Goal: Task Accomplishment & Management: Use online tool/utility

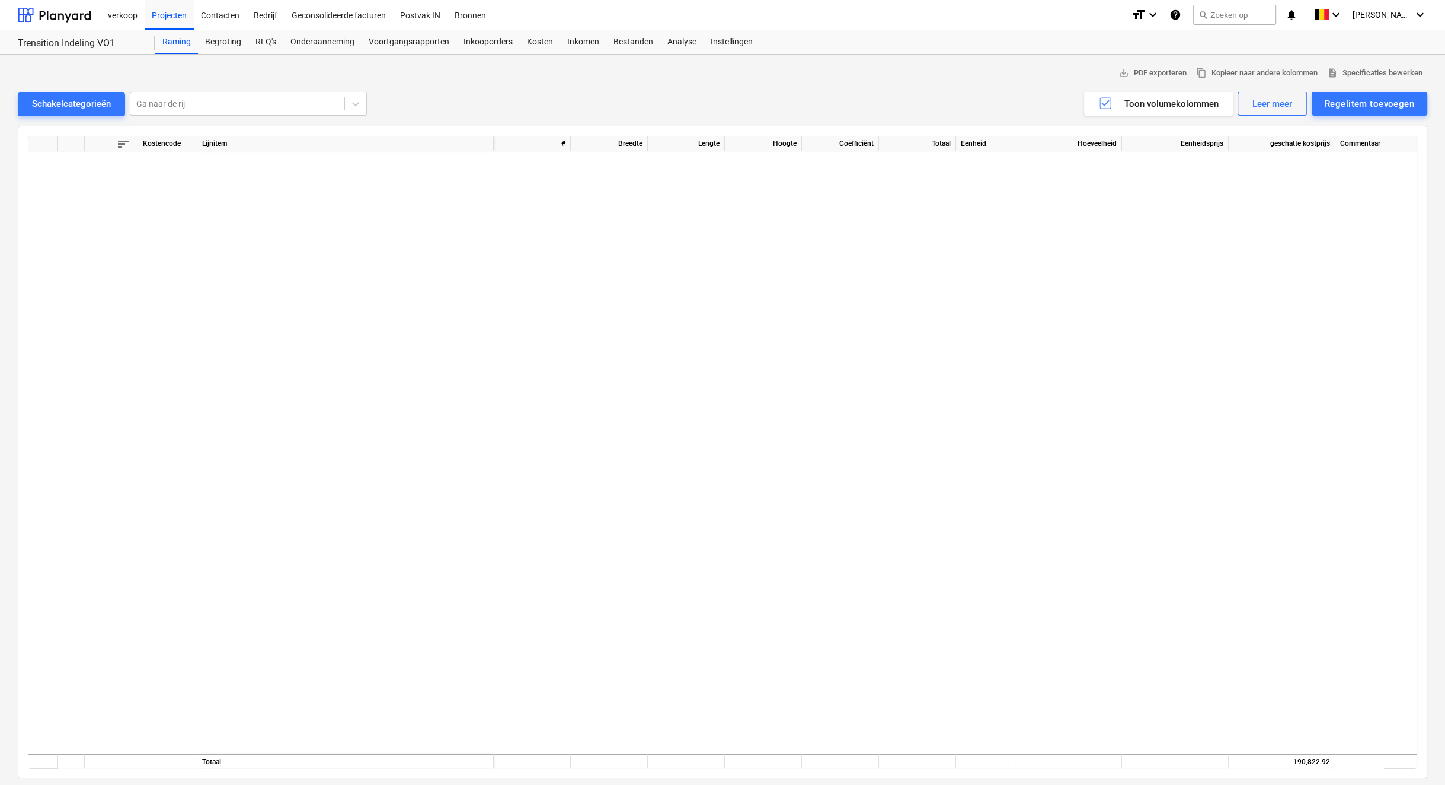
scroll to position [1645, 66]
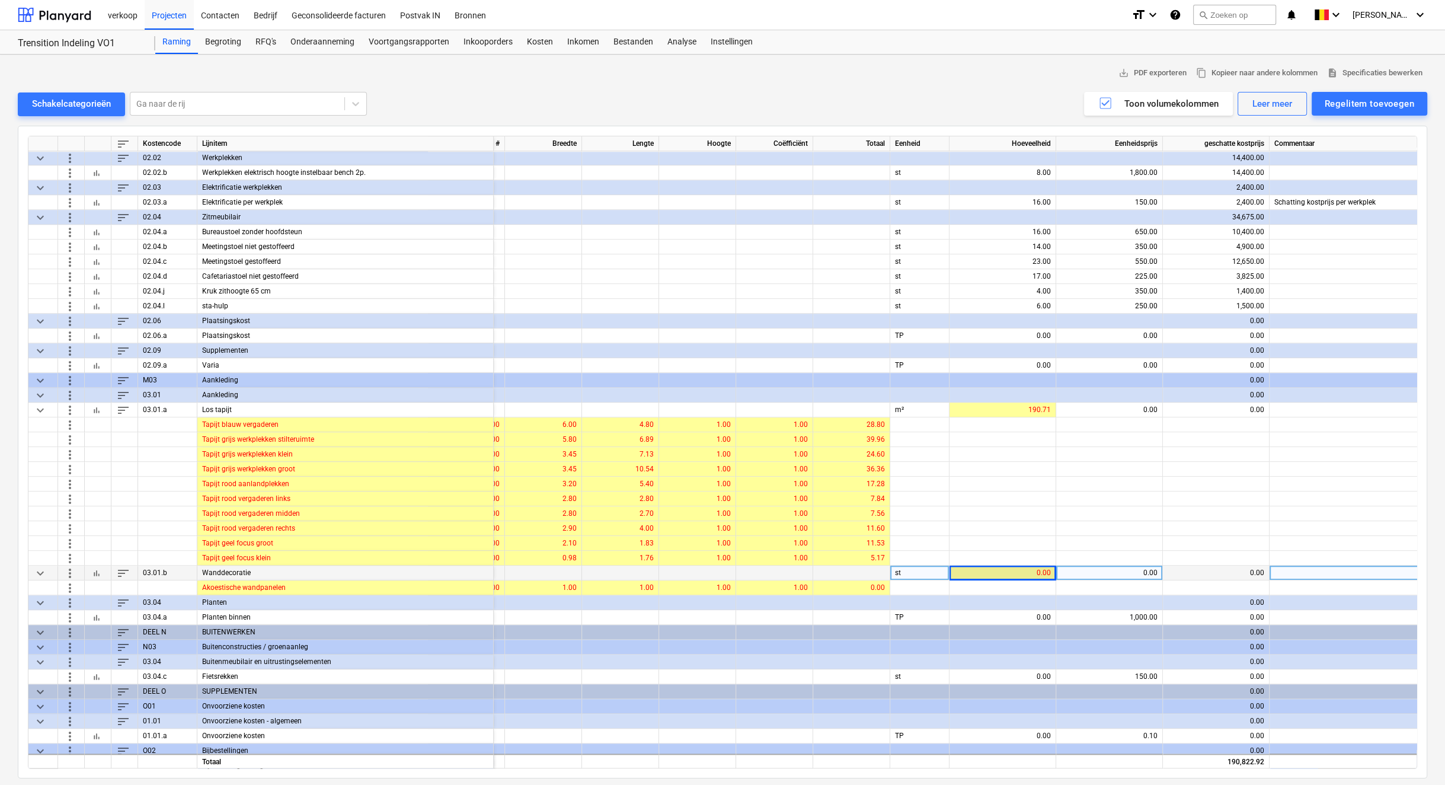
click at [1008, 573] on div "0.00" at bounding box center [1002, 572] width 97 height 15
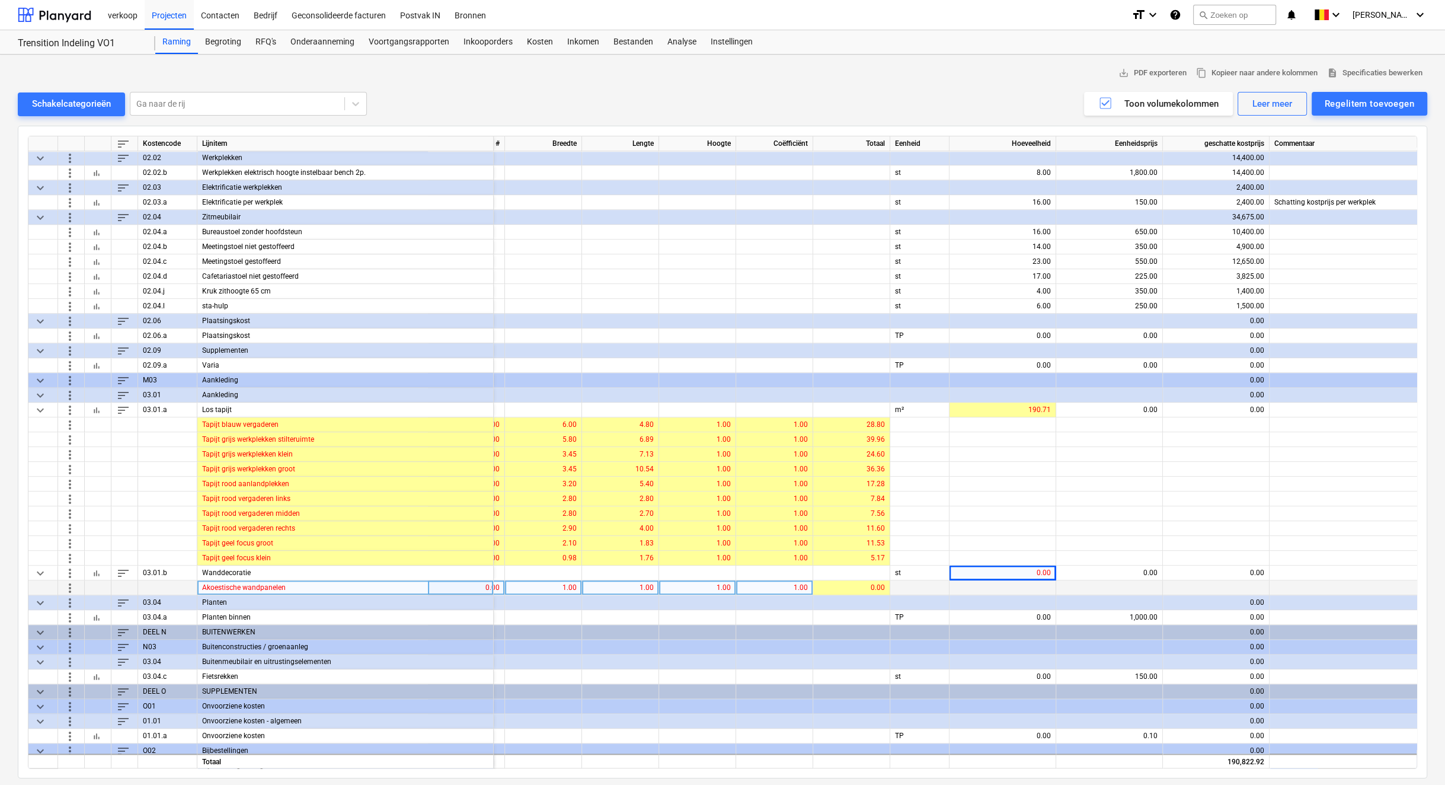
click at [1008, 578] on div "sort Kostencode Lijnitem # Breedte Lengte Hoogte Coëfficiënt Totaal Eenheid Hoe…" at bounding box center [722, 452] width 1389 height 633
click at [71, 586] on span "more_vert" at bounding box center [70, 587] width 14 height 14
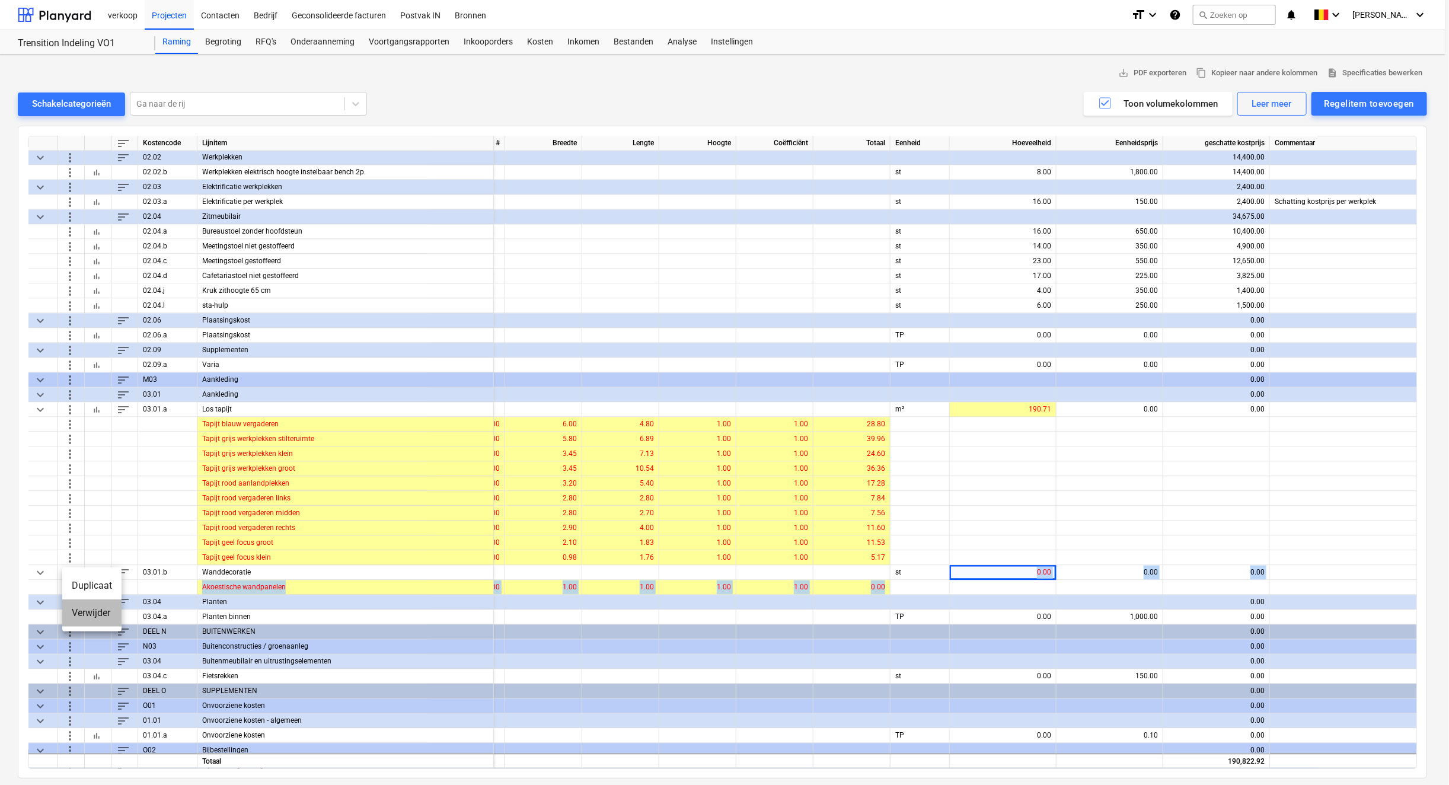
click at [72, 607] on li "Verwijder" at bounding box center [91, 612] width 59 height 27
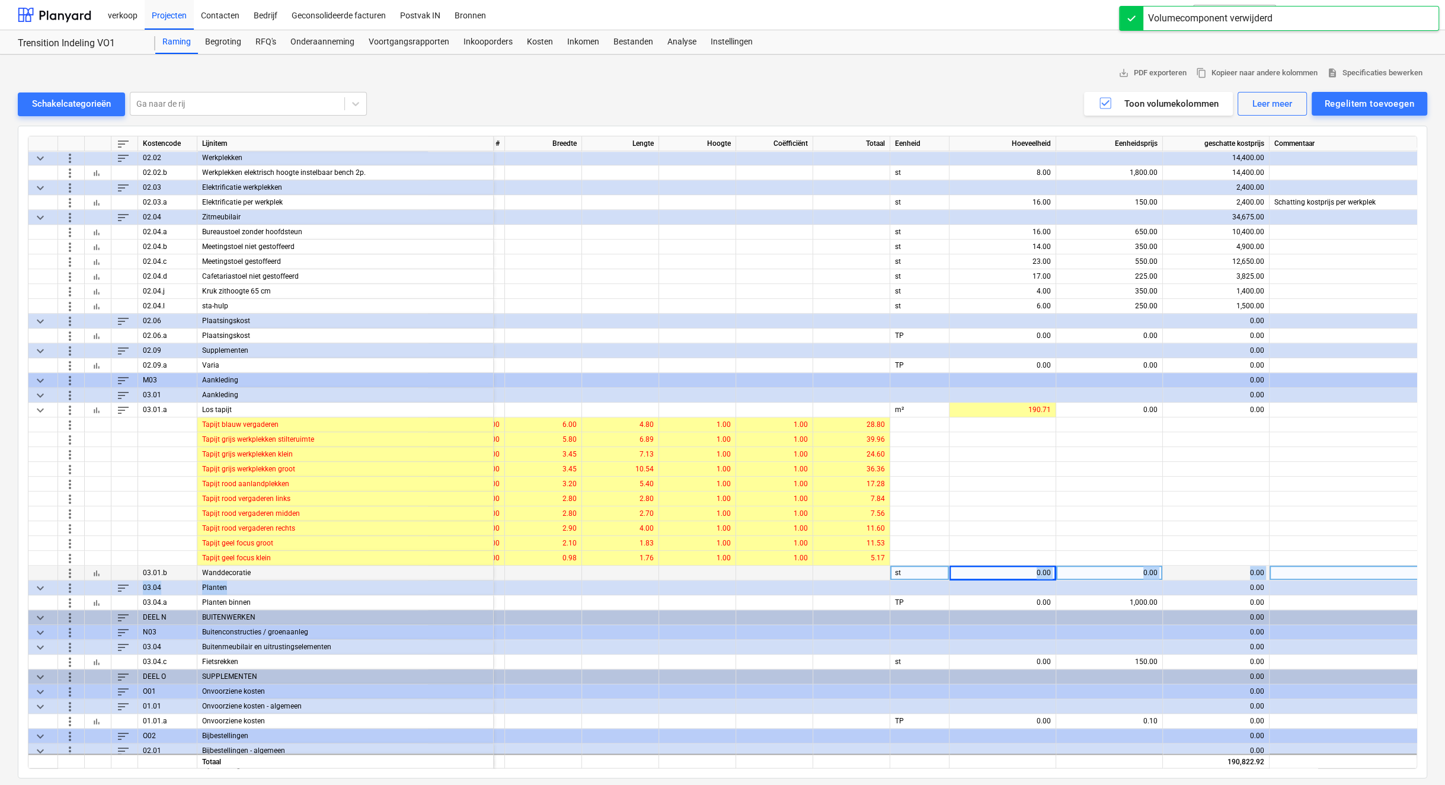
click at [995, 567] on div "0.00" at bounding box center [1002, 572] width 97 height 15
type input "45"
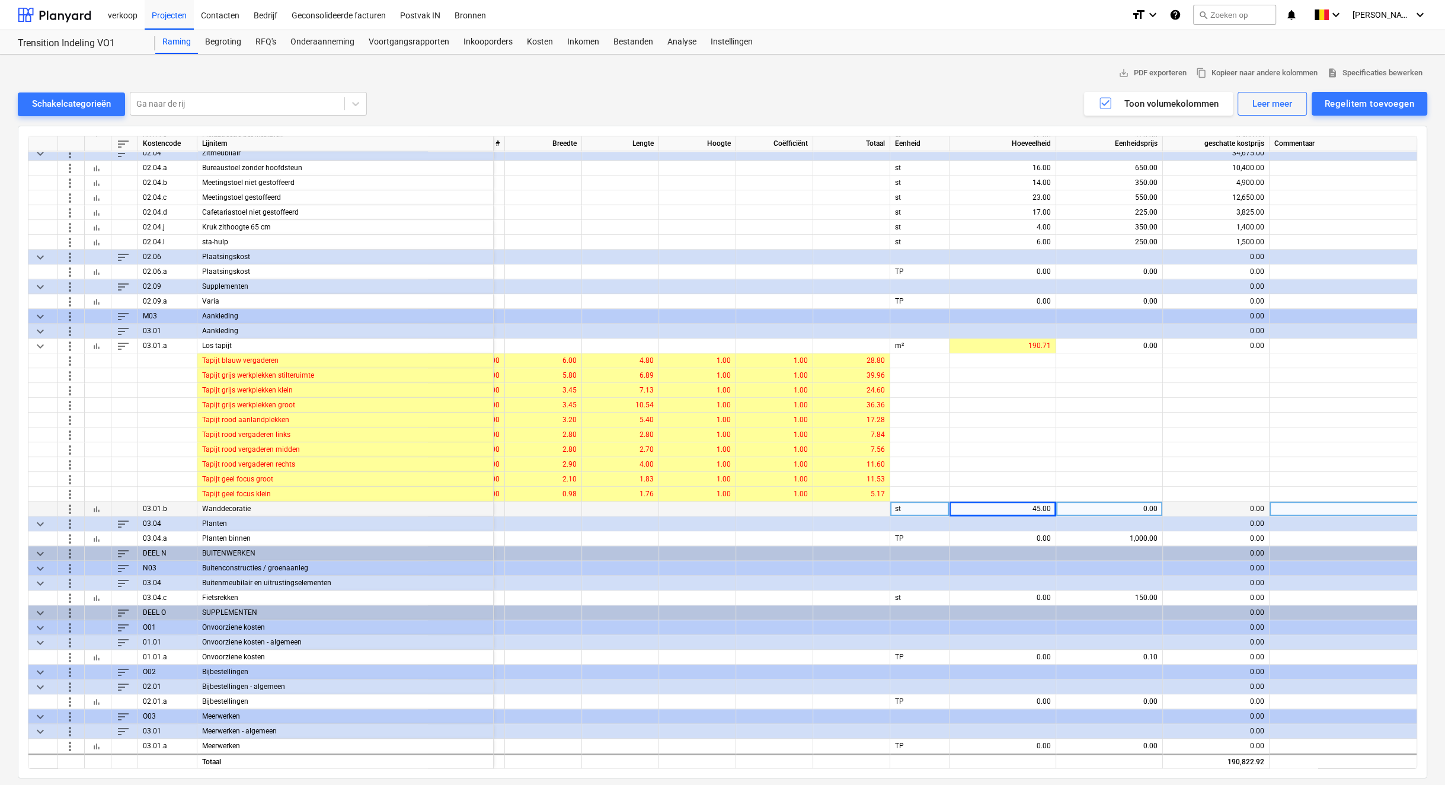
scroll to position [2, 0]
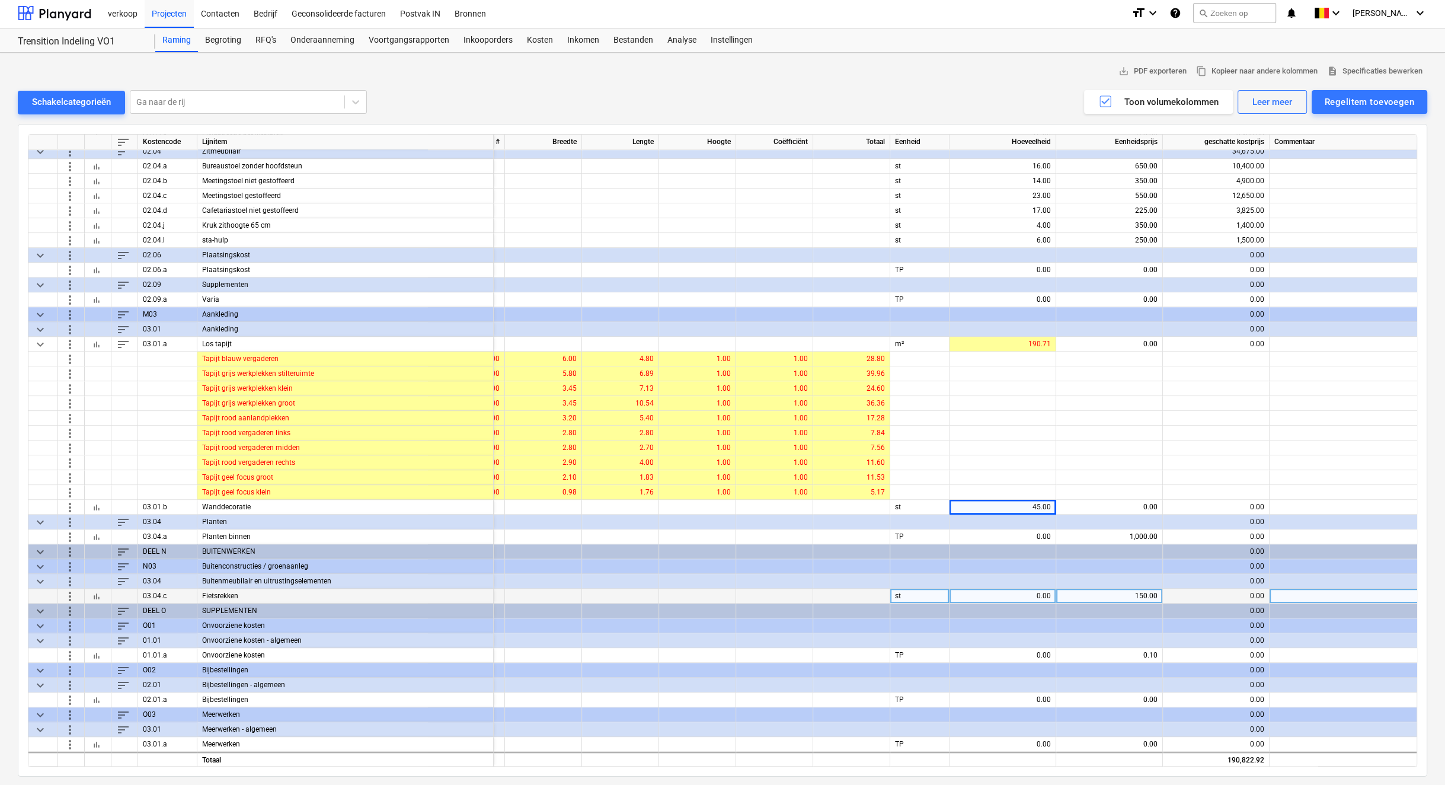
click at [1032, 590] on div "0.00" at bounding box center [1002, 596] width 97 height 15
type input "1"
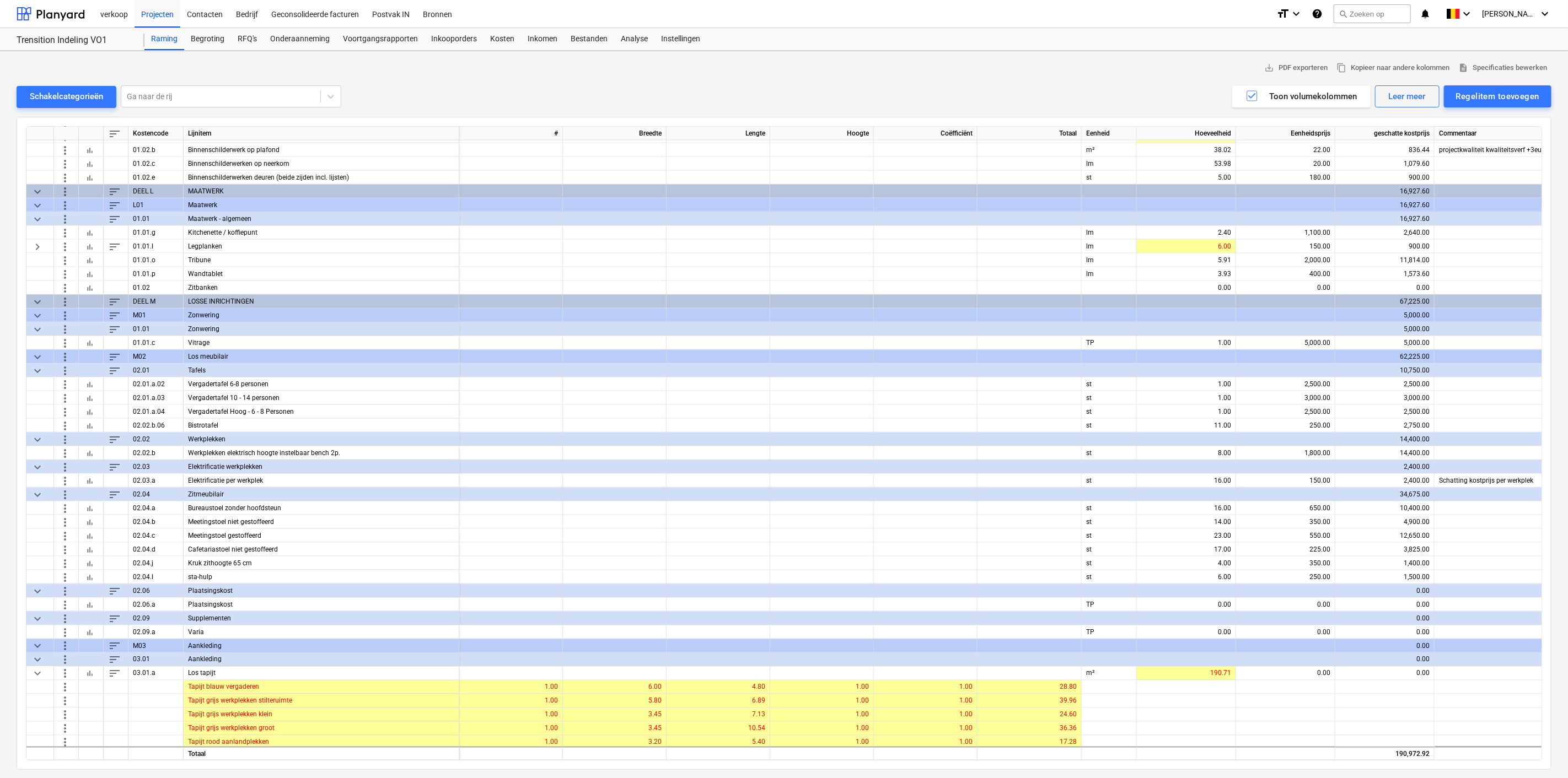
scroll to position [1237, 0]
click at [1343, 96] on div "Regelitem toevoegen" at bounding box center [1496, 96] width 83 height 14
click at [1343, 123] on div "Toevoegen vanuit sjabloon" at bounding box center [1492, 124] width 118 height 20
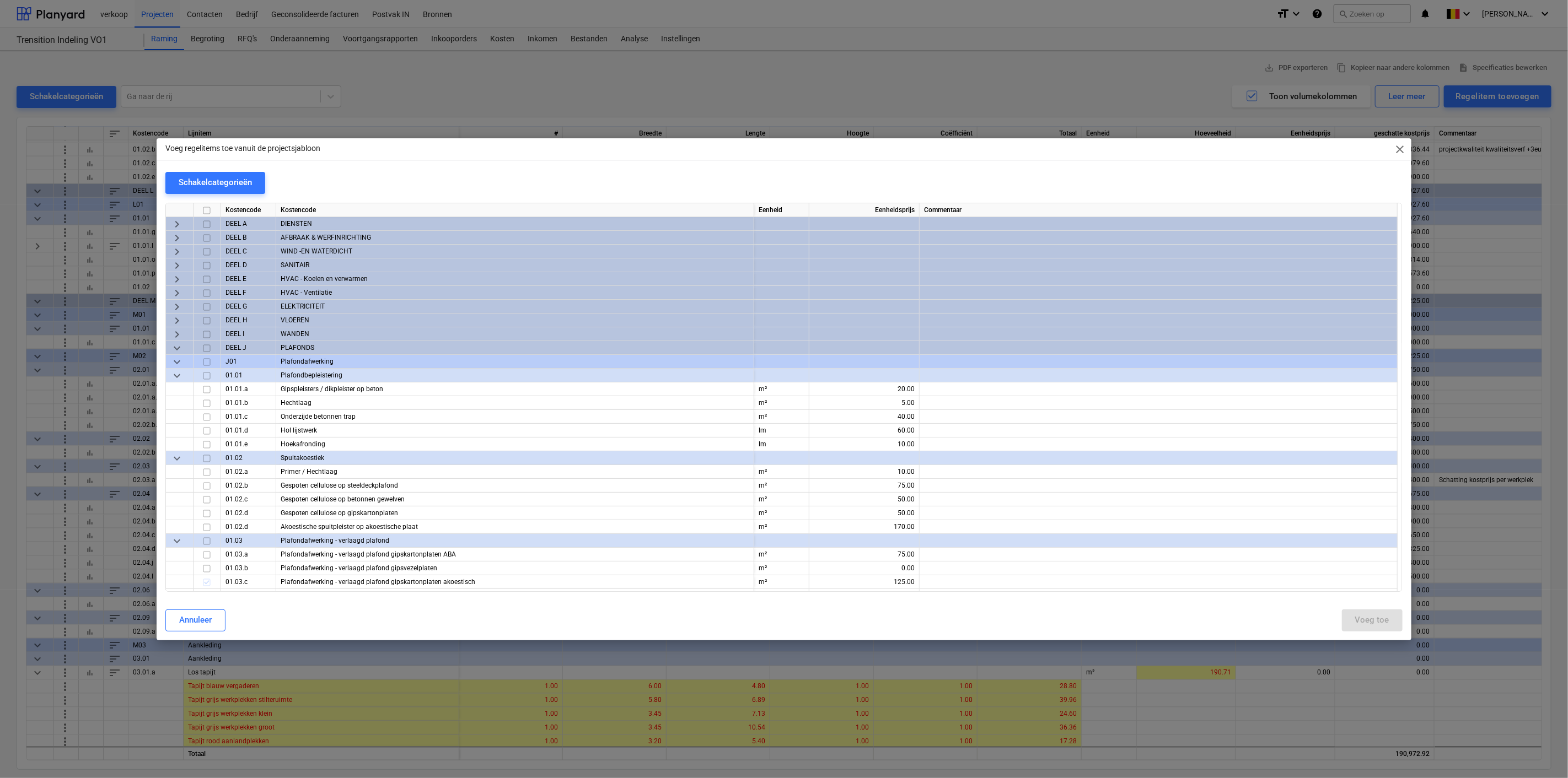
click at [174, 349] on span "keyboard_arrow_down" at bounding box center [177, 348] width 13 height 13
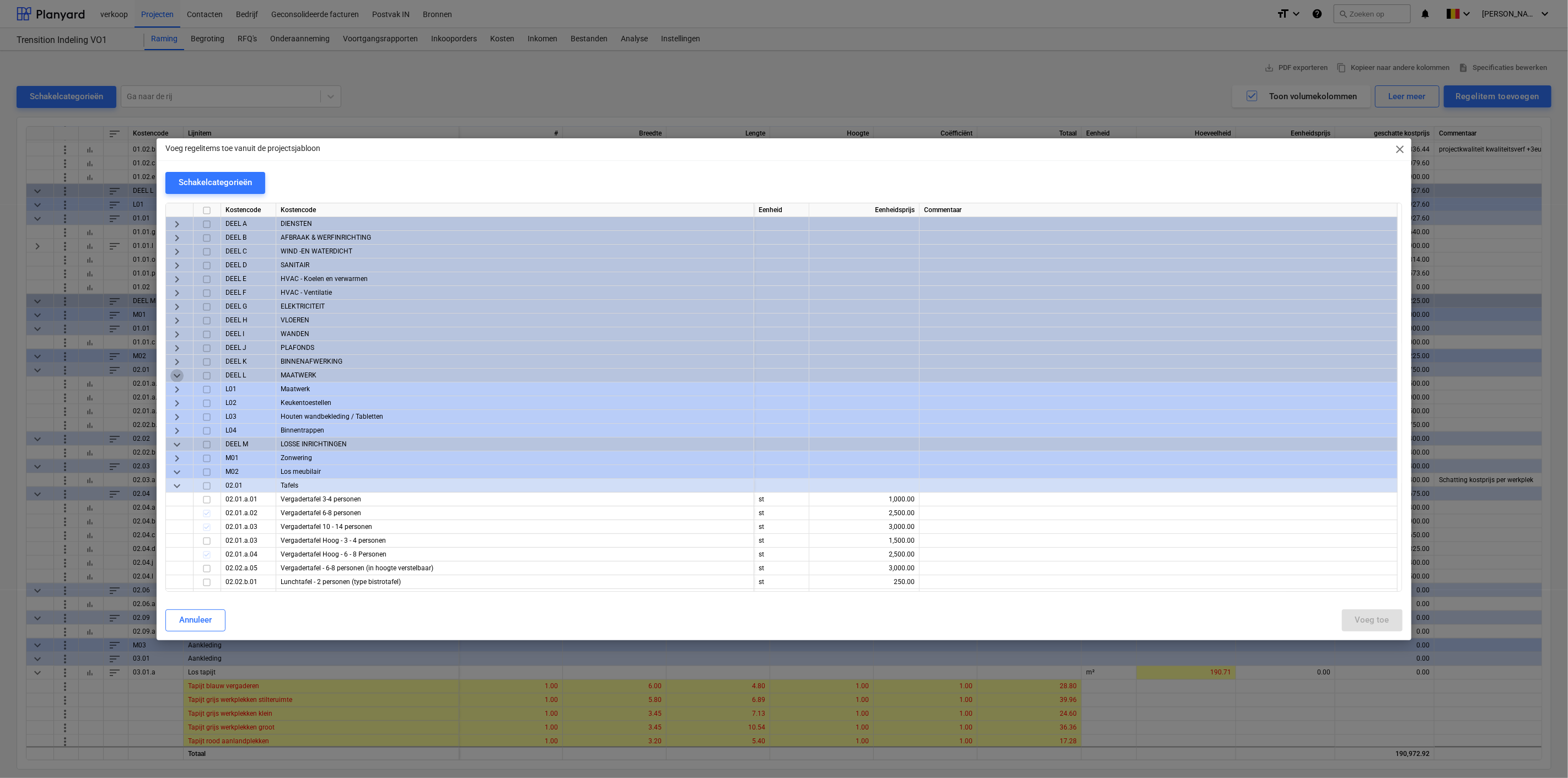
click at [177, 369] on span "keyboard_arrow_down" at bounding box center [177, 376] width 13 height 13
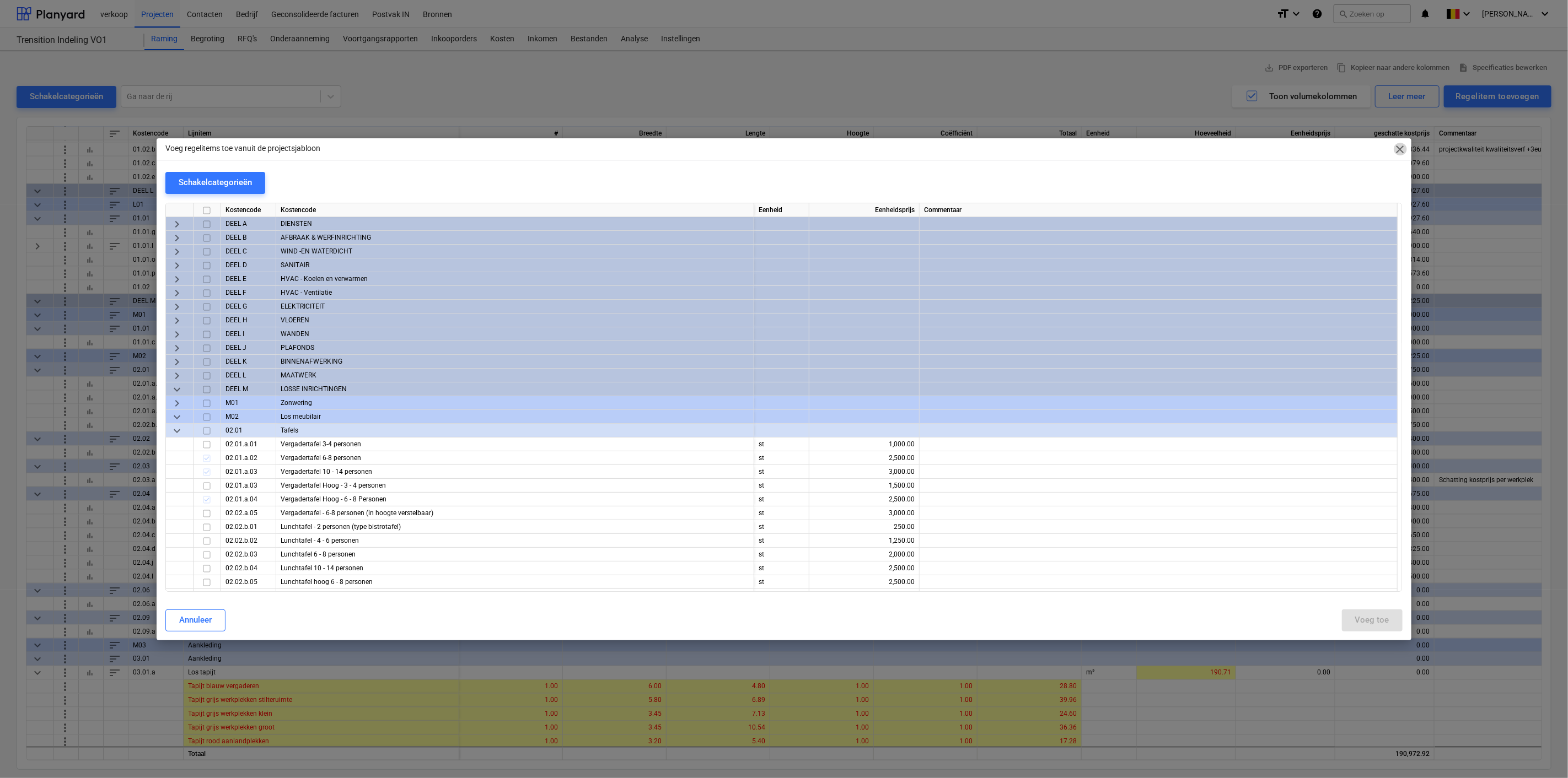
click at [1343, 152] on span "close" at bounding box center [1400, 150] width 13 height 13
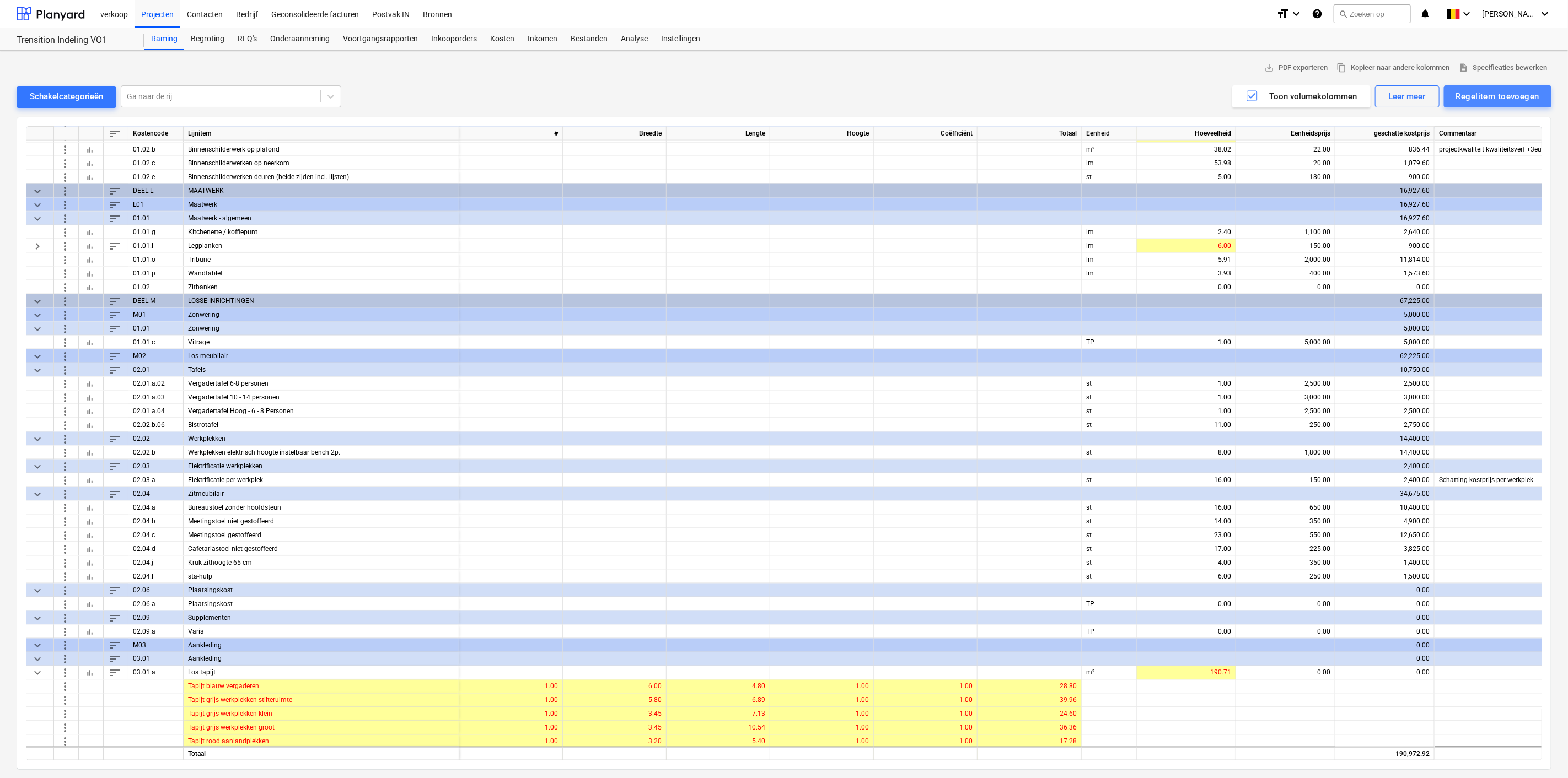
click at [1343, 100] on div "Regelitem toevoegen" at bounding box center [1496, 96] width 83 height 14
click at [1343, 122] on div "Toevoegen vanuit sjabloon" at bounding box center [1492, 124] width 118 height 20
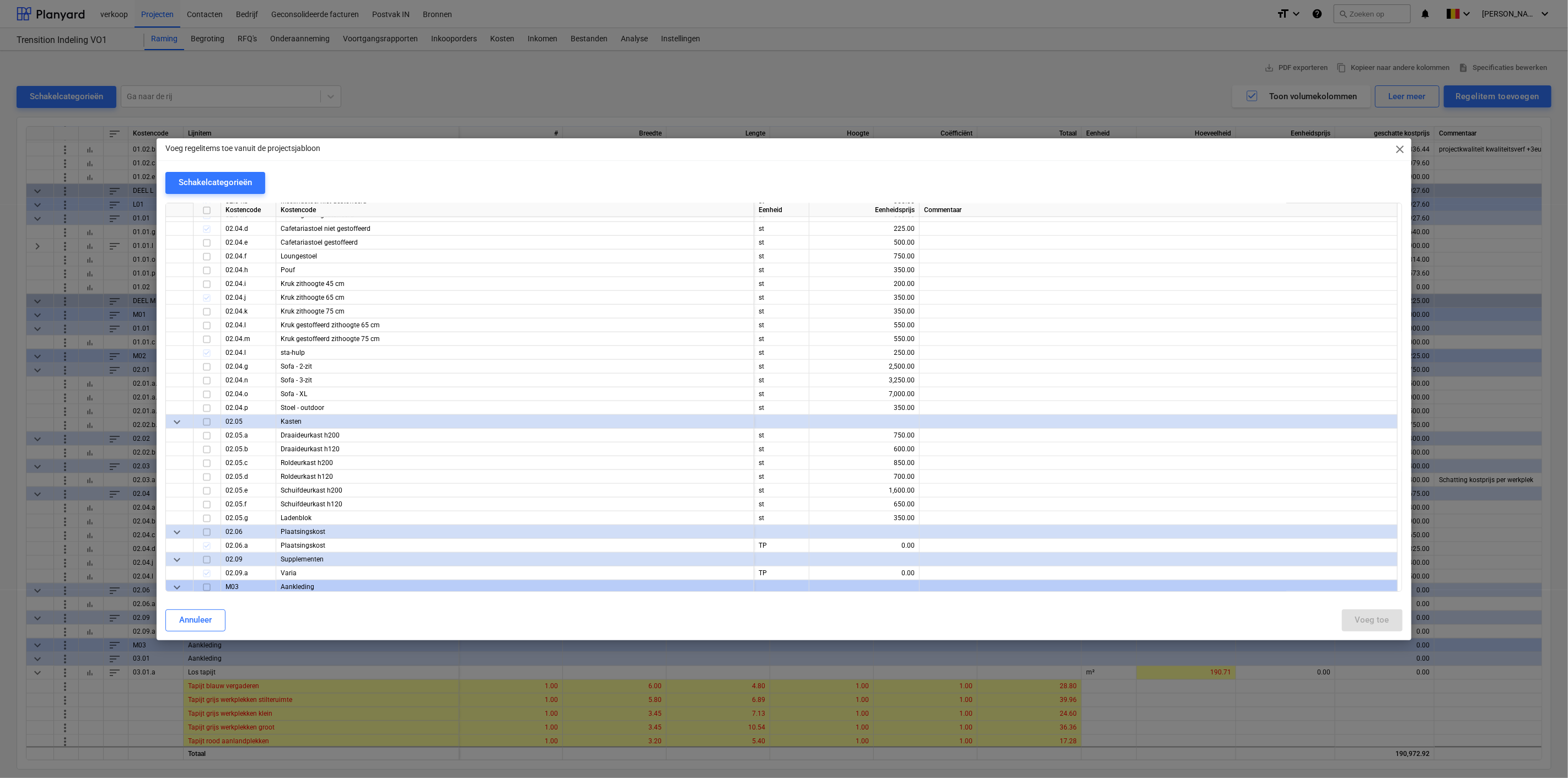
scroll to position [712, 0]
click at [204, 519] on input "checkbox" at bounding box center [206, 517] width 13 height 13
click at [1343, 617] on div "Voeg toe" at bounding box center [1372, 619] width 34 height 14
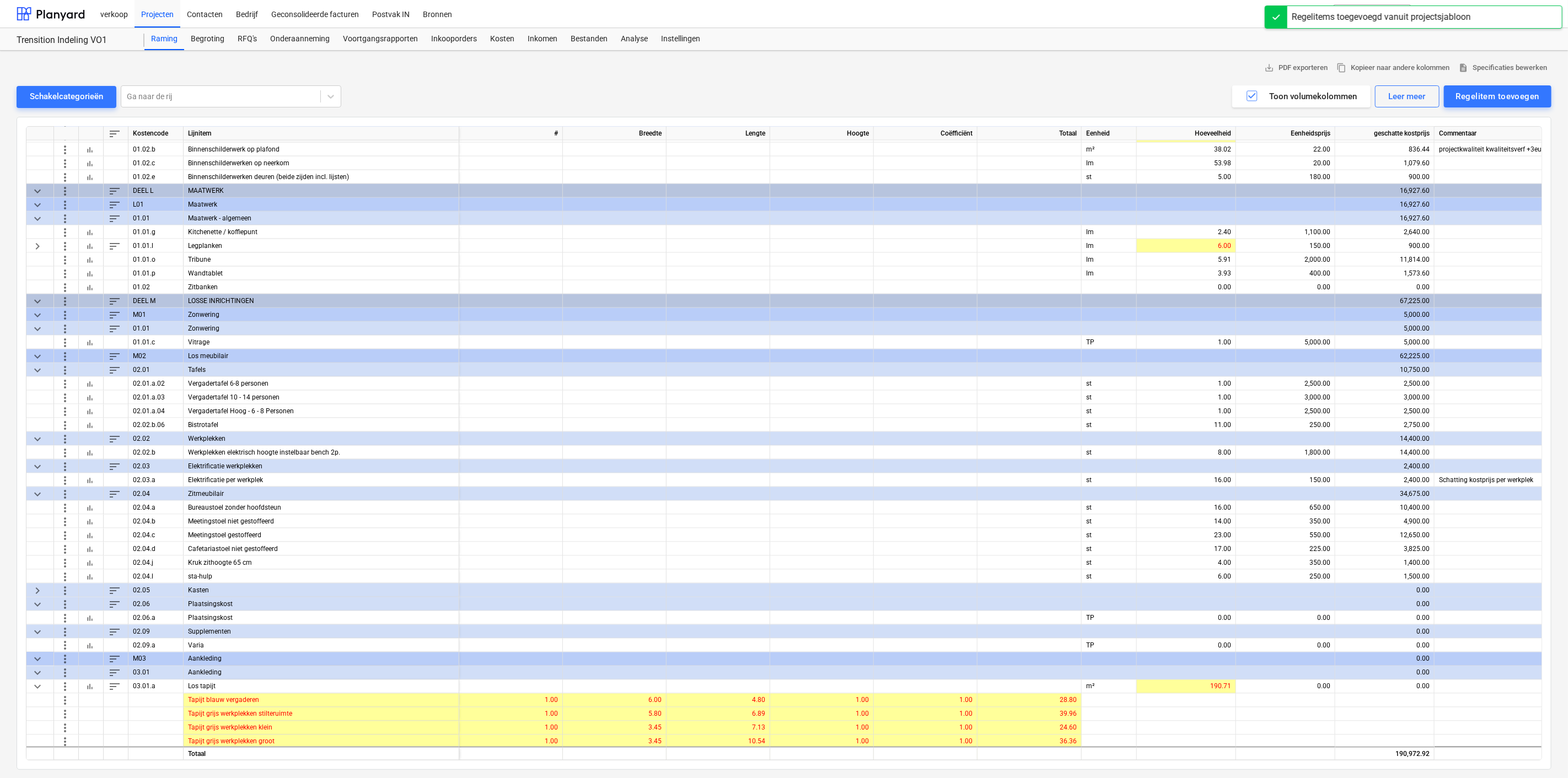
click at [33, 587] on span "keyboard_arrow_right" at bounding box center [37, 590] width 13 height 13
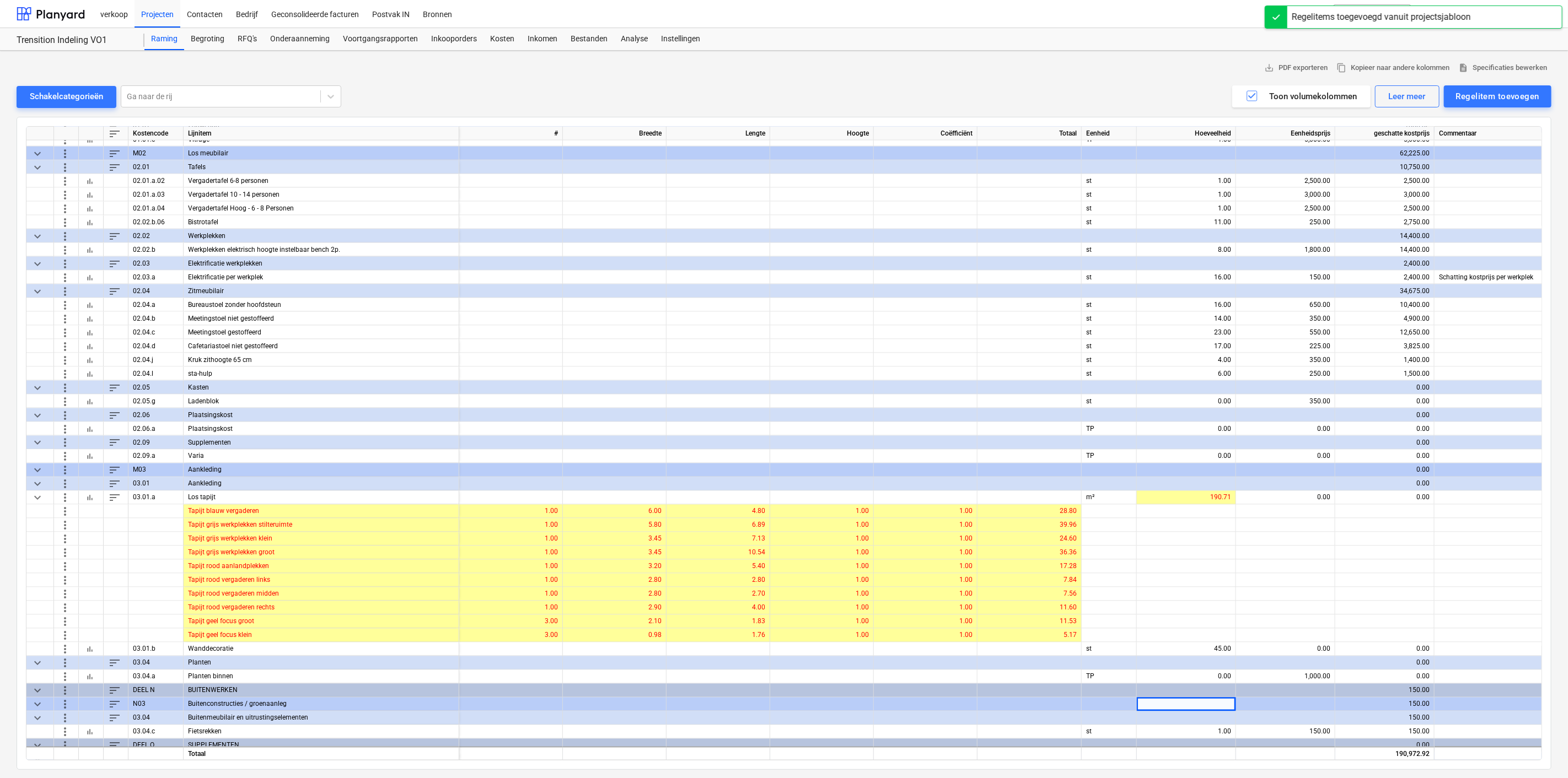
scroll to position [1441, 0]
click at [70, 381] on span "more_vert" at bounding box center [65, 387] width 13 height 13
click at [90, 417] on li "Regelitem toevoegen" at bounding box center [114, 410] width 113 height 25
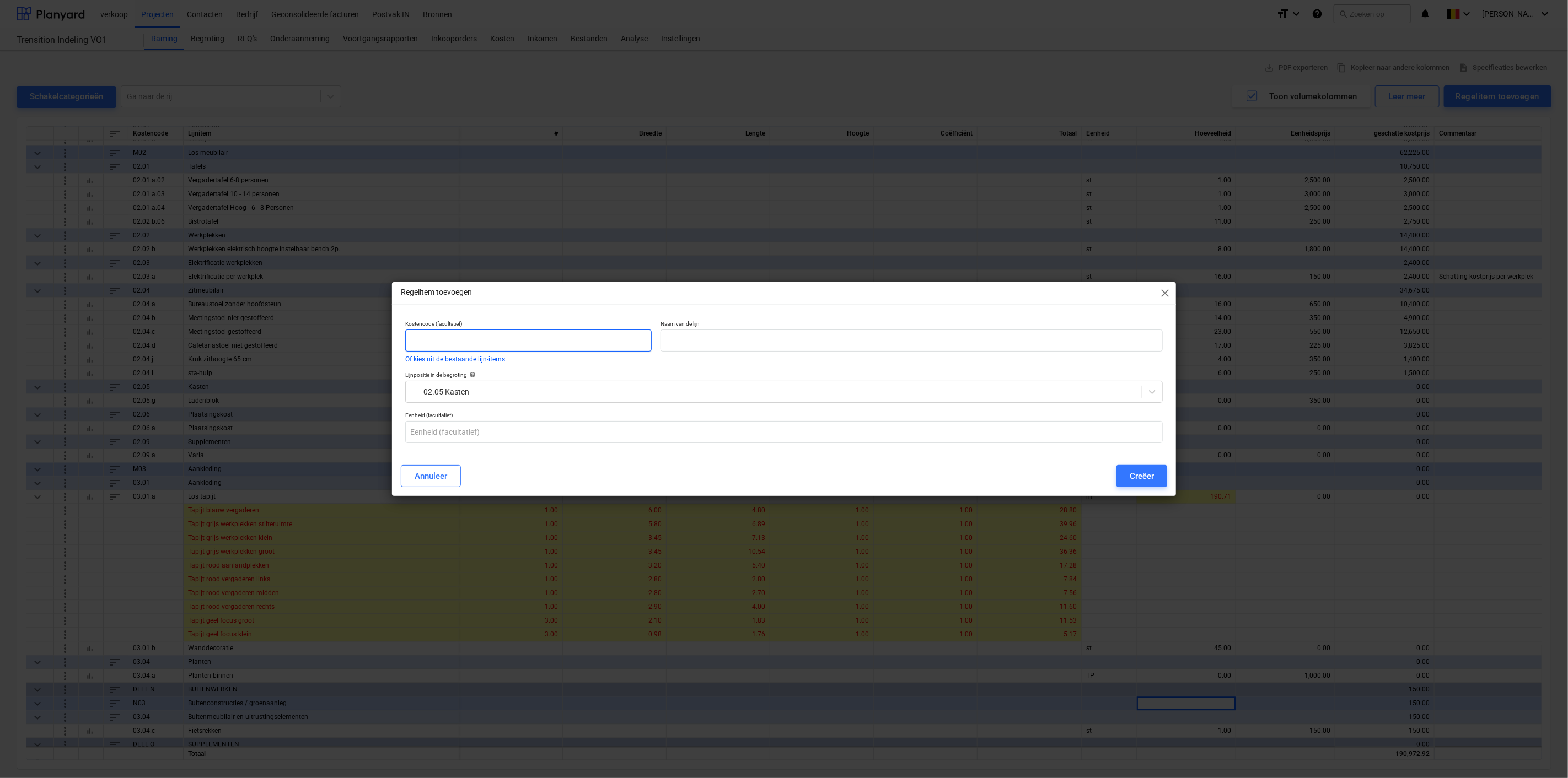
click at [483, 340] on input "text" at bounding box center [528, 340] width 246 height 22
type input "02.05.h"
click at [704, 341] on input "text" at bounding box center [911, 340] width 502 height 22
type input "Plantenbak tussen werkplekken"
click at [597, 429] on input "text" at bounding box center [784, 432] width 757 height 22
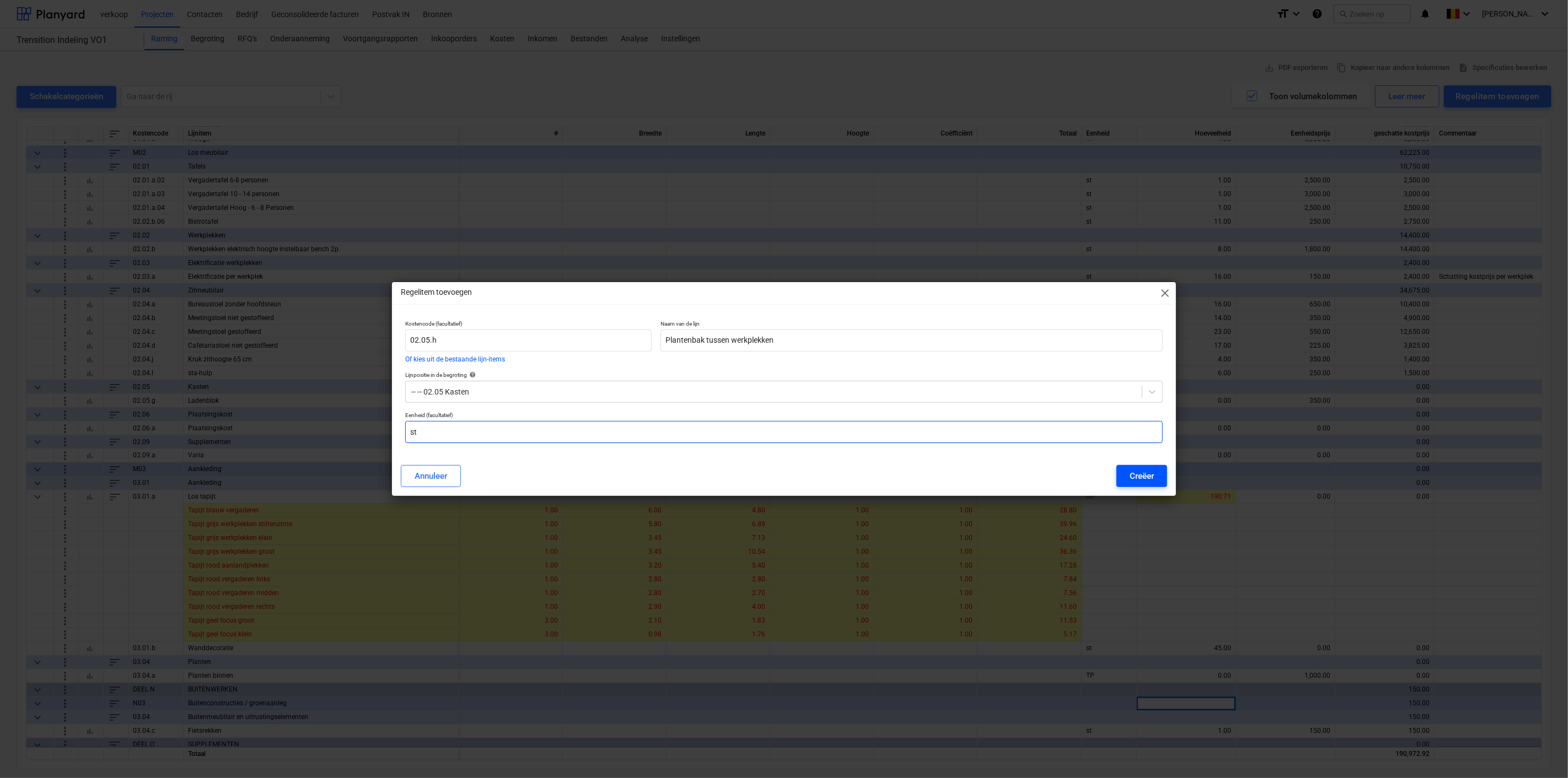
type input "st"
click at [1145, 472] on div "Creëer" at bounding box center [1141, 475] width 24 height 14
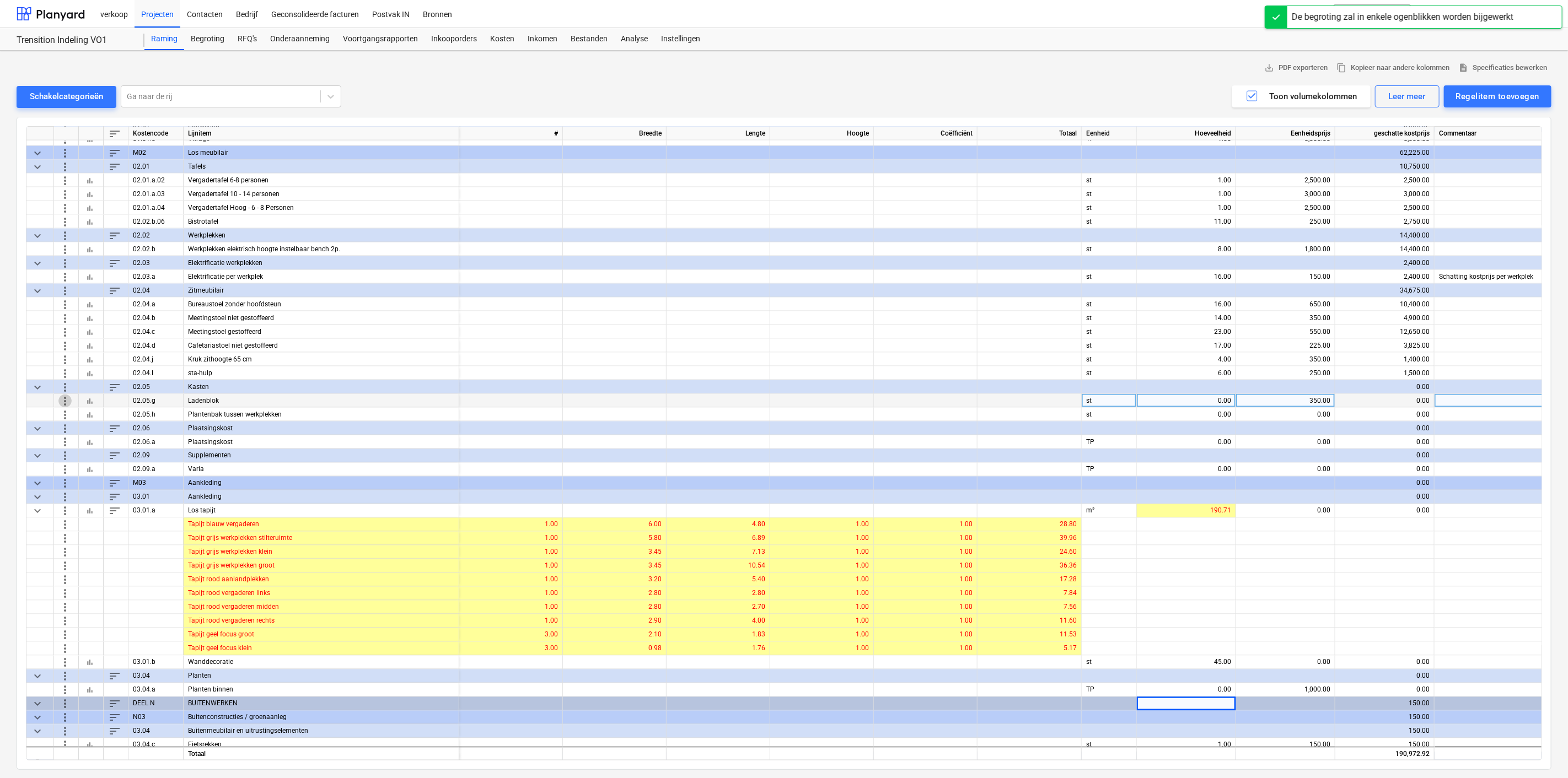
click at [59, 401] on span "more_vert" at bounding box center [65, 401] width 13 height 13
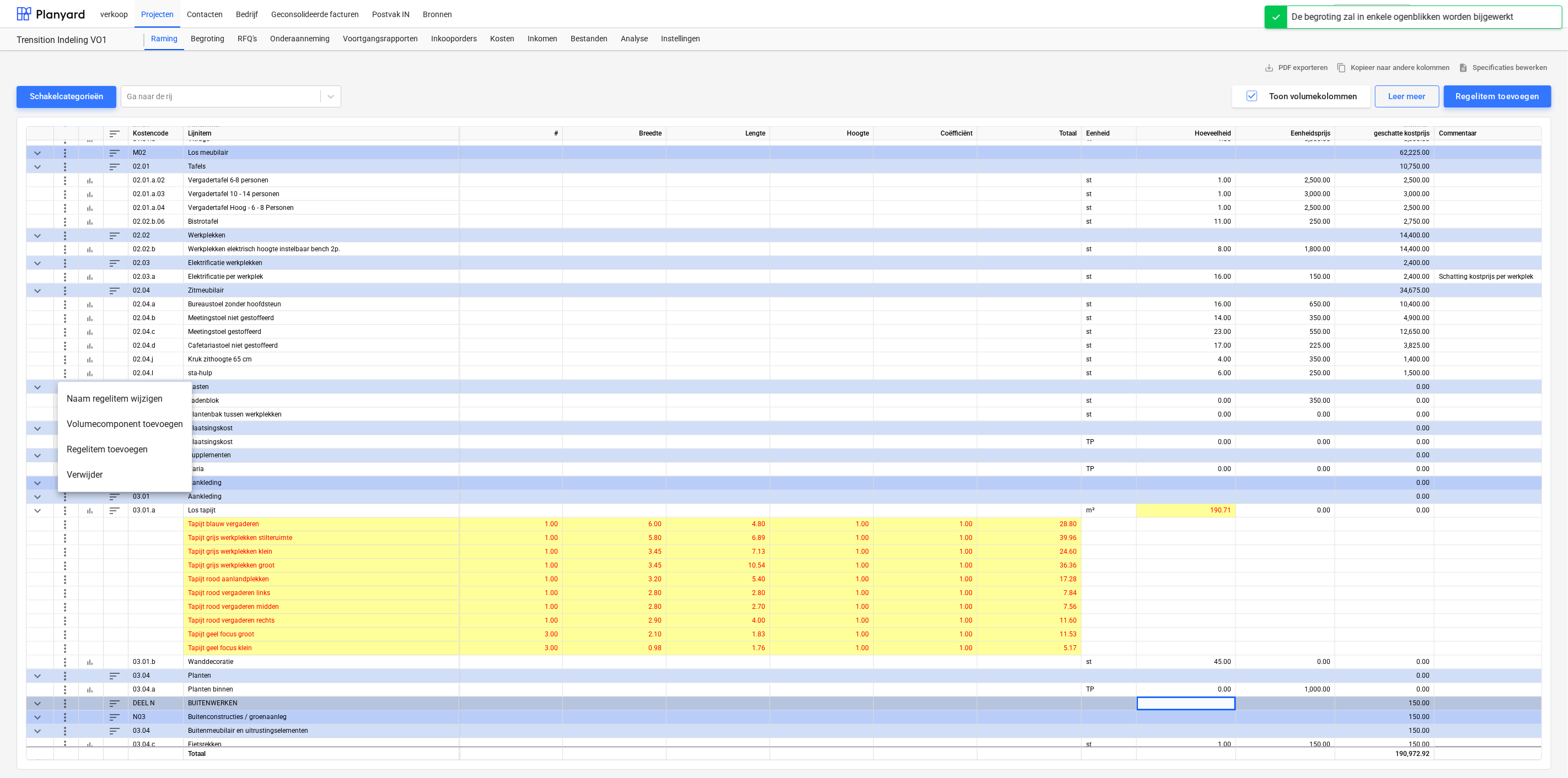
click at [68, 474] on li "Verwijder" at bounding box center [125, 474] width 134 height 25
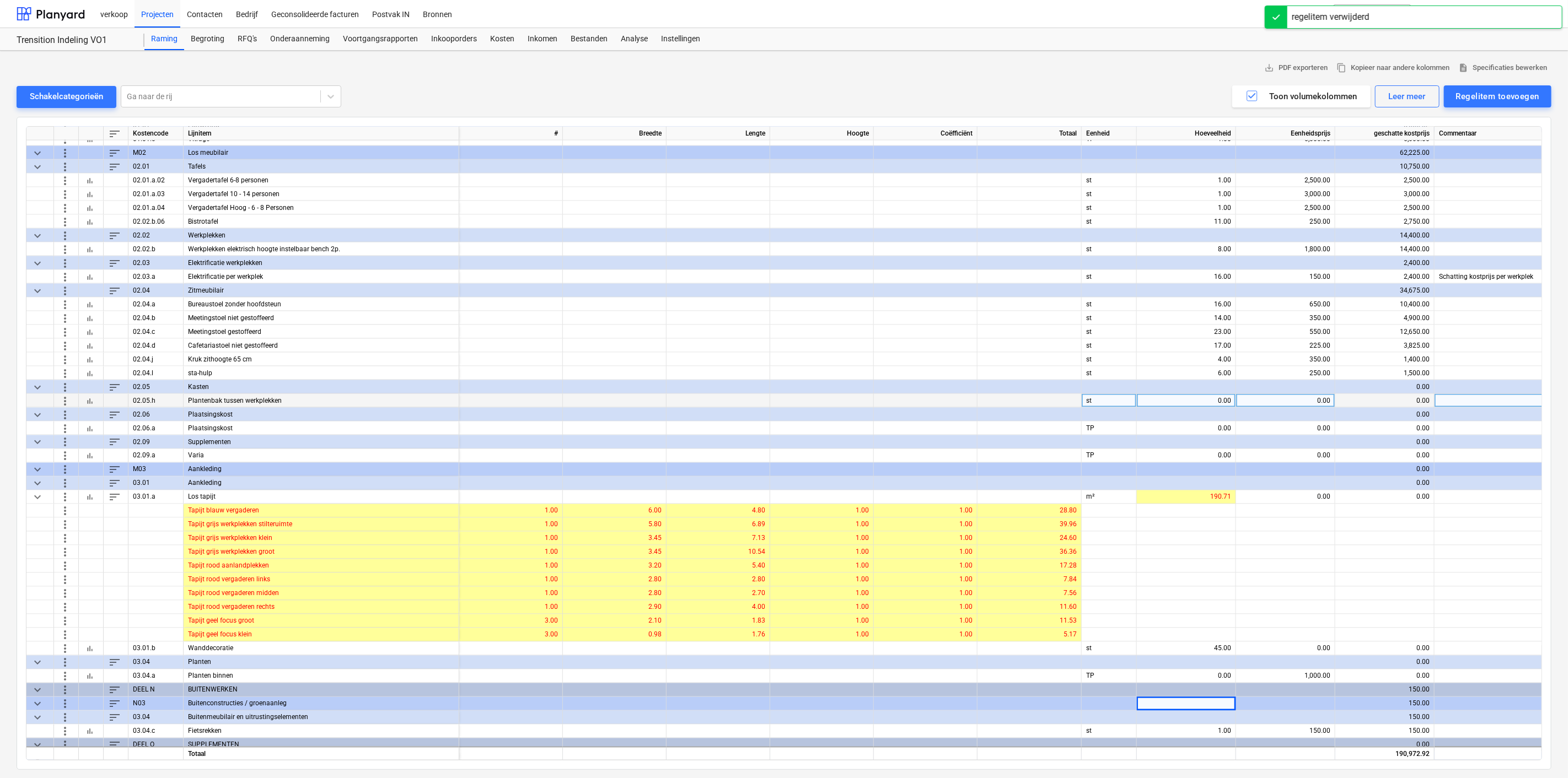
click at [1183, 400] on div "0.00" at bounding box center [1186, 401] width 90 height 14
type input "9"
click at [1289, 395] on div "0.00" at bounding box center [1285, 401] width 90 height 14
type input "480"
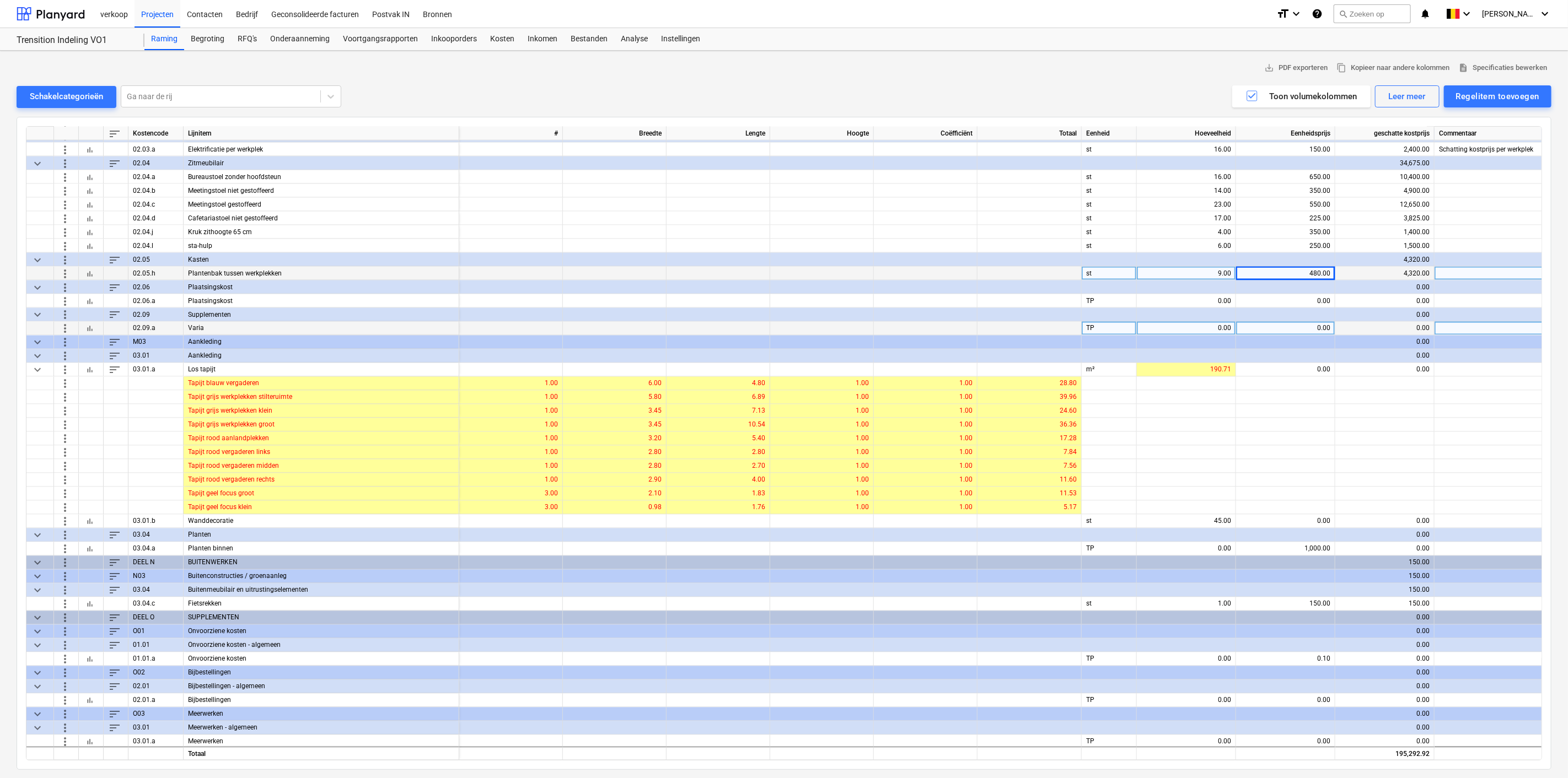
scroll to position [1573, 0]
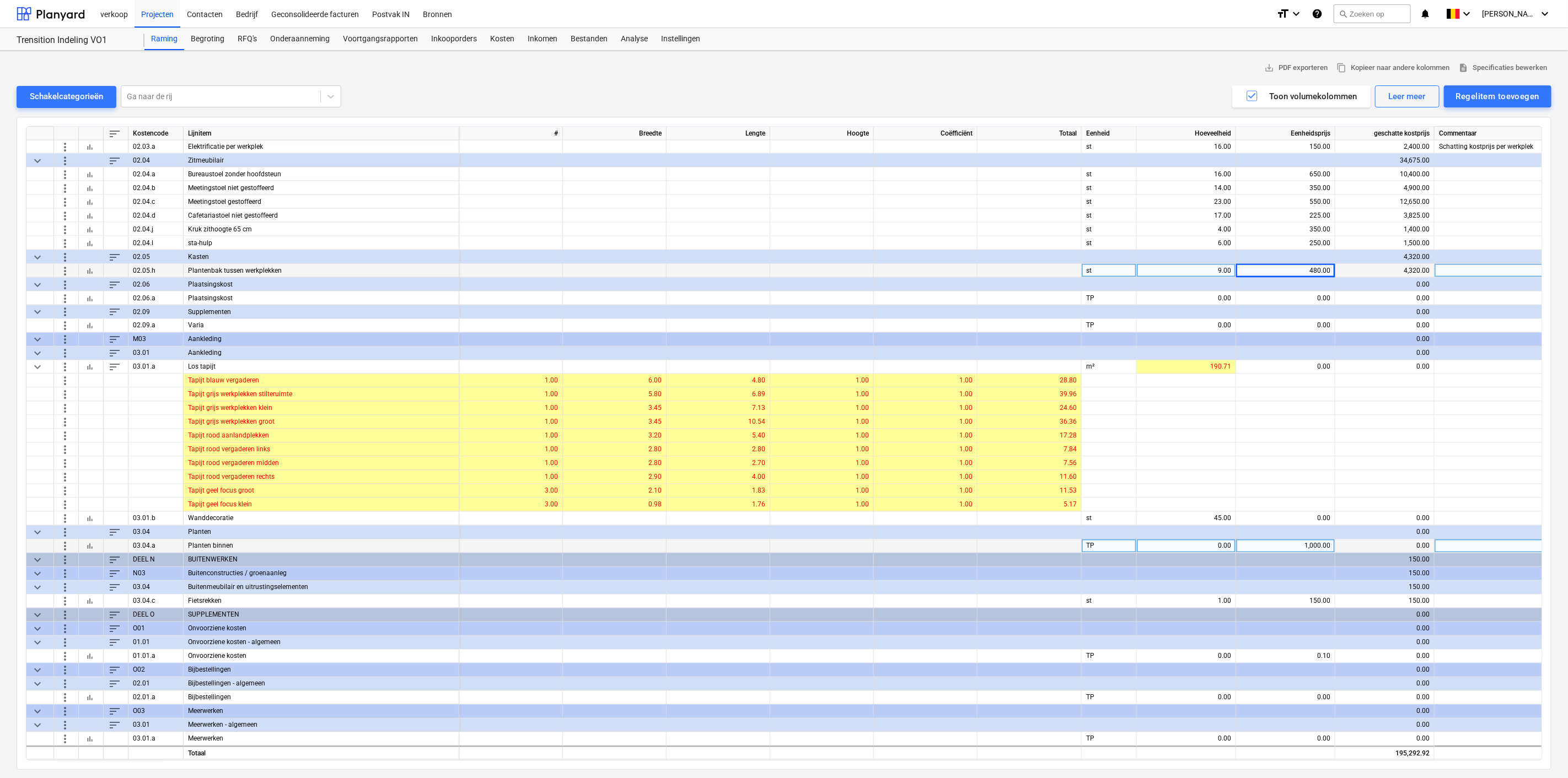
click at [1196, 543] on div "0.00" at bounding box center [1186, 546] width 90 height 14
type input "3000"
click at [1196, 540] on div "3,000.00" at bounding box center [1186, 546] width 90 height 14
type input "3"
click at [1196, 539] on div "3.00" at bounding box center [1186, 546] width 90 height 14
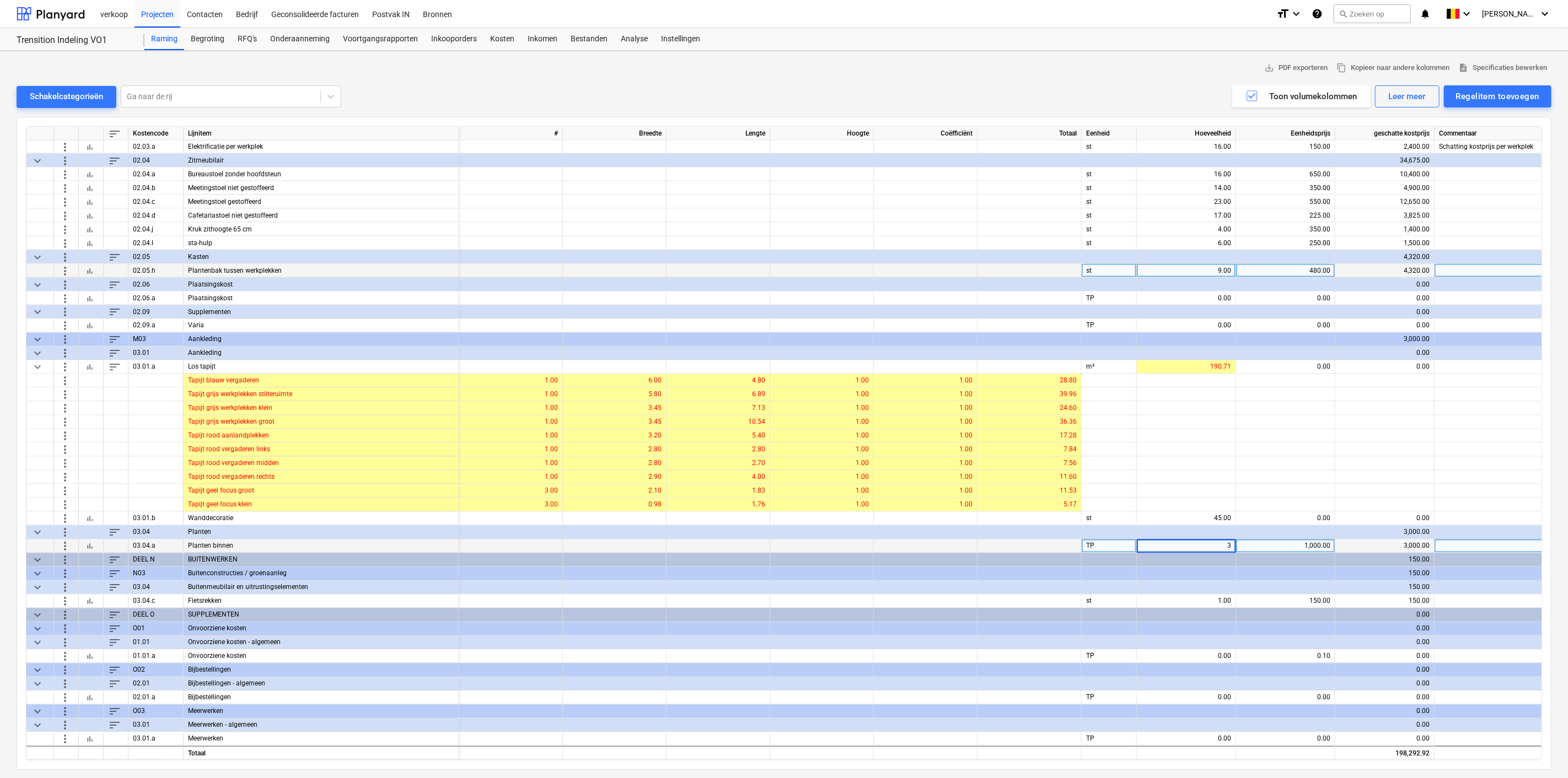
type input "1"
click at [1273, 542] on div "1,000.00" at bounding box center [1285, 546] width 90 height 14
type input "3000"
click at [1273, 542] on div "3,000.00" at bounding box center [1285, 546] width 90 height 14
type input "2000"
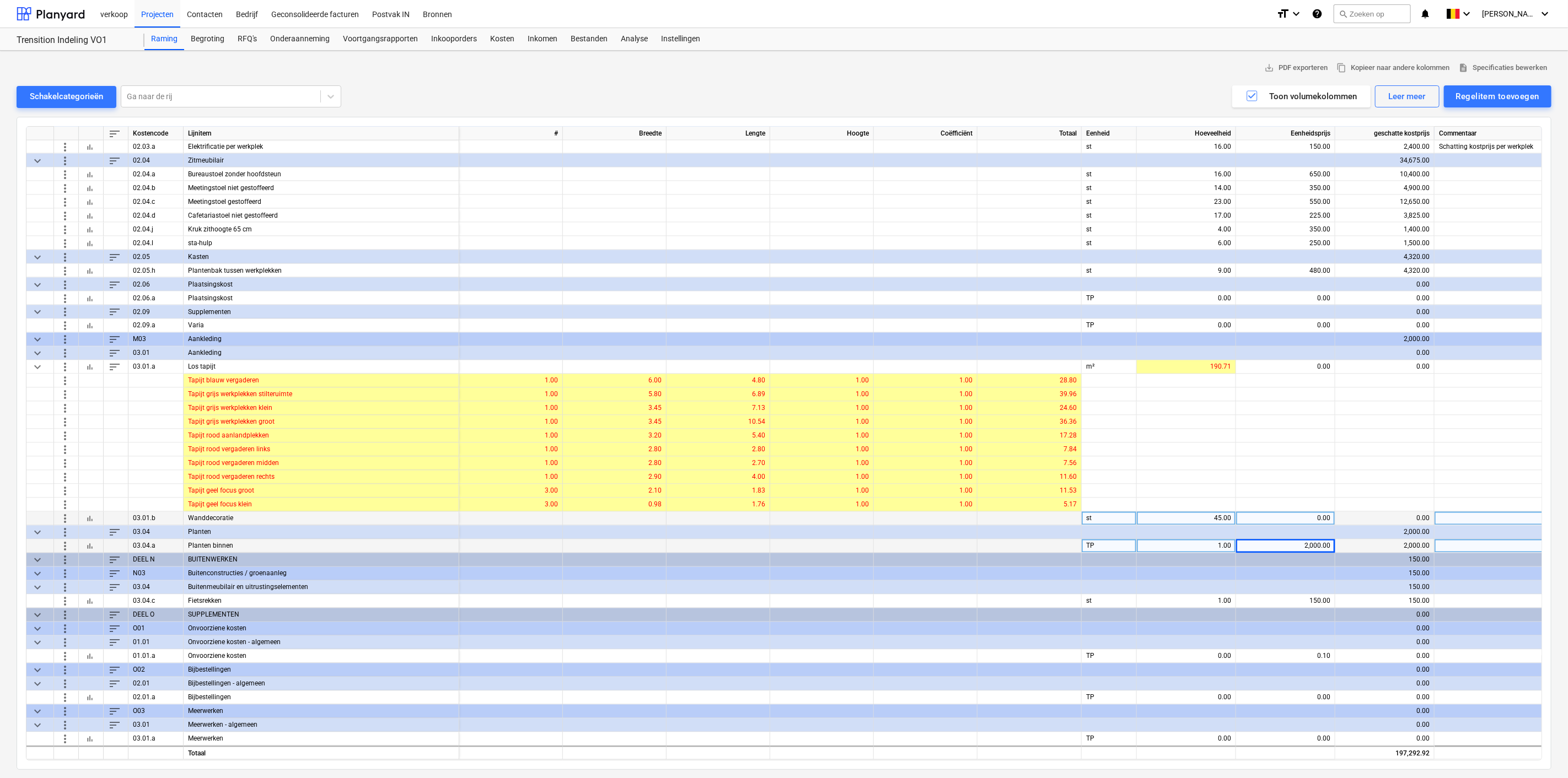
click at [1343, 512] on div at bounding box center [1517, 519] width 166 height 14
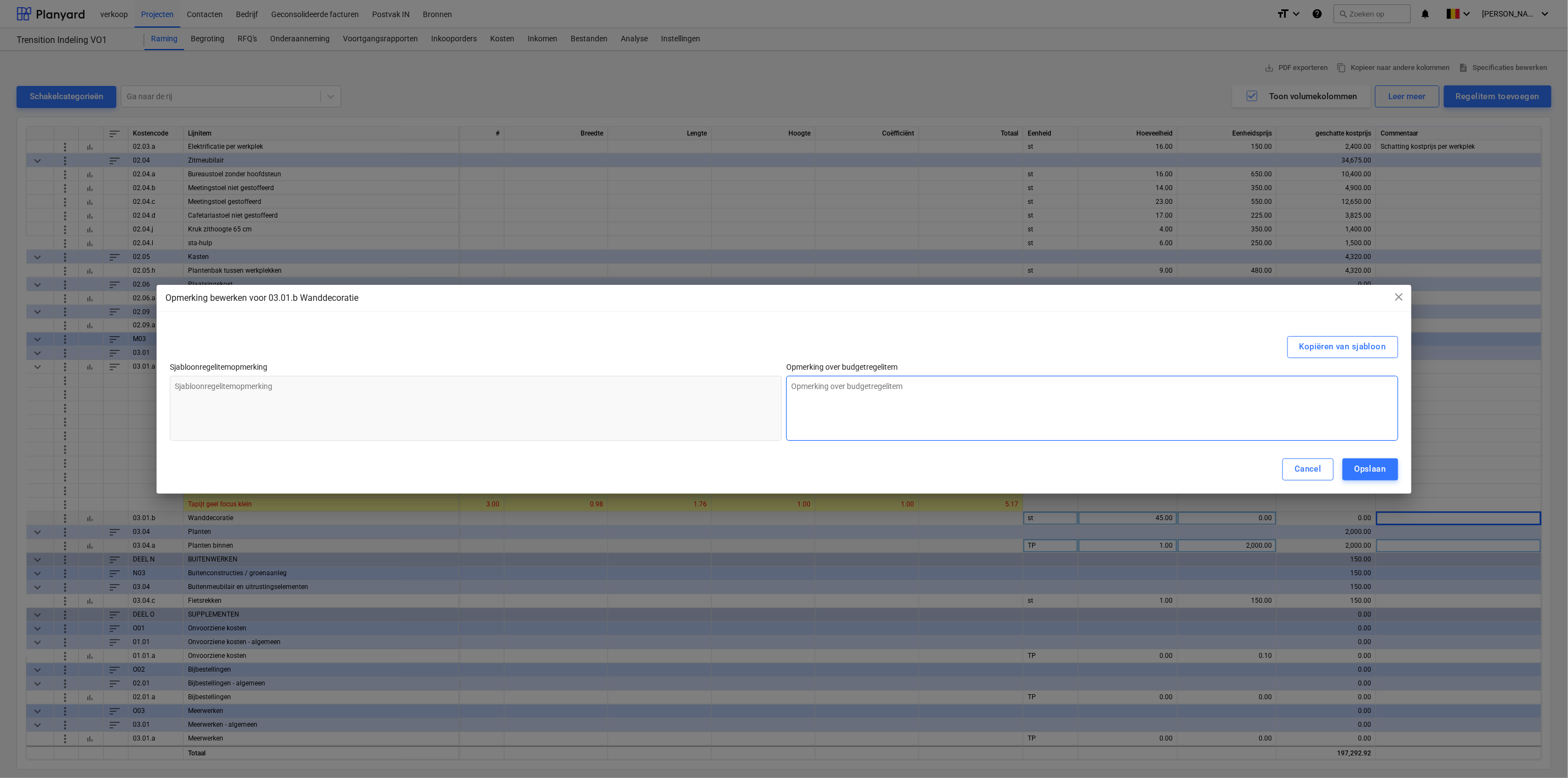
click at [830, 395] on textarea at bounding box center [1092, 408] width 612 height 65
type textarea "x"
type textarea "P"
type textarea "x"
type textarea "Pe"
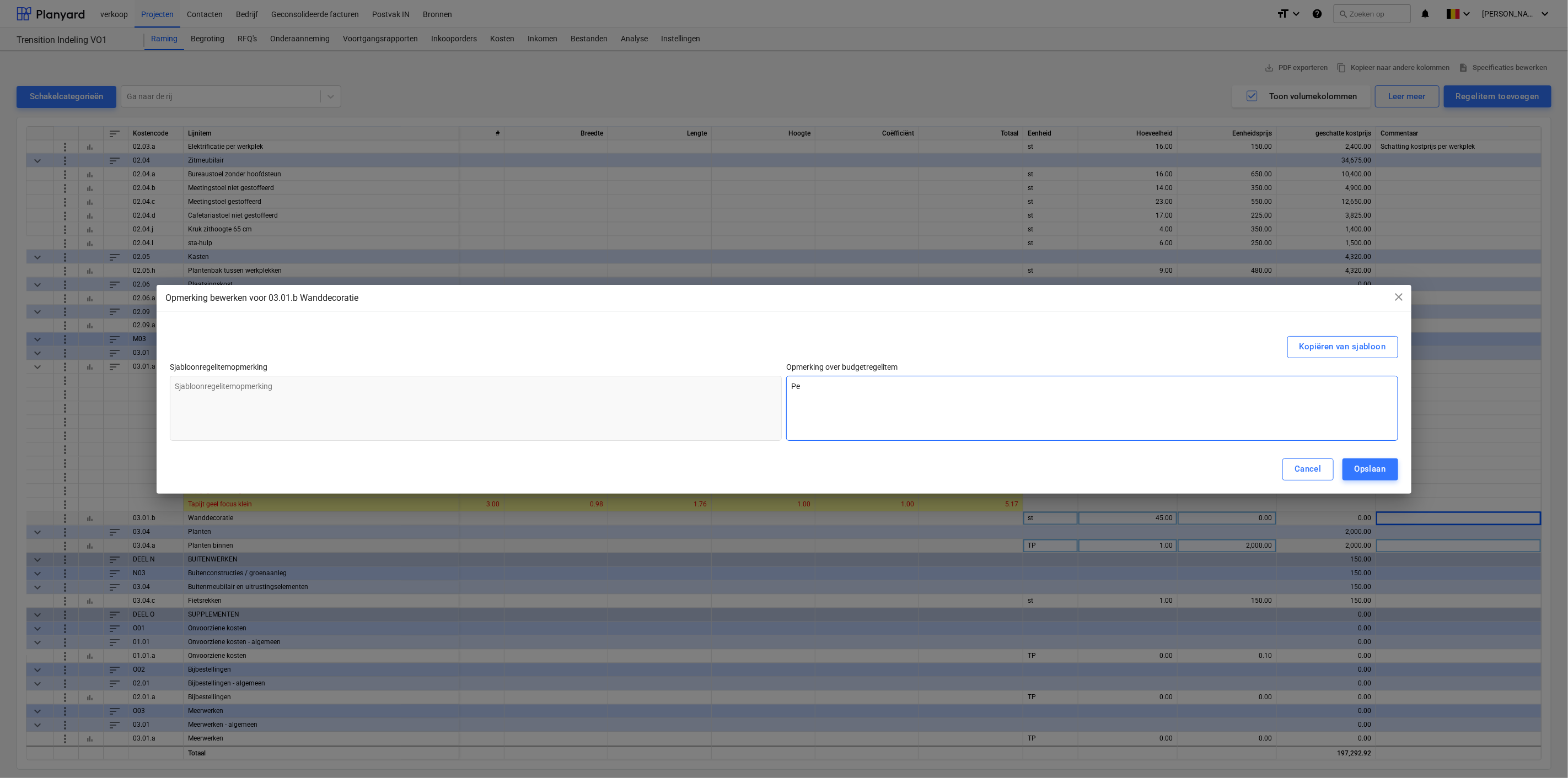
type textarea "x"
type textarea "Pet"
type textarea "x"
type textarea "Pet"
type textarea "x"
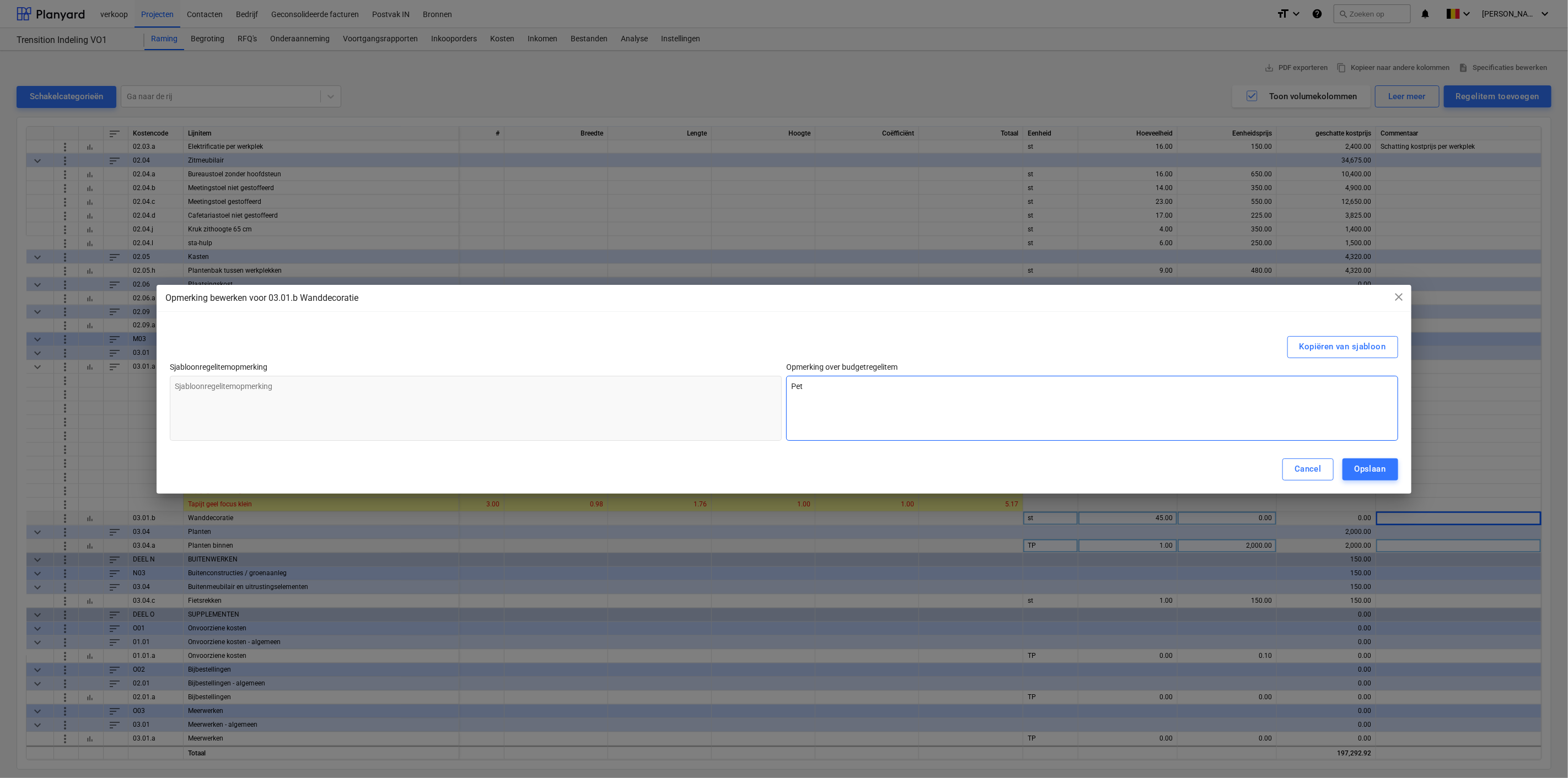
type textarea "Pet f"
type textarea "x"
type textarea "Pet fe"
type textarea "x"
type textarea "Pet fel"
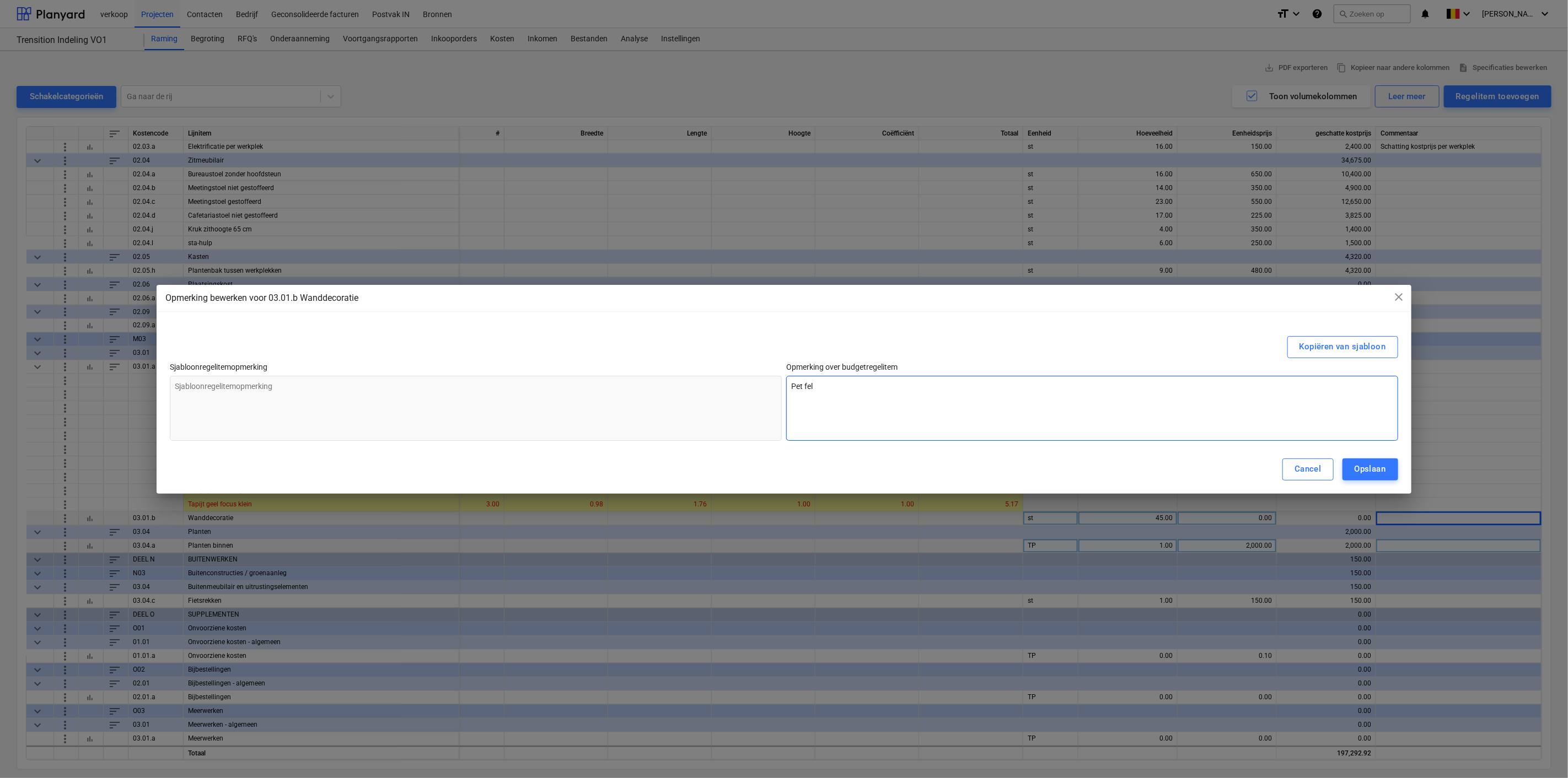
type textarea "x"
type textarea "Pet felt"
type textarea "x"
type textarea "Pet felt"
type textarea "x"
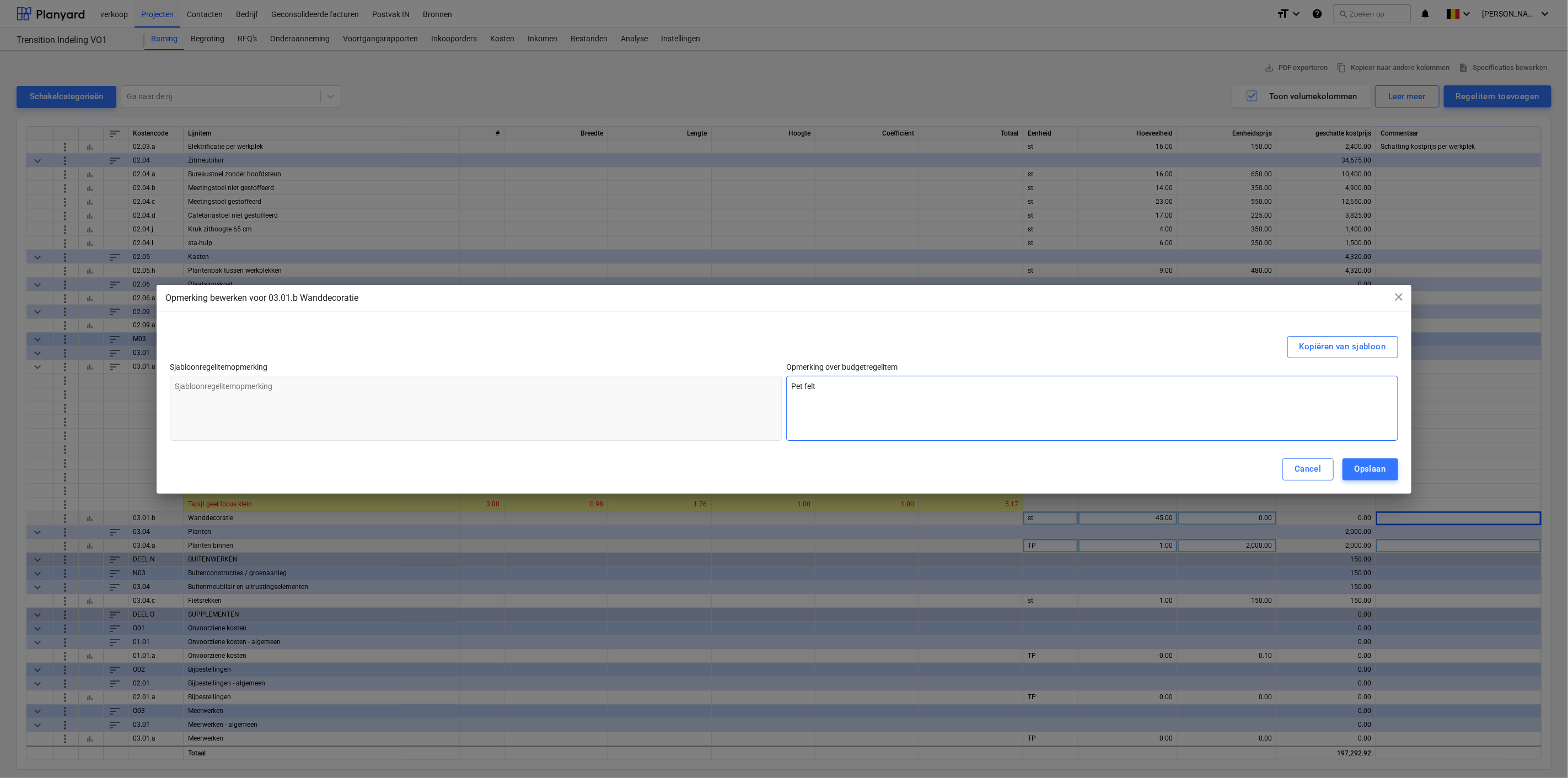
type textarea "Pet felt p"
type textarea "x"
type textarea "Pet felt pl"
type textarea "x"
type textarea "Pet felt pla"
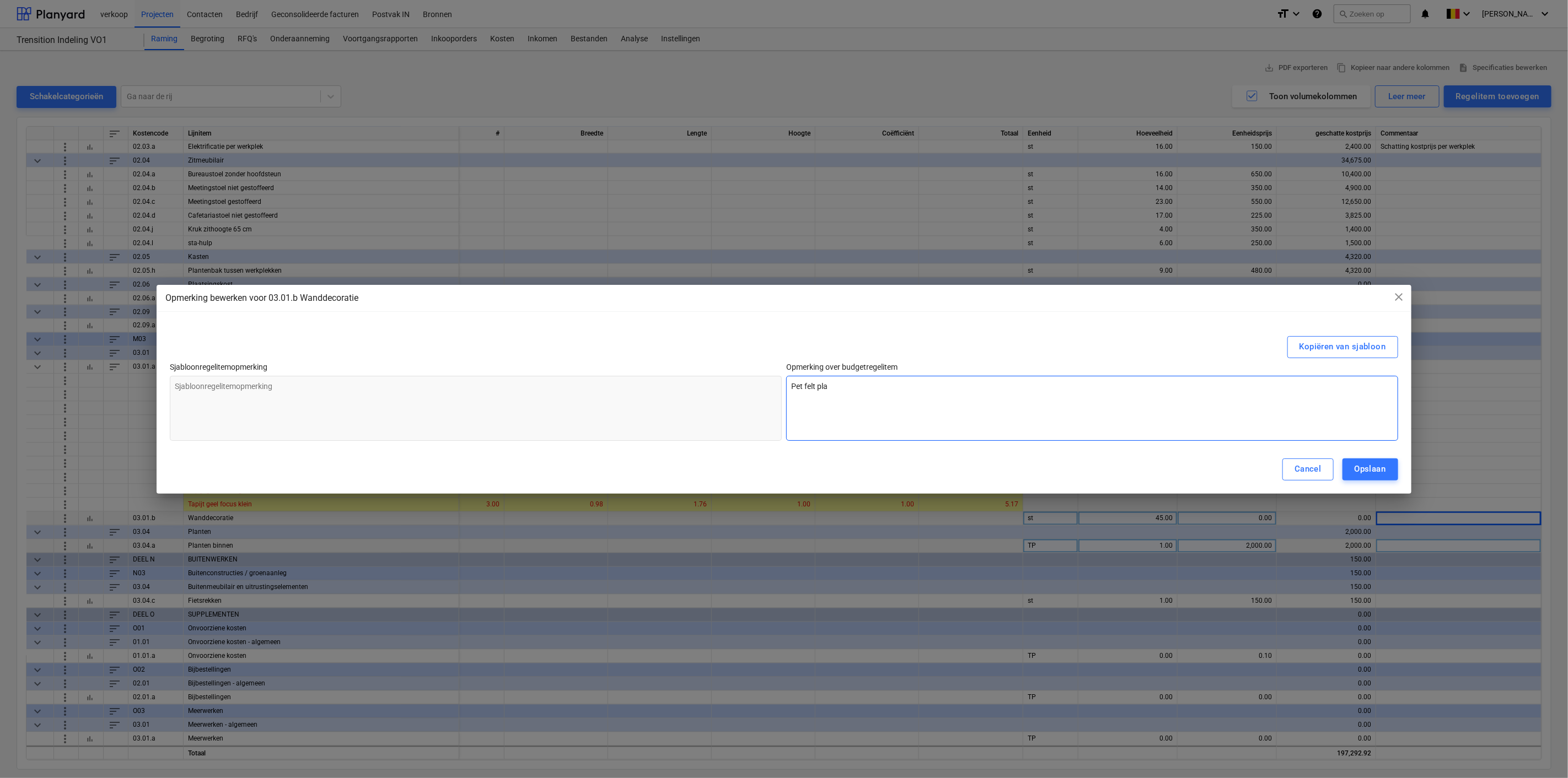
type textarea "x"
type textarea "Pet felt plat"
type textarea "x"
type textarea "Pet felt plate"
type textarea "x"
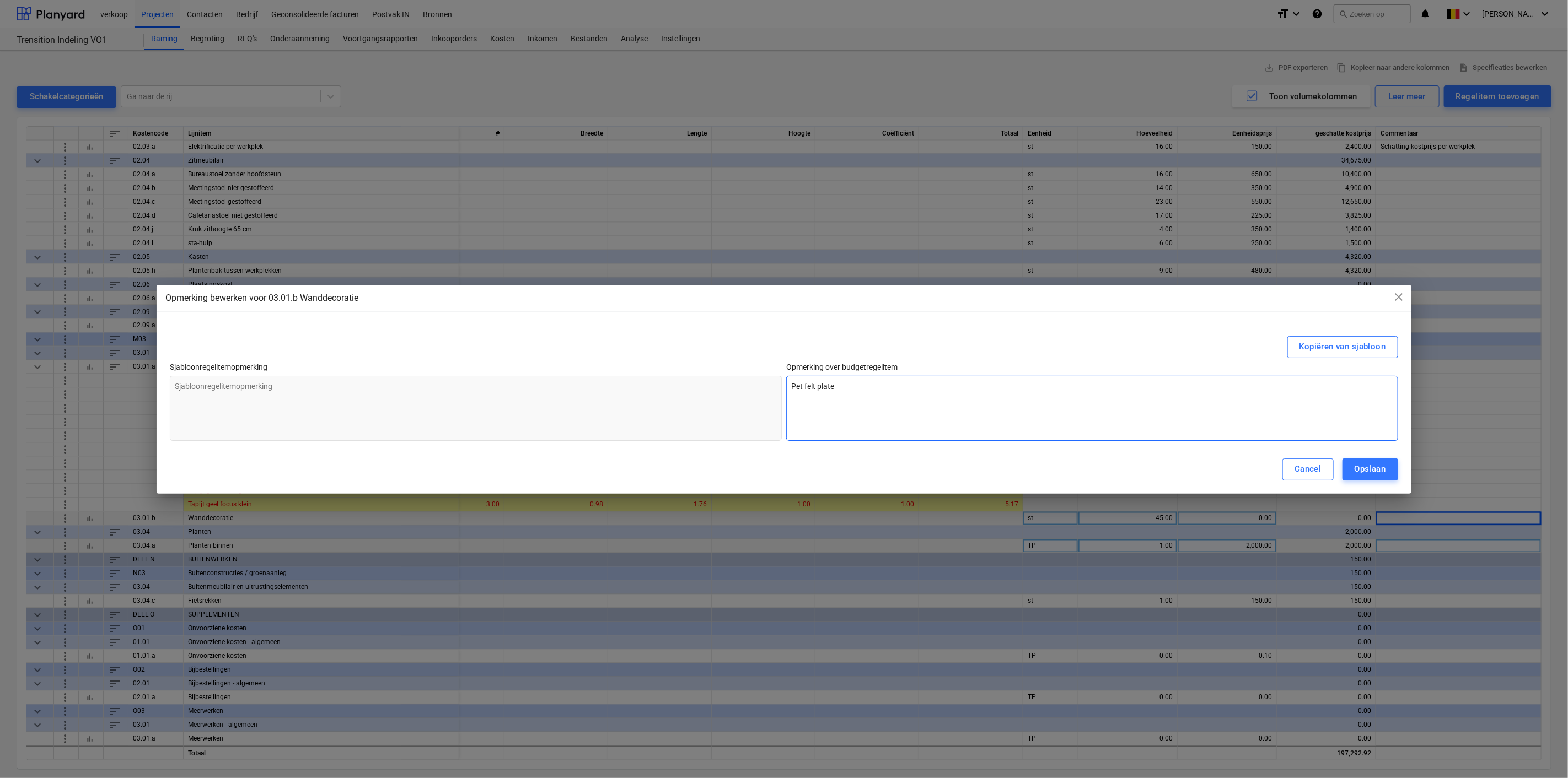
type textarea "Pet felt platen"
type textarea "x"
type textarea "Pet felt platen"
type textarea "x"
type textarea "Pet felt platen w"
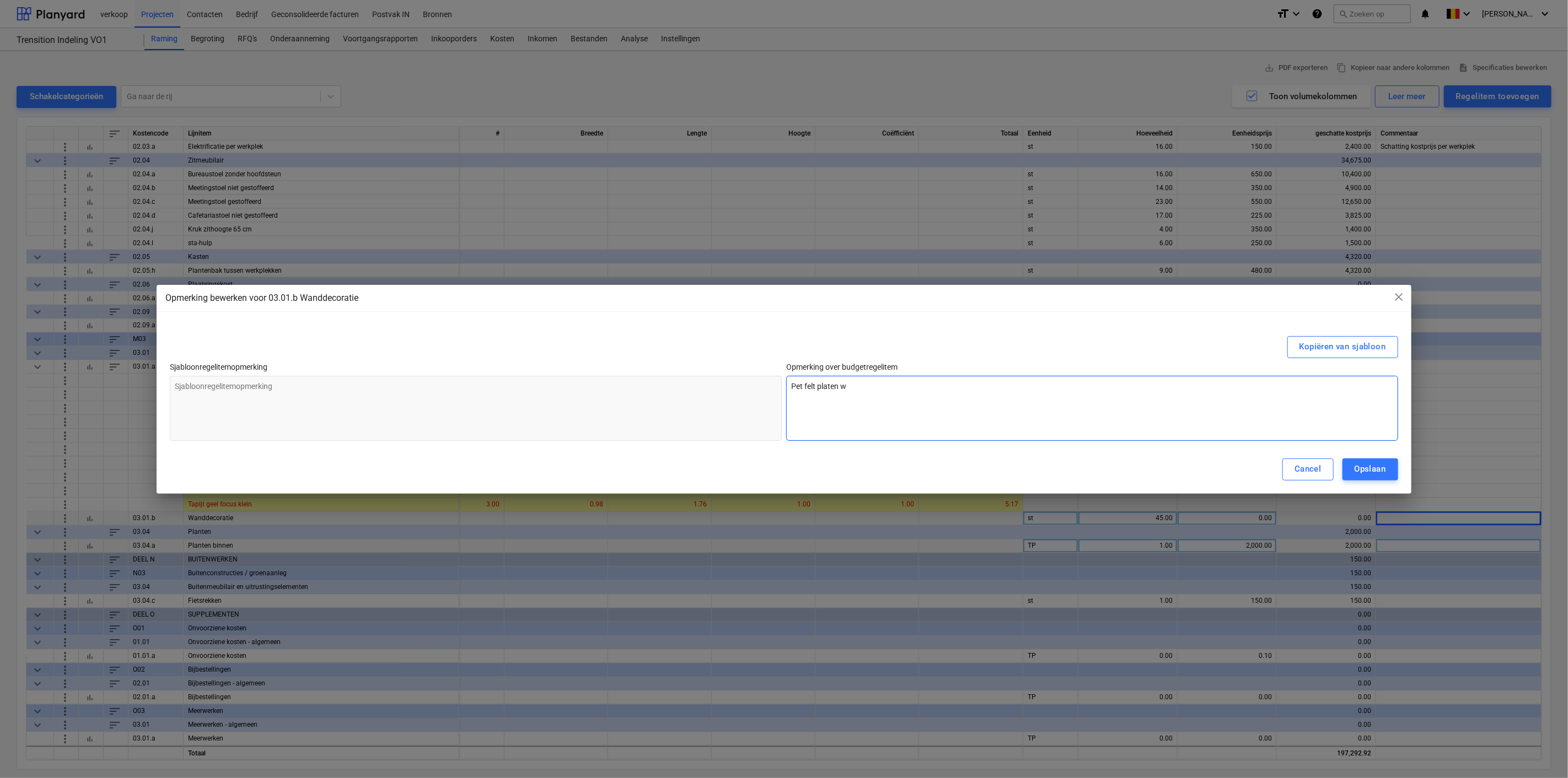
type textarea "x"
type textarea "Pet felt platen wa"
type textarea "x"
type textarea "Pet felt platen wan"
type textarea "x"
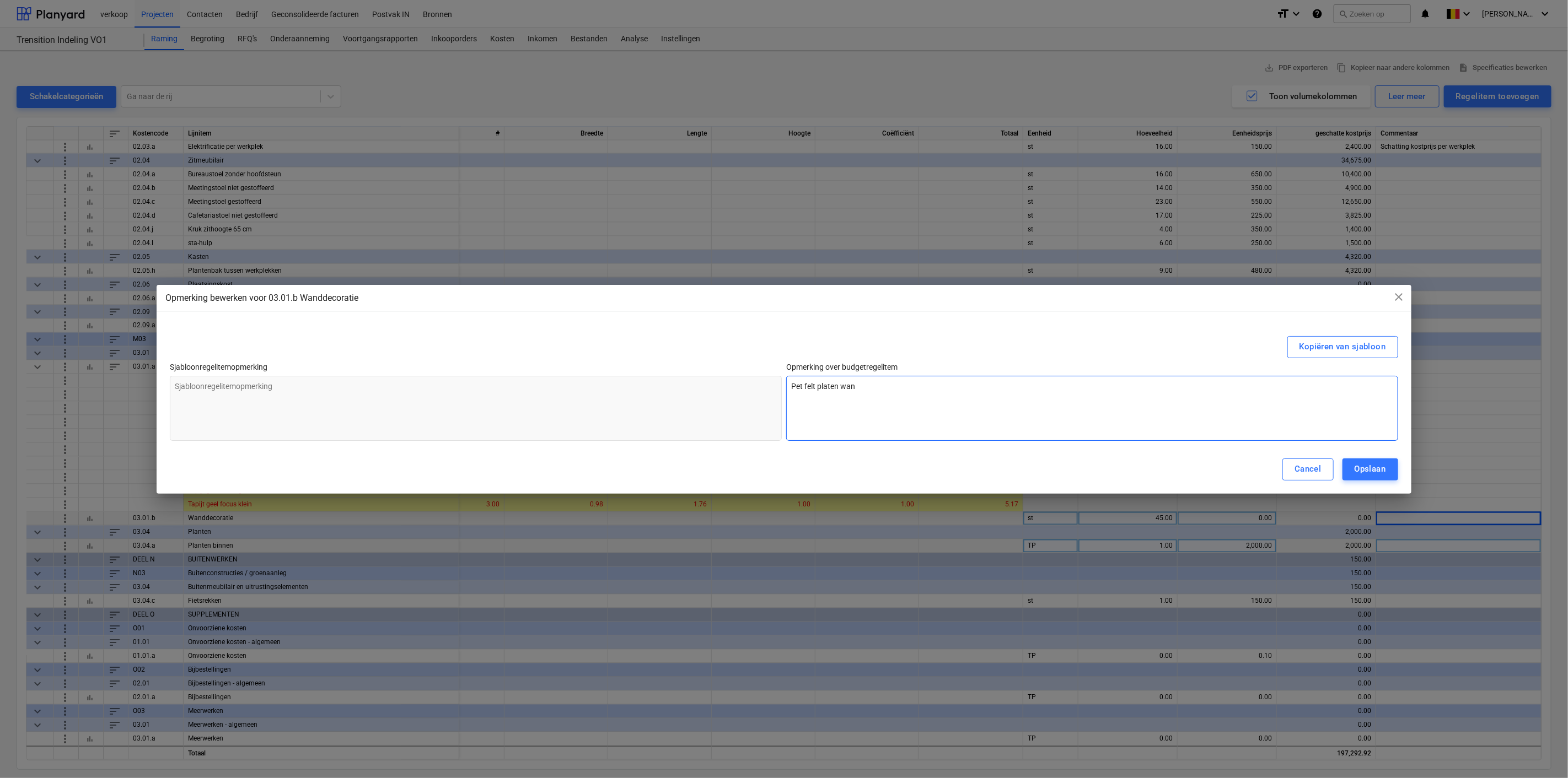
type textarea "Pet felt platen wand"
type textarea "x"
type textarea "Pet felt platen wandb"
type textarea "x"
type textarea "Pet felt platen wandbe"
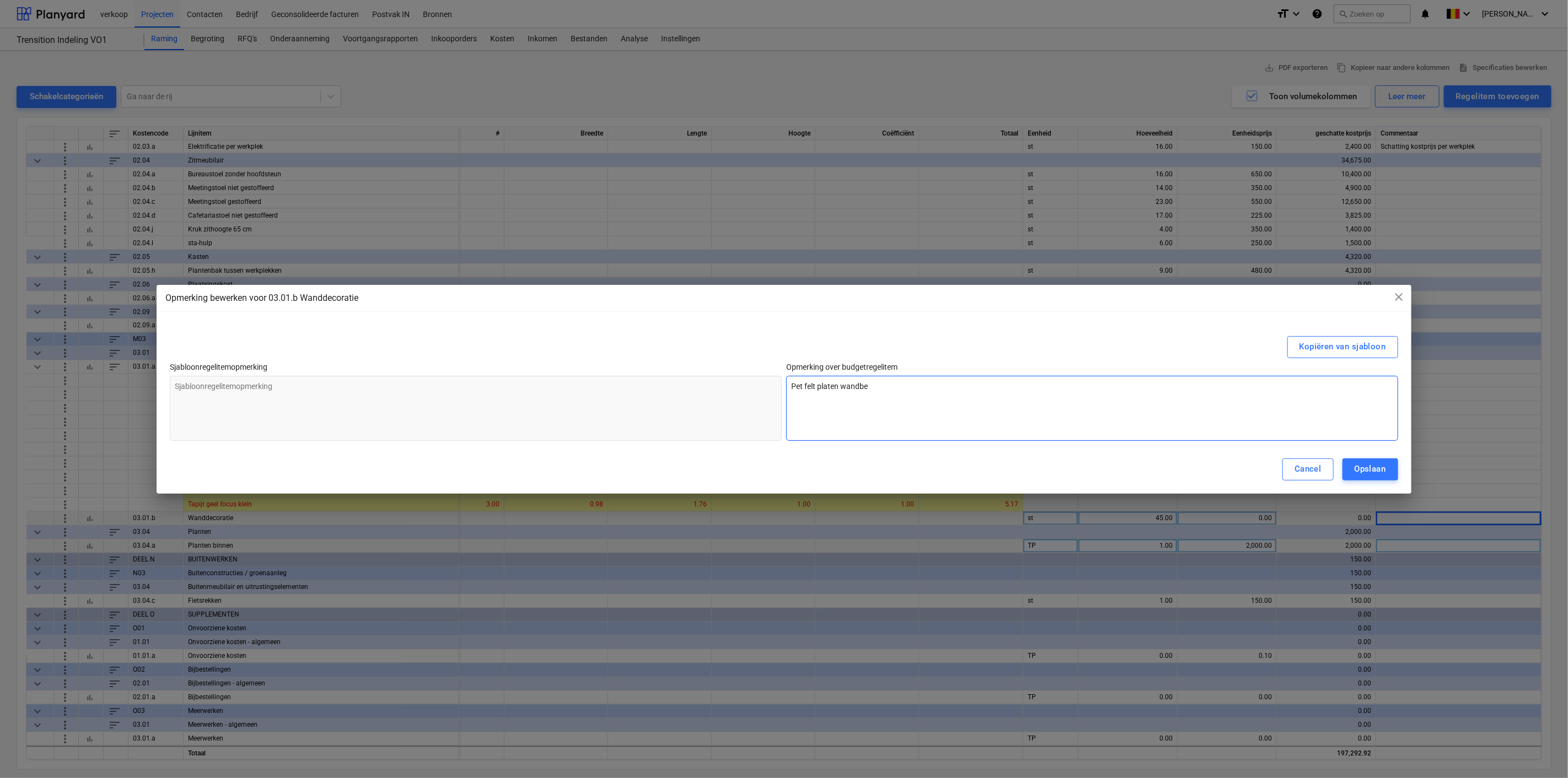
type textarea "x"
type textarea "Pet felt platen wandbek"
type textarea "x"
type textarea "Pet felt platen wandbekl"
type textarea "x"
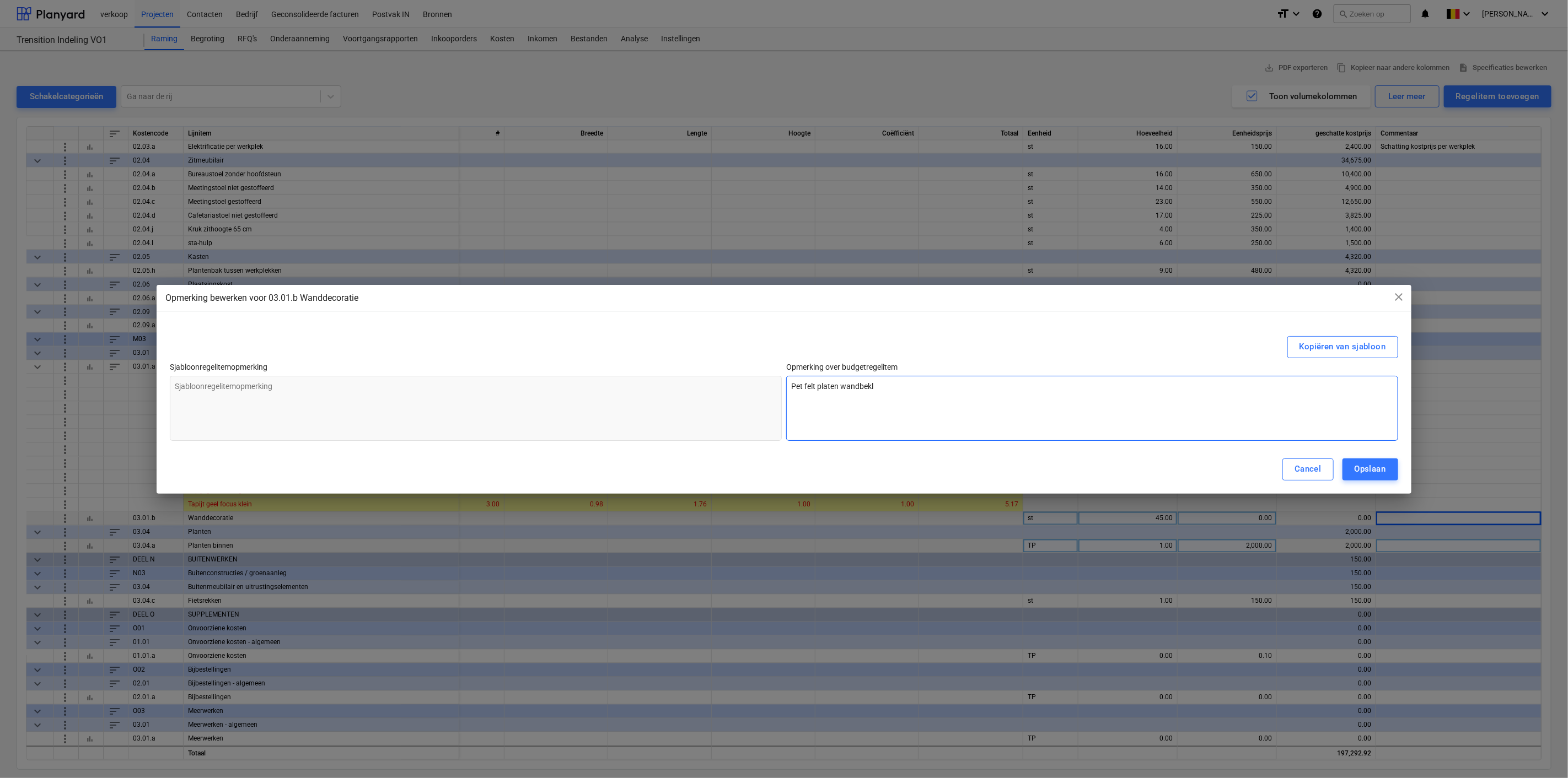
type textarea "Pet felt platen wandbekle"
type textarea "x"
type textarea "Pet felt platen wandbekled"
type textarea "x"
type textarea "Pet felt platen wandbekledi"
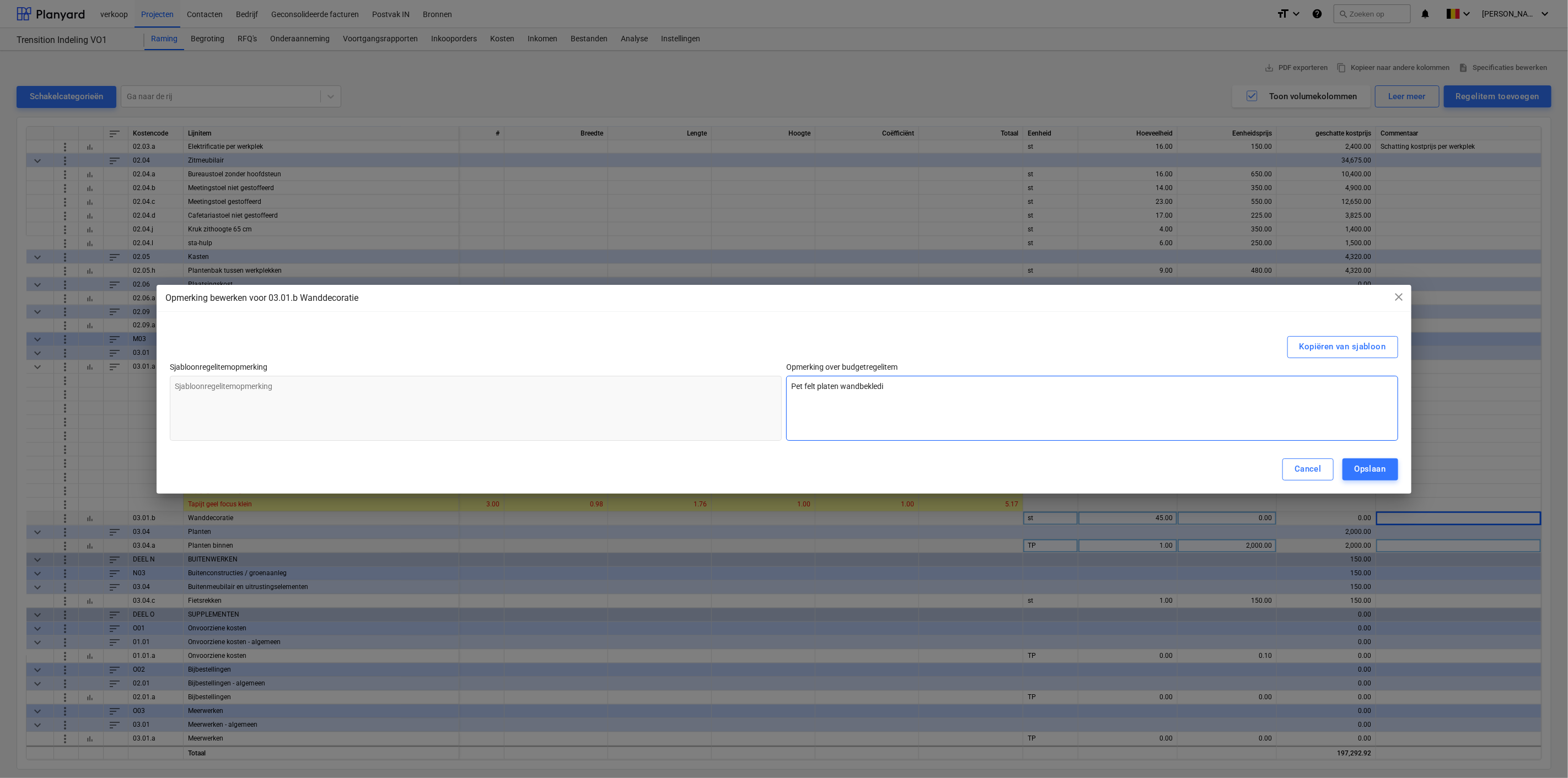
type textarea "x"
type textarea "Pet felt platen wandbekledin"
type textarea "x"
type textarea "Pet felt platen wandbekleding"
type textarea "x"
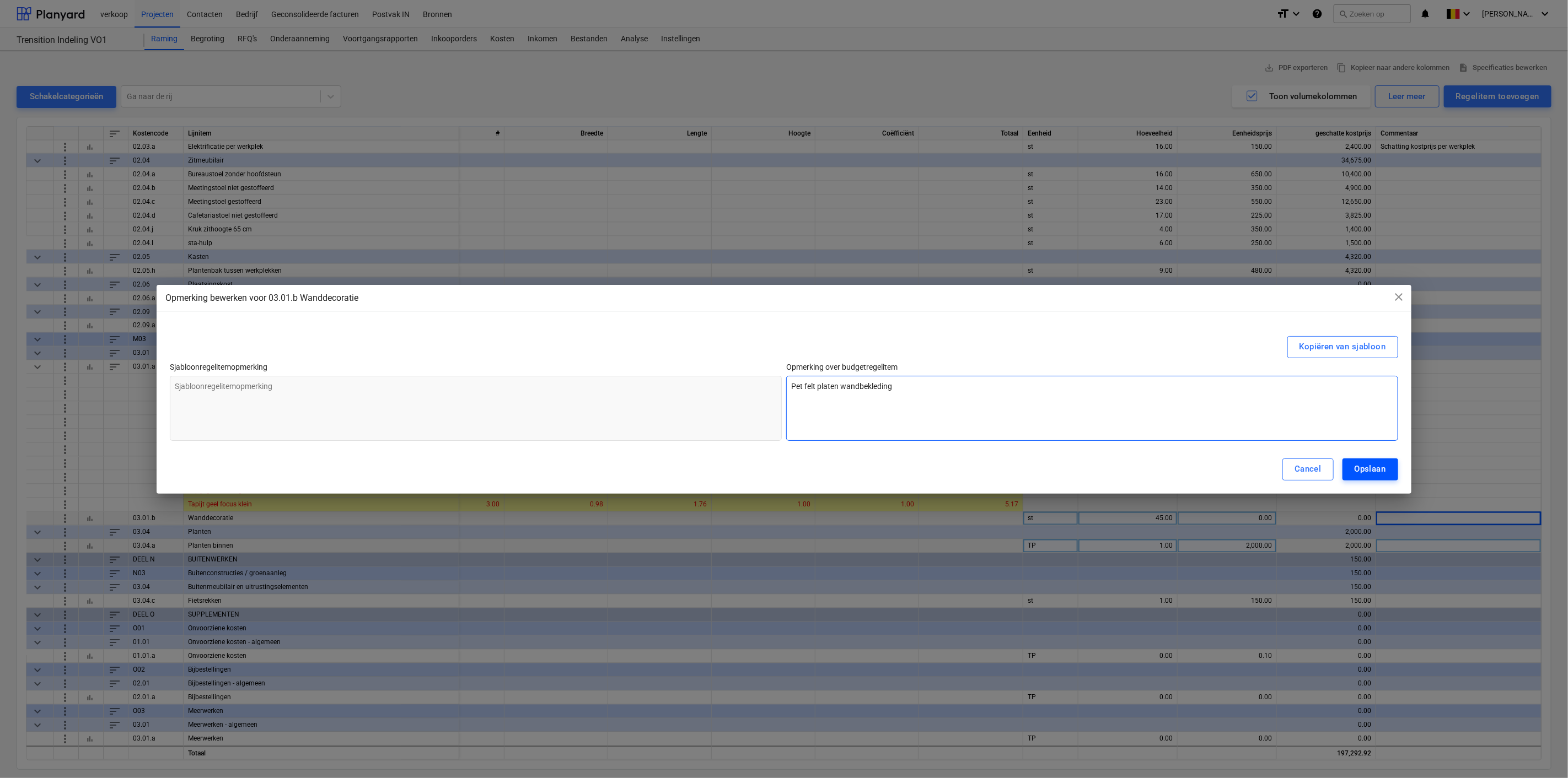
type textarea "Pet felt platen wandbekleding"
click at [1343, 471] on div "Opslaan" at bounding box center [1370, 468] width 32 height 14
type textarea "x"
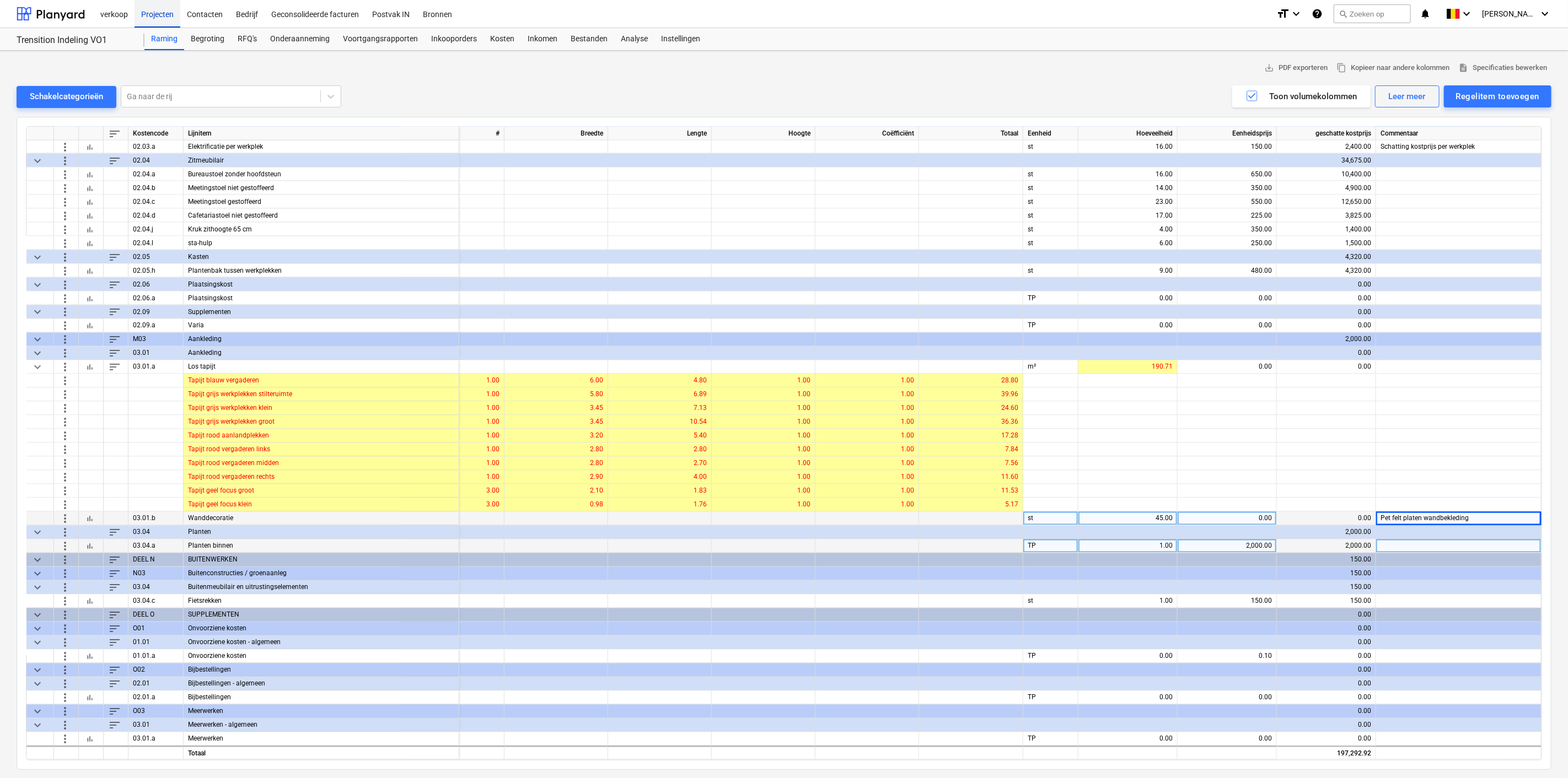
click at [154, 13] on div "Projecten" at bounding box center [157, 13] width 46 height 28
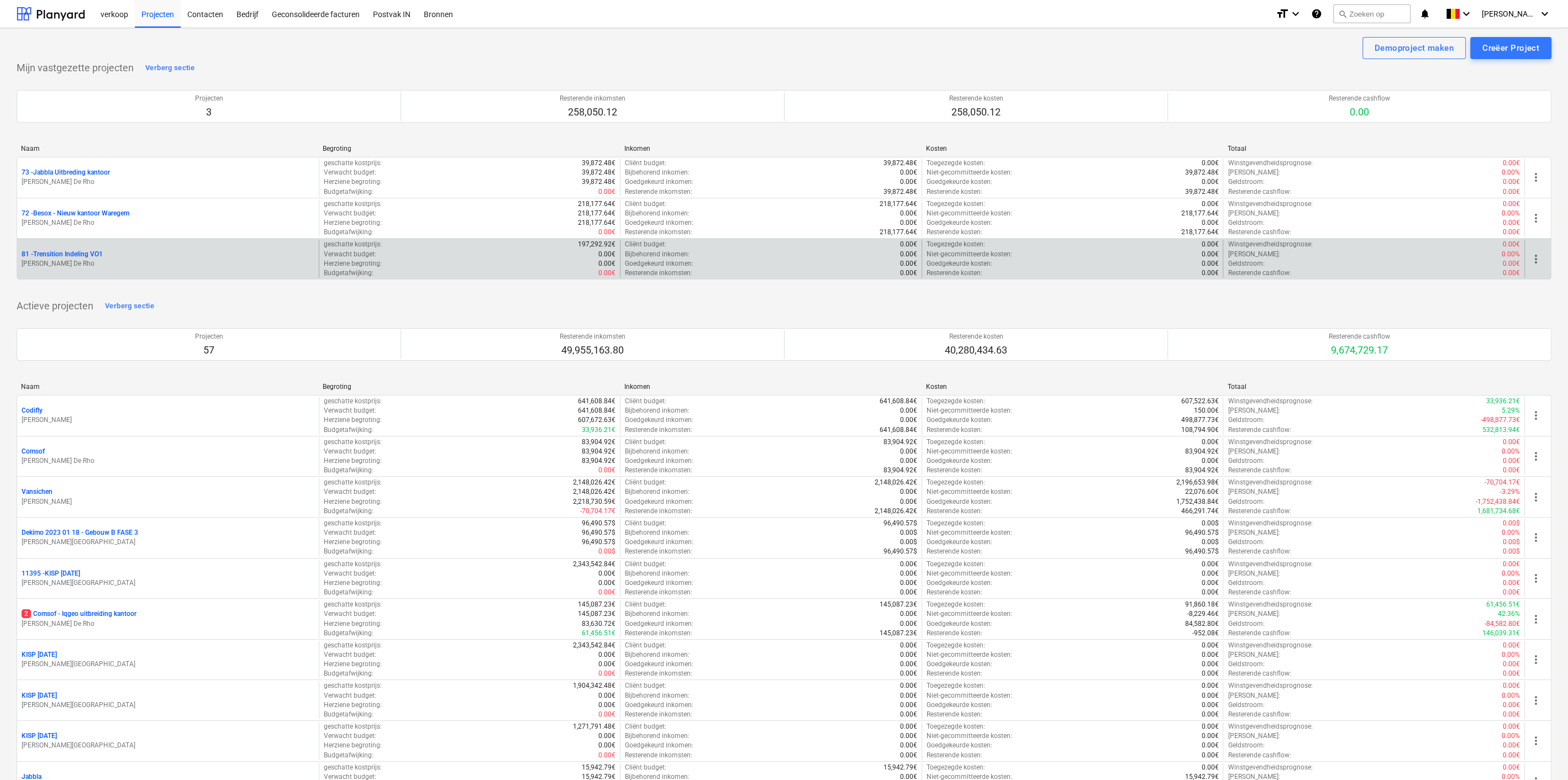
click at [1346, 264] on span "more_vert" at bounding box center [1536, 259] width 13 height 13
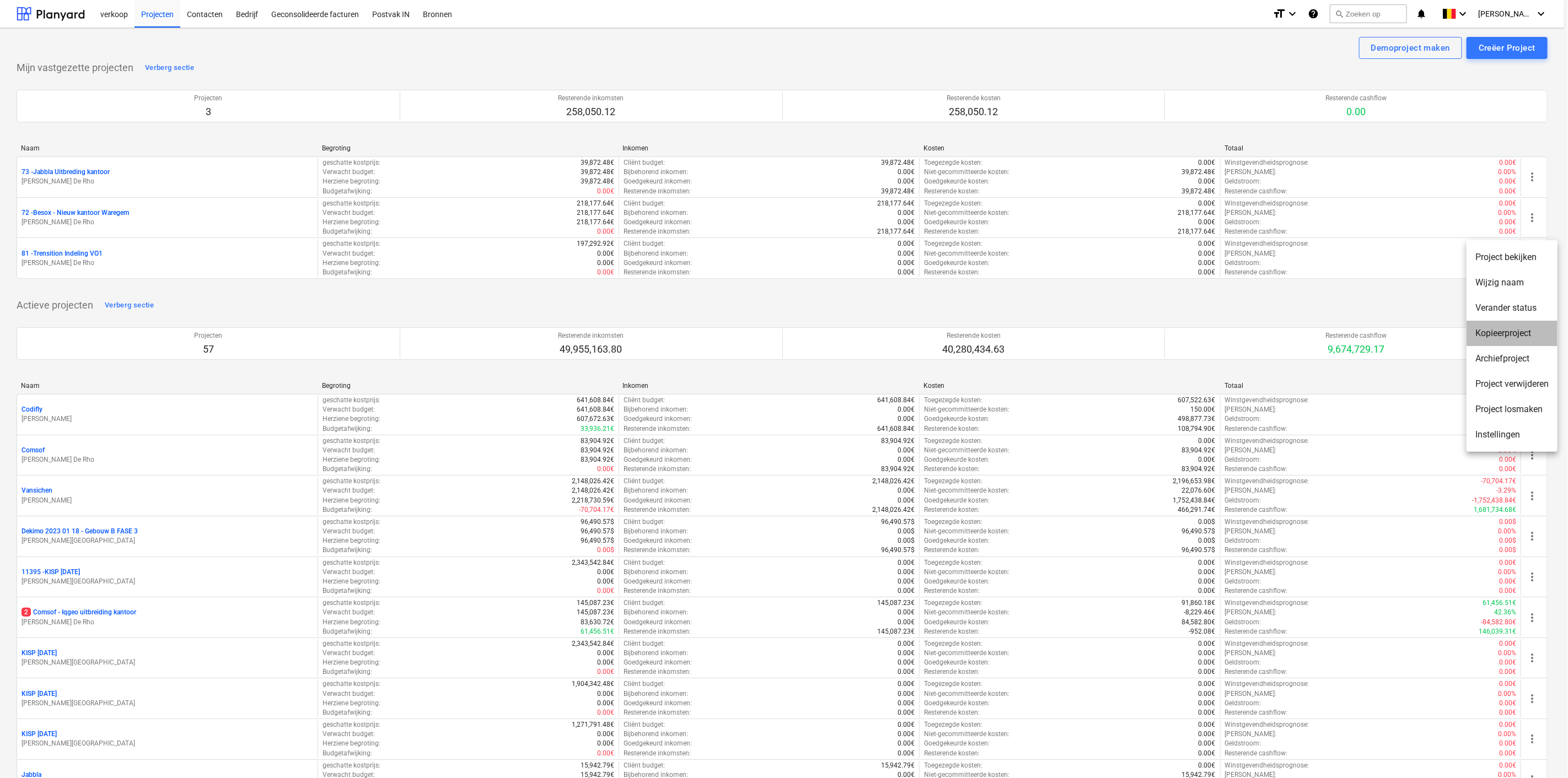
click at [1343, 332] on li "Kopieerproject" at bounding box center [1512, 333] width 91 height 25
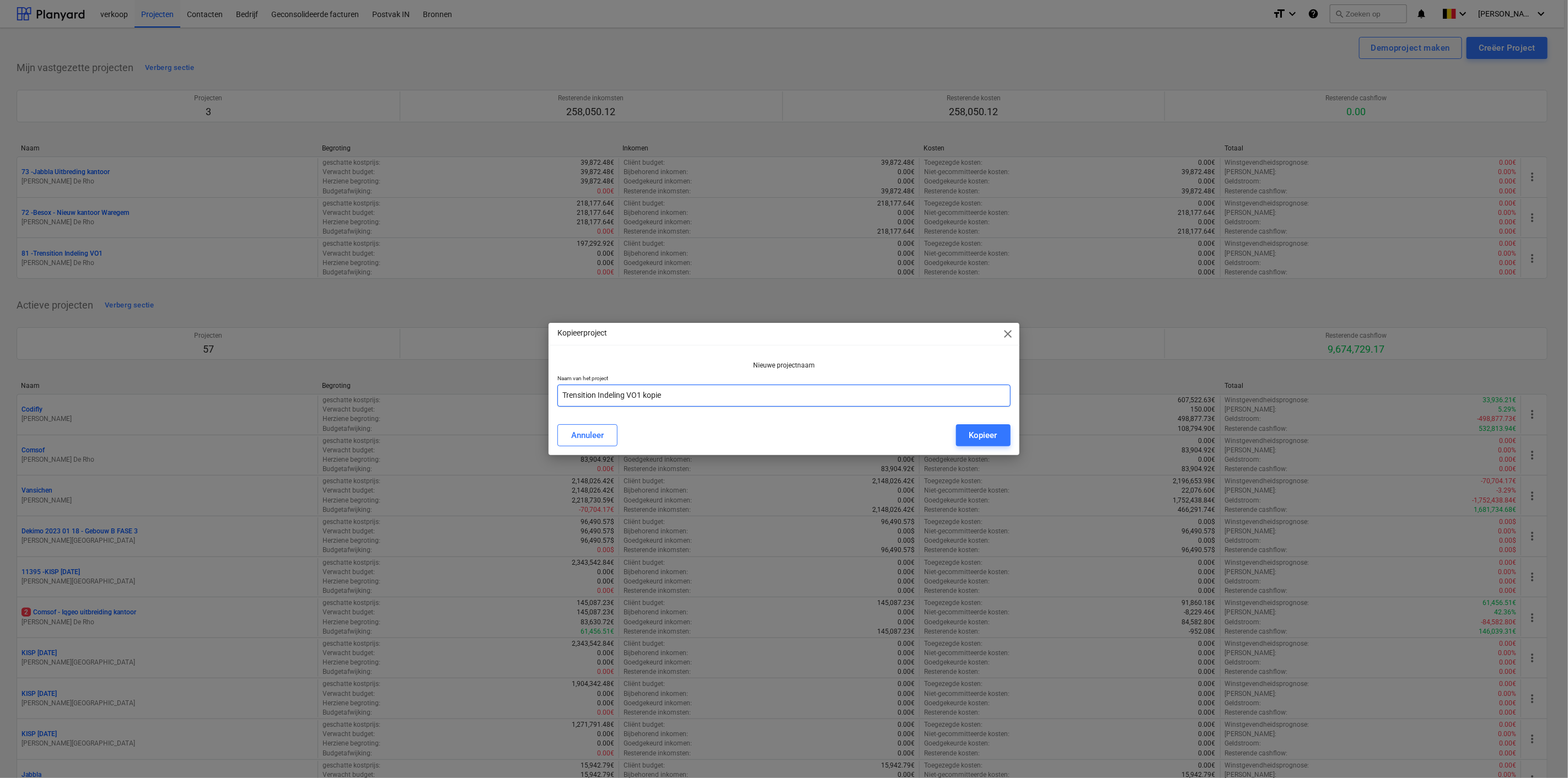
click at [641, 394] on input "Trensition Indeling VO1 kopie" at bounding box center [783, 396] width 453 height 22
type input "Trensition Indeling VO2 kopie"
click at [996, 422] on div "Annuleer Kopieer" at bounding box center [783, 435] width 466 height 31
click at [990, 430] on div "Kopieer" at bounding box center [983, 435] width 28 height 14
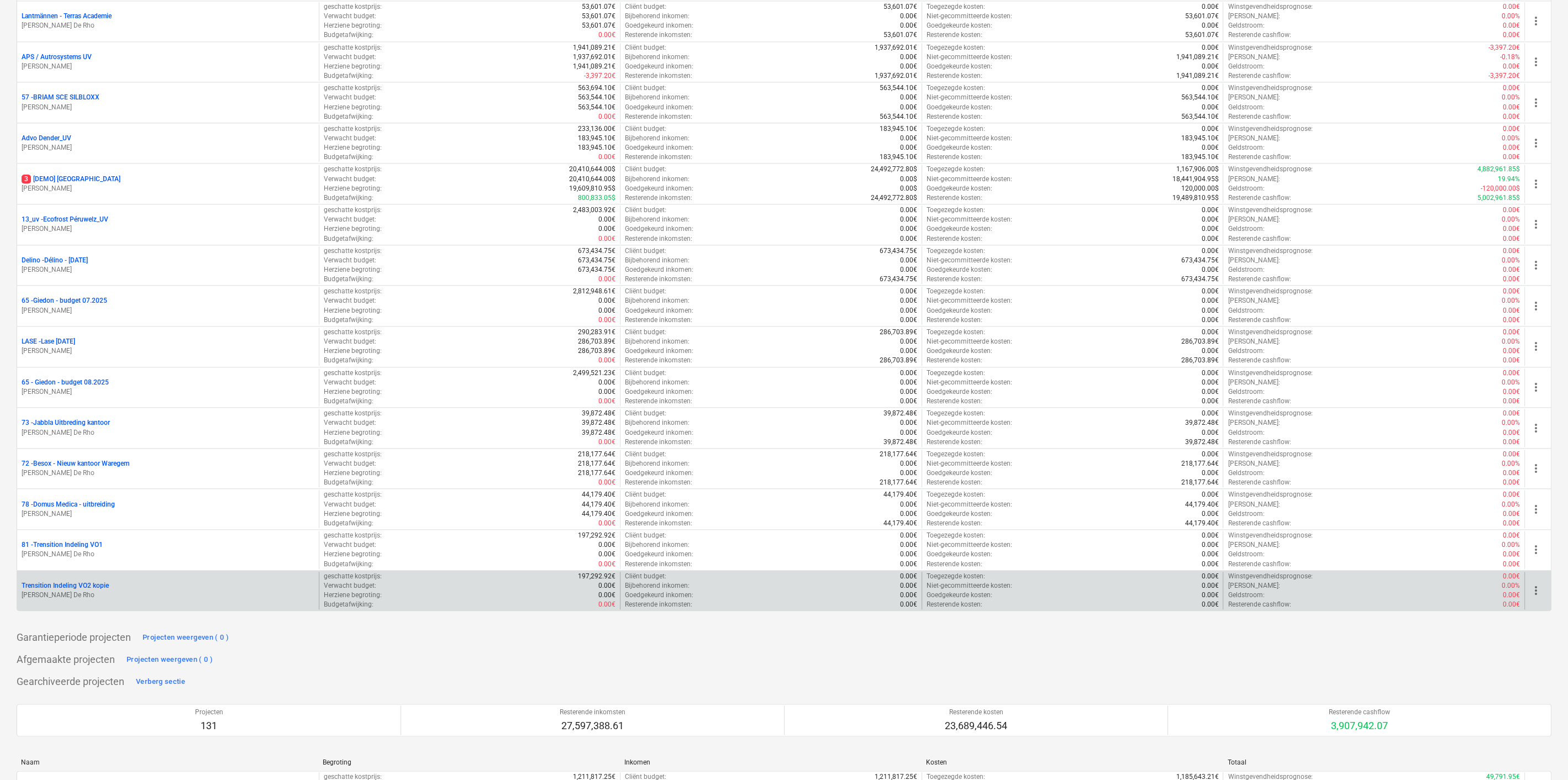
click at [1346, 583] on span "more_vert" at bounding box center [1536, 590] width 13 height 13
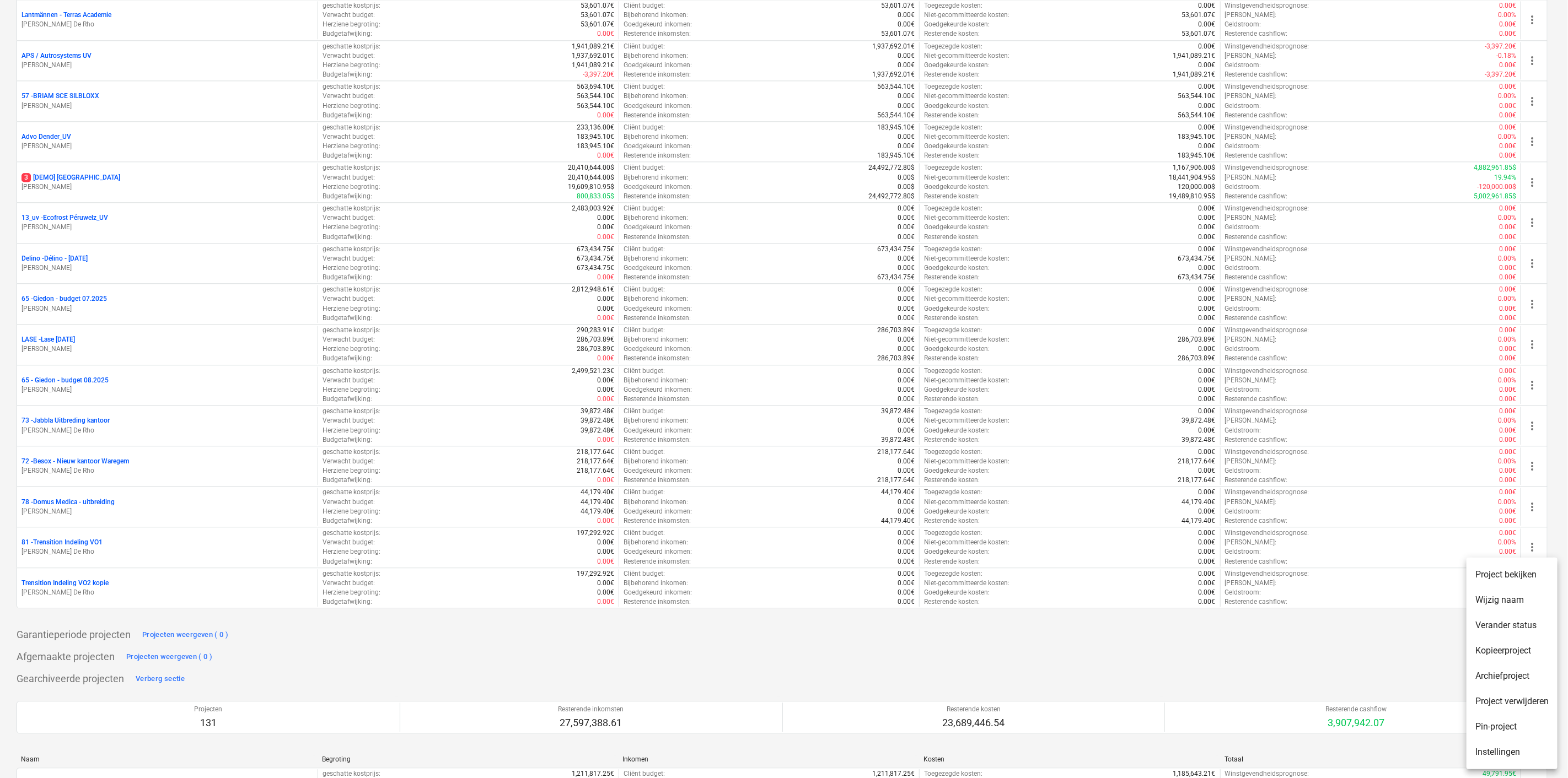
click at [1343, 721] on li "Pin-project" at bounding box center [1512, 726] width 91 height 25
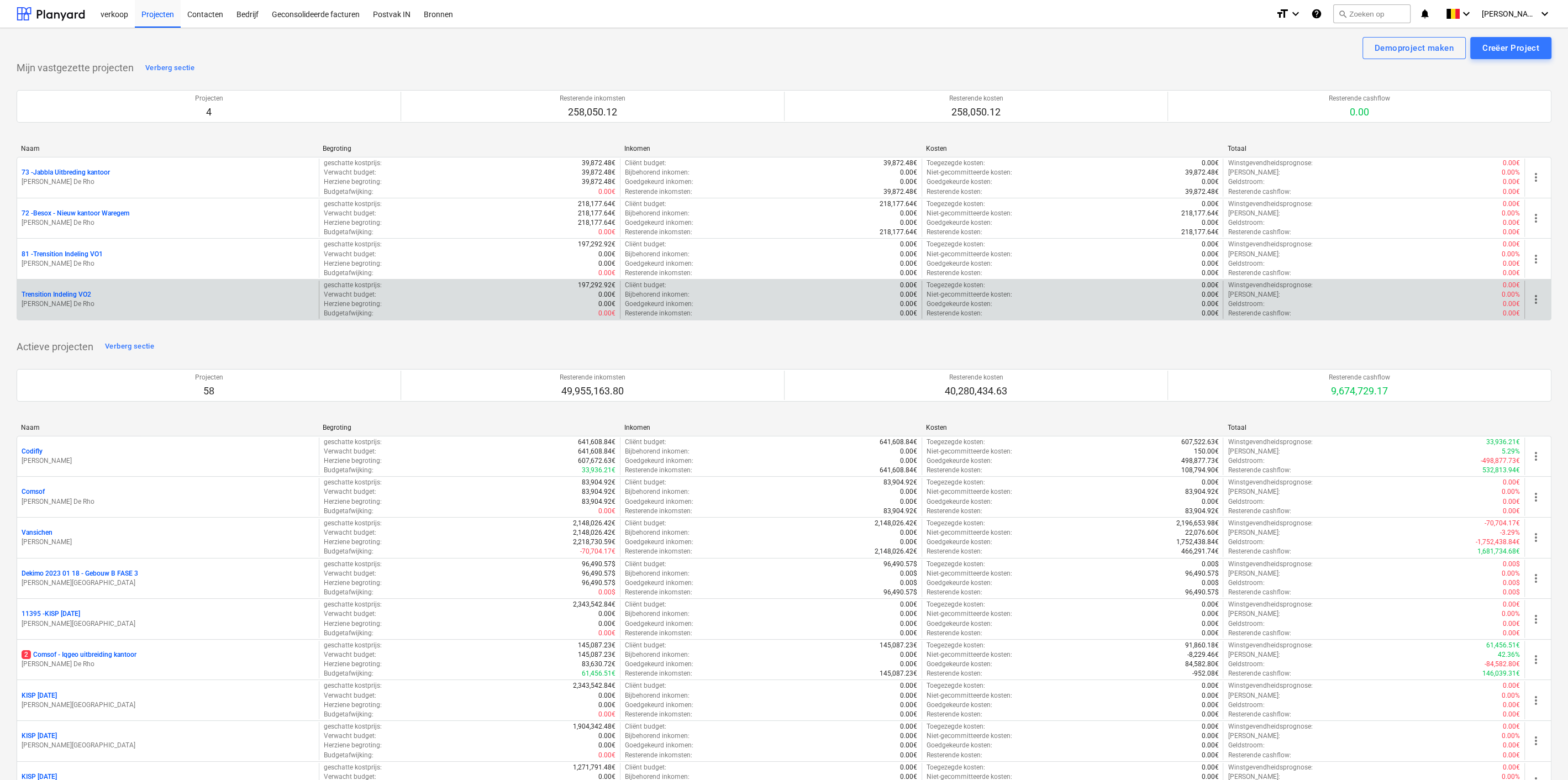
drag, startPoint x: 74, startPoint y: 293, endPoint x: 1530, endPoint y: 299, distance: 1456.0
click at [1530, 299] on span "more_vert" at bounding box center [1536, 299] width 13 height 13
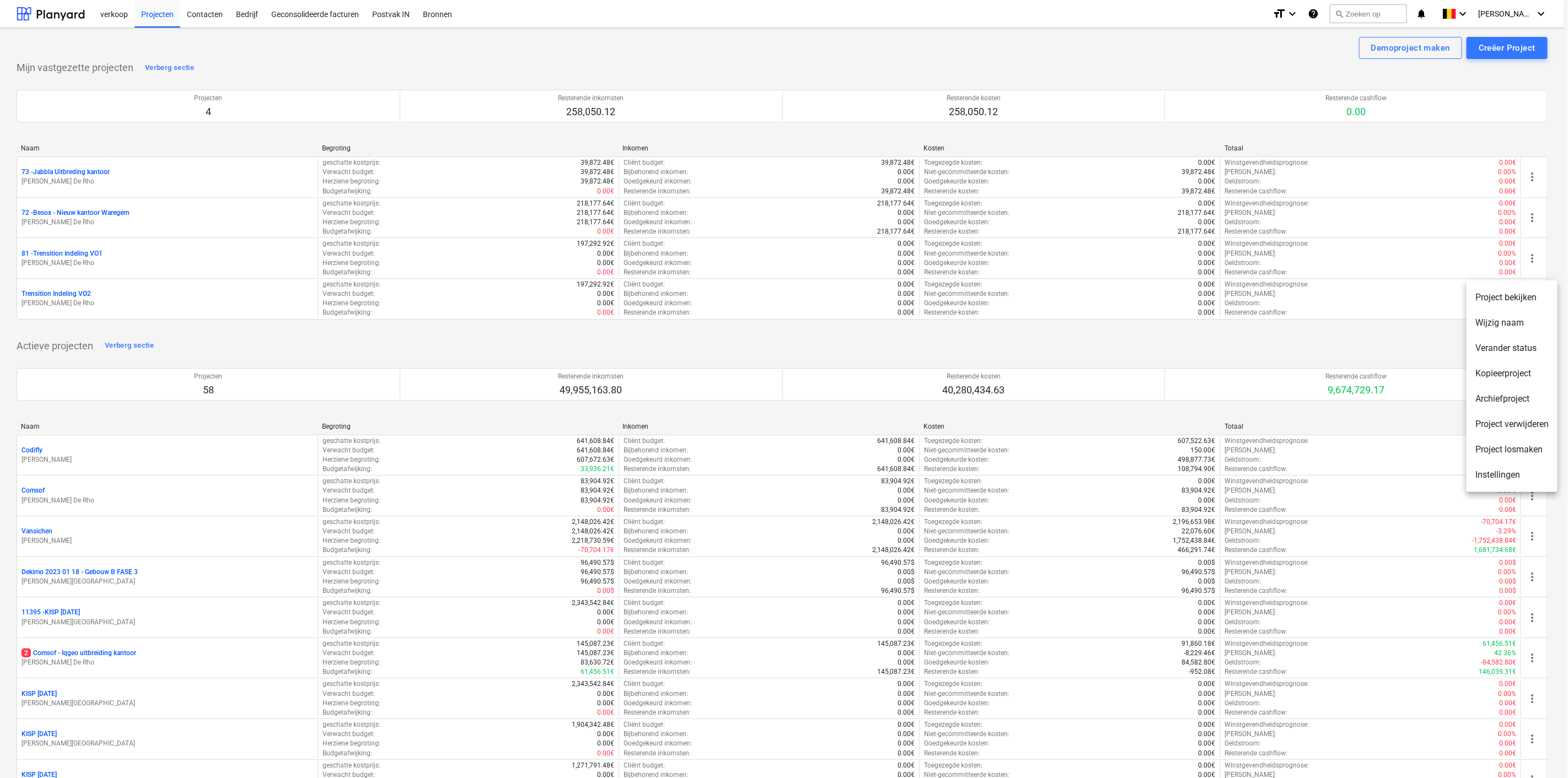
click at [1520, 331] on li "Wijzig naam" at bounding box center [1512, 323] width 91 height 25
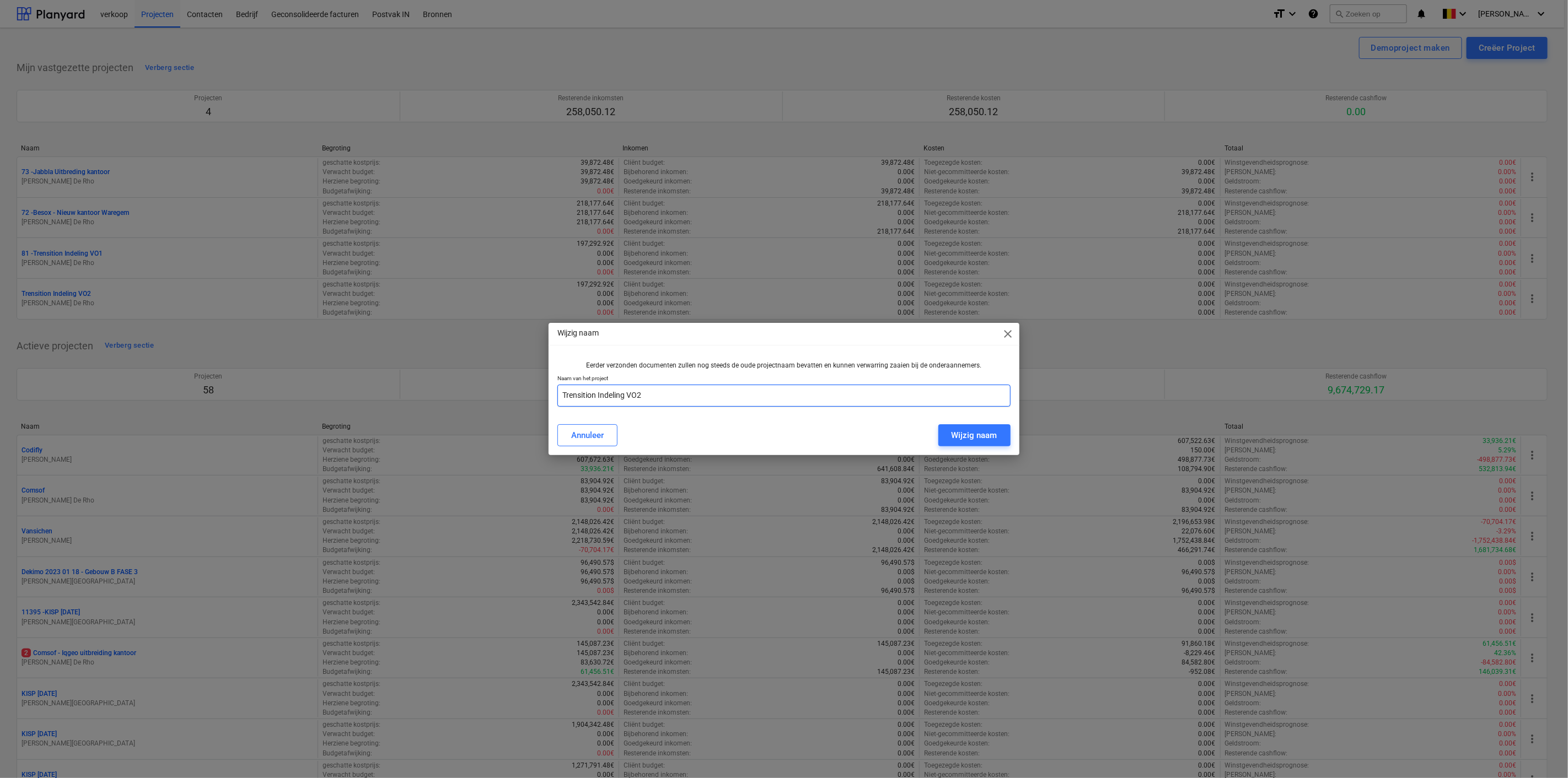
click at [561, 396] on input "Trensition Indeling VO2" at bounding box center [783, 396] width 453 height 22
type input "81 - Trensition Indeling VO2"
click at [963, 434] on div "Wijzig naam" at bounding box center [974, 435] width 46 height 14
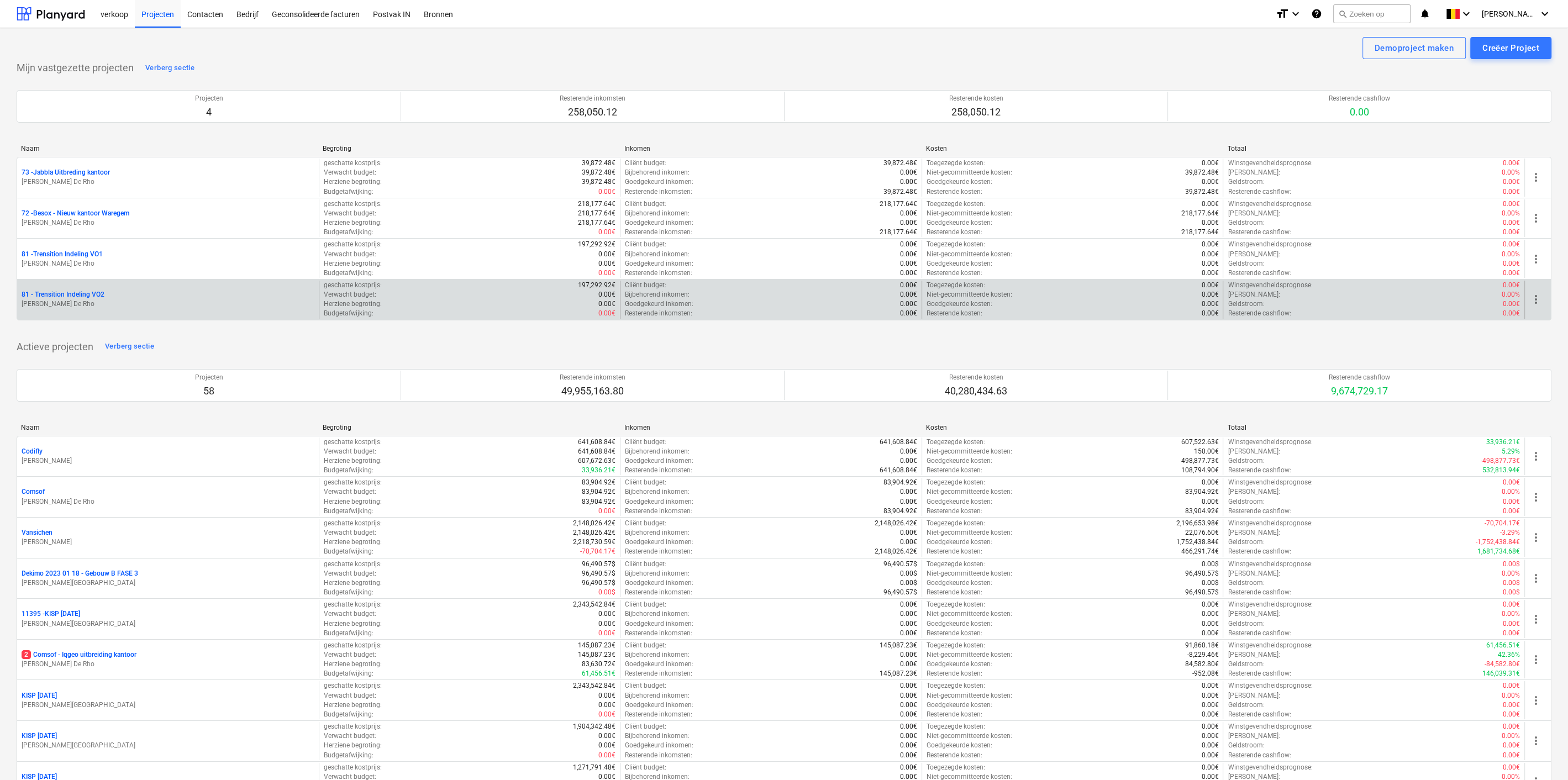
click at [1542, 296] on span "more_vert" at bounding box center [1536, 299] width 13 height 13
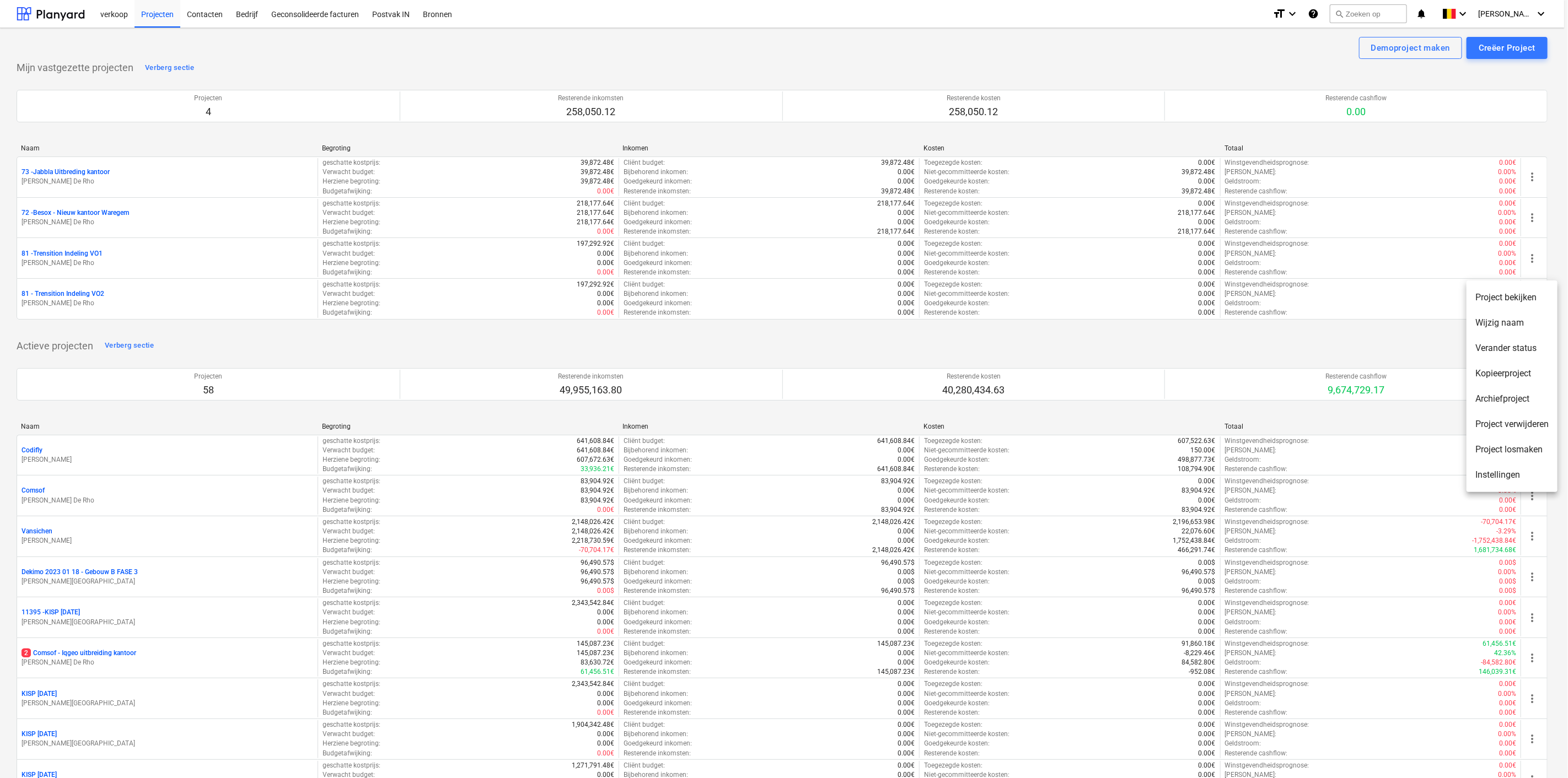
click at [233, 306] on div at bounding box center [784, 389] width 1568 height 778
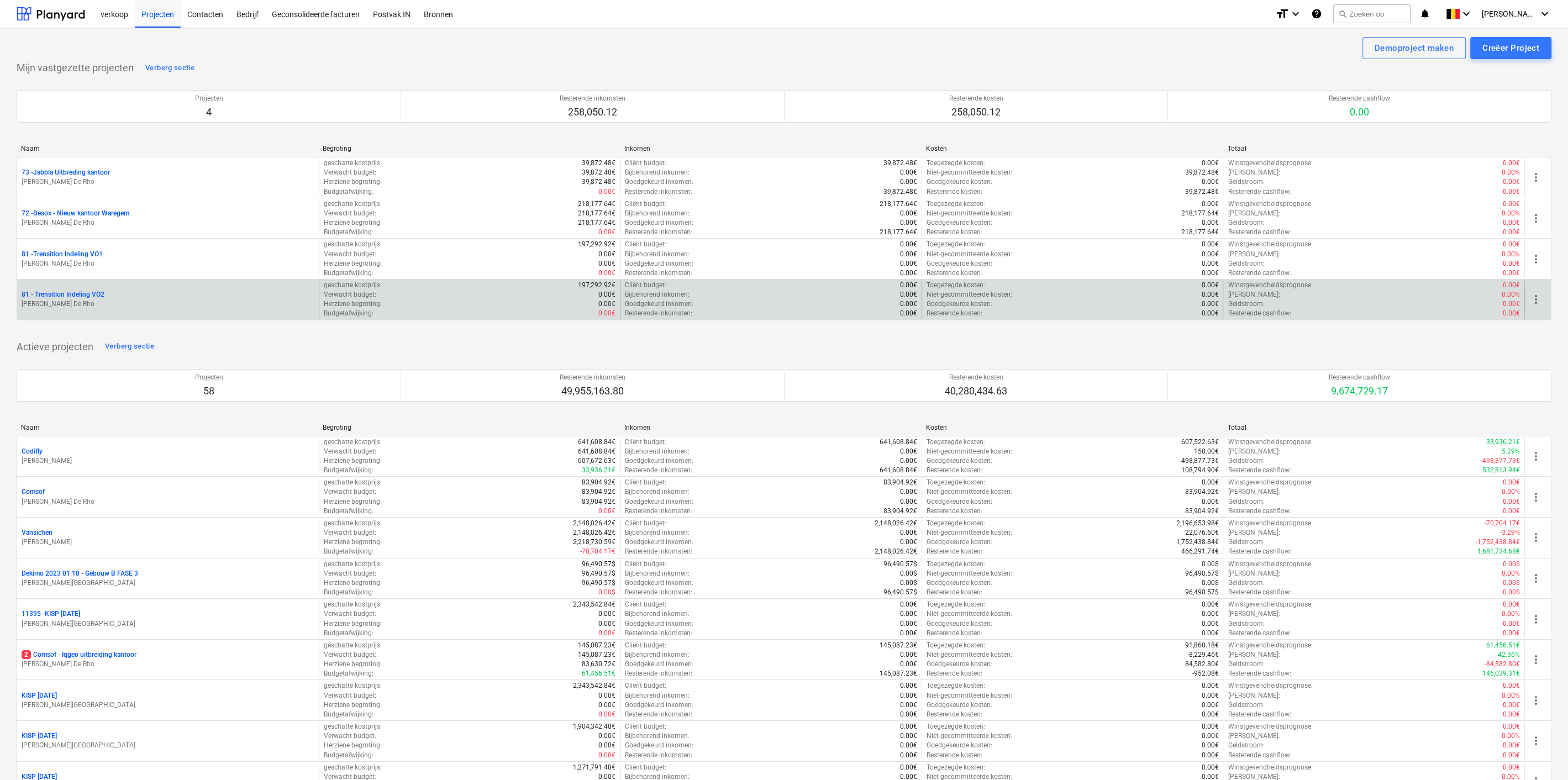
click at [82, 293] on p "81 - Trensition Indeling VO2" at bounding box center [62, 294] width 83 height 9
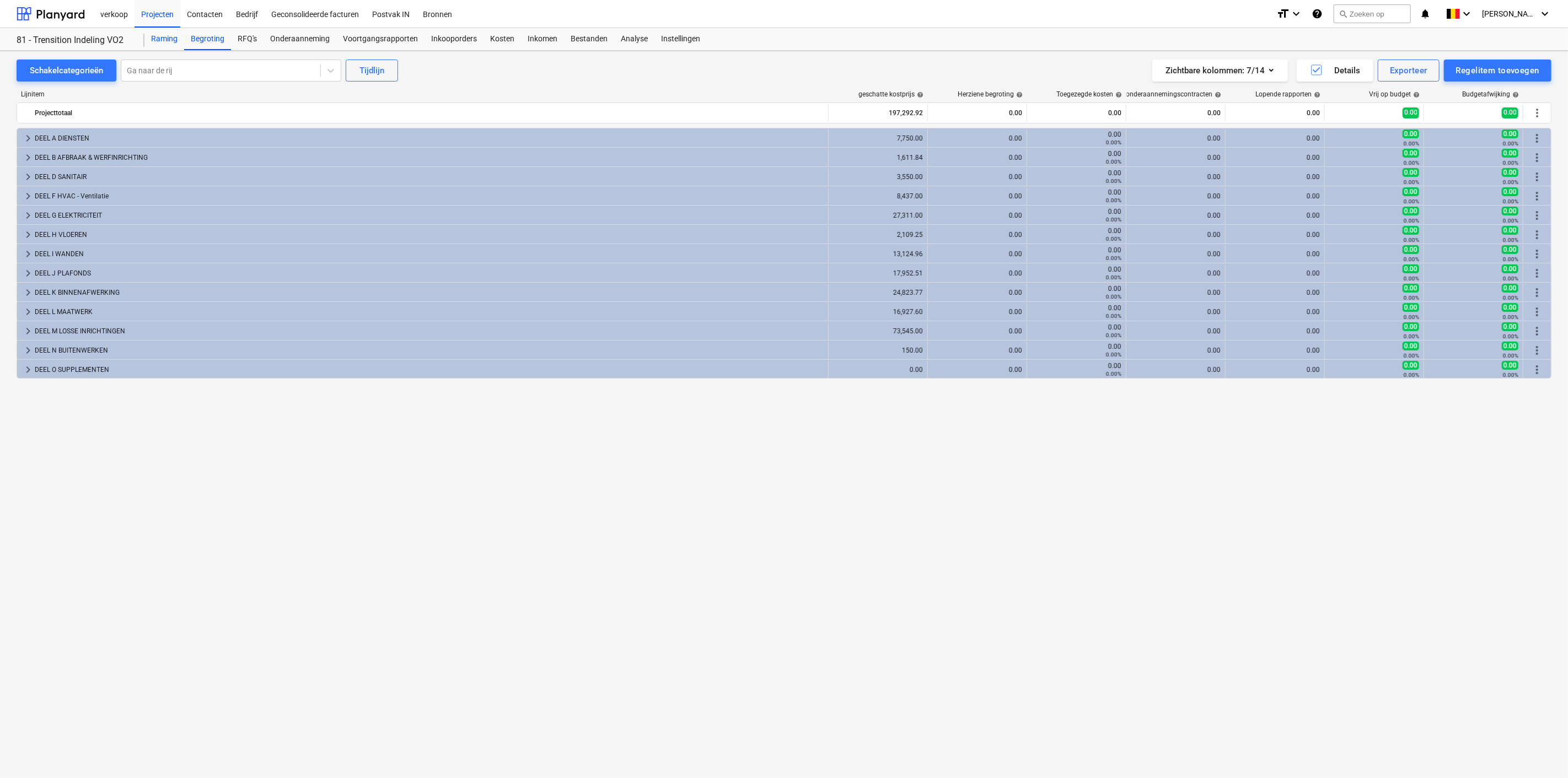
click at [165, 36] on div "Raming" at bounding box center [164, 39] width 40 height 22
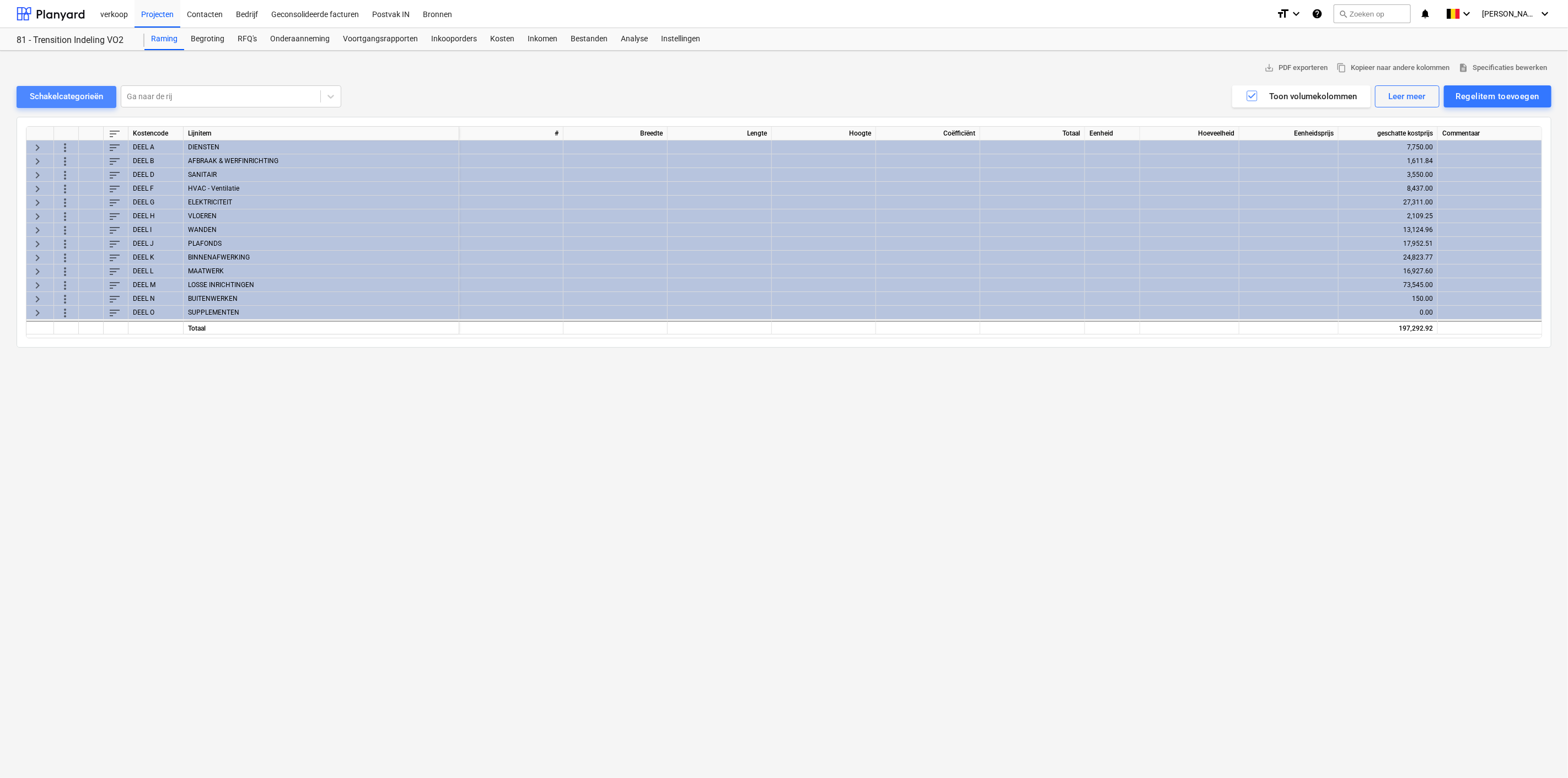
click at [37, 92] on div "Schakelcategorieën" at bounding box center [66, 96] width 73 height 14
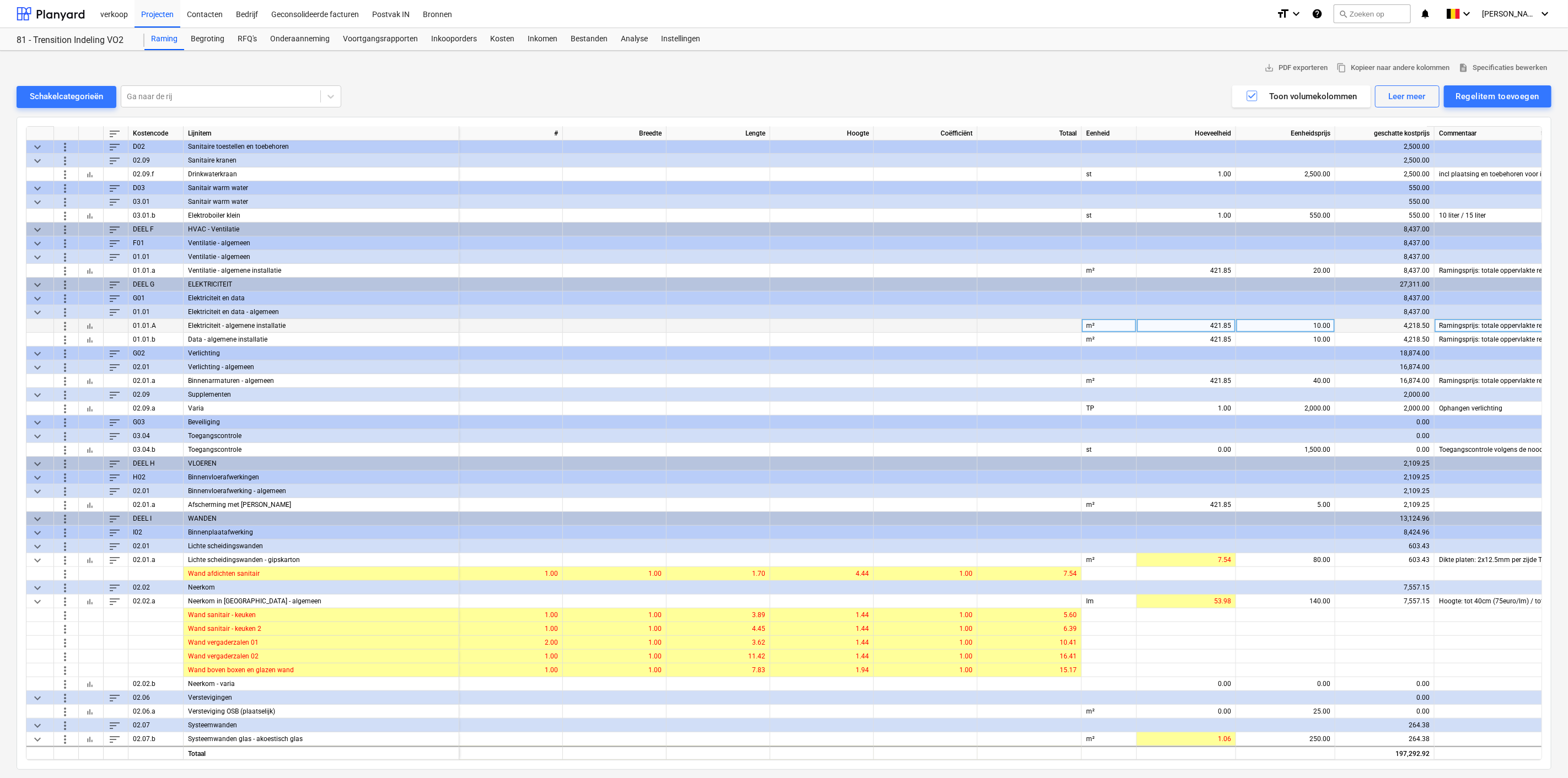
scroll to position [304, 0]
click at [63, 326] on span "more_vert" at bounding box center [65, 325] width 13 height 13
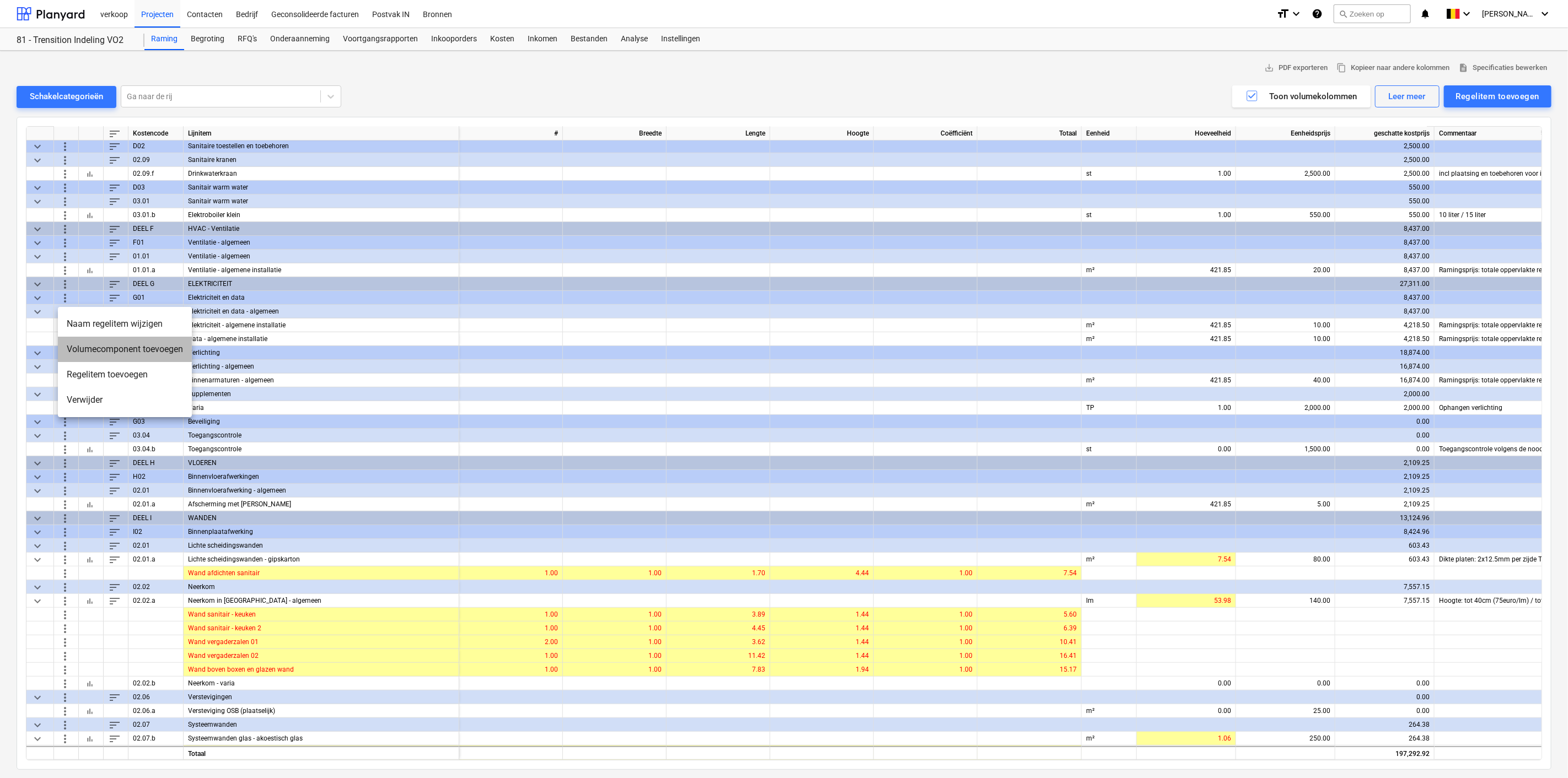
click at [78, 349] on li "Volumecomponent toevoegen" at bounding box center [125, 349] width 134 height 25
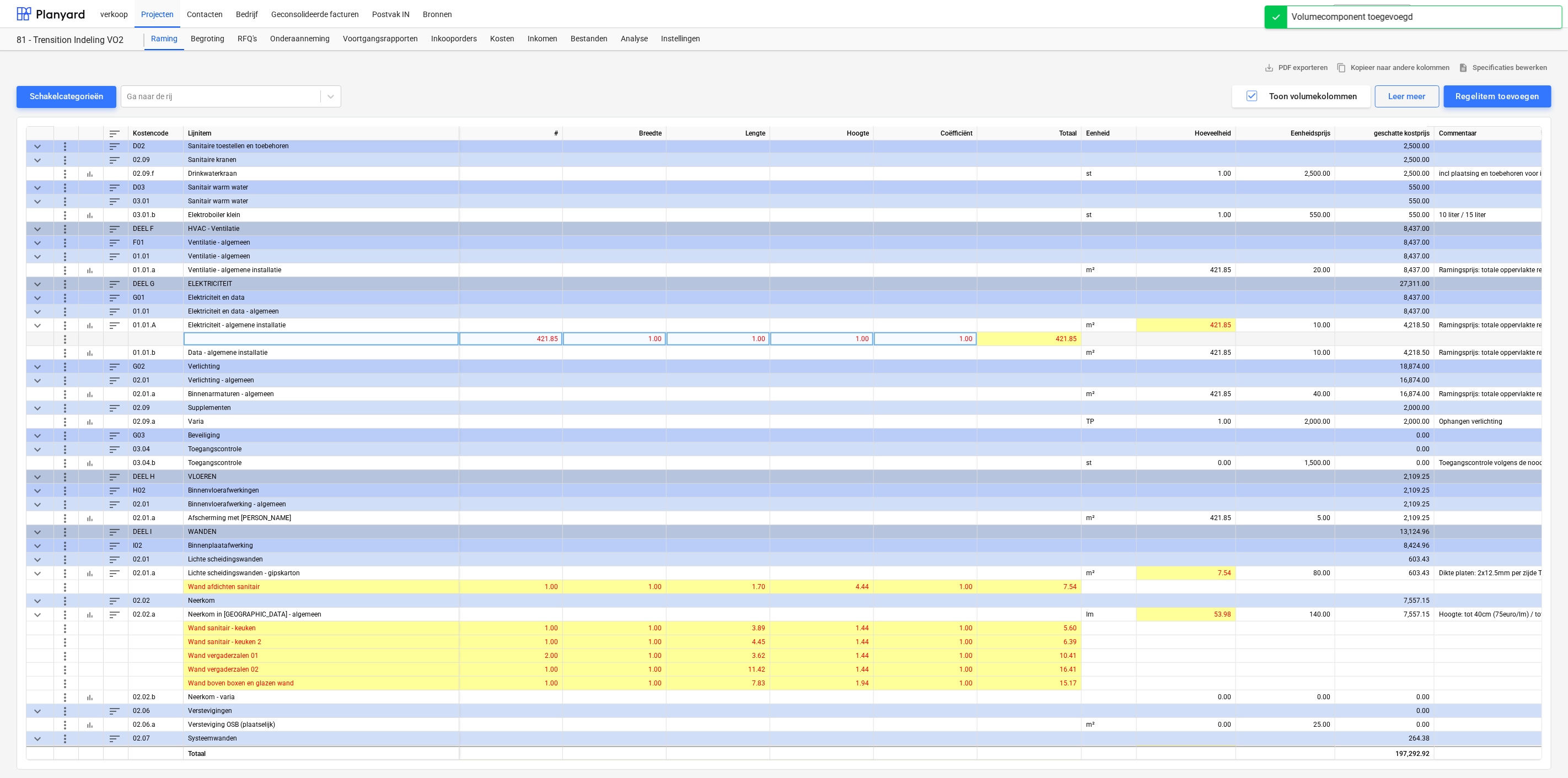
click at [221, 338] on div at bounding box center [321, 338] width 275 height 14
type input "Akoestische lampen werkplekken"
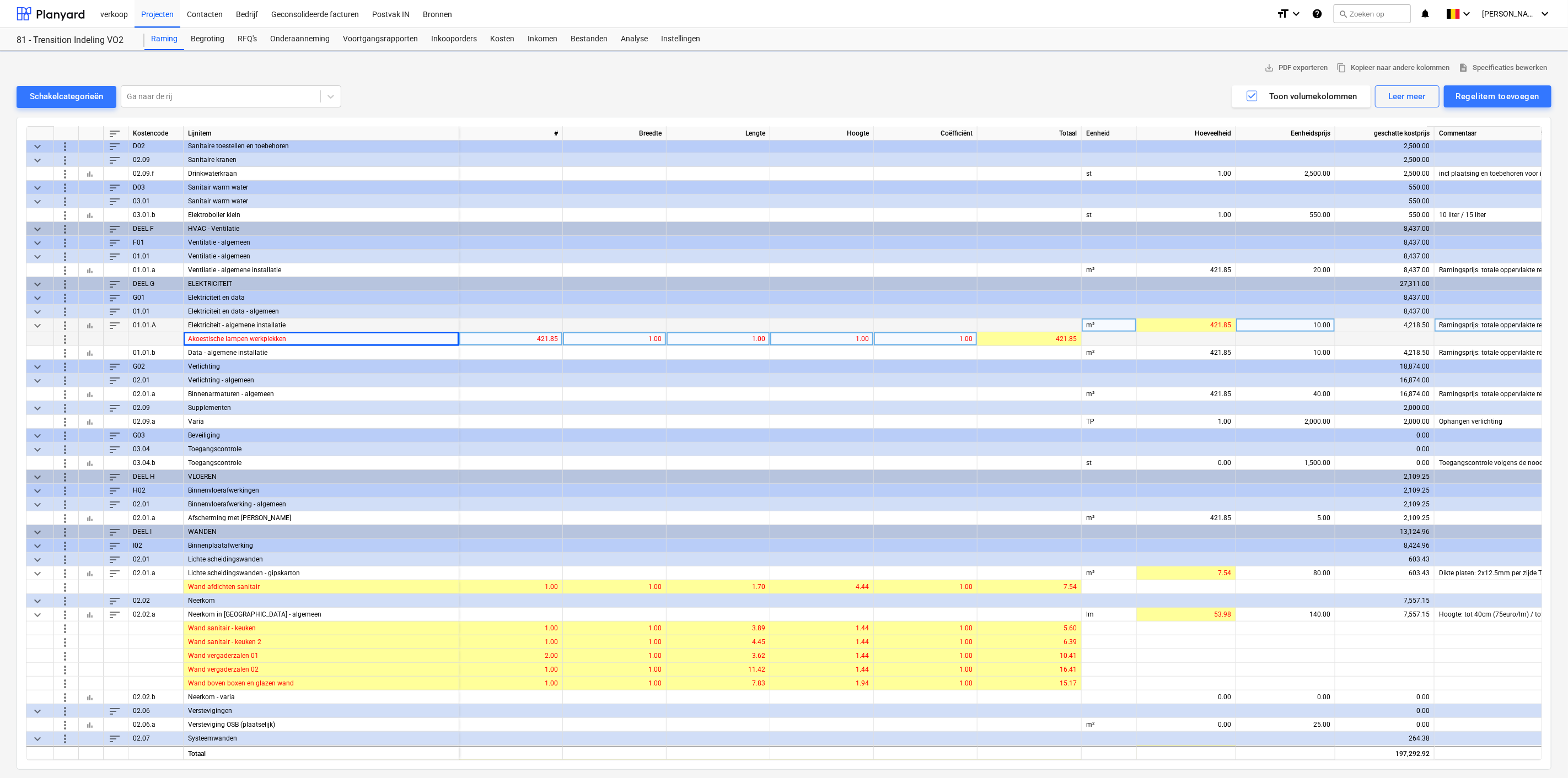
click at [1123, 322] on div "m²" at bounding box center [1109, 325] width 55 height 14
type input "TP"
click at [1166, 335] on div at bounding box center [1186, 338] width 100 height 14
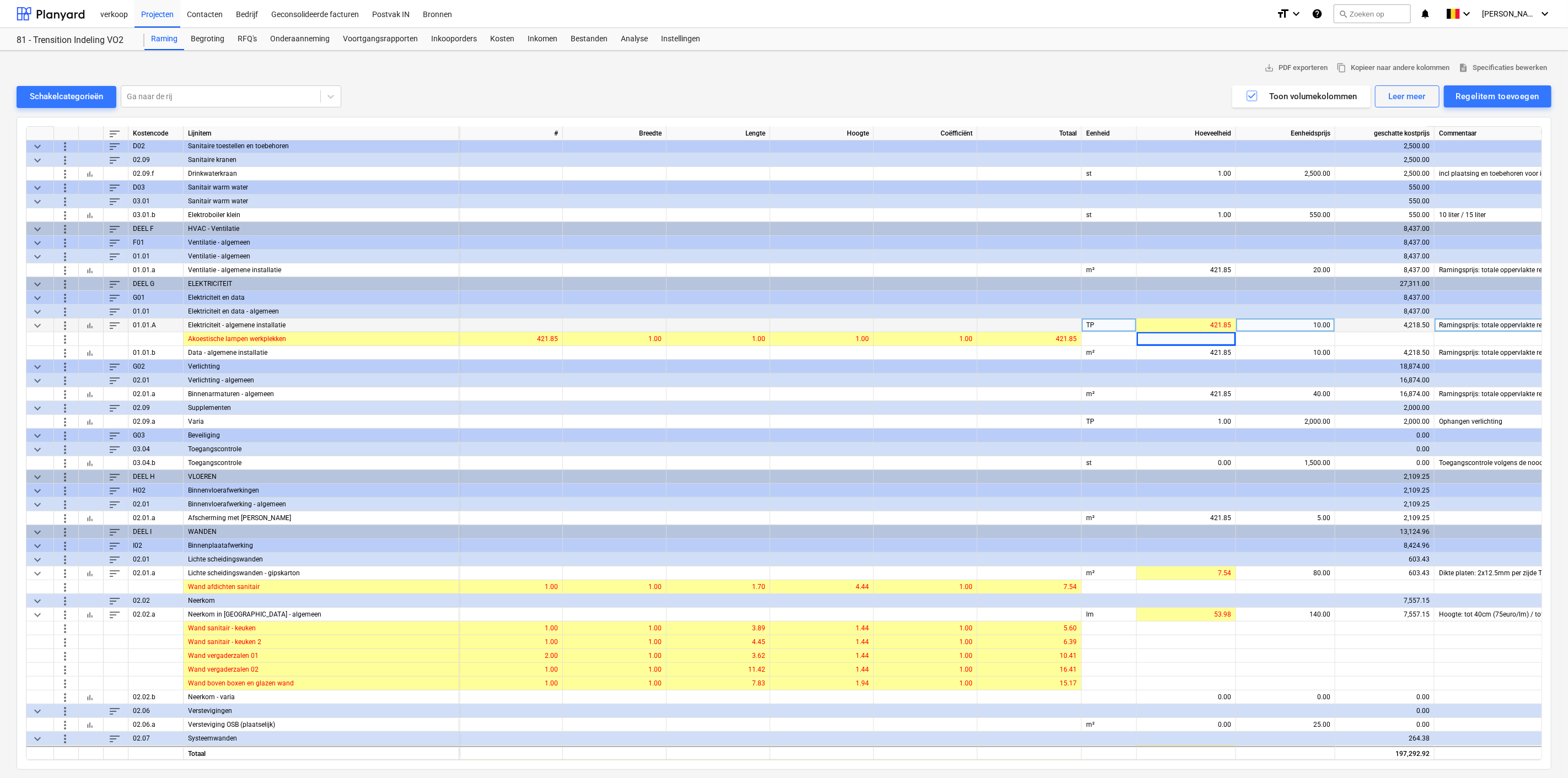
click at [1115, 320] on div "TP" at bounding box center [1109, 325] width 55 height 14
type input "m²"
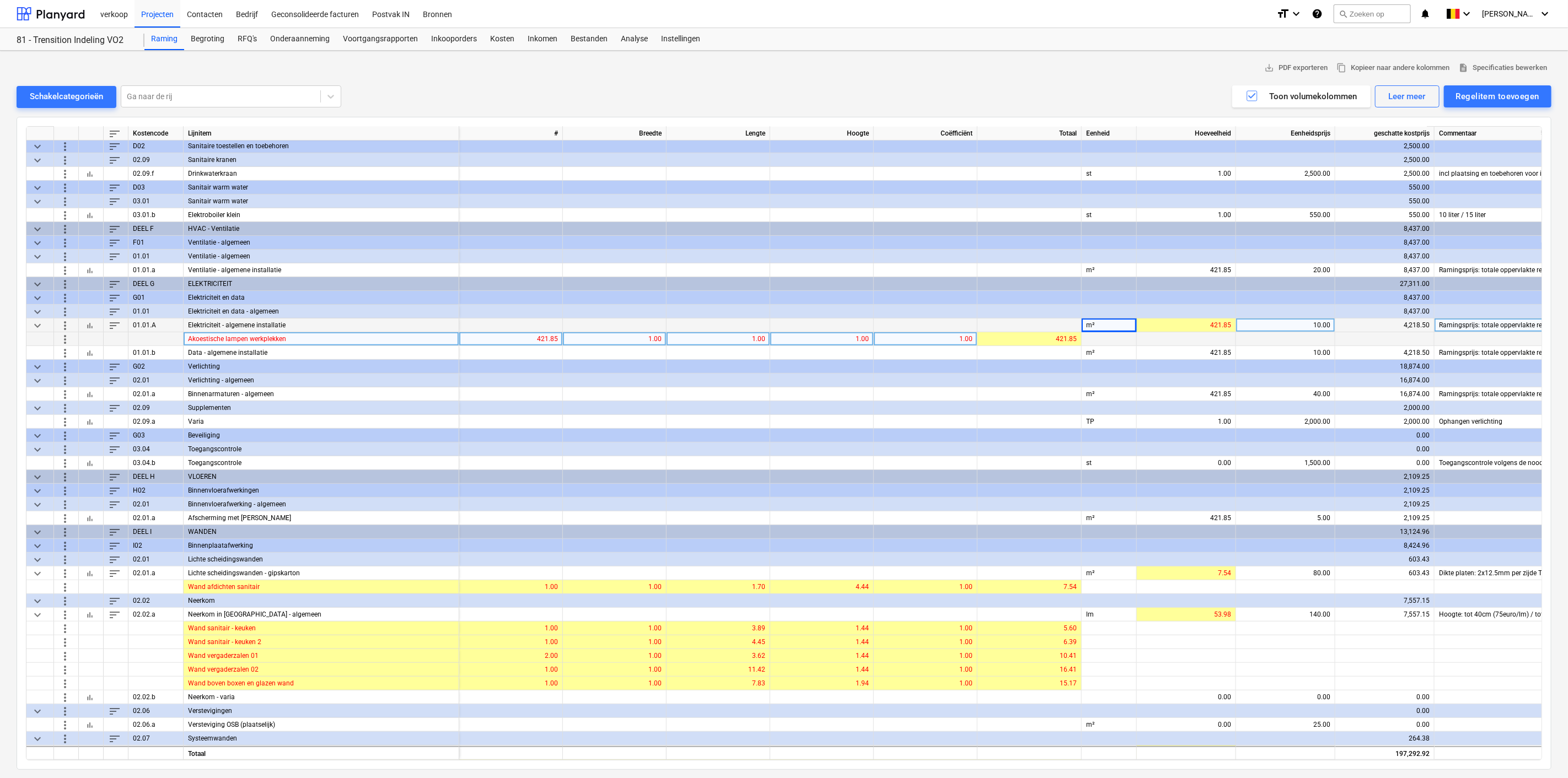
click at [535, 335] on div "421.85" at bounding box center [510, 338] width 94 height 14
type input "0"
click at [64, 337] on span "more_vert" at bounding box center [65, 338] width 13 height 13
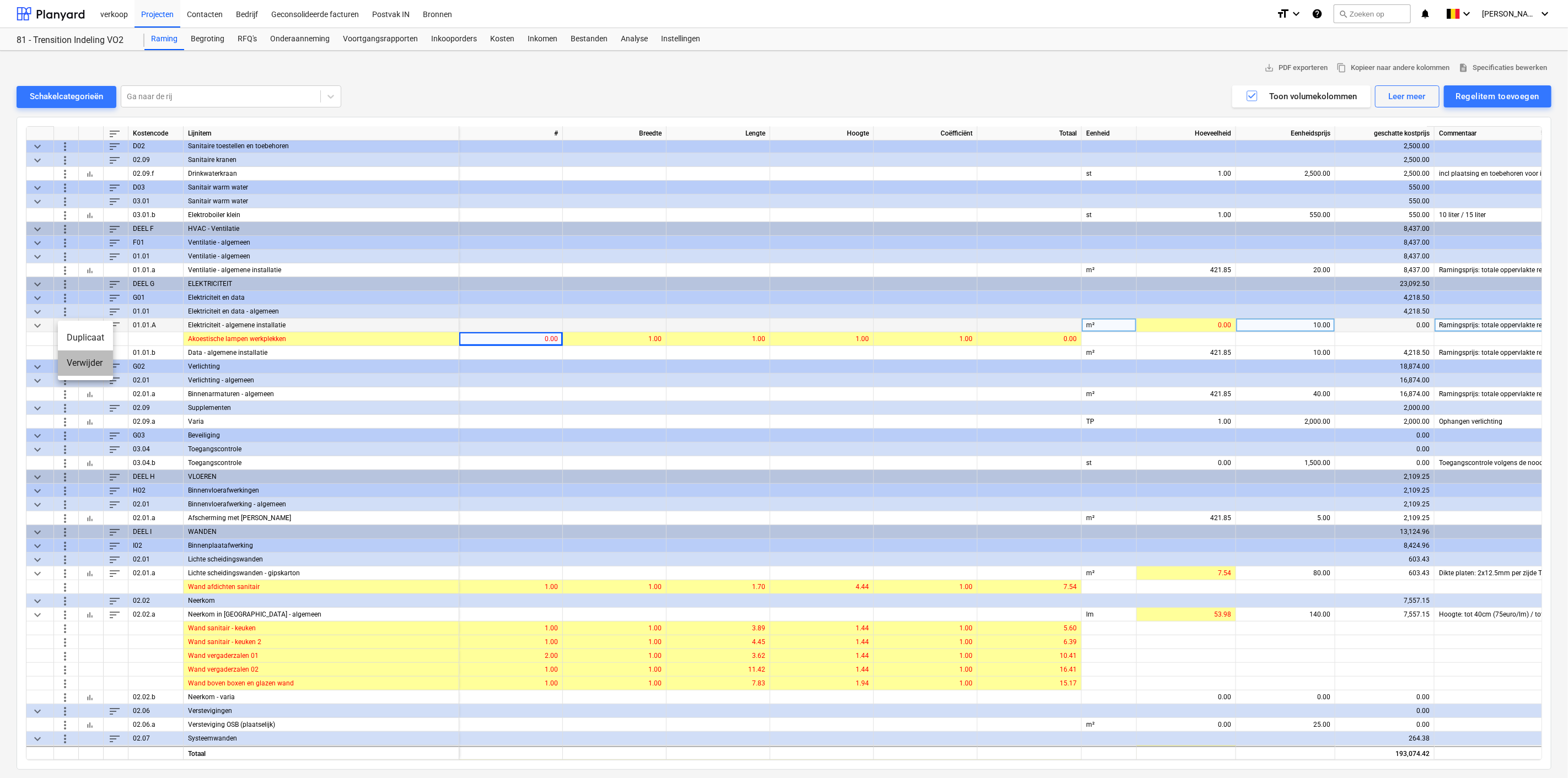
click at [73, 359] on li "Verwijder" at bounding box center [85, 363] width 55 height 25
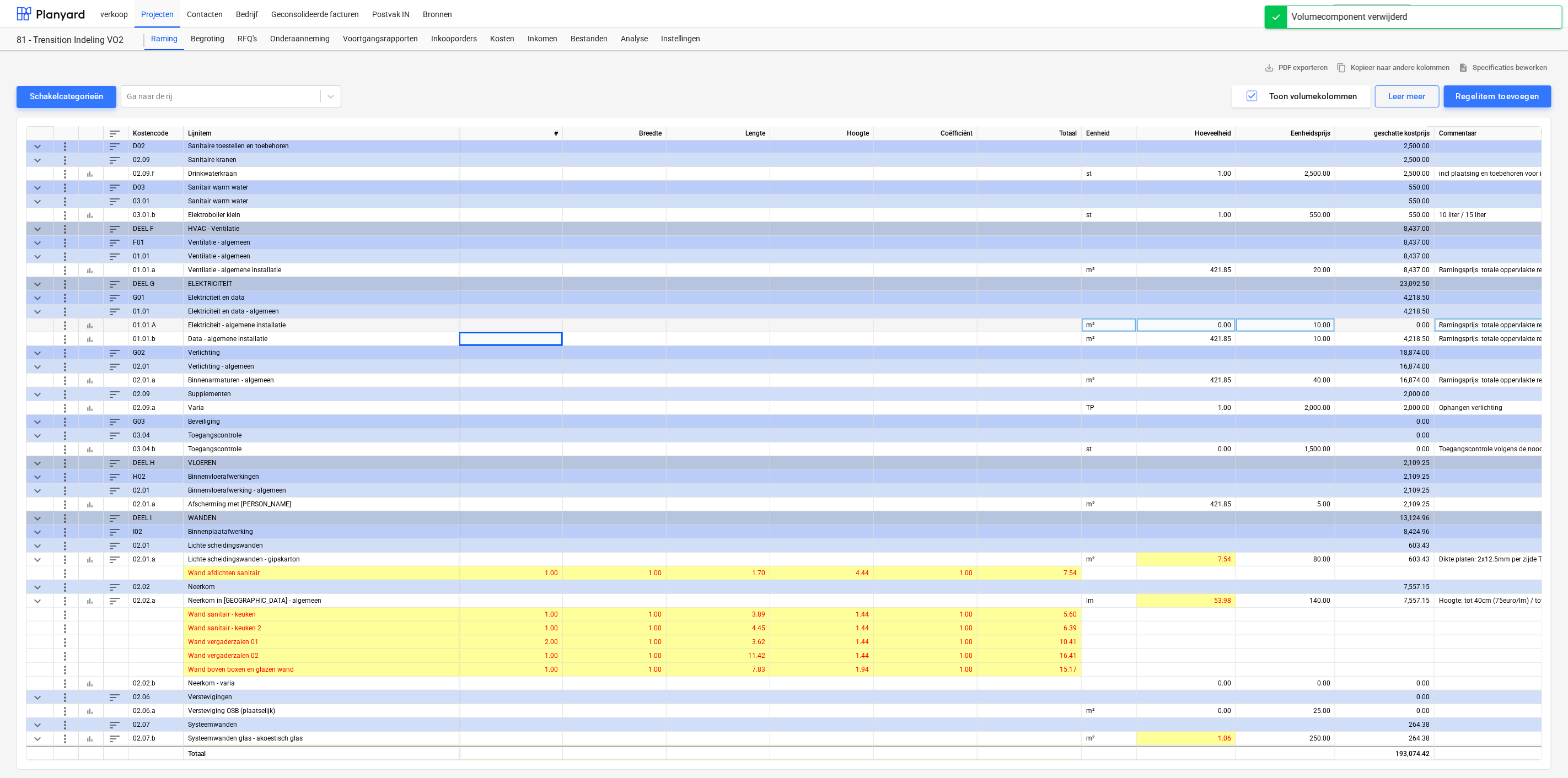
click at [1193, 320] on div "0.00" at bounding box center [1186, 325] width 90 height 14
type input "421.85"
click at [60, 322] on span "more_vert" at bounding box center [65, 325] width 13 height 13
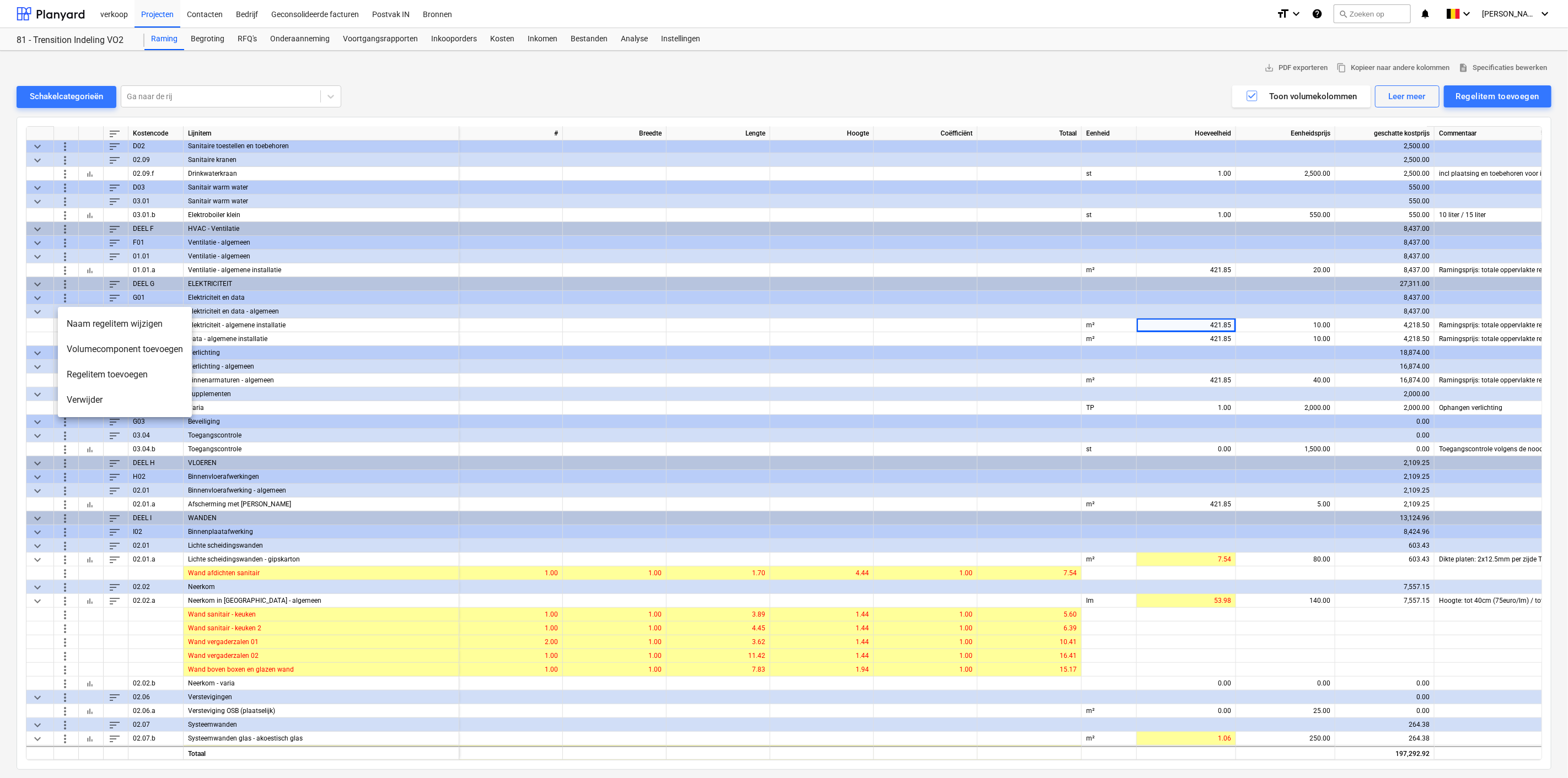
click at [91, 351] on li "Volumecomponent toevoegen" at bounding box center [125, 349] width 134 height 25
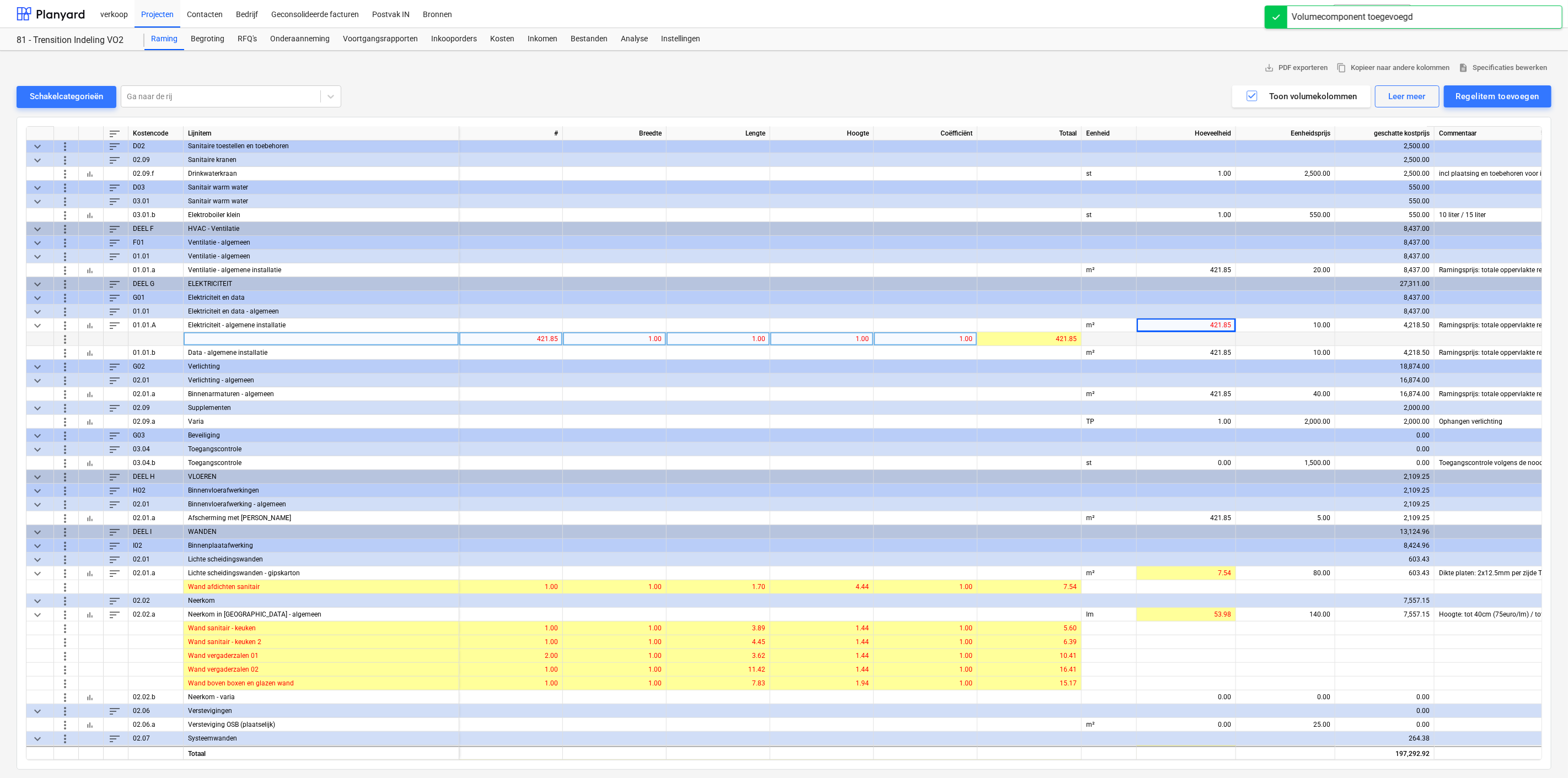
click at [213, 340] on div at bounding box center [321, 338] width 275 height 14
click at [525, 336] on div "421.85" at bounding box center [510, 338] width 94 height 14
type input "1"
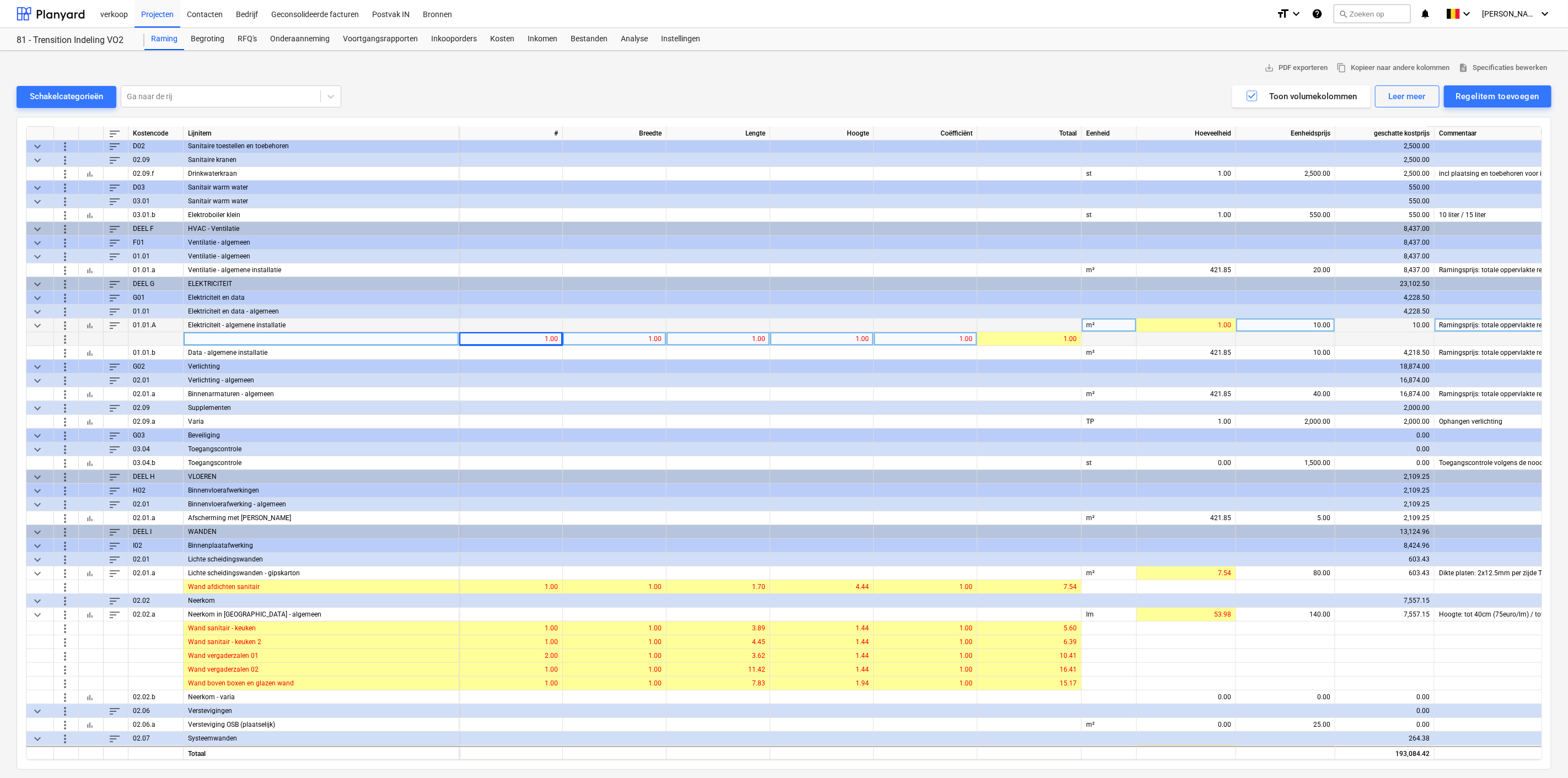
click at [1098, 323] on div "m²" at bounding box center [1109, 325] width 55 height 14
click at [60, 337] on span "more_vert" at bounding box center [65, 338] width 13 height 13
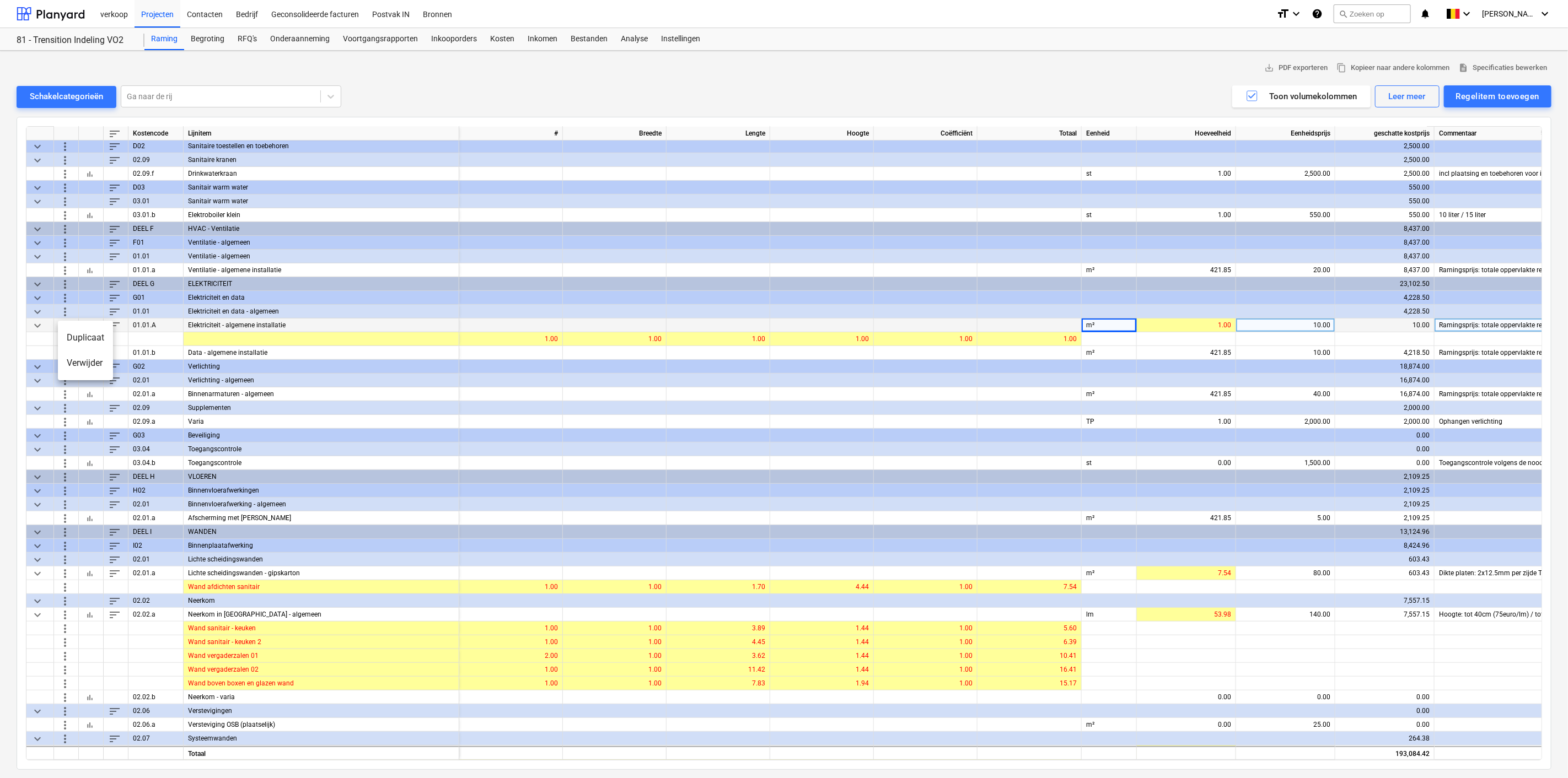
click at [75, 359] on li "Verwijder" at bounding box center [85, 363] width 55 height 25
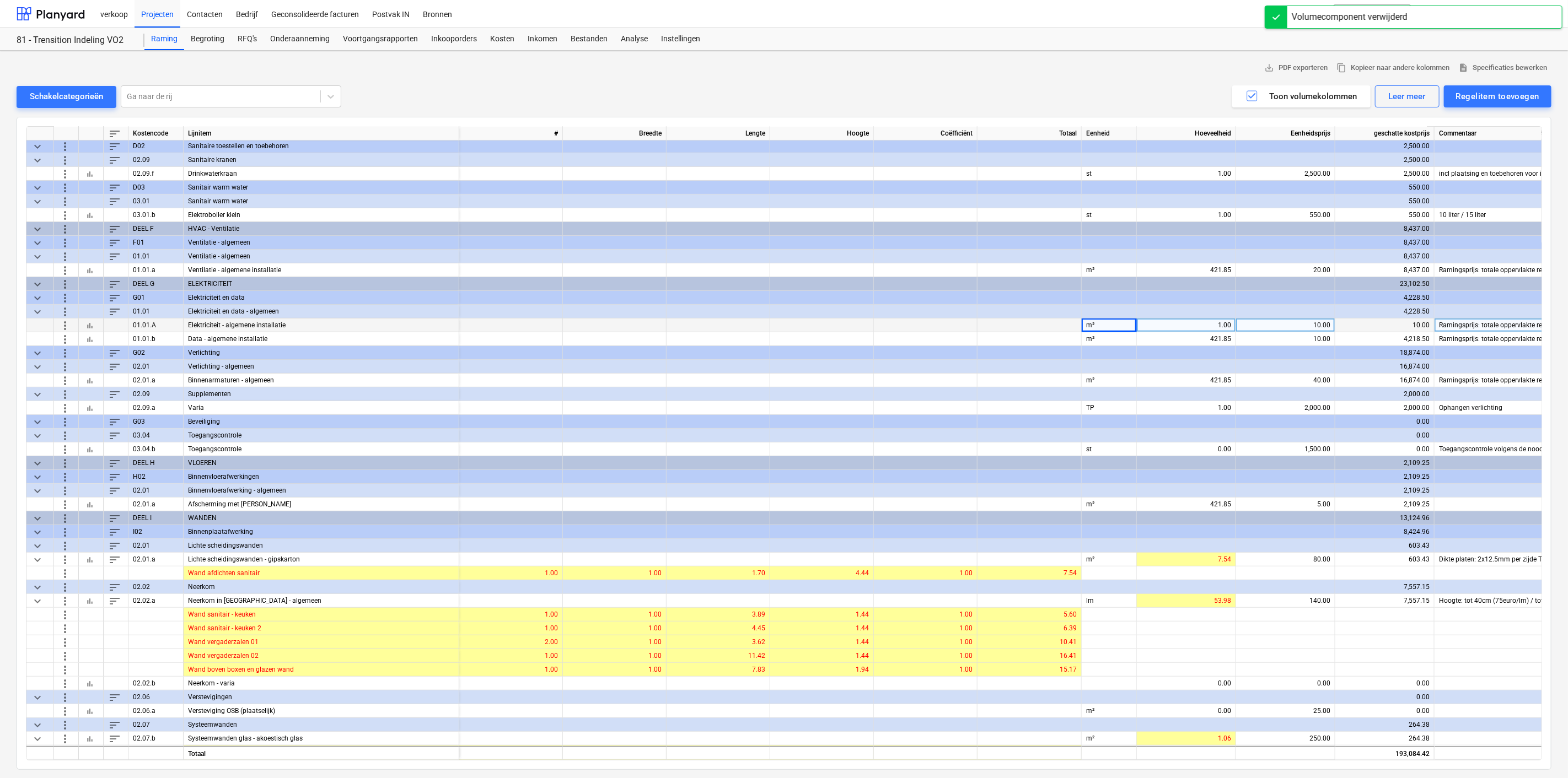
click at [1188, 322] on div "1.00" at bounding box center [1186, 325] width 90 height 14
type input "421.85"
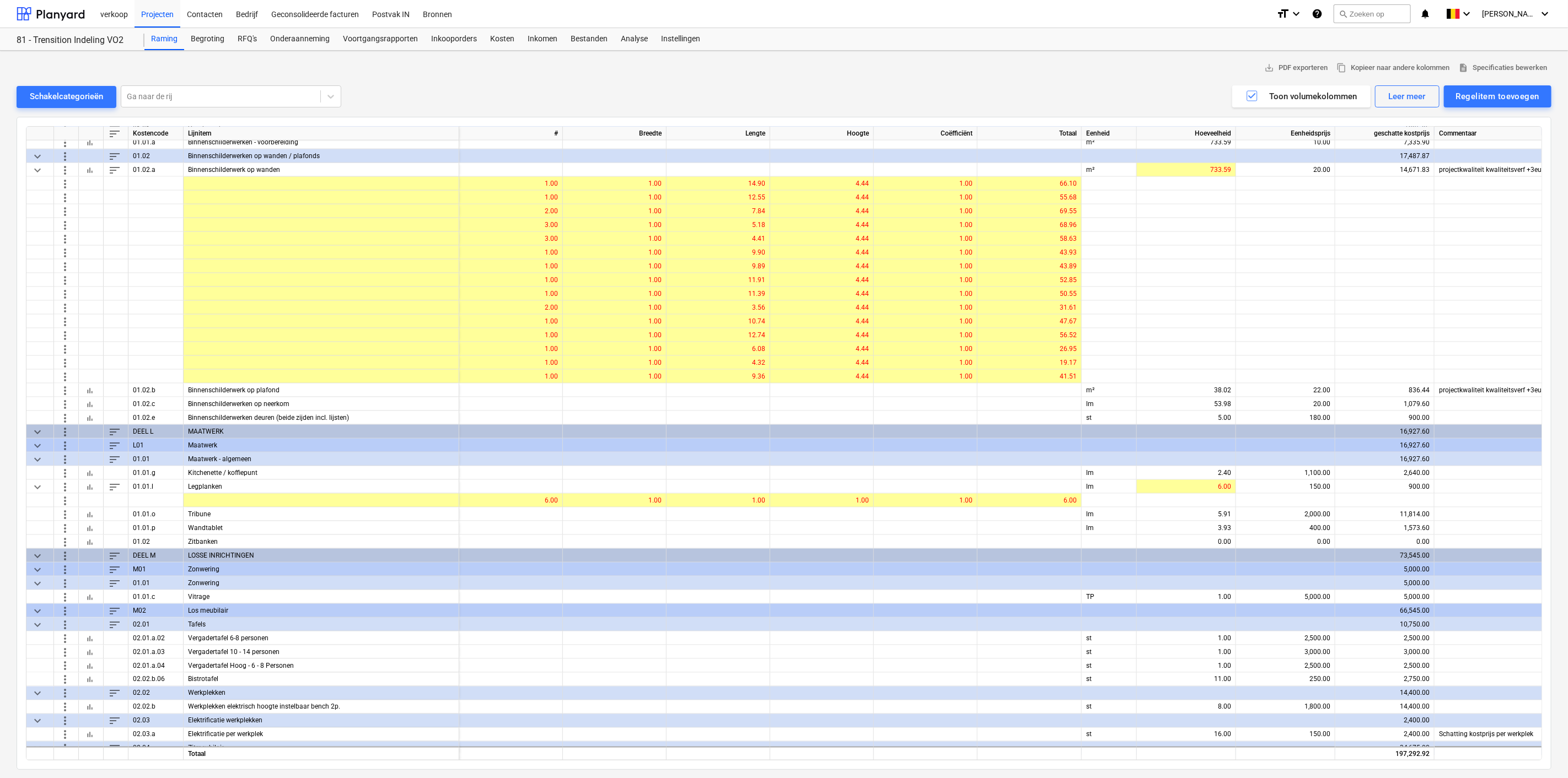
scroll to position [1218, 0]
click at [65, 512] on span "more_vert" at bounding box center [65, 513] width 13 height 13
click at [80, 590] on li "Verwijder" at bounding box center [125, 587] width 134 height 25
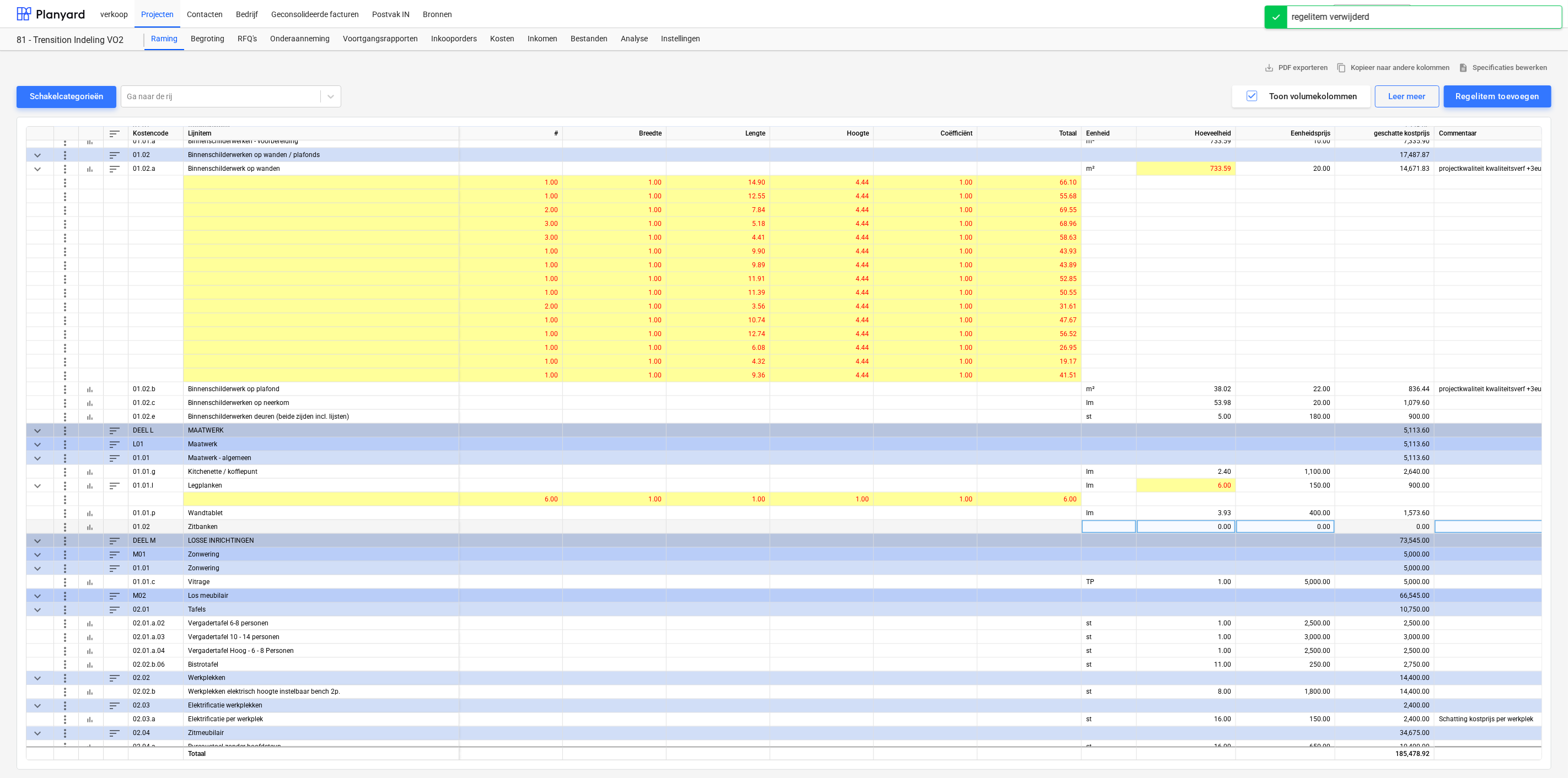
click at [1136, 524] on div "0.00" at bounding box center [1186, 526] width 100 height 14
click at [1083, 528] on div at bounding box center [1109, 526] width 55 height 14
type input "lm"
click at [1182, 520] on div "0.00" at bounding box center [1186, 526] width 90 height 14
click at [1183, 524] on div "0.00" at bounding box center [1186, 526] width 90 height 14
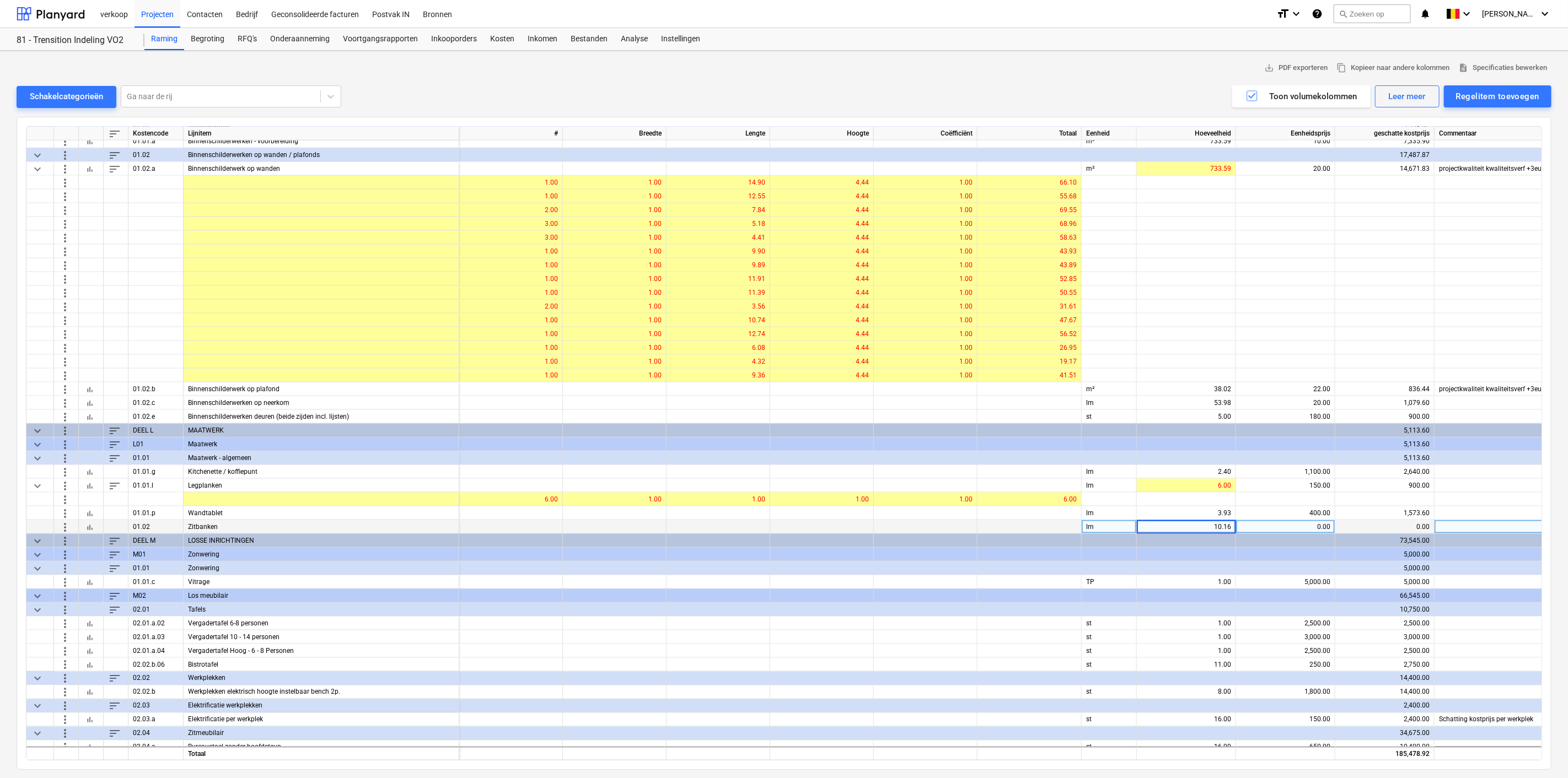
type input "10.166"
click at [68, 510] on span "more_vert" at bounding box center [65, 513] width 13 height 13
click at [96, 583] on li "Verwijder" at bounding box center [125, 587] width 134 height 25
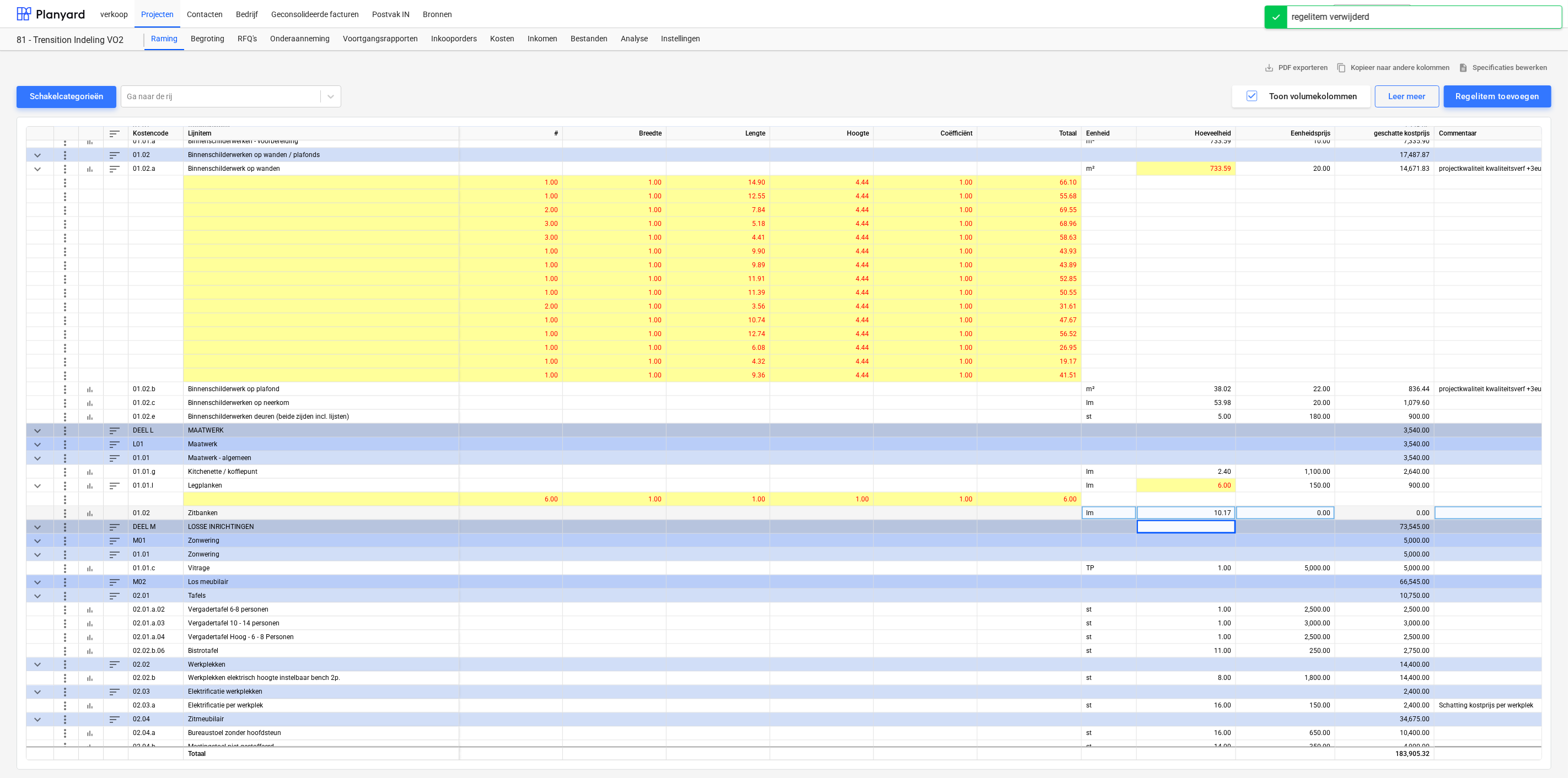
click at [1271, 510] on div "0.00" at bounding box center [1285, 513] width 90 height 14
type input "300"
click at [1310, 513] on div "300.00" at bounding box center [1285, 513] width 90 height 14
type input "500"
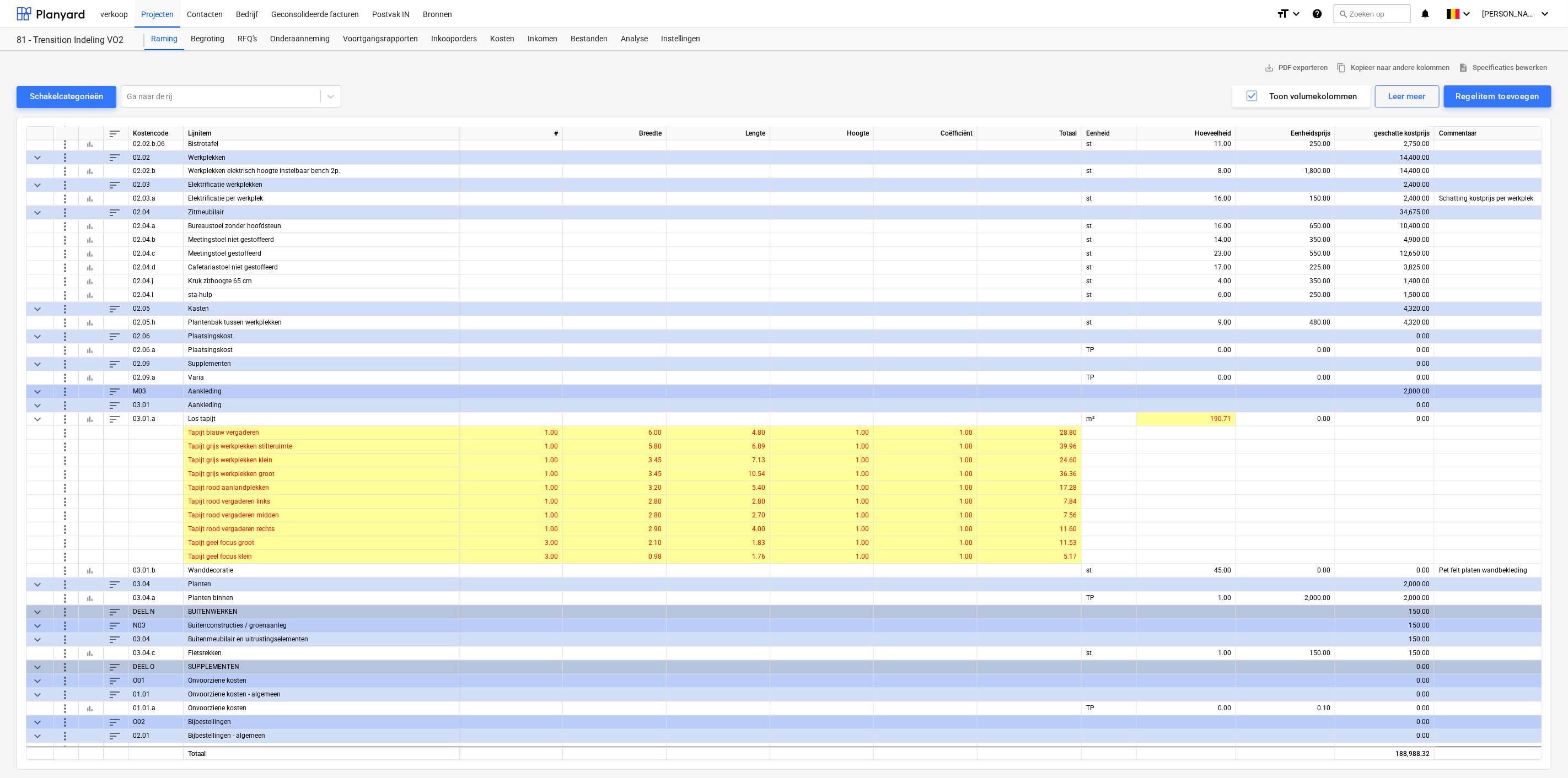
scroll to position [1725, 0]
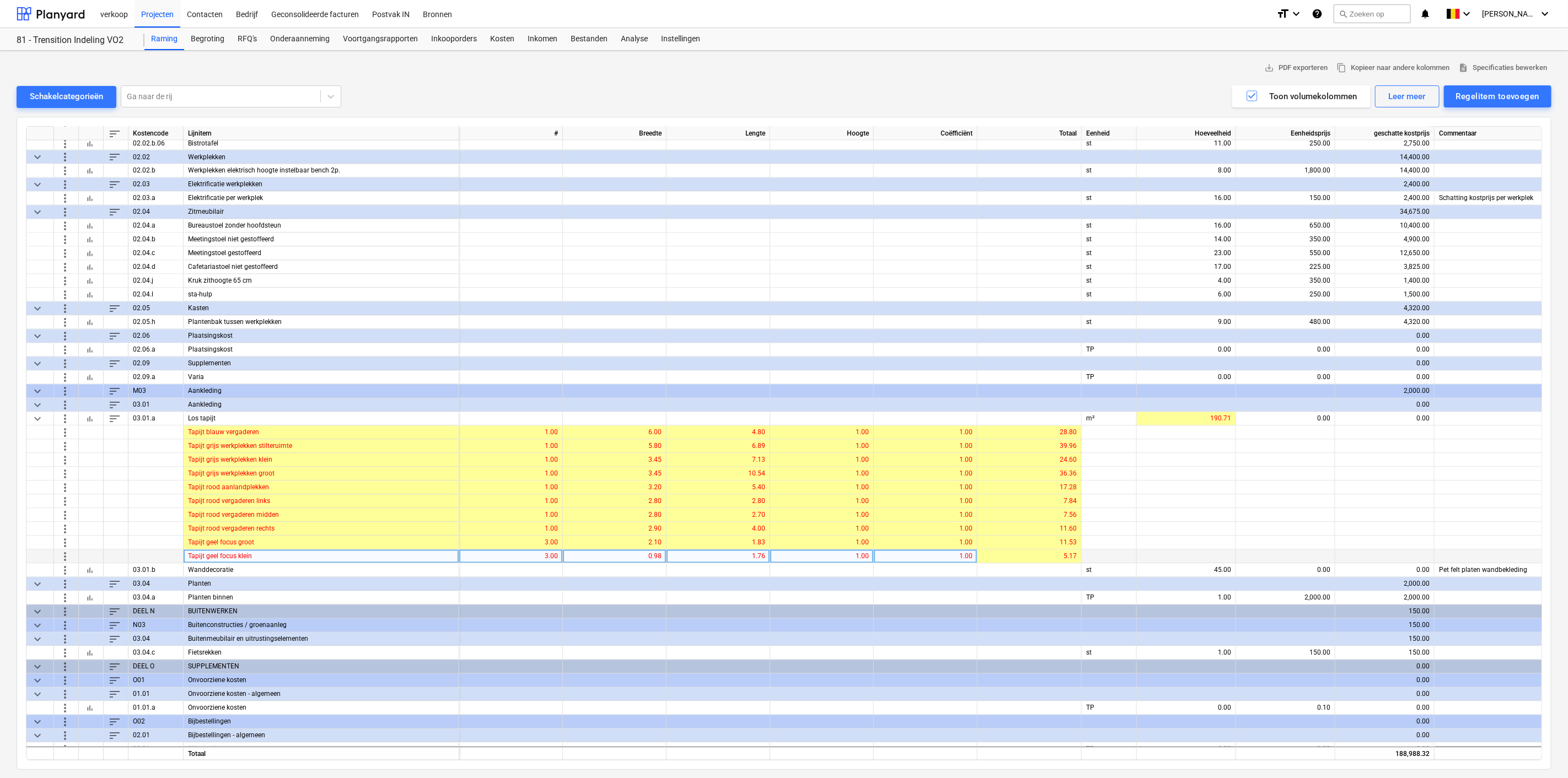
click at [64, 553] on span "more_vert" at bounding box center [65, 556] width 13 height 13
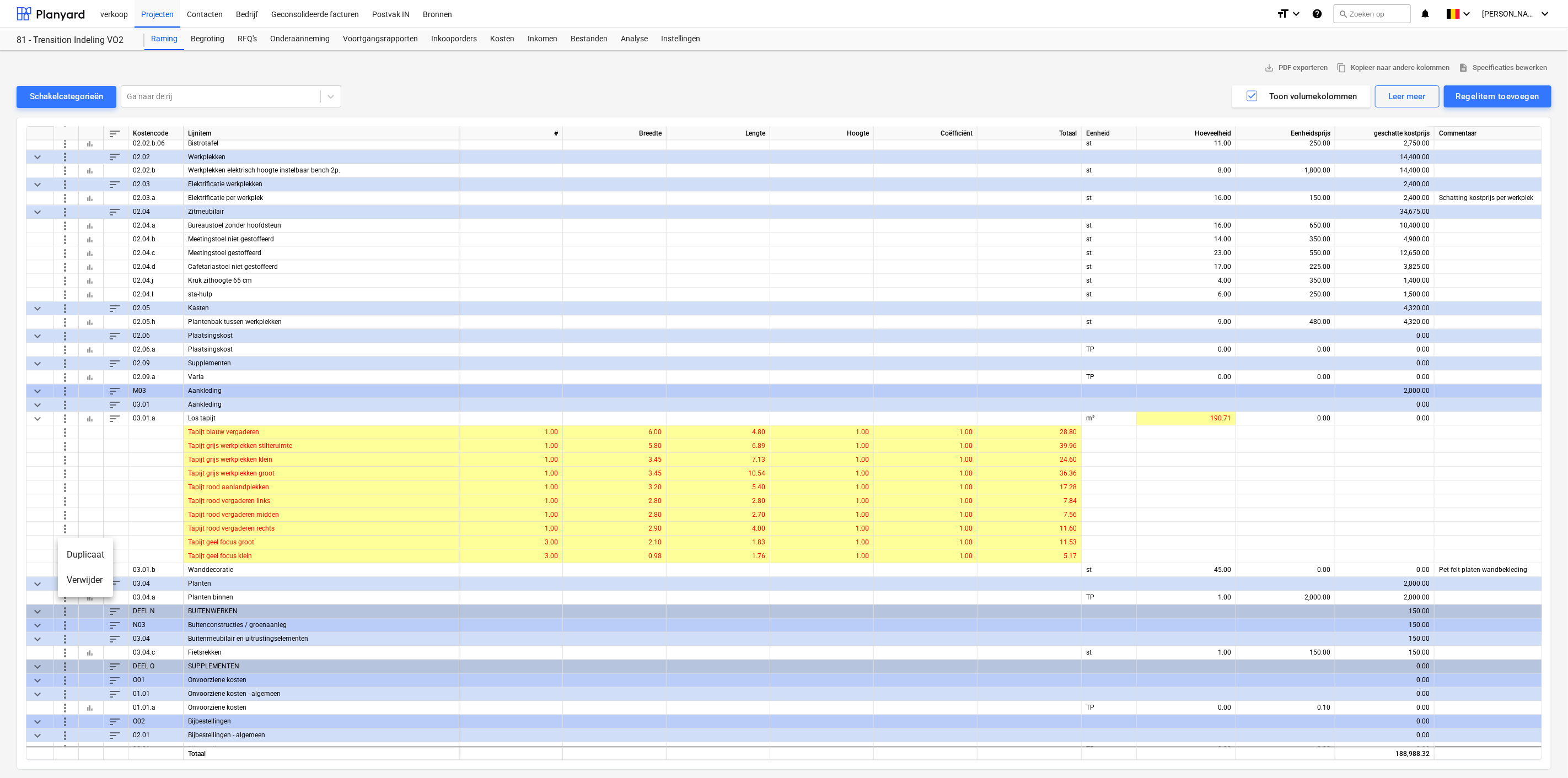
click at [70, 557] on li "Duplicaat" at bounding box center [85, 554] width 55 height 25
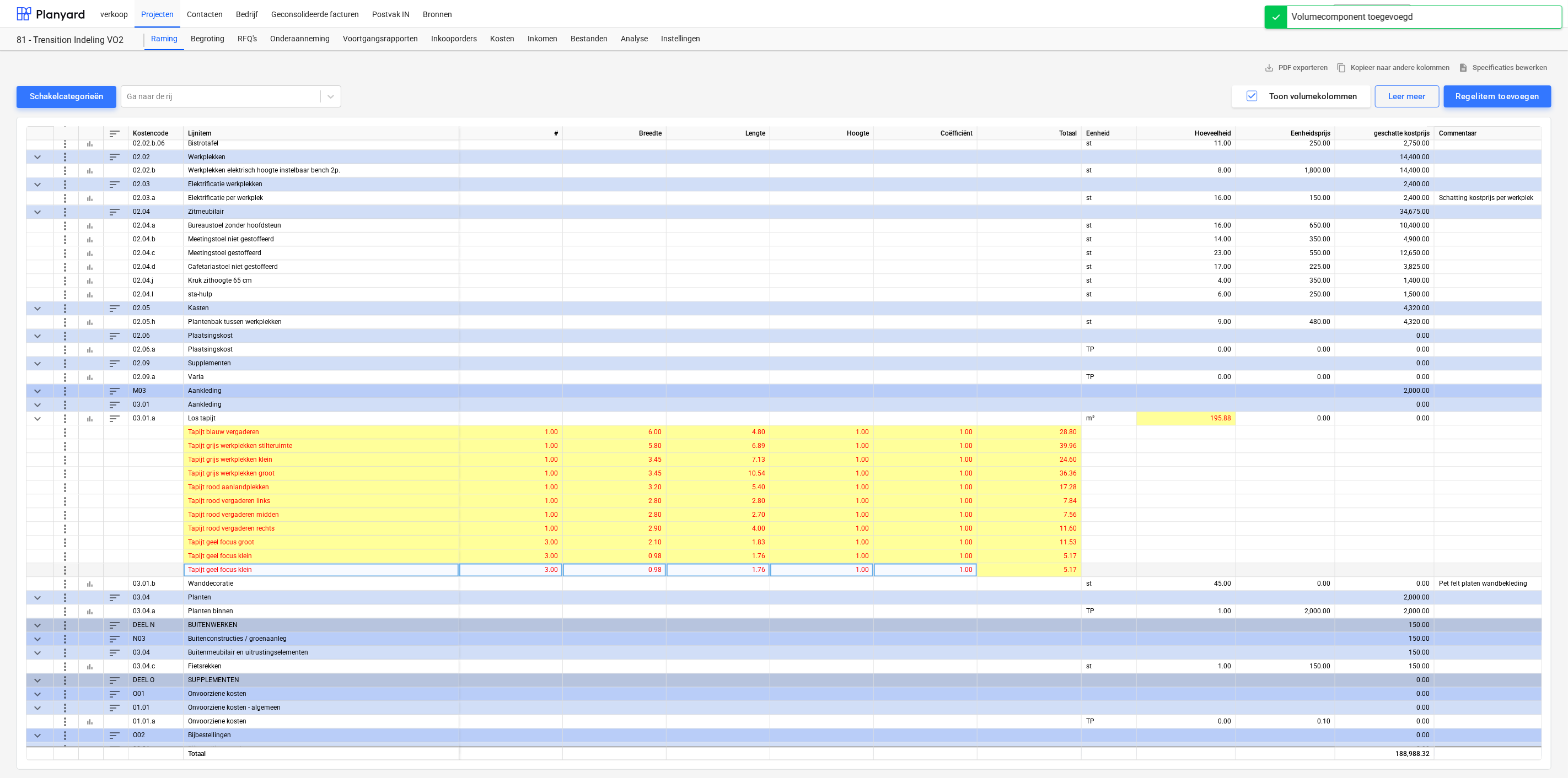
click at [263, 569] on div "Tapijt geel focus klein" at bounding box center [321, 570] width 275 height 14
click at [268, 569] on input "Tapijt geel focus klein" at bounding box center [321, 570] width 275 height 13
type input "Tapijt blauw"
click at [230, 569] on div "Tapijt blauw" at bounding box center [321, 570] width 275 height 14
click at [302, 570] on input "Tapijt blauw" at bounding box center [321, 570] width 275 height 13
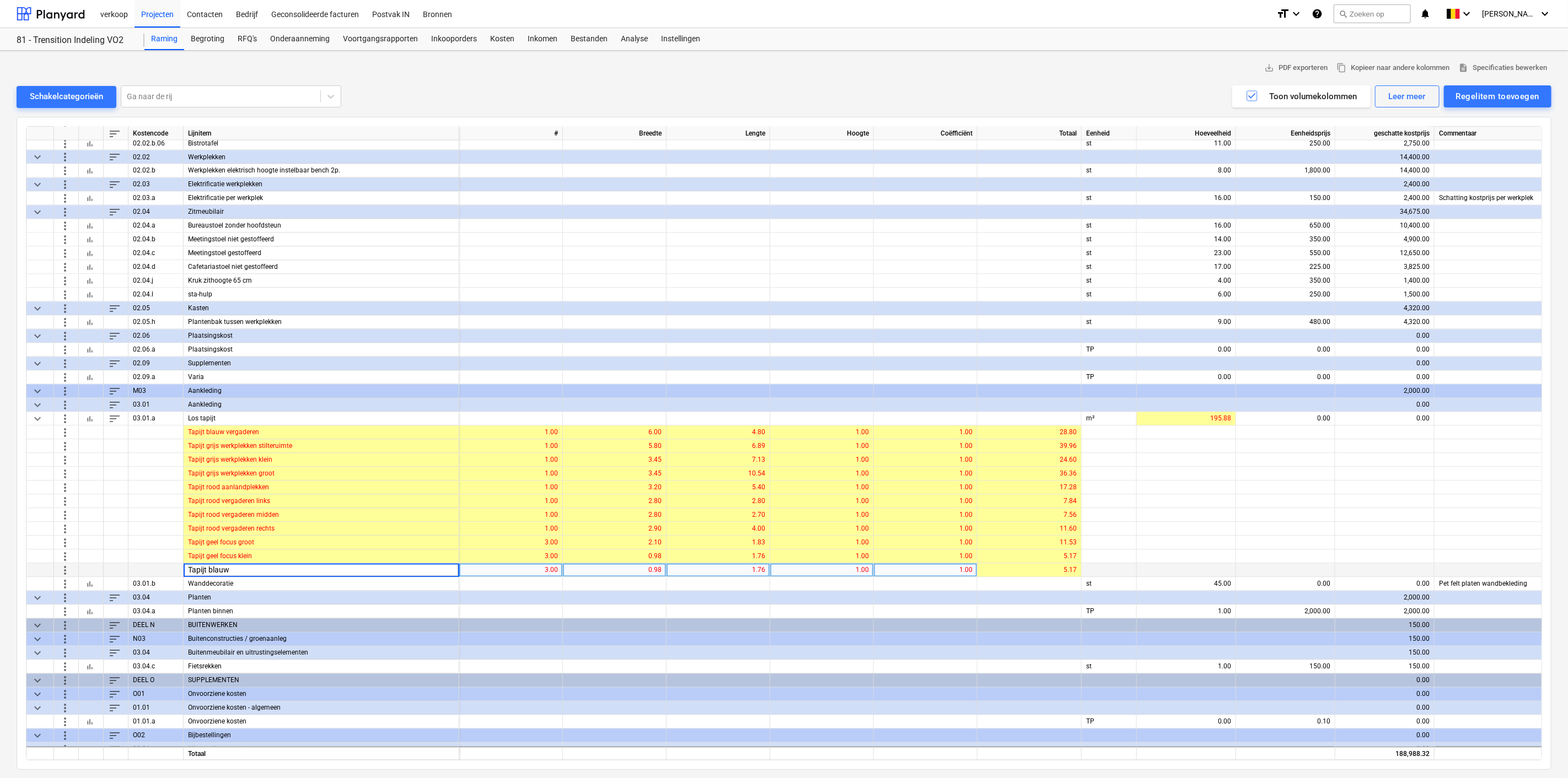
click at [300, 567] on input "Tapijt blauw" at bounding box center [321, 570] width 275 height 13
type input "Tapijt blauw lunchruimte"
click at [537, 566] on div "3.00" at bounding box center [510, 570] width 94 height 14
type input "1"
click at [635, 567] on div "0.98" at bounding box center [614, 570] width 94 height 14
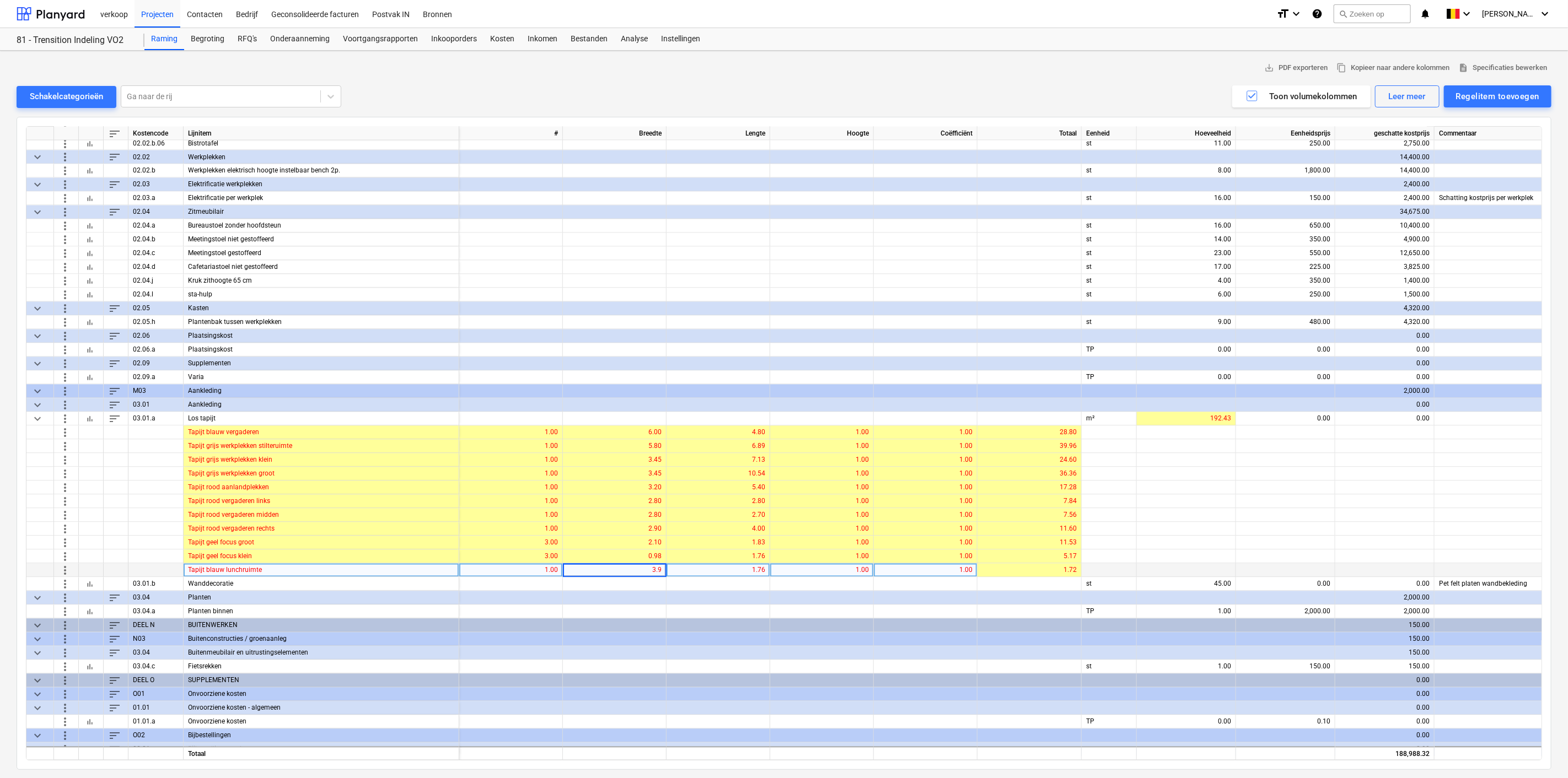
type input "3.90"
click at [744, 567] on div "1.76" at bounding box center [717, 570] width 94 height 14
type input "2.05"
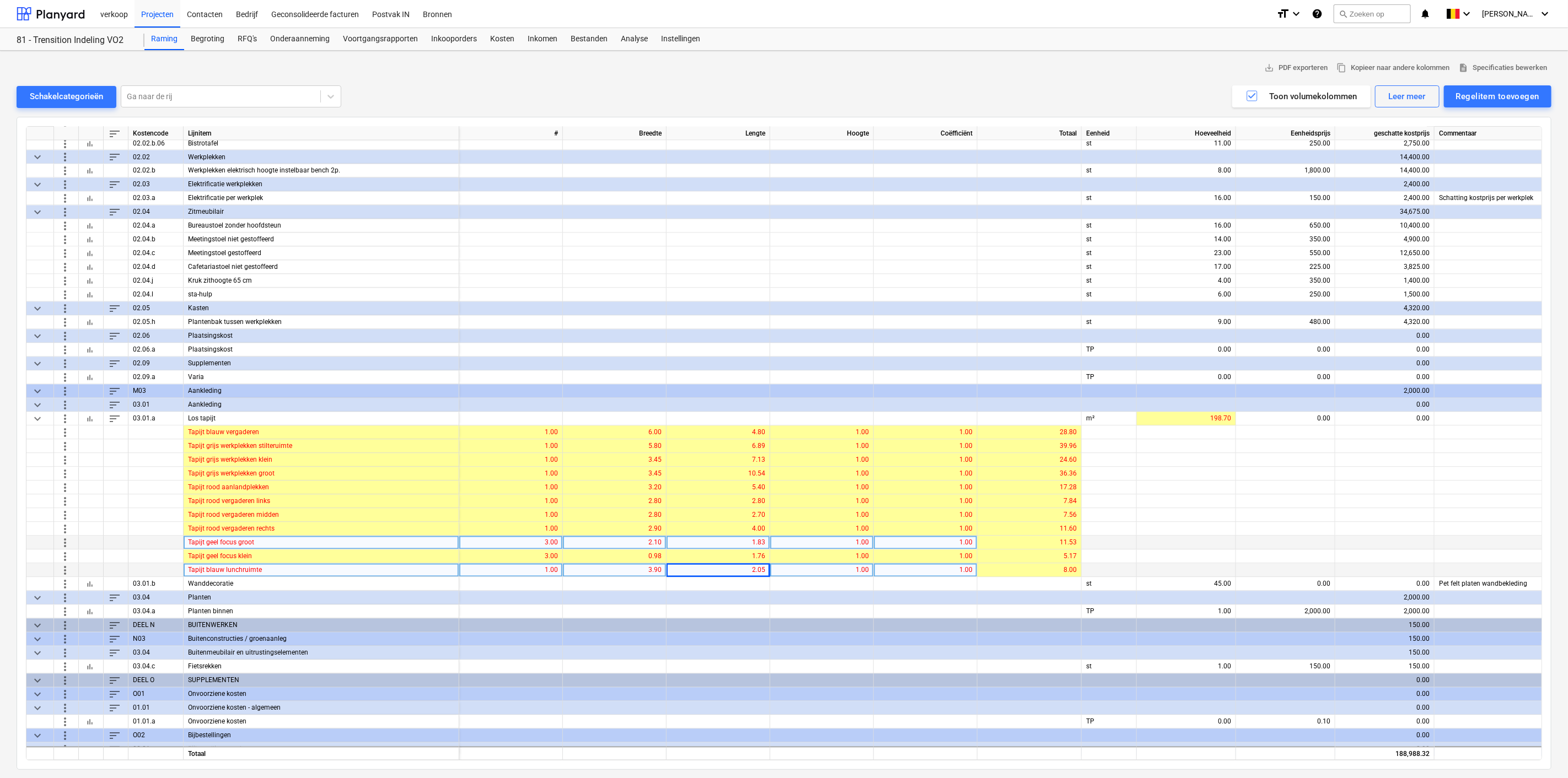
click at [1162, 536] on div at bounding box center [1186, 543] width 100 height 14
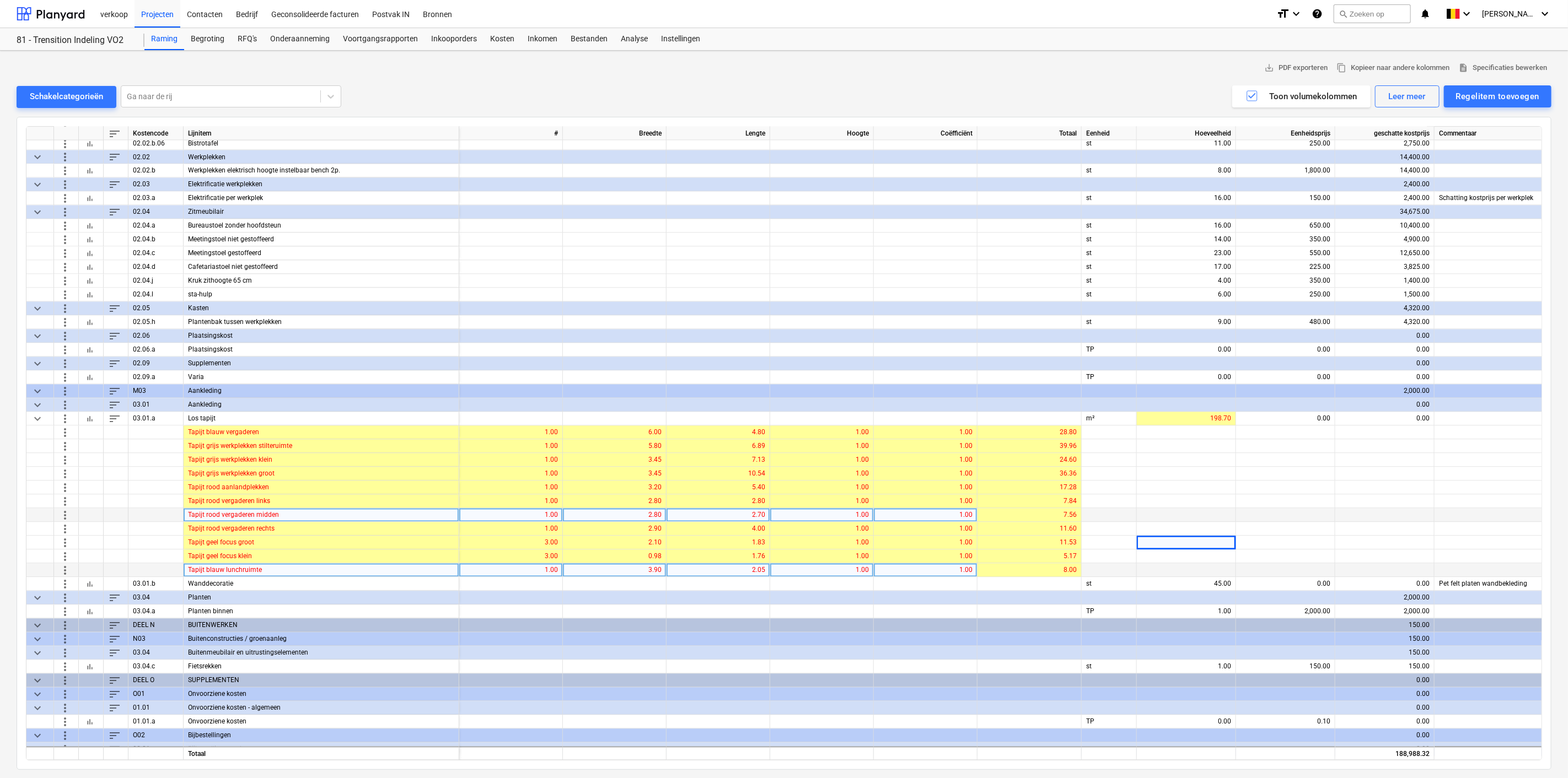
click at [1171, 511] on div at bounding box center [1186, 515] width 100 height 14
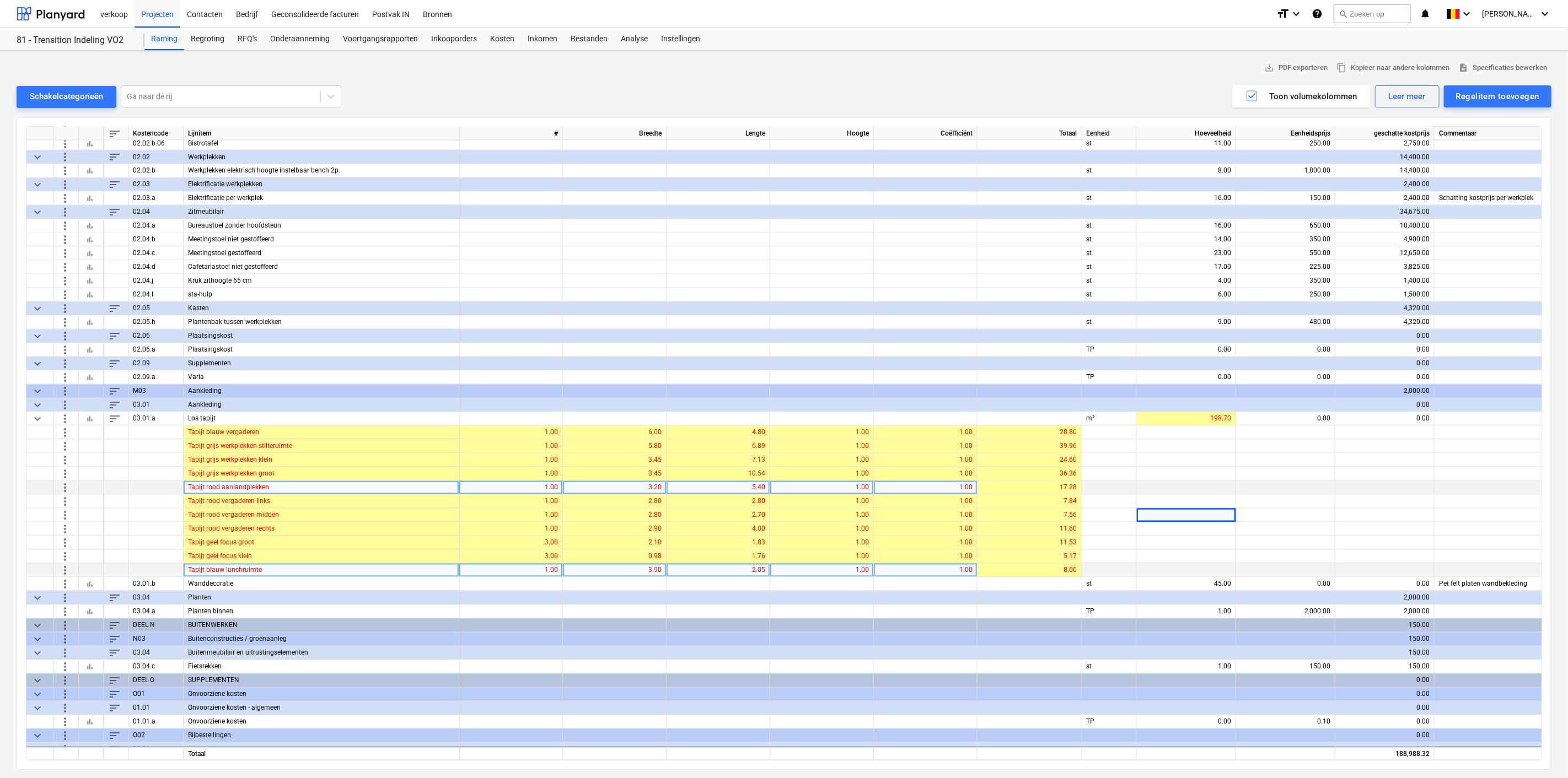
click at [1226, 482] on div at bounding box center [1186, 487] width 100 height 14
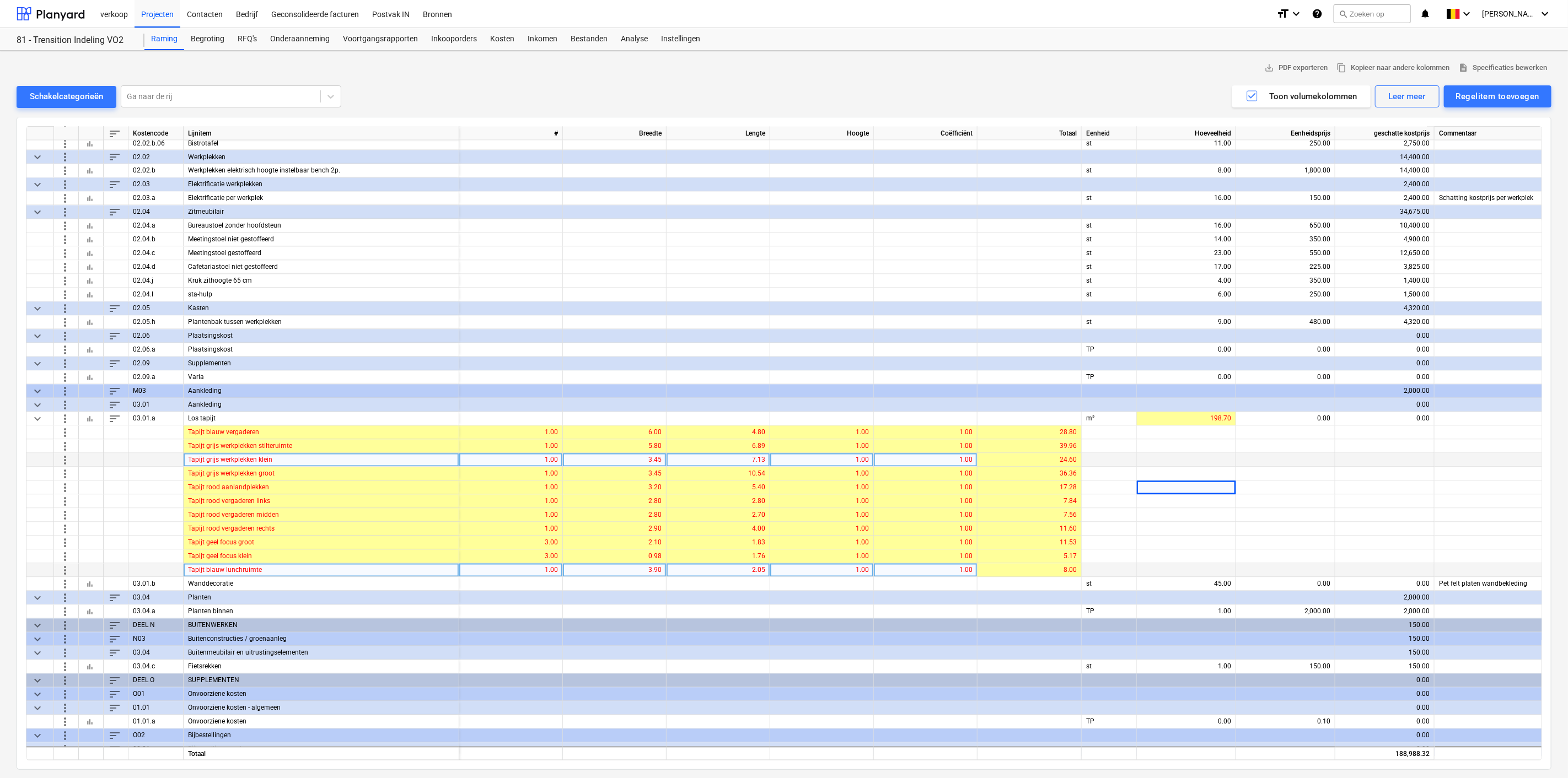
click at [1296, 460] on div at bounding box center [1285, 460] width 100 height 14
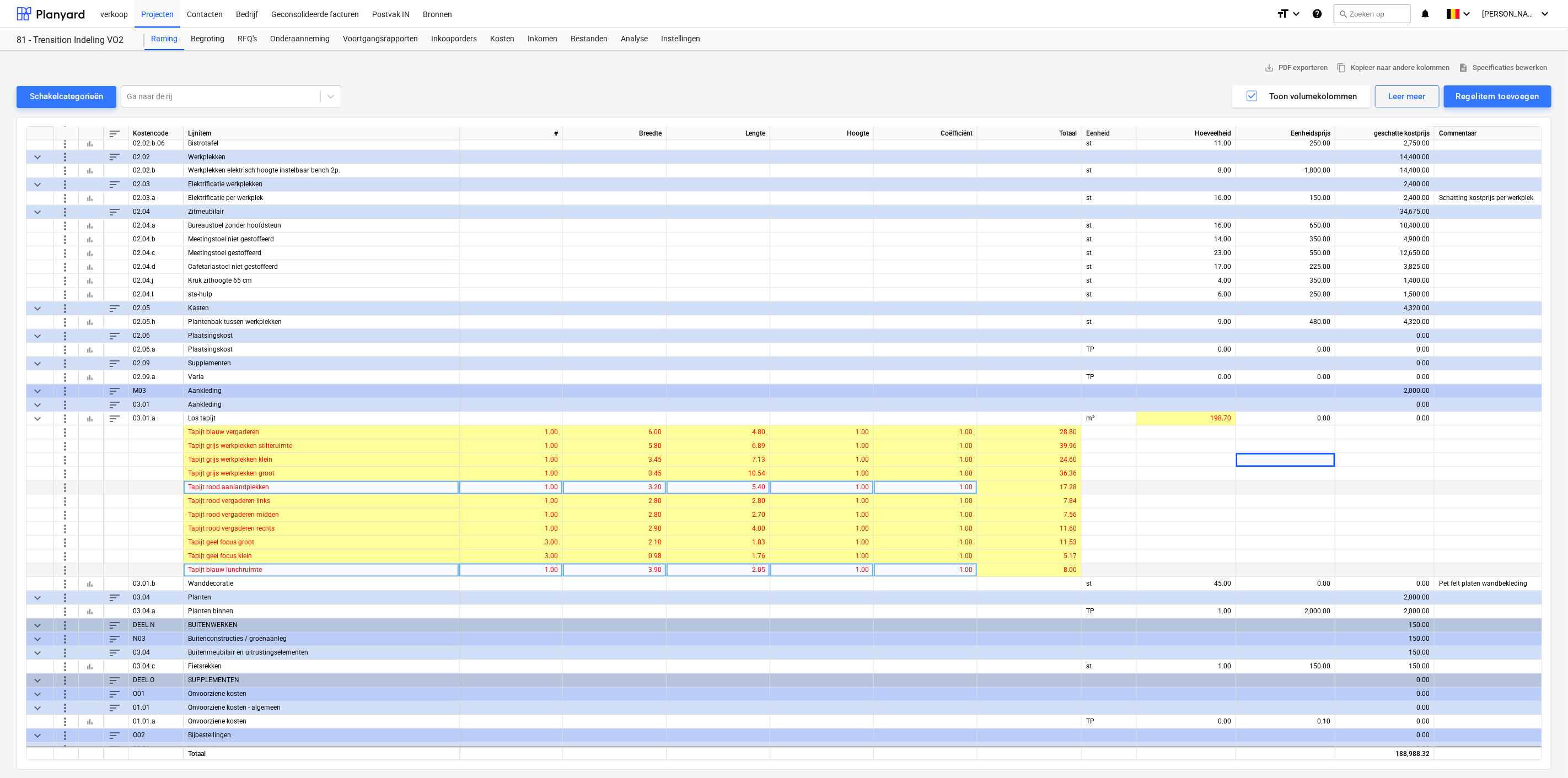
click at [1271, 482] on div at bounding box center [1285, 487] width 100 height 14
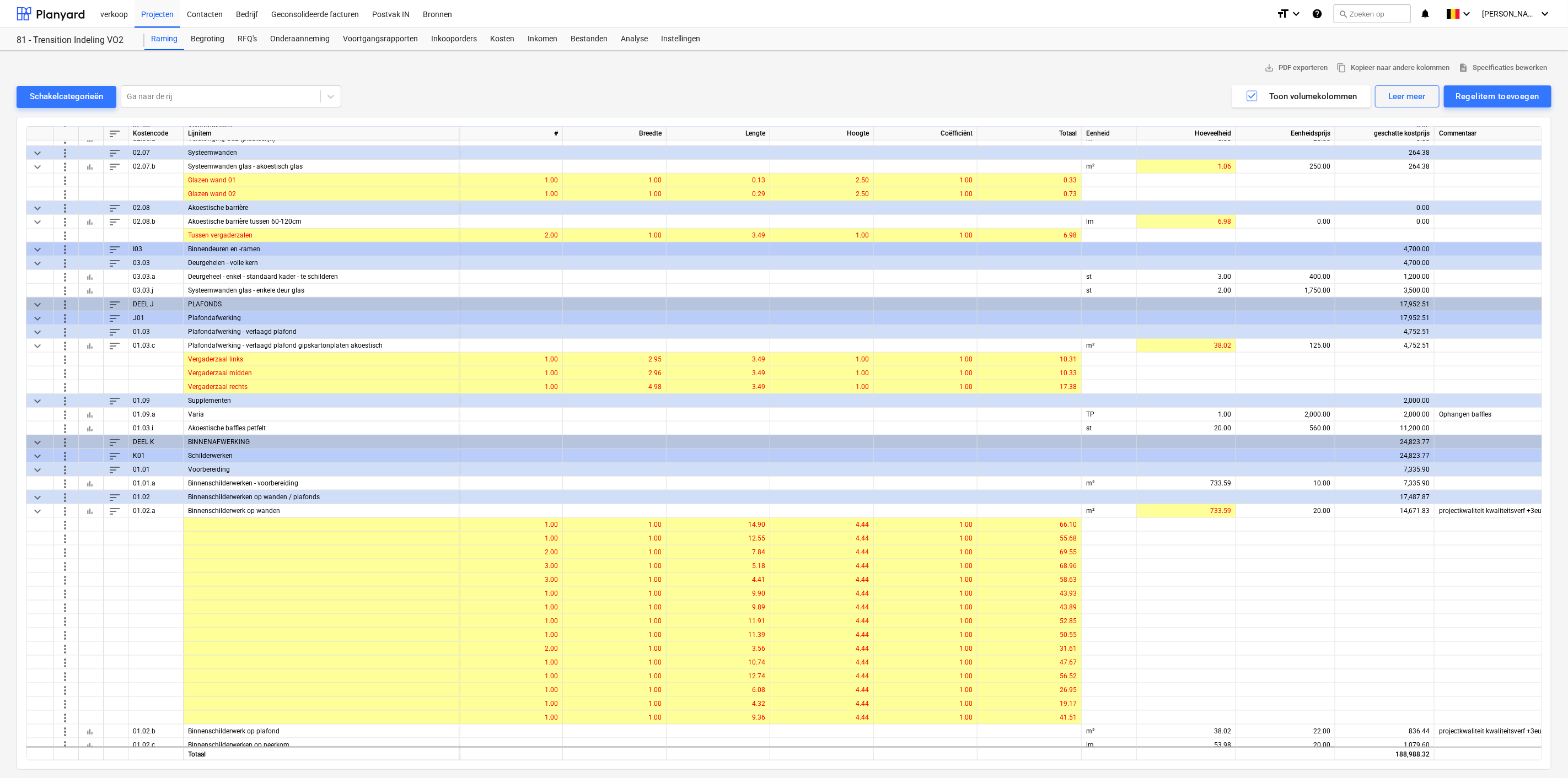
scroll to position [875, 0]
click at [59, 429] on span "more_vert" at bounding box center [65, 429] width 13 height 13
click at [92, 504] on li "Verwijder" at bounding box center [125, 503] width 134 height 25
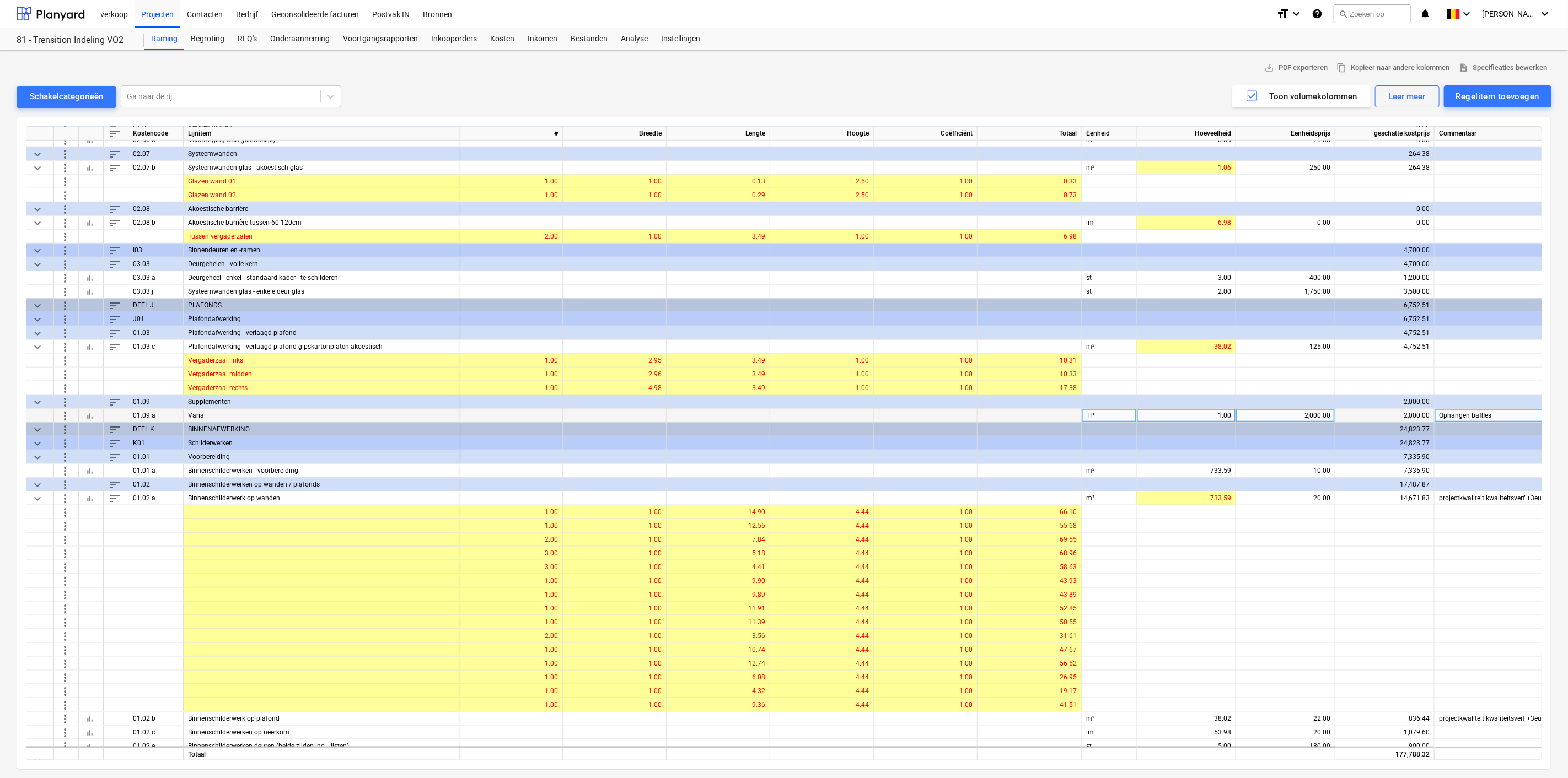
click at [1290, 414] on div "2,000.00" at bounding box center [1285, 415] width 90 height 14
type input "0"
click at [1495, 415] on div "Ophangen baffles" at bounding box center [1517, 415] width 166 height 14
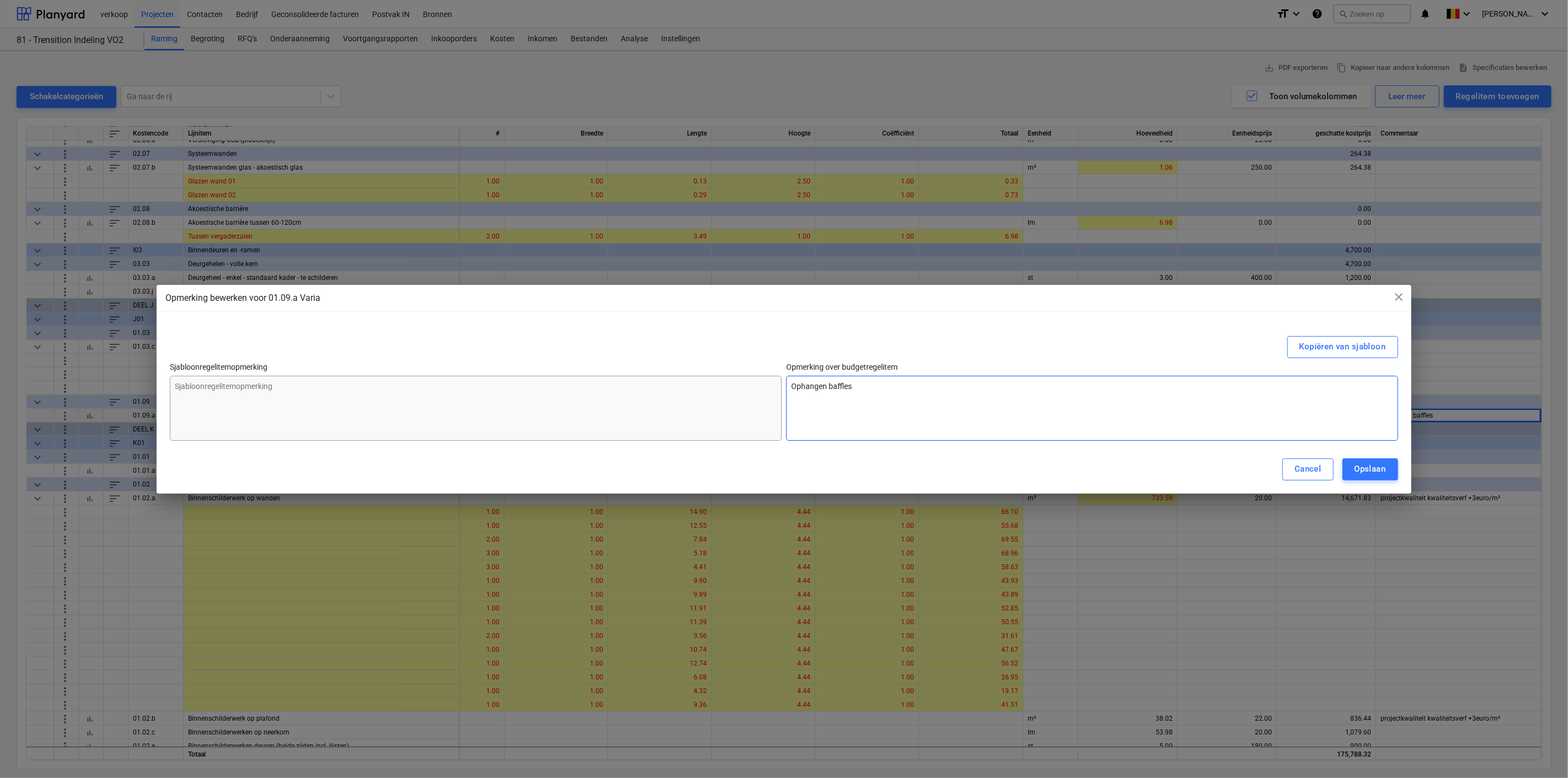
click at [641, 391] on div "Sjabloonregelitemopmerking Opmerking over budgetregelitem Ophangen baffles" at bounding box center [784, 402] width 1228 height 78
type textarea "x"
click at [1384, 466] on div "Opslaan" at bounding box center [1370, 468] width 32 height 14
type textarea "x"
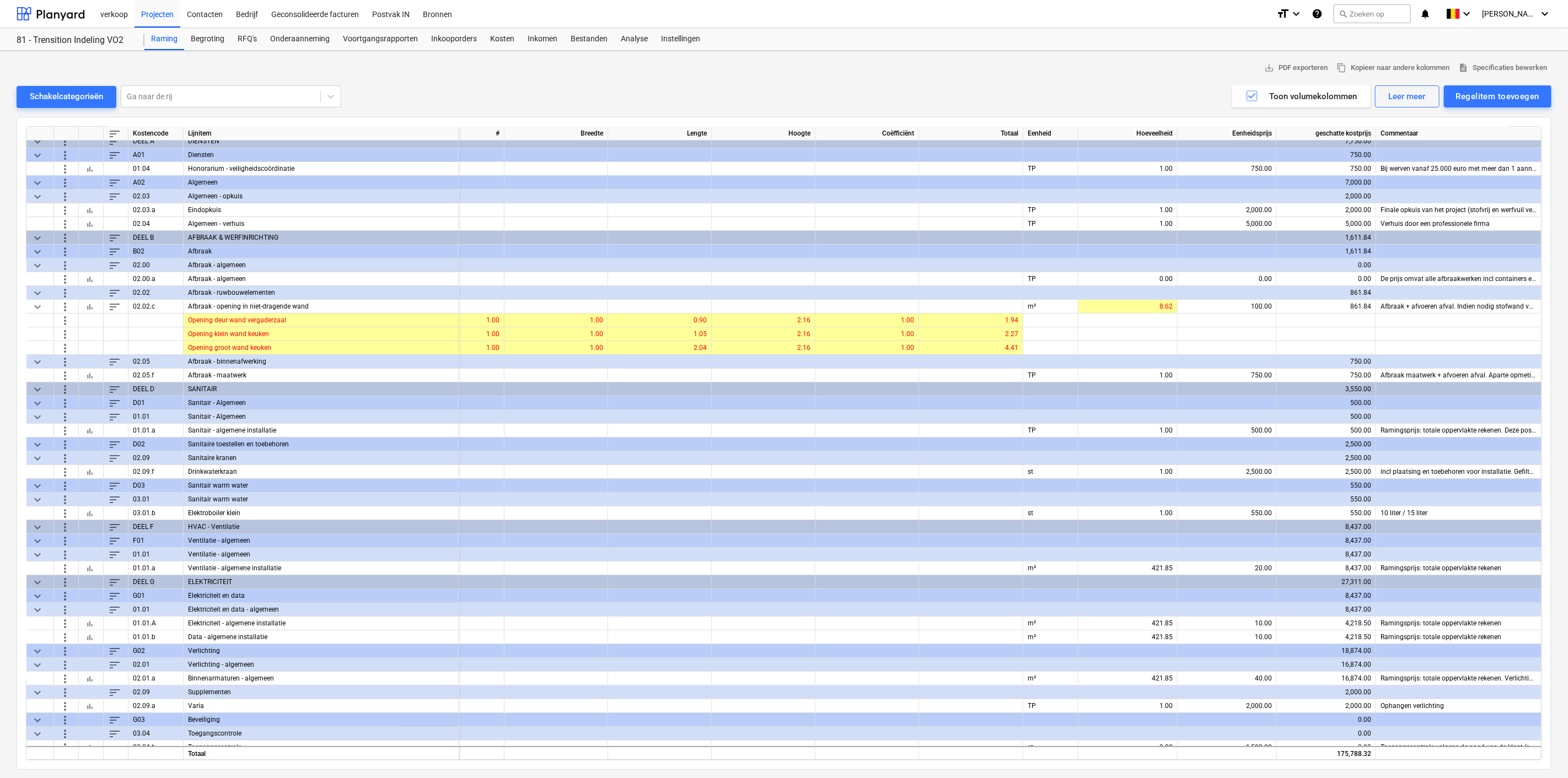
scroll to position [0, 61]
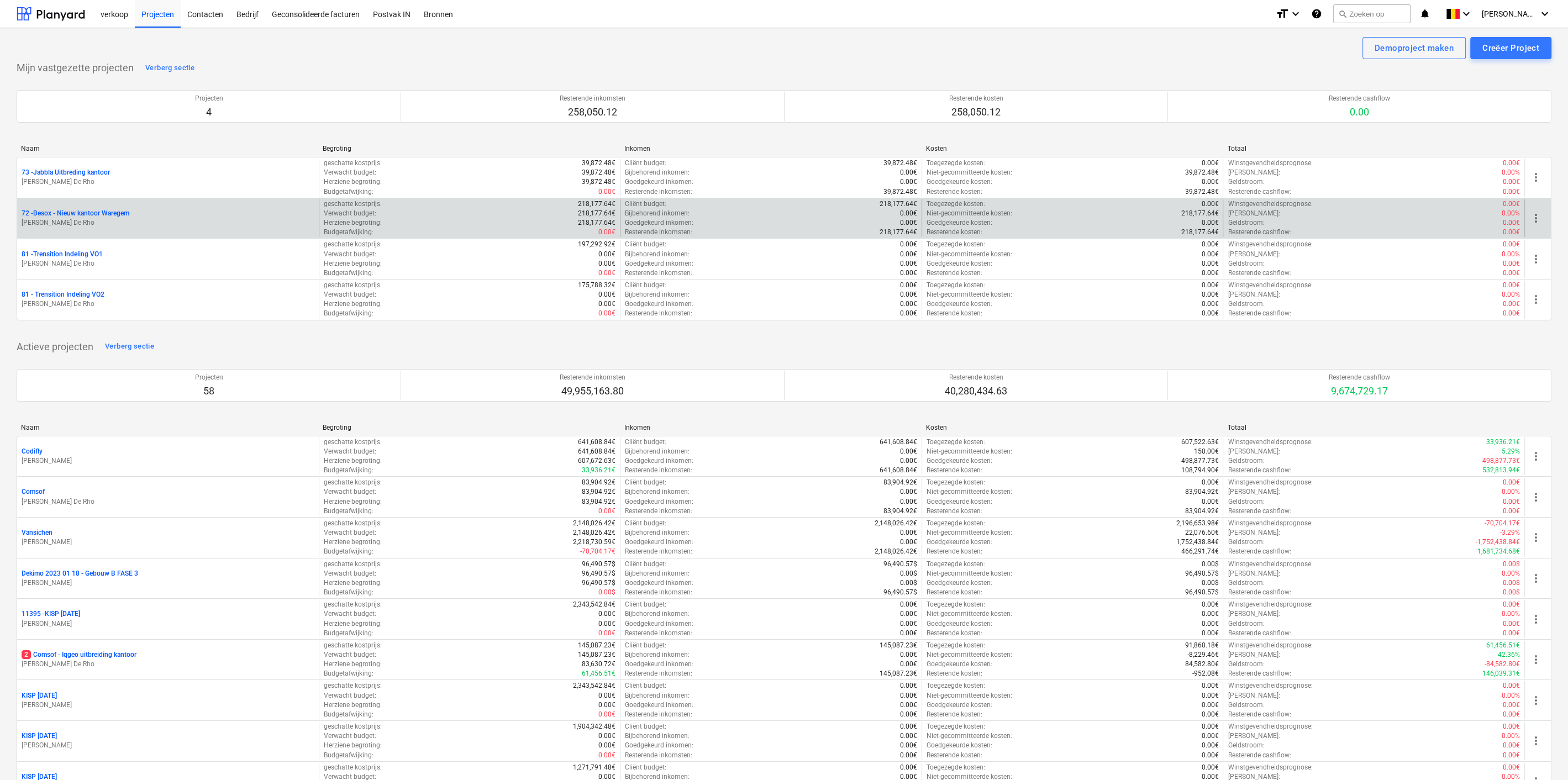
click at [265, 225] on p "[PERSON_NAME] De Rho" at bounding box center [168, 223] width 293 height 9
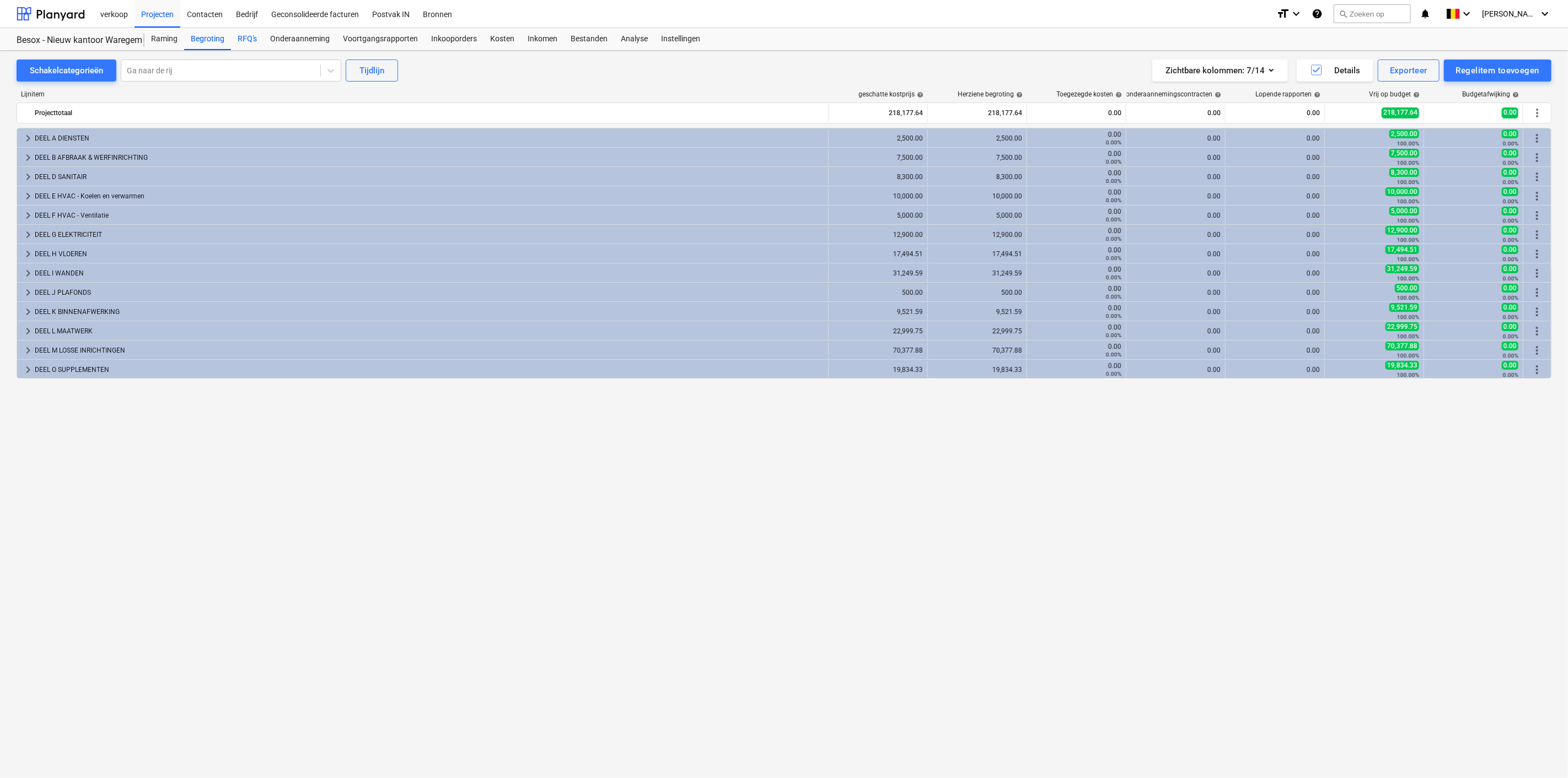
click at [243, 43] on div "RFQ's" at bounding box center [246, 39] width 33 height 22
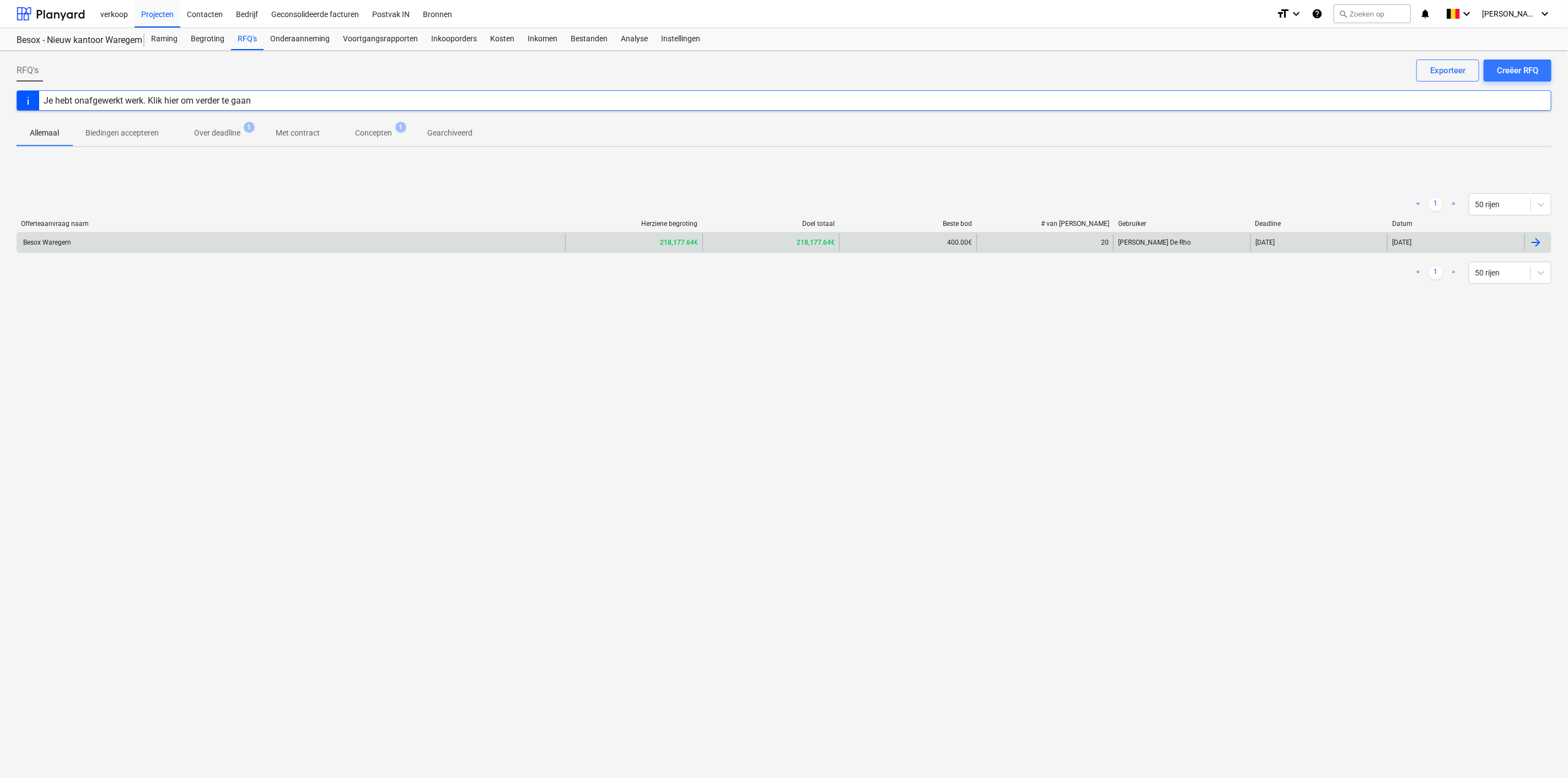
click at [215, 242] on div "Besox Waregem" at bounding box center [290, 242] width 548 height 18
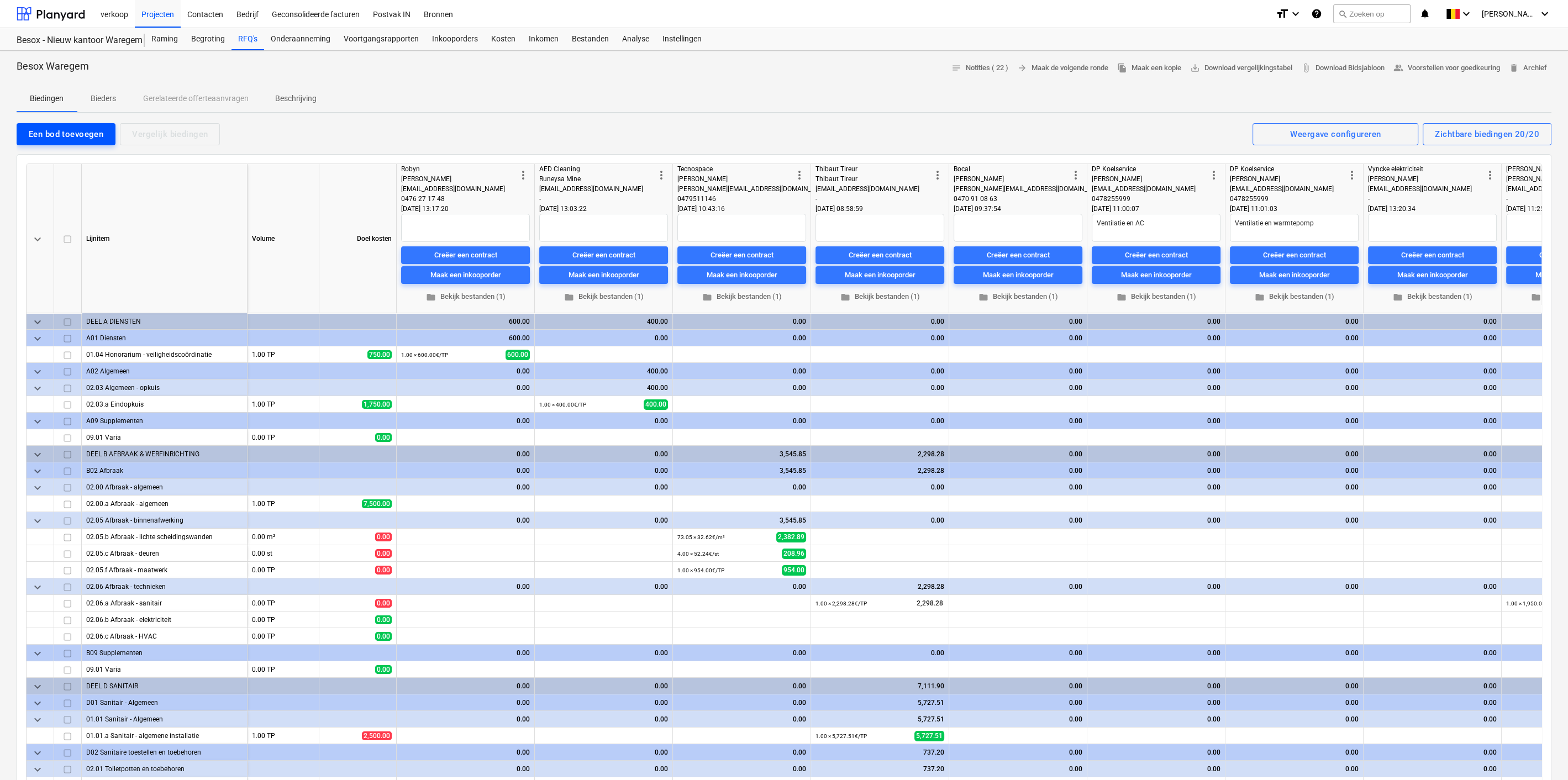
click at [62, 130] on div "Een bod toevoegen" at bounding box center [66, 133] width 75 height 14
type textarea "x"
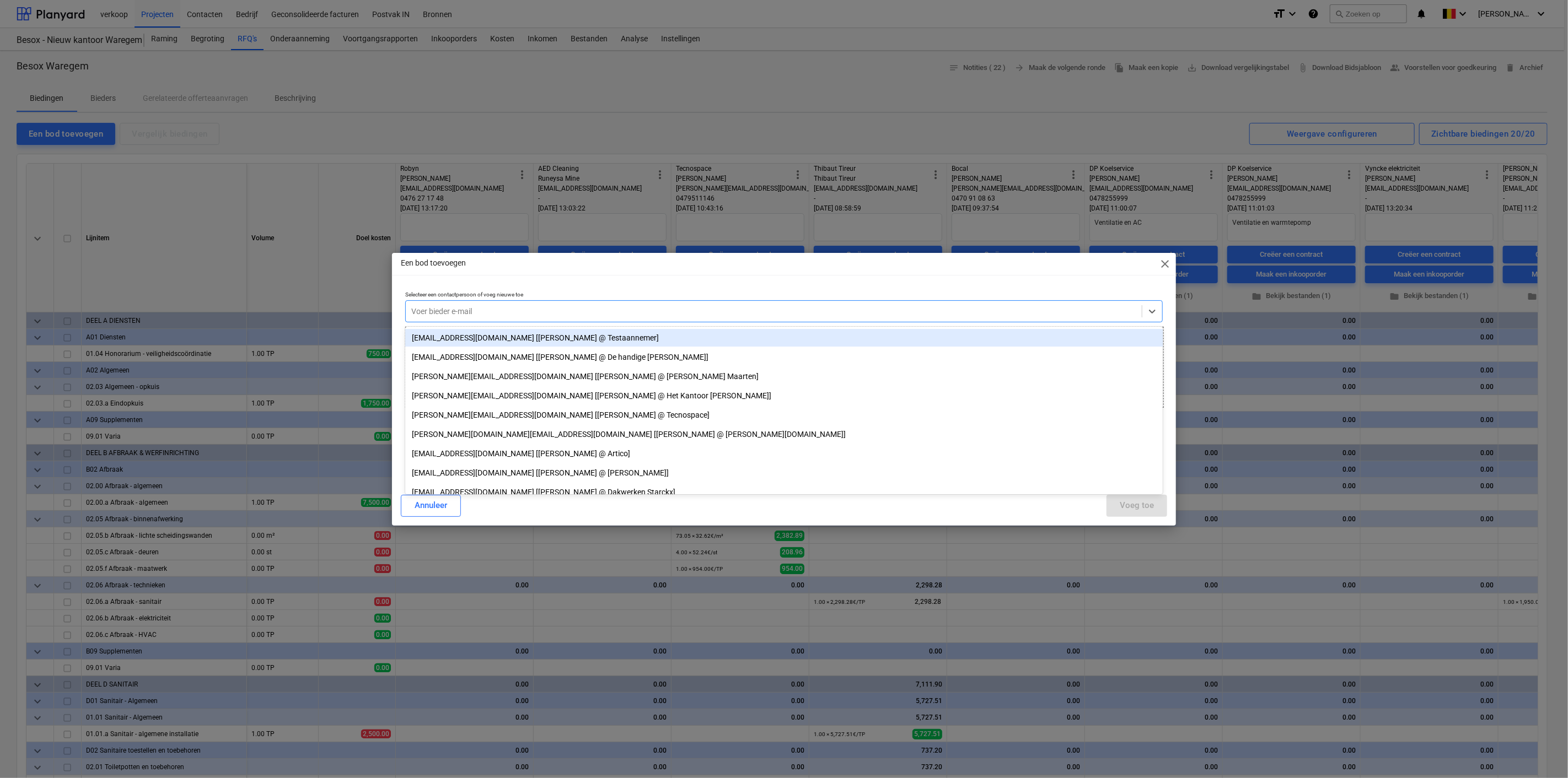
click at [505, 310] on div at bounding box center [773, 311] width 724 height 11
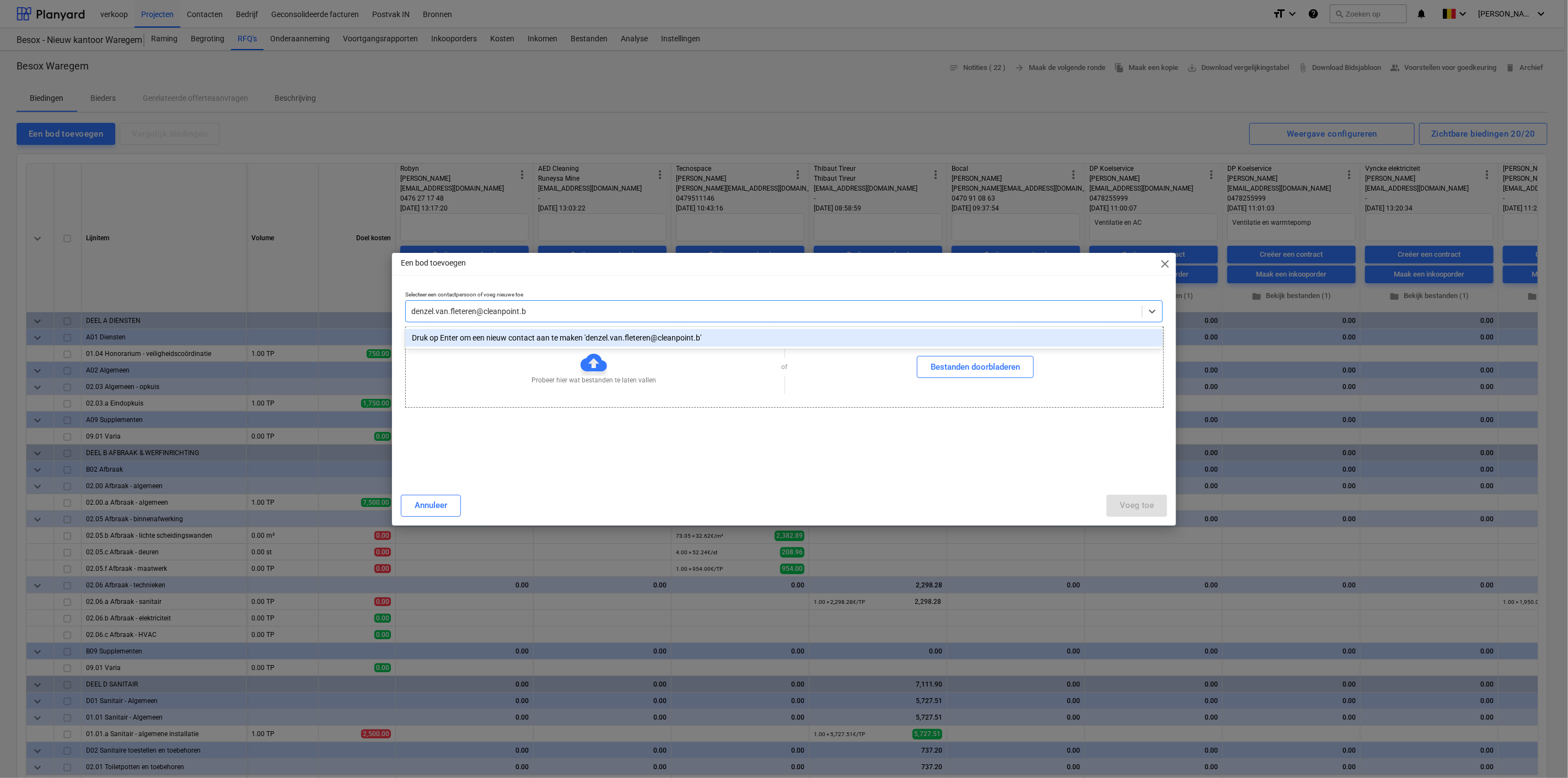
type input "[EMAIL_ADDRESS][DOMAIN_NAME]"
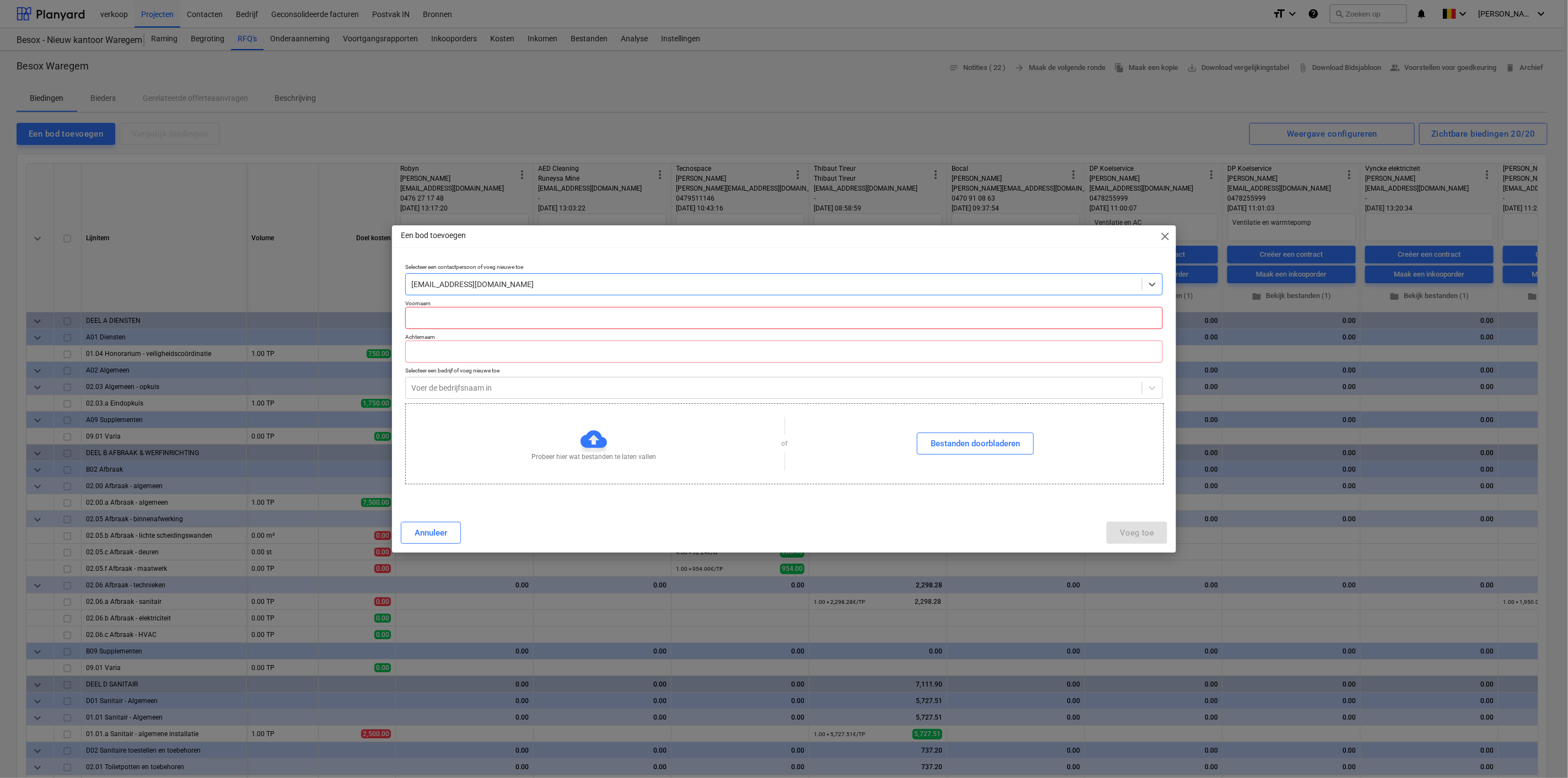
click at [507, 318] on input "text" at bounding box center [784, 318] width 757 height 22
type input "Denzel"
type input "v"
type input "[PERSON_NAME]"
click at [445, 390] on div at bounding box center [773, 388] width 724 height 11
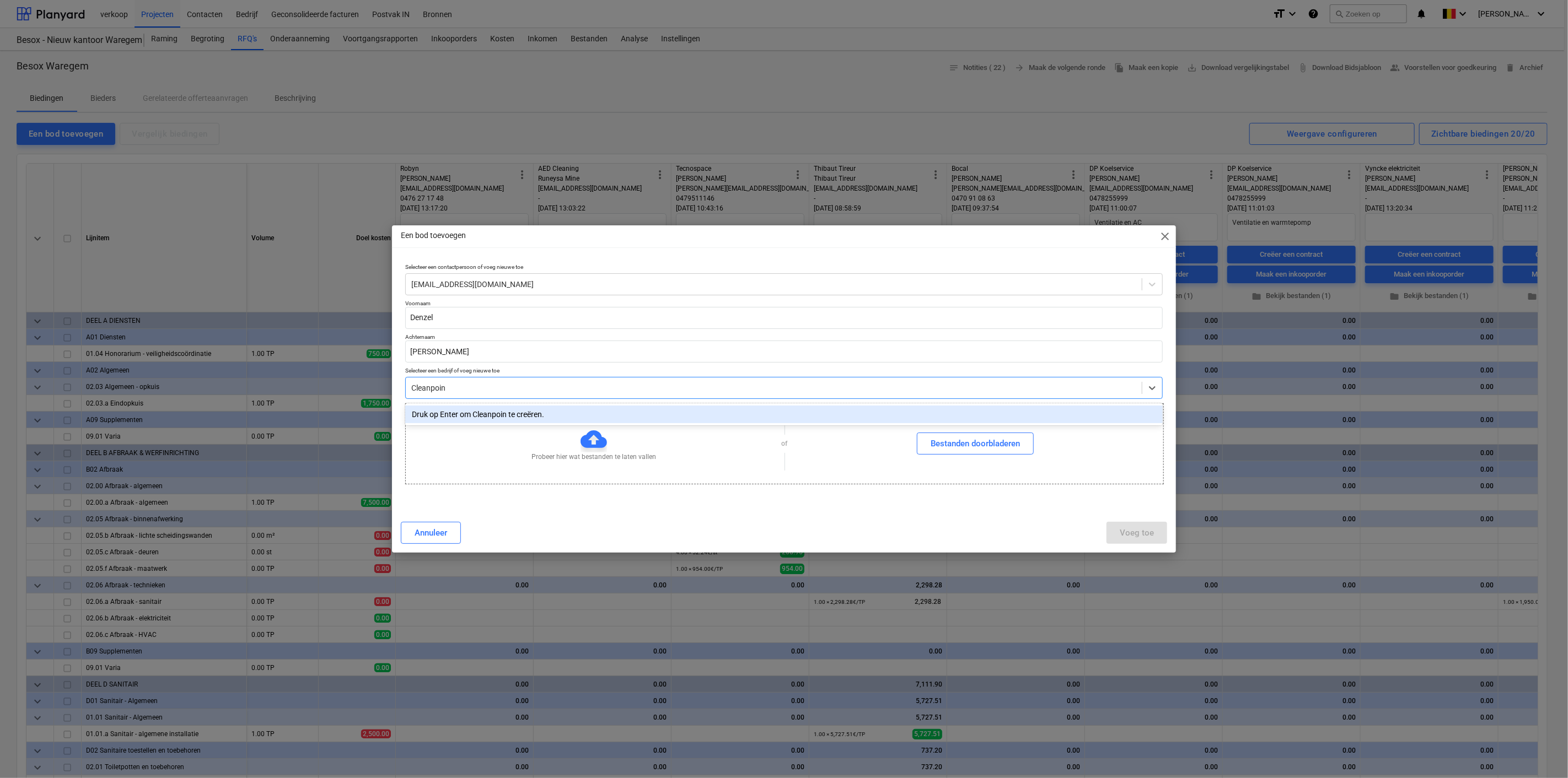
type input "Cleanpoint"
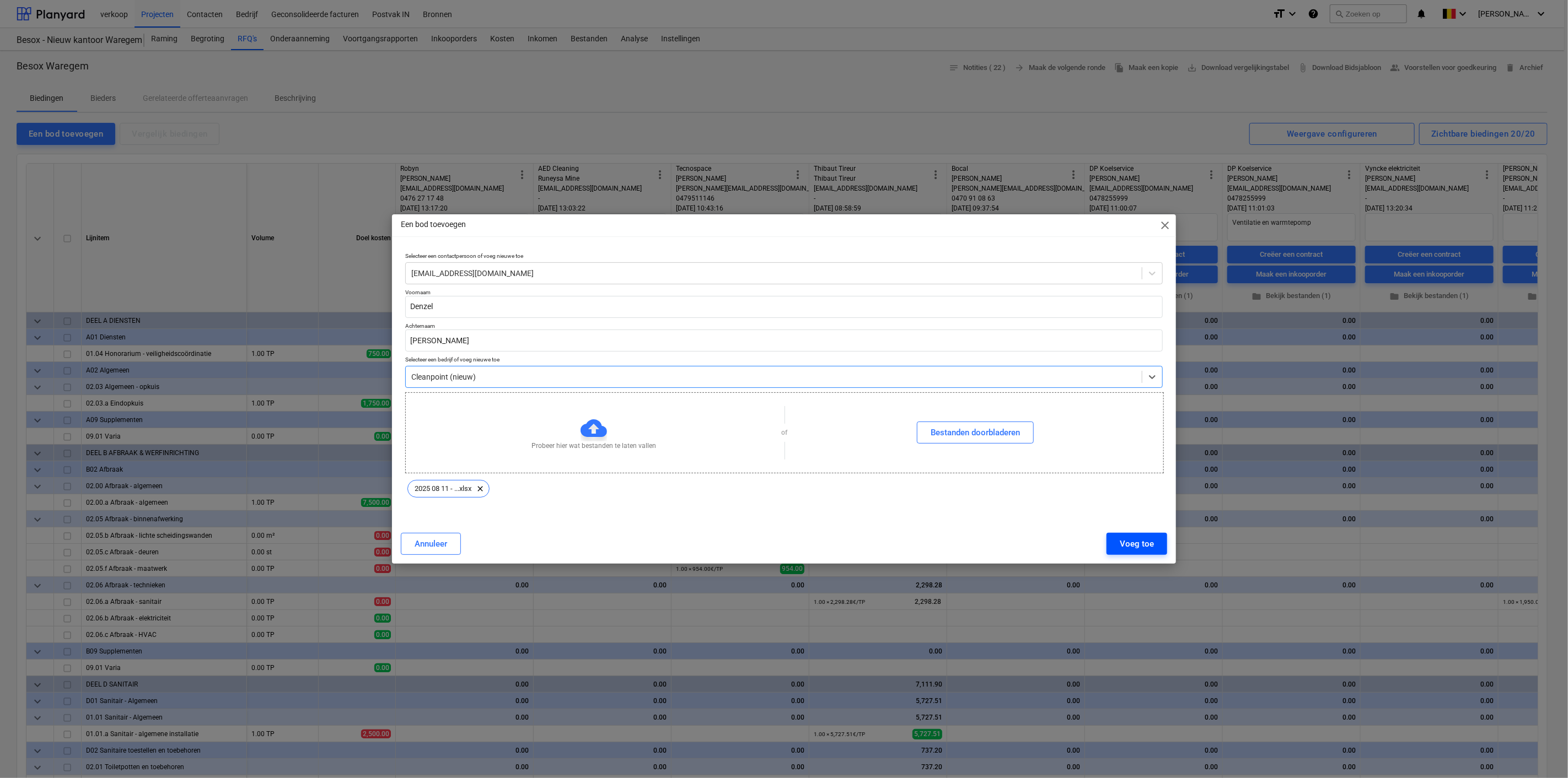
click at [1138, 545] on div "Voeg toe" at bounding box center [1136, 543] width 34 height 14
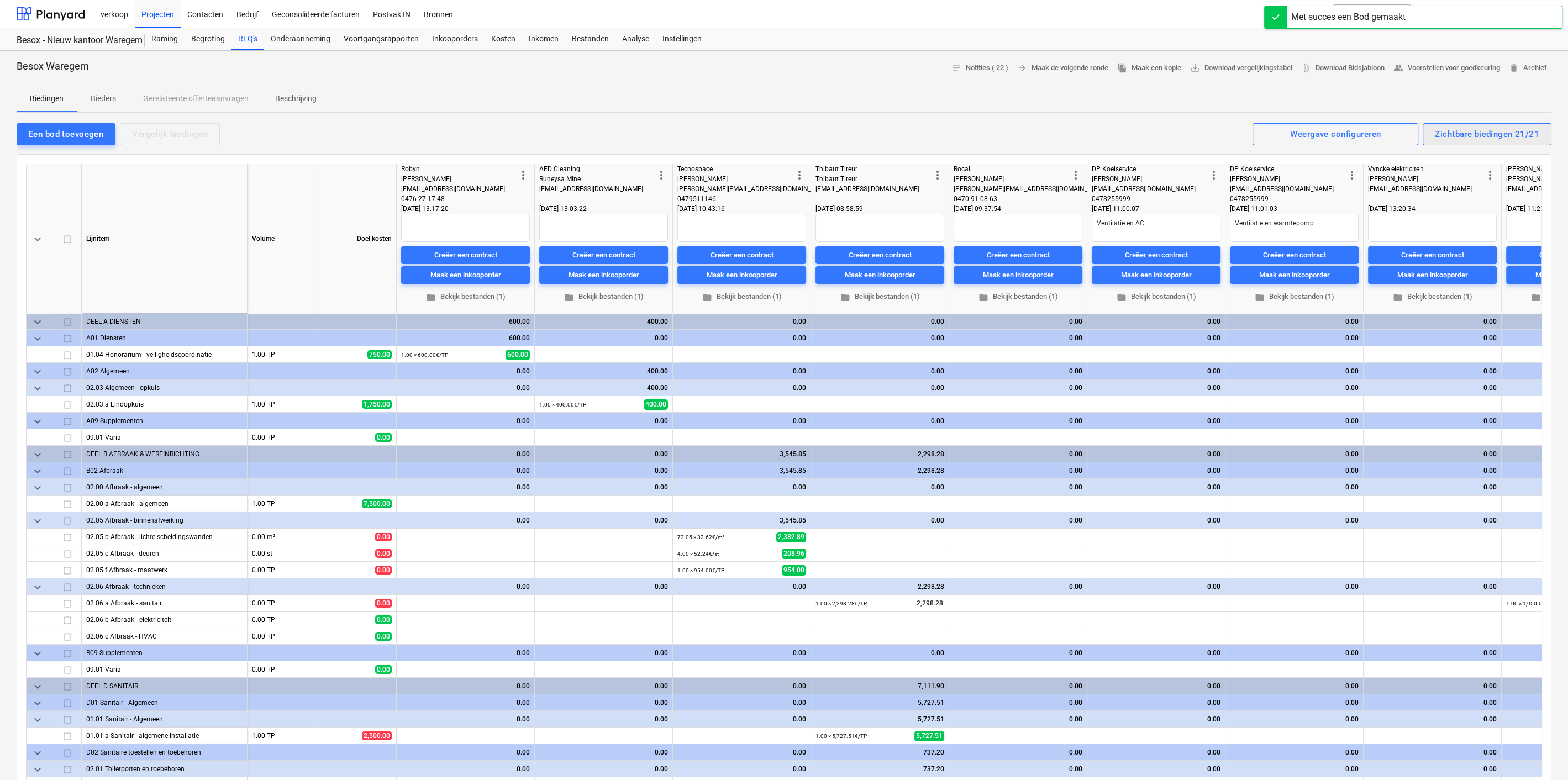
click at [1511, 137] on div "Zichtbare biedingen 21/21" at bounding box center [1487, 133] width 104 height 14
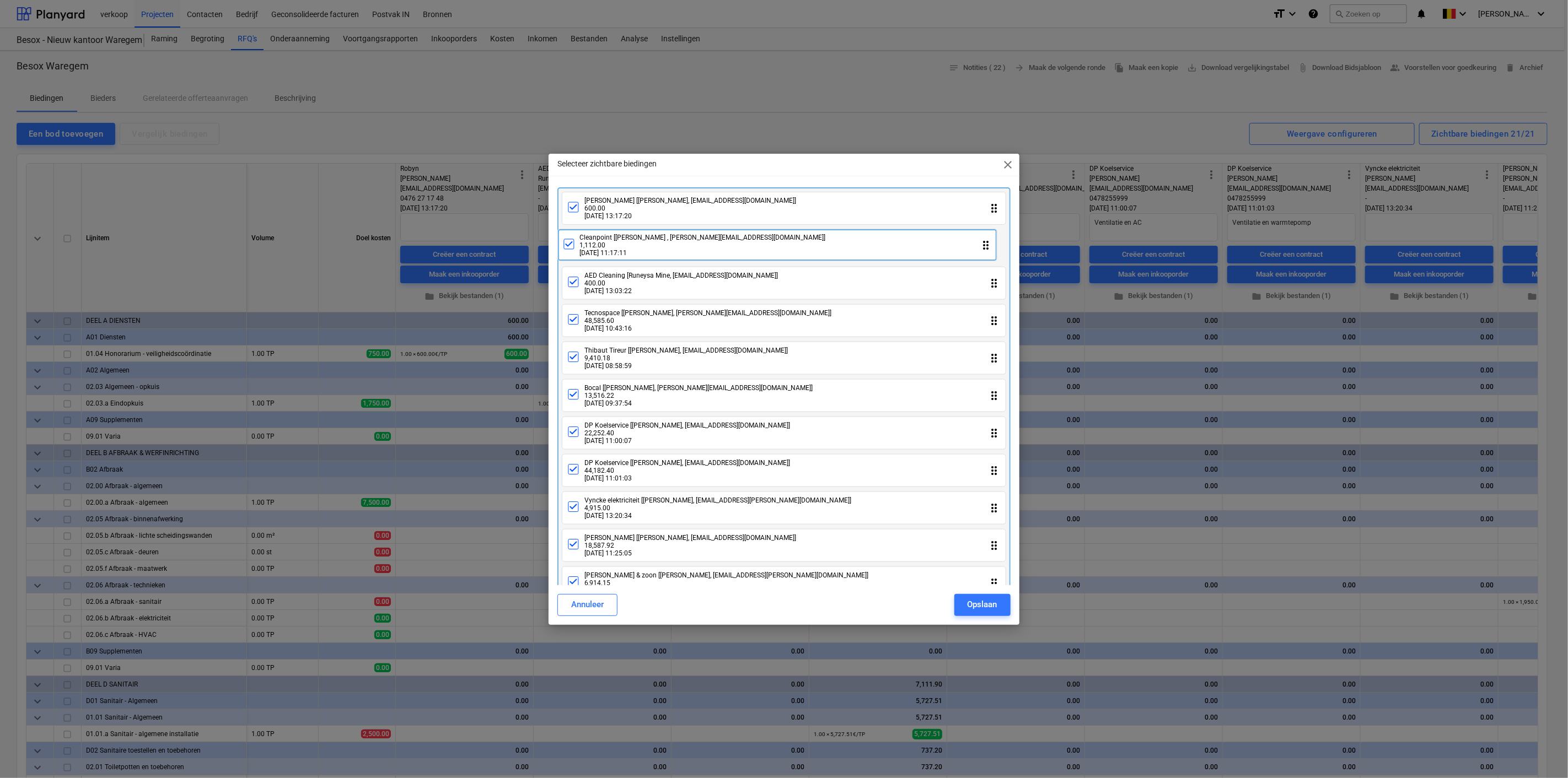
drag, startPoint x: 808, startPoint y: 568, endPoint x: 804, endPoint y: 244, distance: 324.0
click at [804, 244] on div "Robyn [Florence Robyn, info@vkrobyn.be] 600.00 26.08.2025 13:17:20 drag_indicat…" at bounding box center [783, 586] width 453 height 796
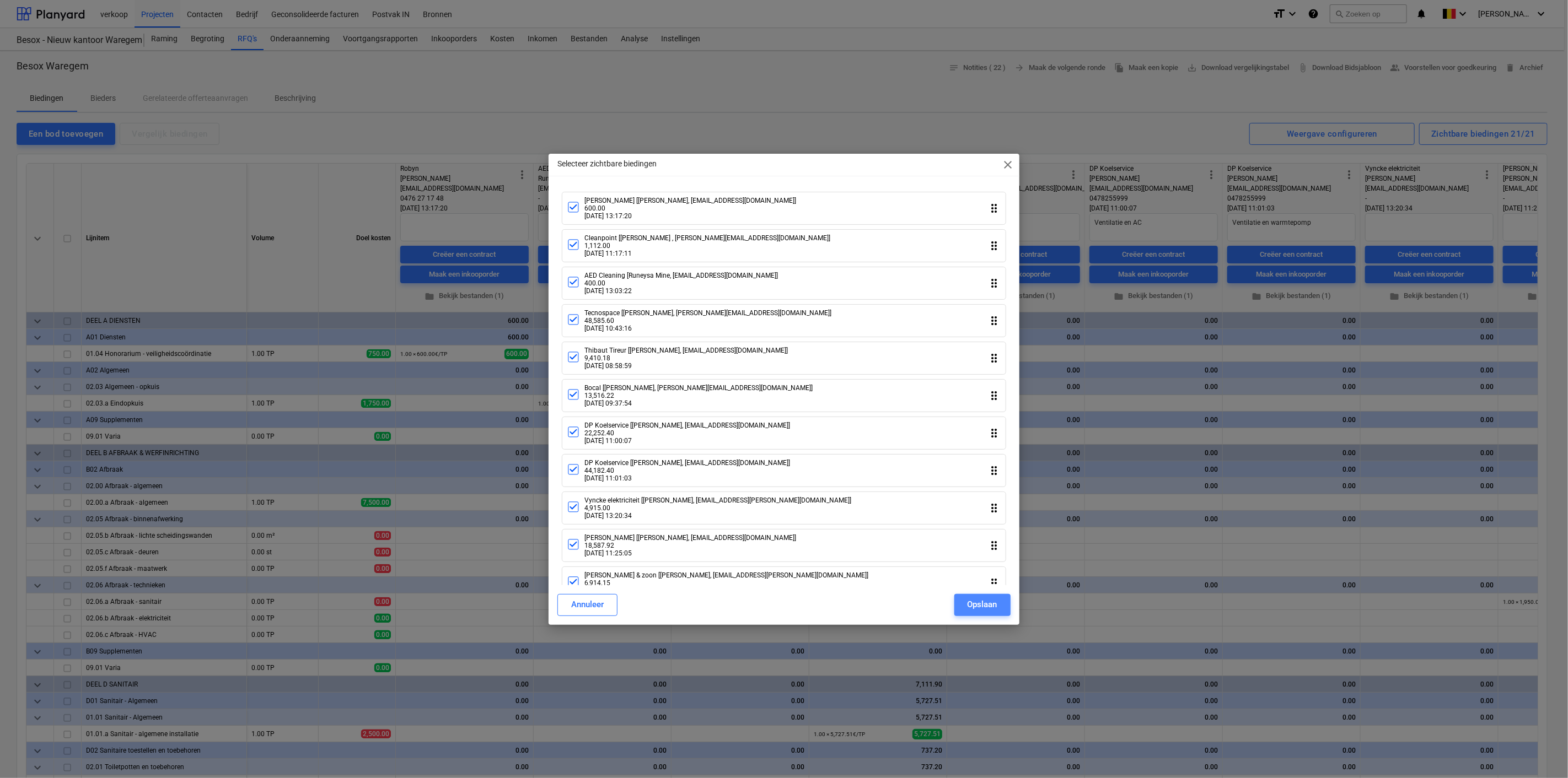
click at [968, 604] on div "Opslaan" at bounding box center [982, 603] width 30 height 14
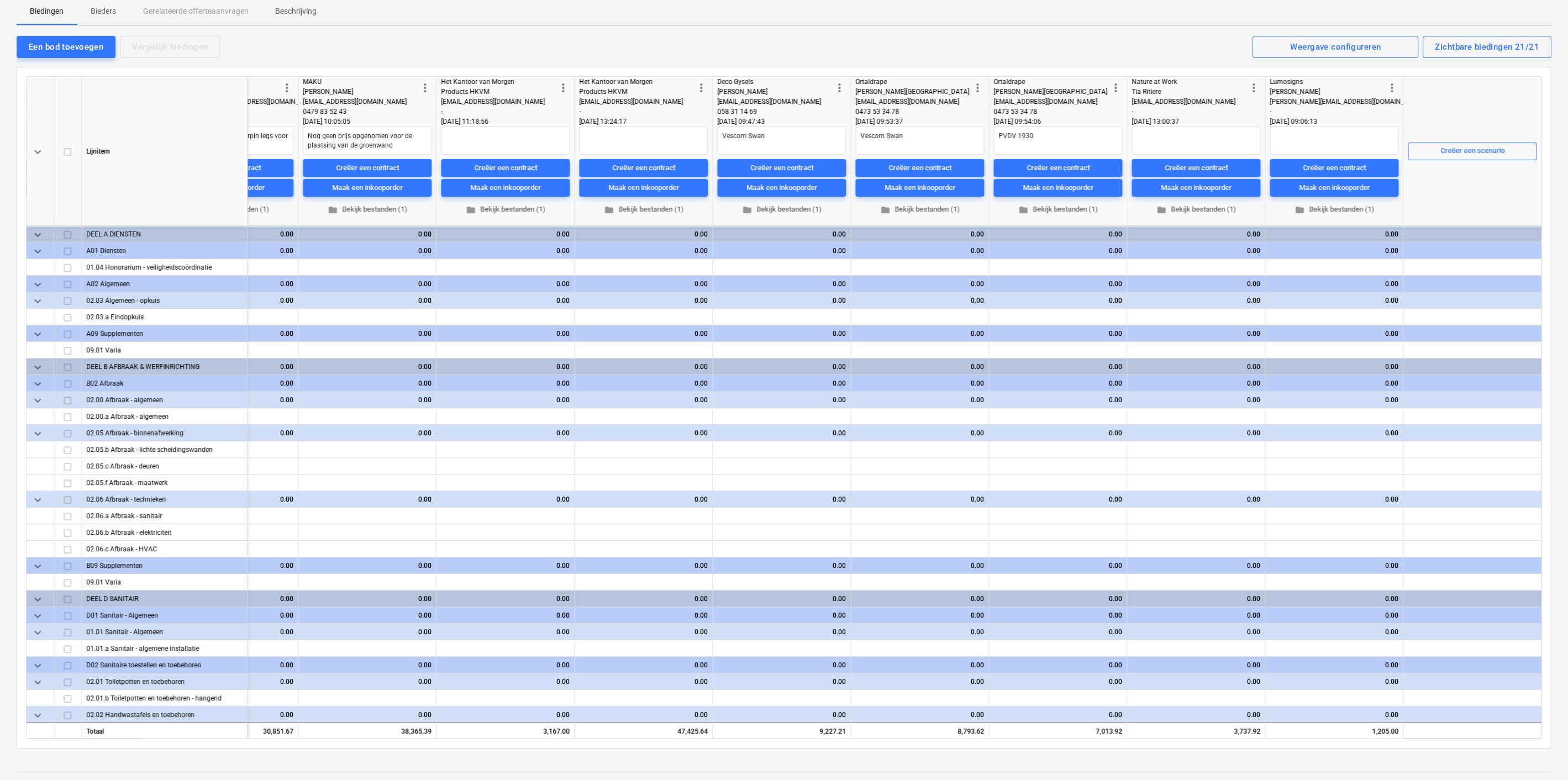
scroll to position [0, 1897]
click at [1448, 150] on div "Creëer een scenario" at bounding box center [1472, 151] width 64 height 13
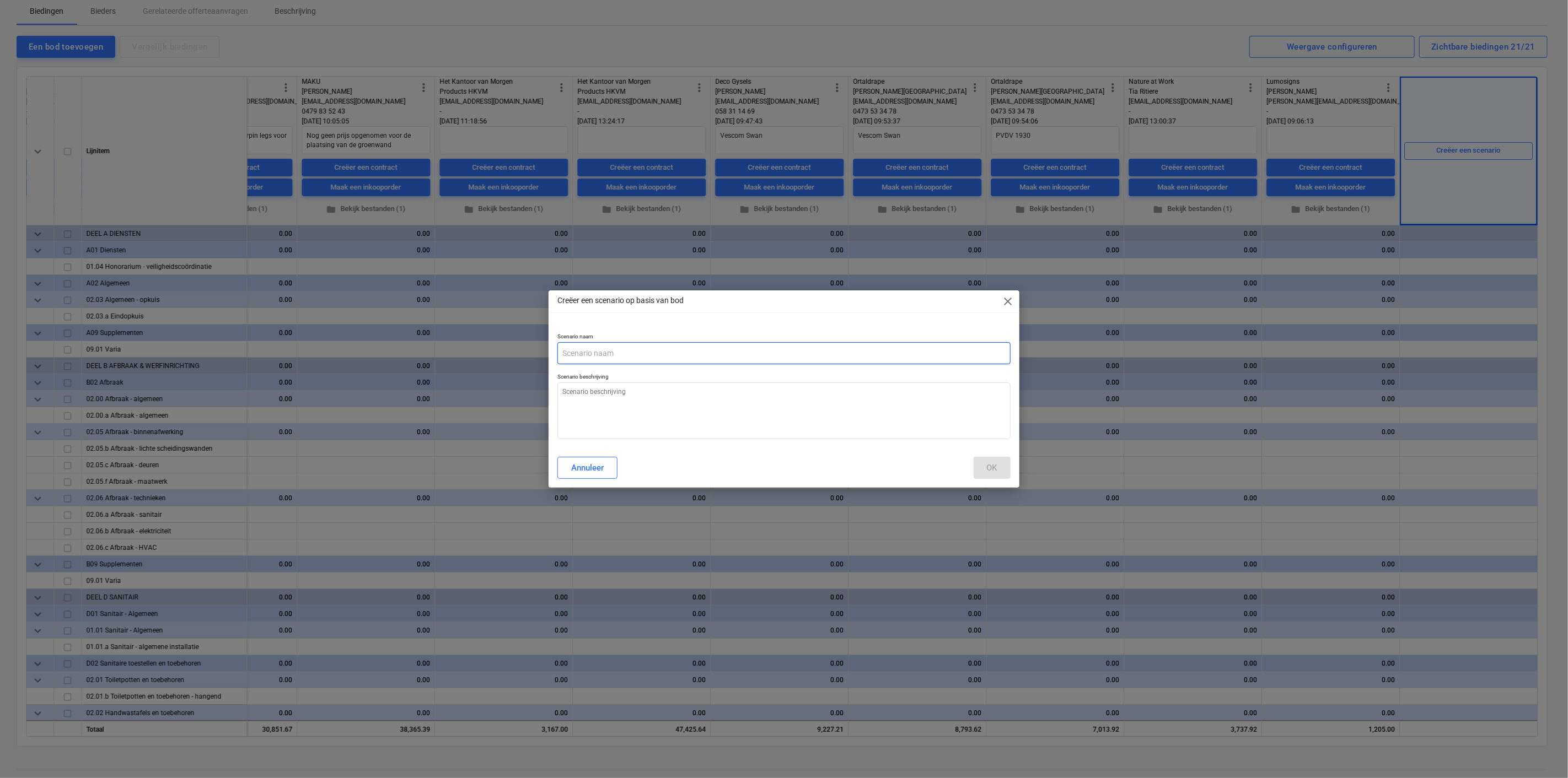
click at [694, 356] on input "text" at bounding box center [783, 353] width 453 height 22
type textarea "x"
type input "u"
type textarea "x"
type input "ui"
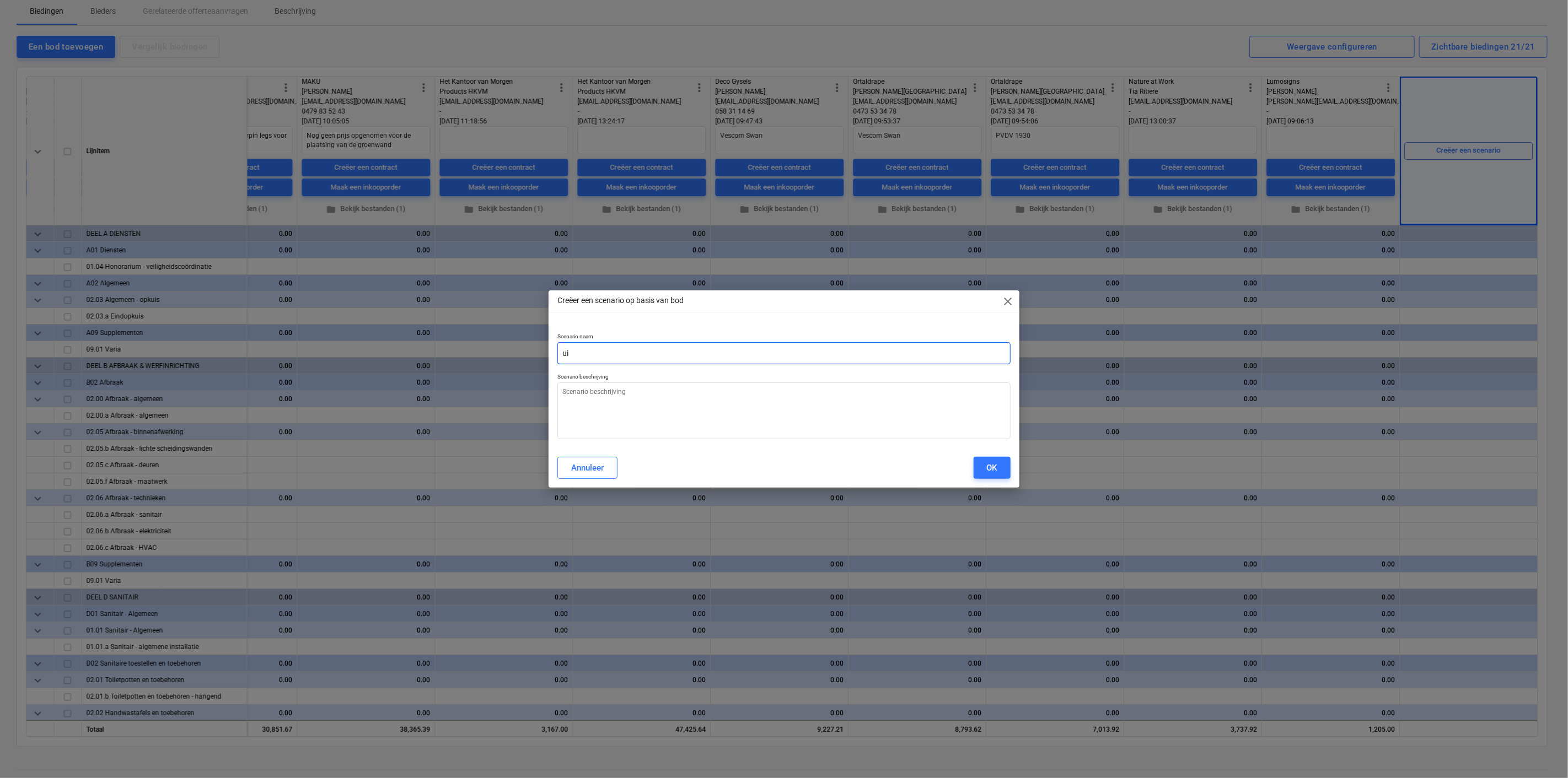
type textarea "x"
type input "uit"
type textarea "x"
type input "uitv"
type textarea "x"
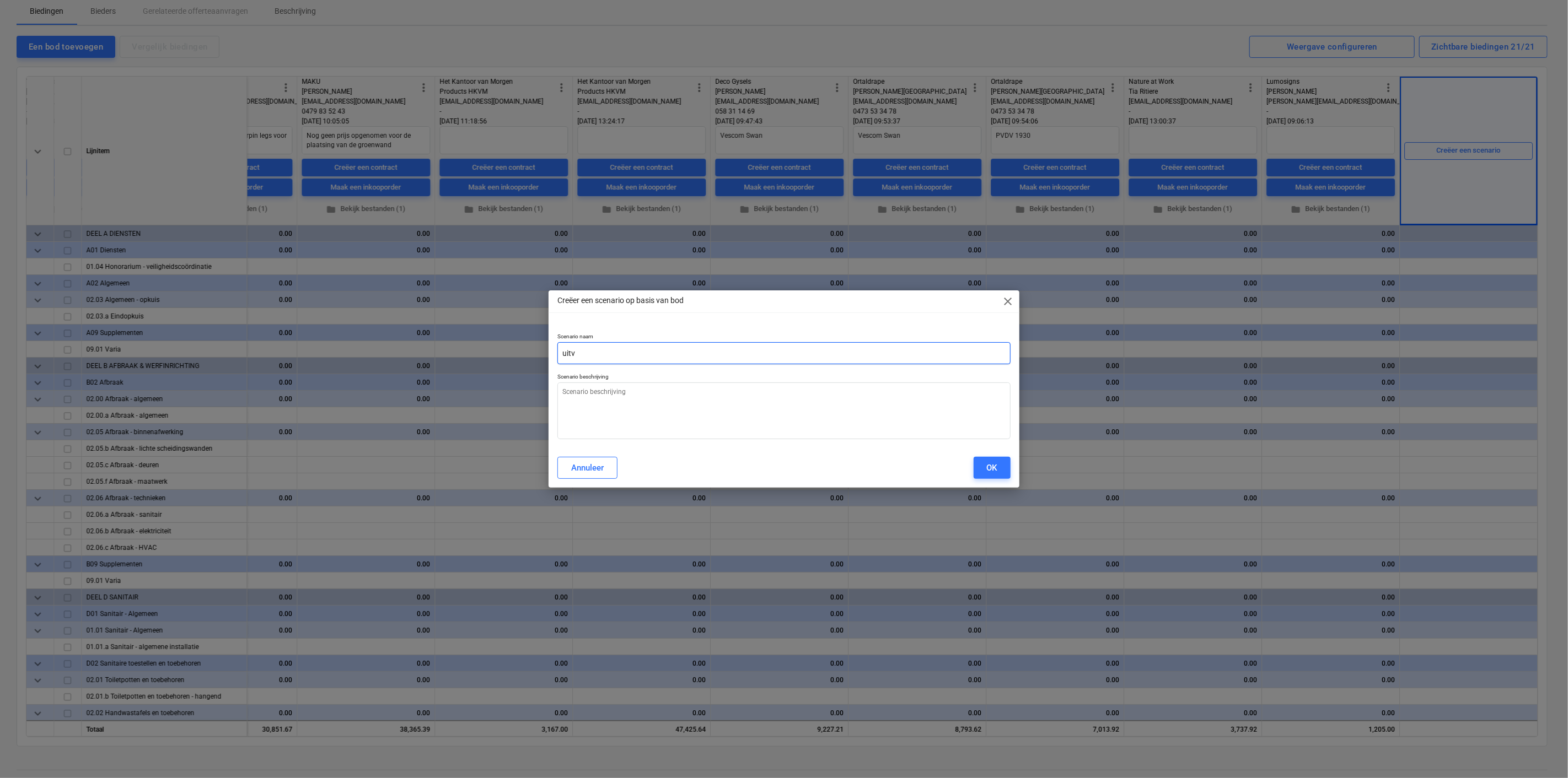
type input "uitvo"
type textarea "x"
type input "uitvoe"
type textarea "x"
type input "uitvoer"
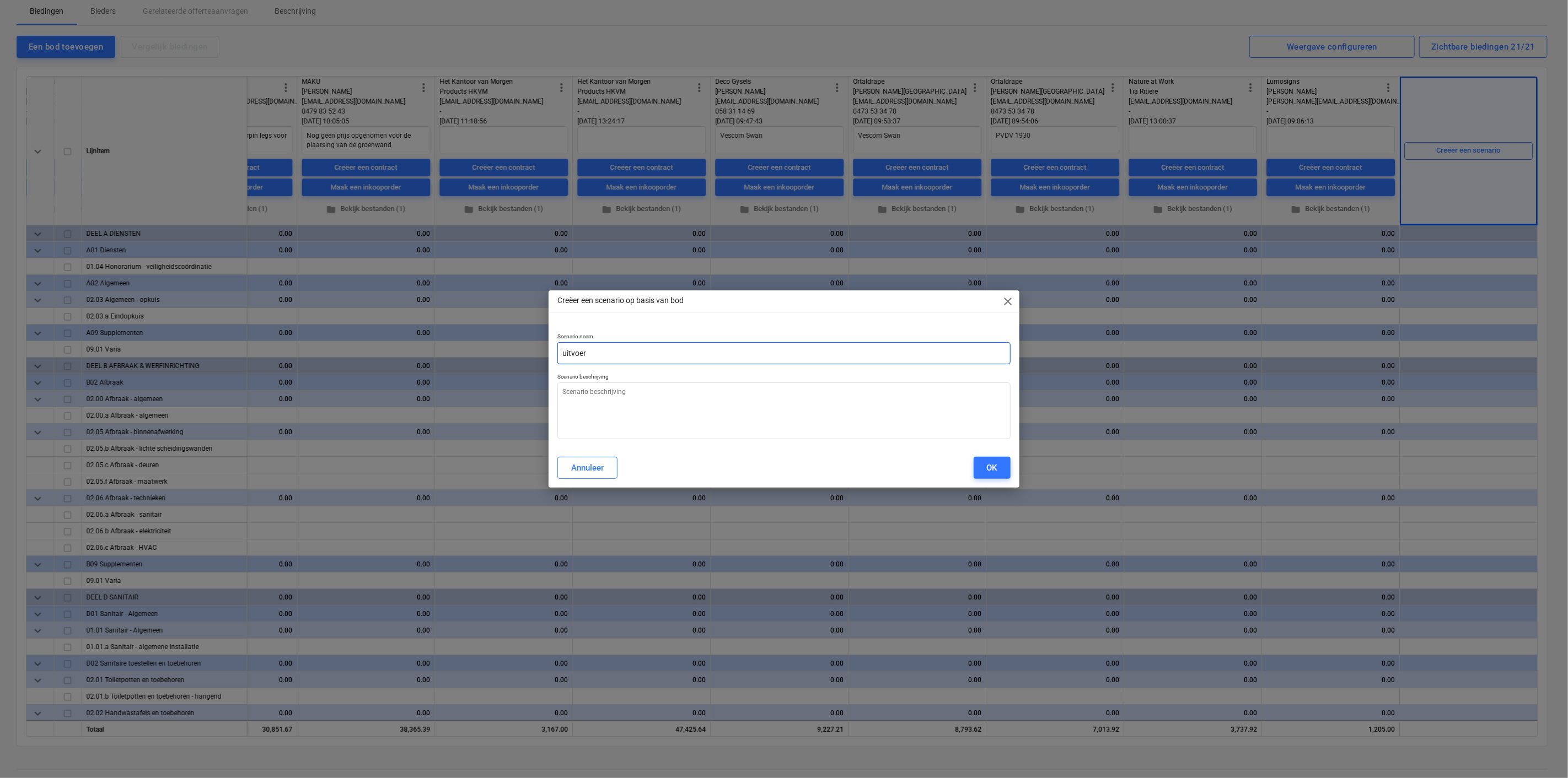
type textarea "x"
type input "uitvoeri"
type textarea "x"
type input "uitvoerin"
type textarea "x"
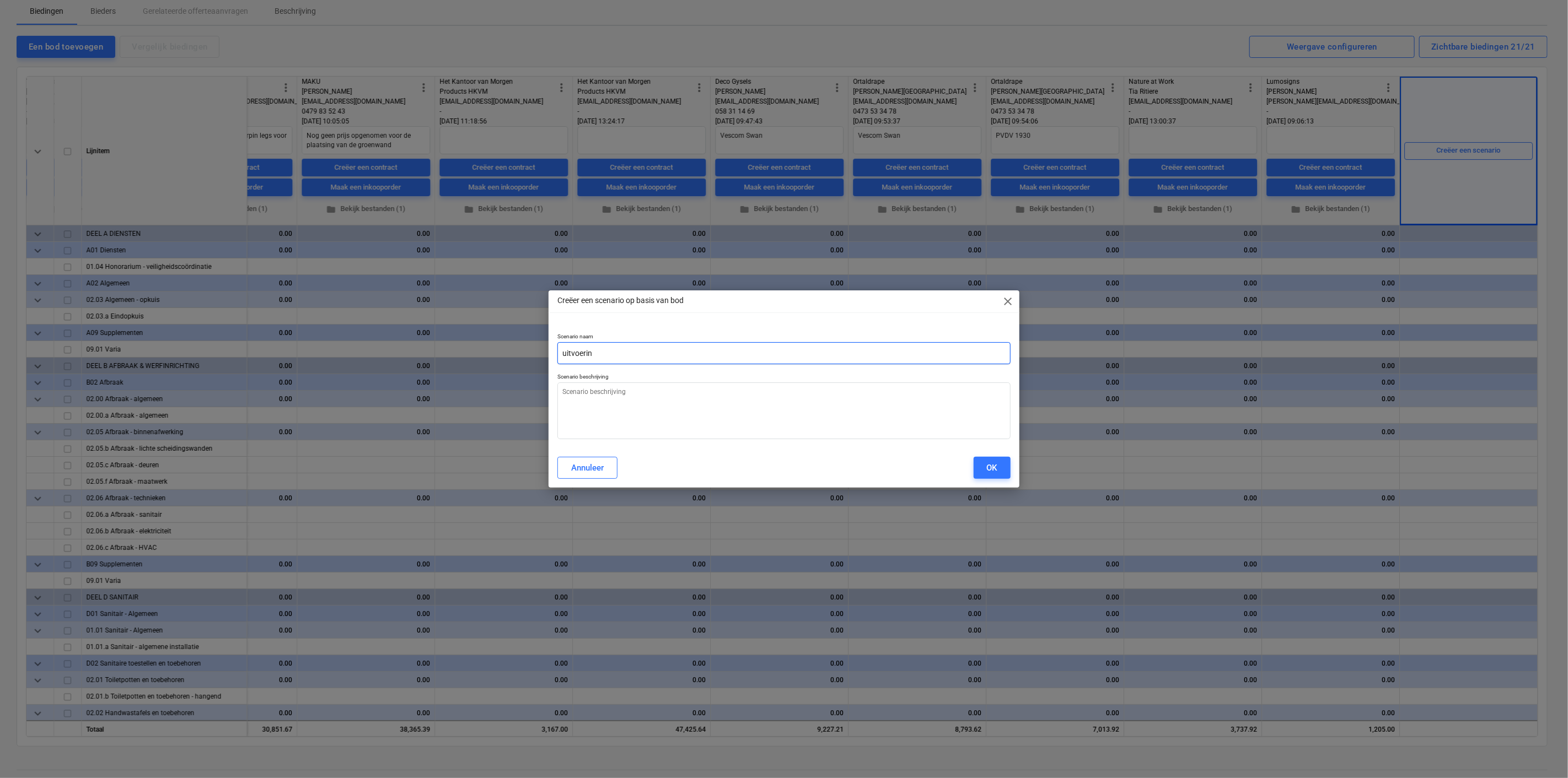
type input "uitvoering"
type textarea "x"
type input "uitvoering"
type textarea "x"
type input "uitvoering"
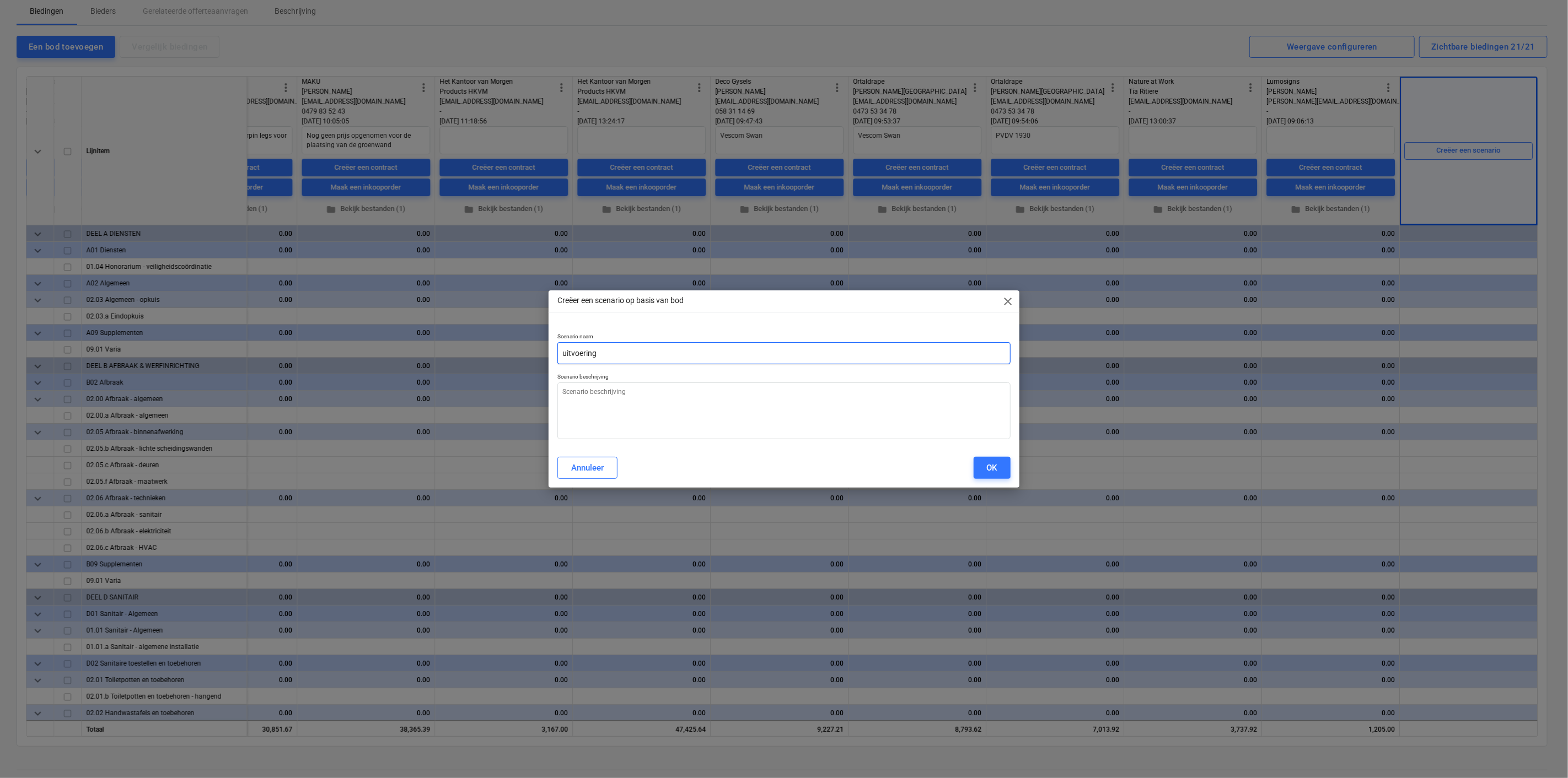
type textarea "x"
type input "uitvoerin"
type textarea "x"
type input "uitvoer"
type textarea "x"
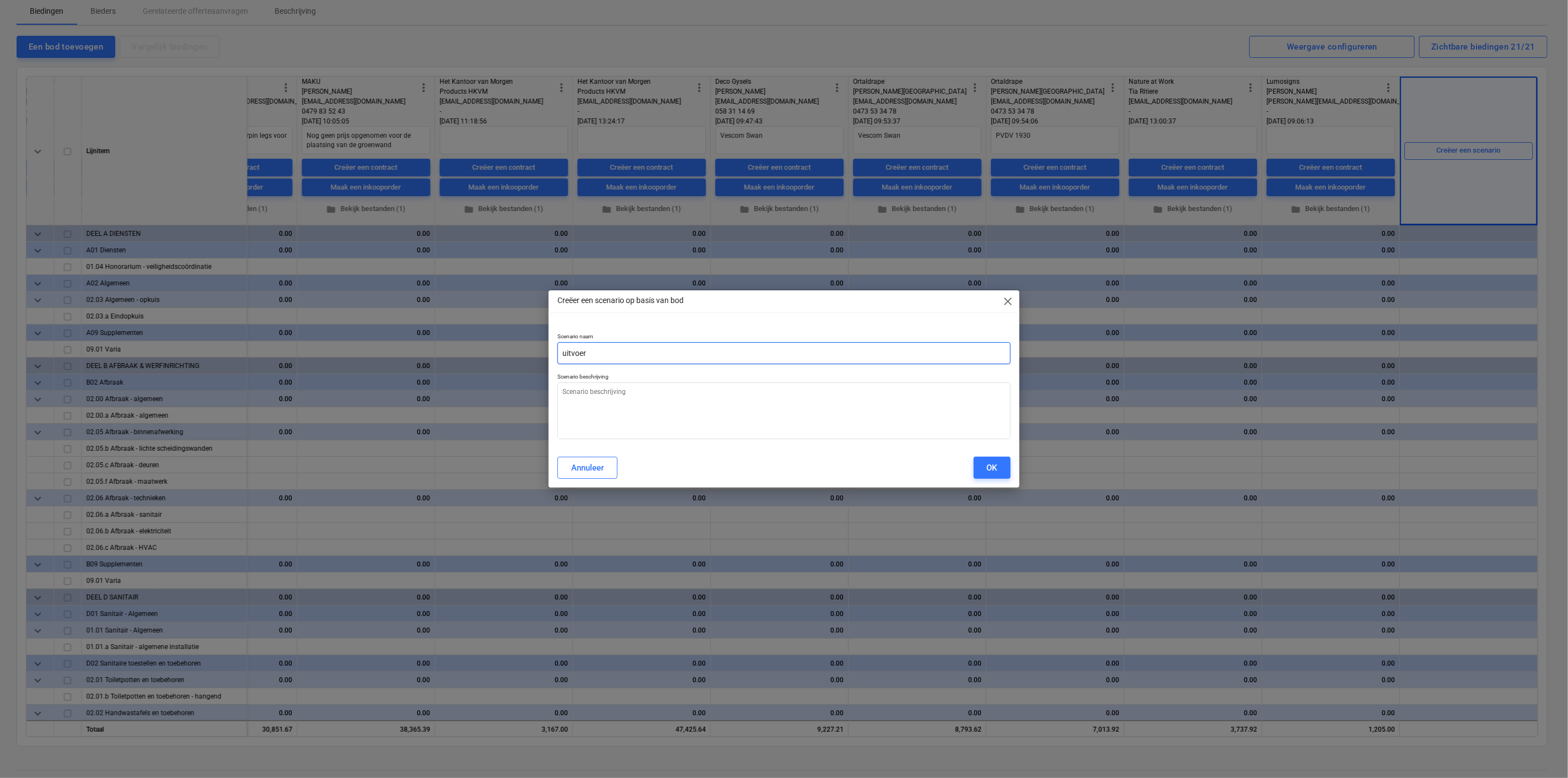
type input "uitvoe"
type textarea "x"
type input "uitvo"
type textarea "x"
type input "uitv"
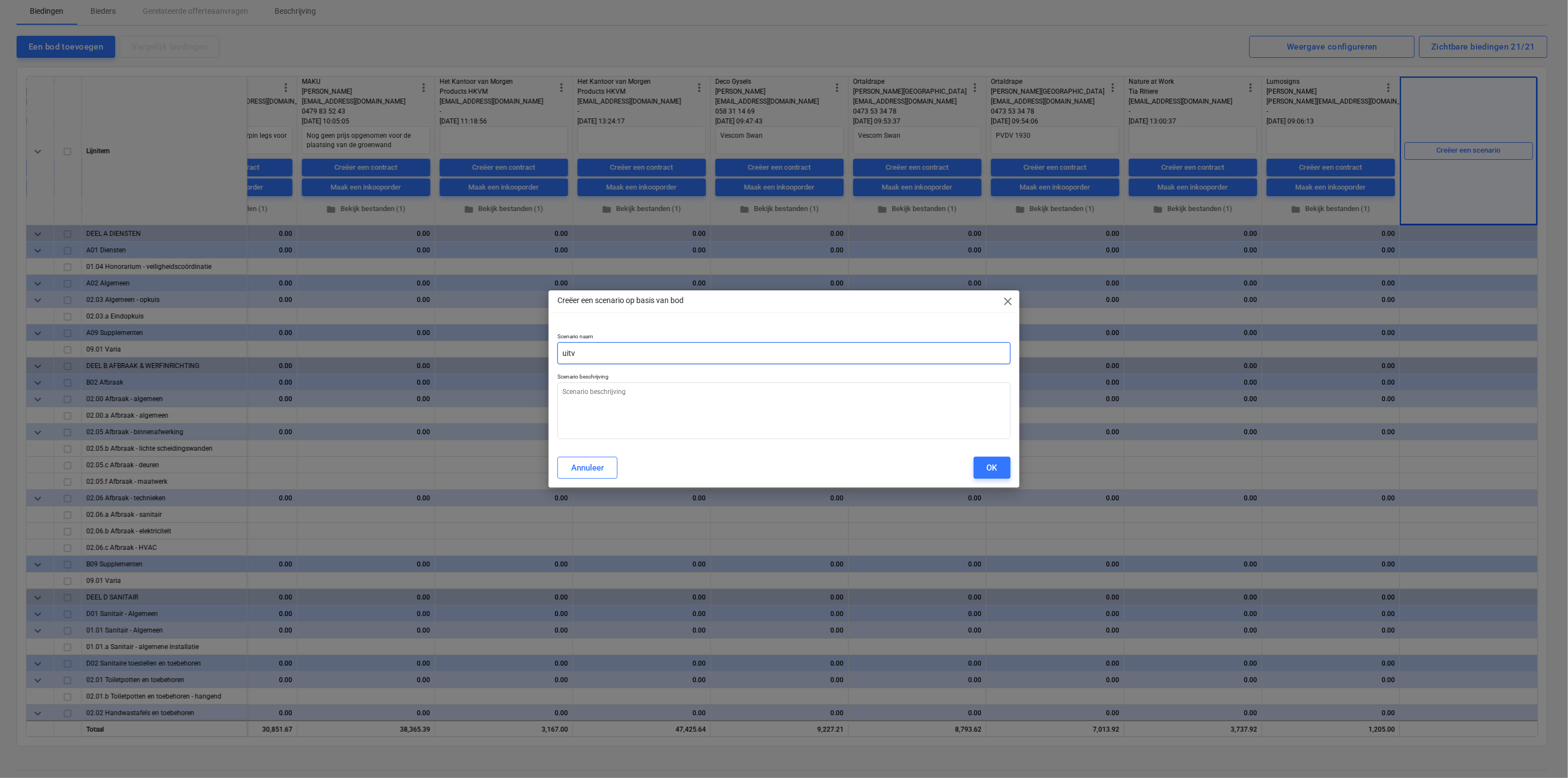
type textarea "x"
type input "uit"
type textarea "x"
type input "ui"
type textarea "x"
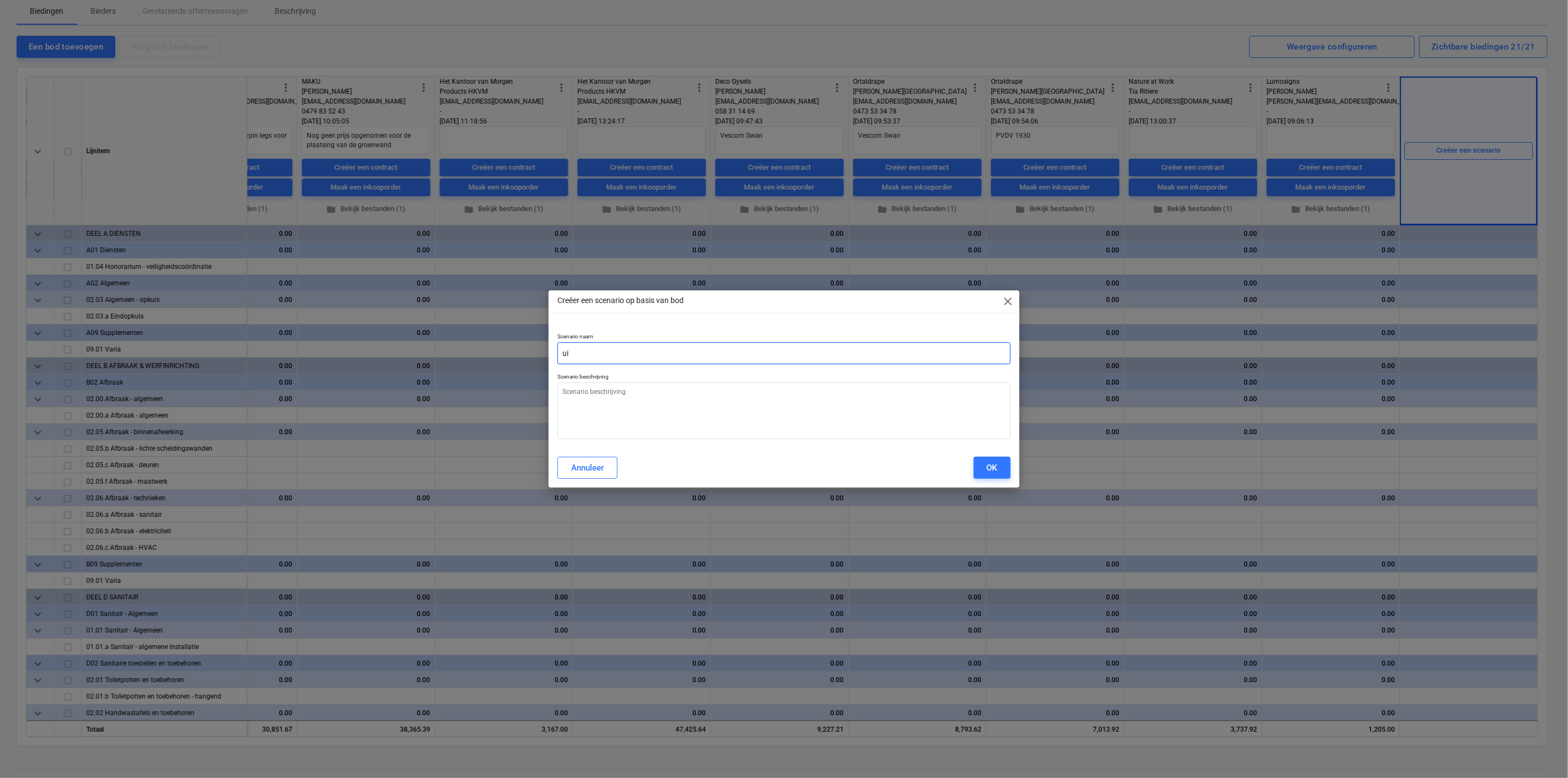
type input "u"
type textarea "x"
type input "U"
type textarea "x"
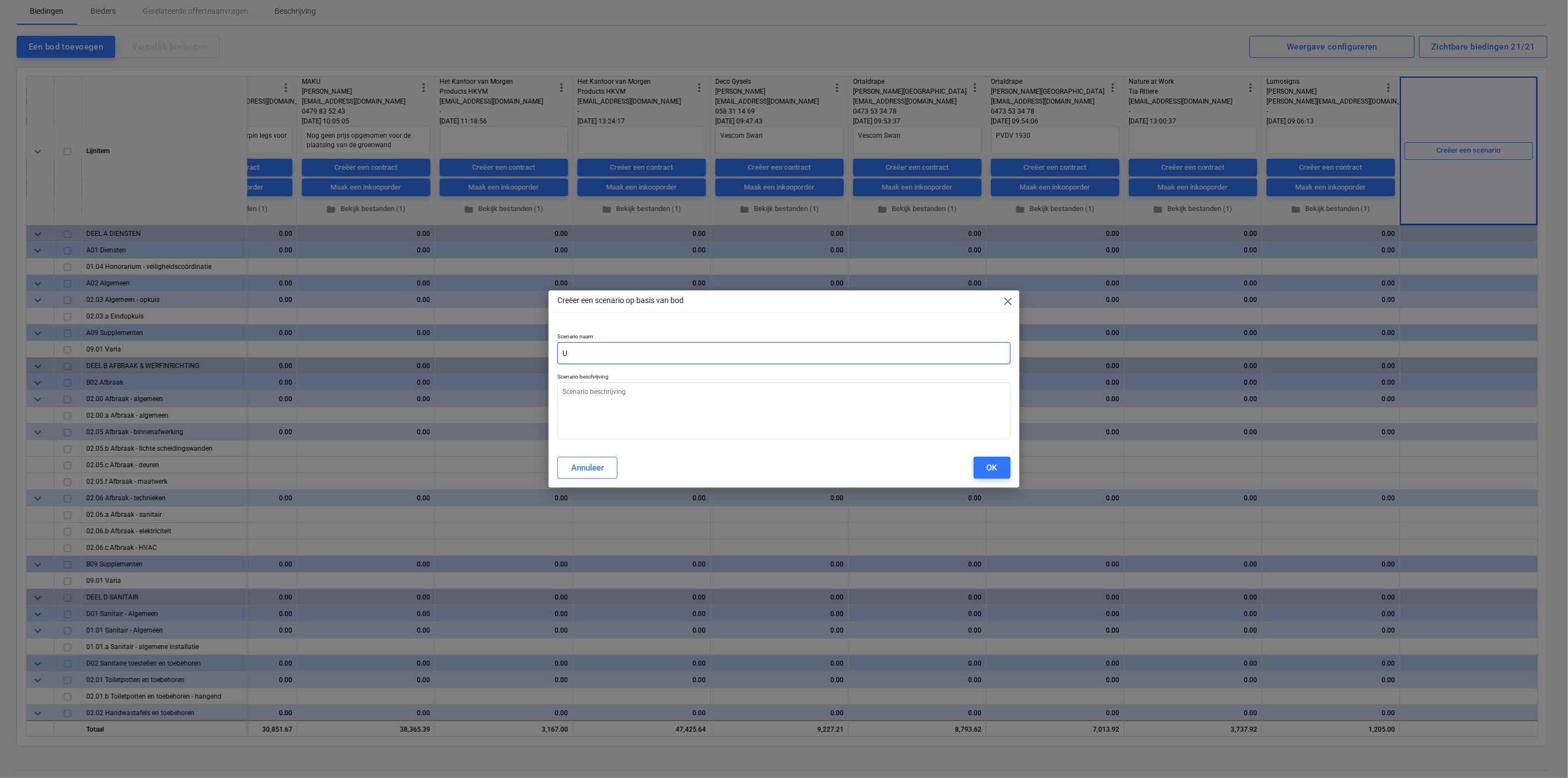
type input "Ui"
type textarea "x"
type input "Uit"
type textarea "x"
type input "Uitv"
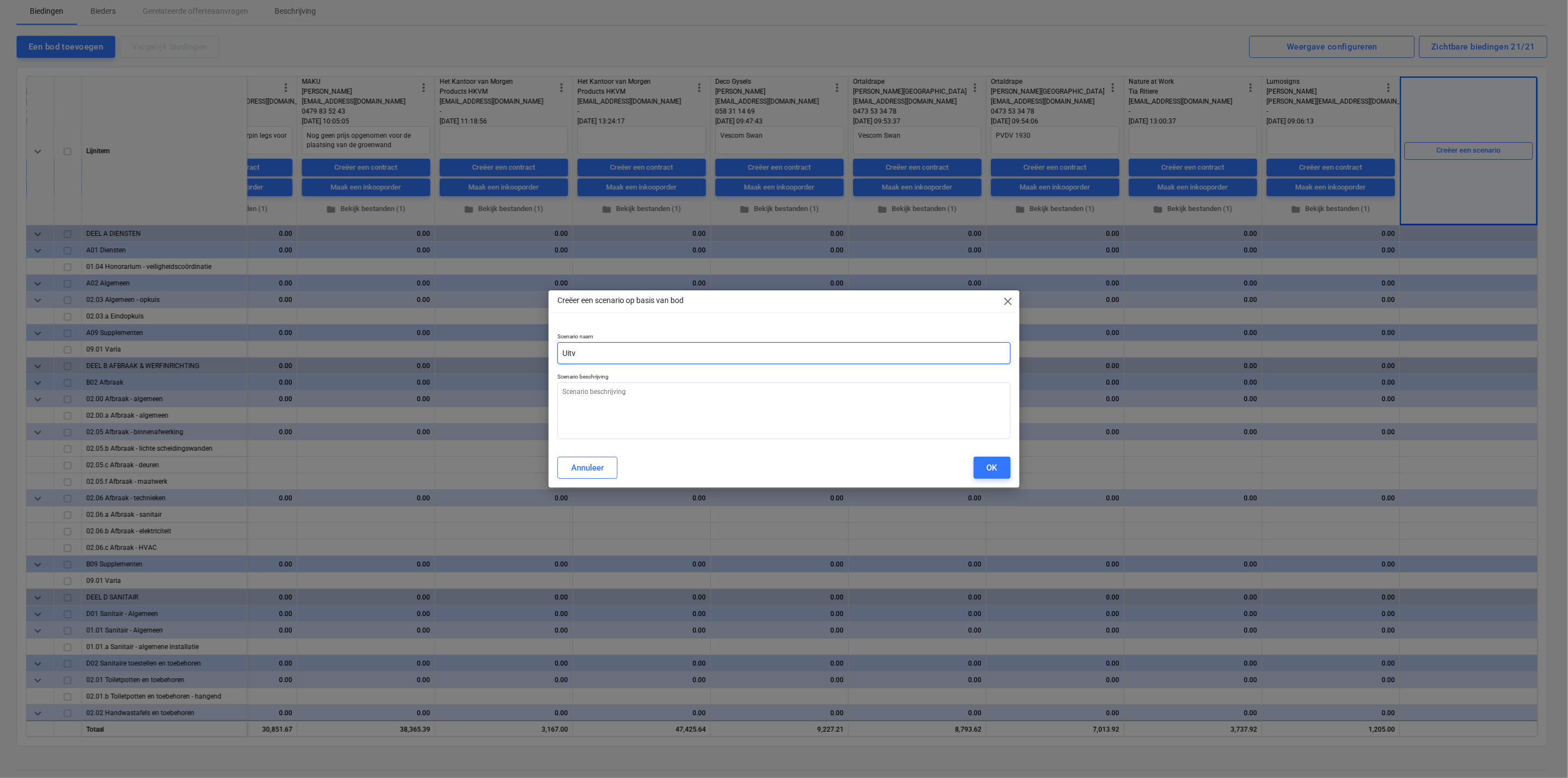
type textarea "x"
type input "Uitvo"
type textarea "x"
type input "Uitvoe"
type textarea "x"
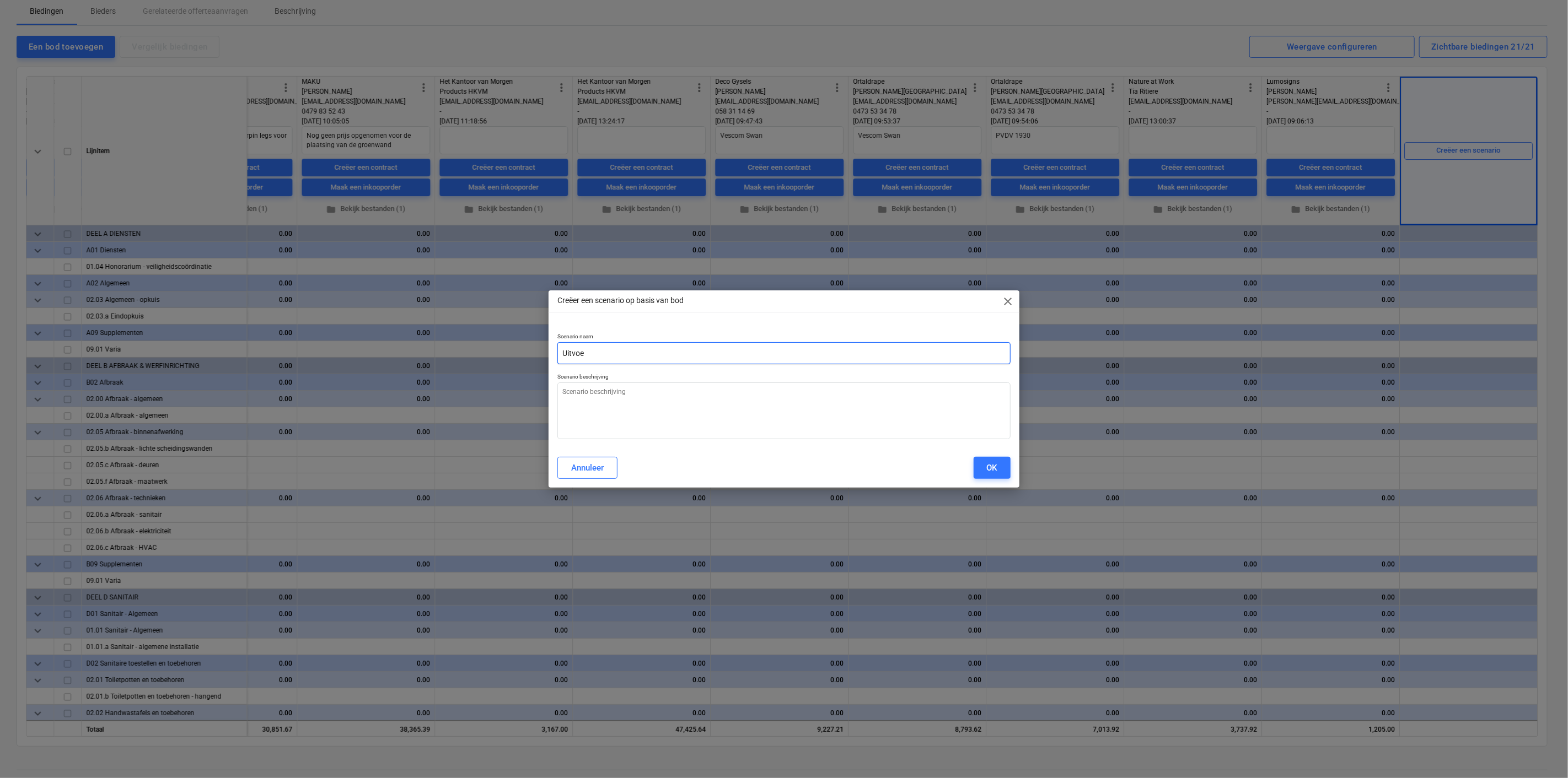
type input "Uitvoer"
type textarea "x"
type input "Uitvoeri"
type textarea "x"
type input "Uitvoerin"
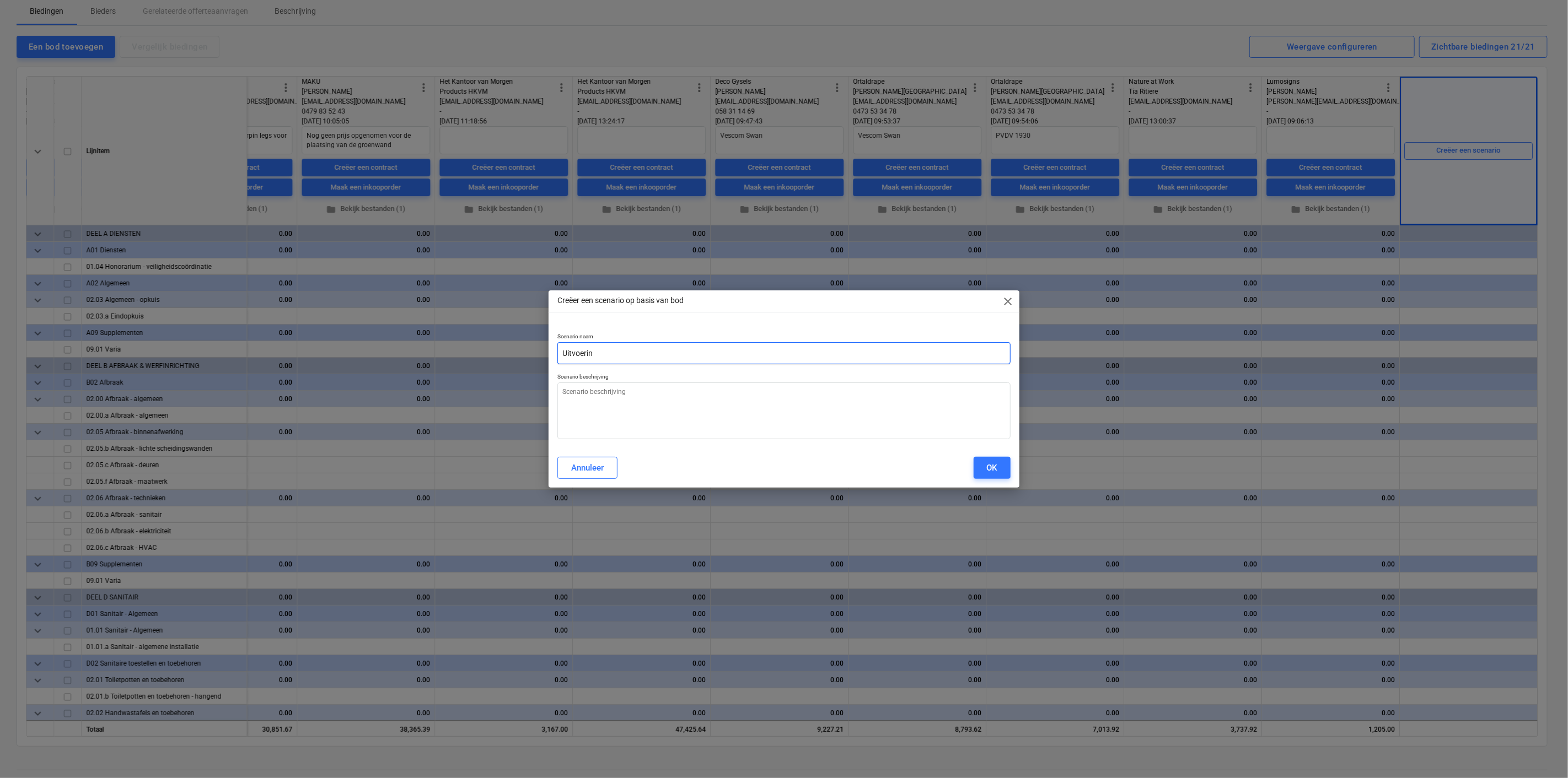
type textarea "x"
type input "Uitvoering"
type textarea "x"
type input "Uitvoering"
type textarea "x"
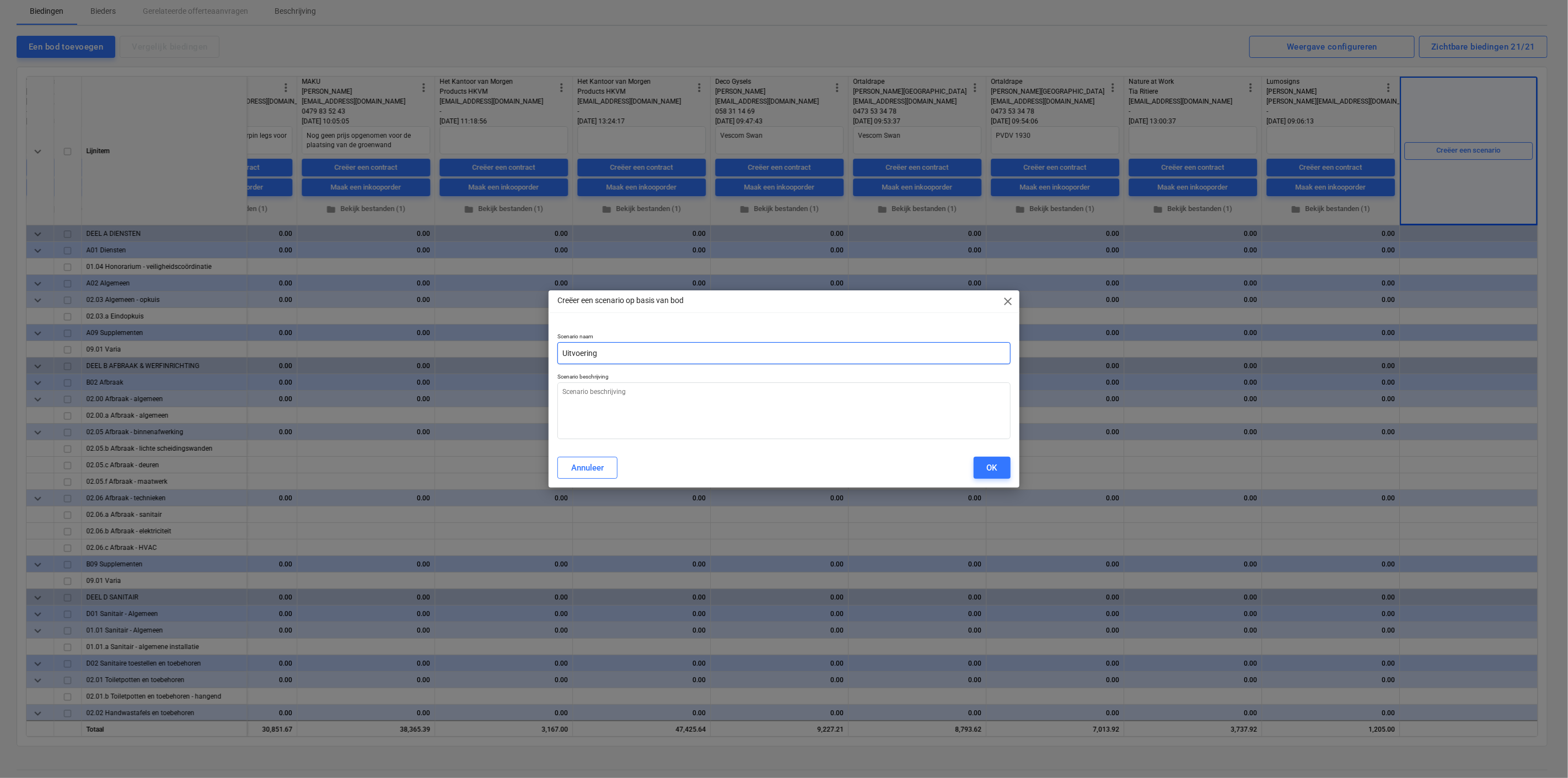
type input "Uitvoering v"
type textarea "x"
type input "Uitvoering vo"
type textarea "x"
type input "Uitvoering voo"
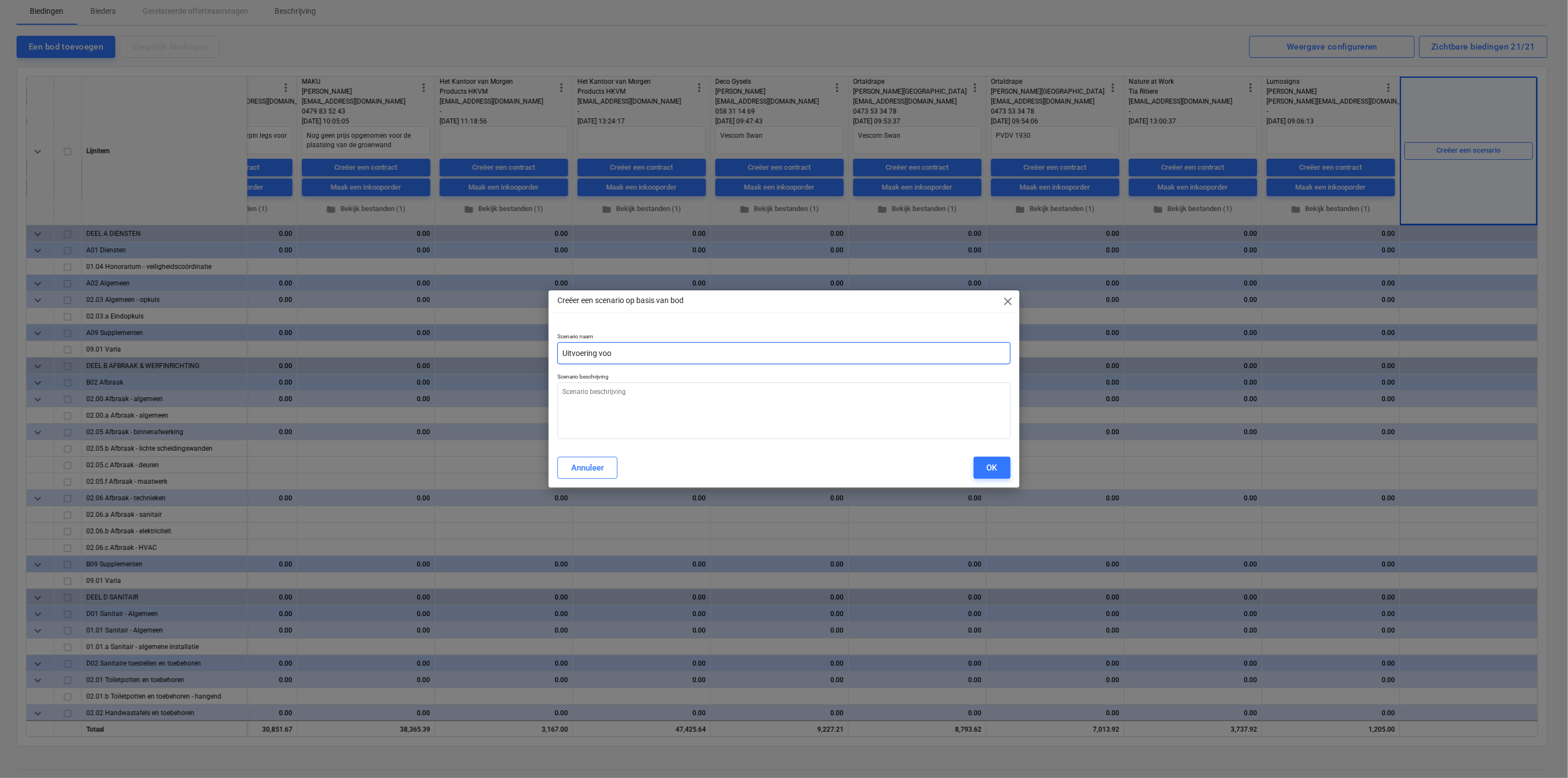
type textarea "x"
type input "Uitvoering voor"
type textarea "x"
type input "Uitvoering voork"
type textarea "x"
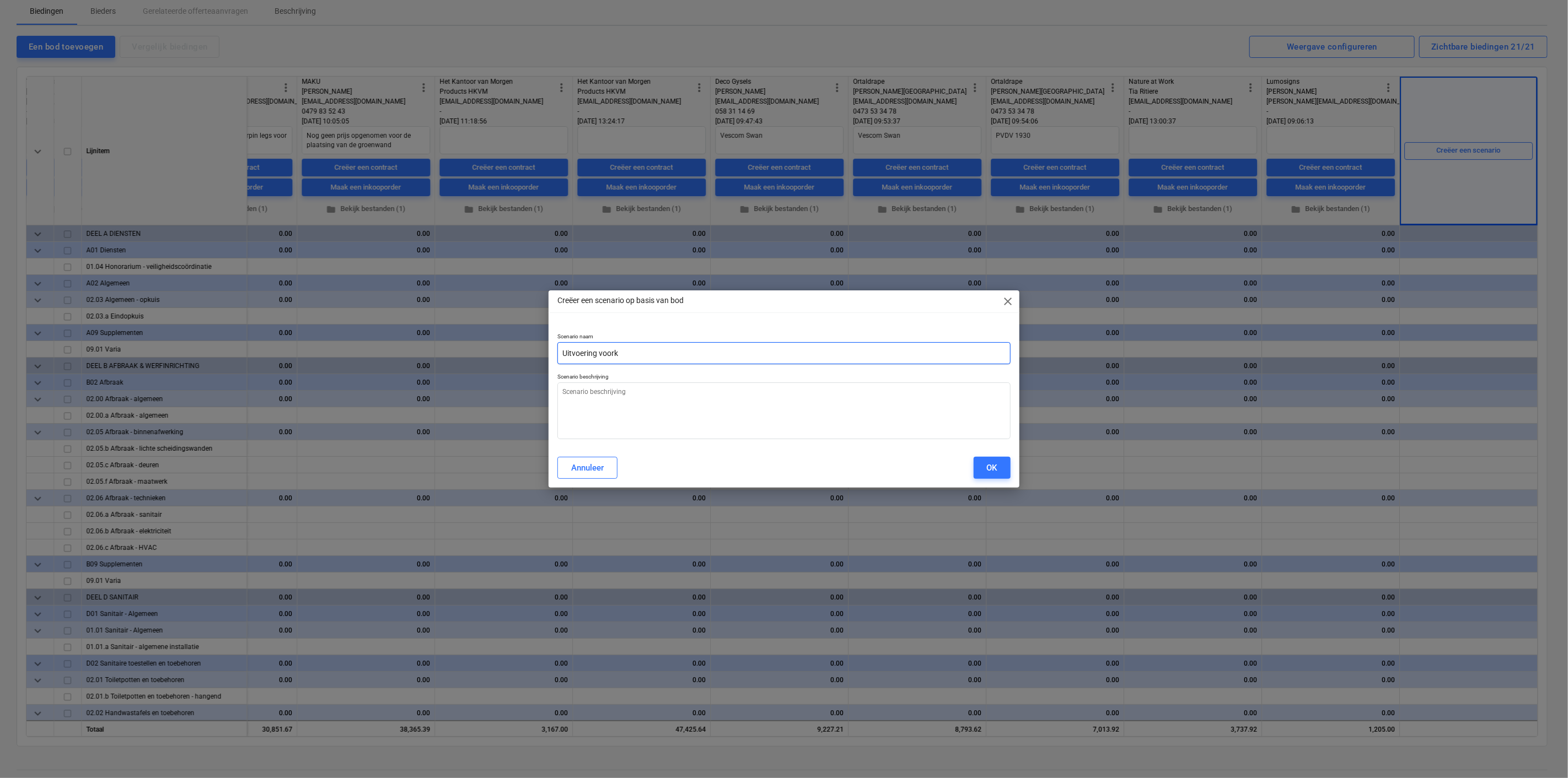
type input "Uitvoering voorke"
type textarea "x"
type input "Uitvoering voorkeu"
type textarea "x"
type input "Uitvoering voorkeur"
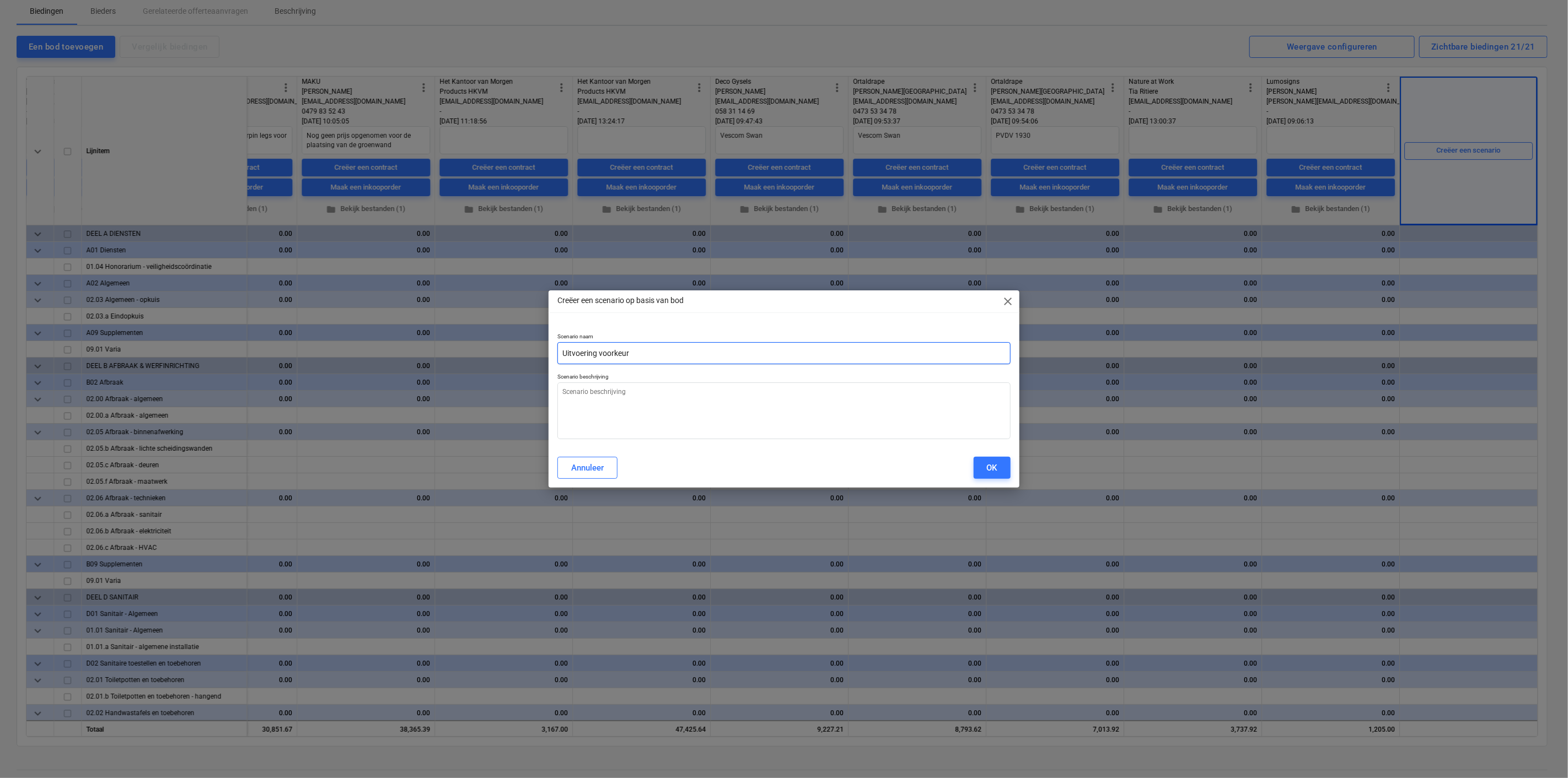
type textarea "x"
type input "Uitvoering voorkeur"
click at [1004, 465] on button "OK" at bounding box center [992, 468] width 37 height 22
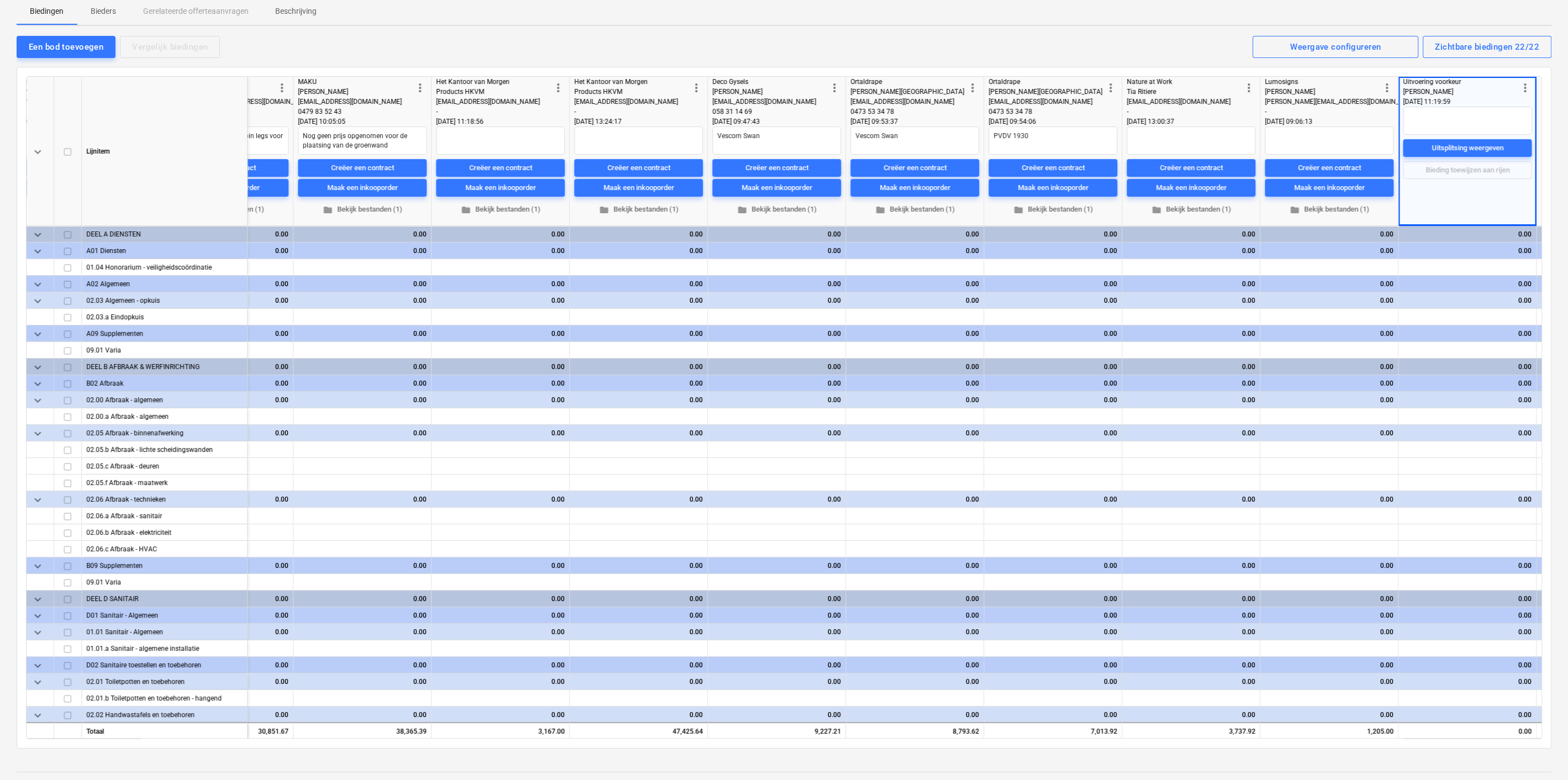
scroll to position [0, 1946]
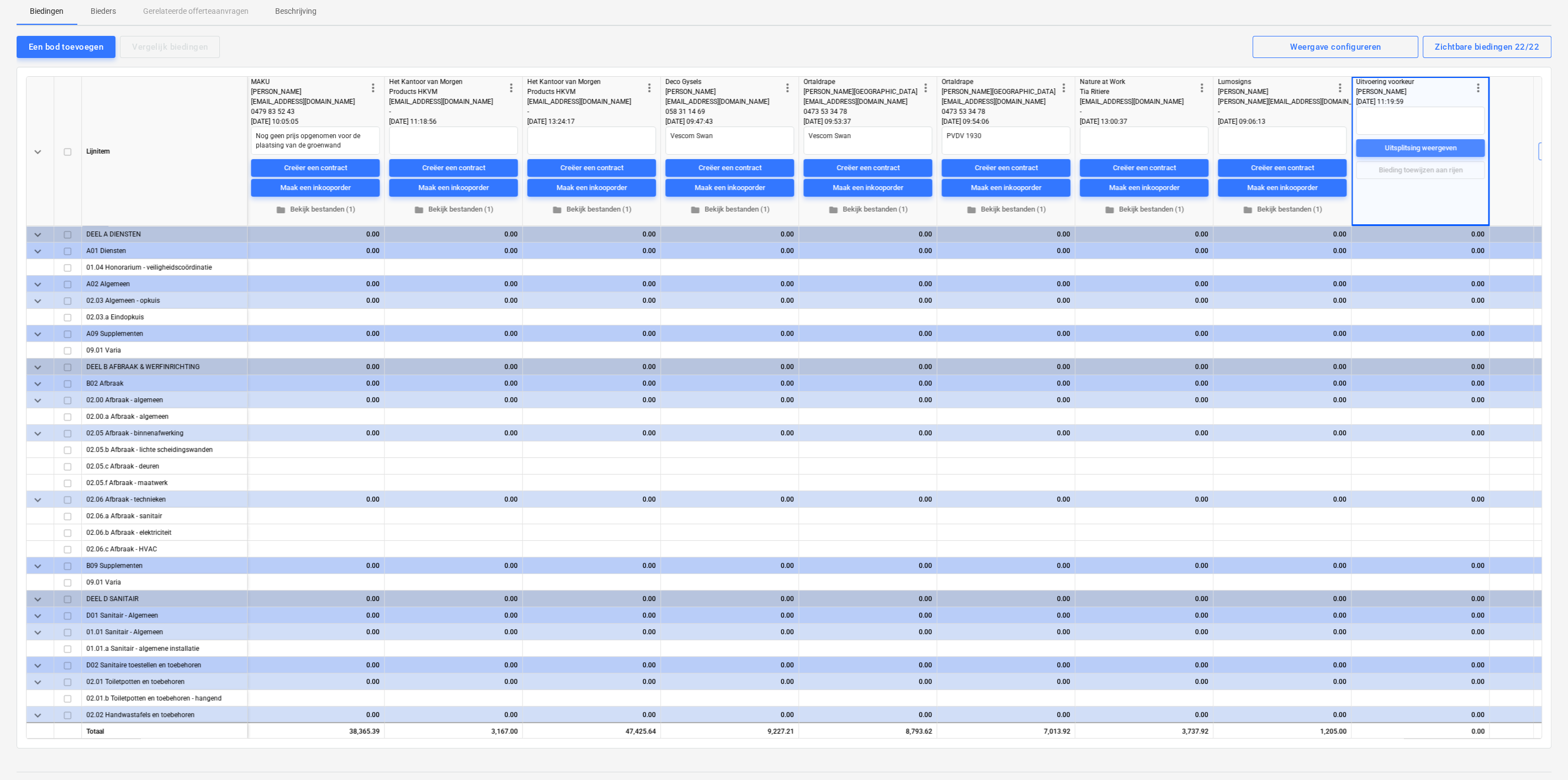
click at [1426, 150] on div "Uitsplitsing weergeven" at bounding box center [1420, 148] width 72 height 13
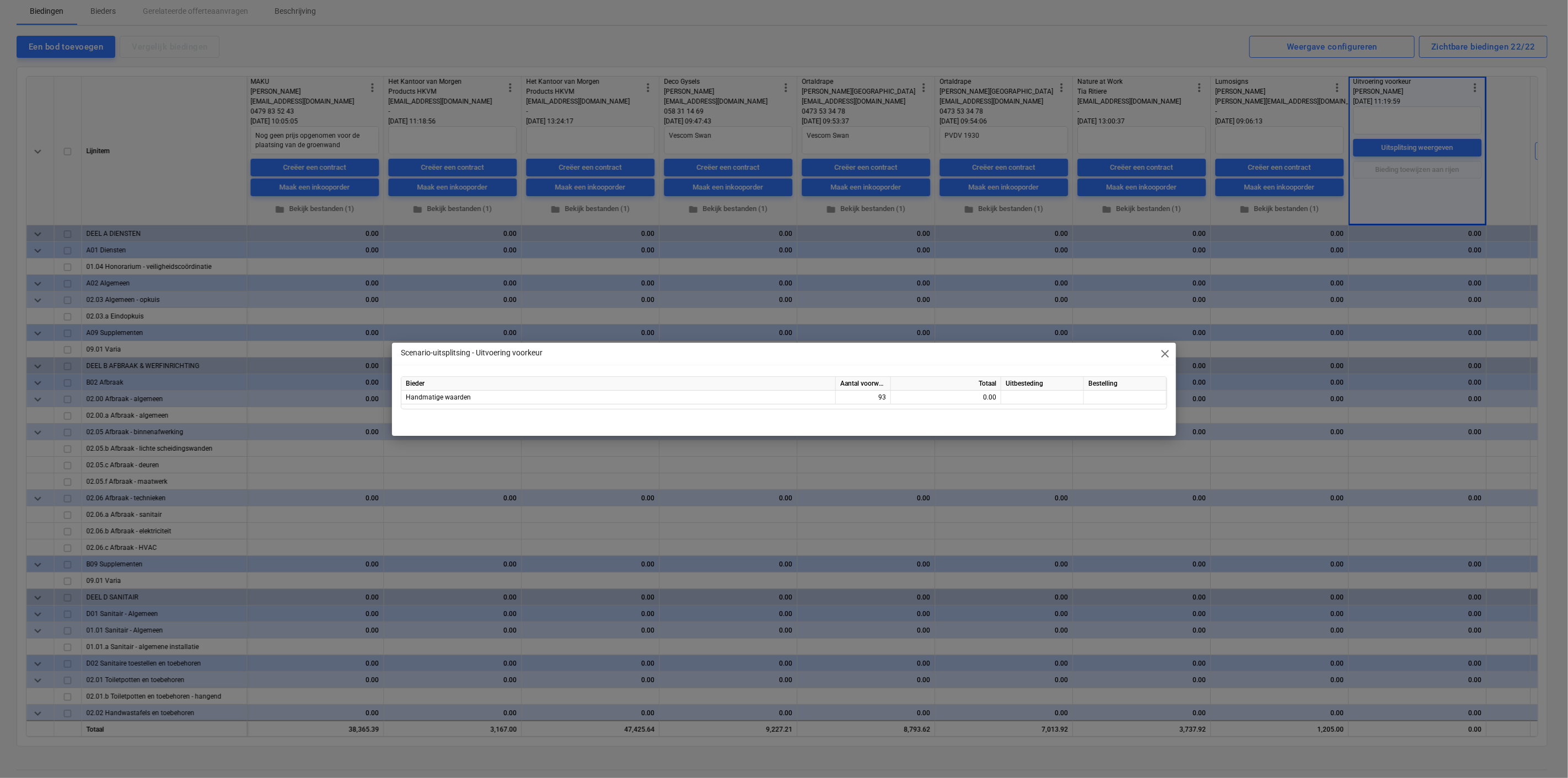
click at [1167, 355] on span "close" at bounding box center [1164, 353] width 13 height 13
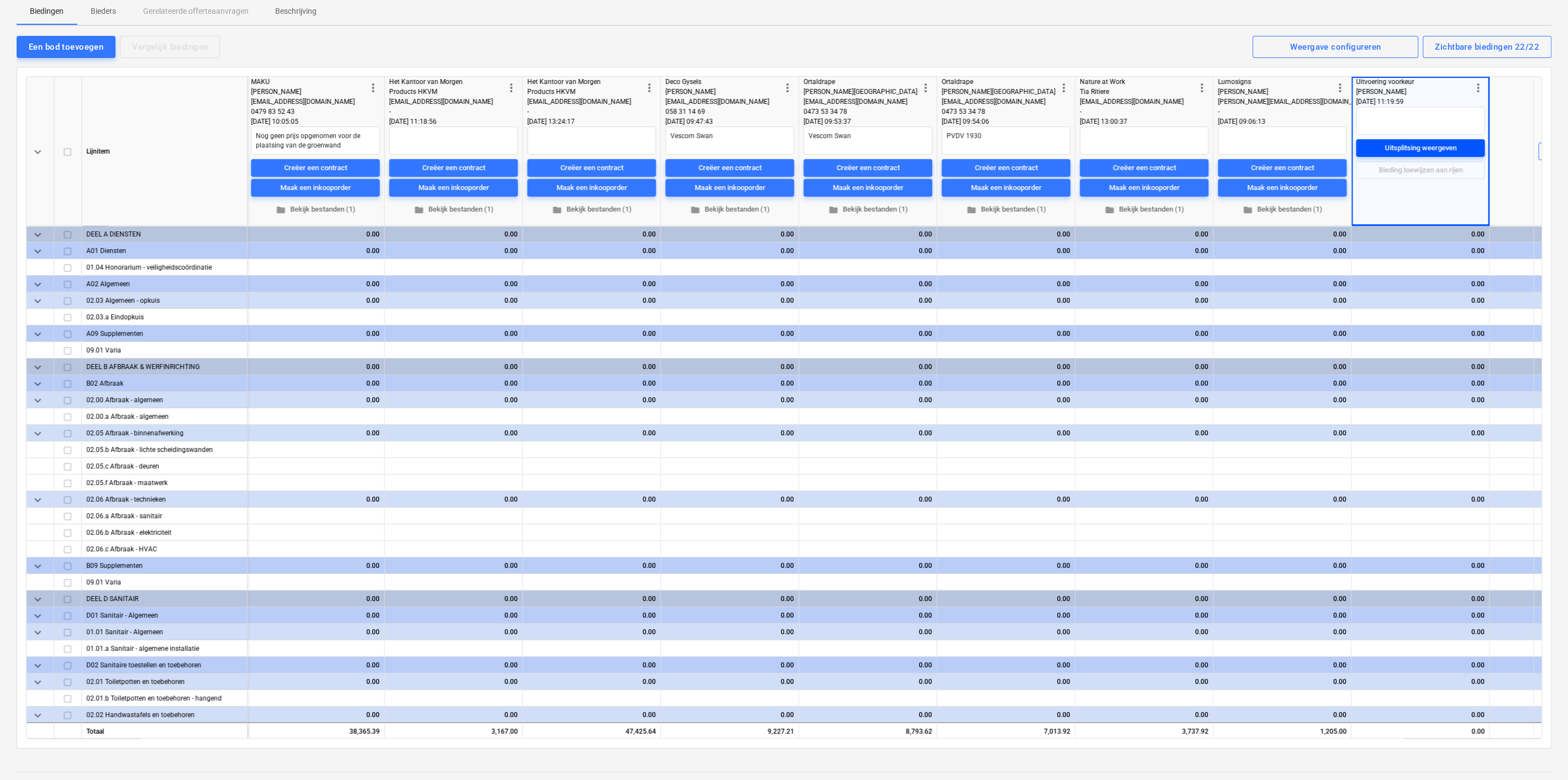
click at [1423, 150] on div "Uitsplitsing weergeven" at bounding box center [1420, 148] width 72 height 13
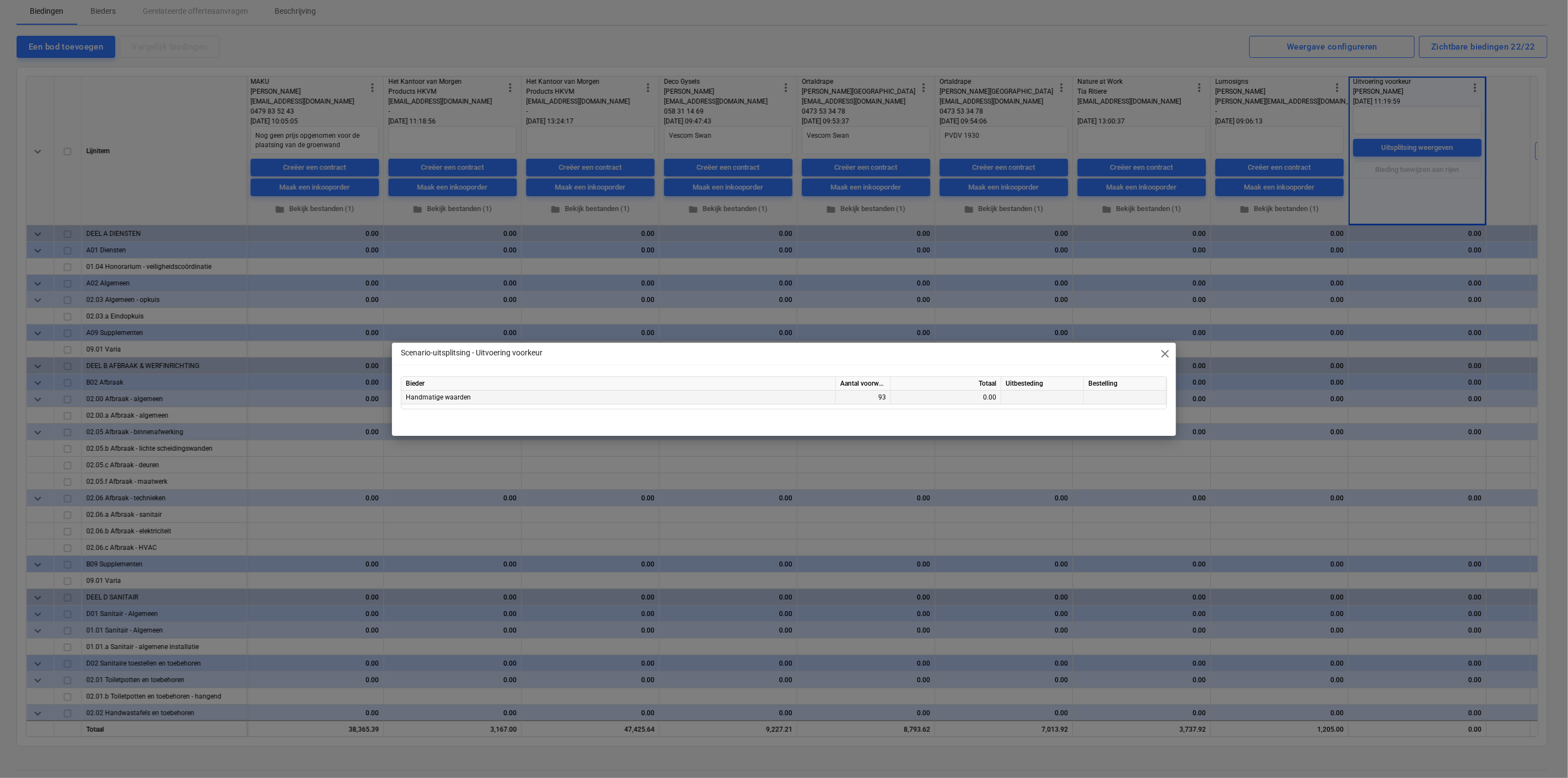
click at [875, 397] on div "93" at bounding box center [863, 397] width 55 height 14
click at [1166, 351] on span "close" at bounding box center [1164, 353] width 13 height 13
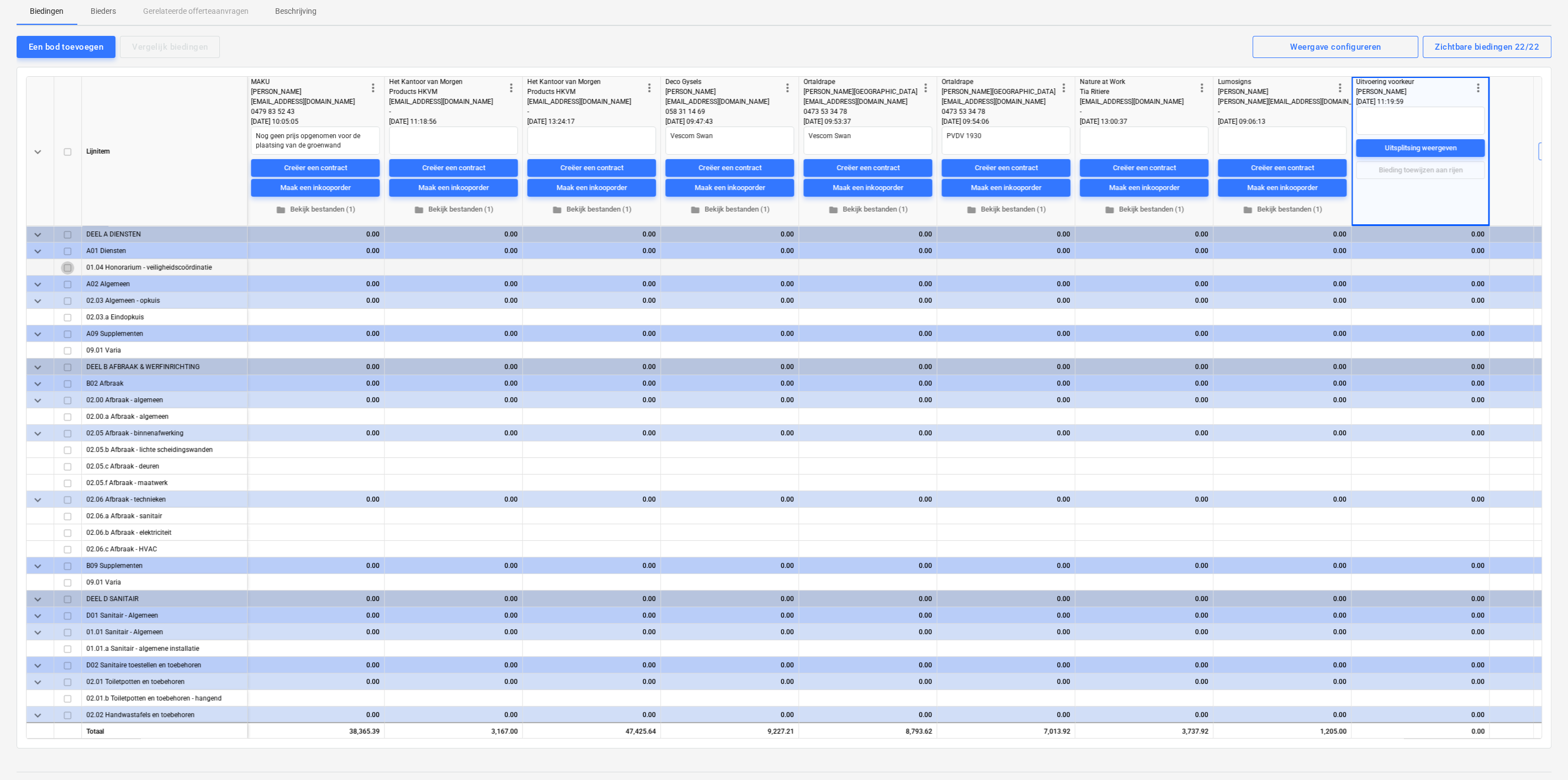
click at [65, 267] on input "checkbox" at bounding box center [67, 267] width 13 height 13
click at [63, 229] on input "checkbox" at bounding box center [67, 235] width 13 height 13
type textarea "x"
click at [70, 147] on input "checkbox" at bounding box center [67, 152] width 13 height 13
checkbox input "true"
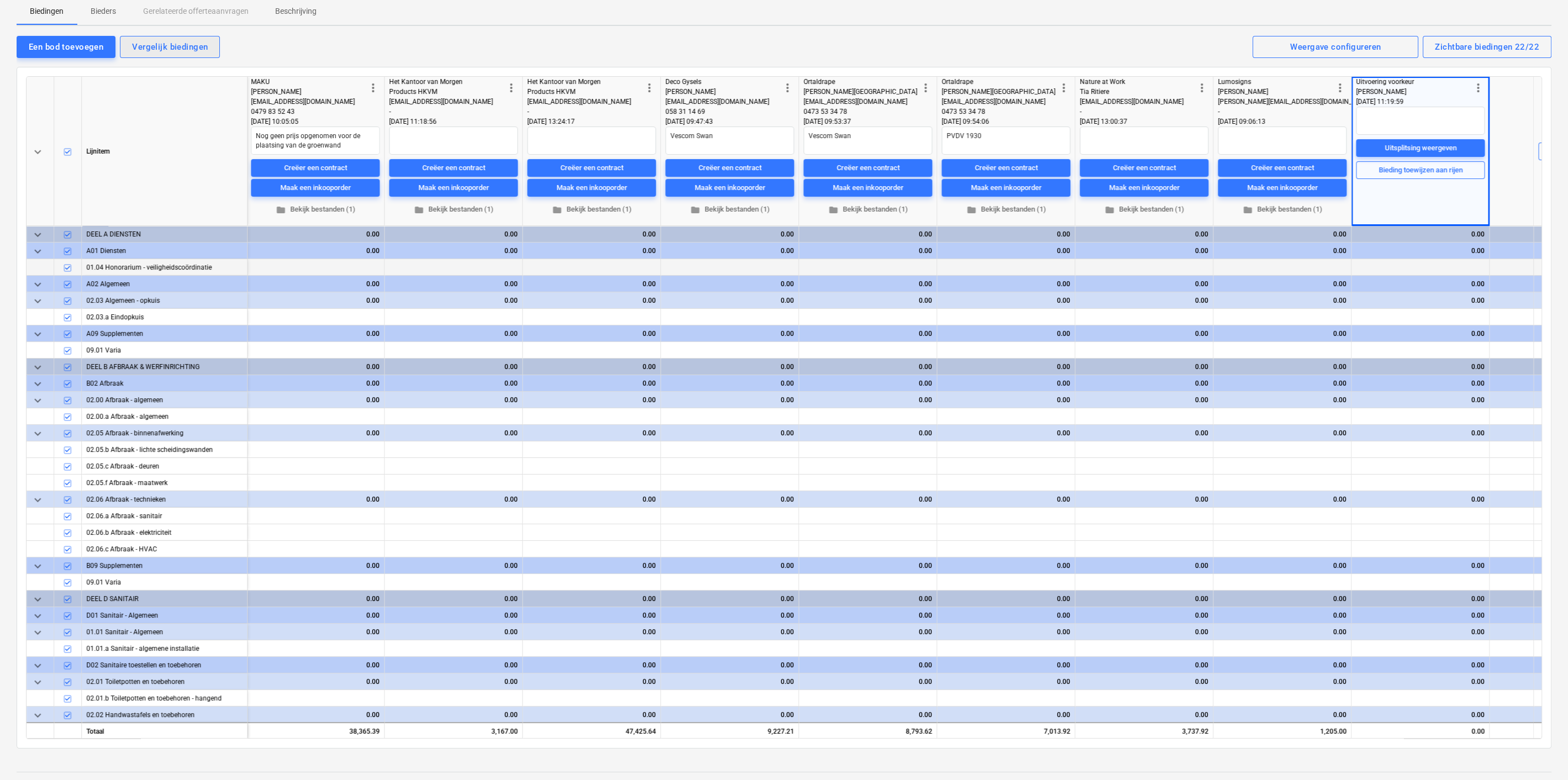
click at [144, 47] on div "Vergelijk biedingen" at bounding box center [170, 47] width 76 height 14
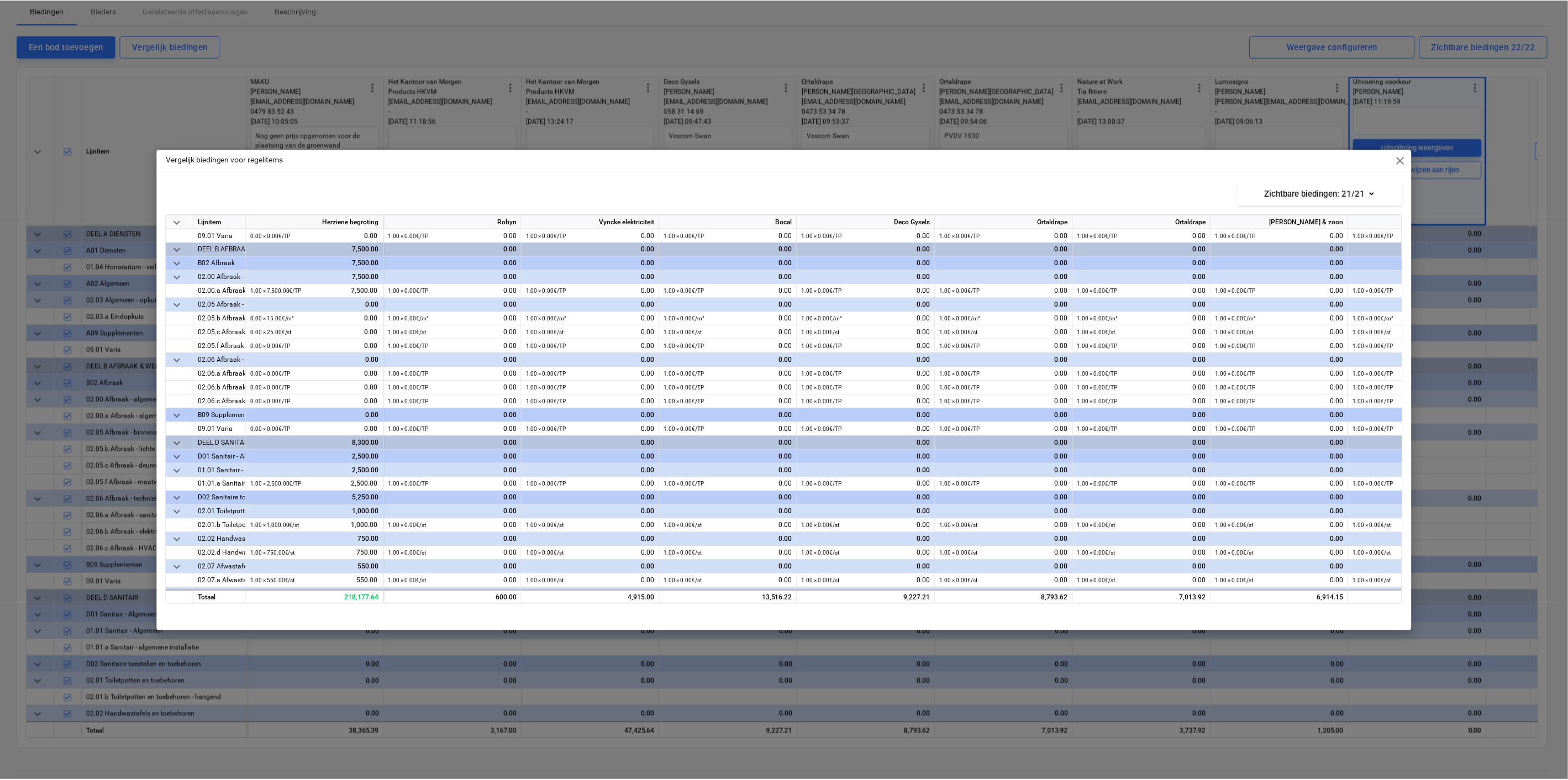
scroll to position [0, 0]
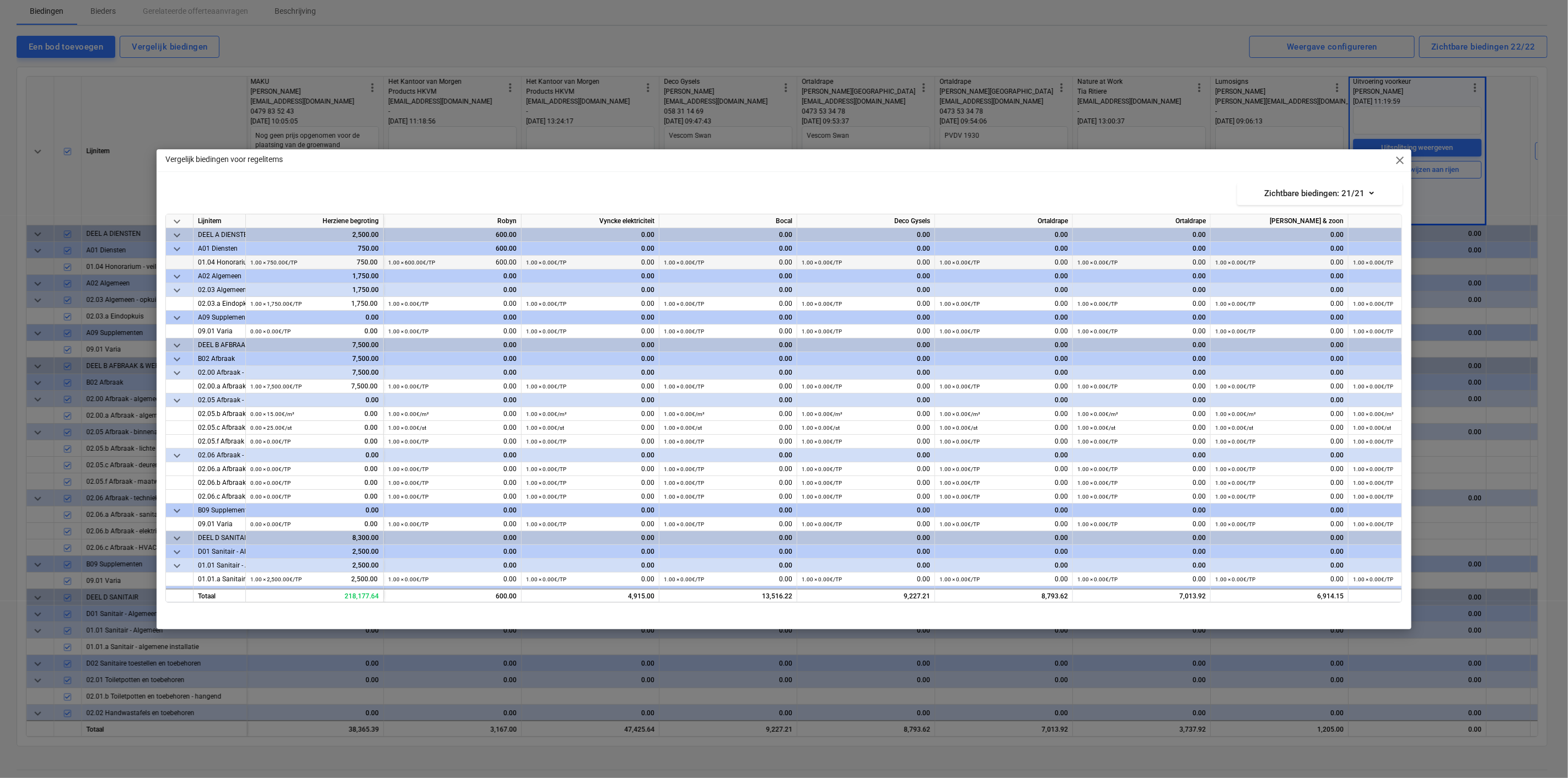
click at [416, 263] on small "1.00 × 600.00€ / TP" at bounding box center [411, 262] width 47 height 7
click at [1406, 161] on span "close" at bounding box center [1400, 160] width 13 height 13
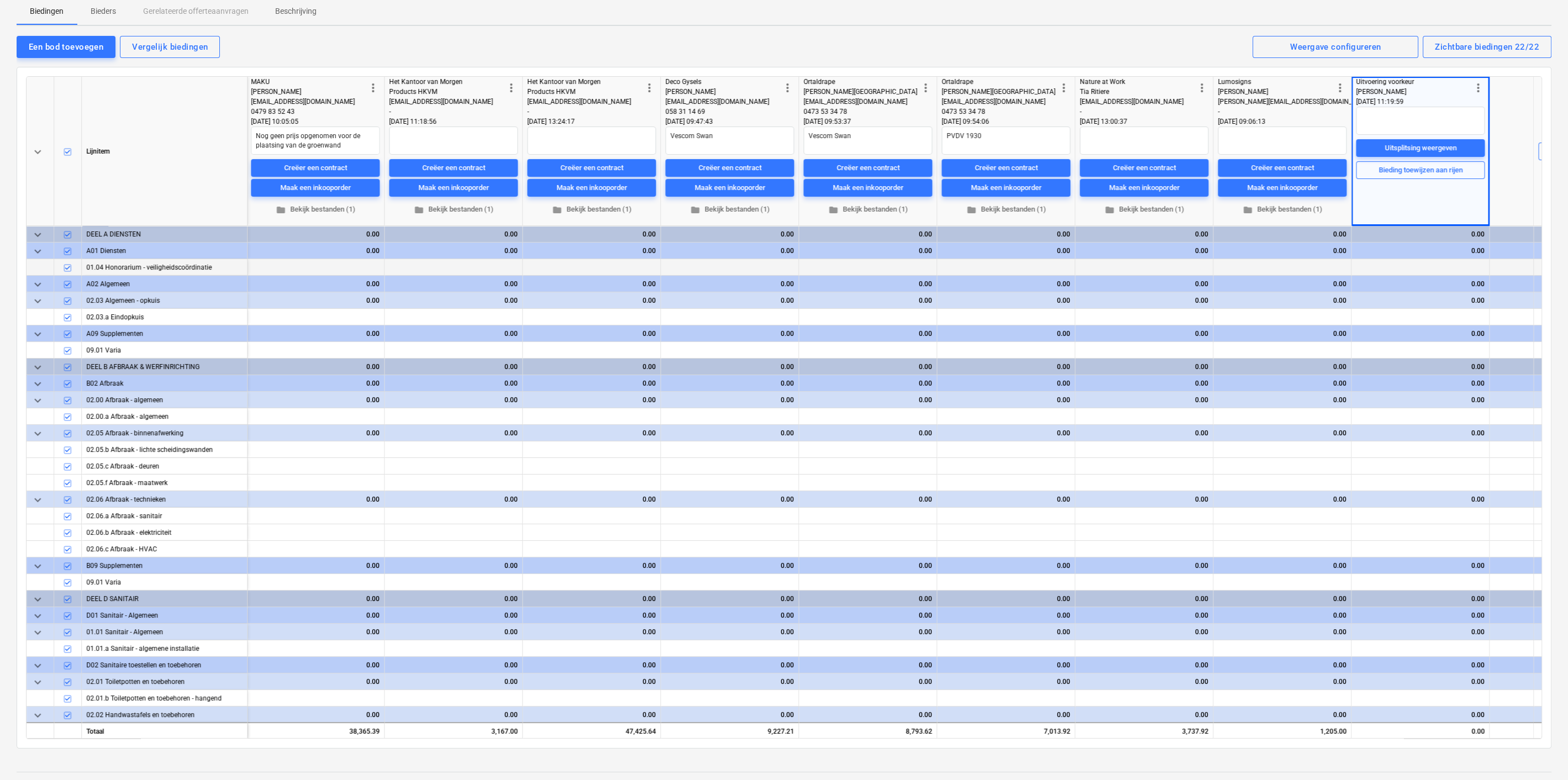
click at [1322, 302] on div "0.00" at bounding box center [1282, 301] width 129 height 17
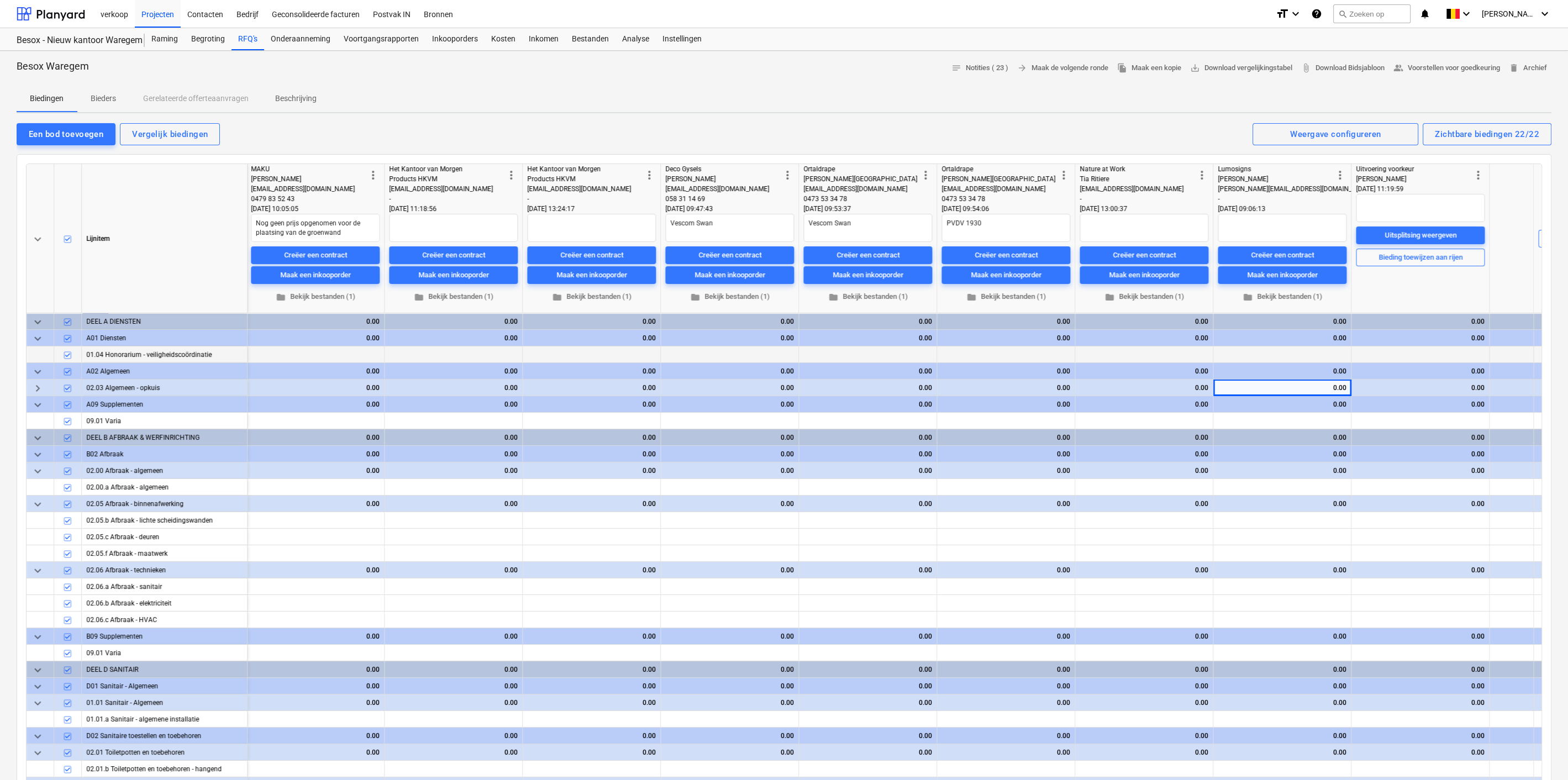
click at [1405, 174] on div "Justine De Rho" at bounding box center [1413, 179] width 116 height 10
click at [1411, 351] on div "1.00 × 0.00€ / TP 0.00" at bounding box center [1427, 355] width 116 height 17
click at [1485, 347] on div "+" at bounding box center [1491, 344] width 11 height 11
click at [1438, 353] on div "1.00 × 0.00€ / TP 0.00" at bounding box center [1427, 355] width 116 height 17
click at [1355, 354] on span "edit" at bounding box center [1359, 354] width 8 height 8
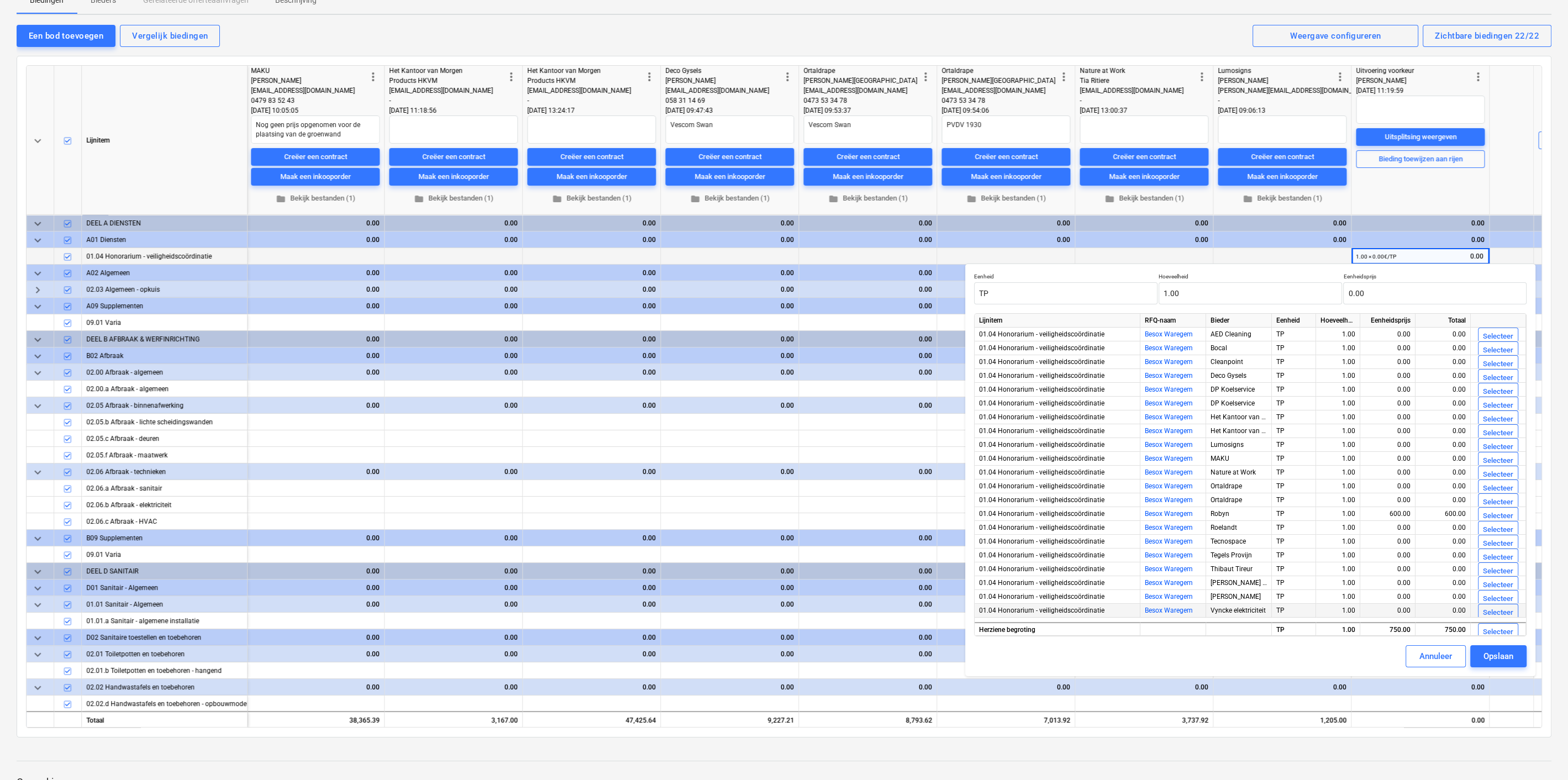
scroll to position [101, 0]
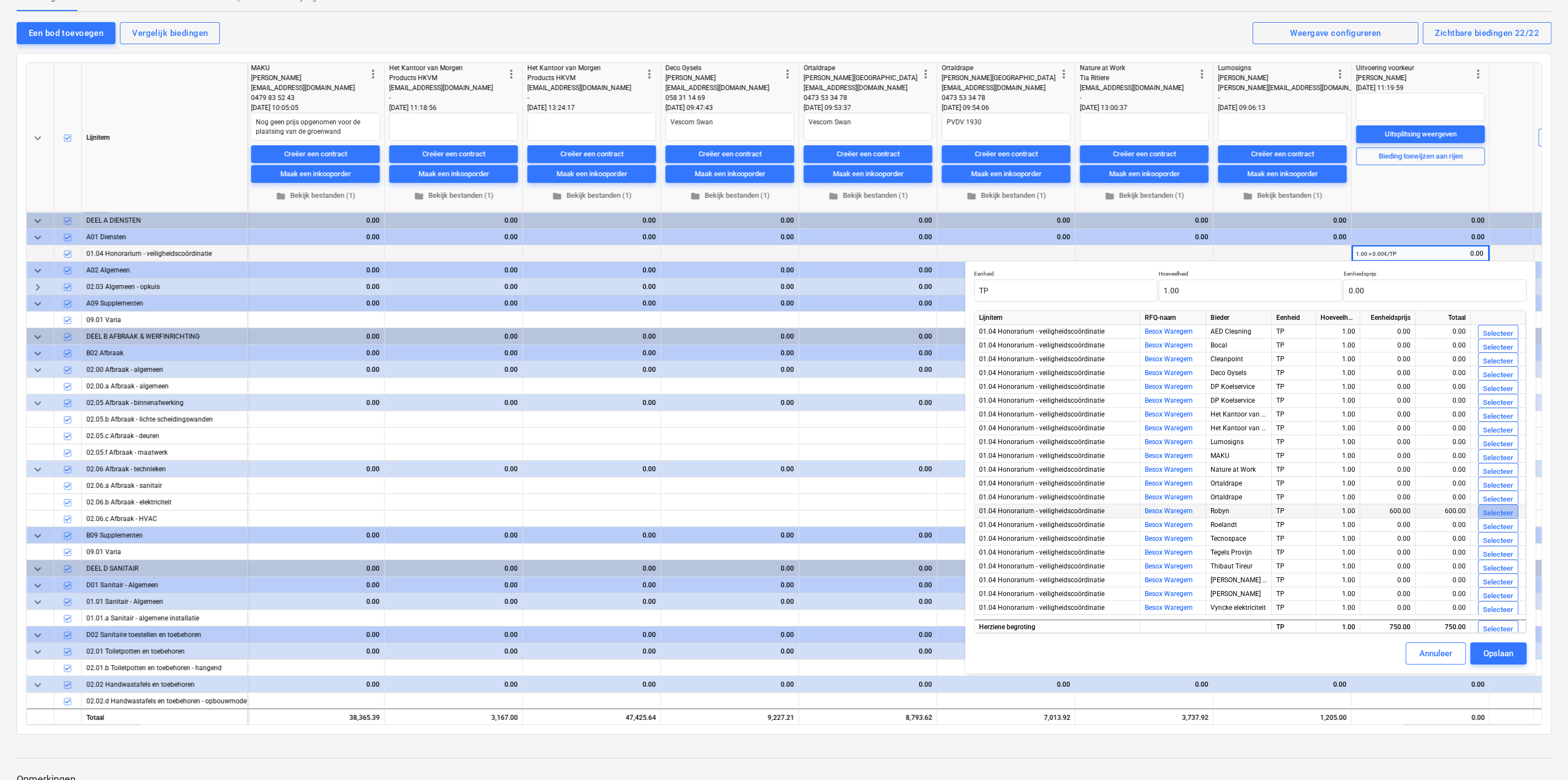
click at [1490, 512] on div "Selecteer" at bounding box center [1498, 513] width 31 height 13
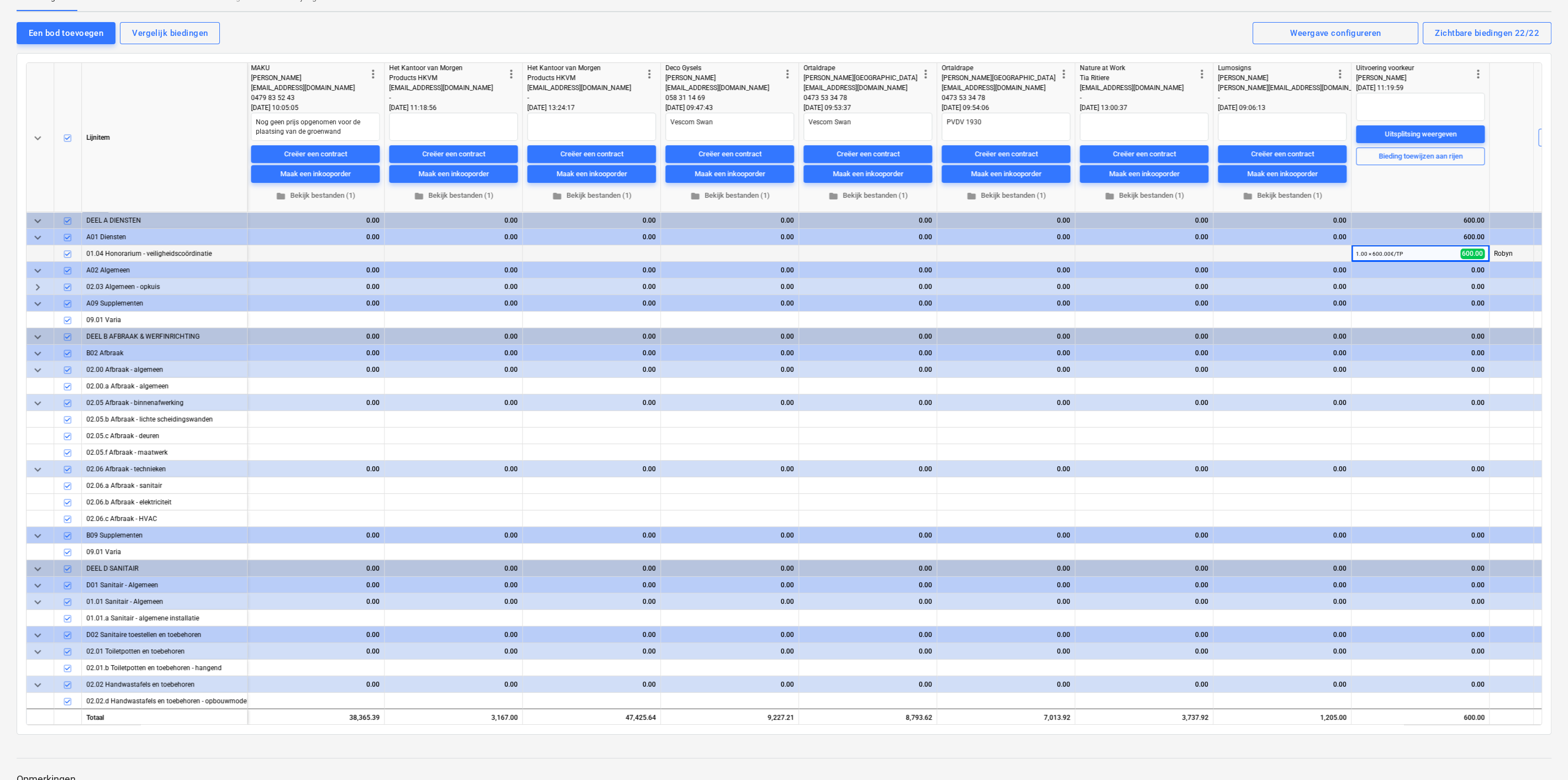
click at [36, 284] on span "keyboard_arrow_right" at bounding box center [37, 287] width 13 height 13
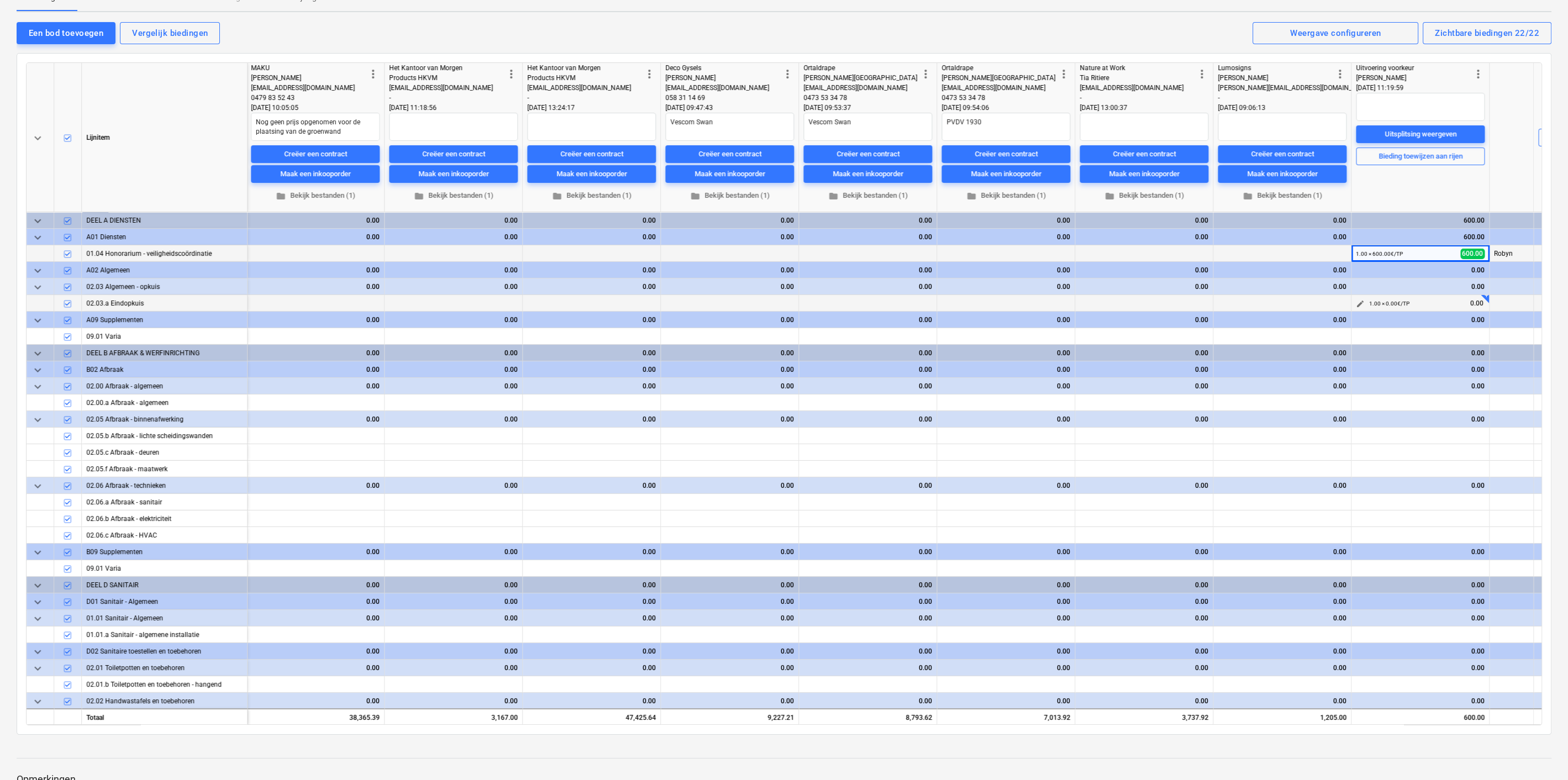
click at [1362, 300] on span "edit" at bounding box center [1359, 303] width 8 height 8
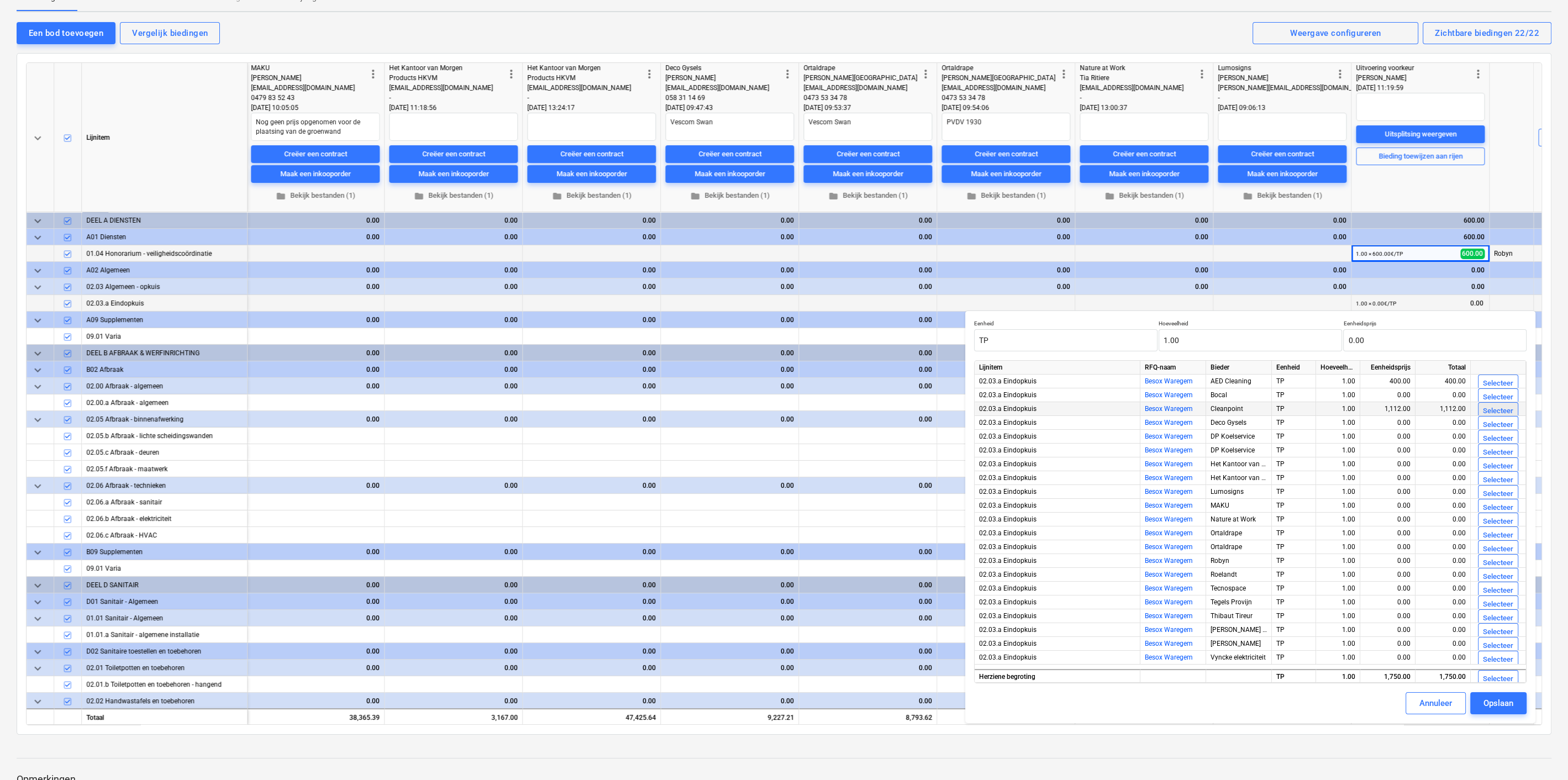
click at [1488, 407] on div "Selecteer" at bounding box center [1498, 411] width 31 height 13
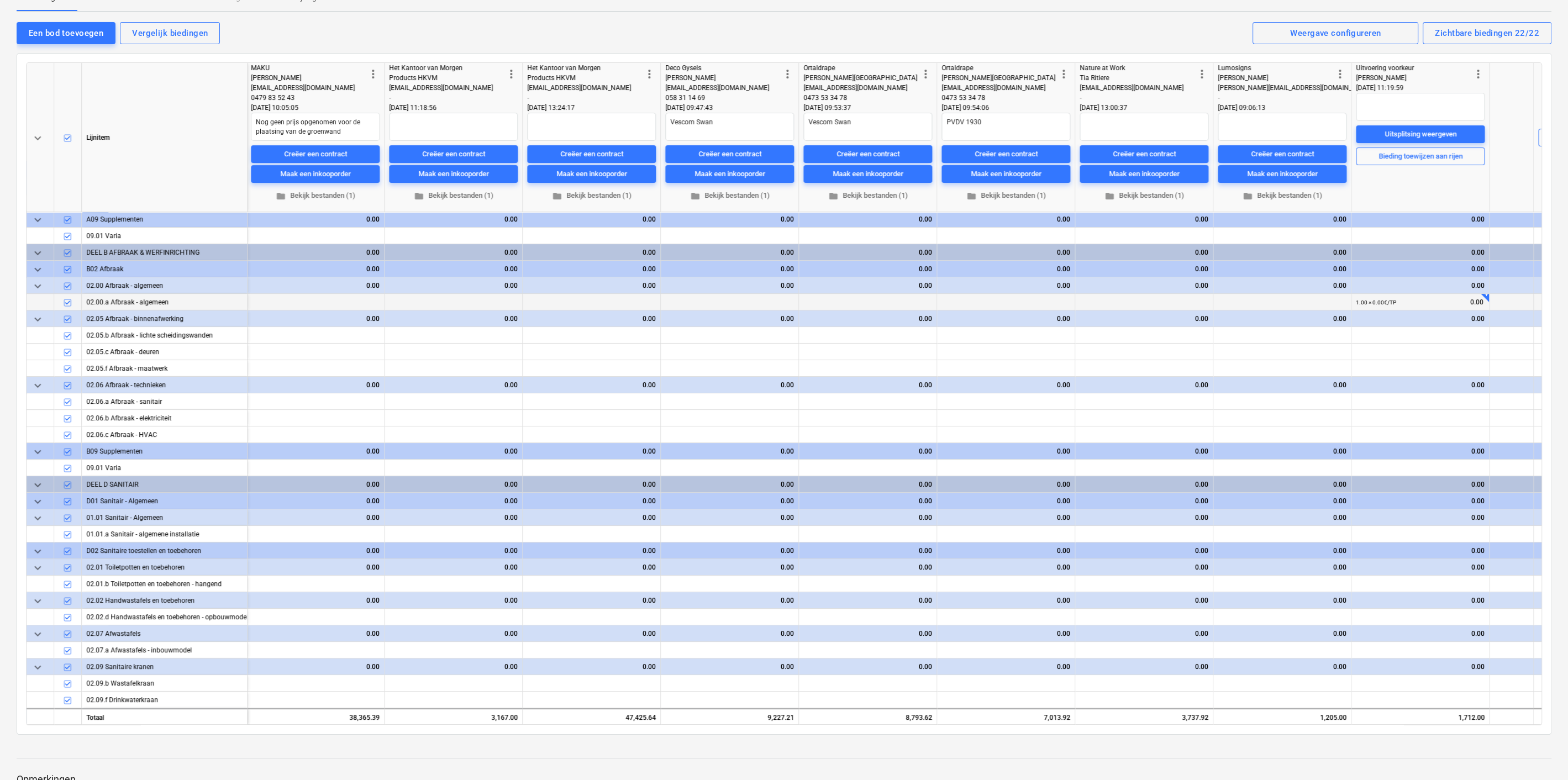
scroll to position [101, 1946]
click at [1359, 298] on span "edit" at bounding box center [1359, 301] width 8 height 8
click at [1358, 331] on span "edit" at bounding box center [1359, 335] width 8 height 8
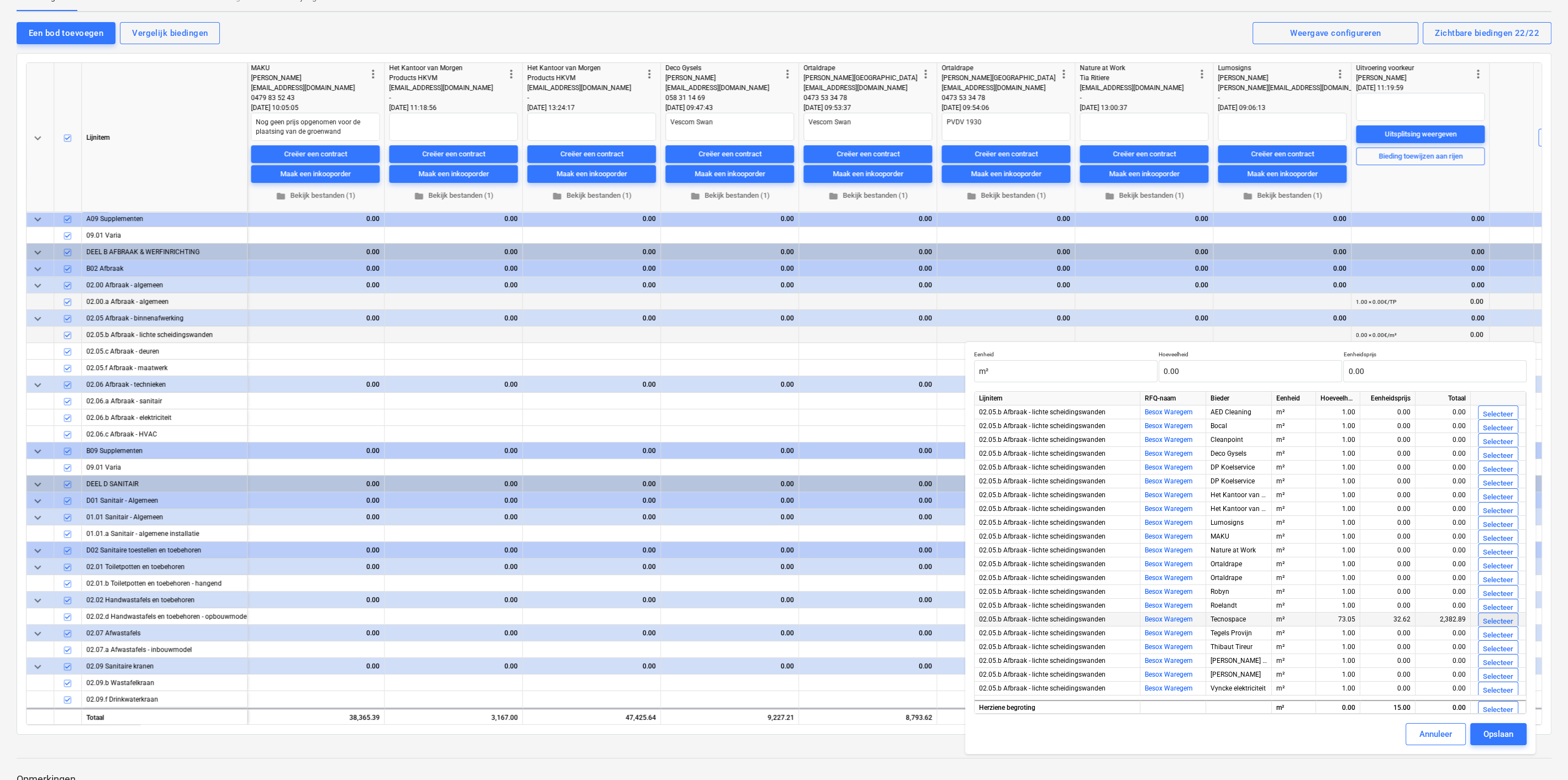
click at [1489, 618] on div "Selecteer" at bounding box center [1498, 622] width 31 height 13
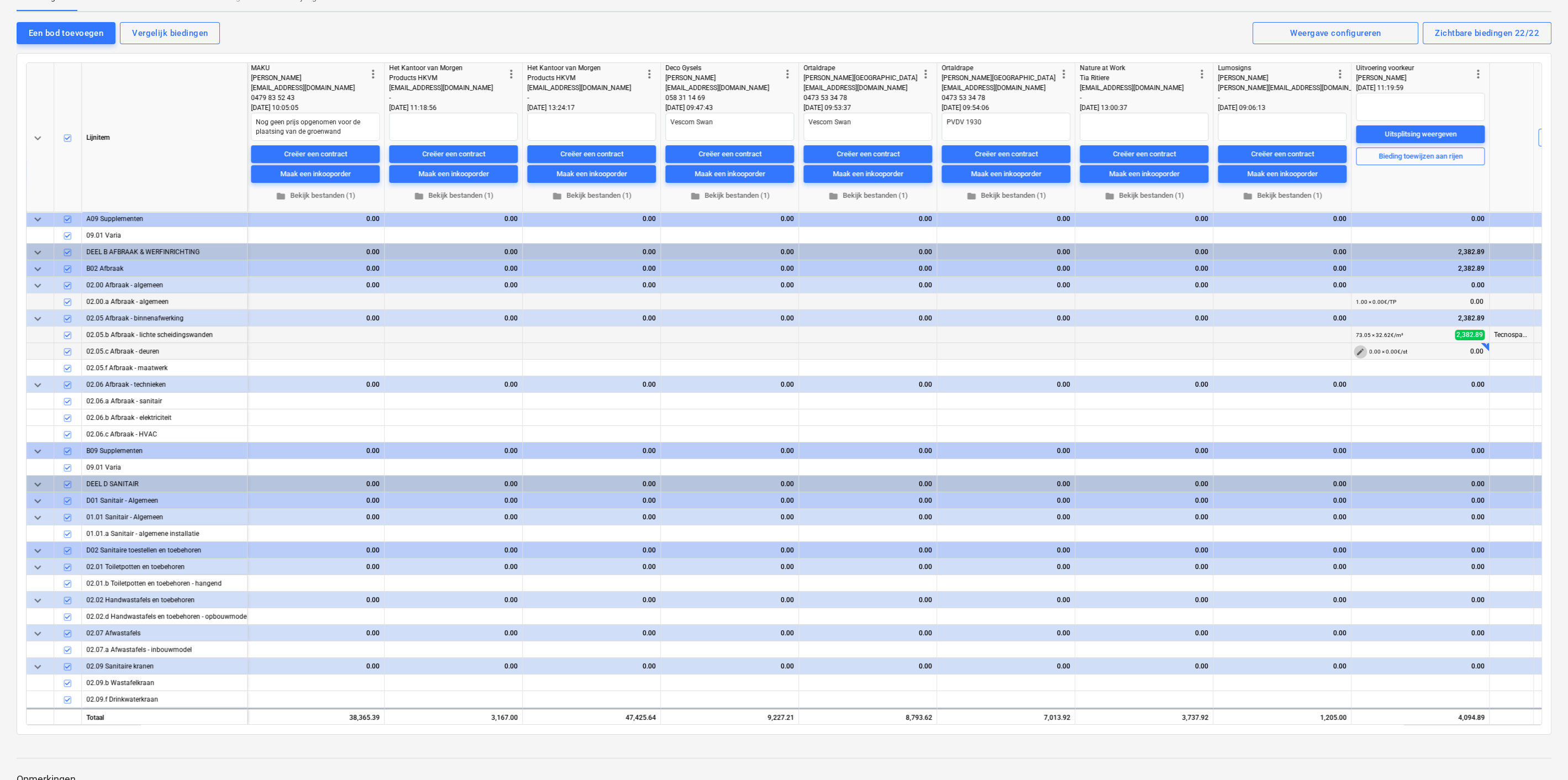
click at [1355, 350] on span "edit" at bounding box center [1359, 351] width 8 height 8
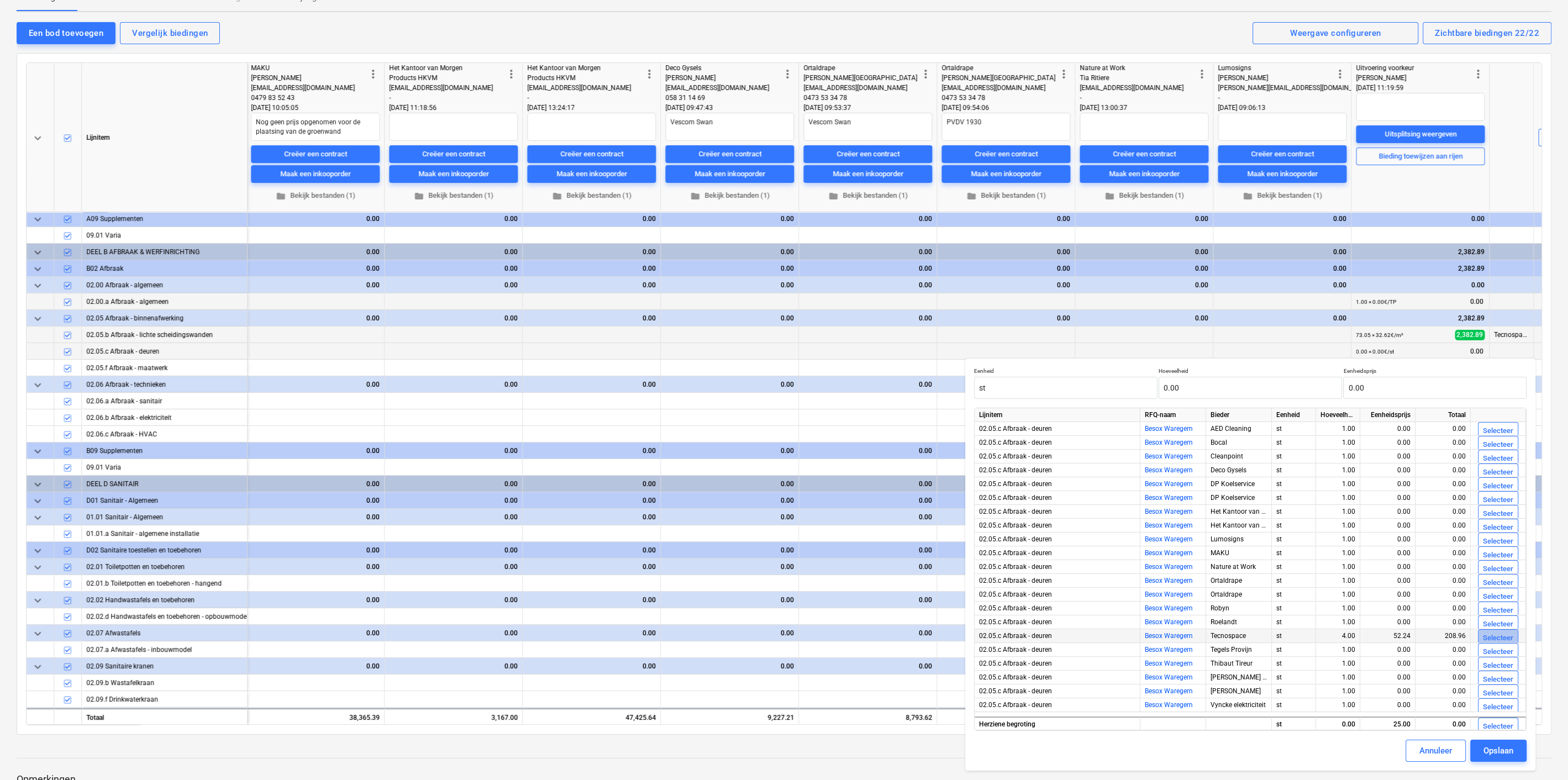
click at [1497, 635] on div "Selecteer" at bounding box center [1498, 638] width 31 height 13
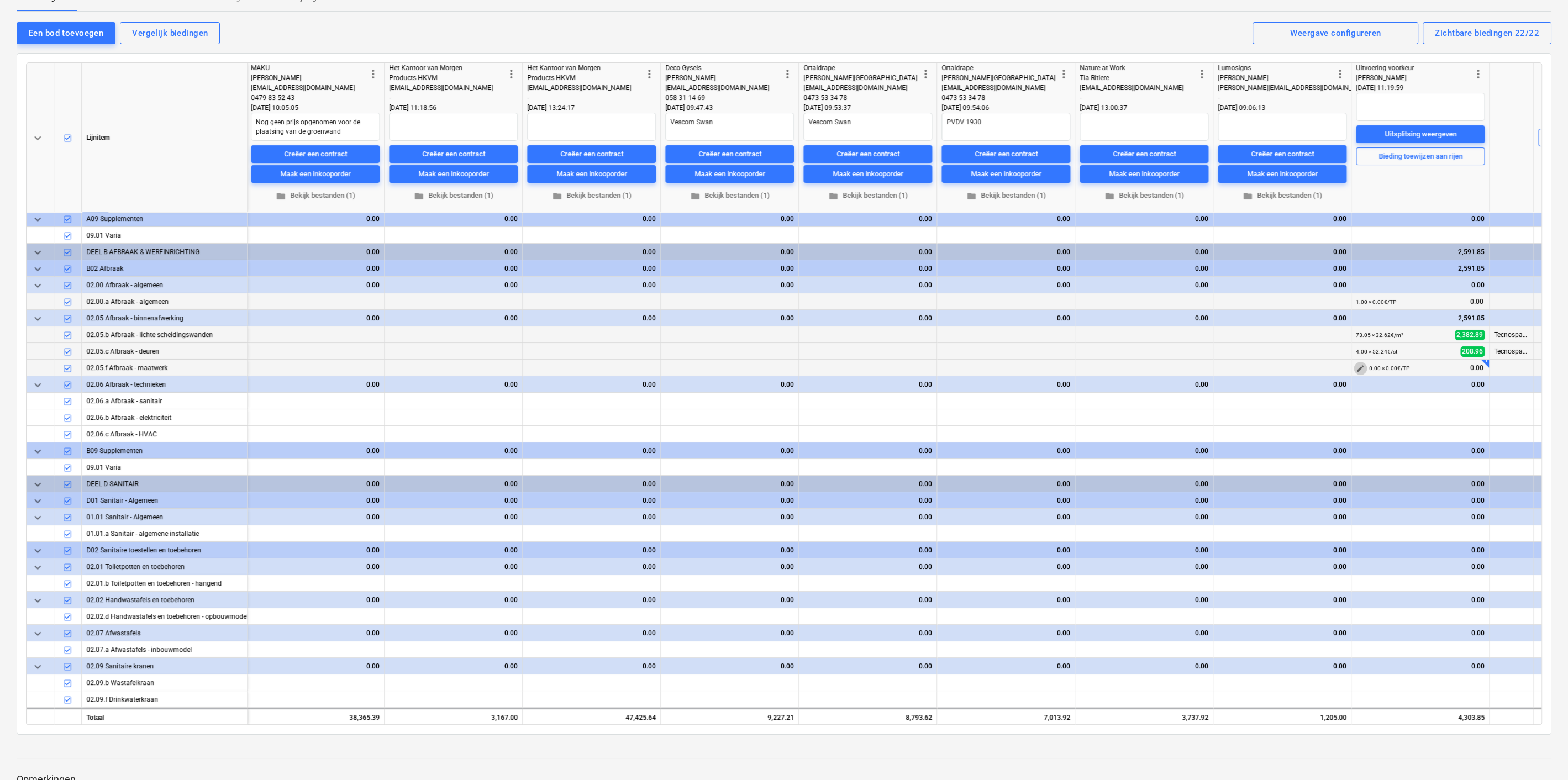
click at [1357, 364] on span "edit" at bounding box center [1359, 368] width 8 height 8
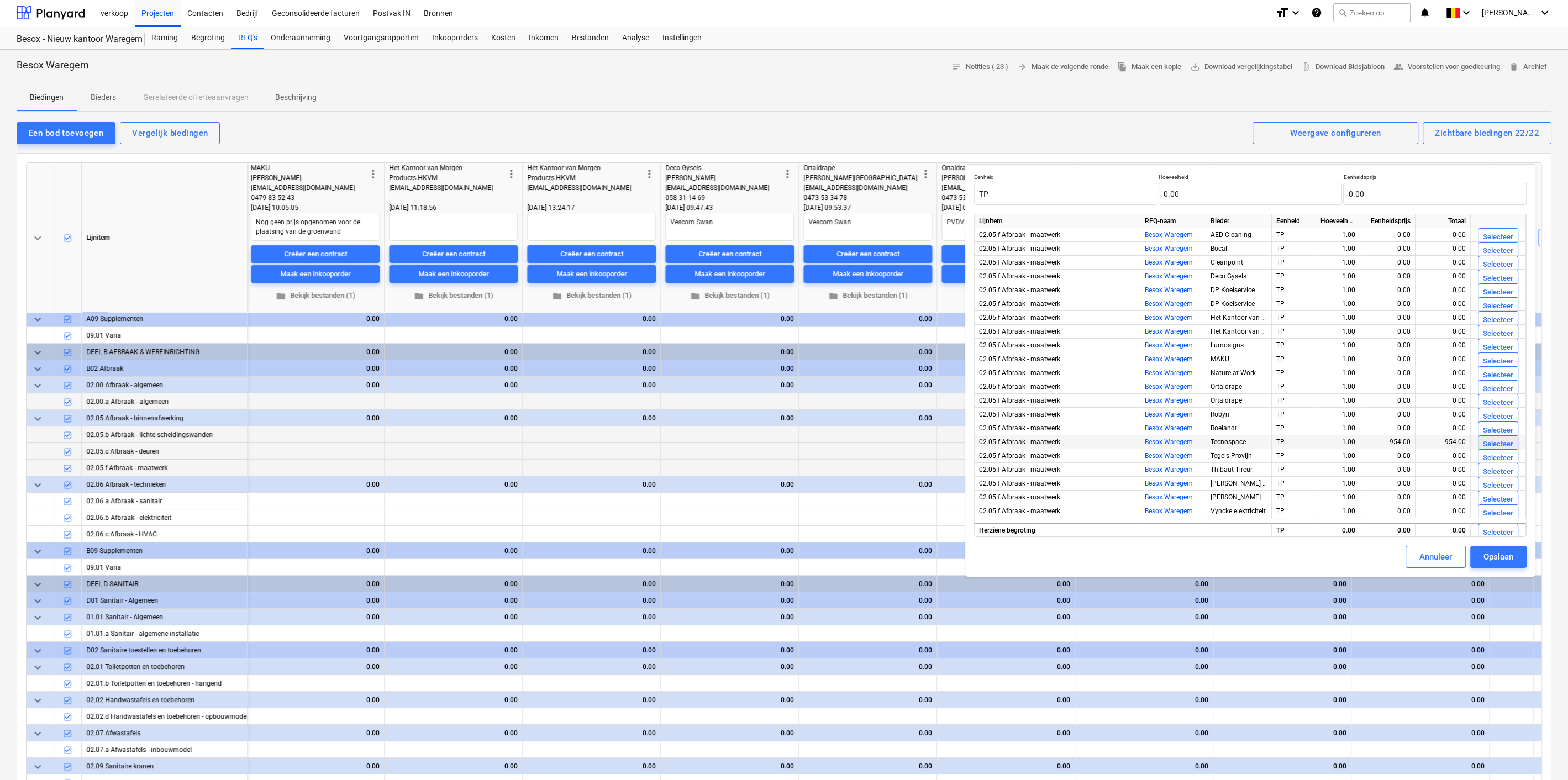
scroll to position [1, 0]
click at [1489, 441] on div "Selecteer" at bounding box center [1498, 445] width 31 height 13
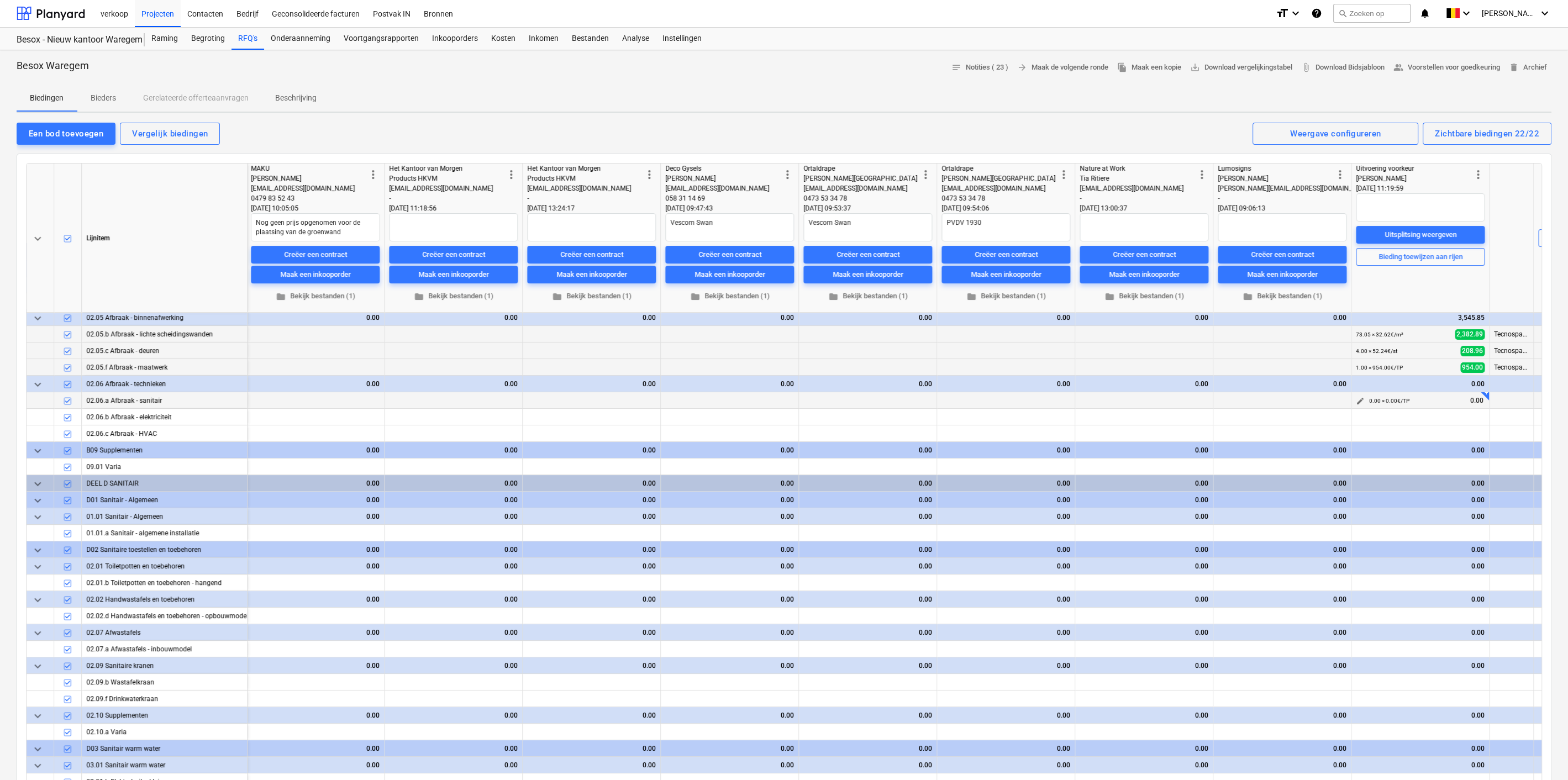
scroll to position [203, 1946]
click at [1360, 397] on span "edit" at bounding box center [1359, 400] width 8 height 8
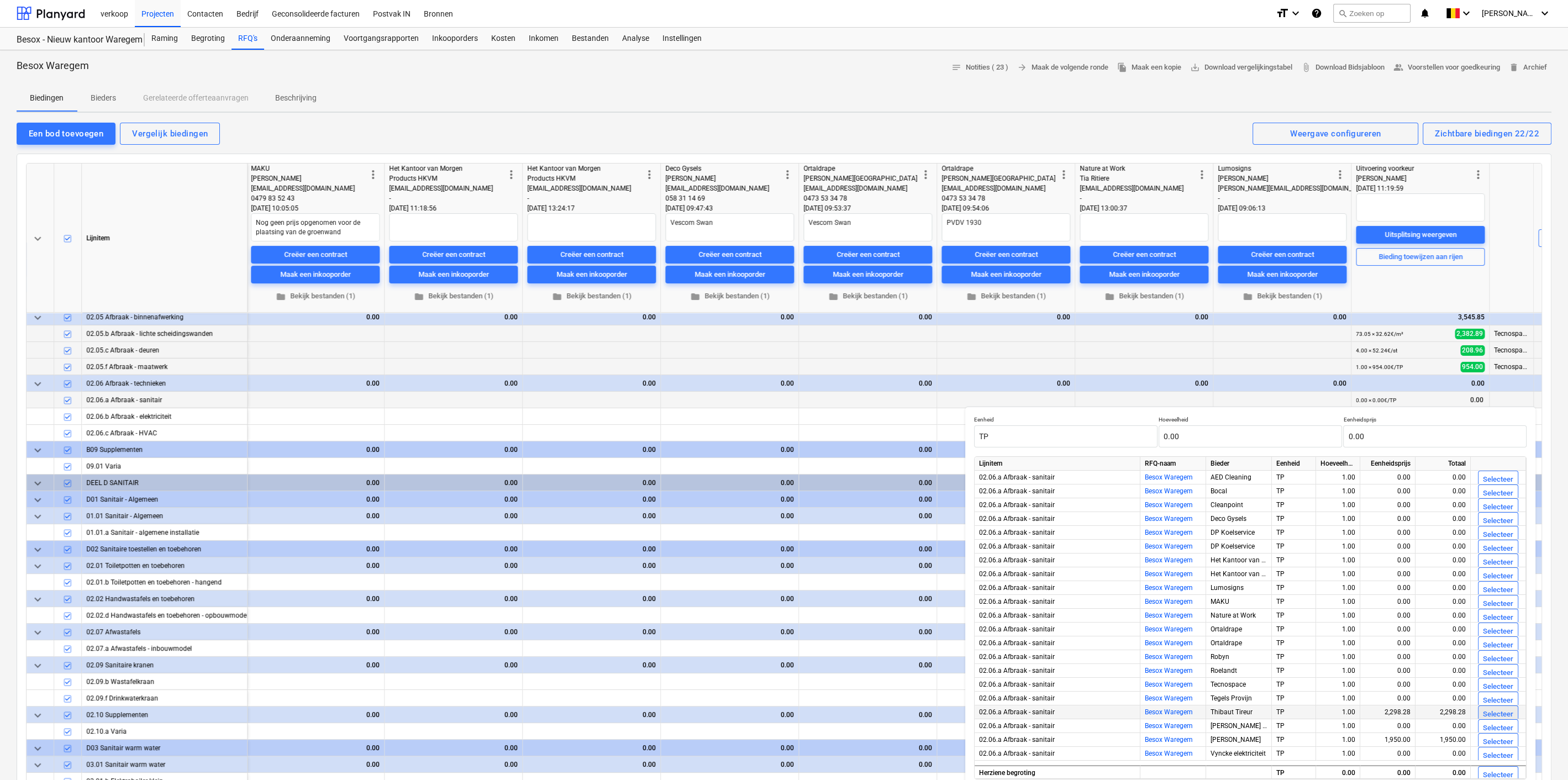
click at [1488, 711] on div "Selecteer" at bounding box center [1498, 715] width 31 height 13
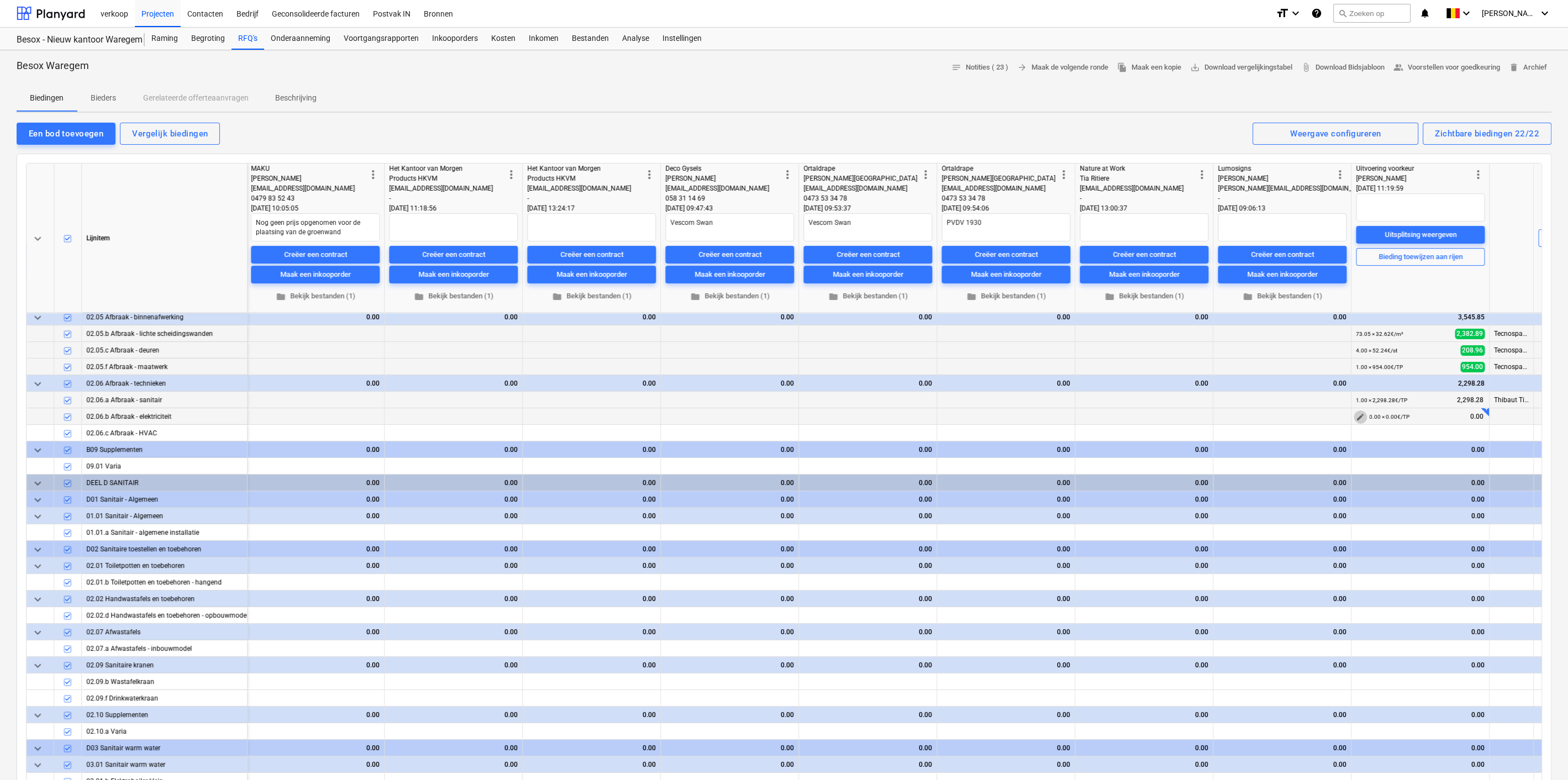
click at [1362, 415] on span "edit" at bounding box center [1359, 417] width 8 height 8
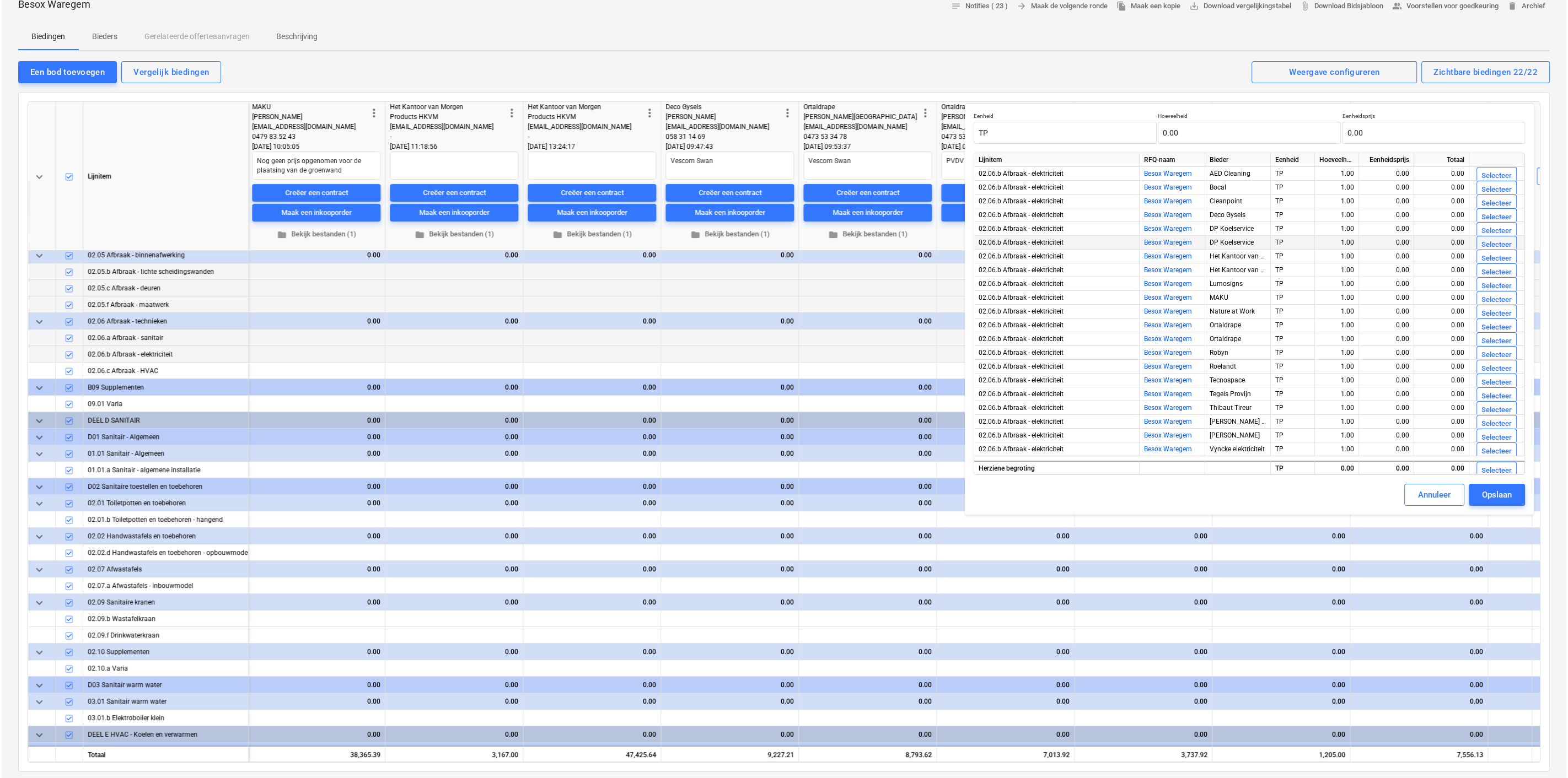
scroll to position [0, 0]
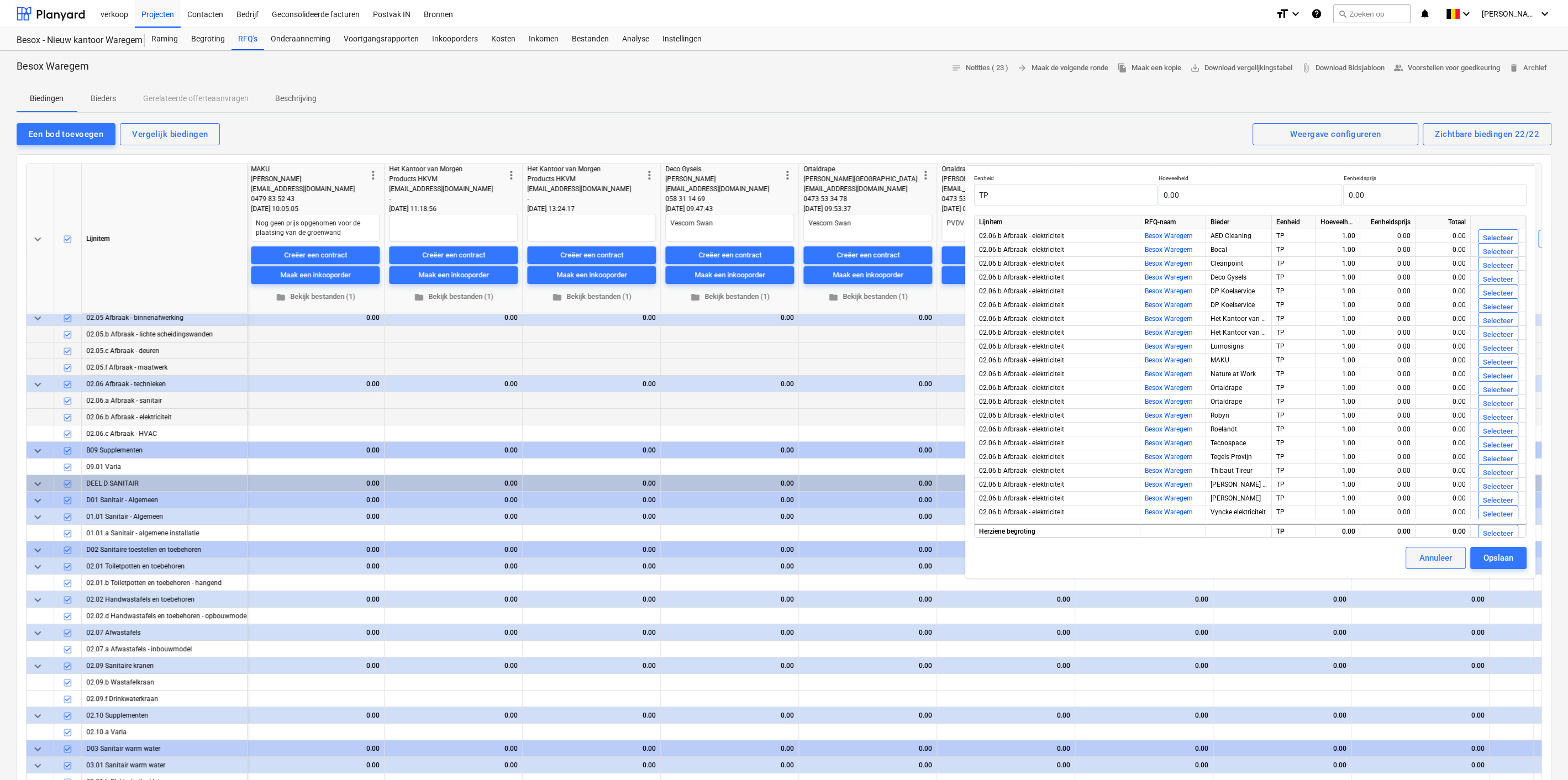
click at [1430, 556] on div "Annuleer" at bounding box center [1436, 557] width 33 height 14
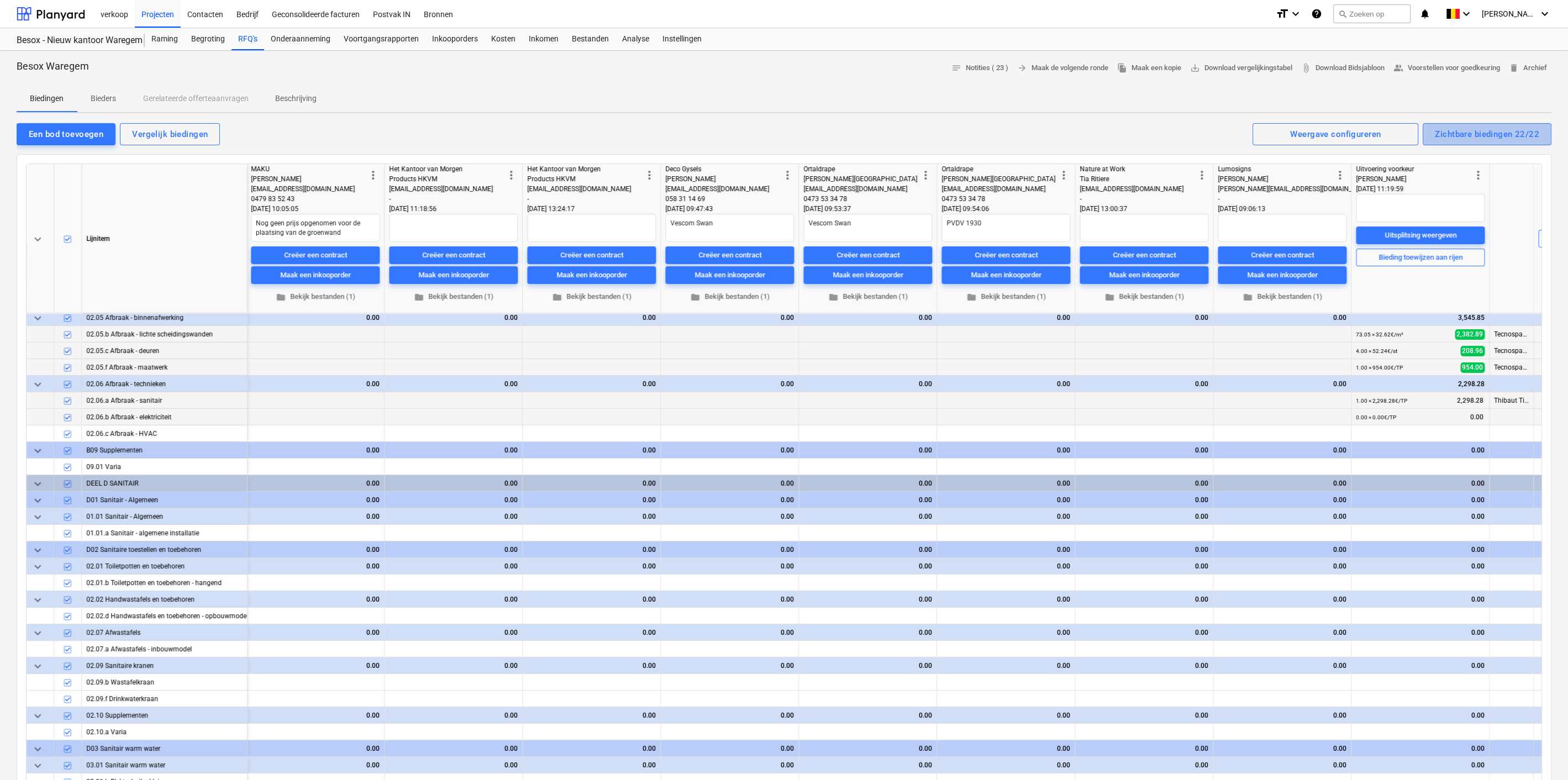
click at [1509, 127] on div "Zichtbare biedingen 22/22" at bounding box center [1487, 133] width 104 height 14
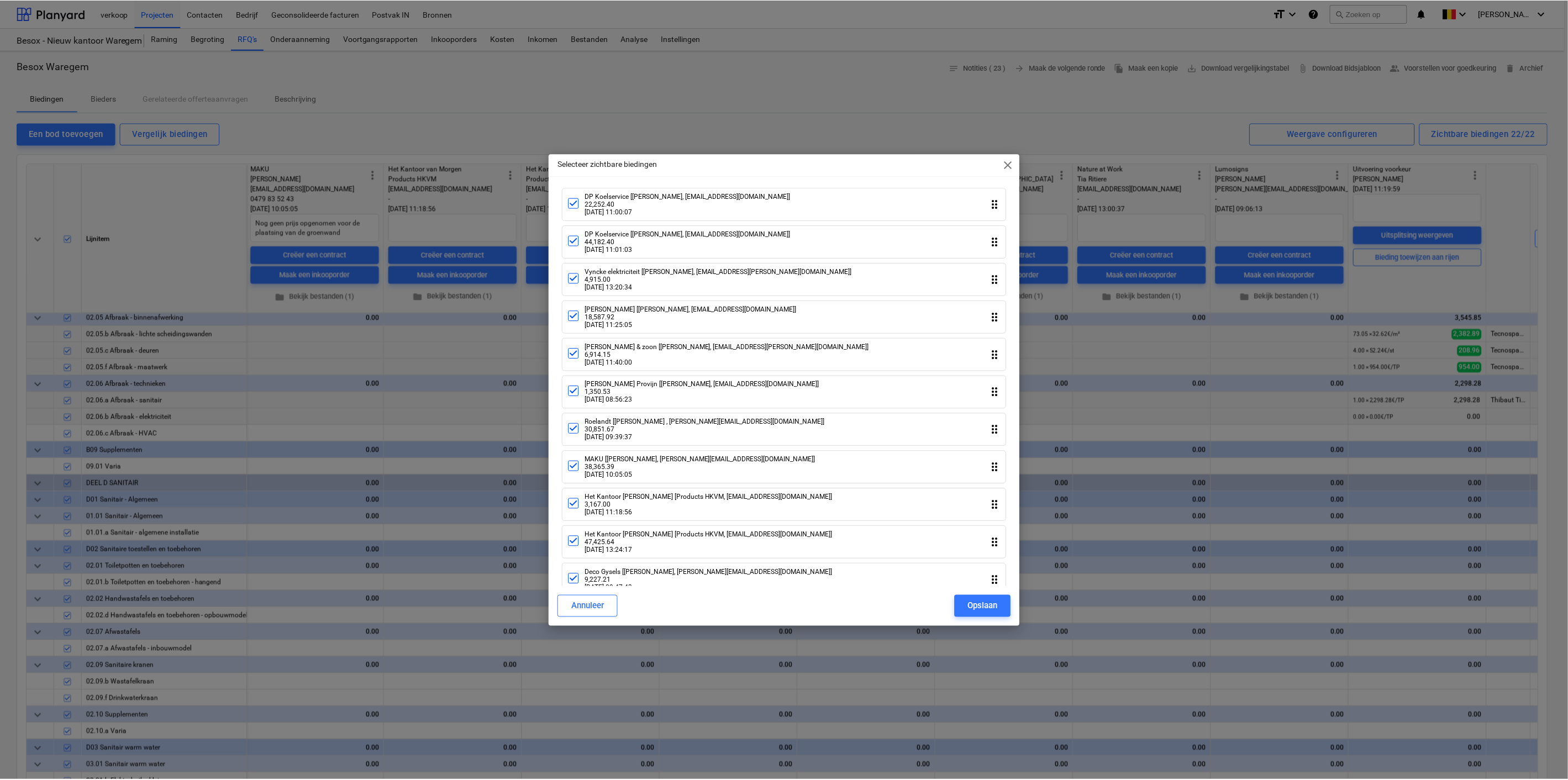
scroll to position [229, 0]
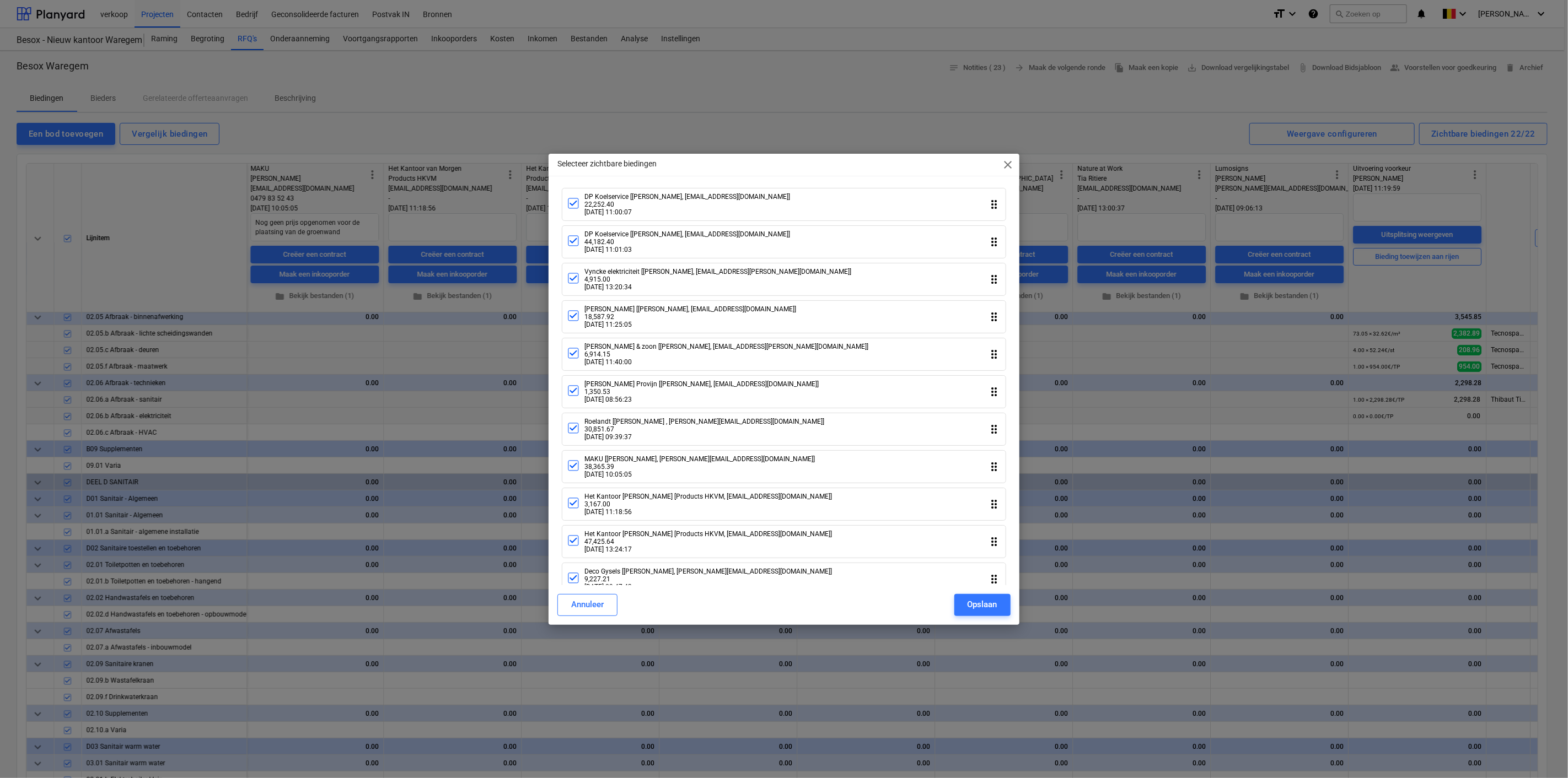
click at [575, 316] on icon at bounding box center [573, 315] width 13 height 13
click at [577, 320] on icon at bounding box center [573, 315] width 13 height 13
click at [964, 607] on button "Opslaan" at bounding box center [982, 605] width 56 height 22
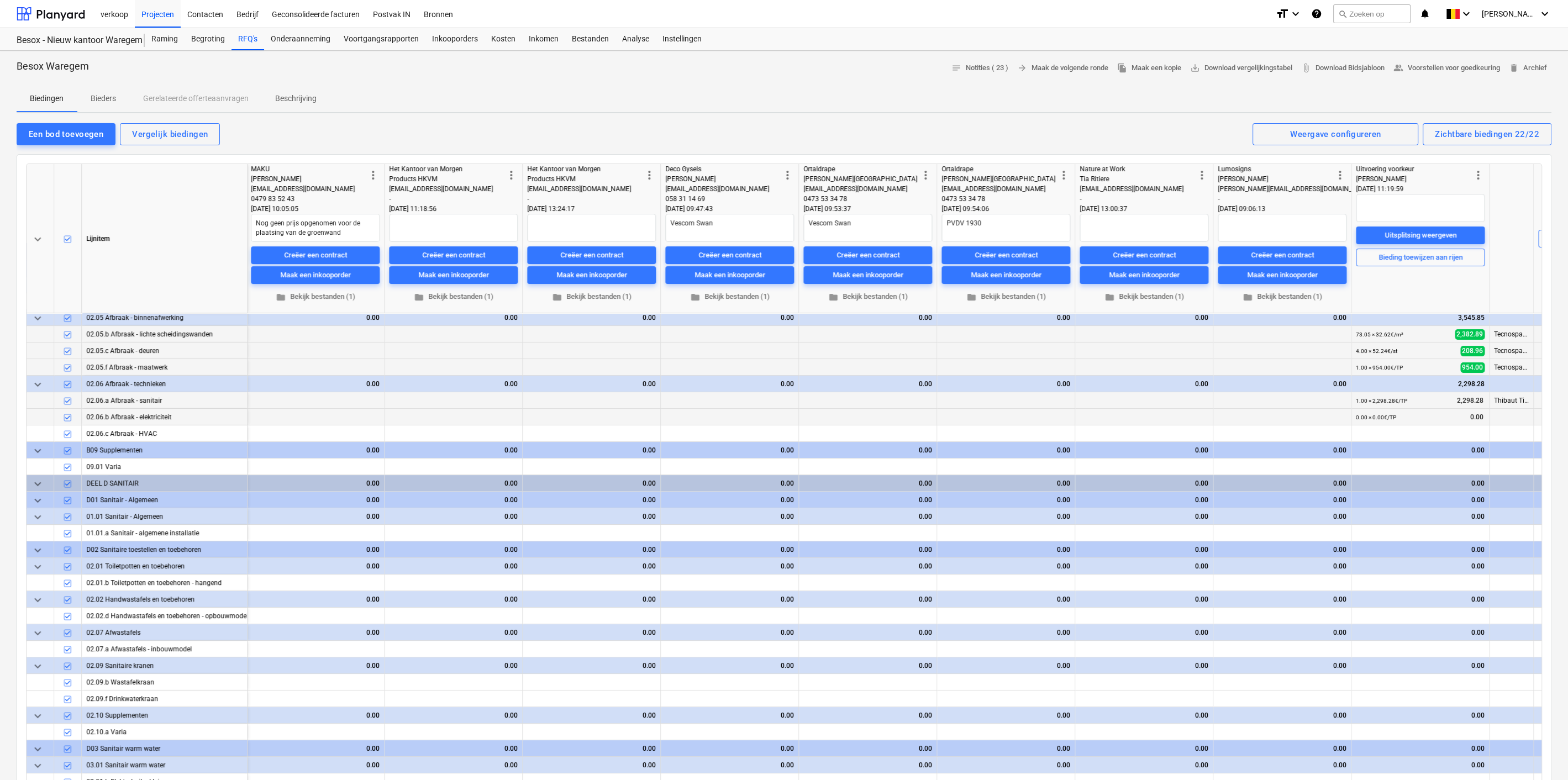
drag, startPoint x: 1565, startPoint y: 165, endPoint x: 1571, endPoint y: 176, distance: 12.5
click at [1568, 176] on html "verkoop Projecten Contacten Bedrijf Geconsolideerde facturen Postvak IN Bronnen…" at bounding box center [784, 390] width 1568 height 780
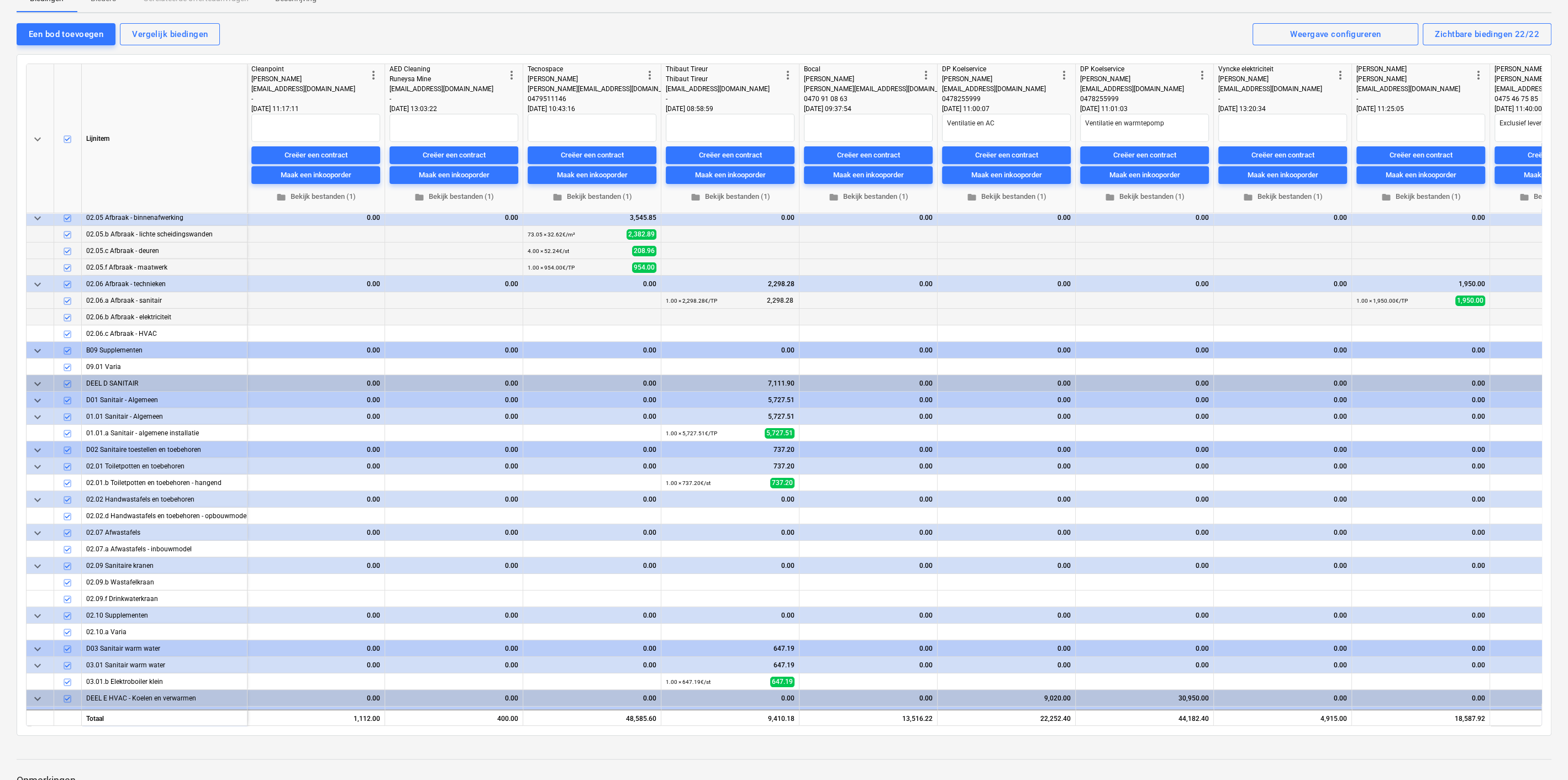
scroll to position [203, 290]
click at [1480, 73] on span "more_vert" at bounding box center [1477, 75] width 13 height 13
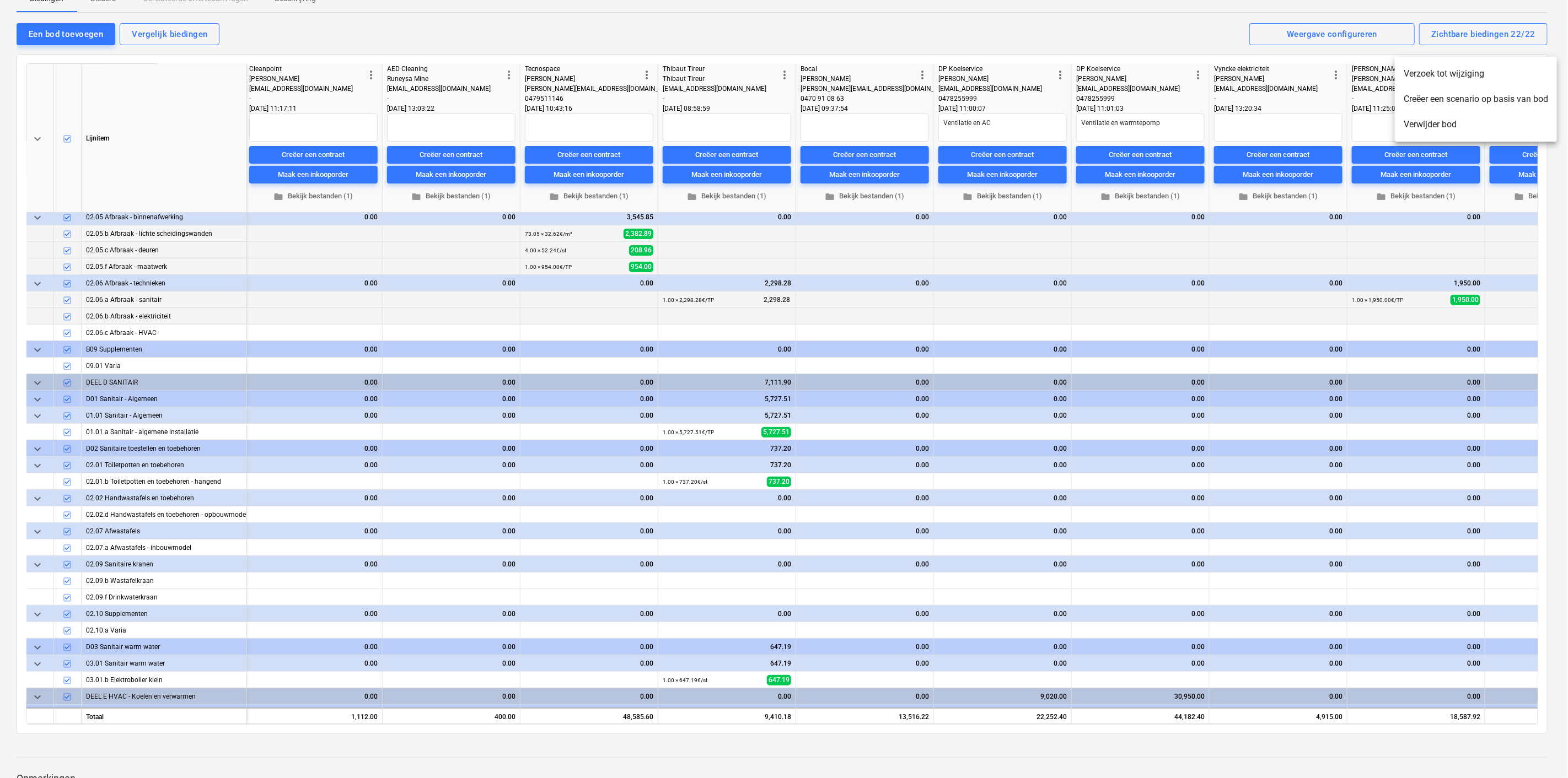
click at [1450, 117] on li "Verwijder bod" at bounding box center [1475, 124] width 162 height 25
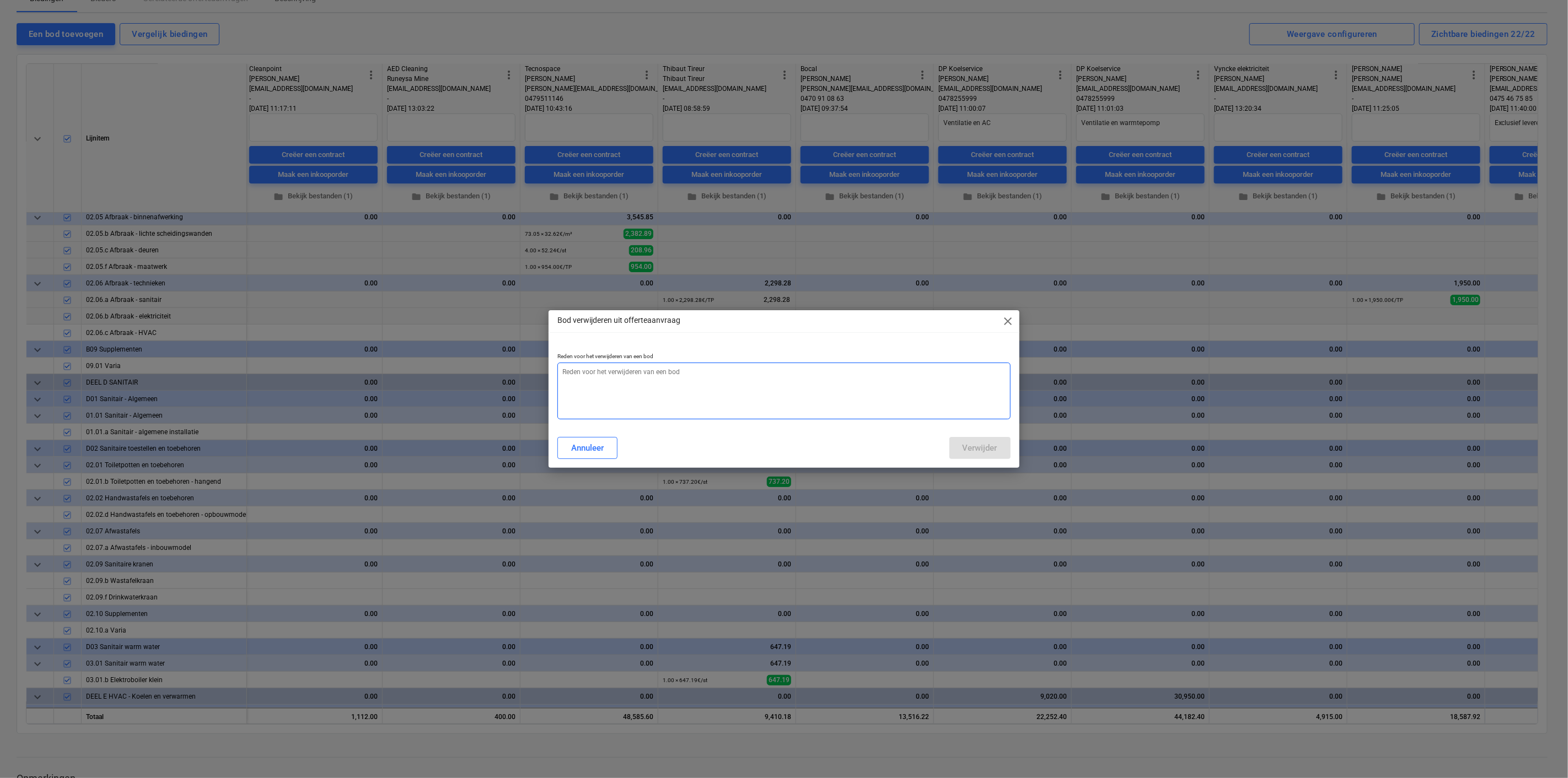
click at [712, 389] on textarea at bounding box center [783, 390] width 453 height 57
type textarea "x"
type textarea "a"
type textarea "x"
type textarea "aa"
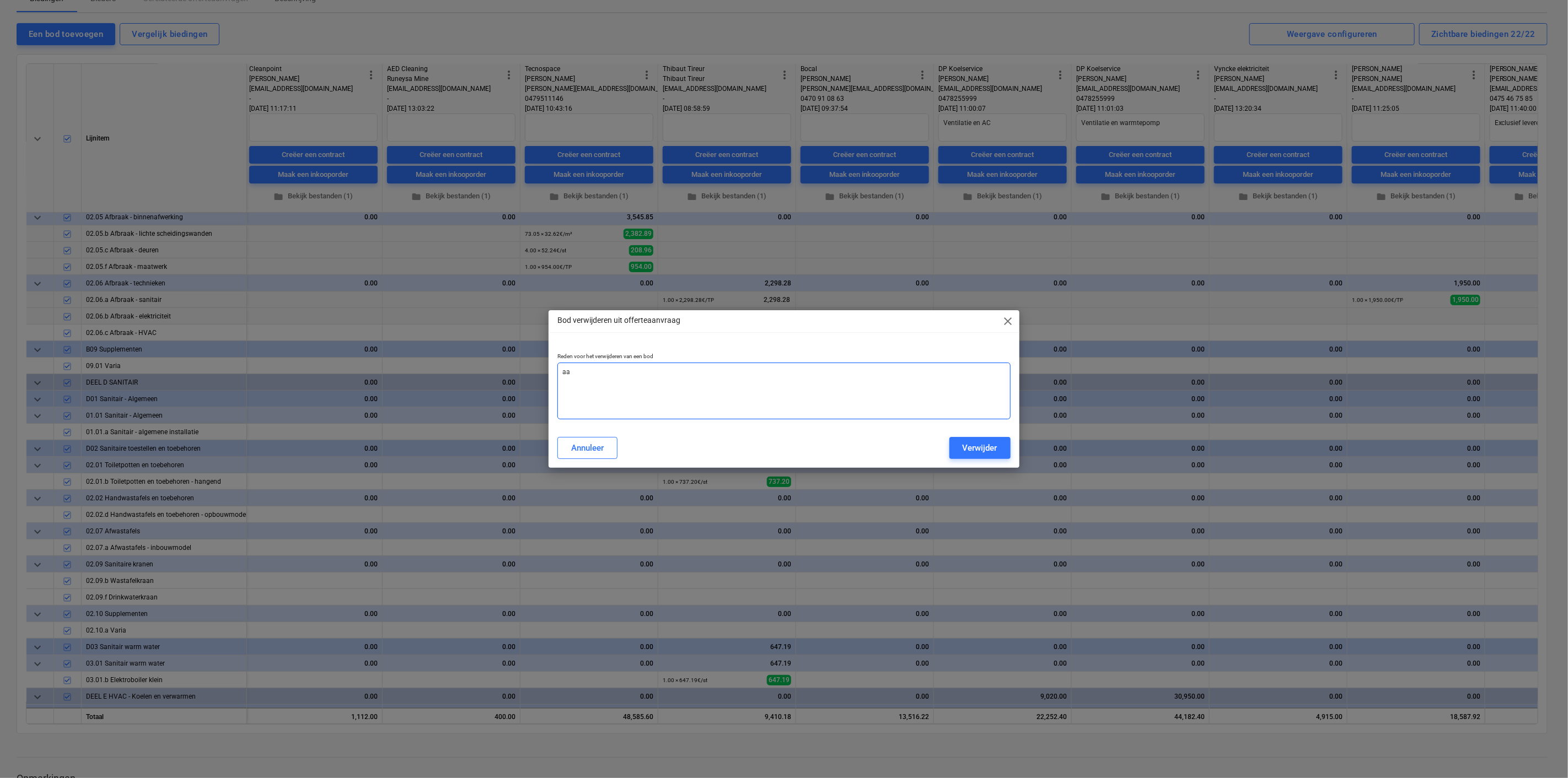
type textarea "x"
type textarea "aan"
type textarea "x"
type textarea "aanp"
type textarea "x"
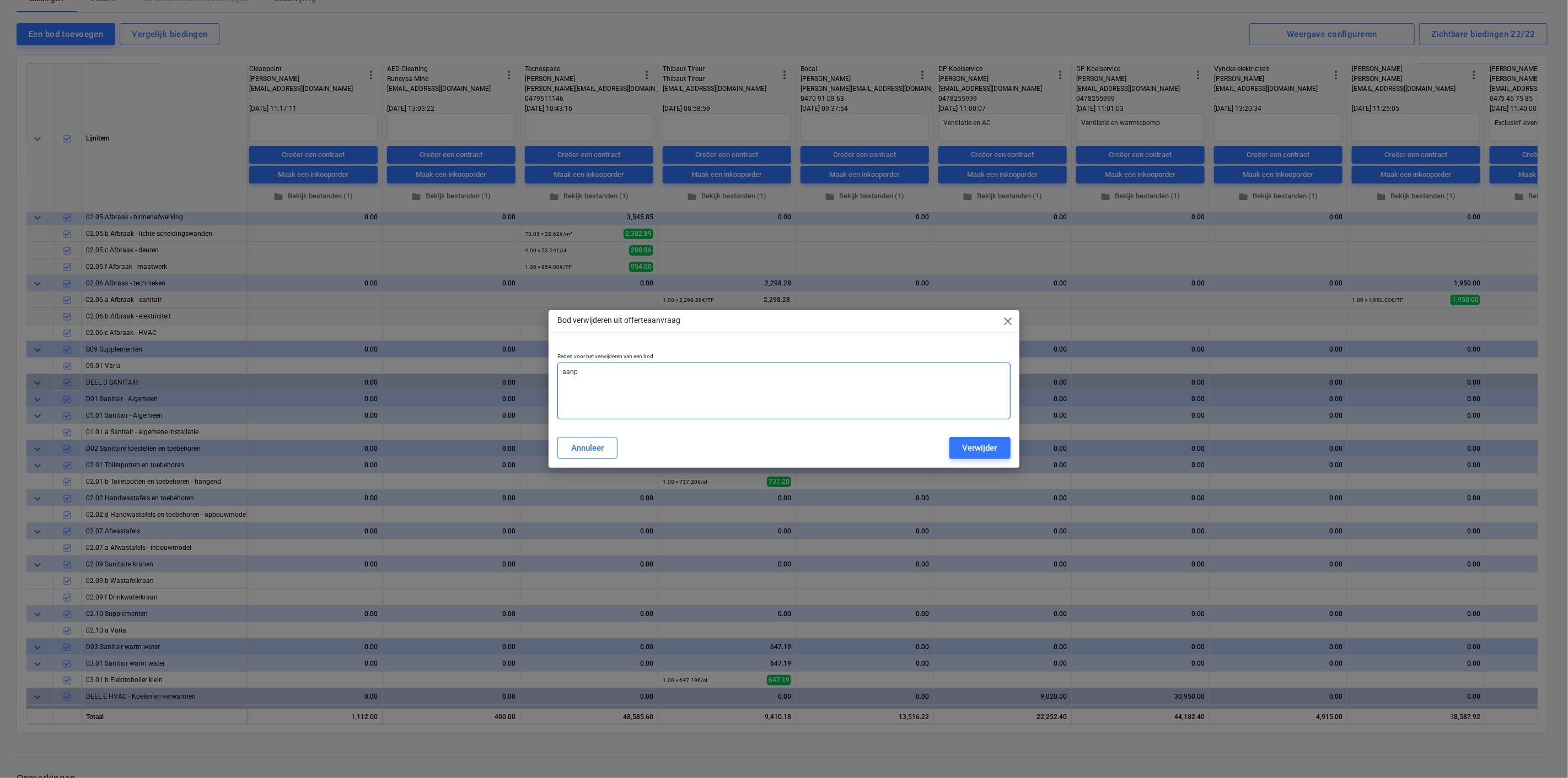
type textarea "aanpa"
type textarea "x"
type textarea "aanpas"
type textarea "x"
type textarea "aanpass"
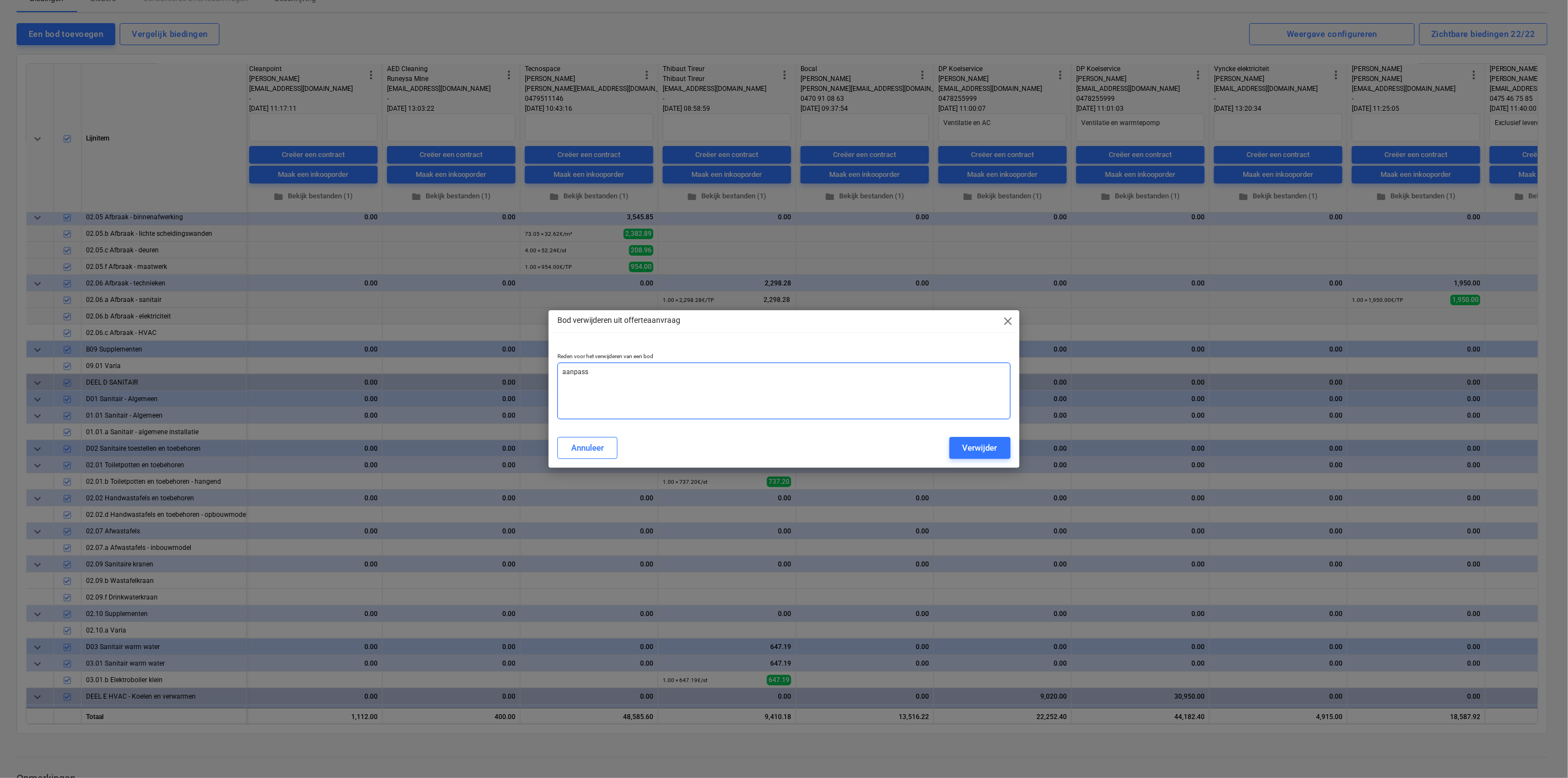
type textarea "x"
type textarea "aanpassi"
type textarea "x"
type textarea "aanpassin"
type textarea "x"
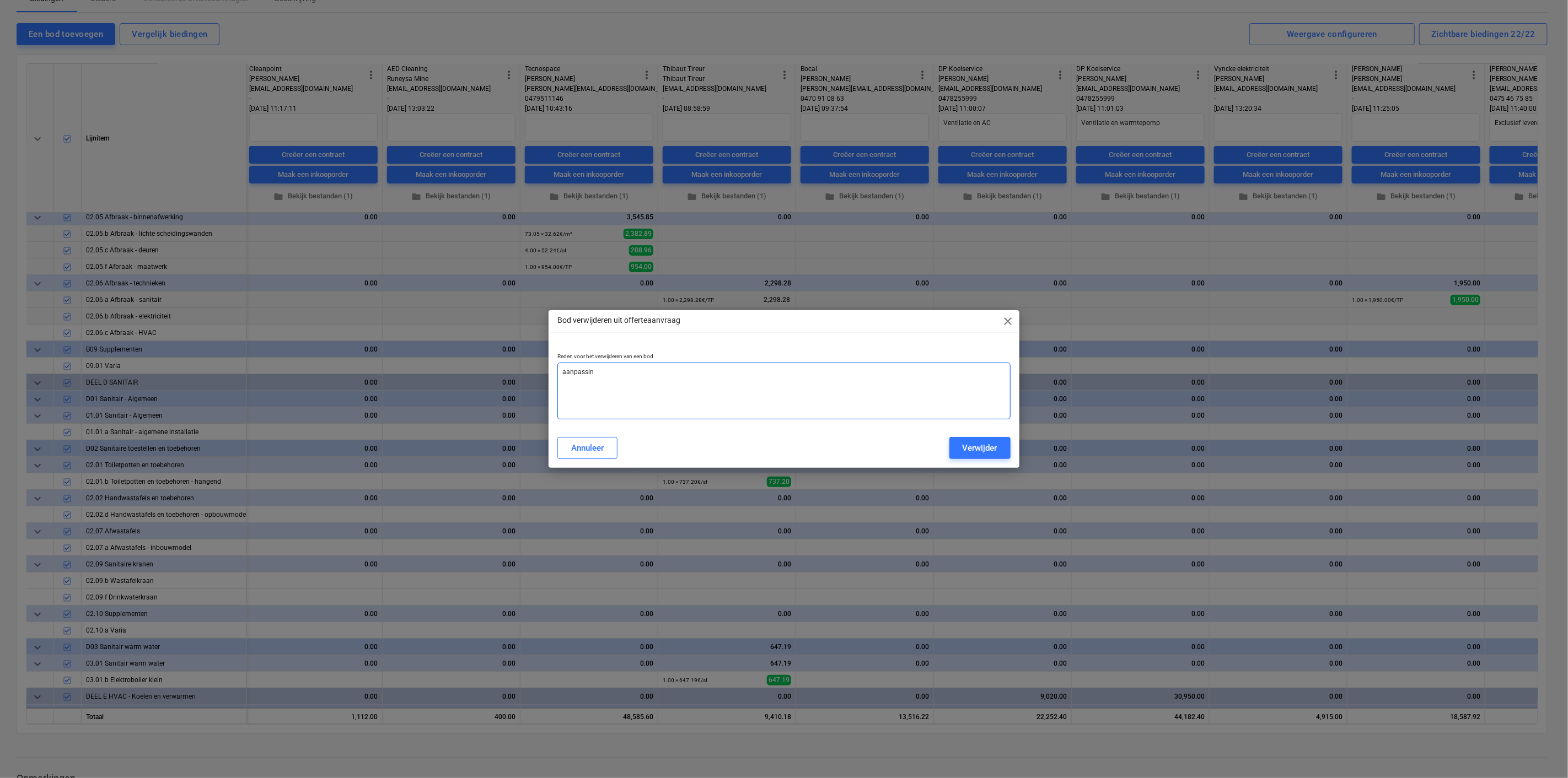
type textarea "aanpassing"
type textarea "x"
type textarea "aanpassing"
click at [989, 453] on div "Verwijder" at bounding box center [979, 447] width 34 height 14
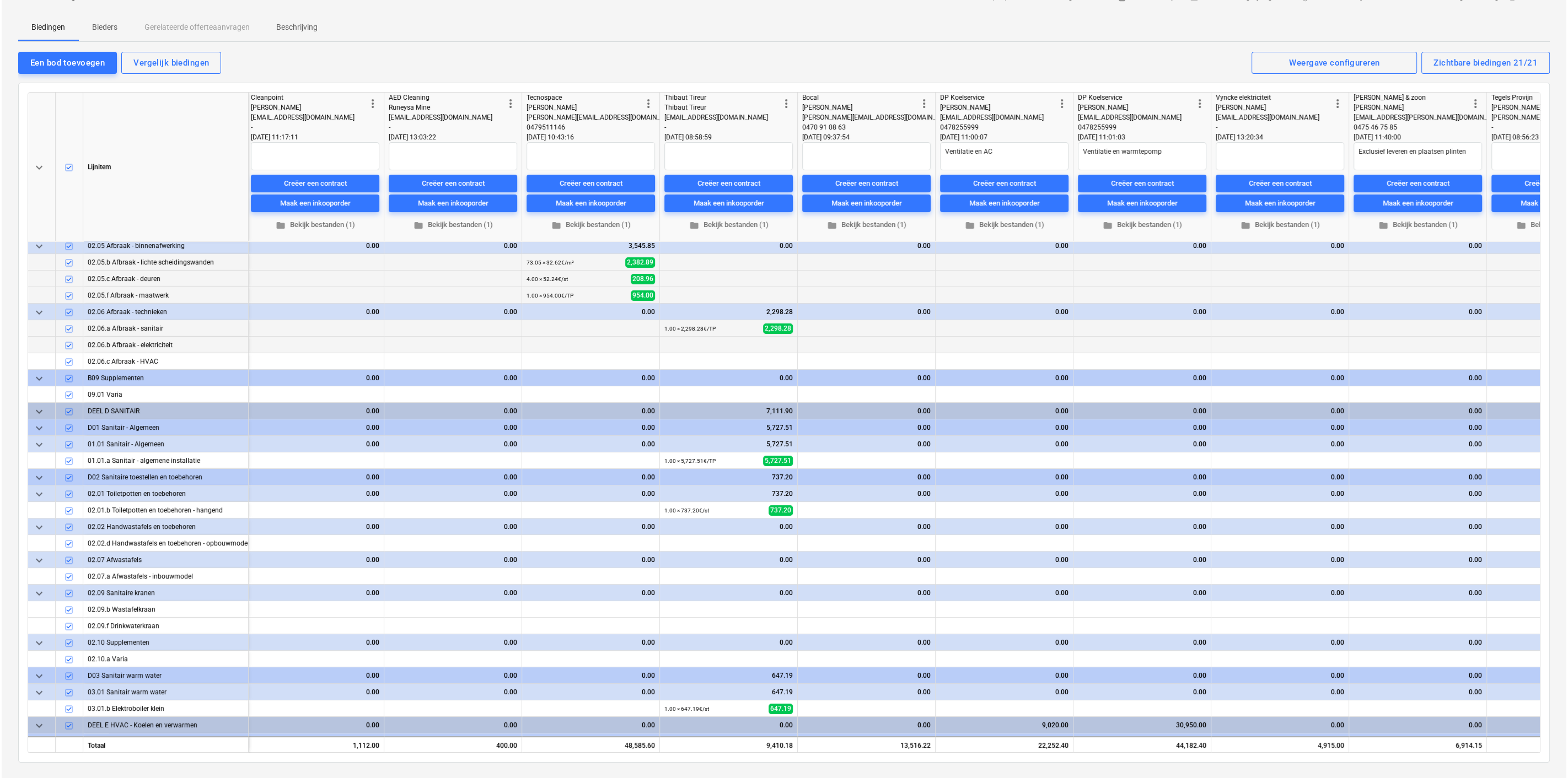
scroll to position [0, 0]
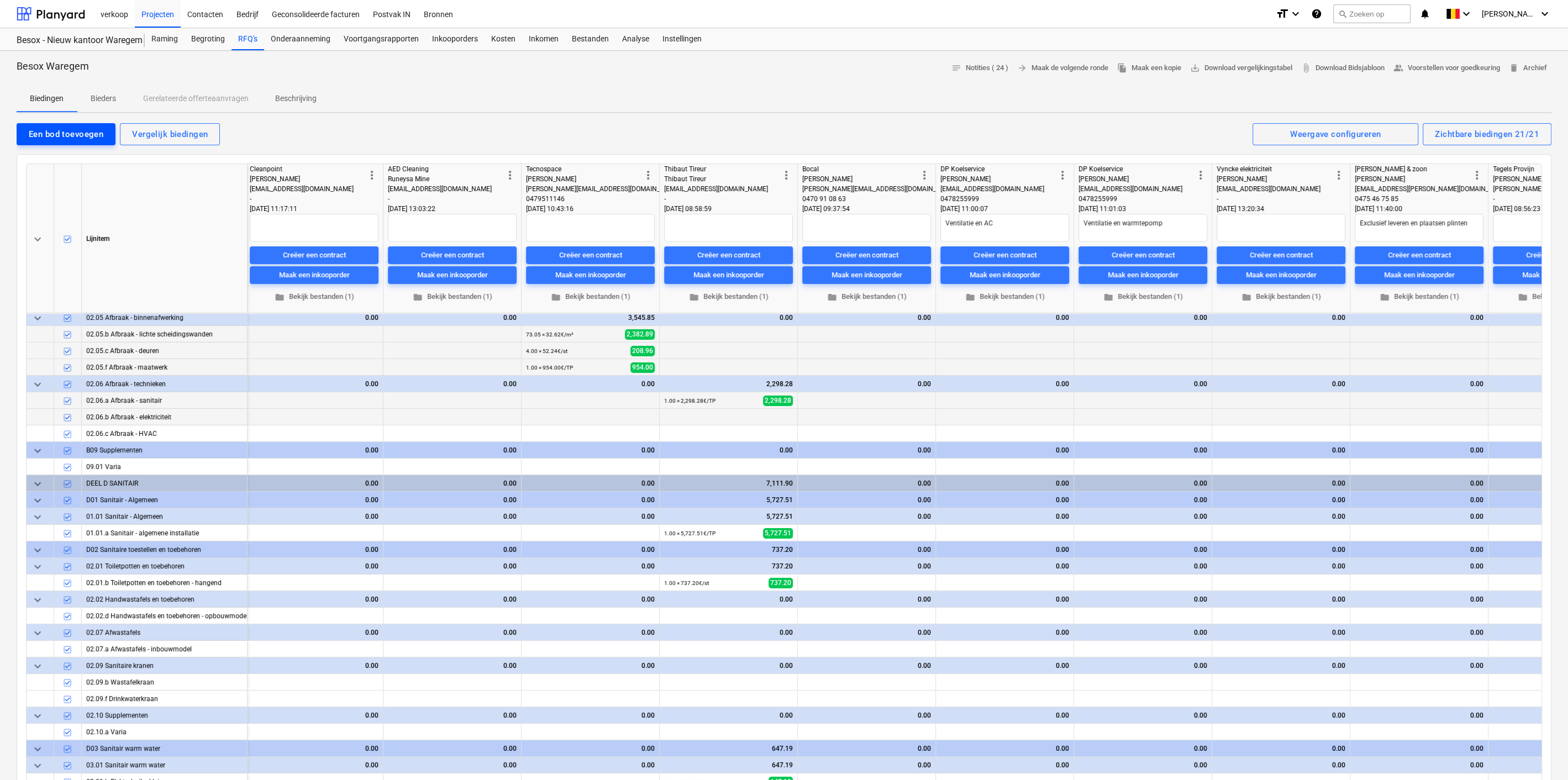
click at [86, 131] on div "Een bod toevoegen" at bounding box center [66, 133] width 75 height 14
type textarea "x"
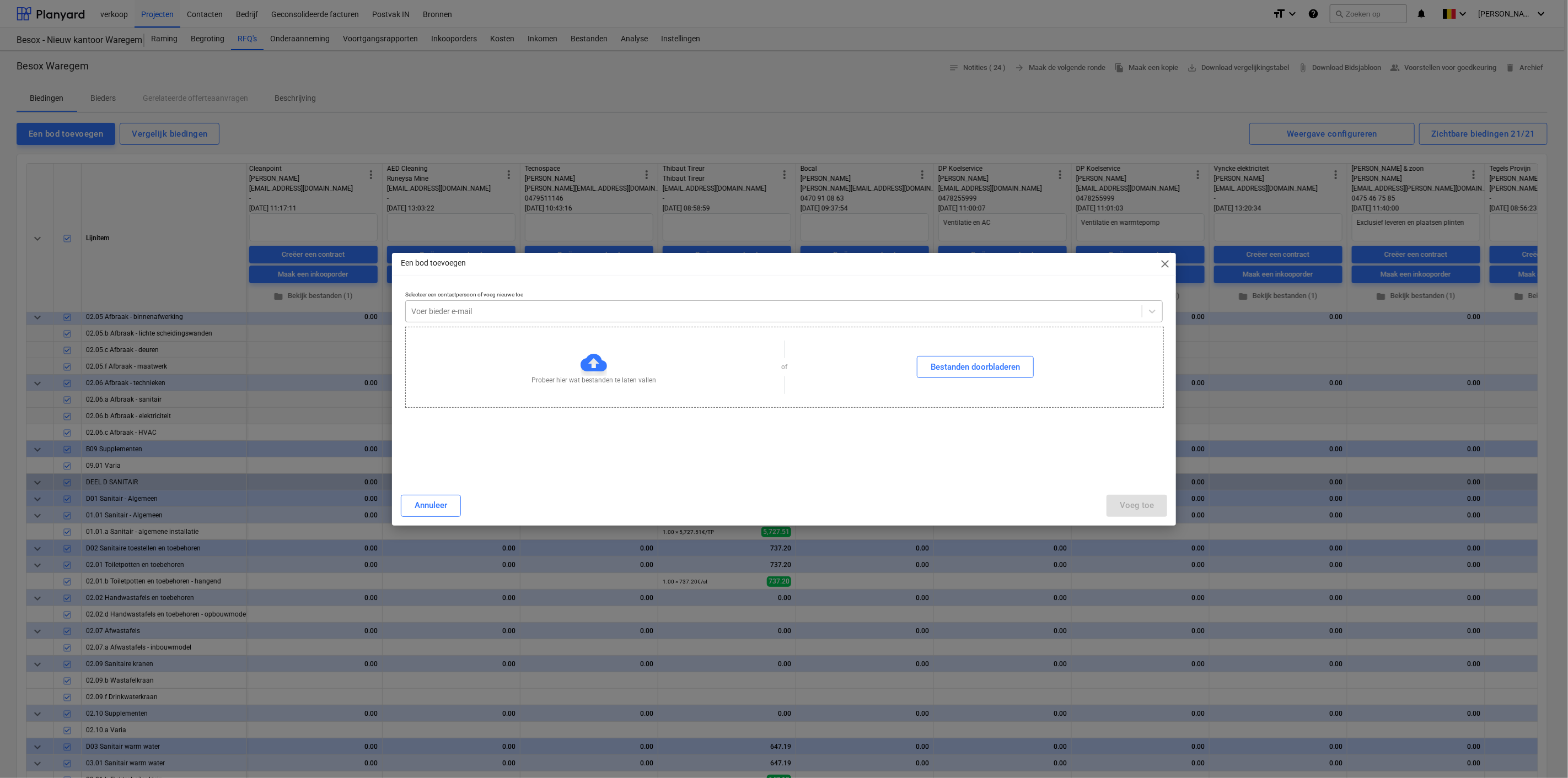
click at [480, 317] on div "Voer bieder e-mail" at bounding box center [773, 311] width 736 height 16
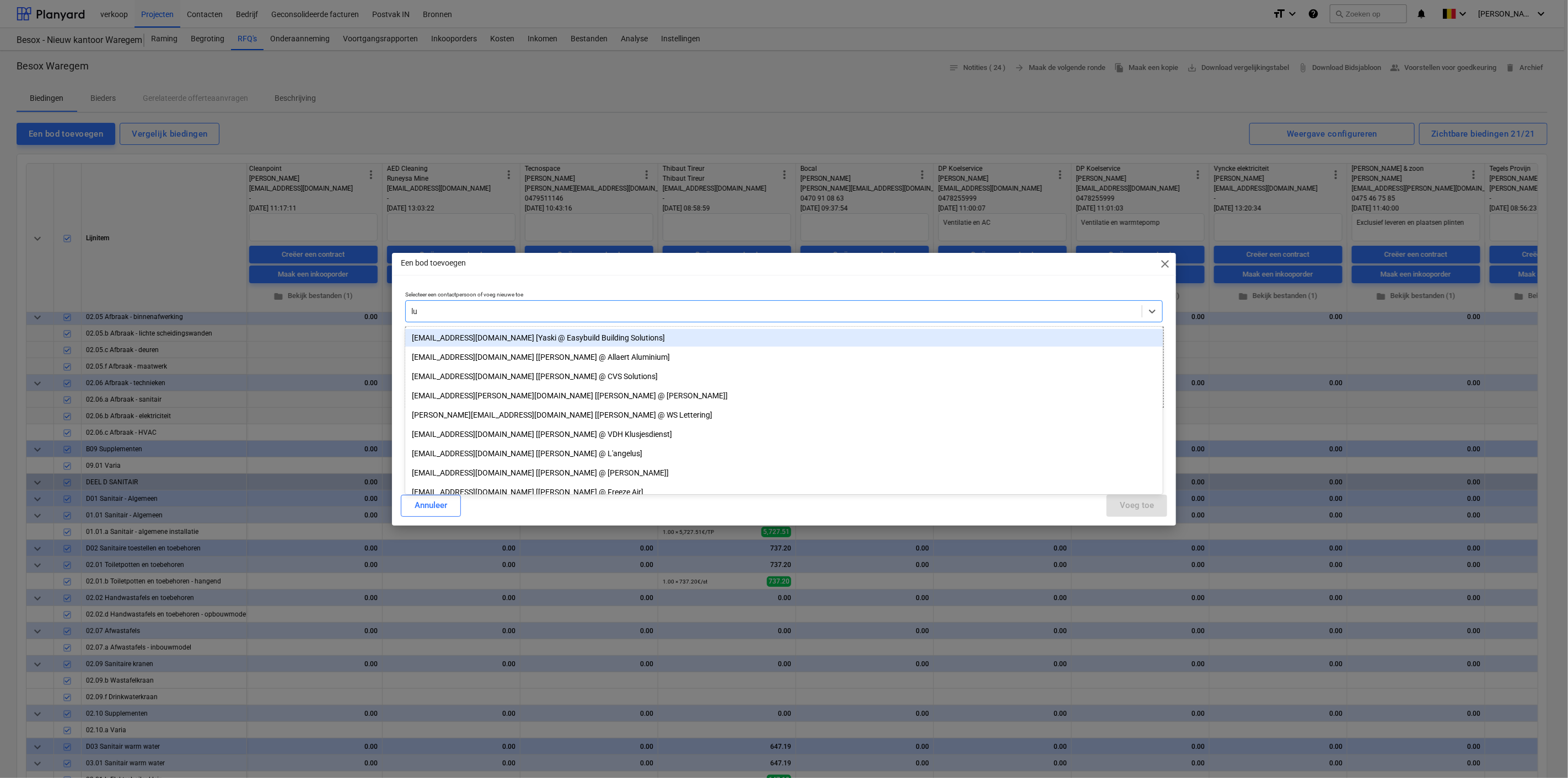
type input "luc"
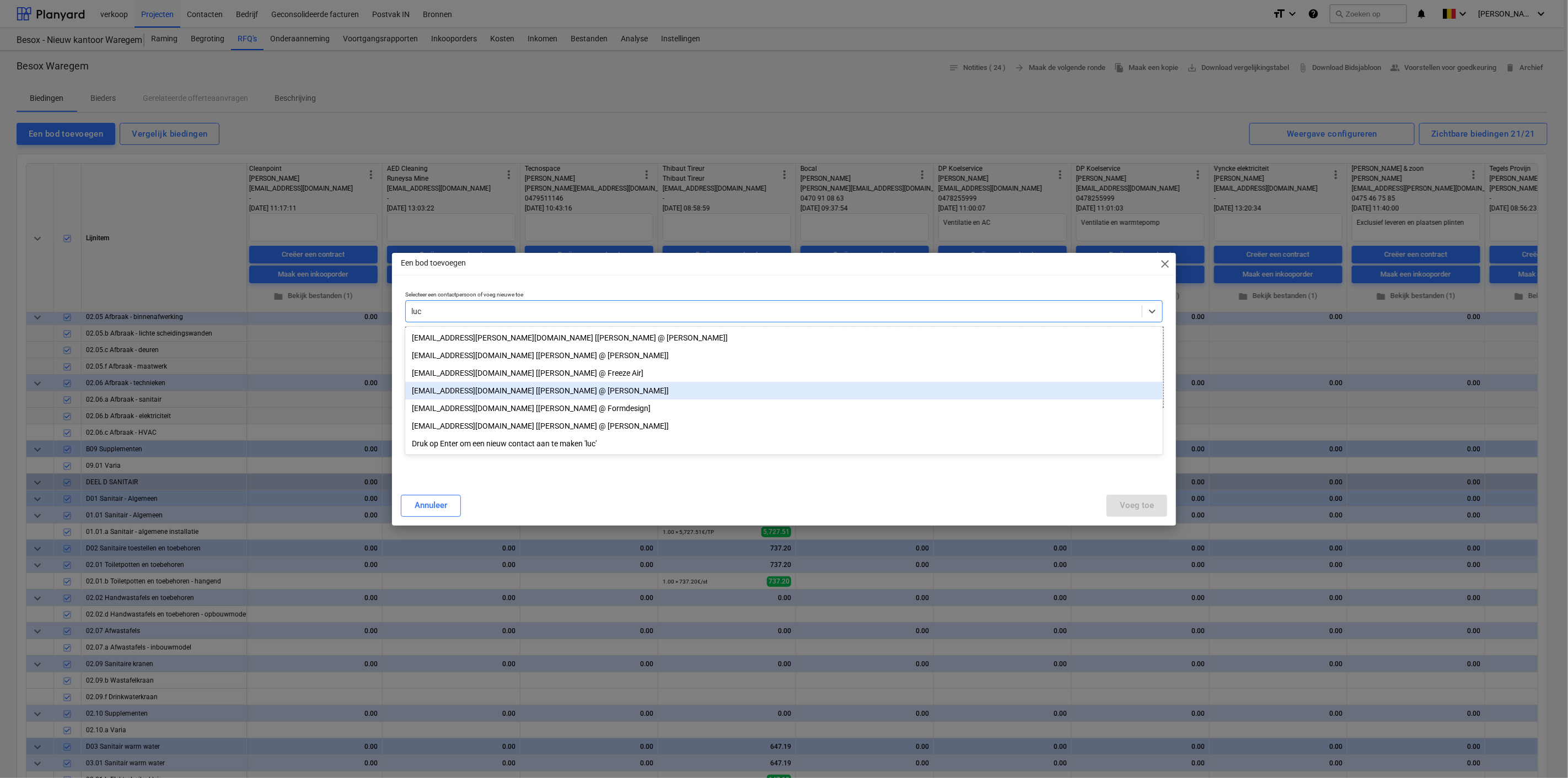
click at [441, 387] on div "info@vanderminnen.be [Luc Vander Minnen @ Vander Minnen]" at bounding box center [784, 390] width 757 height 18
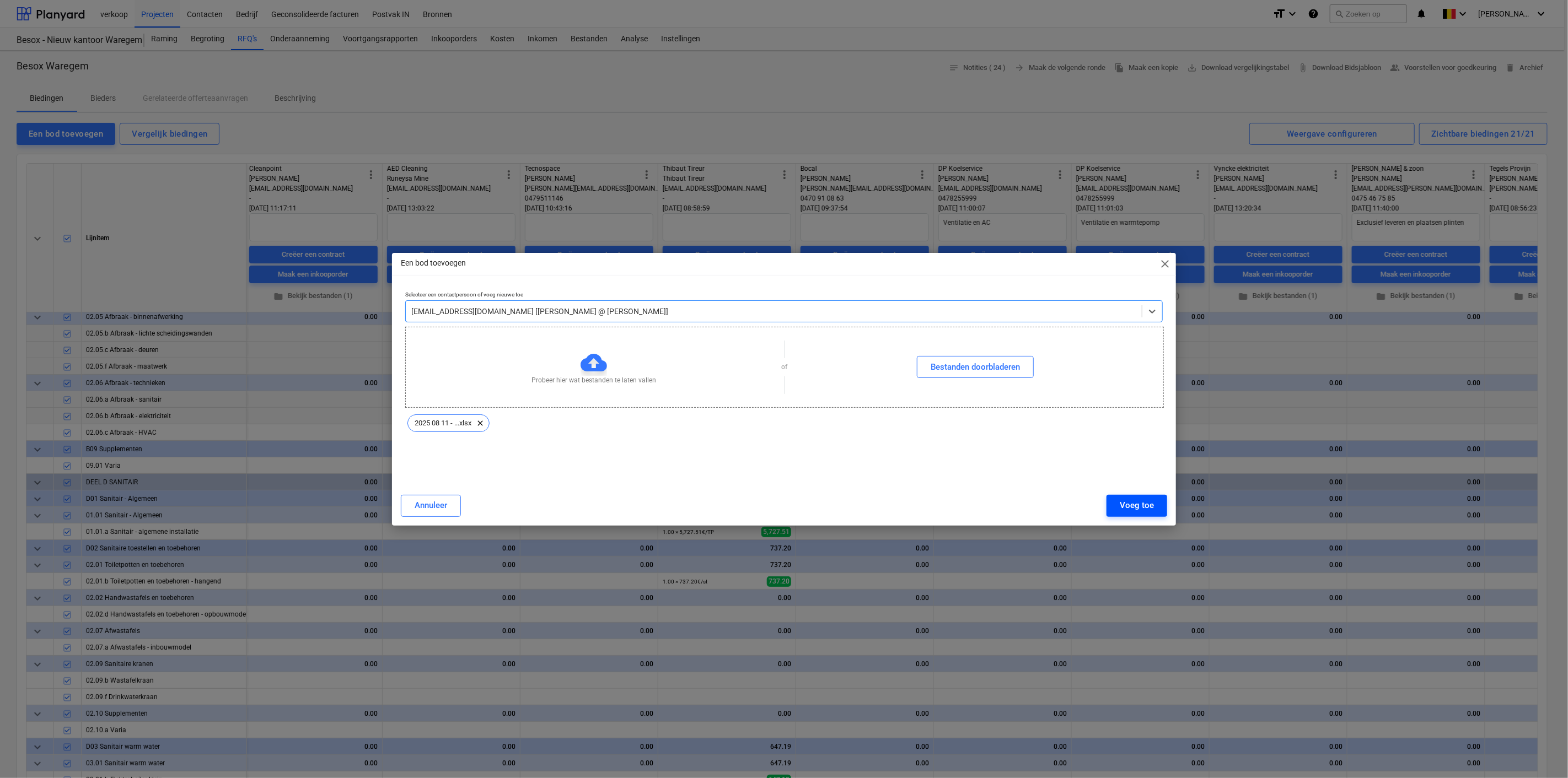
click at [1134, 501] on div "Voeg toe" at bounding box center [1136, 505] width 34 height 14
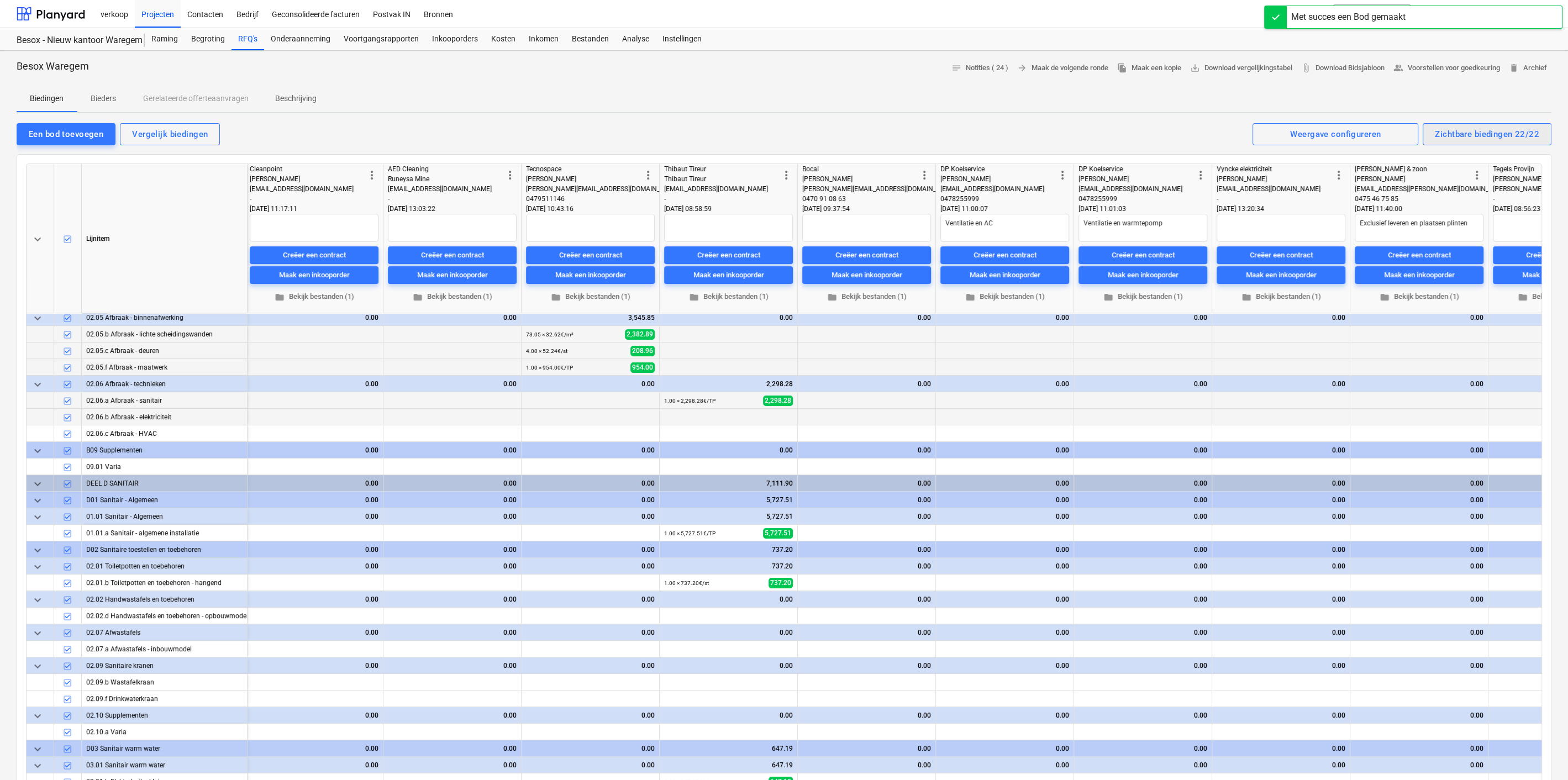
click at [1467, 135] on div "Zichtbare biedingen 22/22" at bounding box center [1487, 133] width 104 height 14
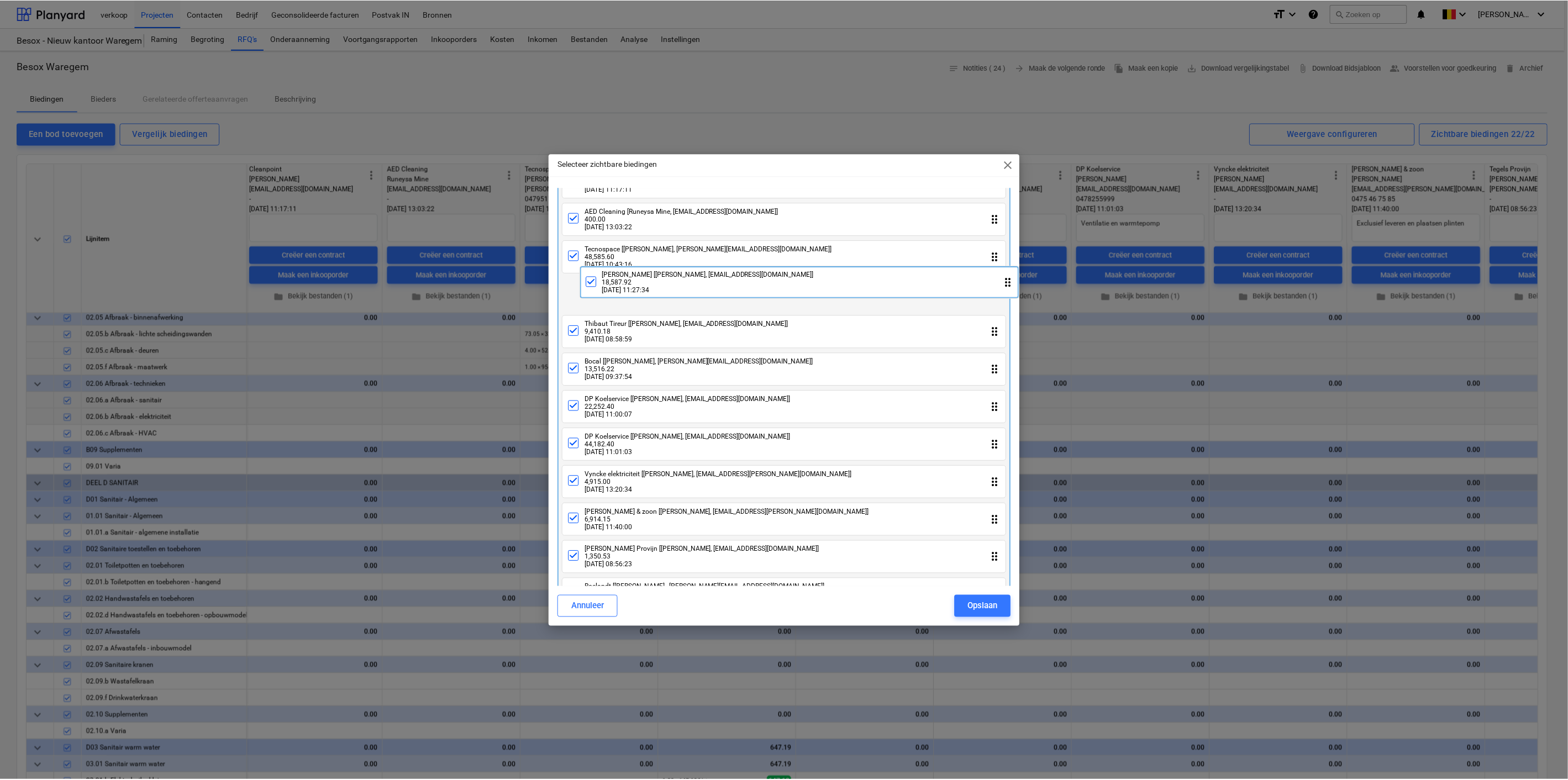
scroll to position [64, 0]
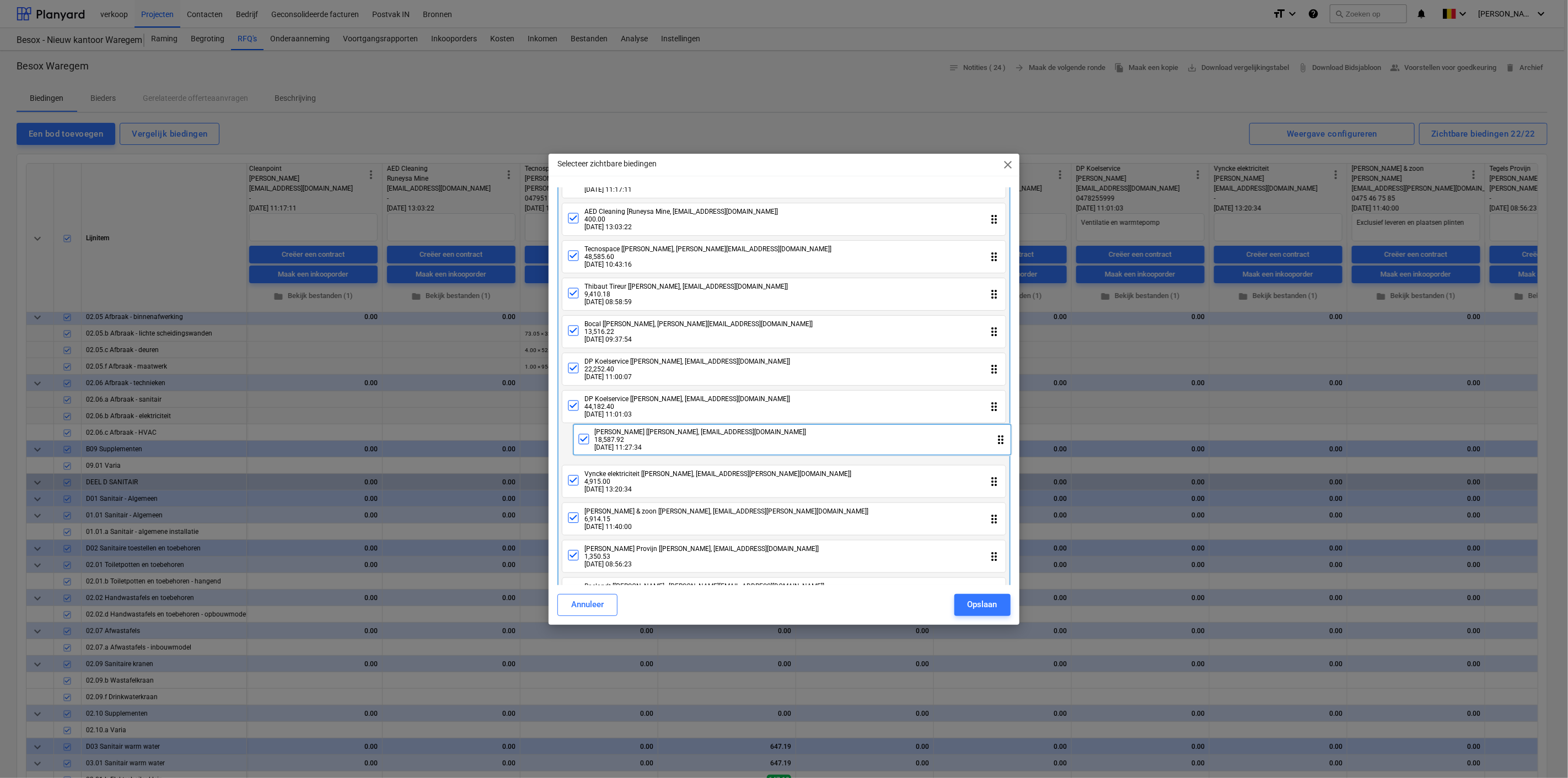
drag, startPoint x: 792, startPoint y: 566, endPoint x: 802, endPoint y: 443, distance: 123.4
click at [802, 443] on div "Robyn [Florence Robyn, info@vkrobyn.be] 600.00 26.08.2025 13:17:20 drag_indicat…" at bounding box center [783, 540] width 453 height 833
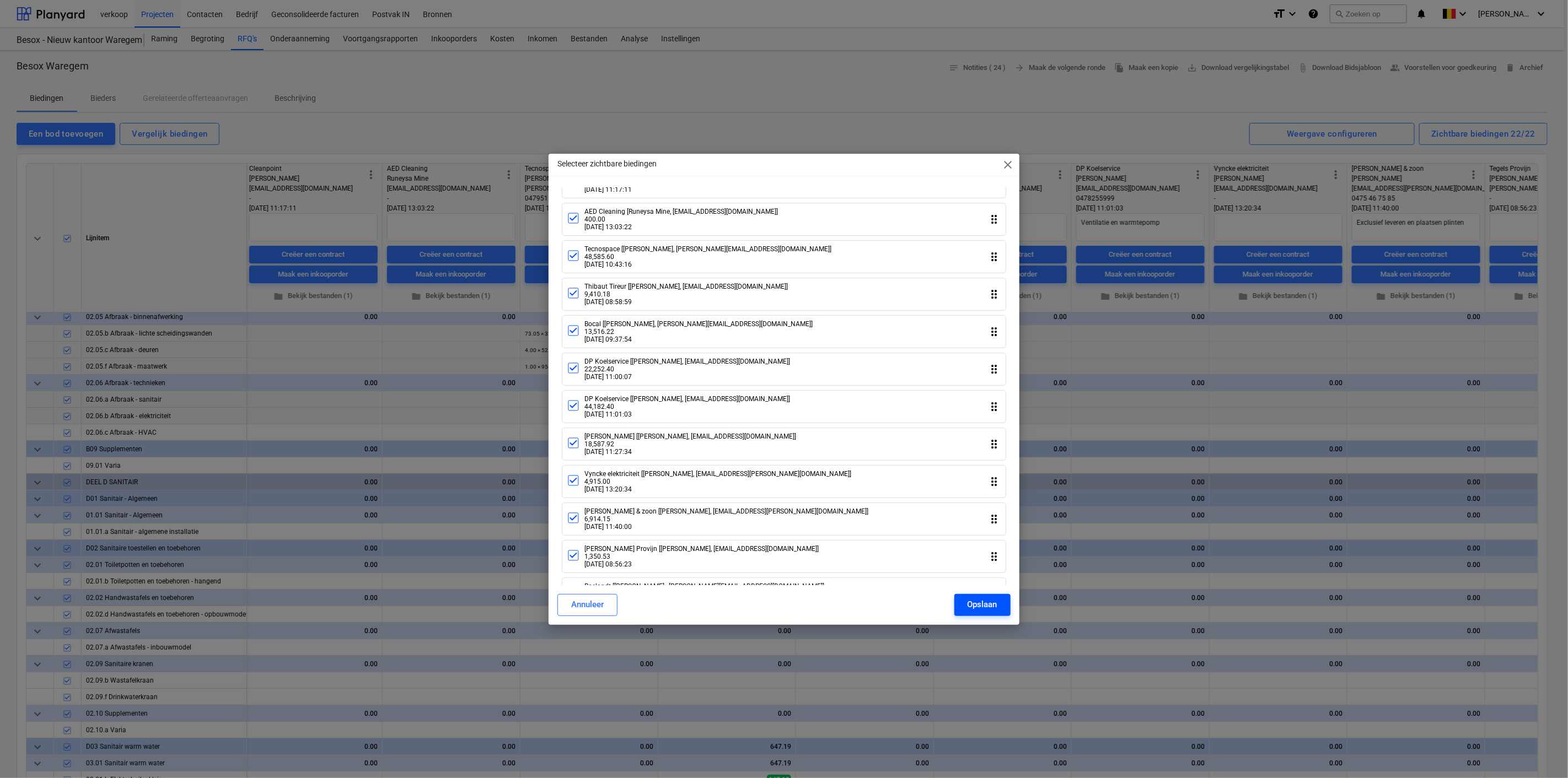
click at [965, 602] on button "Opslaan" at bounding box center [982, 605] width 56 height 22
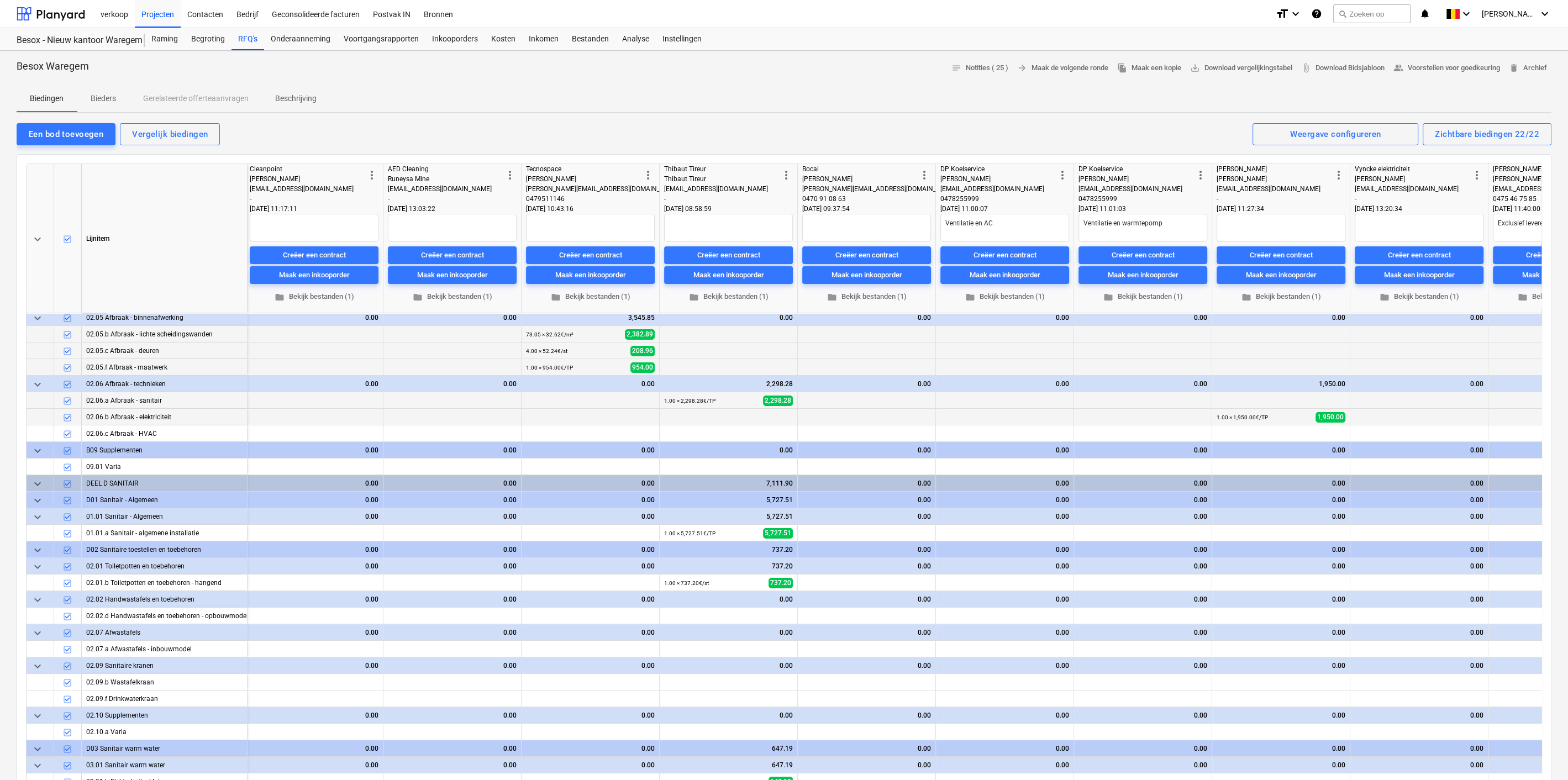
drag, startPoint x: 1567, startPoint y: 163, endPoint x: 1571, endPoint y: 177, distance: 14.6
click at [1568, 177] on html "verkoop Projecten Contacten Bedrijf Geconsolideerde facturen Postvak IN Bronnen…" at bounding box center [784, 390] width 1568 height 780
drag, startPoint x: 1567, startPoint y: 172, endPoint x: 1567, endPoint y: 181, distance: 9.0
click at [1567, 181] on html "verkoop Projecten Contacten Bedrijf Geconsolideerde facturen Postvak IN Bronnen…" at bounding box center [784, 390] width 1568 height 780
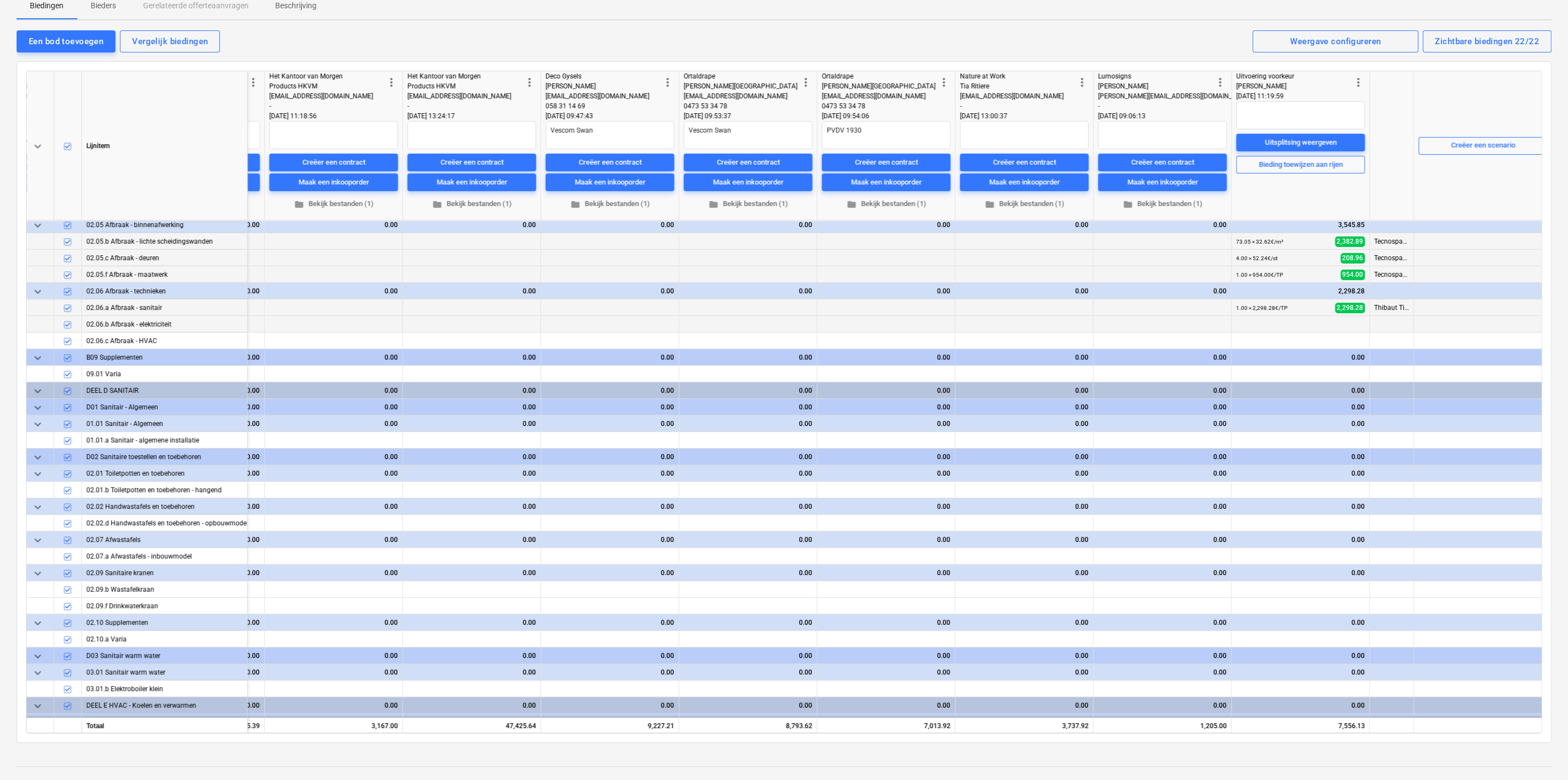
scroll to position [203, 2079]
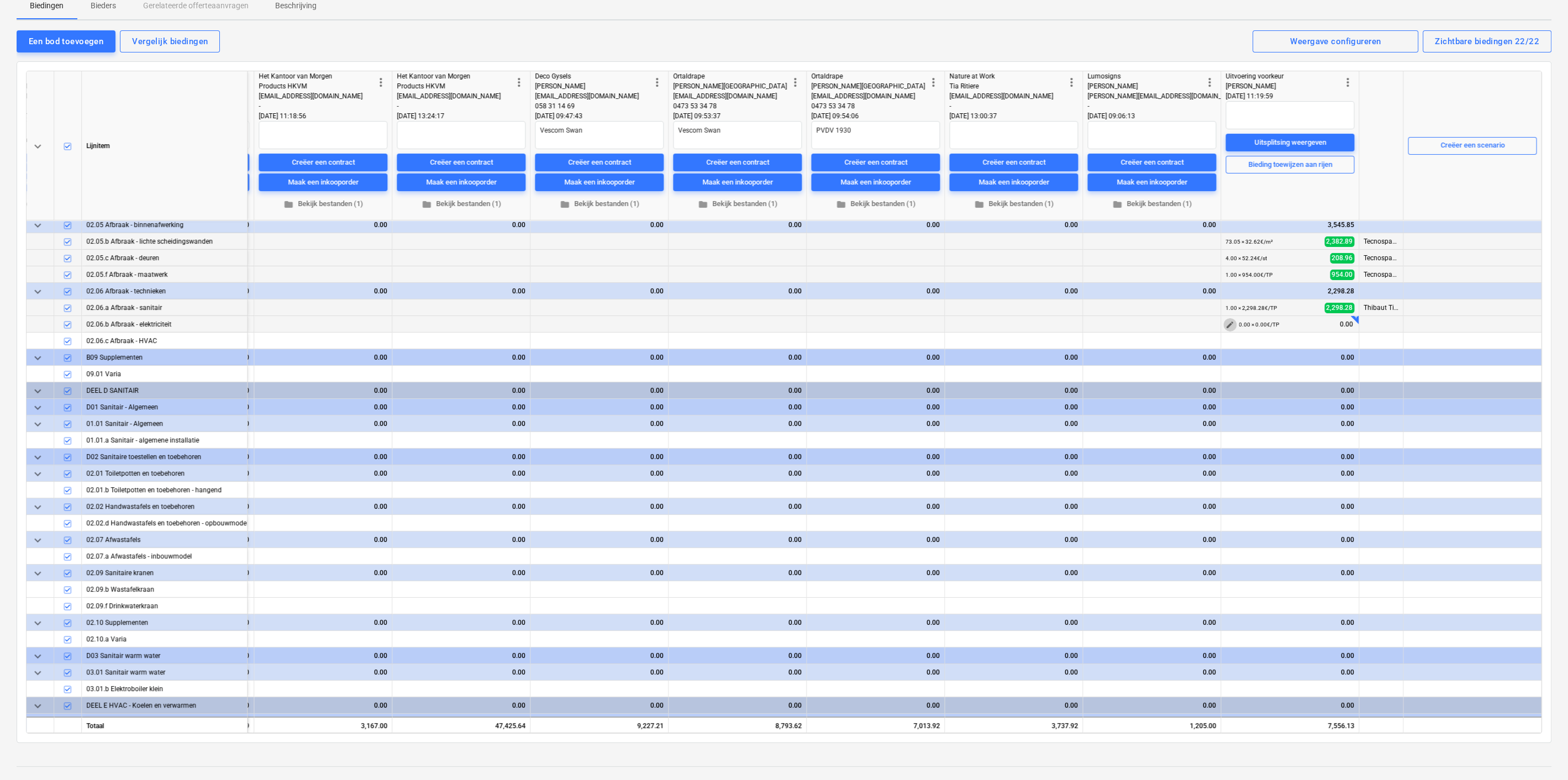
click at [1229, 322] on span "edit" at bounding box center [1230, 324] width 8 height 8
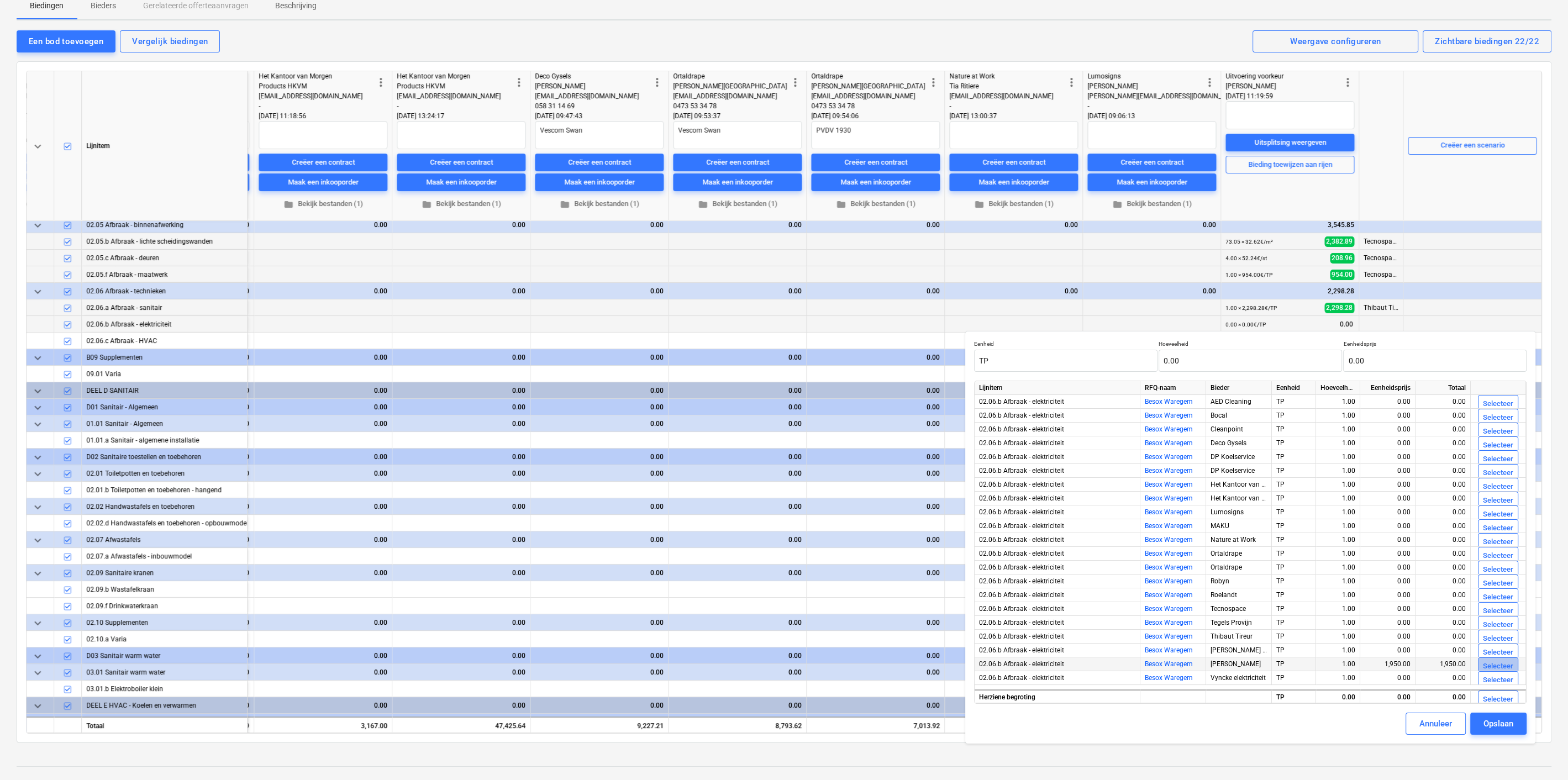
click at [1495, 665] on div "Selecteer" at bounding box center [1498, 666] width 31 height 13
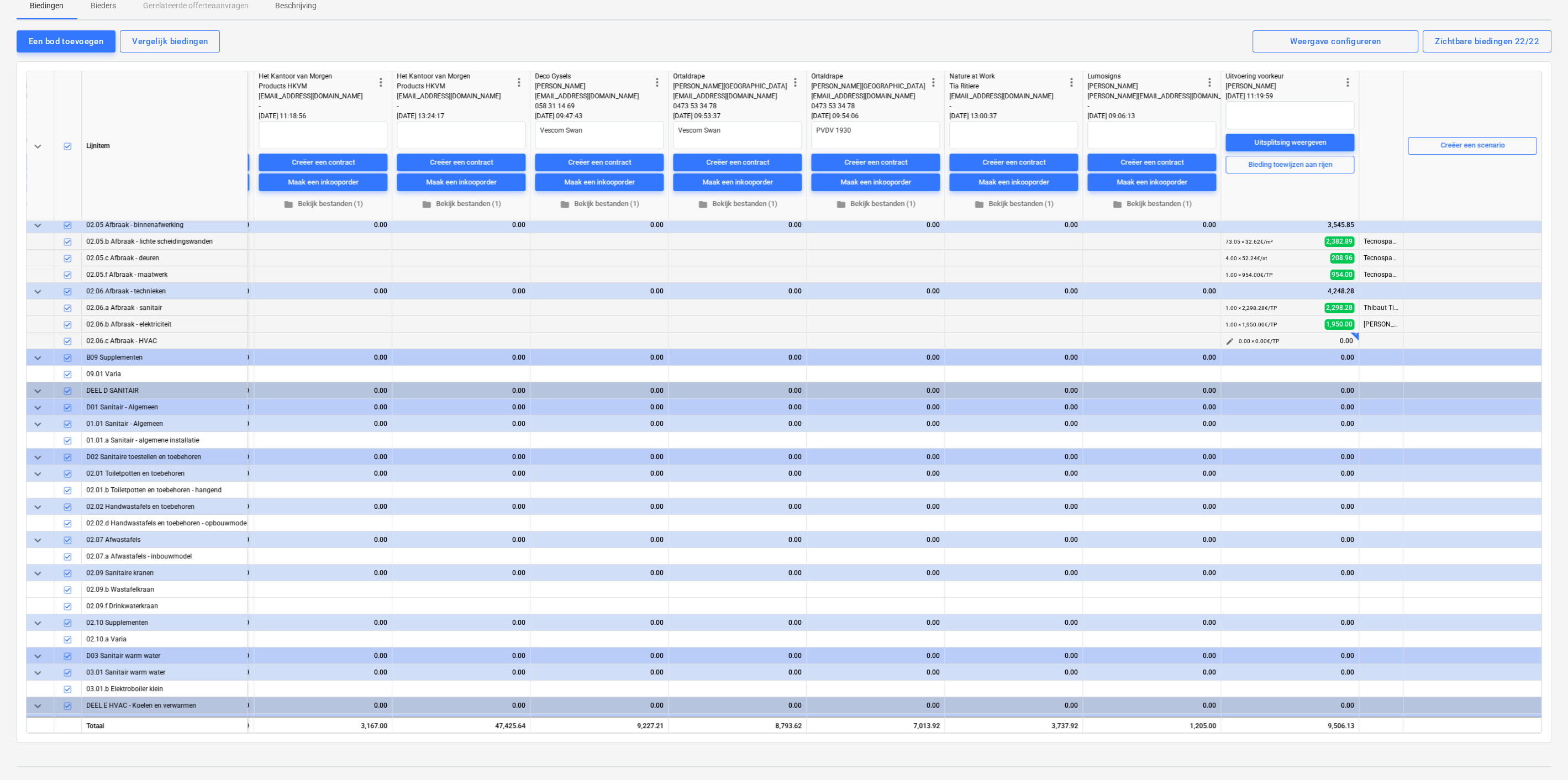
click at [1226, 341] on span "edit" at bounding box center [1230, 341] width 8 height 8
click at [1466, 338] on div at bounding box center [1472, 341] width 138 height 17
click at [1226, 437] on span "edit" at bounding box center [1230, 440] width 8 height 8
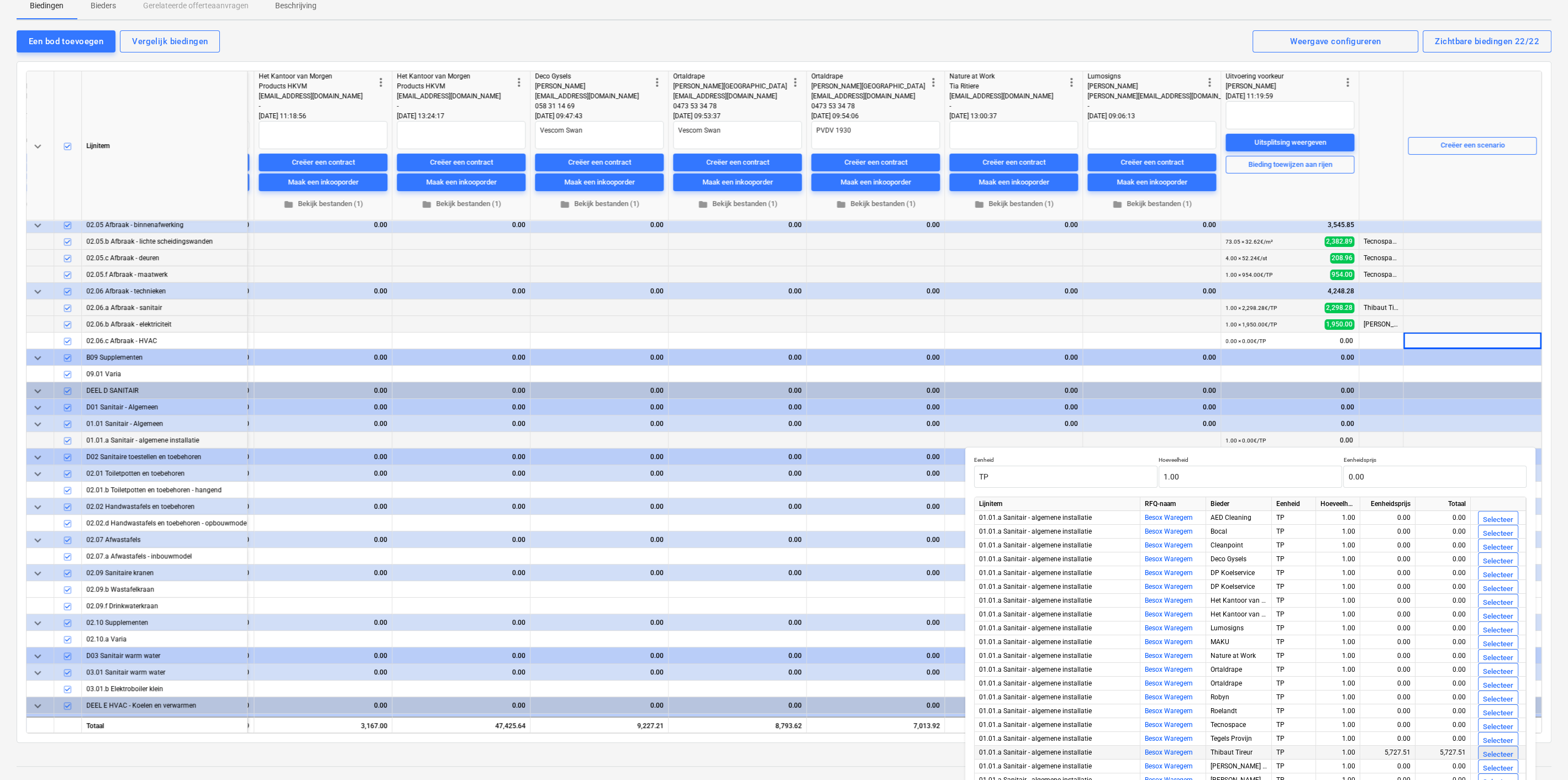
click at [1494, 751] on div "Selecteer" at bounding box center [1498, 755] width 31 height 13
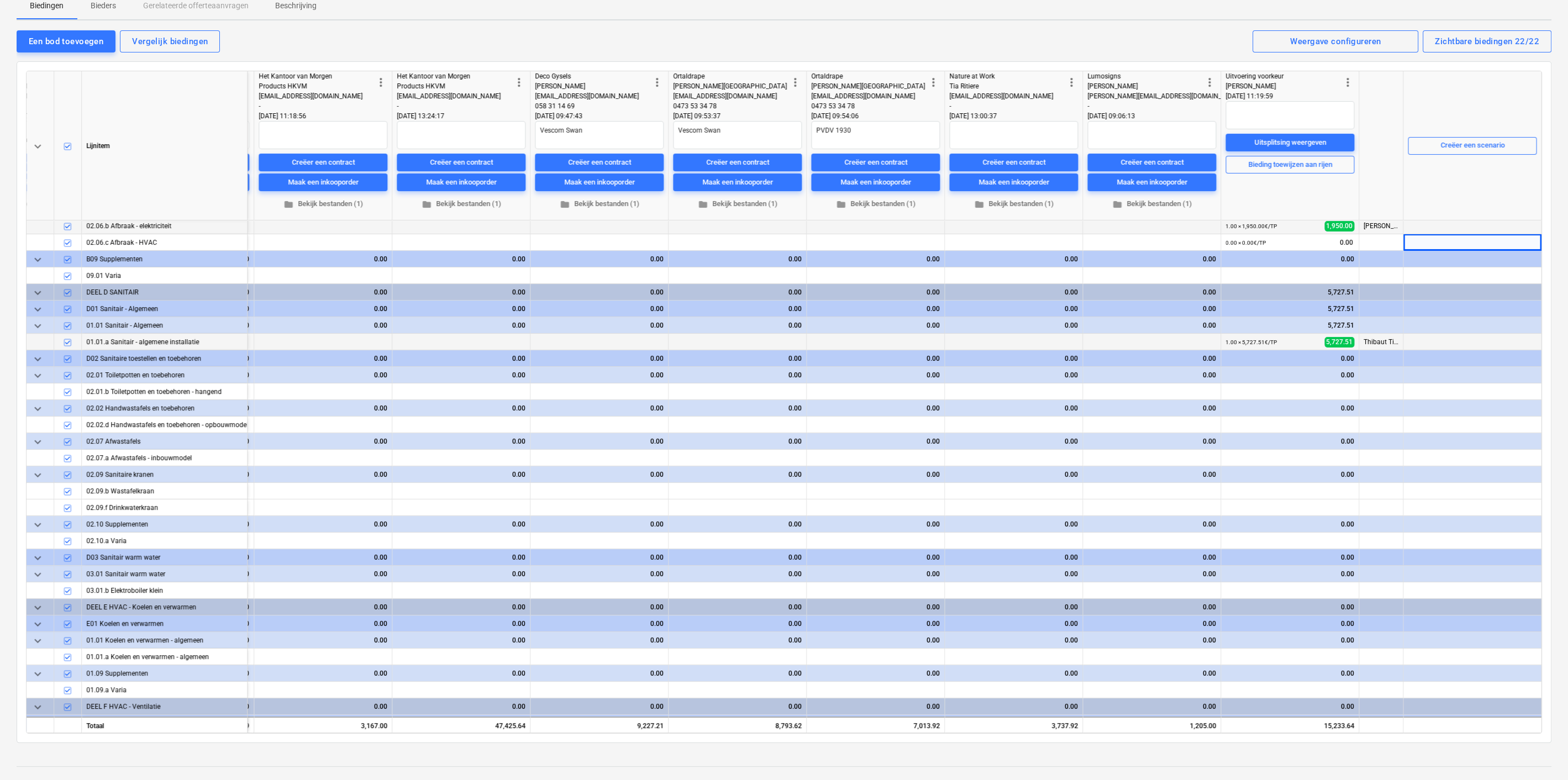
scroll to position [305, 2079]
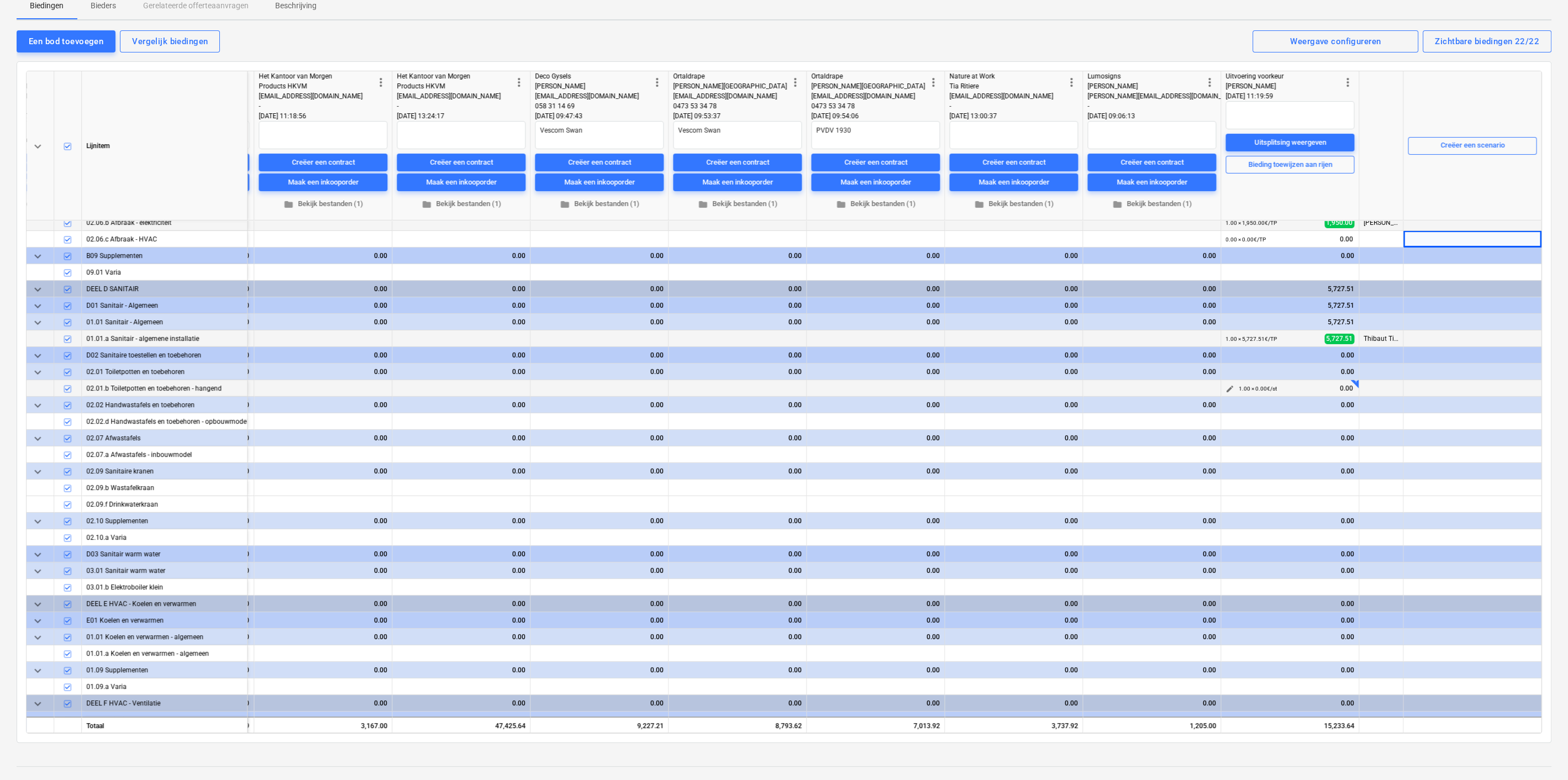
click at [1229, 388] on span "edit" at bounding box center [1230, 389] width 8 height 8
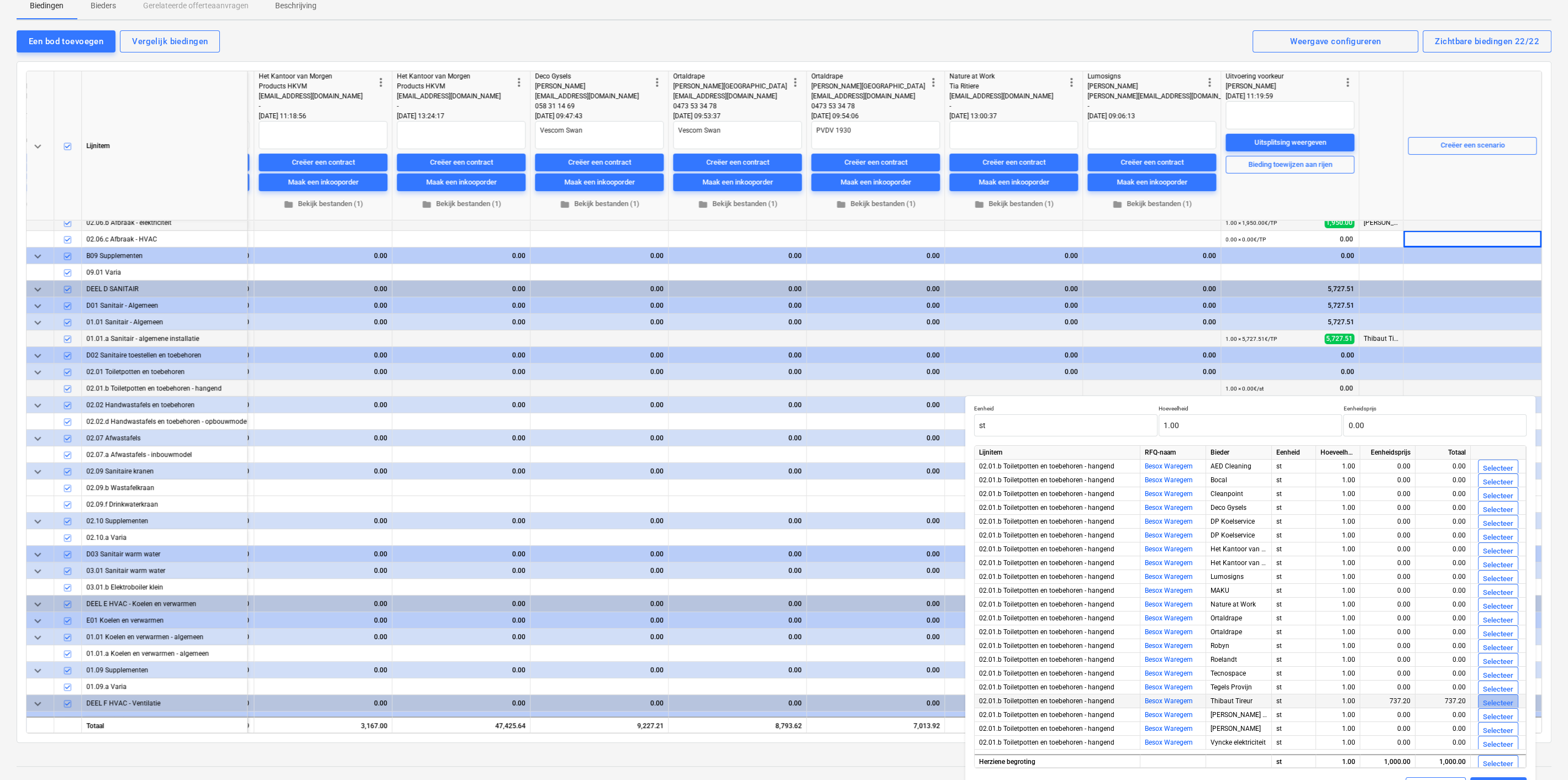
click at [1497, 700] on div "Selecteer" at bounding box center [1498, 704] width 31 height 13
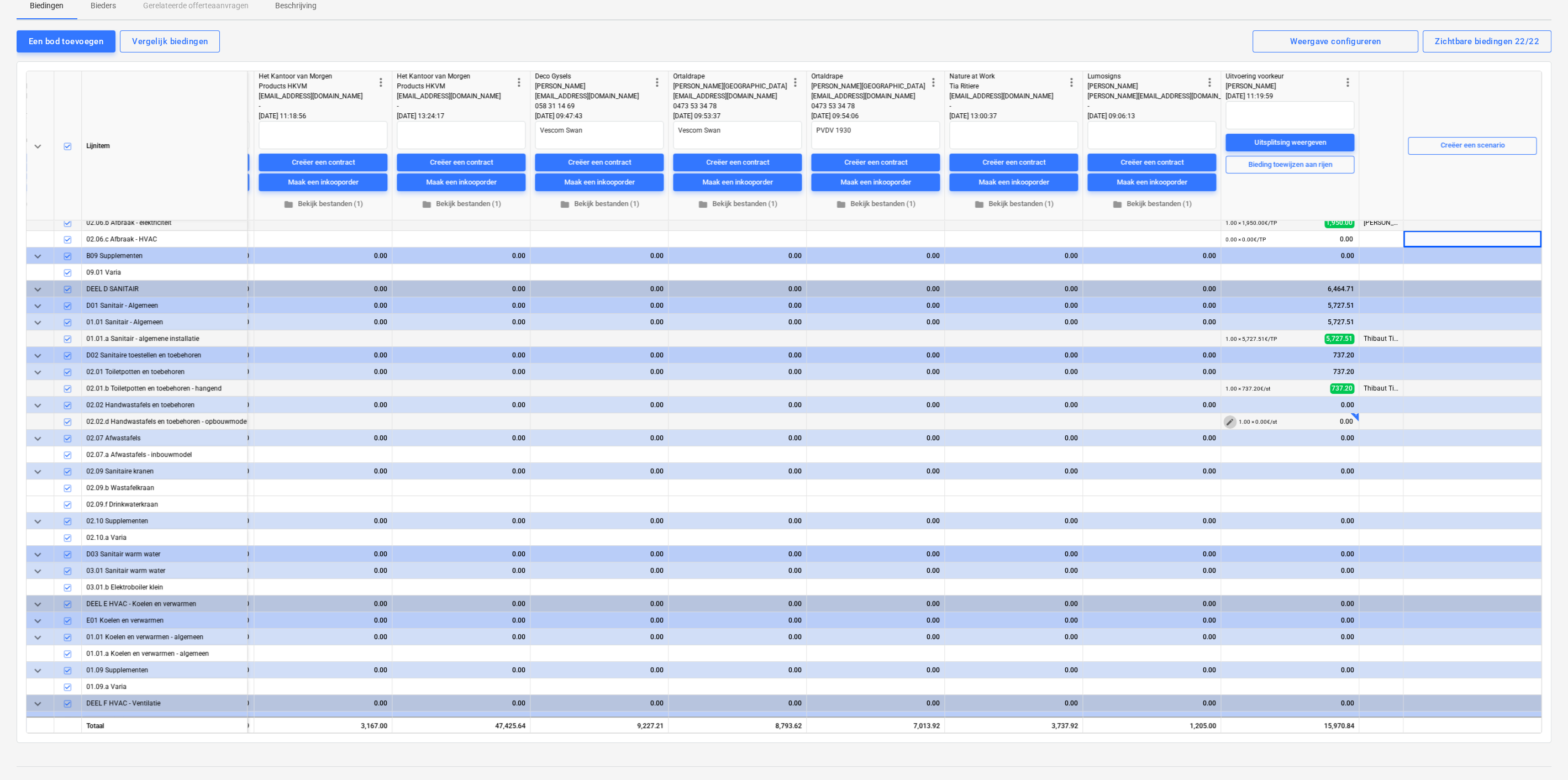
click at [1226, 418] on span "edit" at bounding box center [1230, 421] width 8 height 8
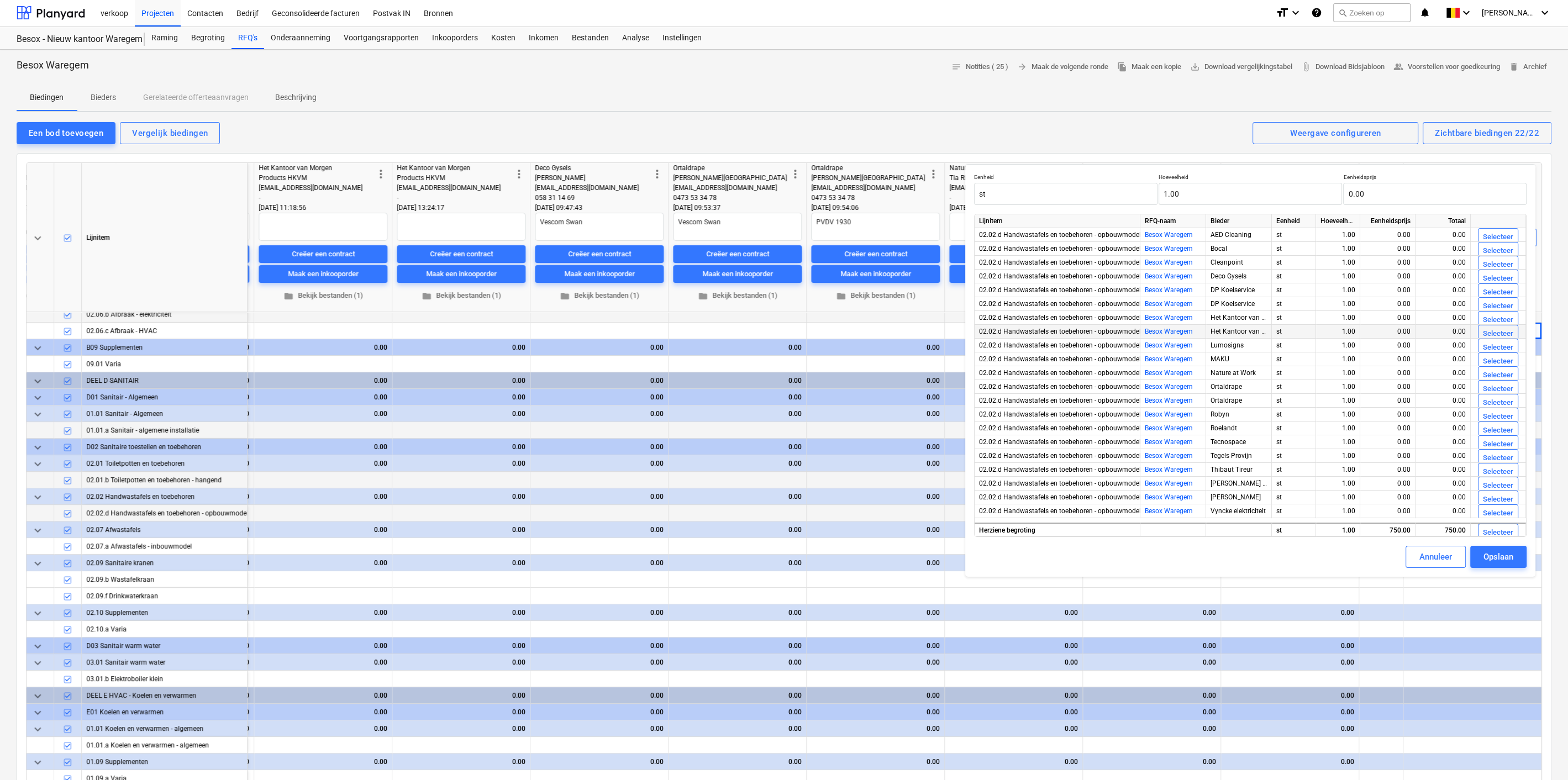
scroll to position [0, 0]
click at [1439, 556] on div "Annuleer" at bounding box center [1436, 557] width 33 height 14
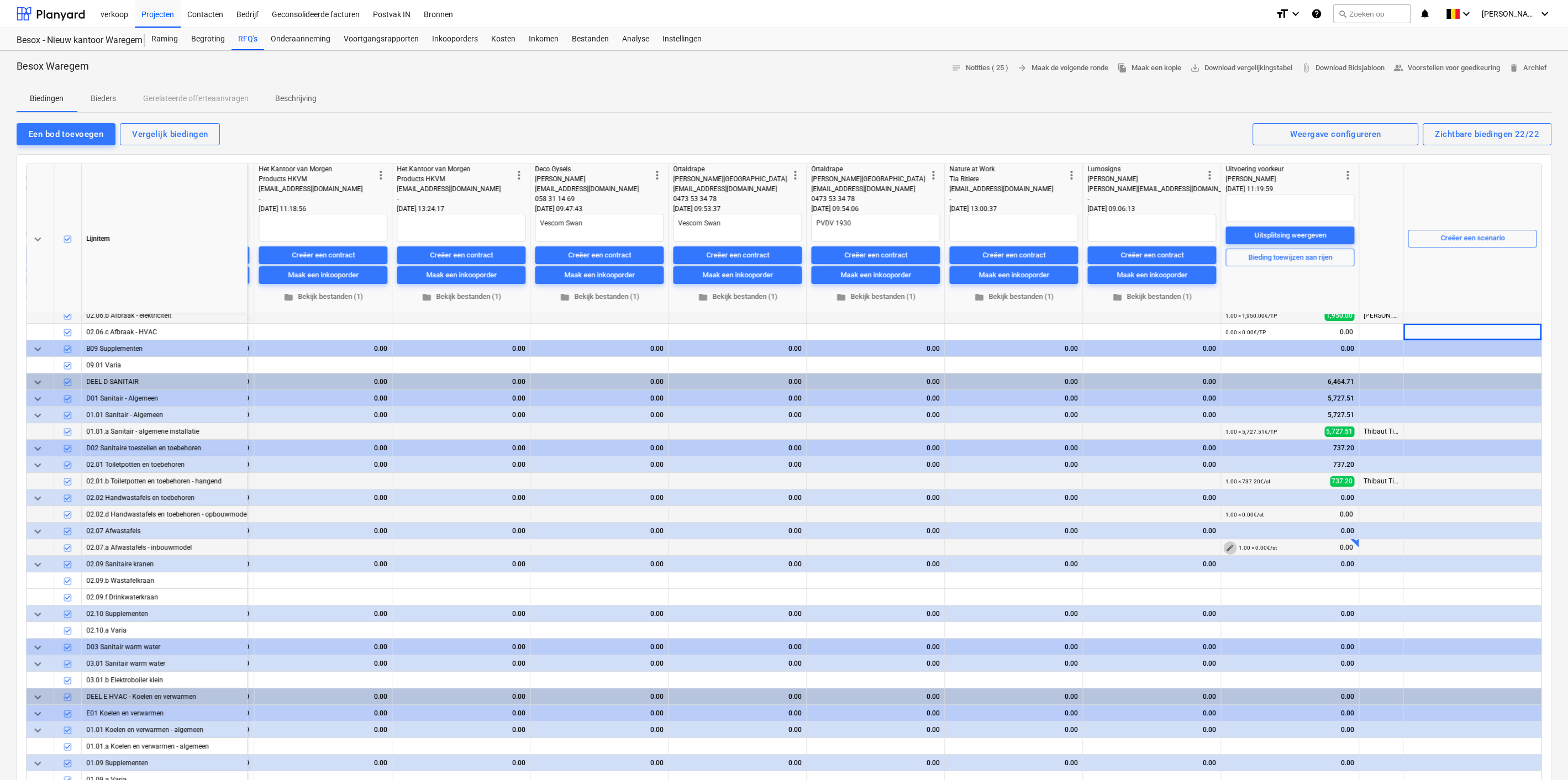
click at [1229, 547] on span "edit" at bounding box center [1230, 547] width 8 height 8
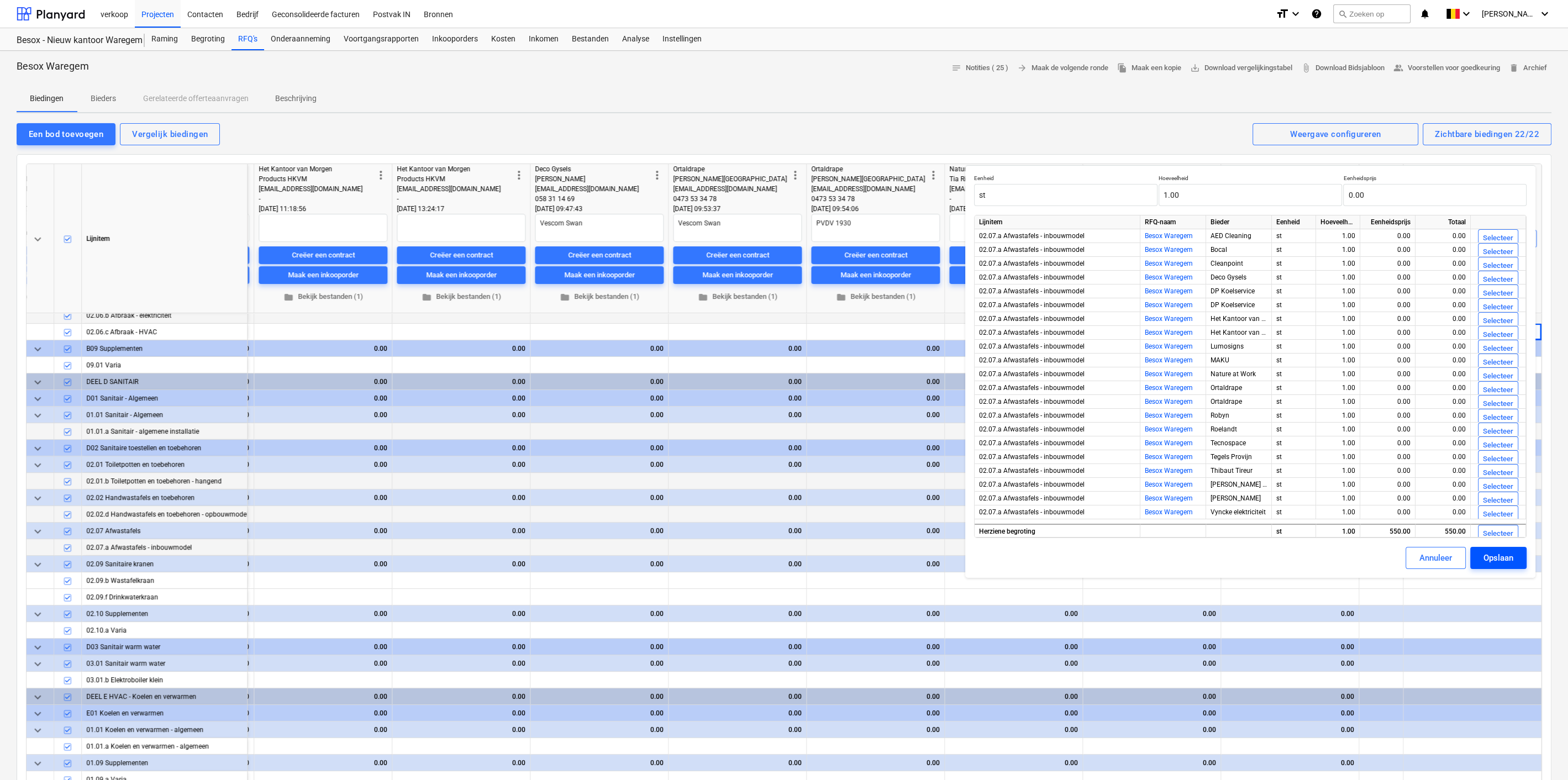
click at [1485, 553] on div "Opslaan" at bounding box center [1498, 557] width 30 height 14
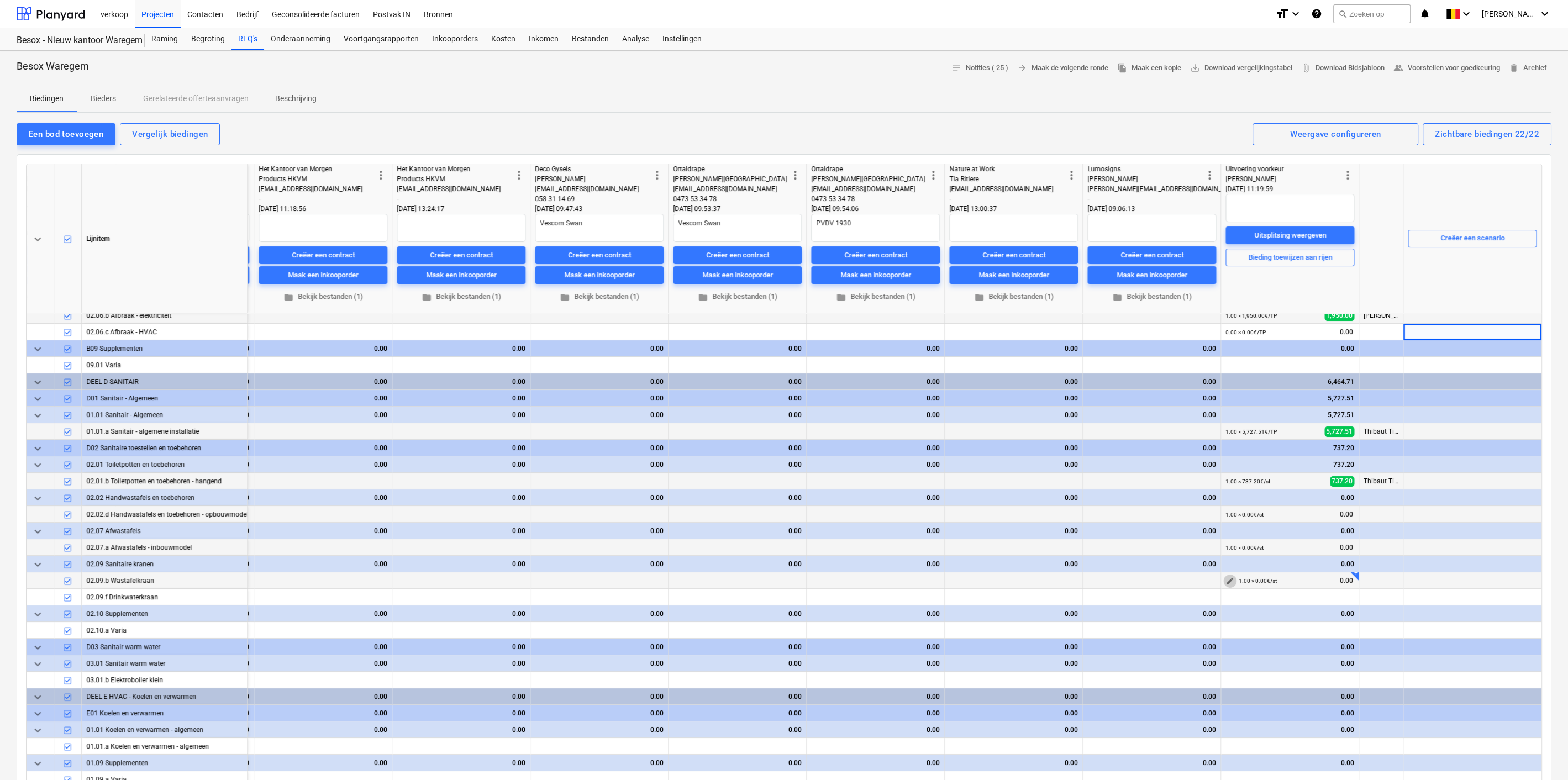
click at [1227, 580] on span "edit" at bounding box center [1230, 581] width 8 height 8
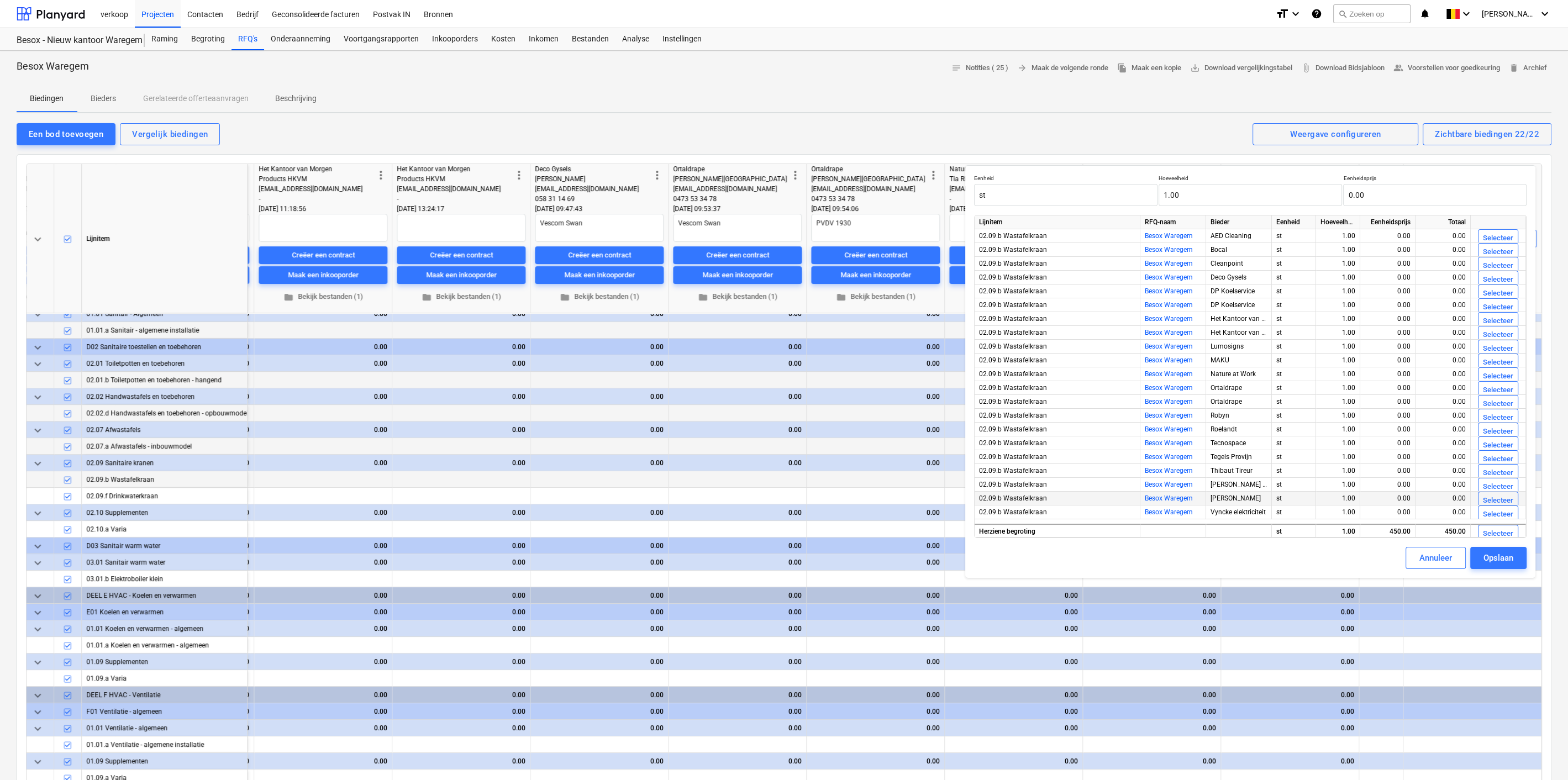
scroll to position [405, 2079]
click at [1441, 554] on div "Annuleer" at bounding box center [1436, 557] width 33 height 14
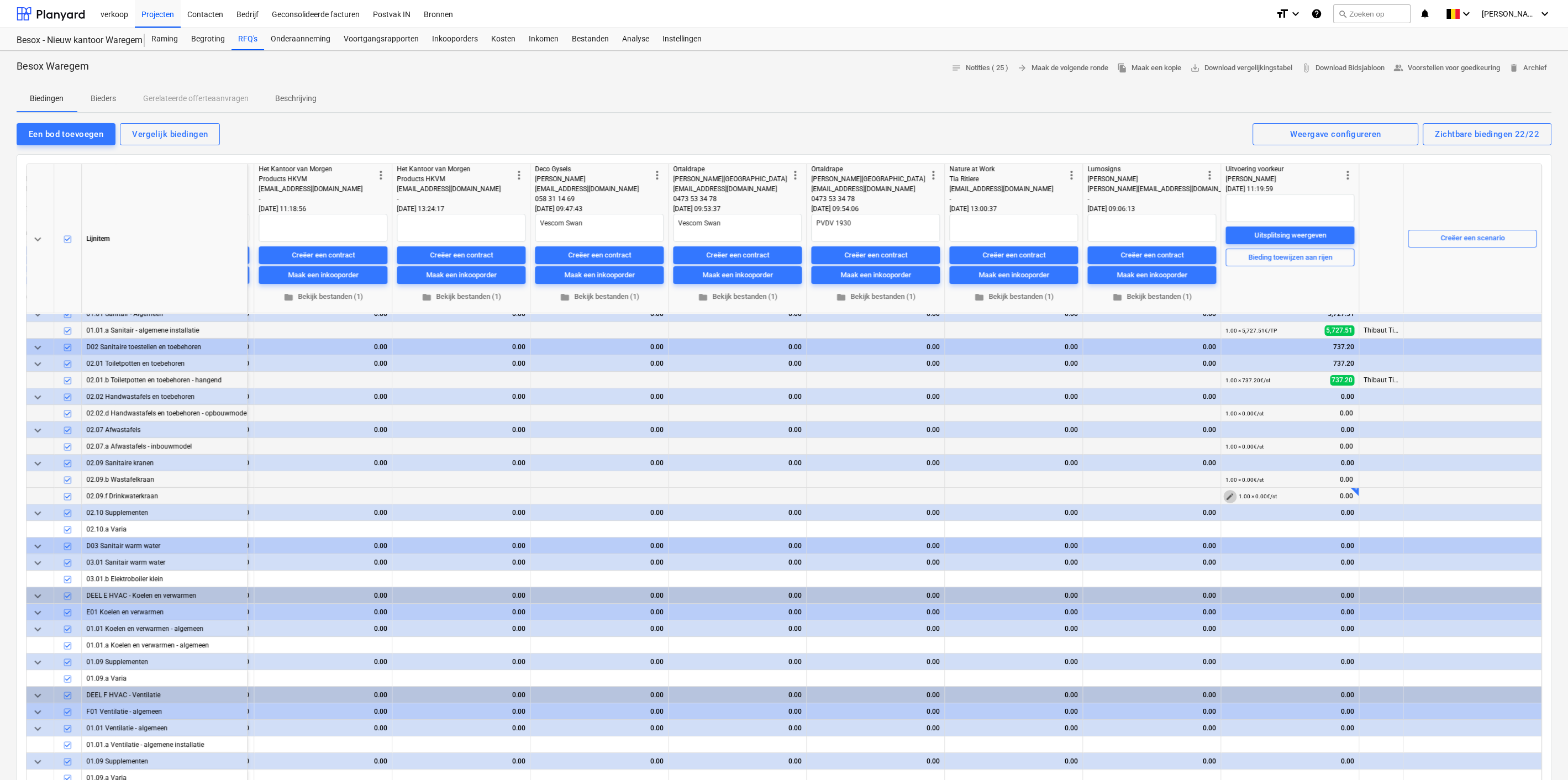
click at [1226, 492] on span "edit" at bounding box center [1230, 496] width 8 height 8
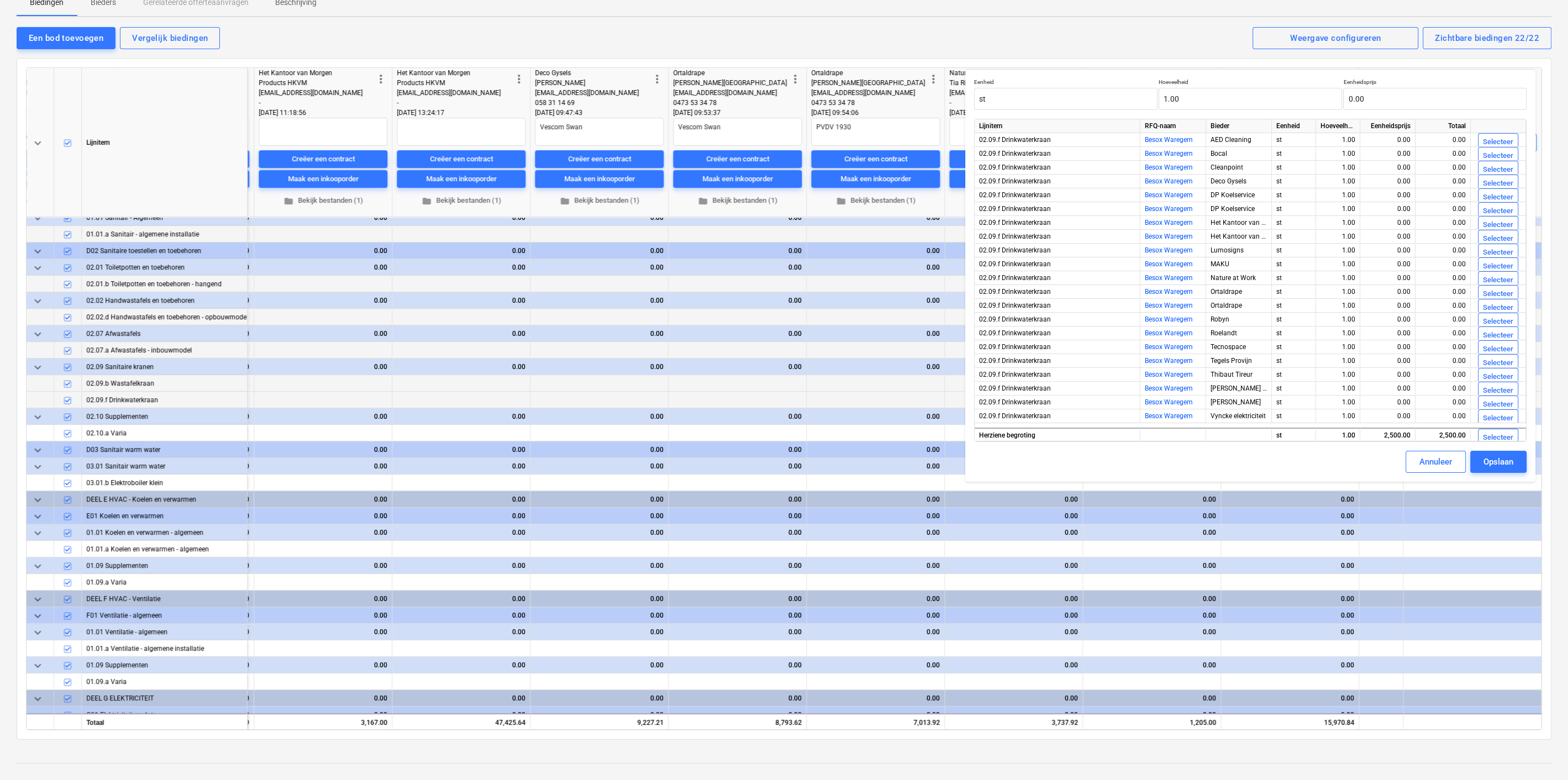
scroll to position [101, 0]
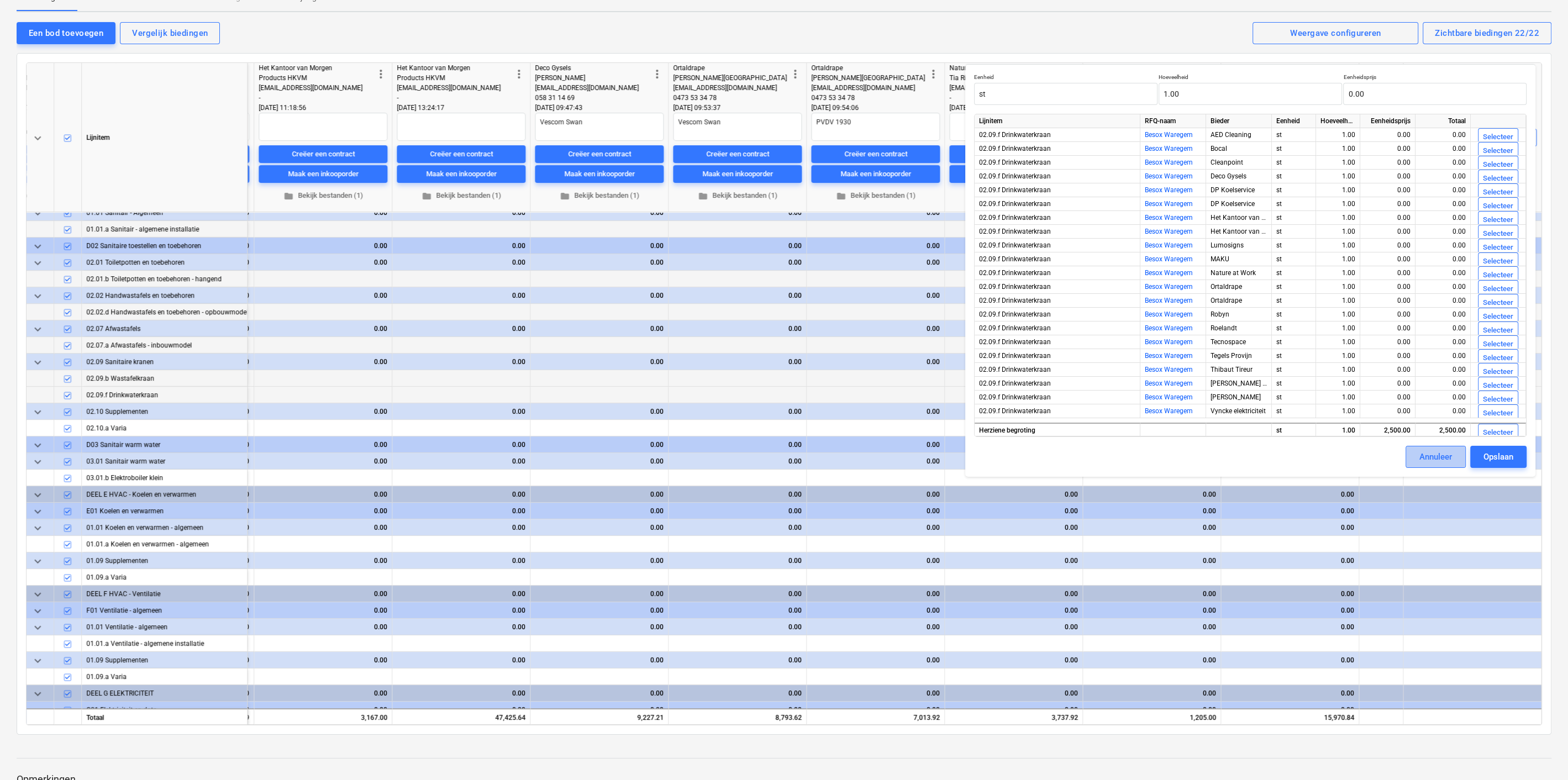
click at [1424, 455] on div "Annuleer" at bounding box center [1436, 456] width 33 height 14
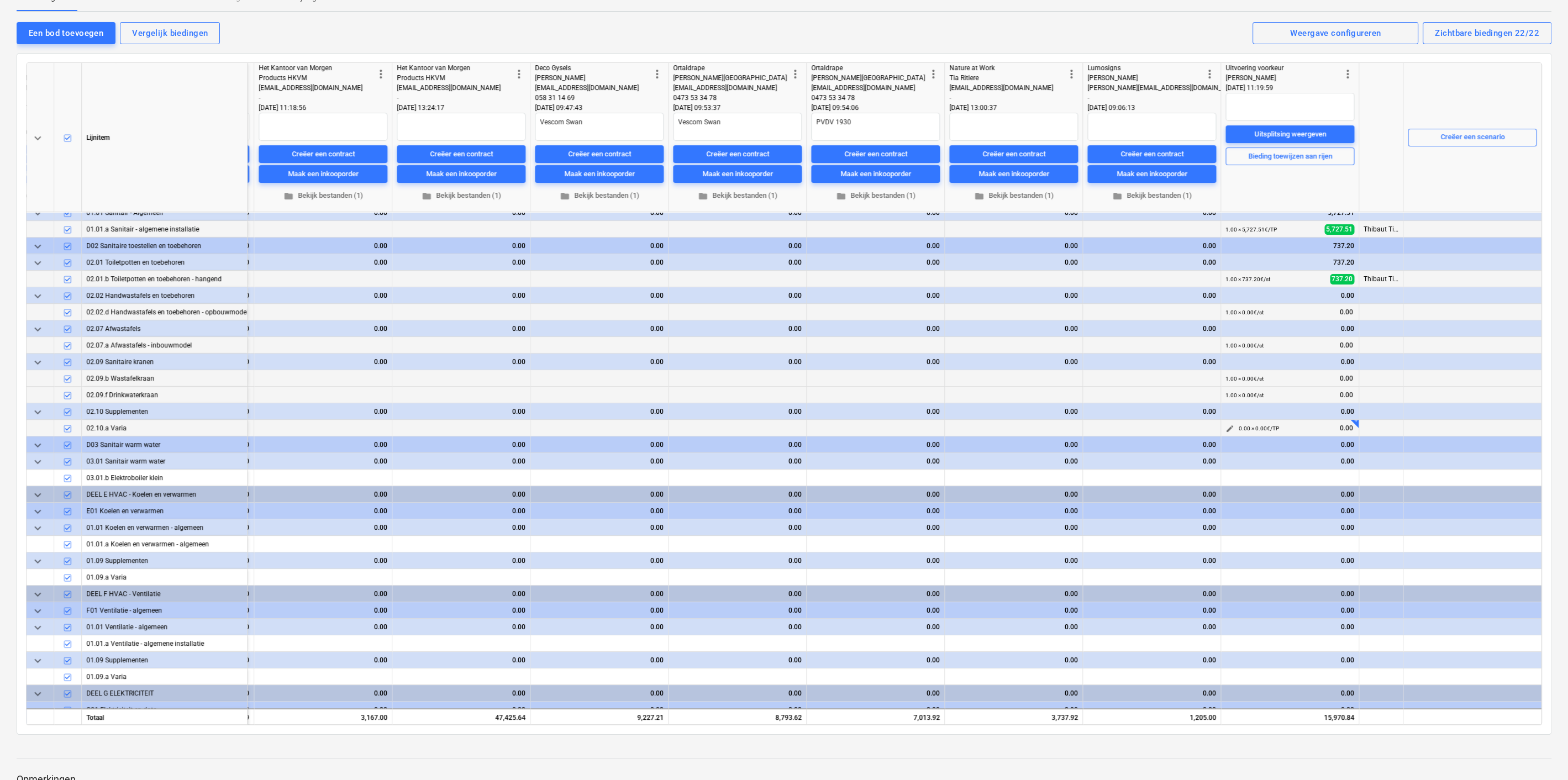
click at [1229, 425] on span "edit" at bounding box center [1230, 428] width 8 height 8
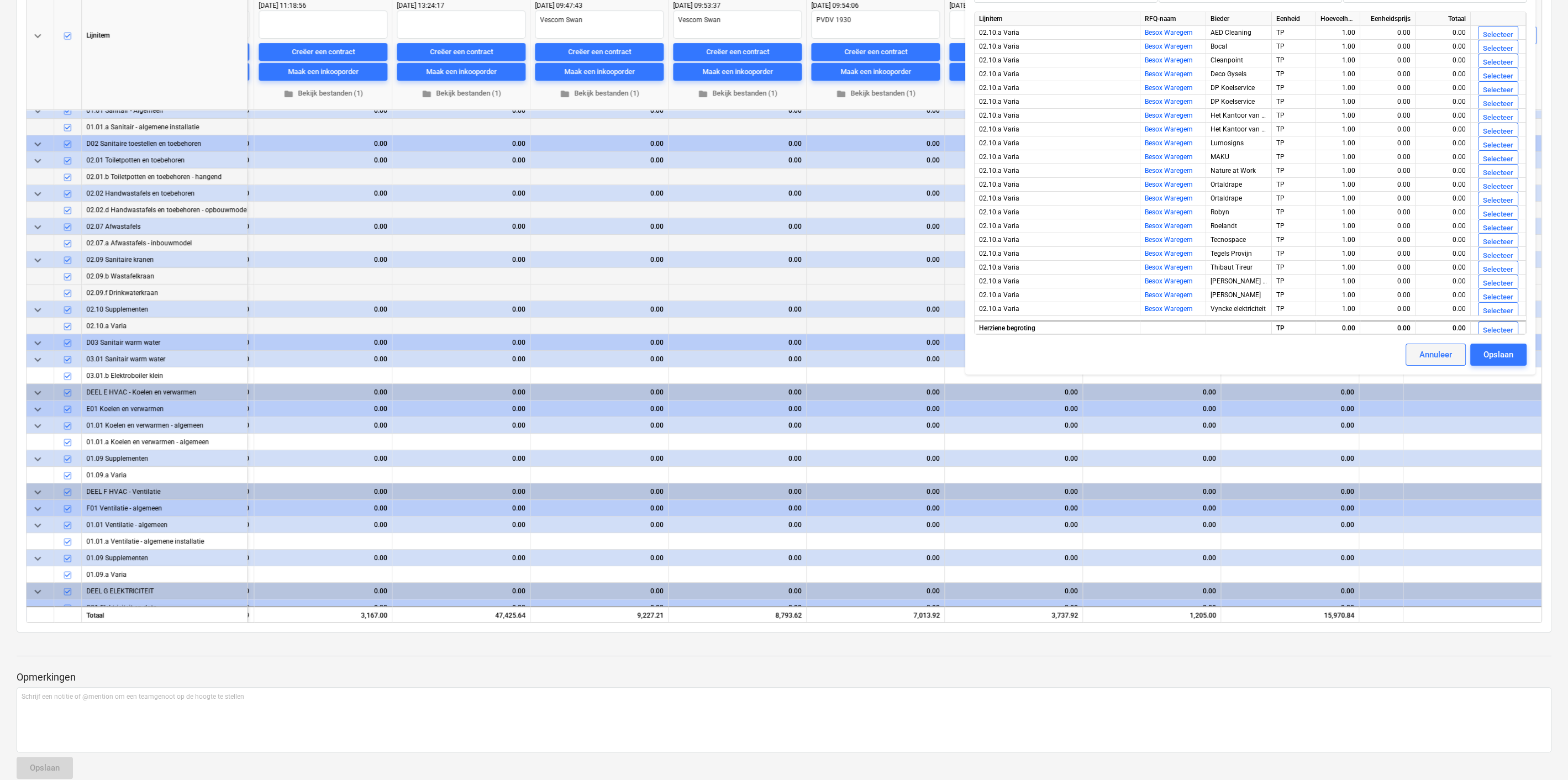
scroll to position [203, 0]
click at [1416, 352] on button "Annuleer" at bounding box center [1436, 355] width 61 height 22
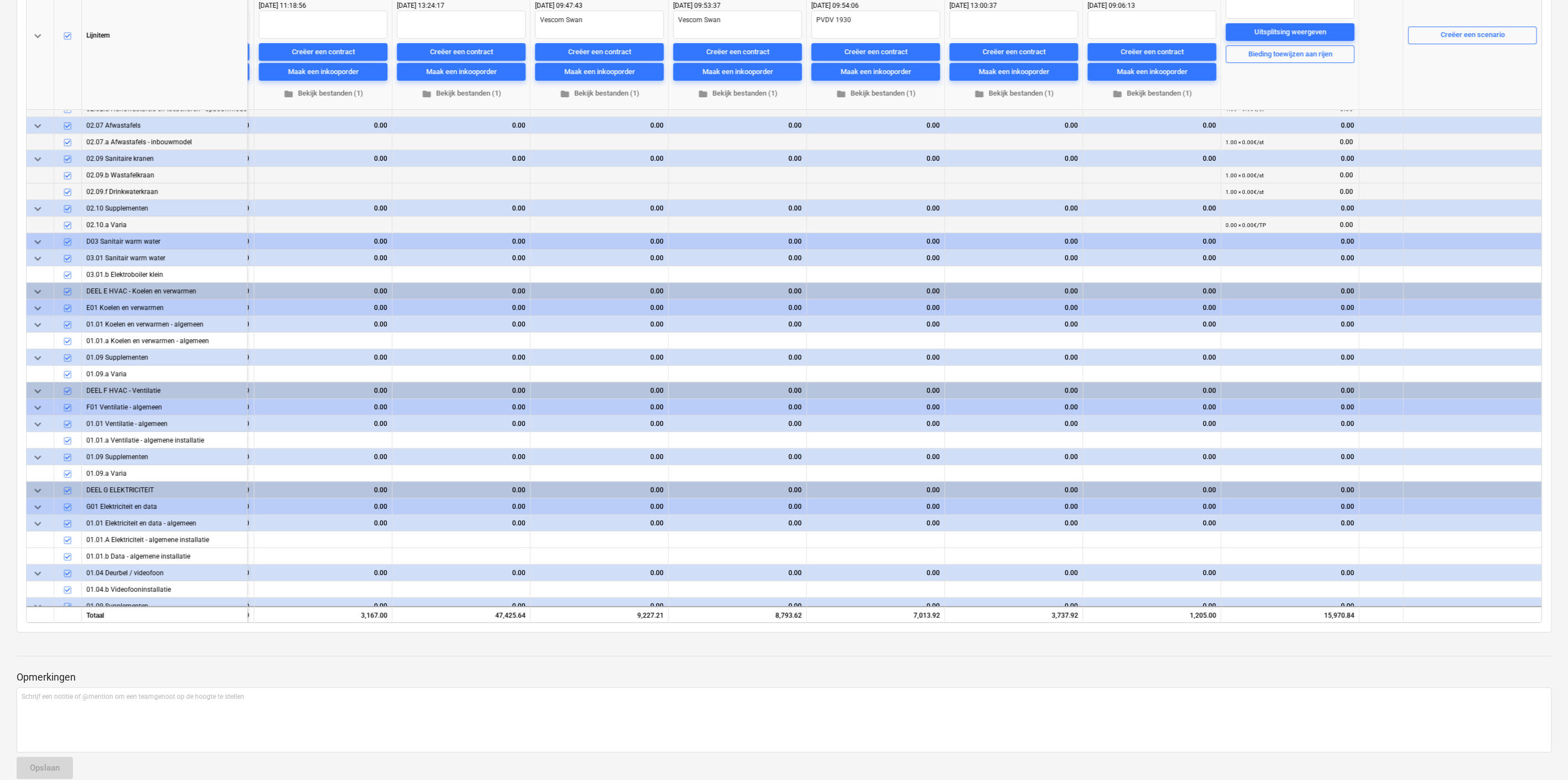
scroll to position [507, 2079]
click at [1227, 270] on span "edit" at bounding box center [1230, 274] width 8 height 8
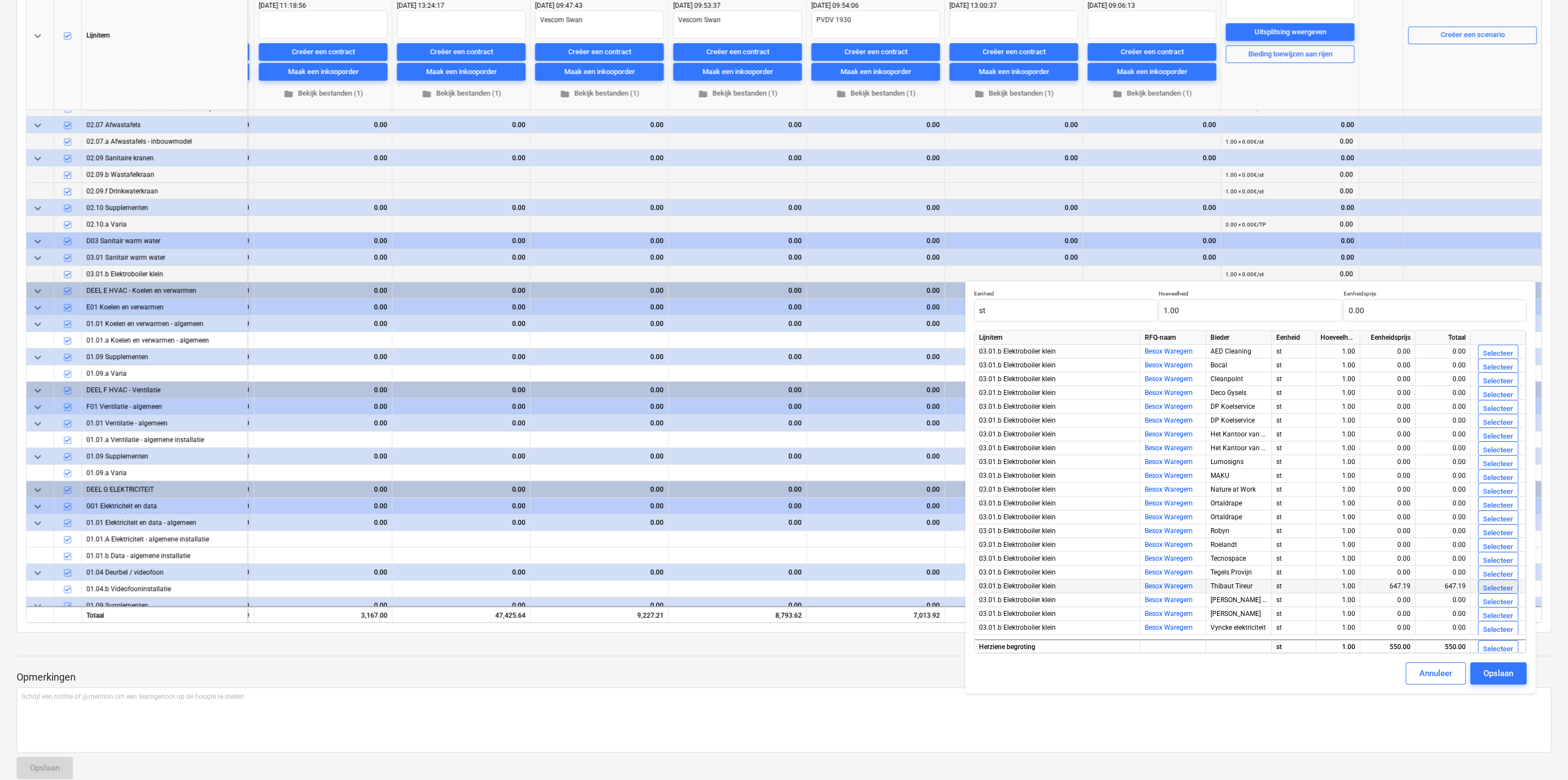
click at [1490, 587] on div "Selecteer" at bounding box center [1498, 589] width 31 height 13
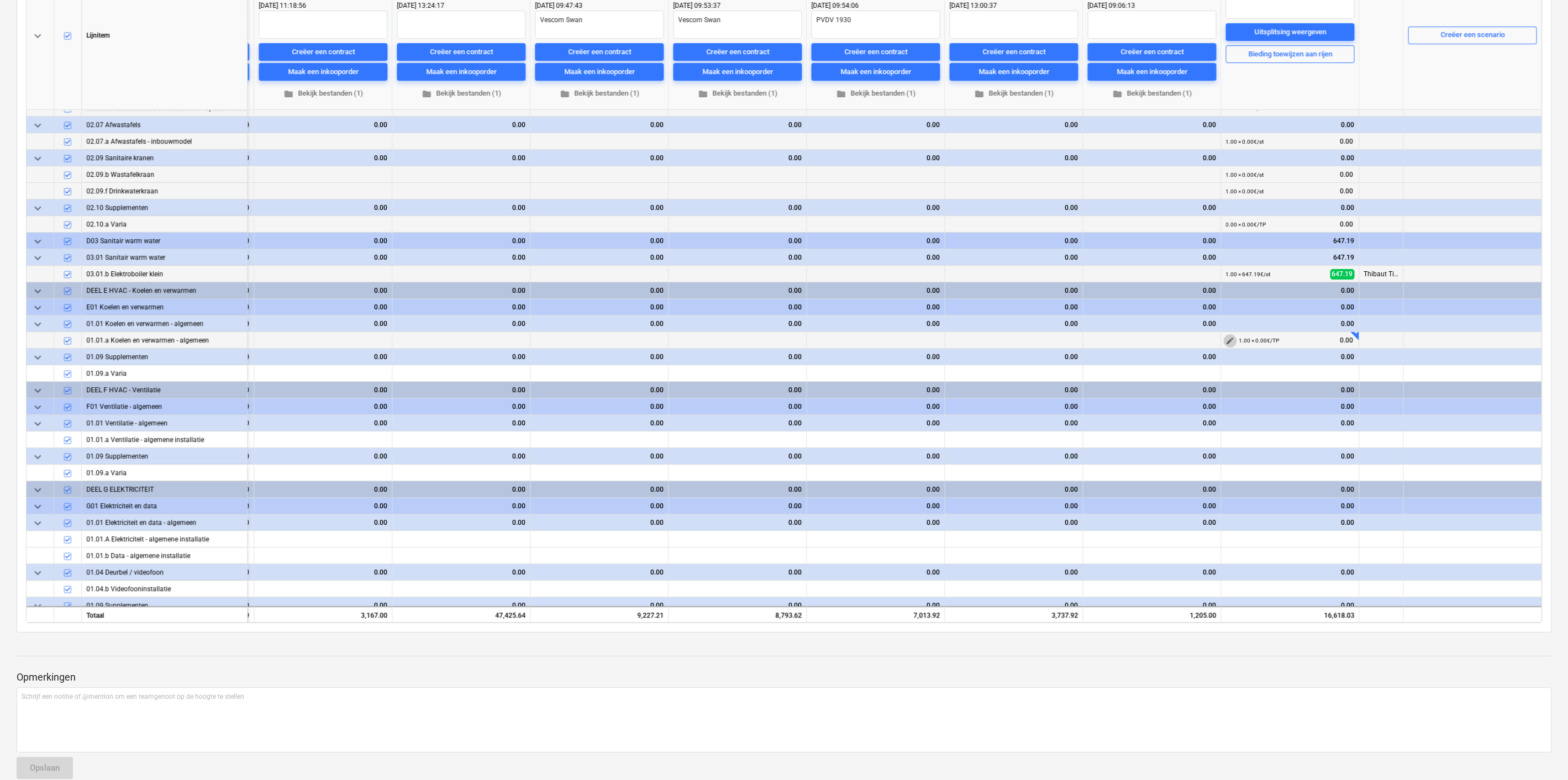
click at [1226, 338] on span "edit" at bounding box center [1230, 340] width 8 height 8
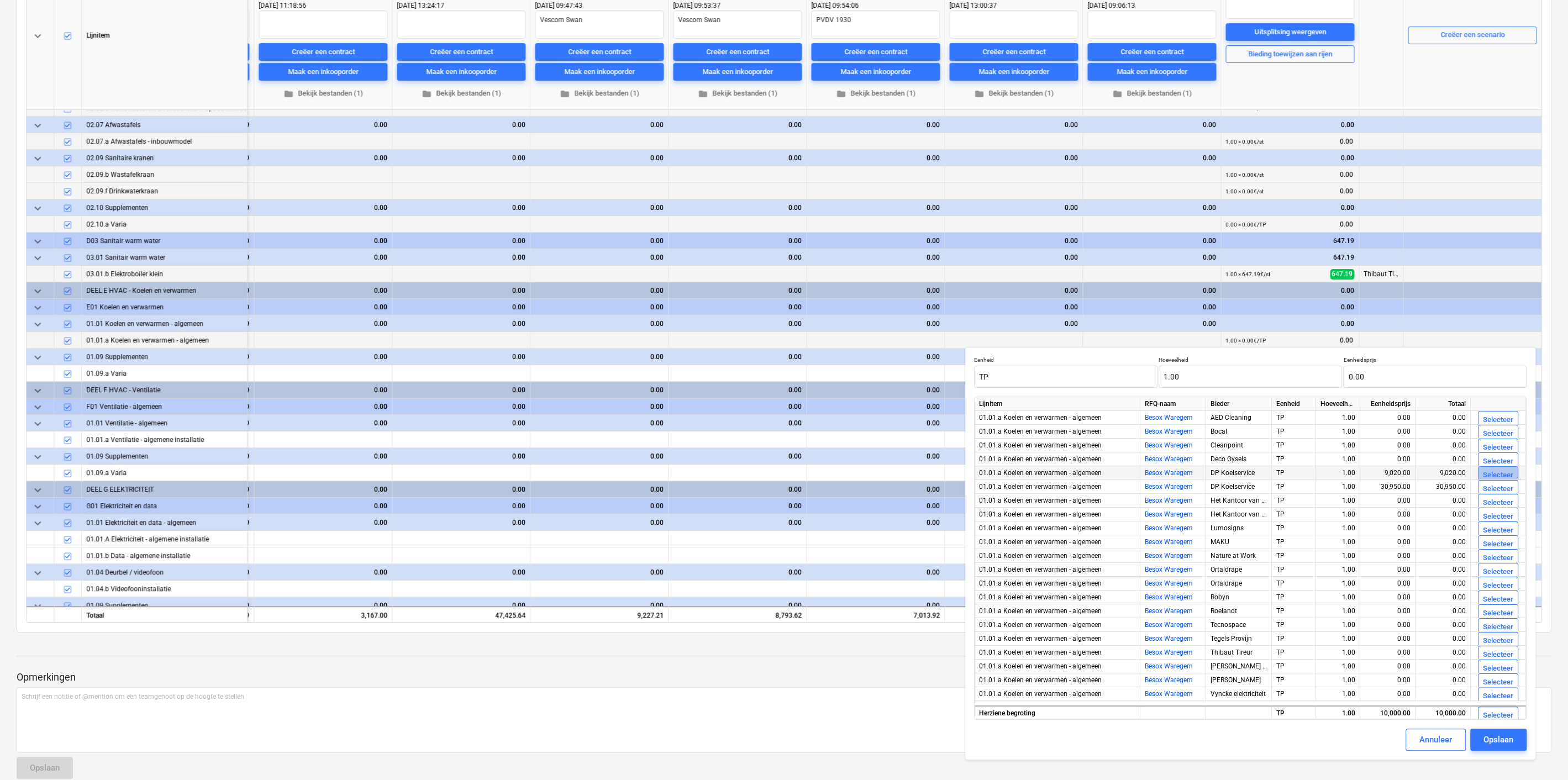
click at [1490, 474] on div "Selecteer" at bounding box center [1498, 475] width 31 height 13
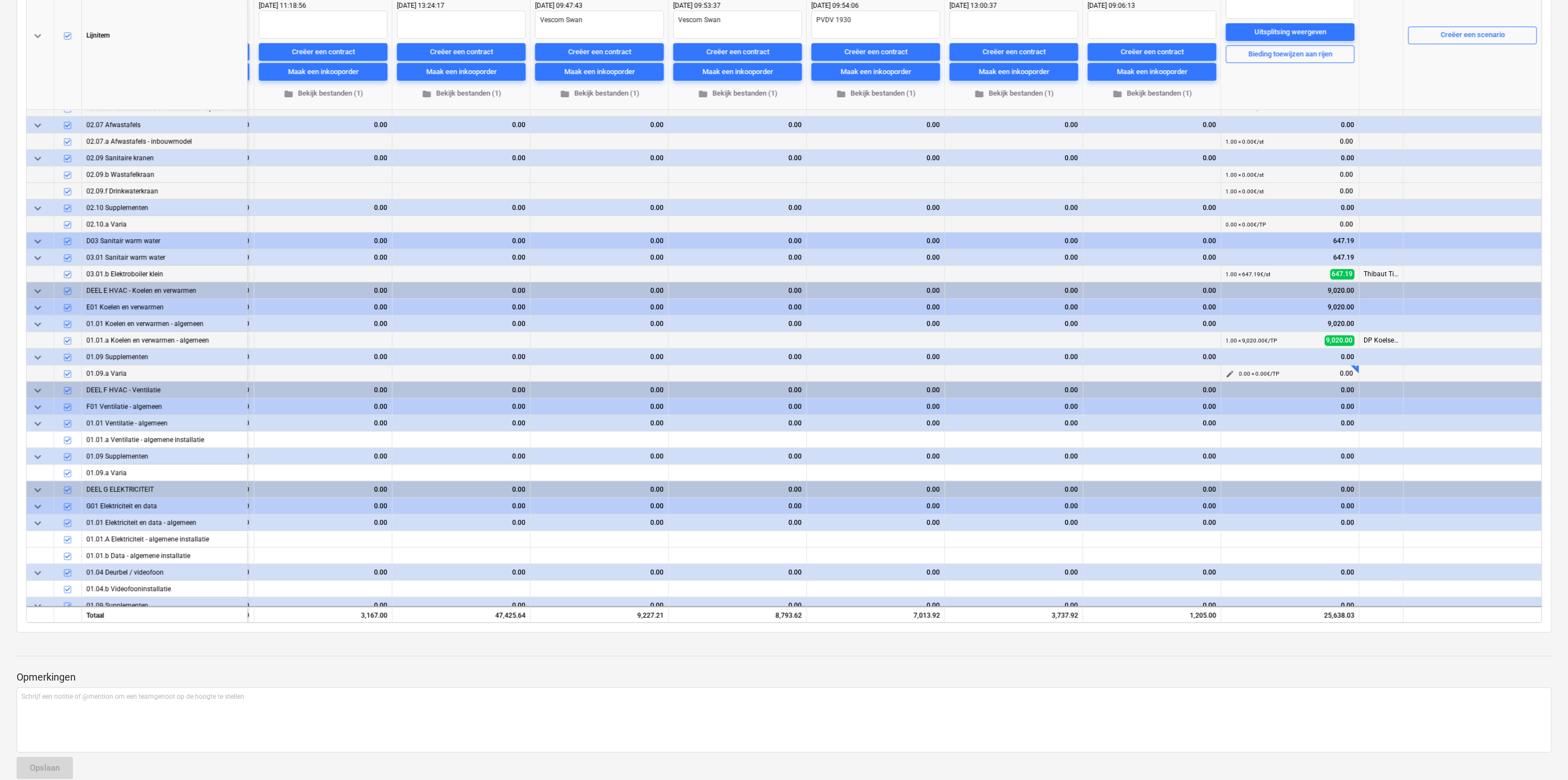
click at [1230, 370] on span "edit" at bounding box center [1230, 374] width 8 height 8
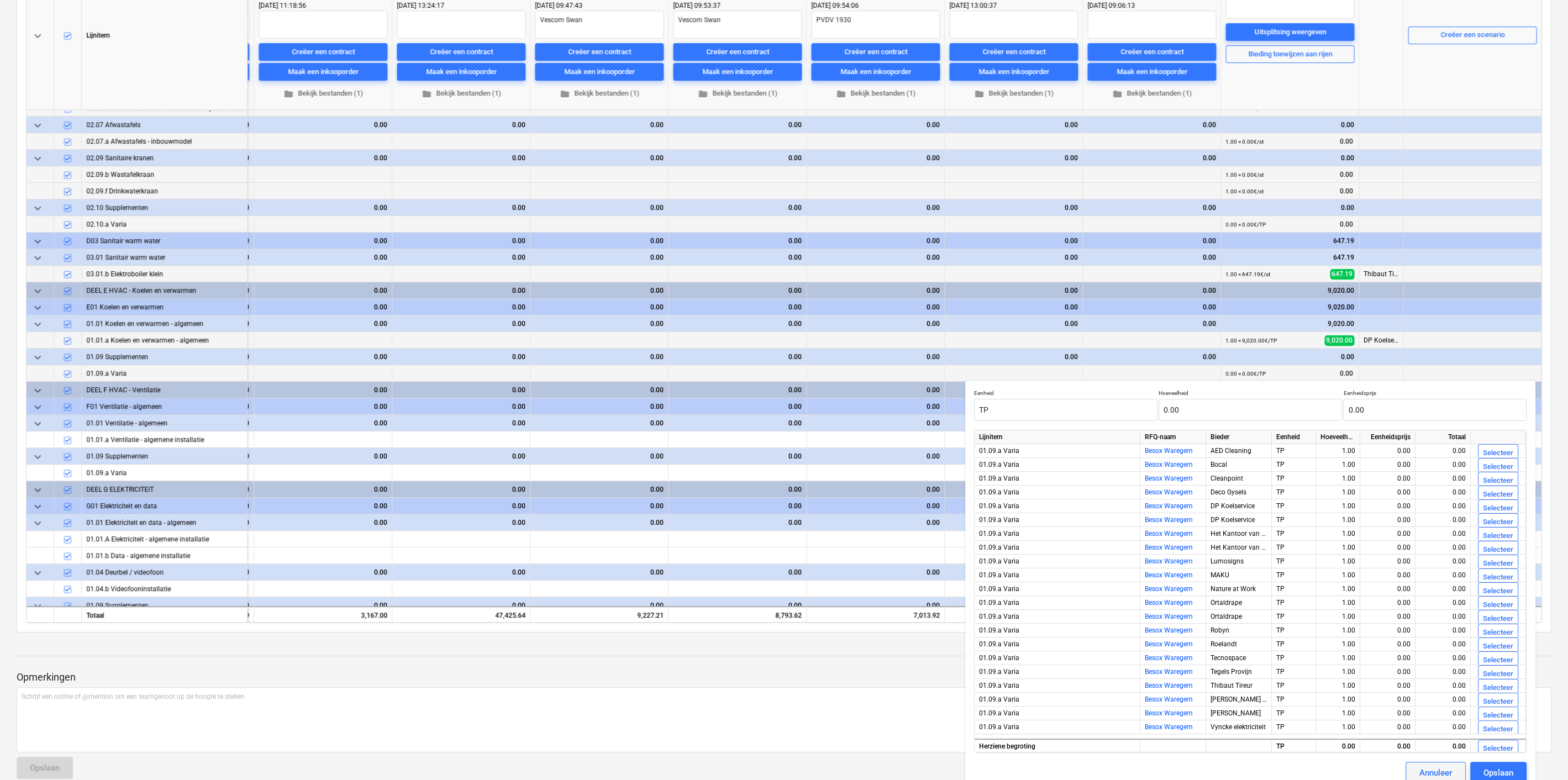
click at [1440, 766] on div "Annuleer" at bounding box center [1436, 772] width 33 height 14
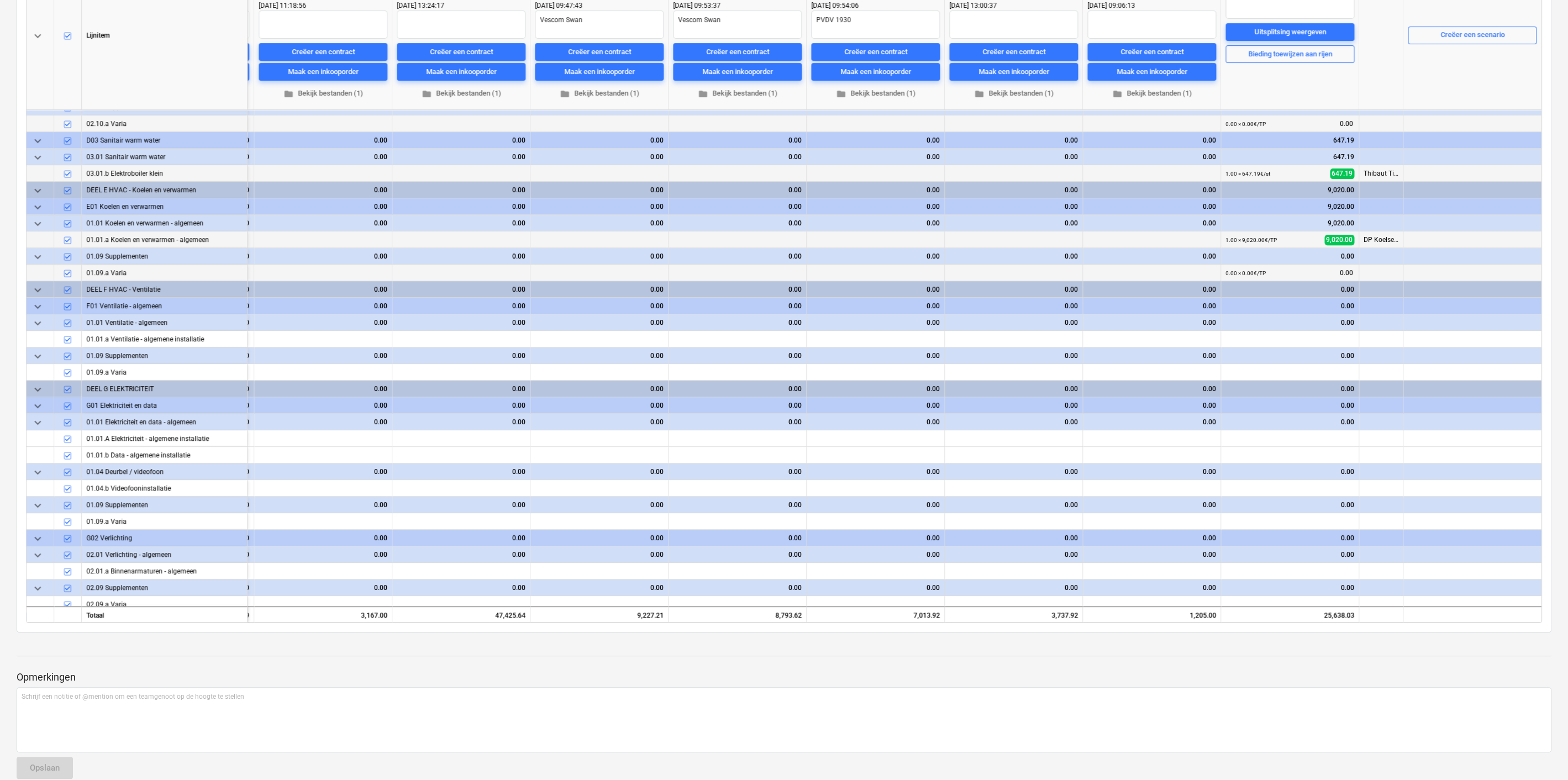
scroll to position [609, 2079]
click at [1227, 334] on span "edit" at bounding box center [1230, 337] width 8 height 8
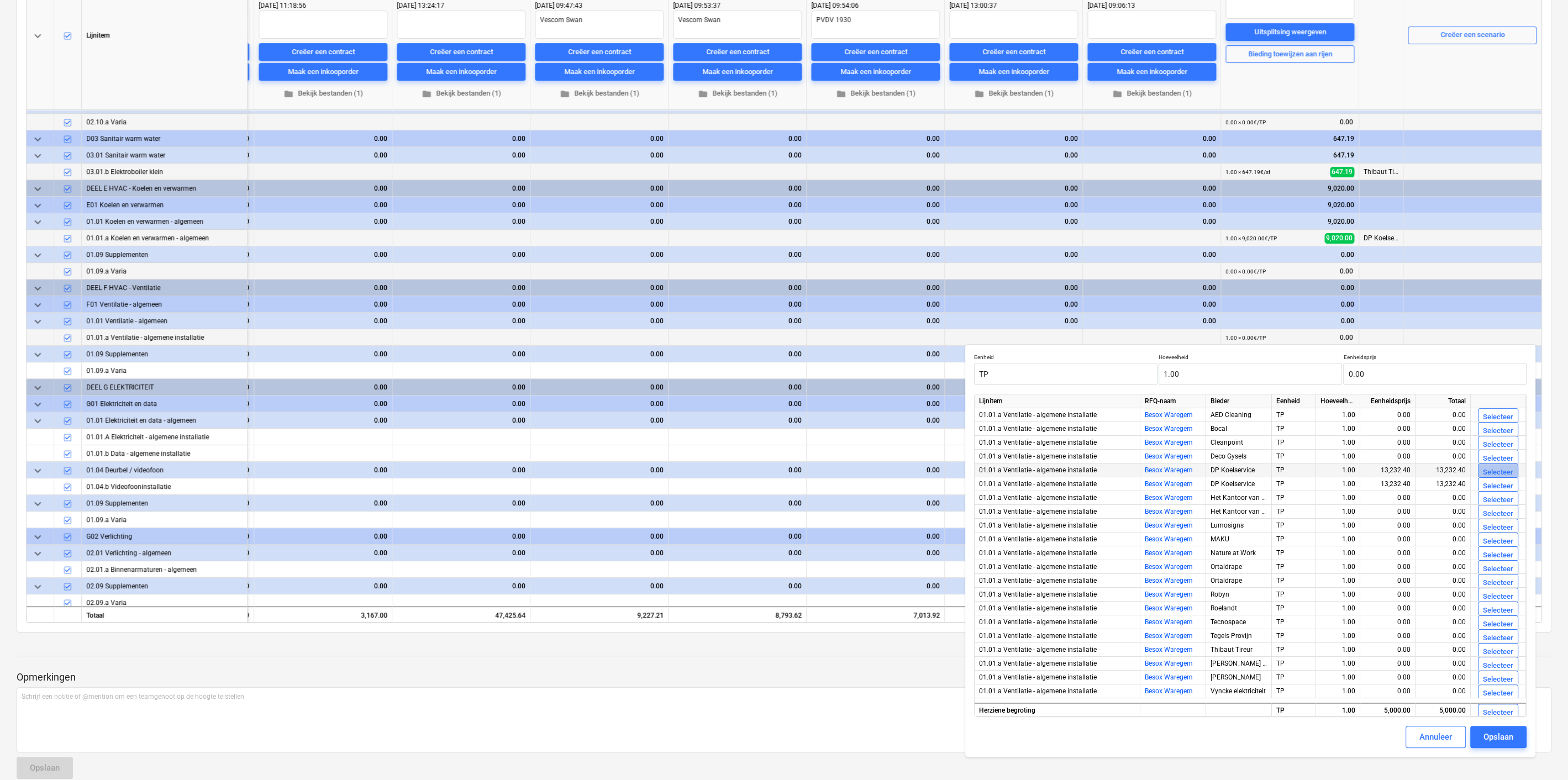
click at [1485, 469] on div "Selecteer" at bounding box center [1498, 472] width 31 height 13
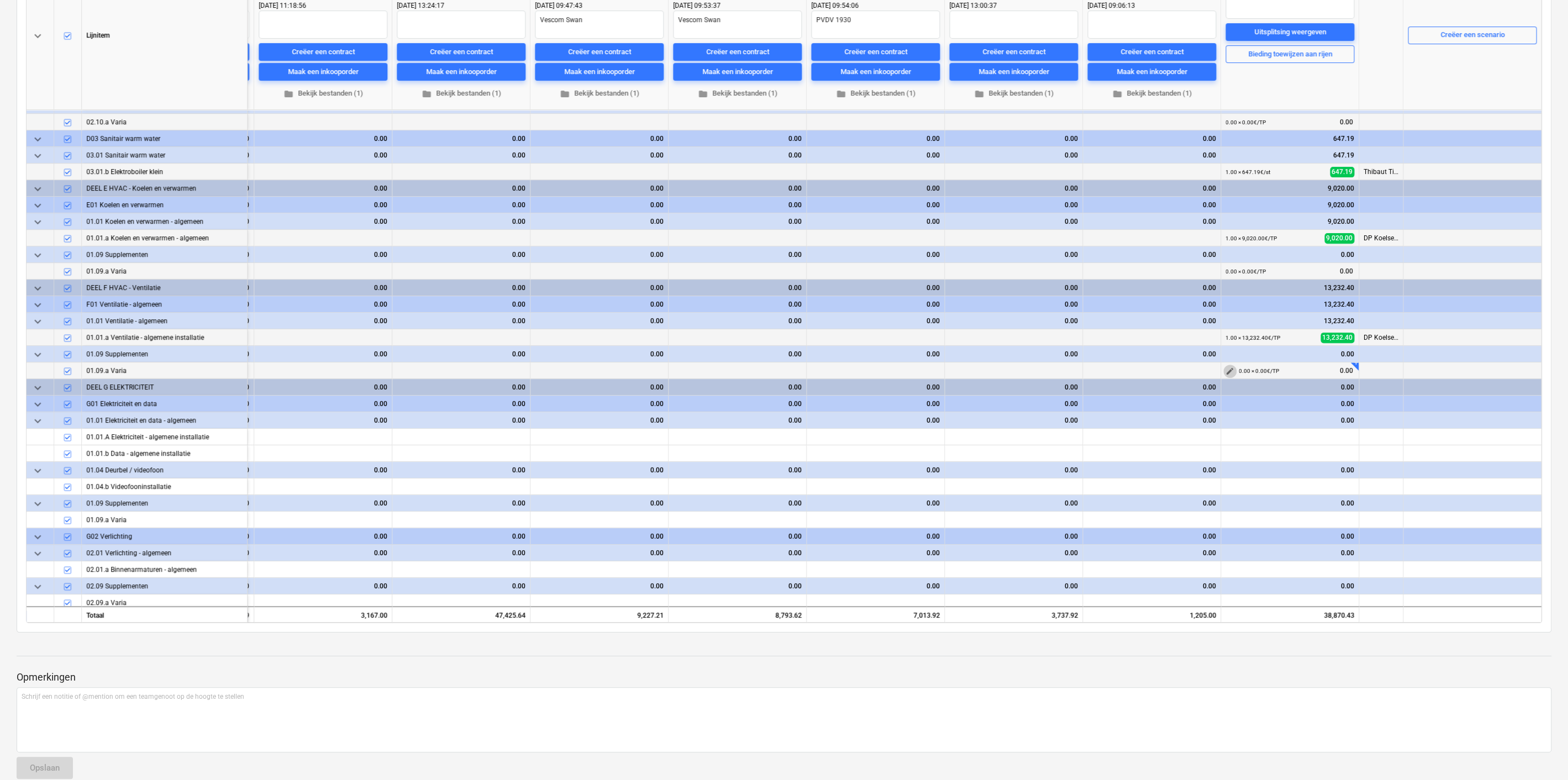
click at [1226, 367] on span "edit" at bounding box center [1230, 371] width 8 height 8
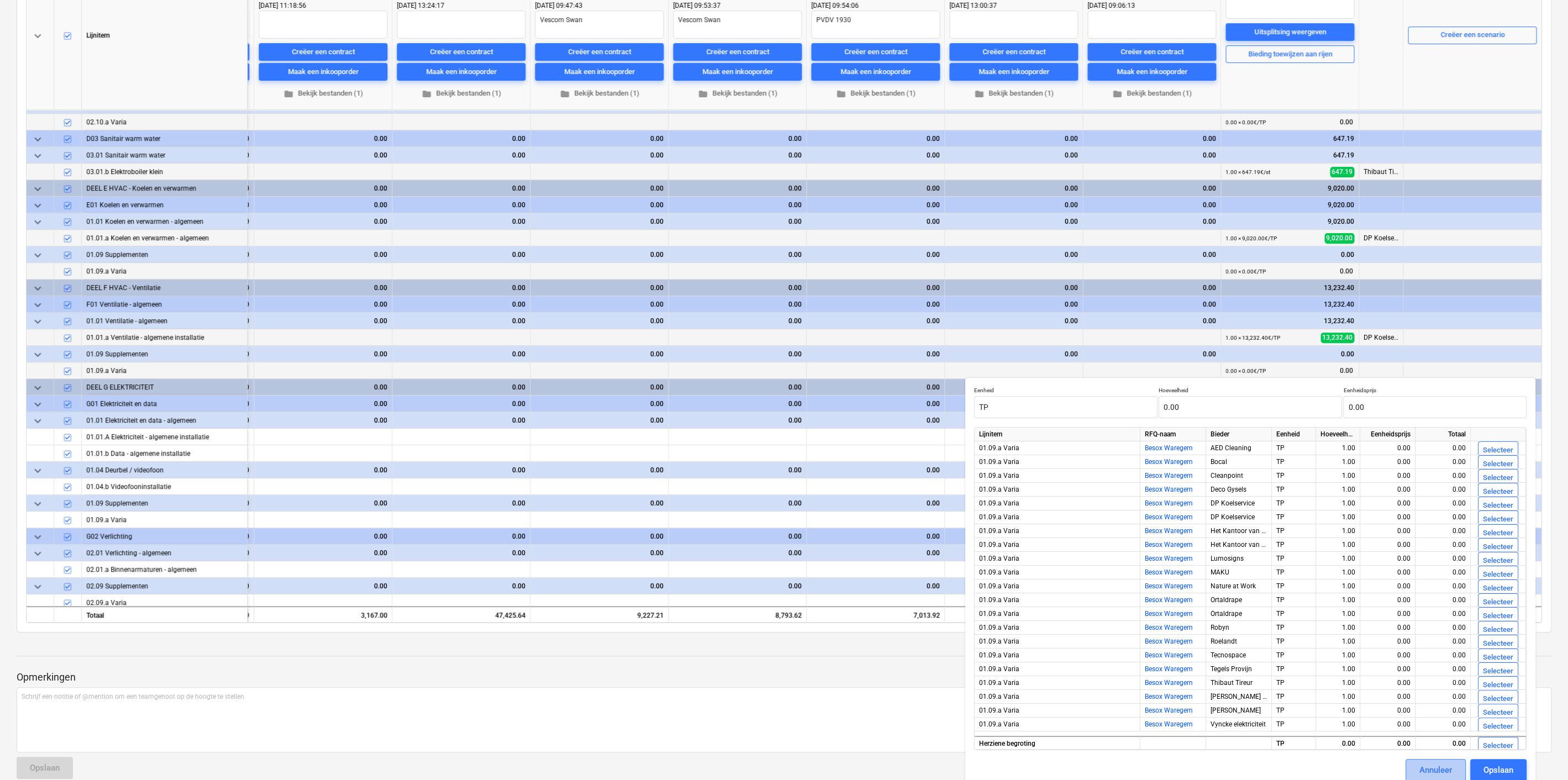
click at [1439, 762] on div "Annuleer" at bounding box center [1436, 769] width 33 height 14
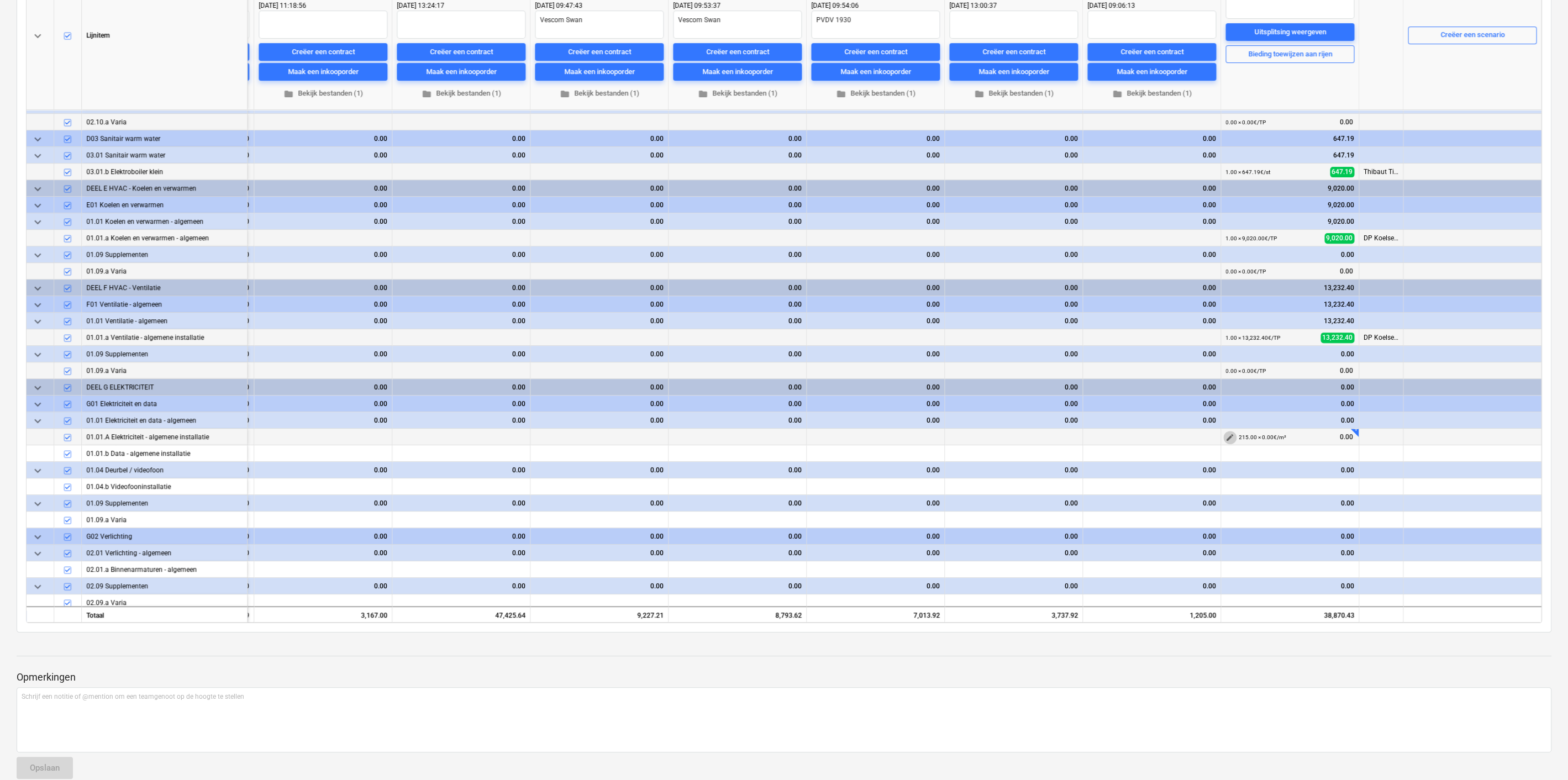
click at [1231, 437] on span "edit" at bounding box center [1230, 437] width 8 height 8
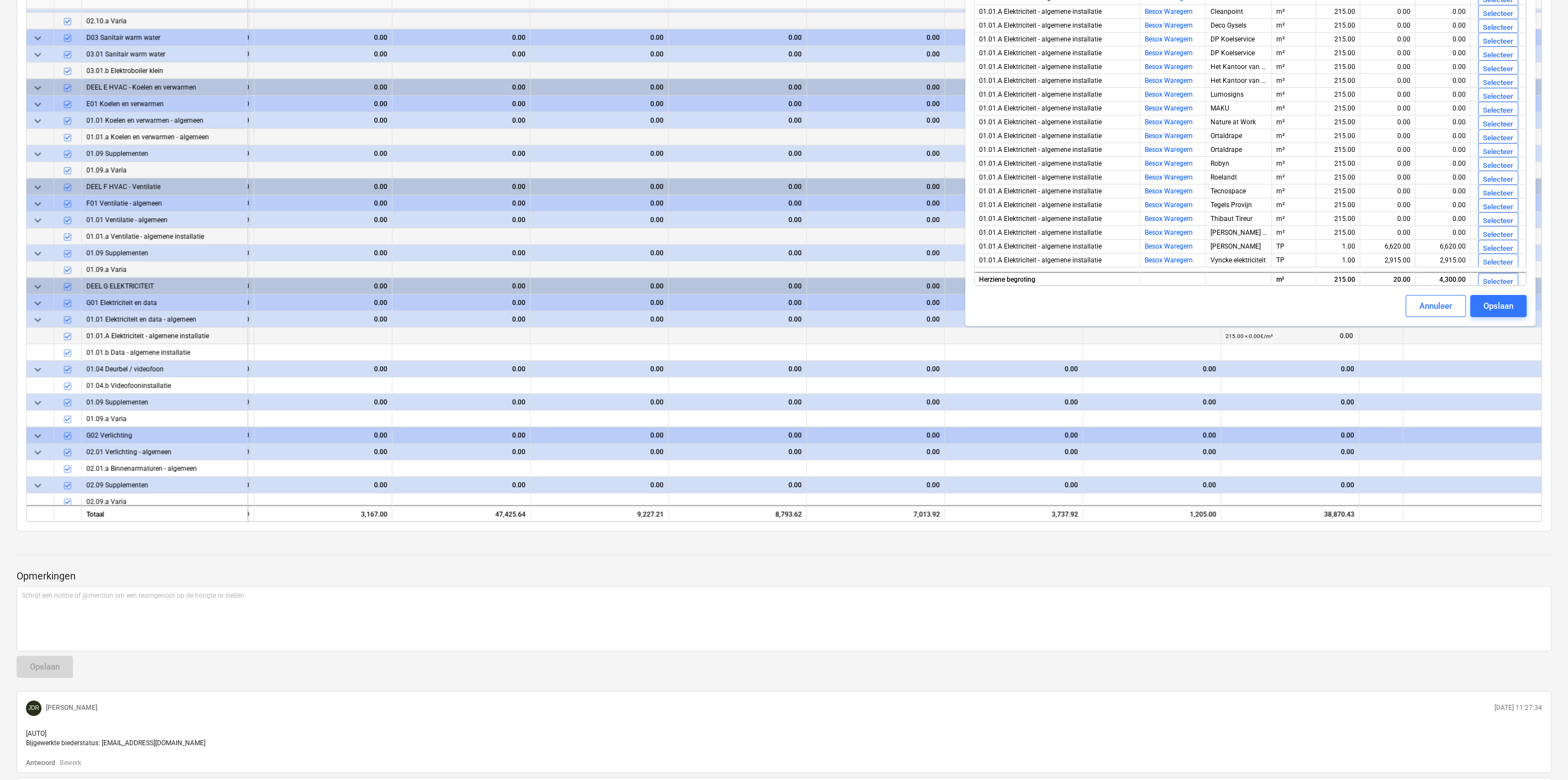
scroll to position [305, 0]
click at [1492, 249] on div "Selecteer" at bounding box center [1498, 249] width 31 height 13
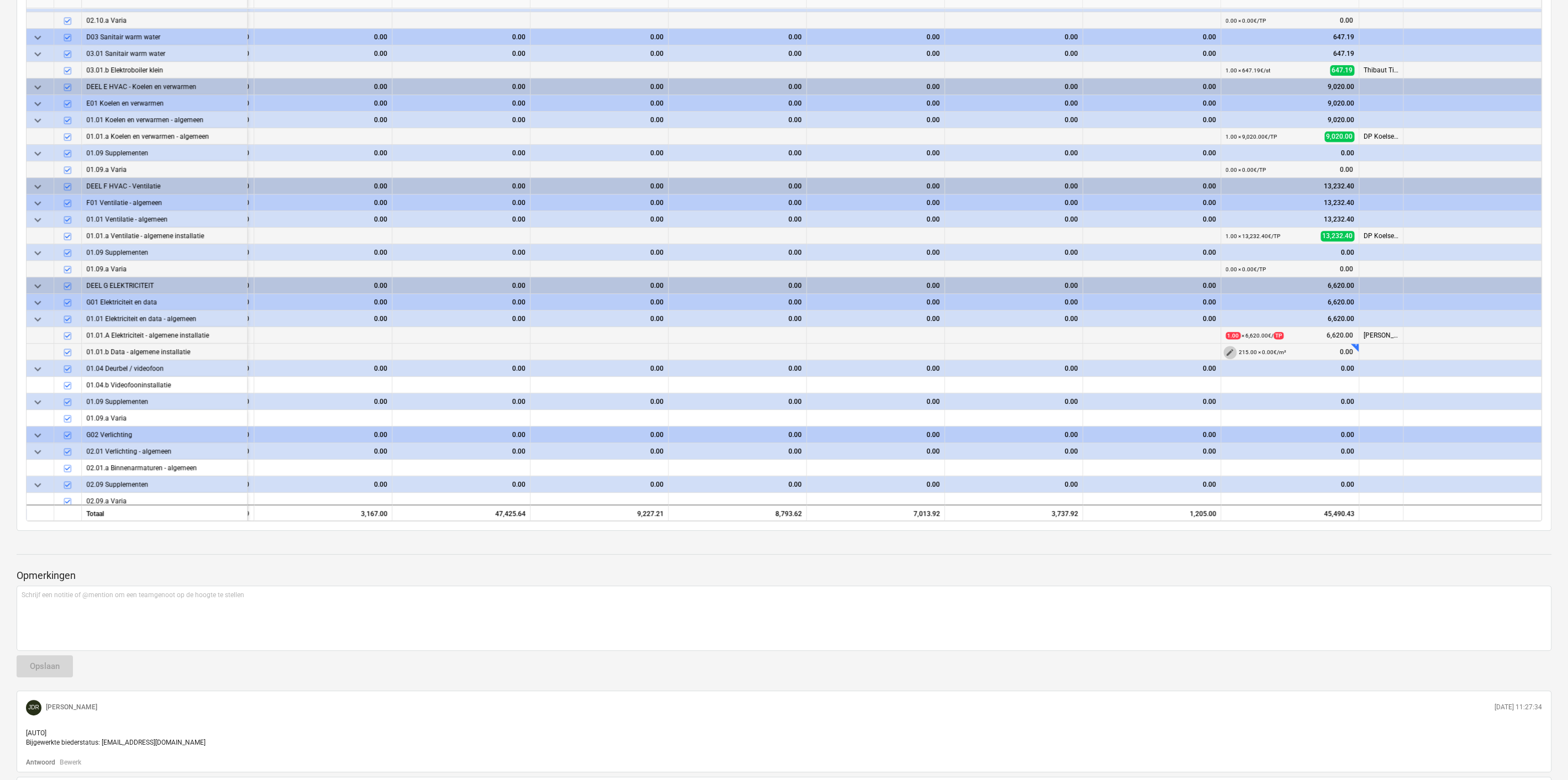
click at [1227, 350] on span "edit" at bounding box center [1230, 351] width 8 height 8
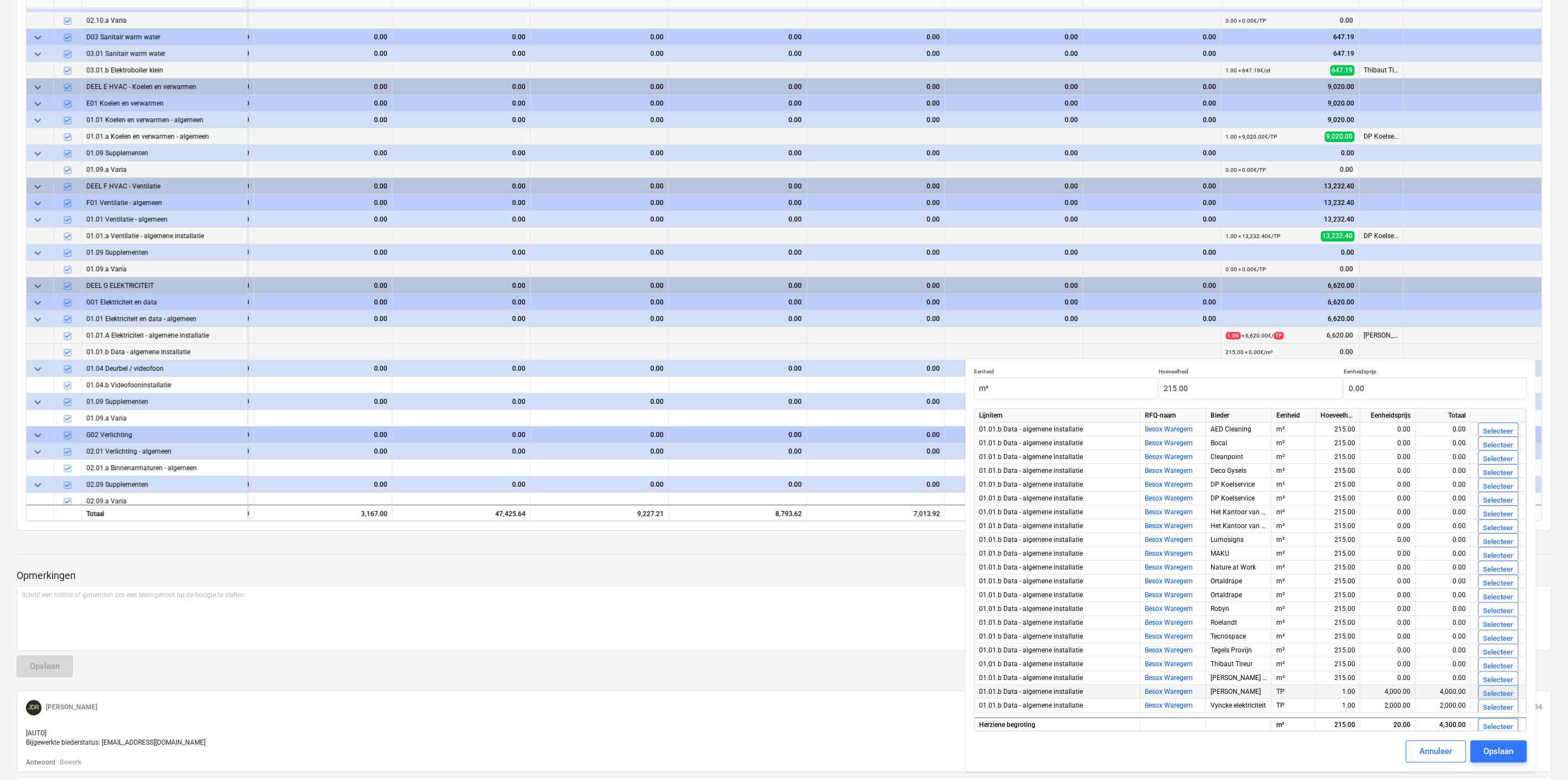
click at [1484, 688] on div "Selecteer" at bounding box center [1498, 694] width 31 height 13
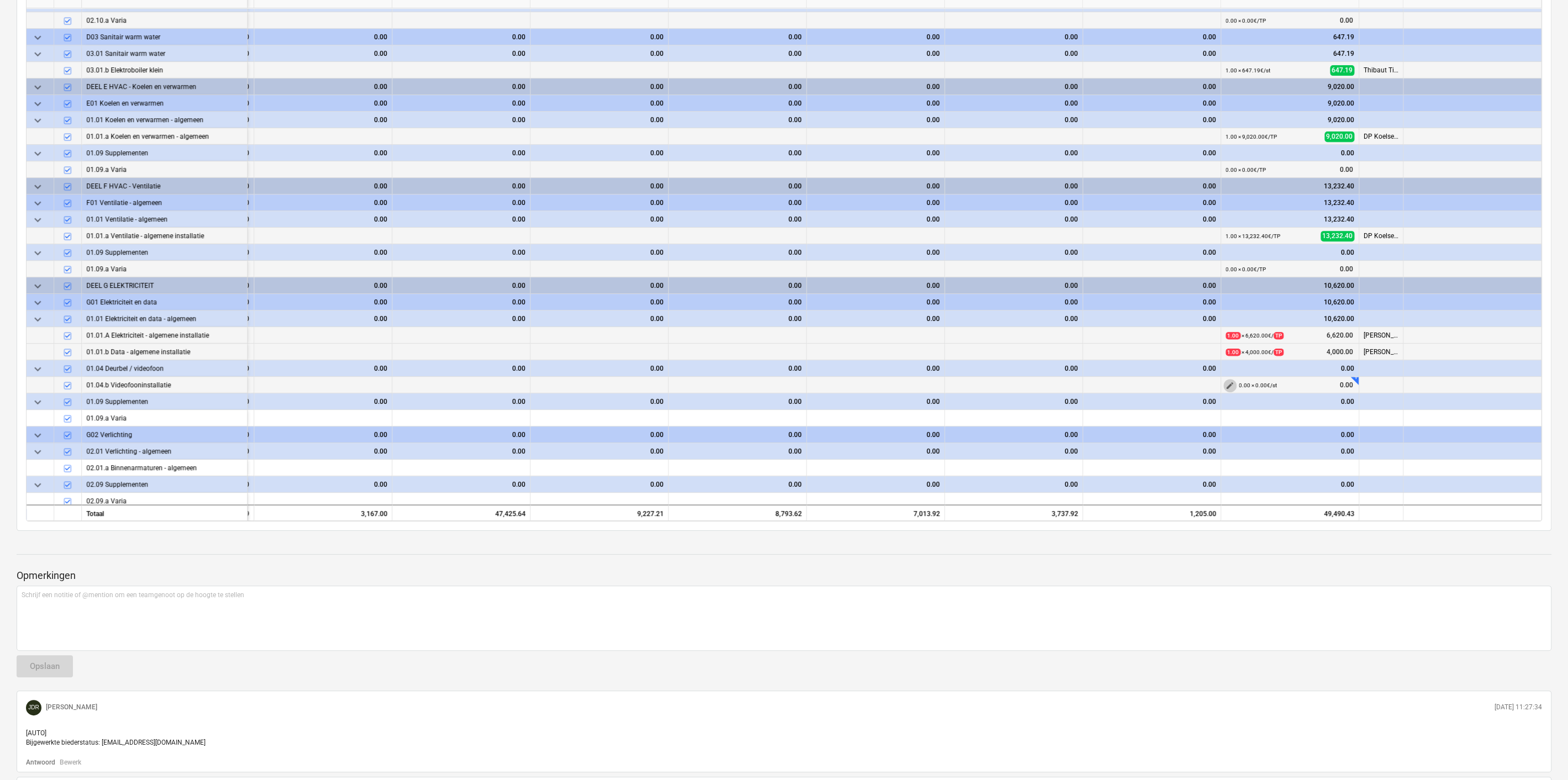
click at [1226, 382] on span "edit" at bounding box center [1230, 385] width 8 height 8
click at [847, 618] on div "Schrijf een notitie of @mention om een teamgenoot op de hoogte te stellen ﻿" at bounding box center [784, 618] width 1534 height 65
click at [1230, 417] on span "edit" at bounding box center [1230, 418] width 8 height 8
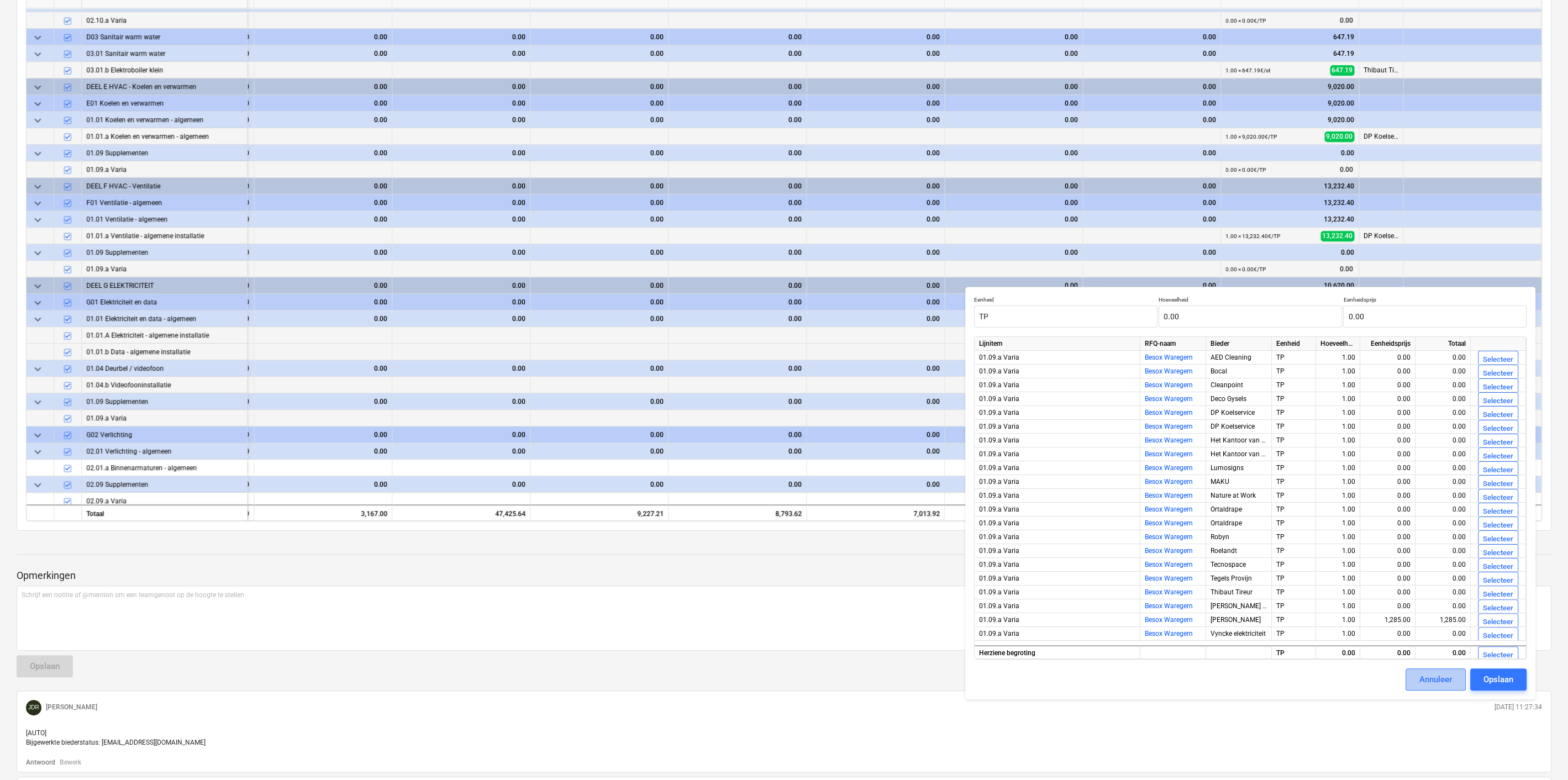
click at [1426, 680] on div "Annuleer" at bounding box center [1436, 678] width 33 height 14
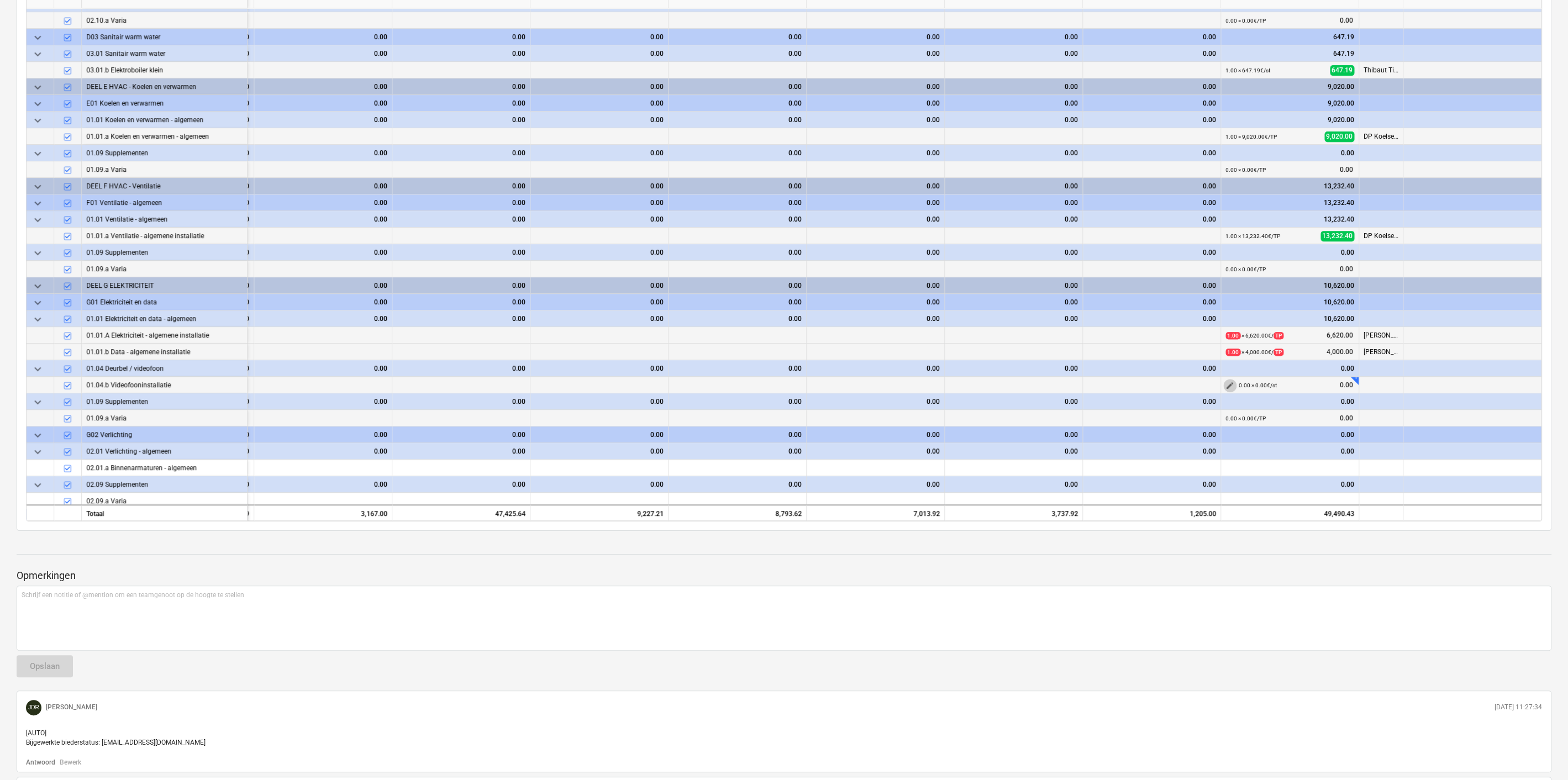
click at [1226, 381] on span "edit" at bounding box center [1230, 385] width 8 height 8
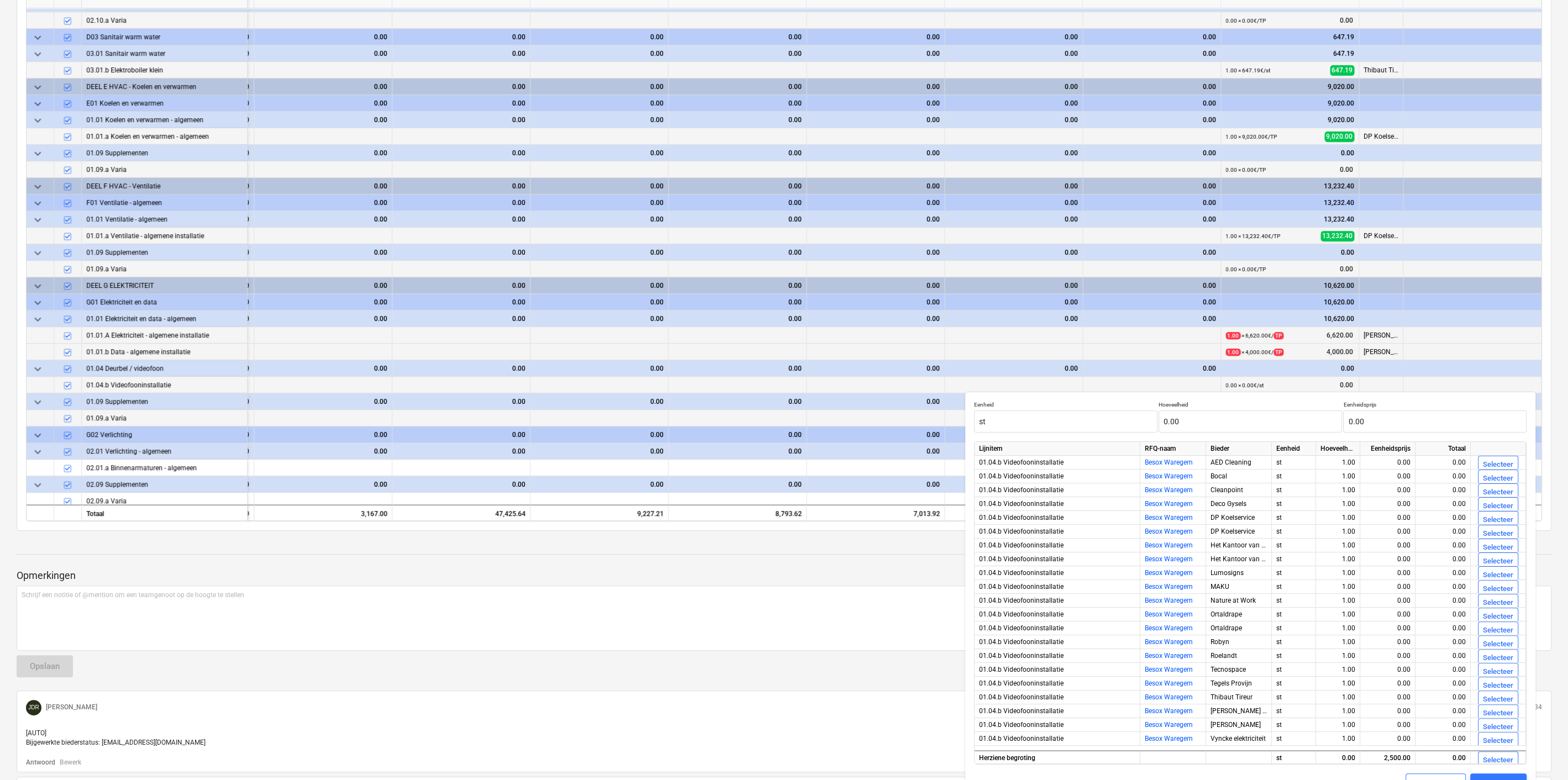
click at [889, 650] on div at bounding box center [784, 652] width 1534 height 5
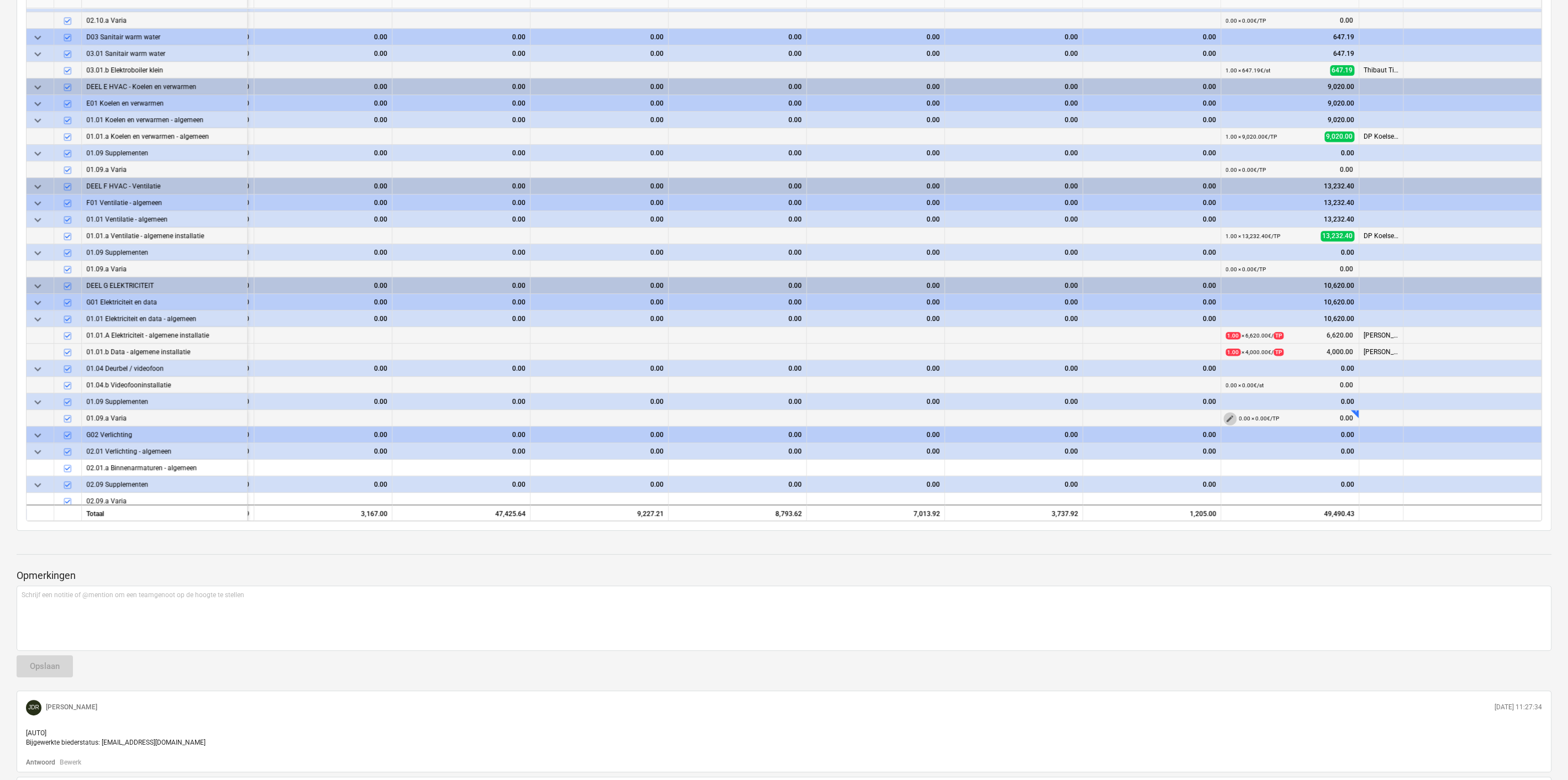
click at [1226, 417] on span "edit" at bounding box center [1230, 418] width 8 height 8
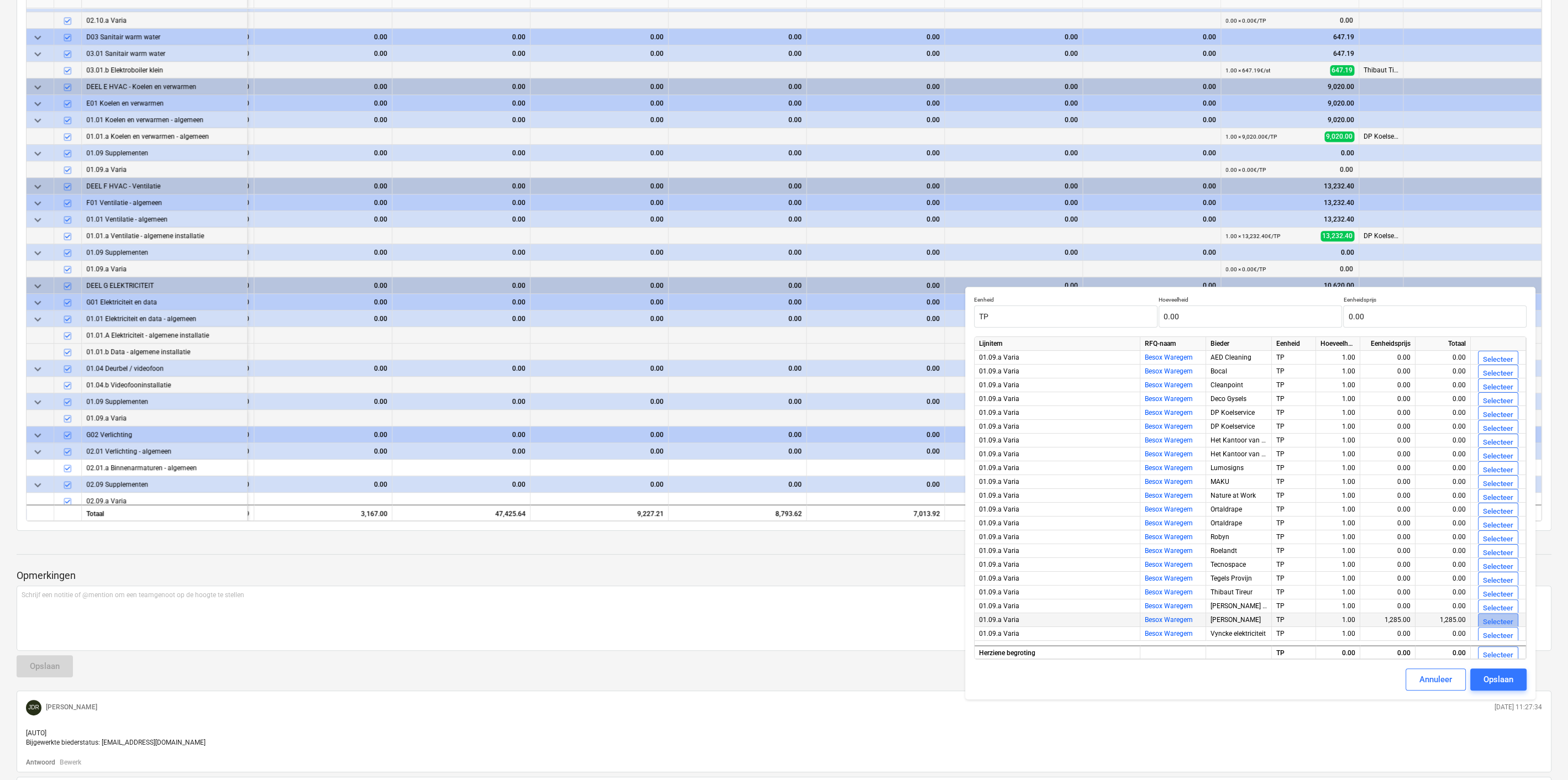
click at [1490, 619] on div "Selecteer" at bounding box center [1498, 623] width 31 height 13
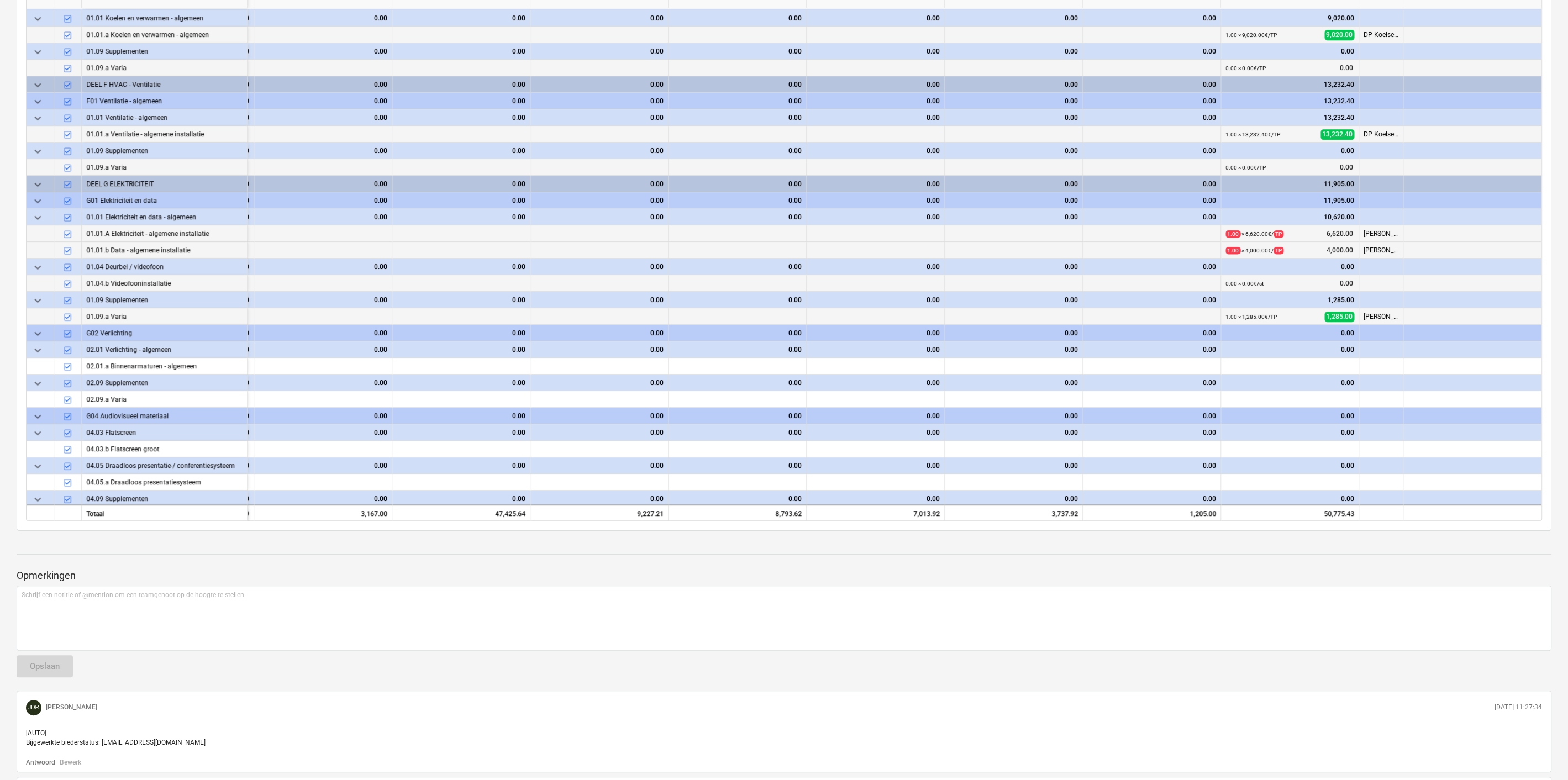
scroll to position [711, 2079]
click at [1226, 363] on span "edit" at bounding box center [1230, 365] width 8 height 8
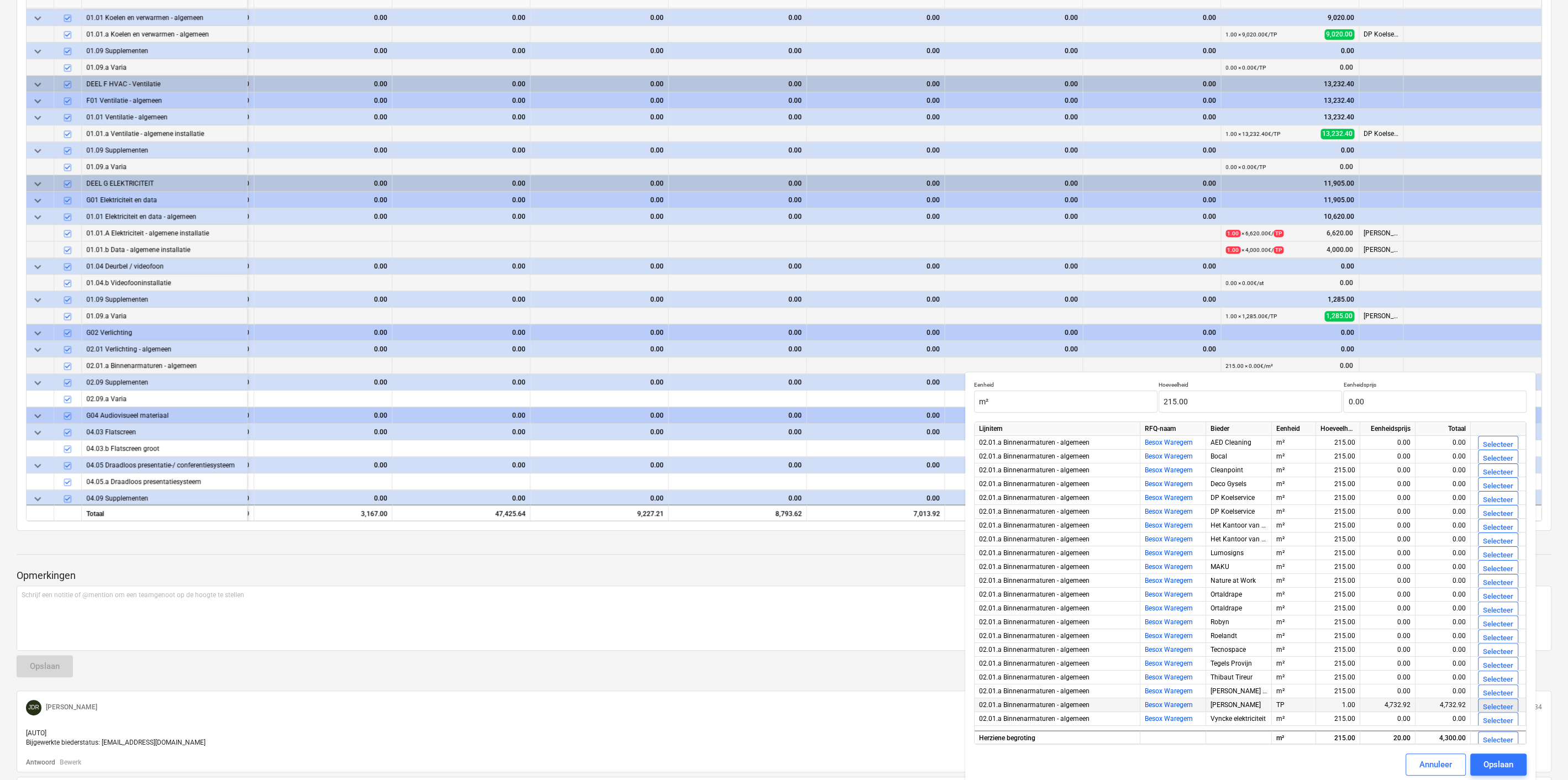
click at [1483, 705] on div "Selecteer" at bounding box center [1498, 707] width 31 height 13
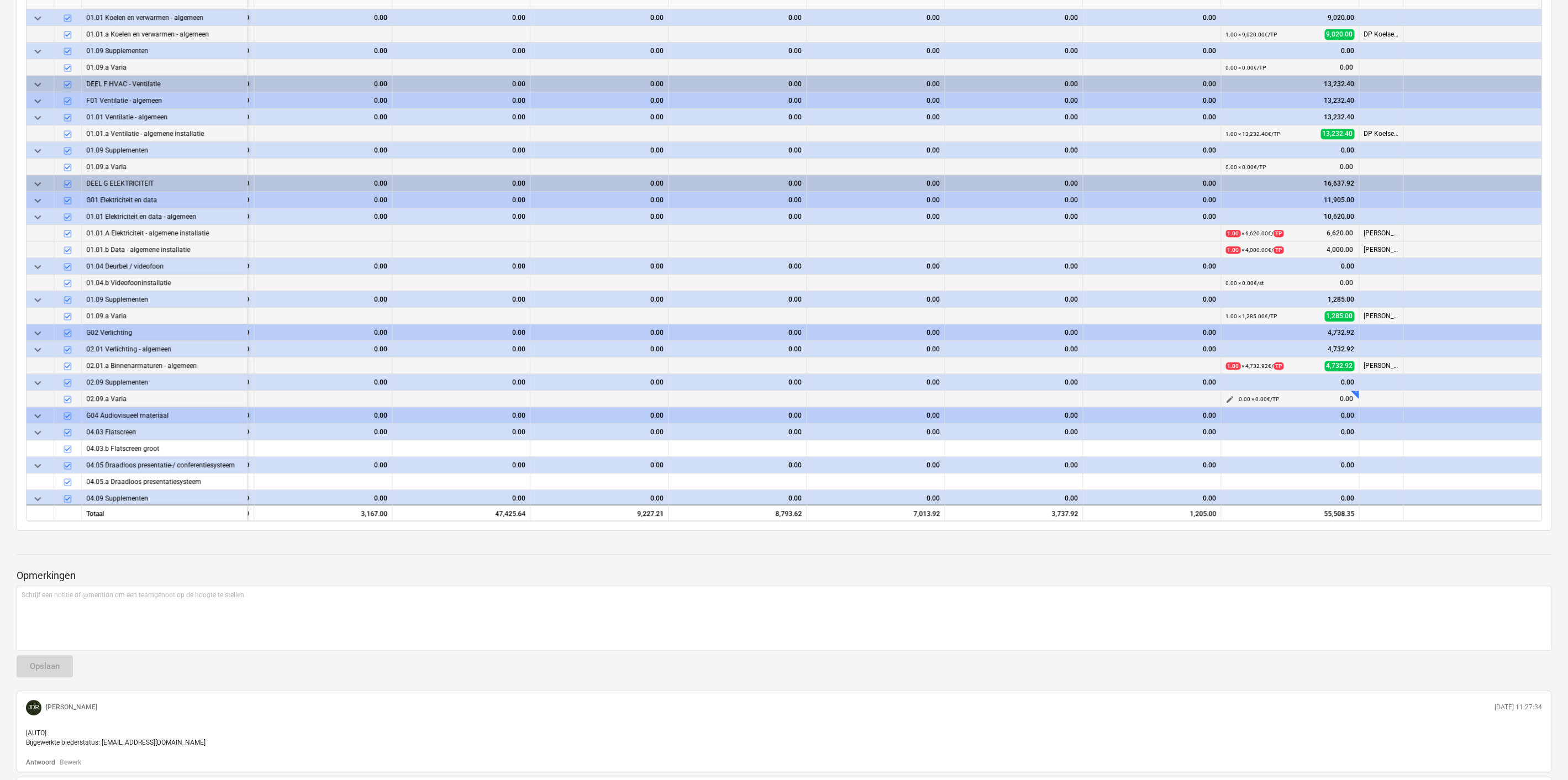
click at [1226, 395] on span "edit" at bounding box center [1230, 399] width 8 height 8
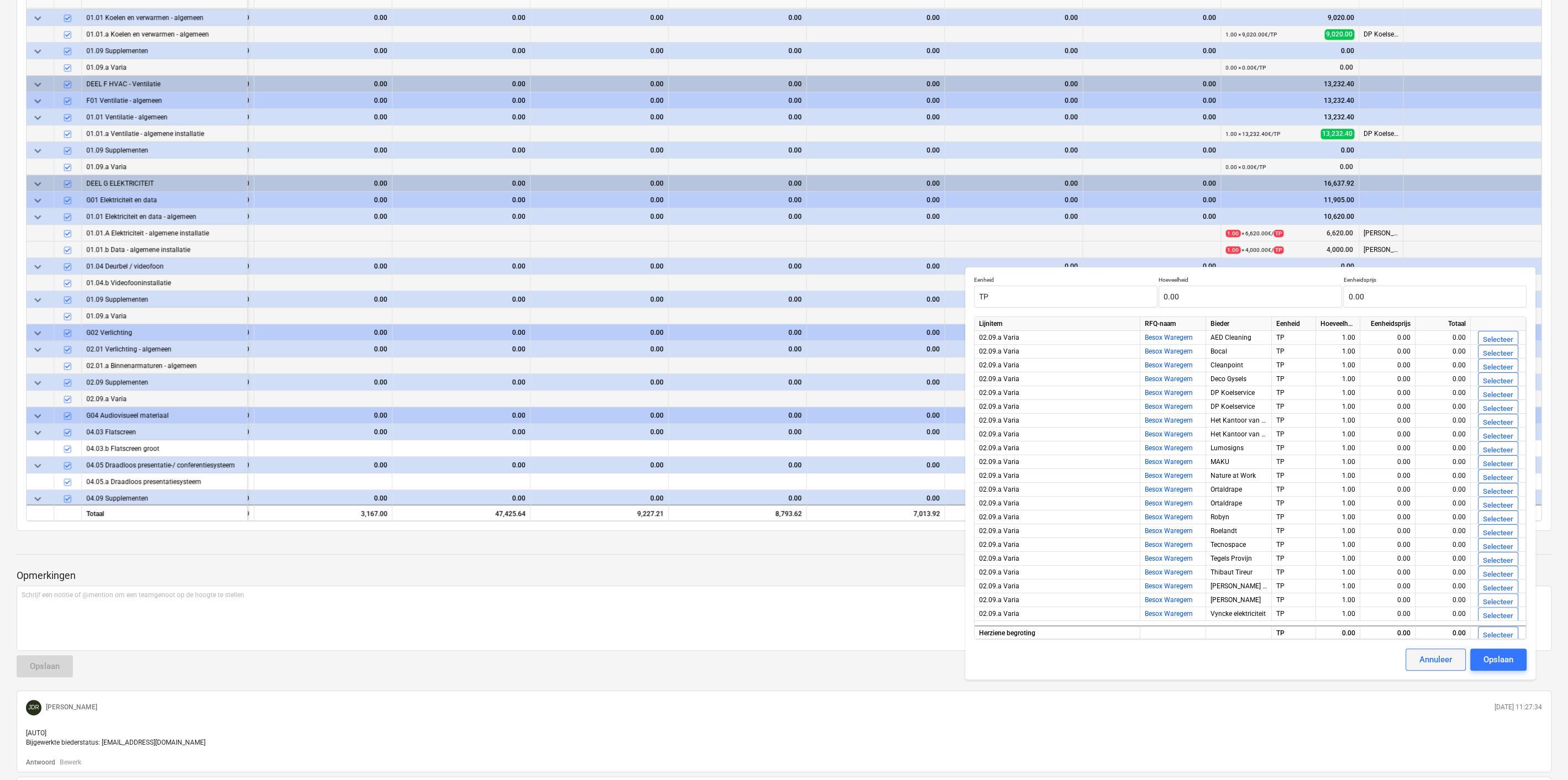
click at [1446, 657] on div "Annuleer" at bounding box center [1436, 659] width 33 height 14
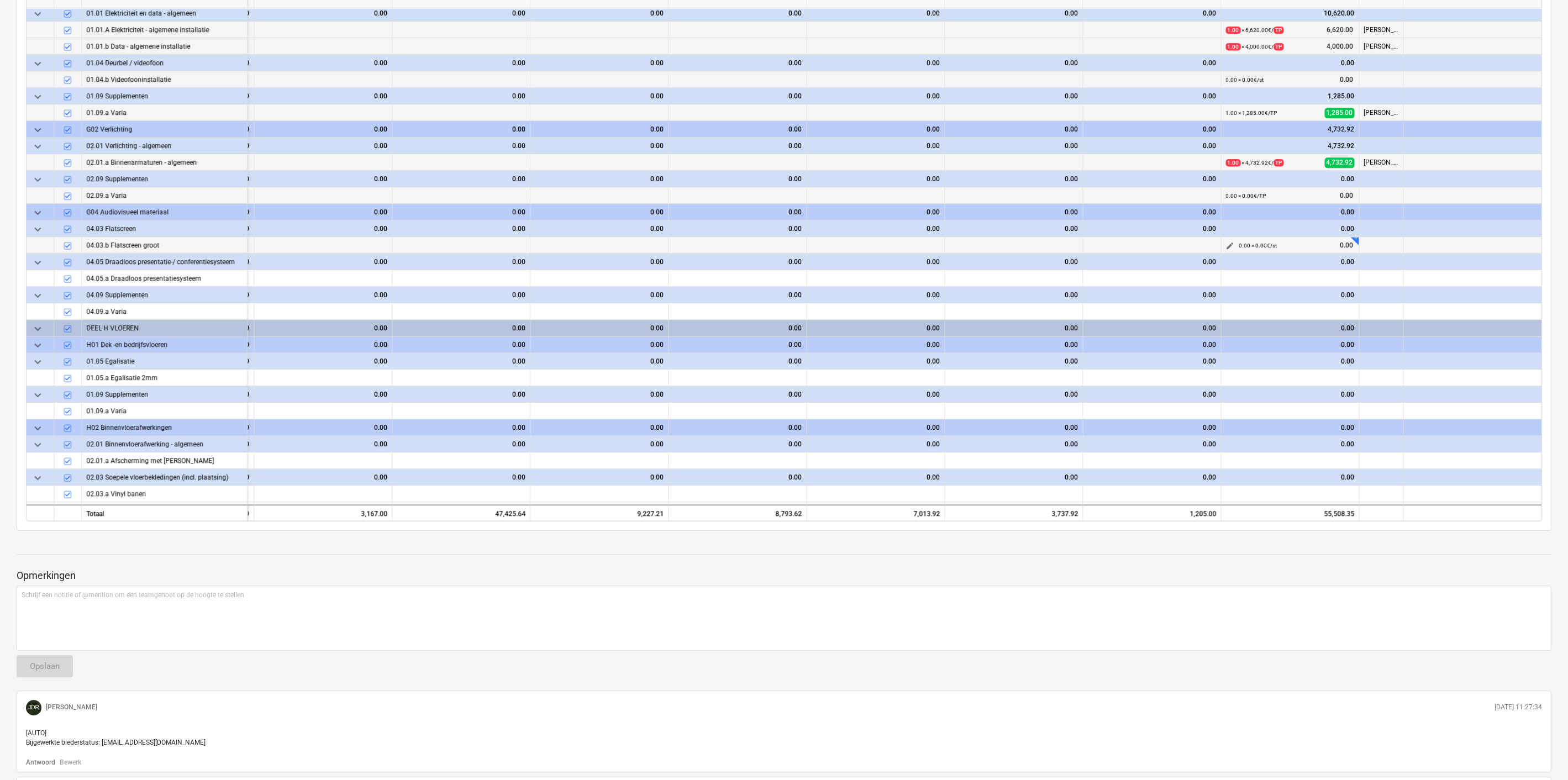
scroll to position [915, 2079]
click at [1227, 375] on span "edit" at bounding box center [1230, 377] width 8 height 8
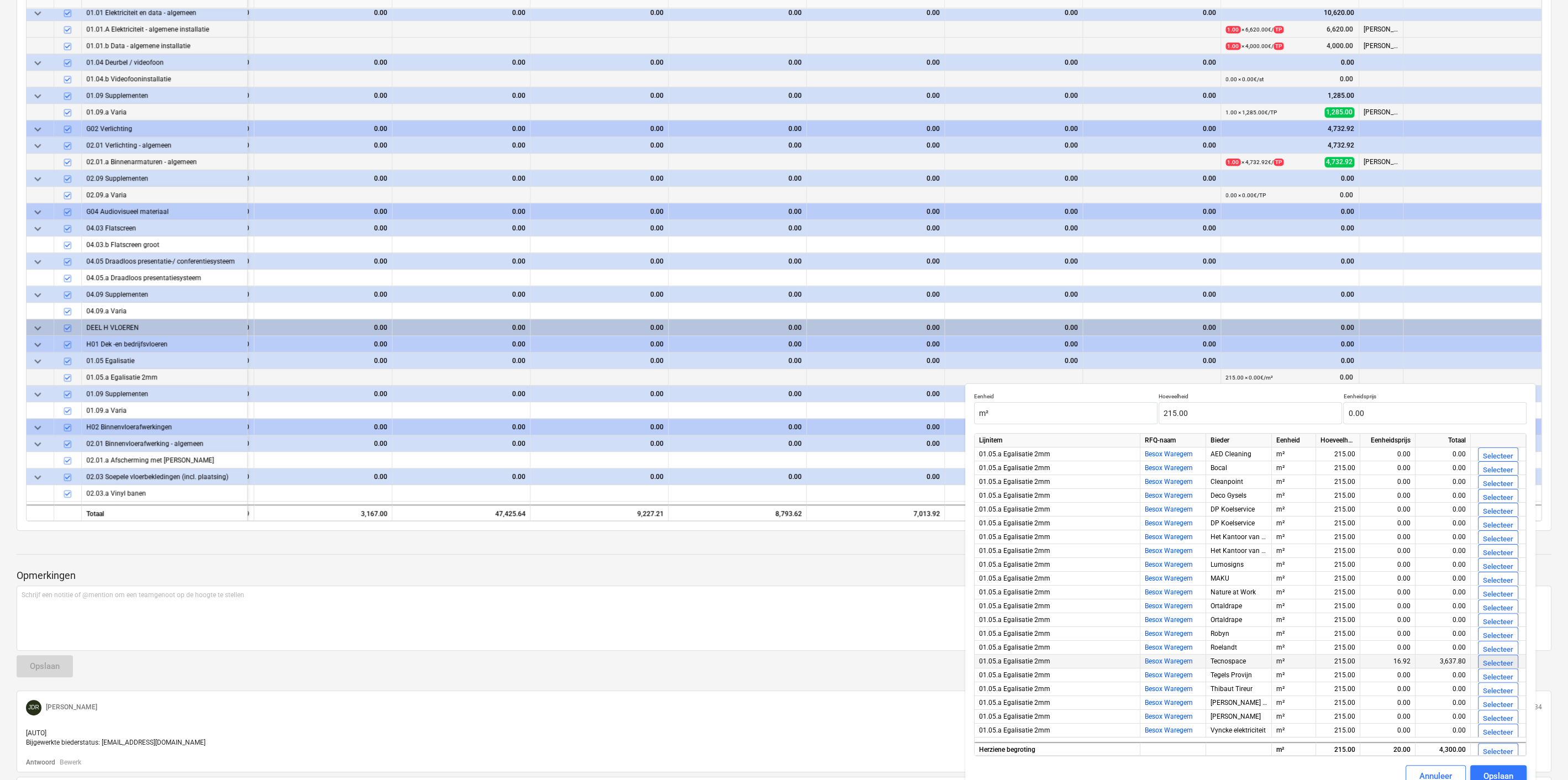
click at [1490, 660] on div "Selecteer" at bounding box center [1498, 664] width 31 height 13
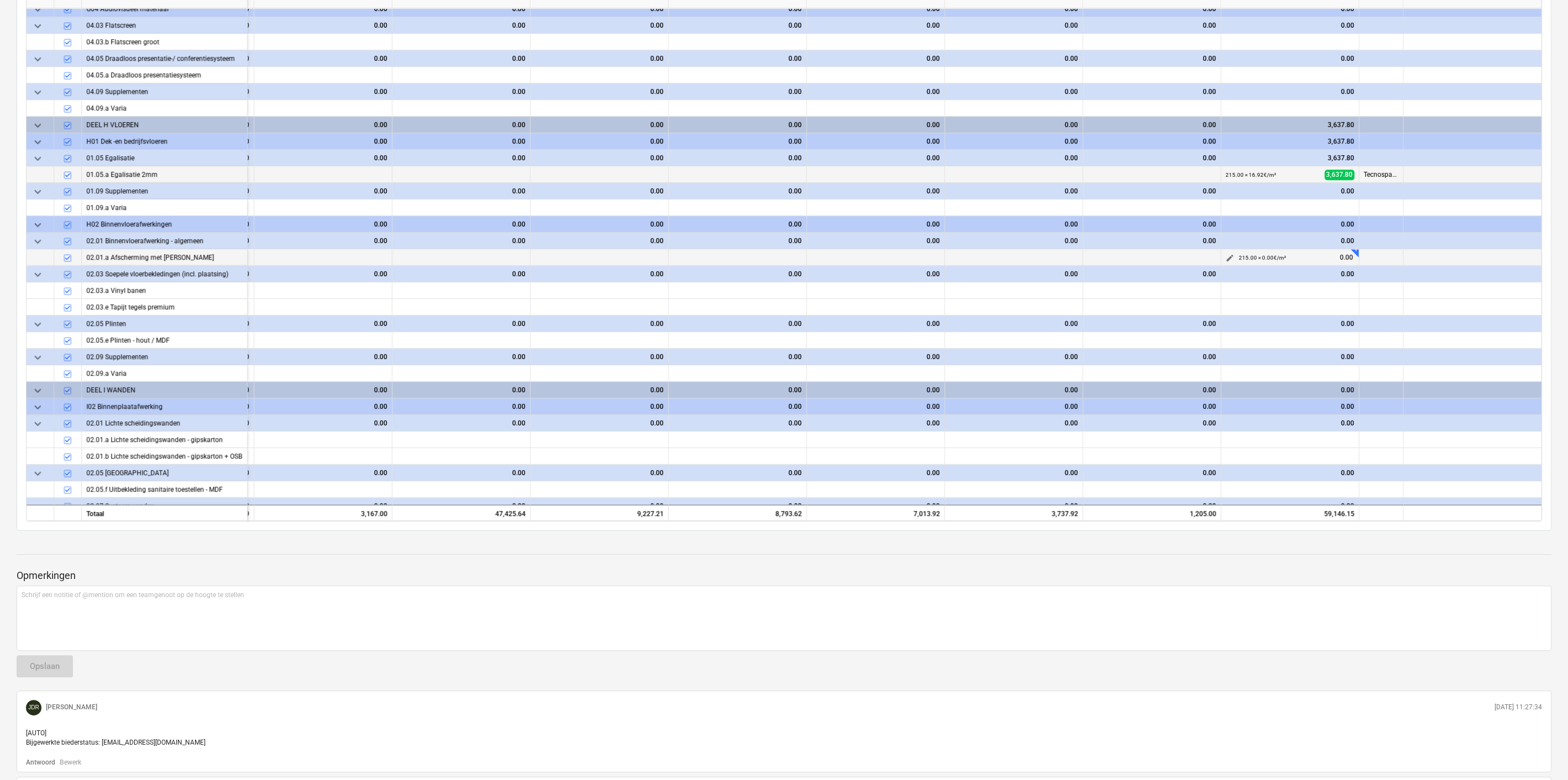
scroll to position [1118, 2079]
click at [1227, 203] on span "edit" at bounding box center [1230, 207] width 8 height 8
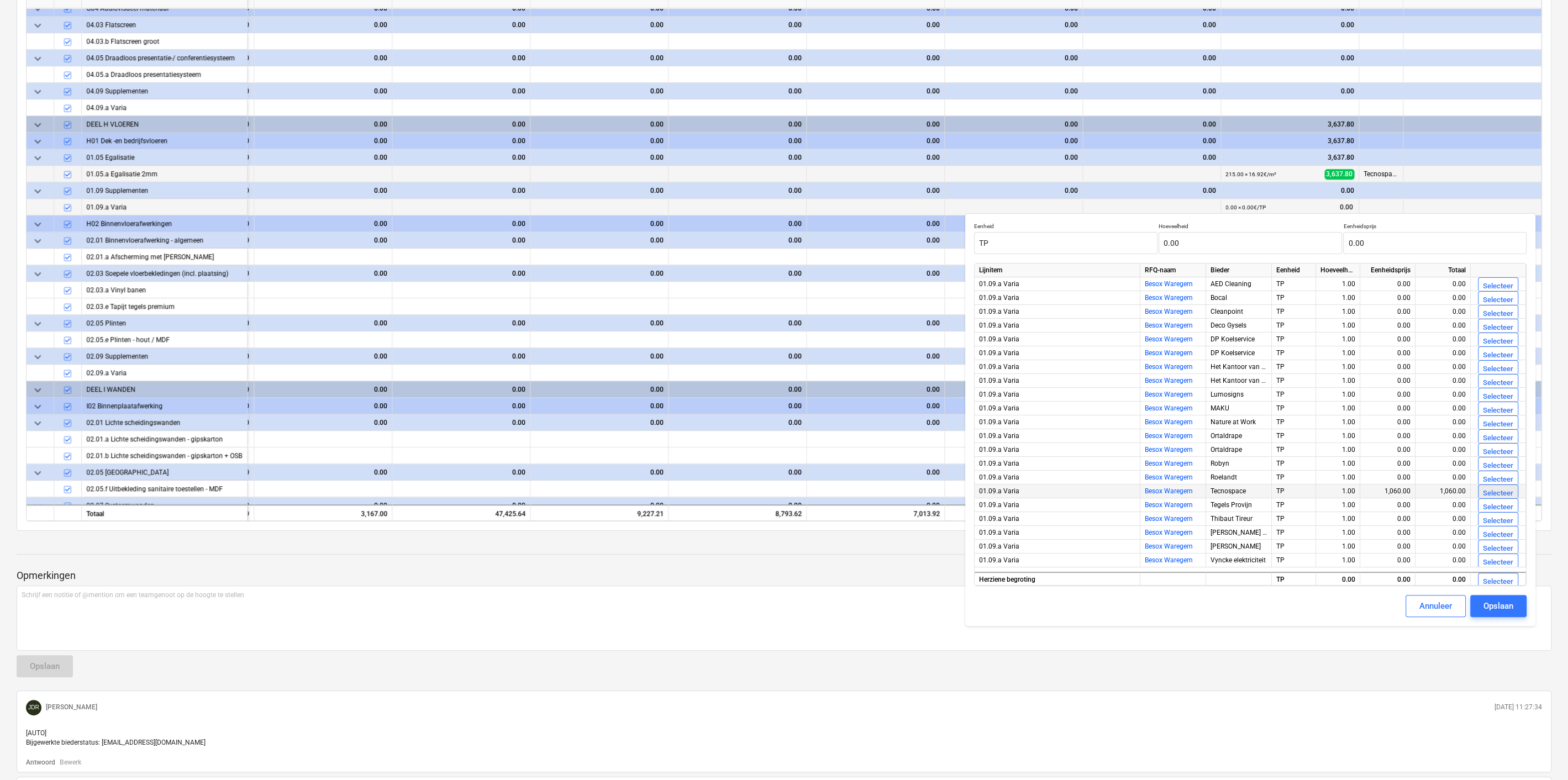
click at [1494, 493] on div "Selecteer" at bounding box center [1498, 494] width 31 height 13
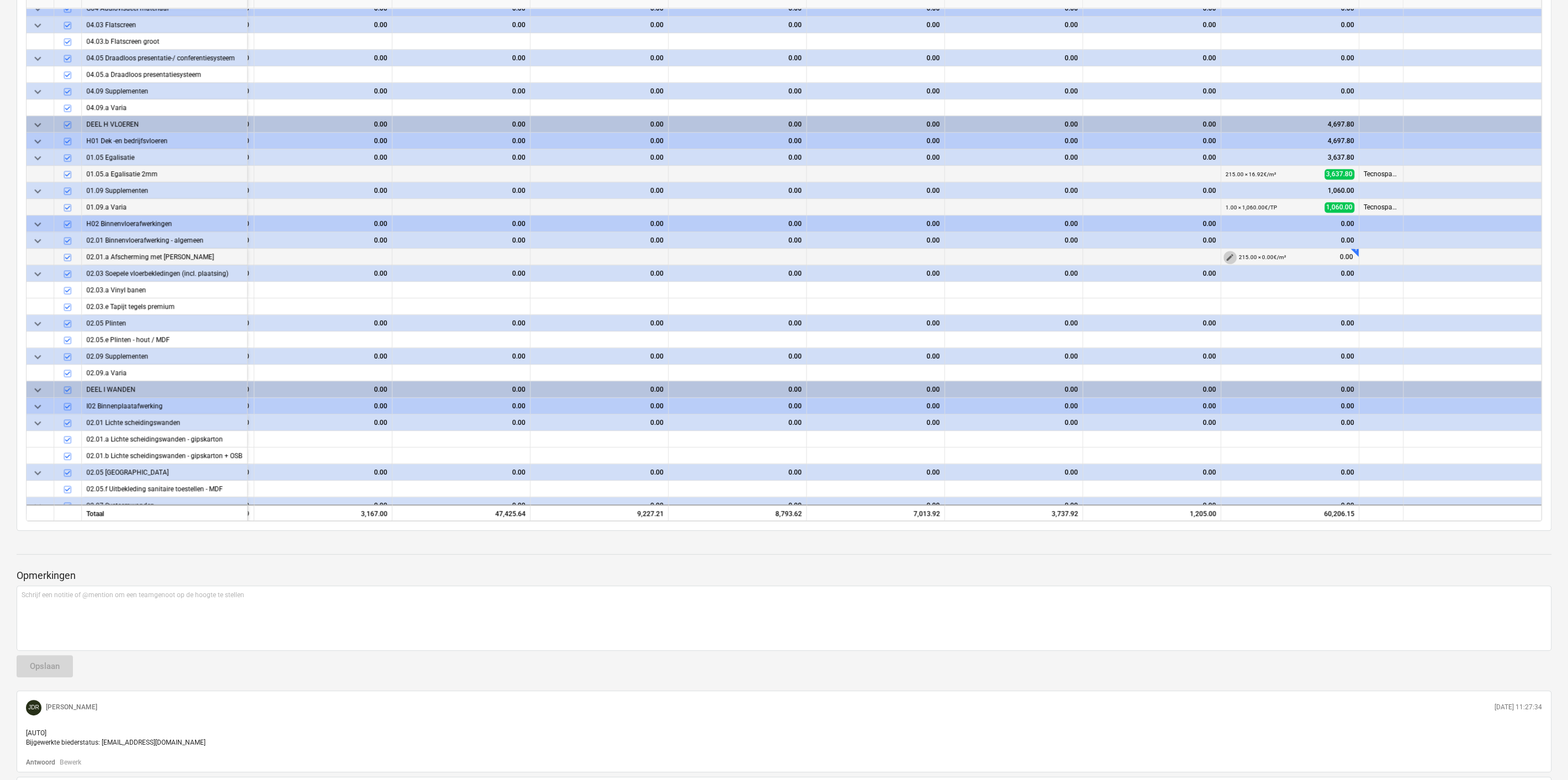
click at [1226, 253] on span "edit" at bounding box center [1230, 256] width 8 height 8
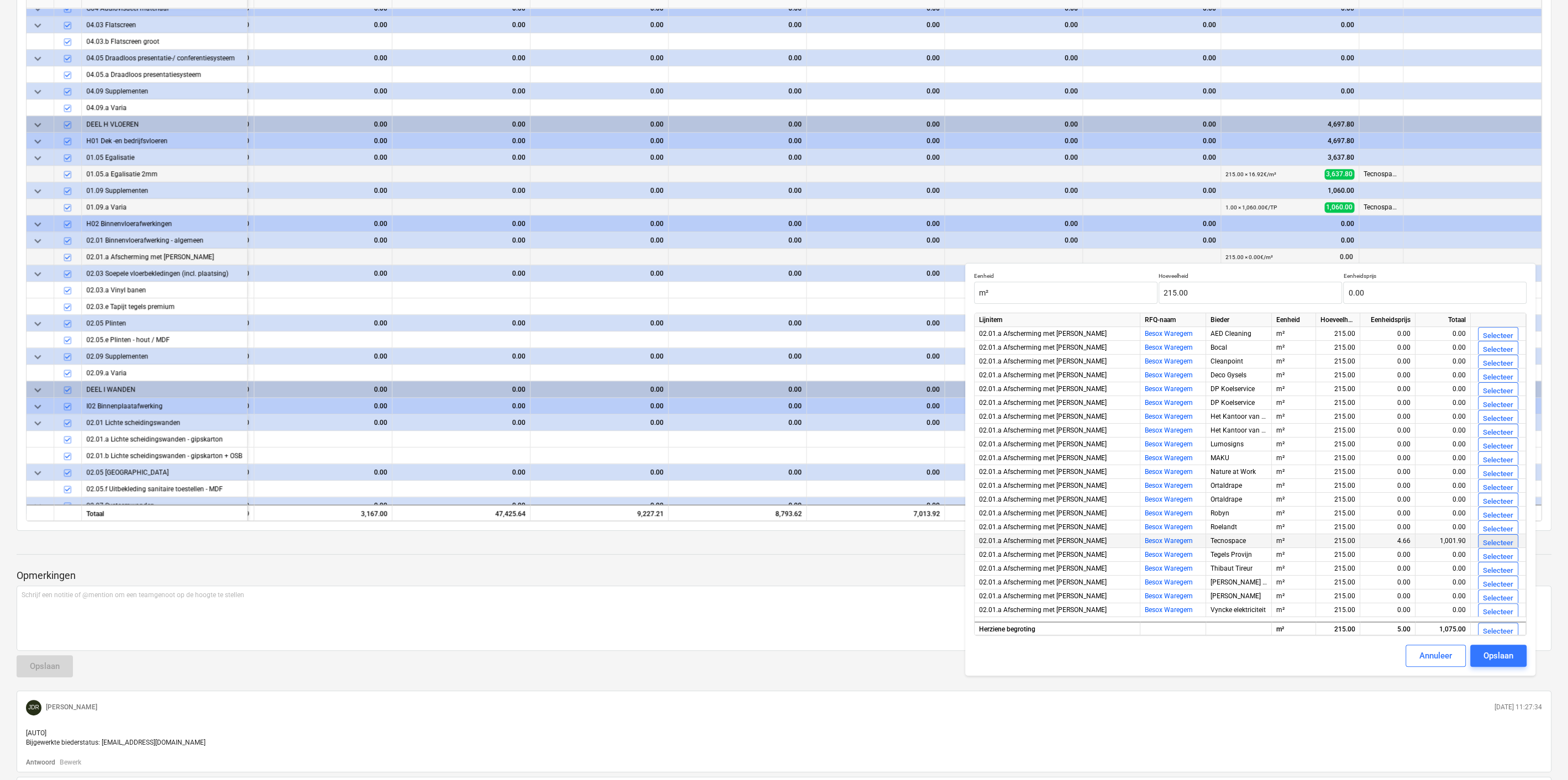
click at [1489, 539] on div "Selecteer" at bounding box center [1498, 543] width 31 height 13
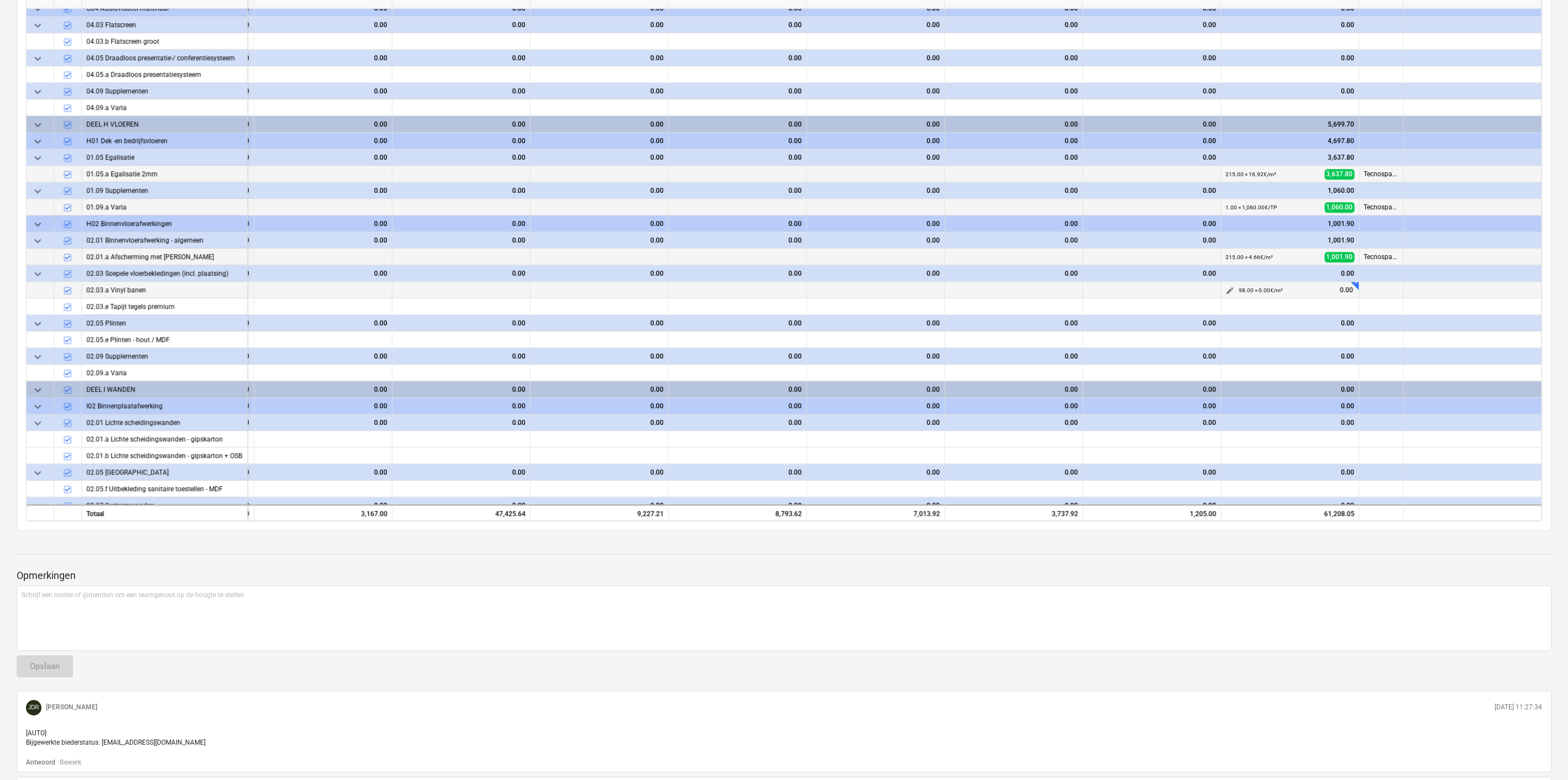
click at [1226, 286] on span "edit" at bounding box center [1230, 290] width 8 height 8
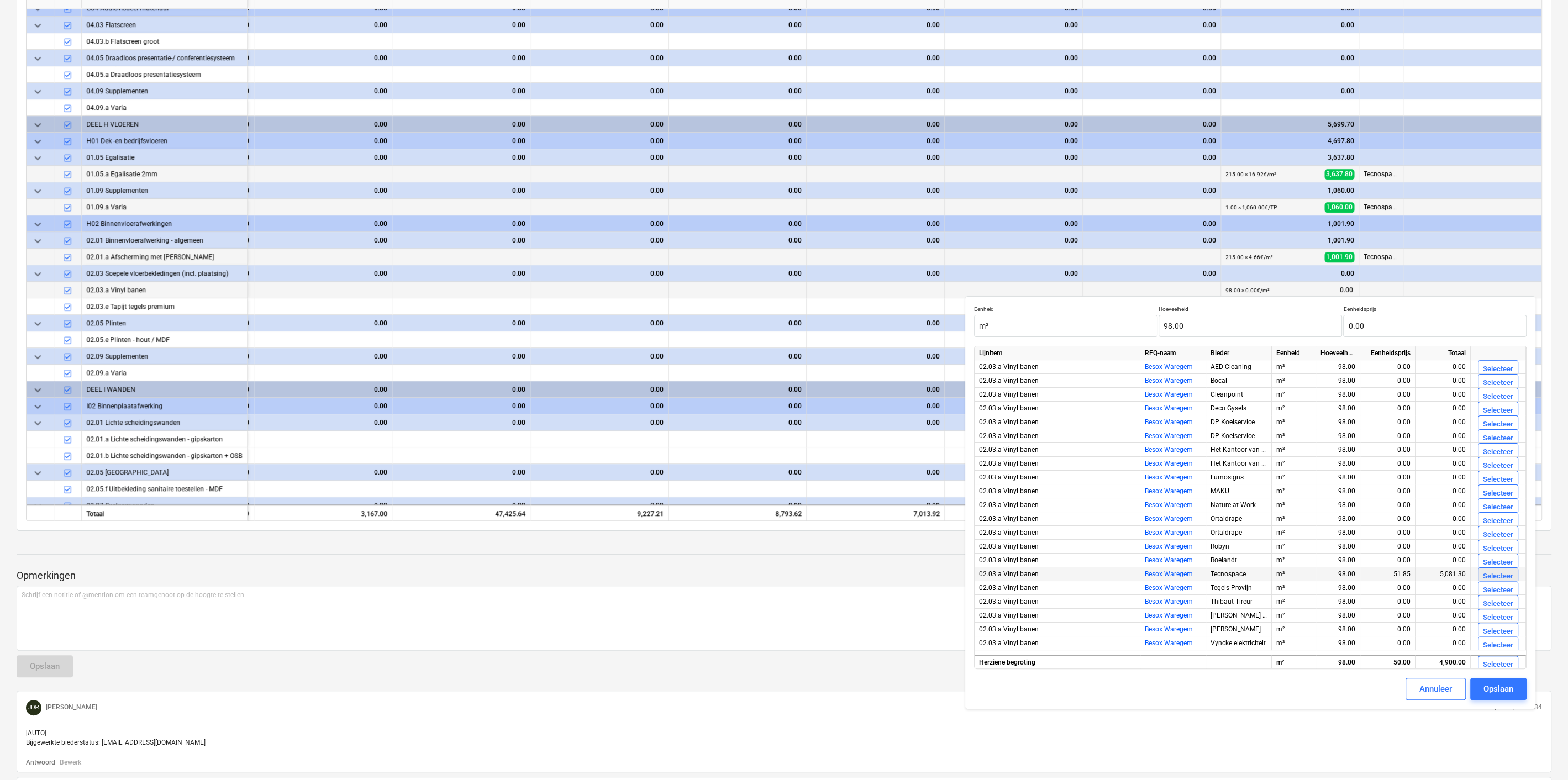
click at [1490, 571] on div "Selecteer" at bounding box center [1498, 577] width 31 height 13
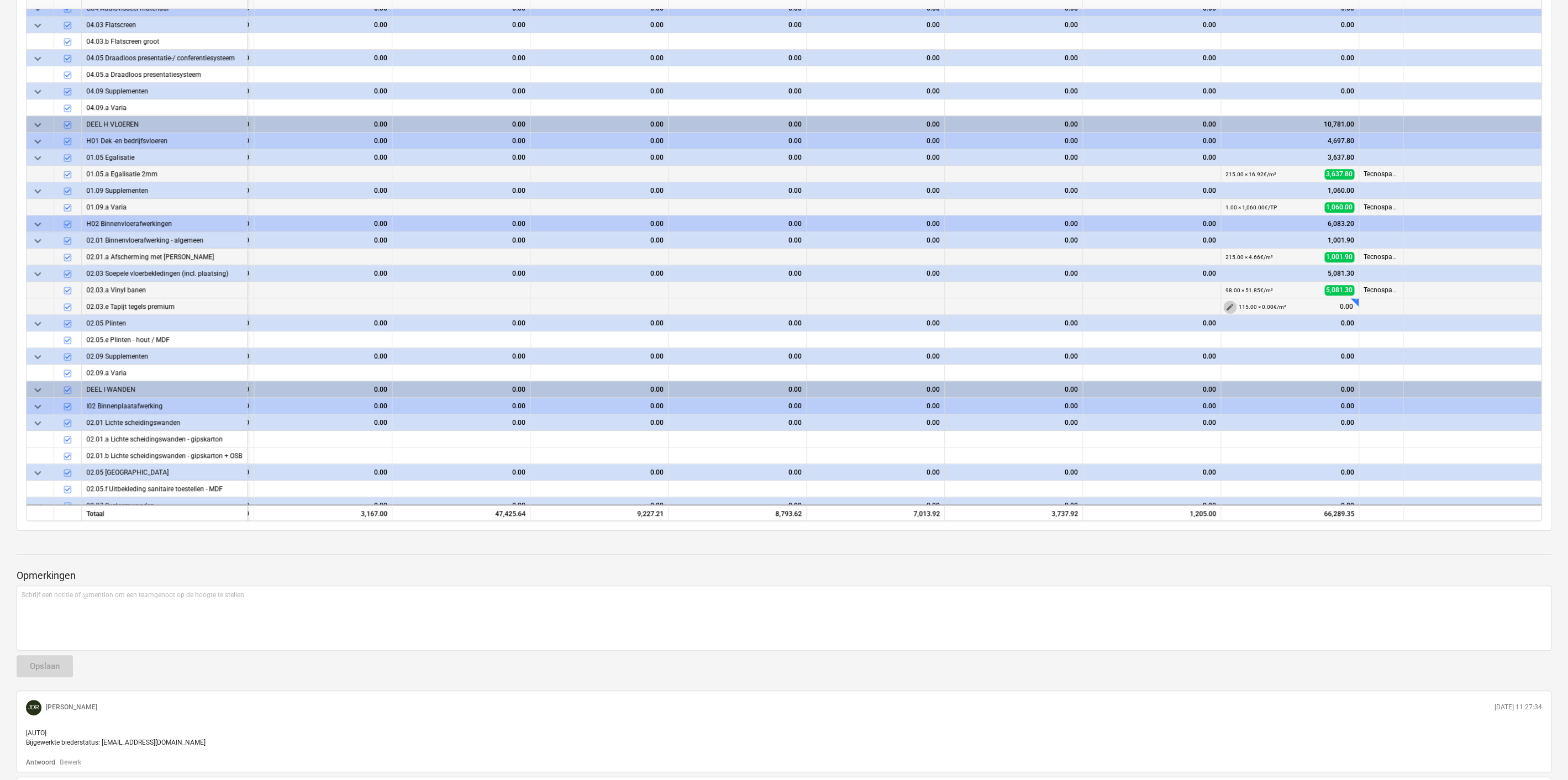
click at [1226, 303] on span "edit" at bounding box center [1230, 307] width 8 height 8
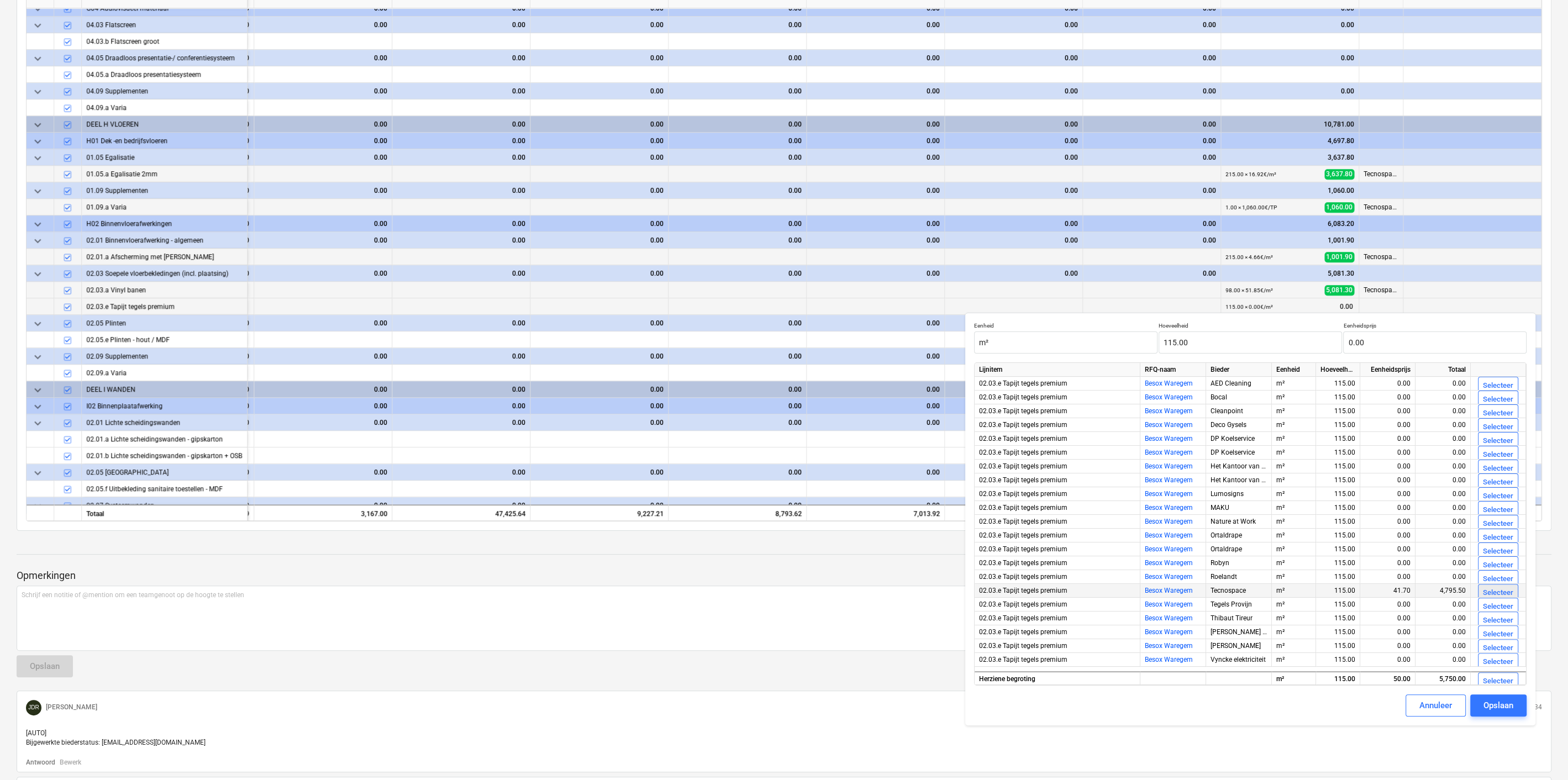
click at [1490, 588] on div "Selecteer" at bounding box center [1498, 593] width 31 height 13
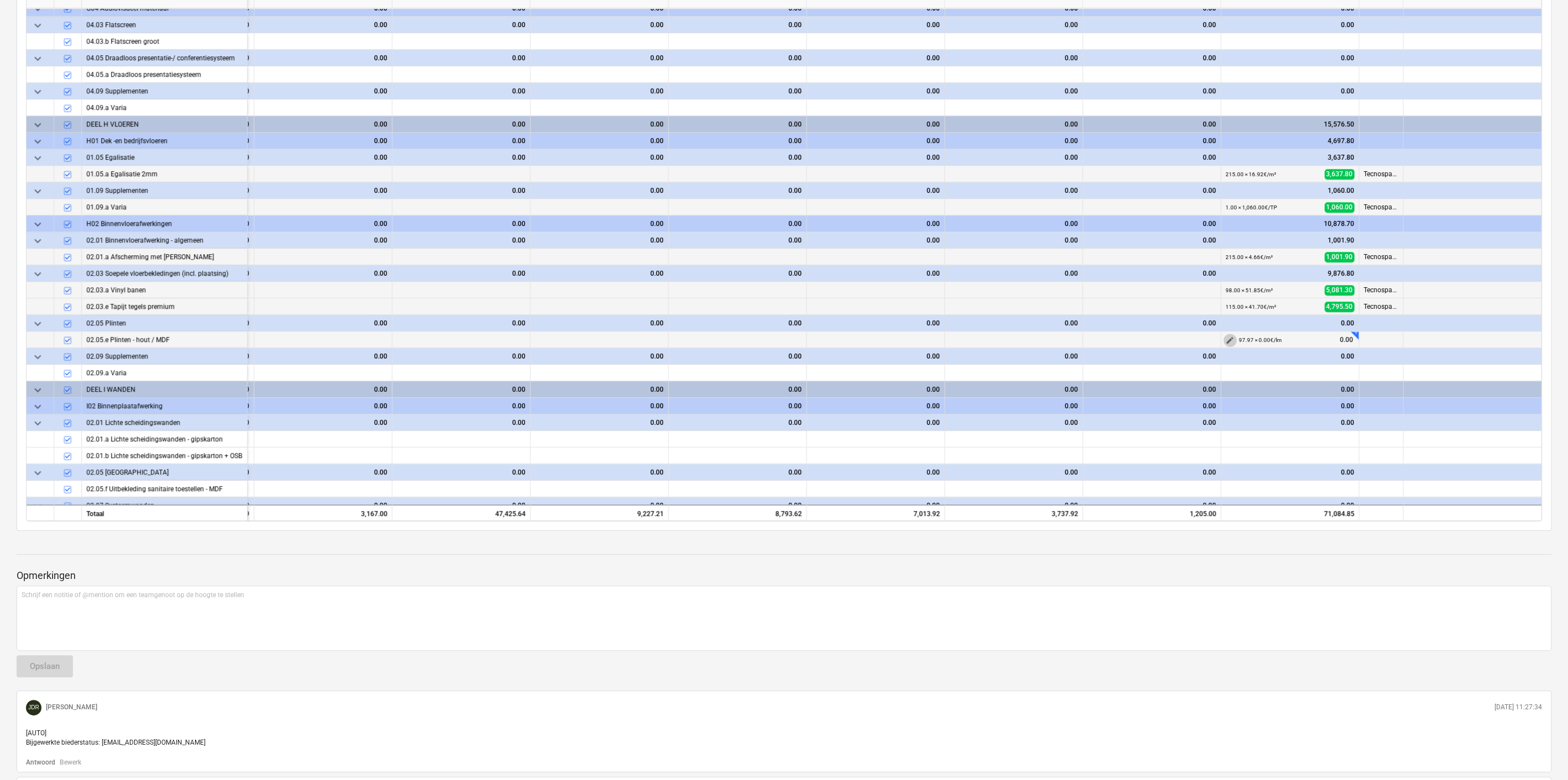
click at [1226, 338] on span "edit" at bounding box center [1230, 339] width 8 height 8
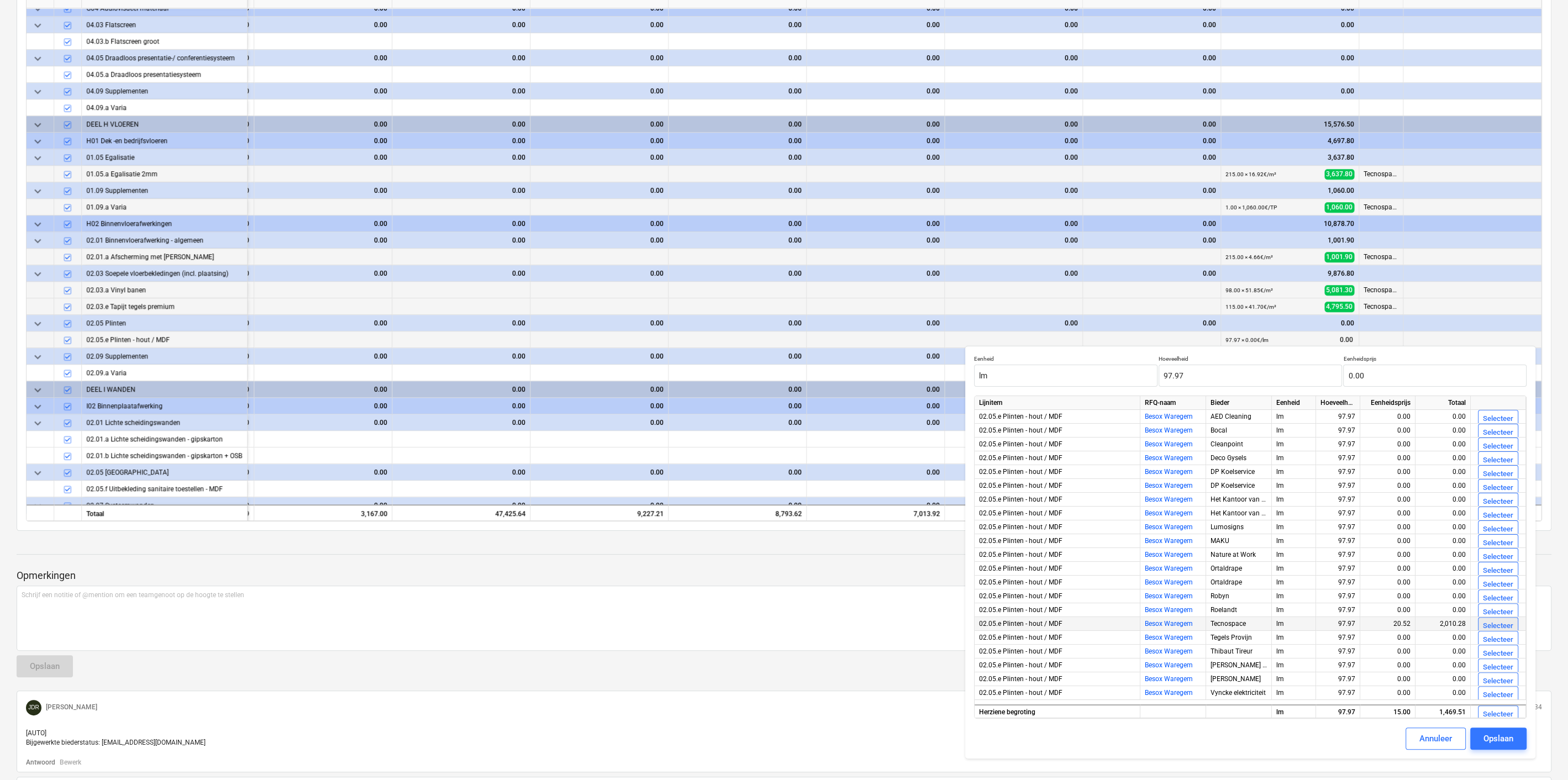
click at [1493, 623] on div "Selecteer" at bounding box center [1498, 626] width 31 height 13
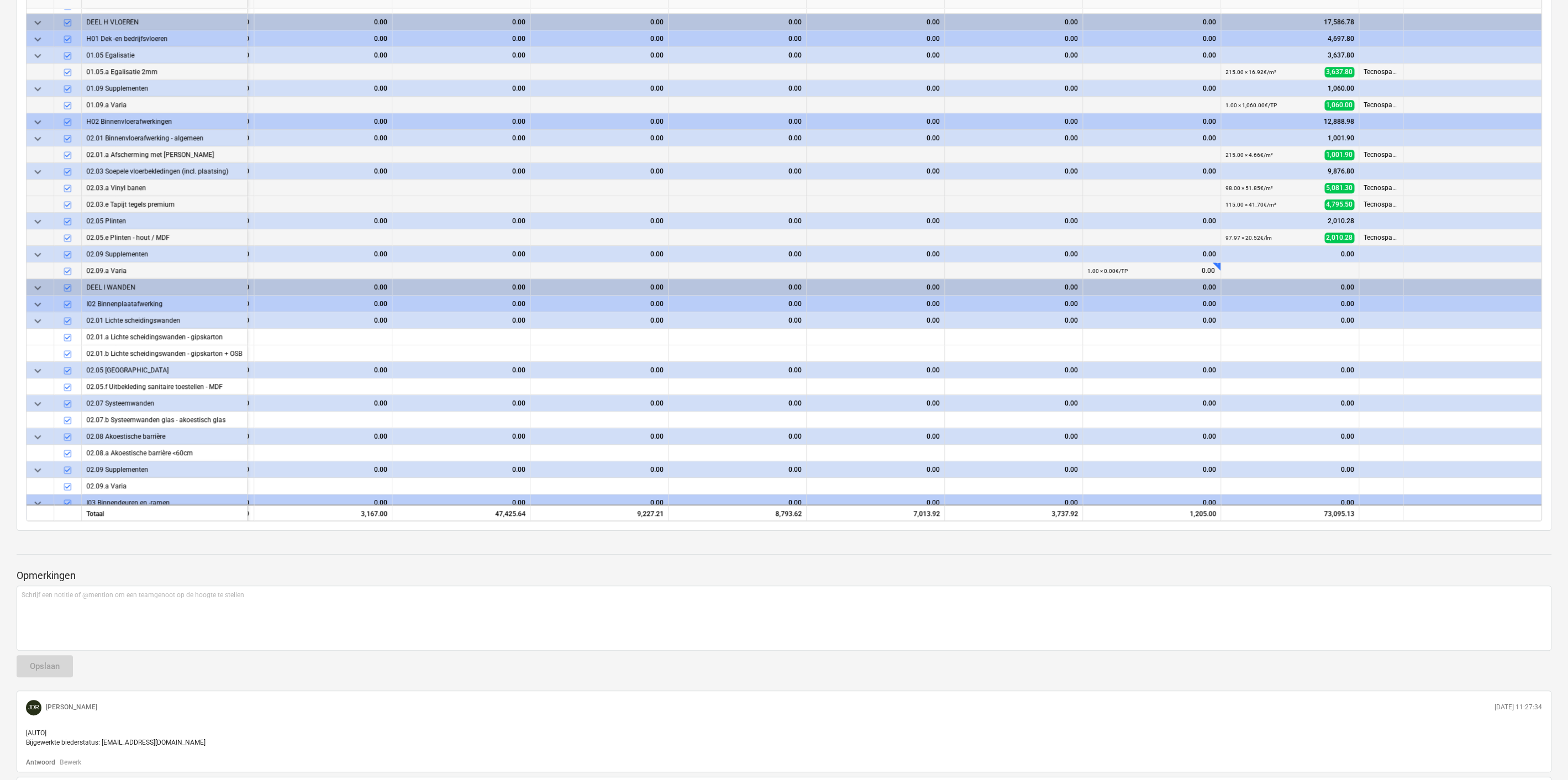
scroll to position [1221, 2079]
click at [1226, 267] on span "edit" at bounding box center [1230, 270] width 8 height 8
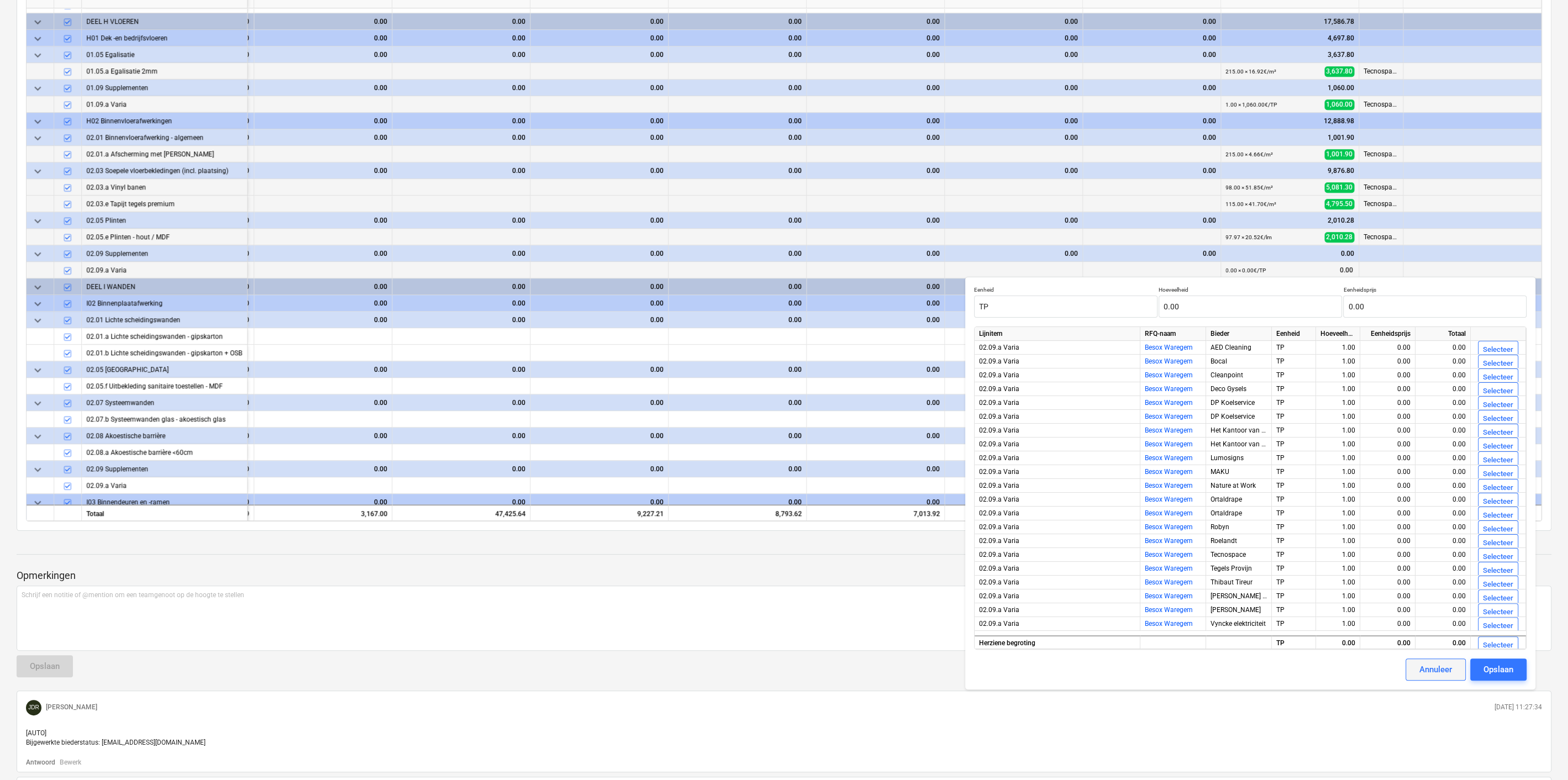
click at [1427, 676] on div "Annuleer" at bounding box center [1436, 669] width 33 height 14
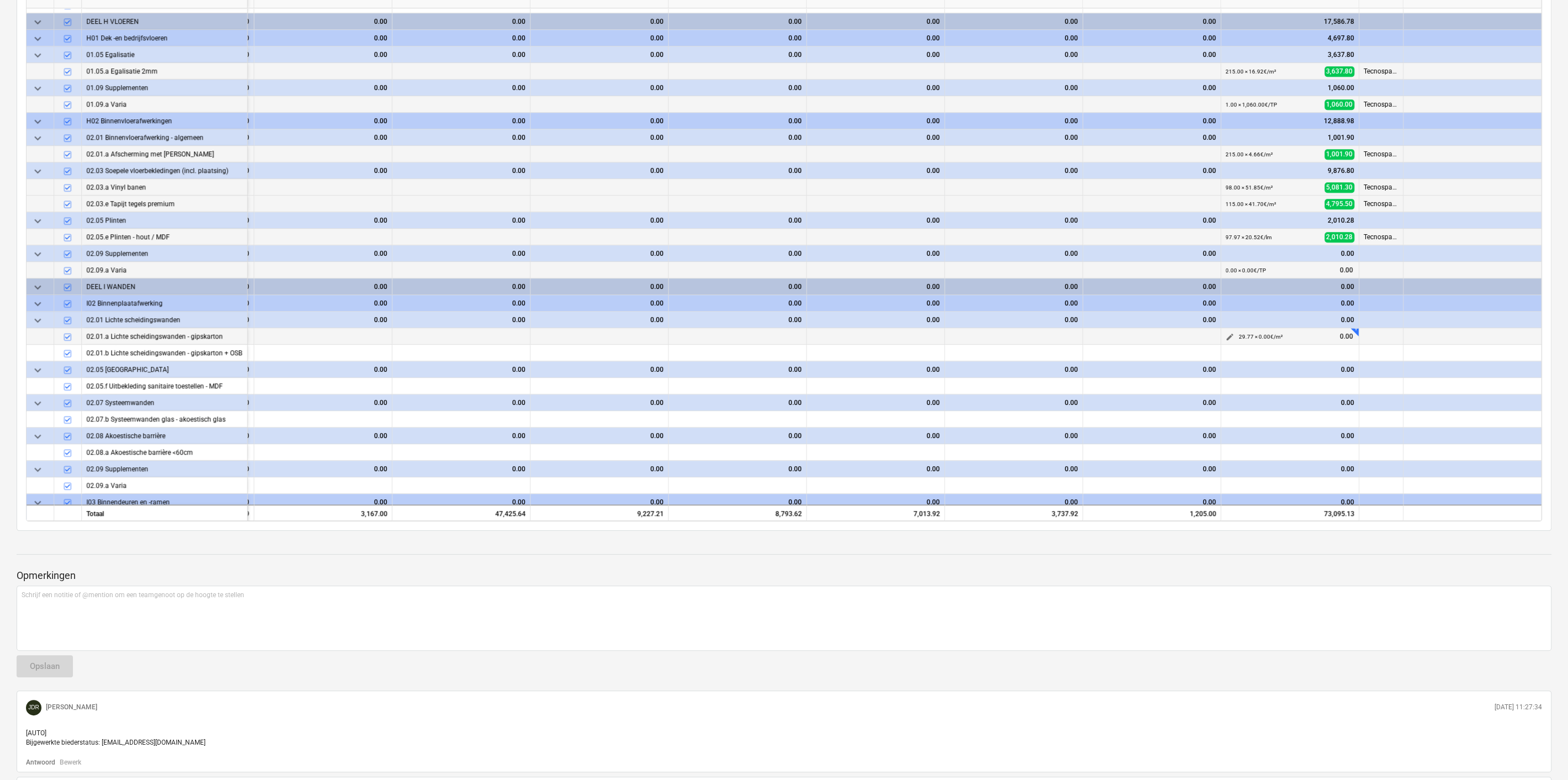
click at [1230, 336] on span "edit" at bounding box center [1230, 336] width 8 height 8
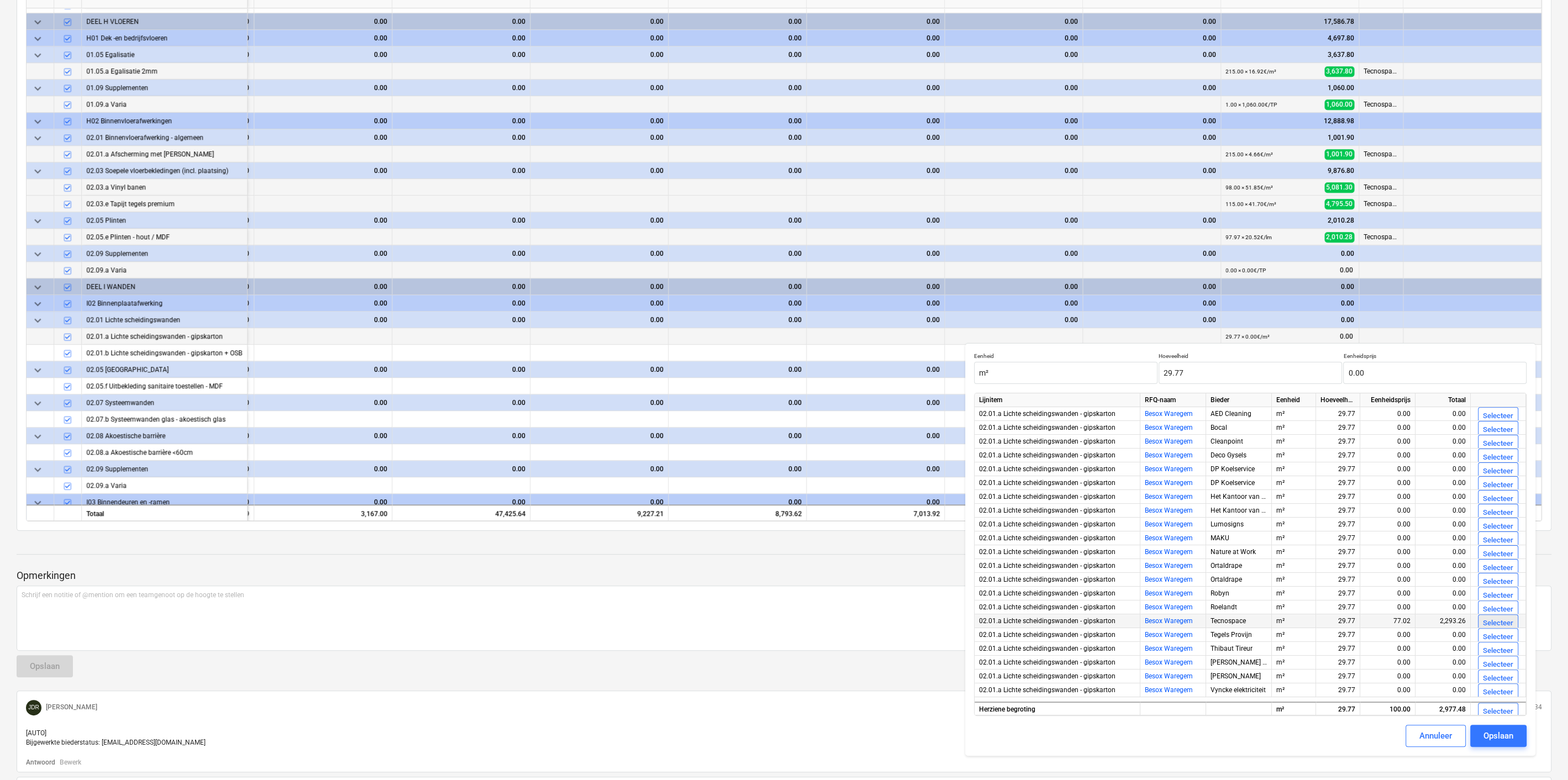
click at [1487, 619] on div "Selecteer" at bounding box center [1498, 623] width 31 height 13
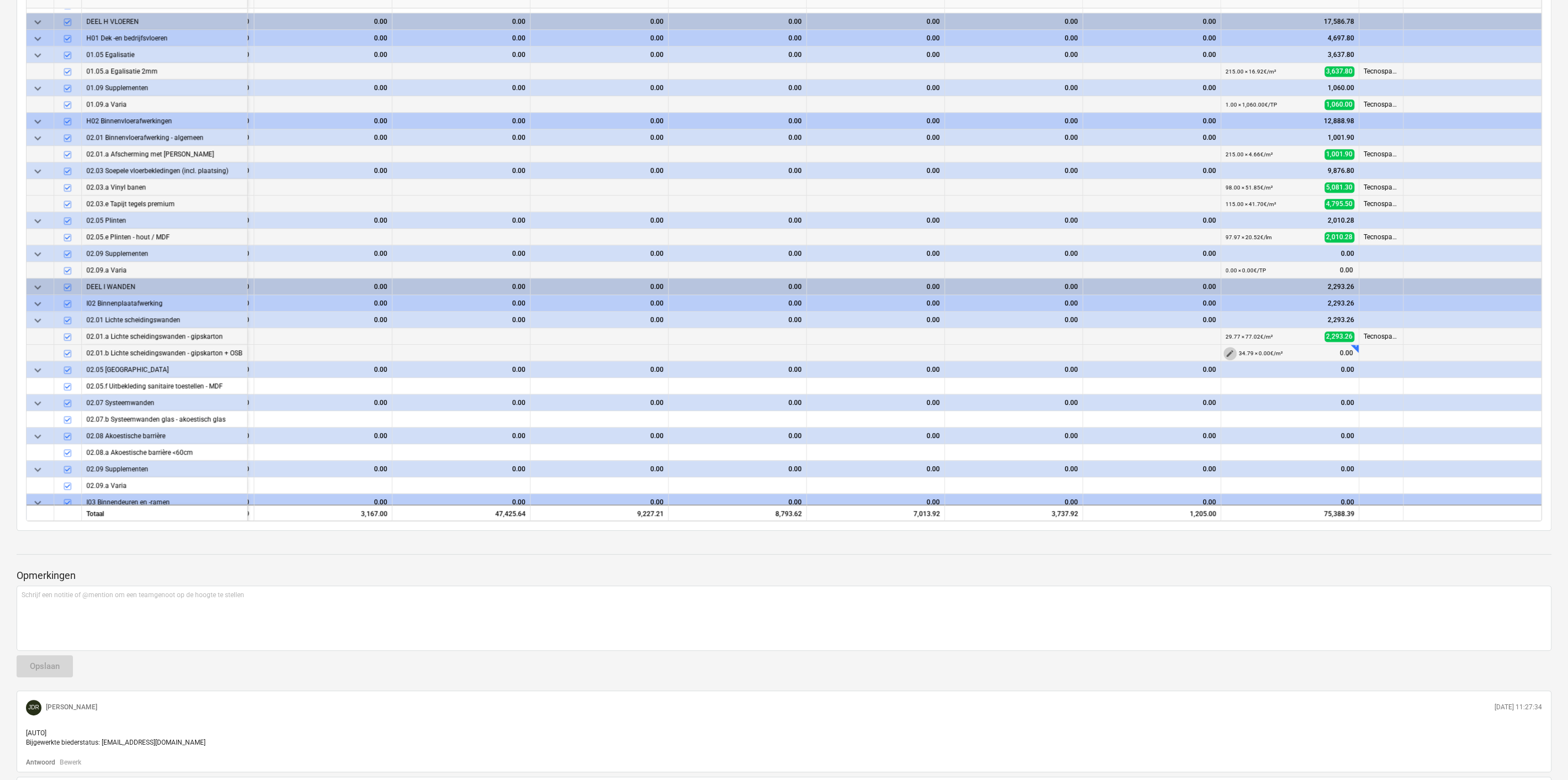
click at [1226, 349] on span "edit" at bounding box center [1230, 353] width 8 height 8
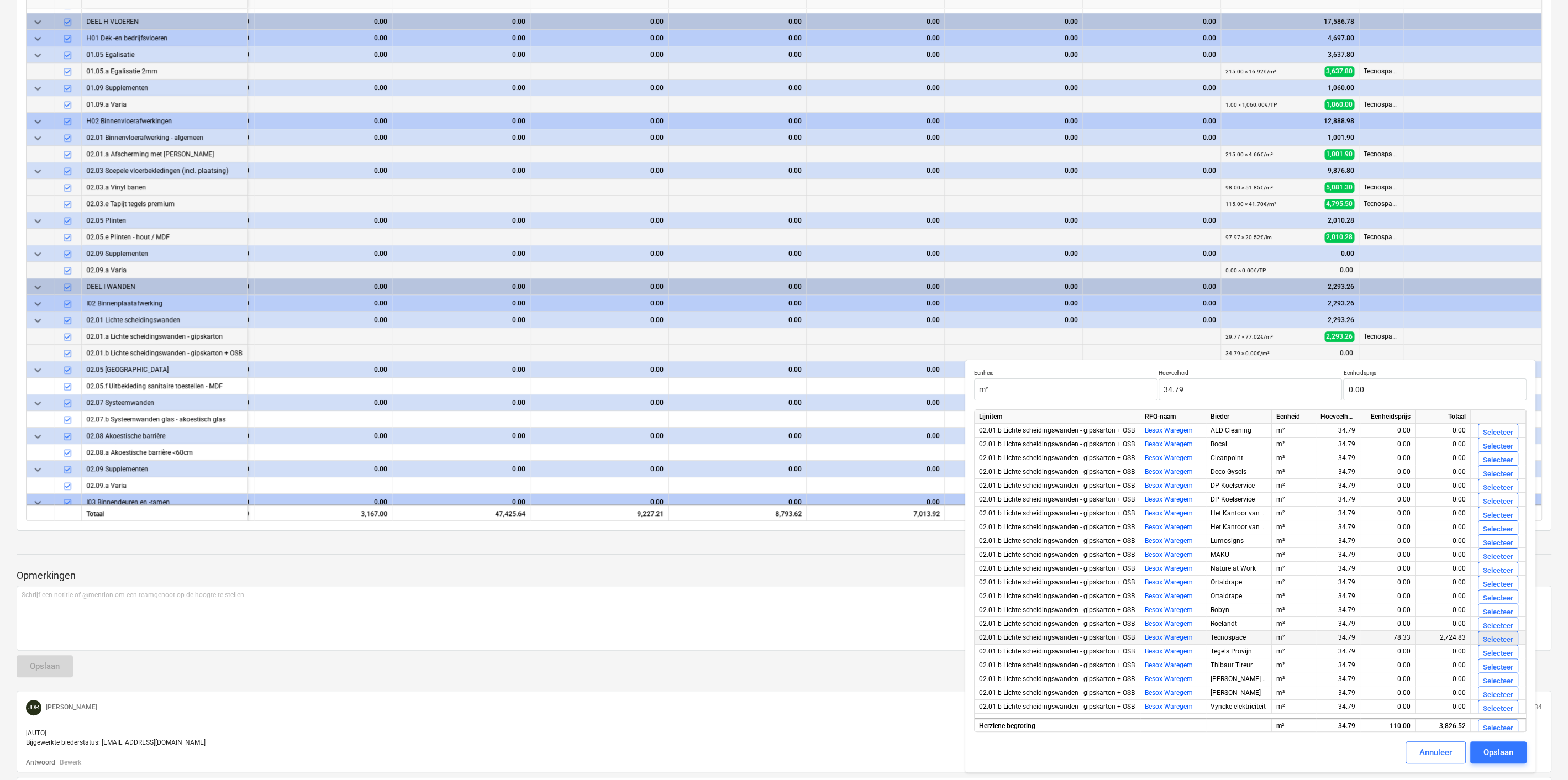
click at [1486, 636] on div "Selecteer" at bounding box center [1498, 640] width 31 height 13
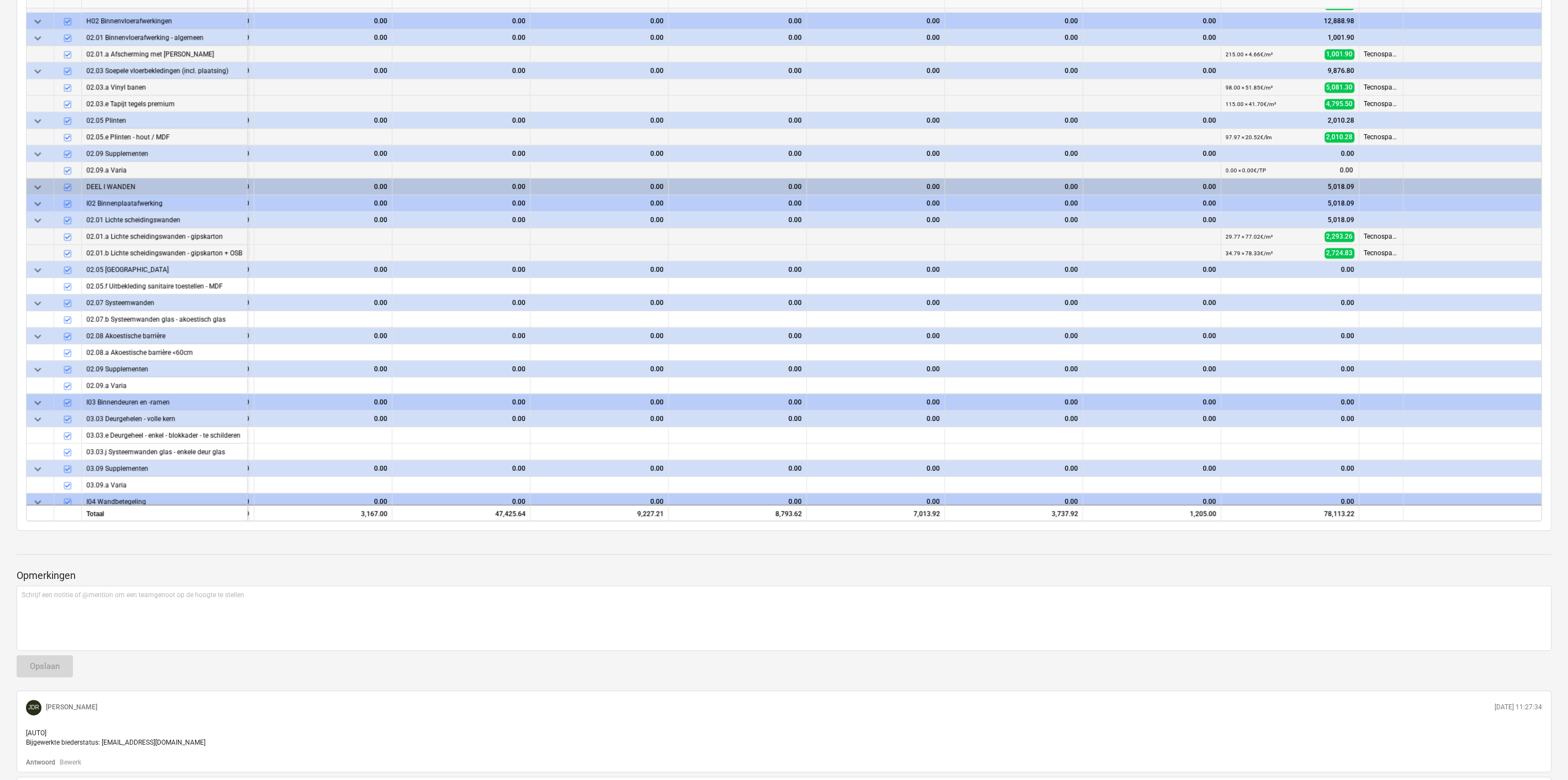
scroll to position [1322, 2079]
click at [1226, 282] on span "edit" at bounding box center [1230, 285] width 8 height 8
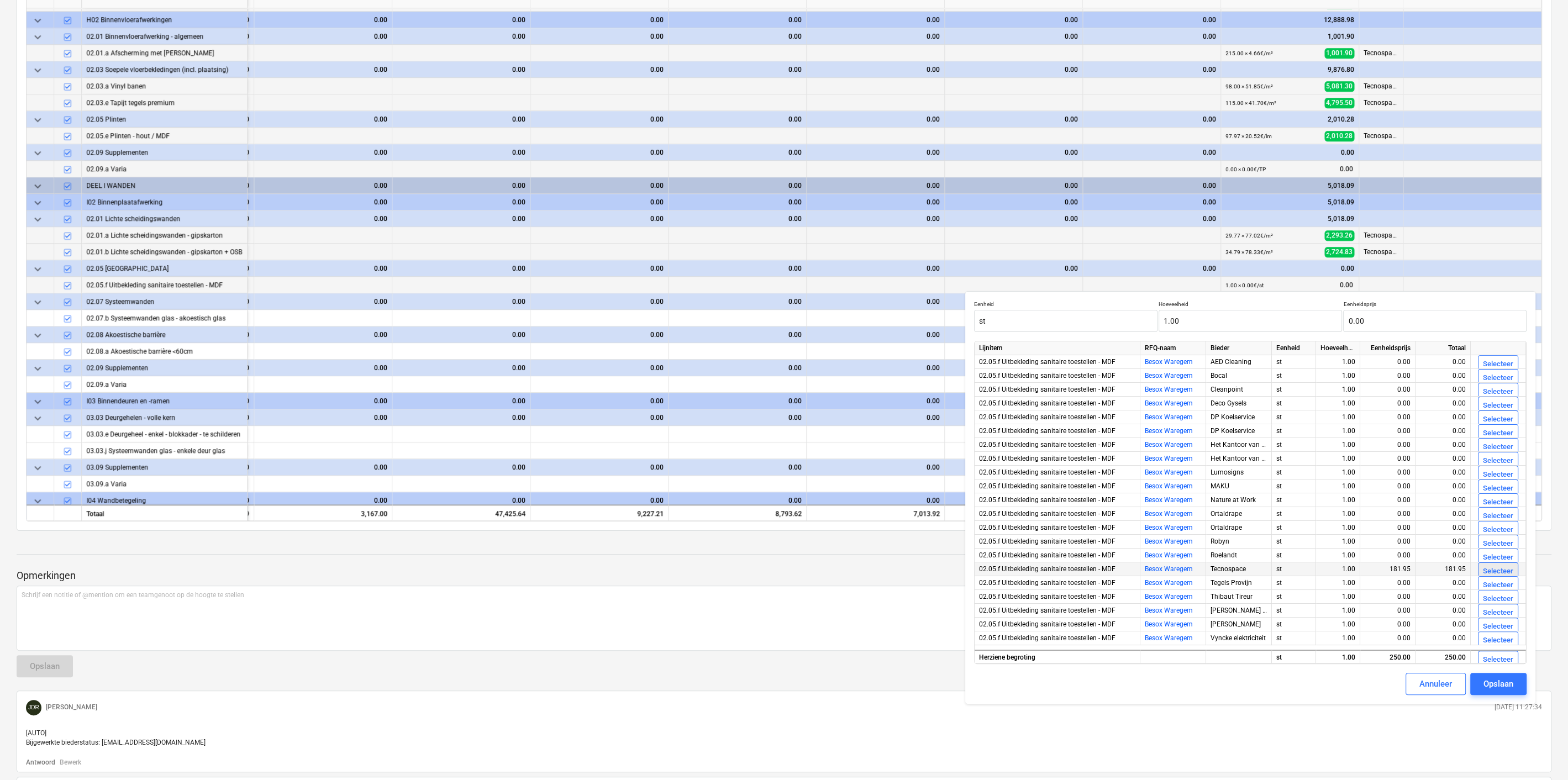
click at [1492, 568] on div "Selecteer" at bounding box center [1498, 571] width 31 height 13
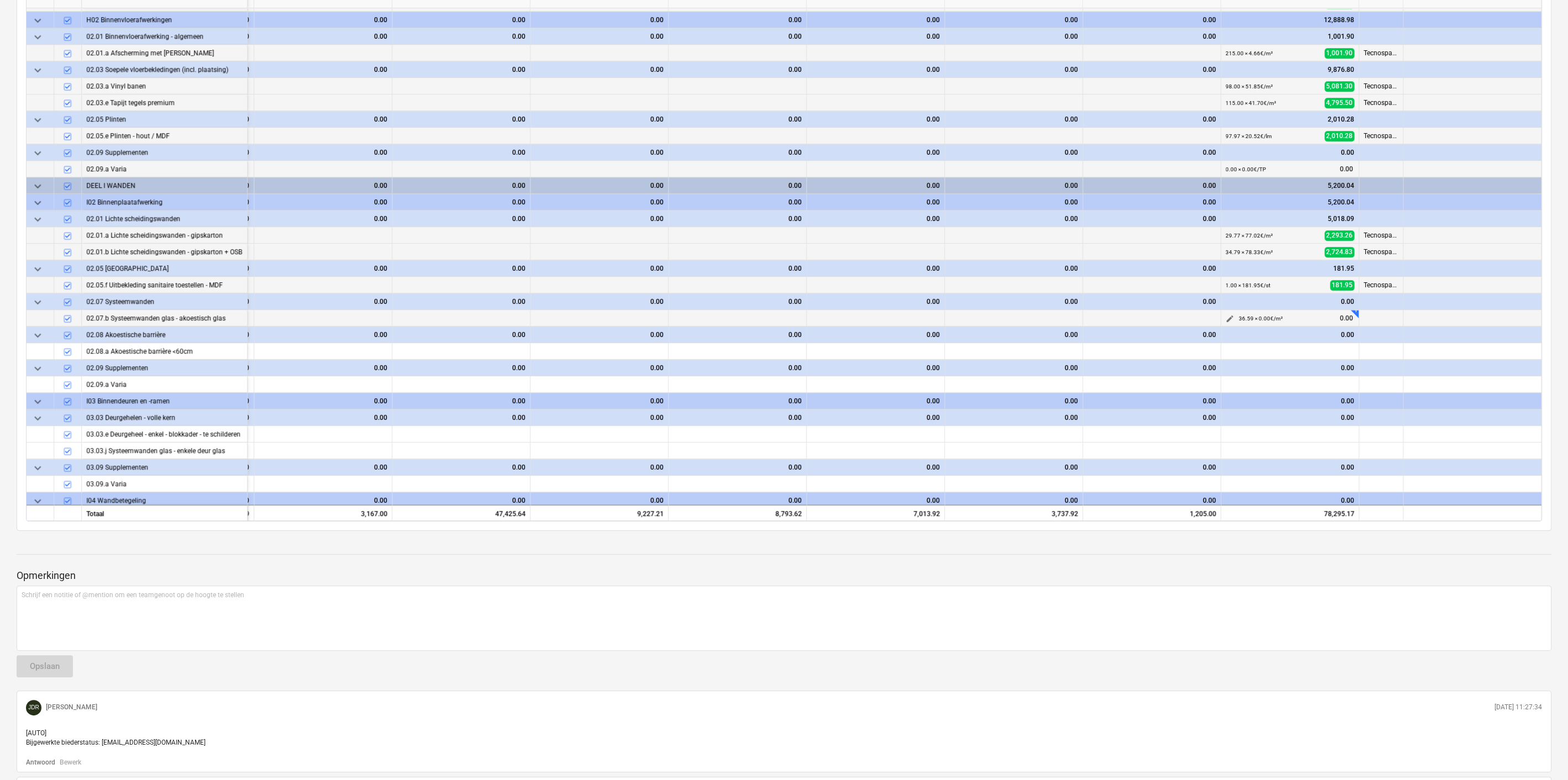
click at [1226, 317] on span "edit" at bounding box center [1230, 318] width 8 height 8
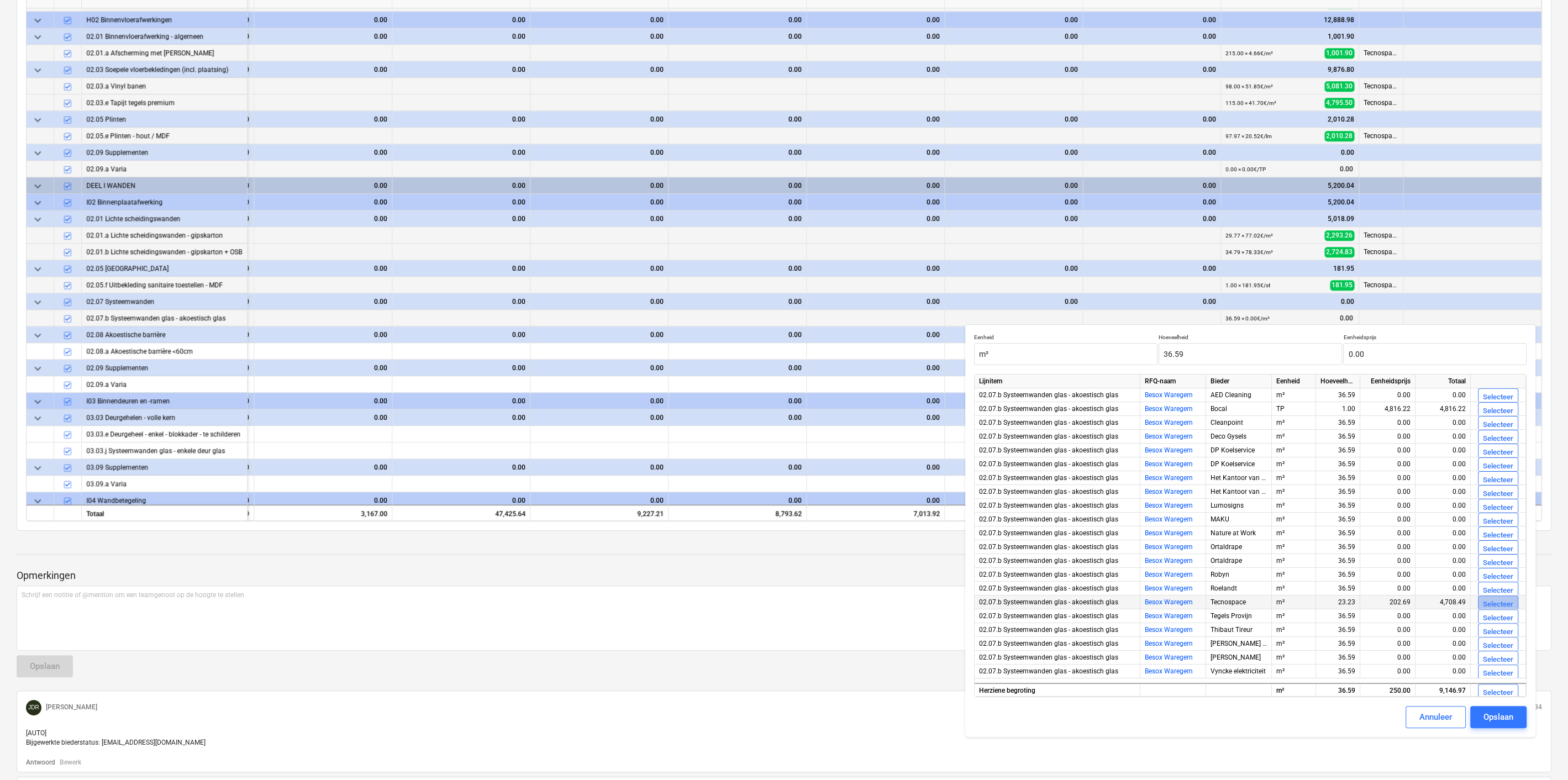
click at [1489, 600] on div "Selecteer" at bounding box center [1498, 605] width 31 height 13
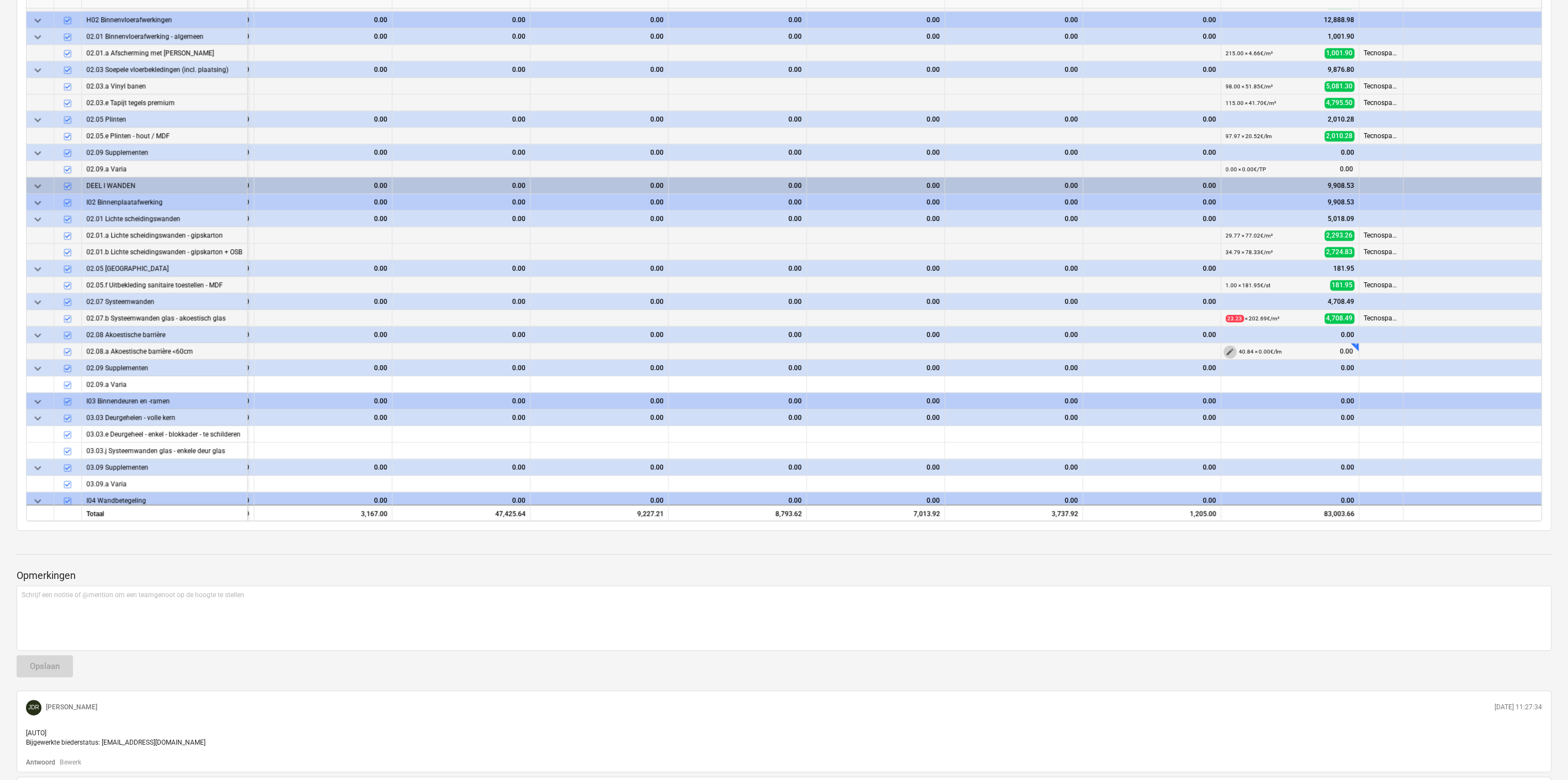
click at [1227, 348] on span "edit" at bounding box center [1230, 351] width 8 height 8
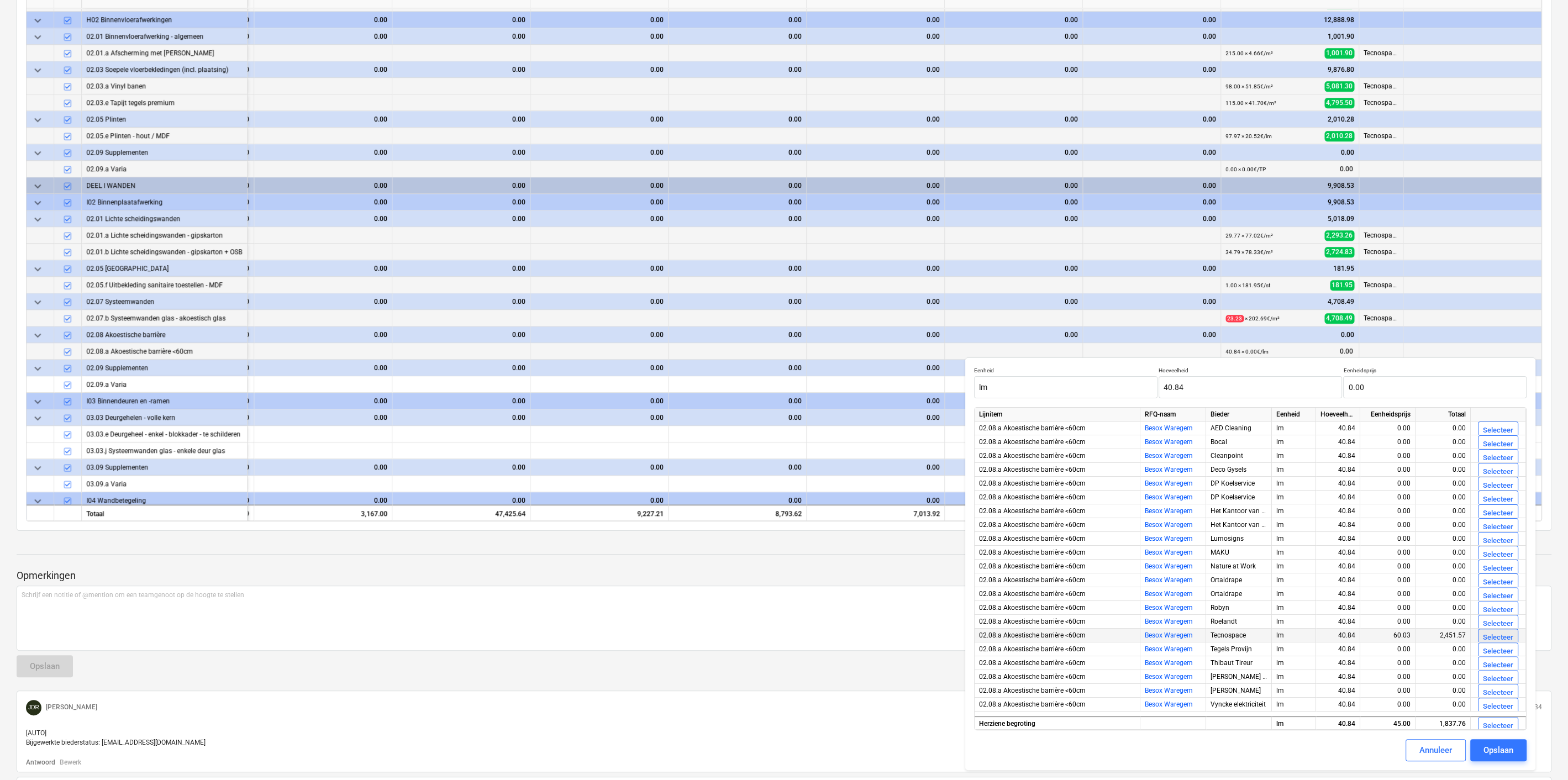
click at [1503, 630] on button "Selecteer" at bounding box center [1497, 636] width 40 height 18
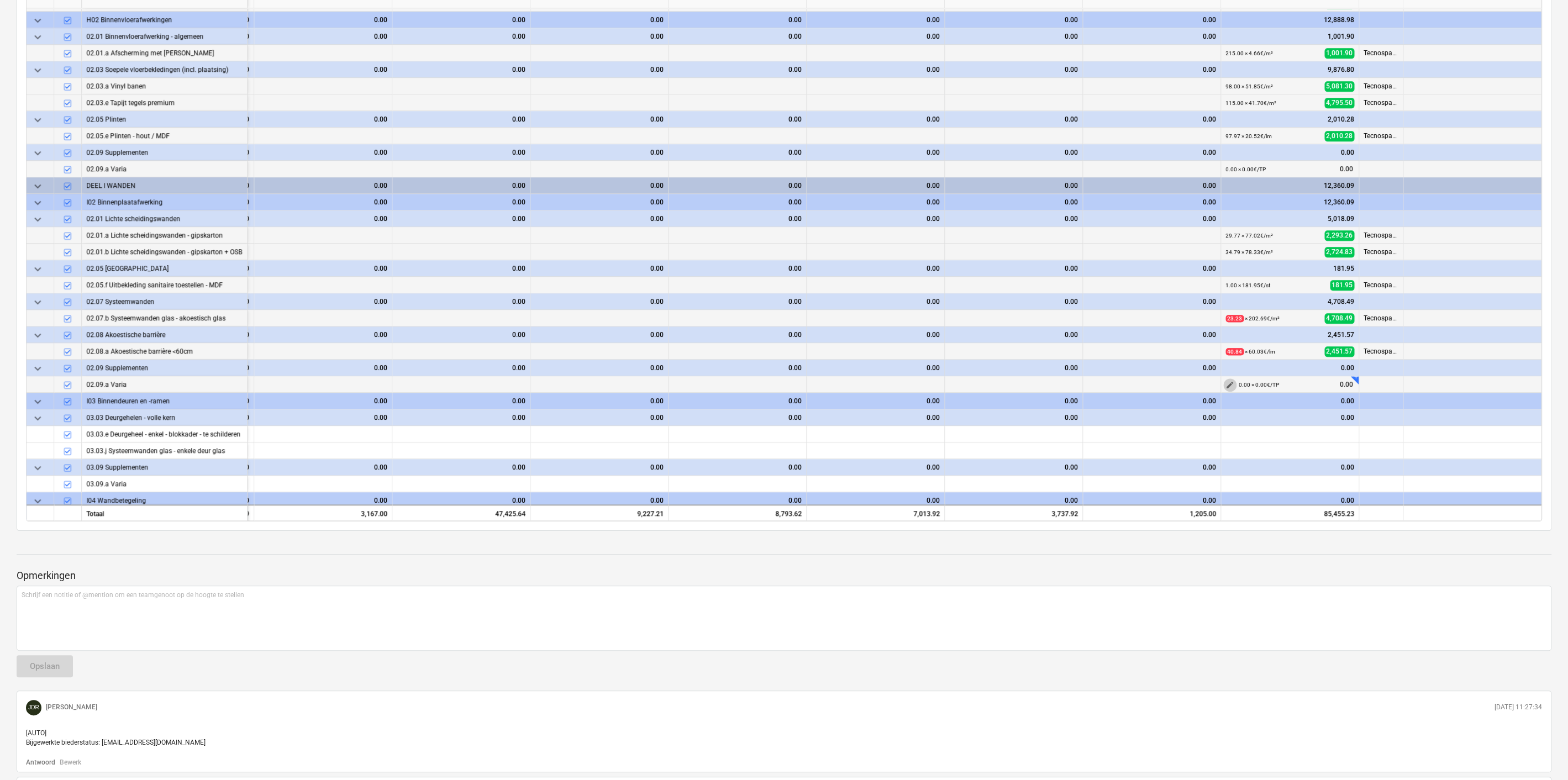
click at [1226, 384] on span "edit" at bounding box center [1230, 384] width 8 height 8
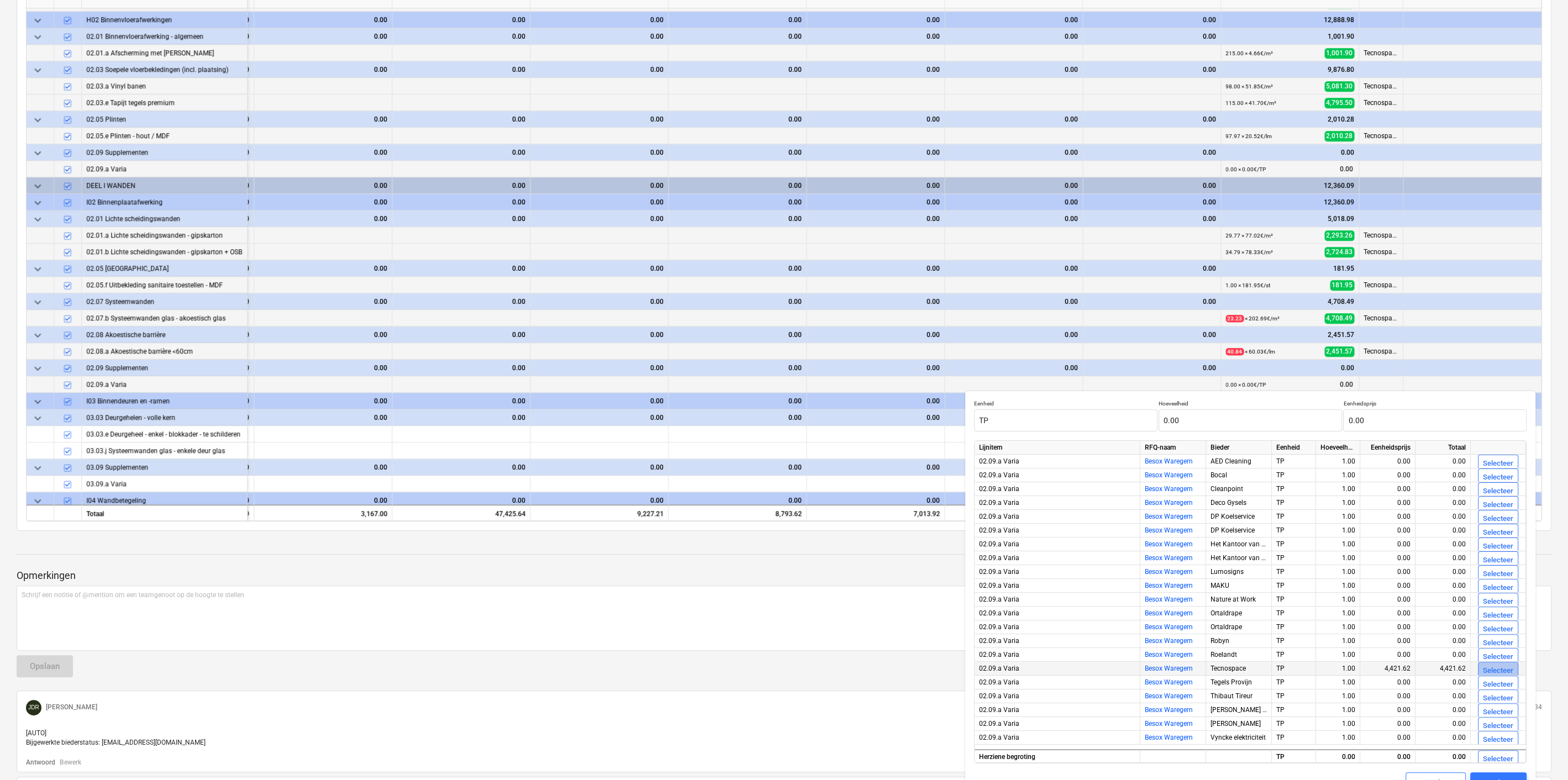
click at [1489, 668] on div "Selecteer" at bounding box center [1498, 671] width 31 height 13
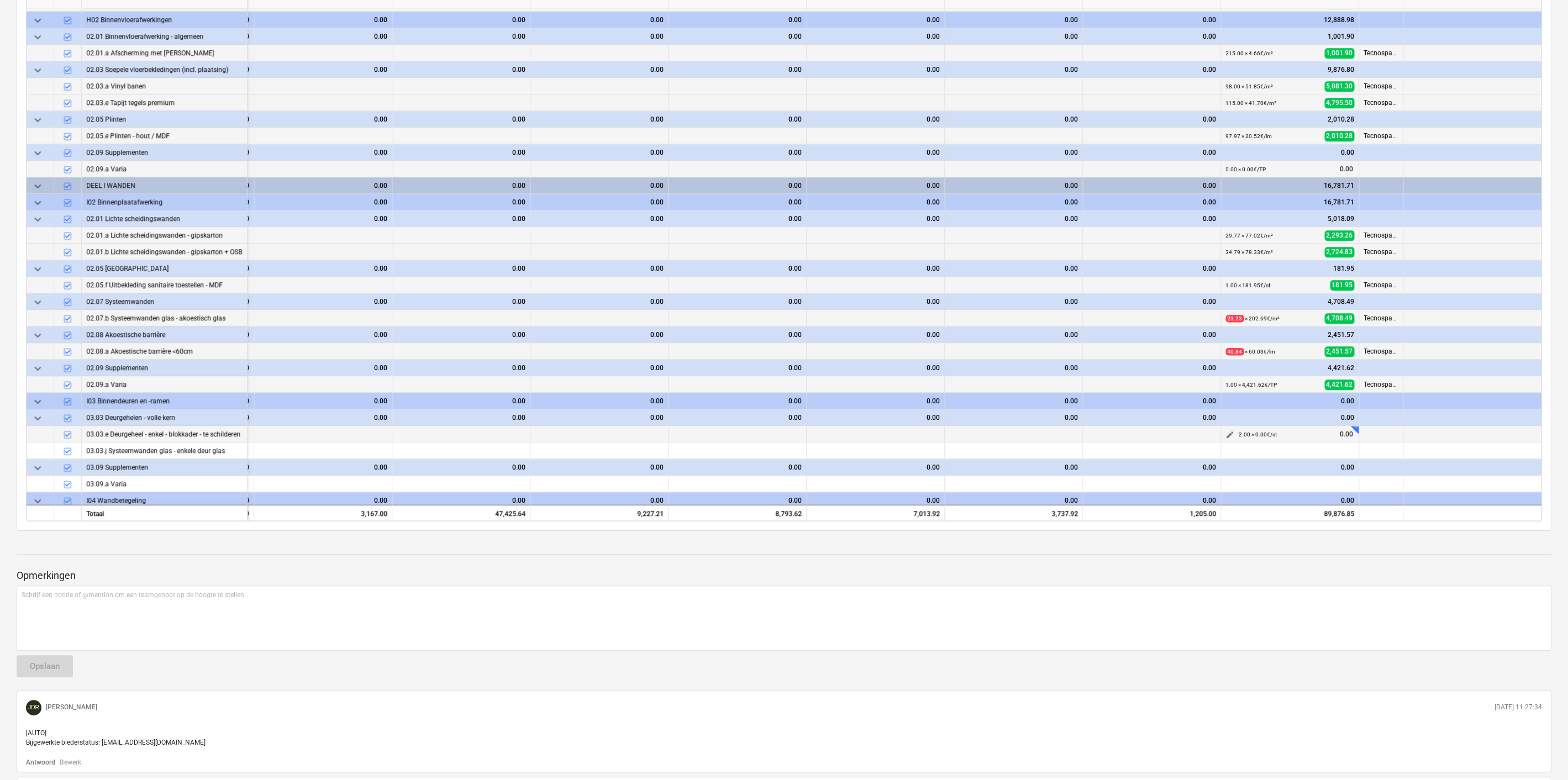
type textarea "x"
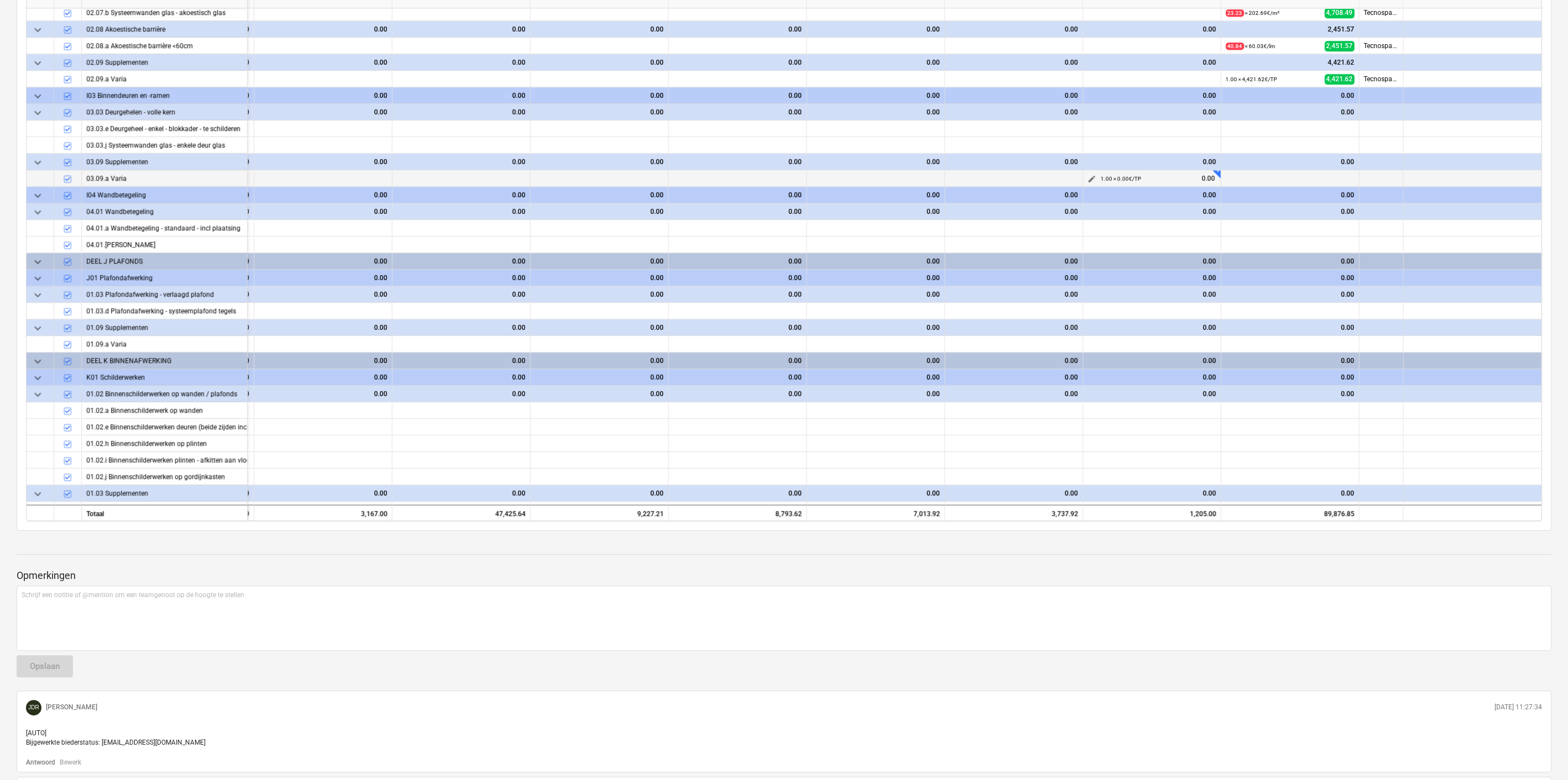
scroll to position [1628, 2079]
click at [1226, 127] on span "edit" at bounding box center [1230, 128] width 8 height 8
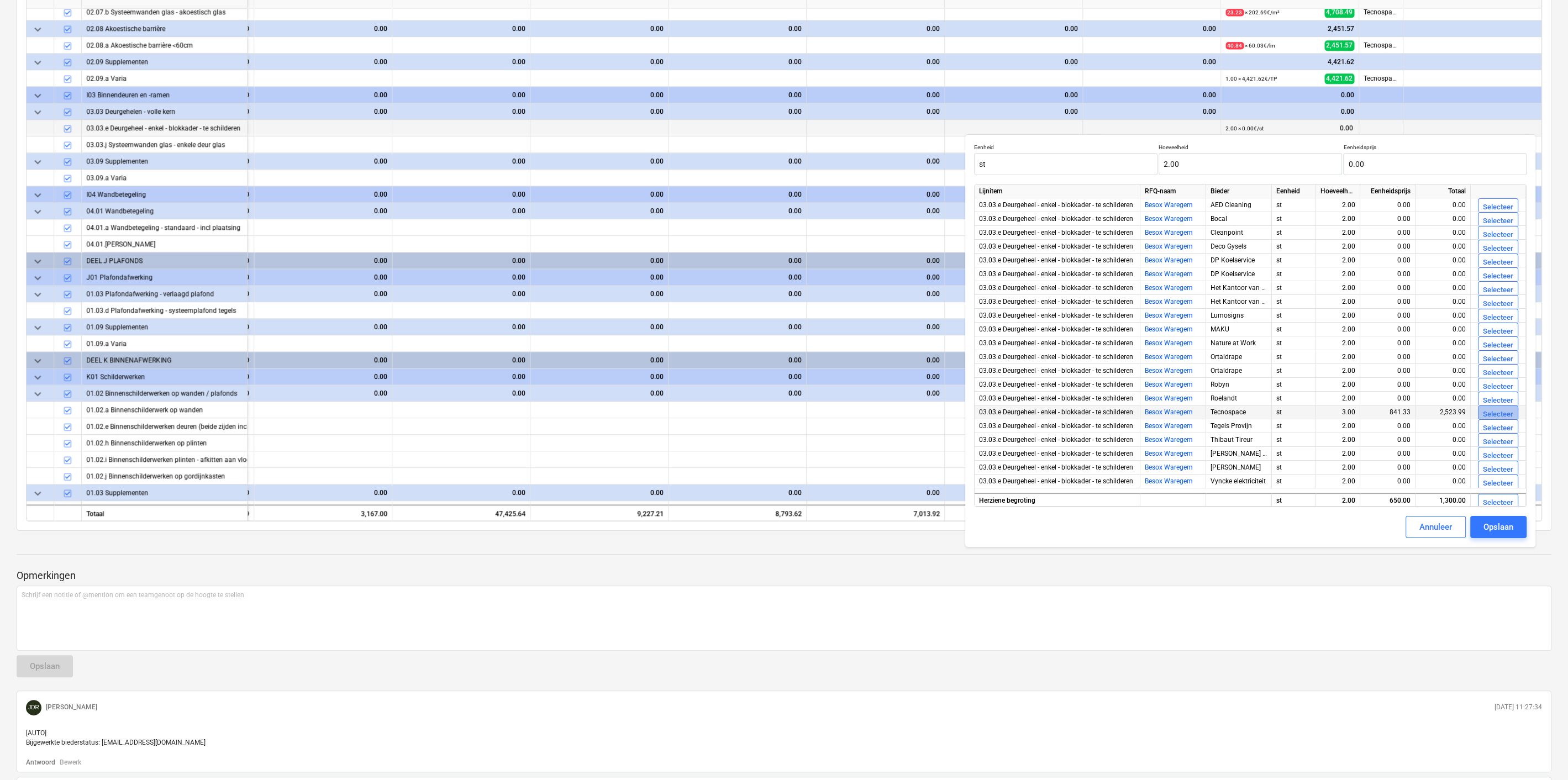
click at [1489, 415] on div "Selecteer" at bounding box center [1498, 415] width 31 height 13
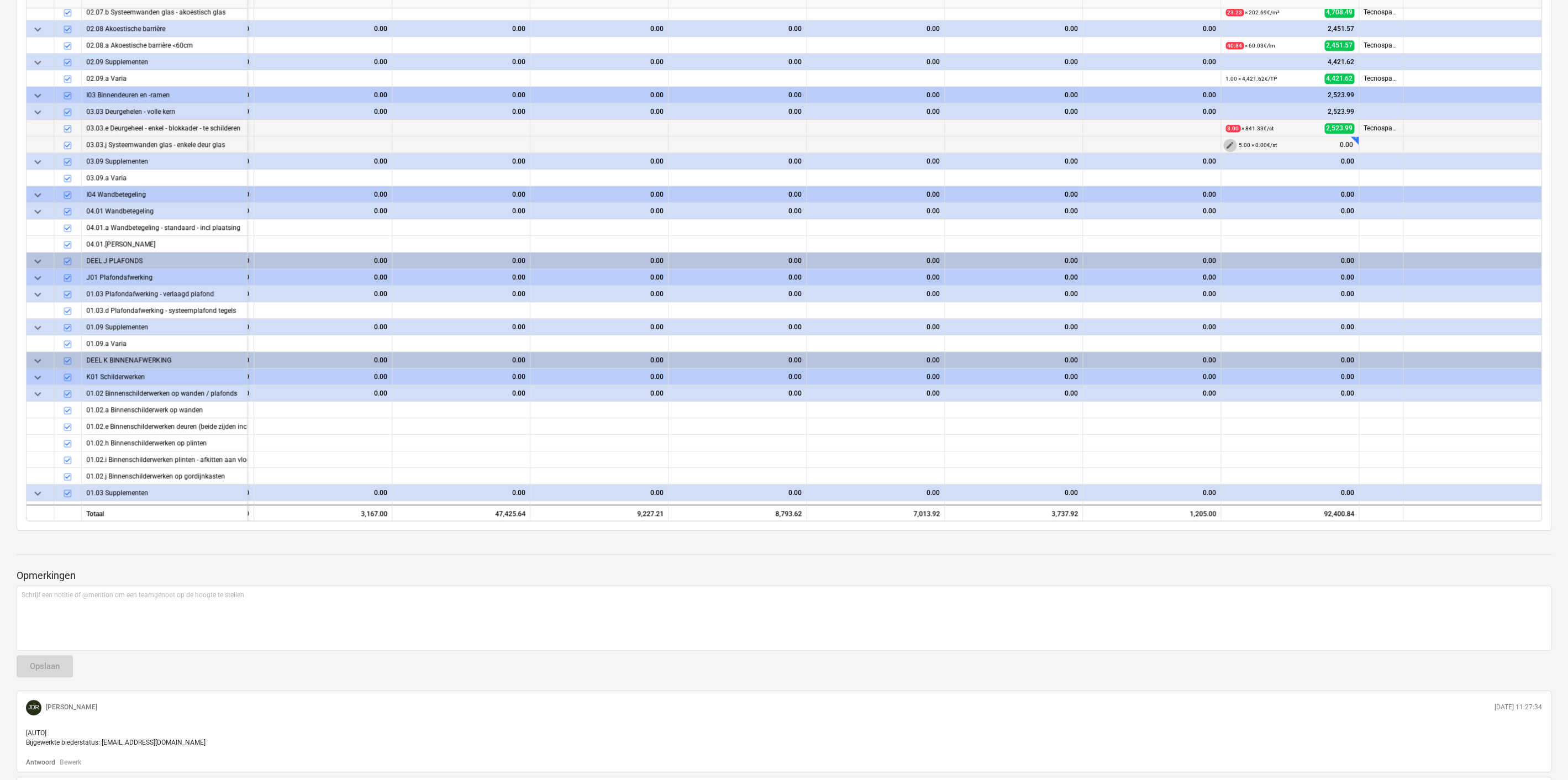
click at [1226, 141] on span "edit" at bounding box center [1230, 144] width 8 height 8
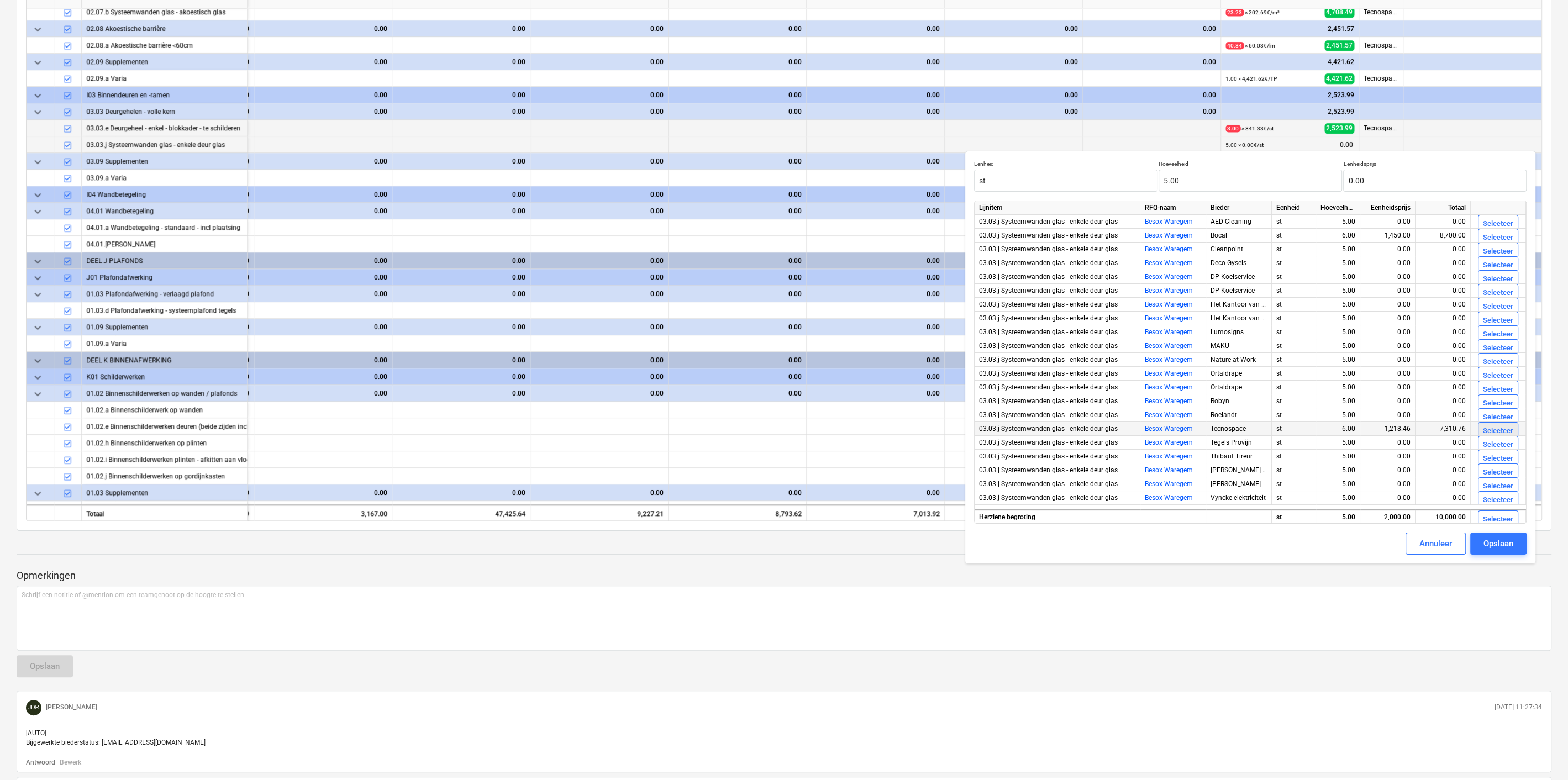
click at [1497, 428] on div "Selecteer" at bounding box center [1498, 431] width 31 height 13
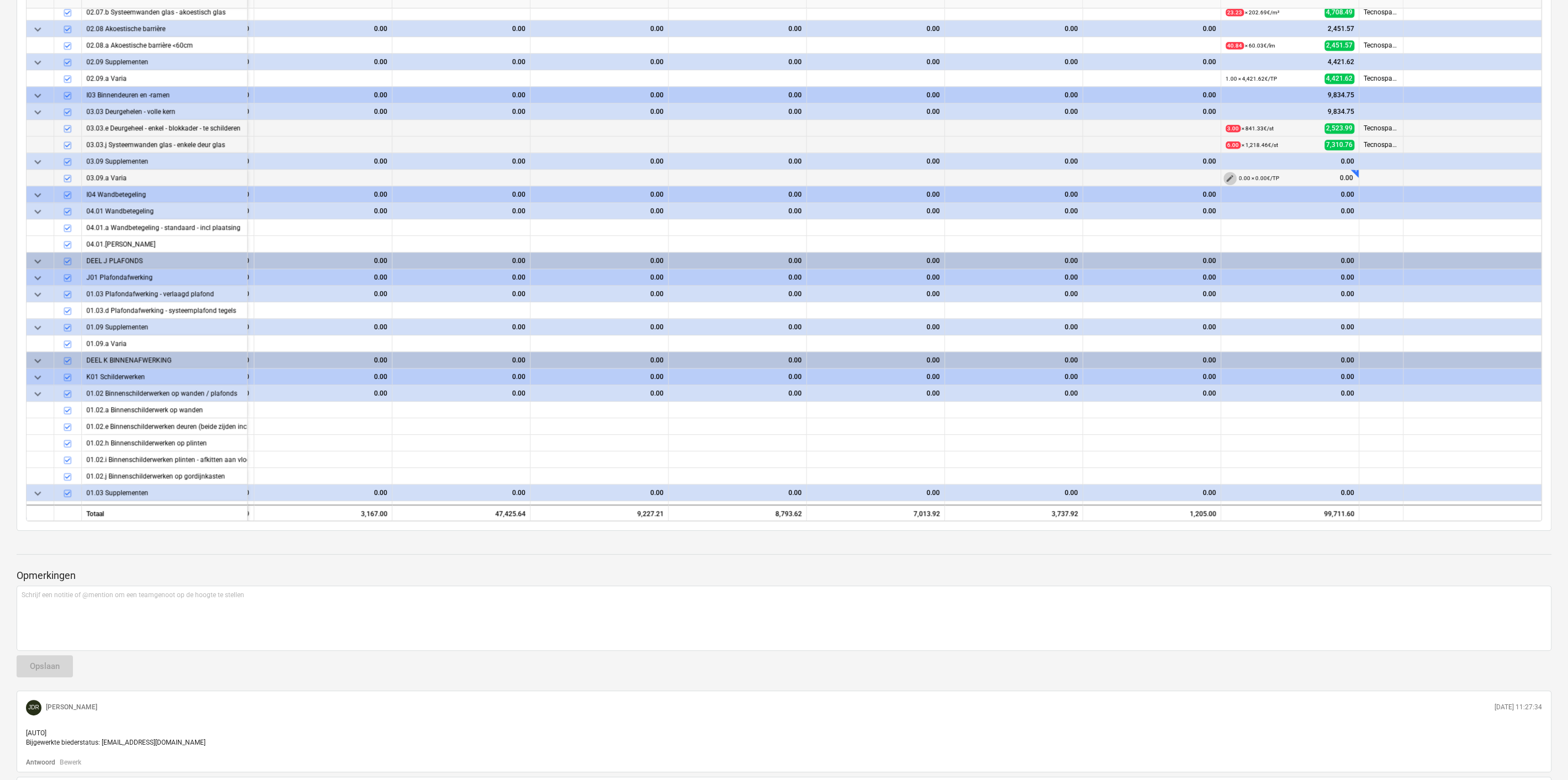
click at [1230, 175] on span "edit" at bounding box center [1230, 178] width 8 height 8
click at [1227, 224] on span "edit" at bounding box center [1230, 227] width 8 height 8
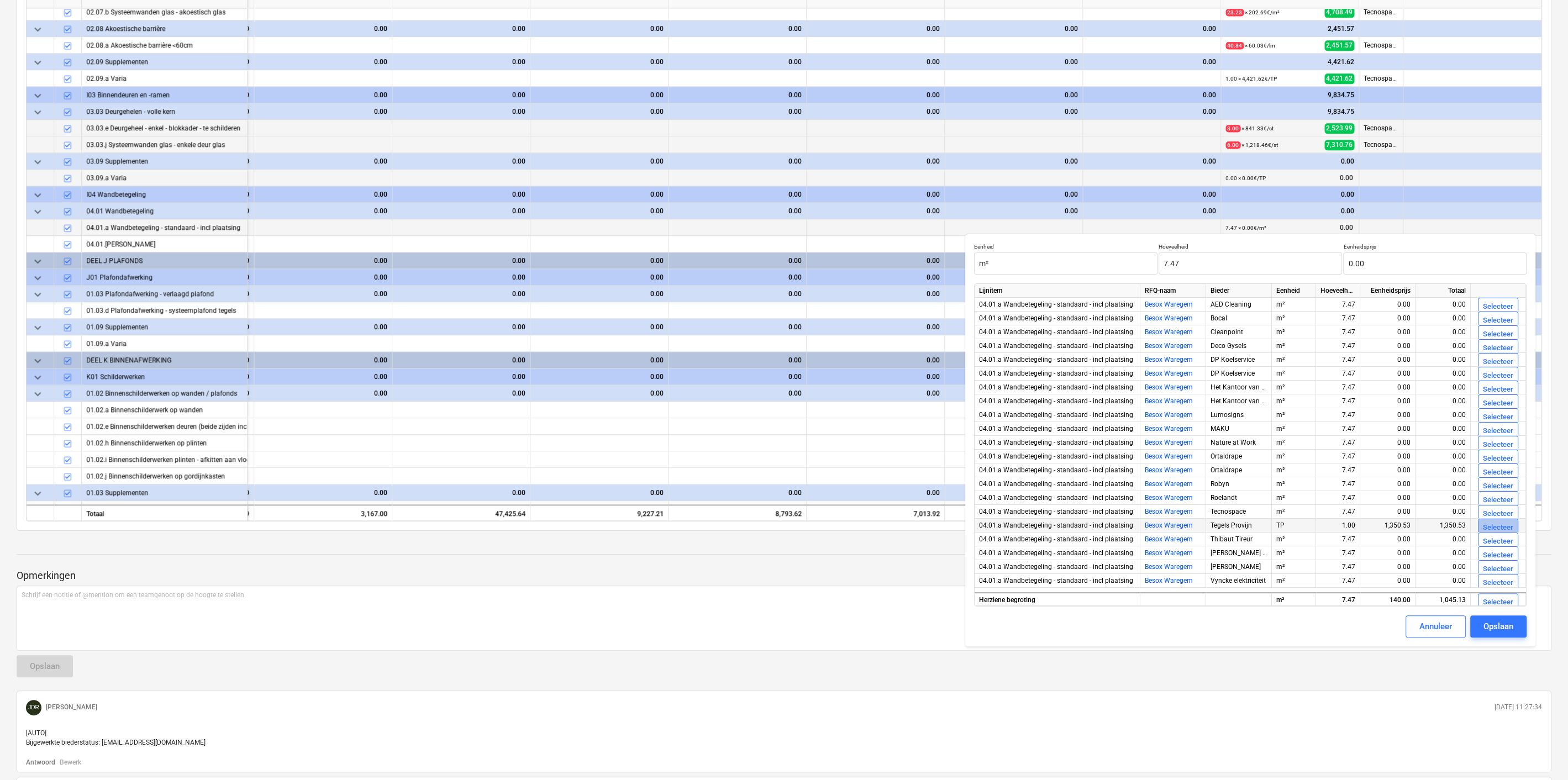
click at [1492, 524] on div "Selecteer" at bounding box center [1498, 527] width 31 height 13
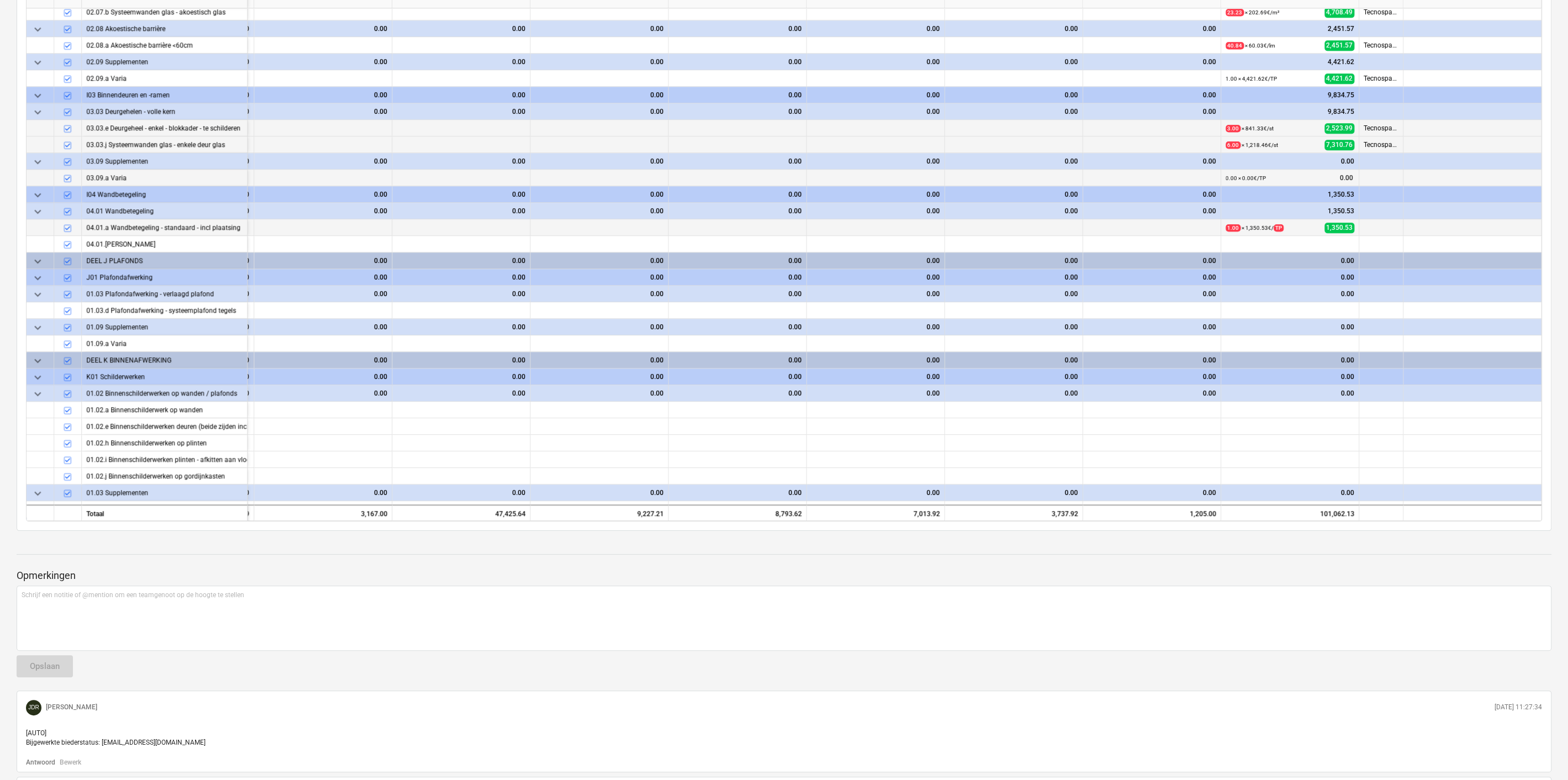
type textarea "x"
click at [1228, 242] on span "edit" at bounding box center [1230, 244] width 8 height 8
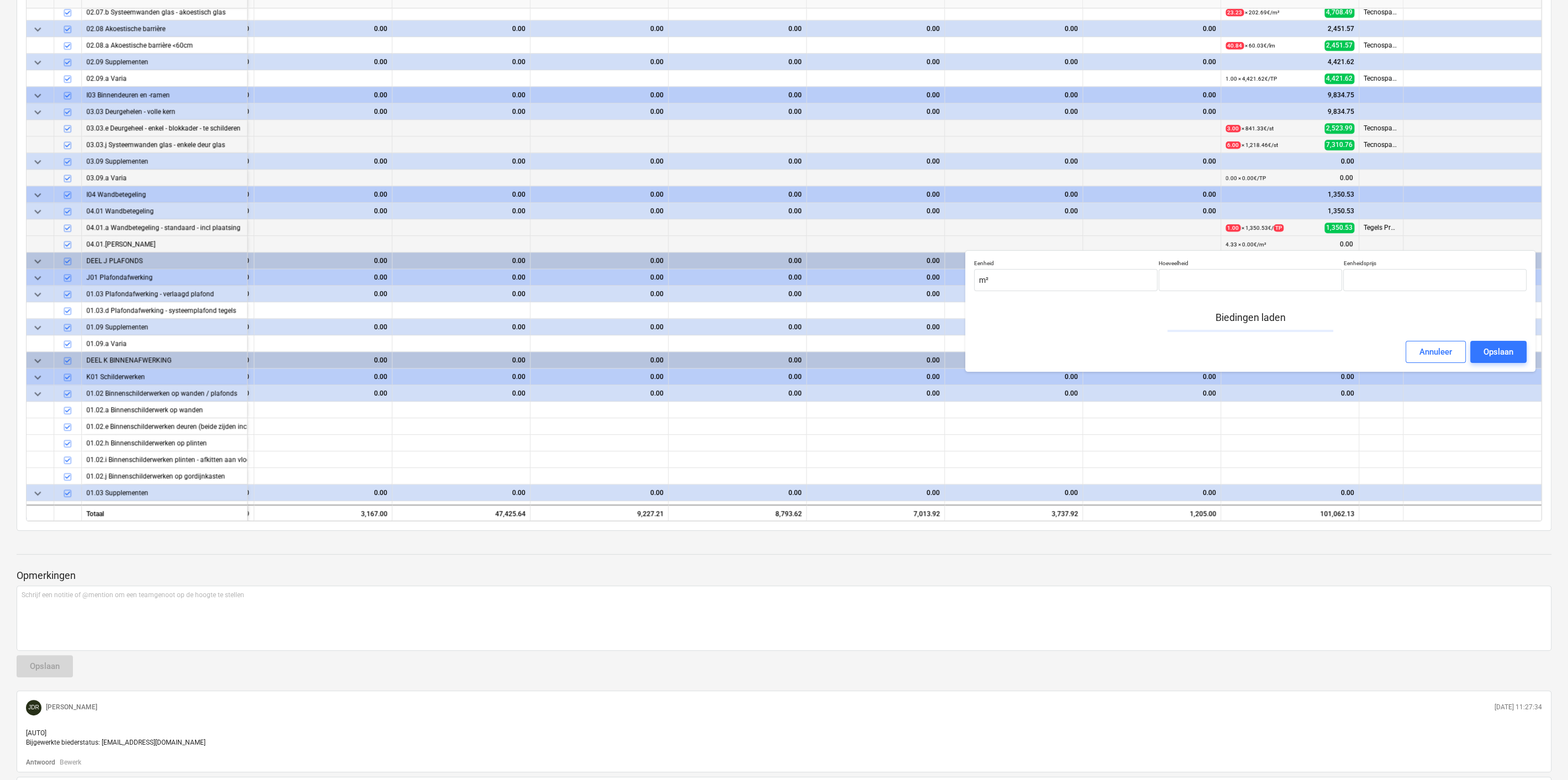
type input "4.33"
type input "0.00"
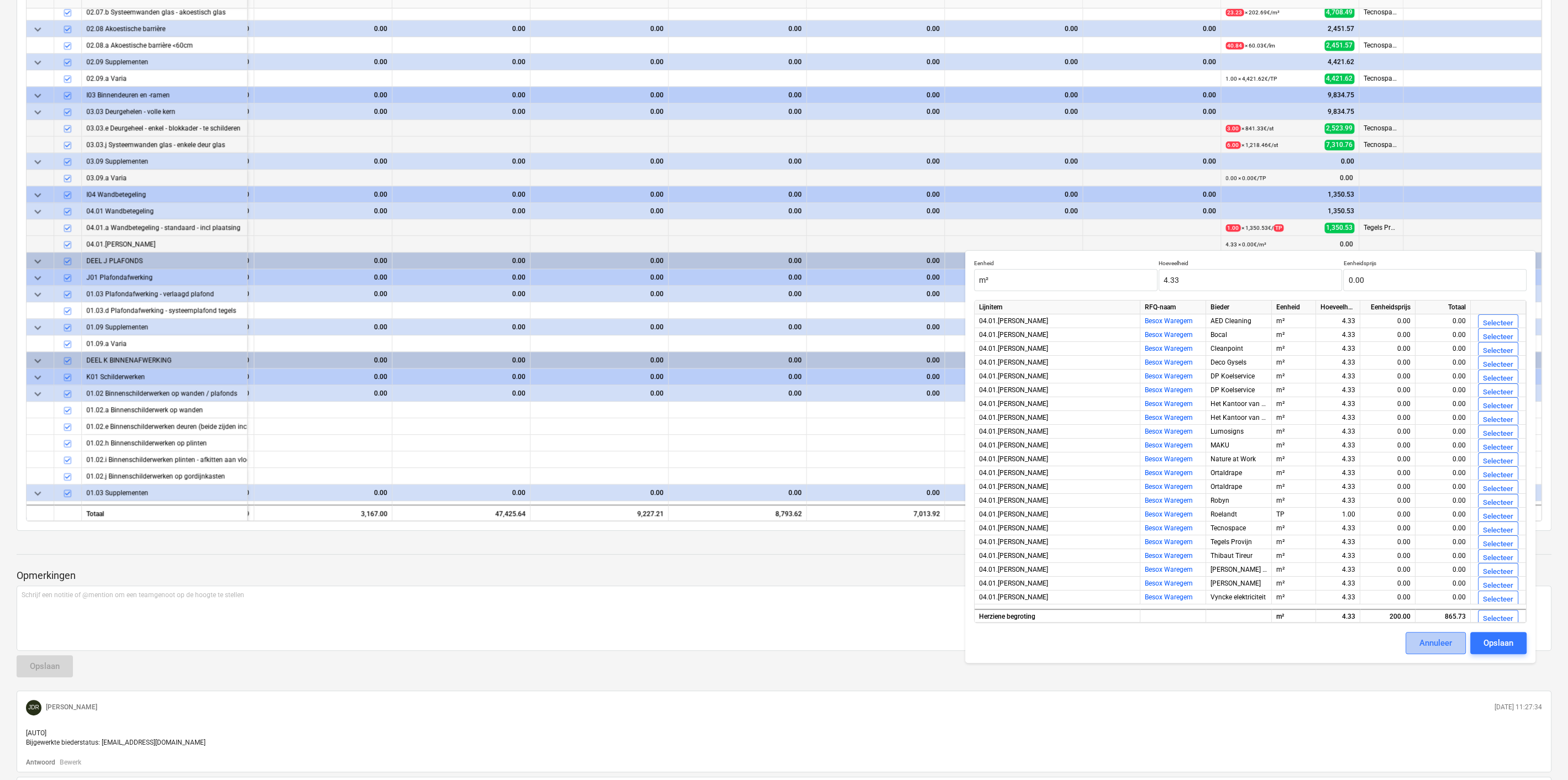
click at [1429, 642] on div "Annuleer" at bounding box center [1436, 642] width 33 height 14
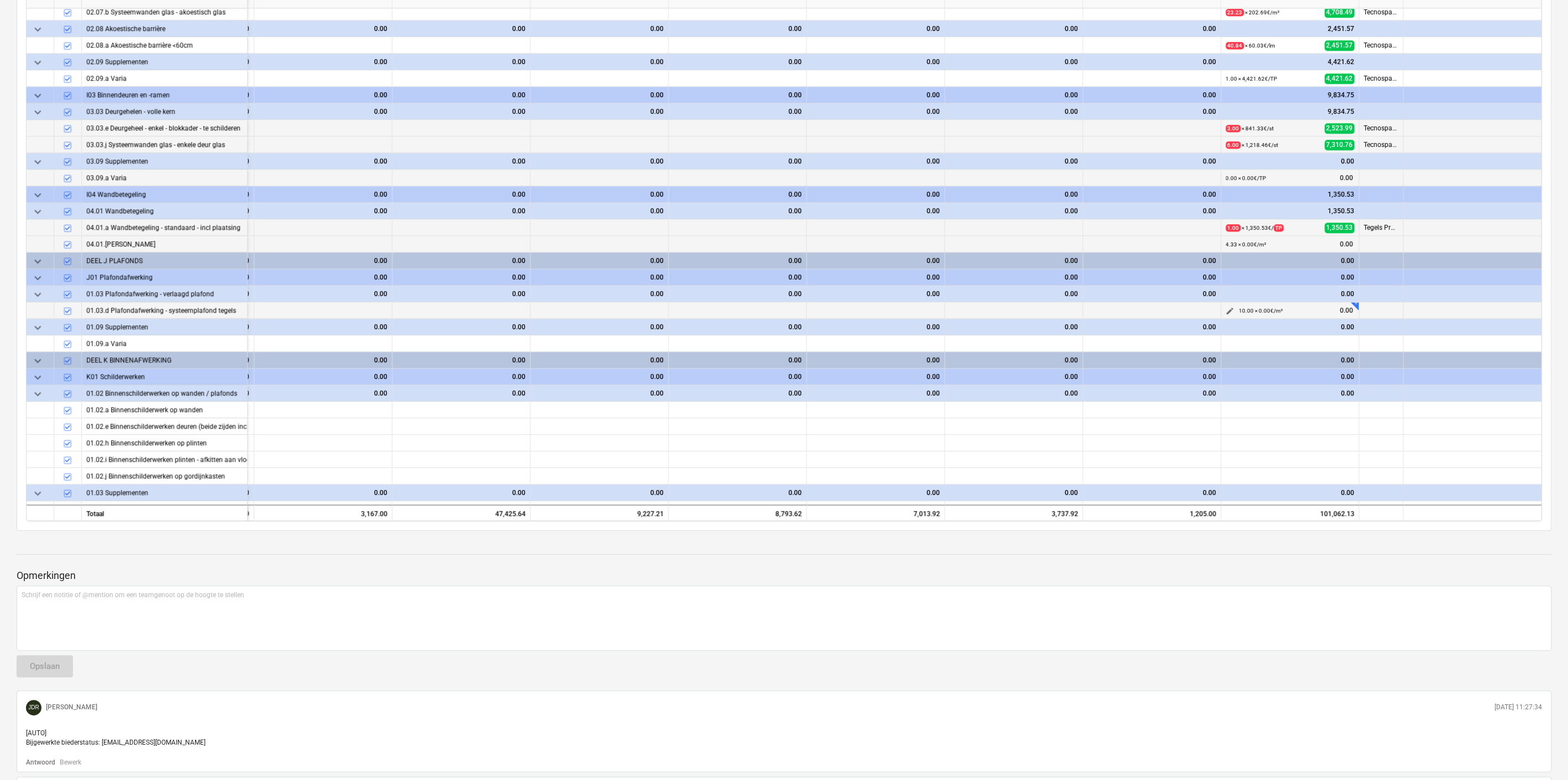
click at [1227, 307] on span "edit" at bounding box center [1230, 310] width 8 height 8
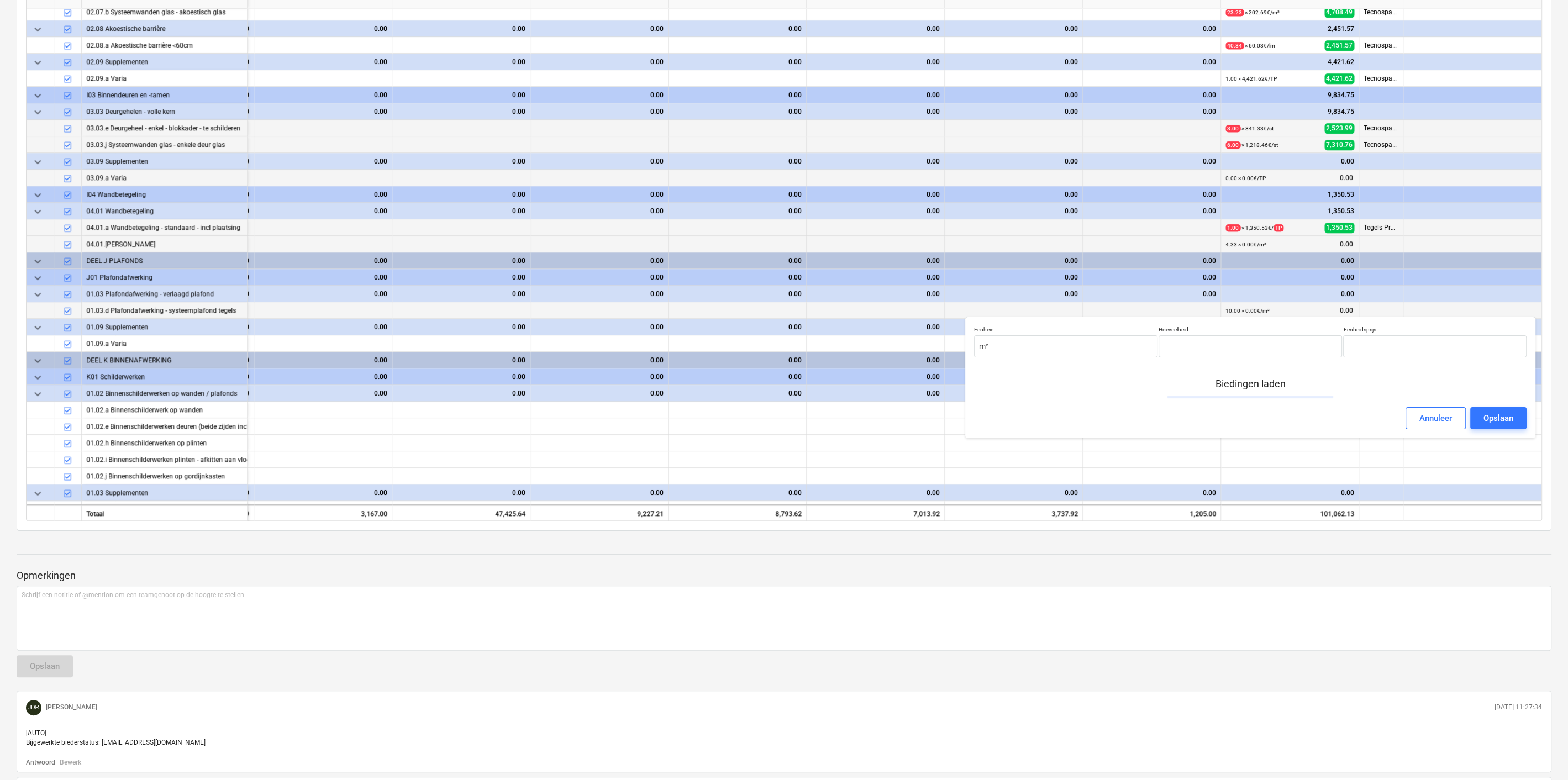
type input "10.00"
type input "0.00"
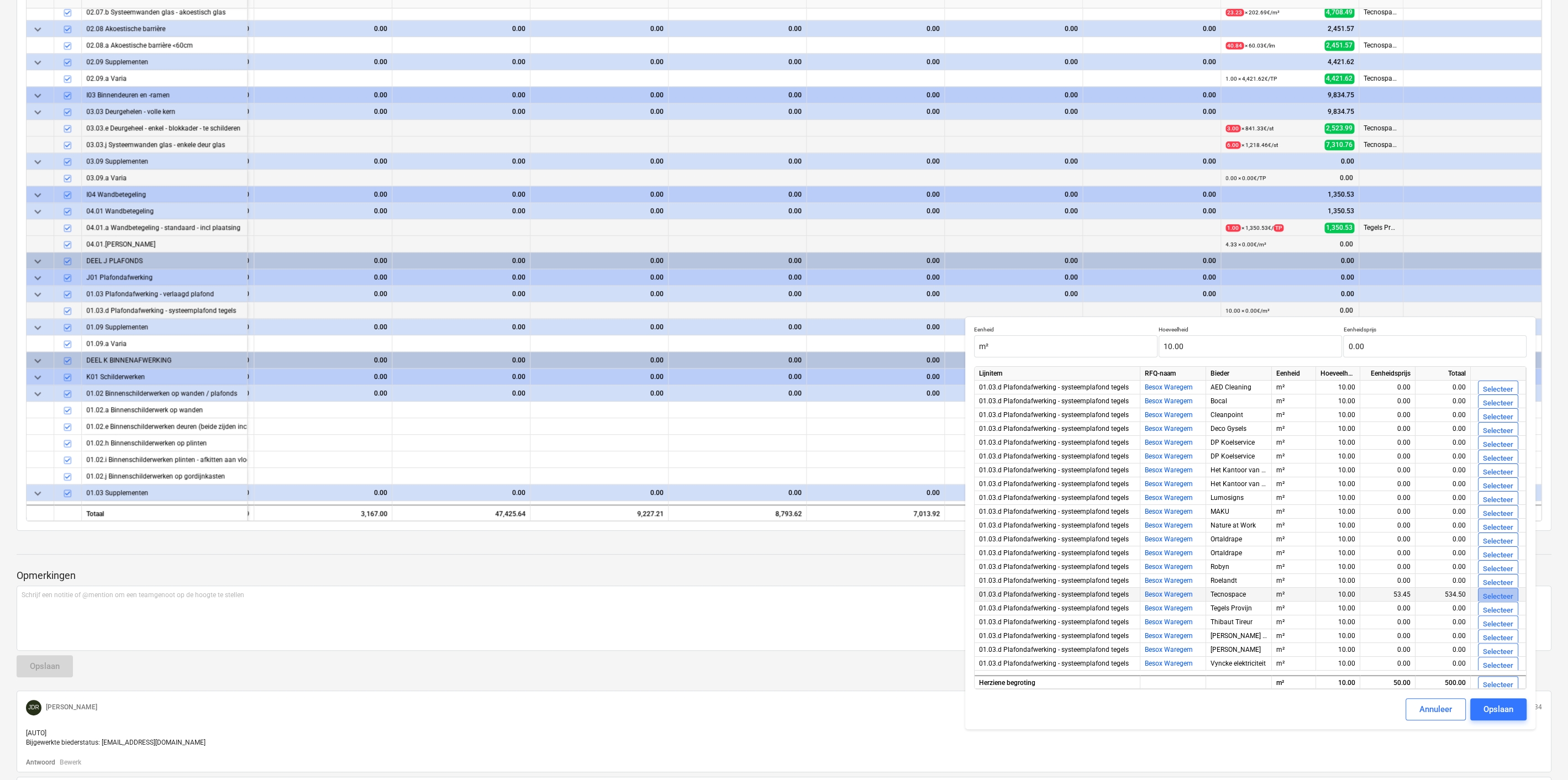
click at [1485, 592] on div "Selecteer" at bounding box center [1498, 597] width 31 height 13
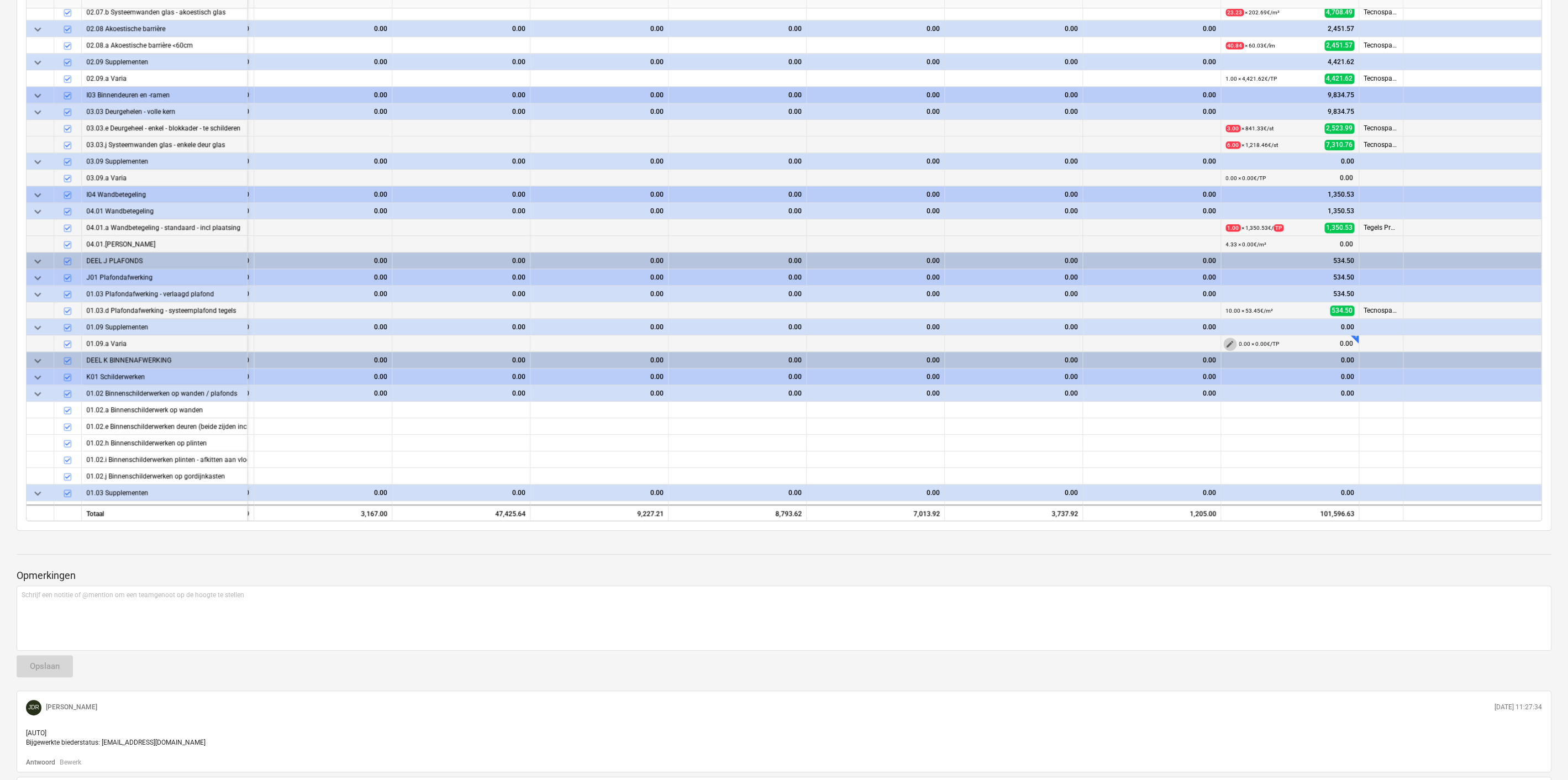
click at [1227, 339] on span "edit" at bounding box center [1230, 343] width 8 height 8
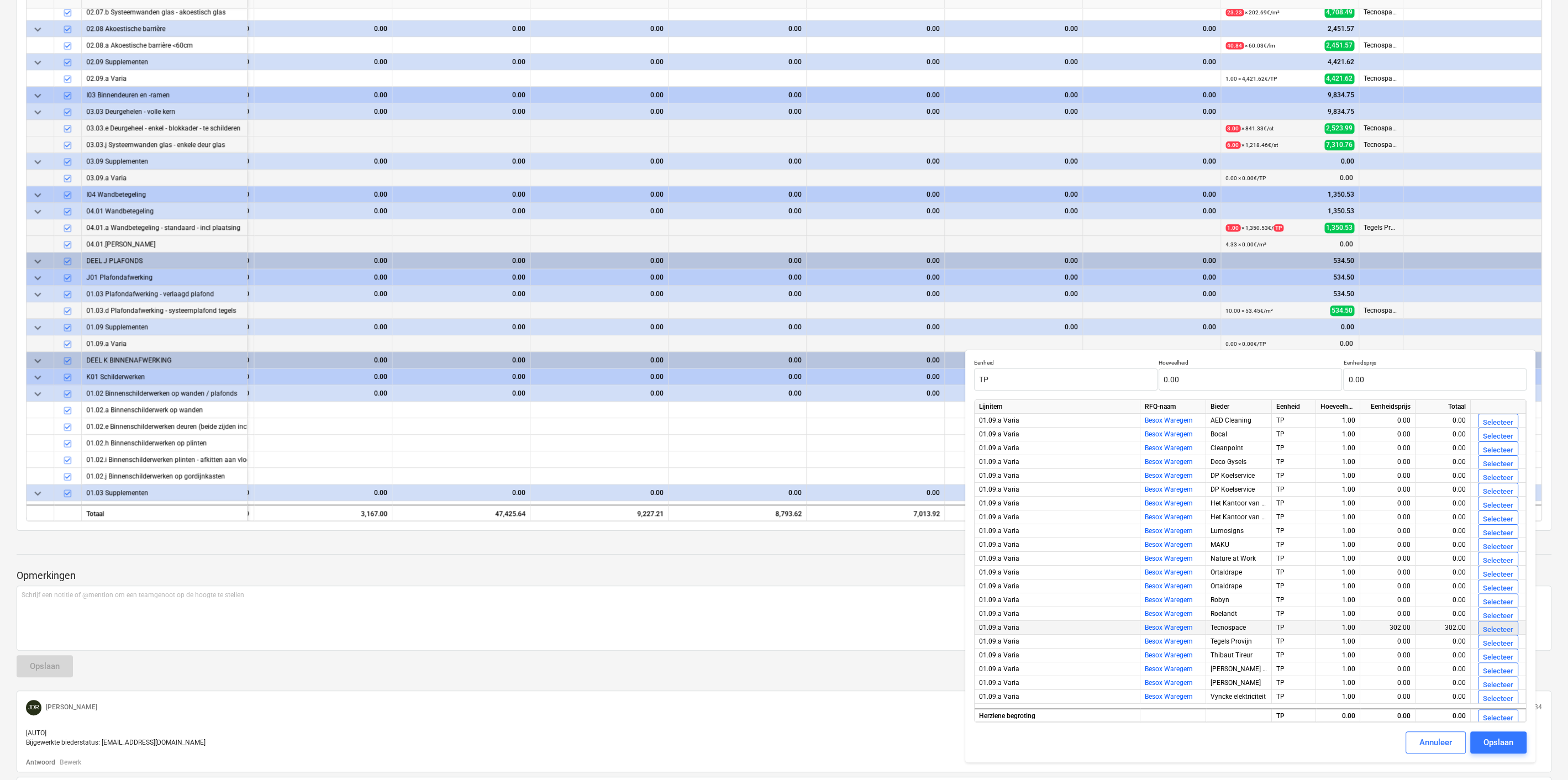
click at [1494, 628] on div "Selecteer" at bounding box center [1498, 630] width 31 height 13
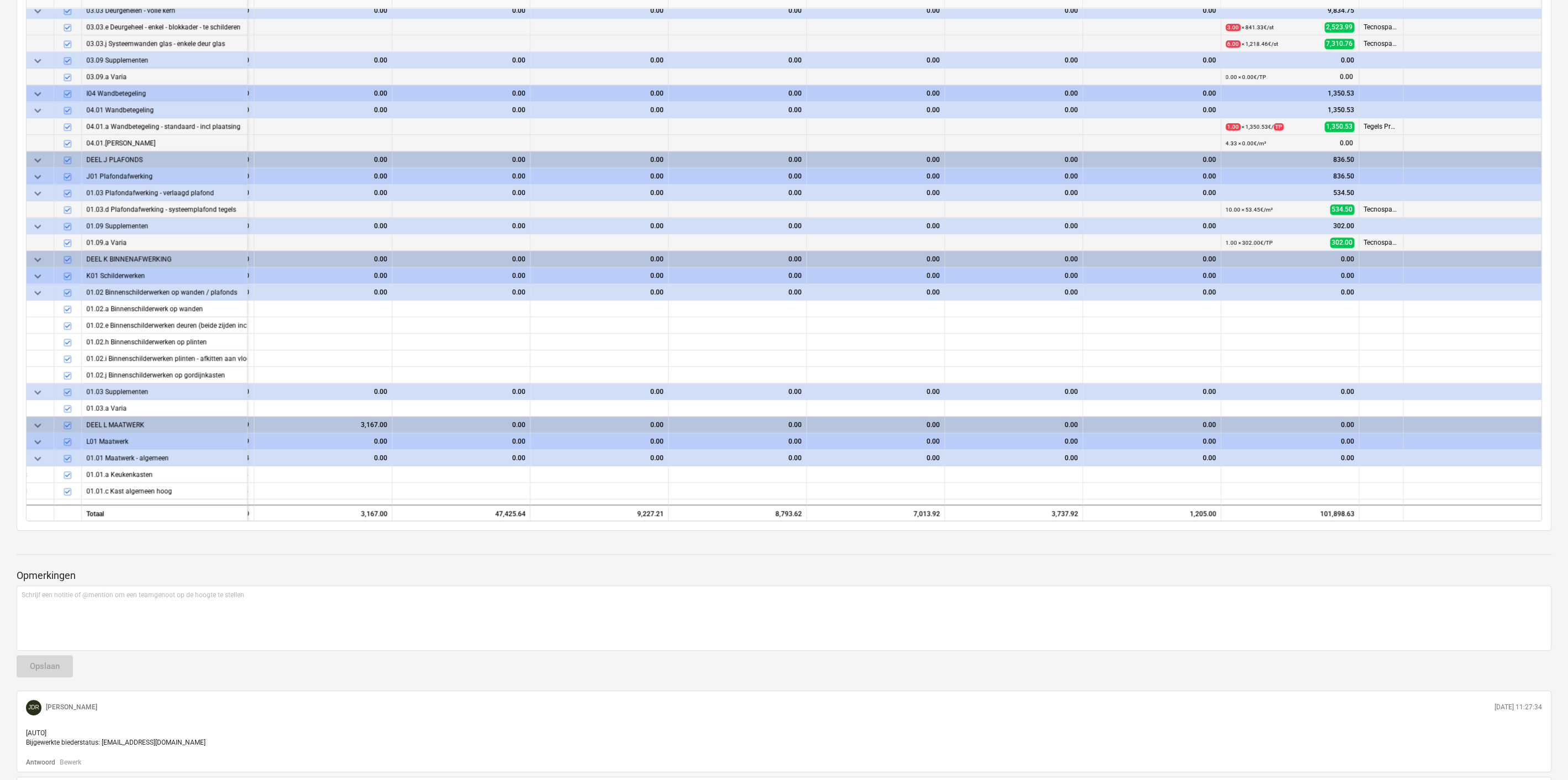
scroll to position [1731, 2079]
click at [1226, 305] on span "edit" at bounding box center [1230, 307] width 8 height 8
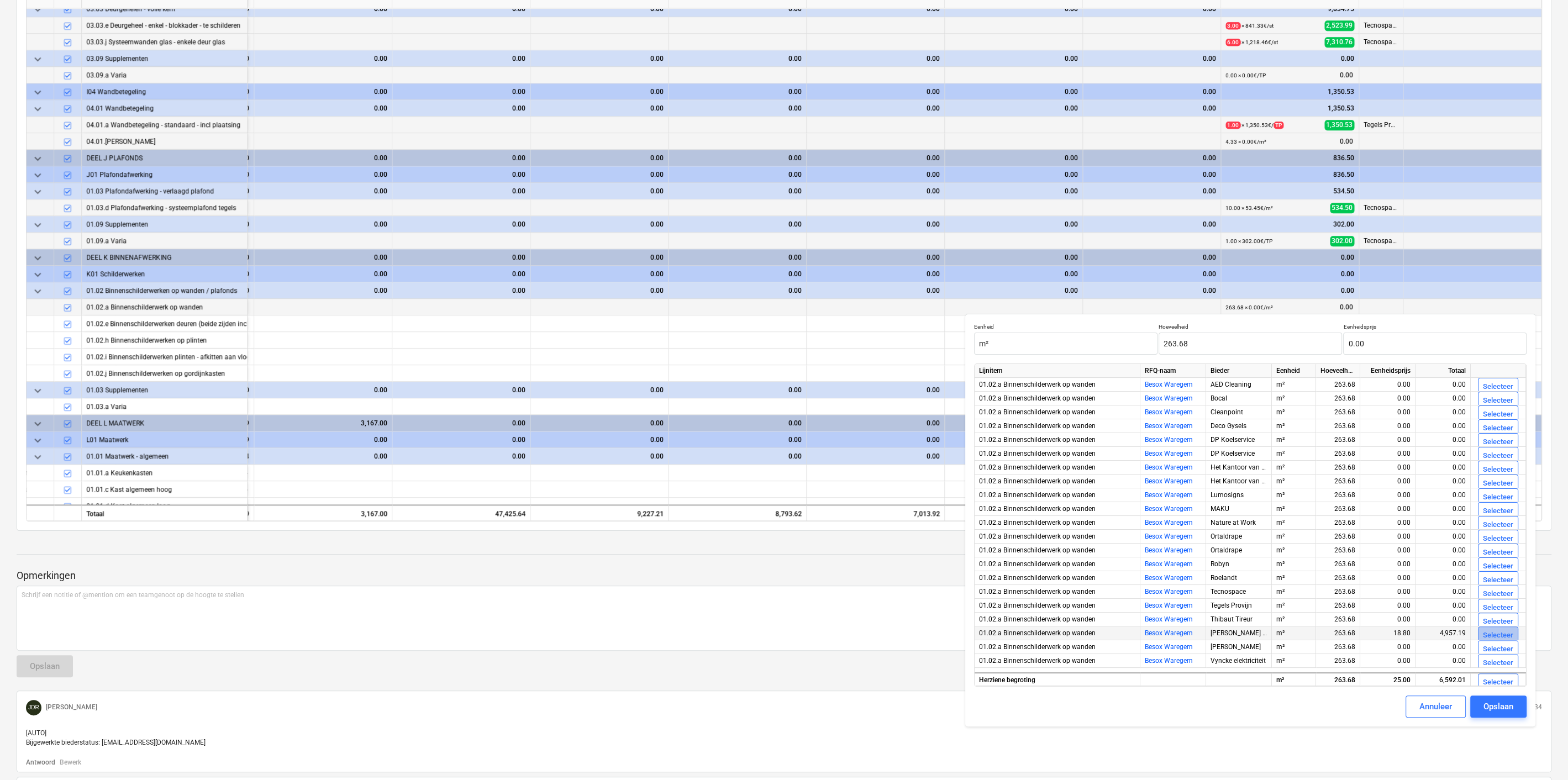
click at [1500, 636] on div "Selecteer" at bounding box center [1498, 636] width 31 height 13
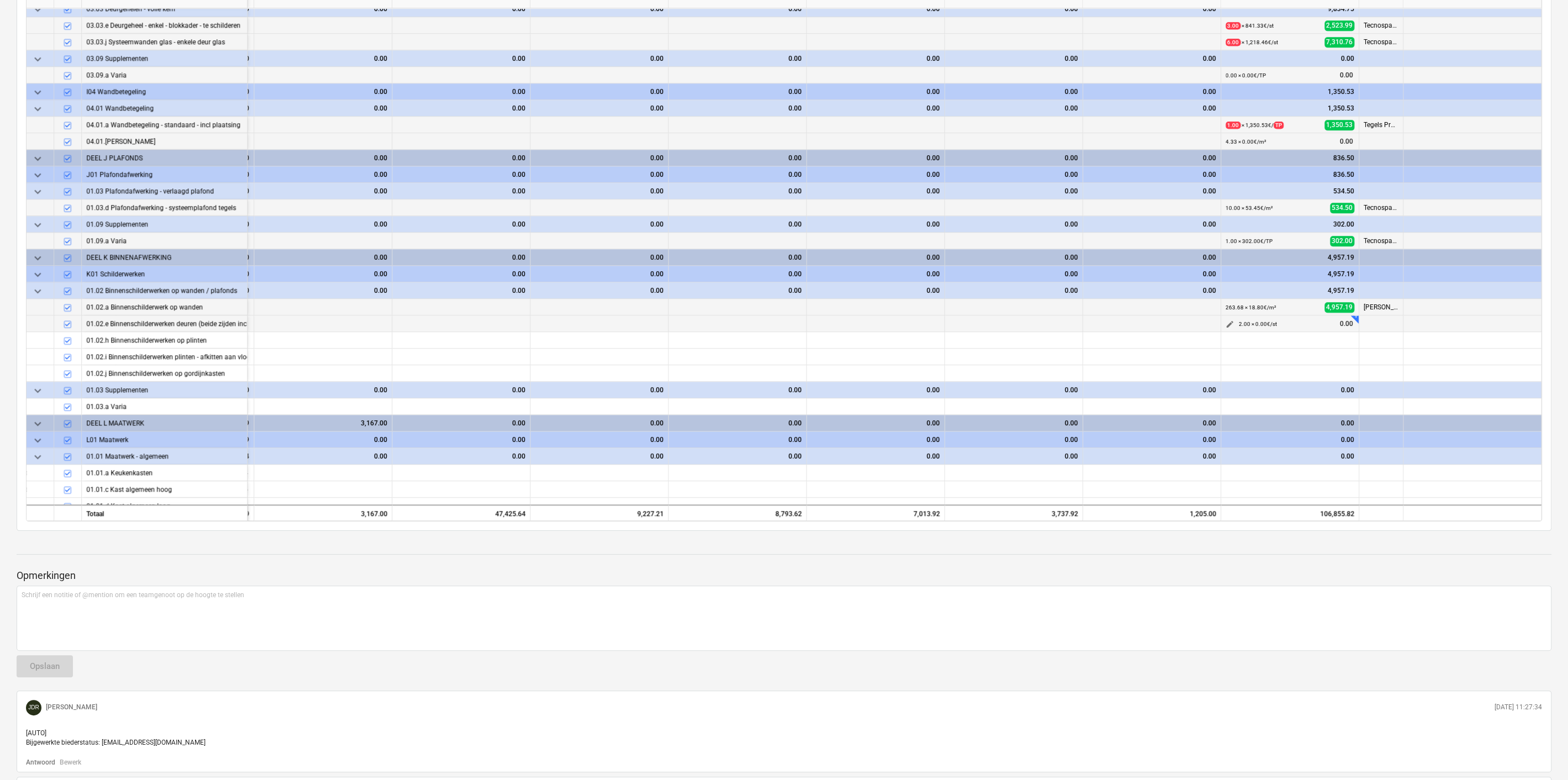
click at [1228, 322] on span "edit" at bounding box center [1230, 323] width 8 height 8
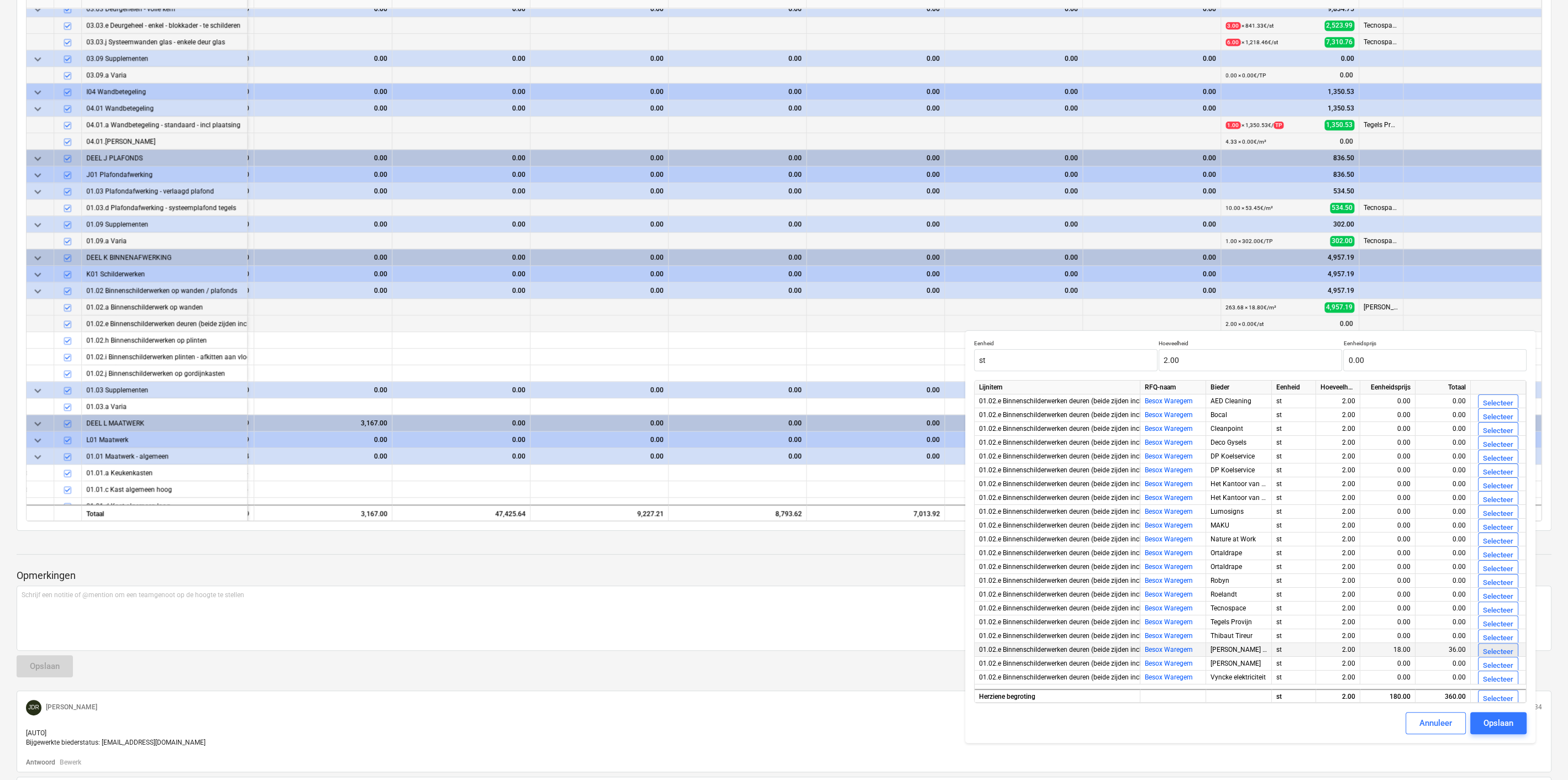
click at [1510, 650] on div "Selecteer" at bounding box center [1498, 652] width 31 height 13
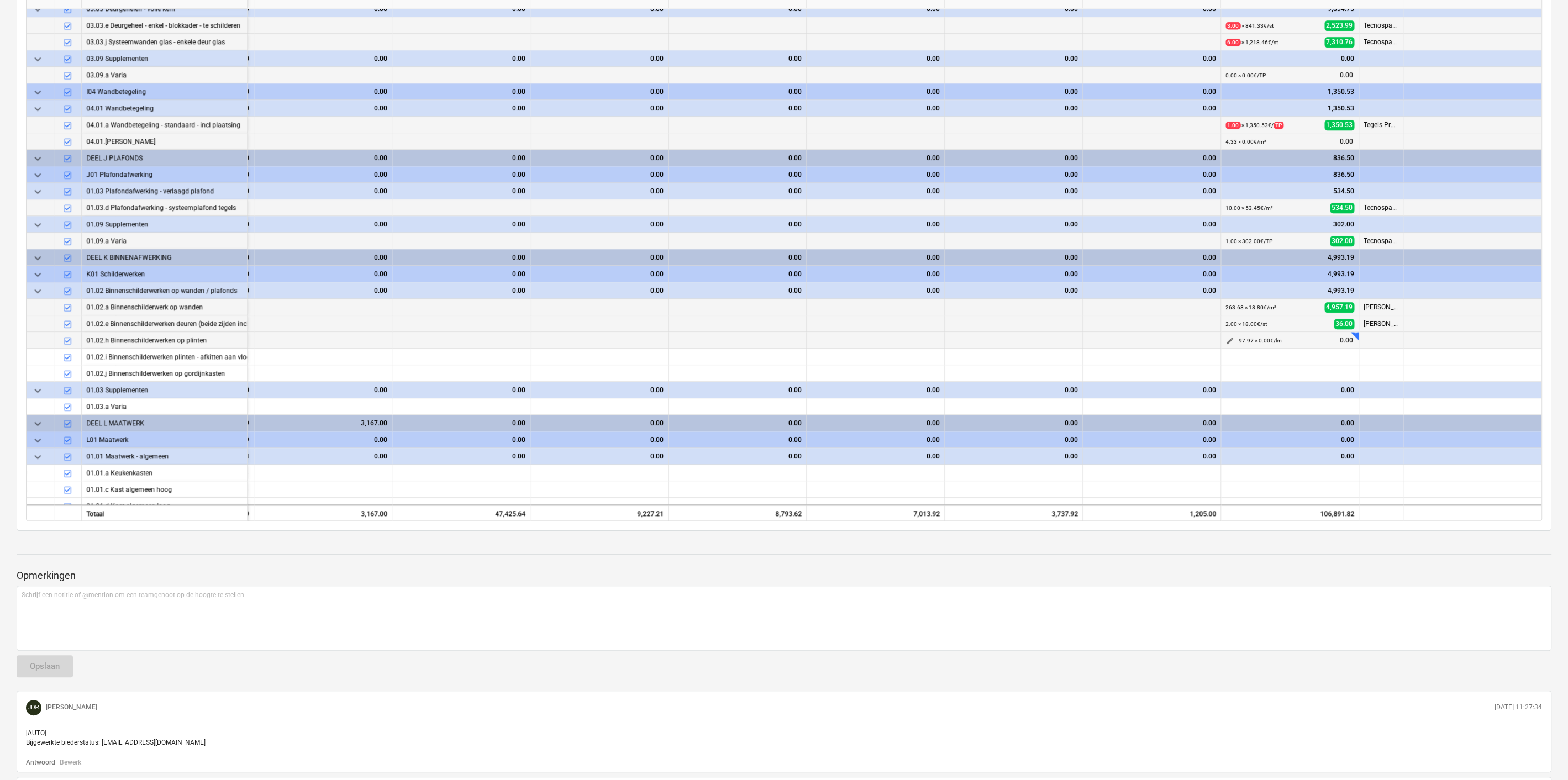
click at [1231, 337] on button "edit" at bounding box center [1230, 341] width 13 height 13
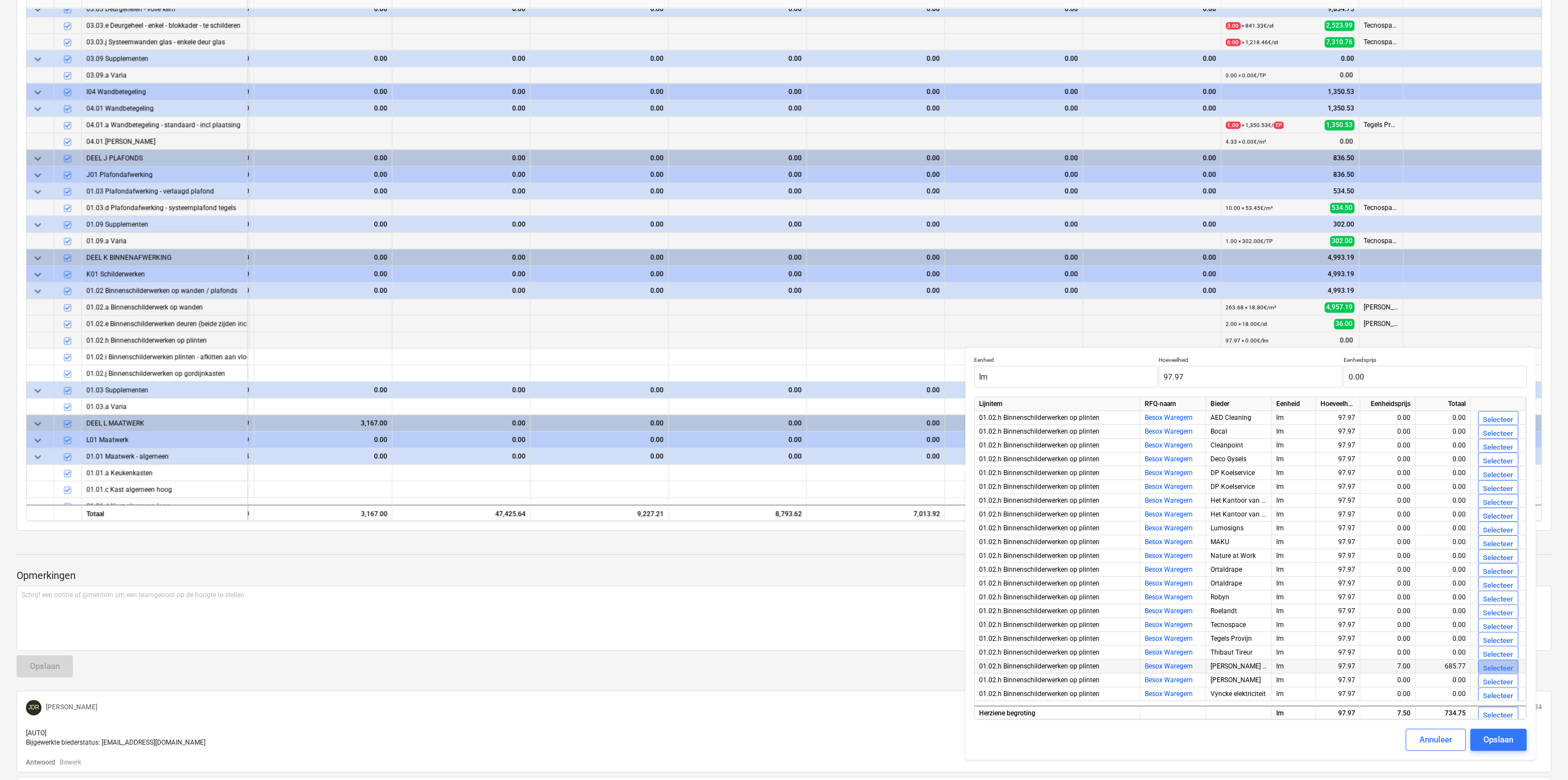
click at [1496, 664] on div "Selecteer" at bounding box center [1498, 669] width 31 height 13
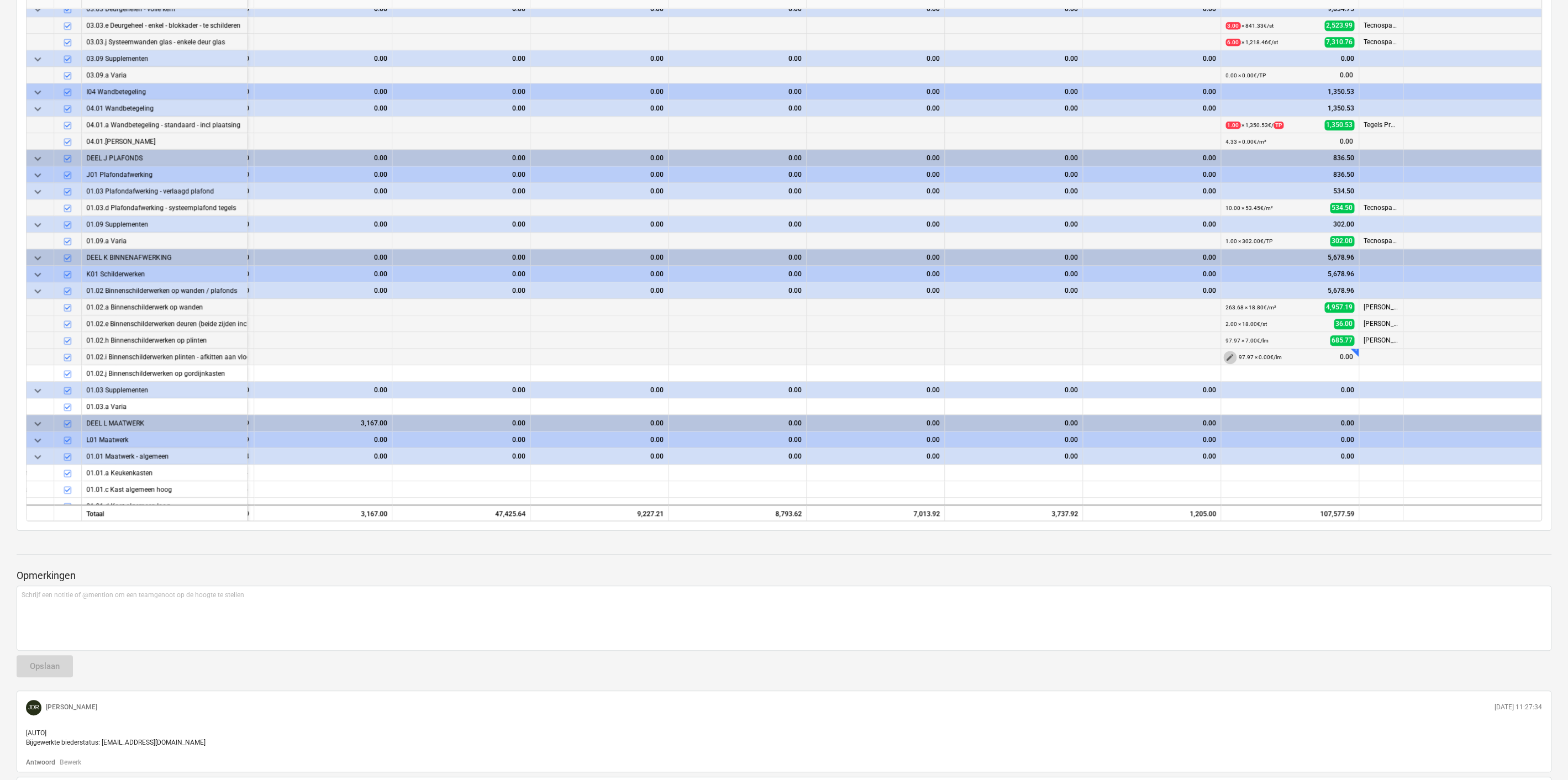
click at [1230, 353] on span "edit" at bounding box center [1230, 357] width 8 height 8
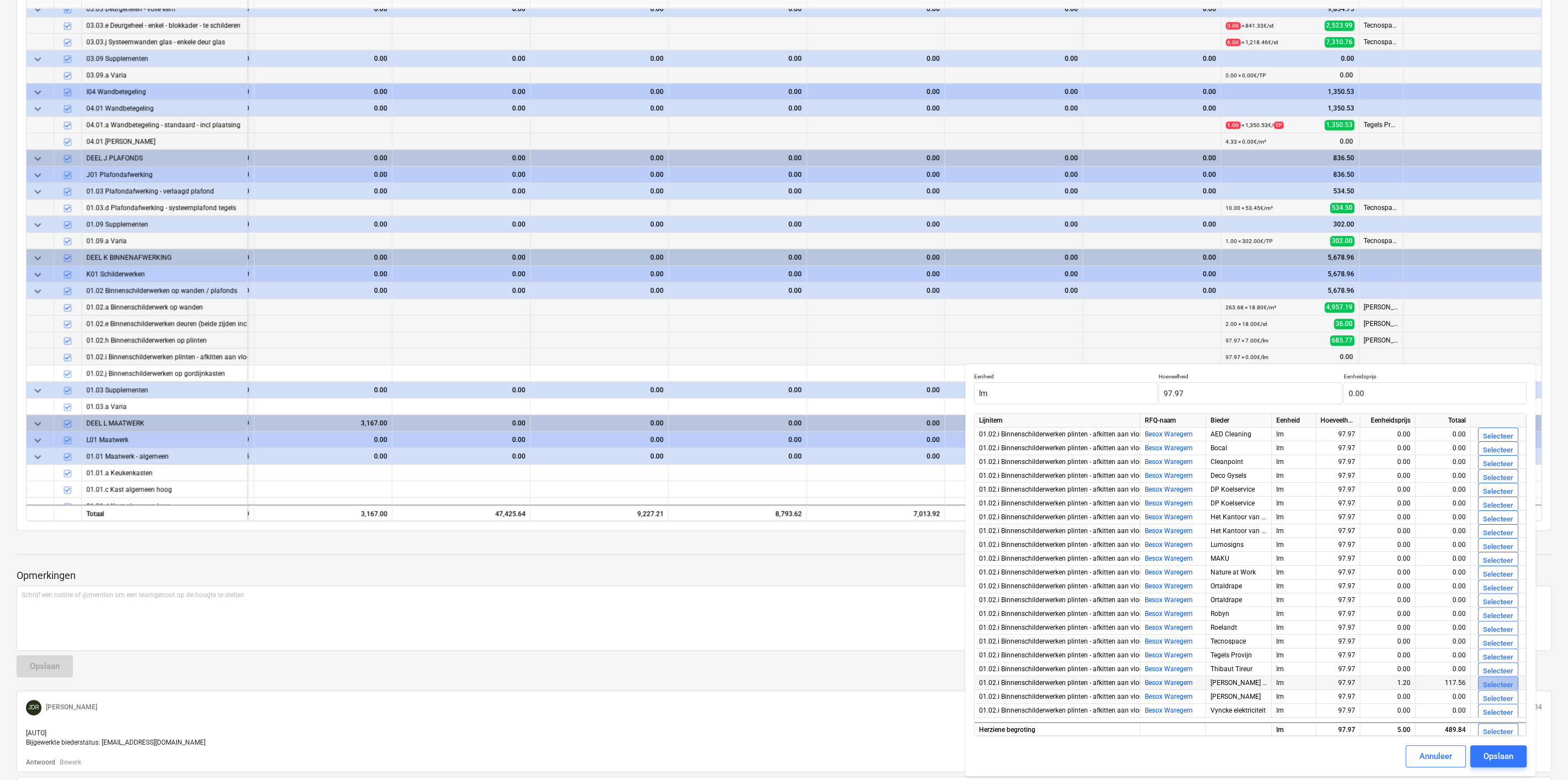
click at [1504, 681] on div "Selecteer" at bounding box center [1498, 685] width 31 height 13
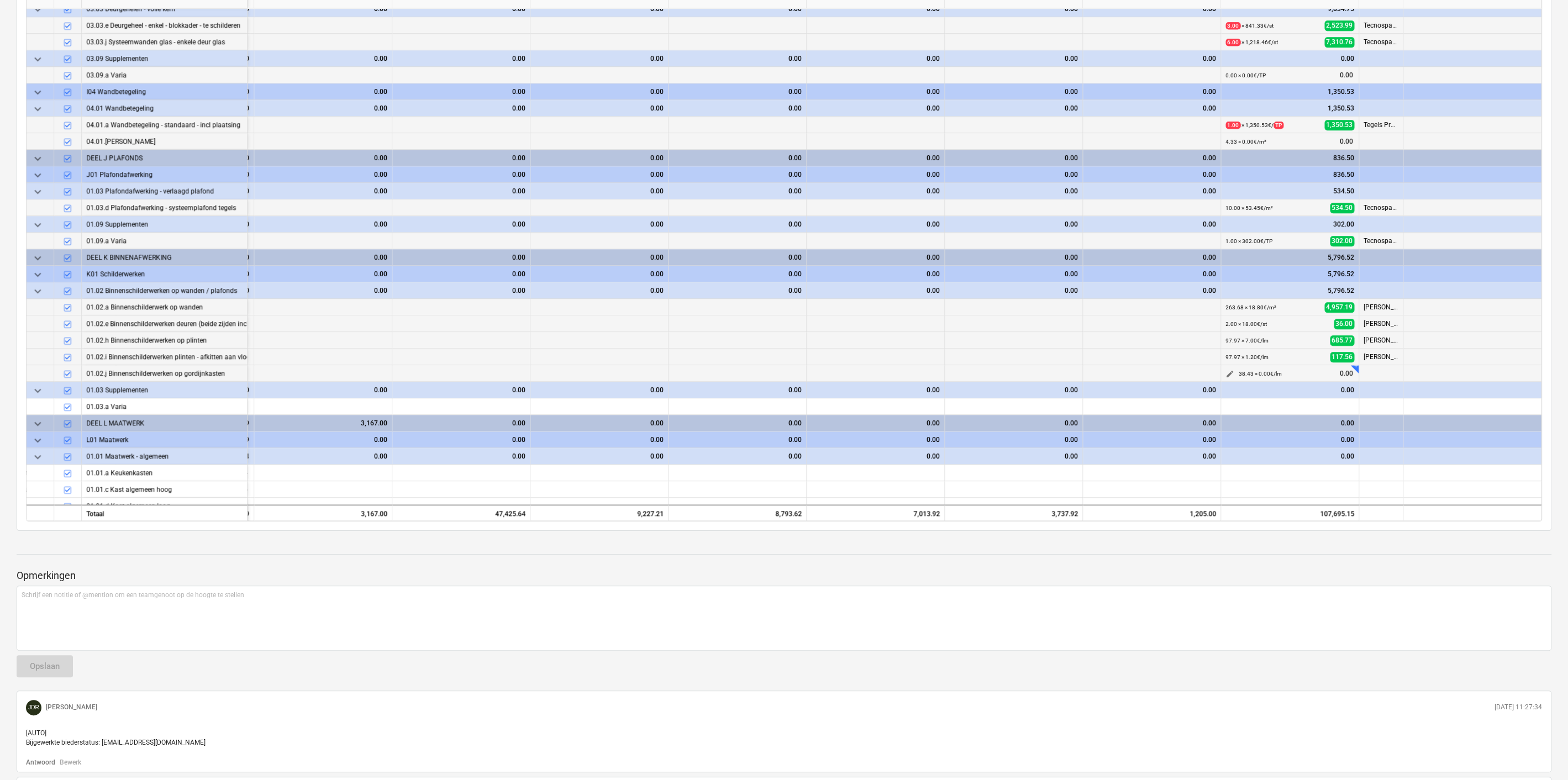
click at [1226, 370] on span "edit" at bounding box center [1230, 374] width 8 height 8
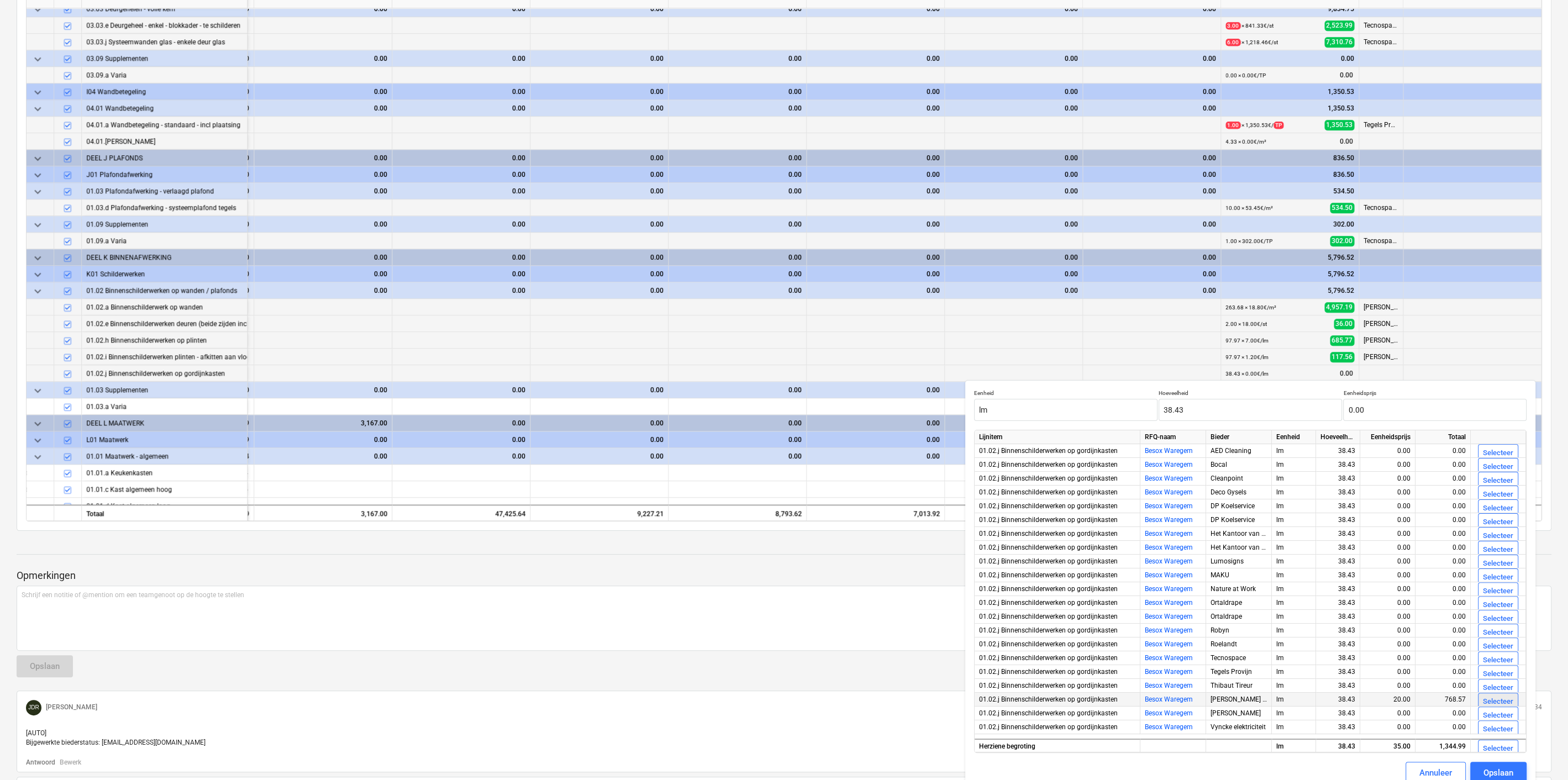
click at [1489, 698] on div "Selecteer" at bounding box center [1498, 702] width 31 height 13
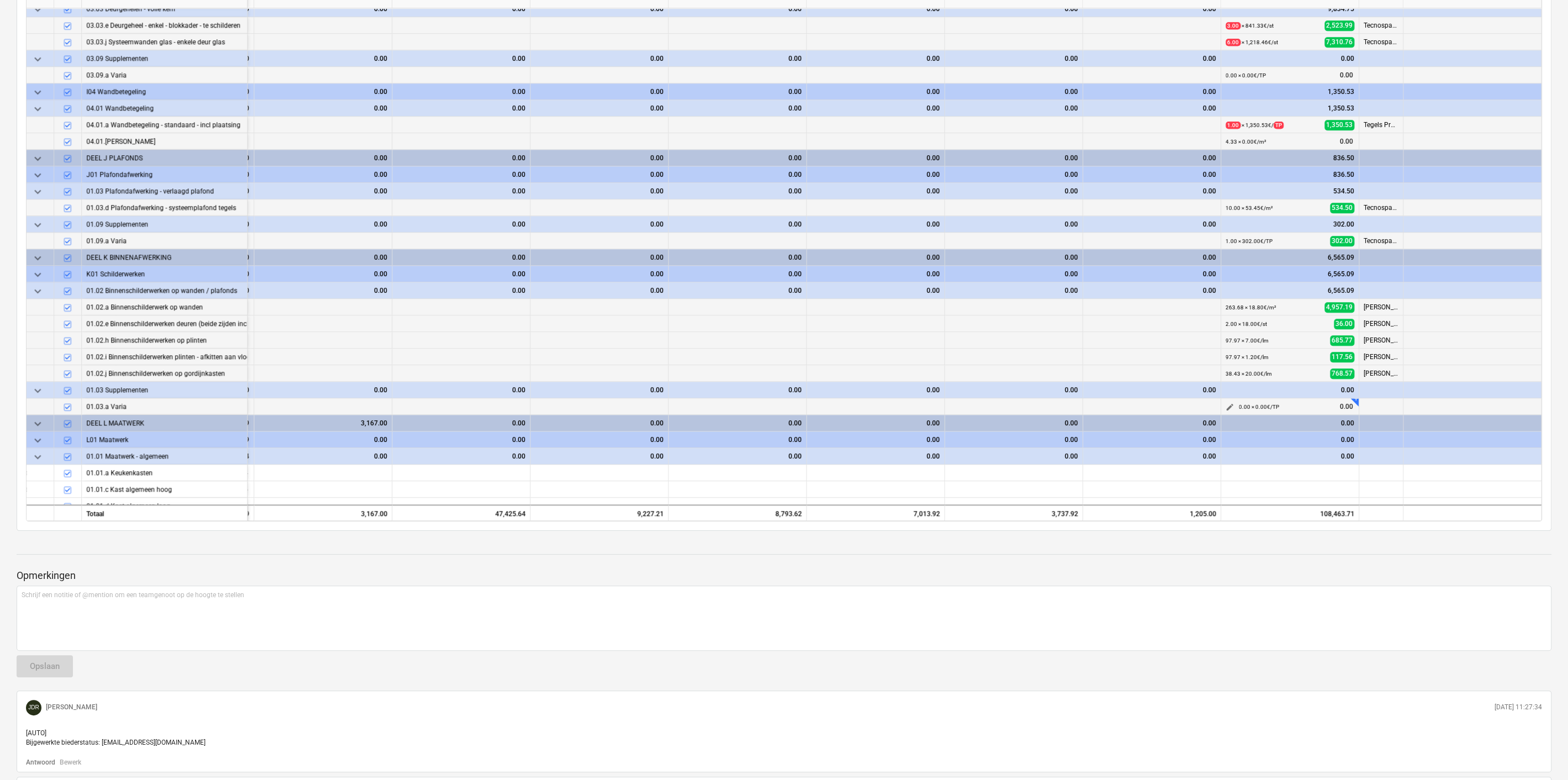
click at [1226, 404] on span "edit" at bounding box center [1230, 406] width 8 height 8
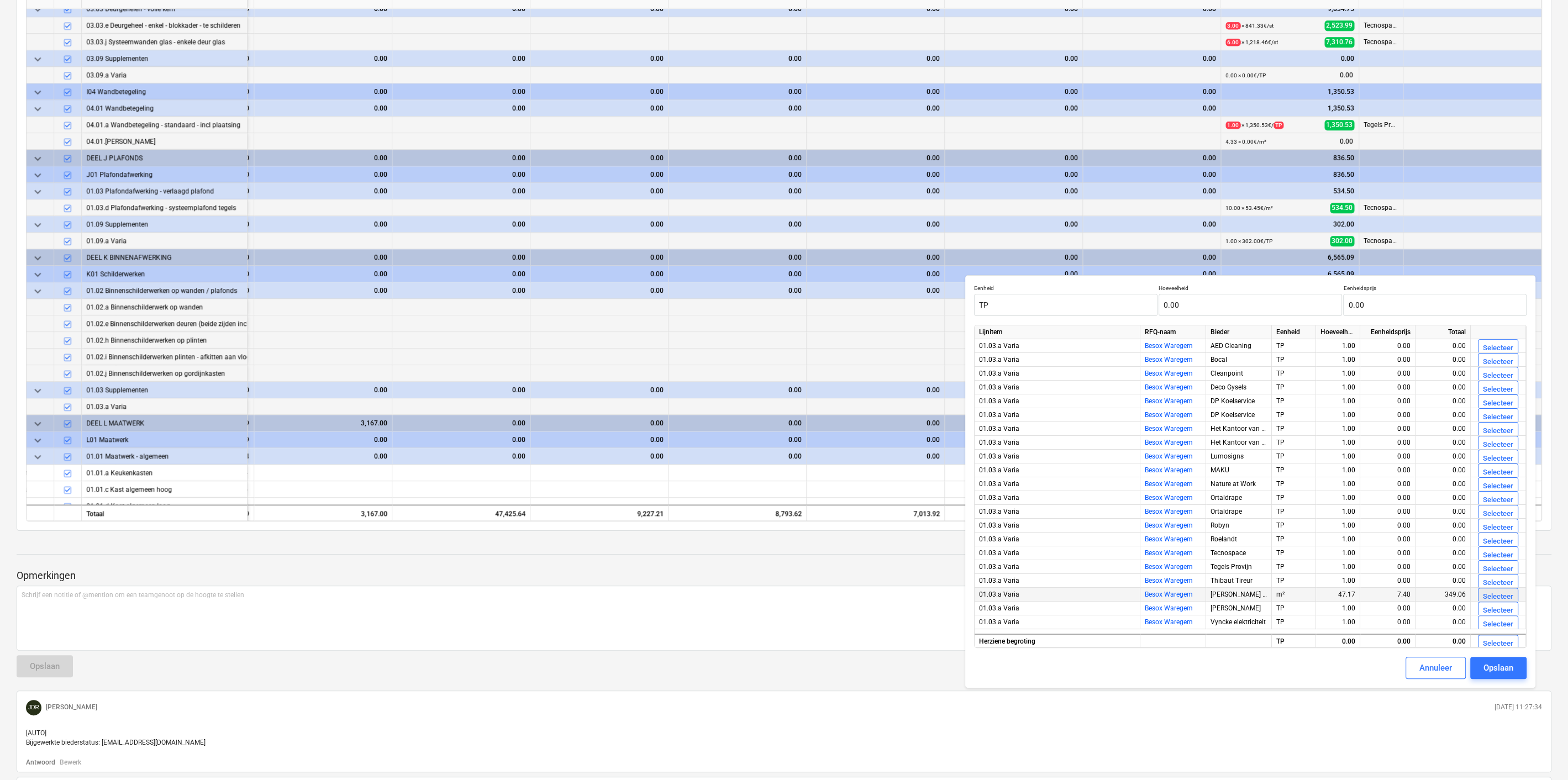
click at [1492, 595] on div "Selecteer" at bounding box center [1498, 597] width 31 height 13
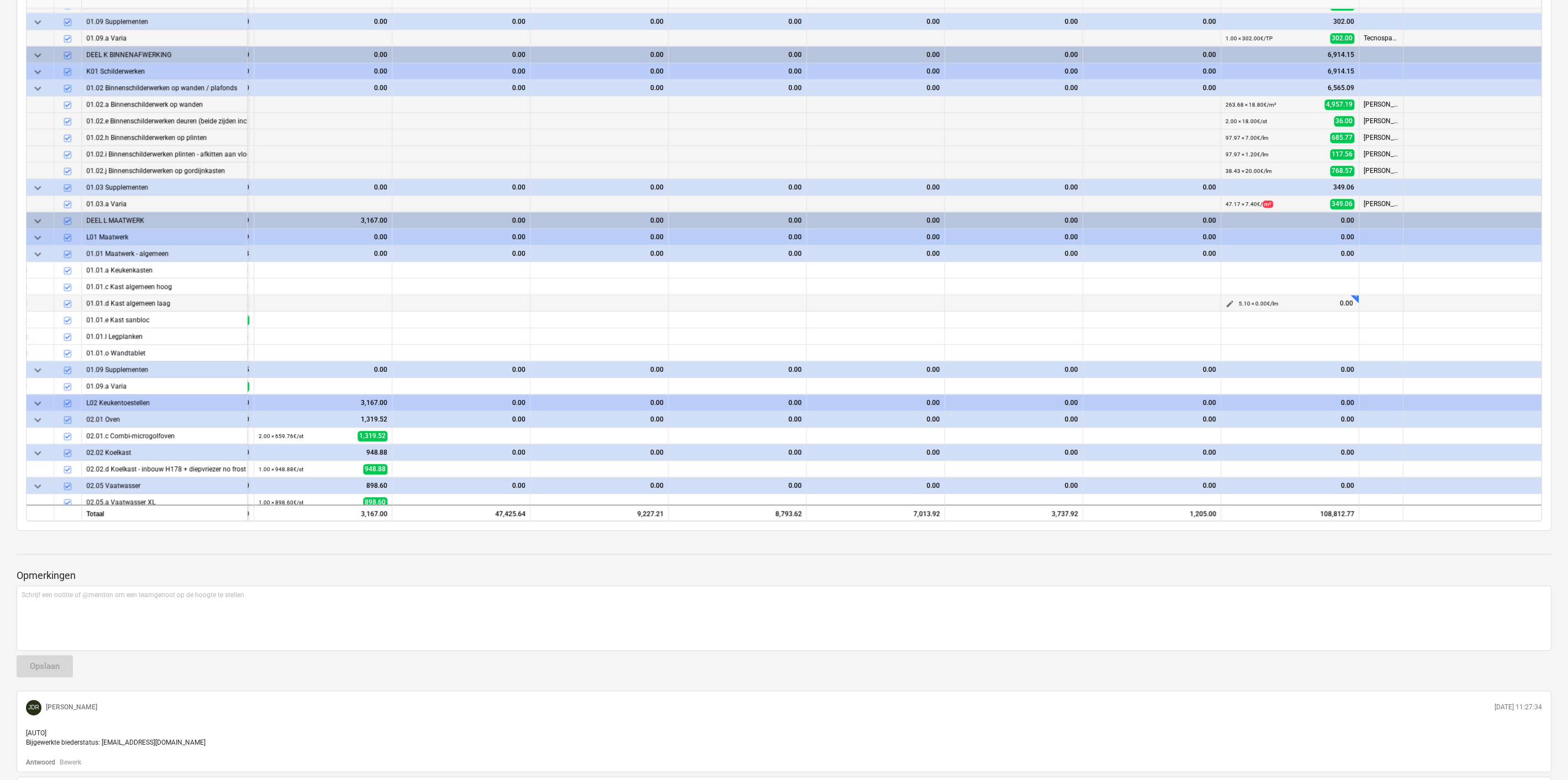
scroll to position [1935, 2079]
click at [1226, 266] on span "edit" at bounding box center [1230, 269] width 8 height 8
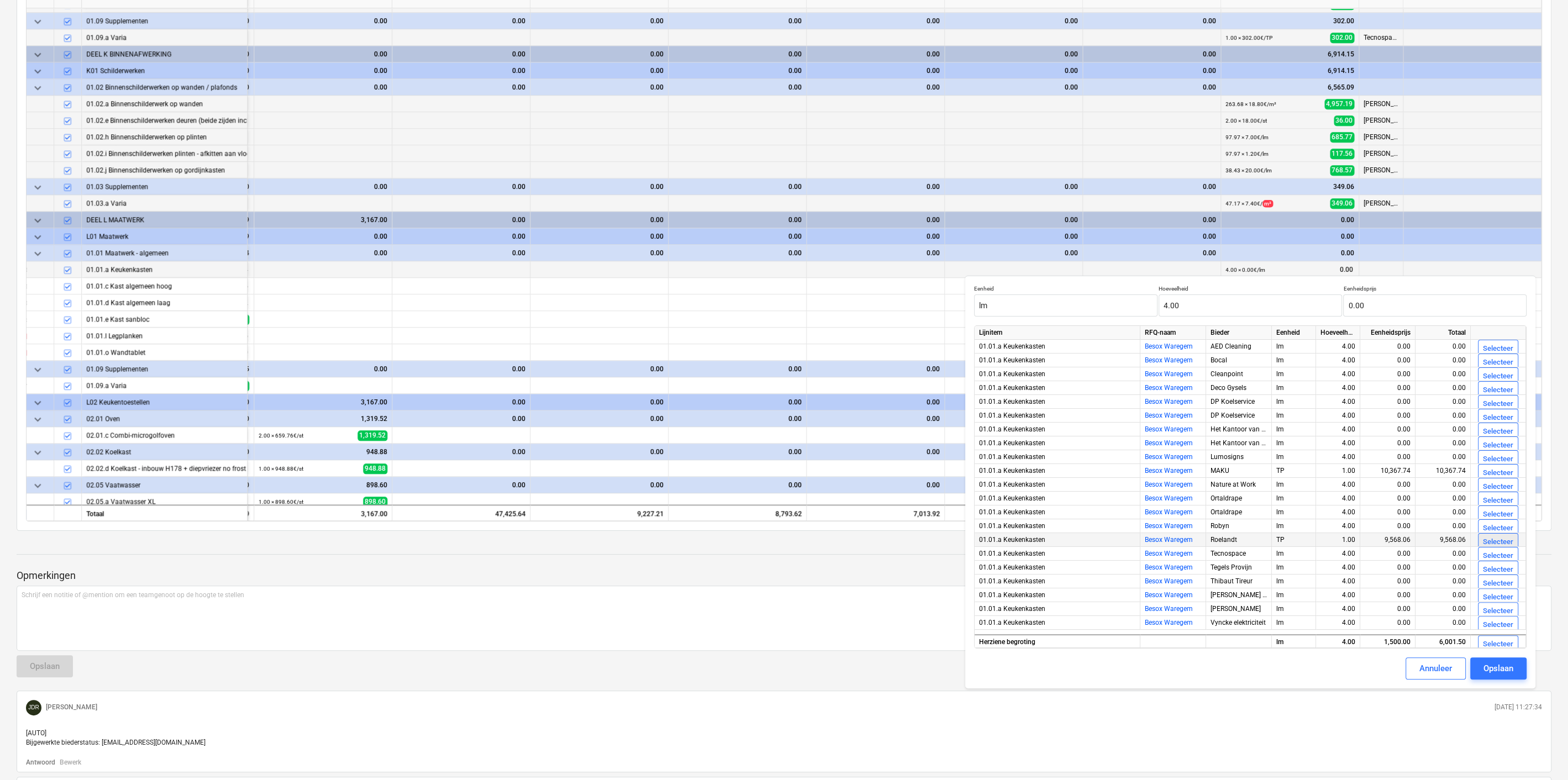
click at [1490, 539] on div "Selecteer" at bounding box center [1498, 542] width 31 height 13
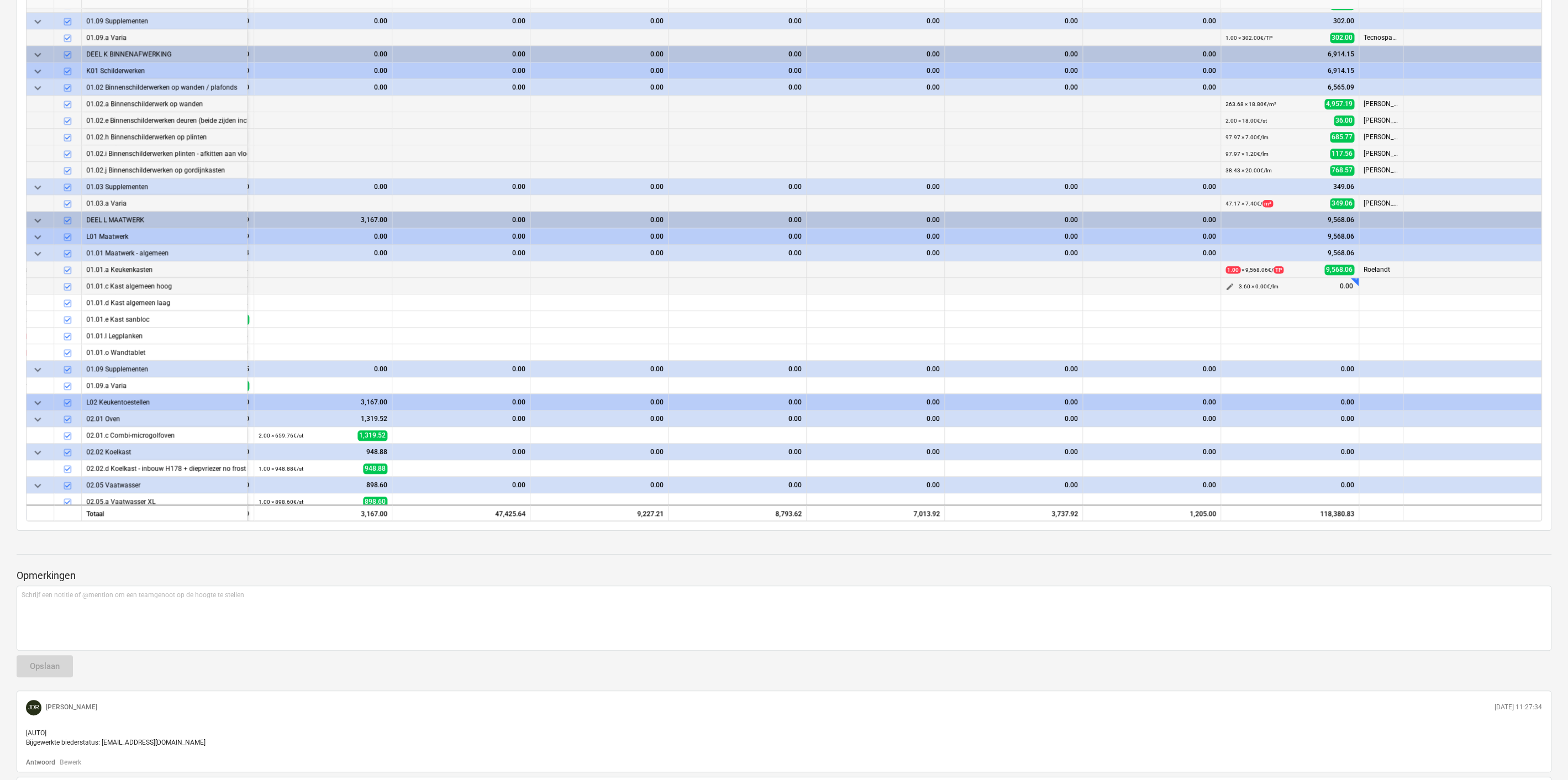
click at [1226, 282] on span "edit" at bounding box center [1230, 286] width 8 height 8
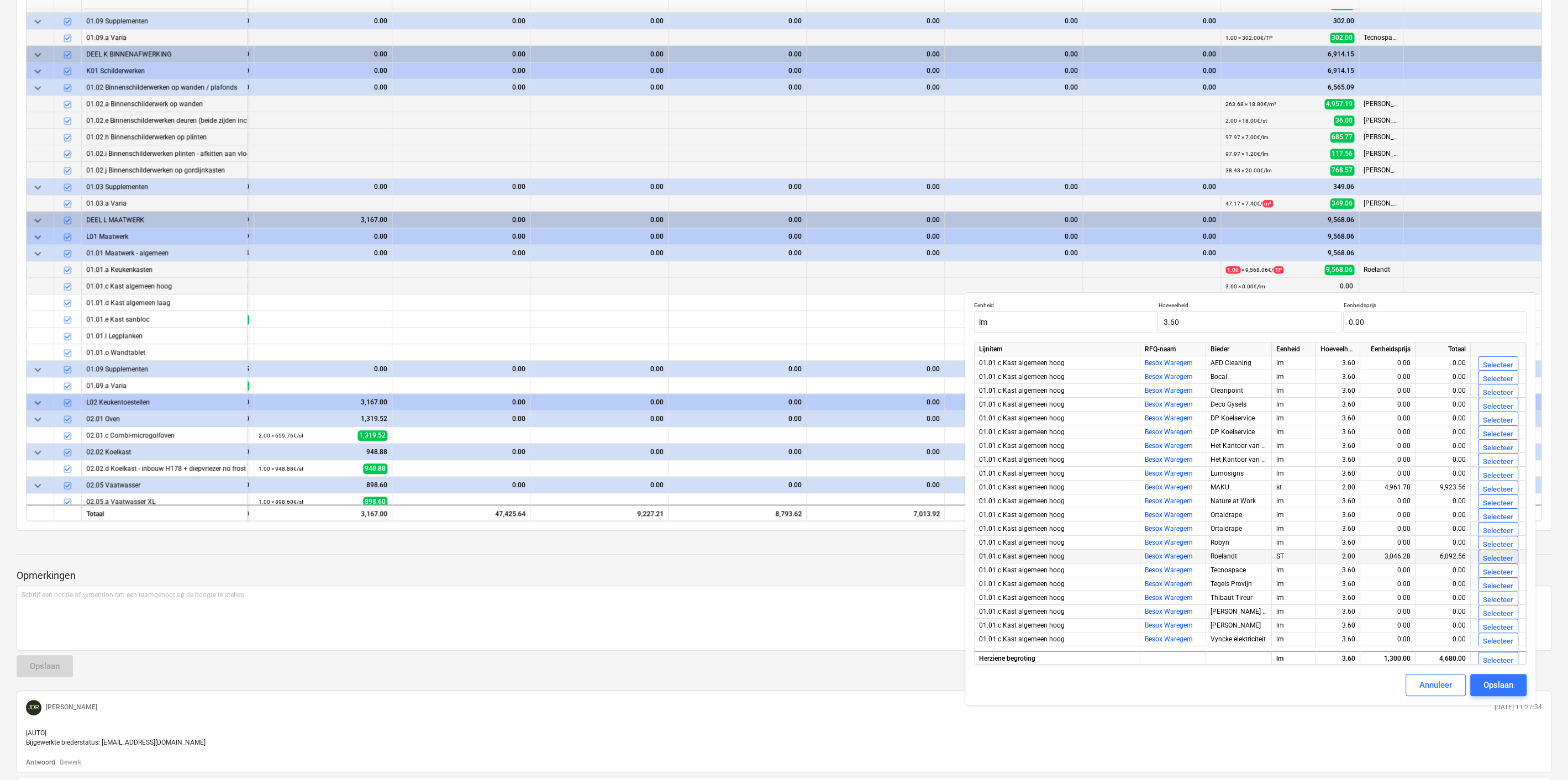
click at [1494, 554] on div "Selecteer" at bounding box center [1498, 559] width 31 height 13
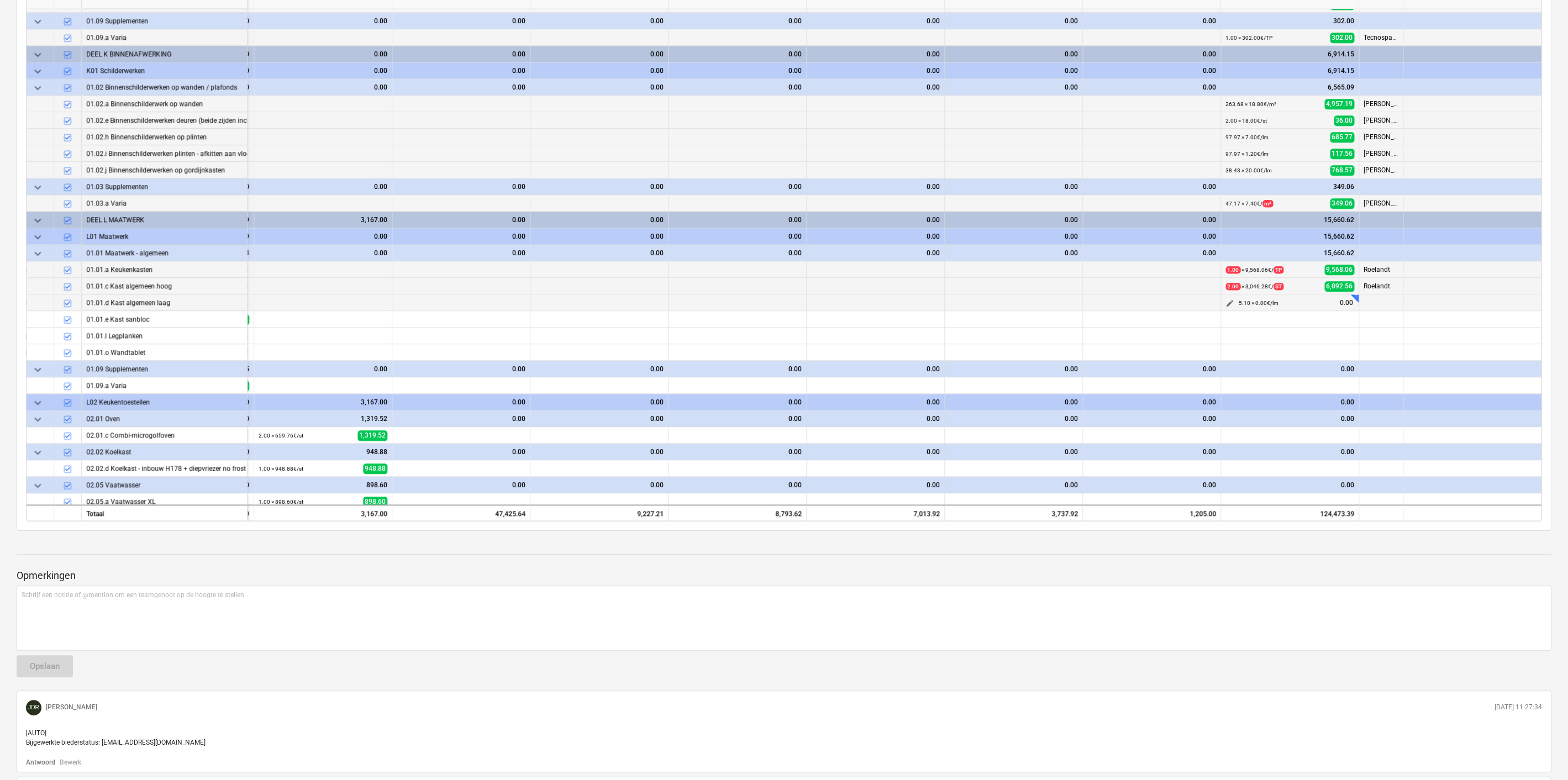
click at [1226, 299] on span "edit" at bounding box center [1230, 303] width 8 height 8
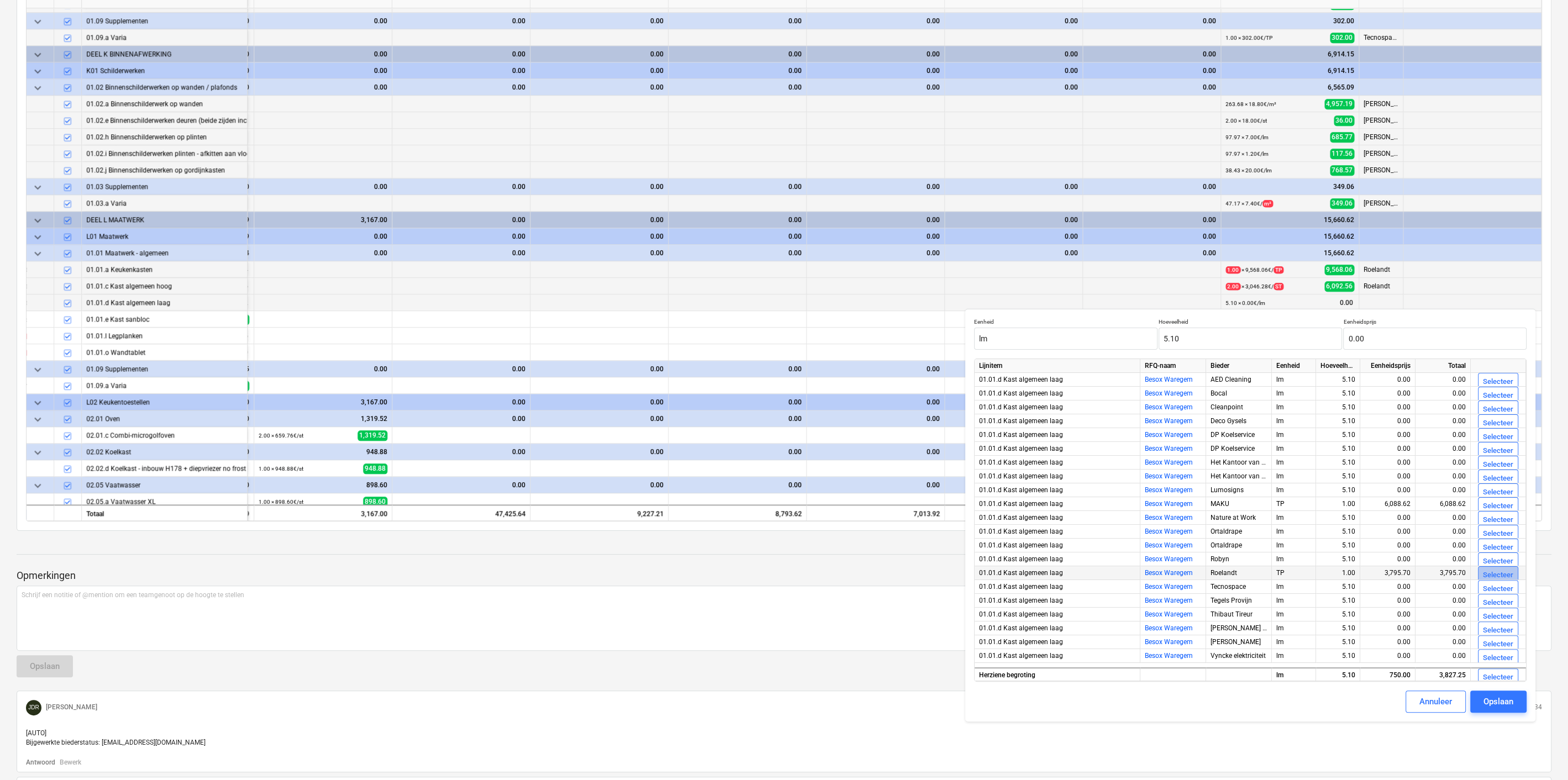
click at [1492, 570] on div "Selecteer" at bounding box center [1498, 575] width 31 height 13
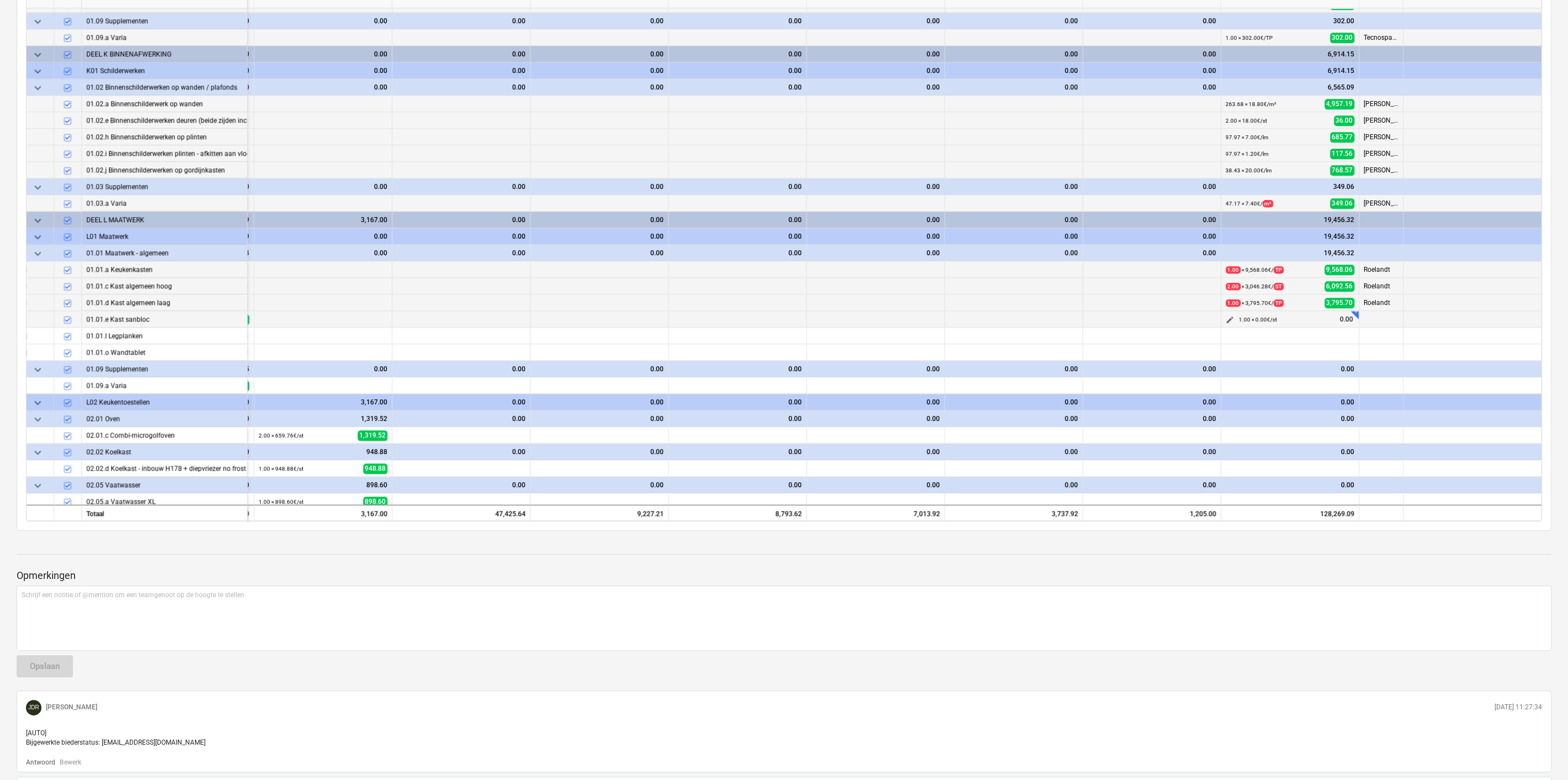
click at [1226, 315] on span "edit" at bounding box center [1230, 319] width 8 height 8
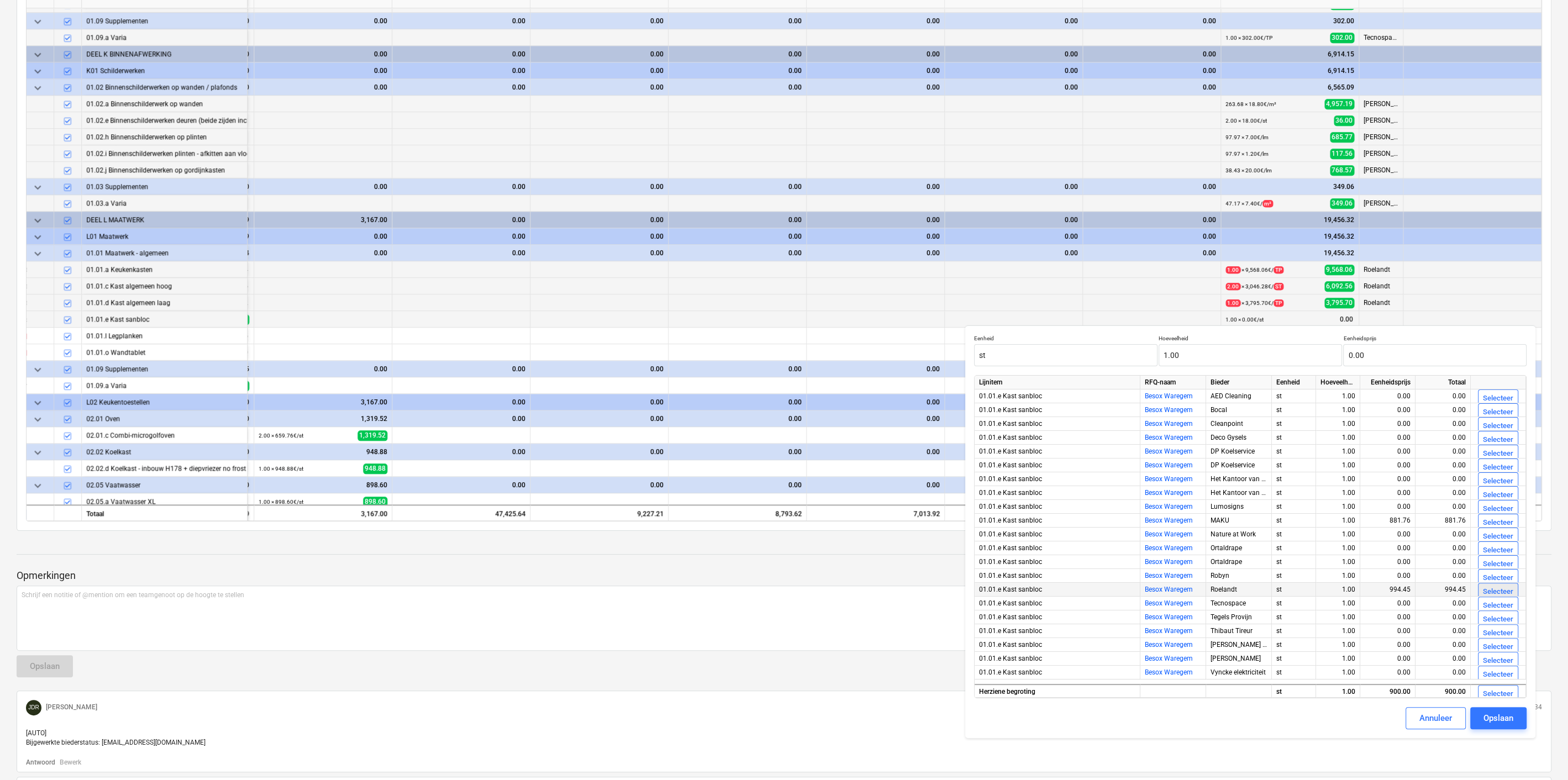
click at [1491, 590] on div "Selecteer" at bounding box center [1498, 592] width 31 height 13
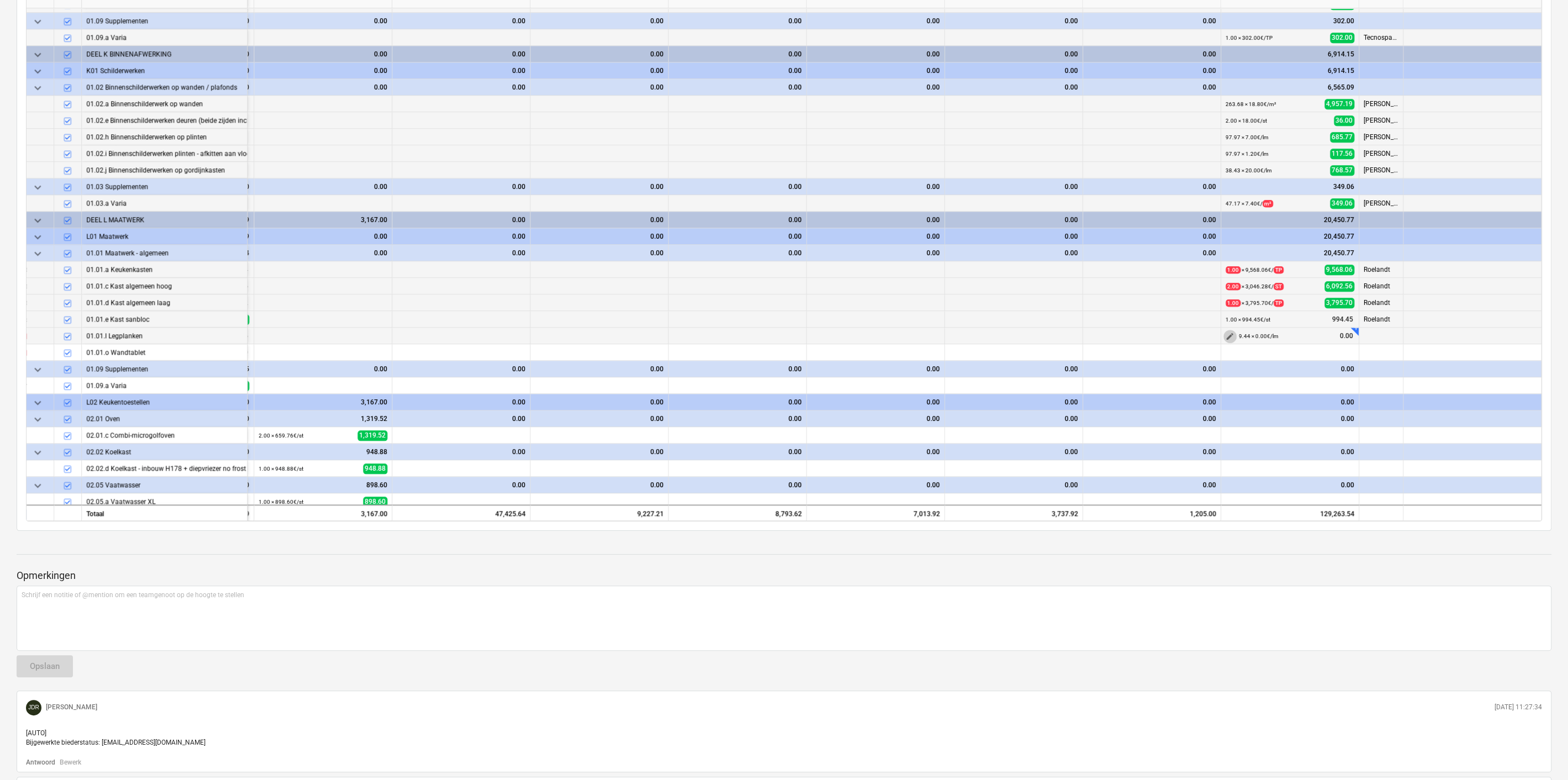
click at [1229, 334] on span "edit" at bounding box center [1230, 335] width 8 height 8
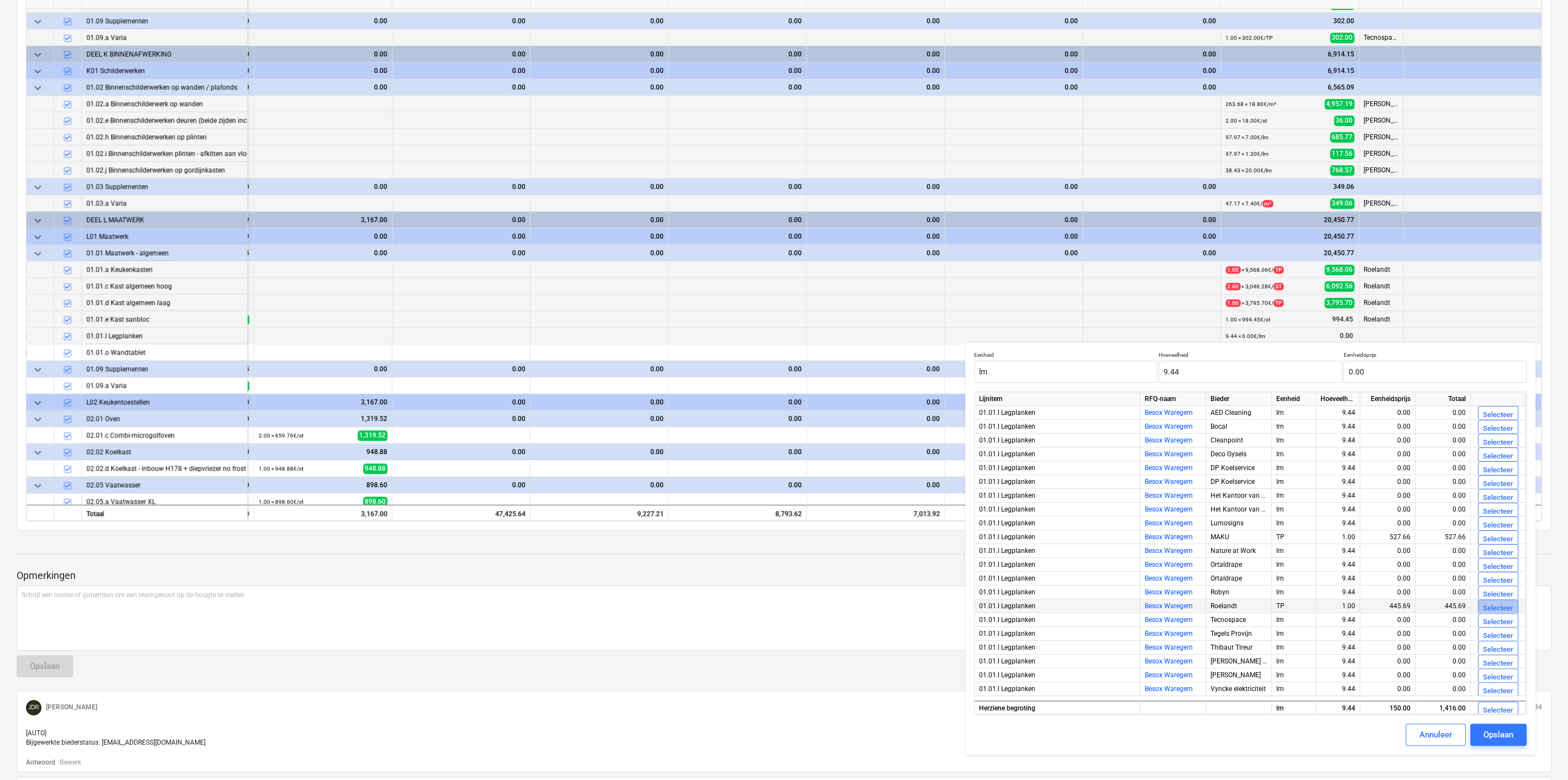
click at [1485, 606] on div "Selecteer" at bounding box center [1498, 609] width 31 height 13
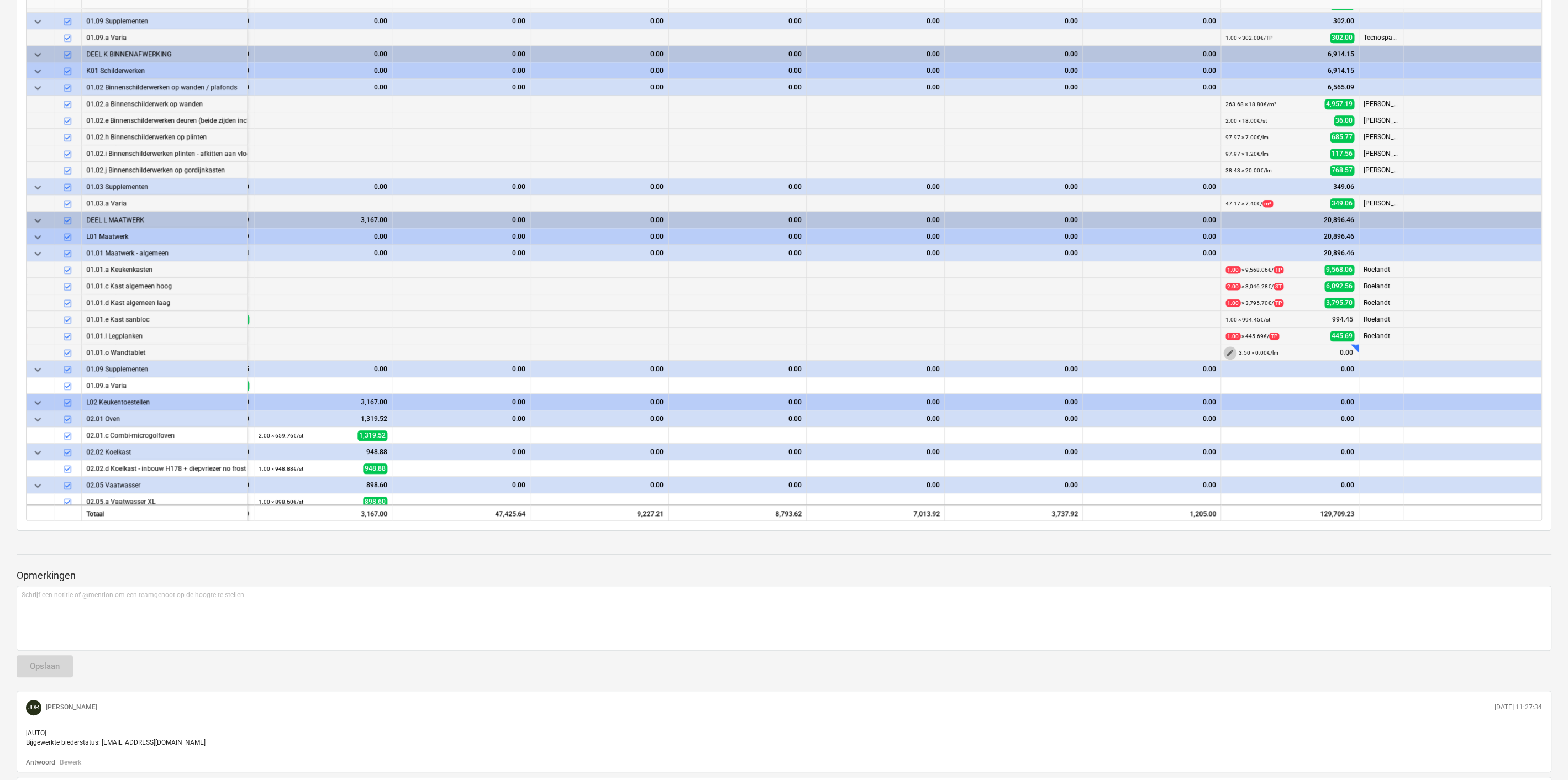
click at [1227, 349] on span "edit" at bounding box center [1230, 352] width 8 height 8
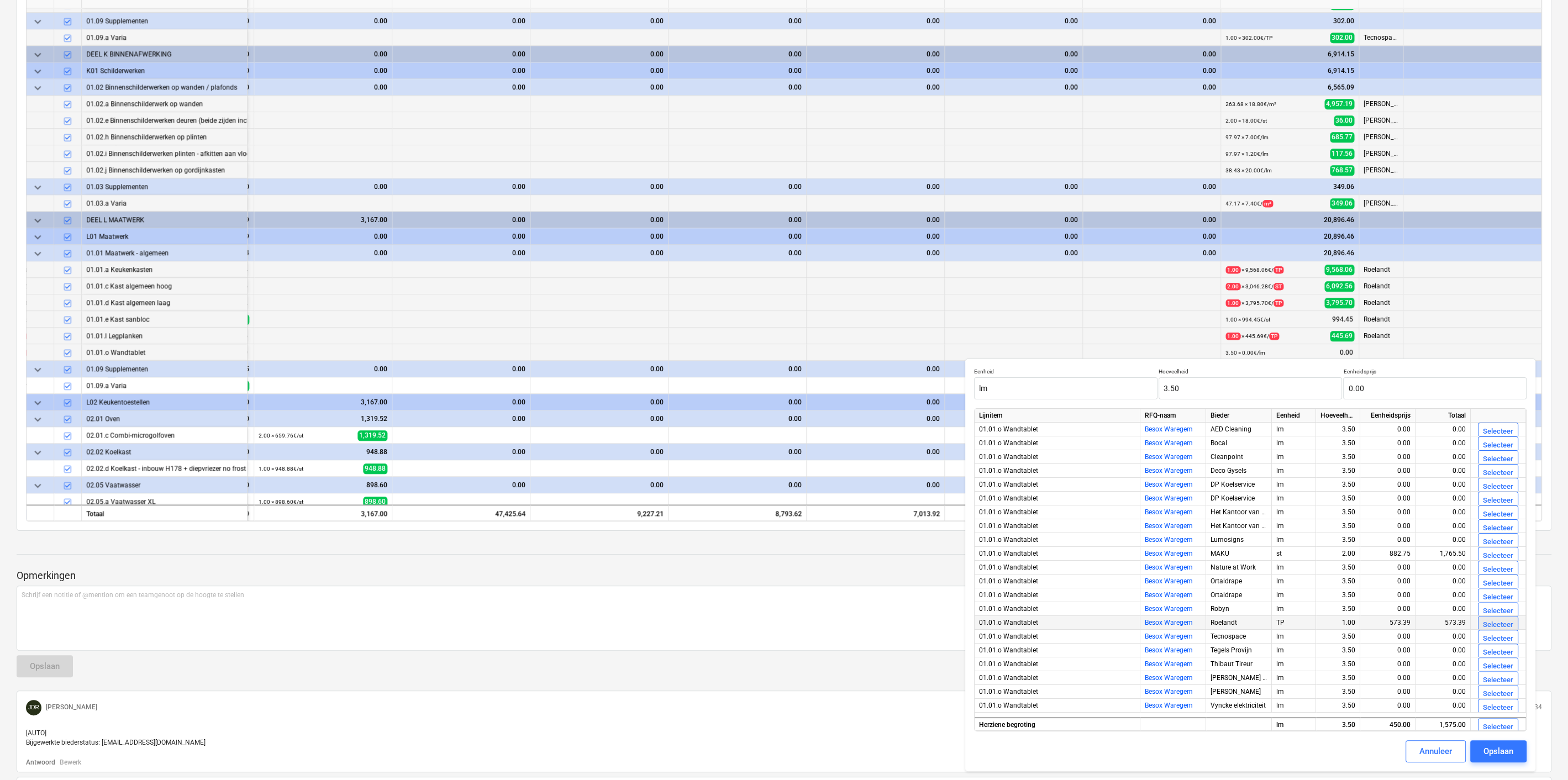
click at [1486, 622] on div "Selecteer" at bounding box center [1498, 625] width 31 height 13
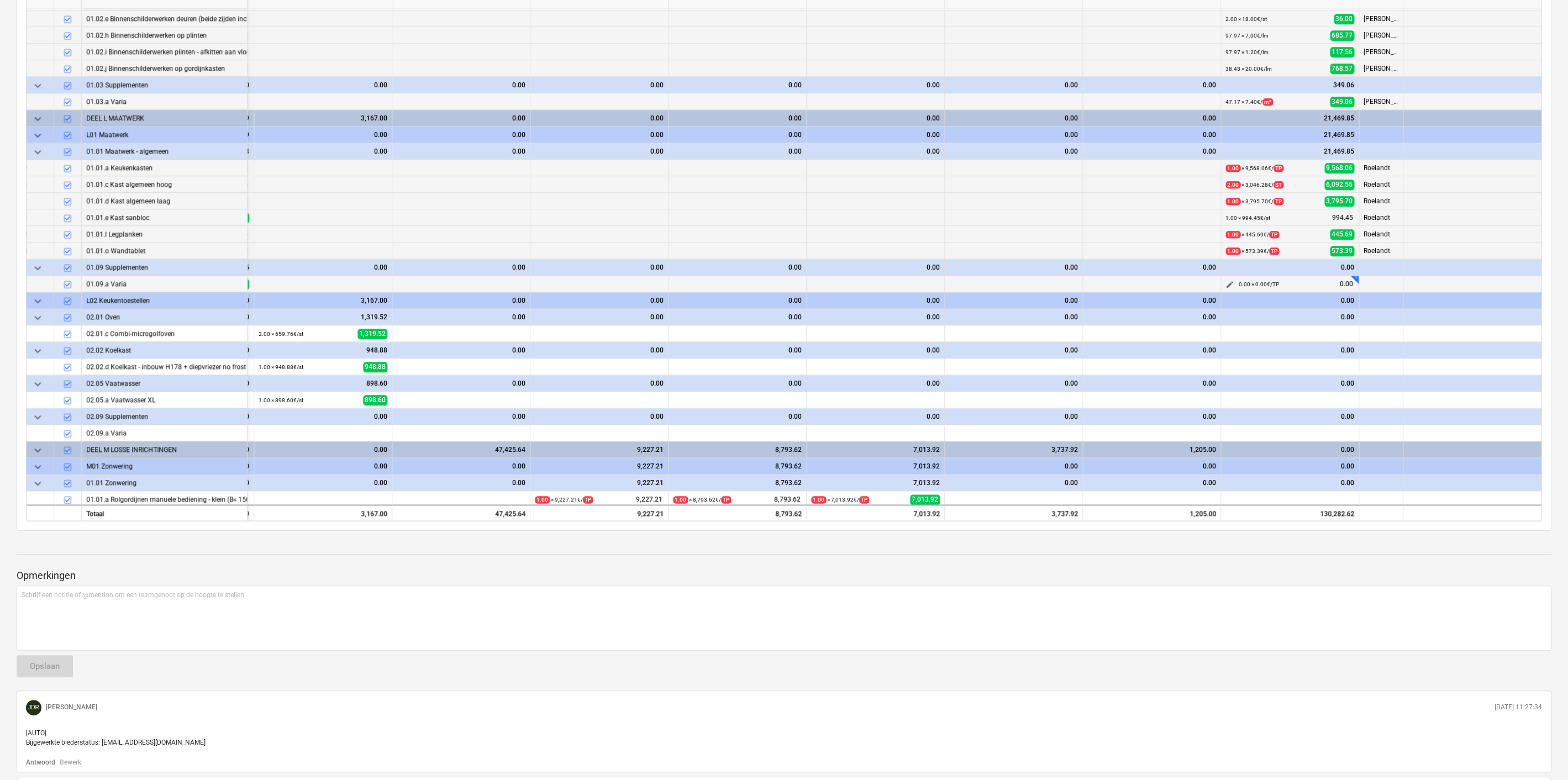
scroll to position [2037, 2079]
click at [1226, 281] on span "edit" at bounding box center [1230, 282] width 8 height 8
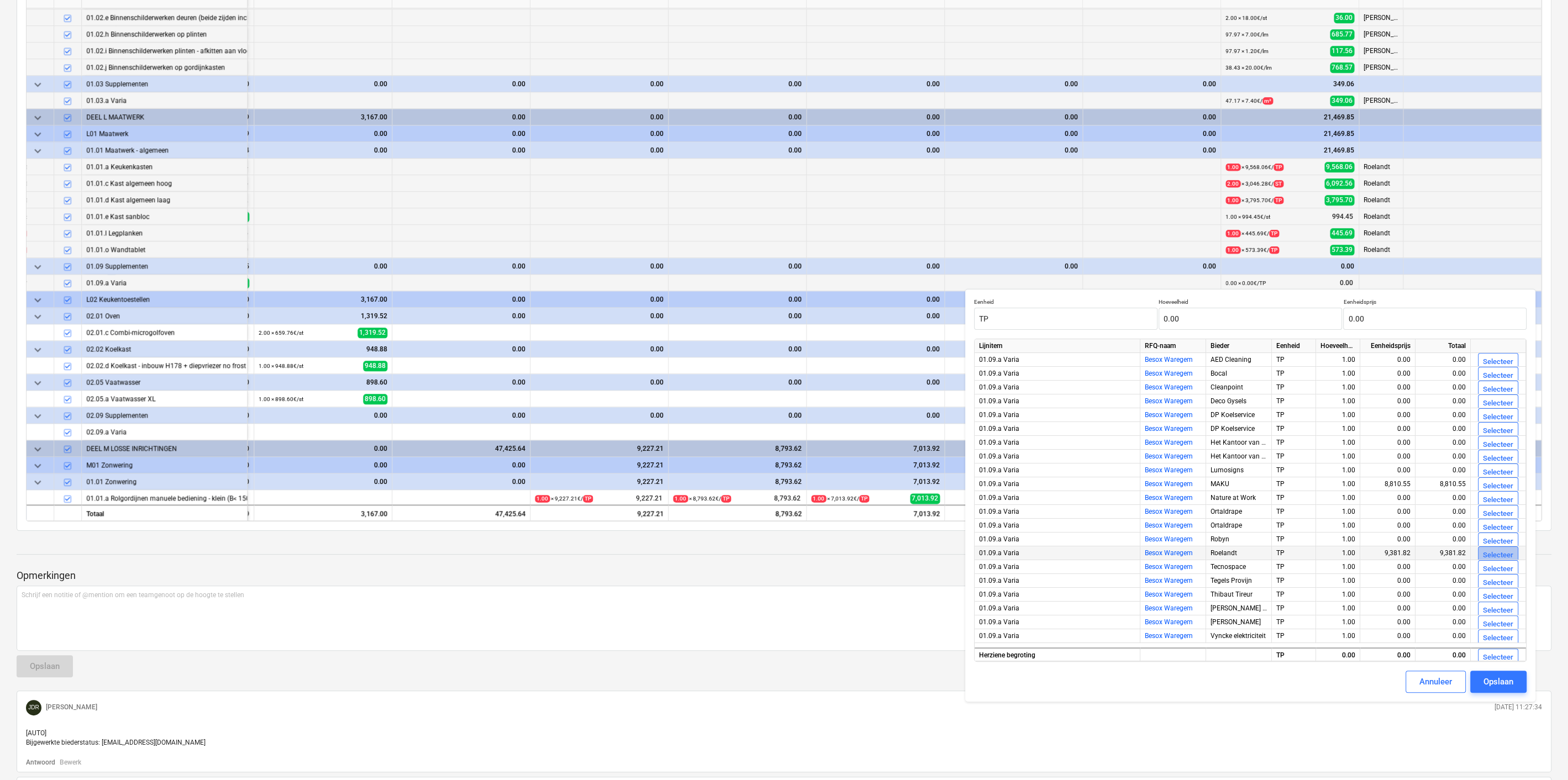
click at [1492, 554] on div "Selecteer" at bounding box center [1498, 555] width 31 height 13
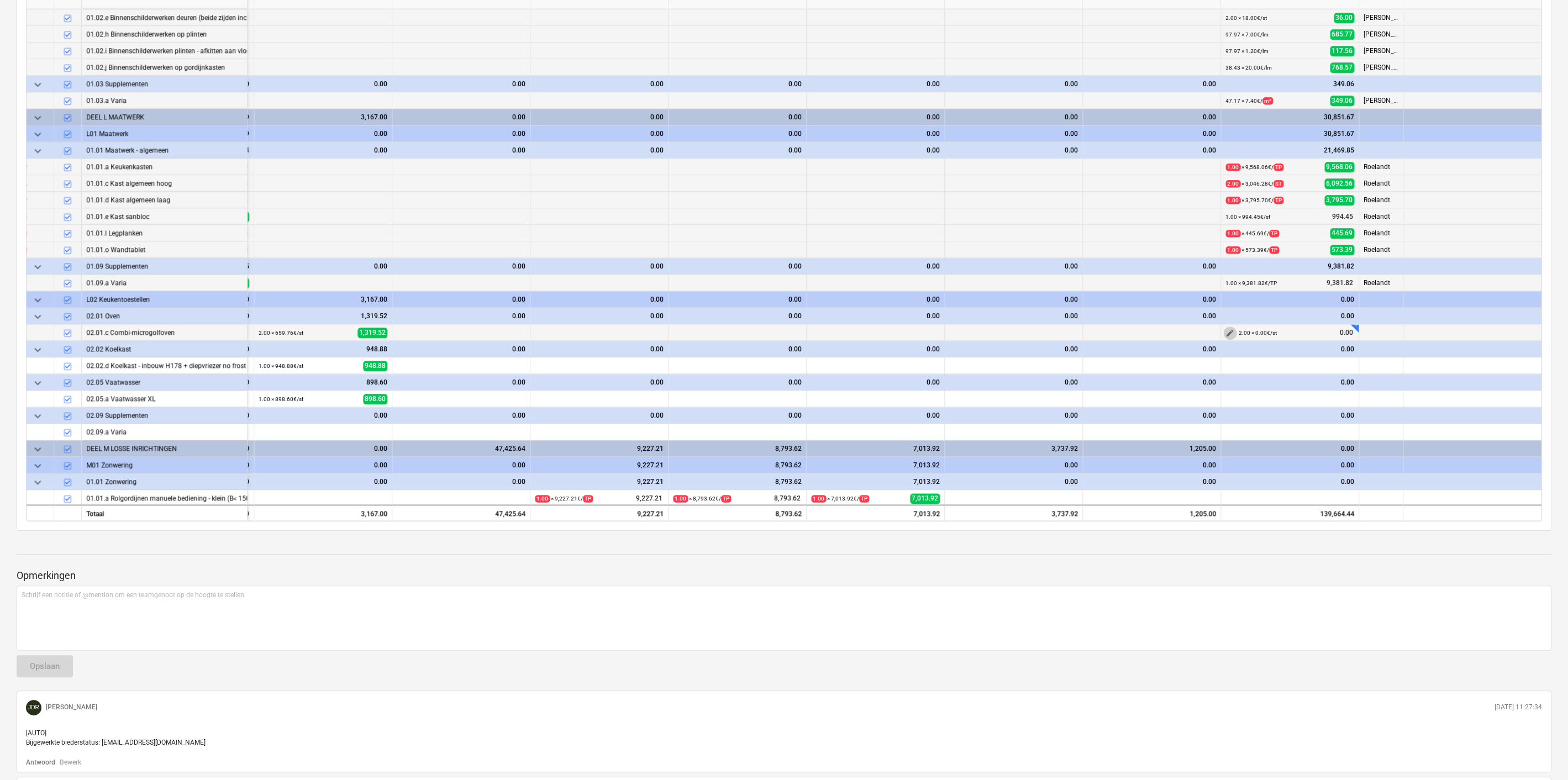
click at [1227, 329] on span "edit" at bounding box center [1230, 333] width 8 height 8
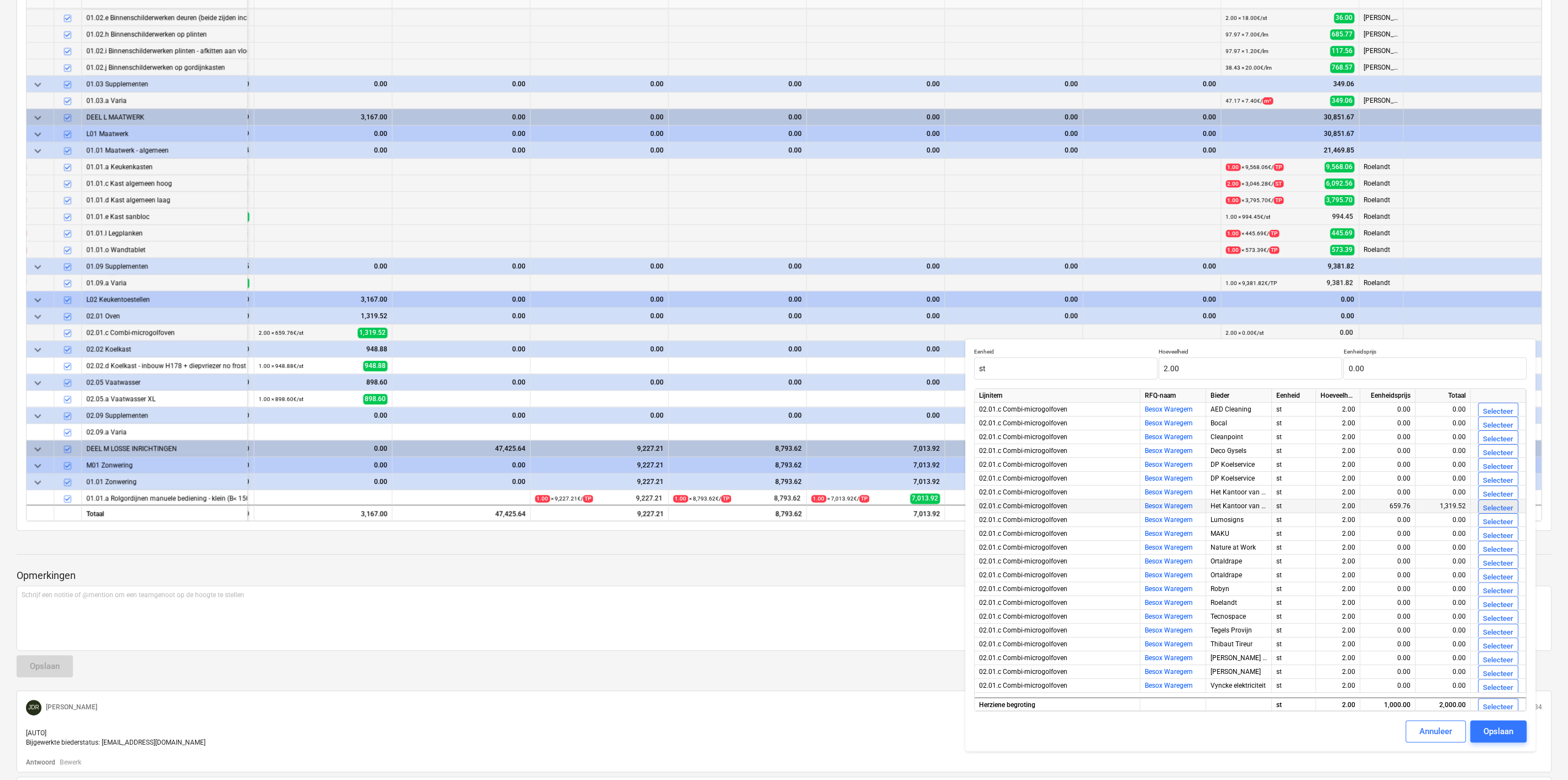
click at [1498, 505] on div "Selecteer" at bounding box center [1498, 509] width 31 height 13
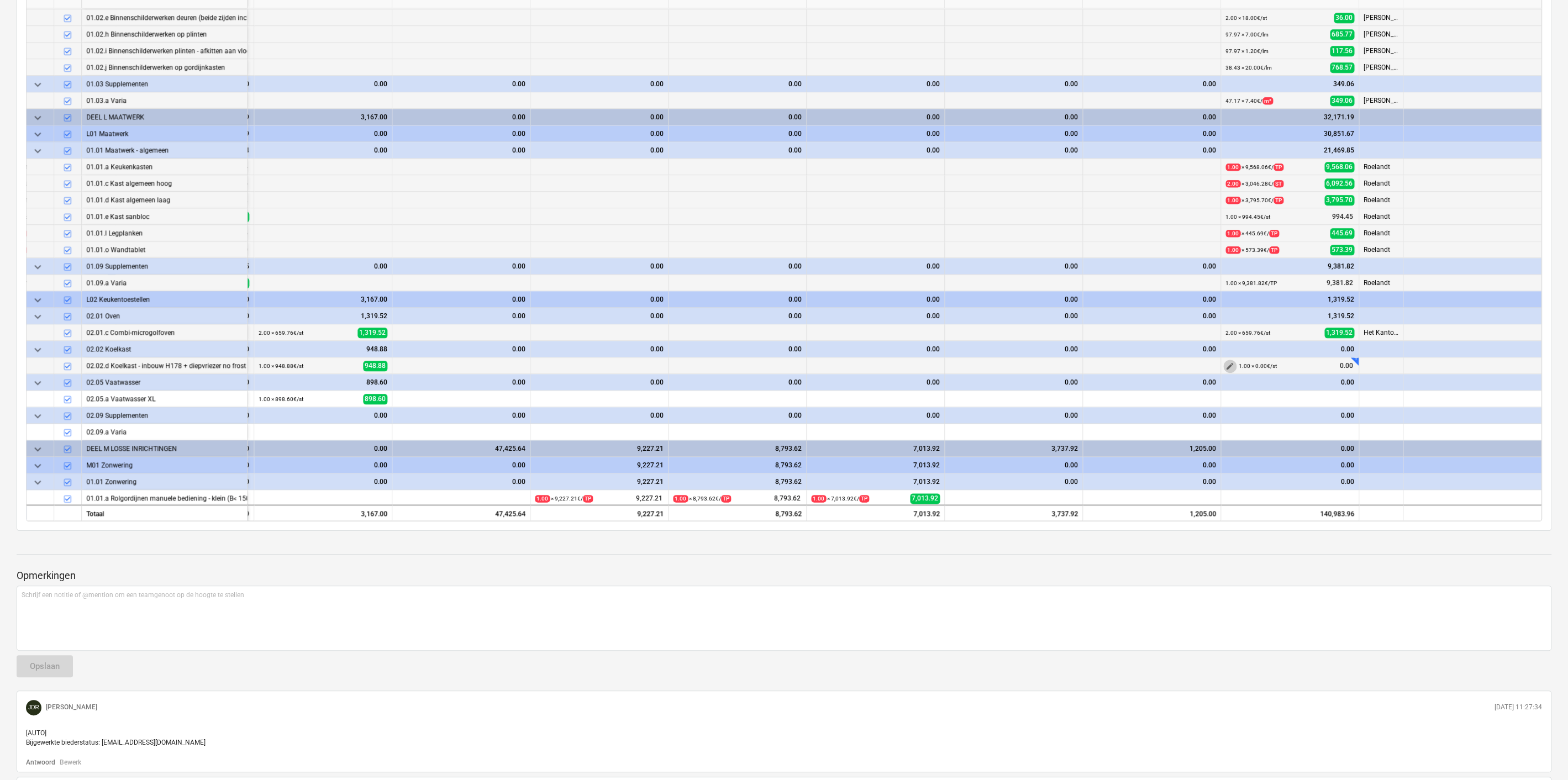
click at [1228, 364] on span "edit" at bounding box center [1230, 365] width 8 height 8
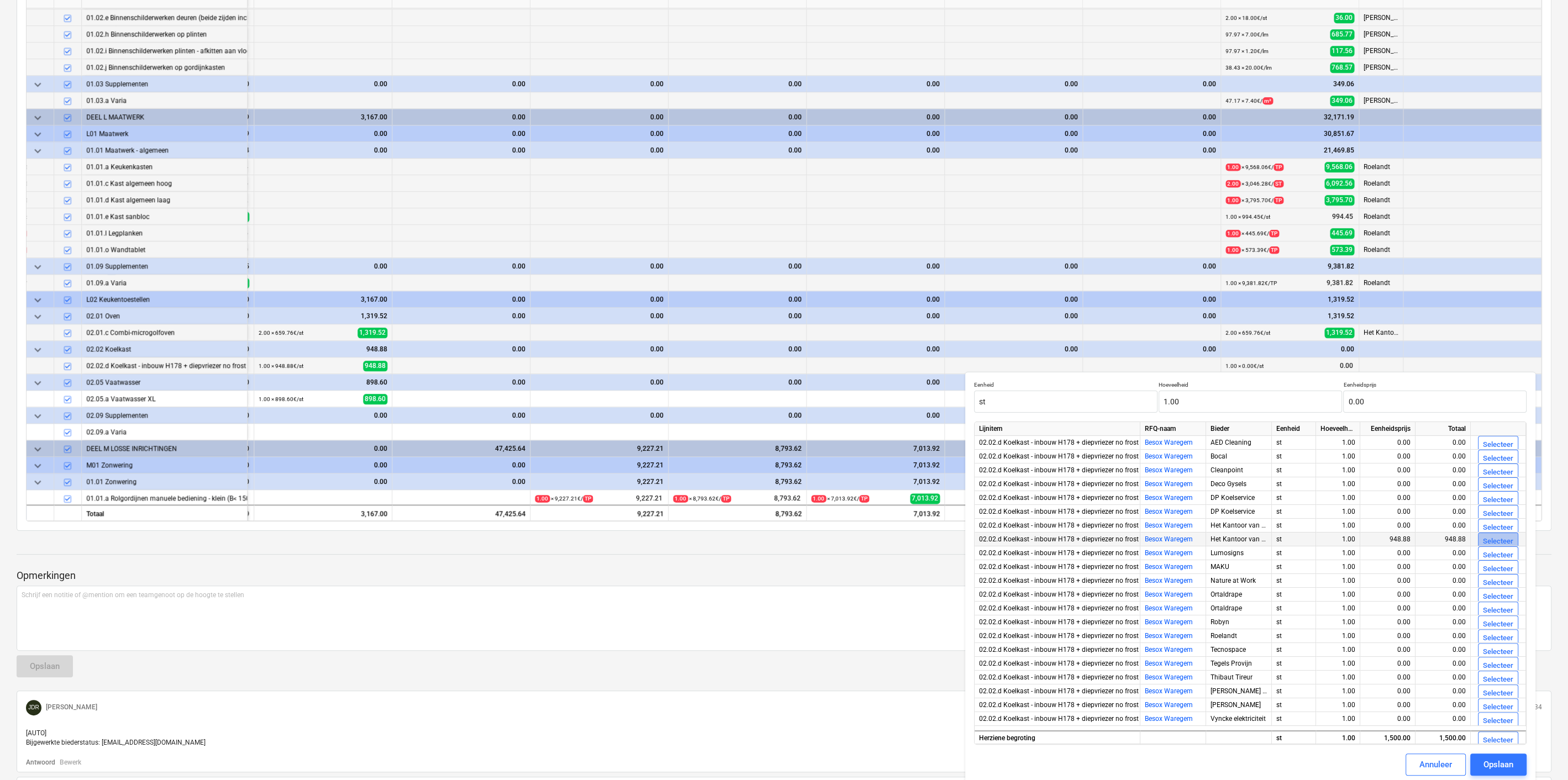
click at [1497, 537] on div "Selecteer" at bounding box center [1498, 541] width 31 height 13
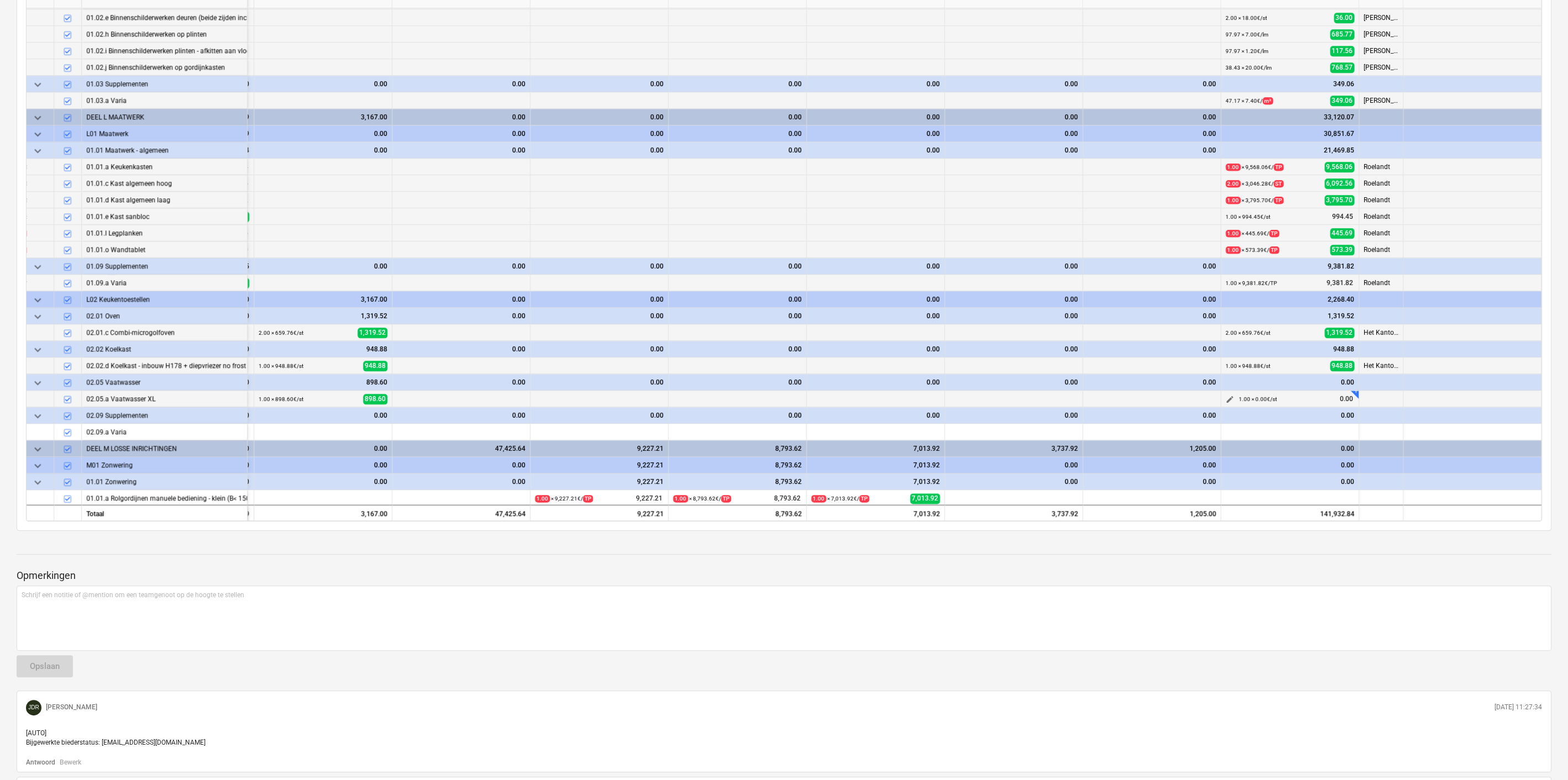
click at [1229, 395] on span "edit" at bounding box center [1230, 399] width 8 height 8
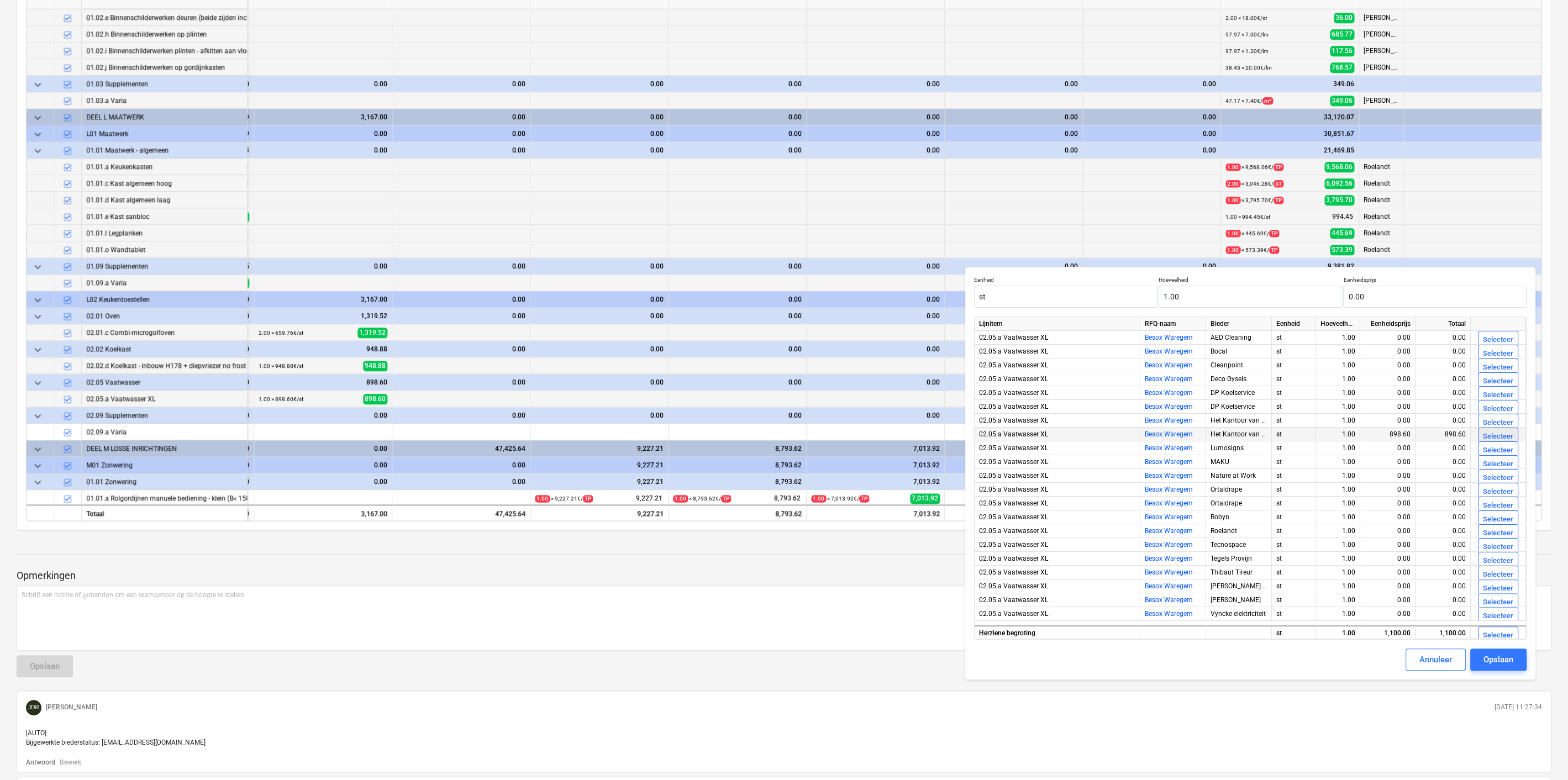
click at [1507, 434] on div "Selecteer" at bounding box center [1498, 437] width 31 height 13
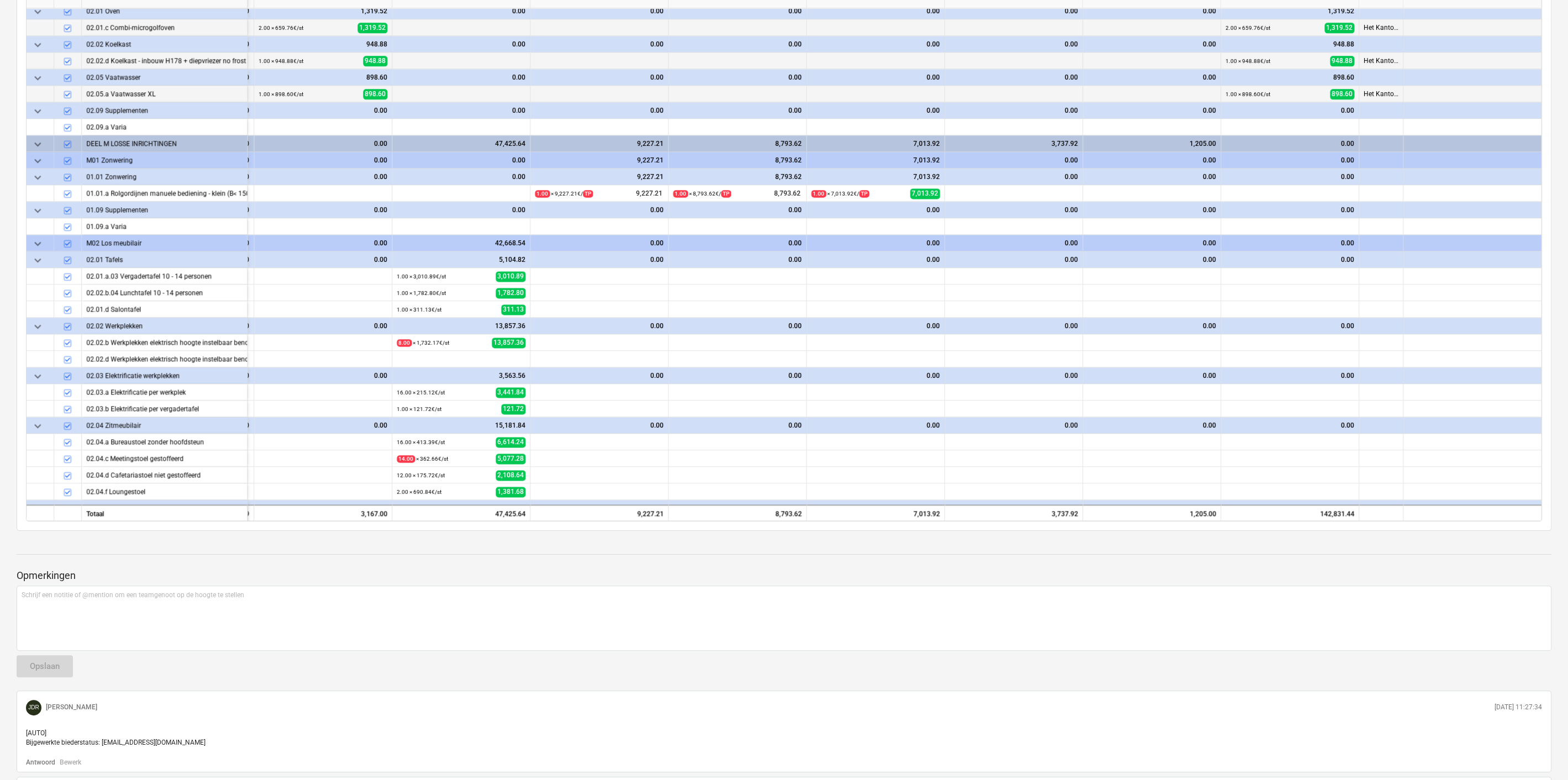
scroll to position [2343, 2079]
click at [1226, 122] on span "edit" at bounding box center [1230, 126] width 8 height 8
click at [1228, 189] on span "edit" at bounding box center [1230, 192] width 8 height 8
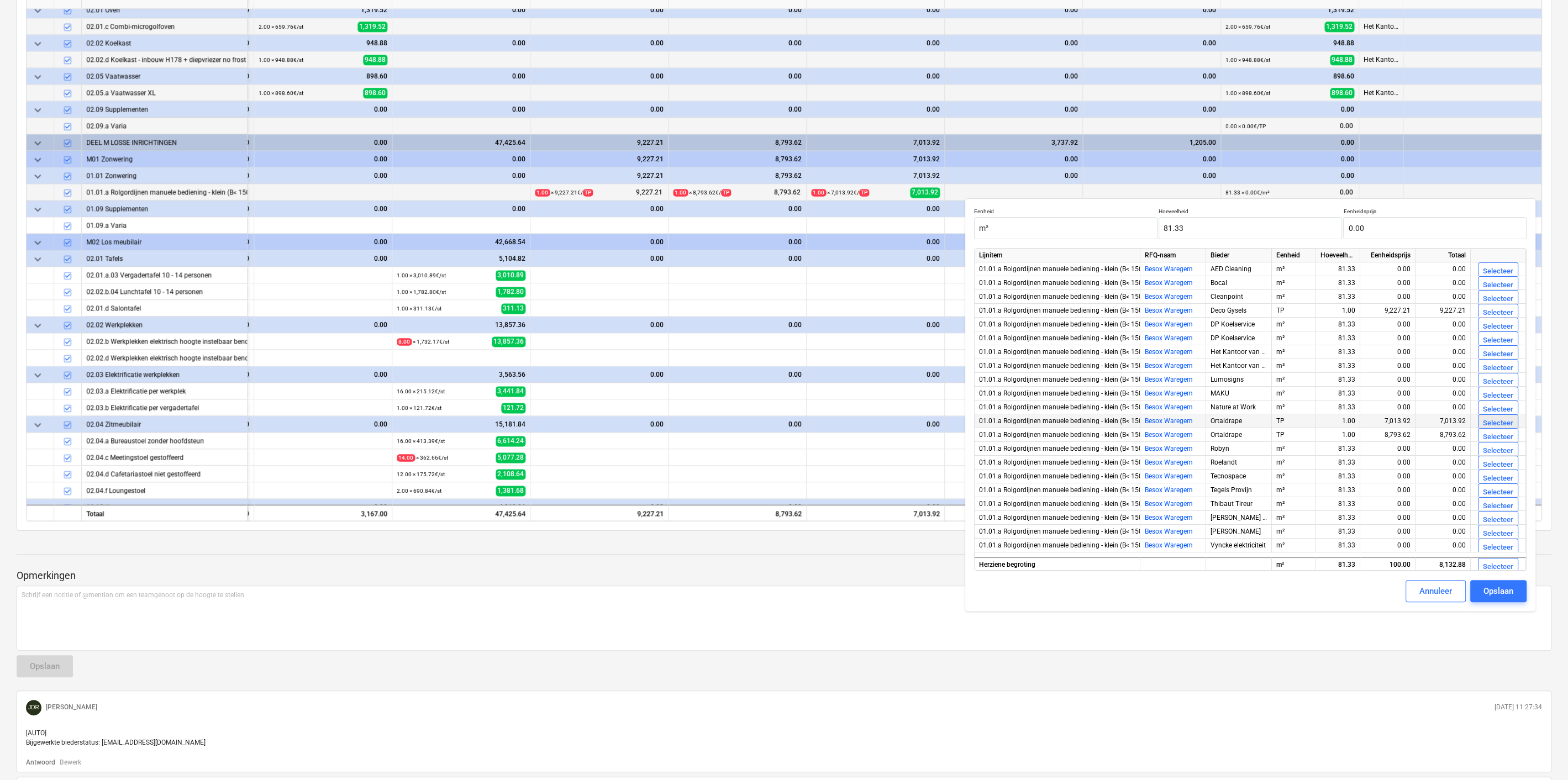
click at [1500, 421] on div "Selecteer" at bounding box center [1498, 423] width 31 height 13
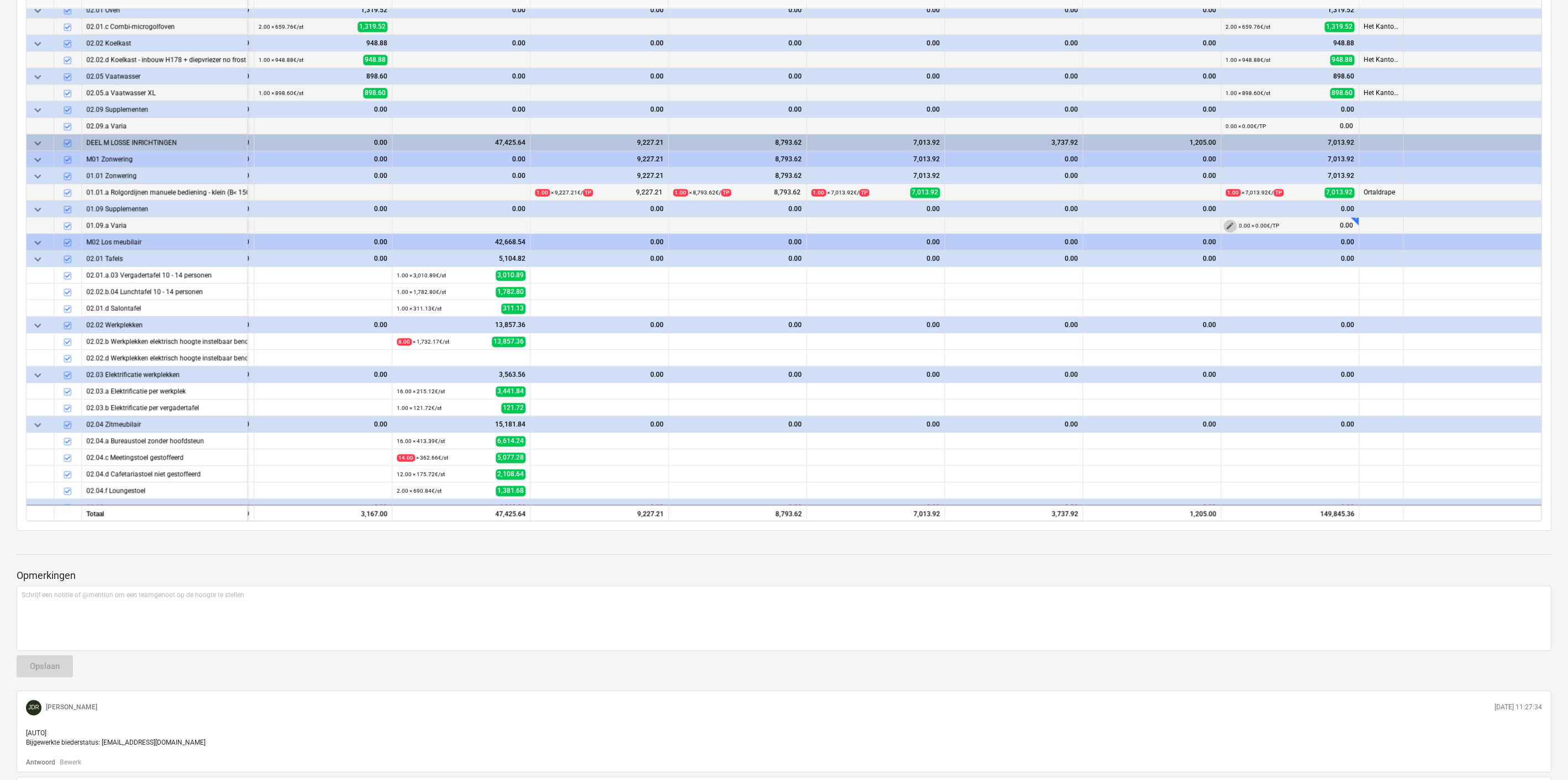
click at [1227, 222] on span "edit" at bounding box center [1230, 226] width 8 height 8
click at [1226, 271] on span "edit" at bounding box center [1230, 275] width 8 height 8
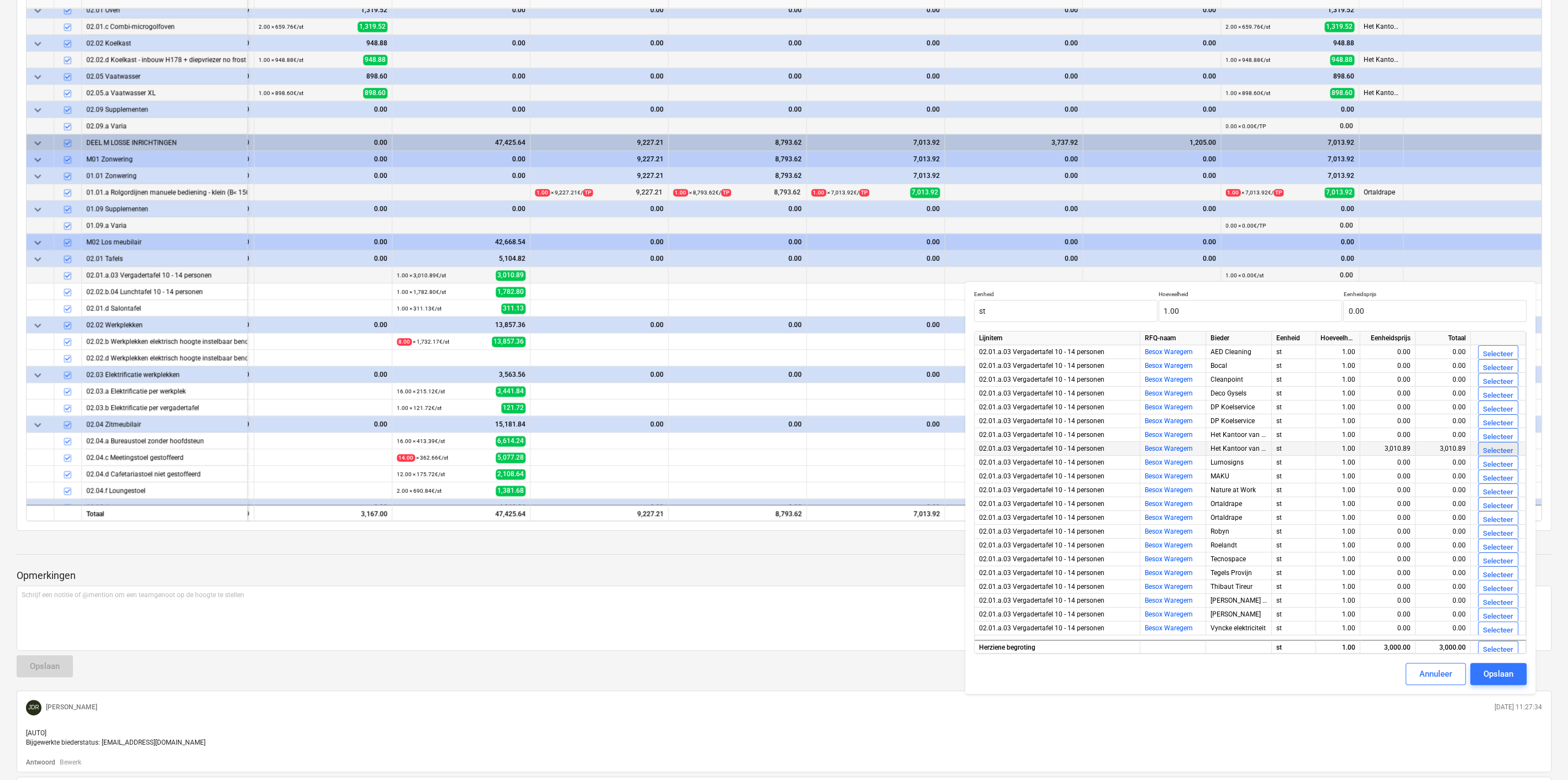
click at [1483, 448] on div "Selecteer" at bounding box center [1498, 451] width 31 height 13
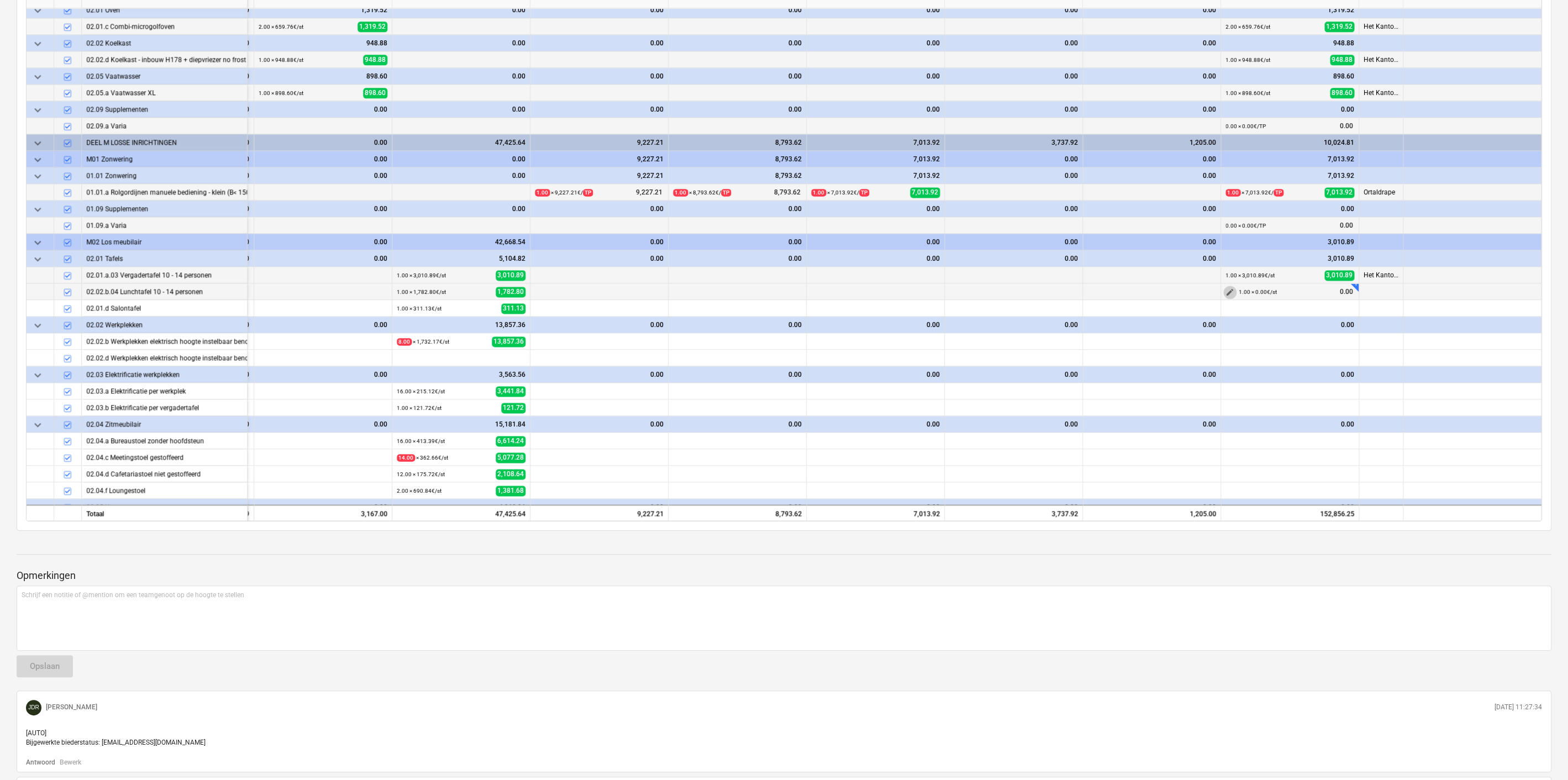
click at [1226, 289] on span "edit" at bounding box center [1230, 292] width 8 height 8
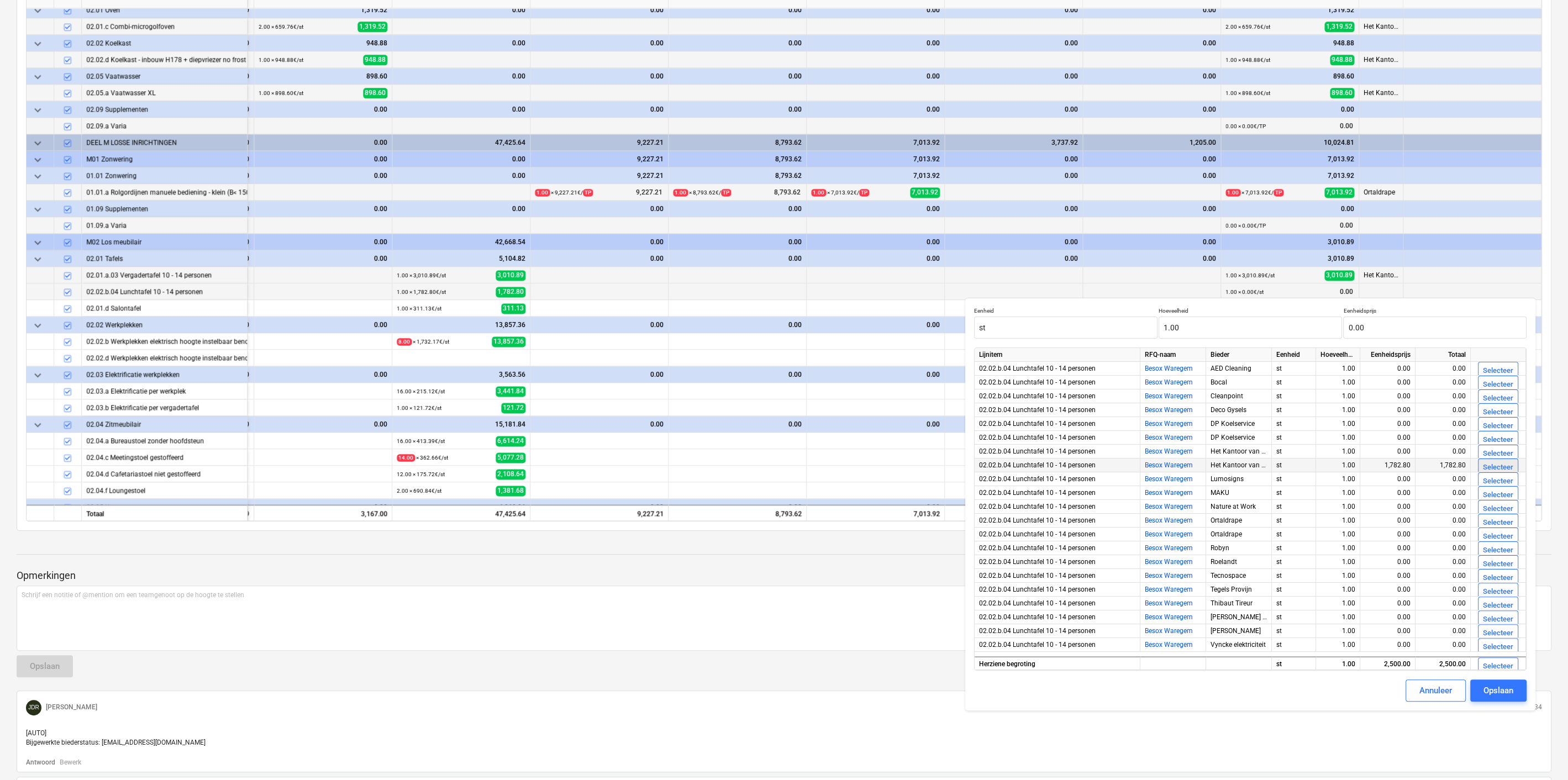
click at [1492, 464] on div "Selecteer" at bounding box center [1498, 468] width 31 height 13
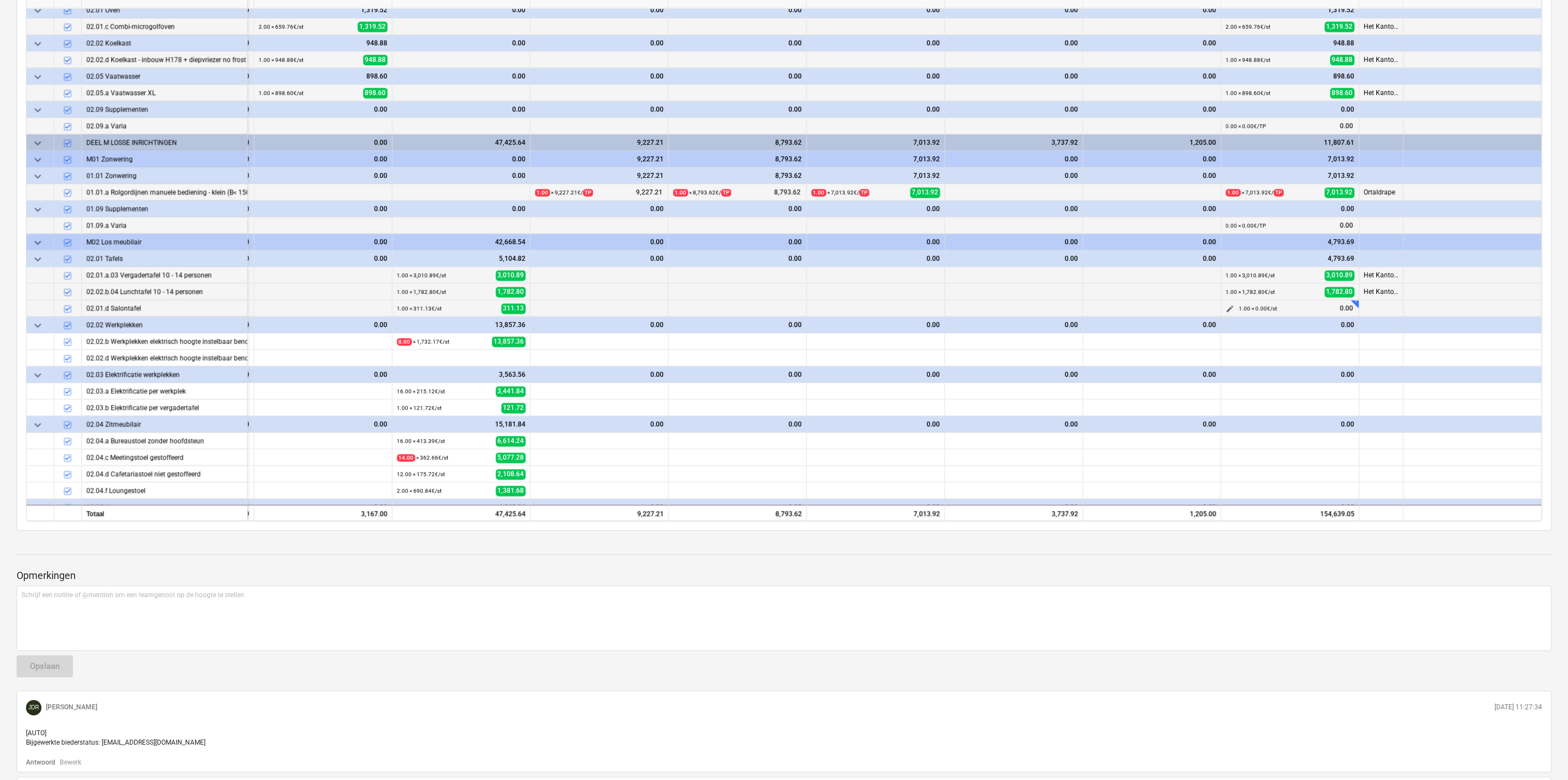
click at [1230, 306] on span "edit" at bounding box center [1230, 308] width 8 height 8
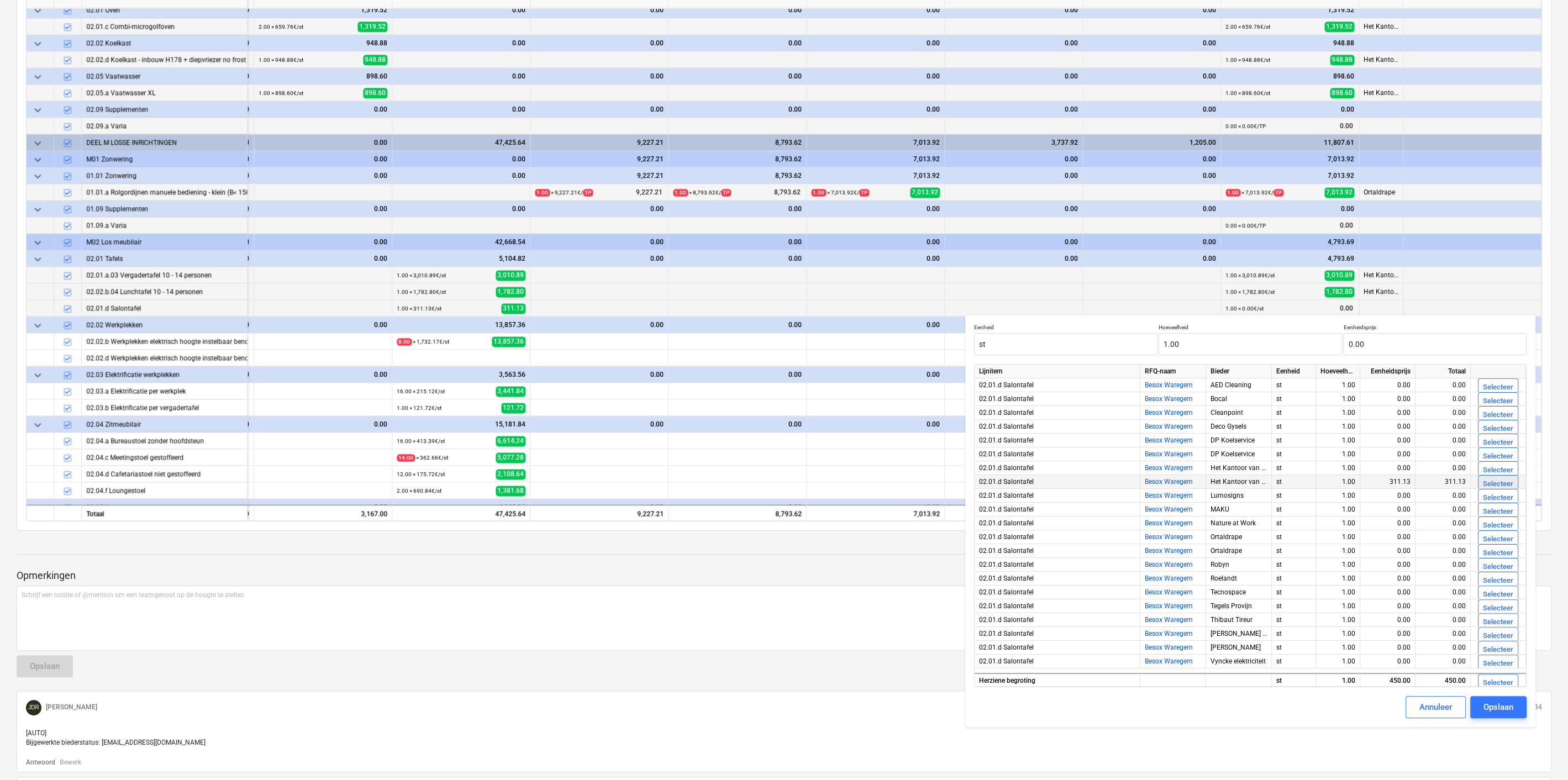
click at [1487, 483] on div "Selecteer" at bounding box center [1498, 485] width 31 height 13
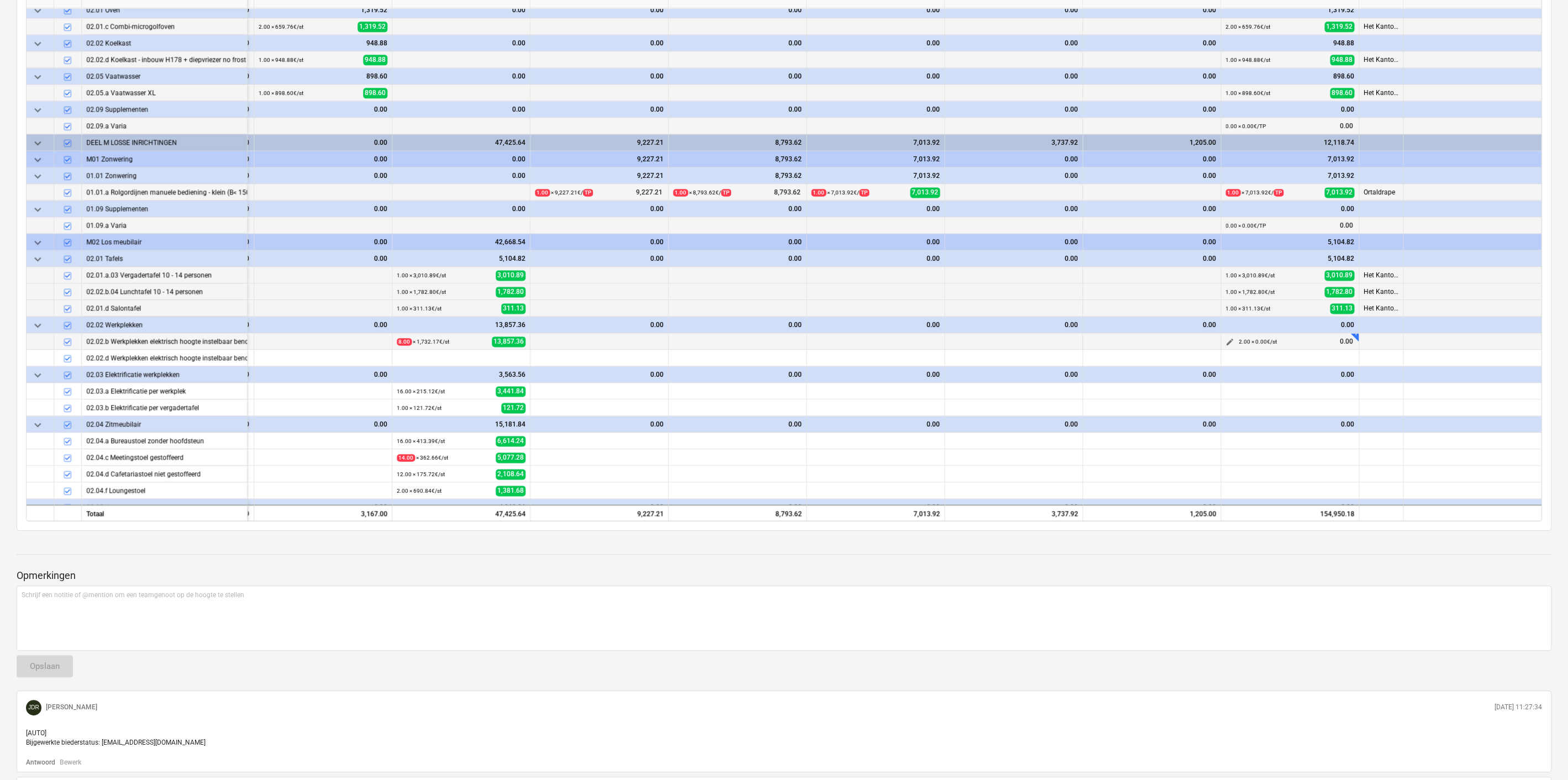
click at [1227, 337] on span "edit" at bounding box center [1230, 341] width 8 height 8
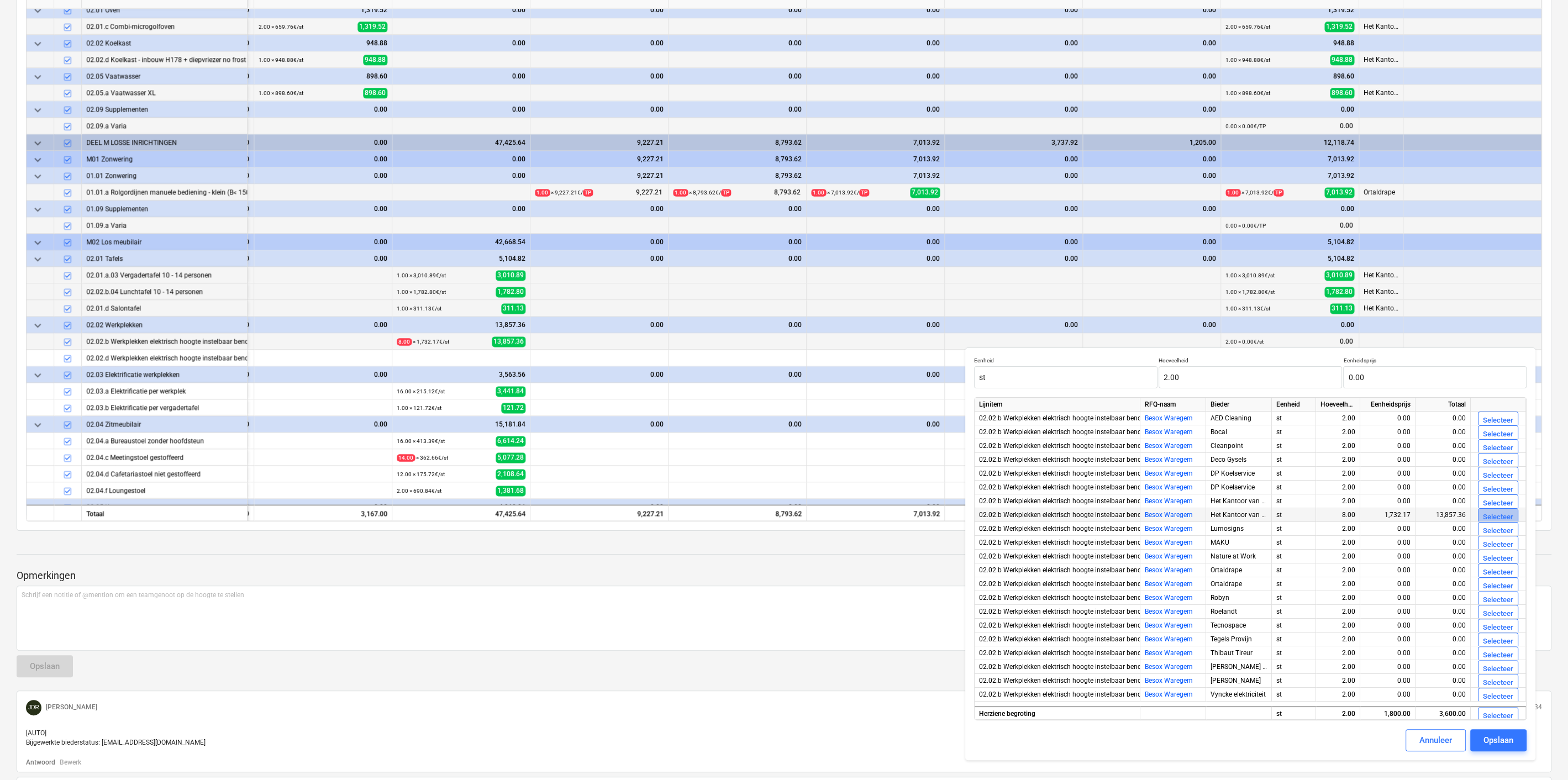
click at [1487, 514] on div "Selecteer" at bounding box center [1498, 517] width 31 height 13
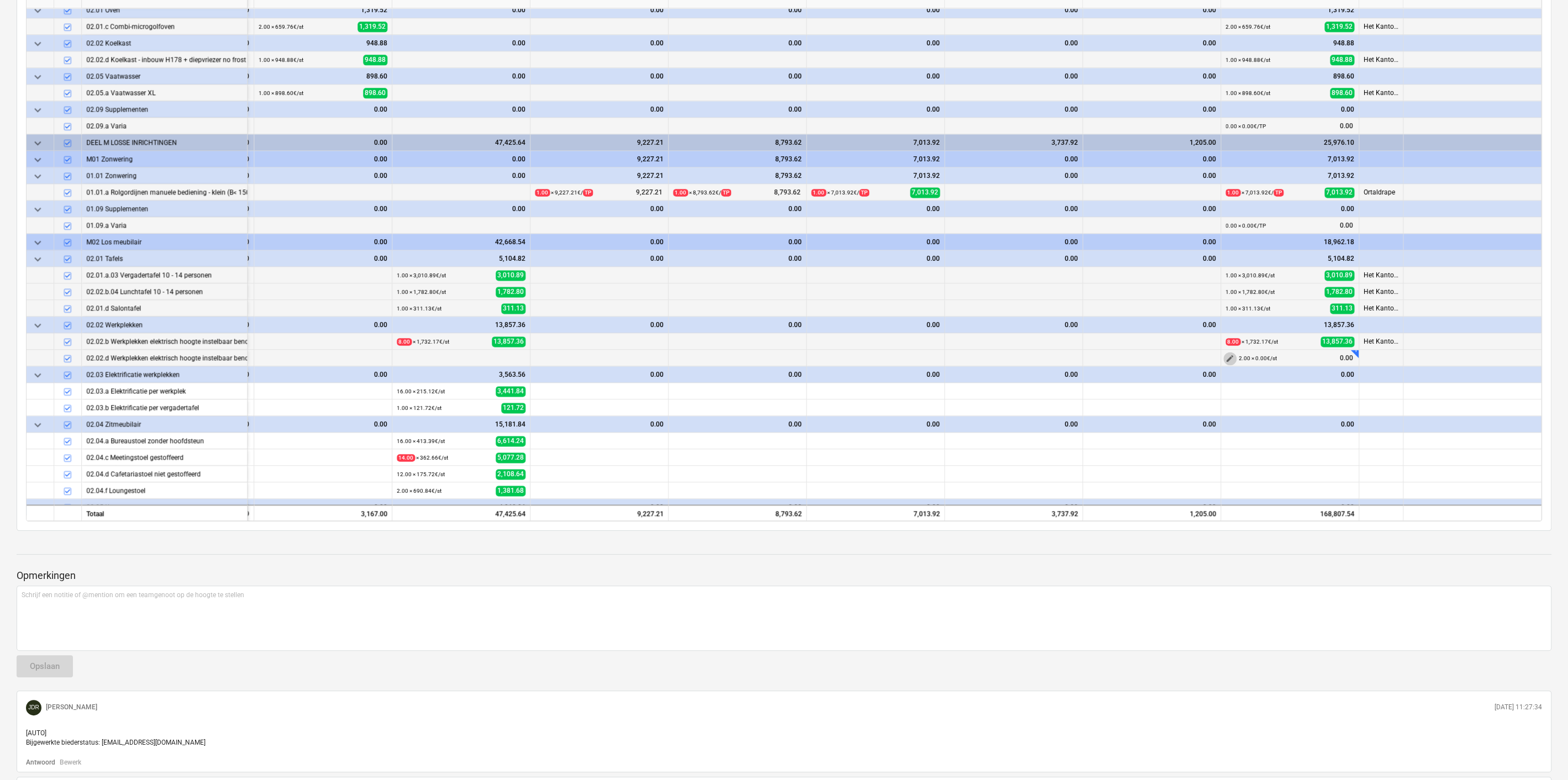
click at [1226, 355] on span "edit" at bounding box center [1230, 358] width 8 height 8
click at [1229, 390] on span "edit" at bounding box center [1230, 390] width 8 height 8
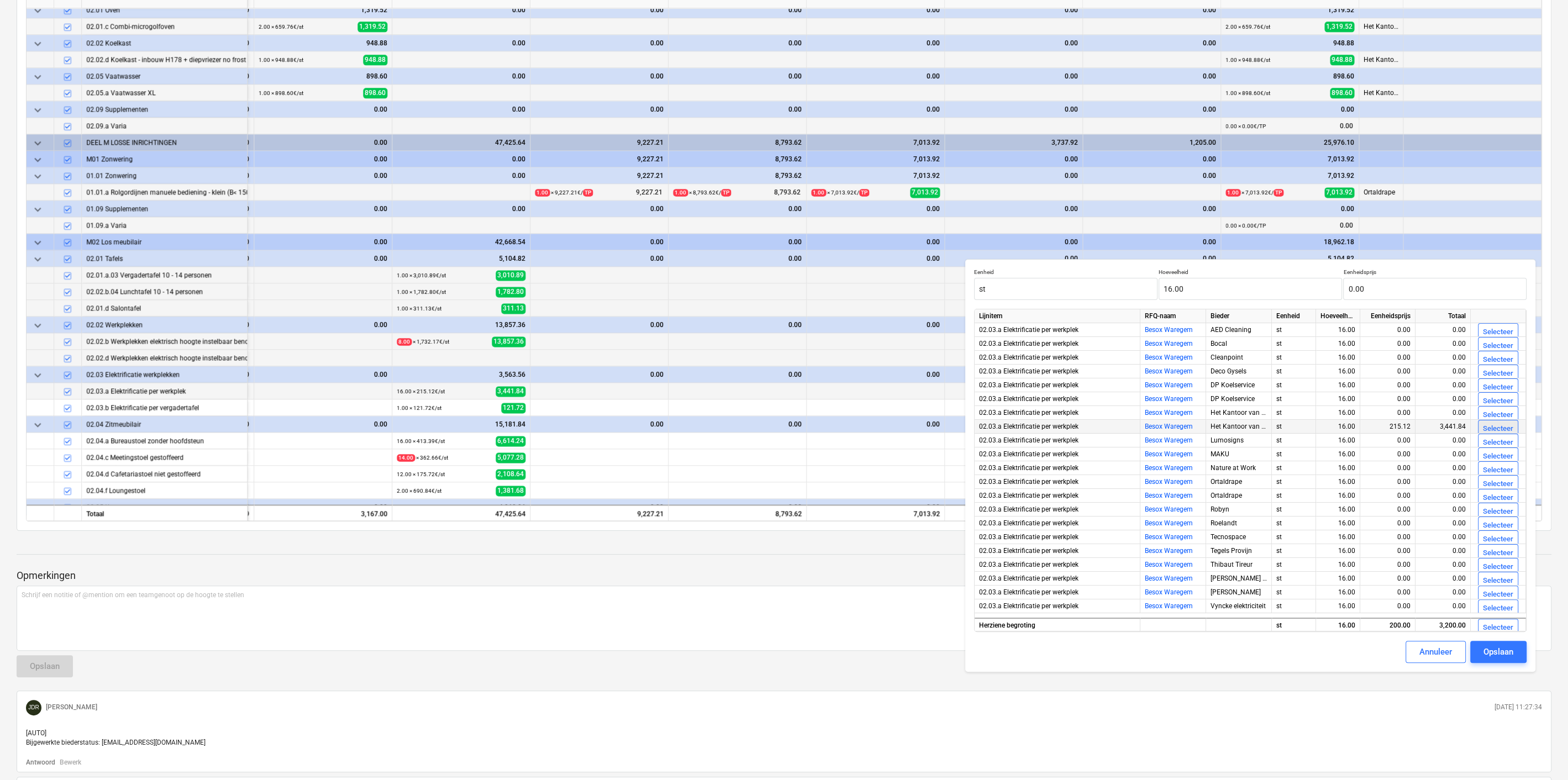
click at [1490, 426] on div "Selecteer" at bounding box center [1498, 429] width 31 height 13
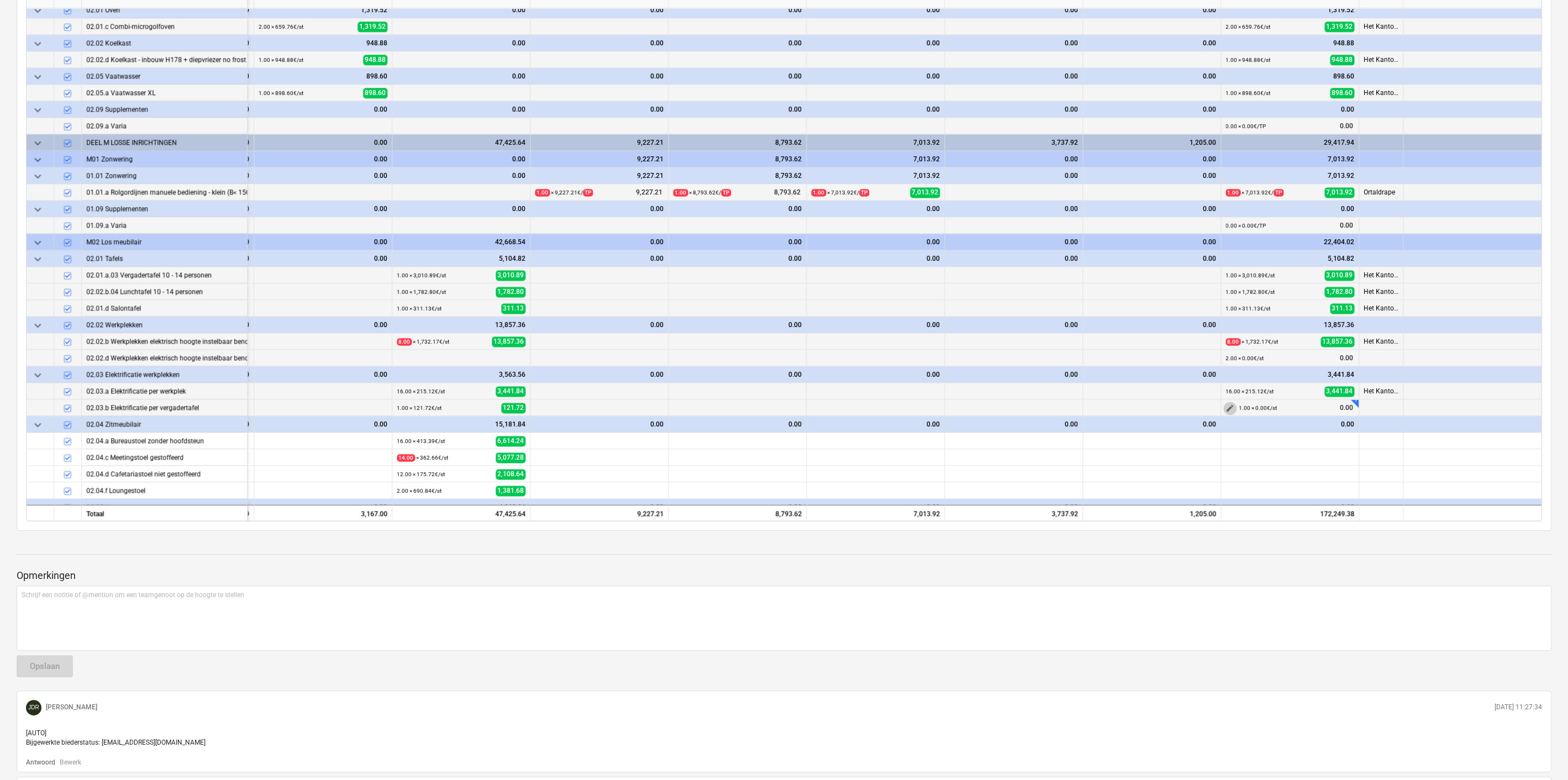
click at [1226, 404] on span "edit" at bounding box center [1230, 407] width 8 height 8
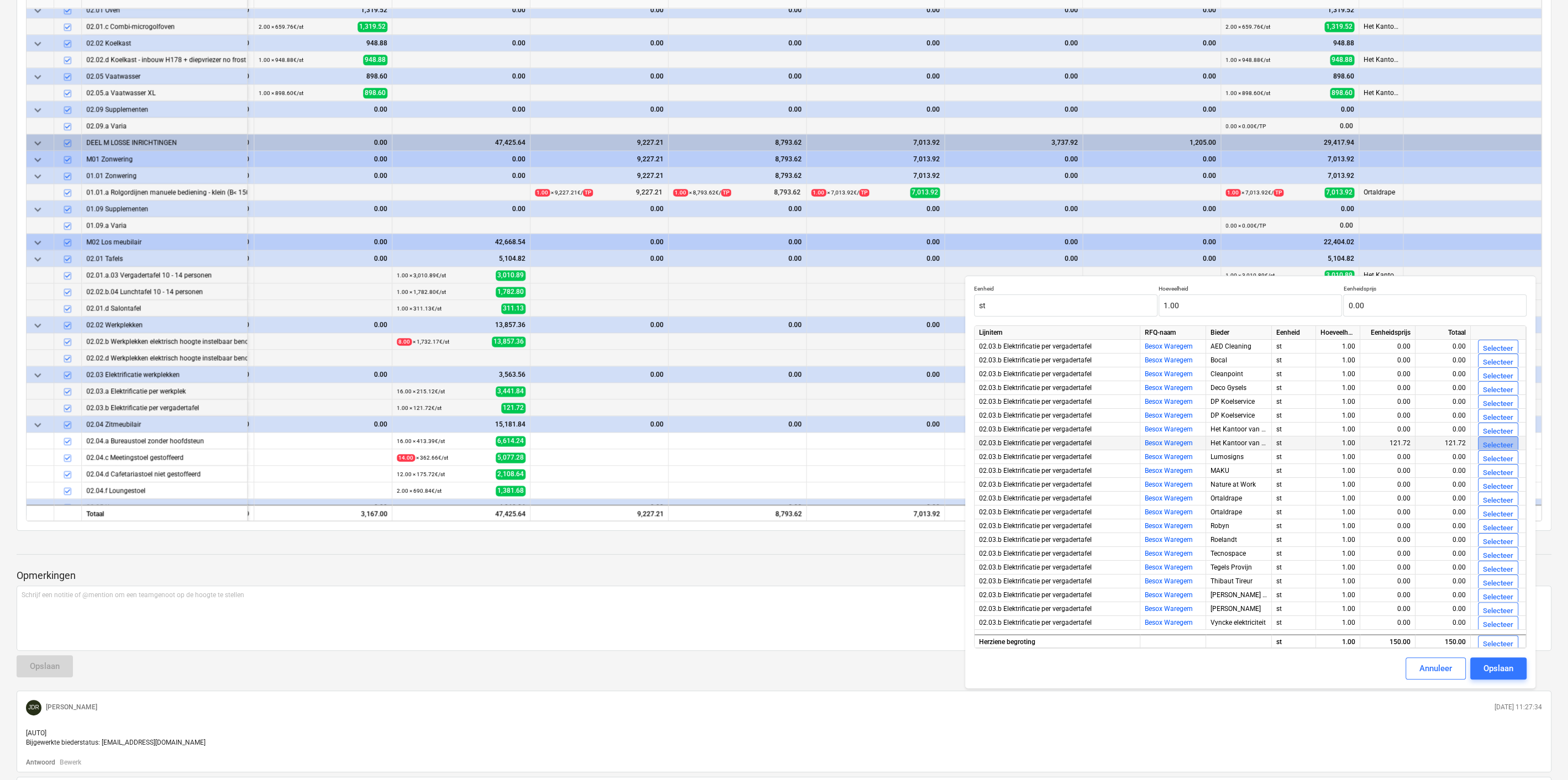
click at [1494, 441] on div "Selecteer" at bounding box center [1498, 445] width 31 height 13
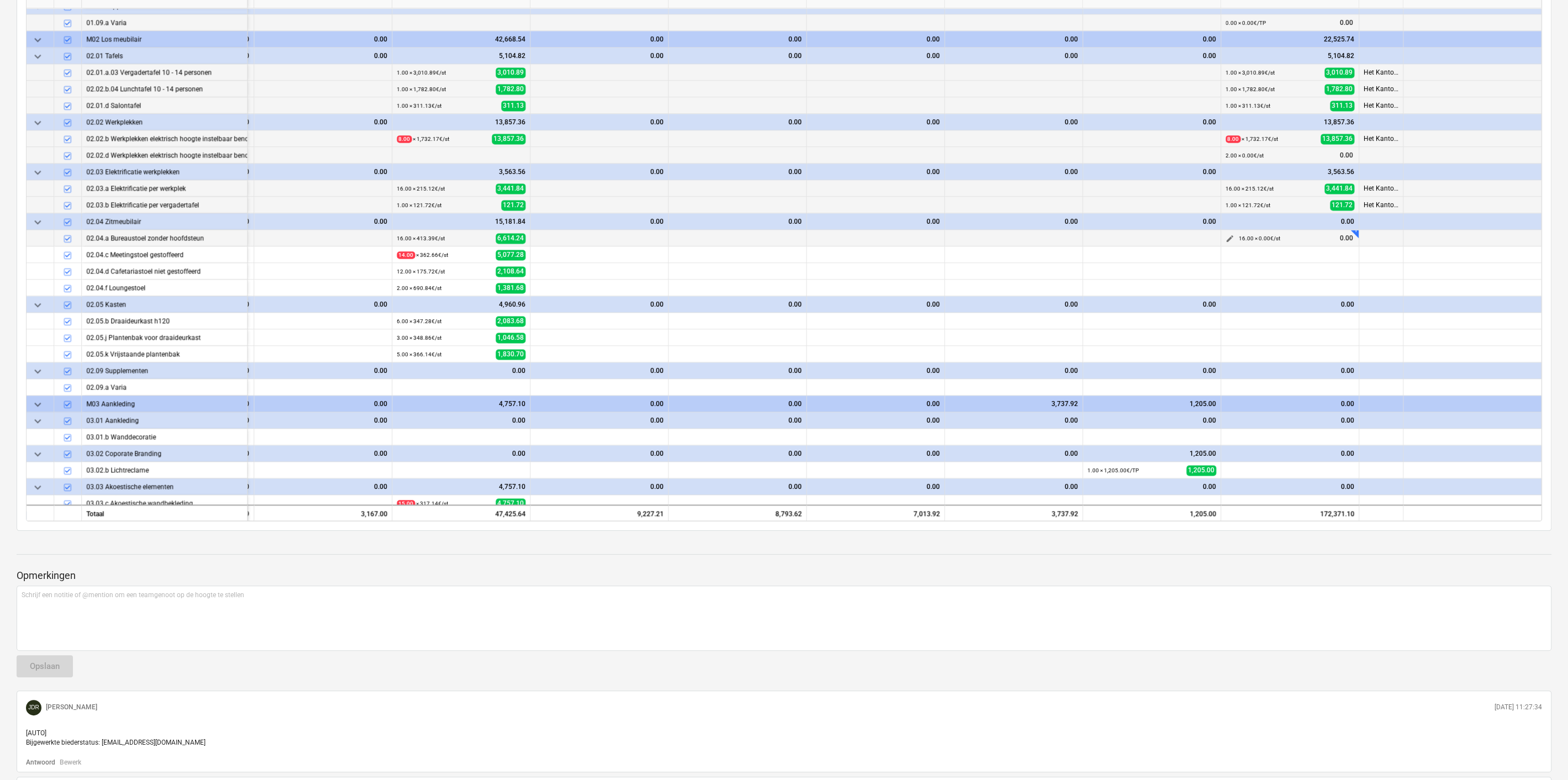
scroll to position [2547, 2079]
click at [1228, 233] on span "edit" at bounding box center [1230, 237] width 8 height 8
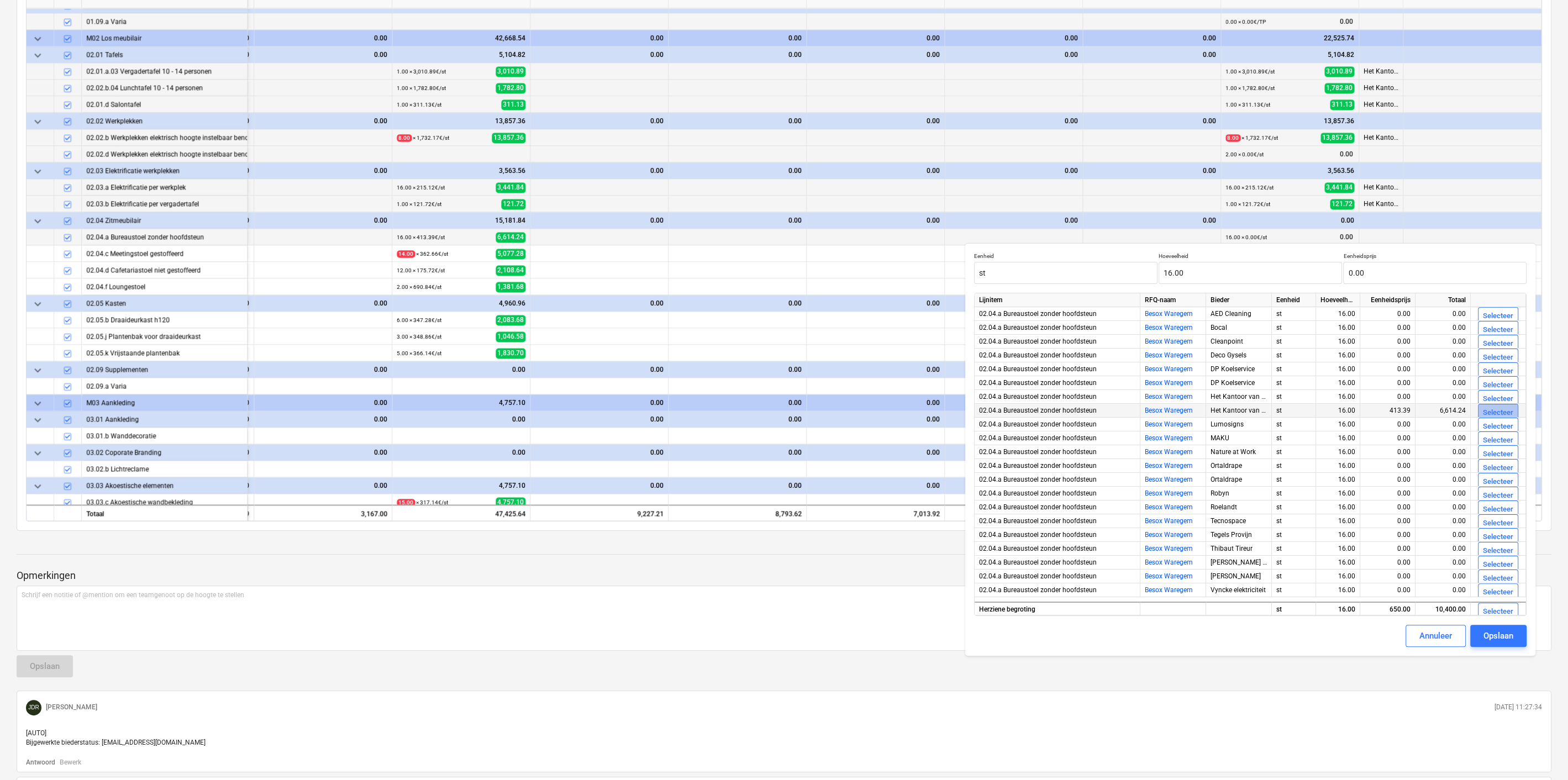
click at [1490, 411] on div "Selecteer" at bounding box center [1498, 413] width 31 height 13
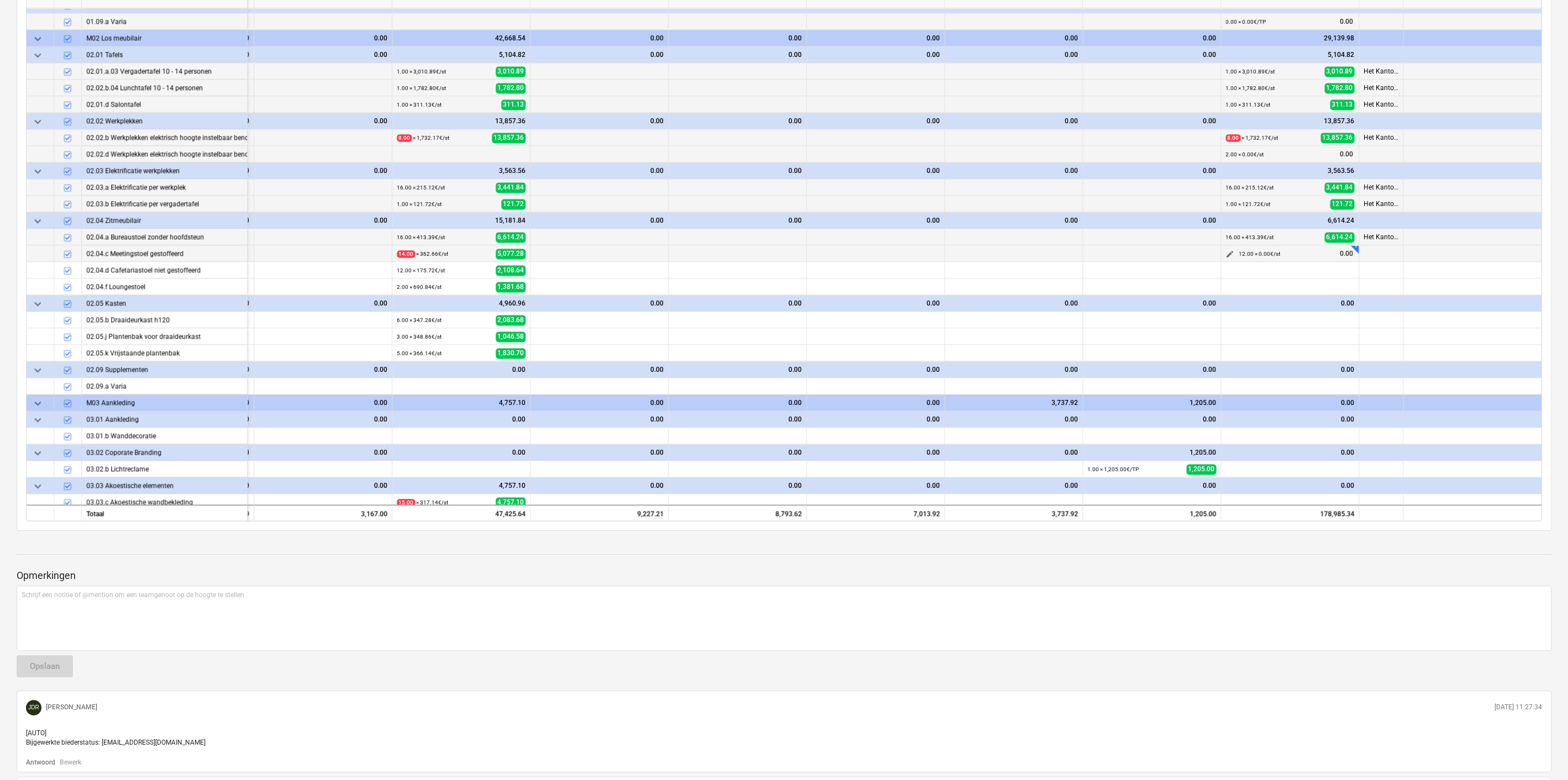
click at [1227, 253] on span "edit" at bounding box center [1230, 253] width 8 height 8
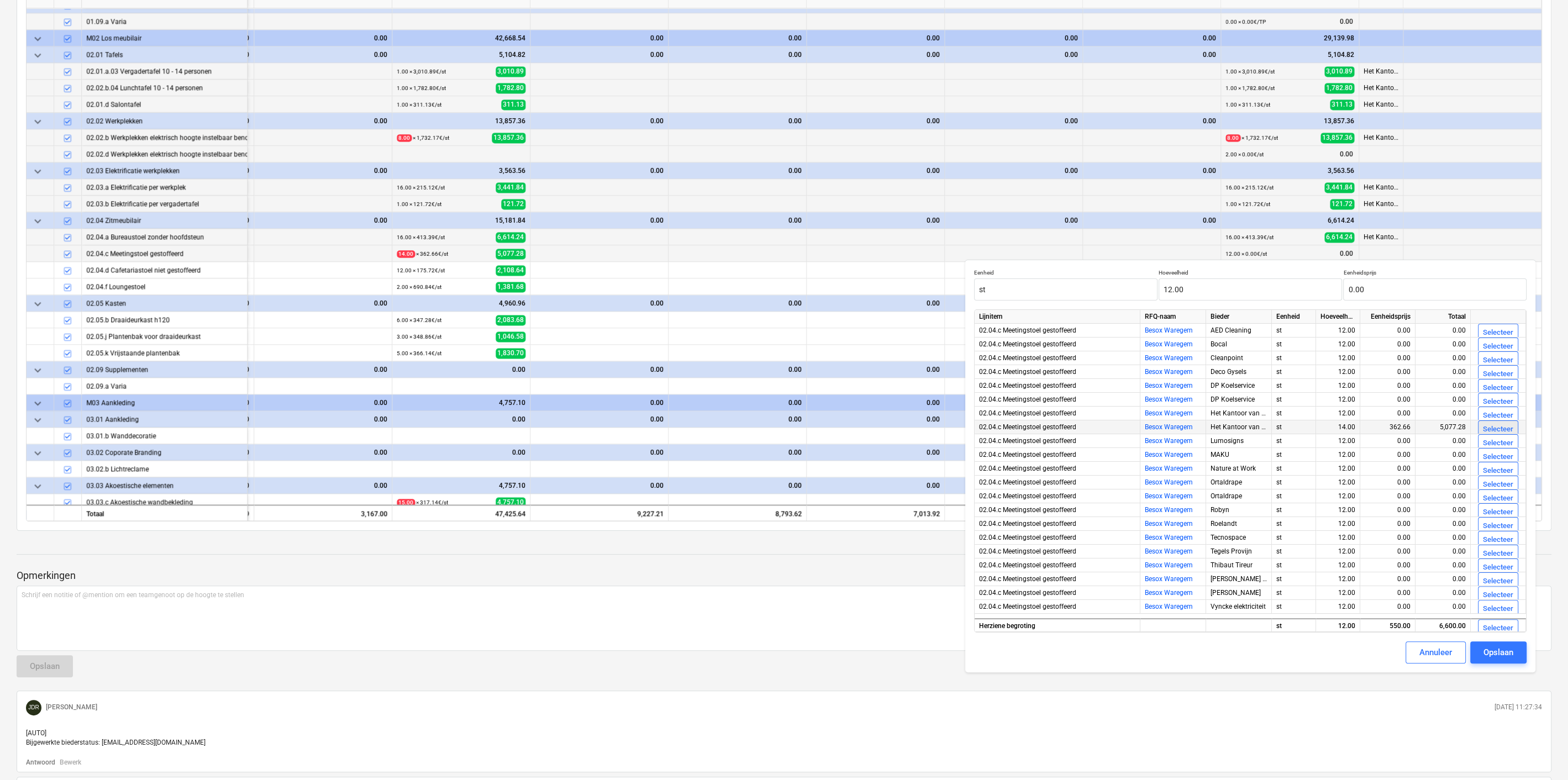
click at [1485, 428] on div "Selecteer" at bounding box center [1498, 430] width 31 height 13
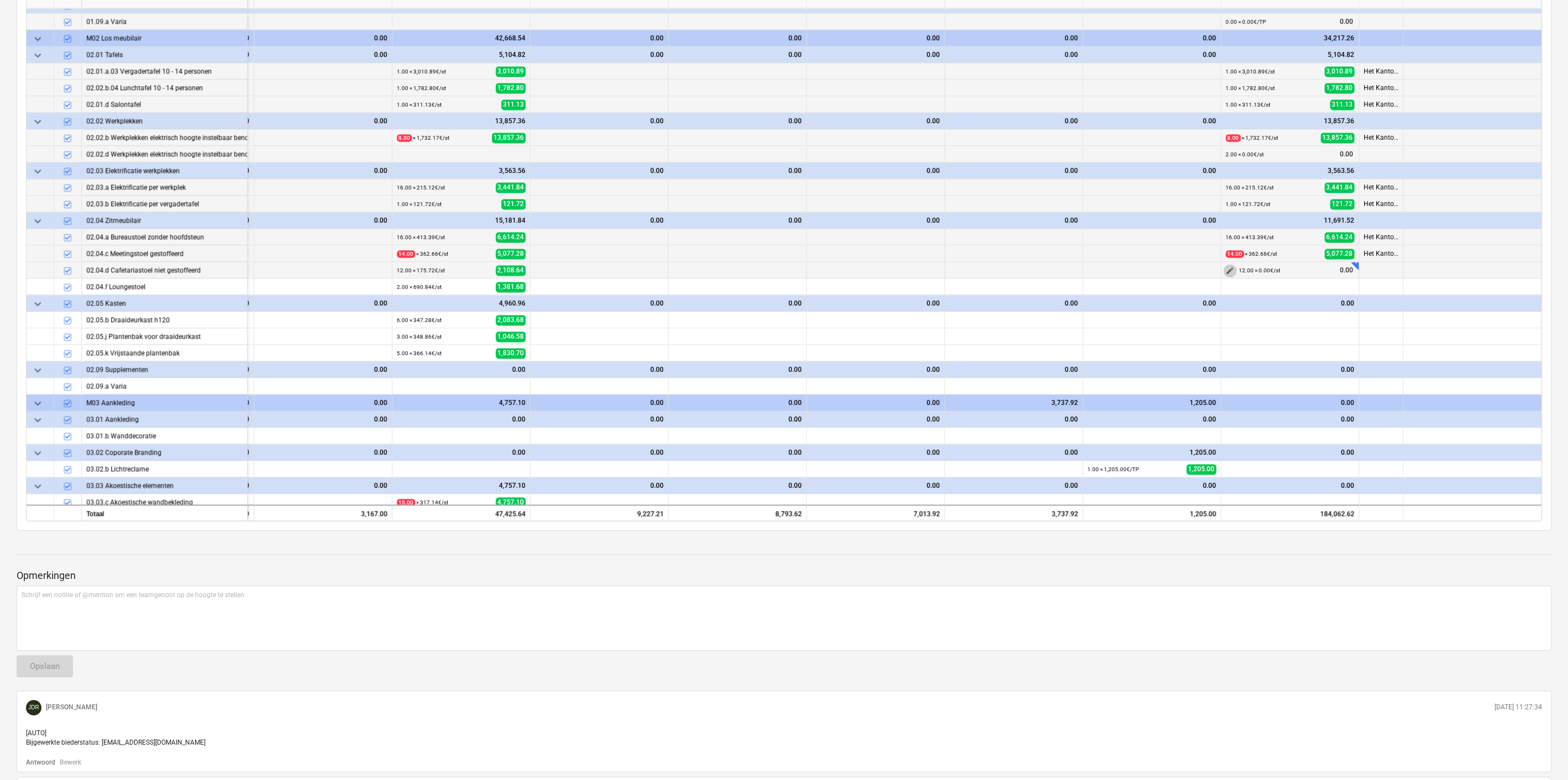
click at [1226, 267] on span "edit" at bounding box center [1230, 270] width 8 height 8
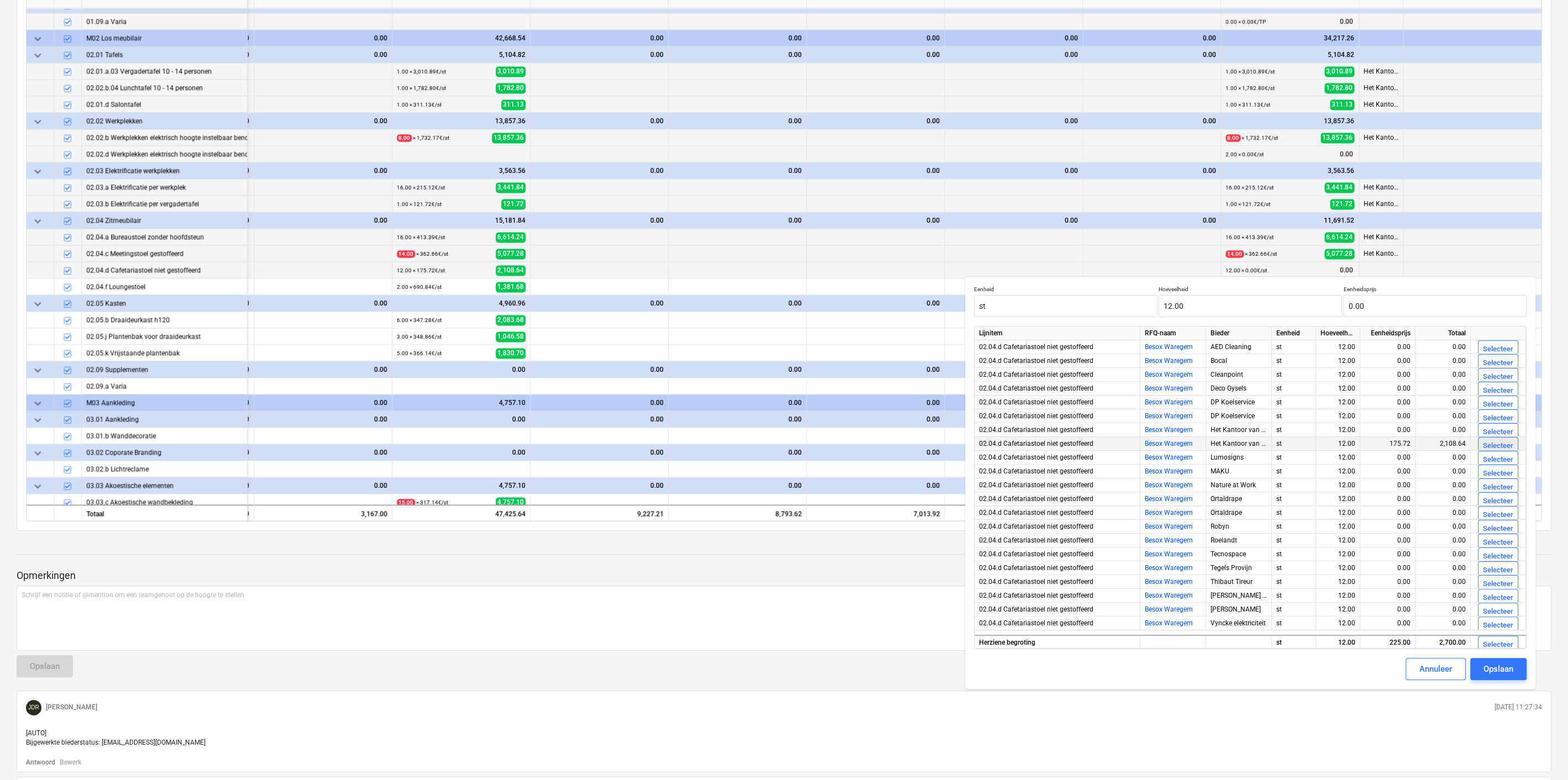
click at [1487, 445] on div "Selecteer" at bounding box center [1498, 446] width 31 height 13
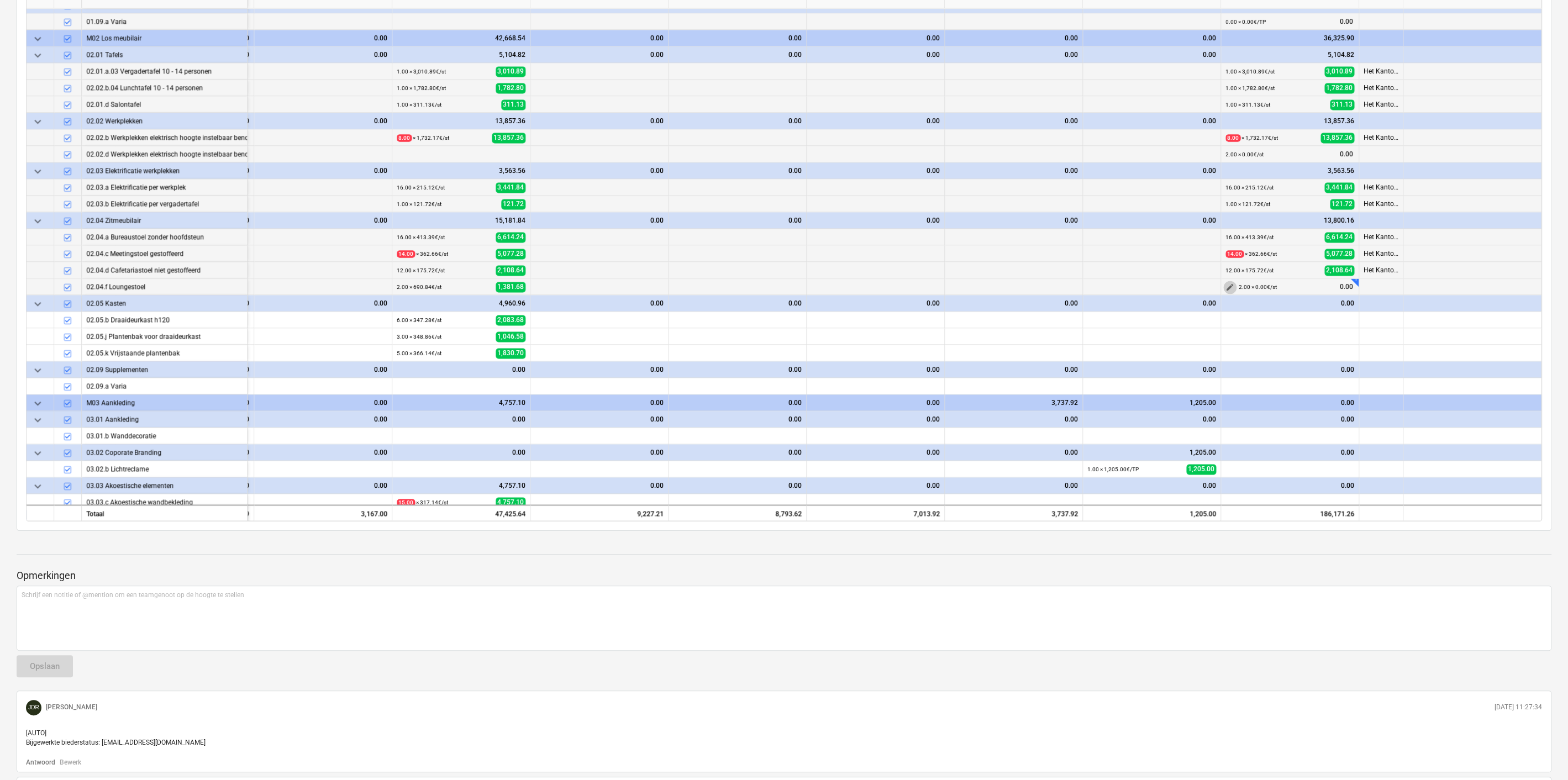
click at [1226, 282] on span "edit" at bounding box center [1230, 286] width 8 height 8
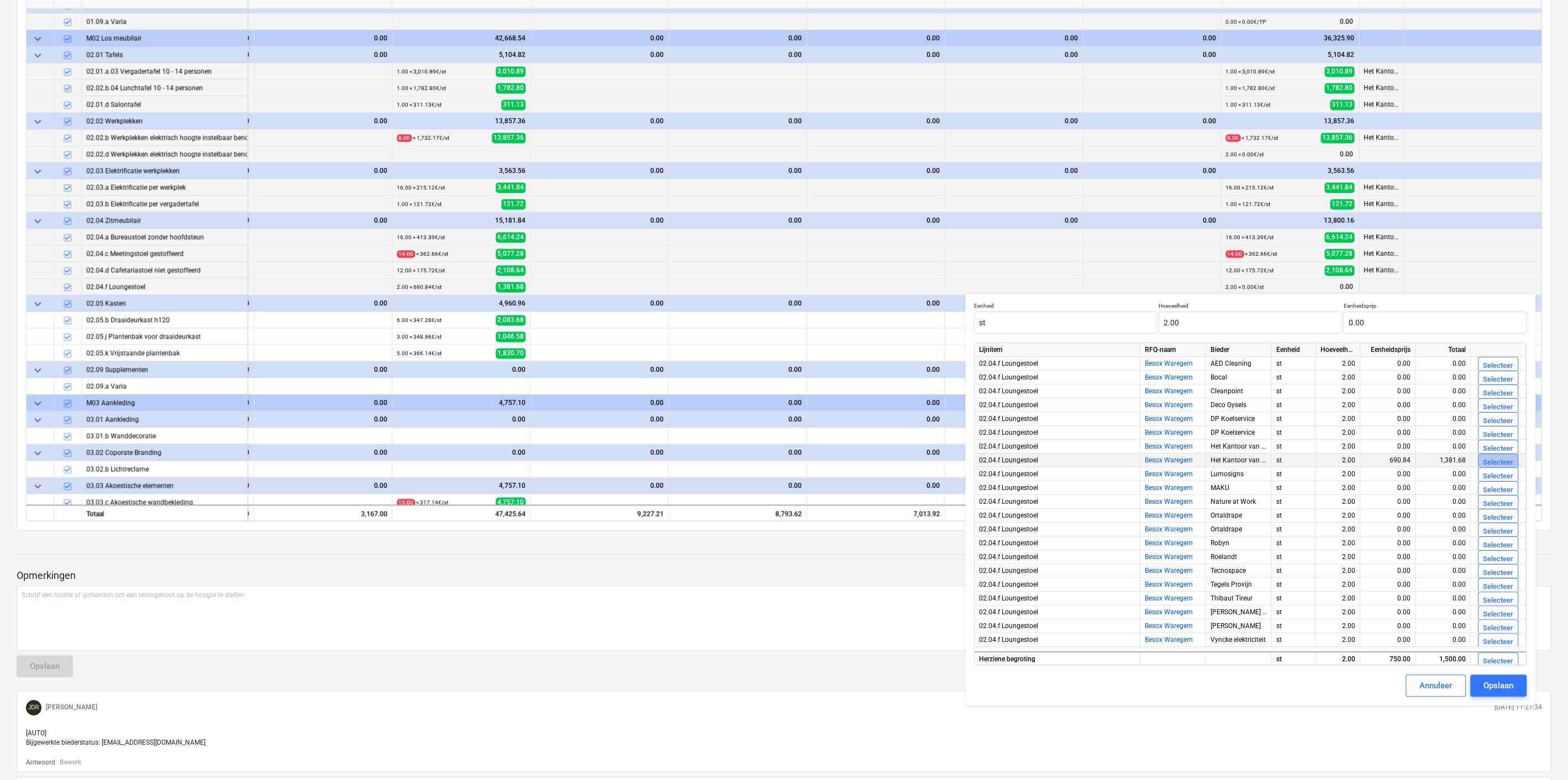
click at [1485, 458] on div "Selecteer" at bounding box center [1498, 463] width 31 height 13
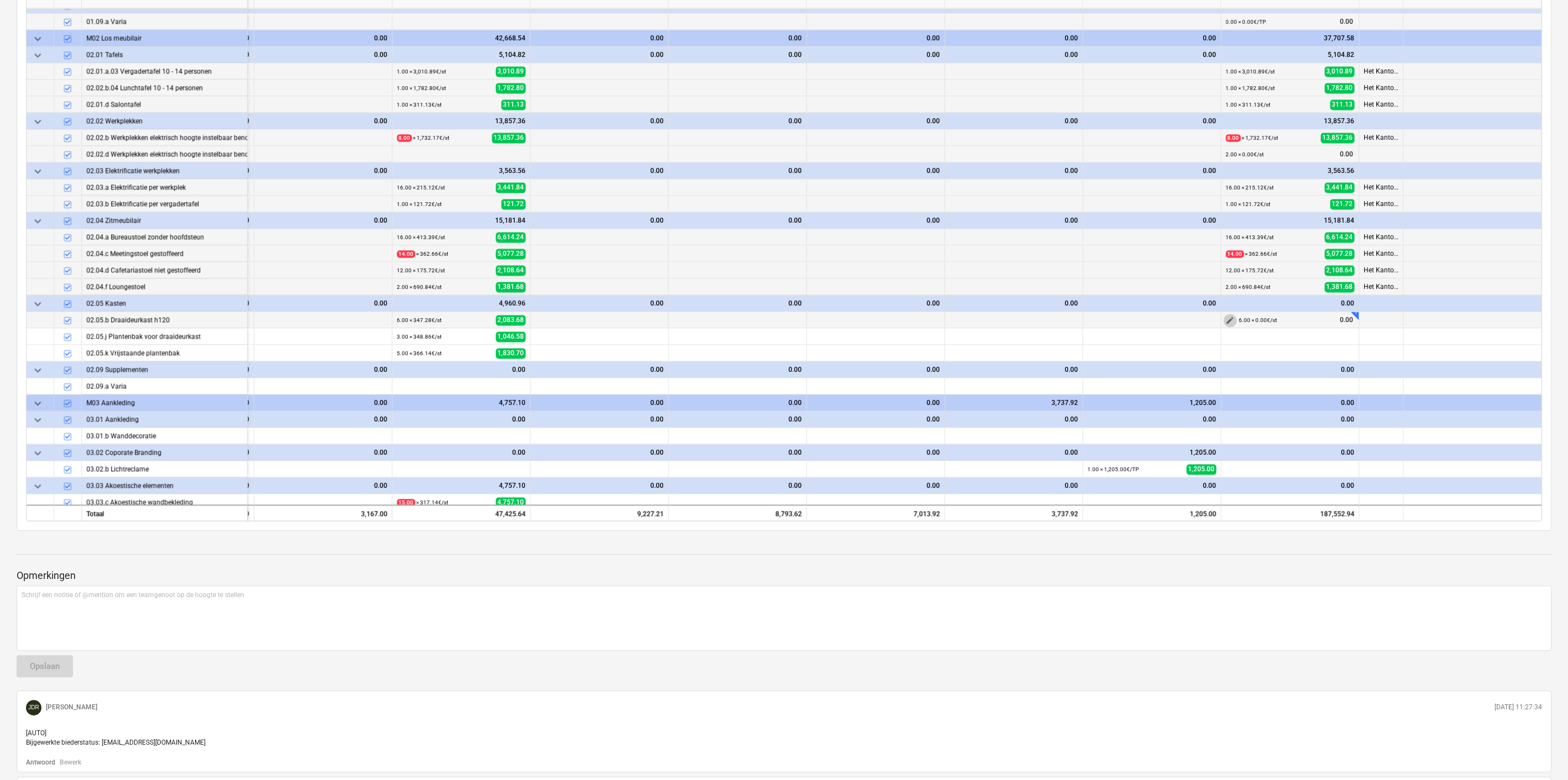
click at [1227, 317] on span "edit" at bounding box center [1230, 320] width 8 height 8
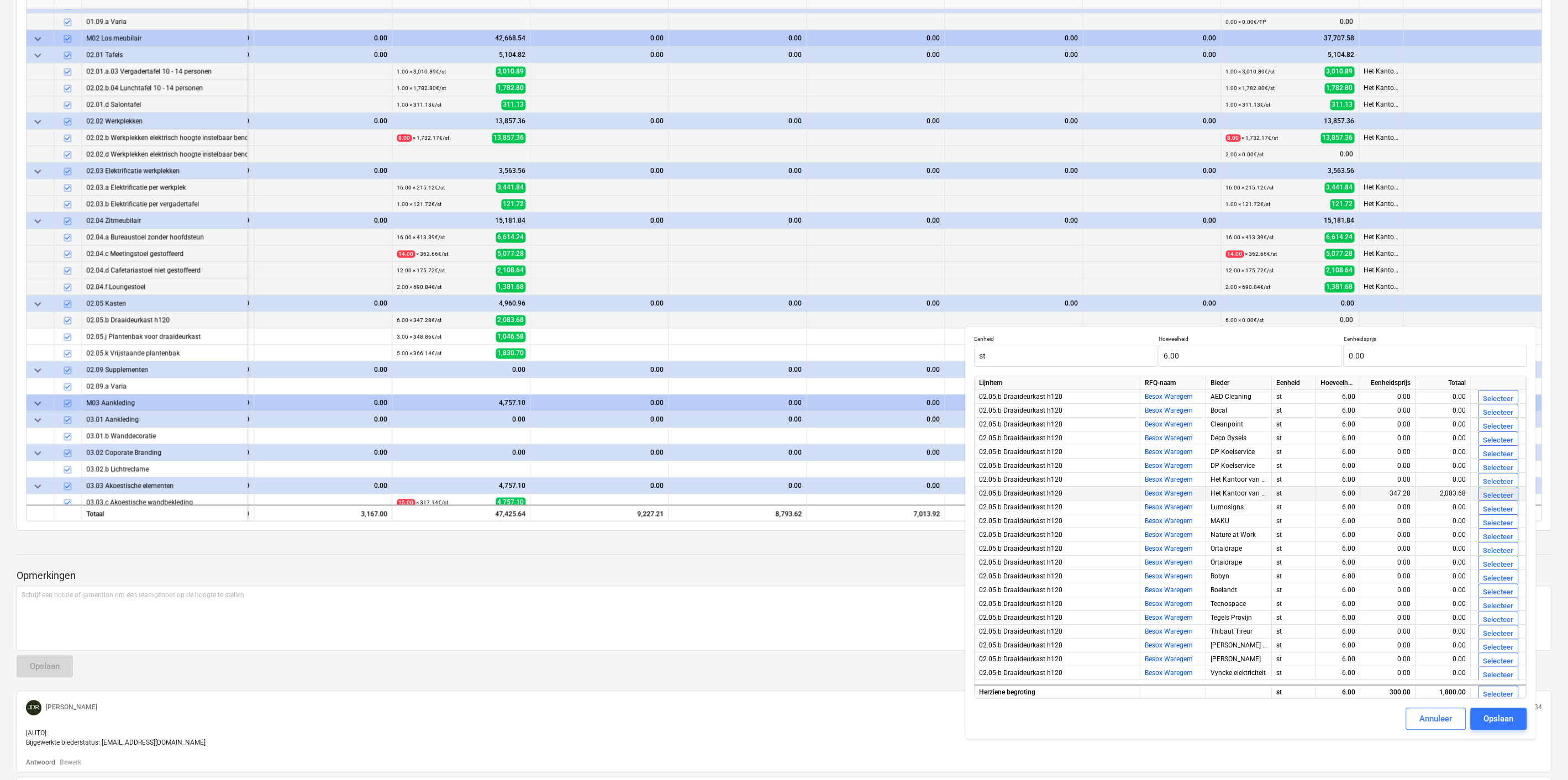
click at [1487, 491] on div "Selecteer" at bounding box center [1498, 496] width 31 height 13
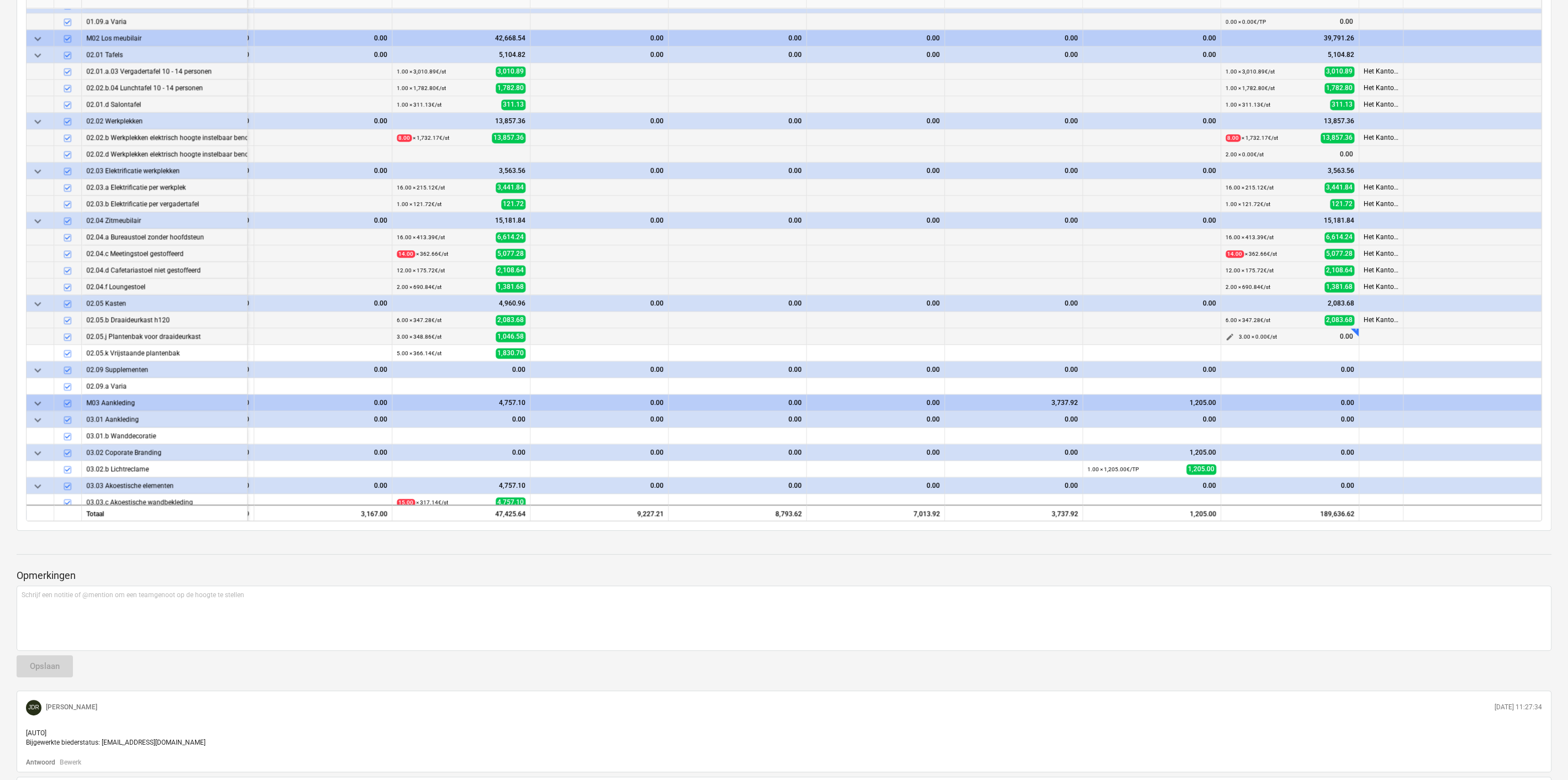
click at [1226, 333] on span "edit" at bounding box center [1230, 336] width 8 height 8
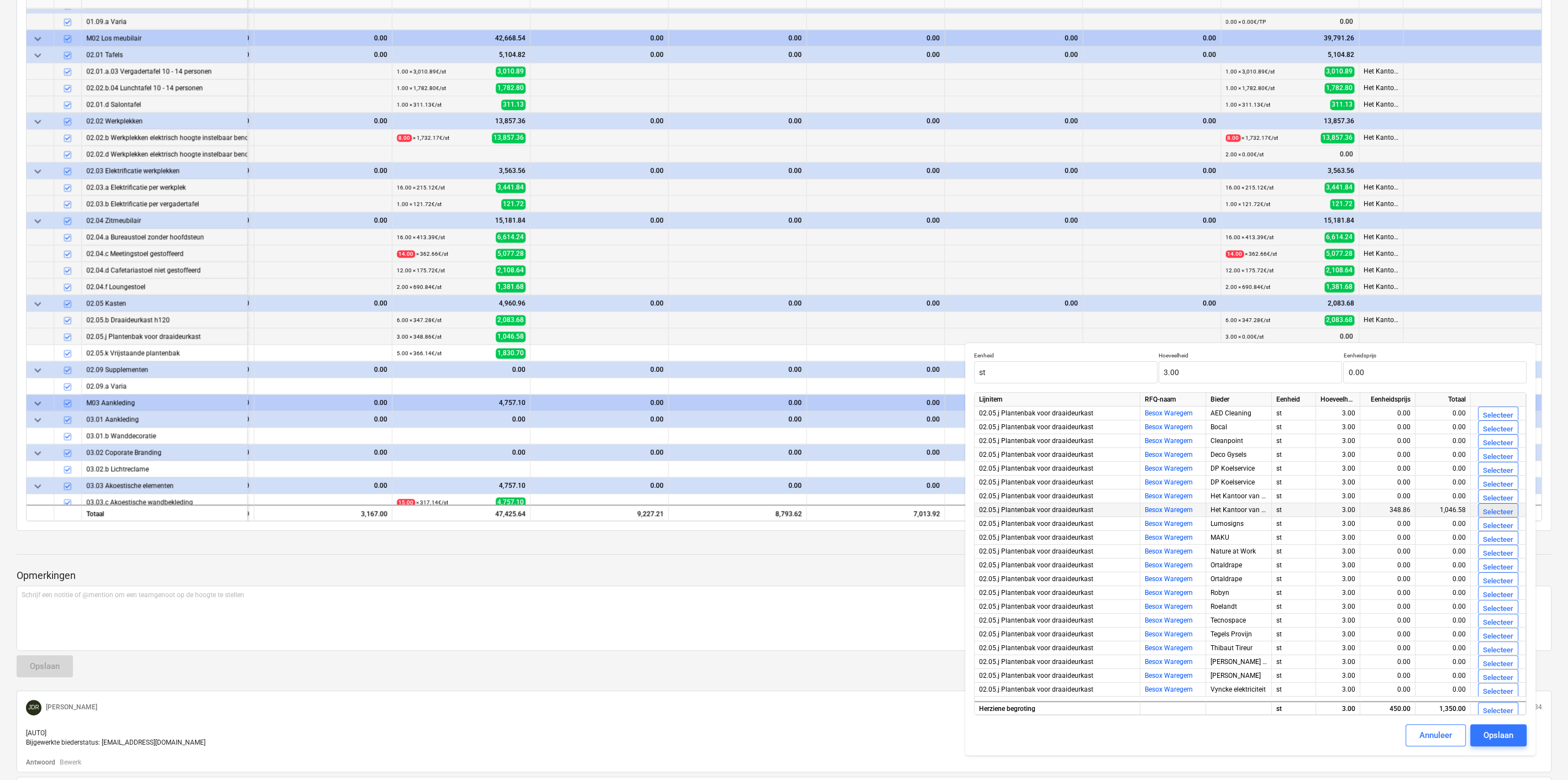
click at [1483, 508] on div "Selecteer" at bounding box center [1498, 513] width 31 height 13
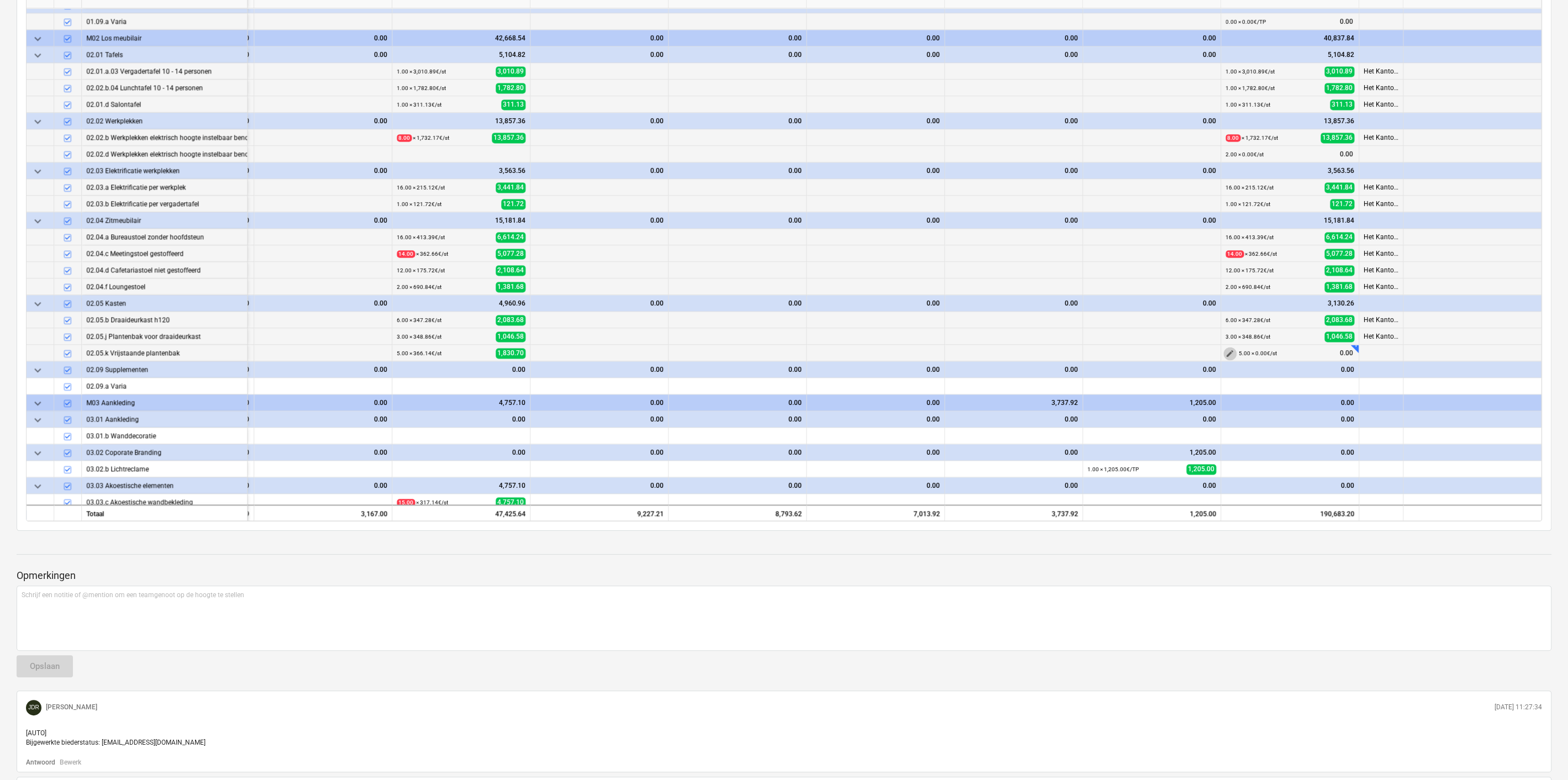
click at [1226, 349] on span "edit" at bounding box center [1230, 353] width 8 height 8
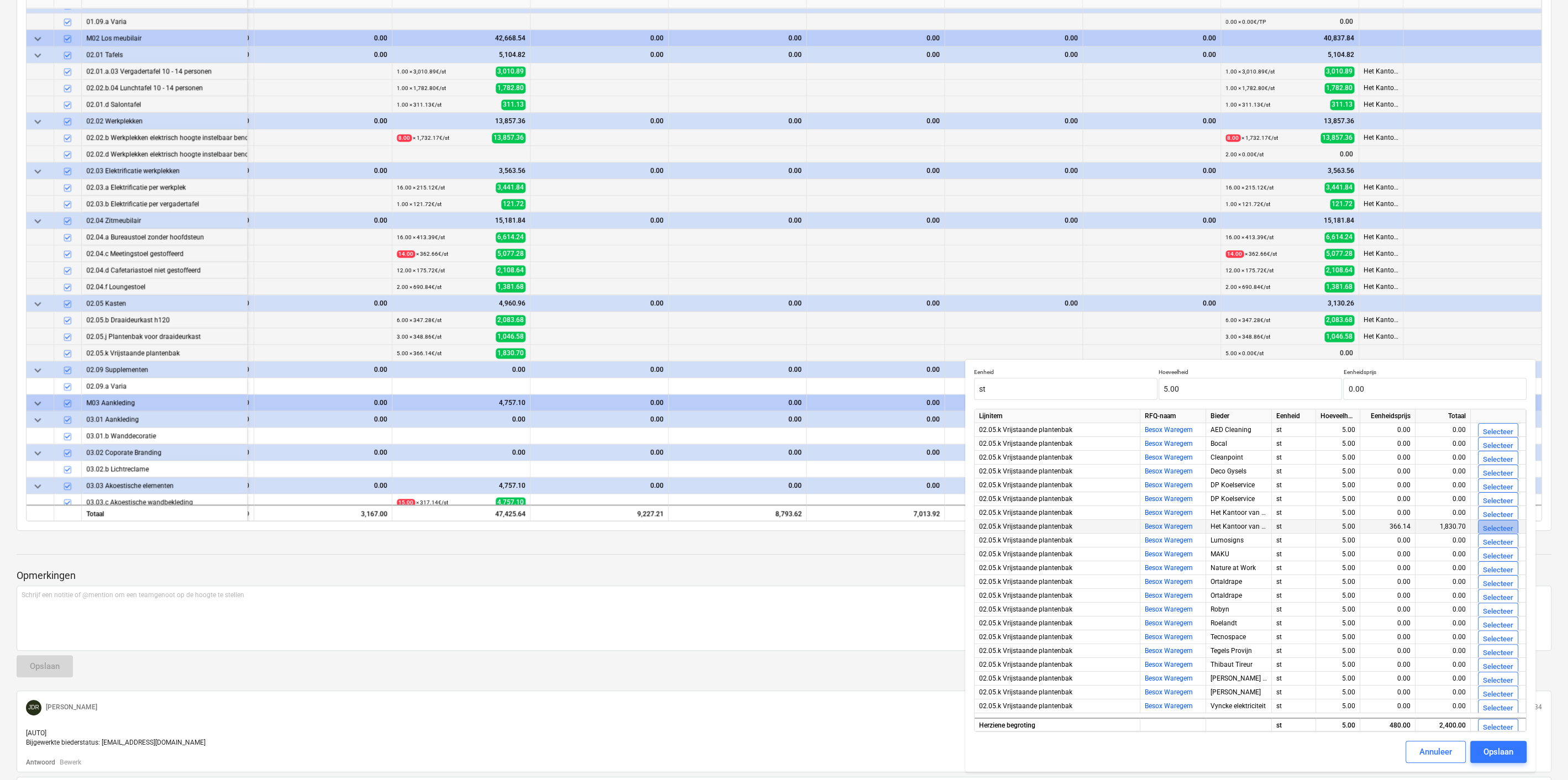
click at [1489, 526] on div "Selecteer" at bounding box center [1498, 529] width 31 height 13
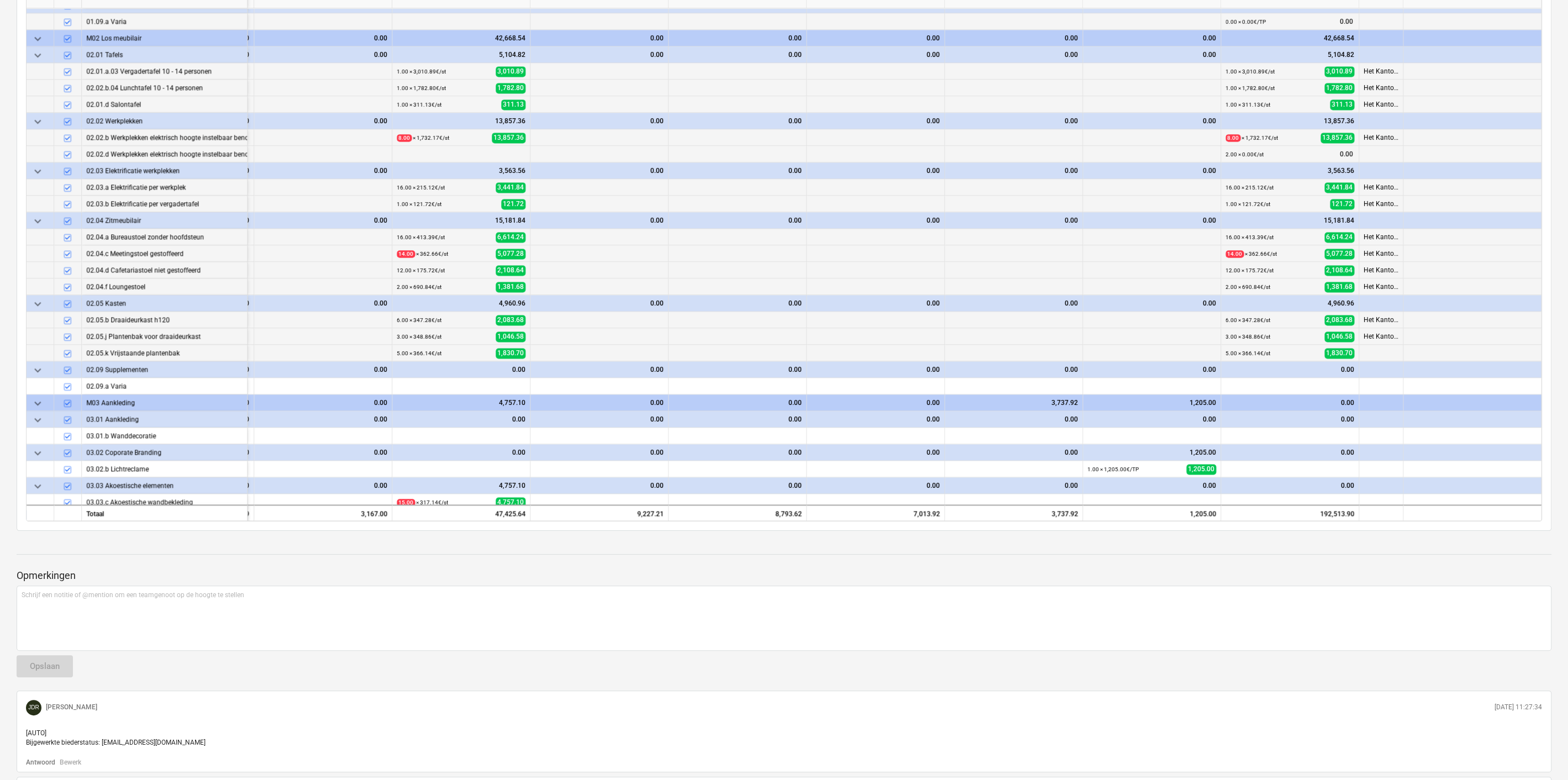
type textarea "x"
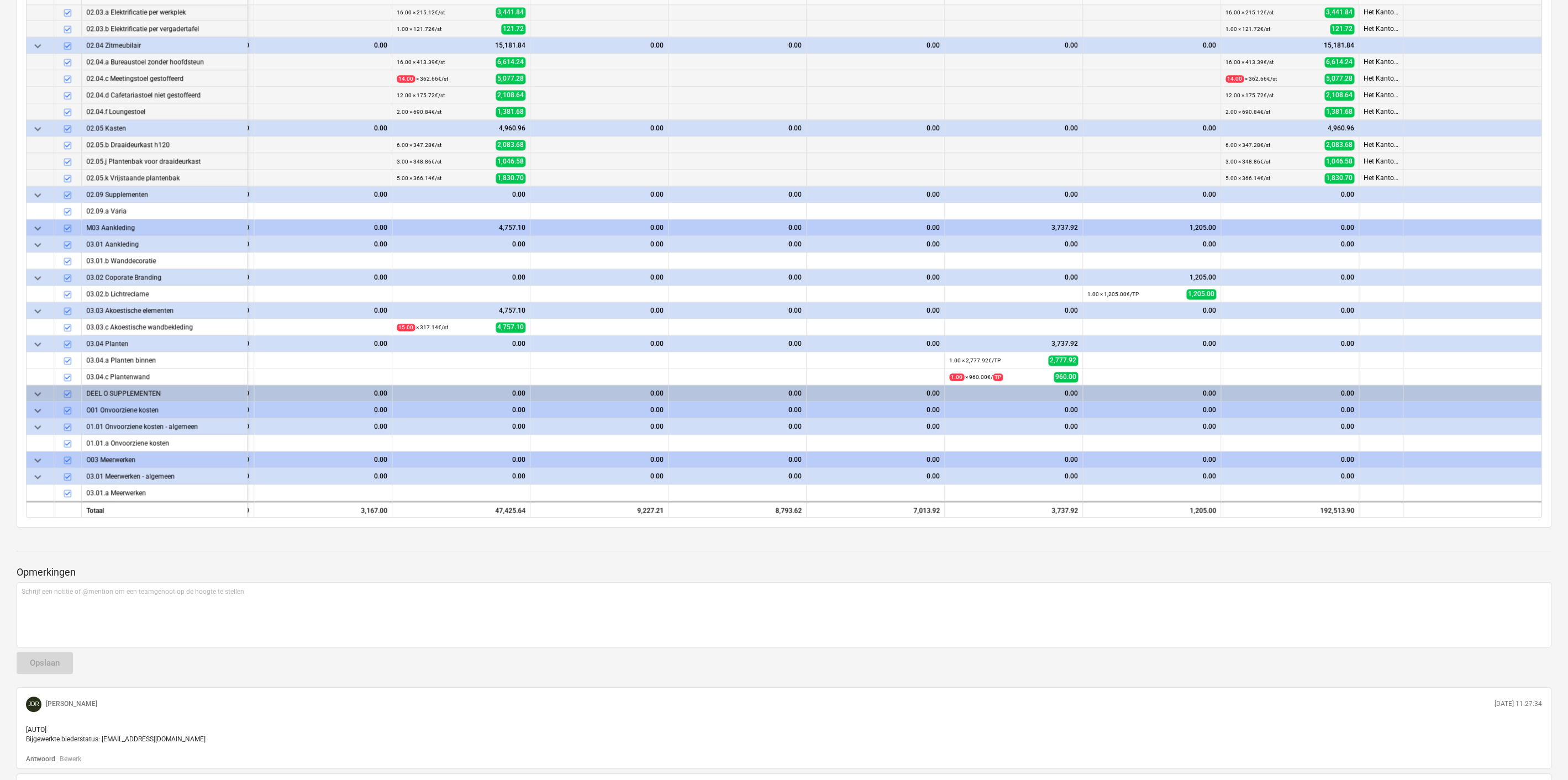
scroll to position [309, 0]
click at [1229, 206] on span "edit" at bounding box center [1230, 210] width 8 height 8
click at [1226, 255] on span "edit" at bounding box center [1230, 259] width 8 height 8
click at [1226, 289] on span "edit" at bounding box center [1230, 293] width 8 height 8
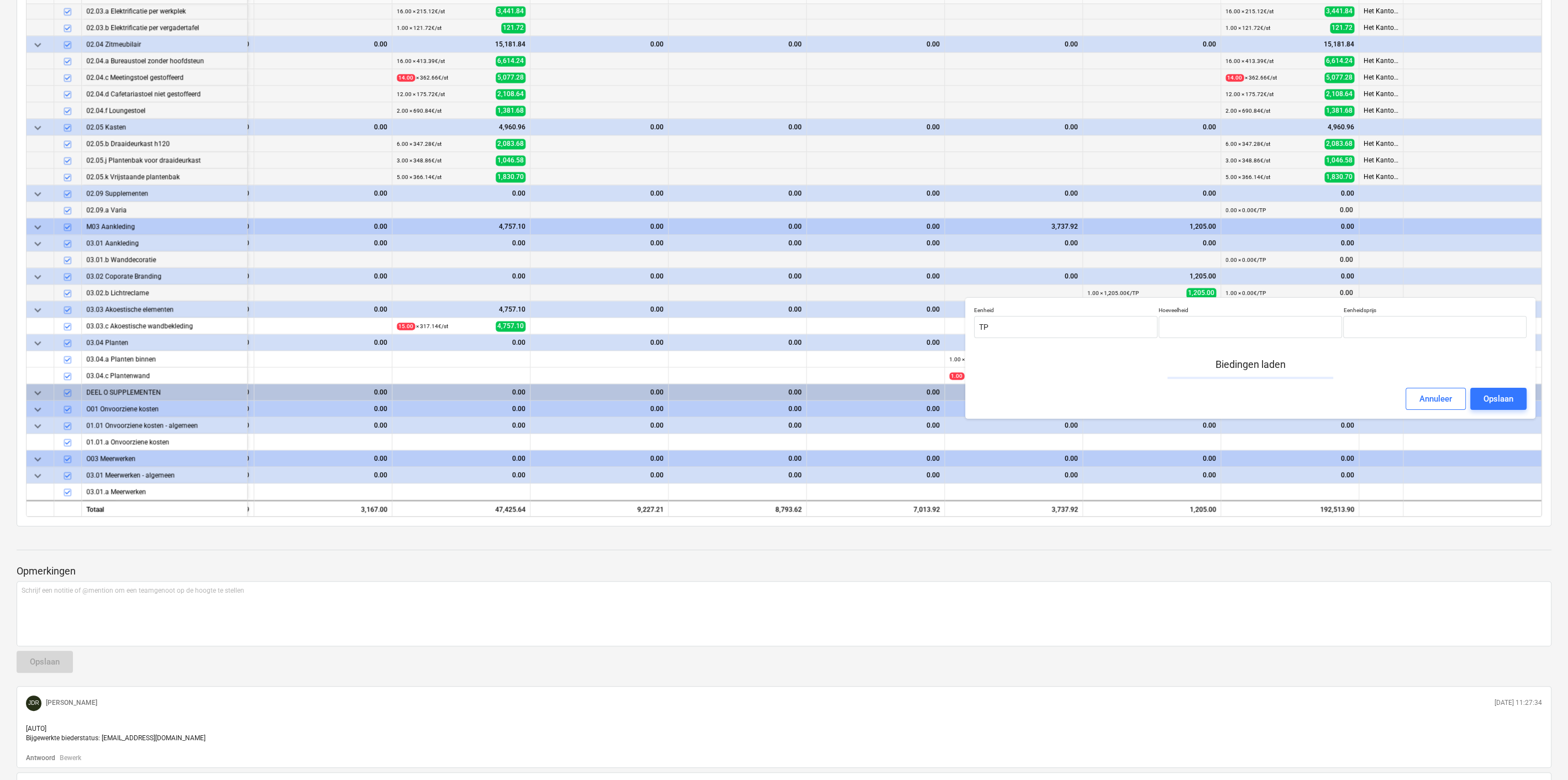
type input "1.00"
type input "0.00"
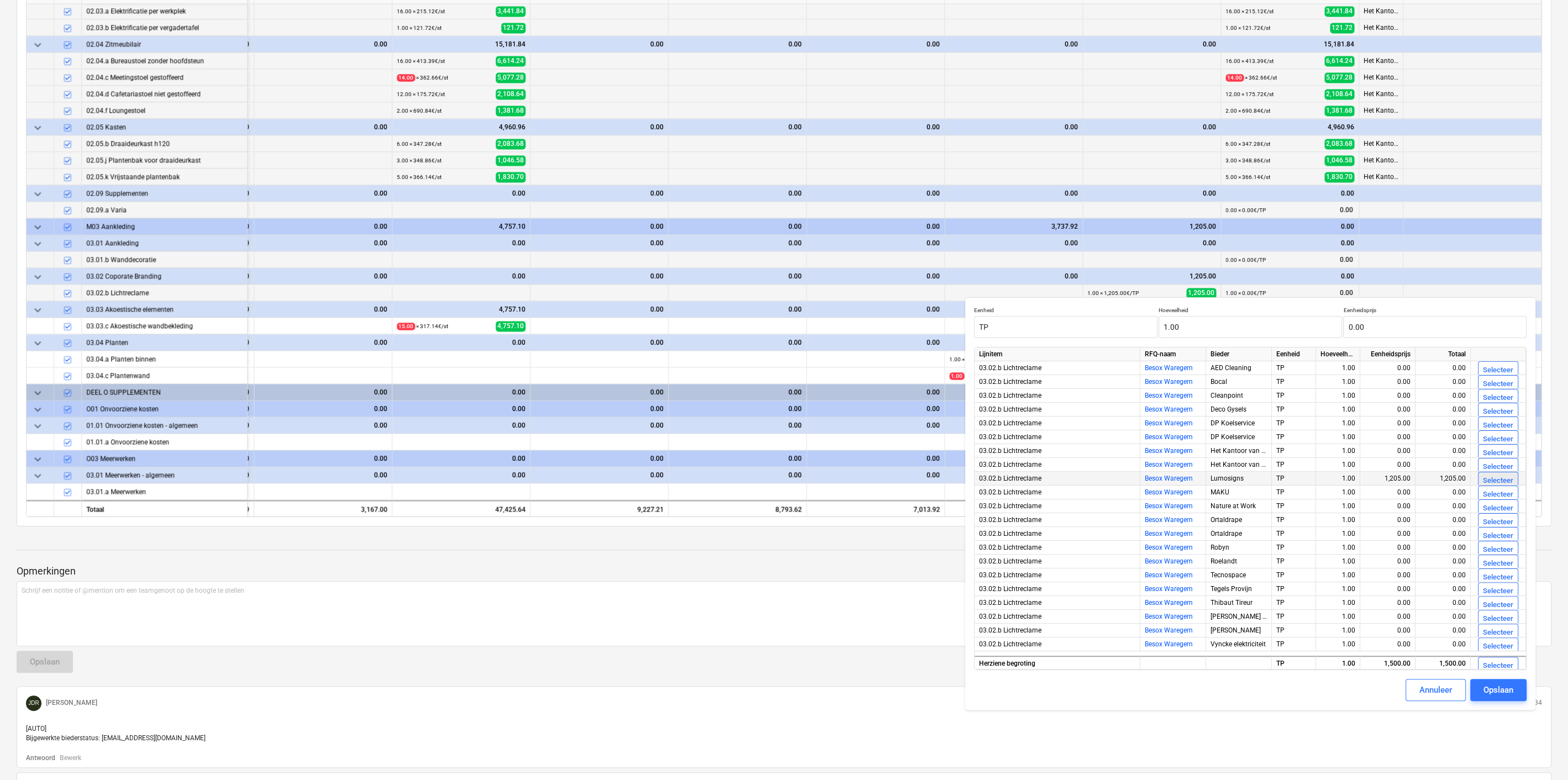
click at [1483, 481] on div "Selecteer" at bounding box center [1498, 481] width 31 height 13
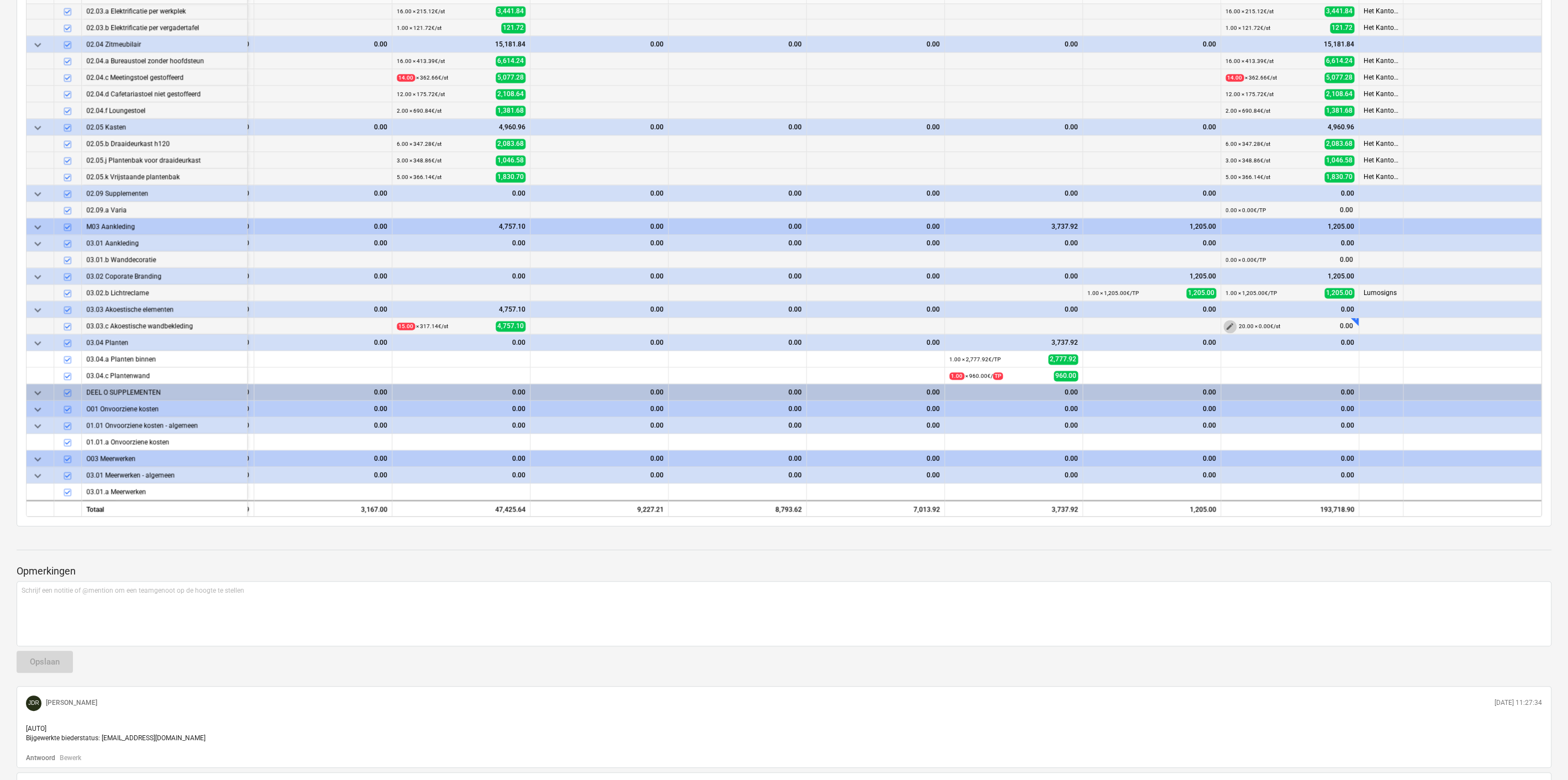
click at [1226, 322] on span "edit" at bounding box center [1230, 326] width 8 height 8
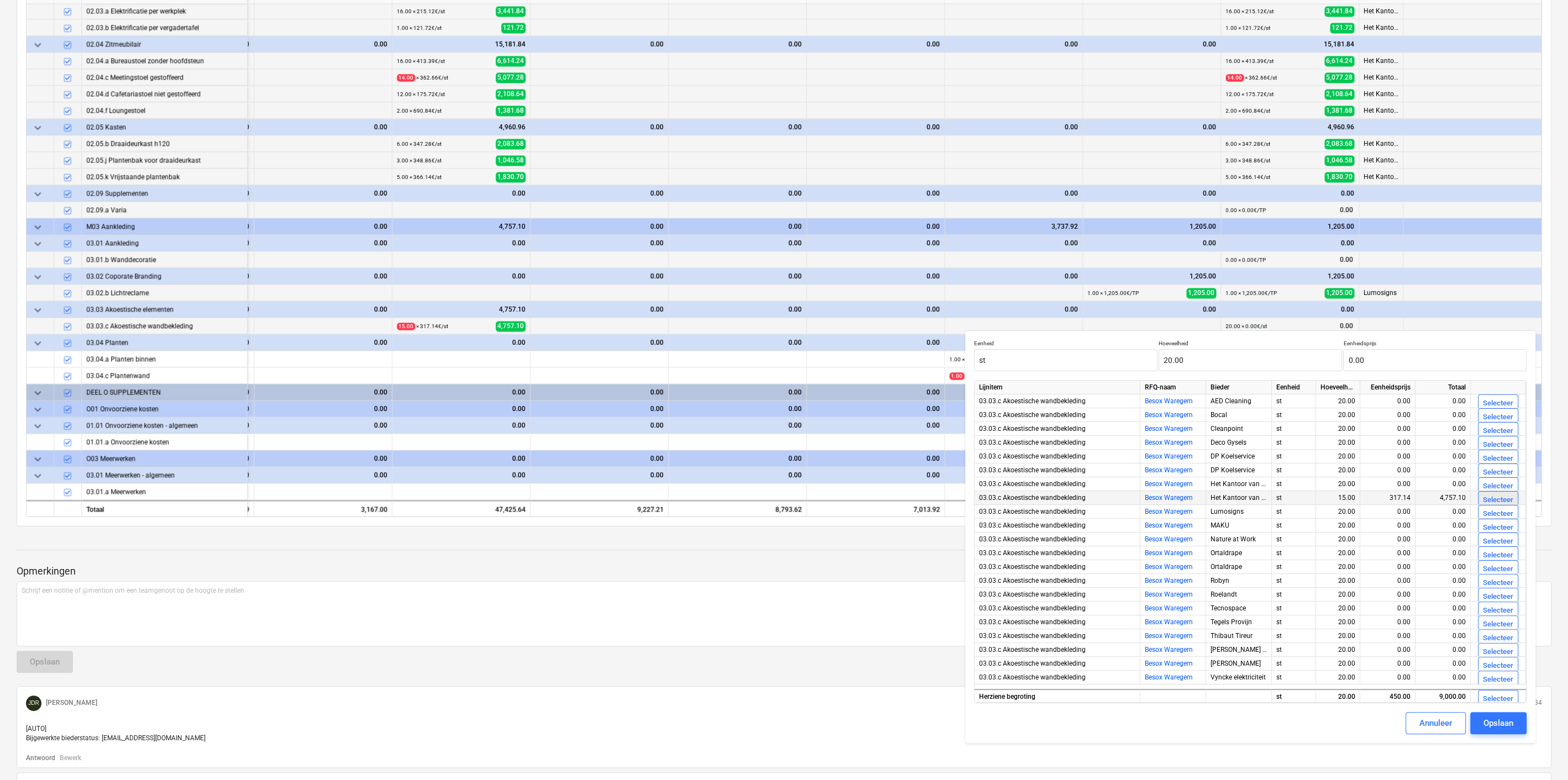
click at [1494, 499] on div "Selecteer" at bounding box center [1498, 500] width 31 height 13
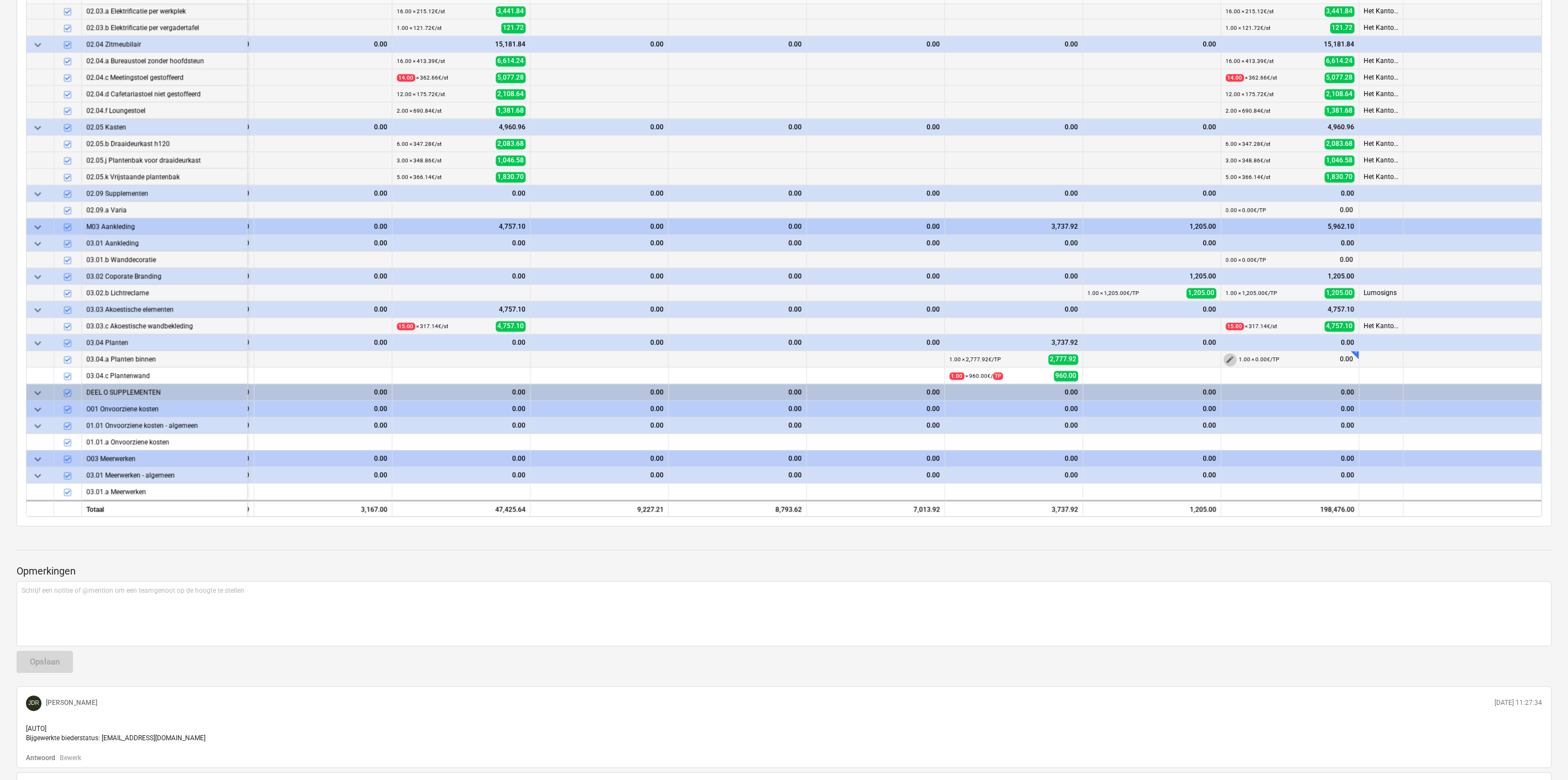
click at [1230, 355] on span "edit" at bounding box center [1230, 359] width 8 height 8
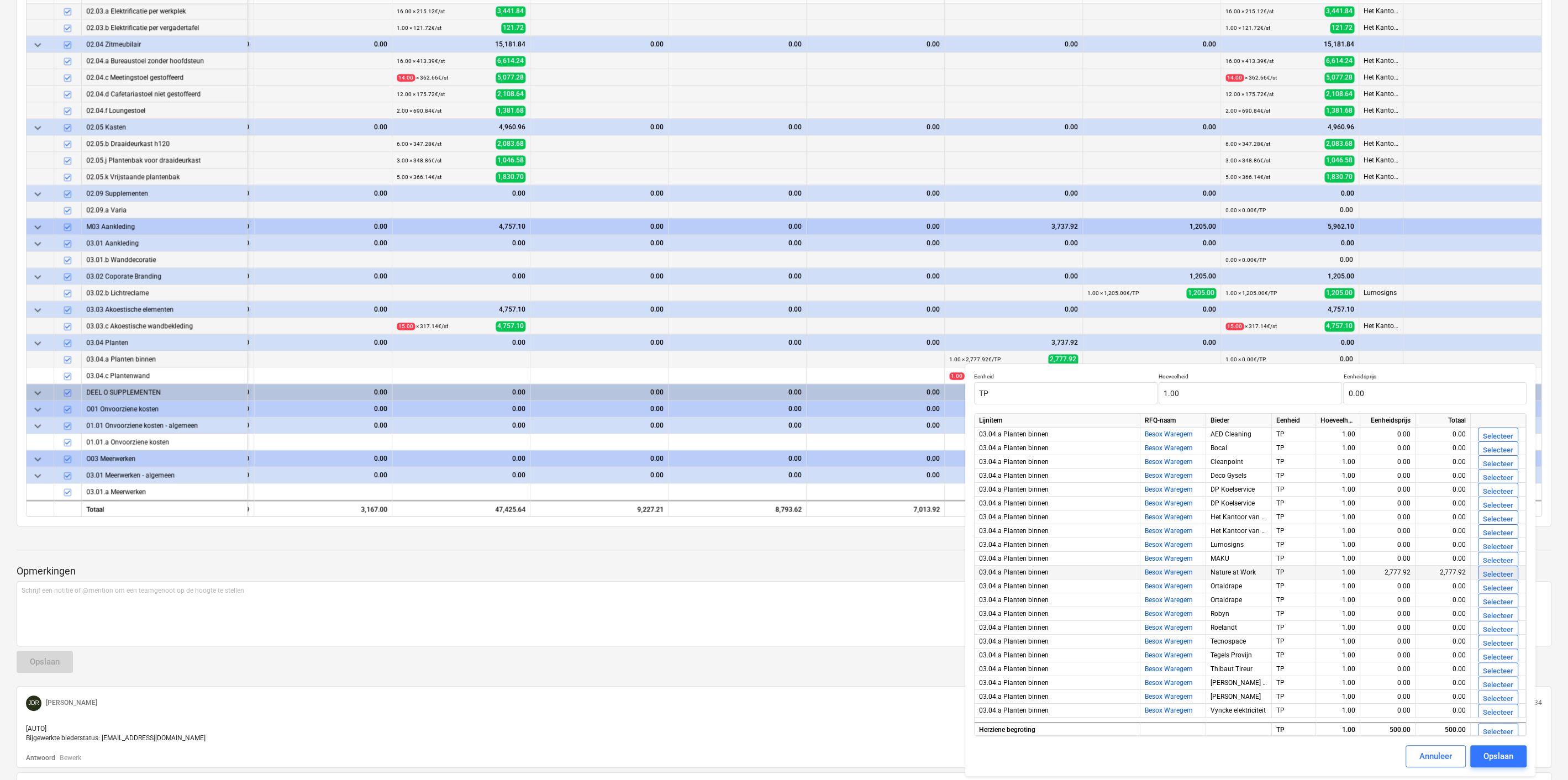
click at [1511, 568] on div "Selecteer" at bounding box center [1498, 575] width 31 height 13
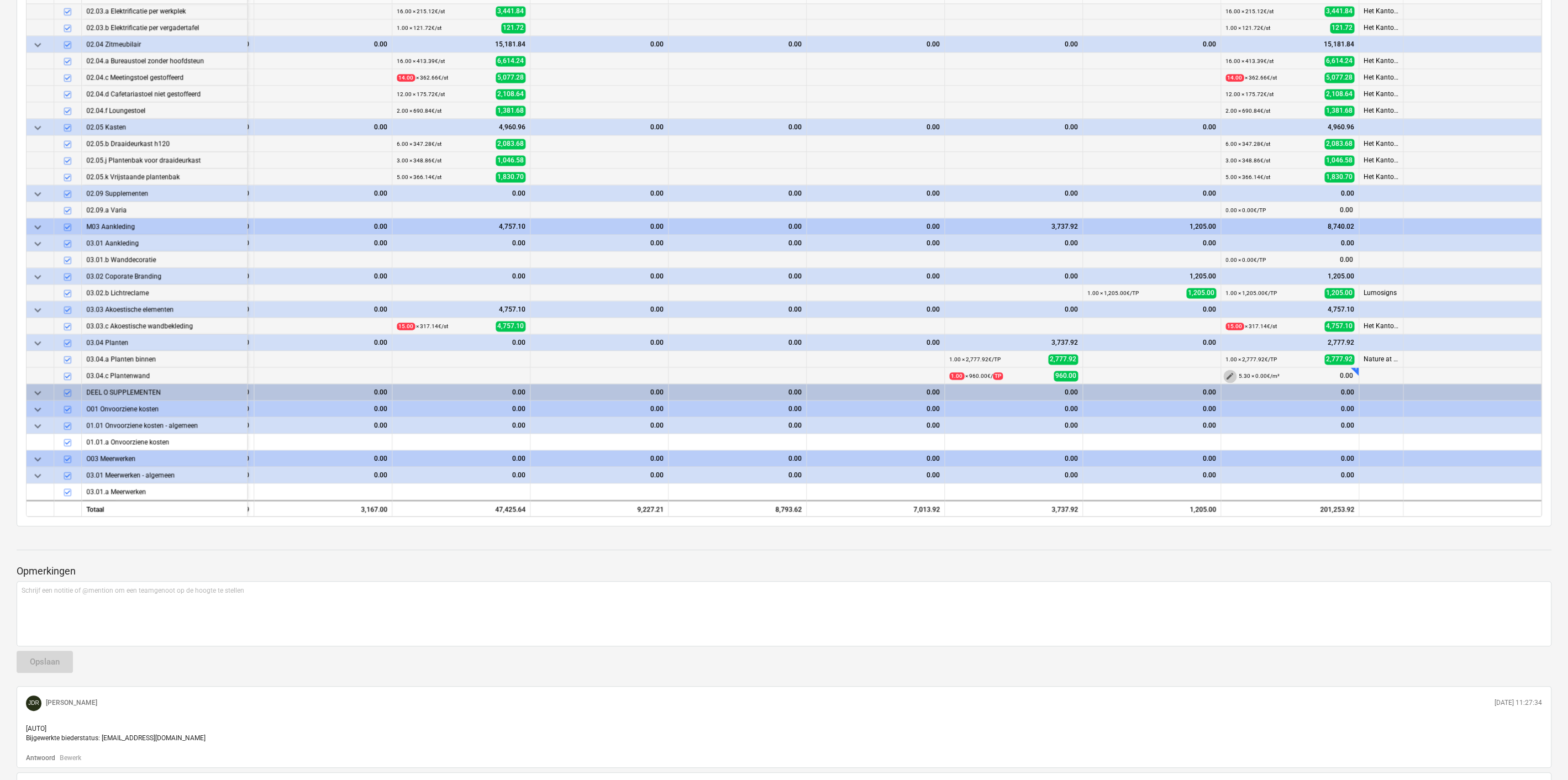
click at [1227, 372] on span "edit" at bounding box center [1230, 376] width 8 height 8
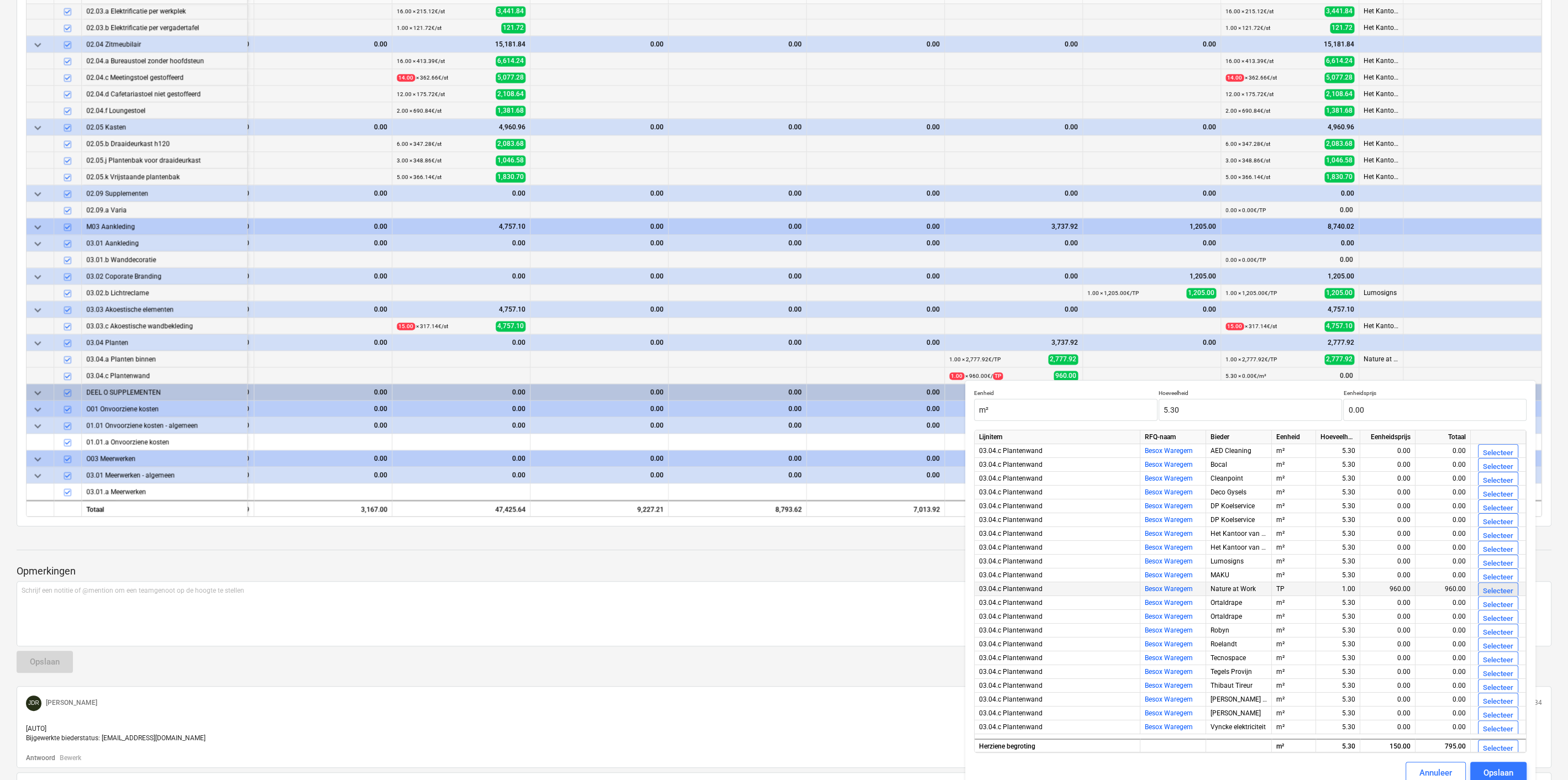
click at [1498, 586] on div "Selecteer" at bounding box center [1498, 592] width 31 height 13
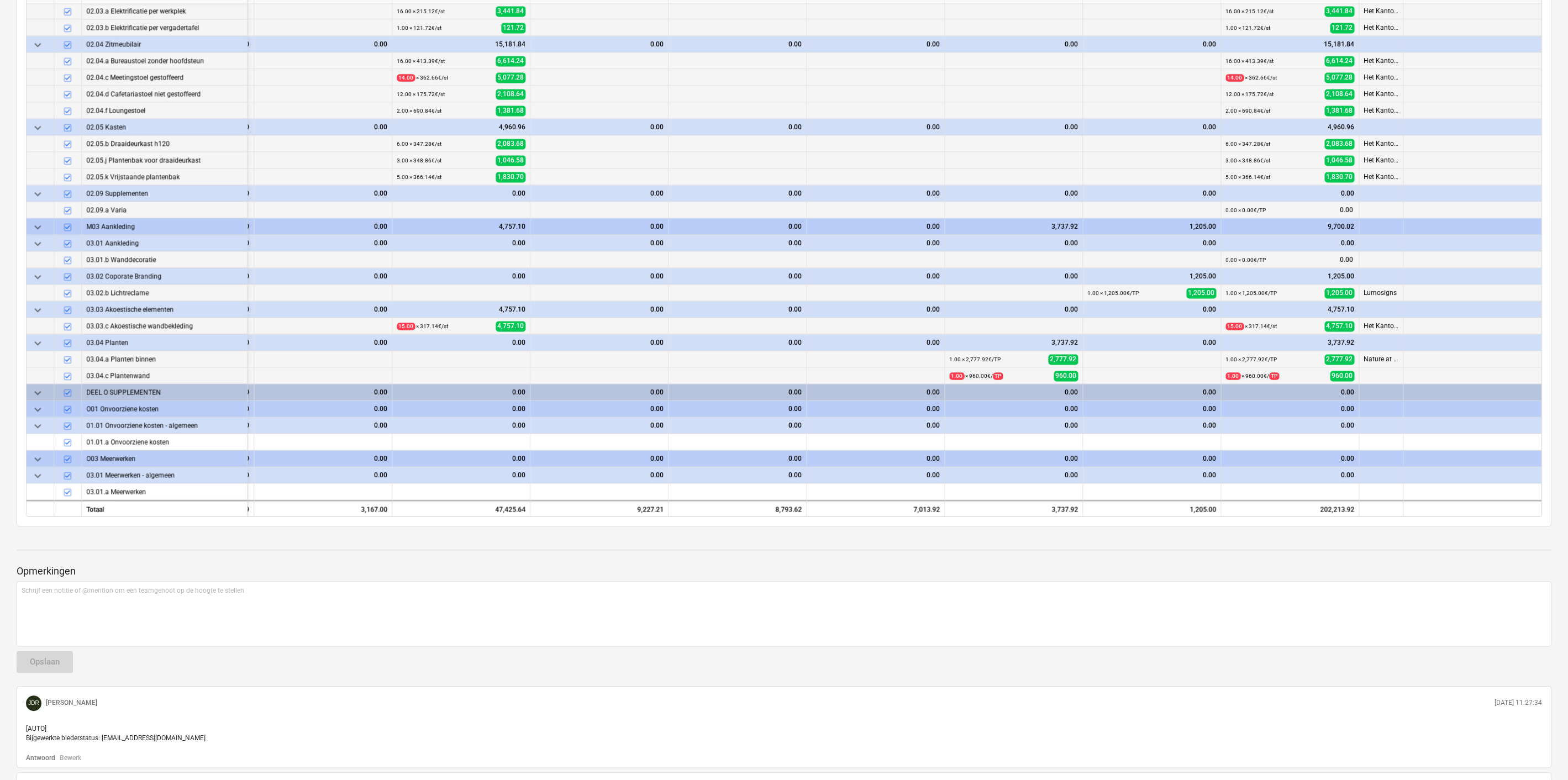
type textarea "x"
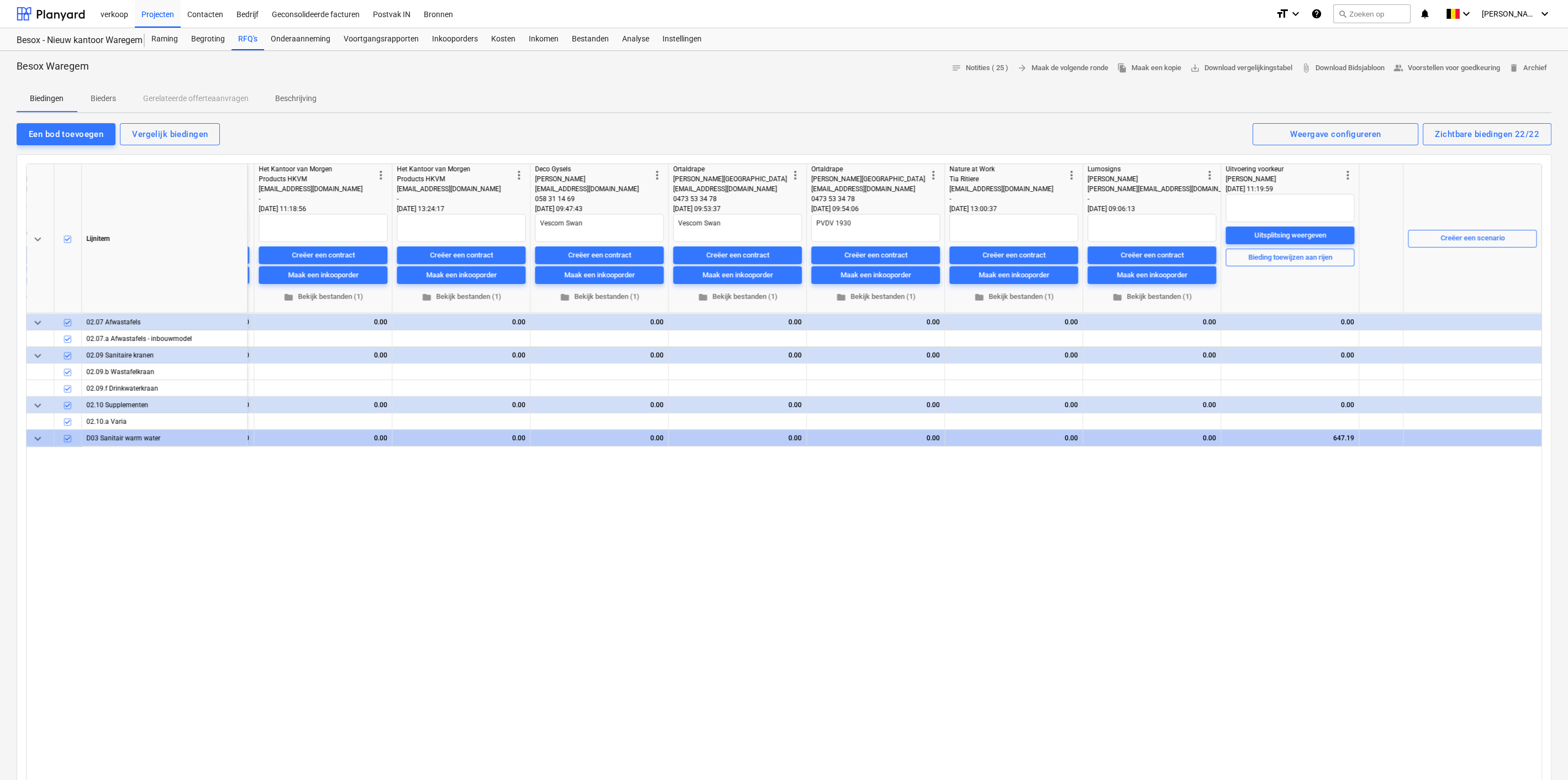
scroll to position [0, 2079]
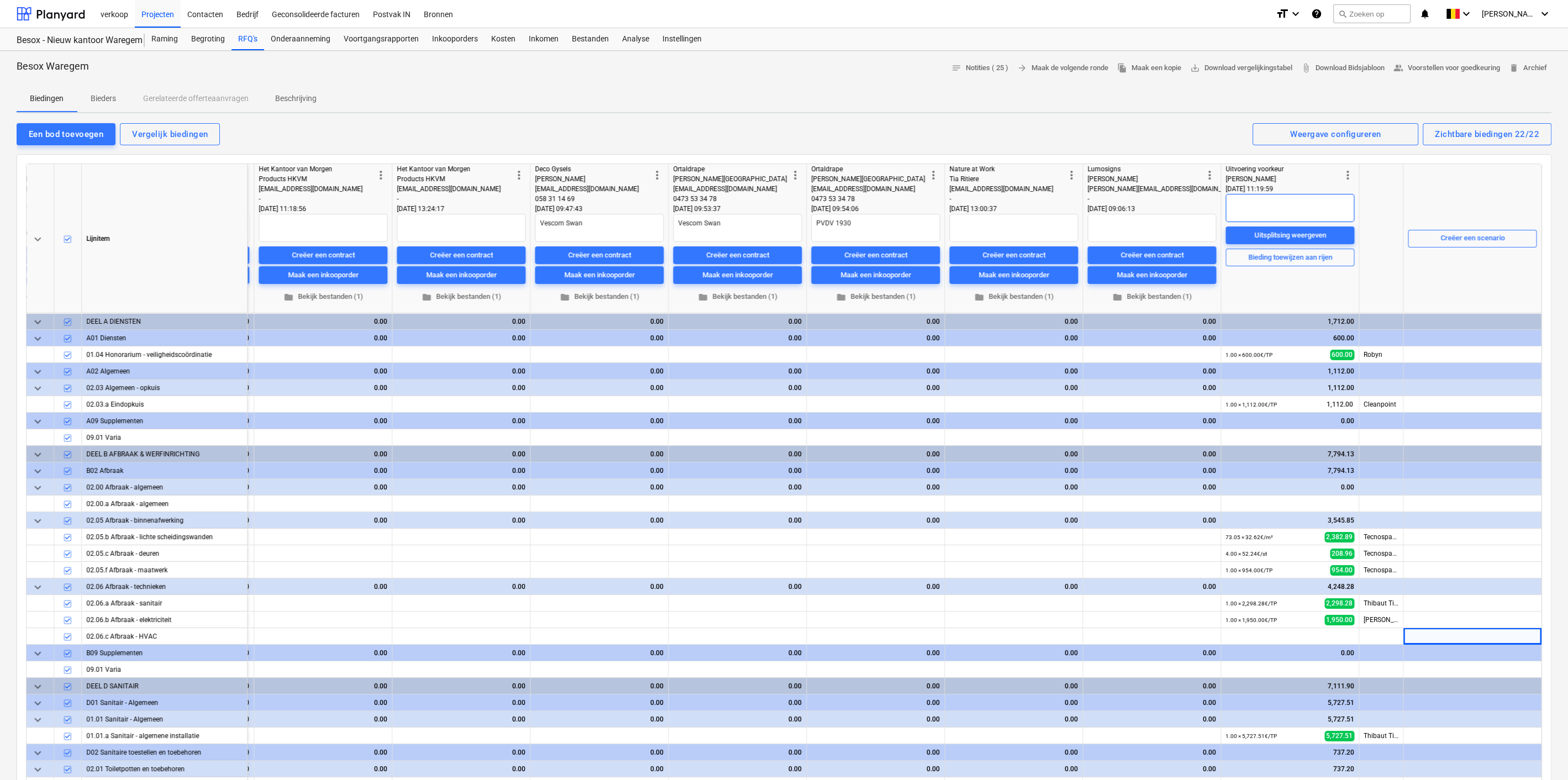
click at [1282, 204] on textarea at bounding box center [1290, 208] width 129 height 28
type textarea "K"
type textarea "x"
type textarea "Kl"
type textarea "x"
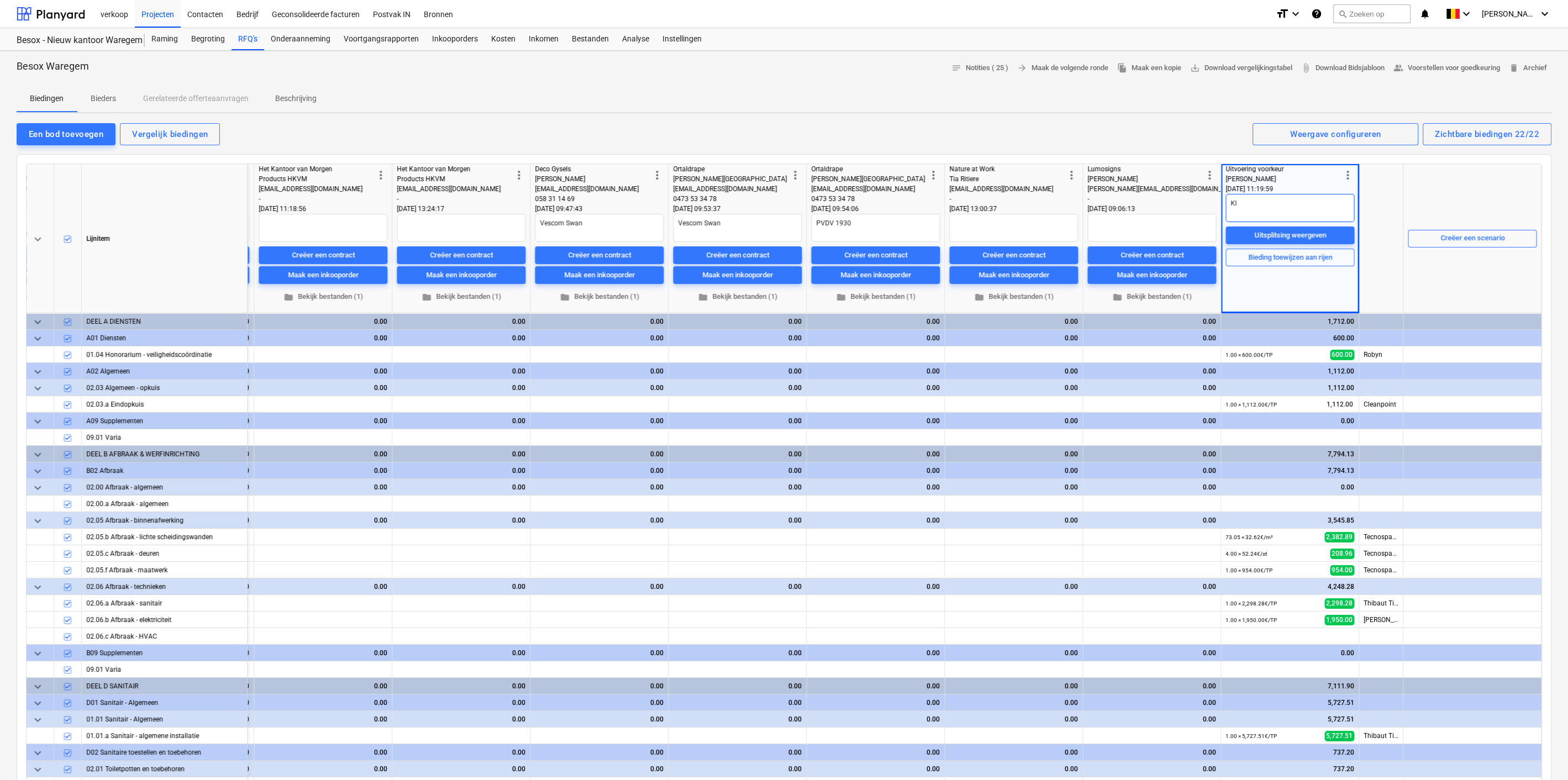
type textarea "Kle"
type textarea "x"
type textarea "Klei"
type textarea "x"
type textarea "Klein"
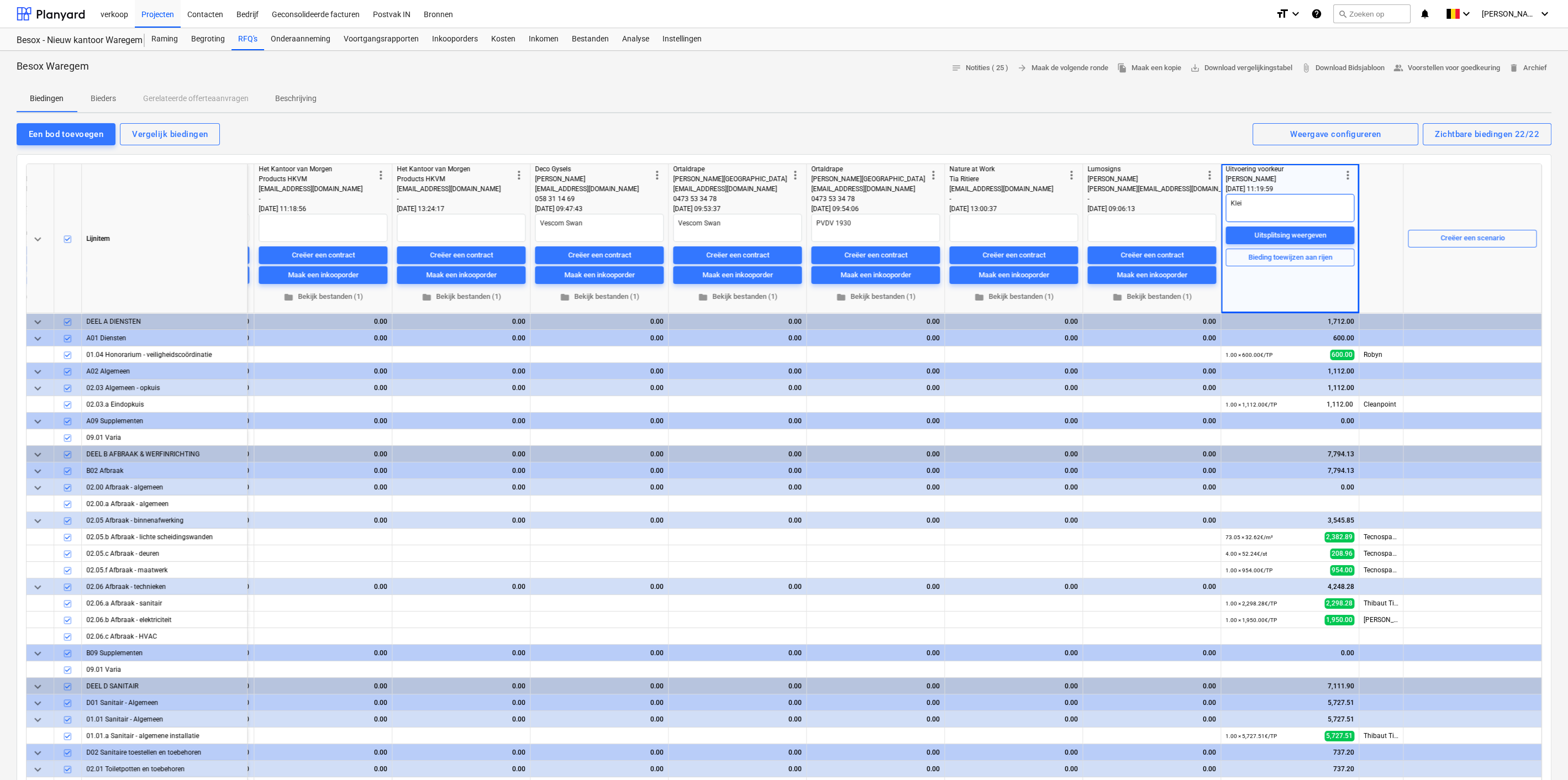
type textarea "x"
type textarea "Kleine"
type textarea "x"
type textarea "Kleine"
type textarea "x"
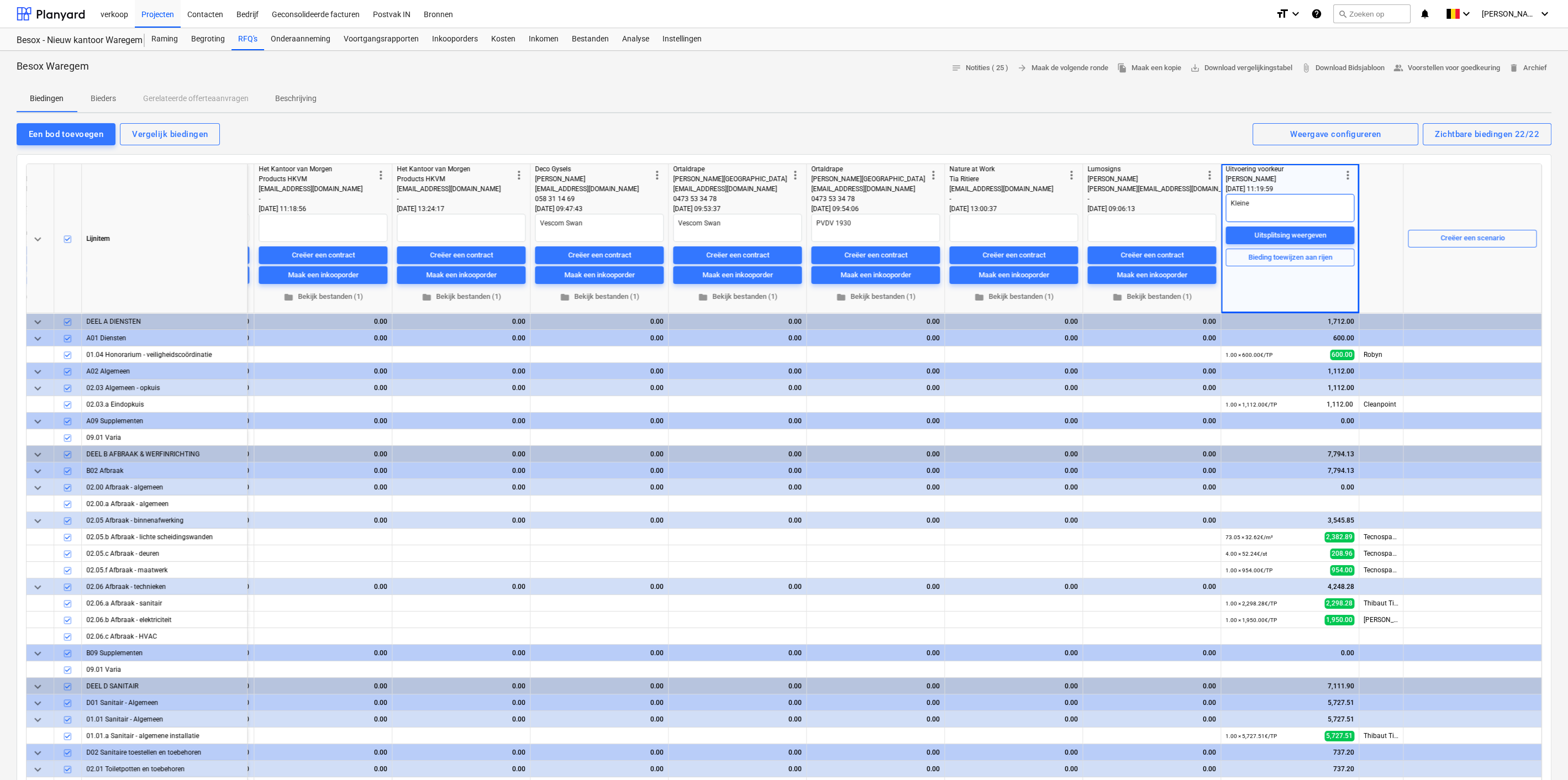
type textarea "Kleine a"
type textarea "x"
type textarea "Kleine aa"
type textarea "x"
type textarea "Kleine aan"
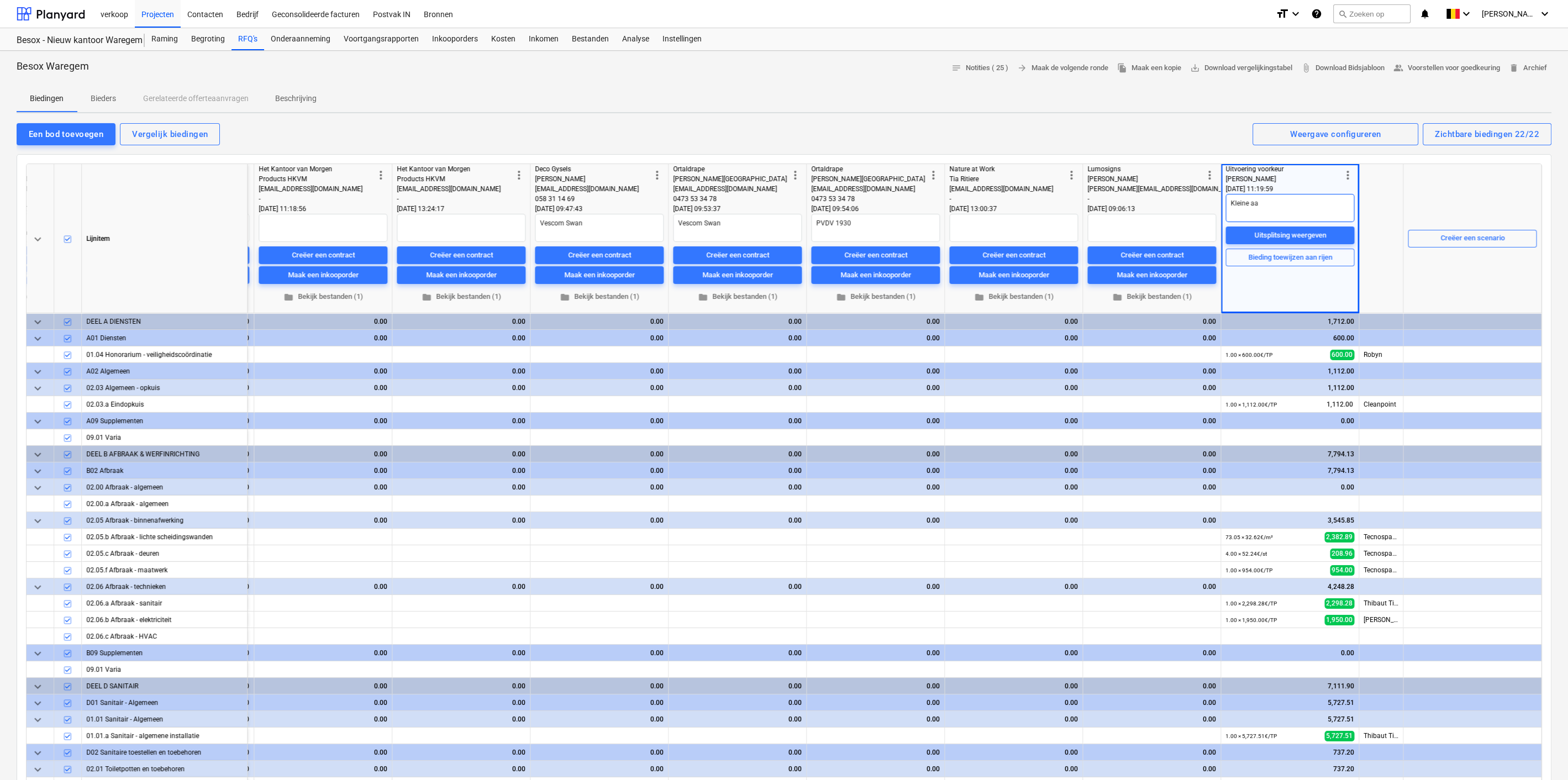
type textarea "x"
type textarea "Kleine aanp"
type textarea "x"
type textarea "Kleine aanpa"
type textarea "x"
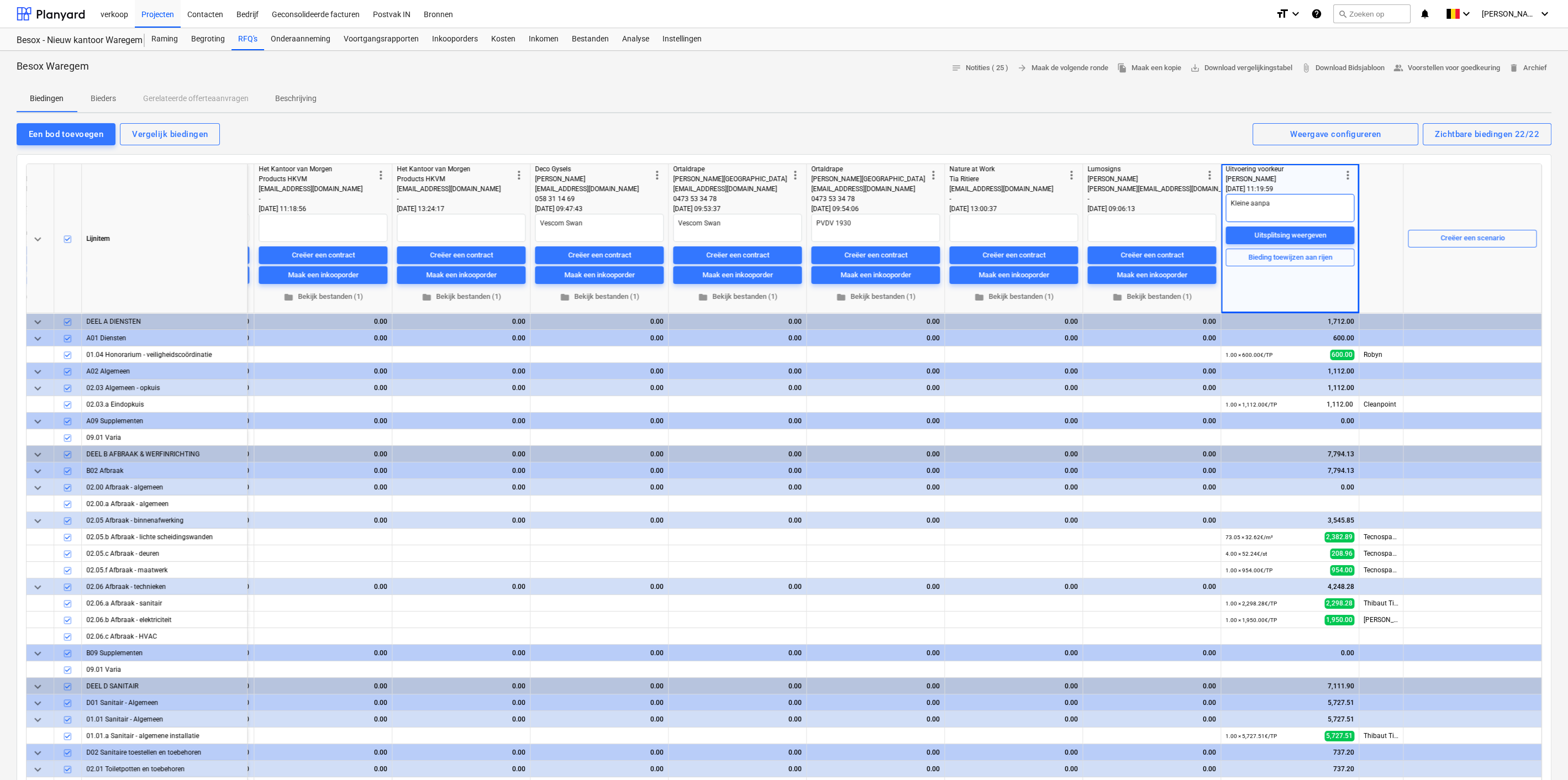
type textarea "Kleine aanpas"
type textarea "x"
type textarea "Kleine aanpass"
type textarea "x"
type textarea "Kleine aanpassi"
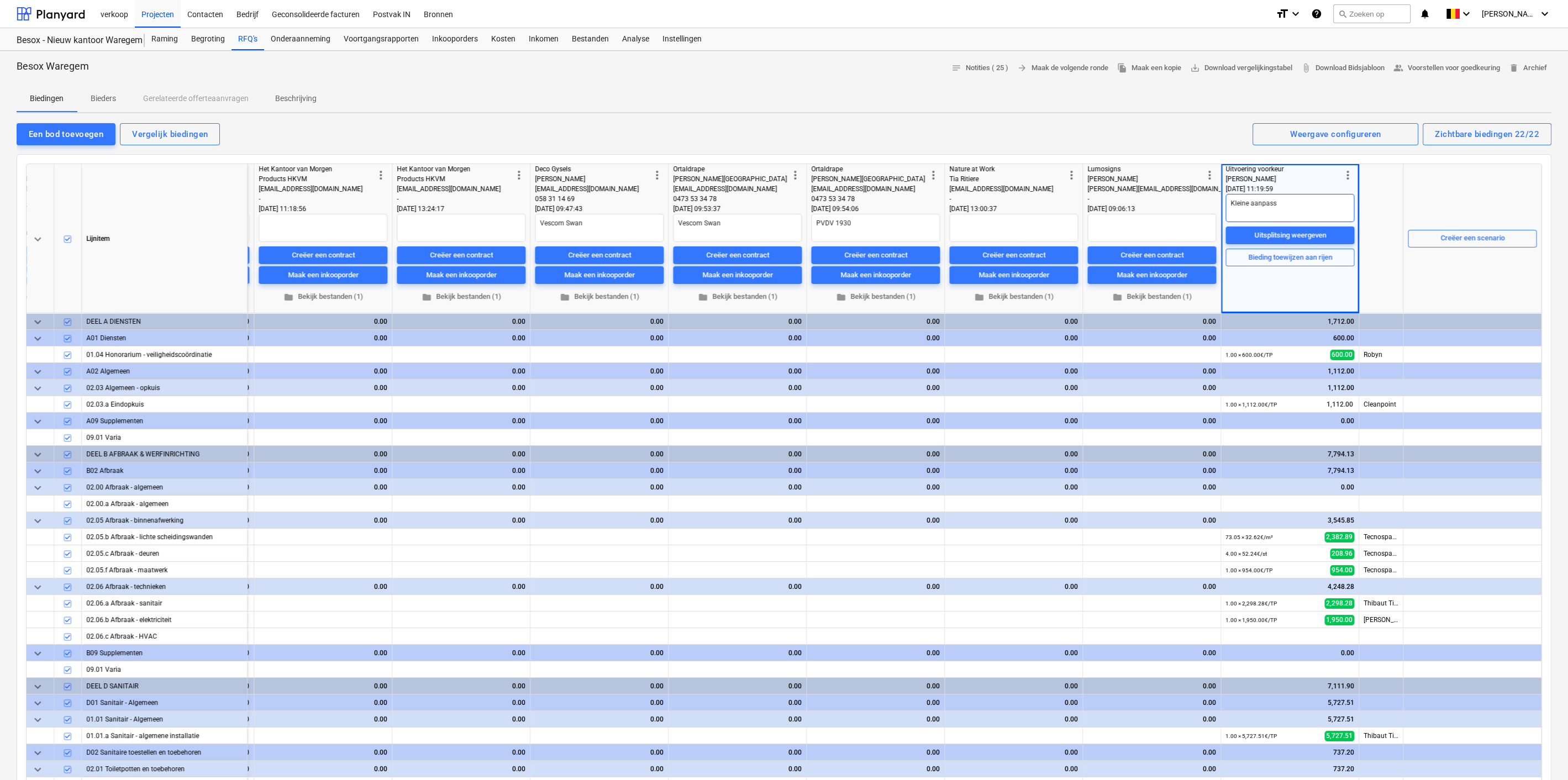
type textarea "x"
type textarea "Kleine aanpassin"
type textarea "x"
type textarea "Kleine aanpassing"
type textarea "x"
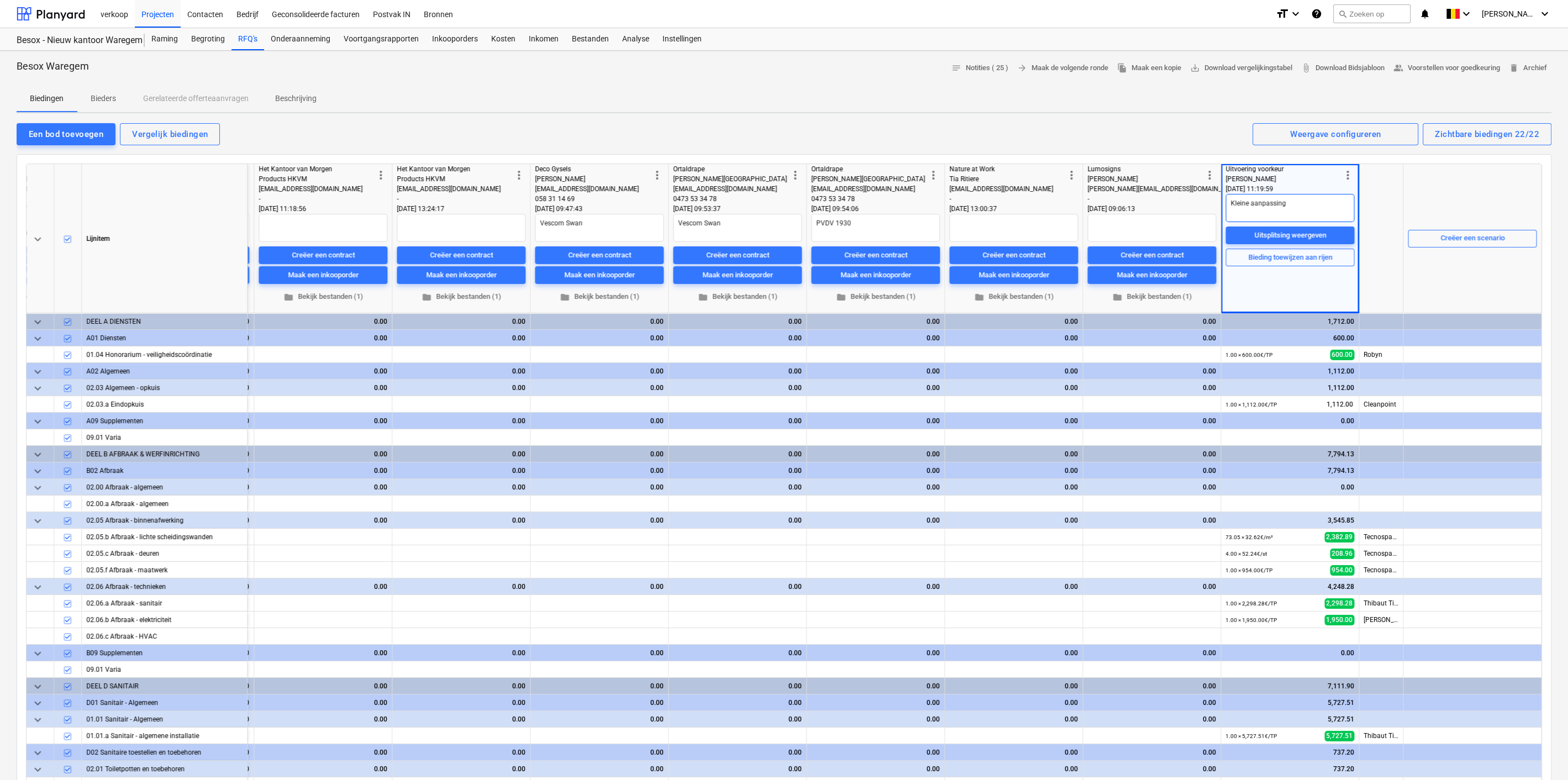
type textarea "Kleine aanpassing"
type textarea "x"
type textarea "Kleine aanpassing a"
type textarea "x"
type textarea "Kleine aanpassing aa"
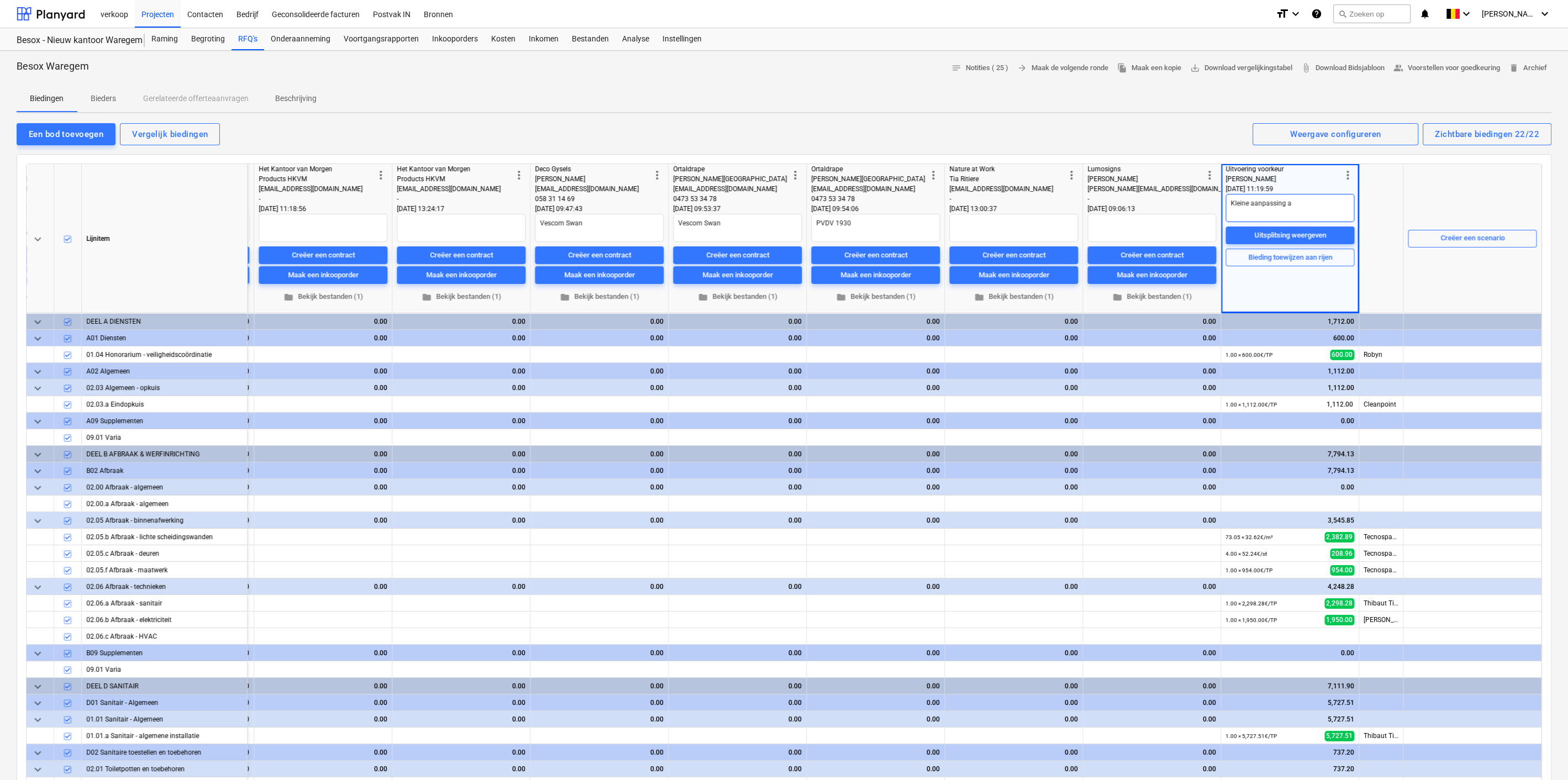
type textarea "x"
type textarea "Kleine aanpassing aan"
type textarea "x"
type textarea "Kleine aanpassing aan"
type textarea "x"
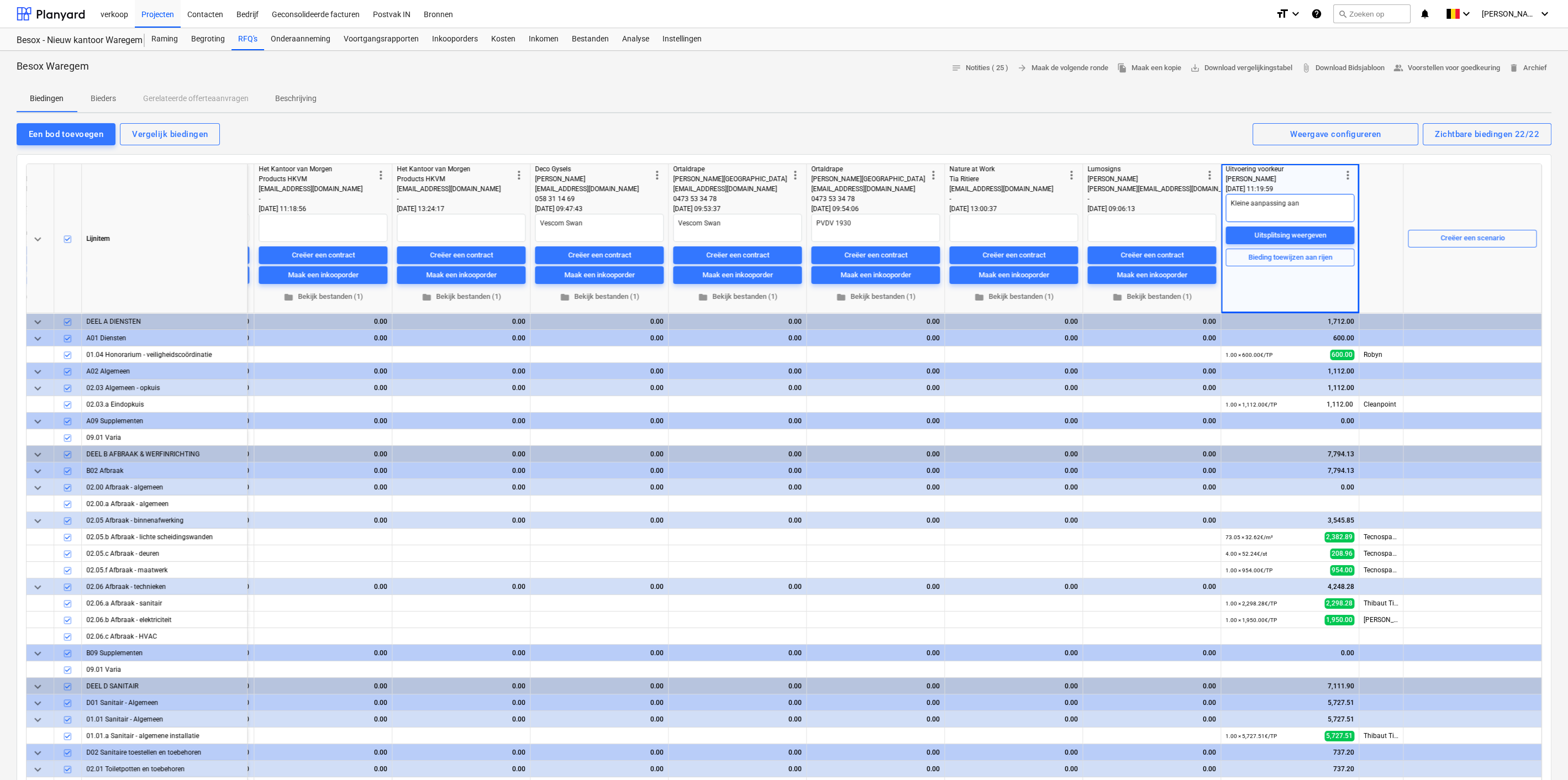
type textarea "Kleine aanpassing aan"
type textarea "x"
type textarea "Kleine aanpassing aa"
type textarea "x"
type textarea "Kleine aanpassing a"
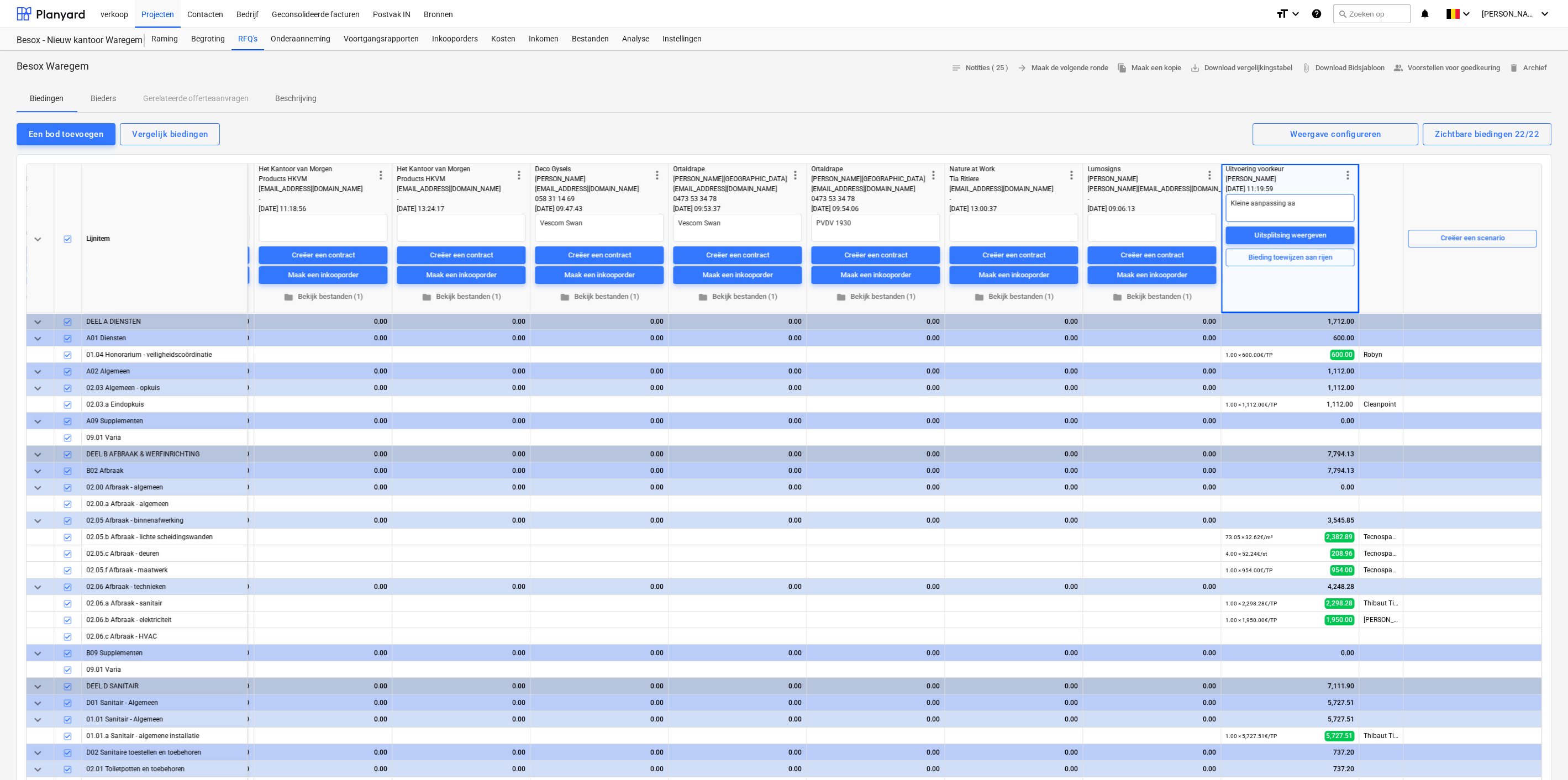
type textarea "x"
type textarea "Kleine aanpassing"
type textarea "x"
type textarea "Kleine aanpassing"
type textarea "x"
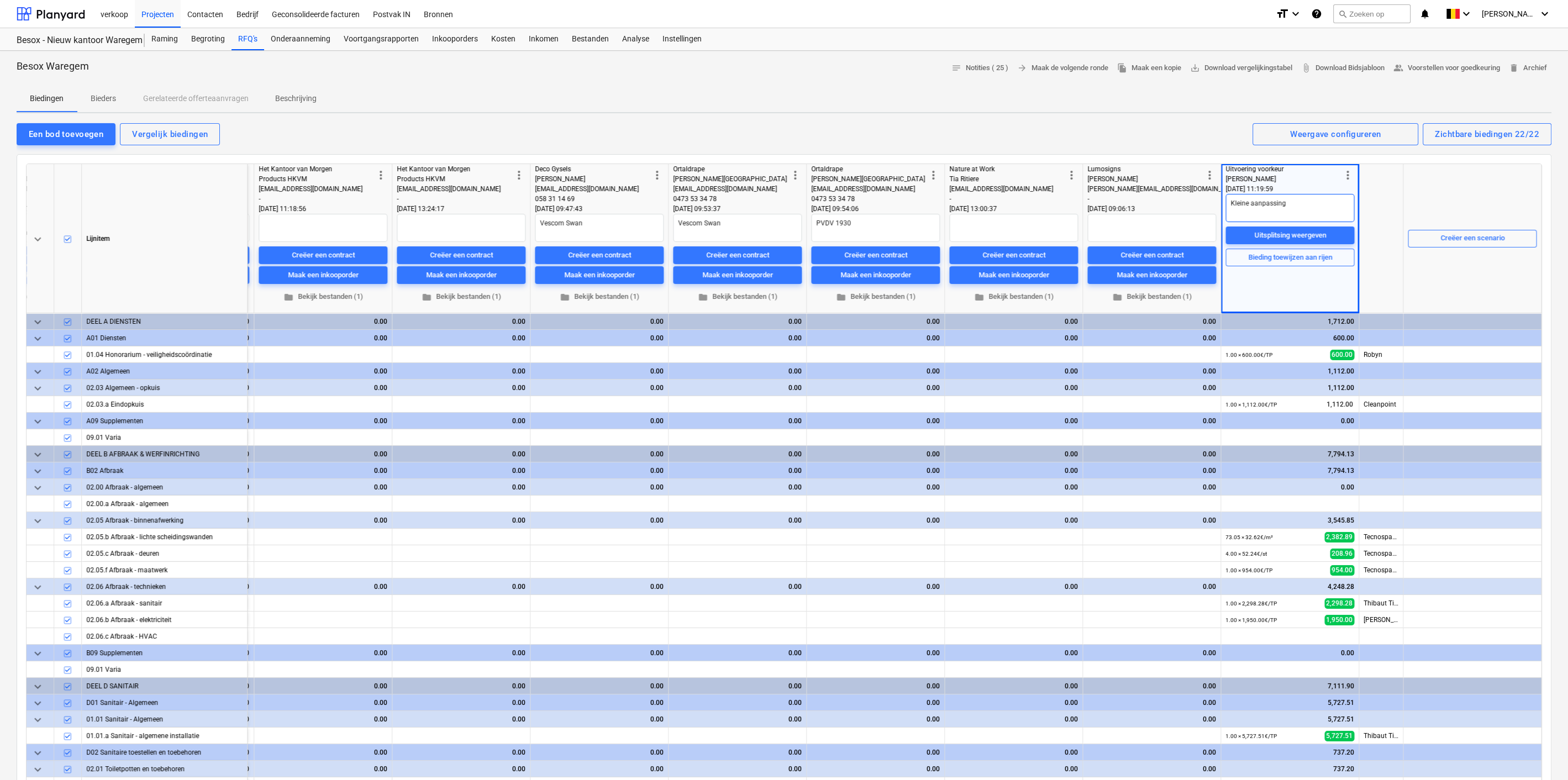
type textarea "Kleine aanpassin"
type textarea "x"
type textarea "Kleine aanpassing"
type textarea "x"
type textarea "Kleine aanpassing,"
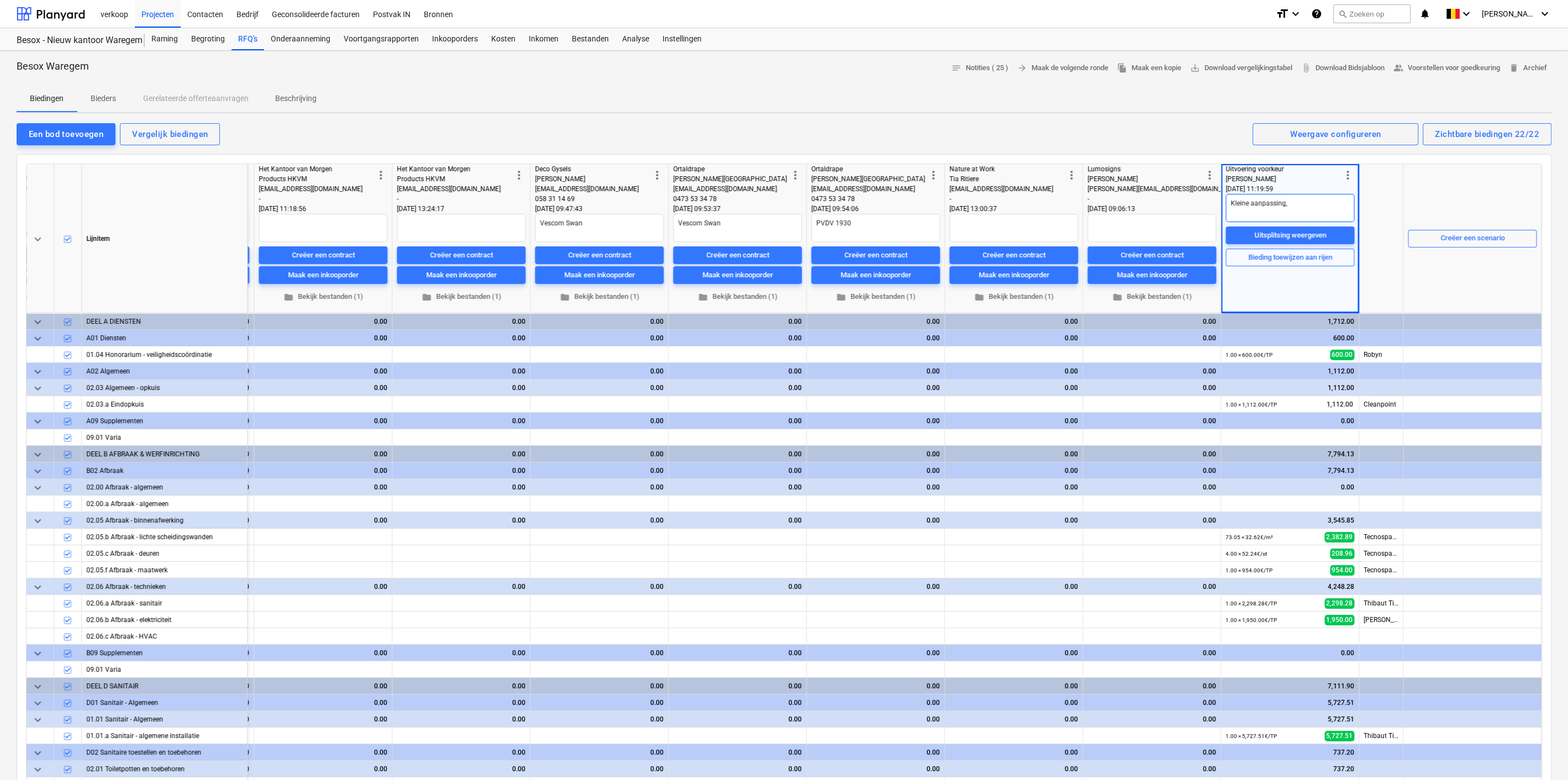
type textarea "x"
type textarea "Kleine aanpassing,"
type textarea "x"
type textarea "Kleine aanpassing, v"
type textarea "x"
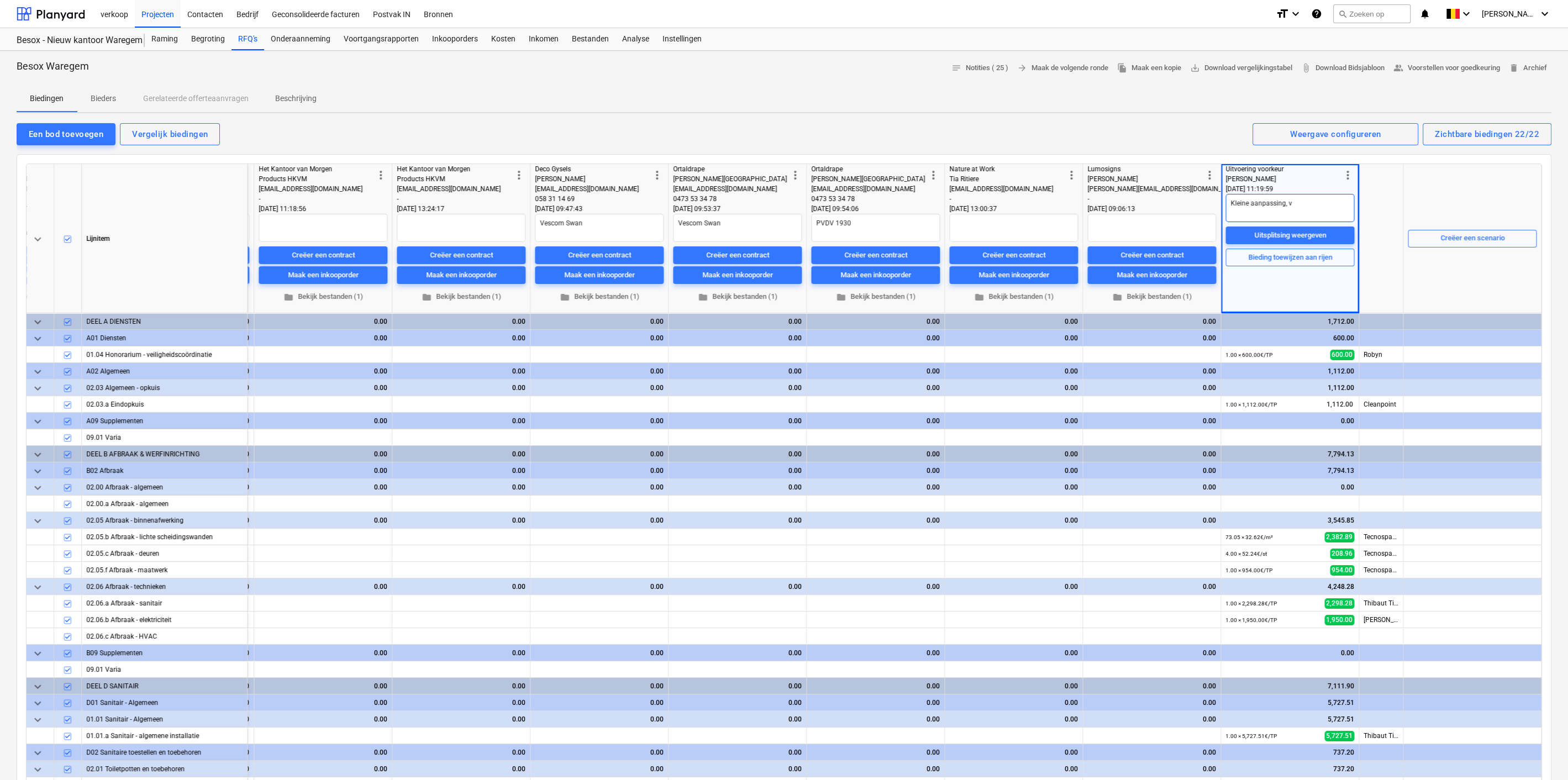
type textarea "Kleine aanpassing, ve"
type textarea "x"
type textarea "Kleine aanpassing, ven"
type textarea "x"
type textarea "Kleine aanpassing, vent"
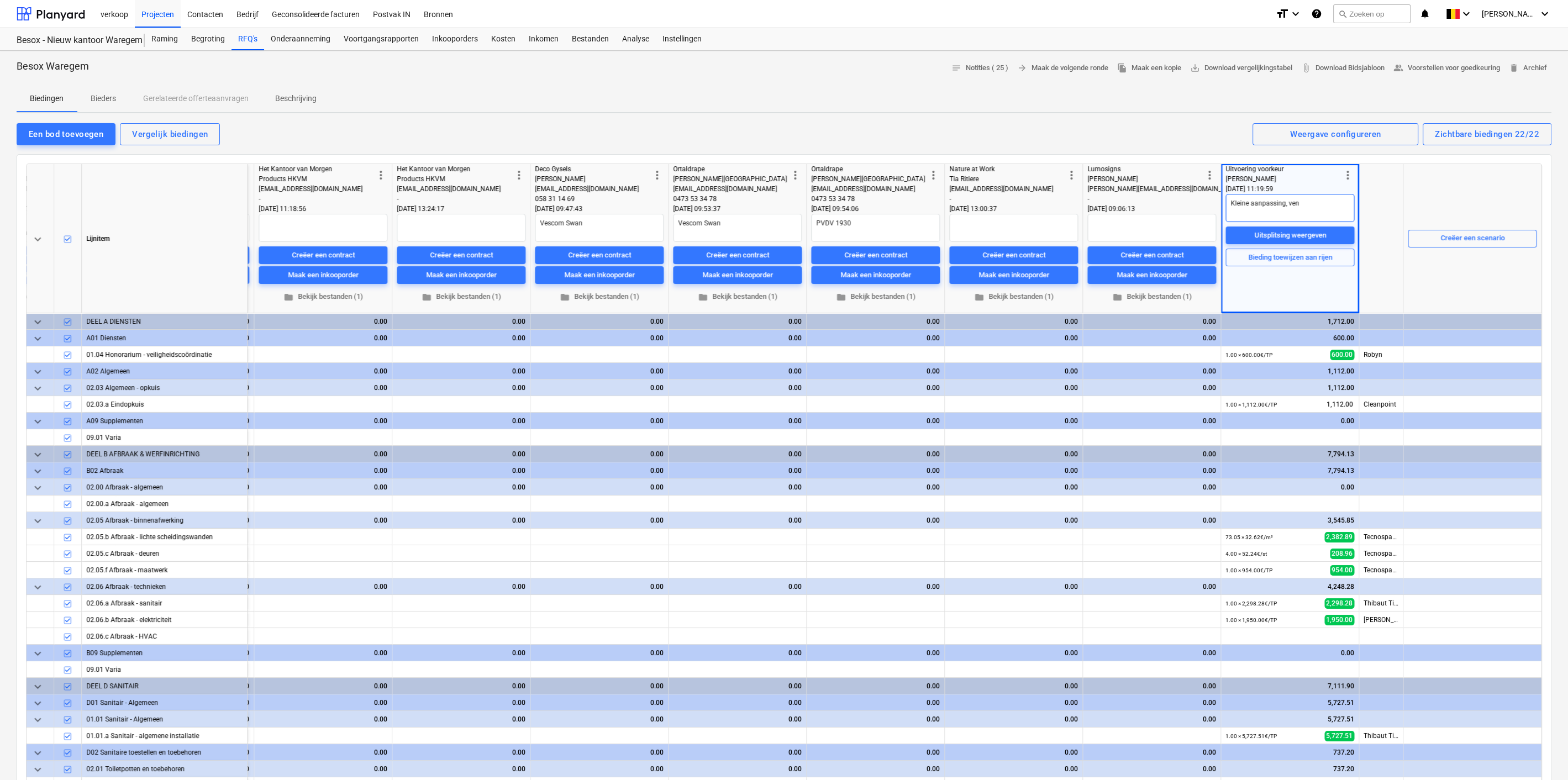
type textarea "x"
type textarea "Kleine aanpassing, venti"
type textarea "x"
type textarea "Kleine aanpassing, ventia"
type textarea "x"
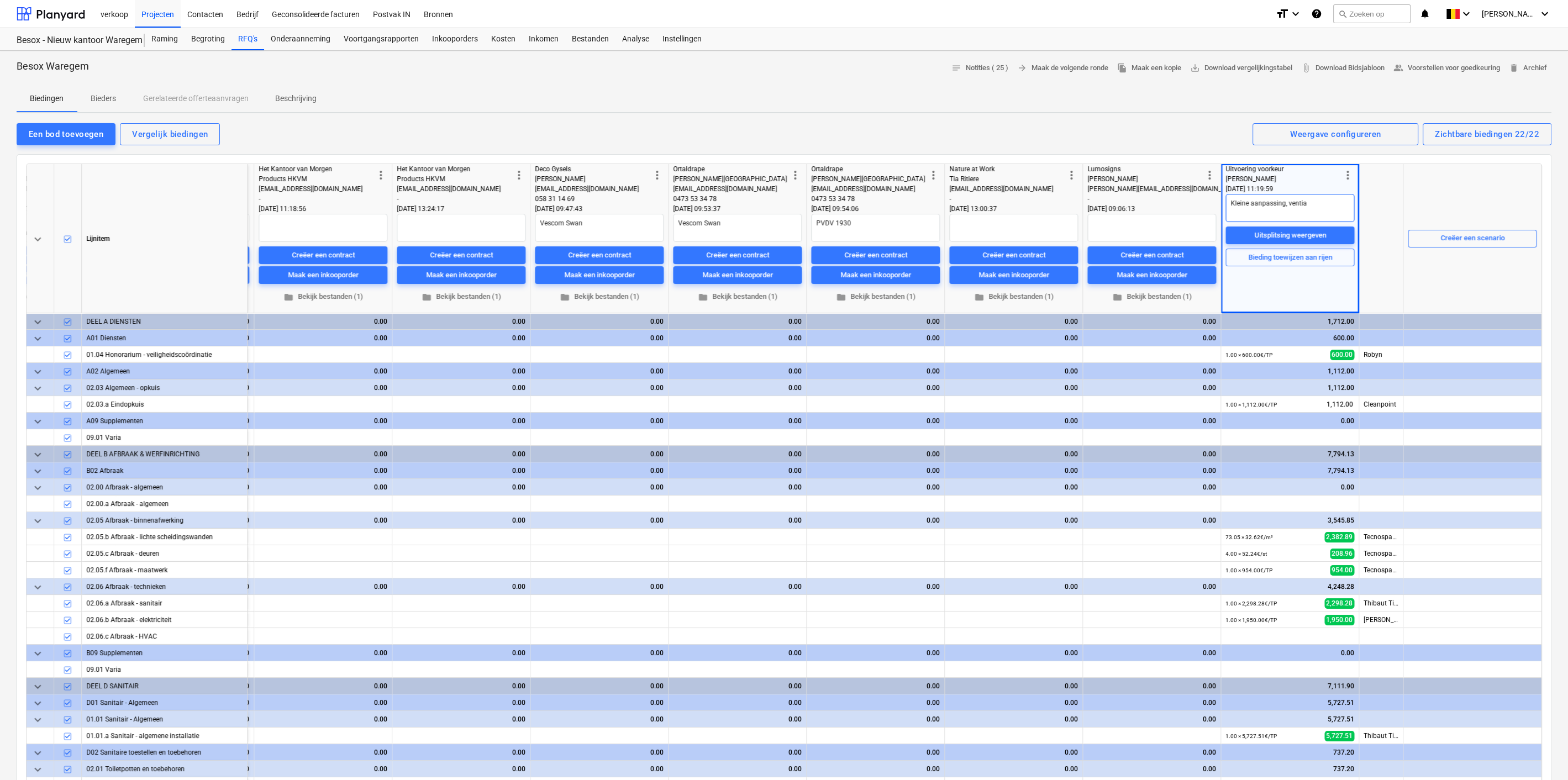
type textarea "Kleine aanpassing, vential"
type textarea "x"
type textarea "Kleine aanpassing, ventiali"
type textarea "x"
type textarea "Kleine aanpassing, ventialit"
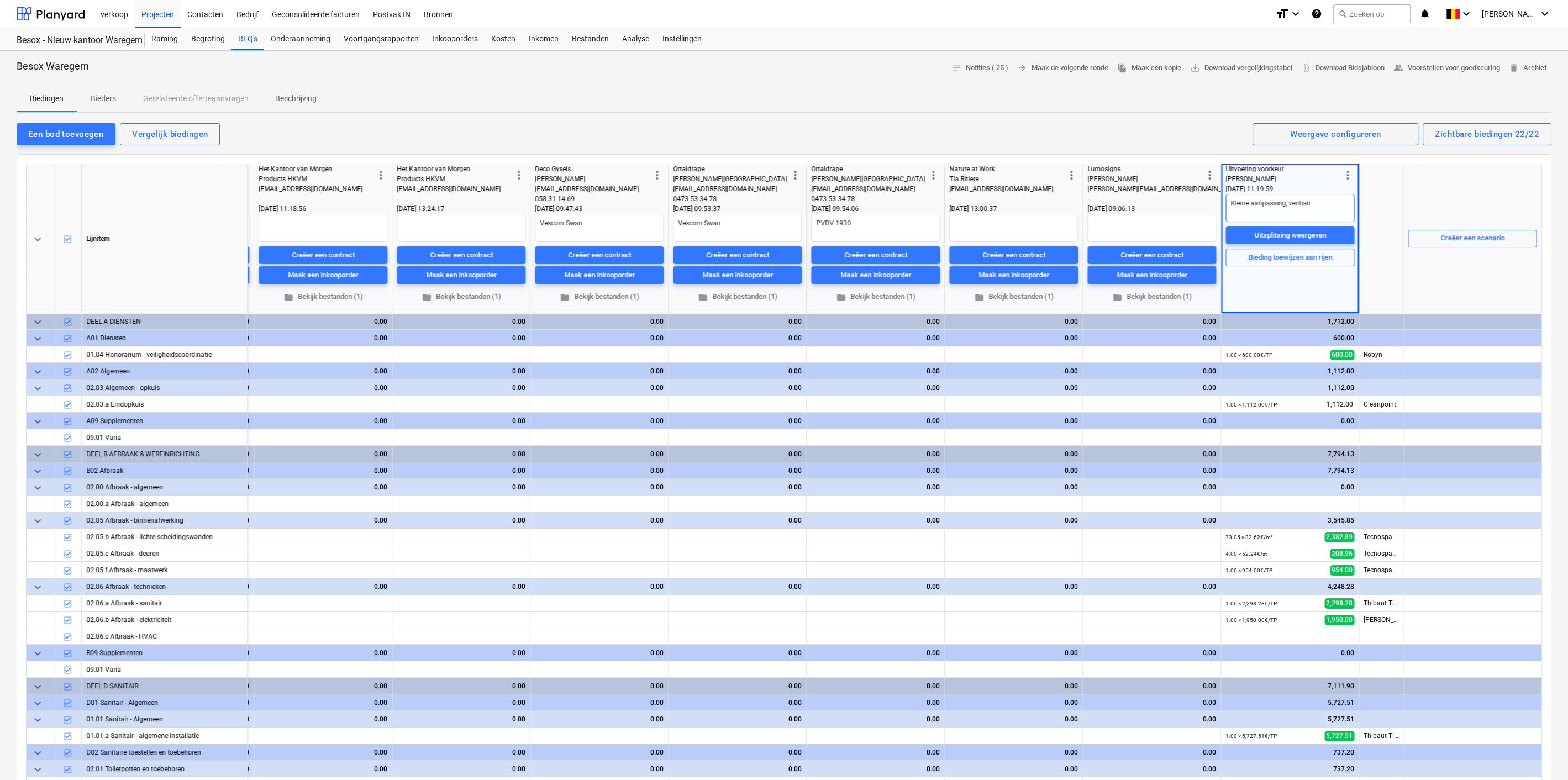
type textarea "x"
type textarea "Kleine aanpassing, ventialite"
type textarea "x"
type textarea "Kleine aanpassing, ventialite"
type textarea "x"
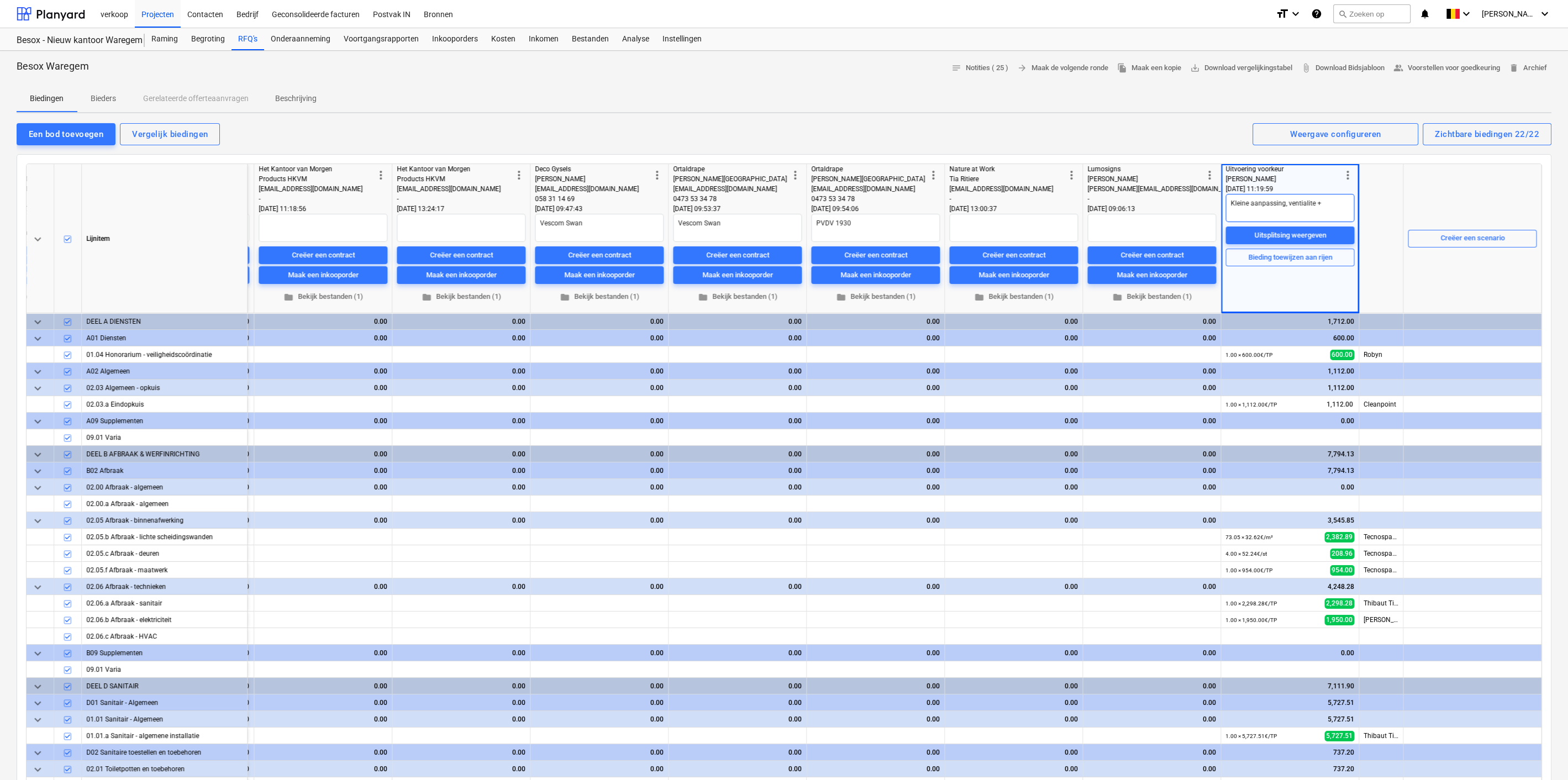
type textarea "Kleine aanpassing, ventialite +"
type textarea "x"
type textarea "Kleine aanpassing, ventialite +"
type textarea "x"
type textarea "Kleine aanpassing, ventialite"
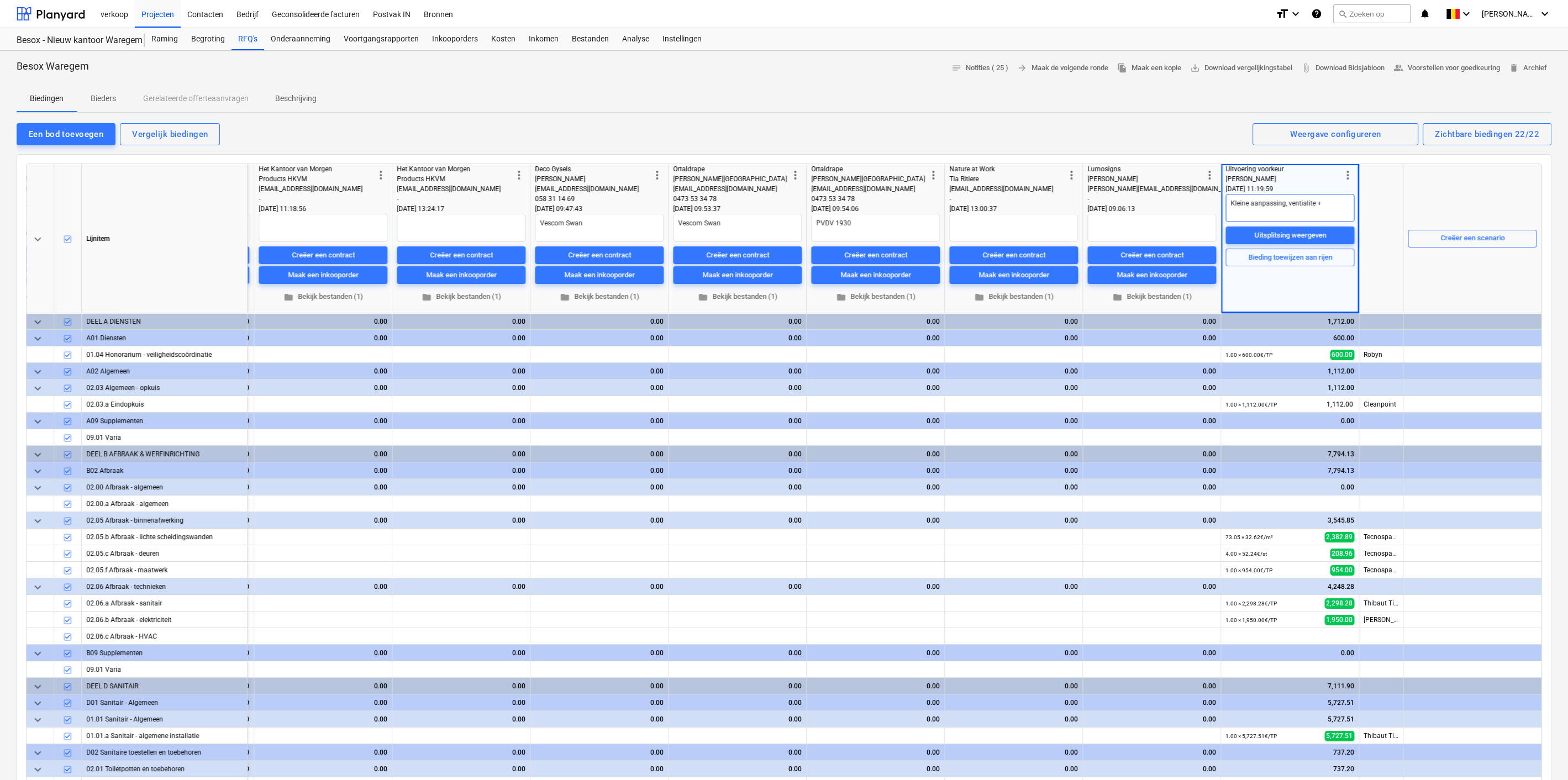
type textarea "x"
type textarea "Kleine aanpassing, ventialite +"
type textarea "x"
type textarea "Kleine aanpassing, ventialite"
type textarea "x"
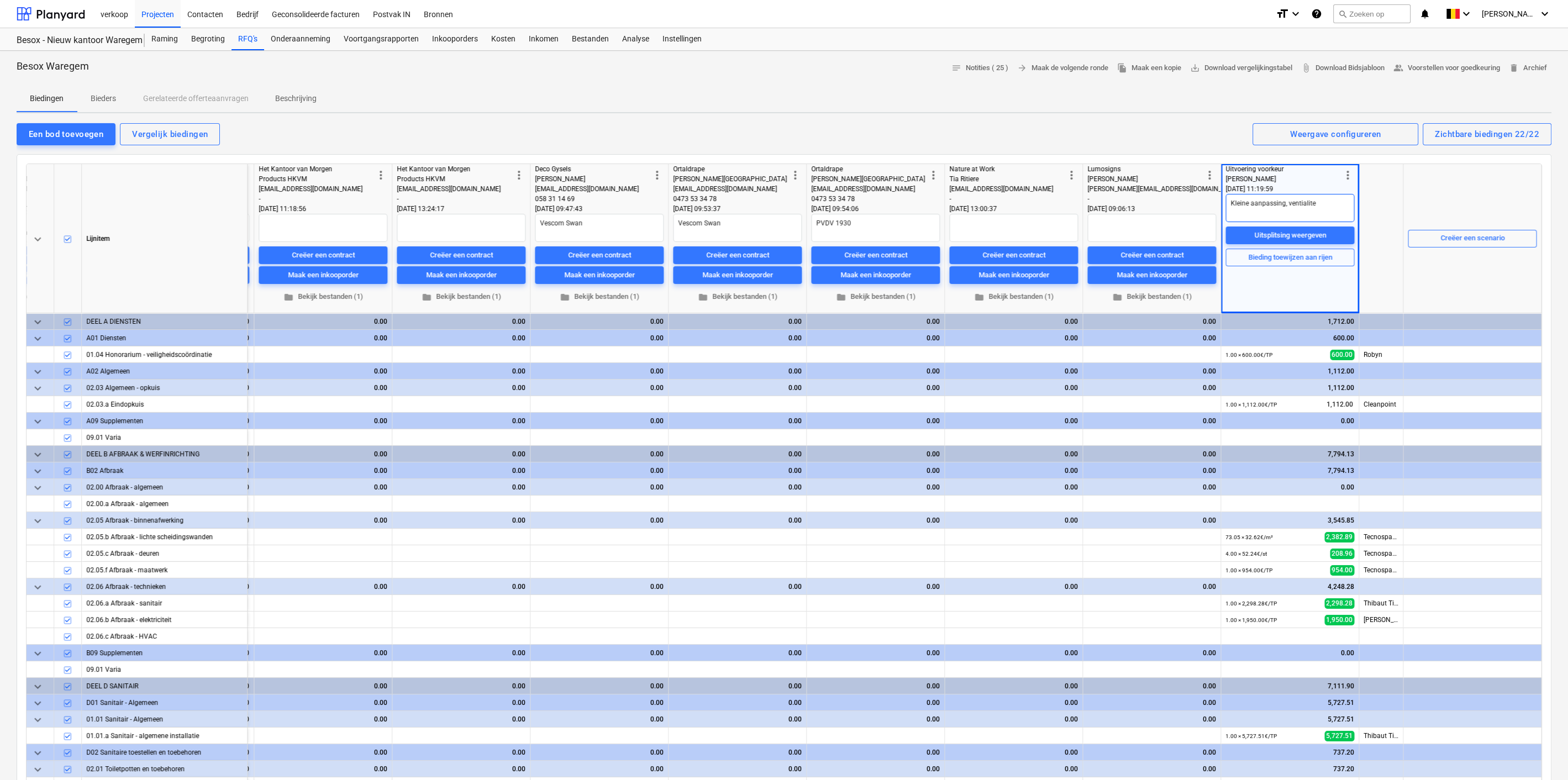
type textarea "Kleine aanpassing, ventialite"
type textarea "x"
type textarea "Kleine aanpassing, ventialit"
type textarea "x"
type textarea "Kleine aanpassing, ventiali"
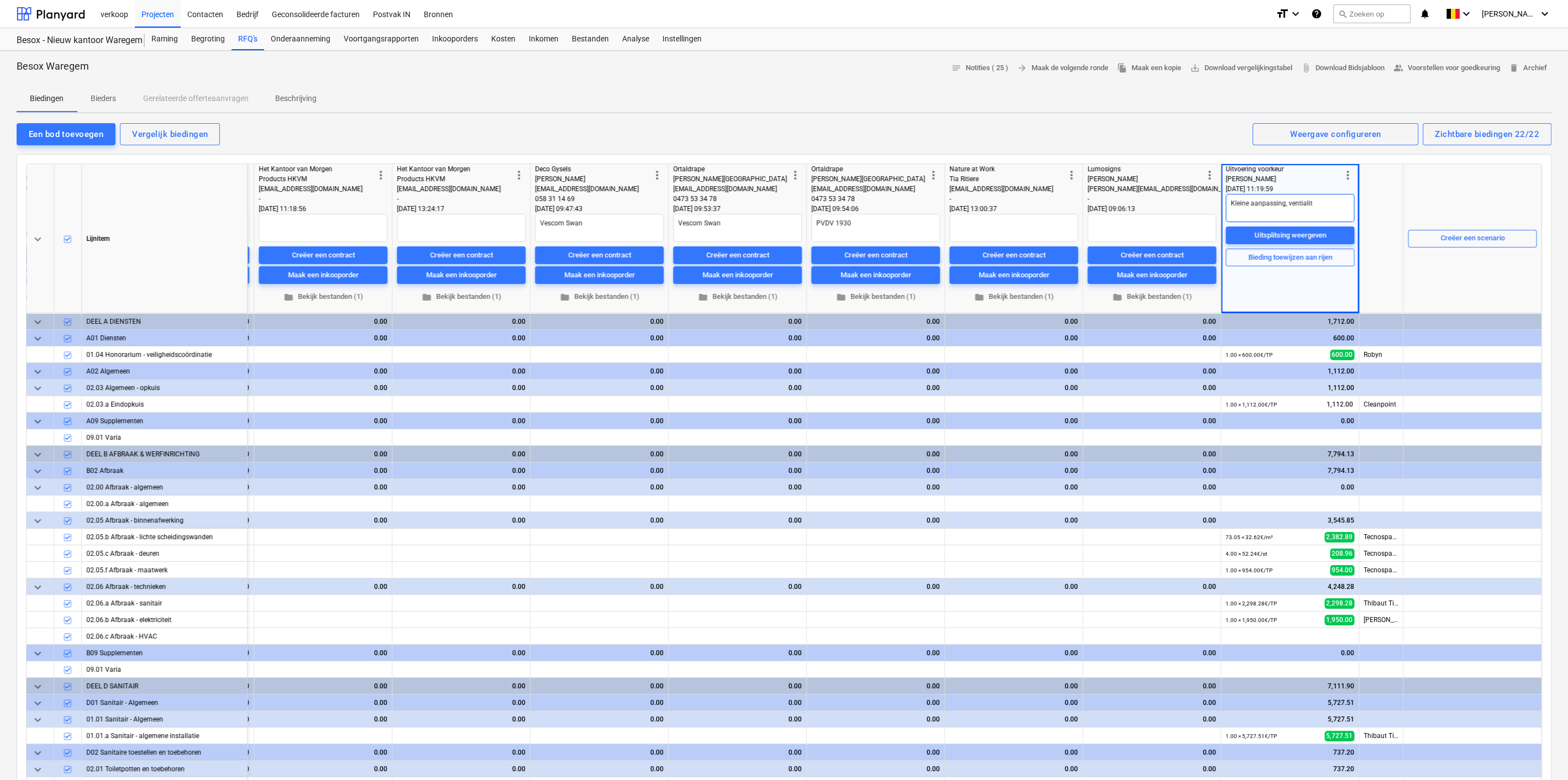
type textarea "x"
type textarea "Kleine aanpassing, vential"
type textarea "x"
type textarea "Kleine aanpassing, ventia"
type textarea "x"
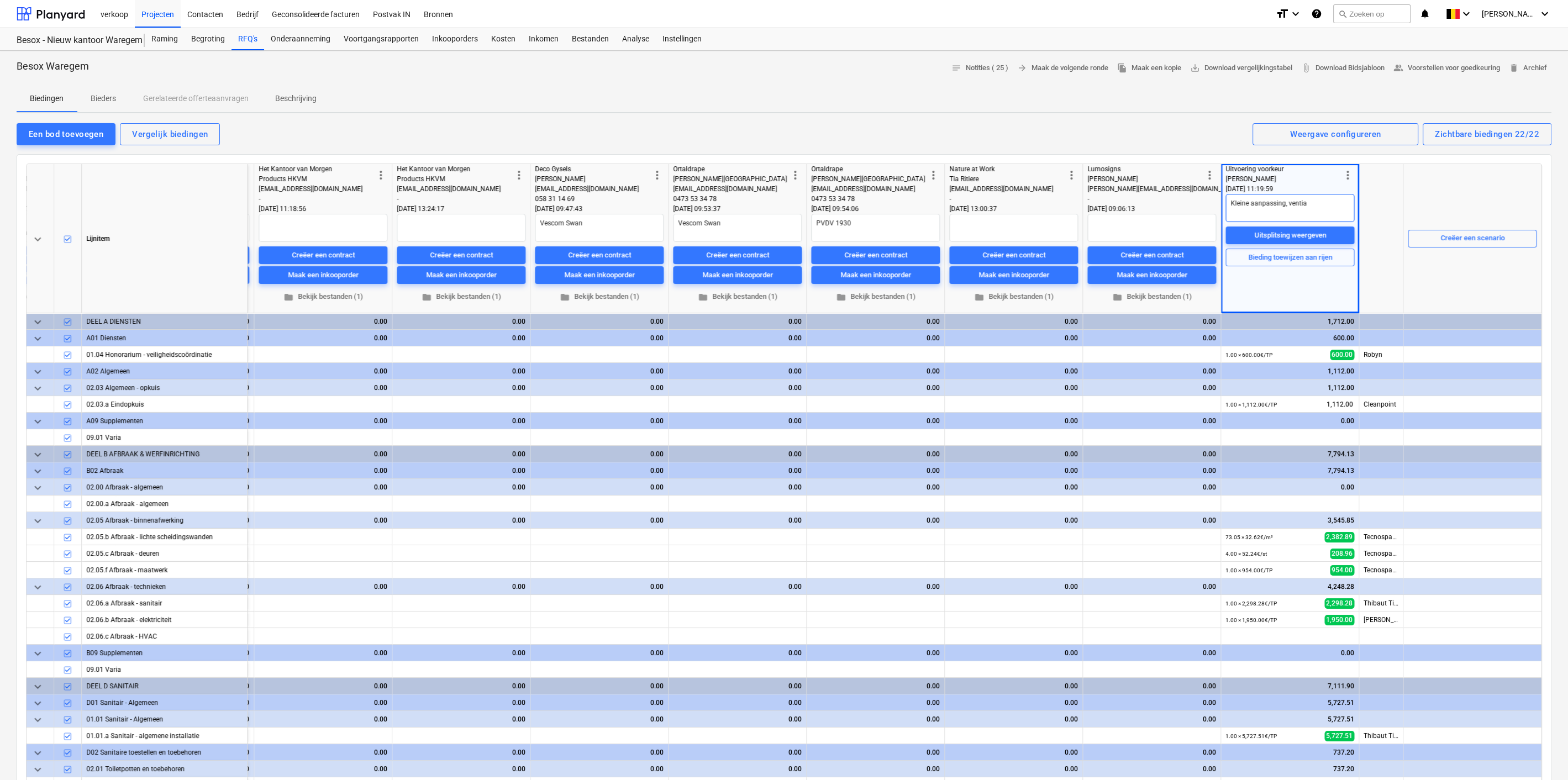
type textarea "Kleine aanpassing, venti"
type textarea "x"
type textarea "Kleine aanpassing, vent"
type textarea "x"
type textarea "Kleine aanpassing, ven"
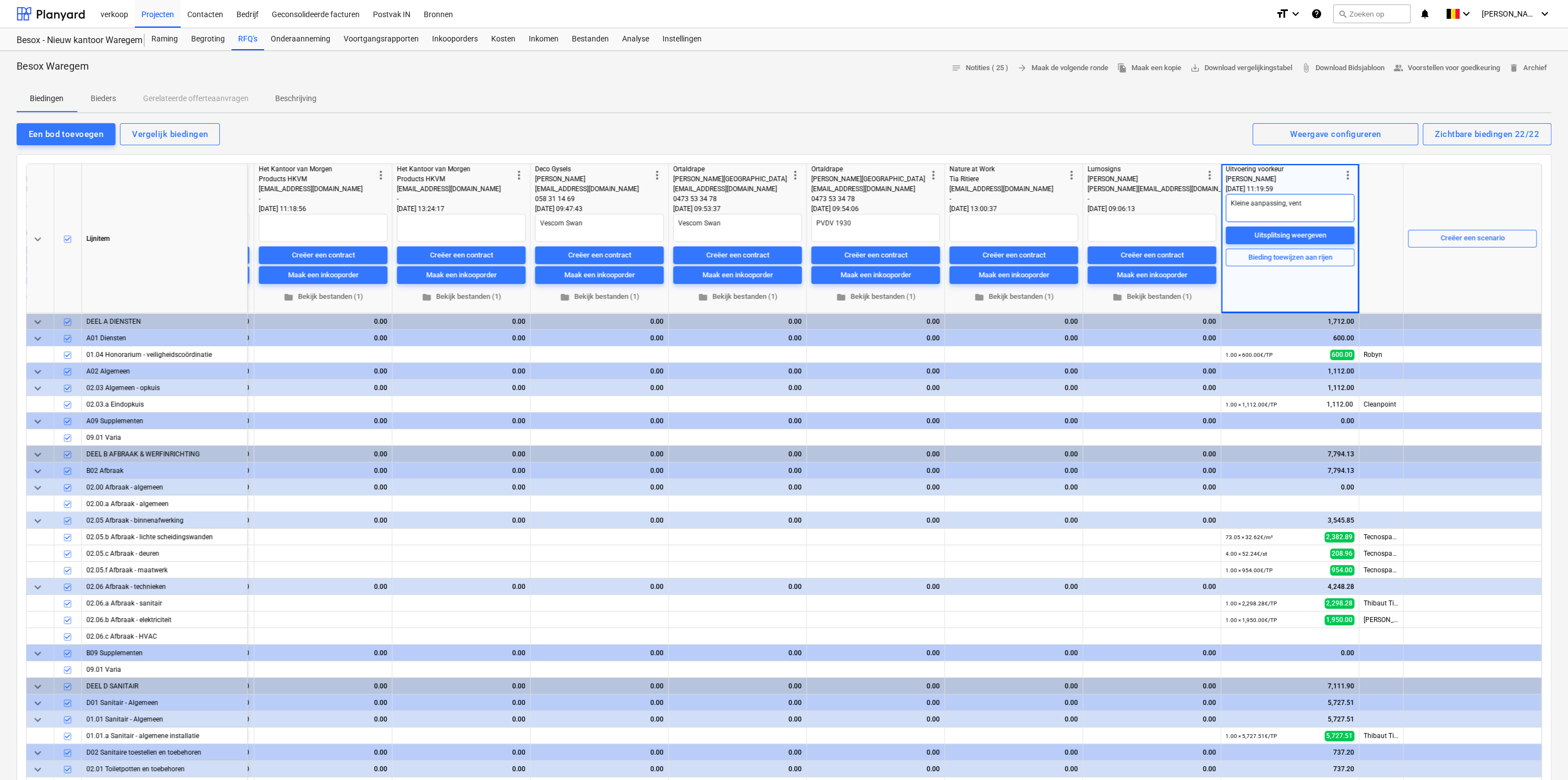
type textarea "x"
type textarea "Kleine aanpassing, vent"
type textarea "x"
type textarea "Kleine aanpassing, venti"
type textarea "x"
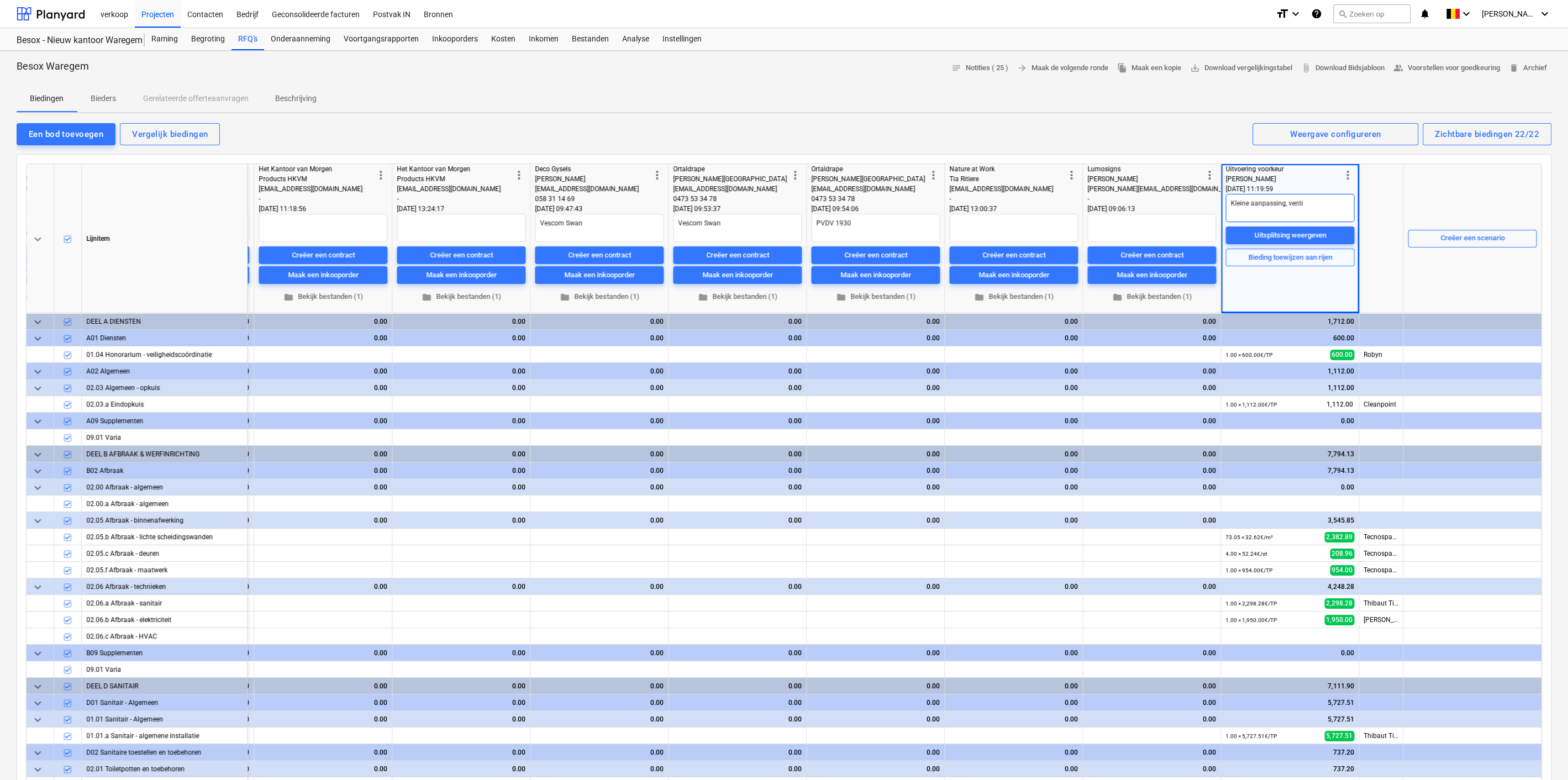
type textarea "Kleine aanpassing, ventil"
type textarea "x"
type textarea "Kleine aanpassing, ventila"
type textarea "x"
type textarea "Kleine aanpassing, ventilat"
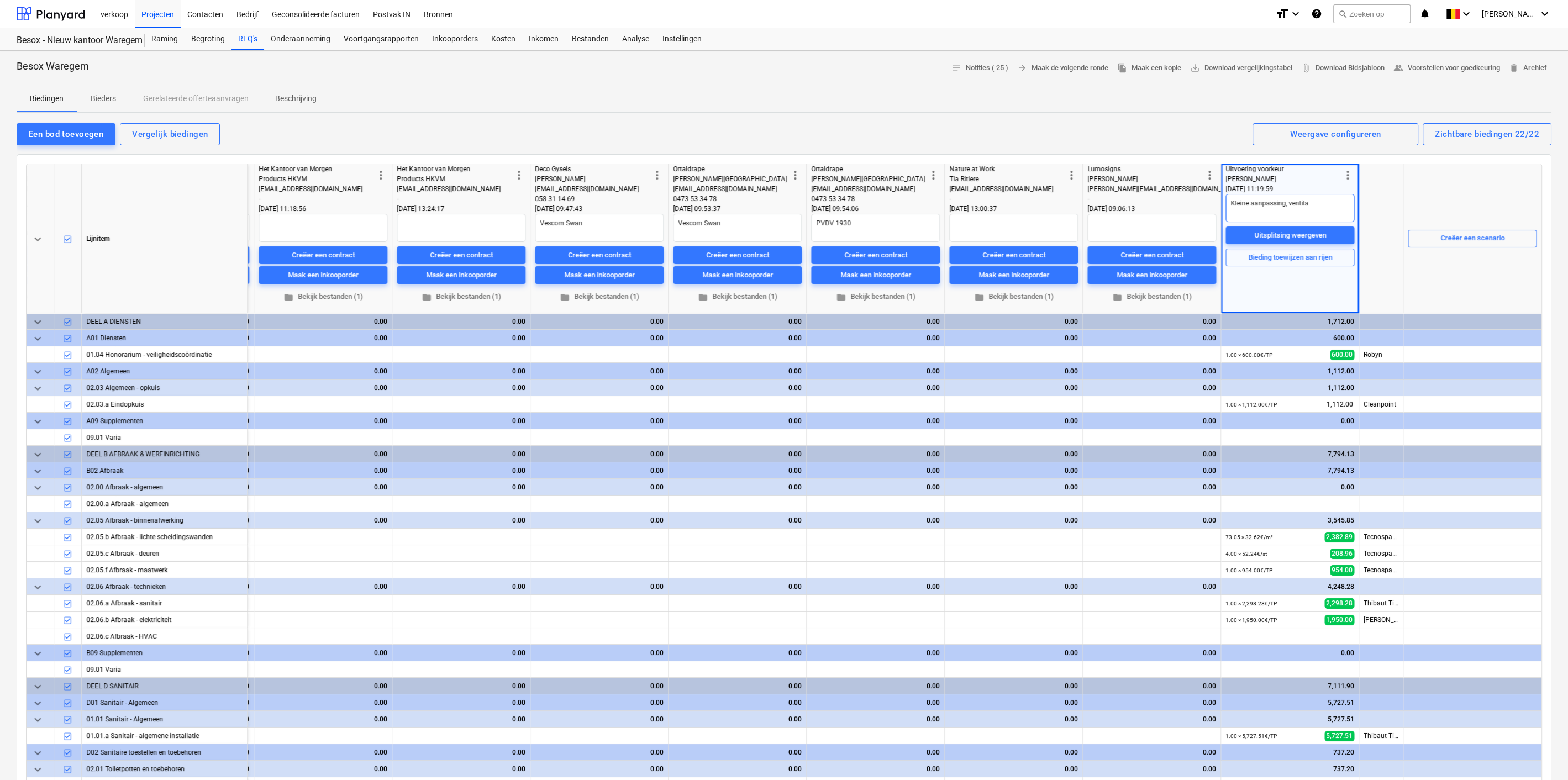
type textarea "x"
type textarea "Kleine aanpassing, ventilati"
type textarea "x"
type textarea "Kleine aanpassing, ventilatie"
type textarea "x"
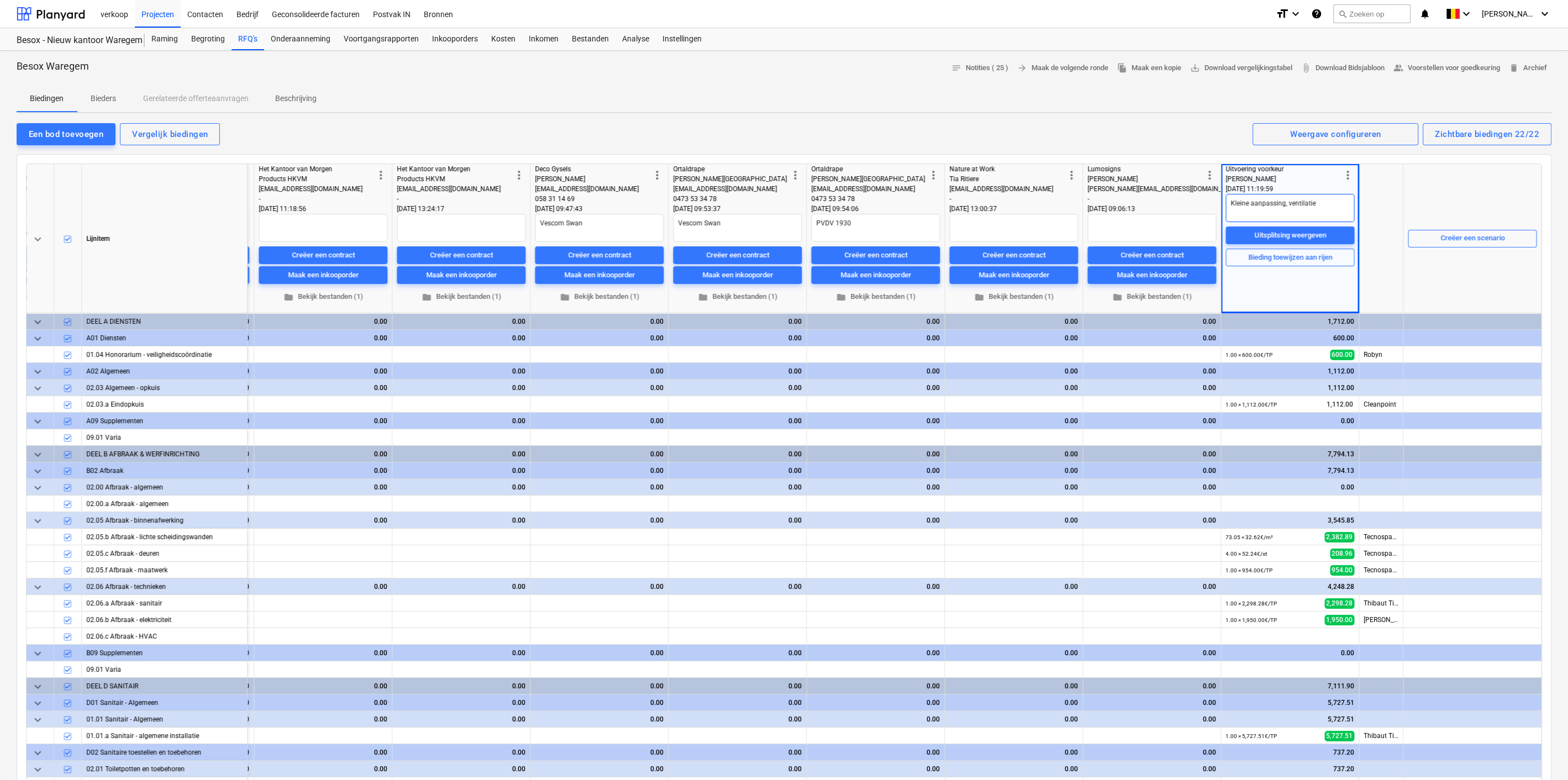
type textarea "Kleine aanpassing, ventilatie"
type textarea "x"
type textarea "Kleine aanpassing, ventilatie +"
type textarea "x"
type textarea "Kleine aanpassing, ventilatie +"
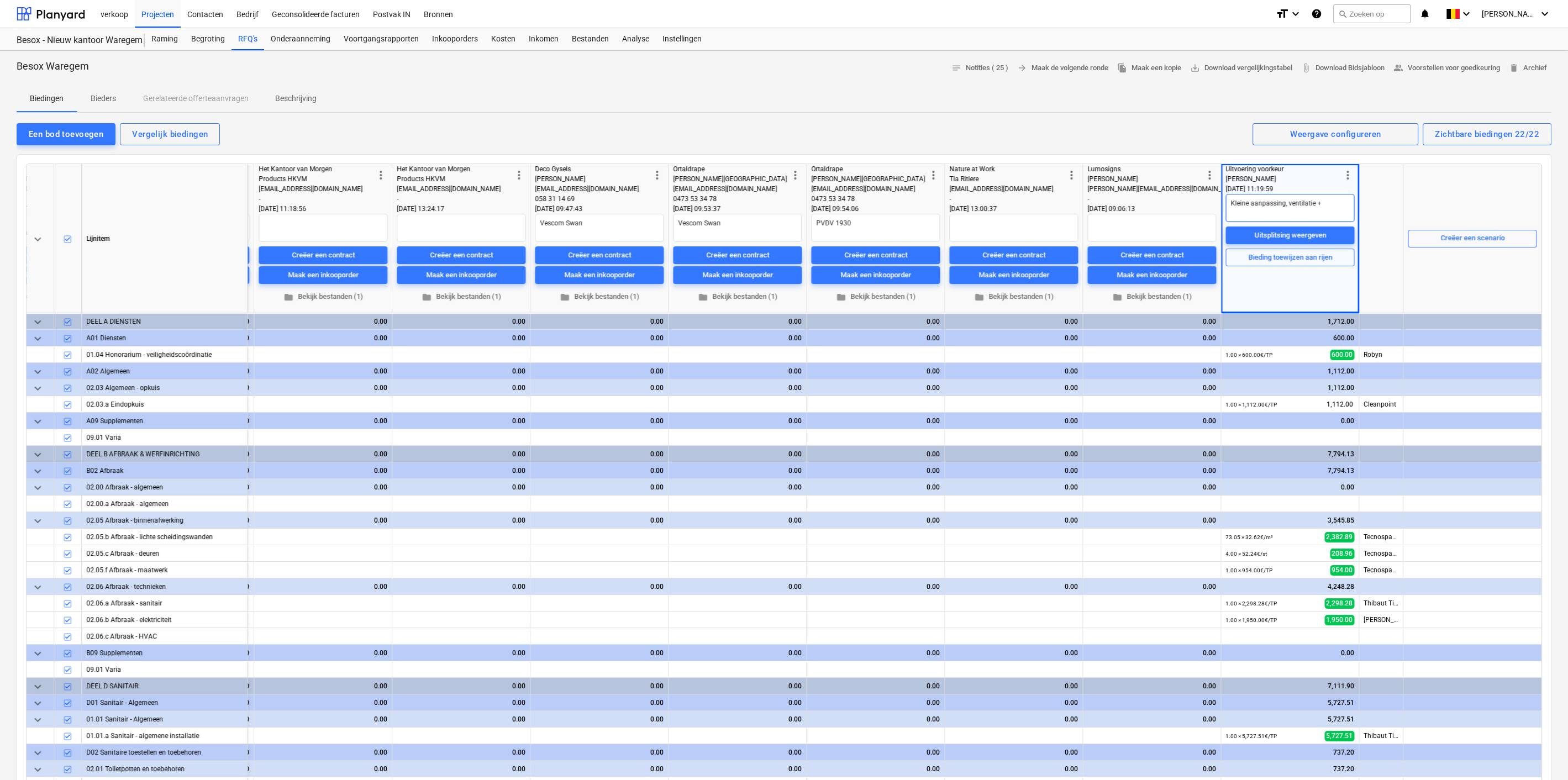
type textarea "x"
type textarea "Kleine aanpassing, ventilatie + a"
type textarea "x"
type textarea "Kleine aanpassing, ventilatie + ai"
type textarea "x"
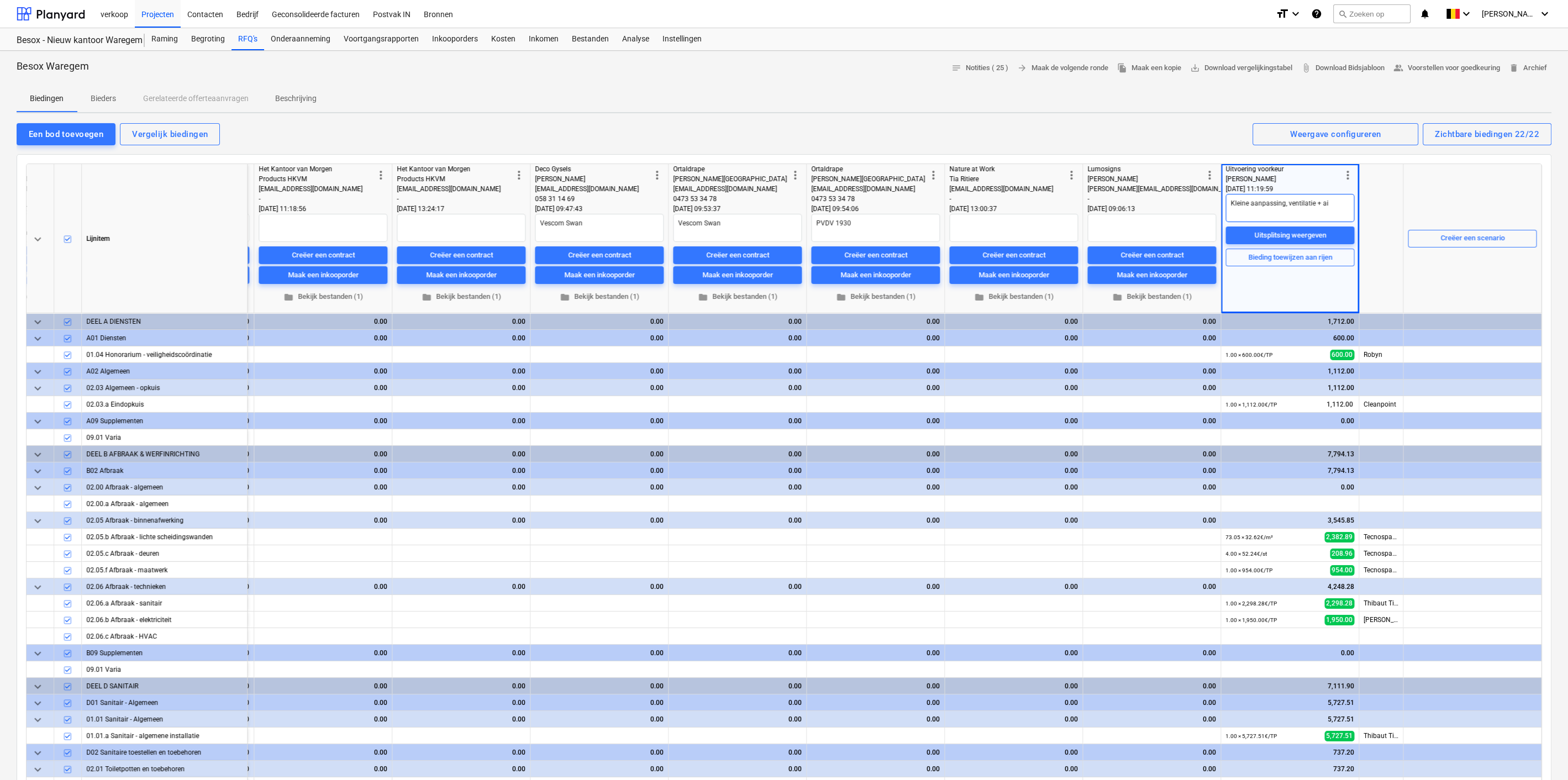
type textarea "Kleine aanpassing, ventilatie + air"
type textarea "x"
type textarea "Kleine aanpassing, ventilatie + airc"
type textarea "x"
type textarea "Kleine aanpassing, ventilatie + airco"
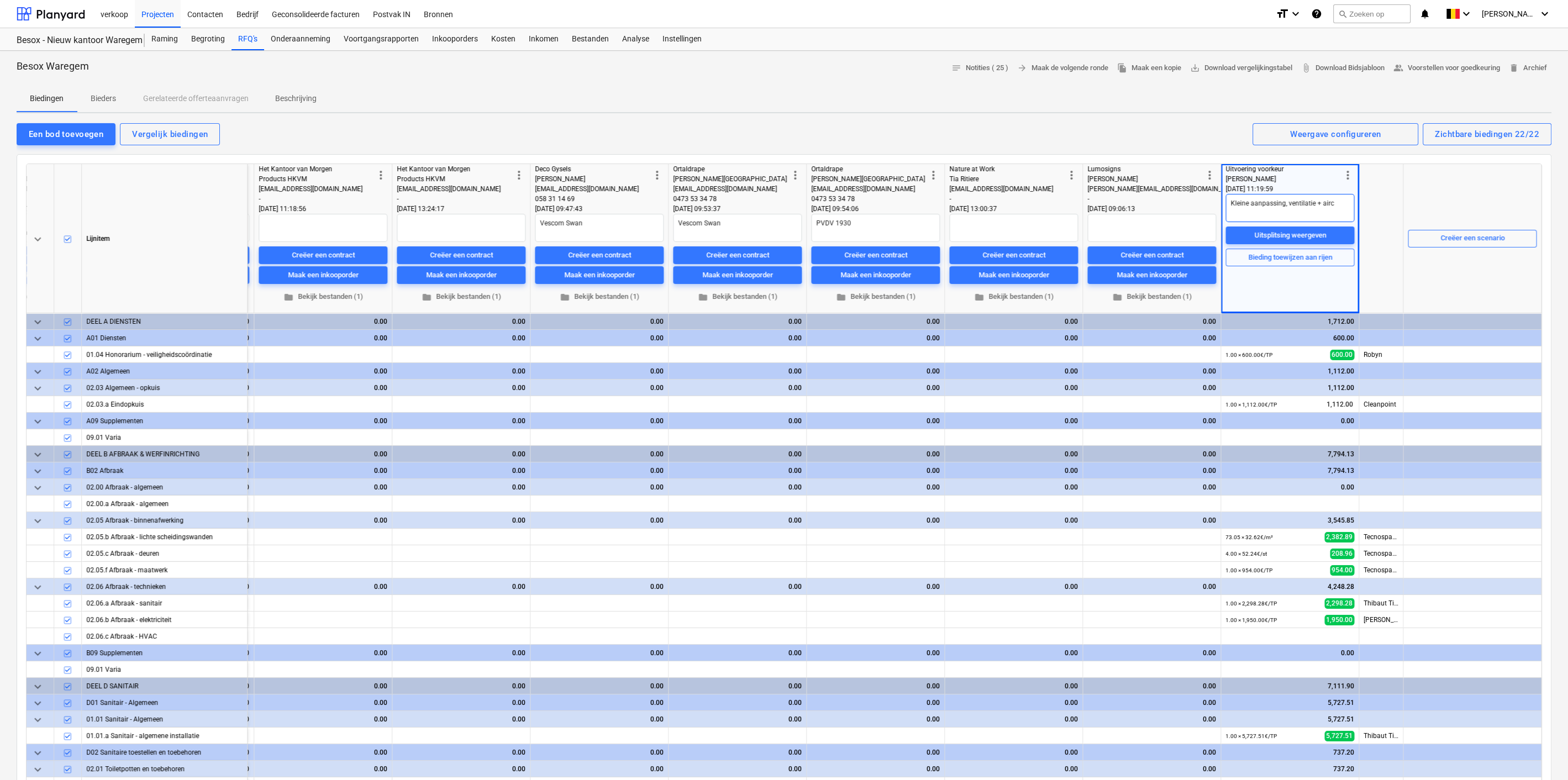
type textarea "x"
type textarea "Kleine aanpassing, ventilatie + airco"
click at [1423, 190] on div "Creëer een scenario" at bounding box center [1472, 238] width 129 height 148
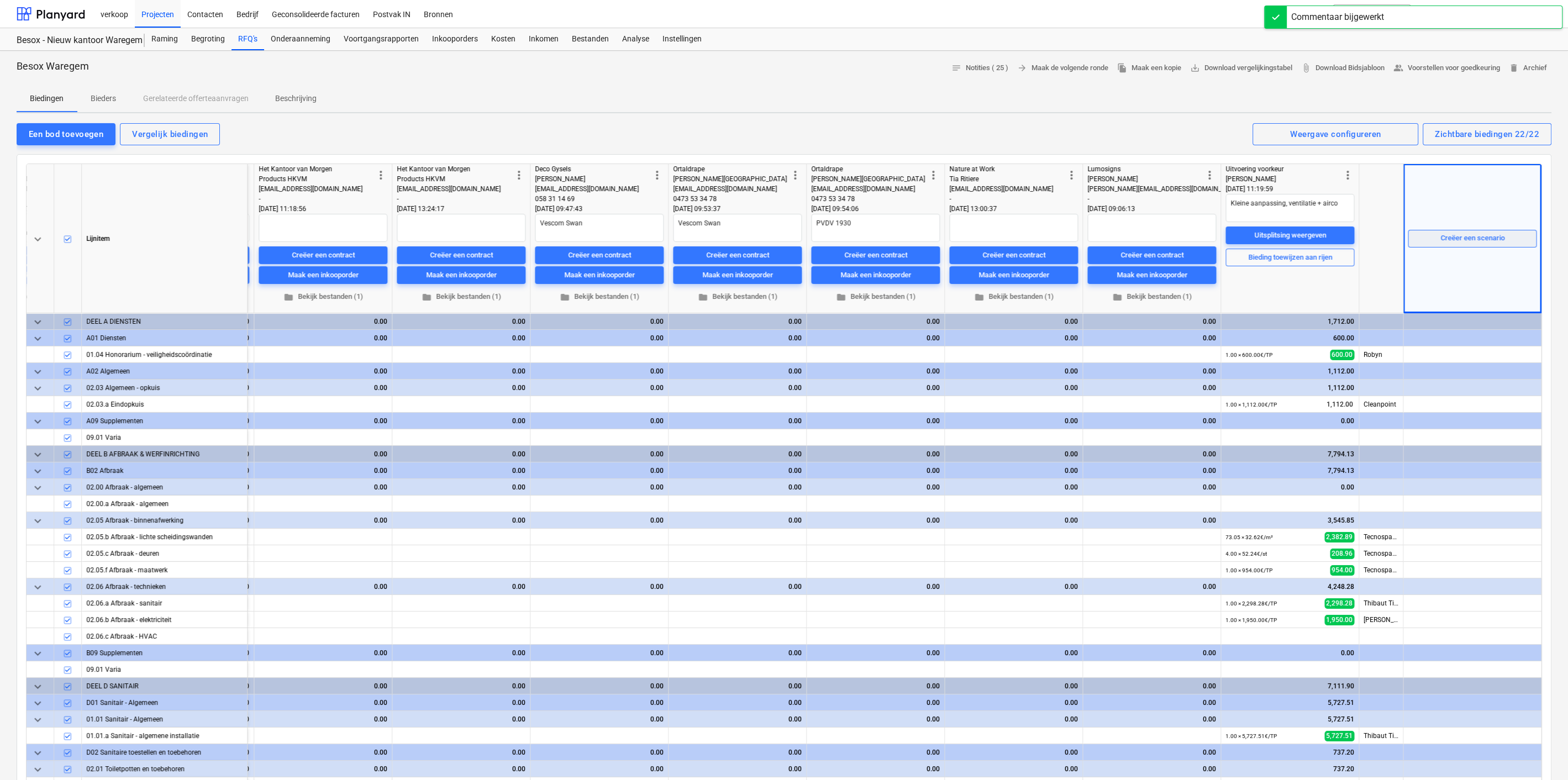
click at [1467, 238] on div "Creëer een scenario" at bounding box center [1472, 239] width 64 height 13
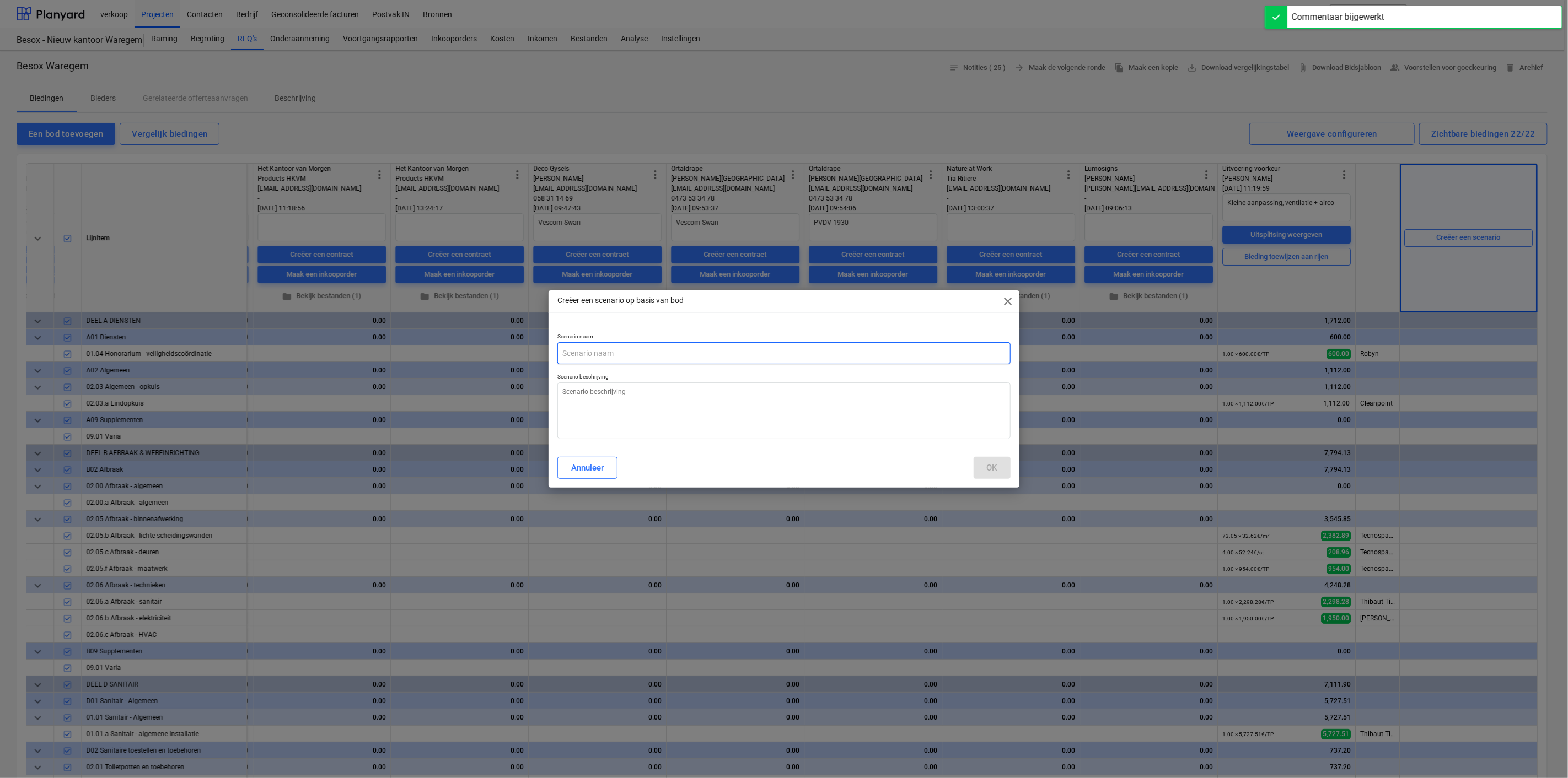
click at [633, 361] on input "text" at bounding box center [783, 353] width 453 height 22
type textarea "x"
type input "u"
type textarea "x"
type input "ui"
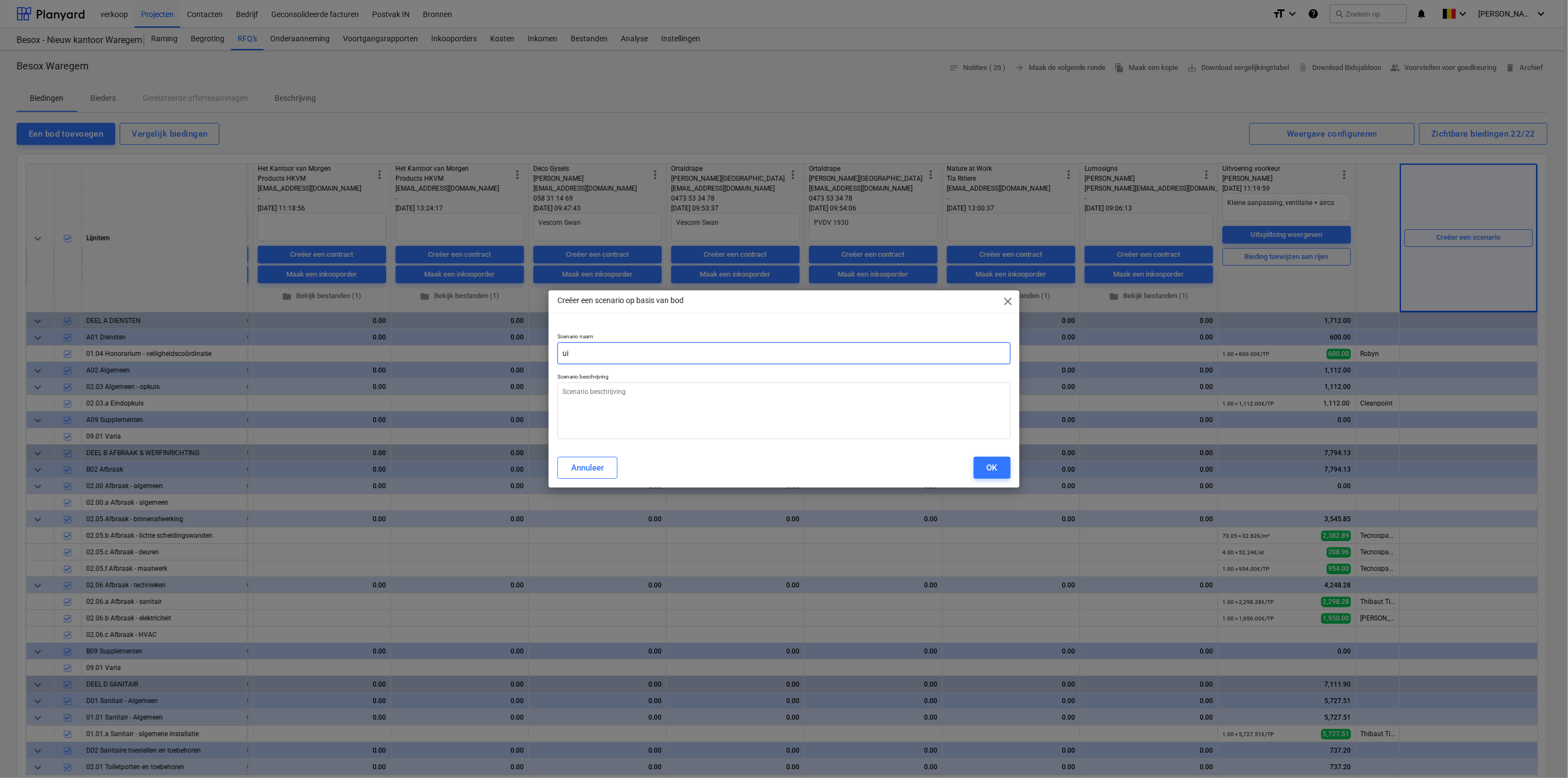
type textarea "x"
type input "uit"
type textarea "x"
type input "uitv"
type textarea "x"
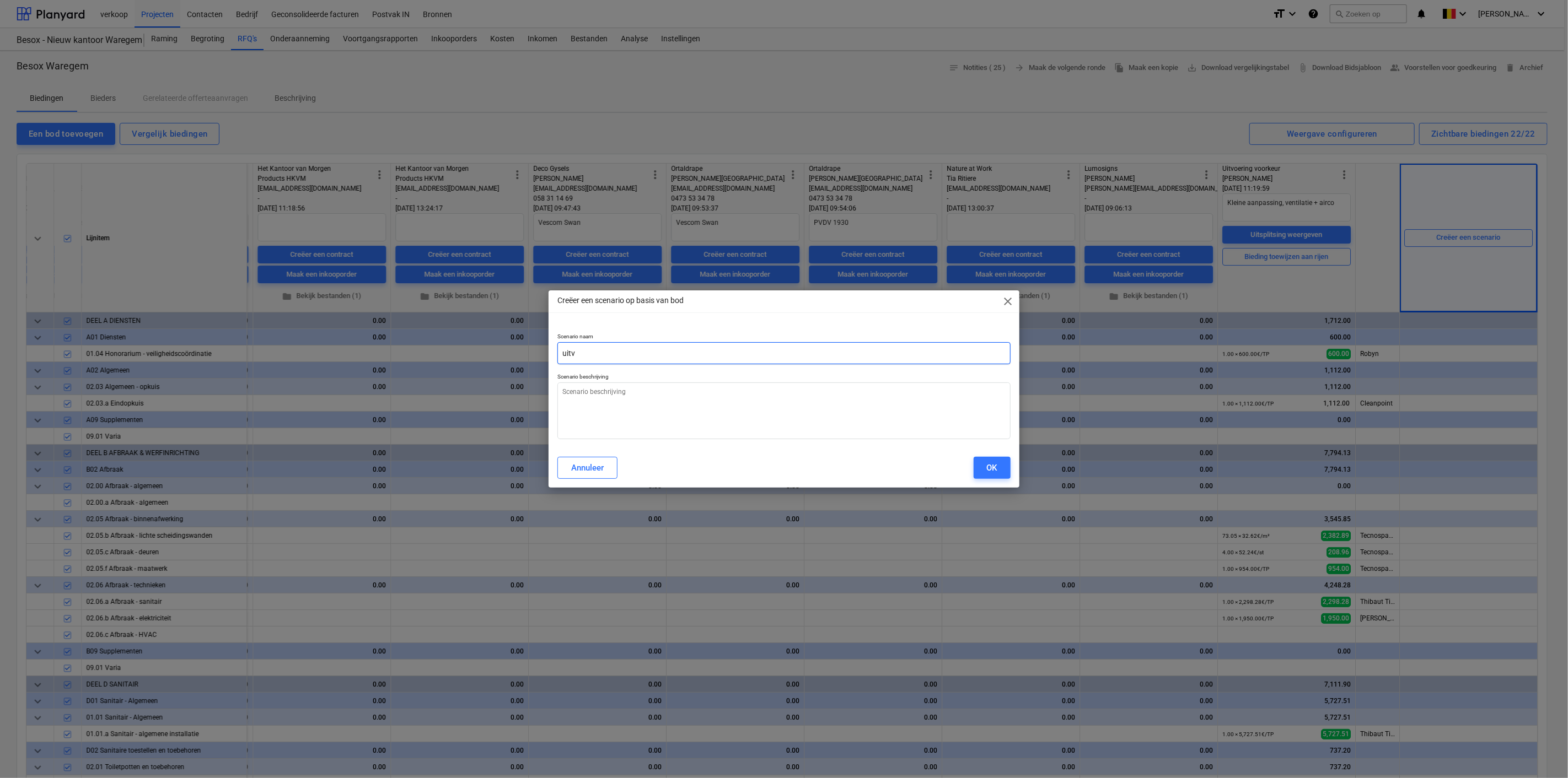
type input "uitvo"
type textarea "x"
type input "uitvoe"
type textarea "x"
type input "uitvoer"
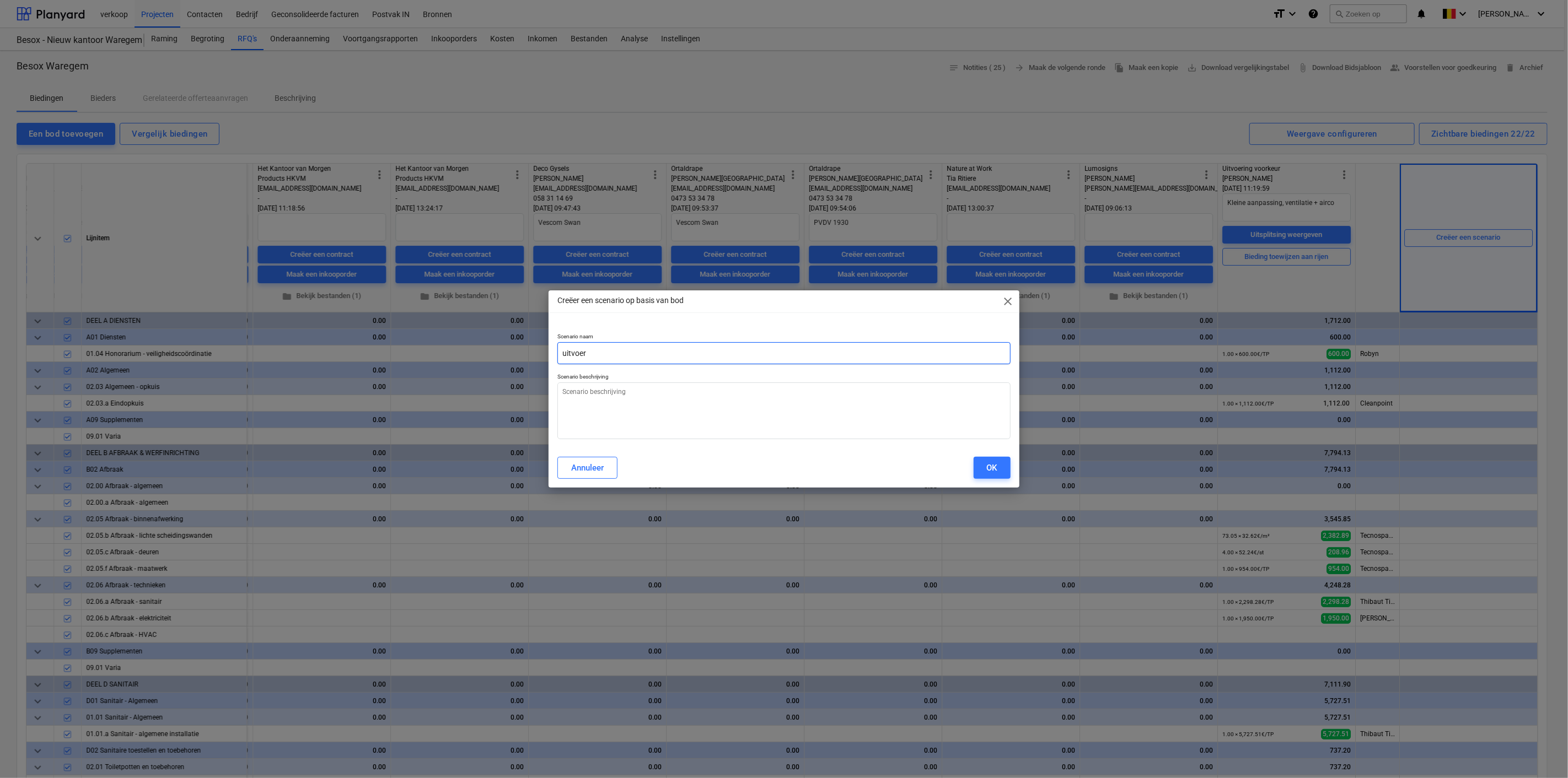
type textarea "x"
type input "uitvoeri"
type textarea "x"
type input "uitvoerin"
type textarea "x"
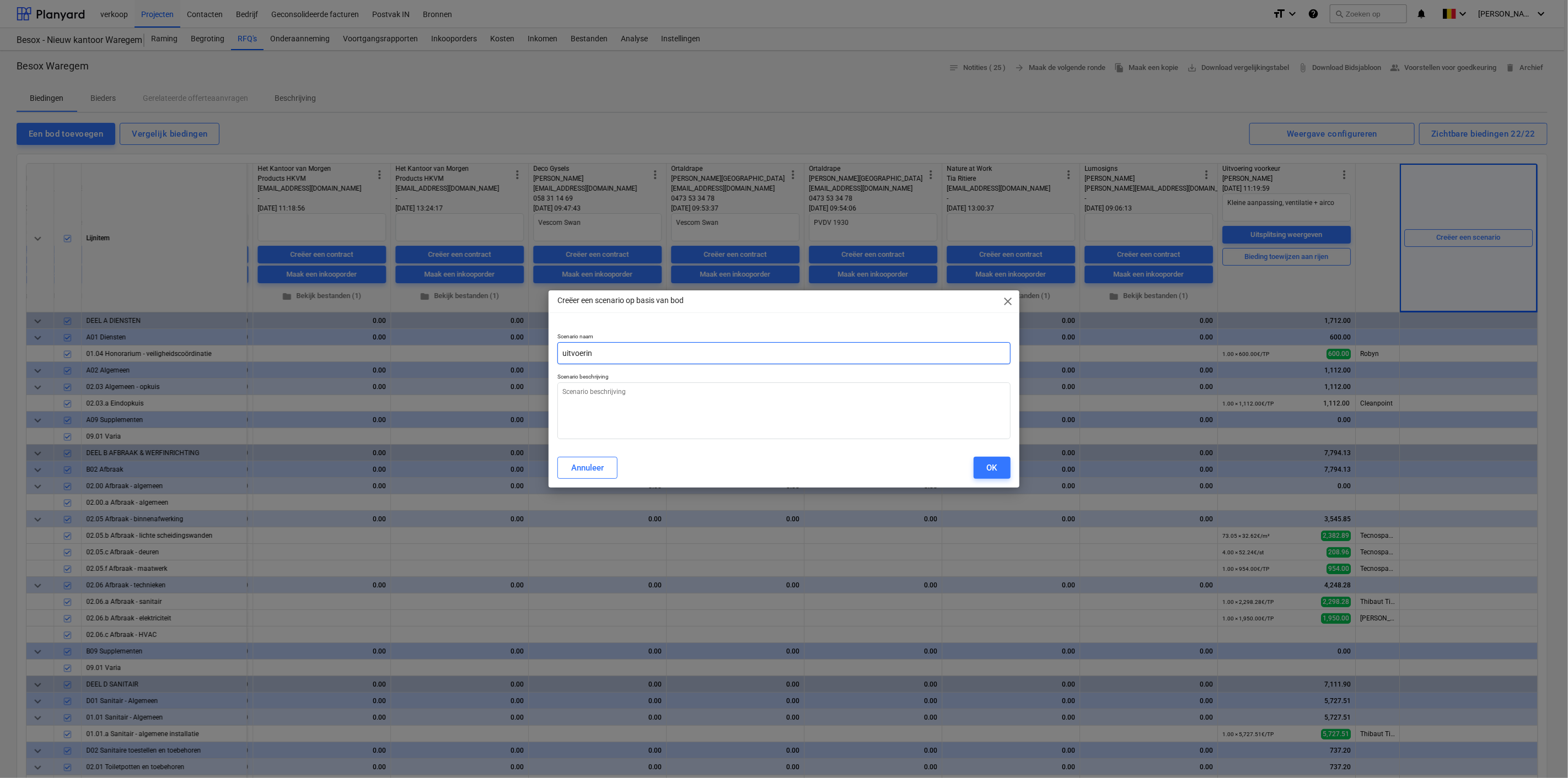
type input "uitvoering"
type textarea "x"
type input "uitvoering"
type textarea "x"
type input "uitvoering"
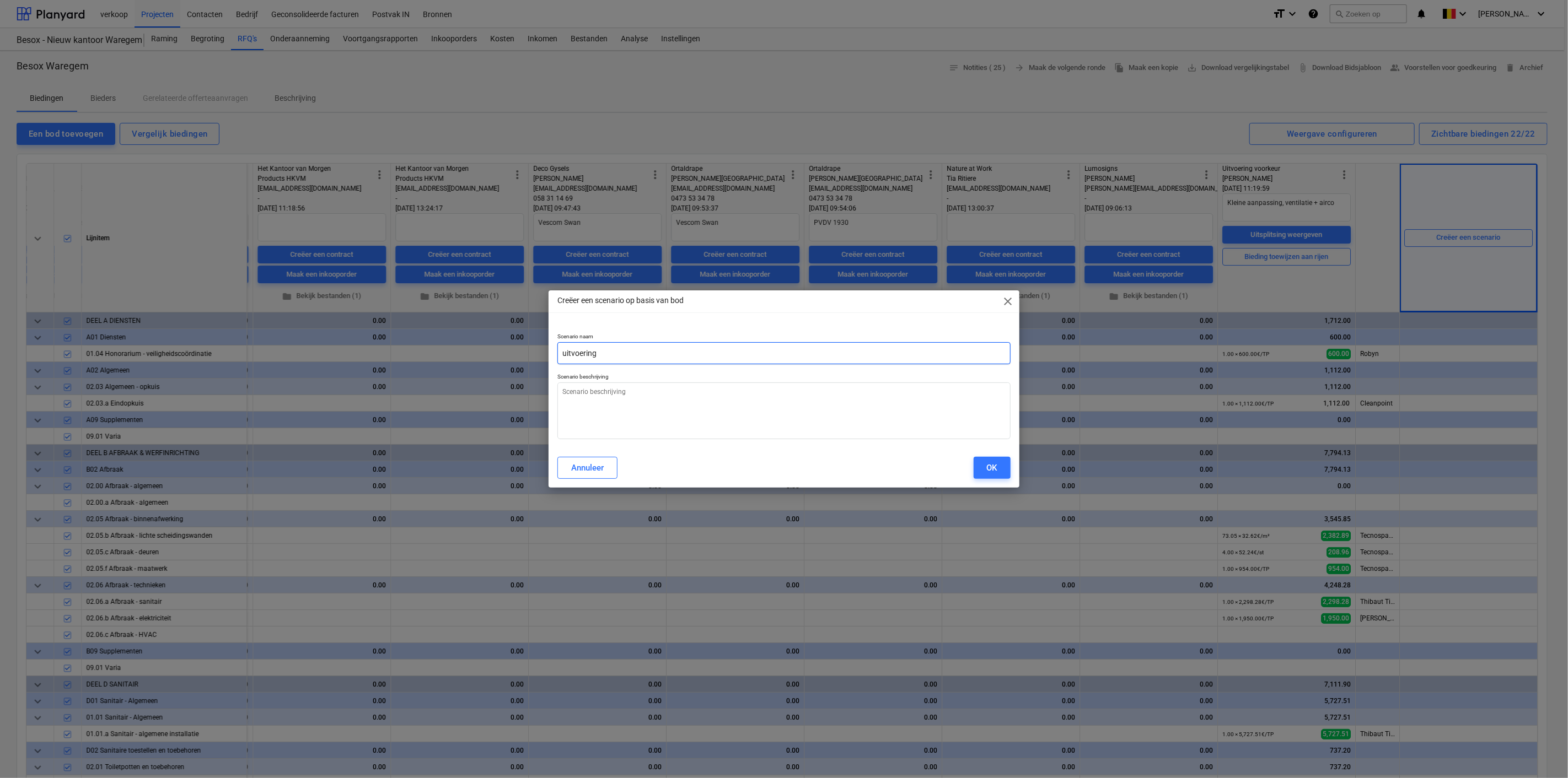
type textarea "x"
type input "uitvoerin"
type textarea "x"
type input "uitvoeri"
type textarea "x"
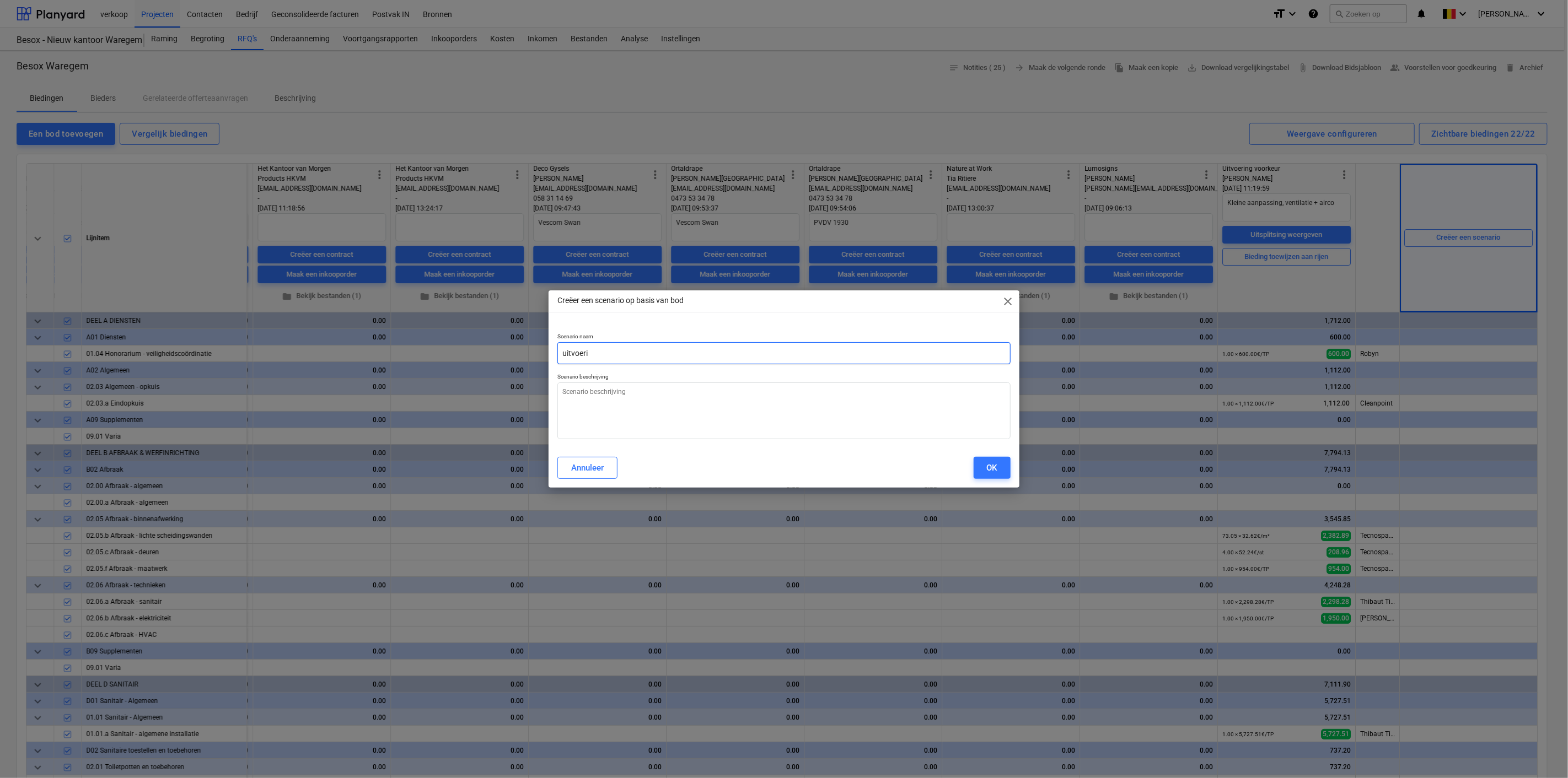
type input "uitvoer"
type textarea "x"
type input "uitvoe"
type textarea "x"
type input "uitvo"
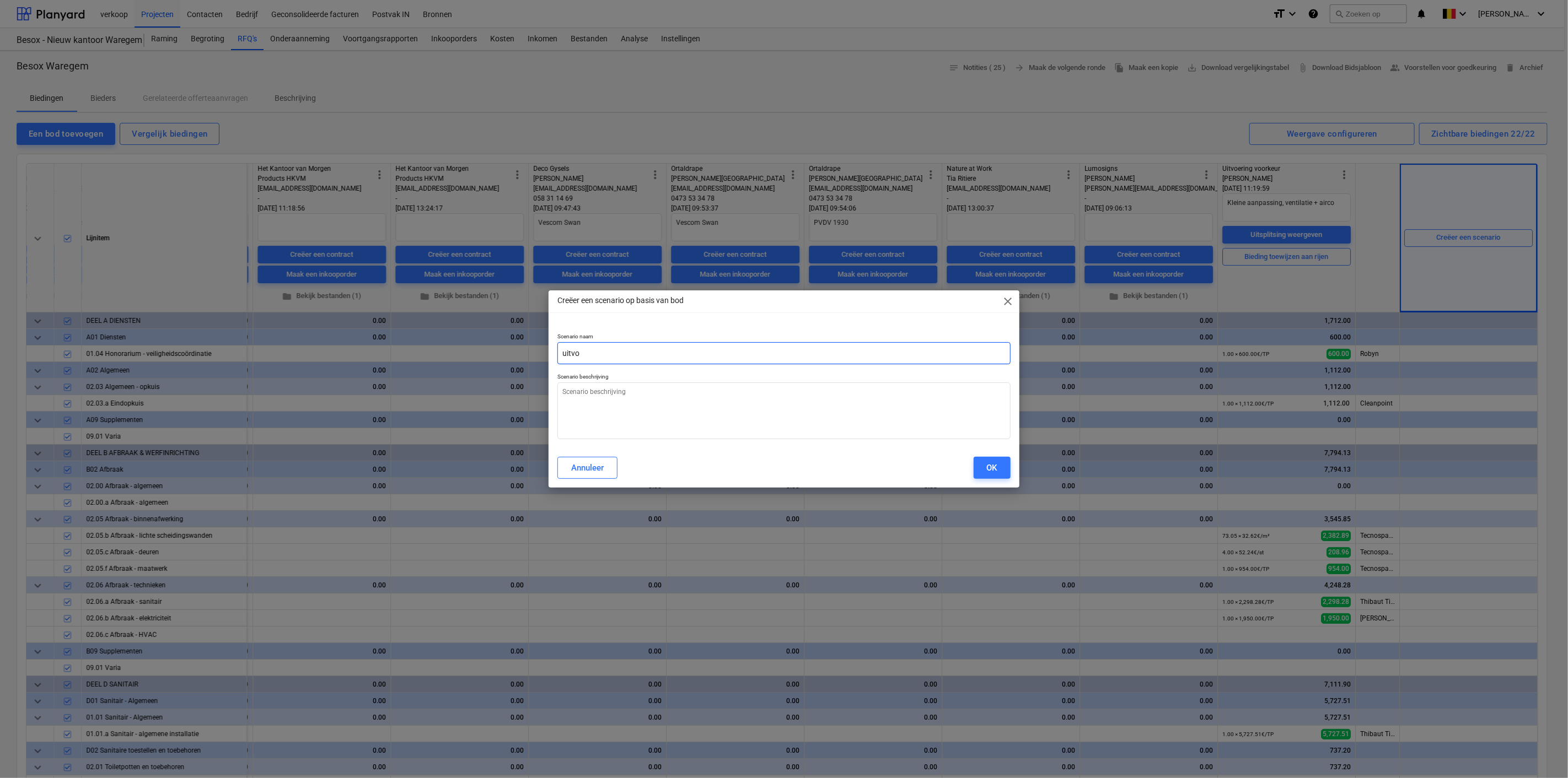
type textarea "x"
type input "uitv"
type textarea "x"
type input "uit"
type textarea "x"
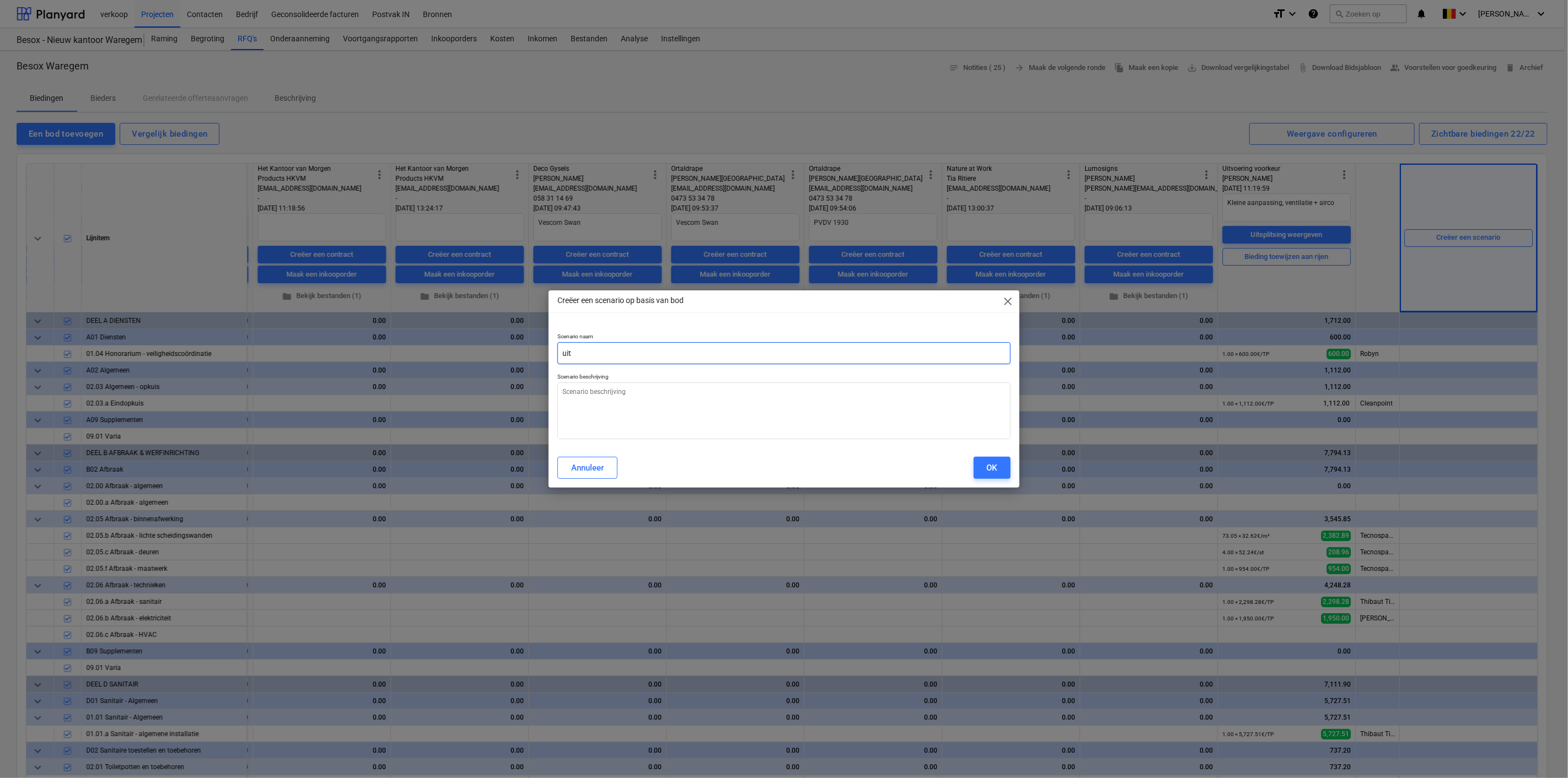
type input "ui"
type textarea "x"
type input "u"
type textarea "x"
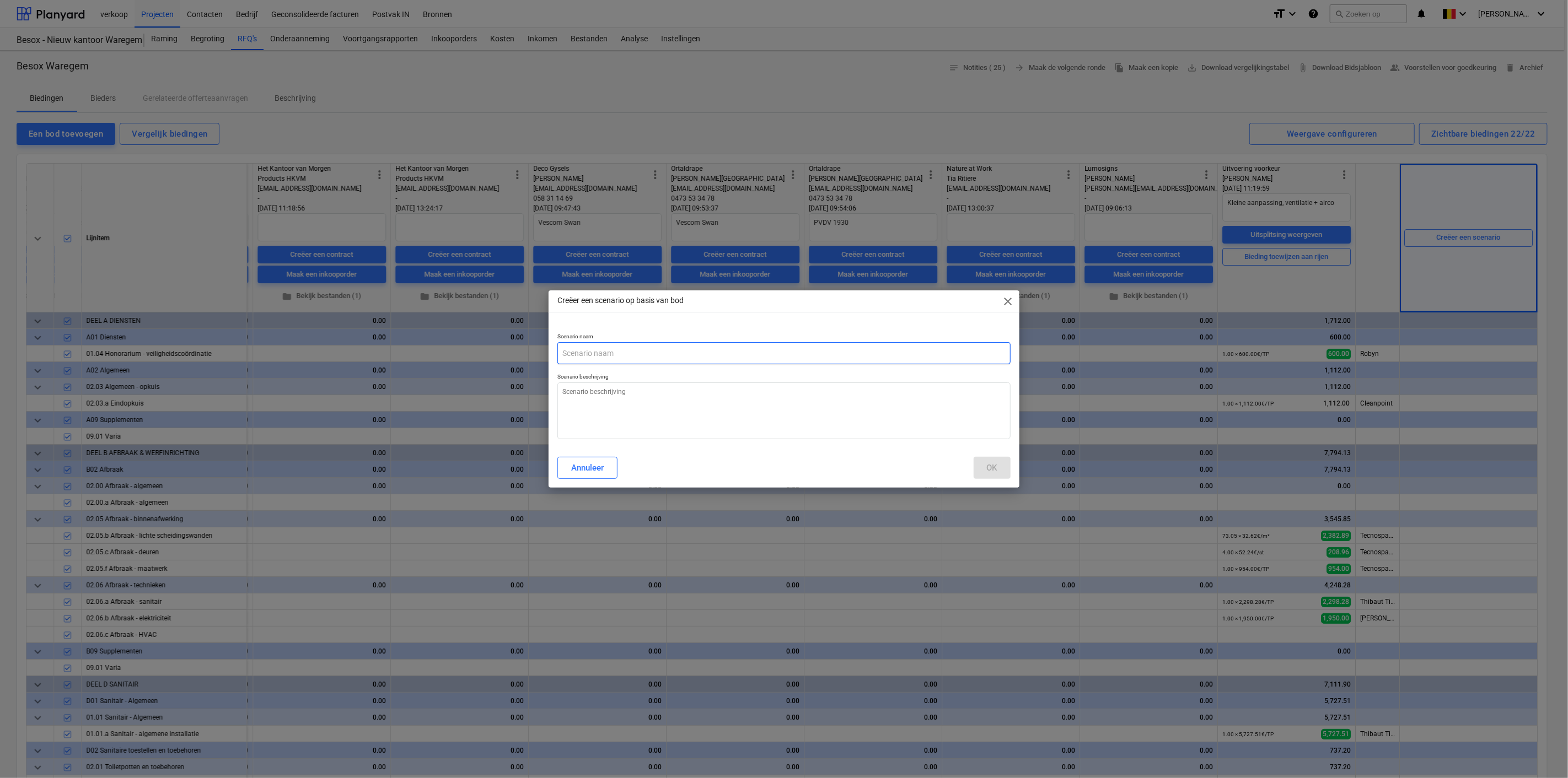
type input "U"
type textarea "x"
type input "Ui"
type textarea "x"
type input "Uit"
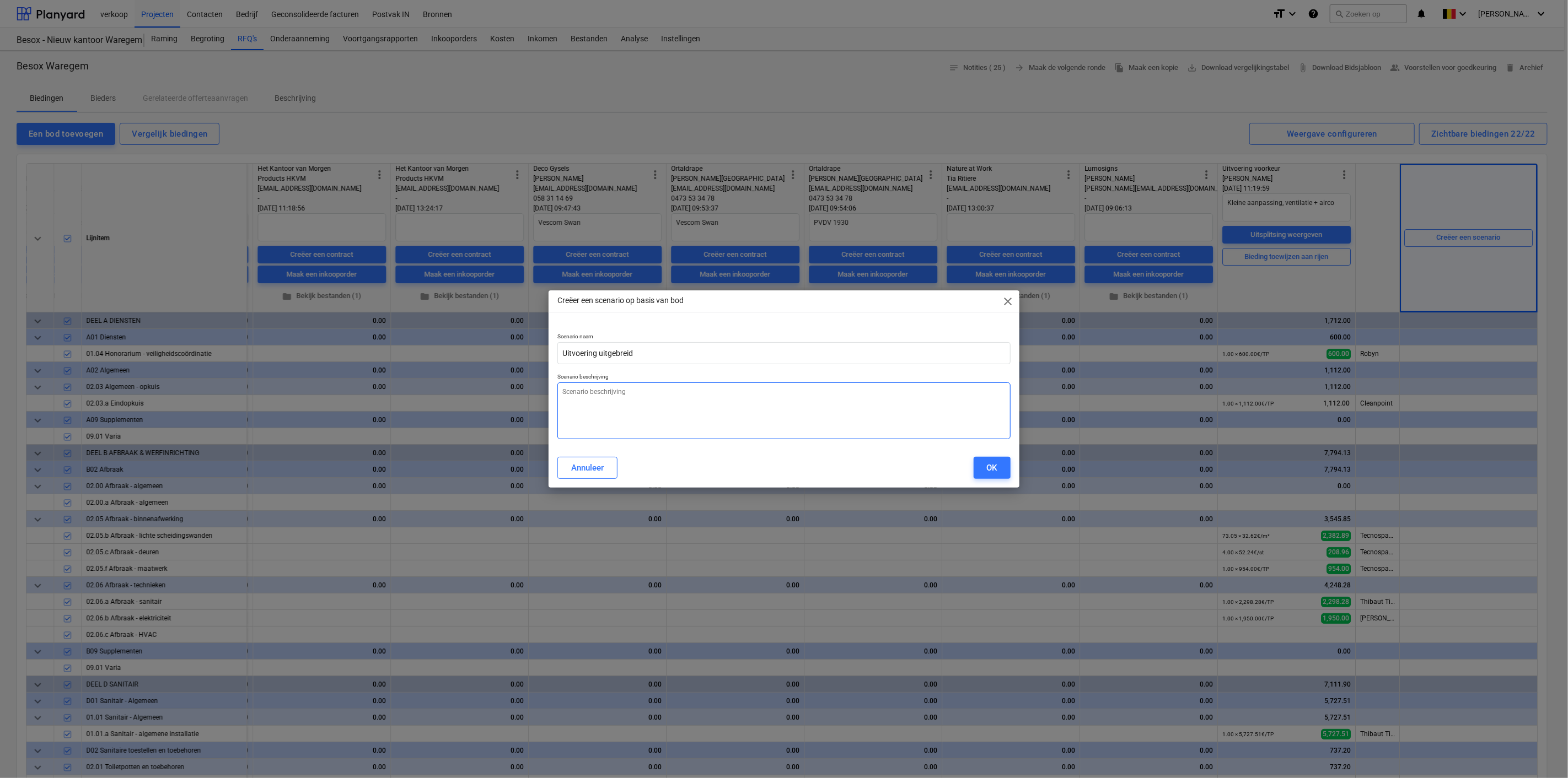
click at [636, 406] on textarea at bounding box center [783, 410] width 453 height 57
click at [987, 464] on div "OK" at bounding box center [991, 467] width 10 height 14
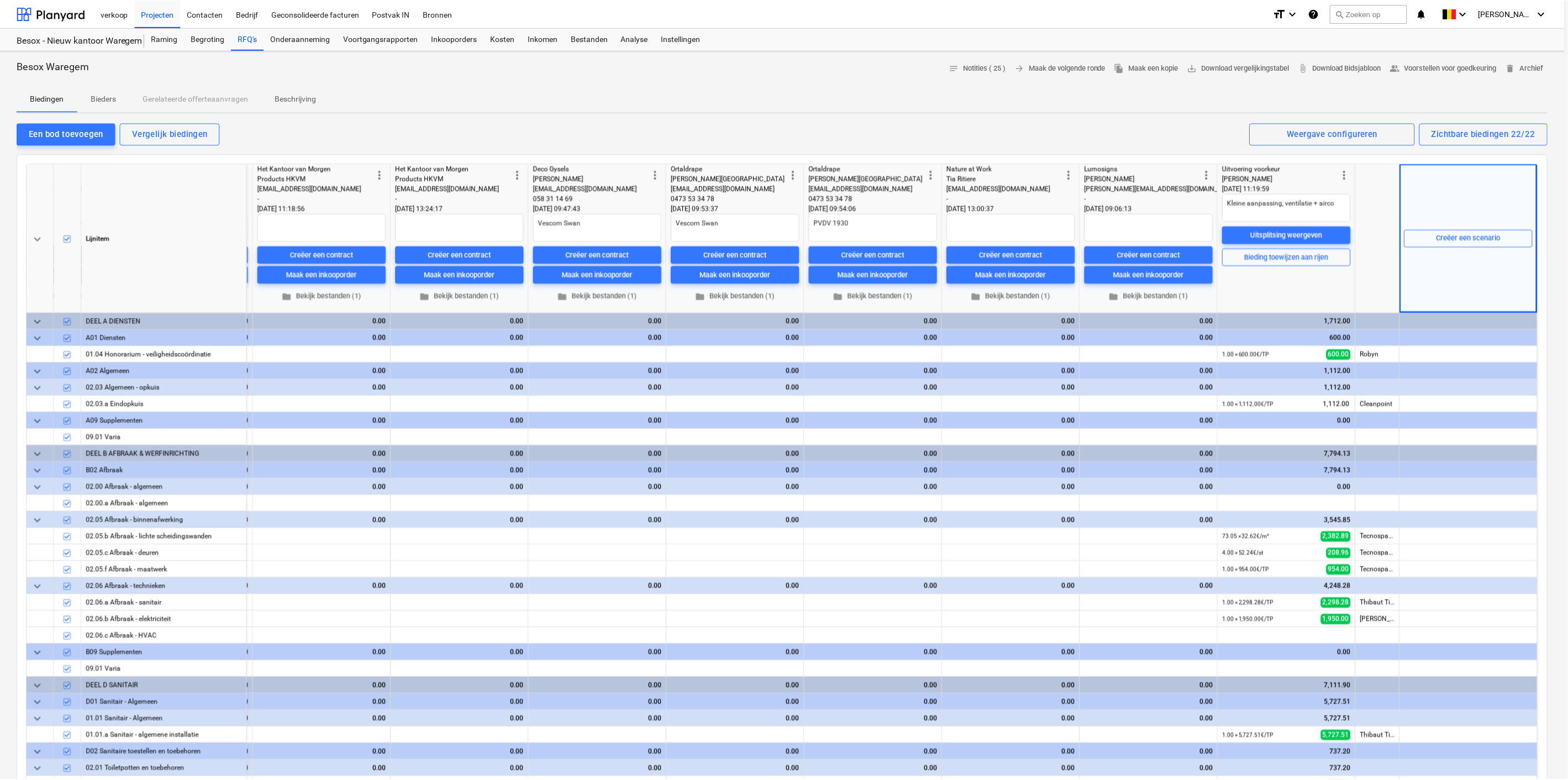
scroll to position [0, 2076]
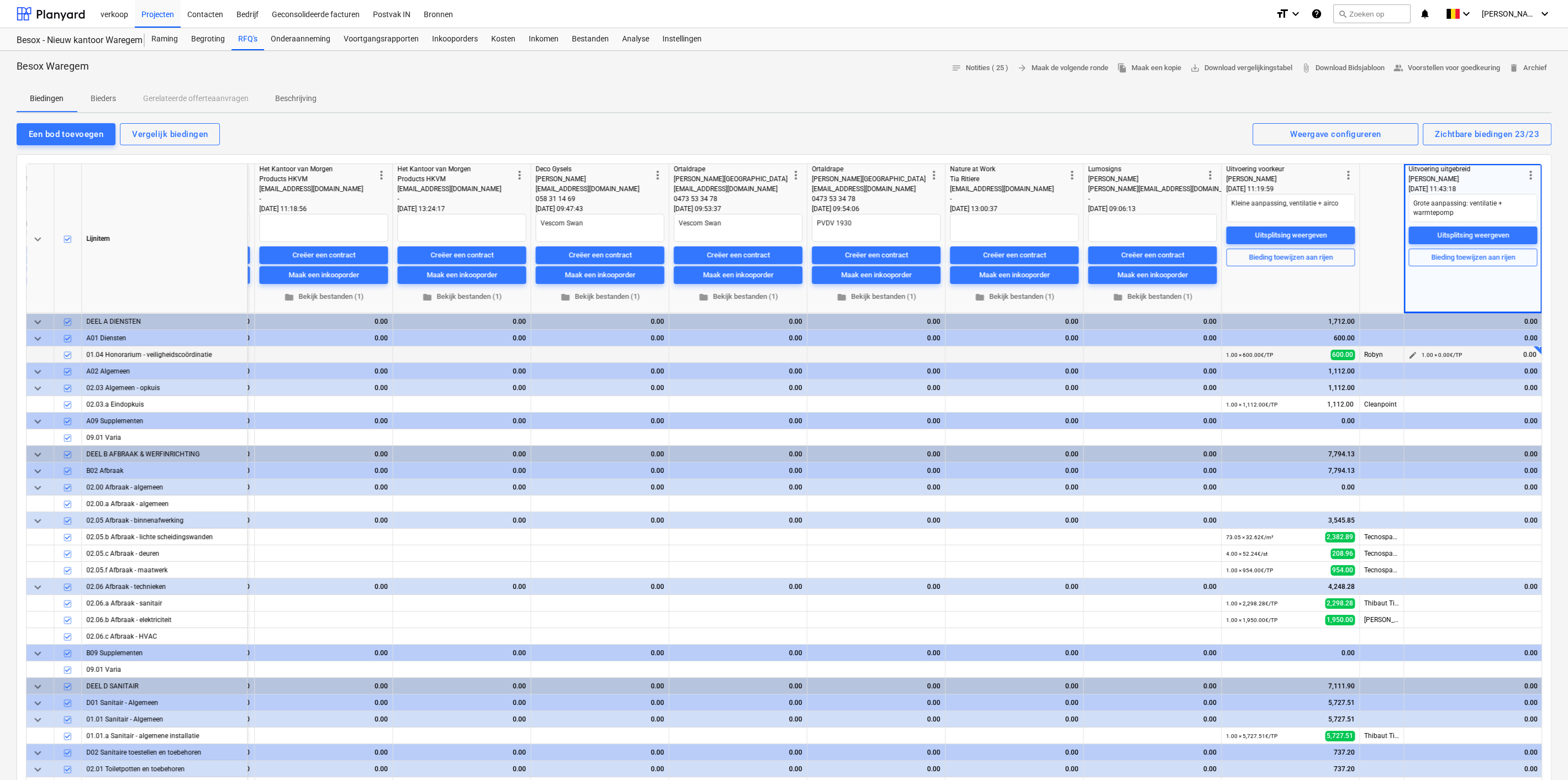
click at [1414, 352] on span "edit" at bounding box center [1412, 354] width 8 height 8
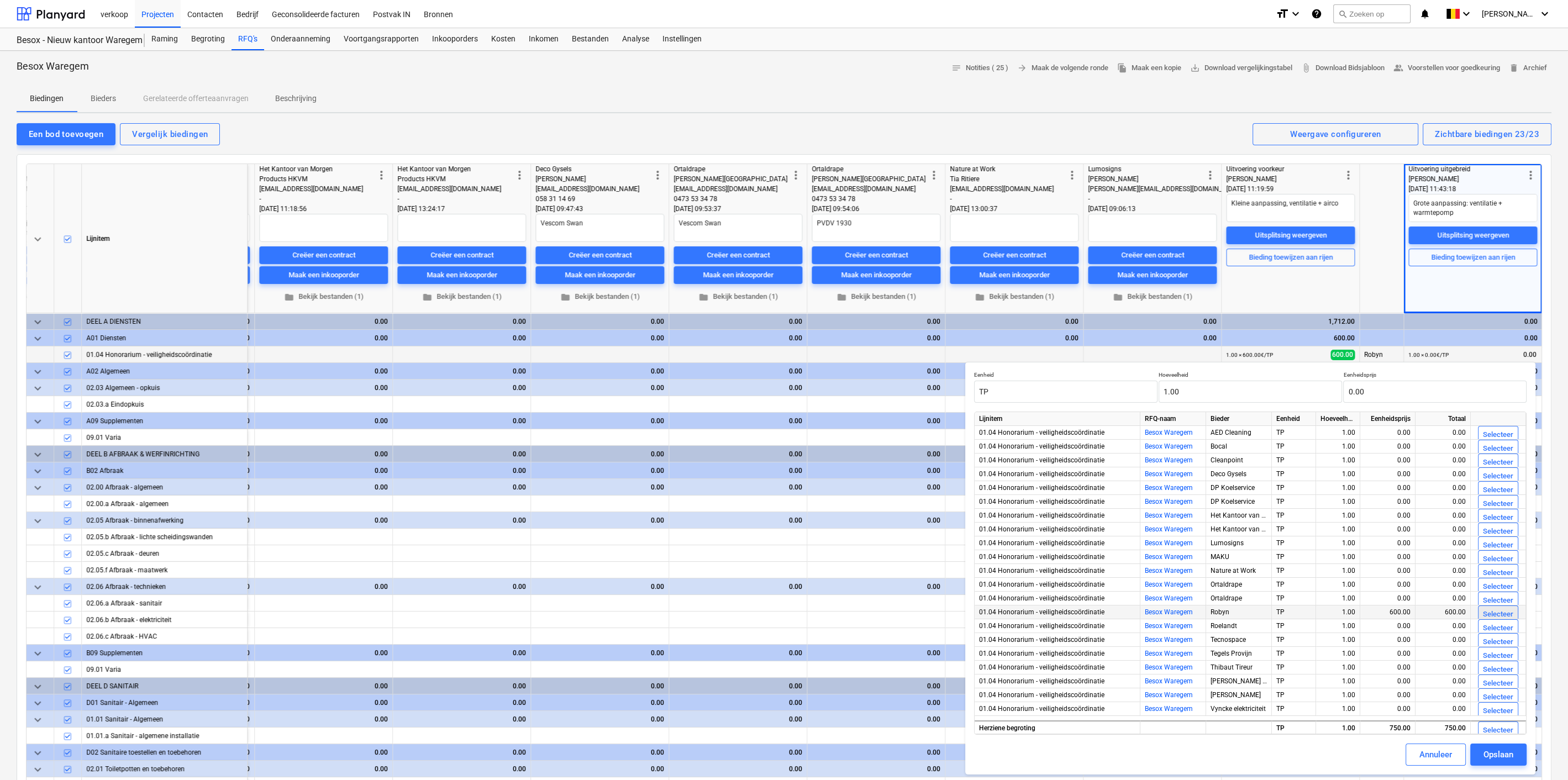
click at [1482, 609] on button "Selecteer" at bounding box center [1497, 614] width 40 height 18
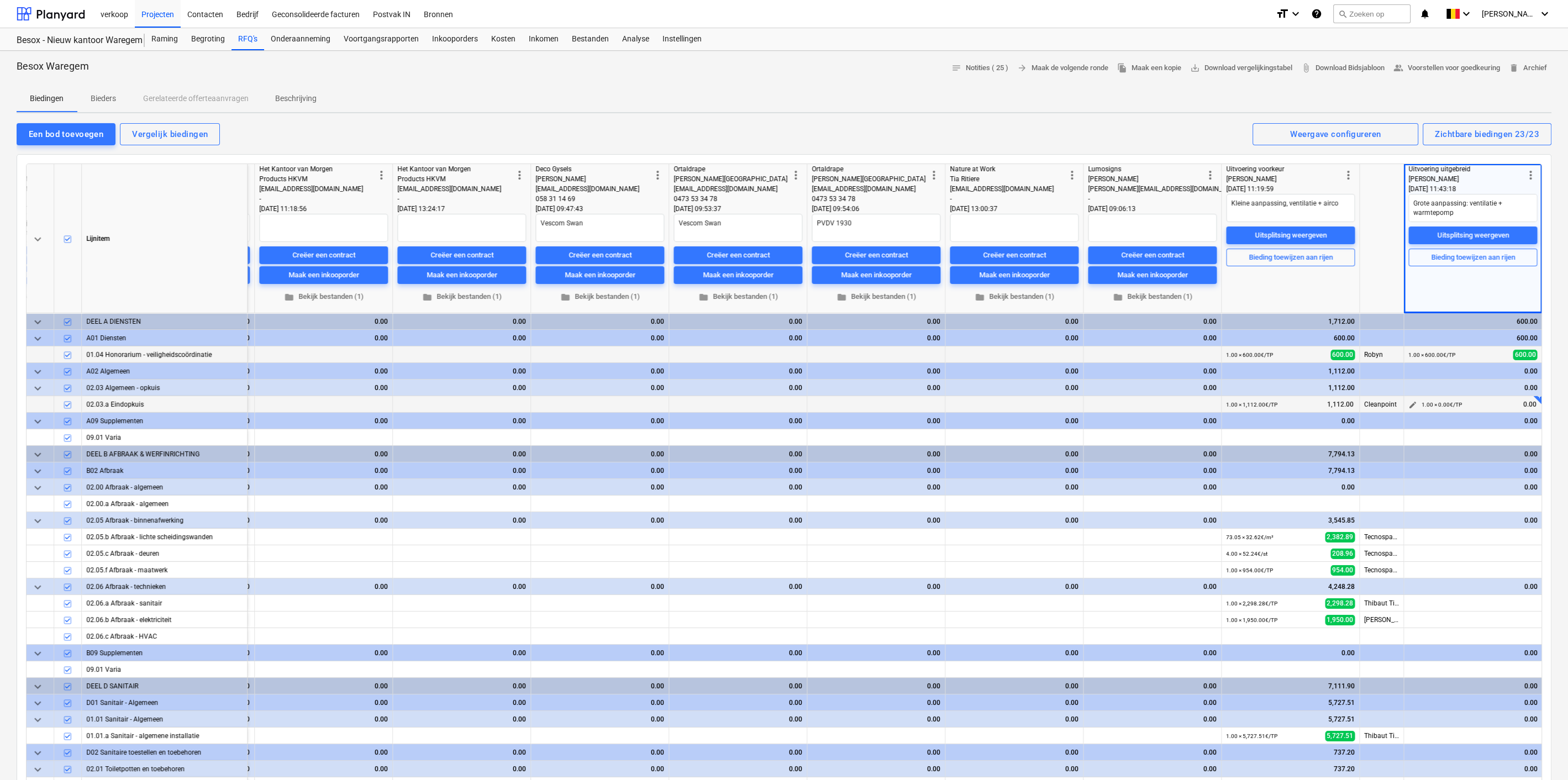
click at [1414, 402] on span "edit" at bounding box center [1412, 404] width 8 height 8
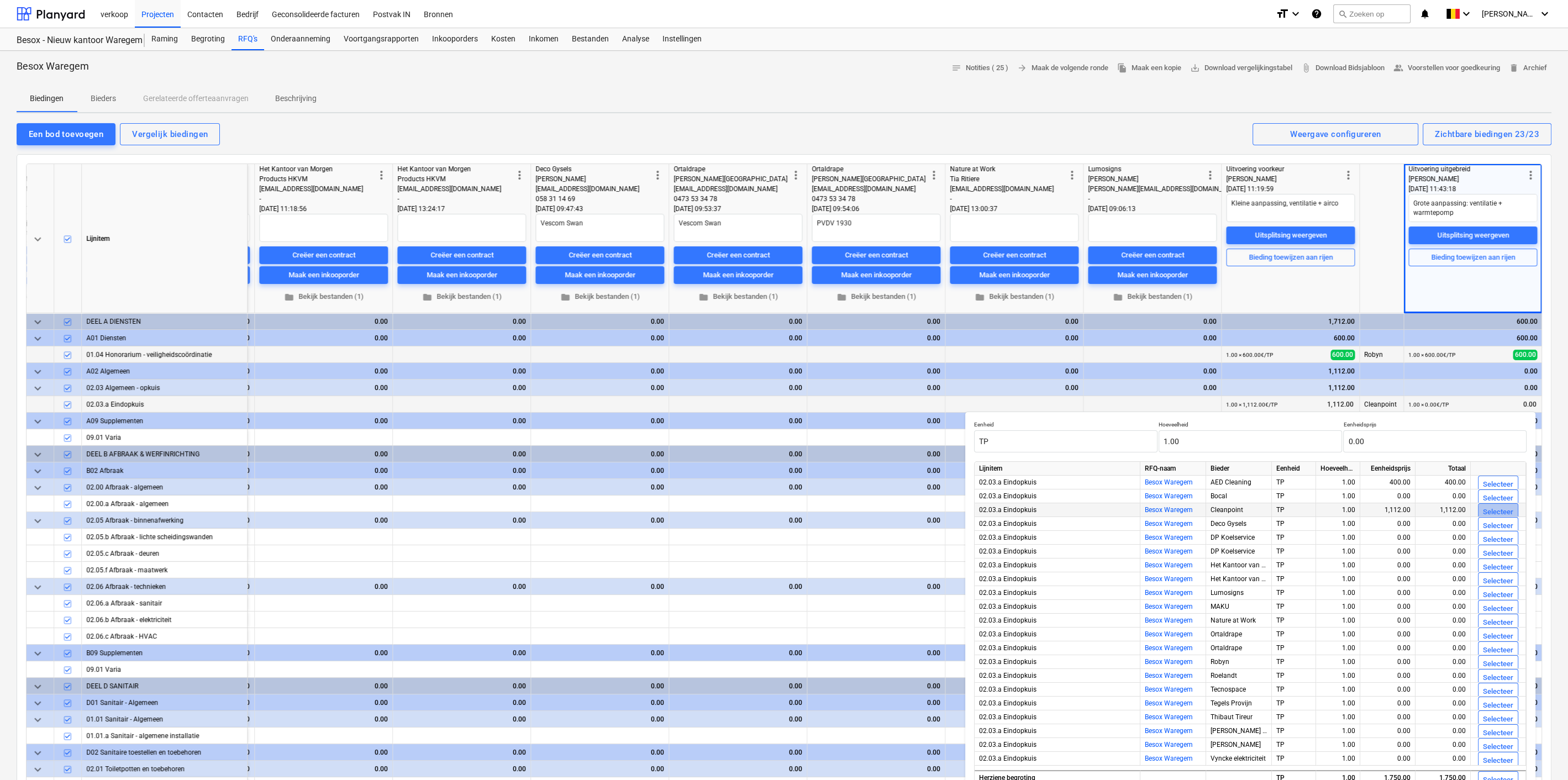
click at [1489, 509] on div "Selecteer" at bounding box center [1498, 513] width 31 height 13
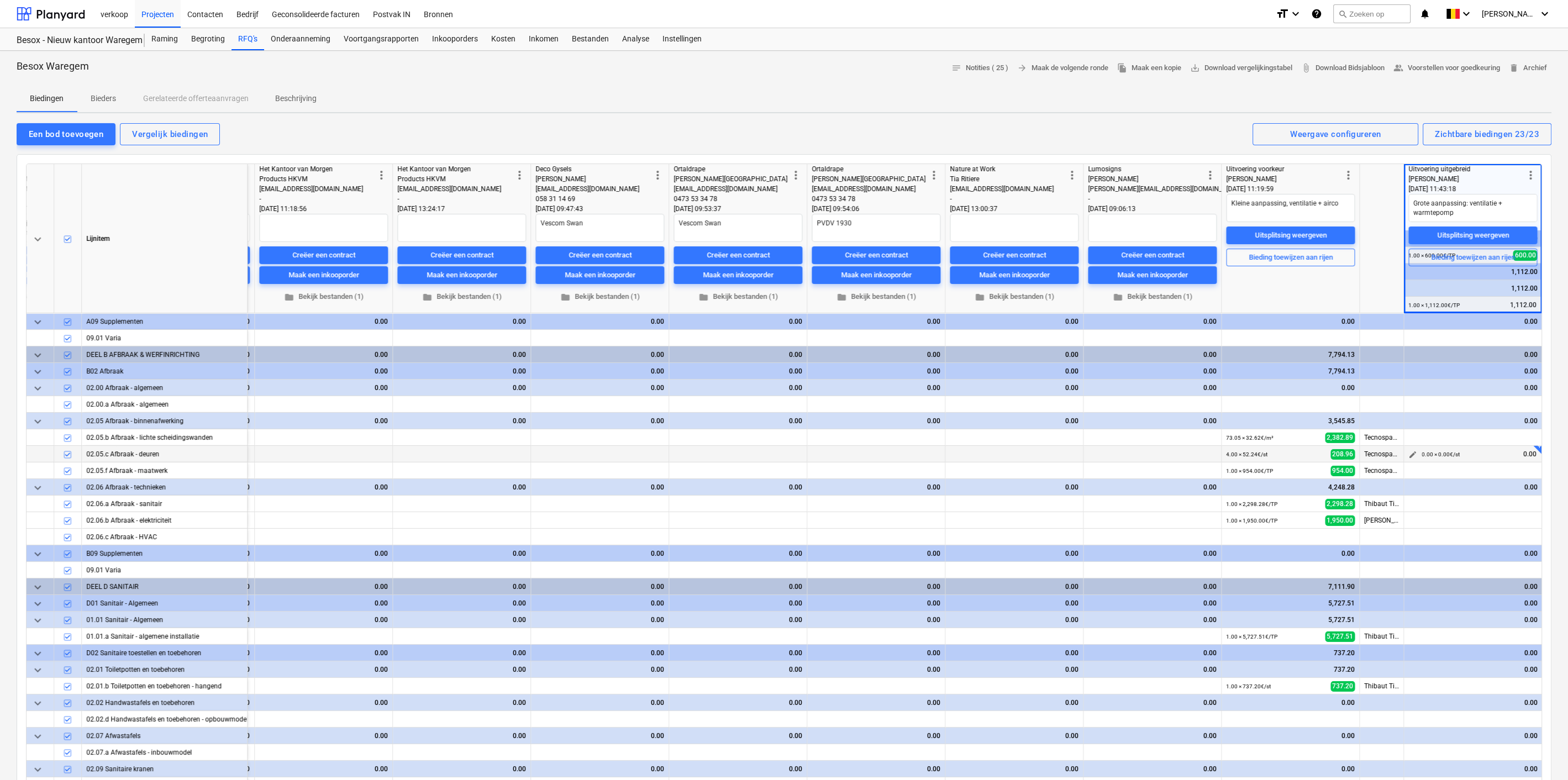
scroll to position [101, 2076]
click at [1411, 434] on span "edit" at bounding box center [1412, 436] width 8 height 8
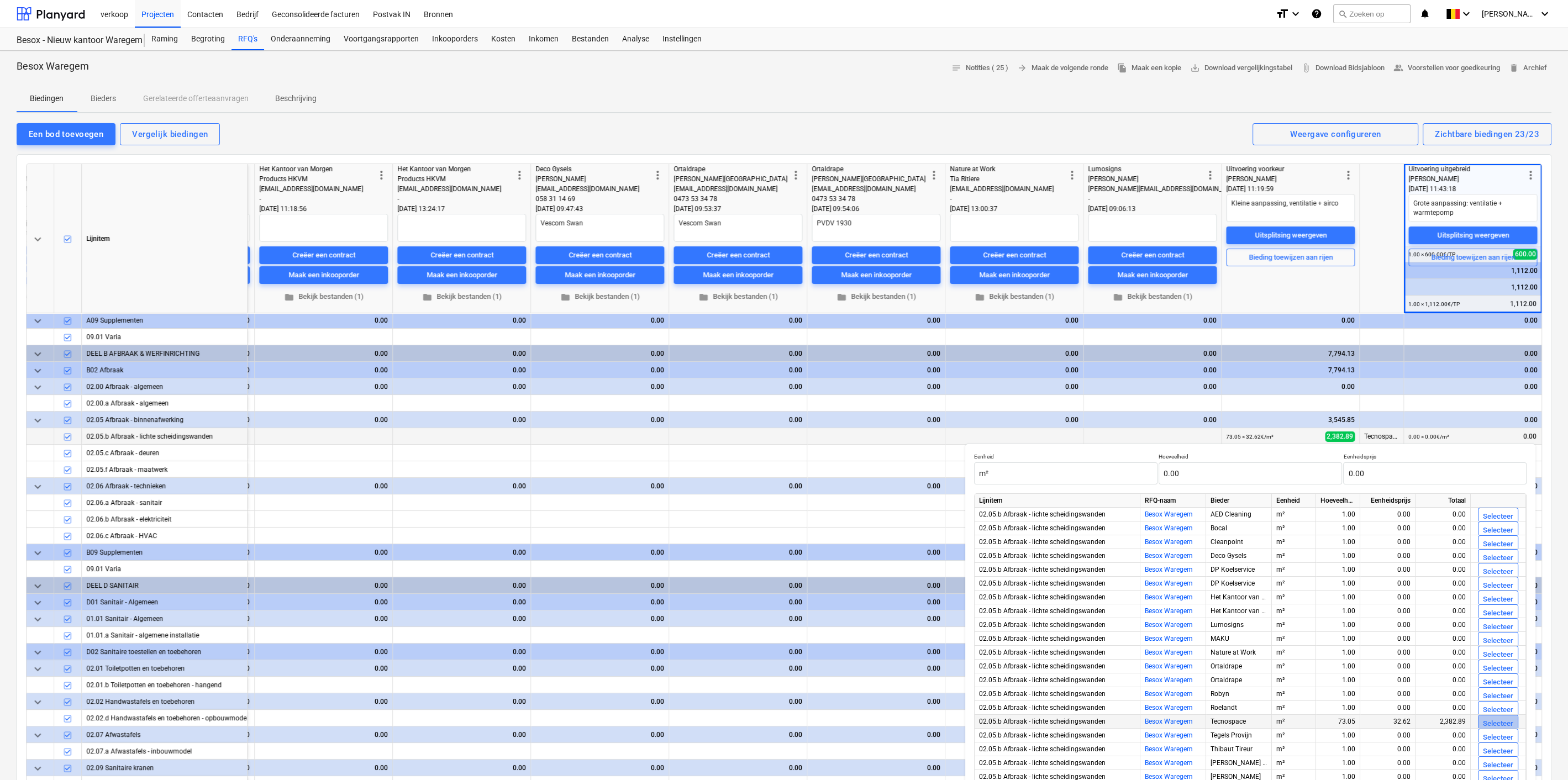
click at [1489, 718] on div "Selecteer" at bounding box center [1498, 724] width 31 height 13
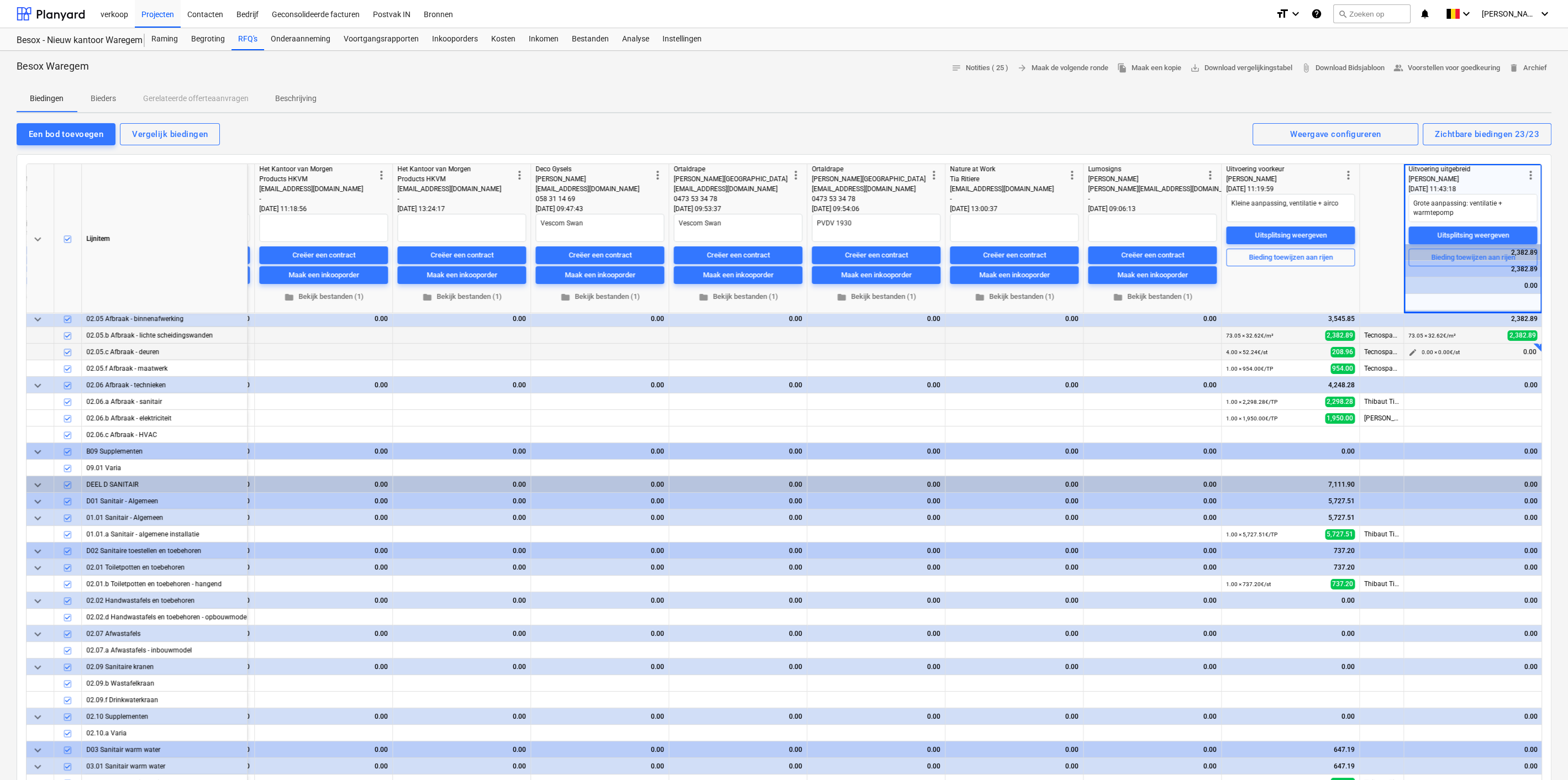
scroll to position [203, 2076]
click at [1409, 349] on span "edit" at bounding box center [1412, 350] width 8 height 8
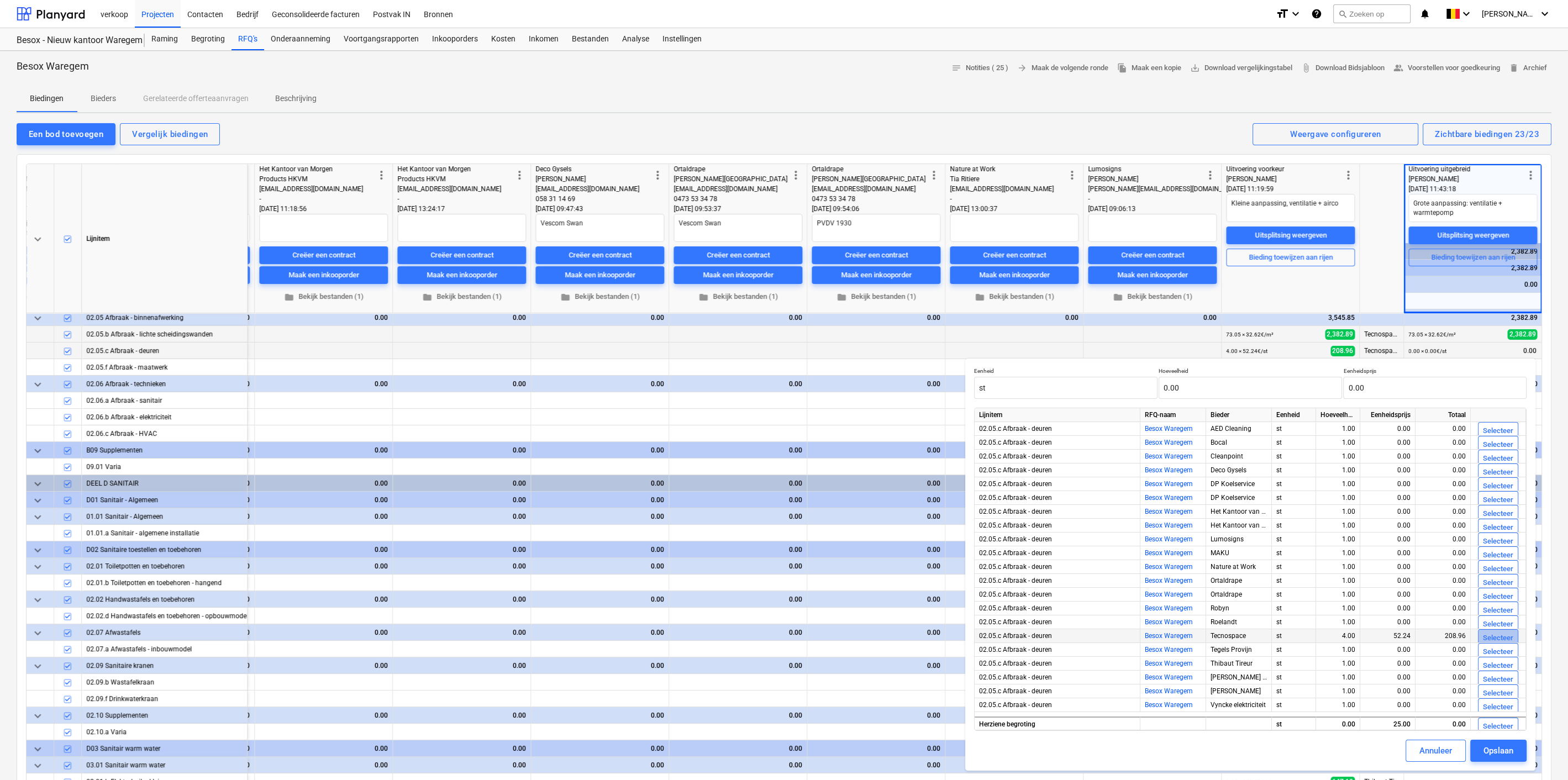
click at [1506, 634] on div "Selecteer" at bounding box center [1498, 638] width 31 height 13
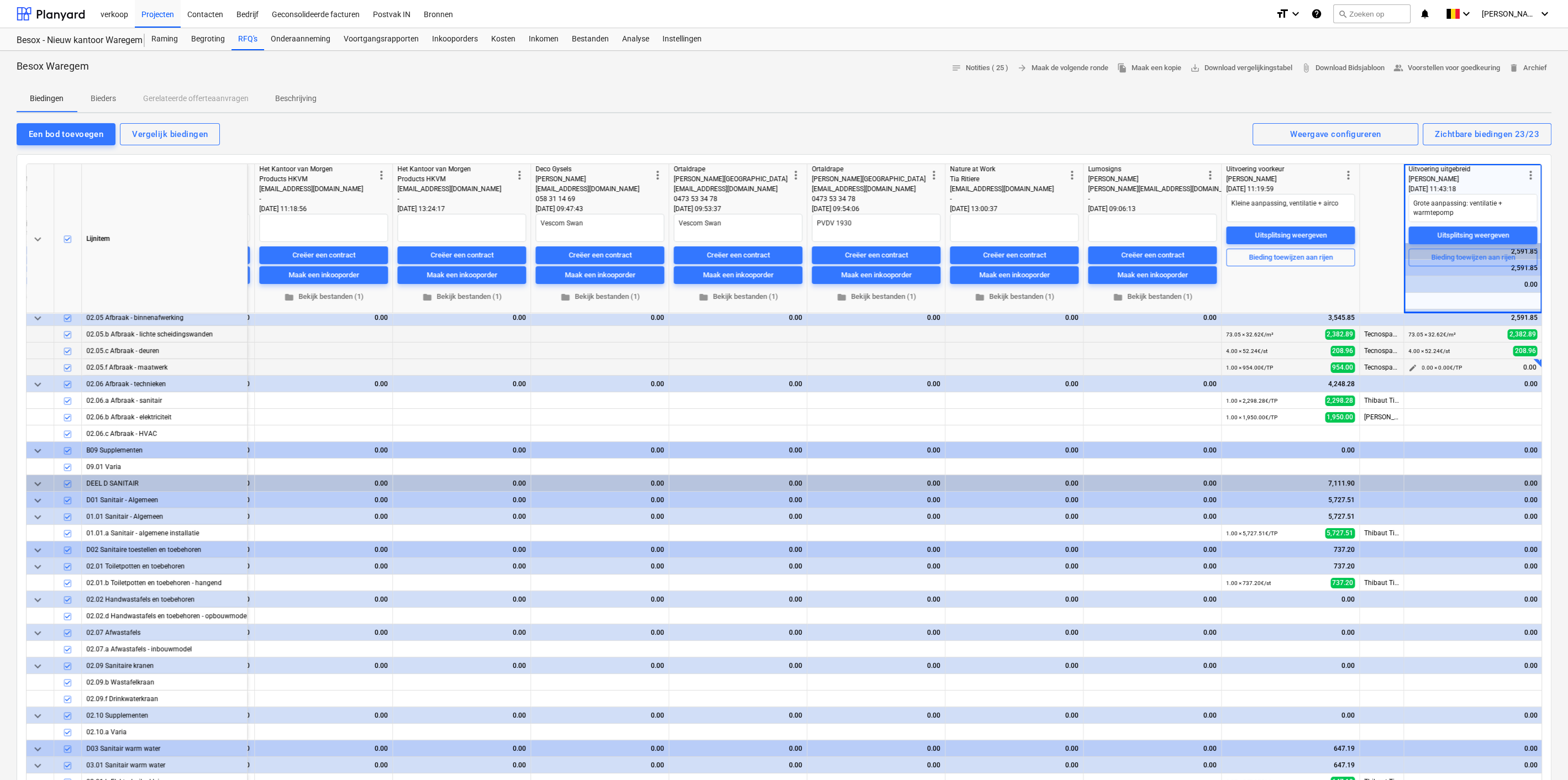
click at [1411, 364] on span "edit" at bounding box center [1412, 367] width 8 height 8
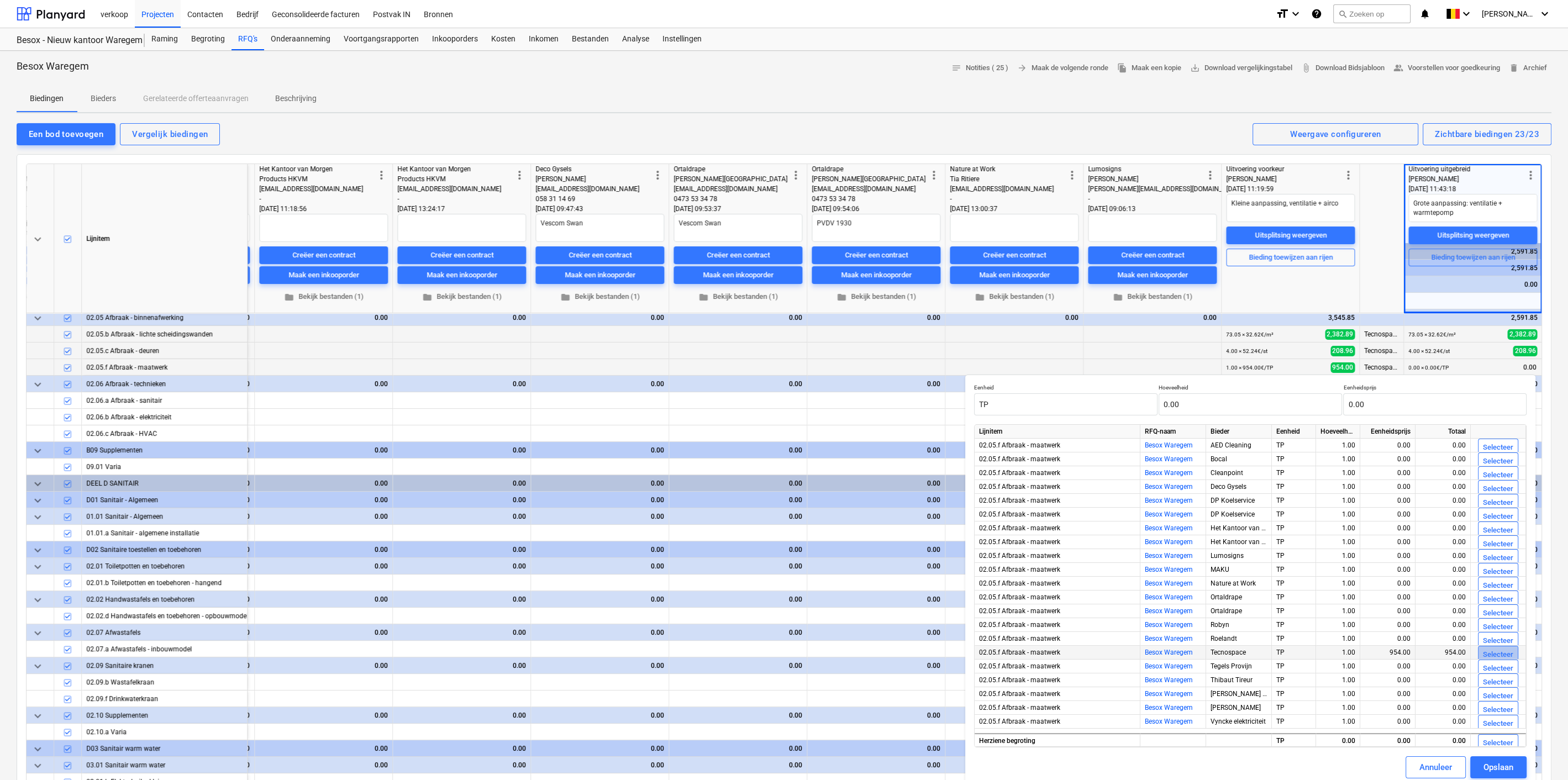
click at [1498, 650] on div "Selecteer" at bounding box center [1498, 655] width 31 height 13
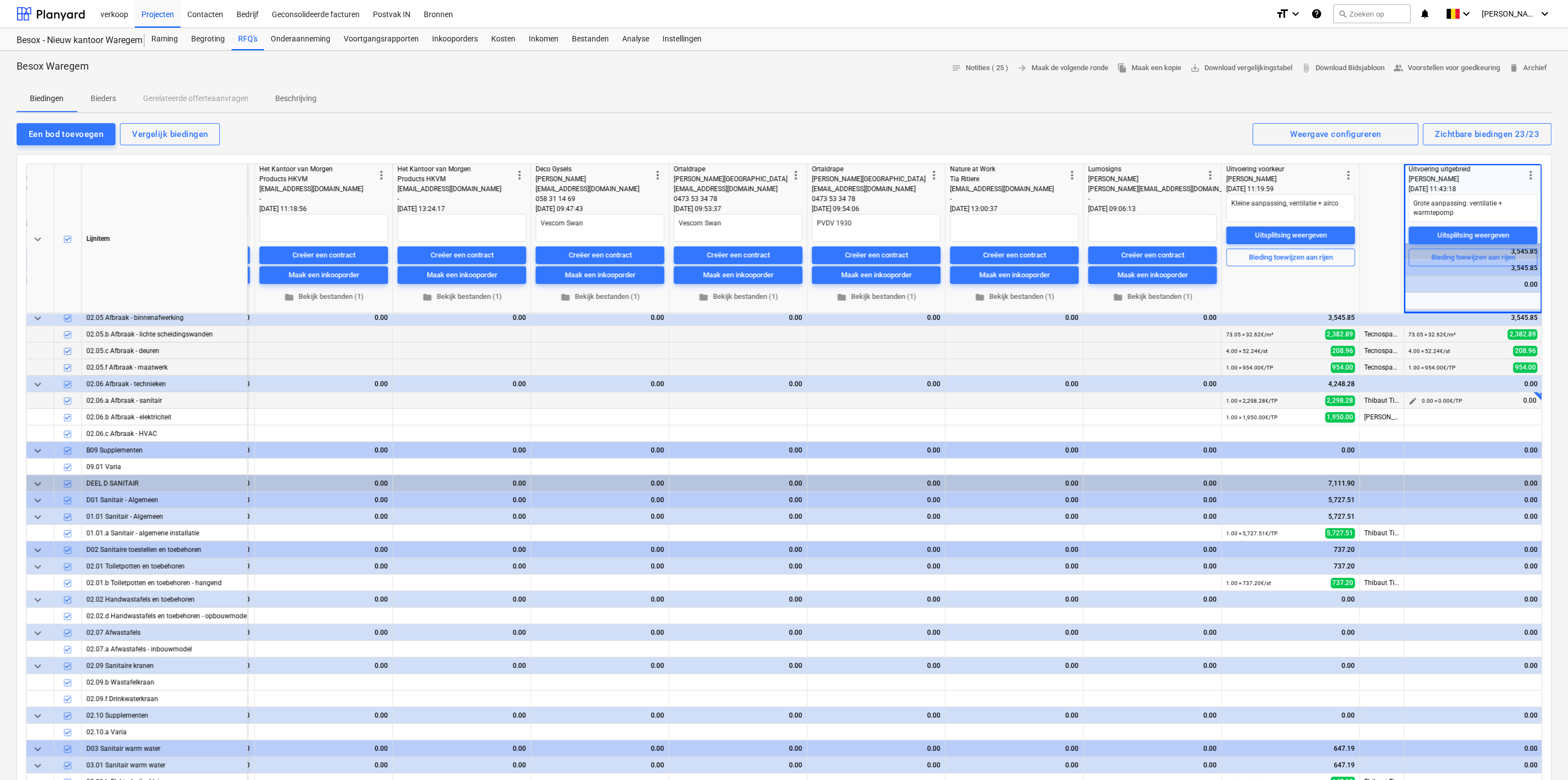
click at [1412, 397] on span "edit" at bounding box center [1412, 401] width 8 height 8
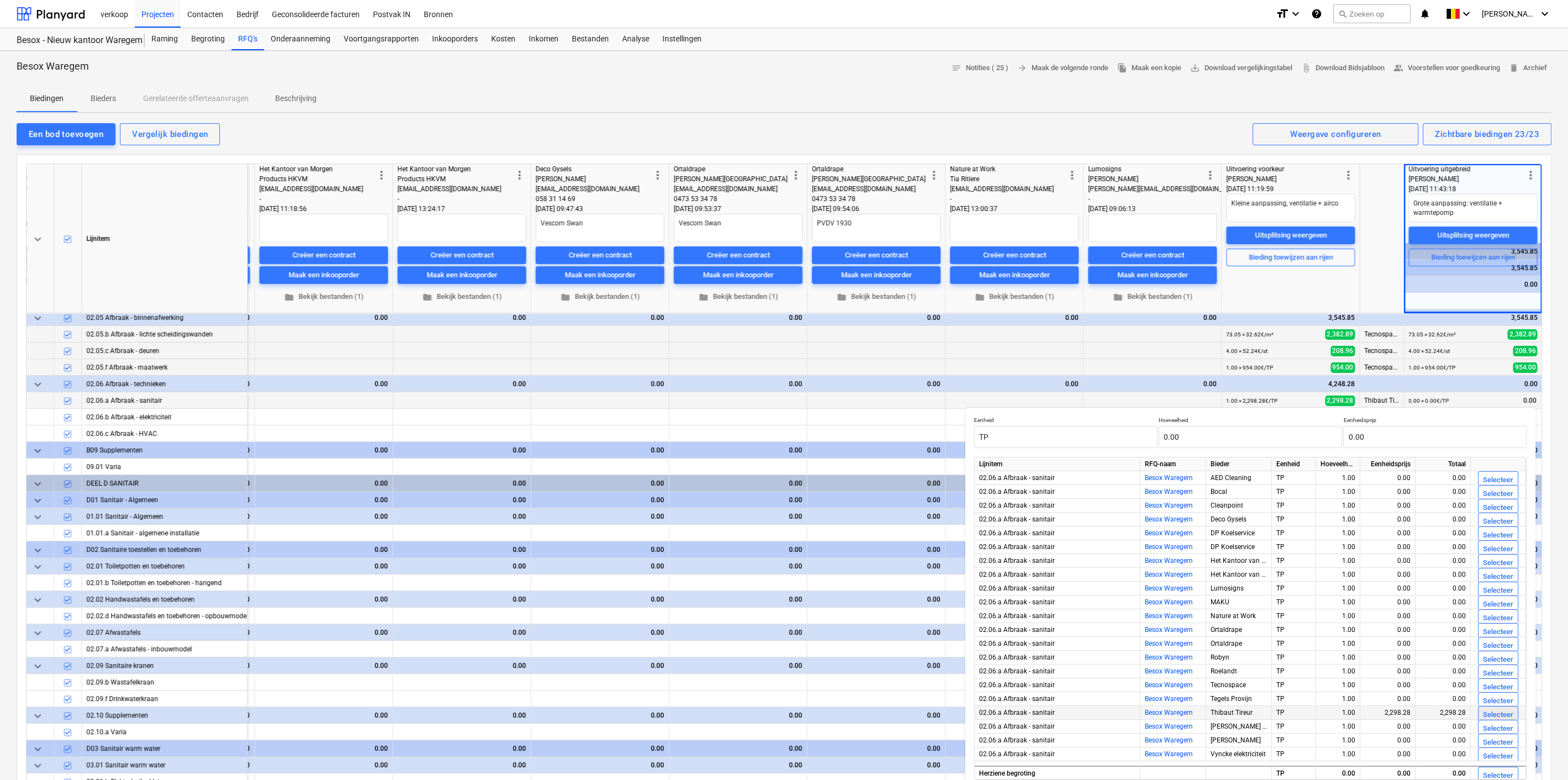
click at [1487, 713] on div "Selecteer" at bounding box center [1498, 715] width 31 height 13
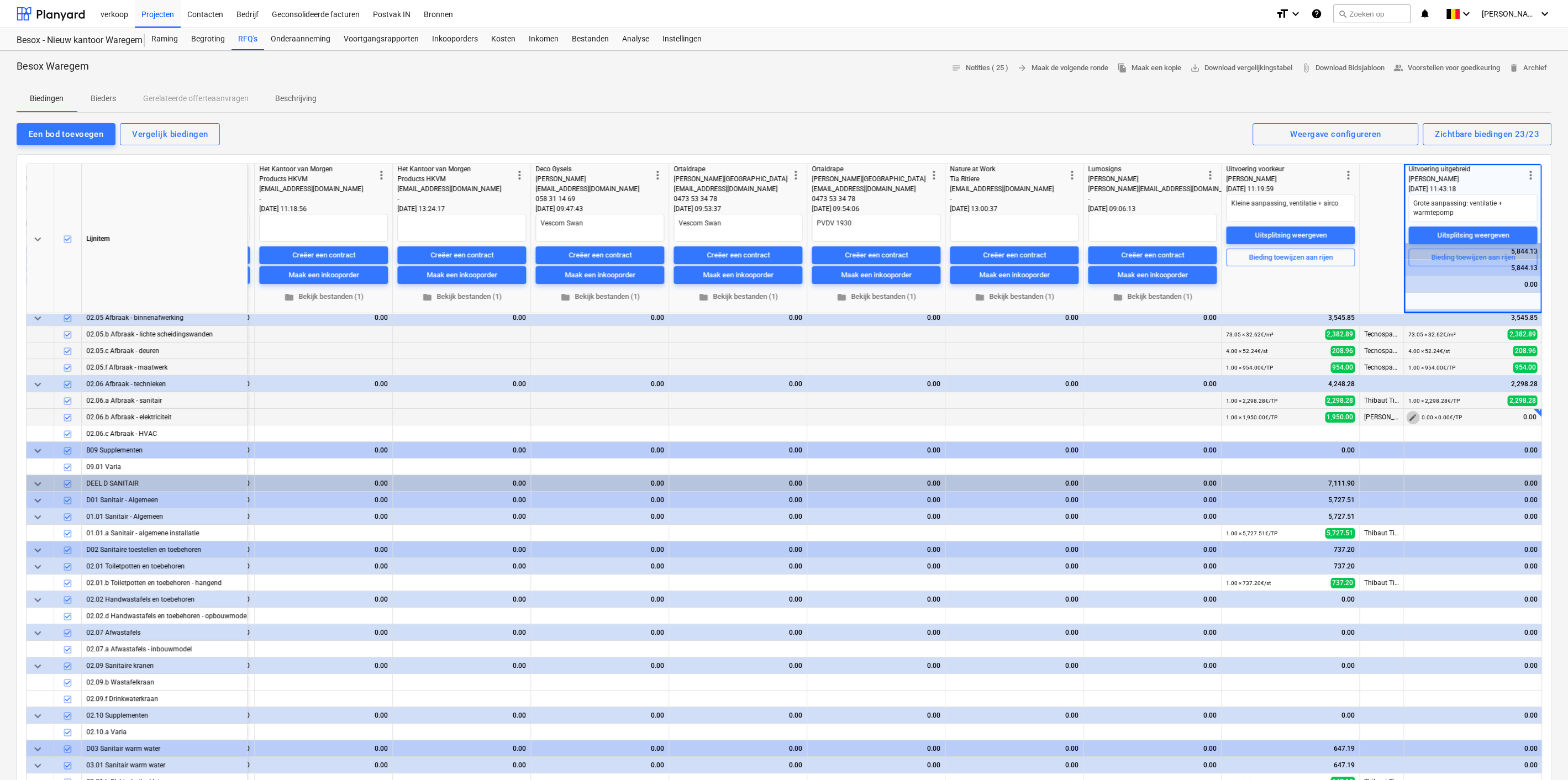
click at [1412, 415] on span "edit" at bounding box center [1412, 417] width 8 height 8
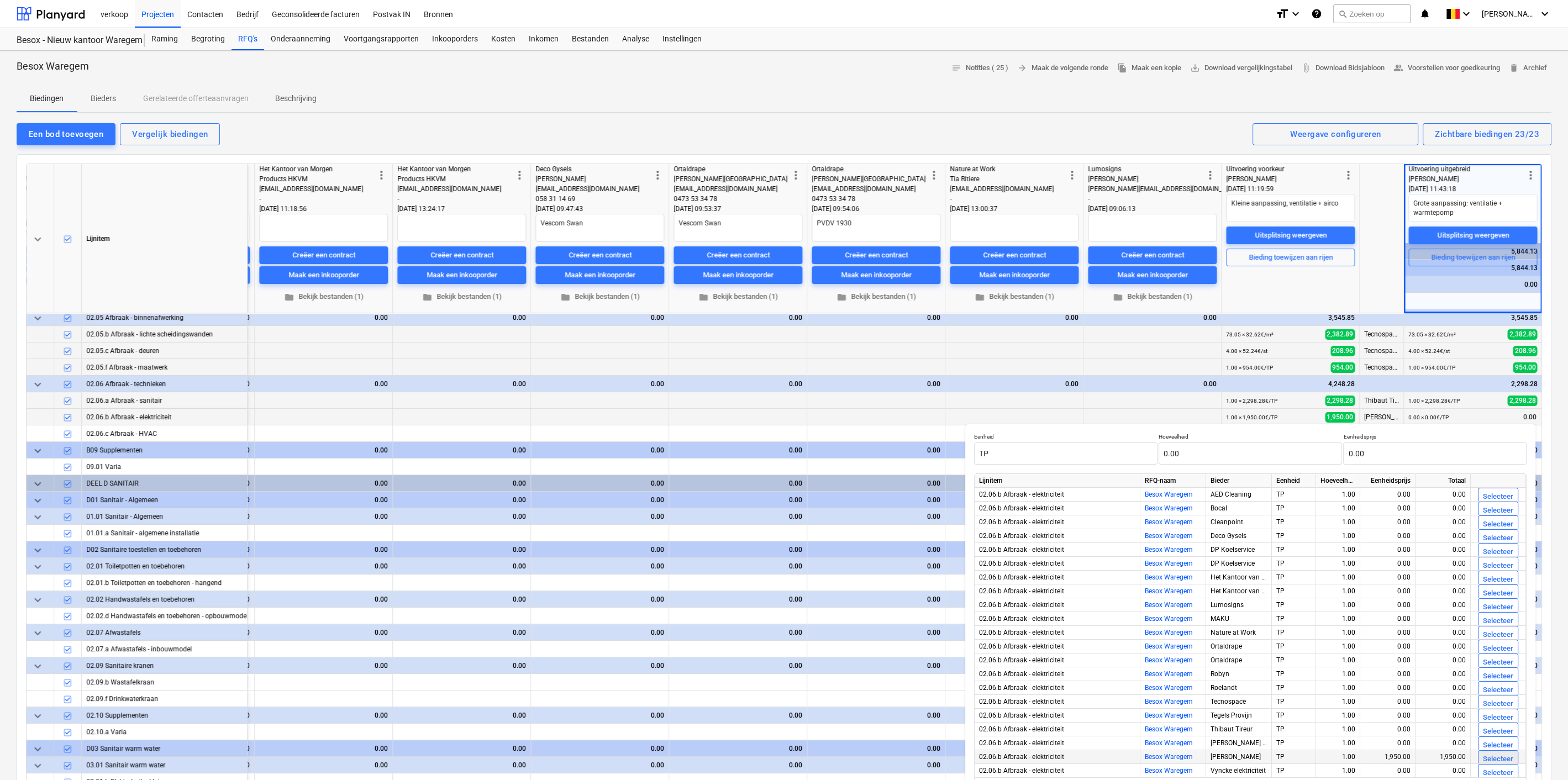
click at [1492, 753] on div "Selecteer" at bounding box center [1498, 759] width 31 height 13
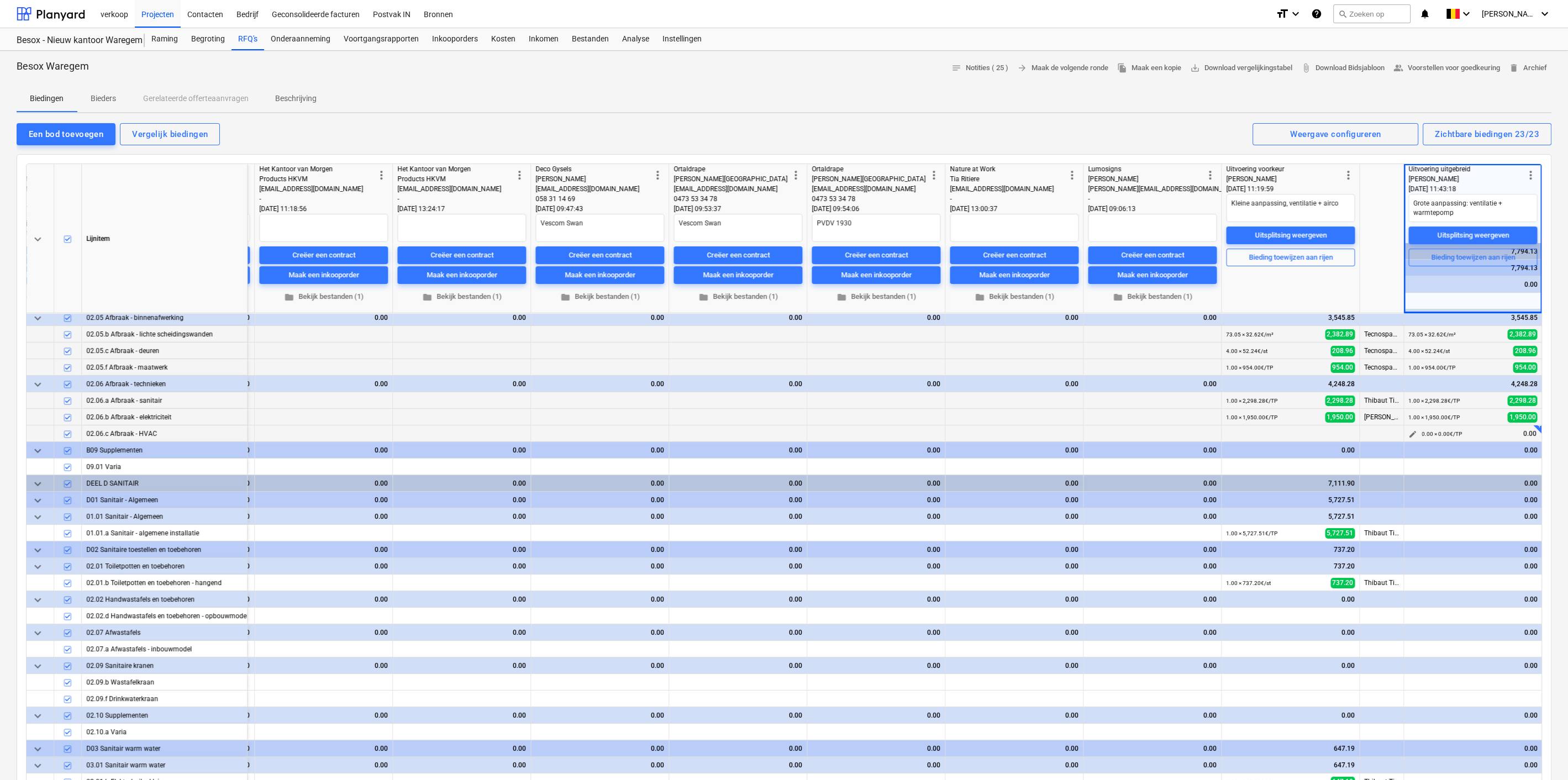
drag, startPoint x: 12, startPoint y: 204, endPoint x: 1415, endPoint y: 426, distance: 1420.5
click at [1415, 426] on div "edit" at bounding box center [1412, 433] width 13 height 17
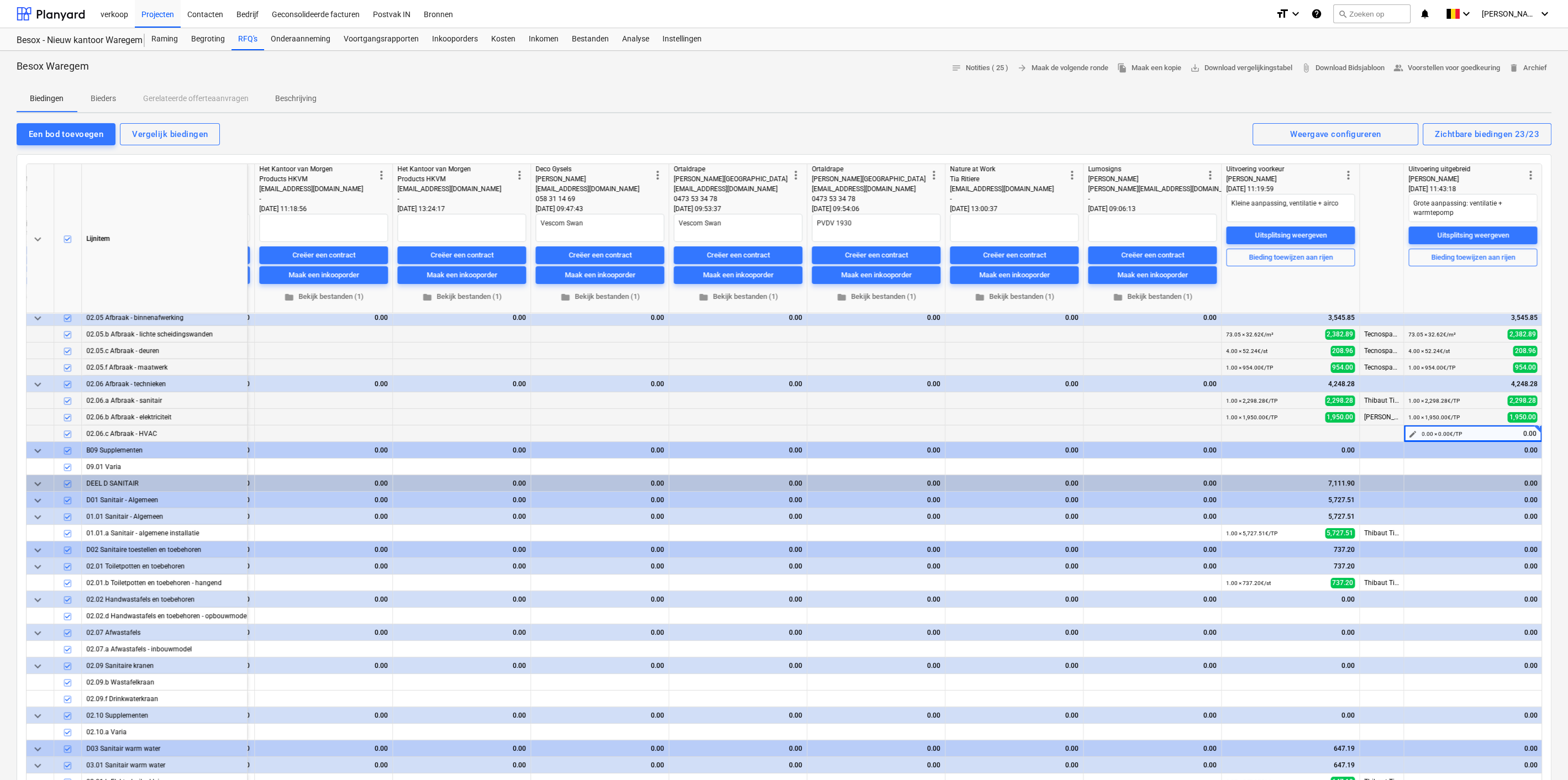
scroll to position [203, 2079]
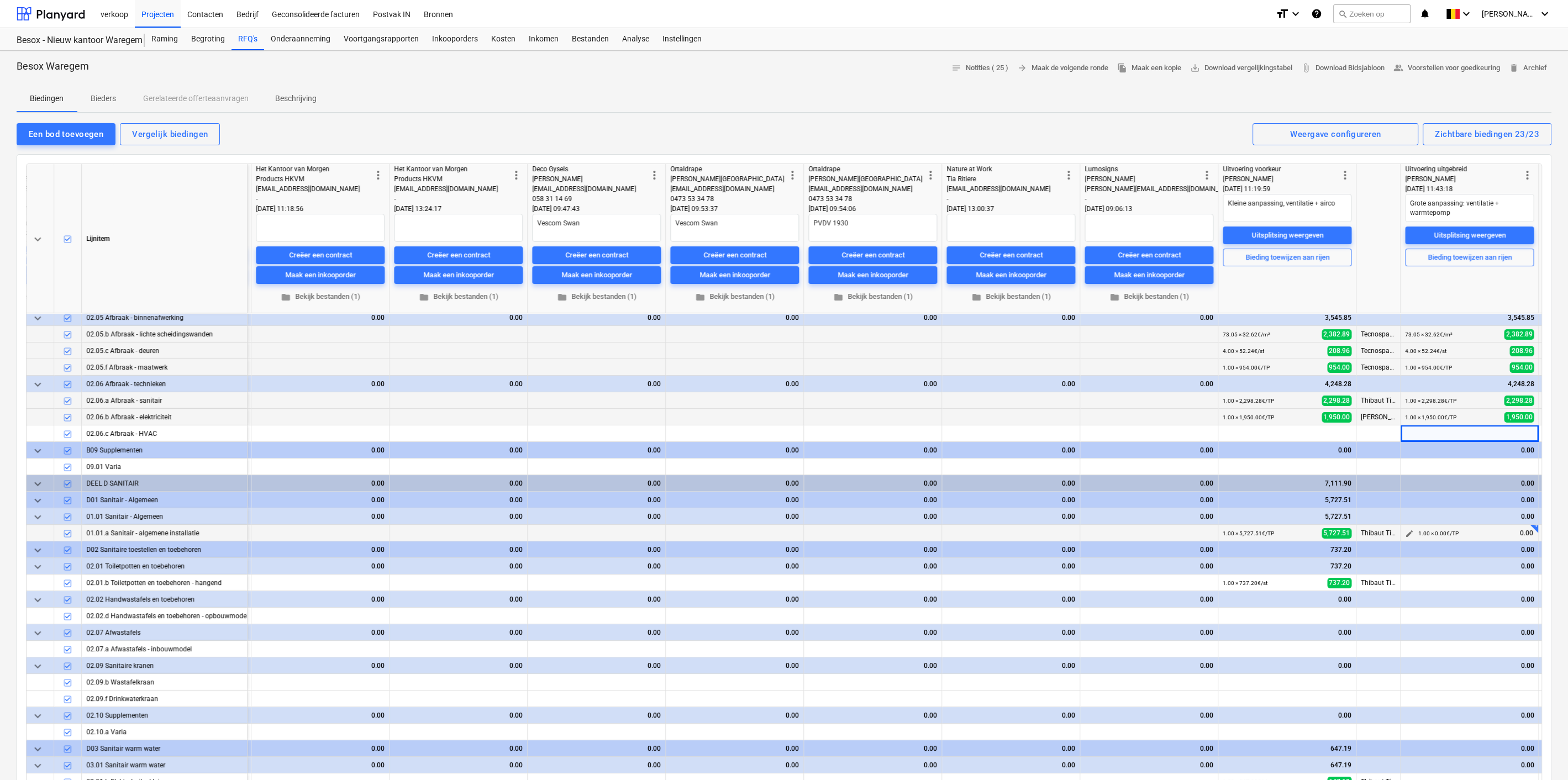
click at [1409, 529] on span "edit" at bounding box center [1409, 533] width 8 height 8
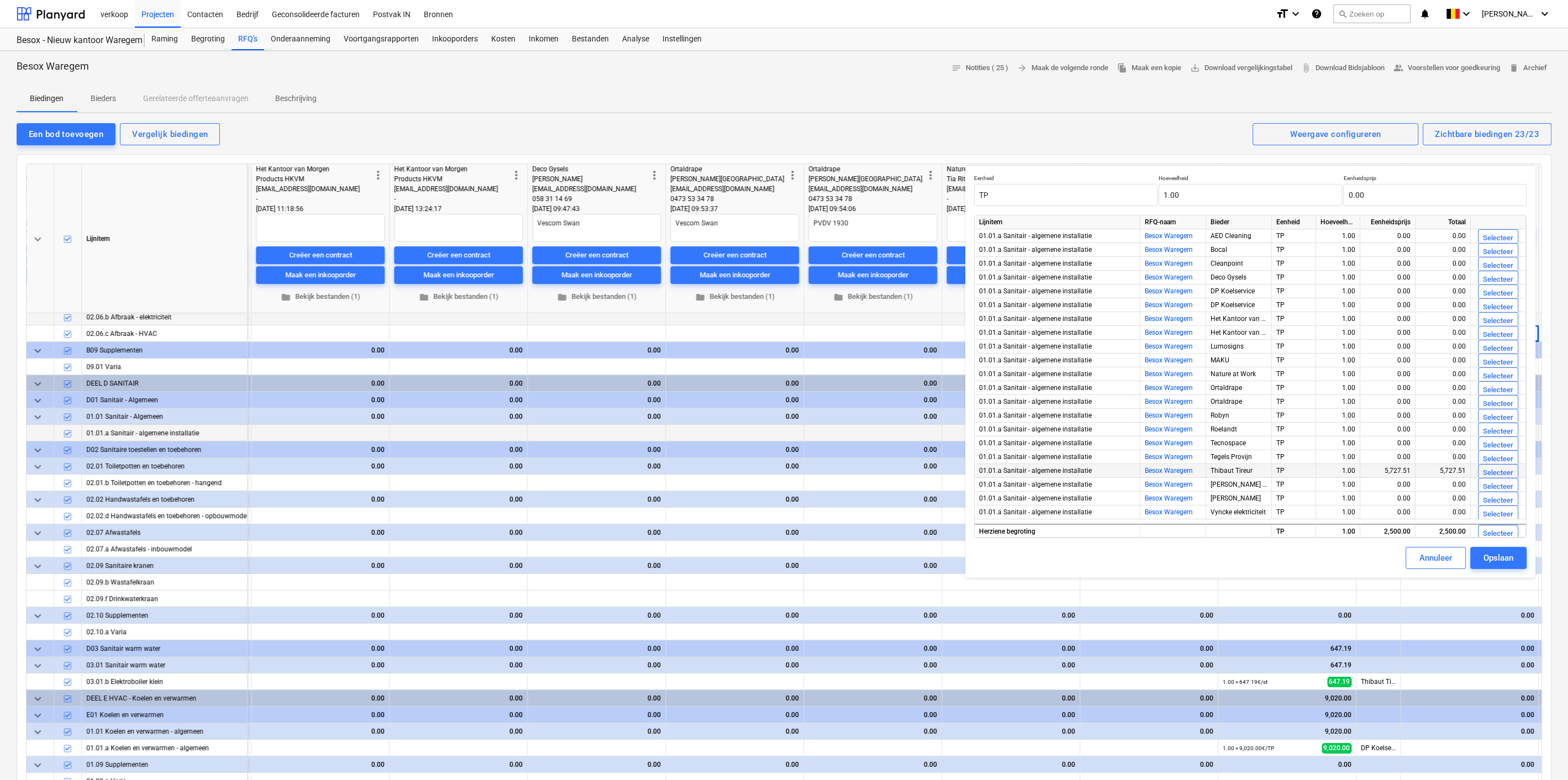
scroll to position [303, 2079]
click at [1484, 470] on div "Selecteer" at bounding box center [1498, 473] width 31 height 13
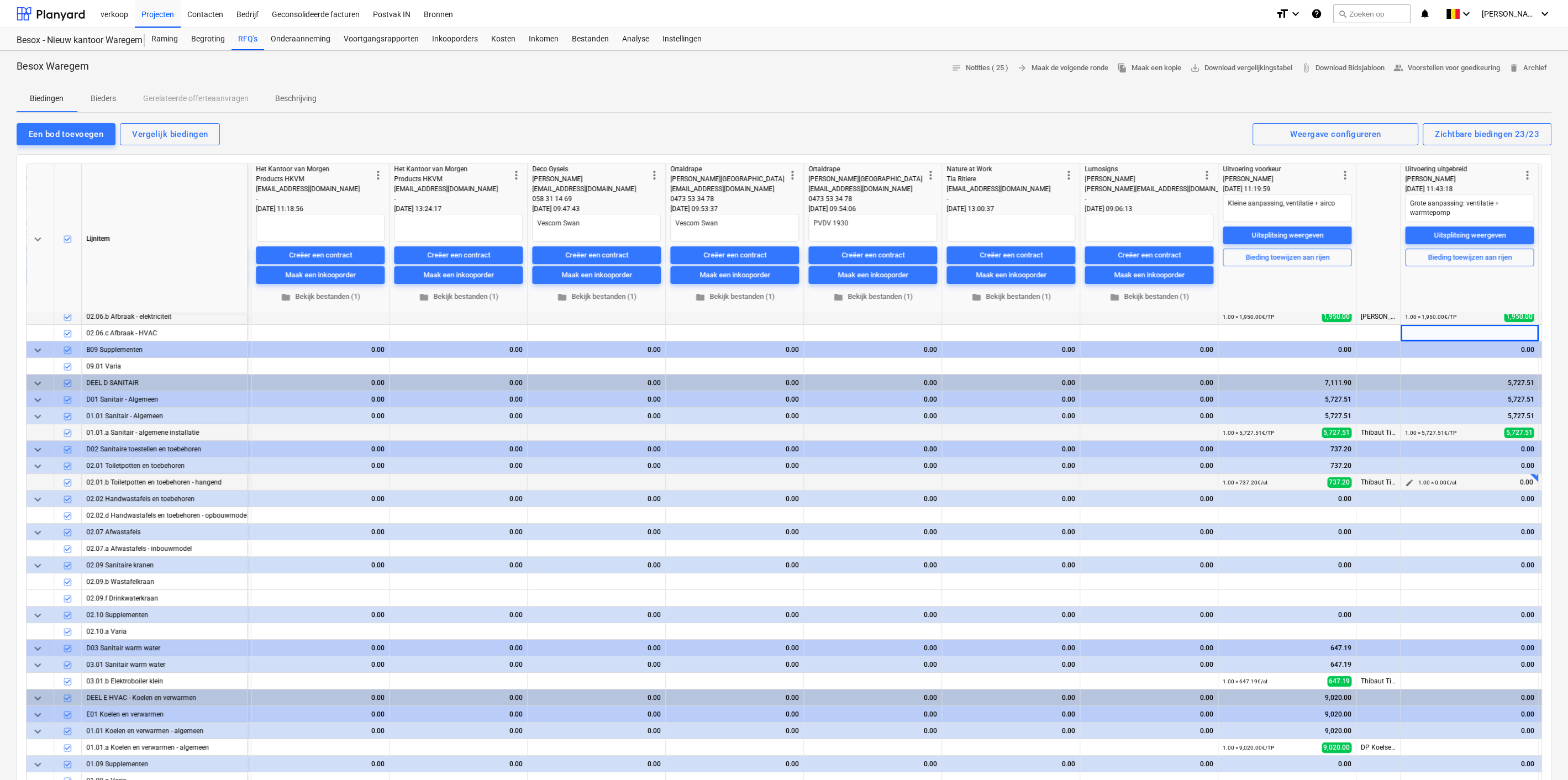
click at [1410, 479] on span "edit" at bounding box center [1409, 482] width 8 height 8
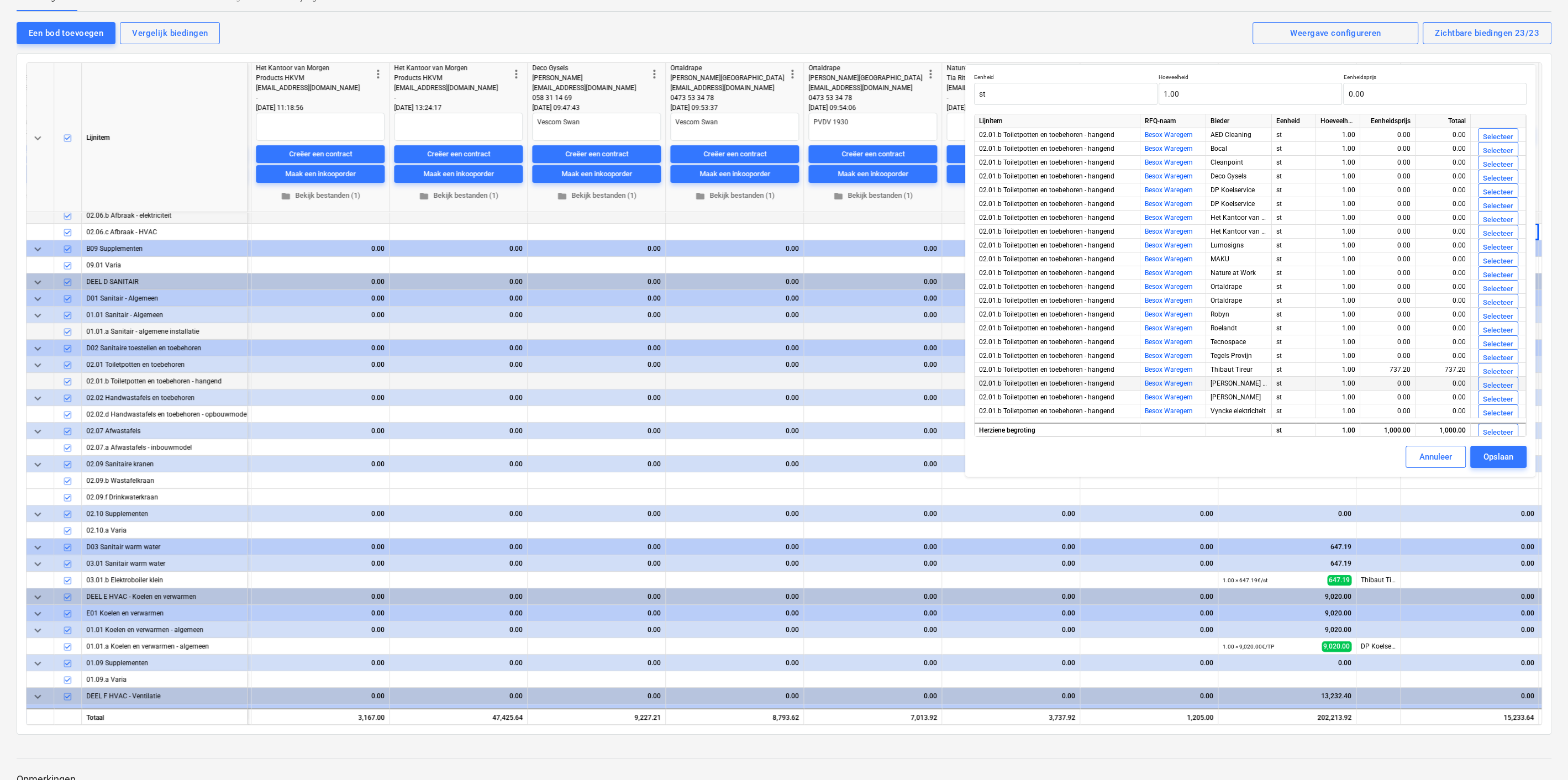
scroll to position [103, 0]
click at [1484, 370] on div "Selecteer" at bounding box center [1498, 371] width 31 height 13
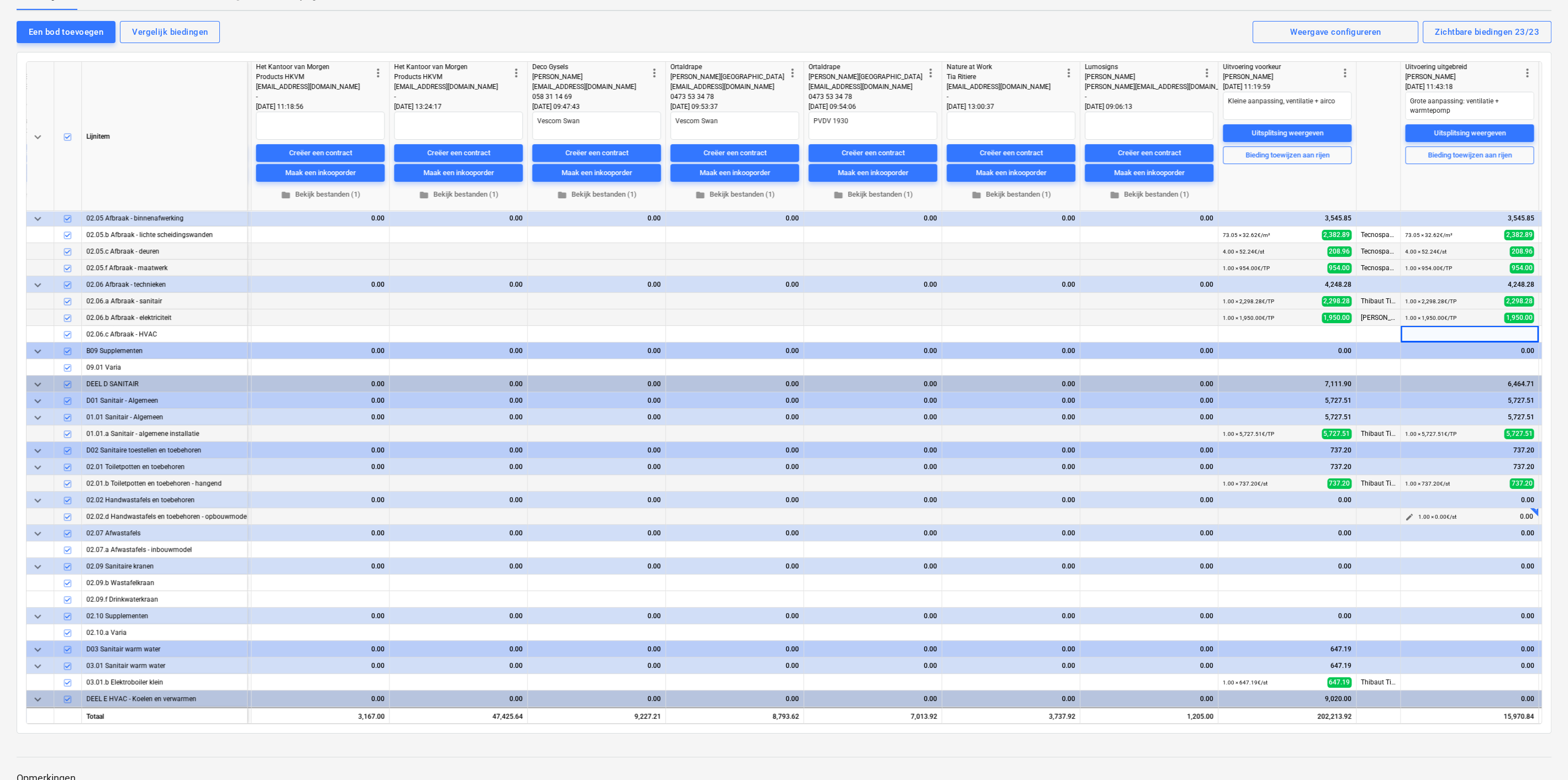
scroll to position [200, 2079]
click at [1410, 315] on span "edit" at bounding box center [1409, 318] width 8 height 8
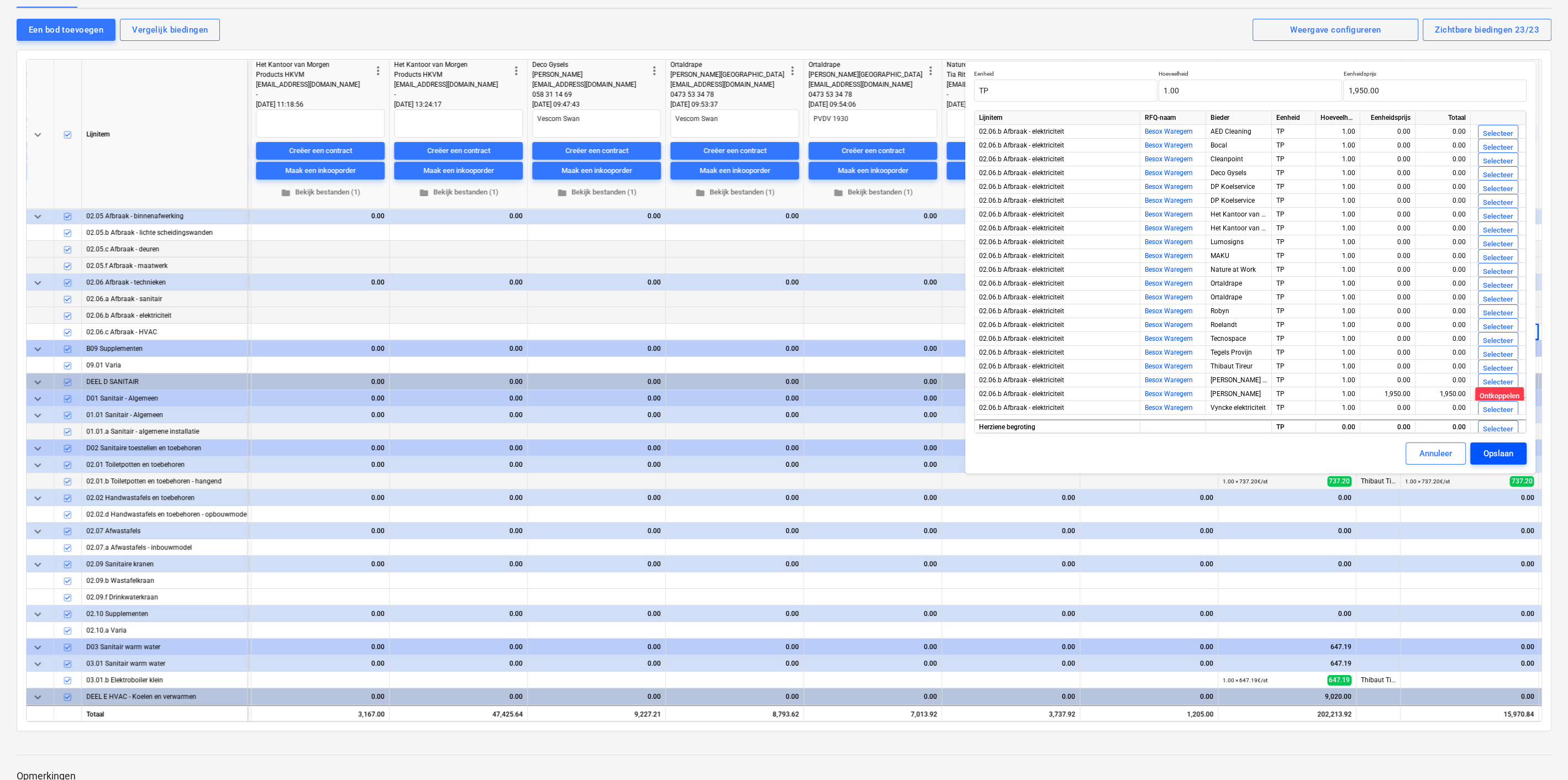
scroll to position [103, 0]
click at [1482, 451] on button "Opslaan" at bounding box center [1498, 454] width 56 height 22
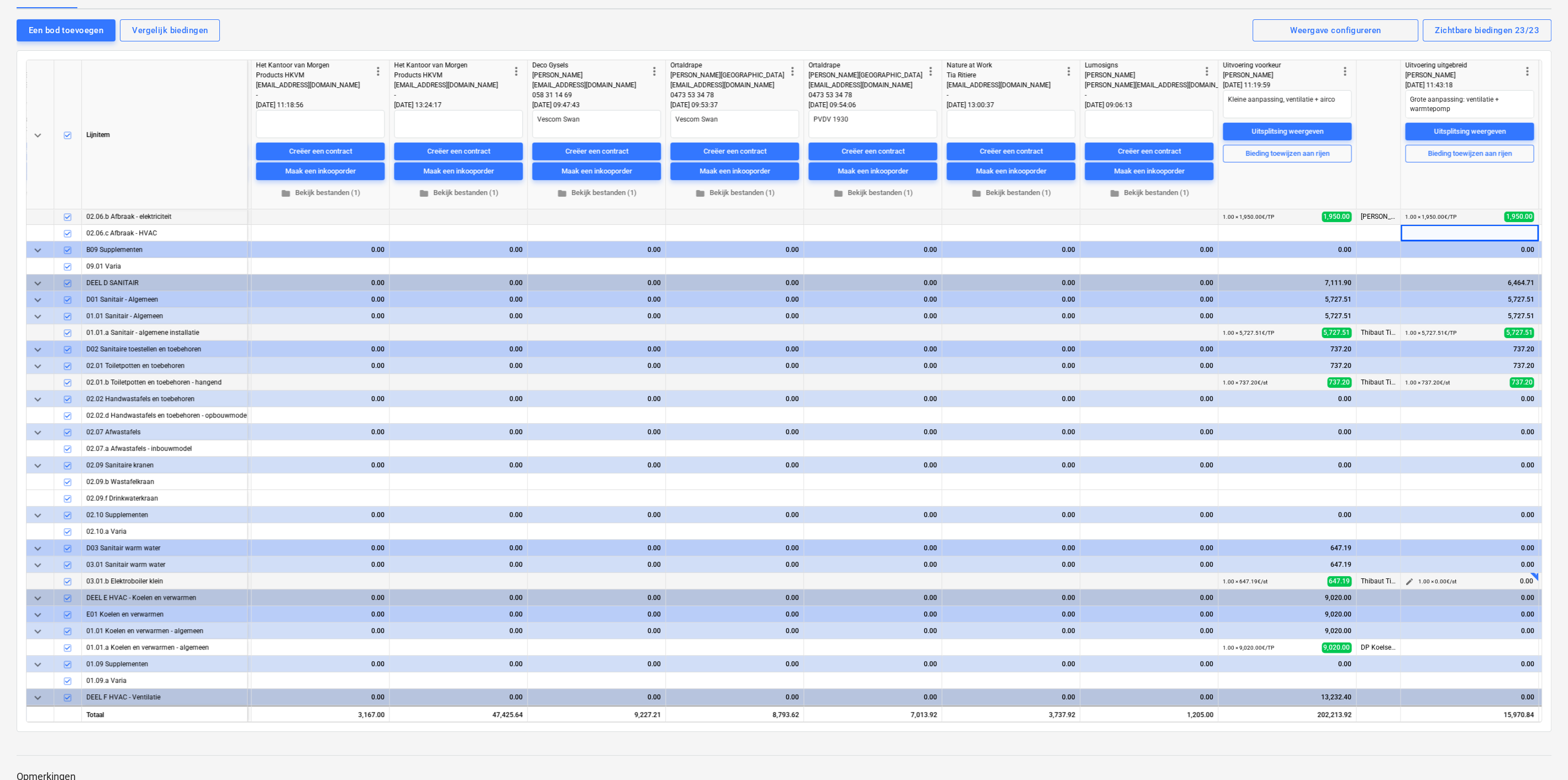
scroll to position [300, 2079]
click at [1408, 576] on span "edit" at bounding box center [1409, 580] width 8 height 8
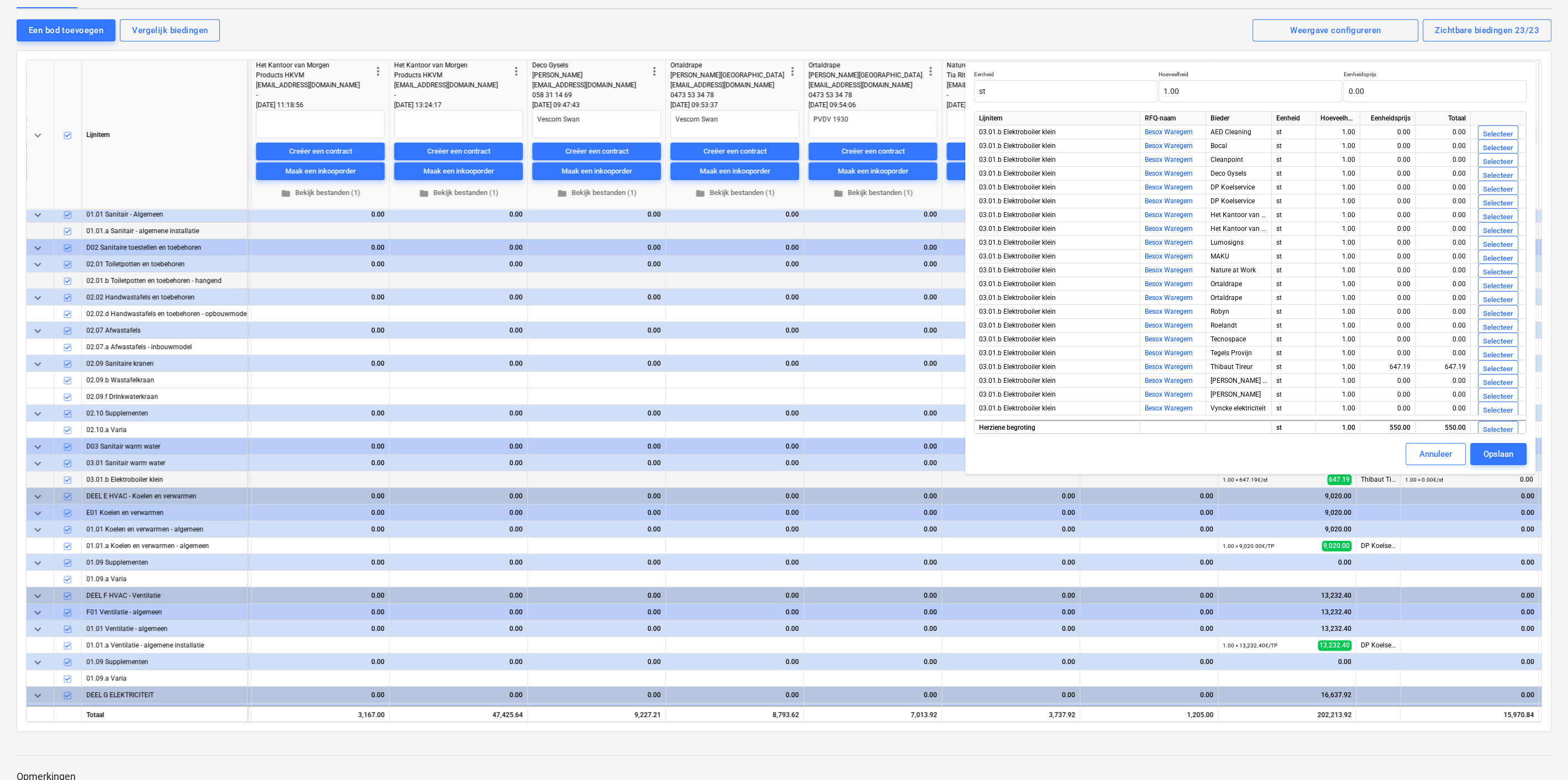
scroll to position [402, 2079]
click at [1490, 363] on div "Selecteer" at bounding box center [1498, 369] width 31 height 13
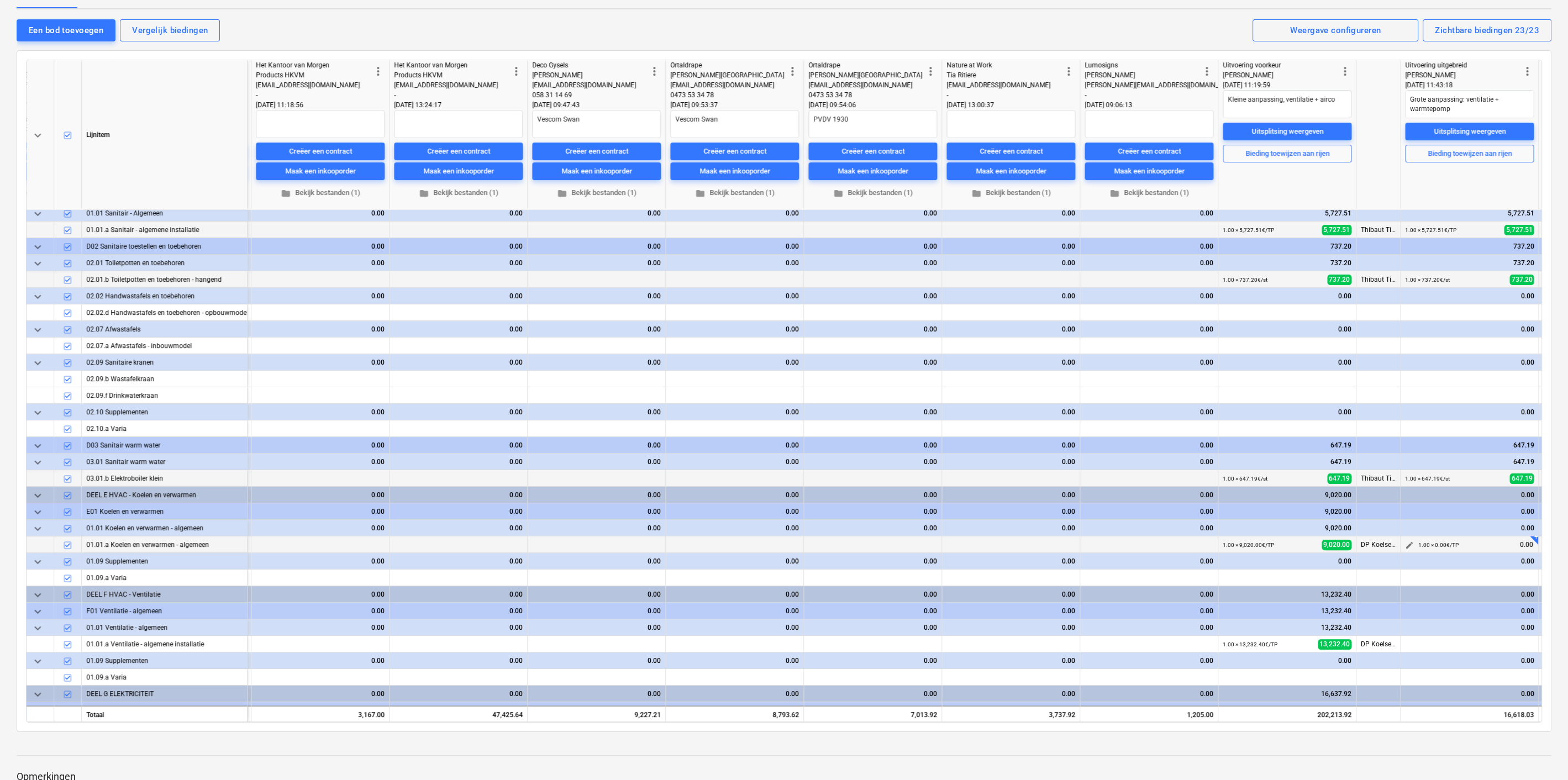
click at [1412, 541] on span "edit" at bounding box center [1409, 544] width 8 height 8
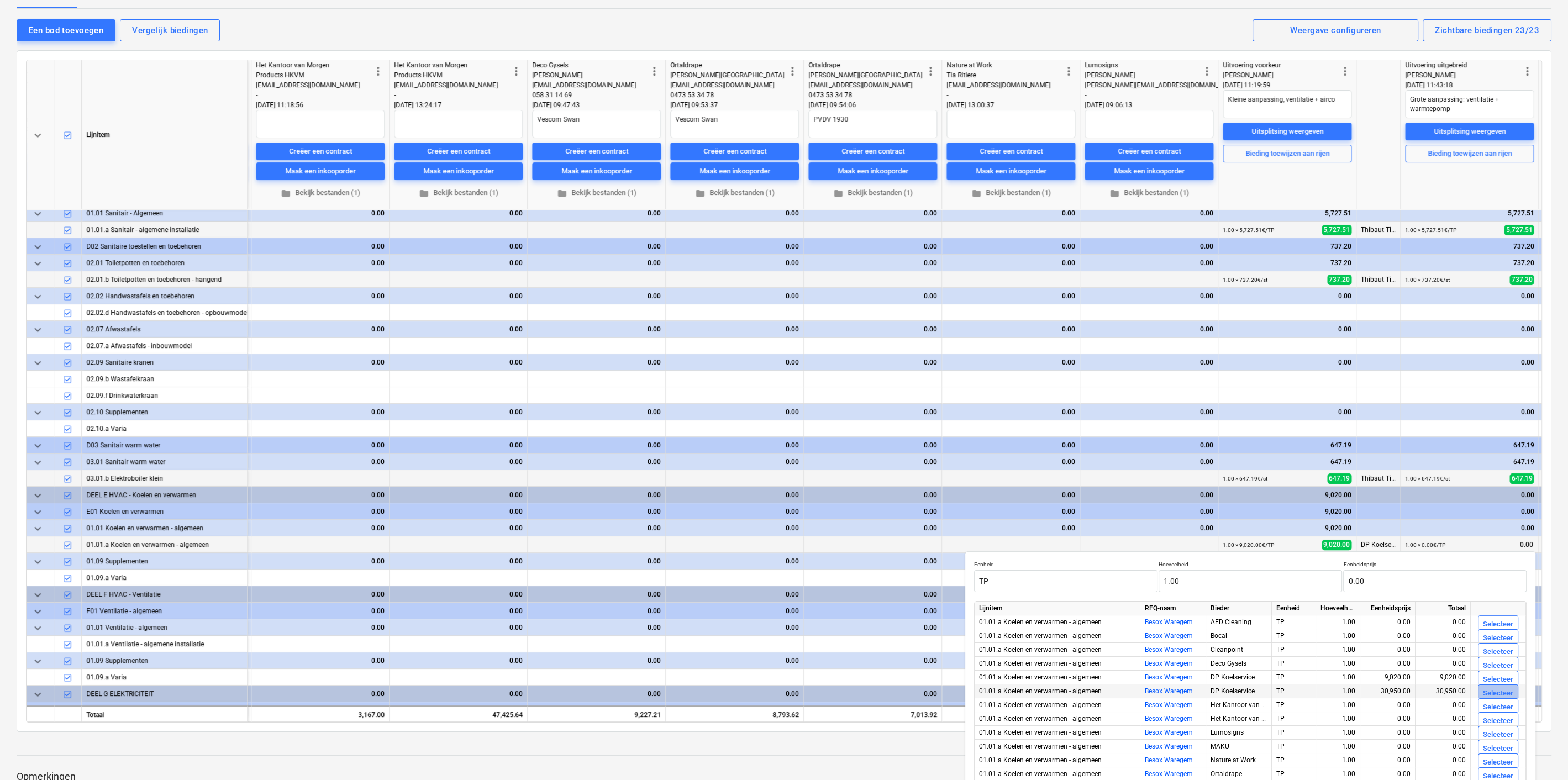
click at [1492, 691] on div "Selecteer" at bounding box center [1498, 693] width 31 height 13
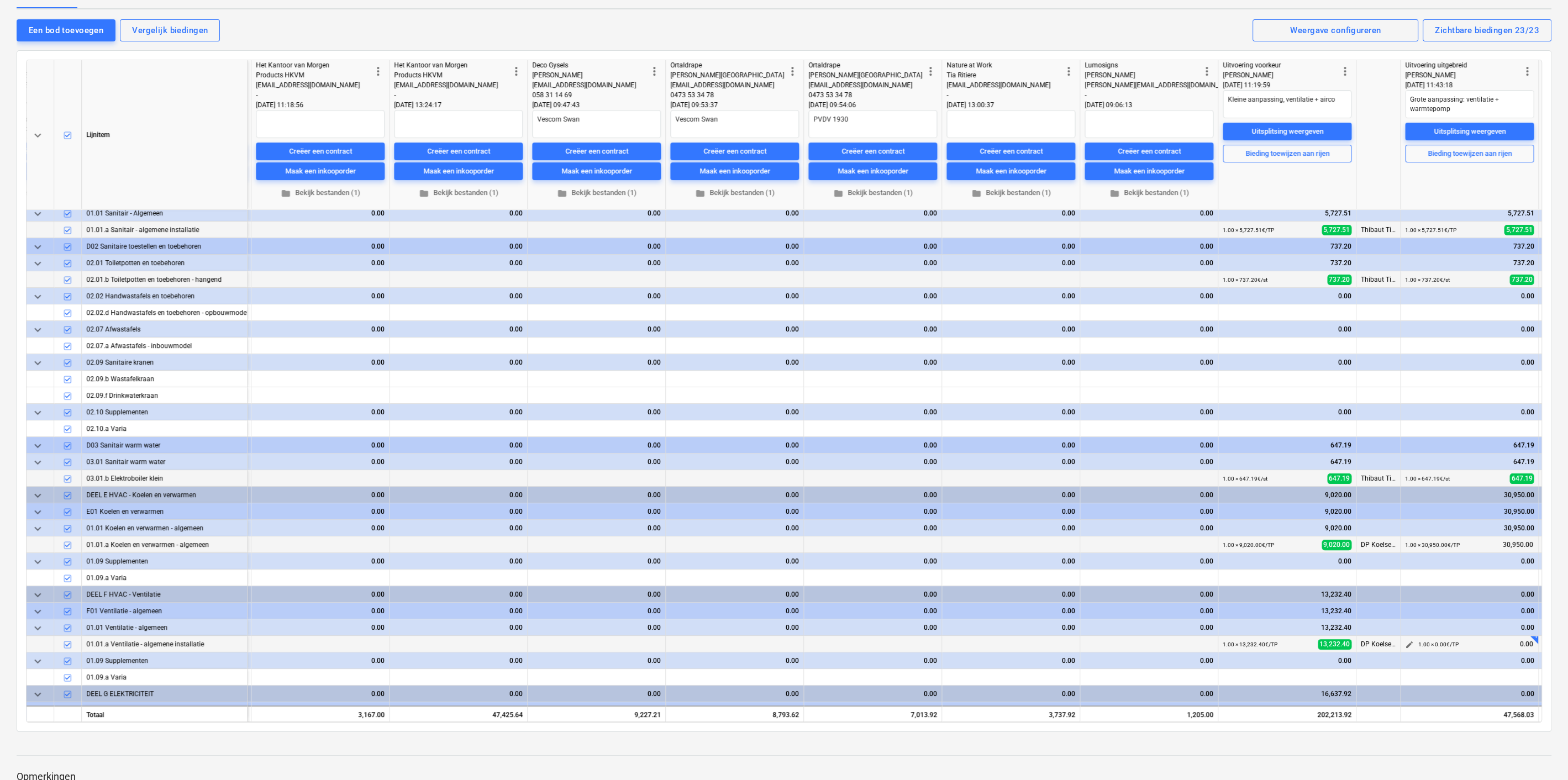
click at [1406, 640] on span "edit" at bounding box center [1409, 644] width 8 height 8
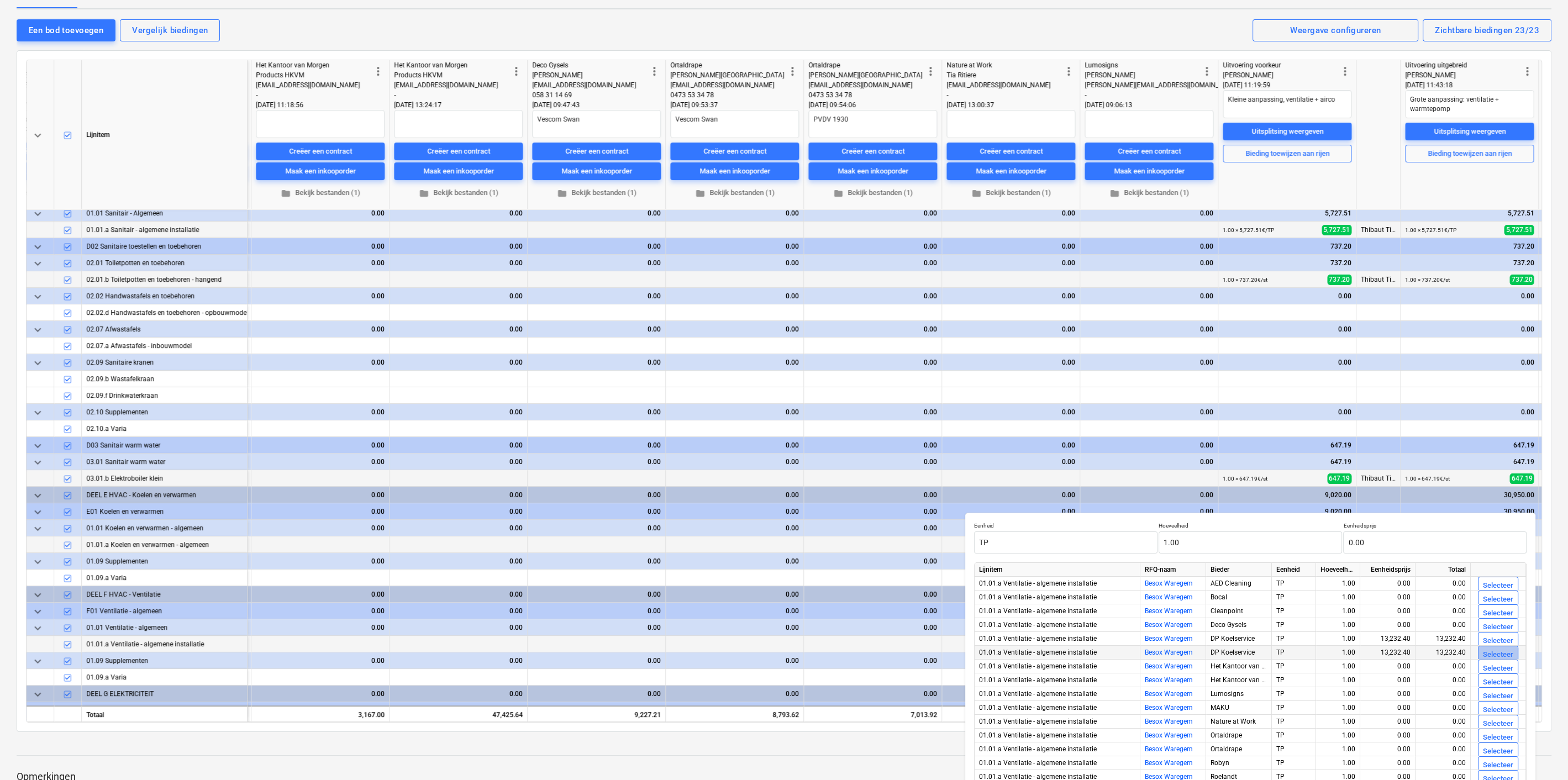
click at [1489, 650] on div "Selecteer" at bounding box center [1498, 655] width 31 height 13
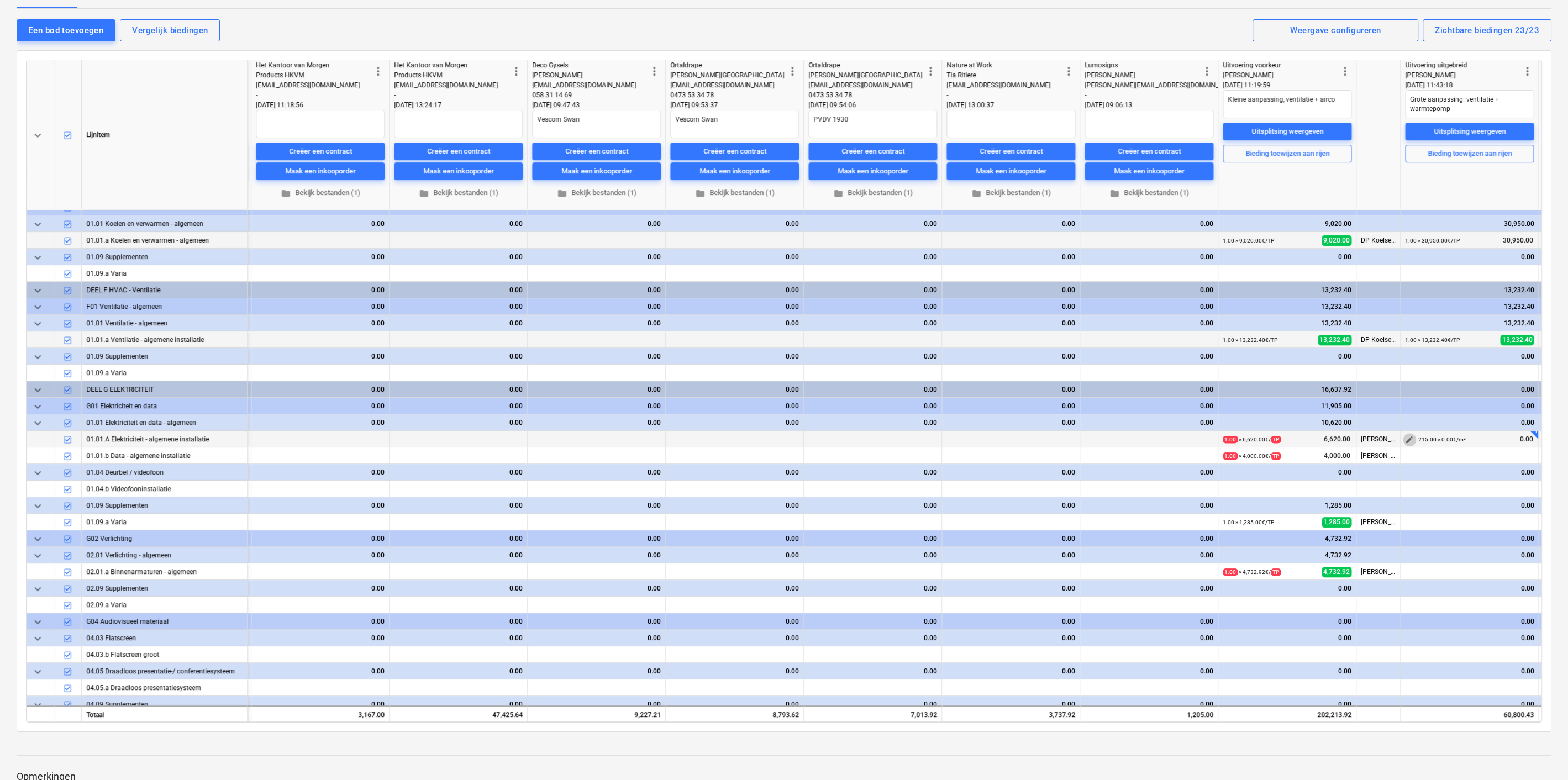
click at [1406, 437] on span "edit" at bounding box center [1409, 439] width 8 height 8
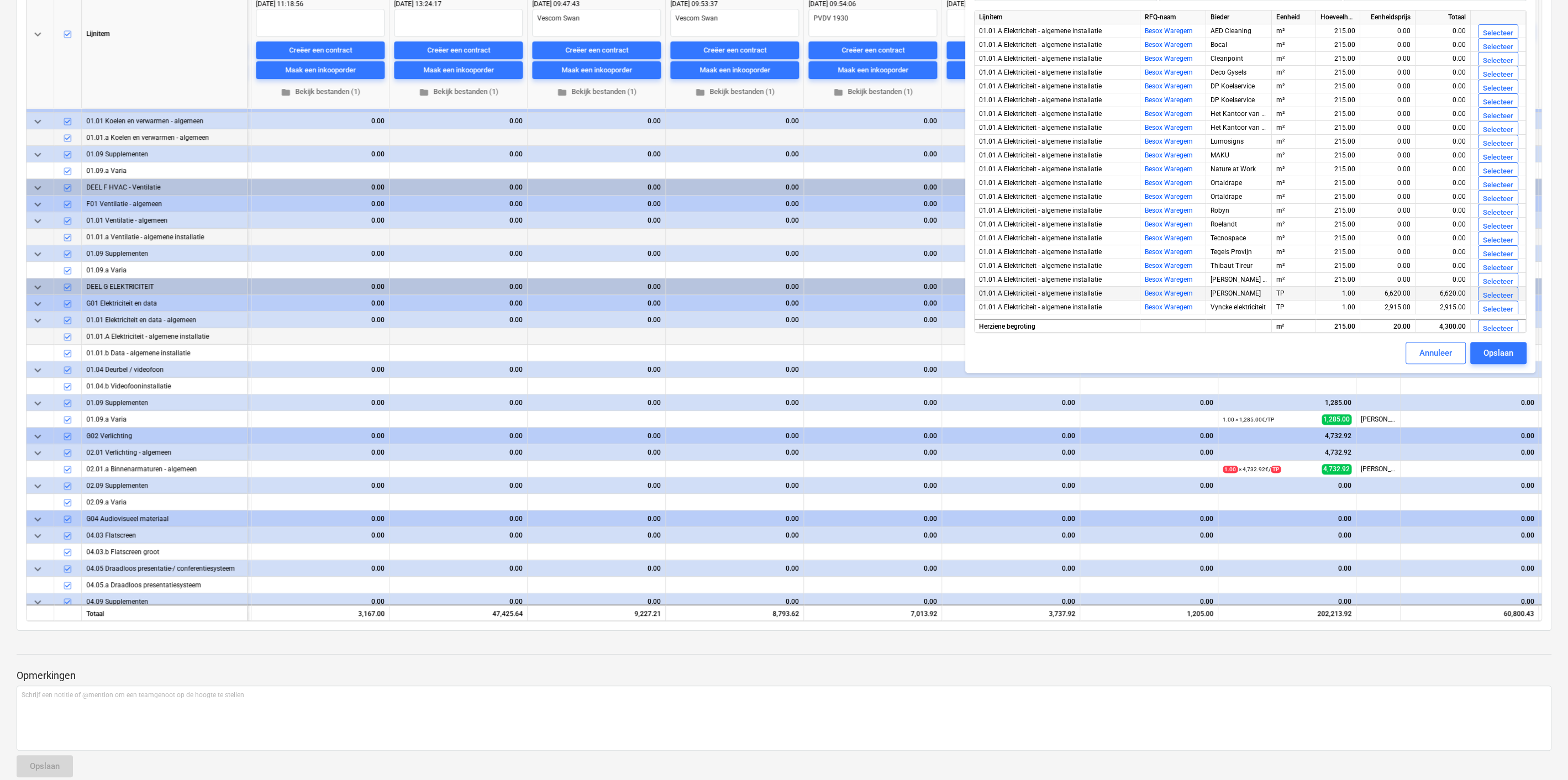
scroll to position [205, 0]
click at [1492, 294] on div "Selecteer" at bounding box center [1498, 296] width 31 height 13
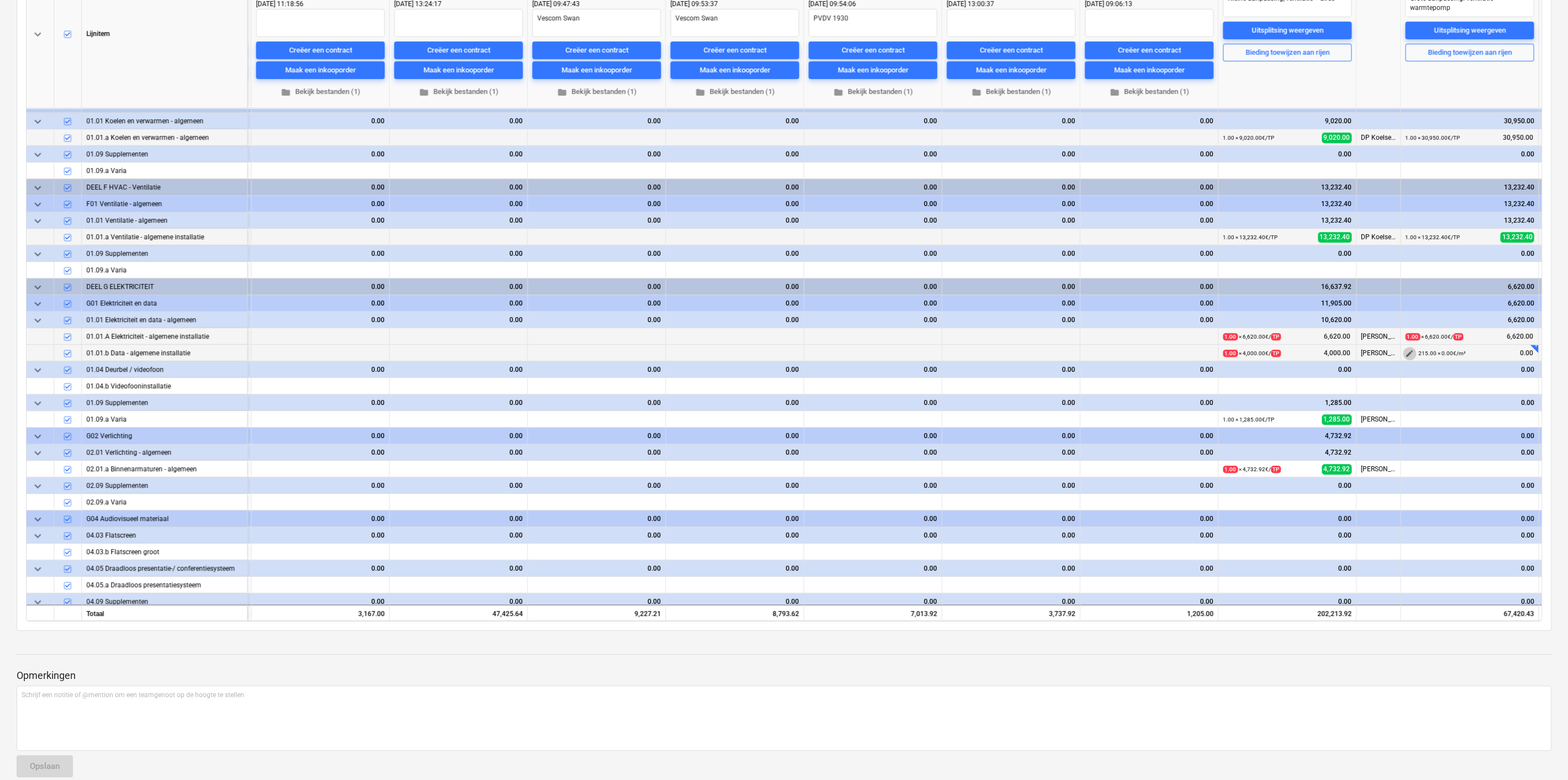
click at [1410, 349] on span "edit" at bounding box center [1409, 353] width 8 height 8
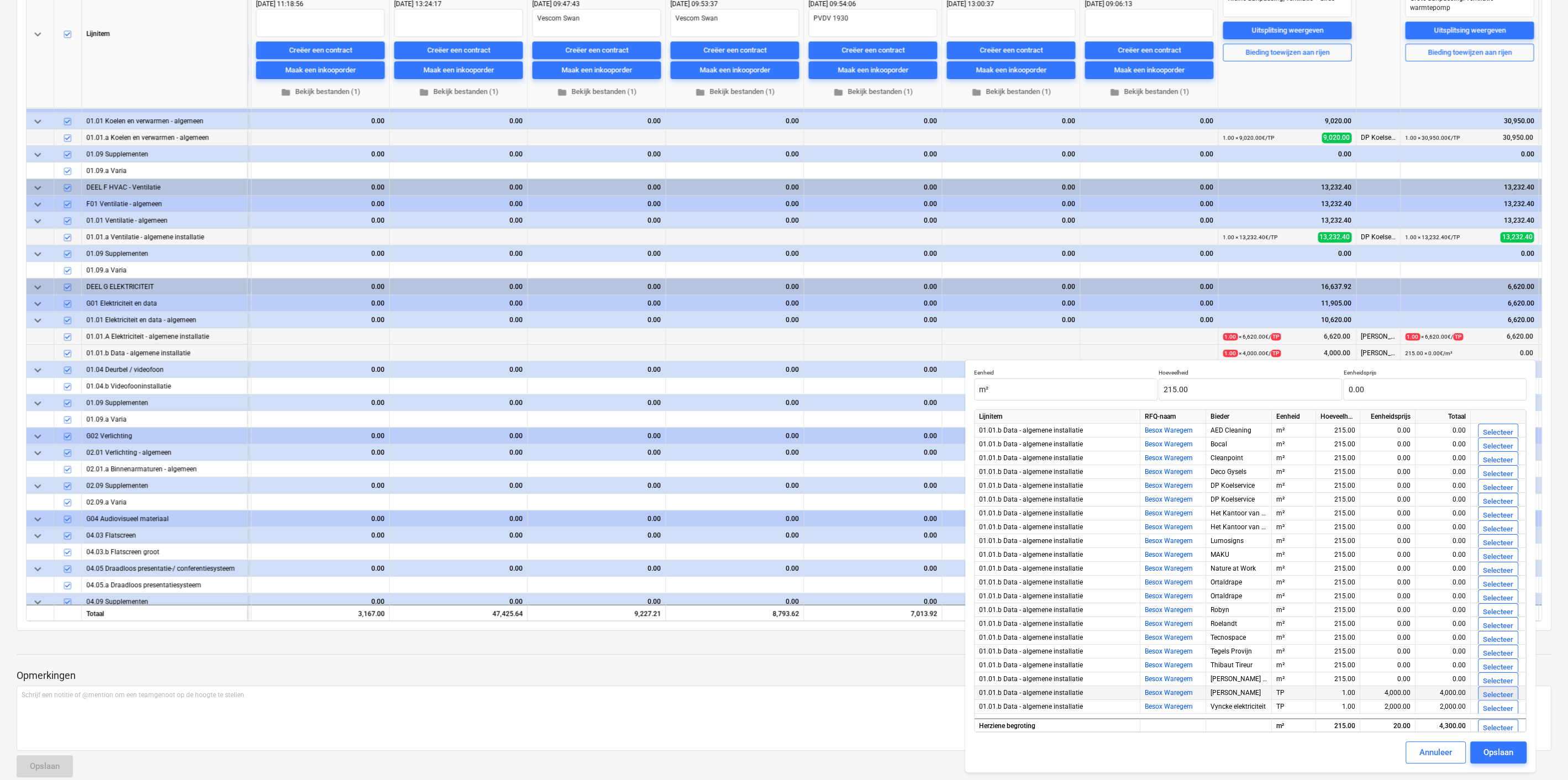
click at [1489, 691] on div "Selecteer" at bounding box center [1498, 695] width 31 height 13
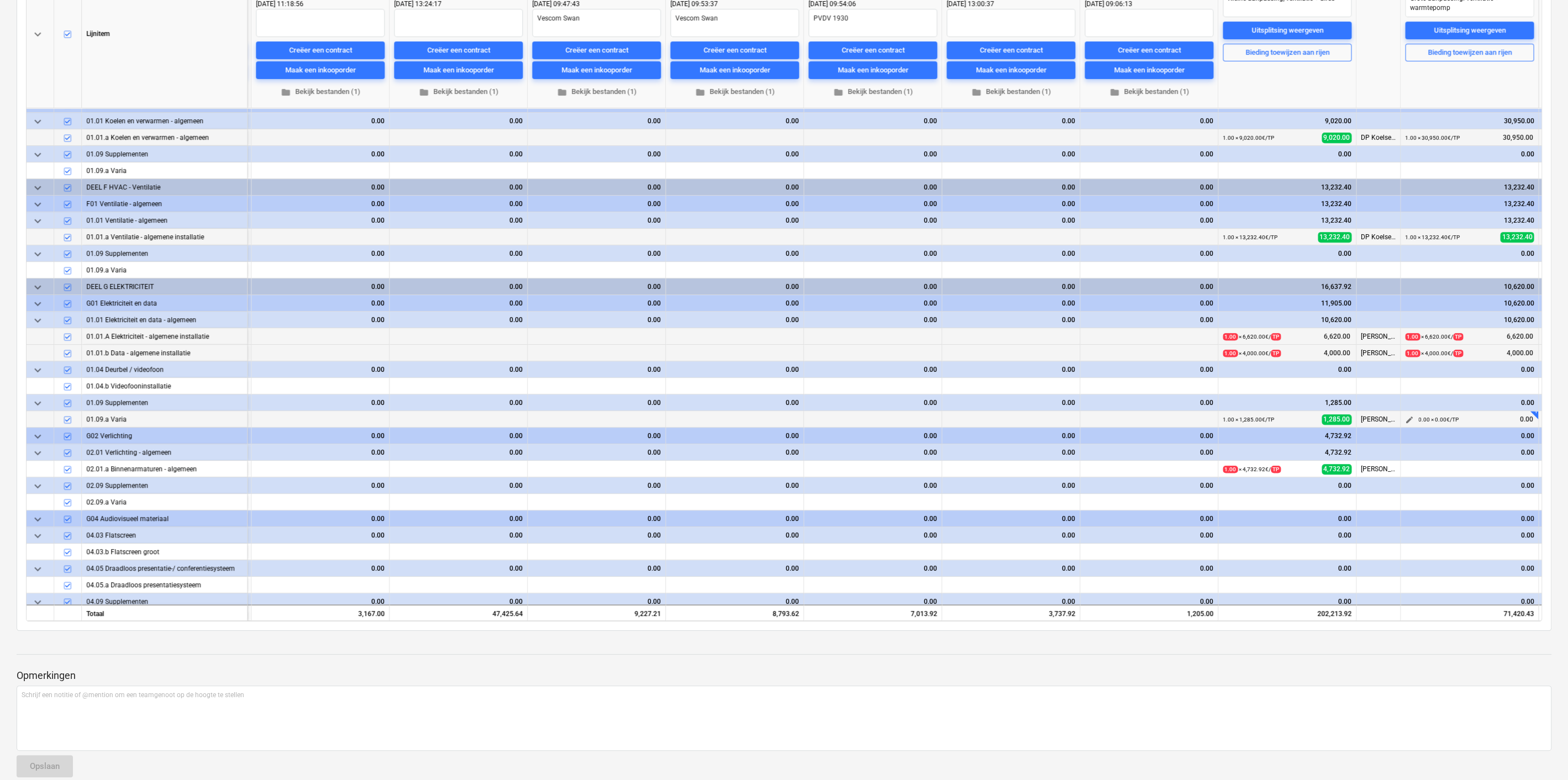
click at [1409, 416] on span "edit" at bounding box center [1409, 419] width 8 height 8
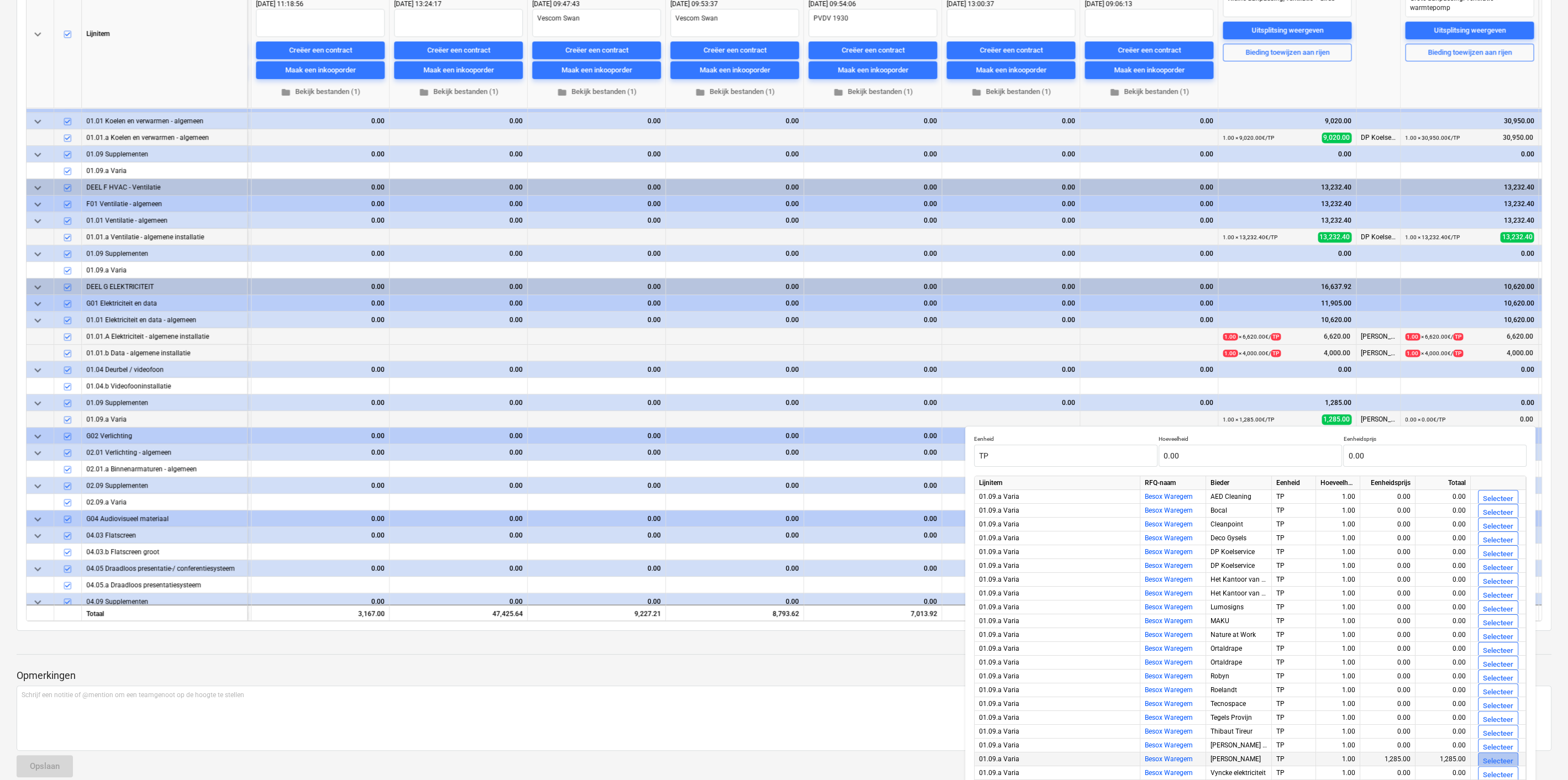
click at [1498, 760] on div "Selecteer" at bounding box center [1498, 761] width 31 height 13
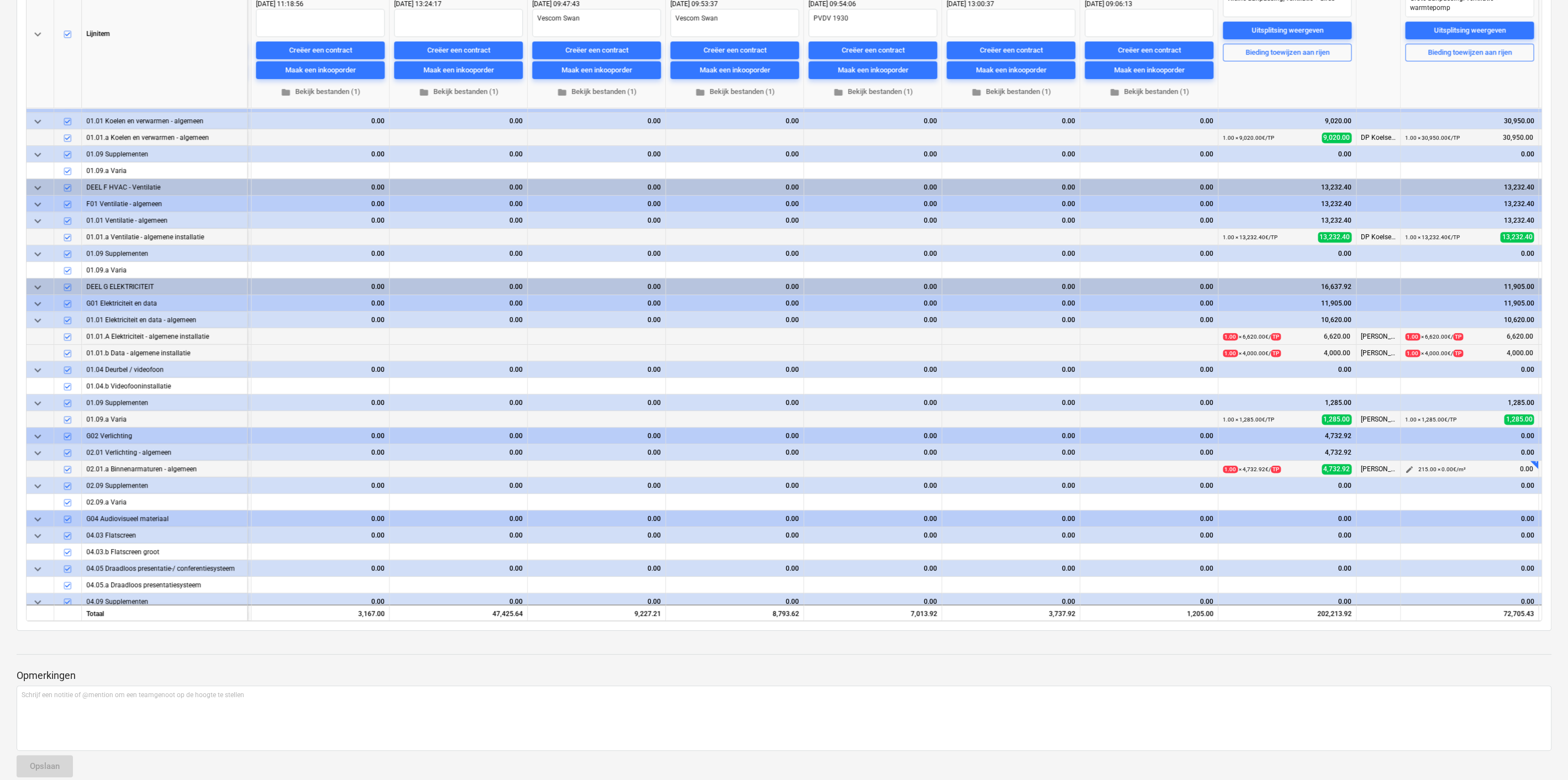
click at [1408, 465] on span "edit" at bounding box center [1409, 469] width 8 height 8
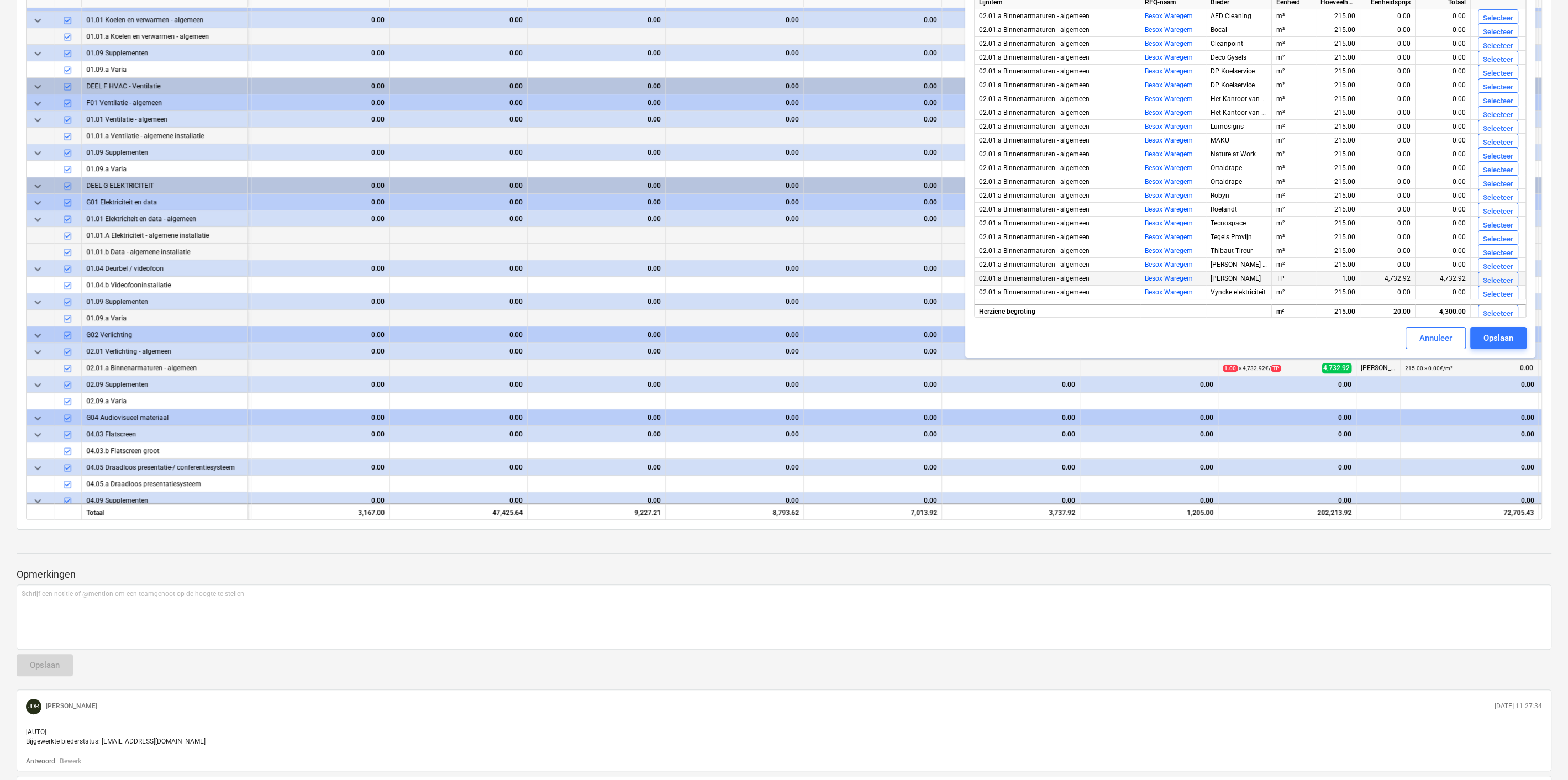
scroll to position [307, 0]
click at [1483, 279] on div "Selecteer" at bounding box center [1498, 281] width 31 height 13
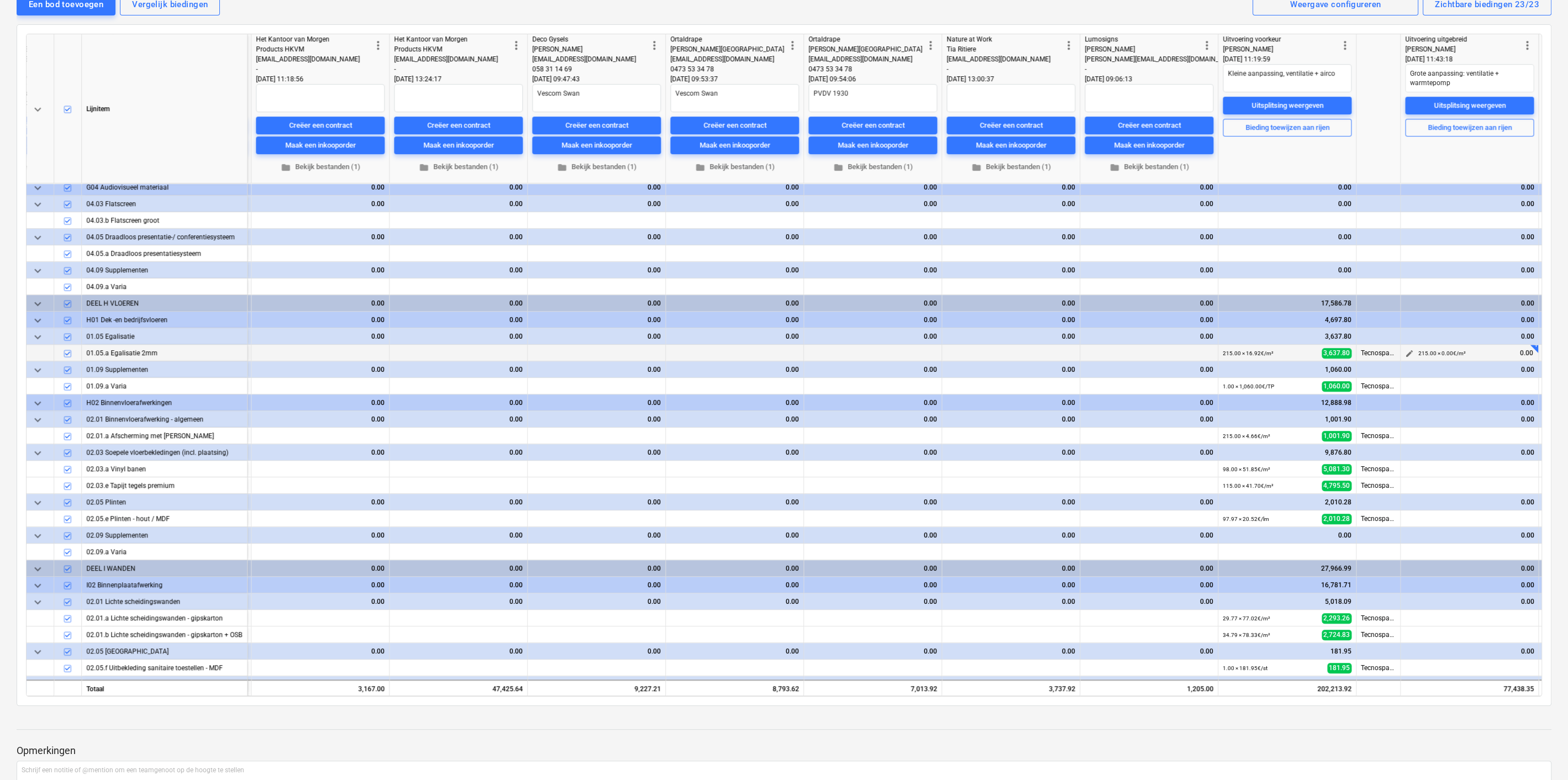
scroll to position [1115, 2079]
click at [1410, 349] on span "edit" at bounding box center [1409, 351] width 8 height 8
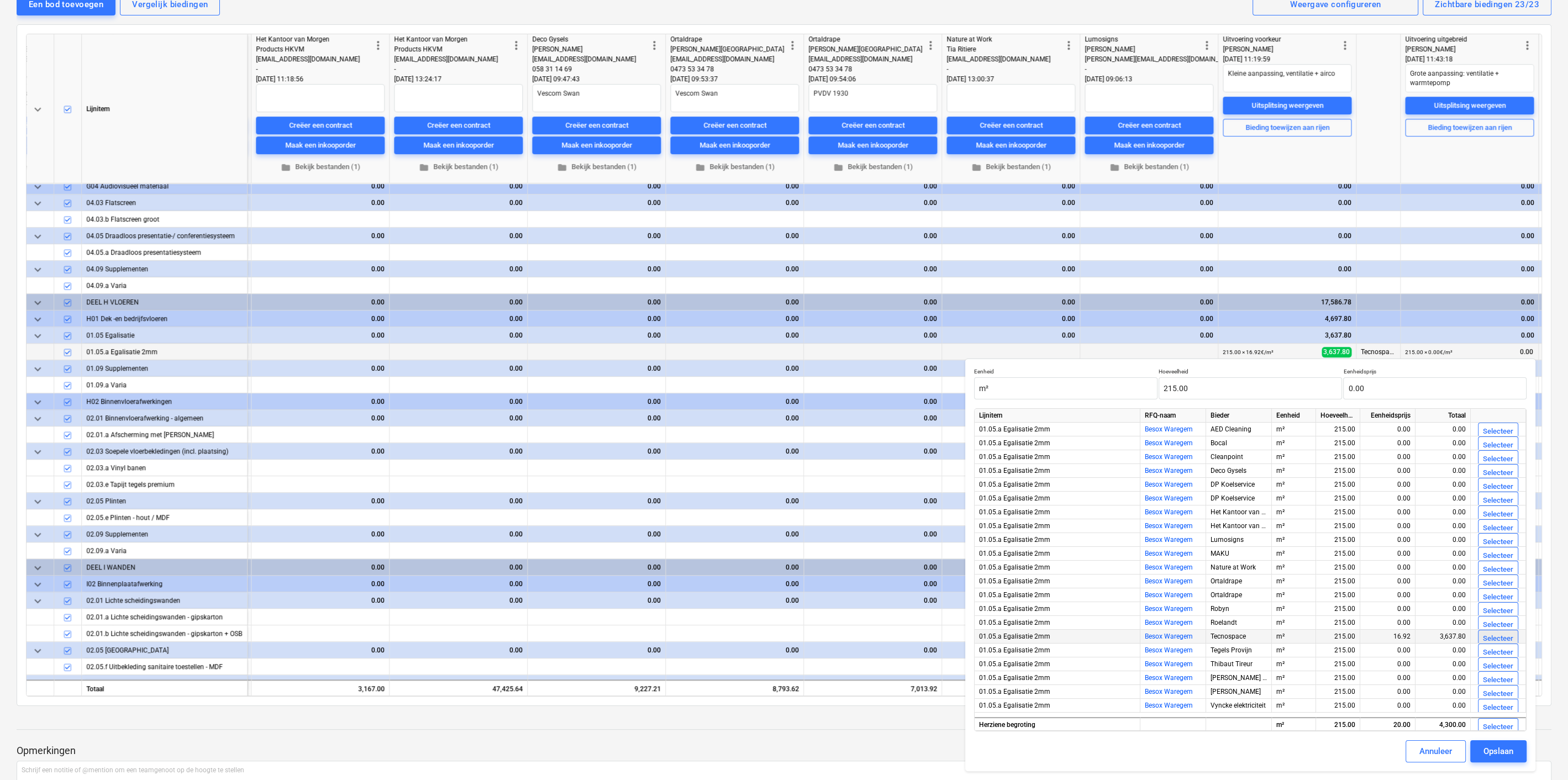
click at [1495, 634] on div "Selecteer" at bounding box center [1498, 639] width 31 height 13
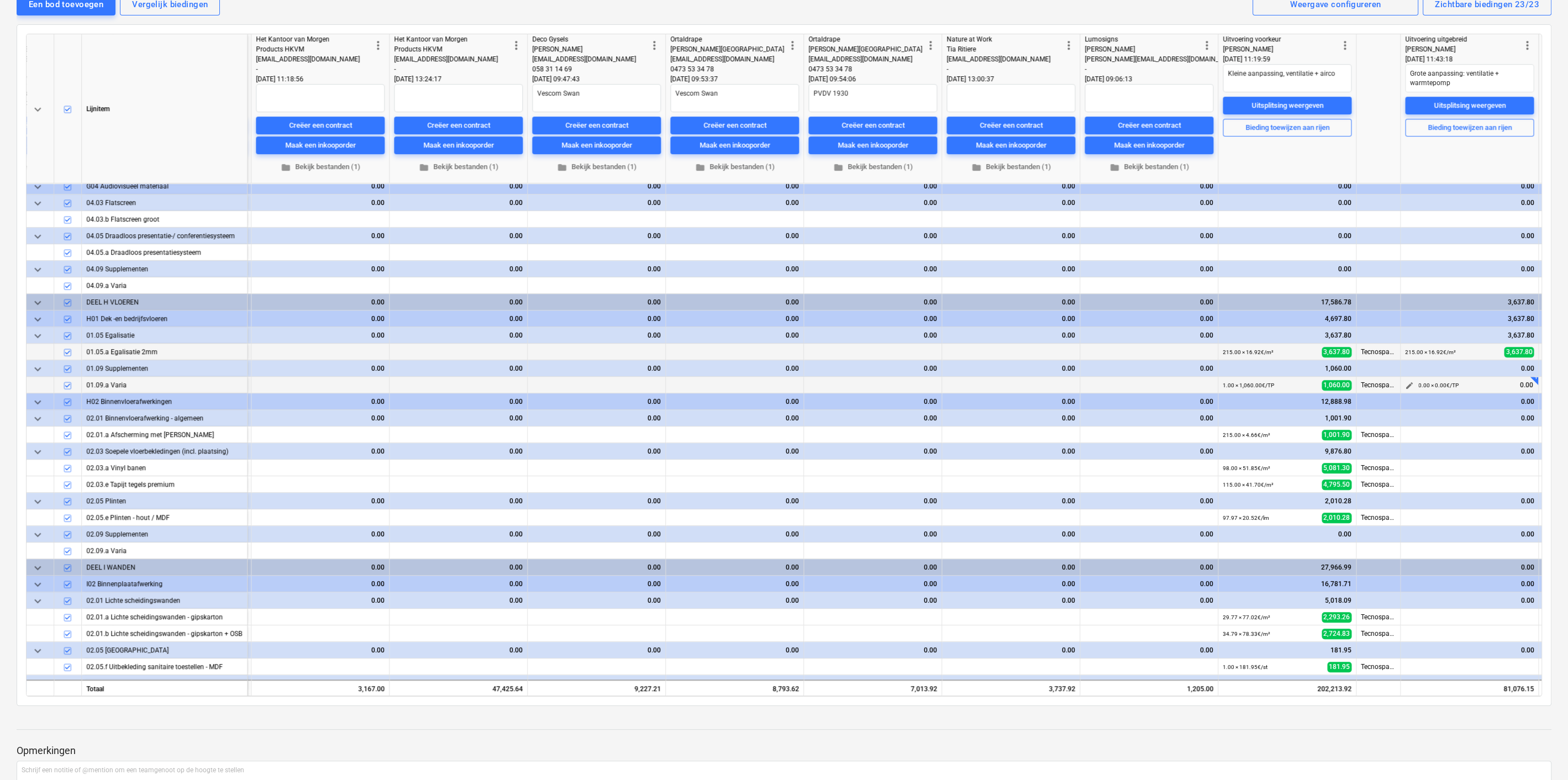
click at [1405, 383] on span "edit" at bounding box center [1409, 385] width 8 height 8
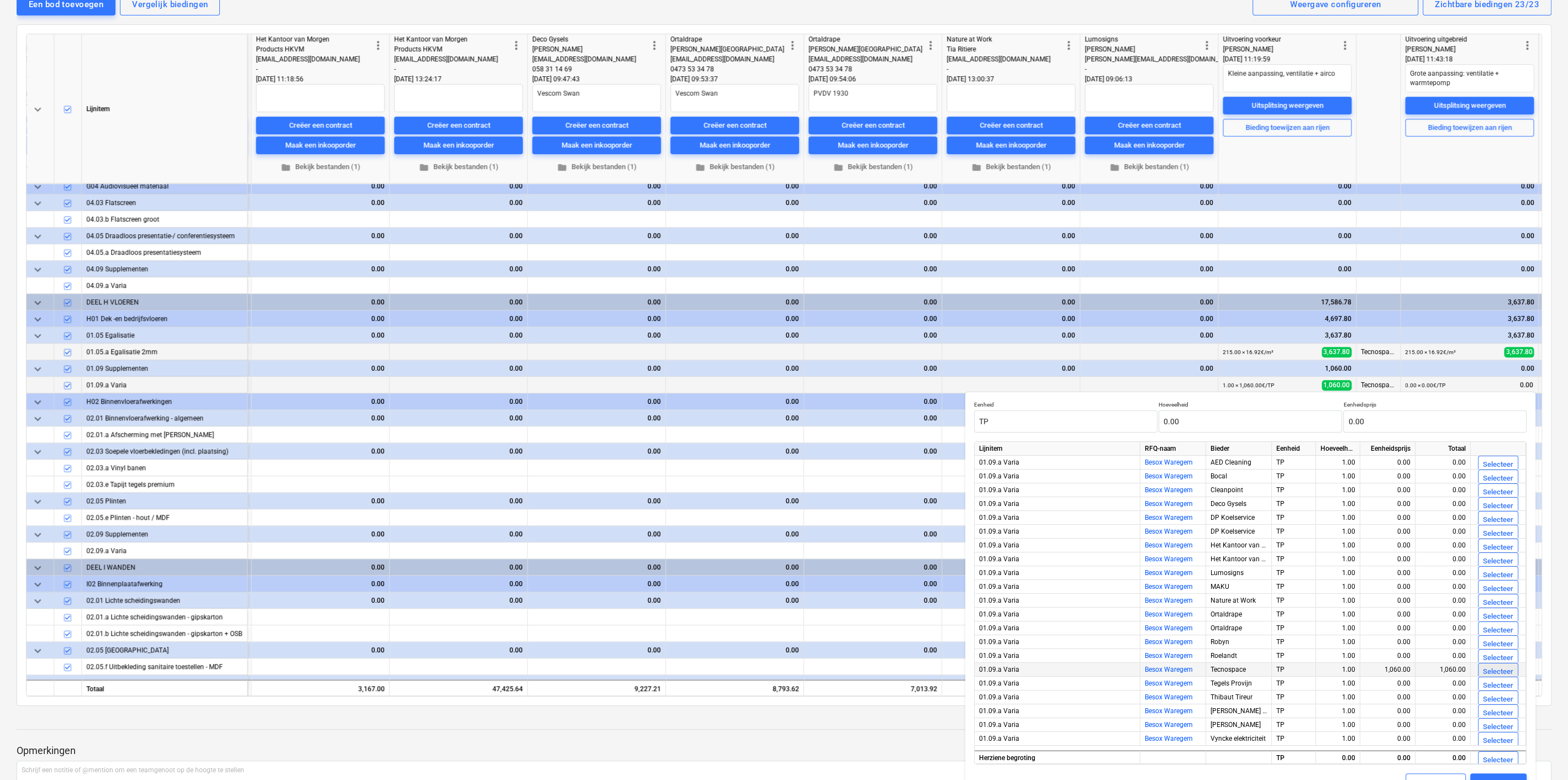
click at [1500, 666] on div "Selecteer" at bounding box center [1498, 672] width 31 height 13
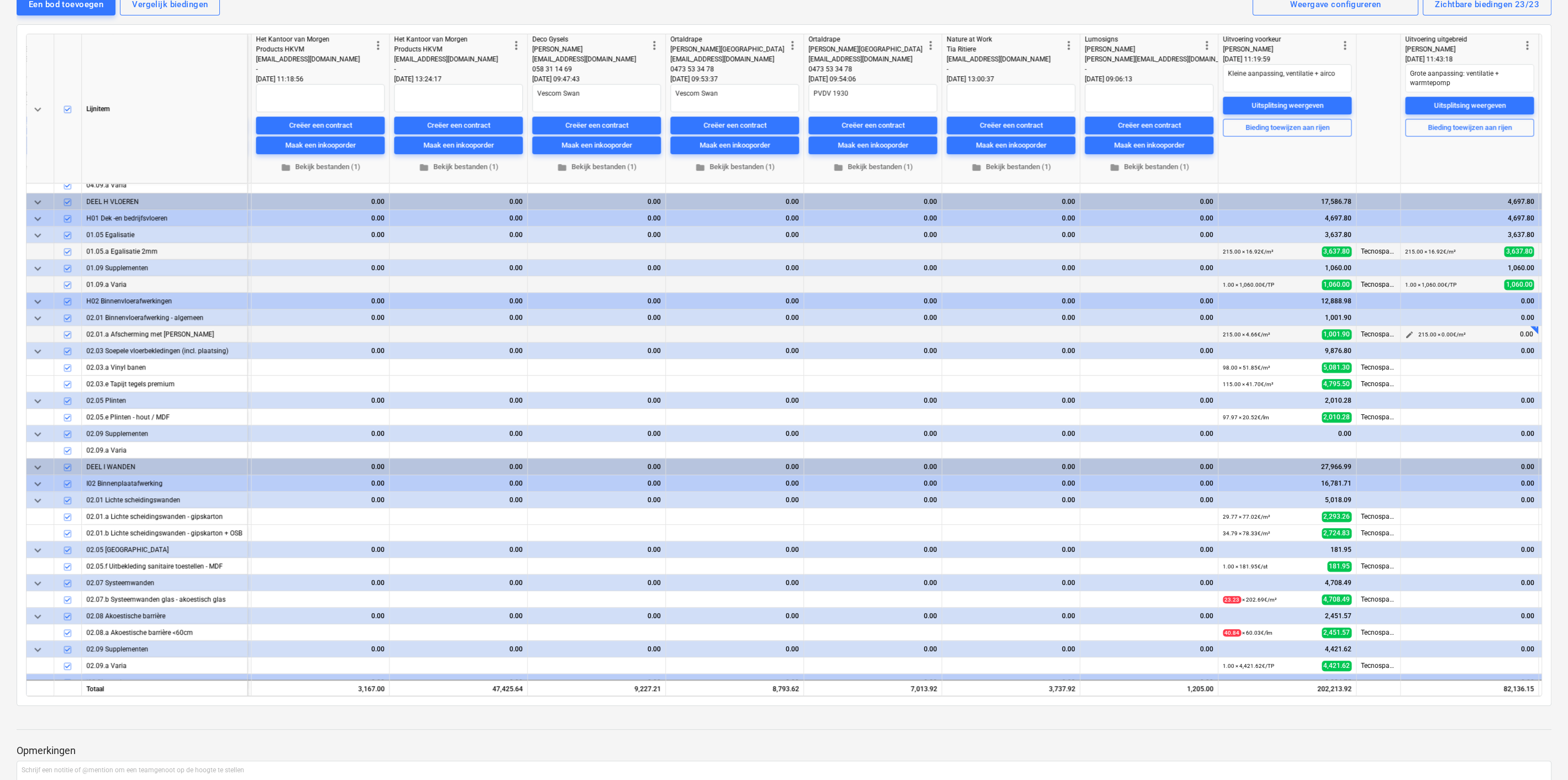
scroll to position [1217, 2079]
click at [1407, 335] on span "edit" at bounding box center [1409, 334] width 8 height 8
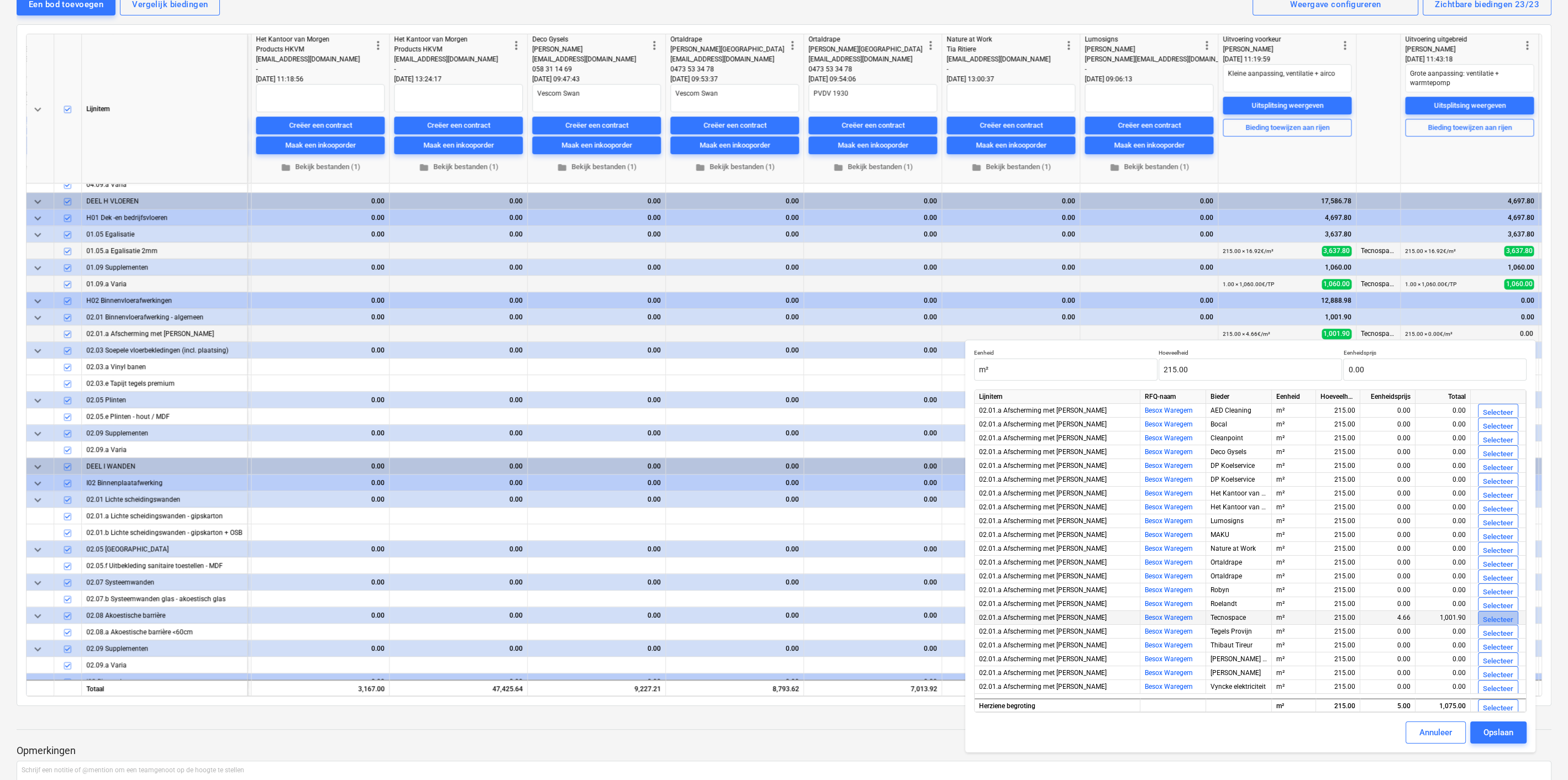
click at [1510, 617] on div "Selecteer" at bounding box center [1498, 620] width 31 height 13
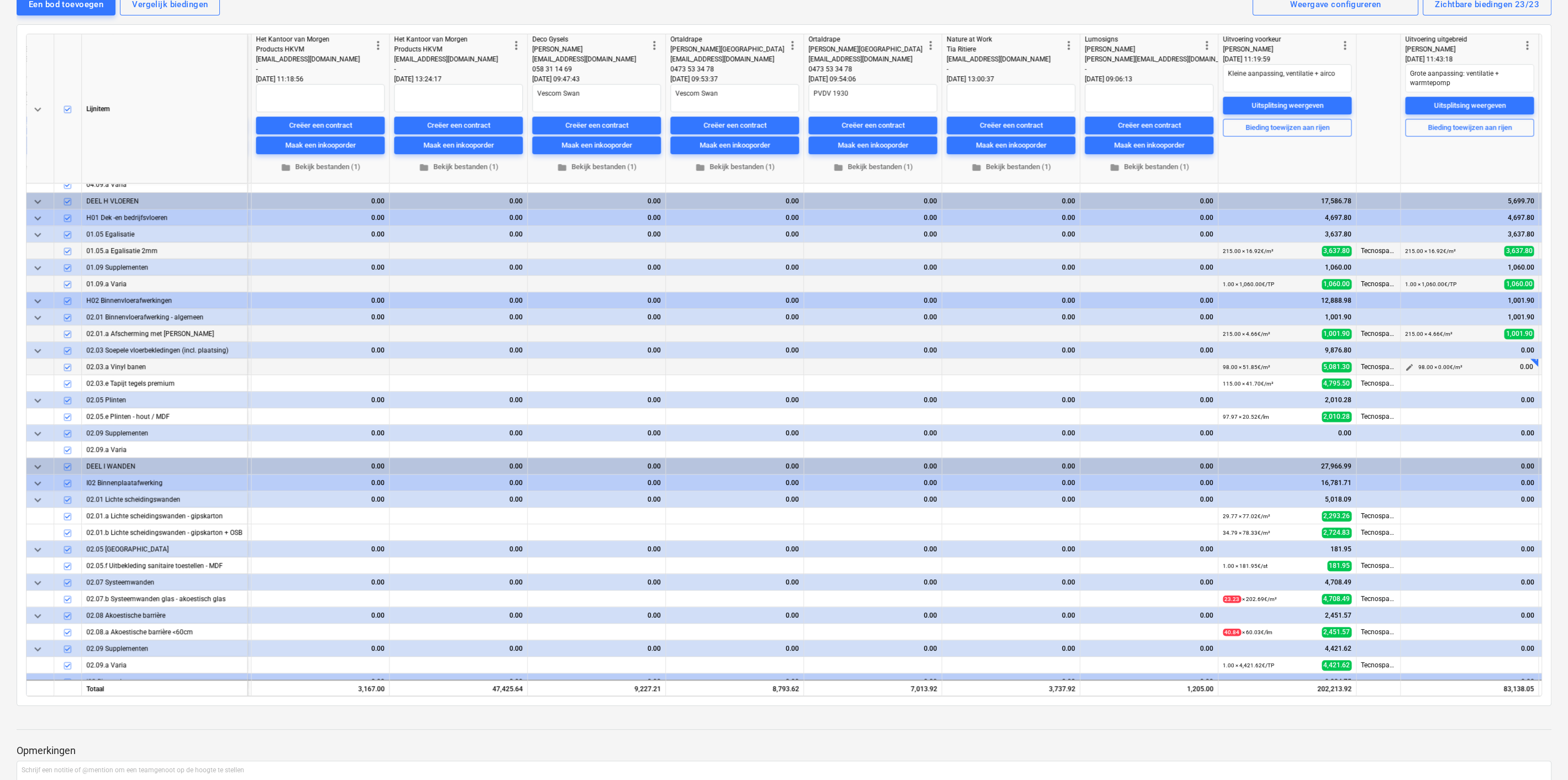
click at [1410, 363] on span "edit" at bounding box center [1409, 366] width 8 height 8
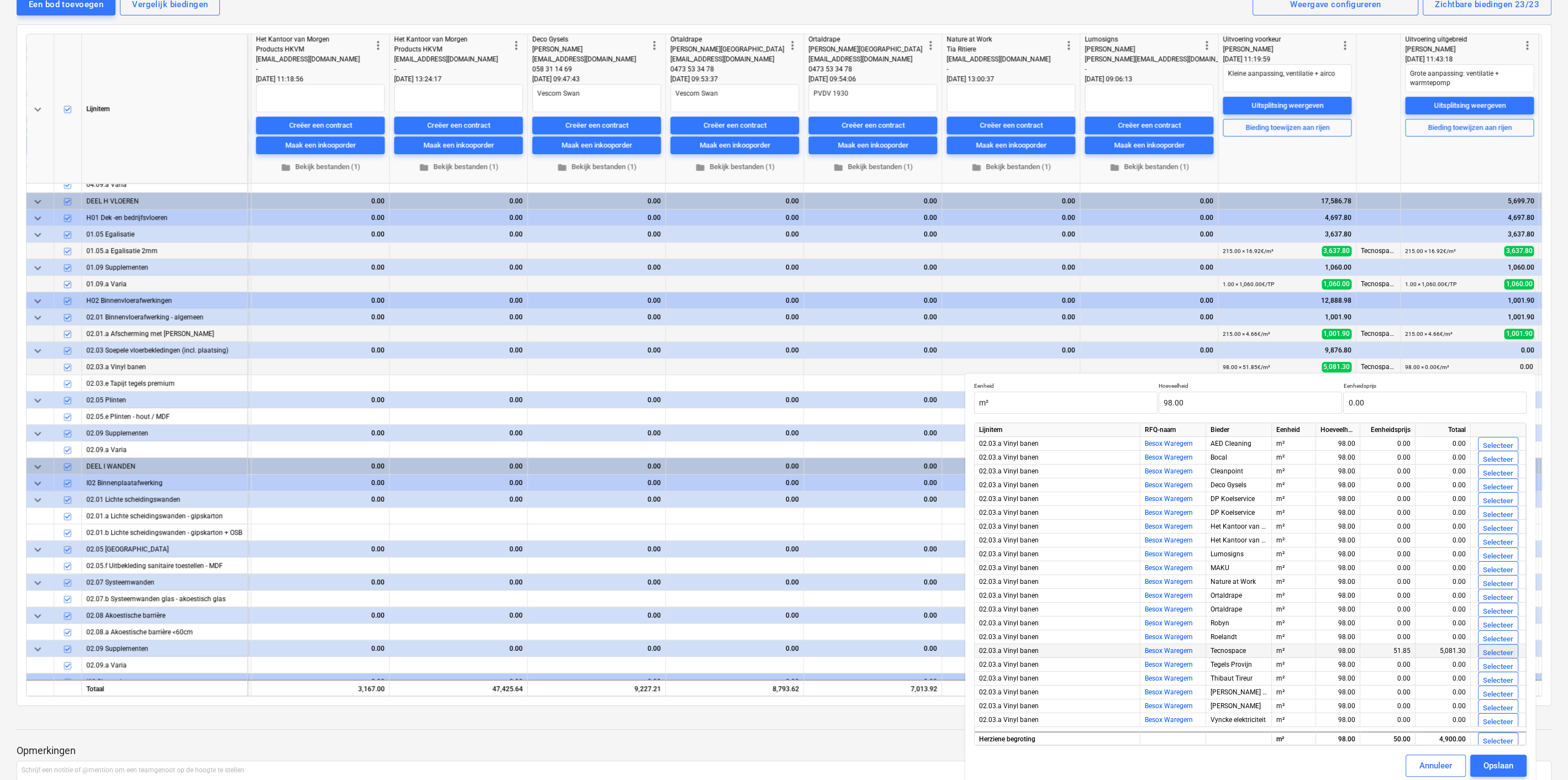
click at [1501, 651] on div "Selecteer" at bounding box center [1498, 653] width 31 height 13
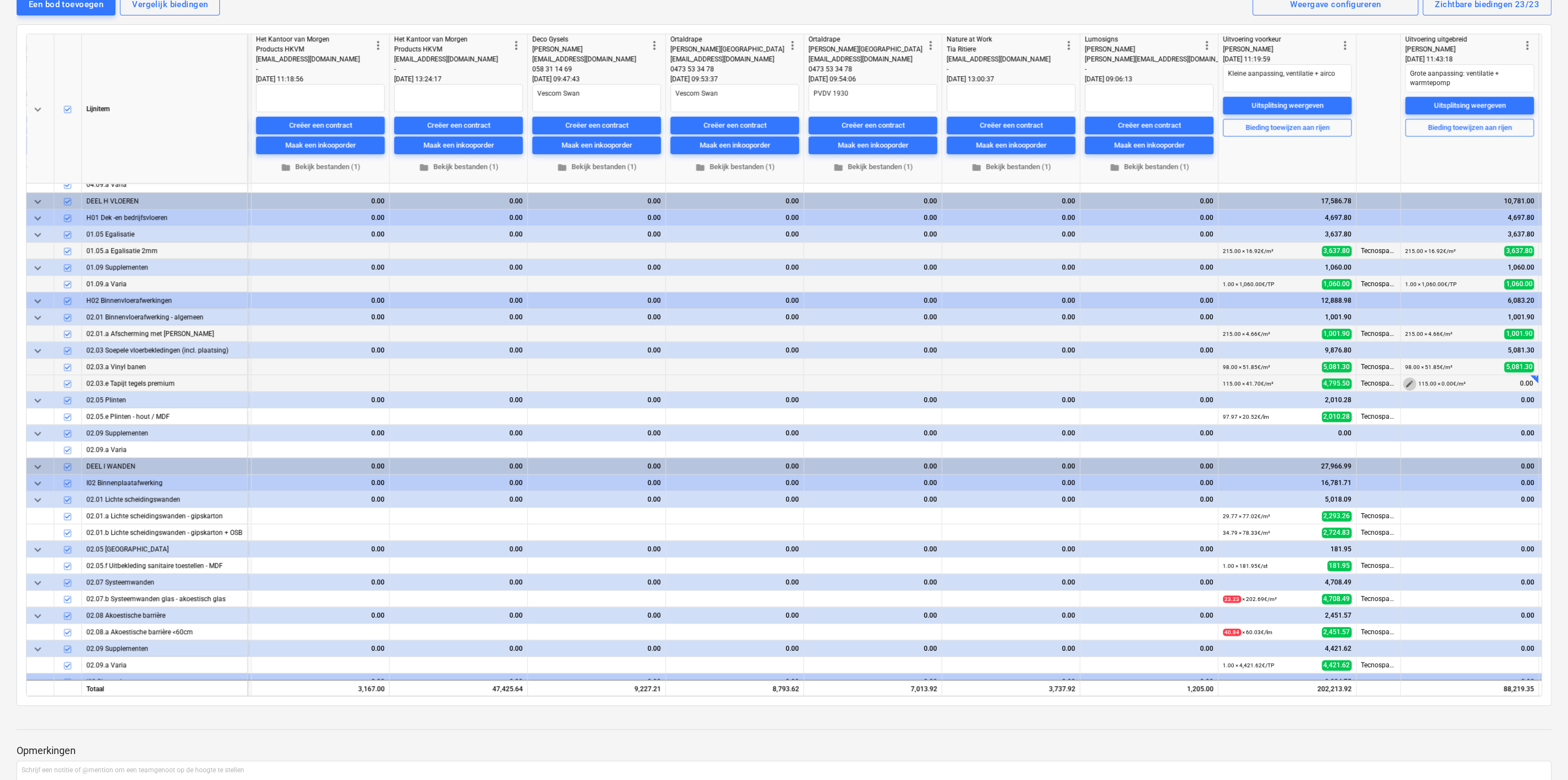
click at [1408, 381] on span "edit" at bounding box center [1409, 383] width 8 height 8
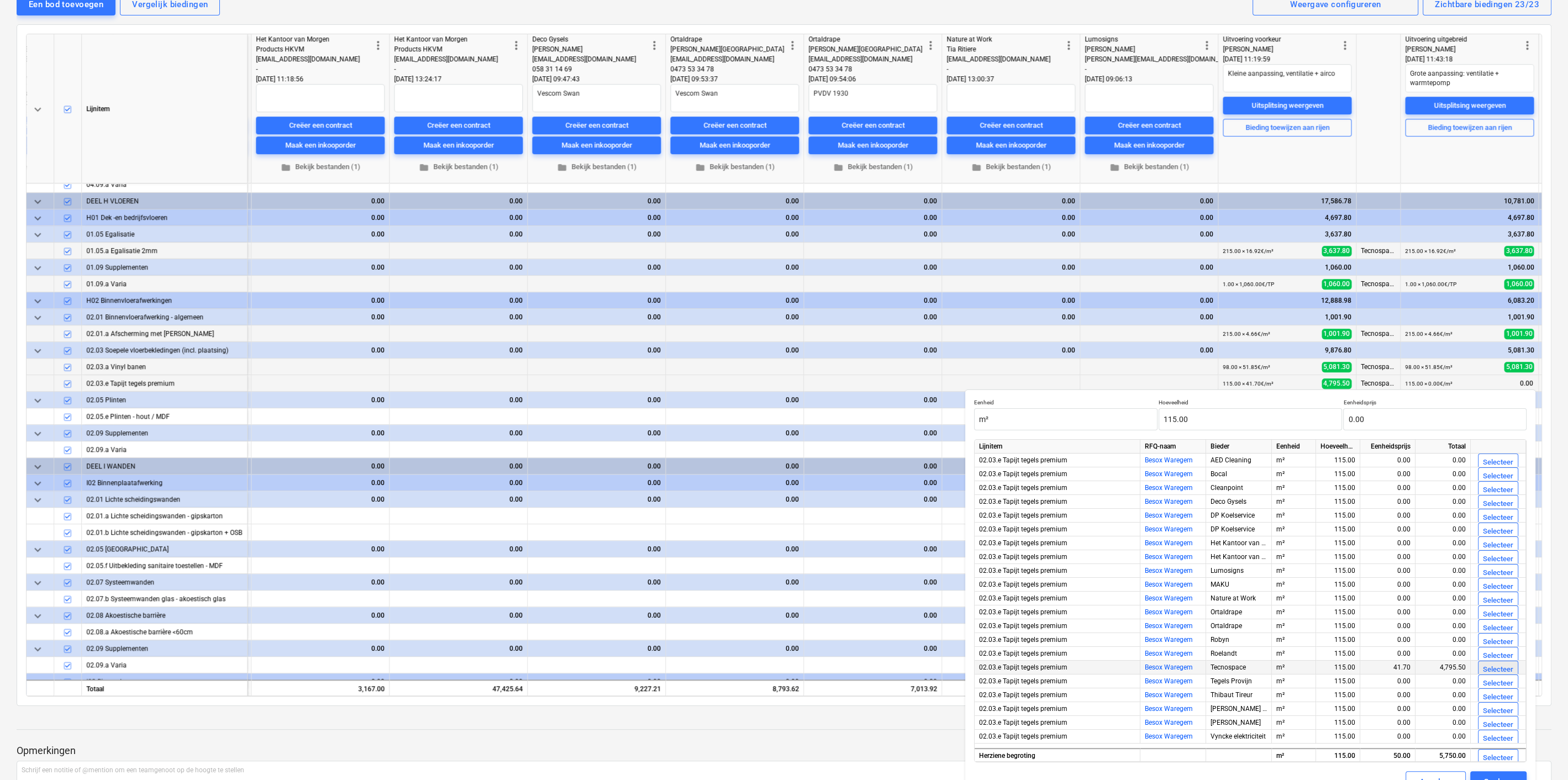
click at [1503, 664] on div "Selecteer" at bounding box center [1498, 670] width 31 height 13
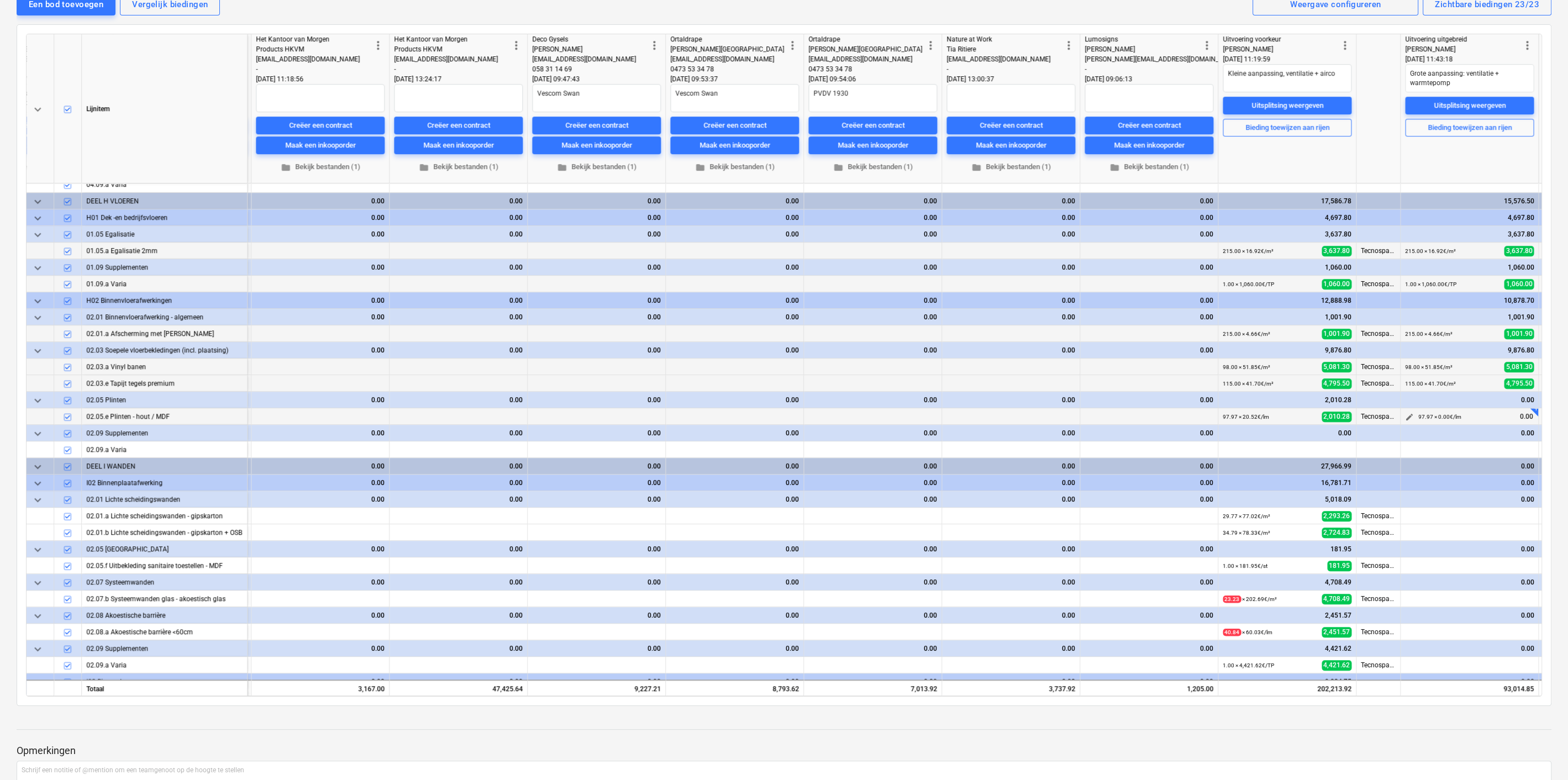
click at [1410, 413] on span "edit" at bounding box center [1409, 417] width 8 height 8
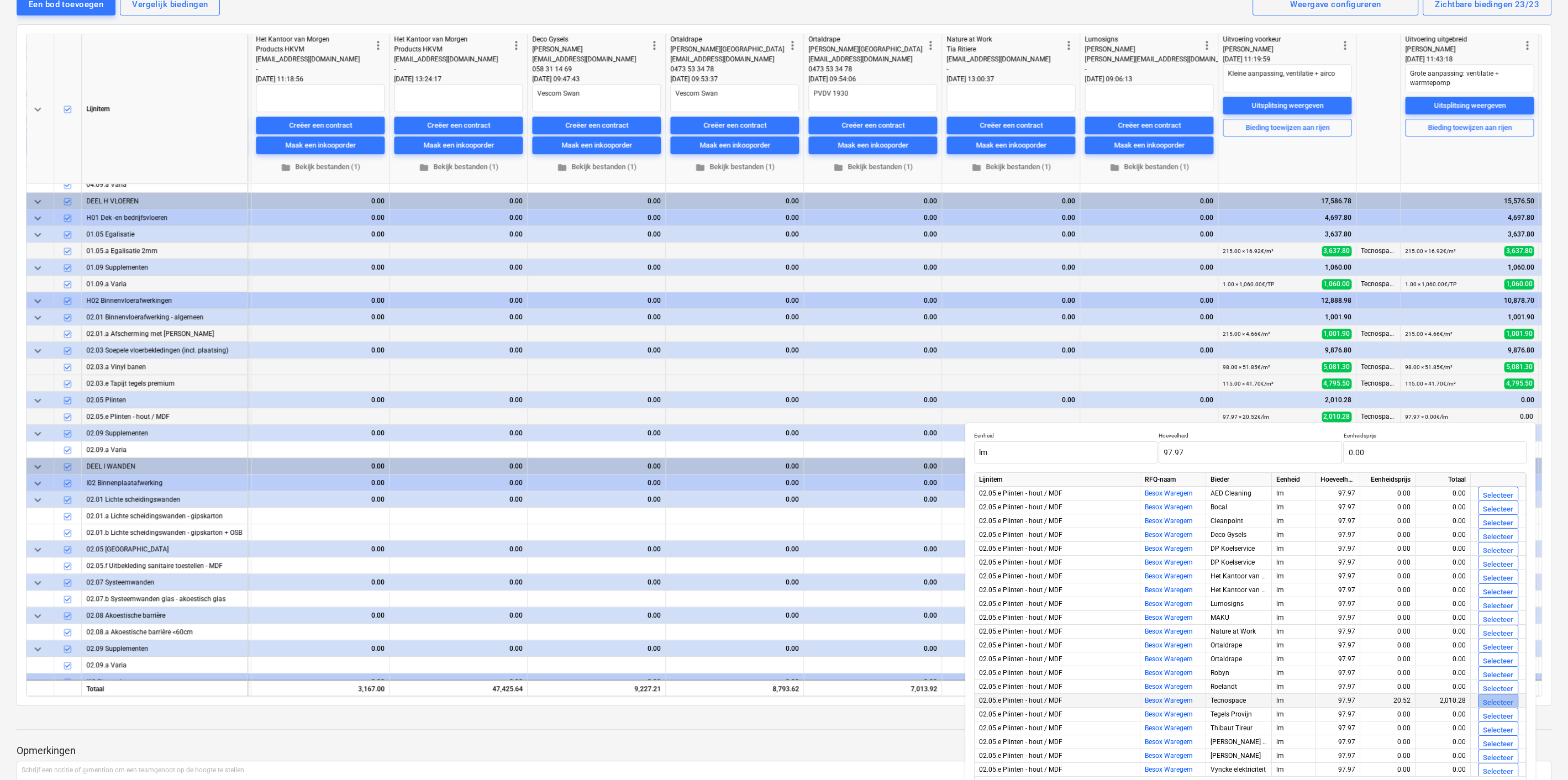
click at [1499, 702] on div "Selecteer" at bounding box center [1498, 703] width 31 height 13
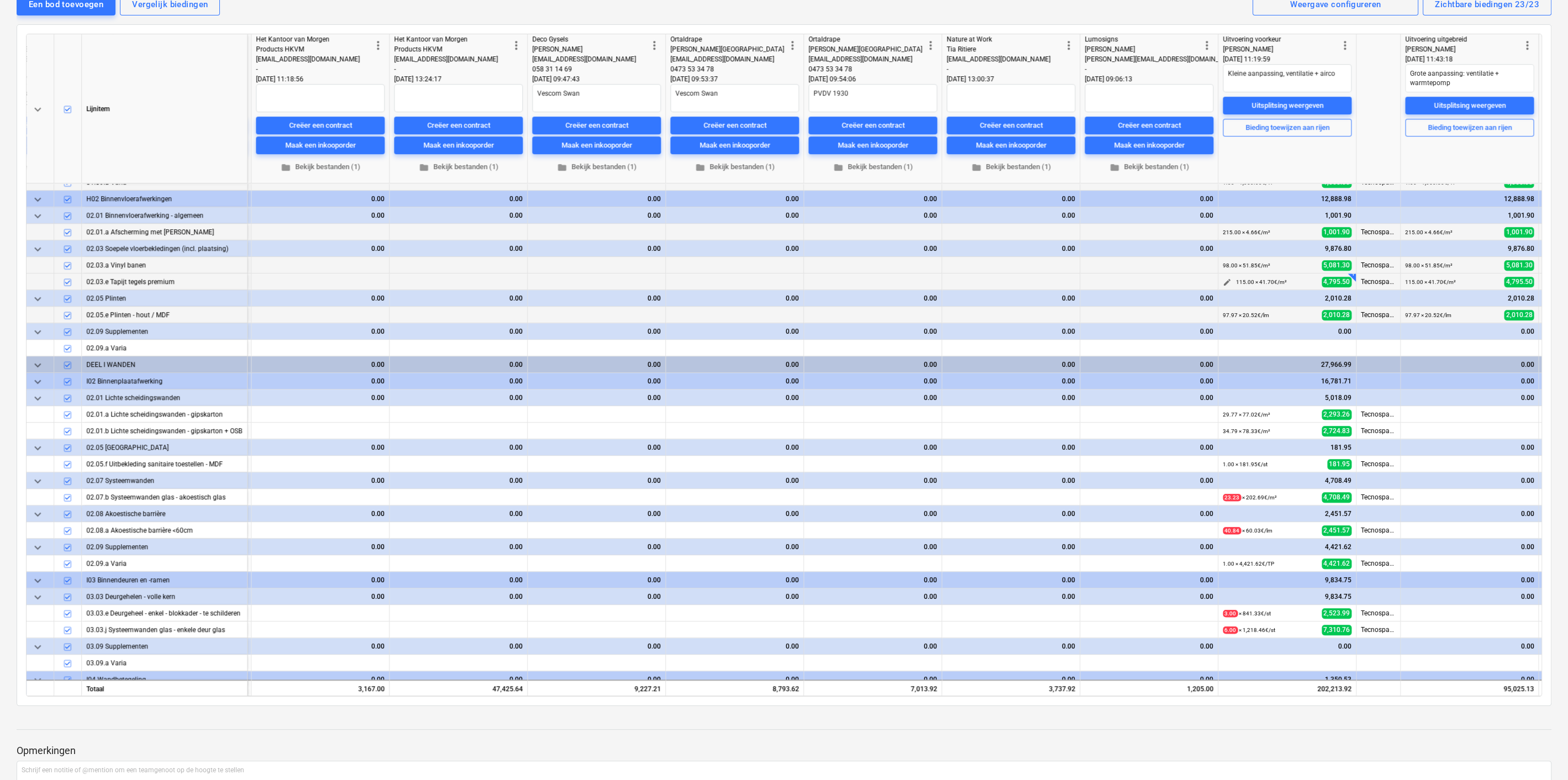
scroll to position [1319, 2079]
click at [1408, 411] on span "edit" at bounding box center [1409, 414] width 8 height 8
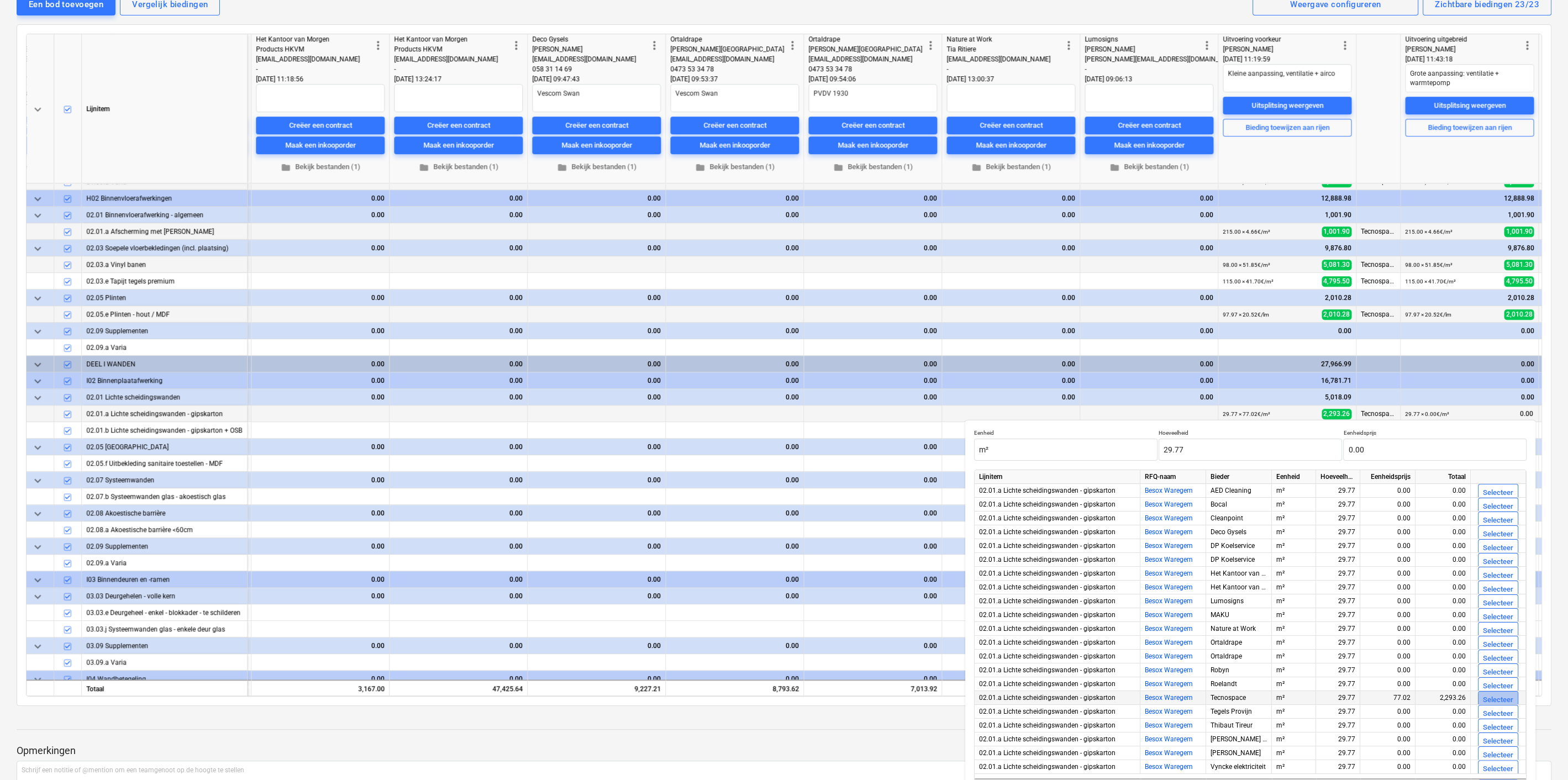
click at [1501, 698] on div "Selecteer" at bounding box center [1498, 700] width 31 height 13
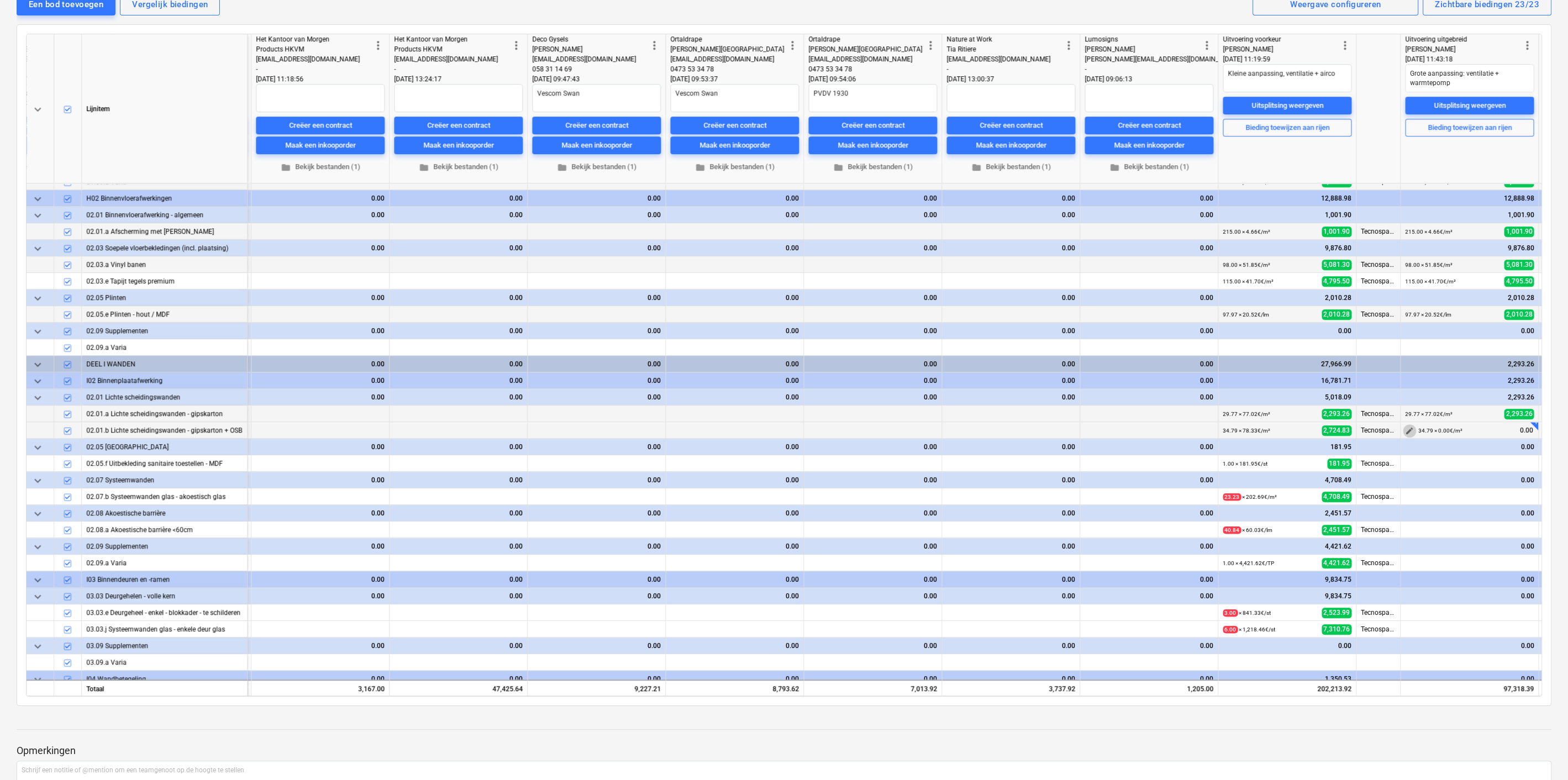
click at [1406, 427] on span "edit" at bounding box center [1409, 431] width 8 height 8
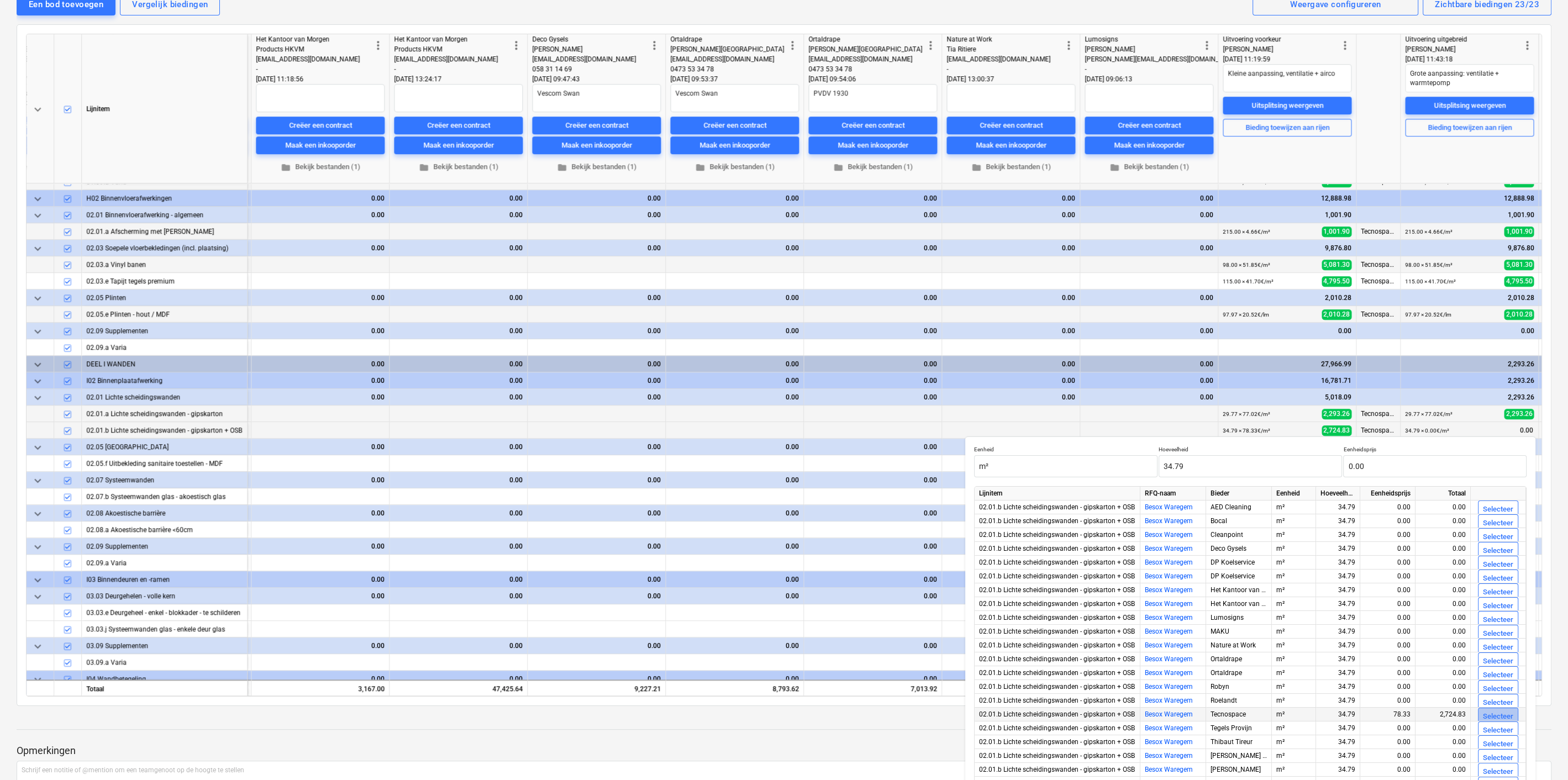
click at [1487, 713] on div "Selecteer" at bounding box center [1498, 717] width 31 height 13
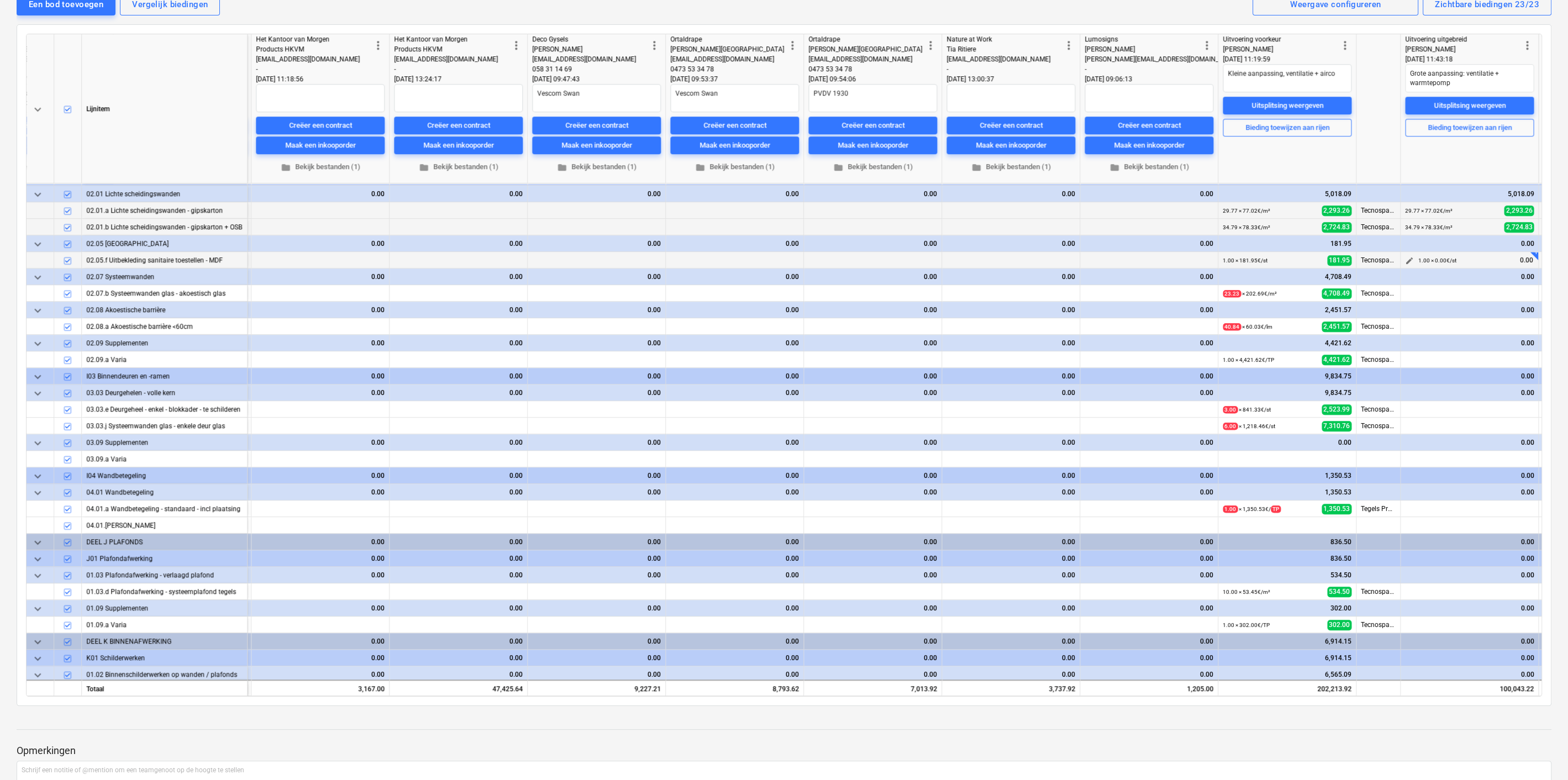
scroll to position [1523, 2079]
click at [1410, 255] on span "edit" at bounding box center [1409, 259] width 8 height 8
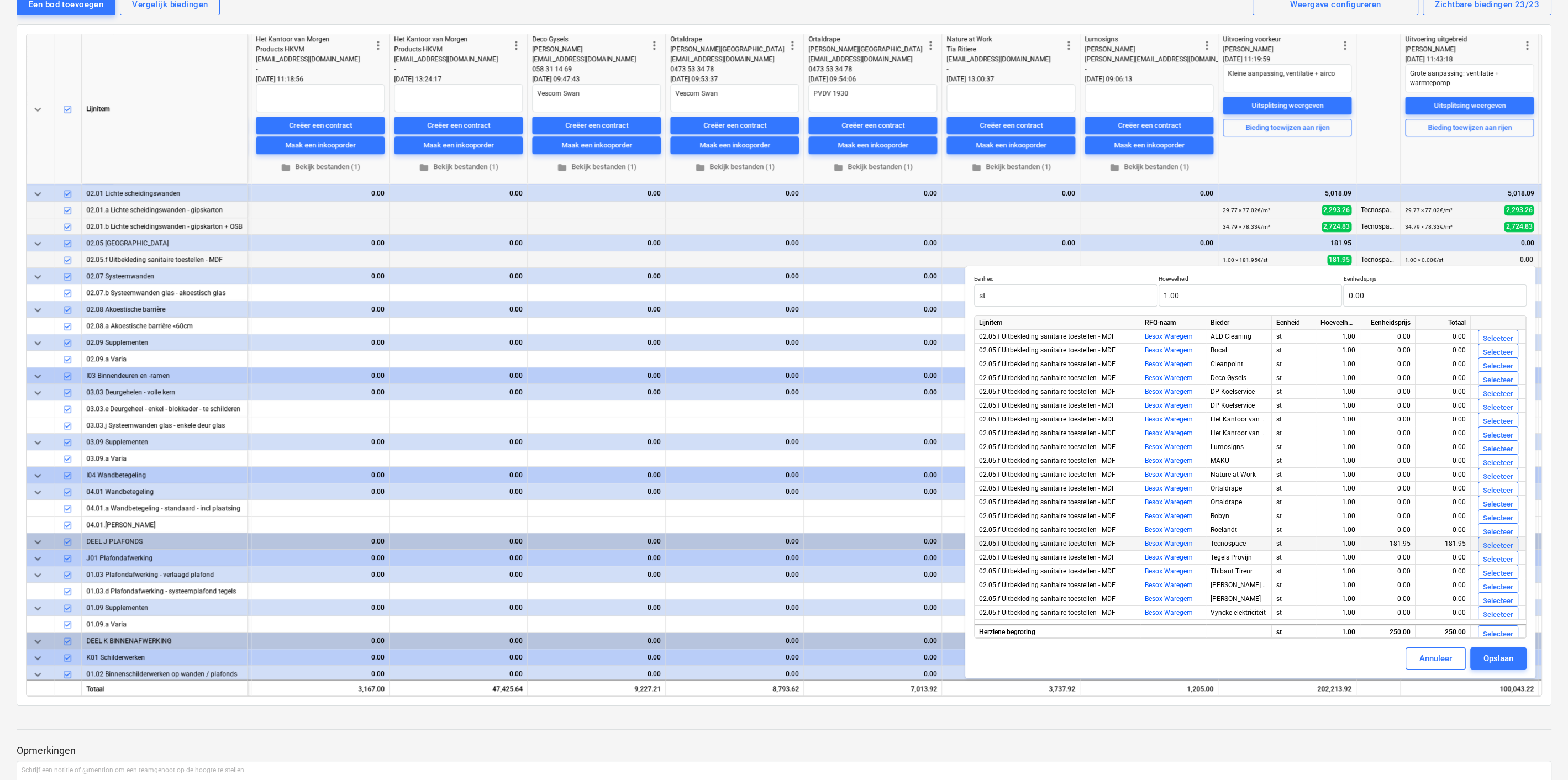
click at [1490, 543] on div "Selecteer" at bounding box center [1498, 546] width 31 height 13
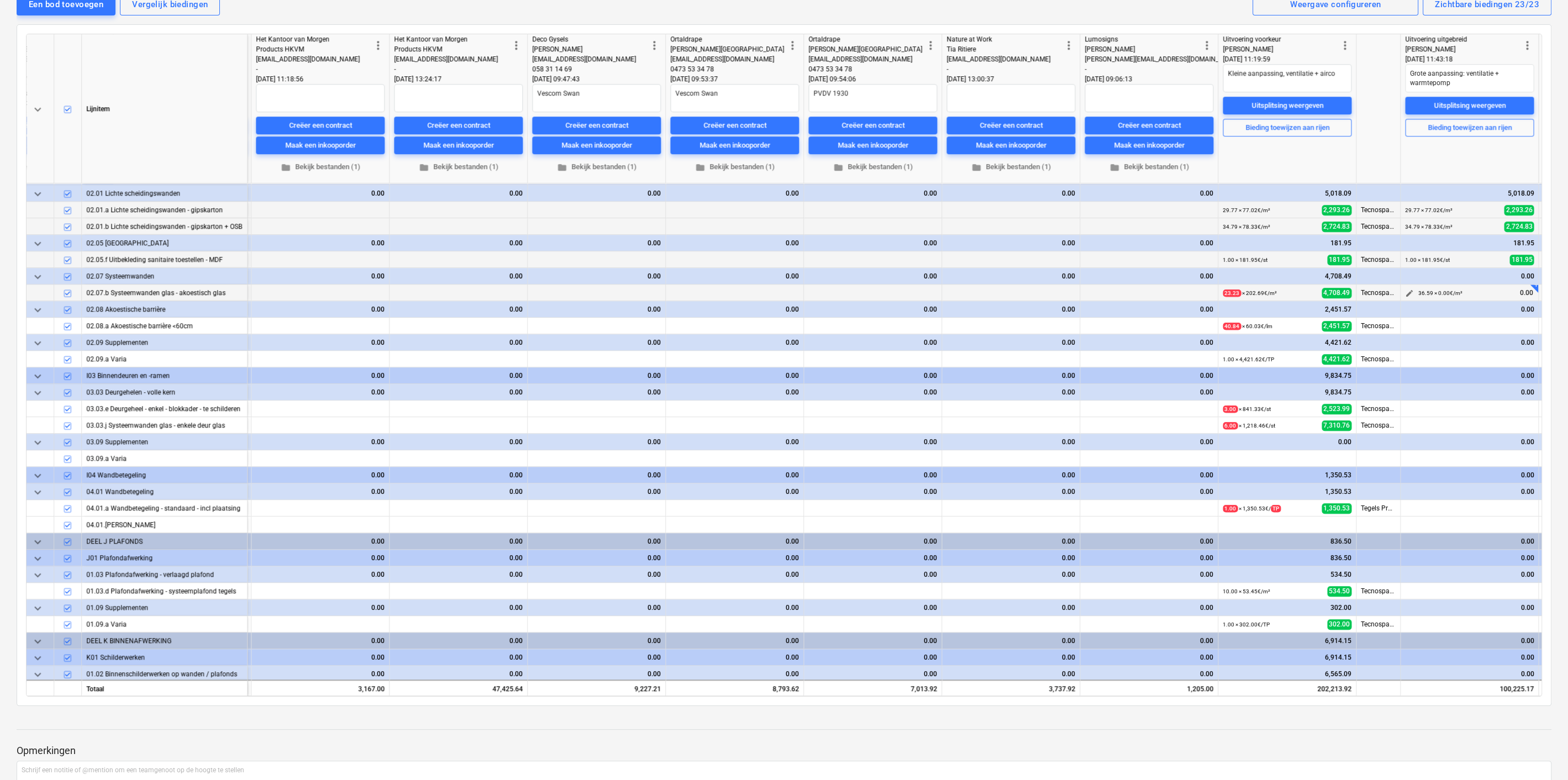
click at [1410, 289] on span "edit" at bounding box center [1409, 293] width 8 height 8
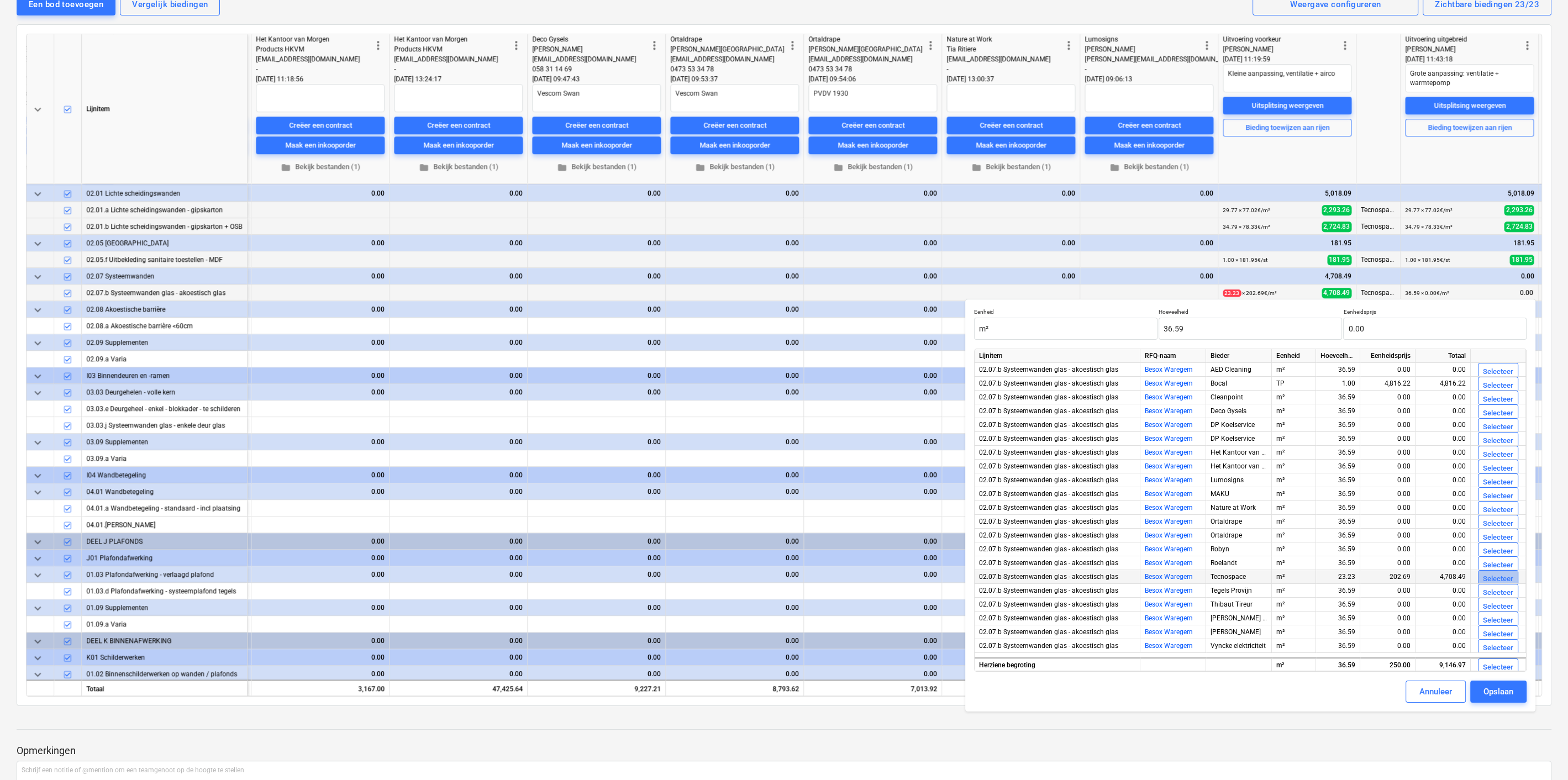
click at [1494, 577] on div "Selecteer" at bounding box center [1498, 580] width 31 height 13
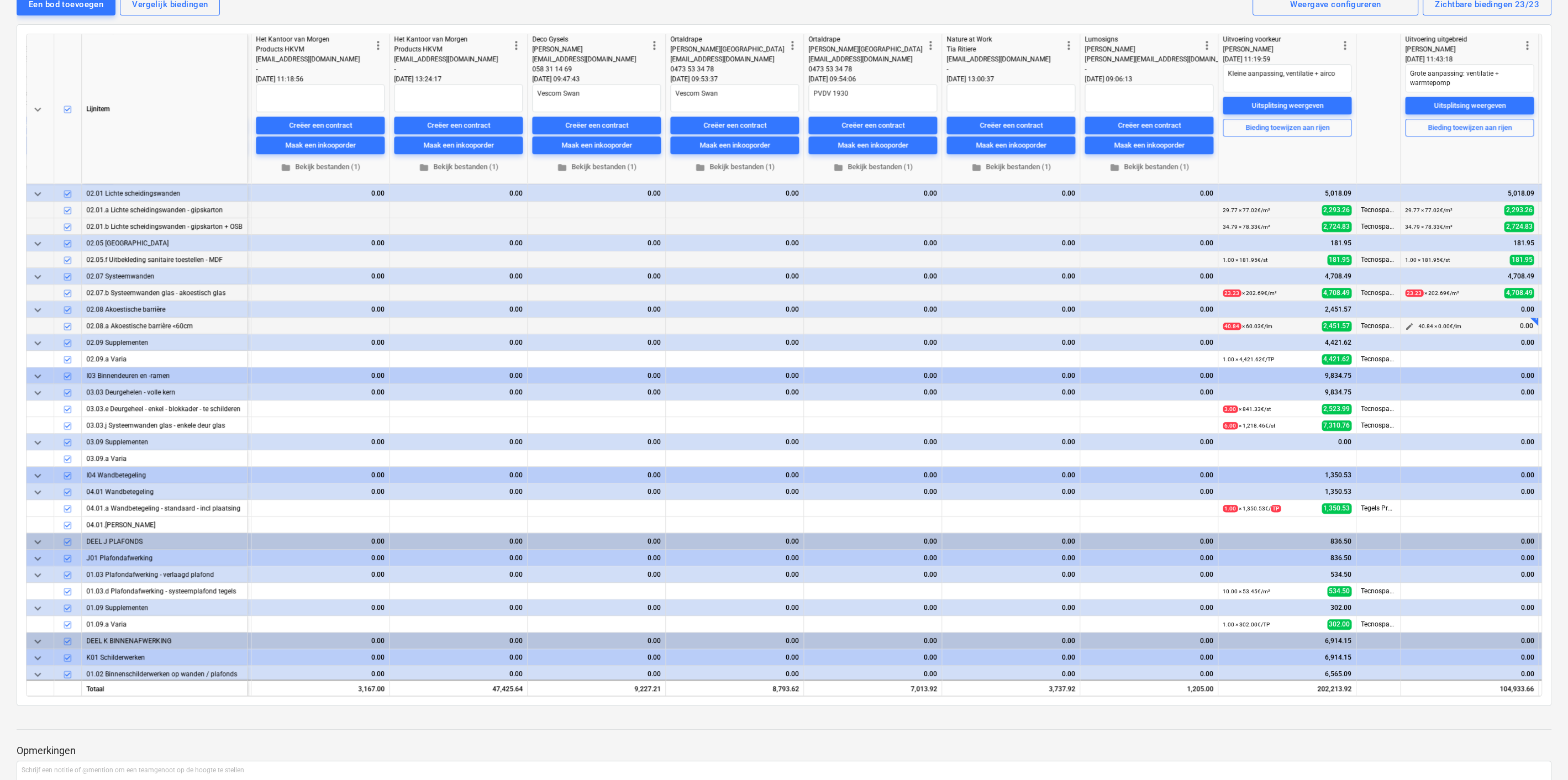
click at [1408, 323] on span "edit" at bounding box center [1409, 326] width 8 height 8
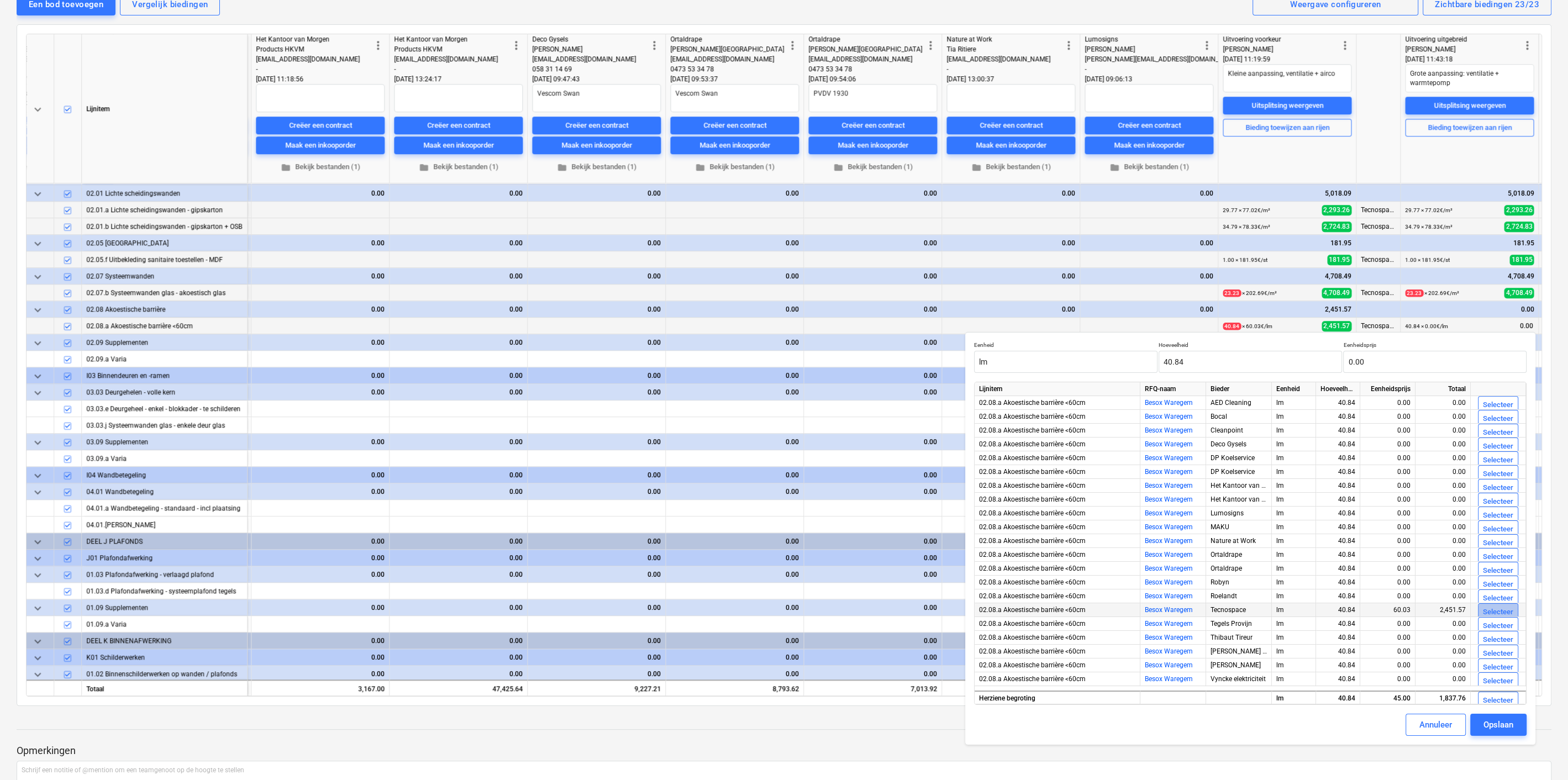
click at [1506, 608] on div "Selecteer" at bounding box center [1498, 612] width 31 height 13
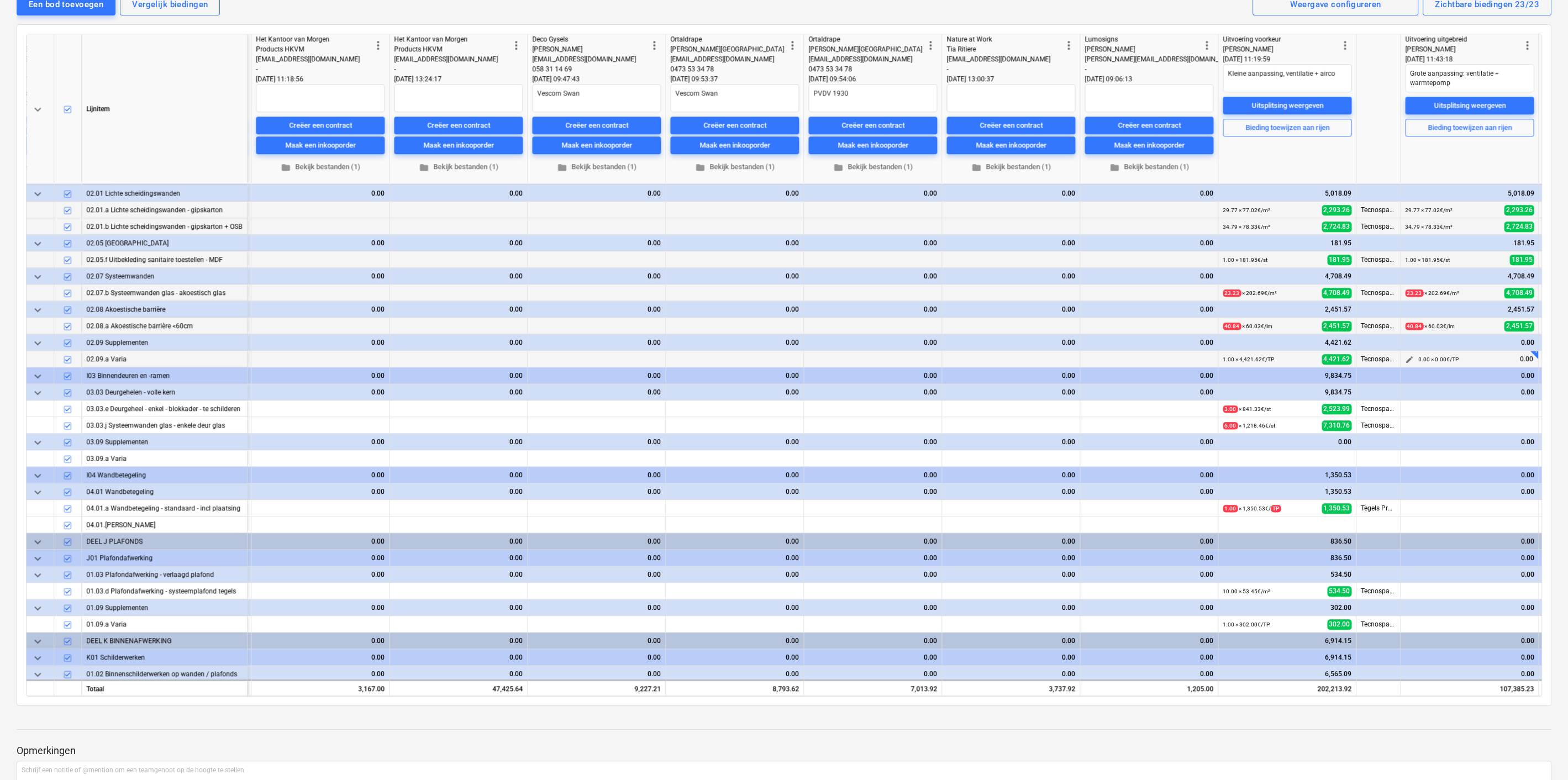
click at [1407, 356] on span "edit" at bounding box center [1409, 359] width 8 height 8
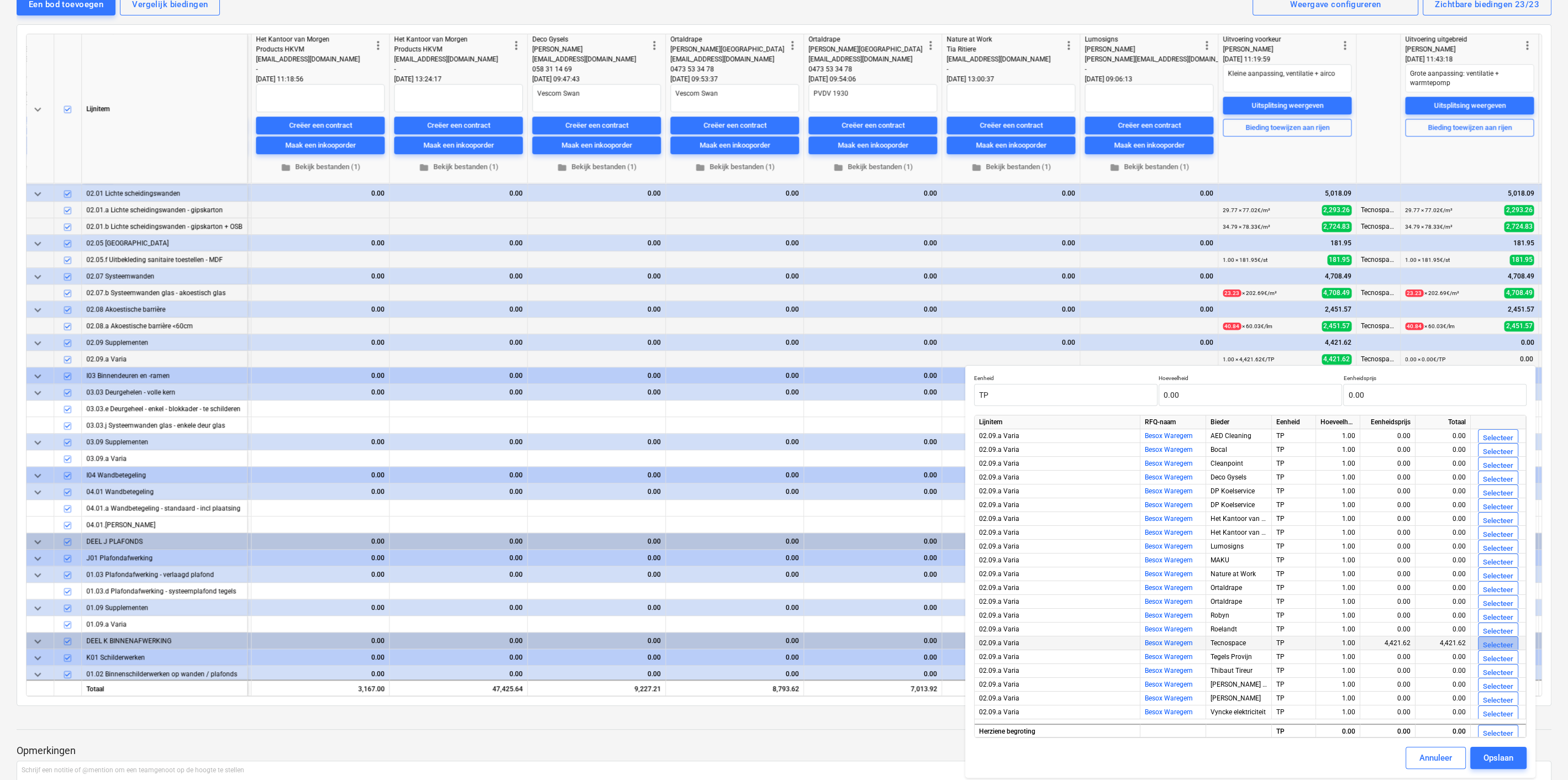
click at [1507, 641] on div "Selecteer" at bounding box center [1498, 646] width 31 height 13
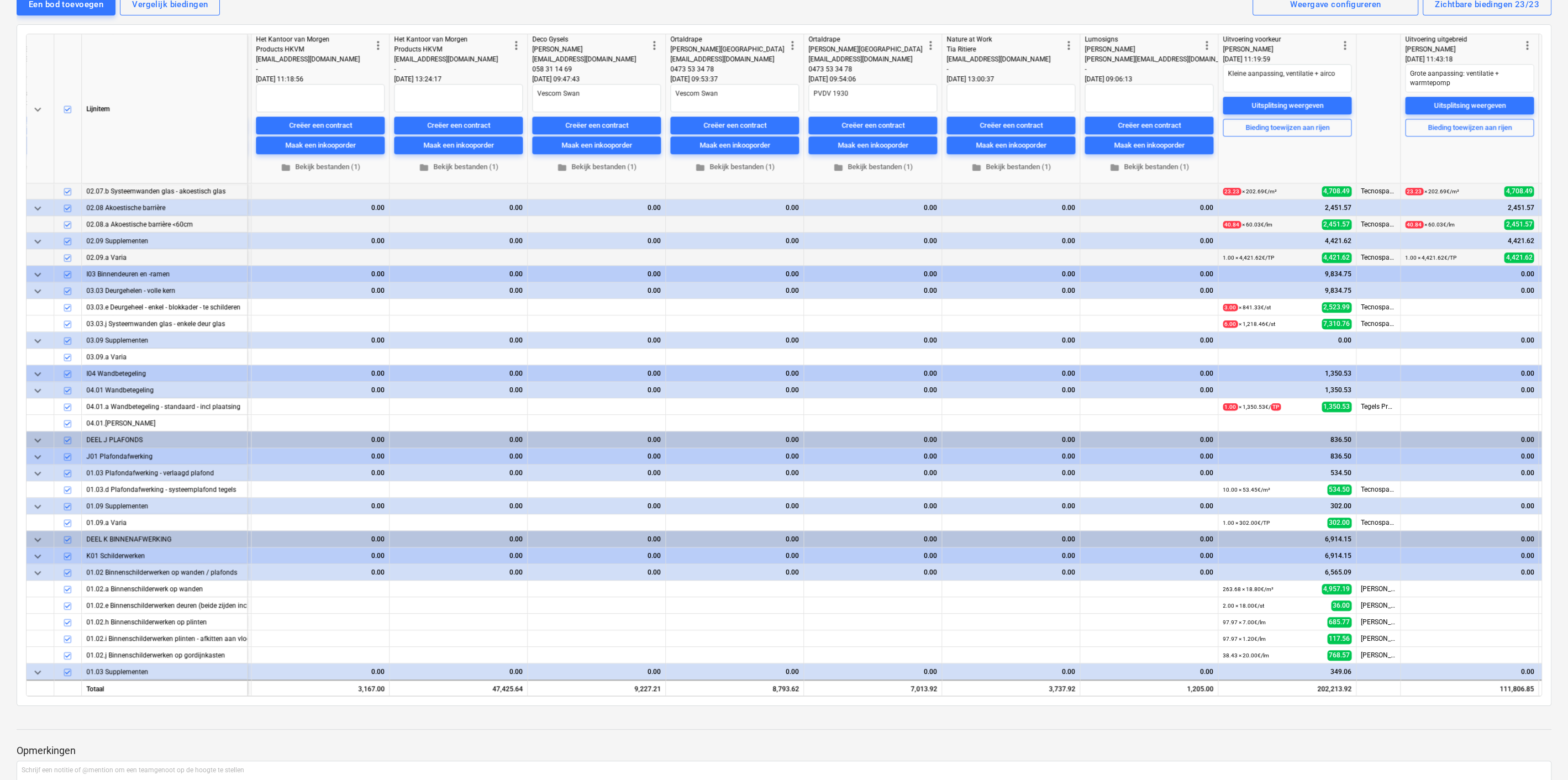
scroll to position [1625, 2079]
click at [1406, 303] on span "edit" at bounding box center [1409, 307] width 8 height 8
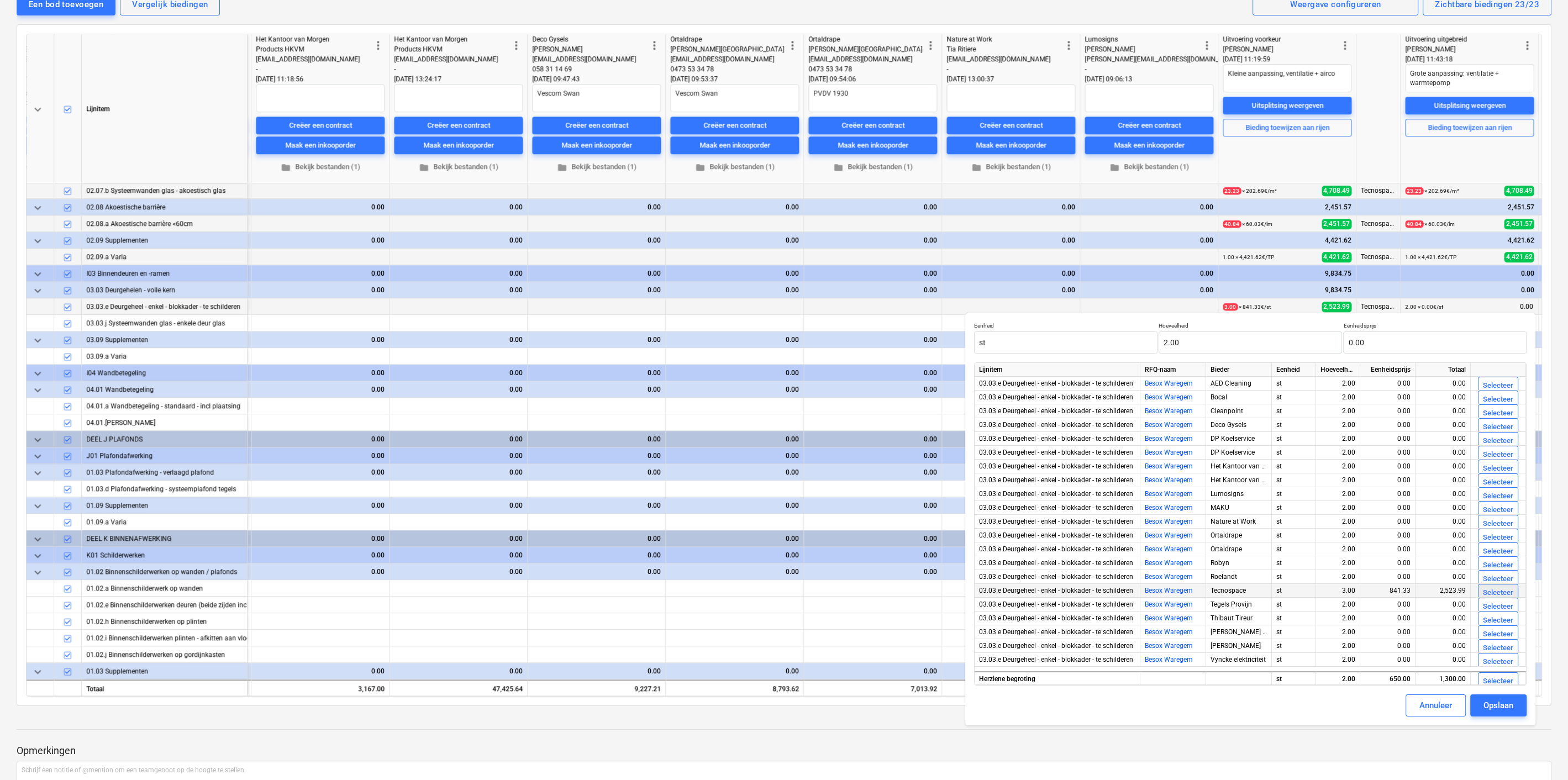
click at [1498, 588] on div "Selecteer" at bounding box center [1498, 593] width 31 height 13
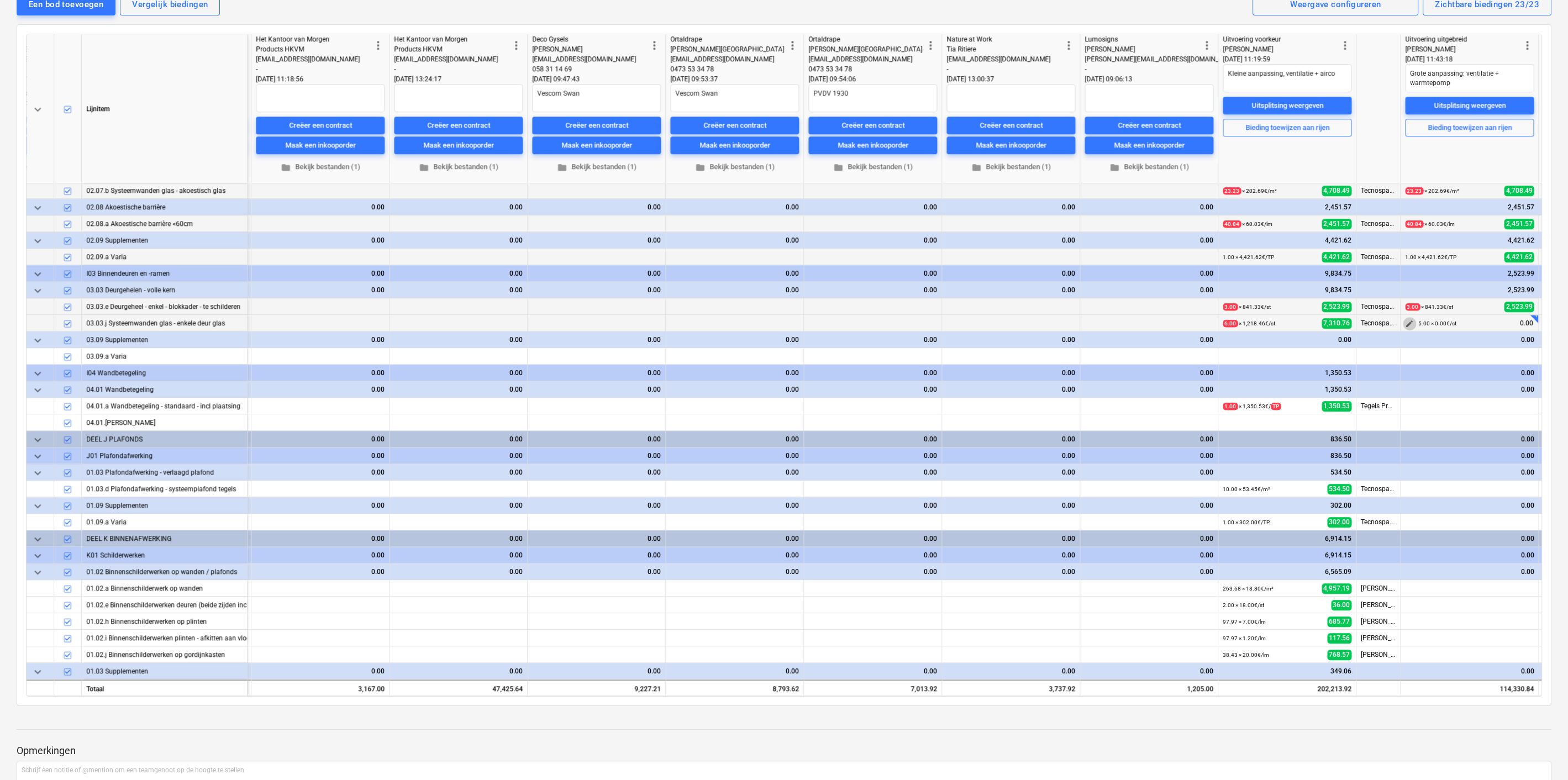
click at [1405, 320] on span "edit" at bounding box center [1409, 323] width 8 height 8
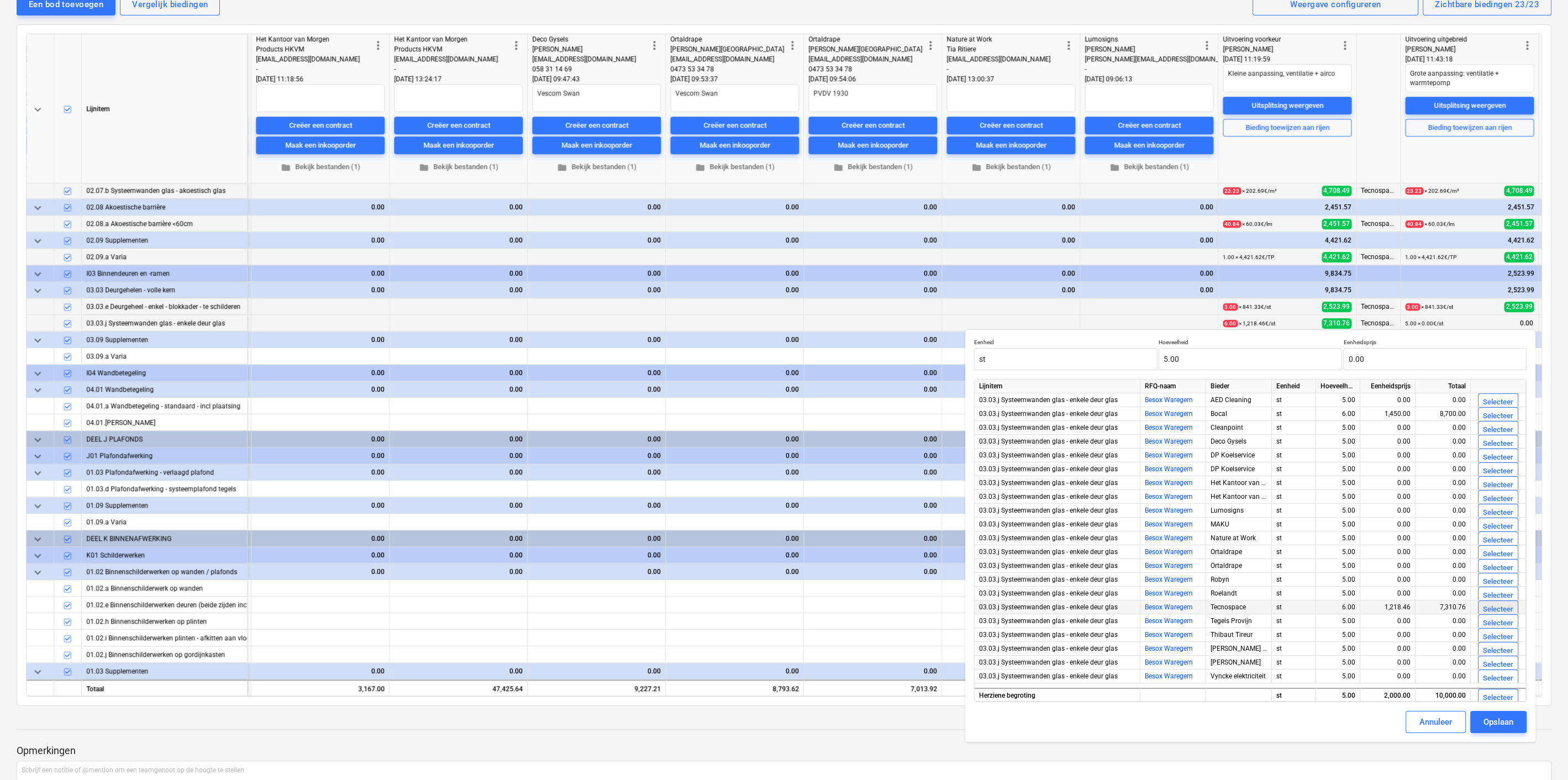
click at [1501, 609] on div "Selecteer" at bounding box center [1498, 609] width 31 height 13
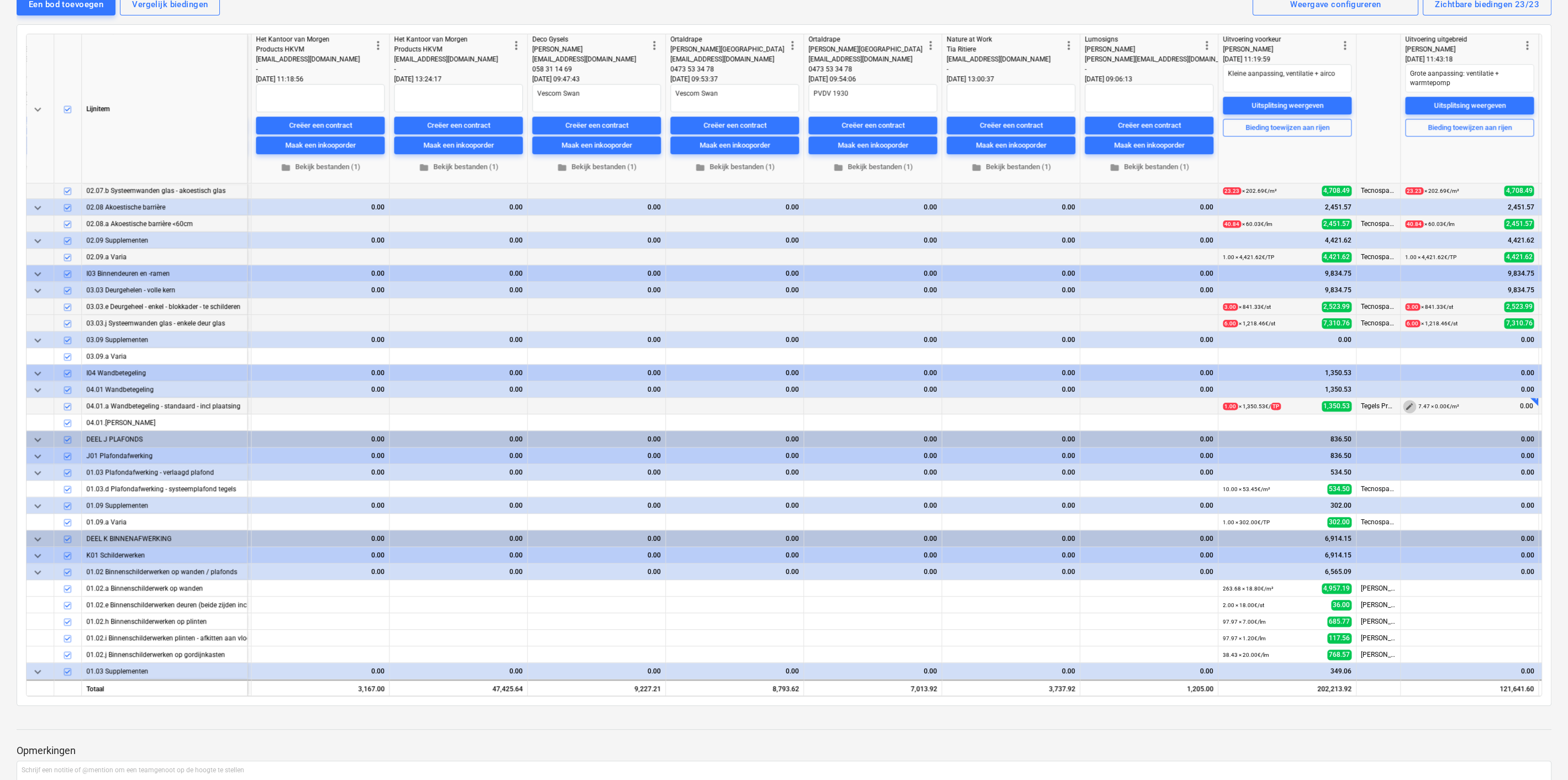
click at [1406, 402] on span "edit" at bounding box center [1409, 405] width 8 height 8
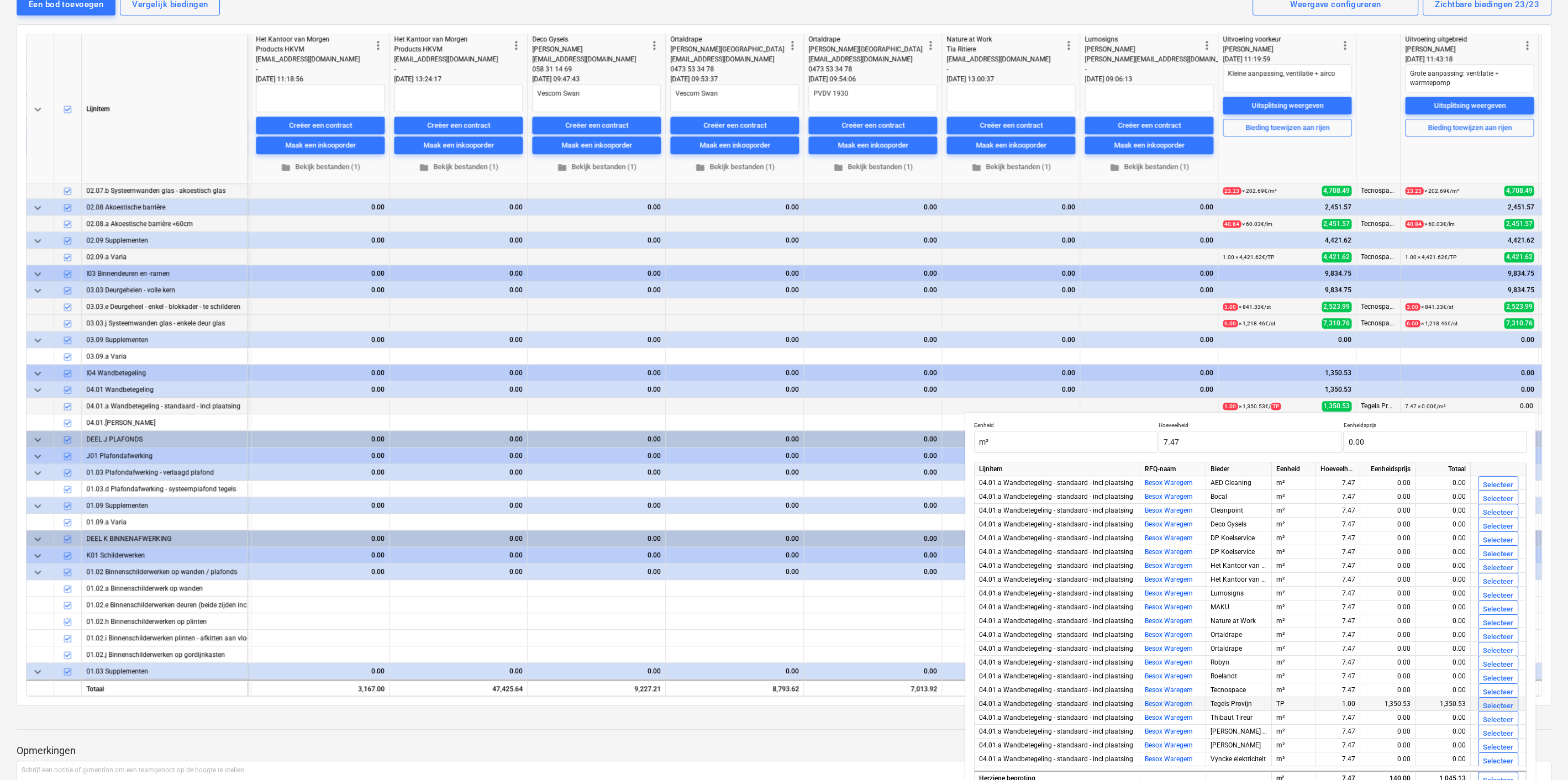
click at [1497, 703] on div "Selecteer" at bounding box center [1498, 706] width 31 height 13
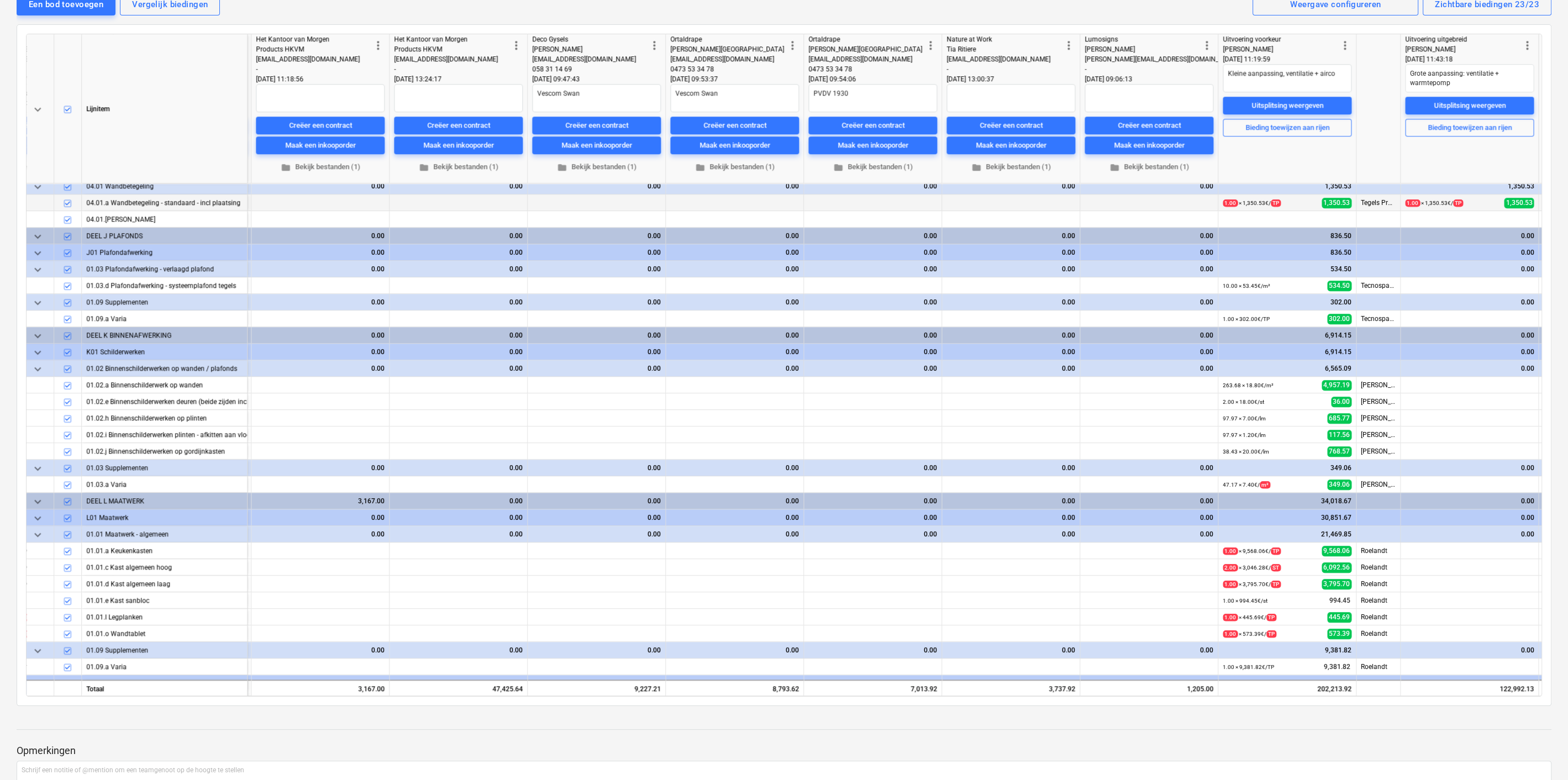
scroll to position [1828, 2079]
click at [1409, 282] on span "edit" at bounding box center [1409, 285] width 8 height 8
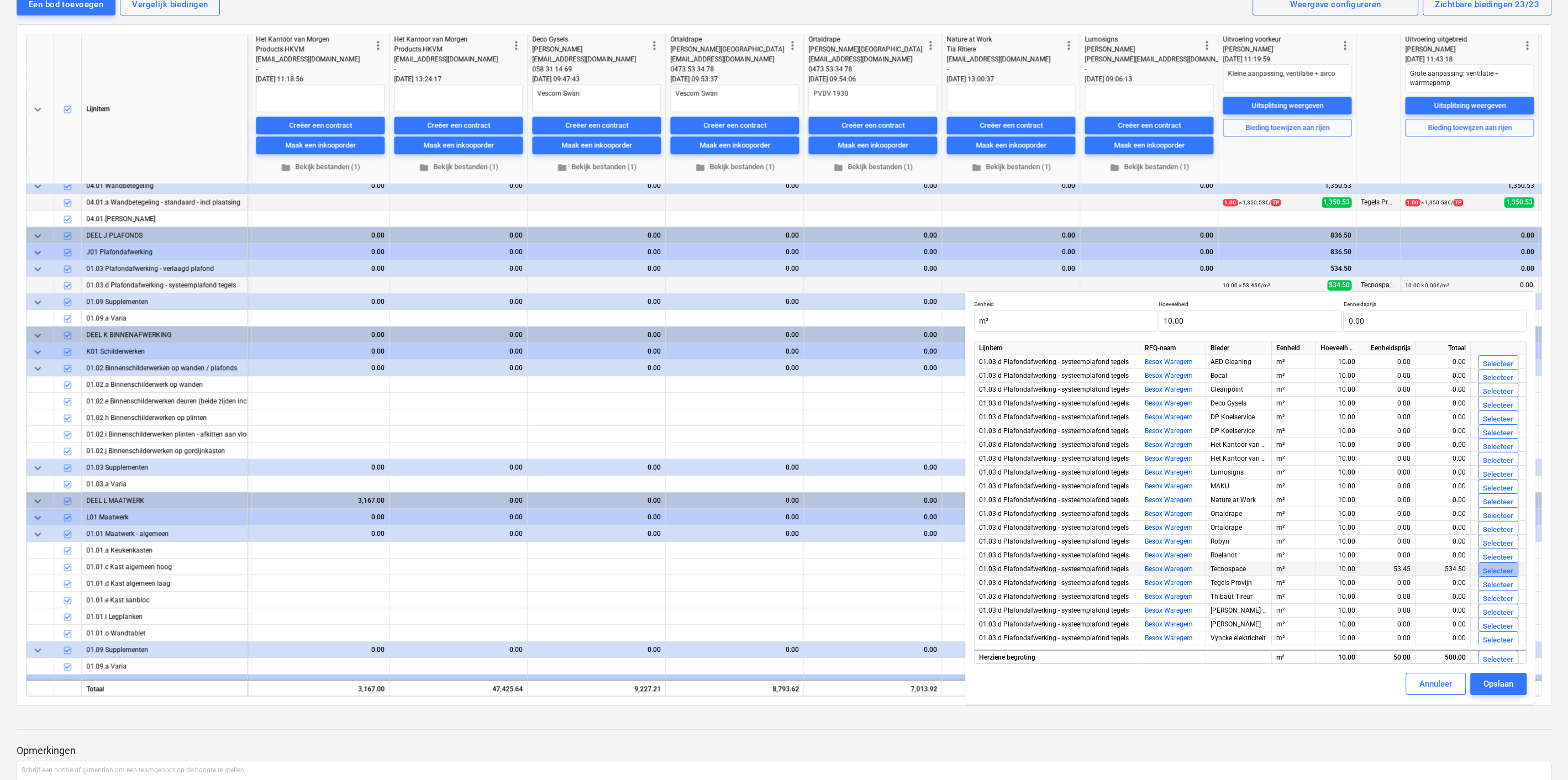
click at [1506, 569] on div "Selecteer" at bounding box center [1498, 571] width 31 height 13
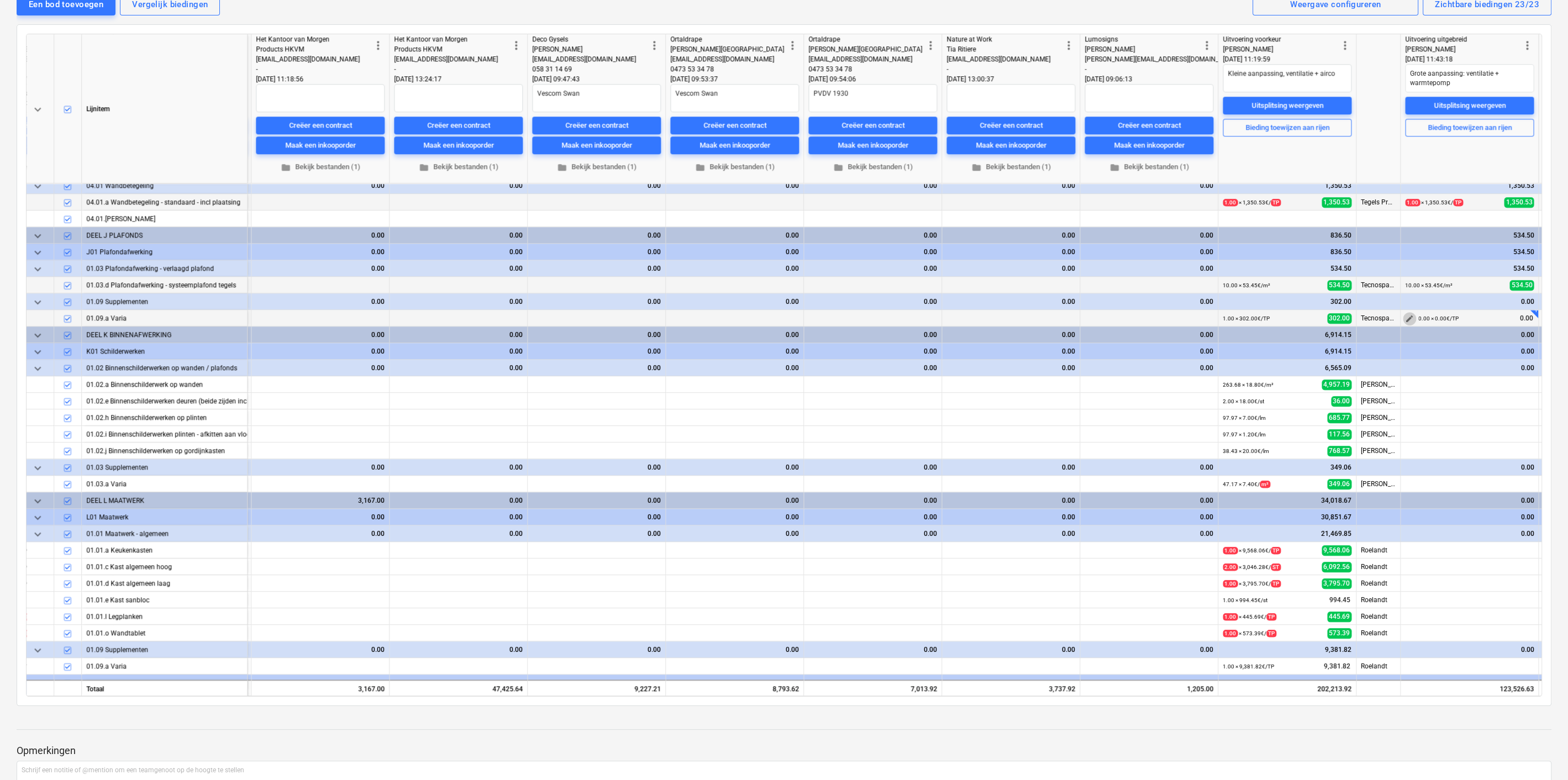
click at [1410, 318] on span "edit" at bounding box center [1409, 318] width 8 height 8
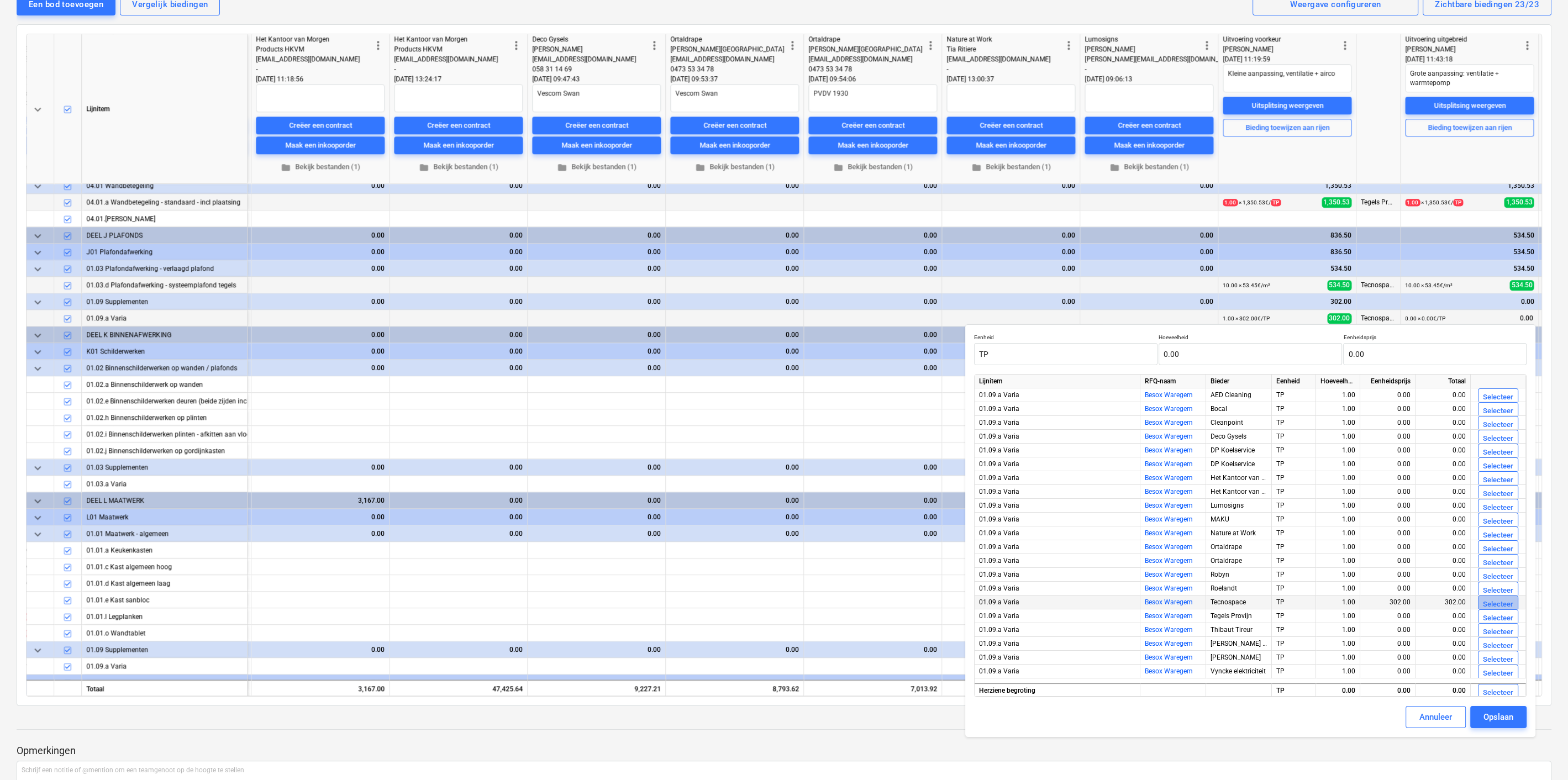
click at [1500, 600] on div "Selecteer" at bounding box center [1498, 605] width 31 height 13
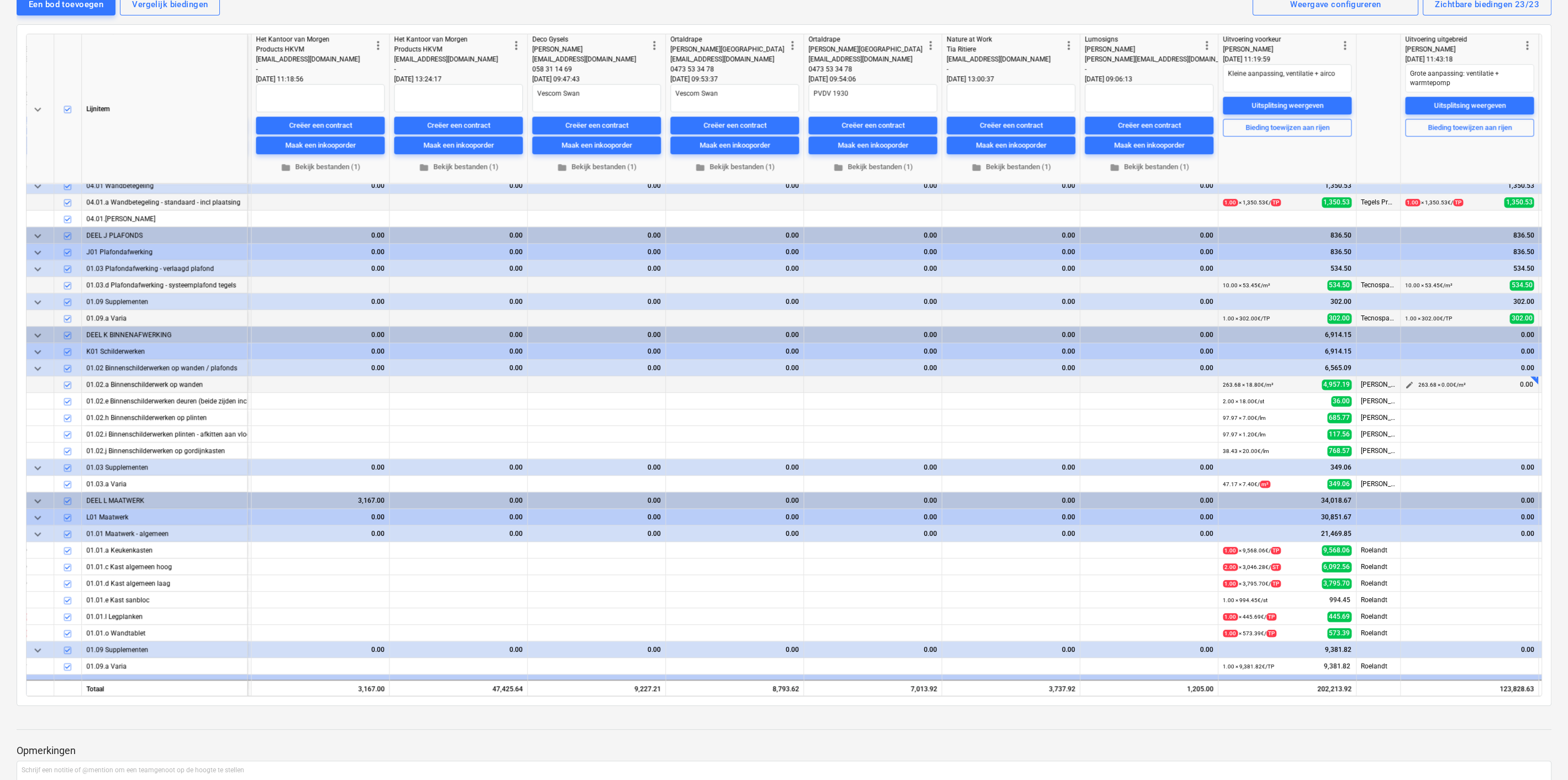
click at [1408, 385] on span "edit" at bounding box center [1409, 384] width 8 height 8
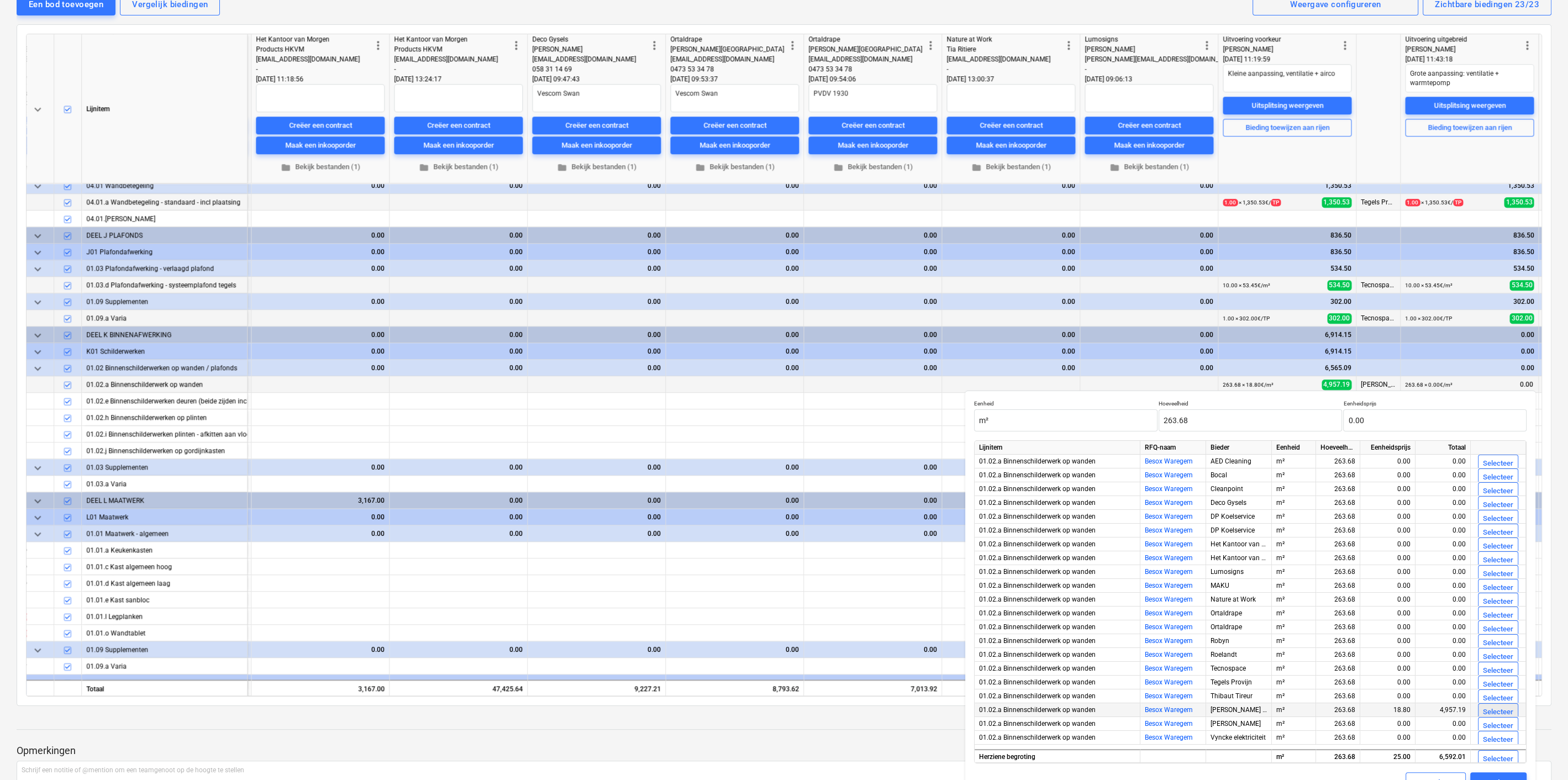
click at [1490, 705] on div "Selecteer" at bounding box center [1498, 712] width 31 height 13
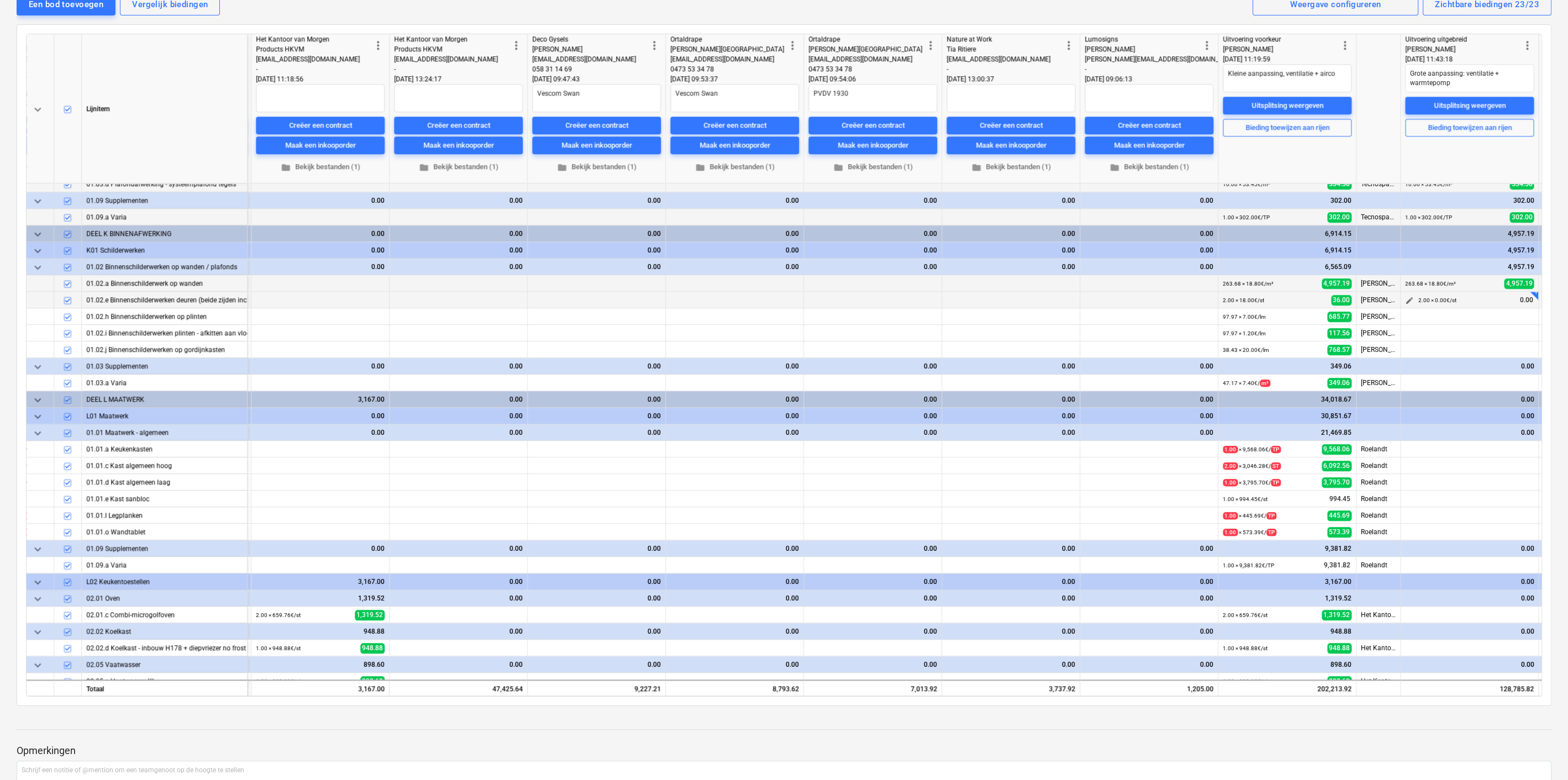
scroll to position [1930, 2079]
click at [1408, 298] on span "edit" at bounding box center [1409, 299] width 8 height 8
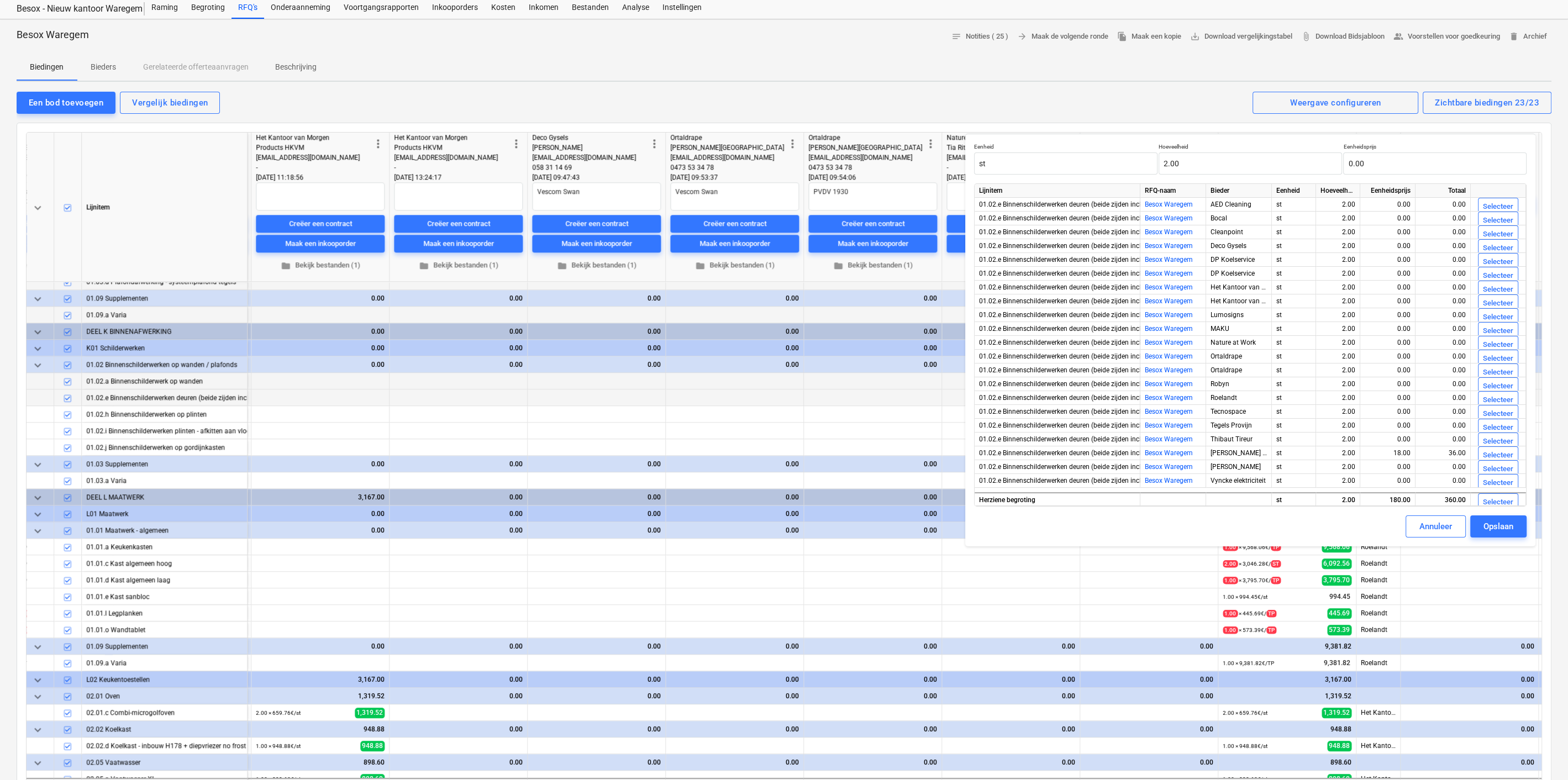
scroll to position [30, 0]
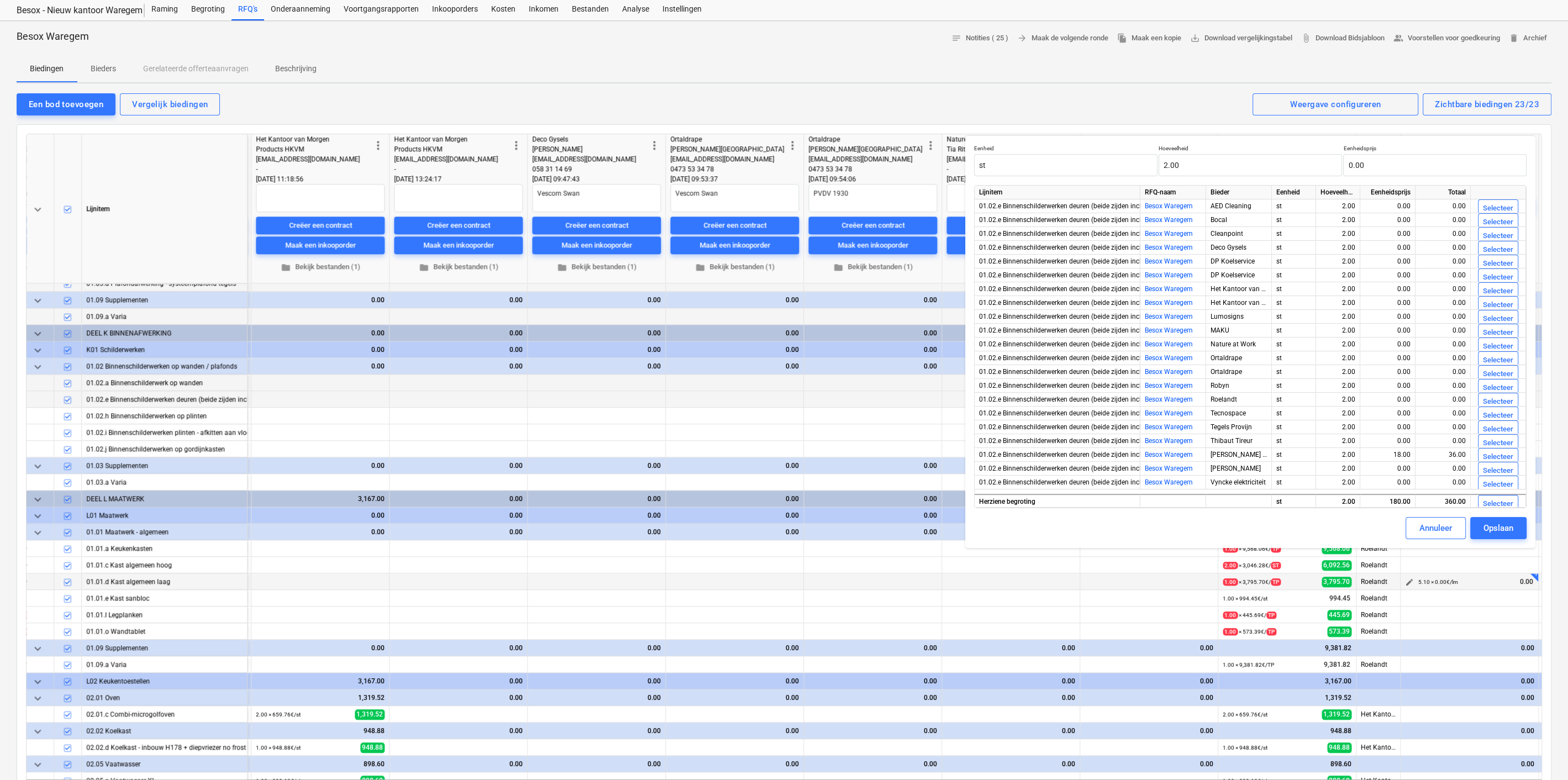
click at [1473, 585] on div "5.10 × 0.00€ / lm 0.00" at bounding box center [1476, 582] width 116 height 17
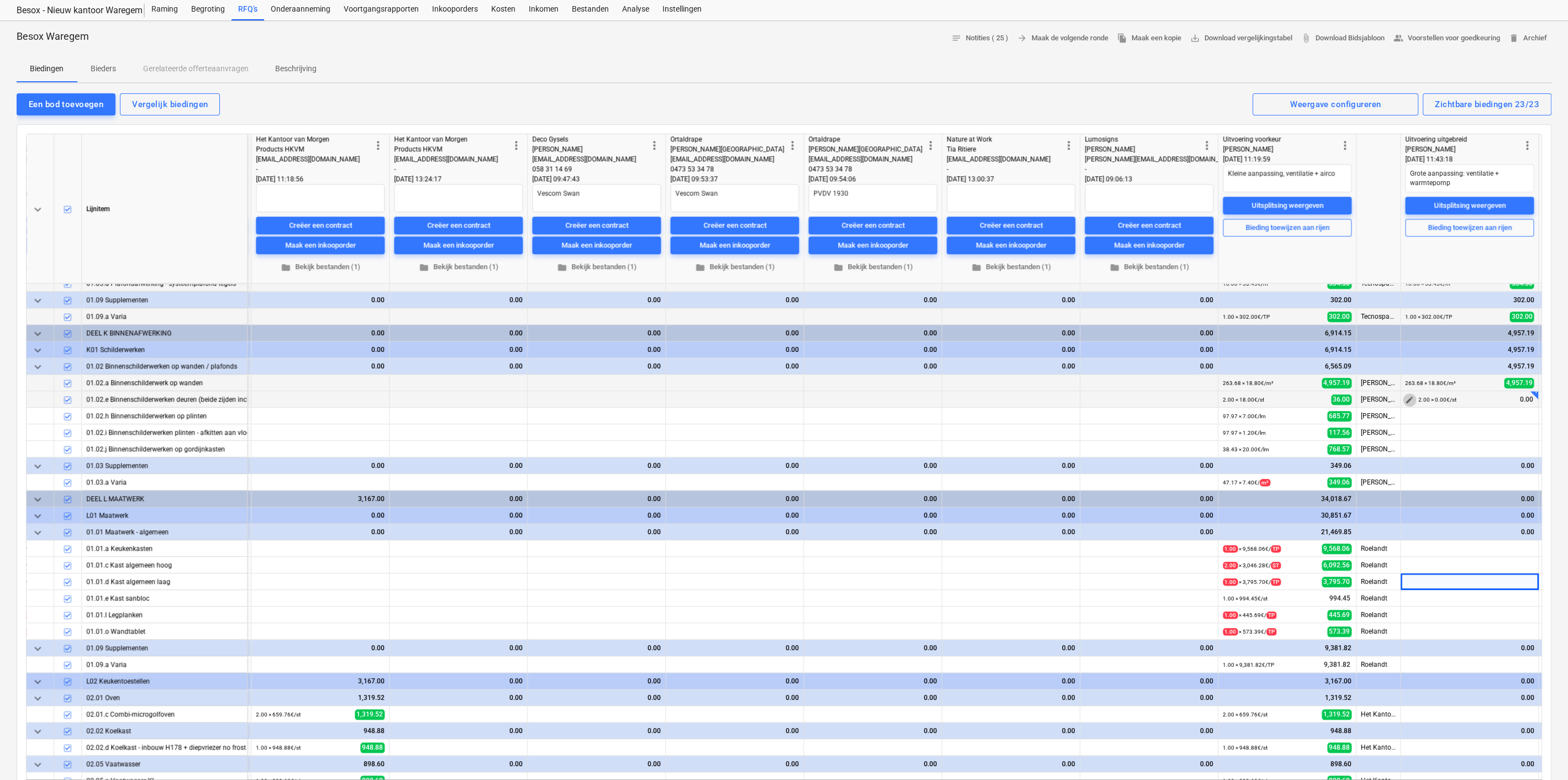
click at [1406, 398] on span "edit" at bounding box center [1409, 399] width 8 height 8
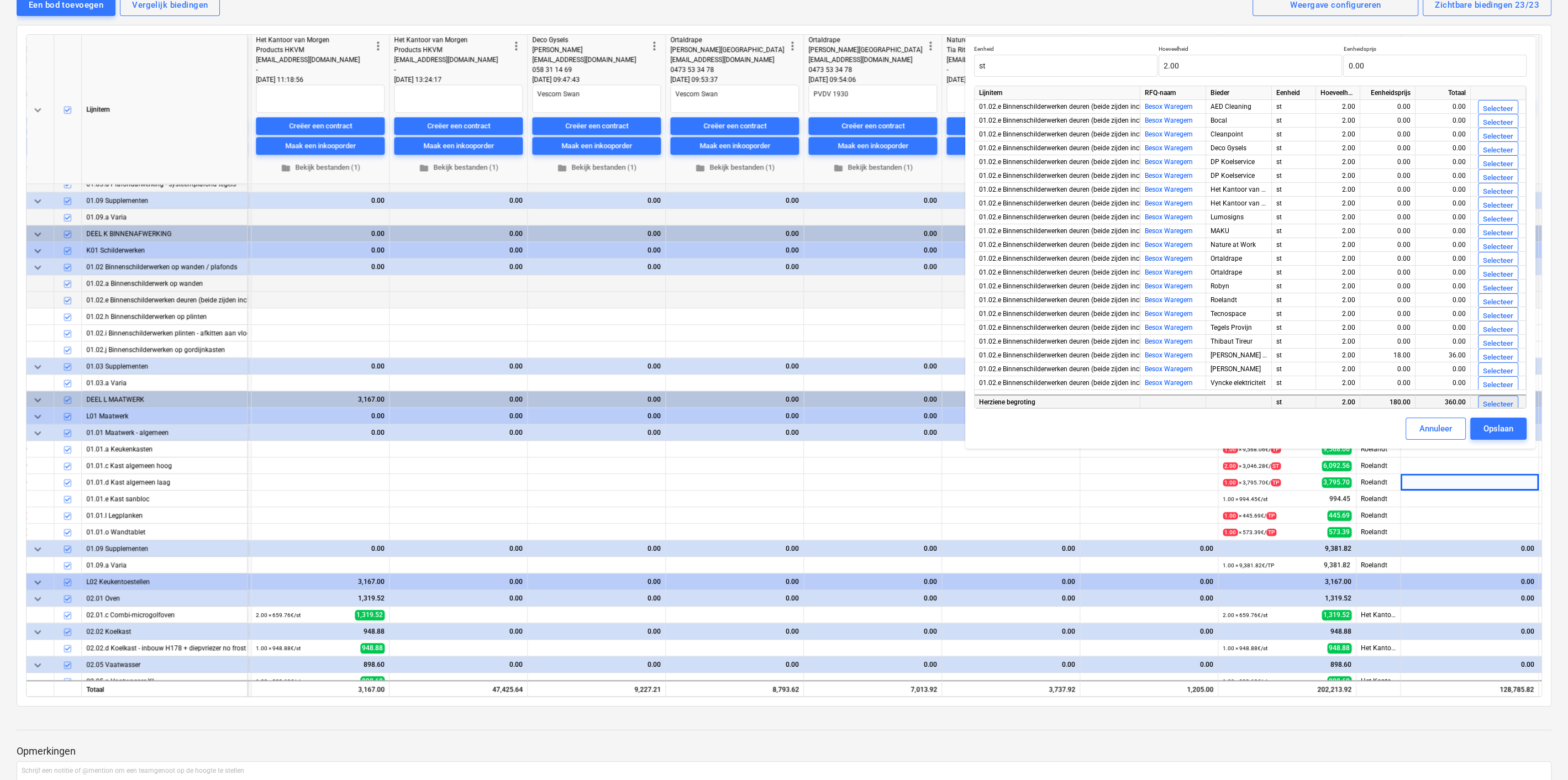
scroll to position [130, 0]
click at [1486, 402] on div "Selecteer" at bounding box center [1498, 404] width 31 height 13
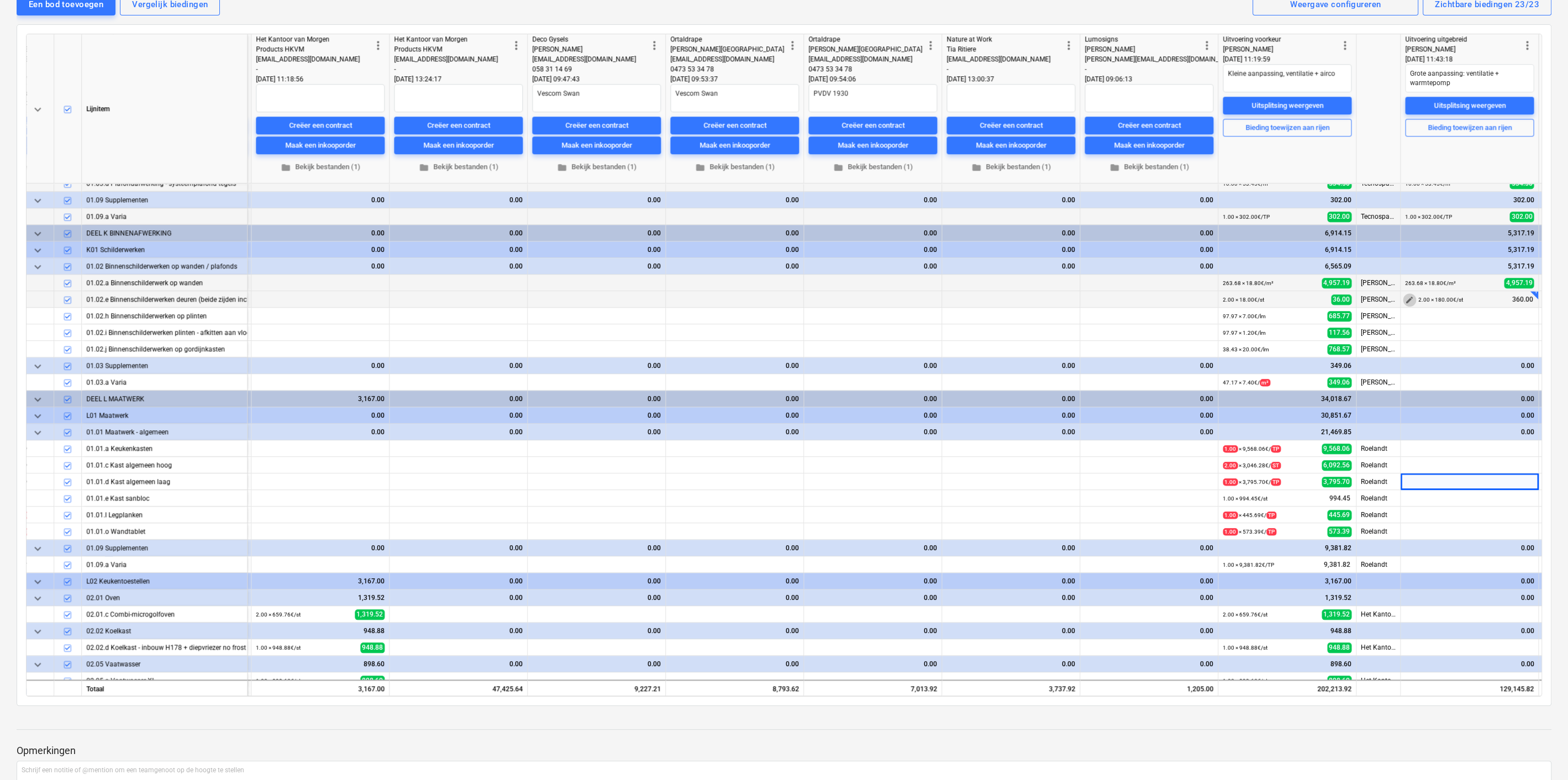
click at [1409, 297] on span "edit" at bounding box center [1409, 299] width 8 height 8
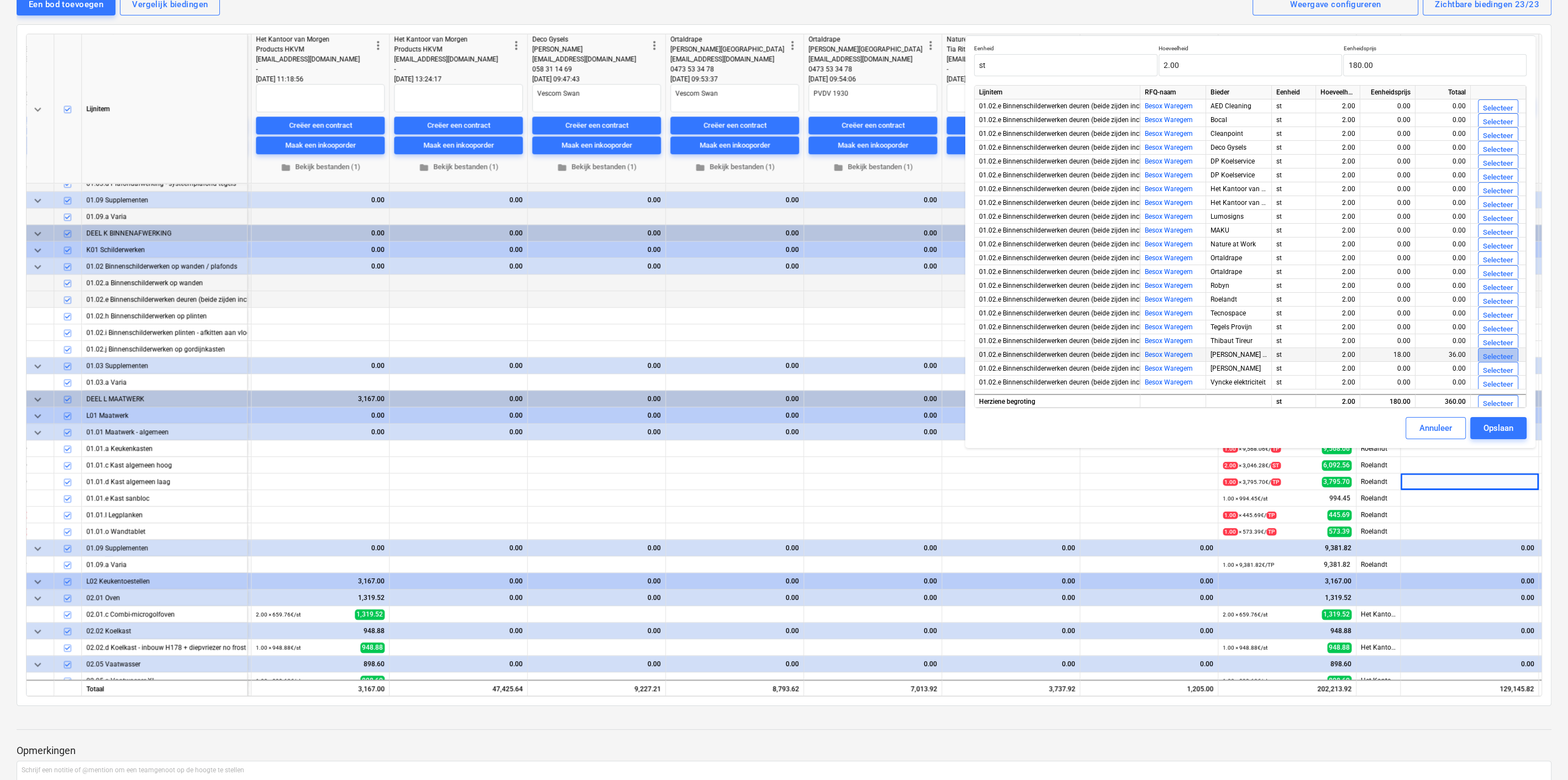
click at [1483, 354] on div "Selecteer" at bounding box center [1498, 357] width 31 height 13
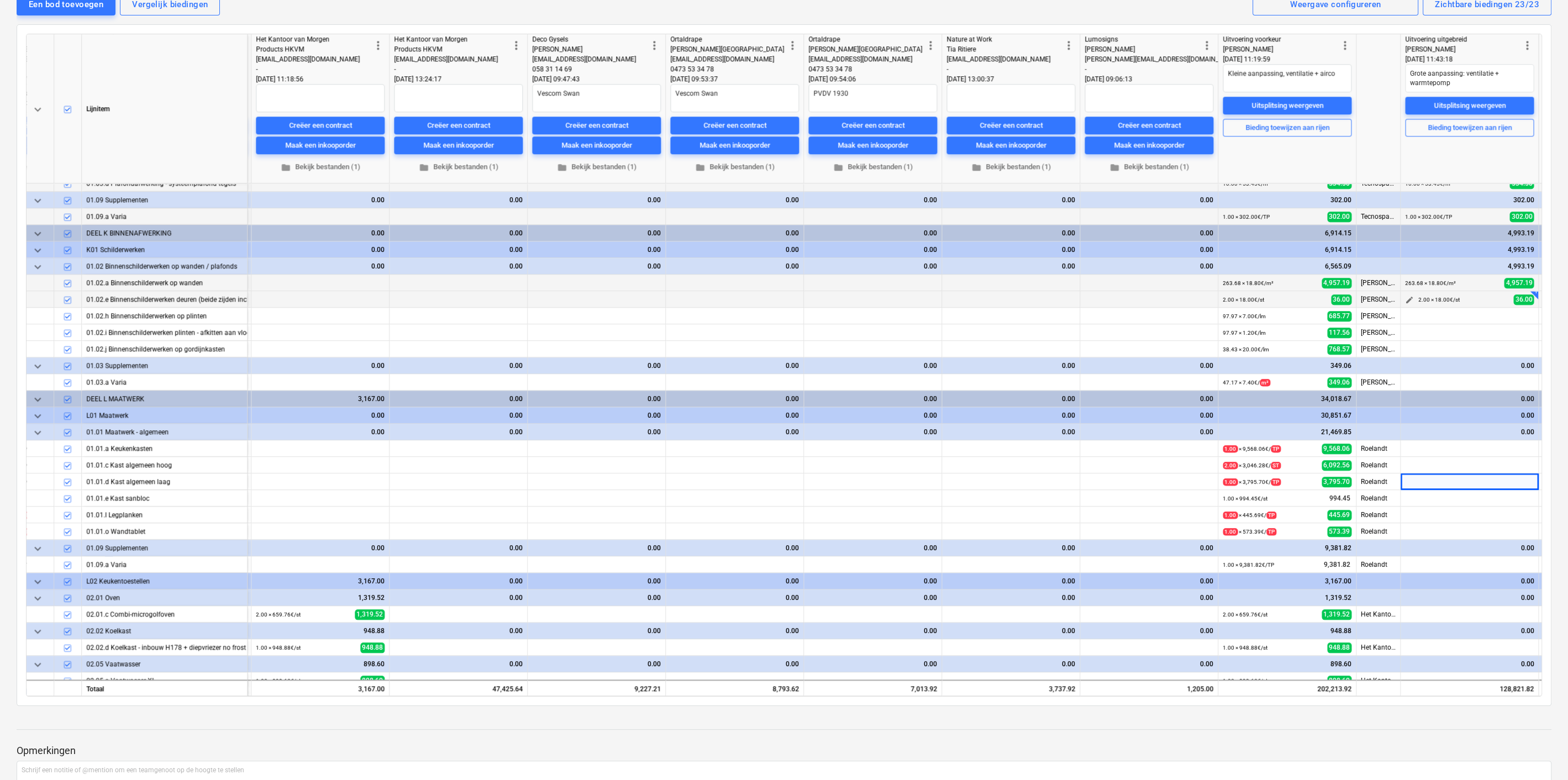
click at [1408, 299] on span "edit" at bounding box center [1409, 299] width 8 height 8
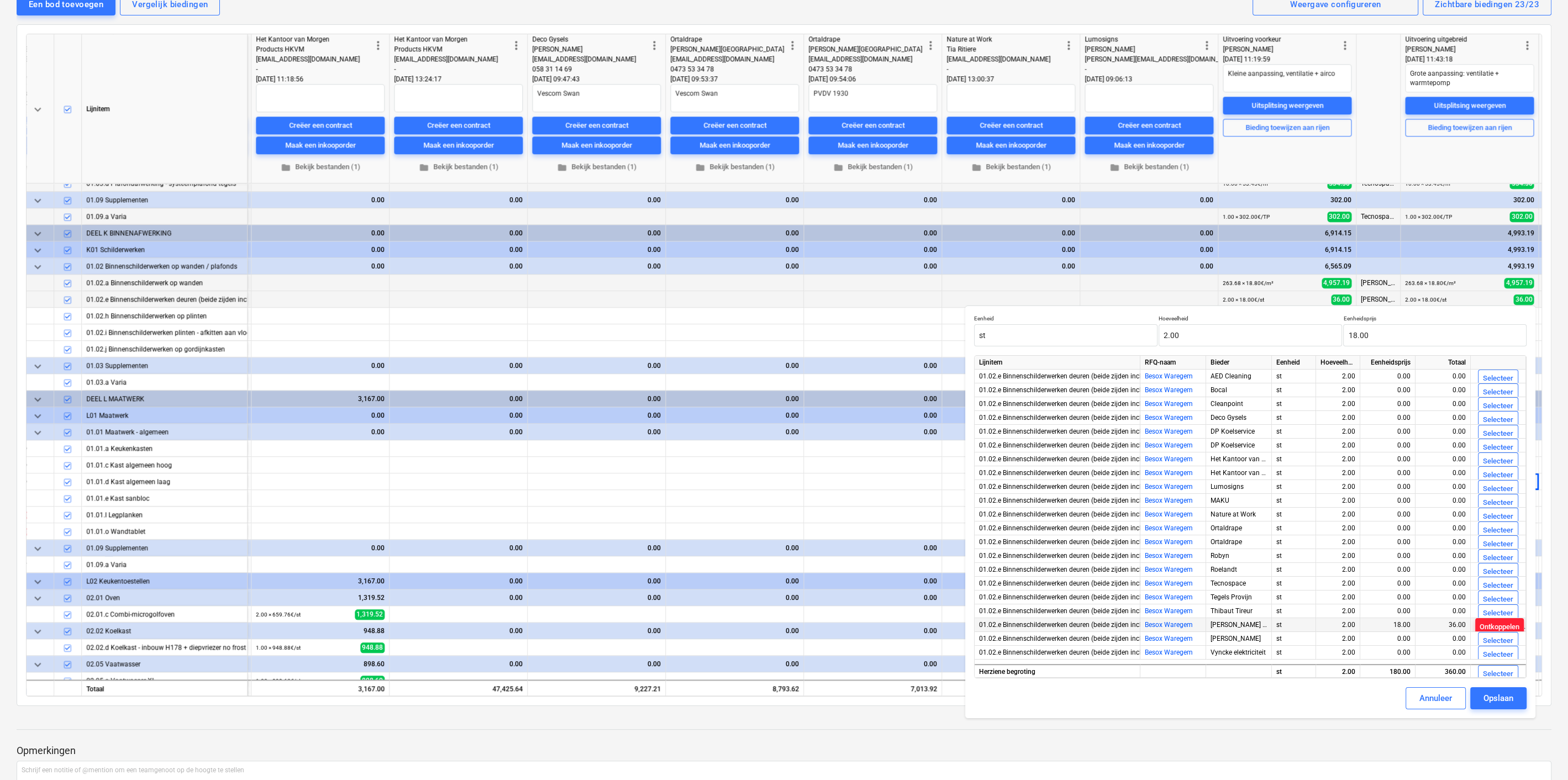
click at [1496, 625] on div "Ontkoppelen" at bounding box center [1499, 627] width 40 height 13
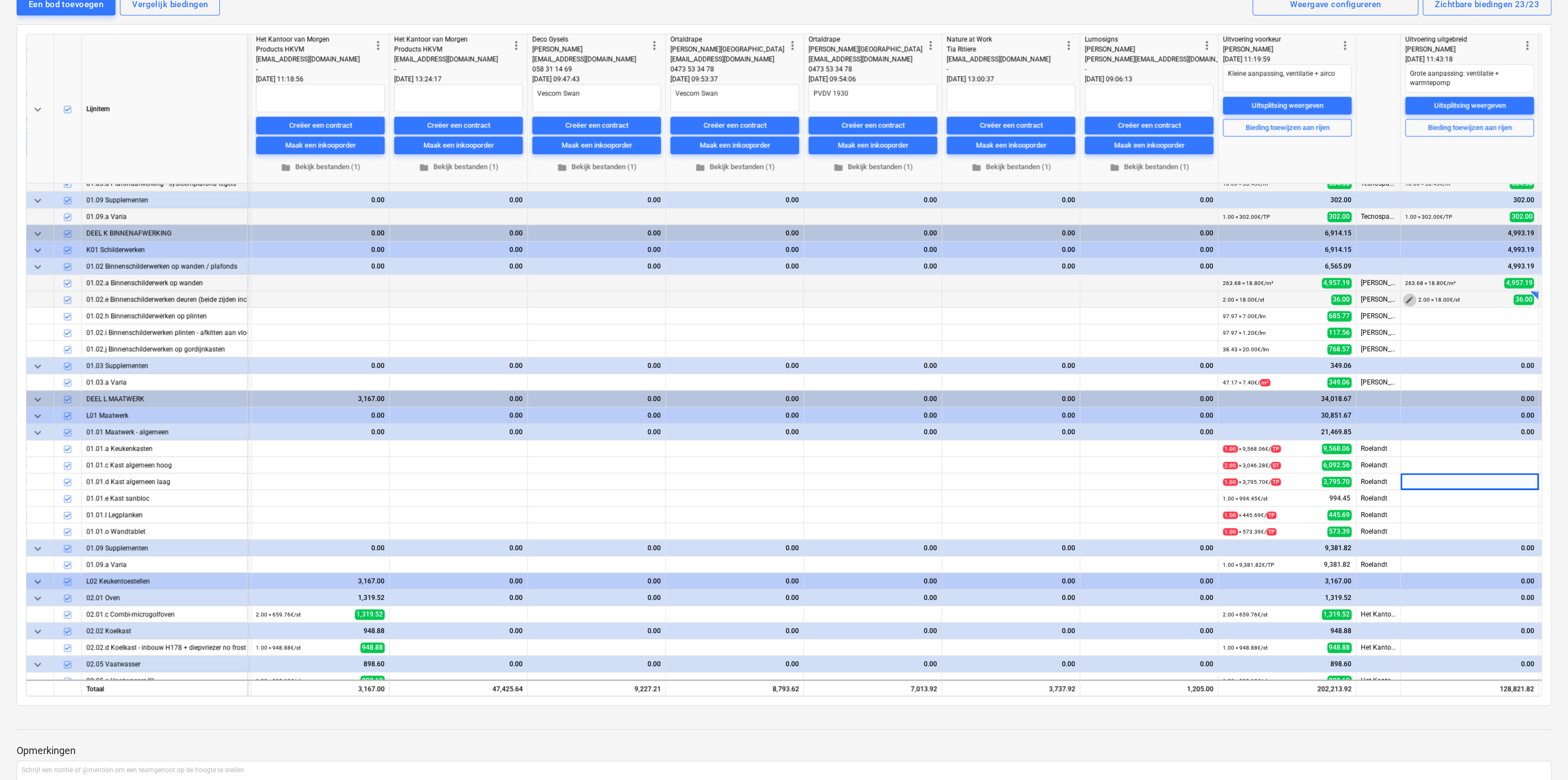
click at [1410, 297] on span "edit" at bounding box center [1409, 299] width 8 height 8
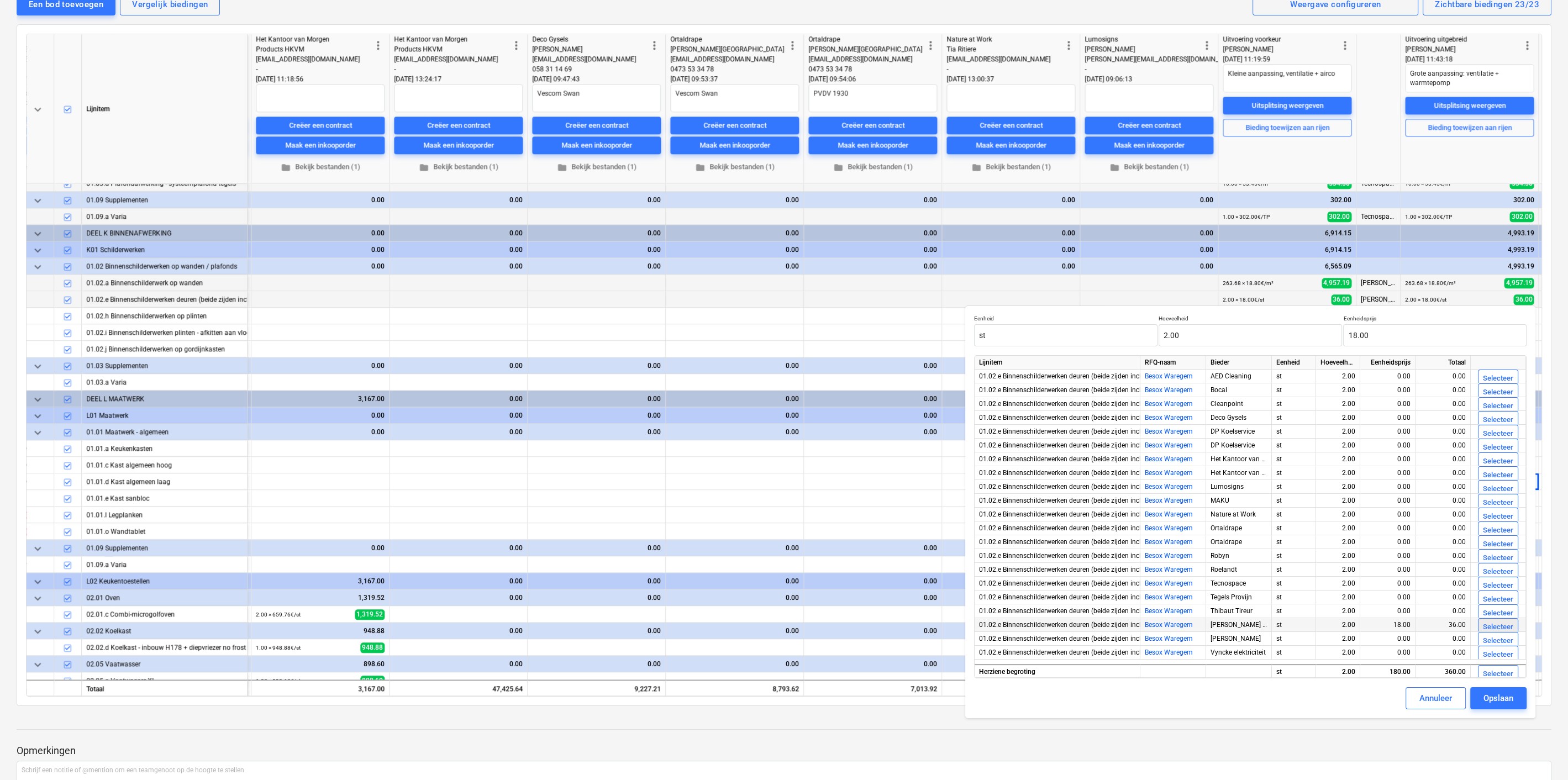
click at [1500, 619] on button "Selecteer" at bounding box center [1497, 626] width 40 height 18
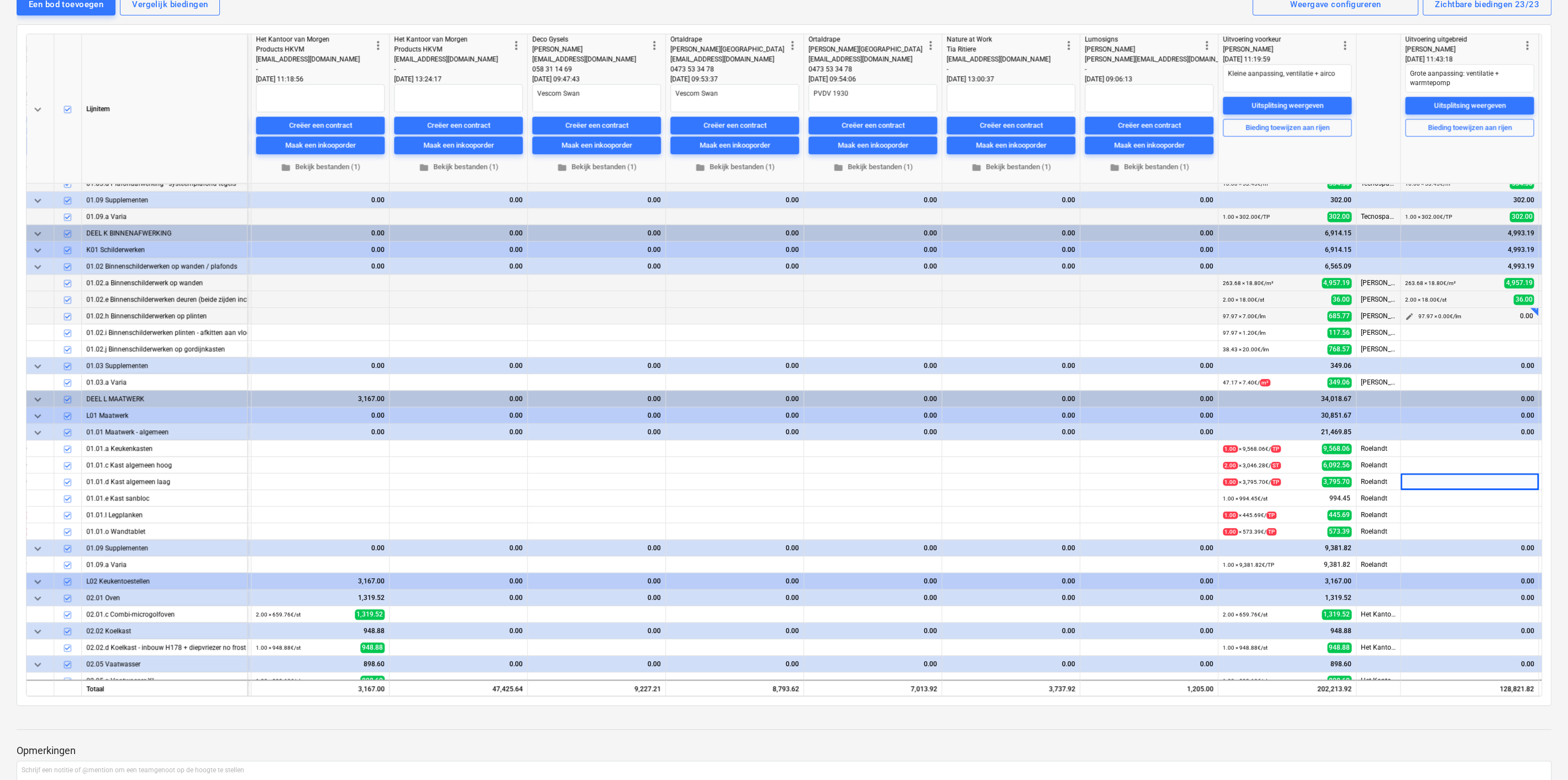
click at [1409, 312] on span "edit" at bounding box center [1409, 316] width 8 height 8
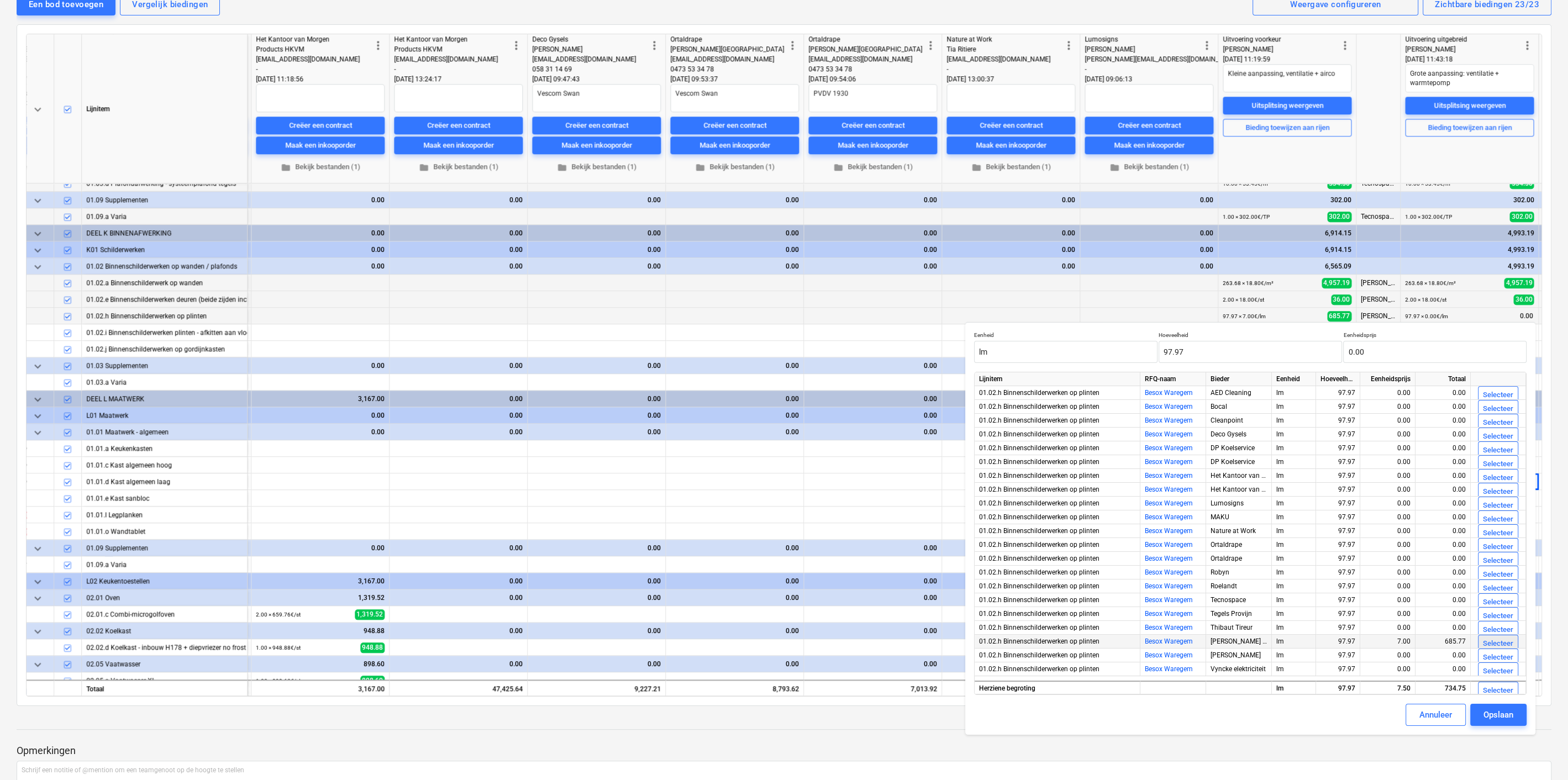
click at [1498, 639] on div "Selecteer" at bounding box center [1498, 644] width 31 height 13
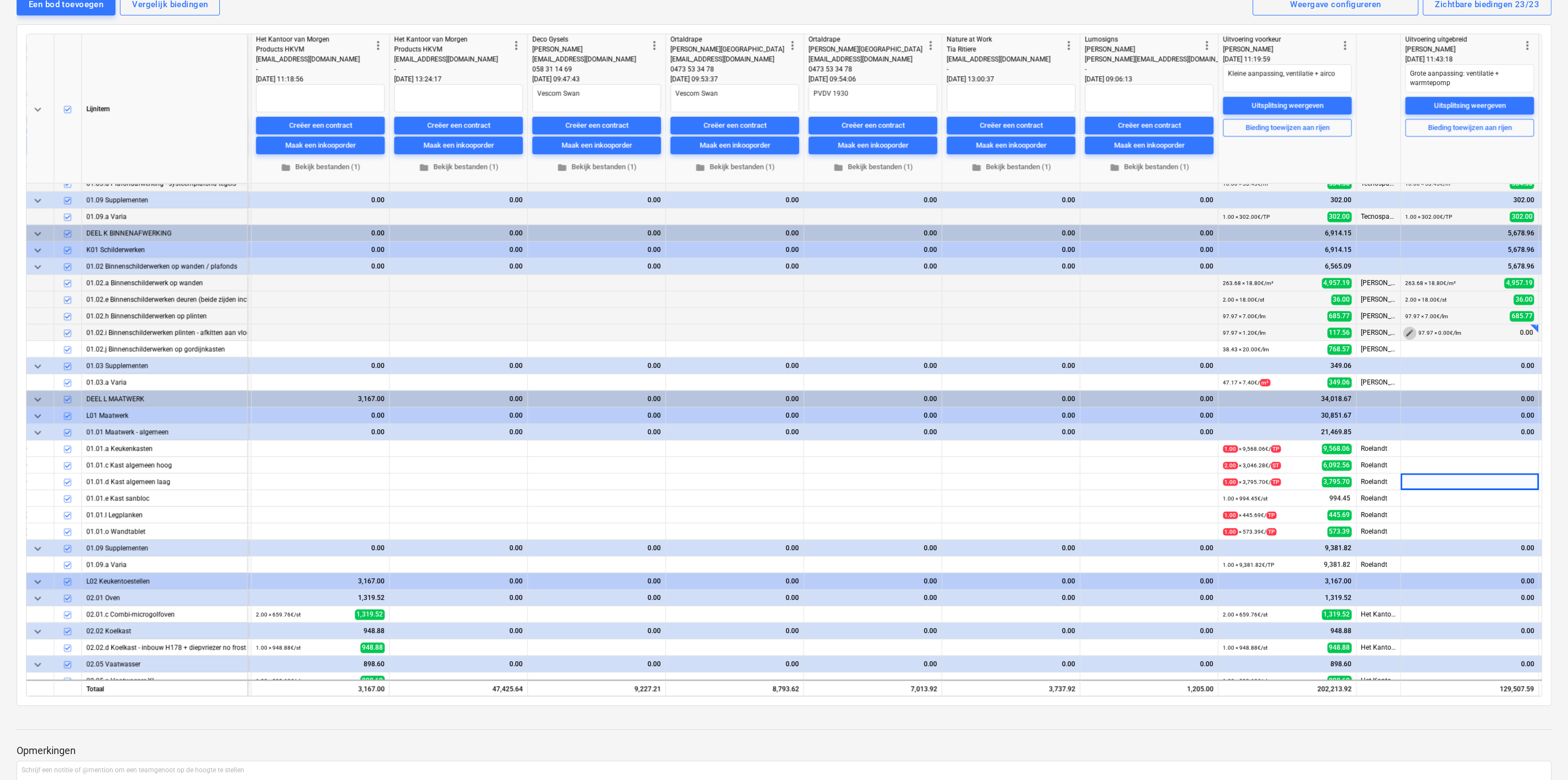
click at [1412, 330] on span "edit" at bounding box center [1409, 333] width 8 height 8
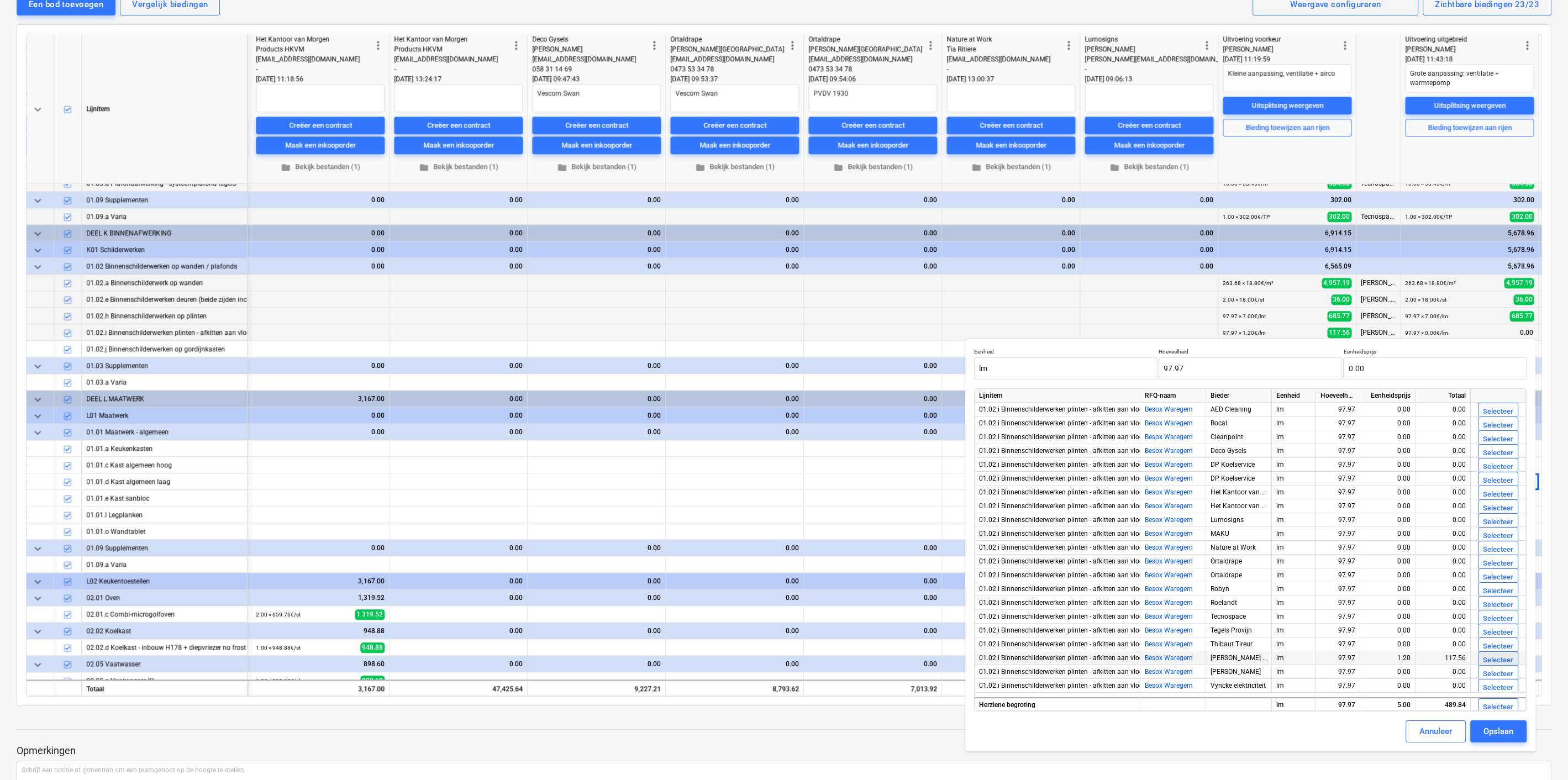
click at [1502, 656] on div "Selecteer" at bounding box center [1498, 661] width 31 height 13
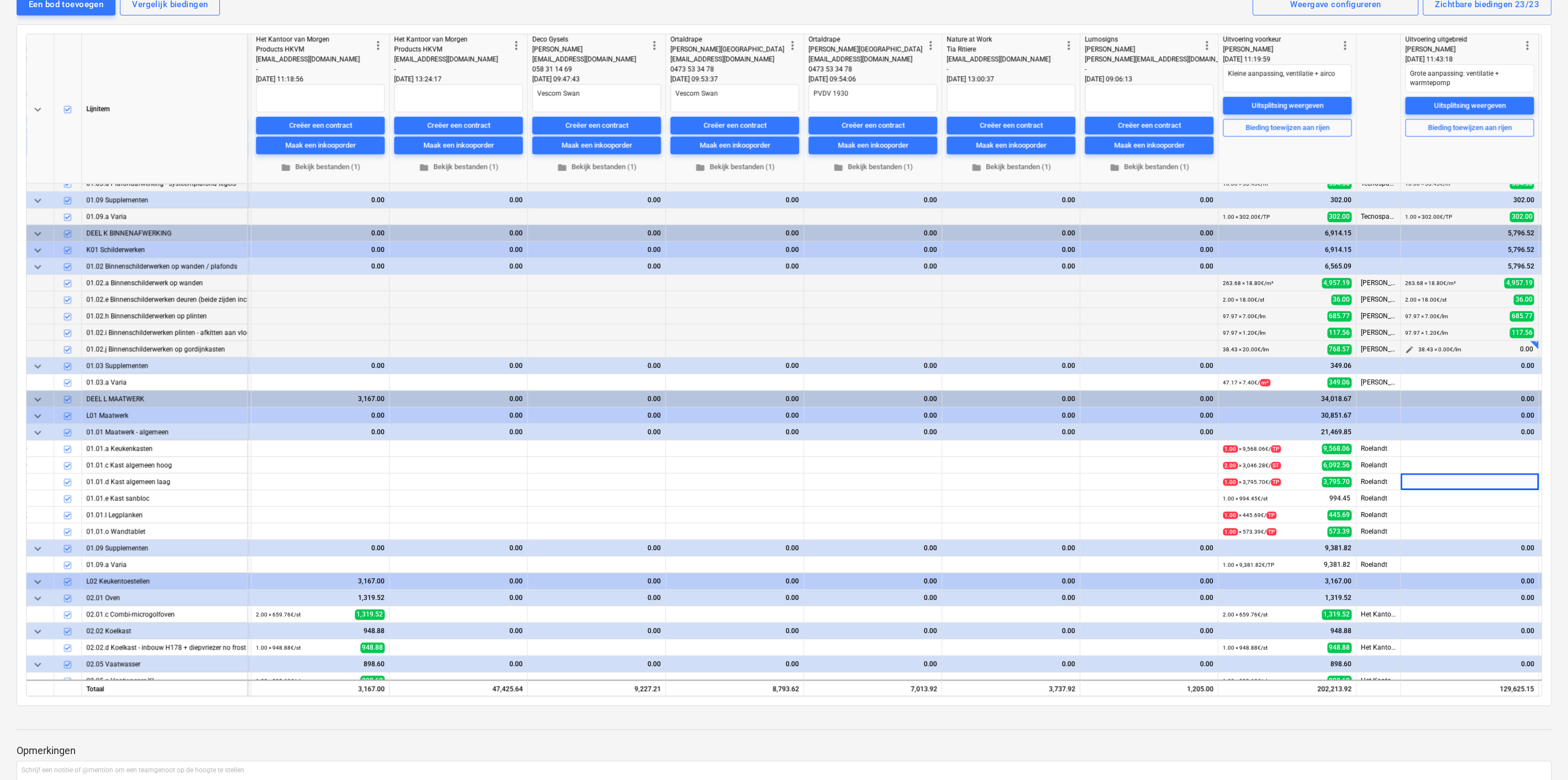
click at [1408, 347] on span "edit" at bounding box center [1409, 349] width 8 height 8
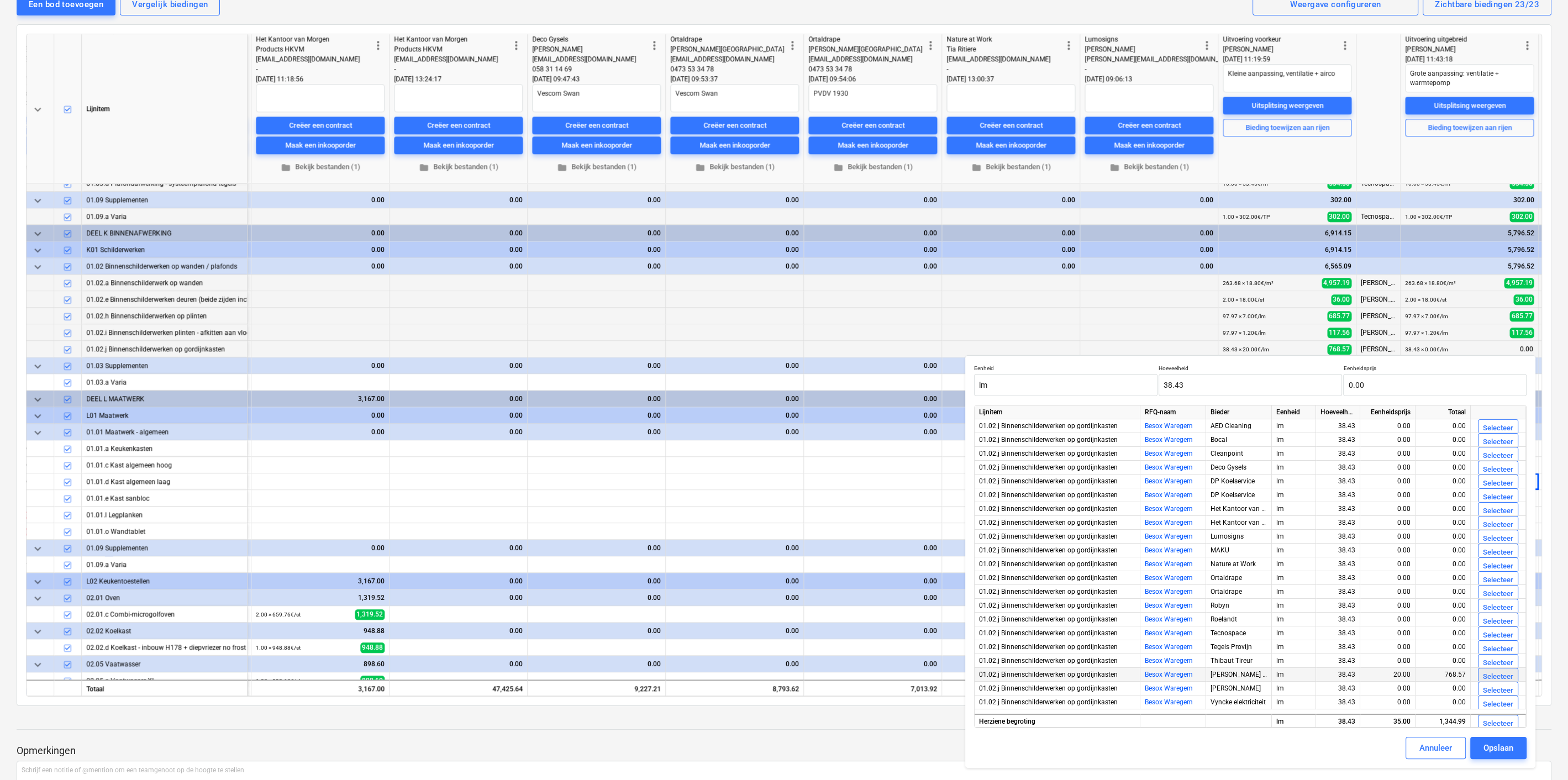
click at [1495, 672] on div "Selecteer" at bounding box center [1498, 677] width 31 height 13
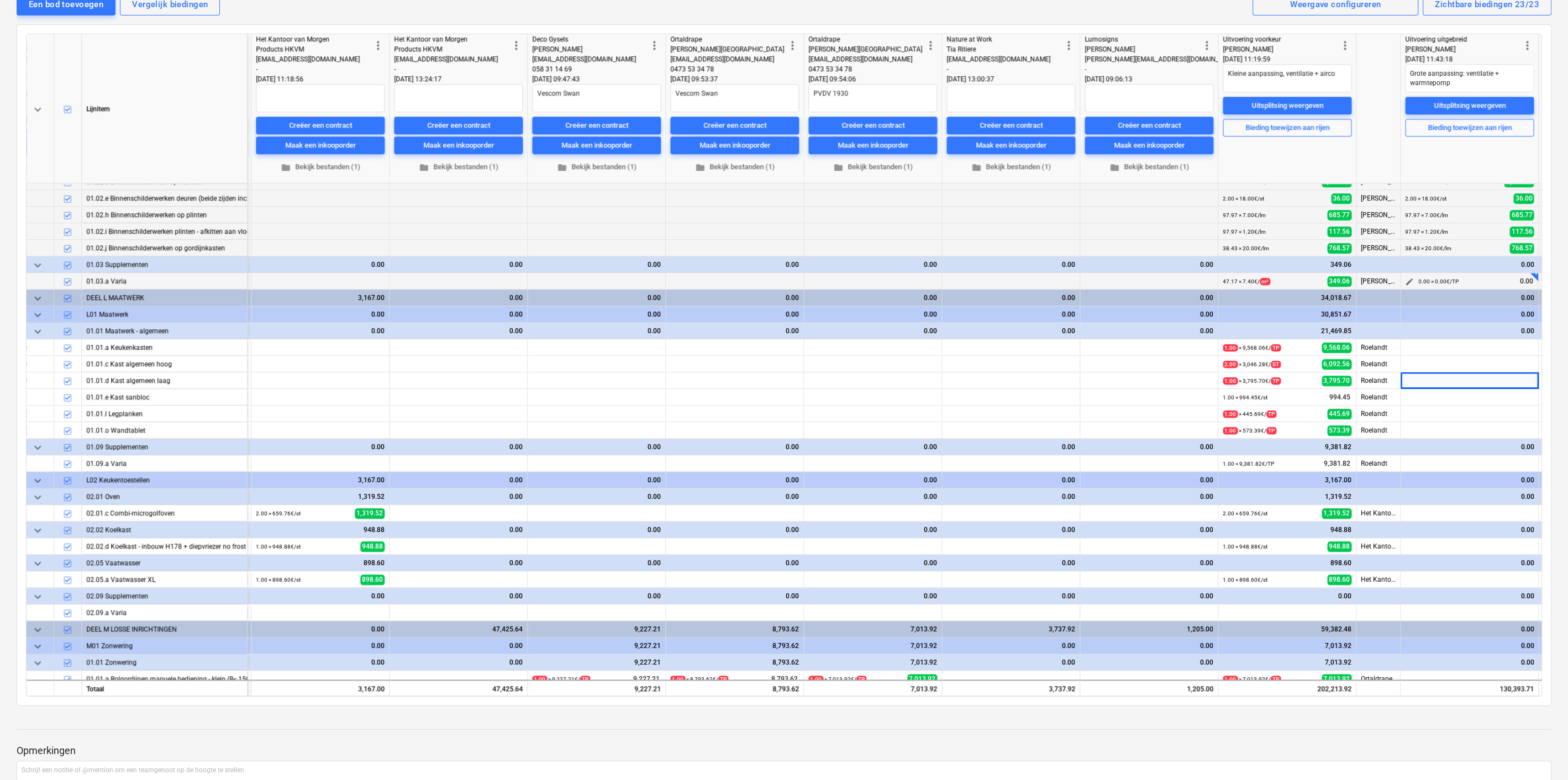
scroll to position [2032, 2079]
click at [1408, 275] on button "edit" at bounding box center [1410, 281] width 13 height 13
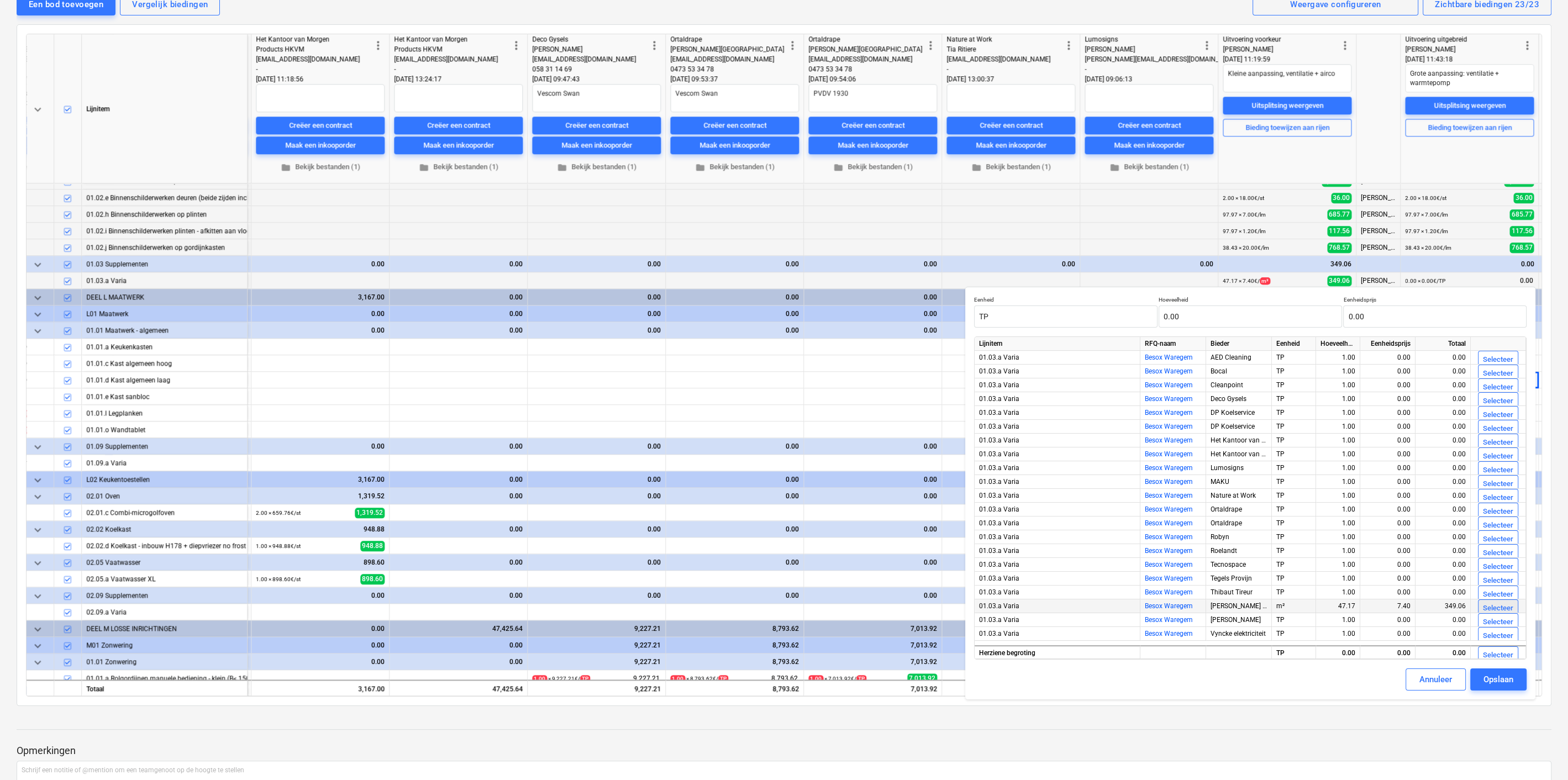
click at [1508, 607] on div "Selecteer" at bounding box center [1498, 609] width 31 height 13
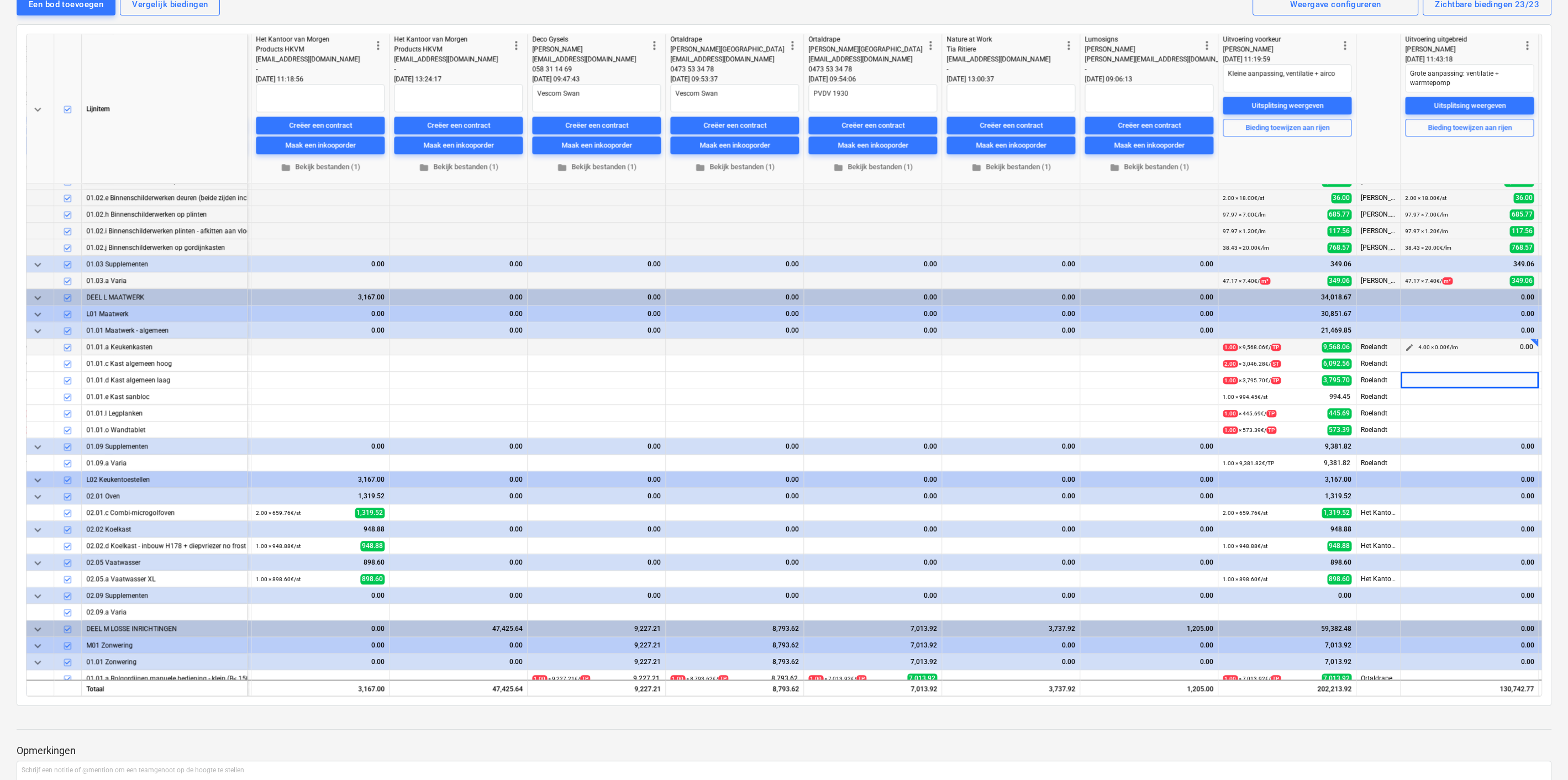
click at [1409, 343] on span "edit" at bounding box center [1409, 347] width 8 height 8
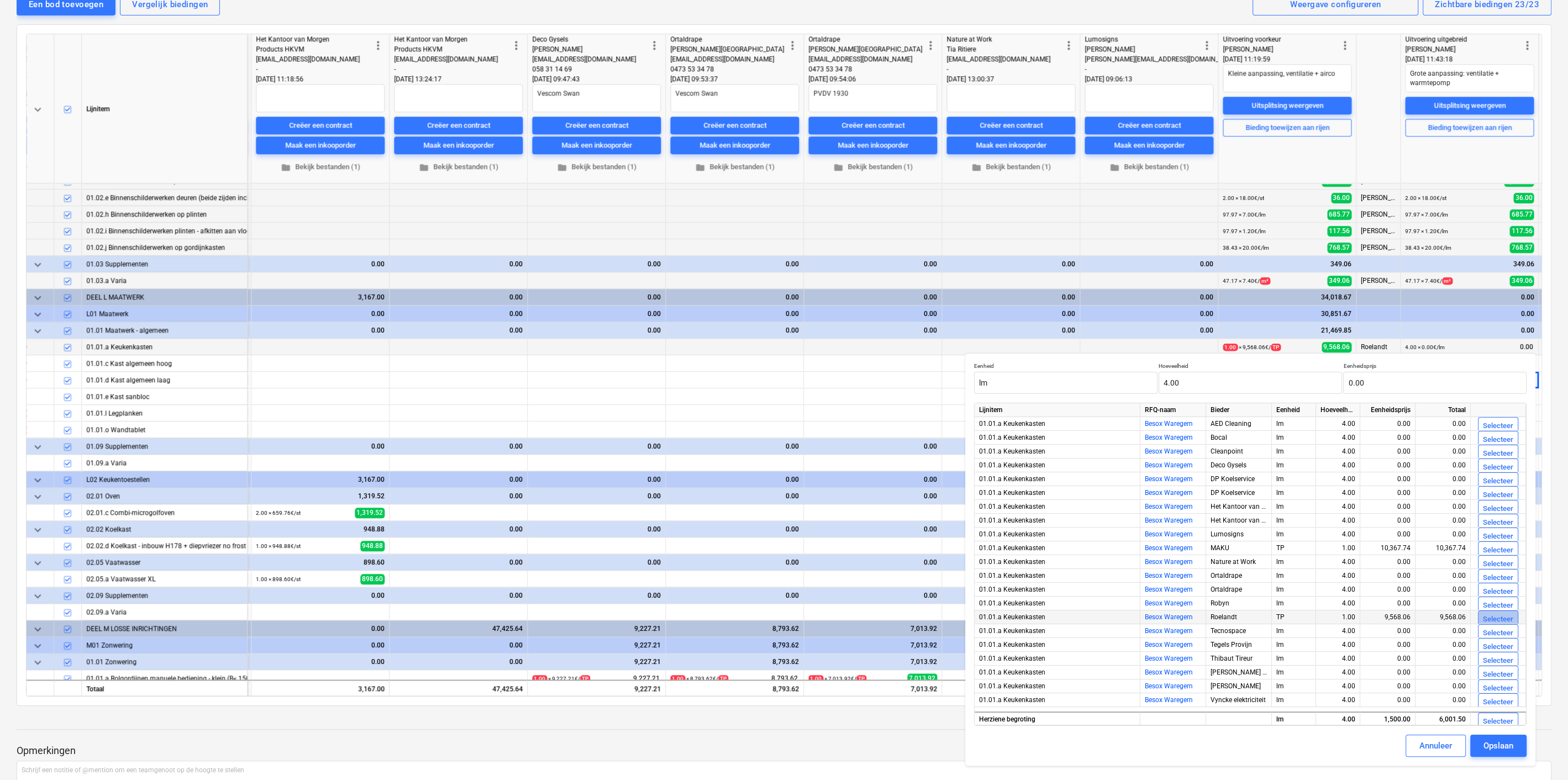
click at [1492, 618] on div "Selecteer" at bounding box center [1498, 620] width 31 height 13
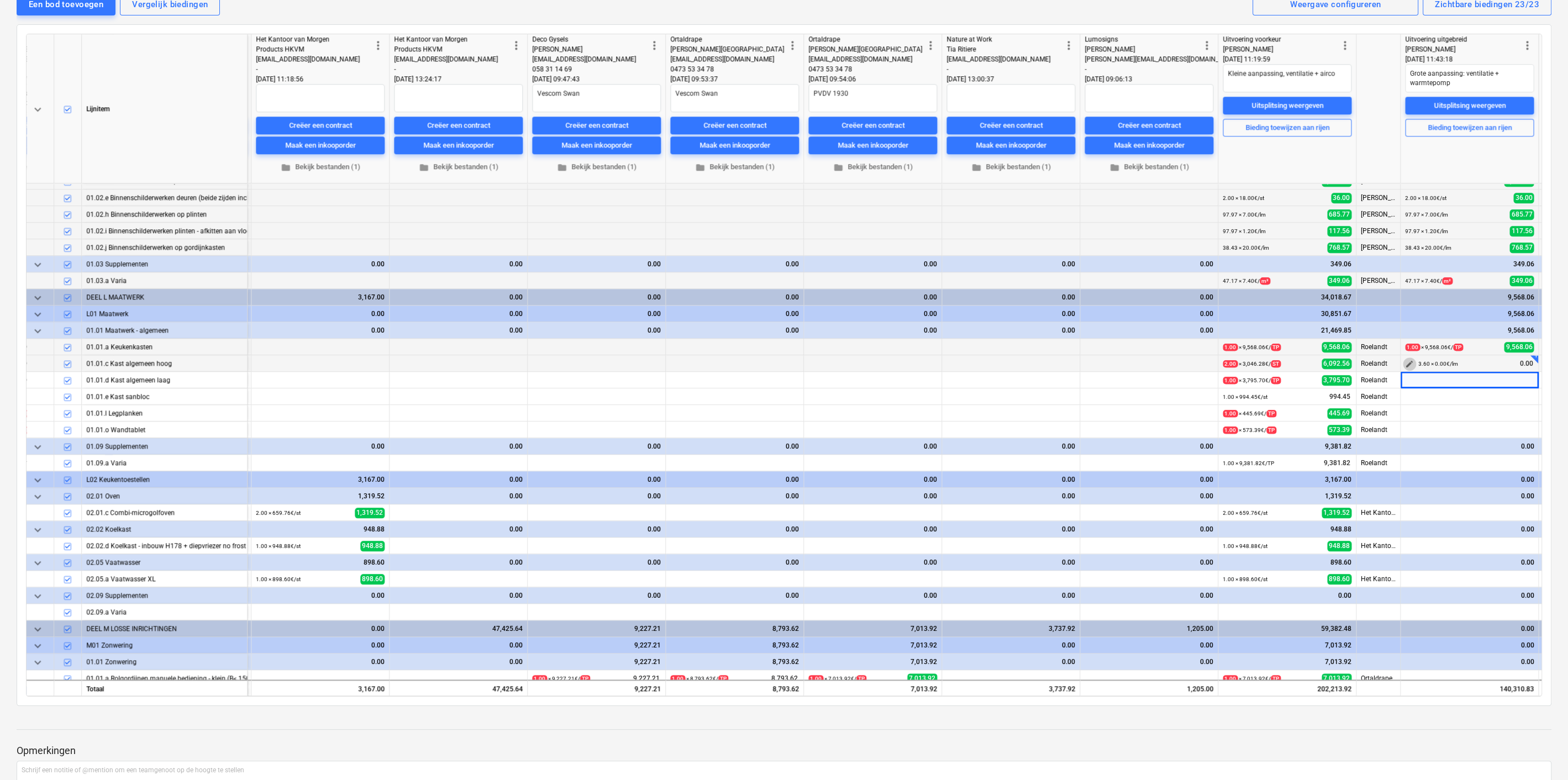
click at [1406, 365] on span "edit" at bounding box center [1409, 363] width 8 height 8
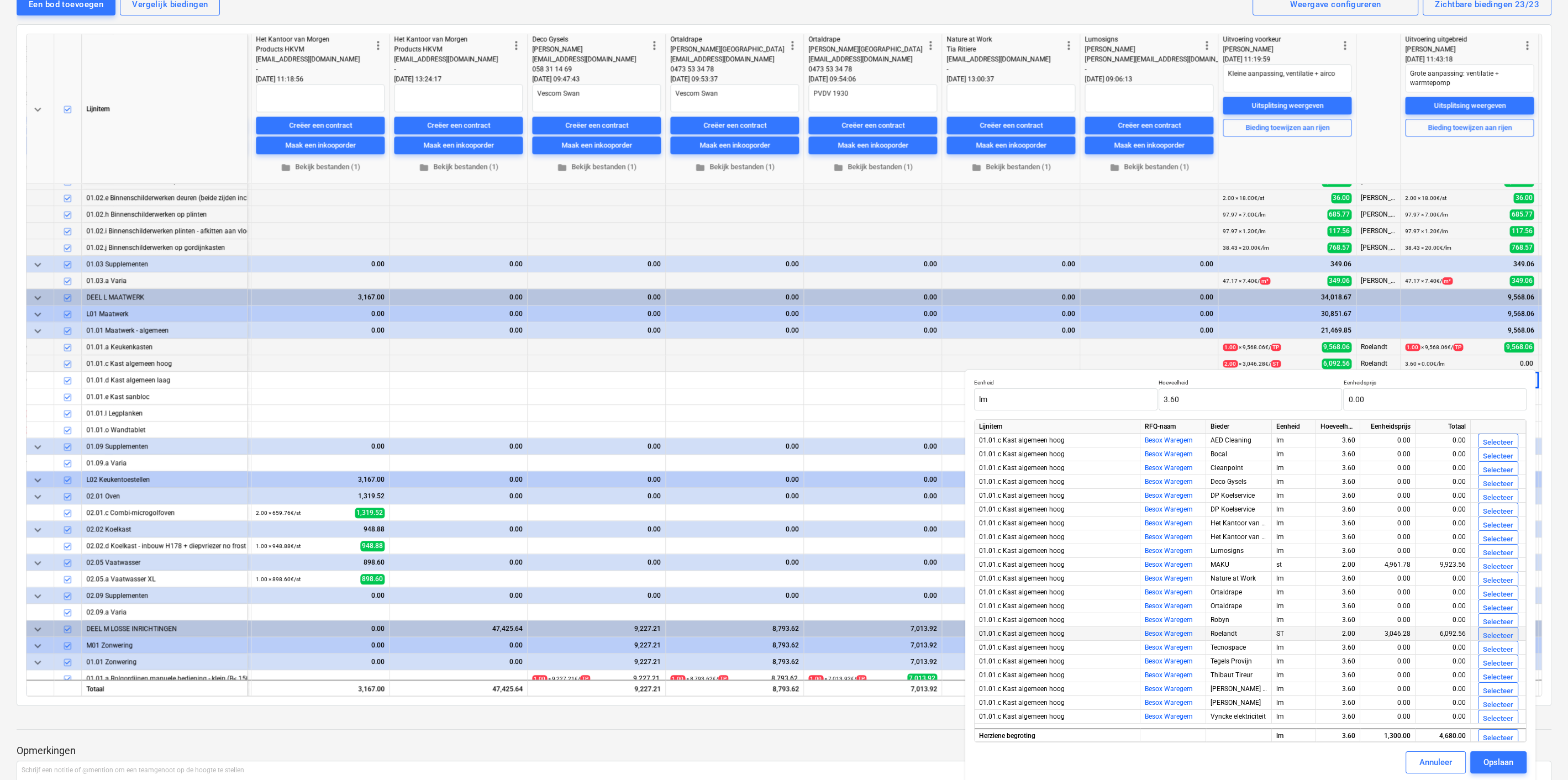
click at [1492, 631] on div "Selecteer" at bounding box center [1498, 636] width 31 height 13
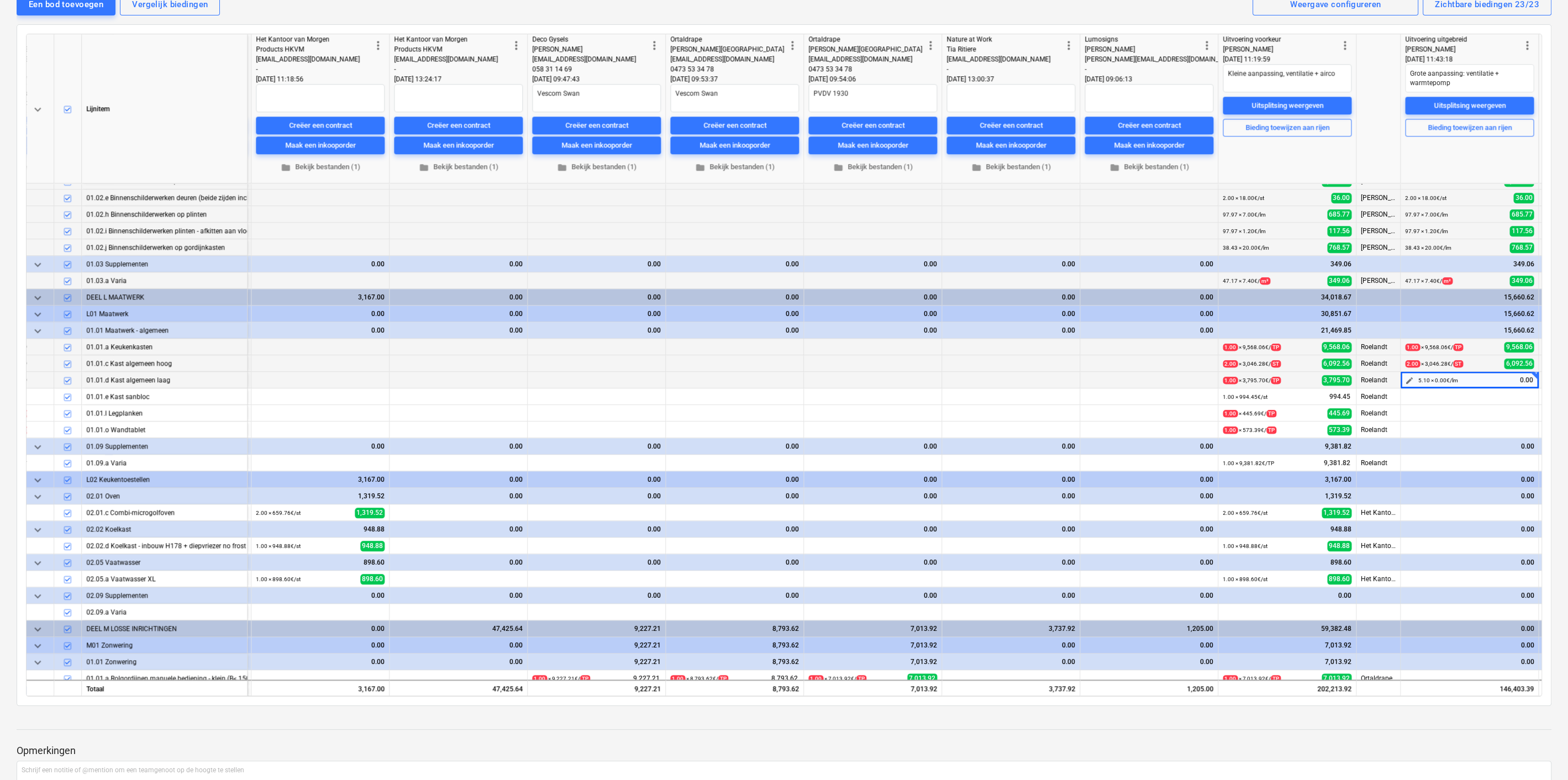
click at [1407, 377] on span "edit" at bounding box center [1409, 380] width 8 height 8
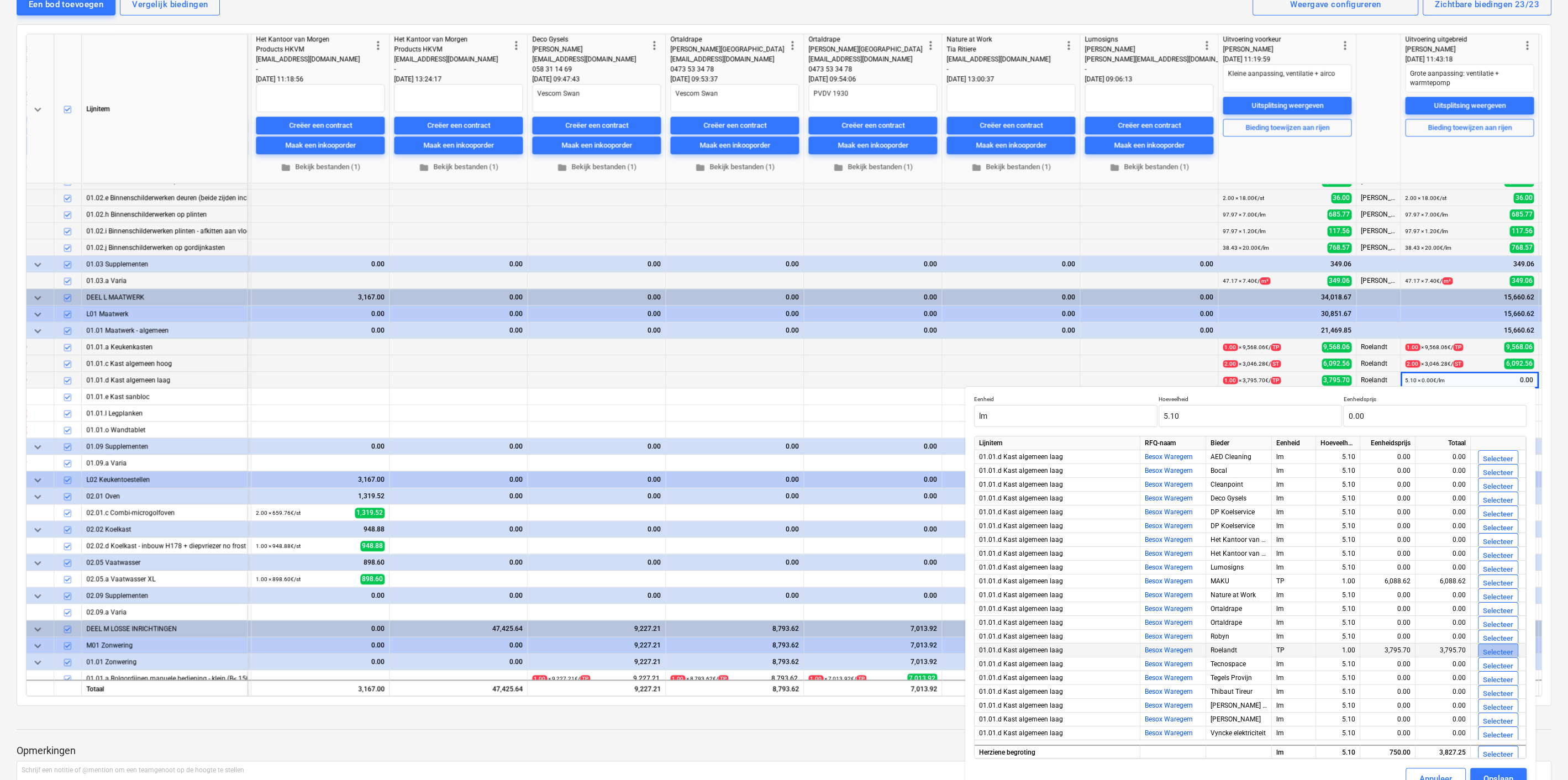
click at [1492, 649] on div "Selecteer" at bounding box center [1498, 652] width 31 height 13
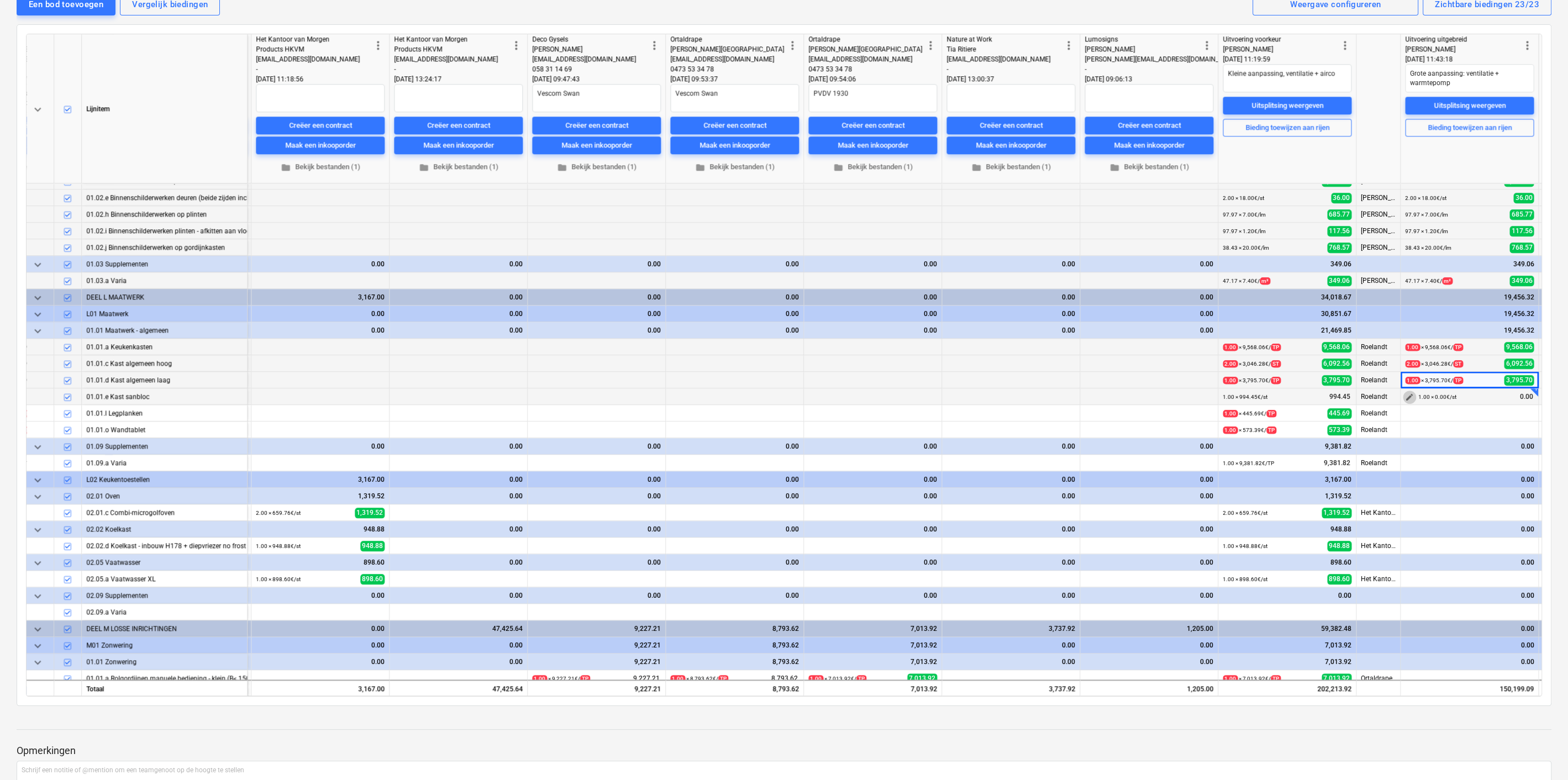
click at [1403, 396] on button "edit" at bounding box center [1410, 397] width 13 height 13
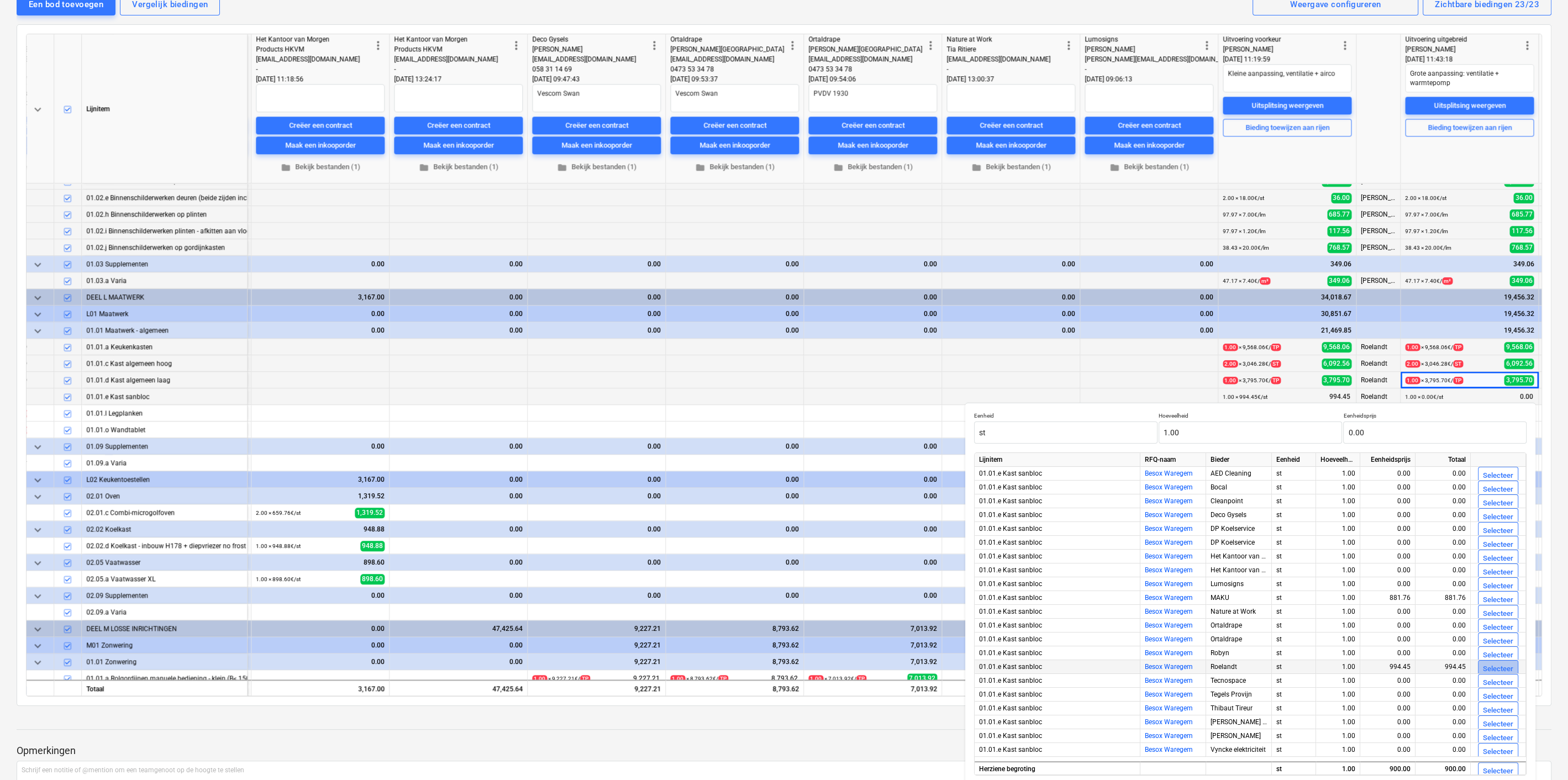
click at [1485, 664] on div "Selecteer" at bounding box center [1498, 669] width 31 height 13
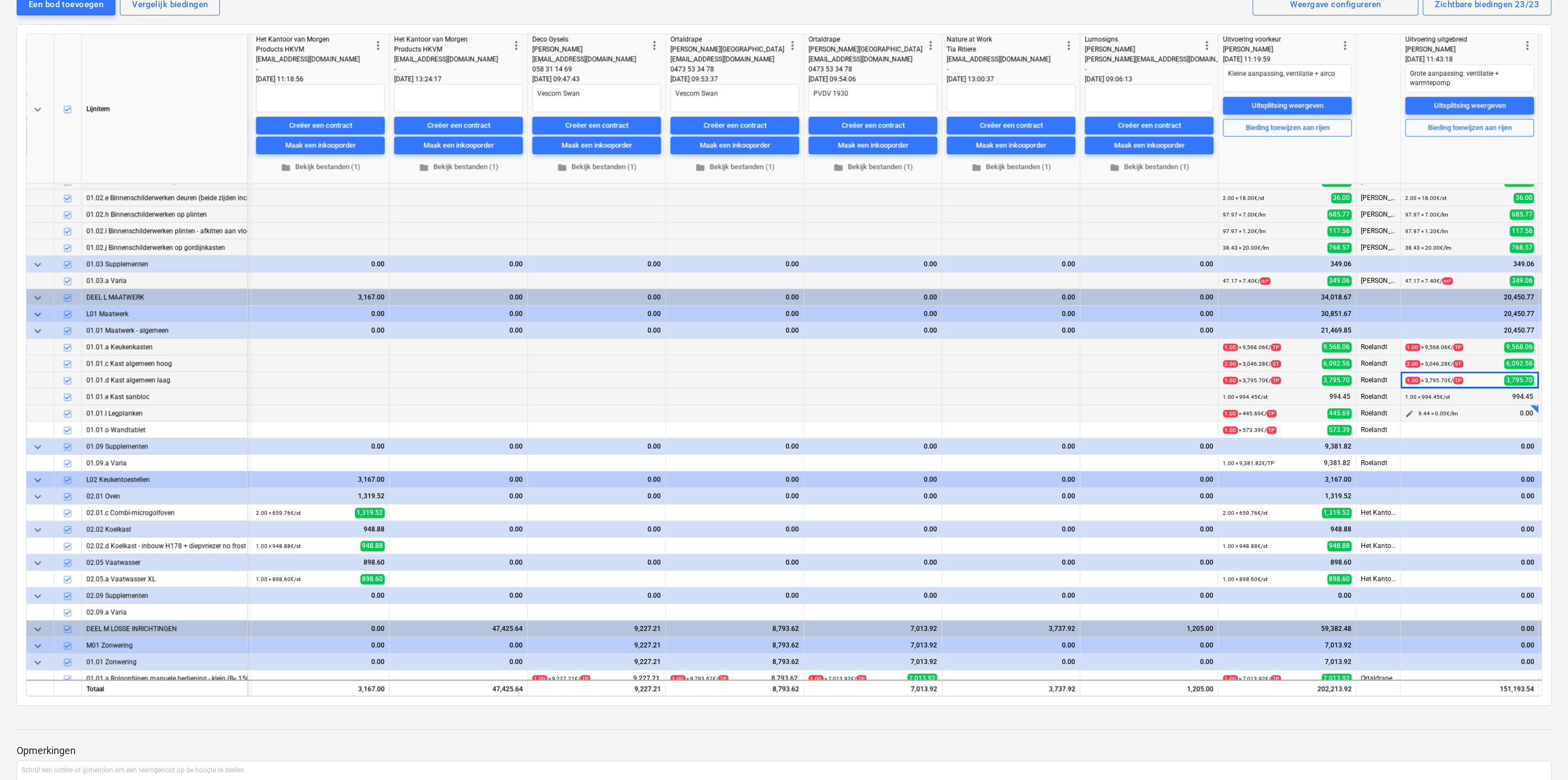
click at [1410, 410] on span "edit" at bounding box center [1409, 413] width 8 height 8
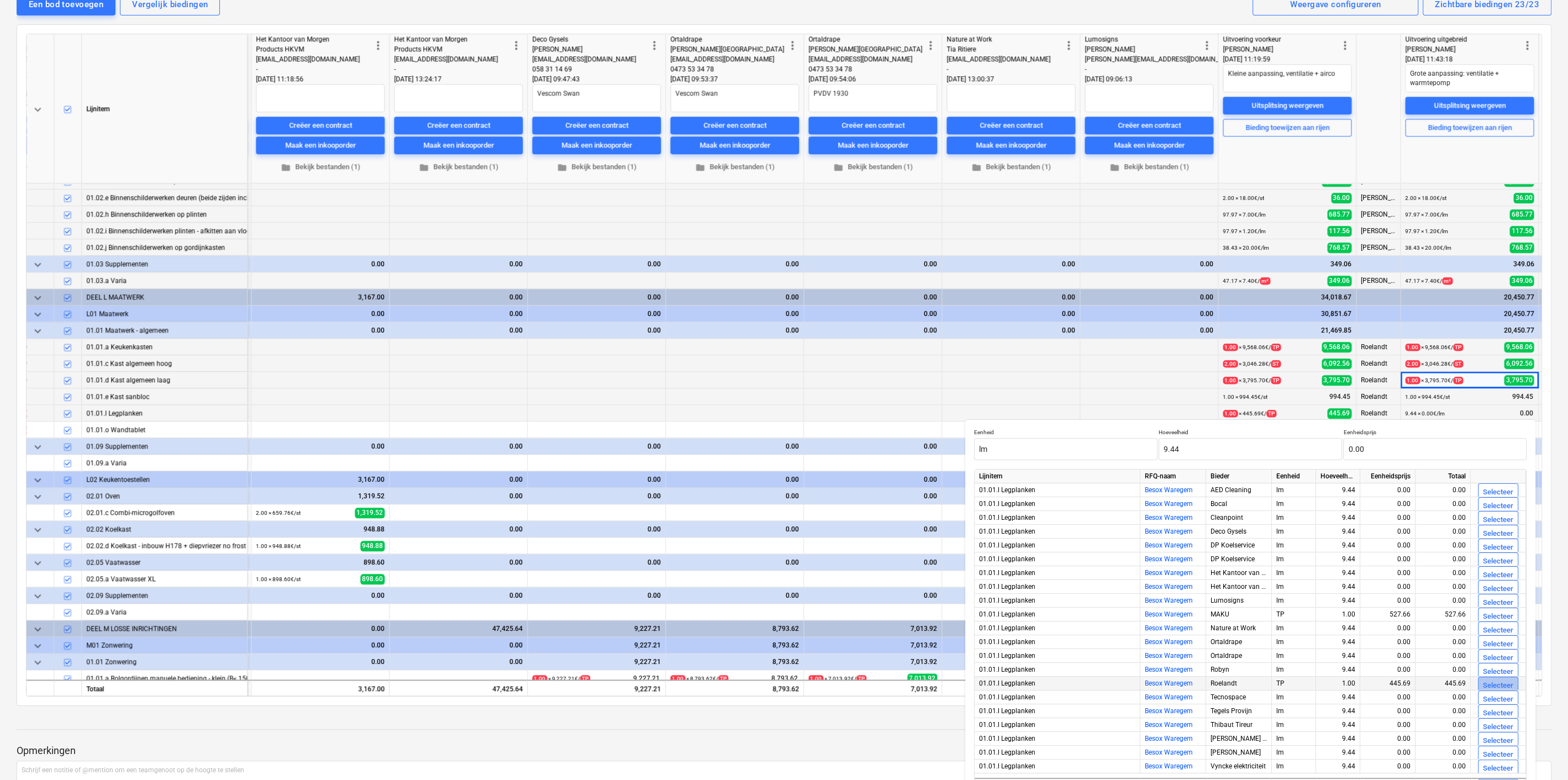
click at [1504, 684] on div "Selecteer" at bounding box center [1498, 686] width 31 height 13
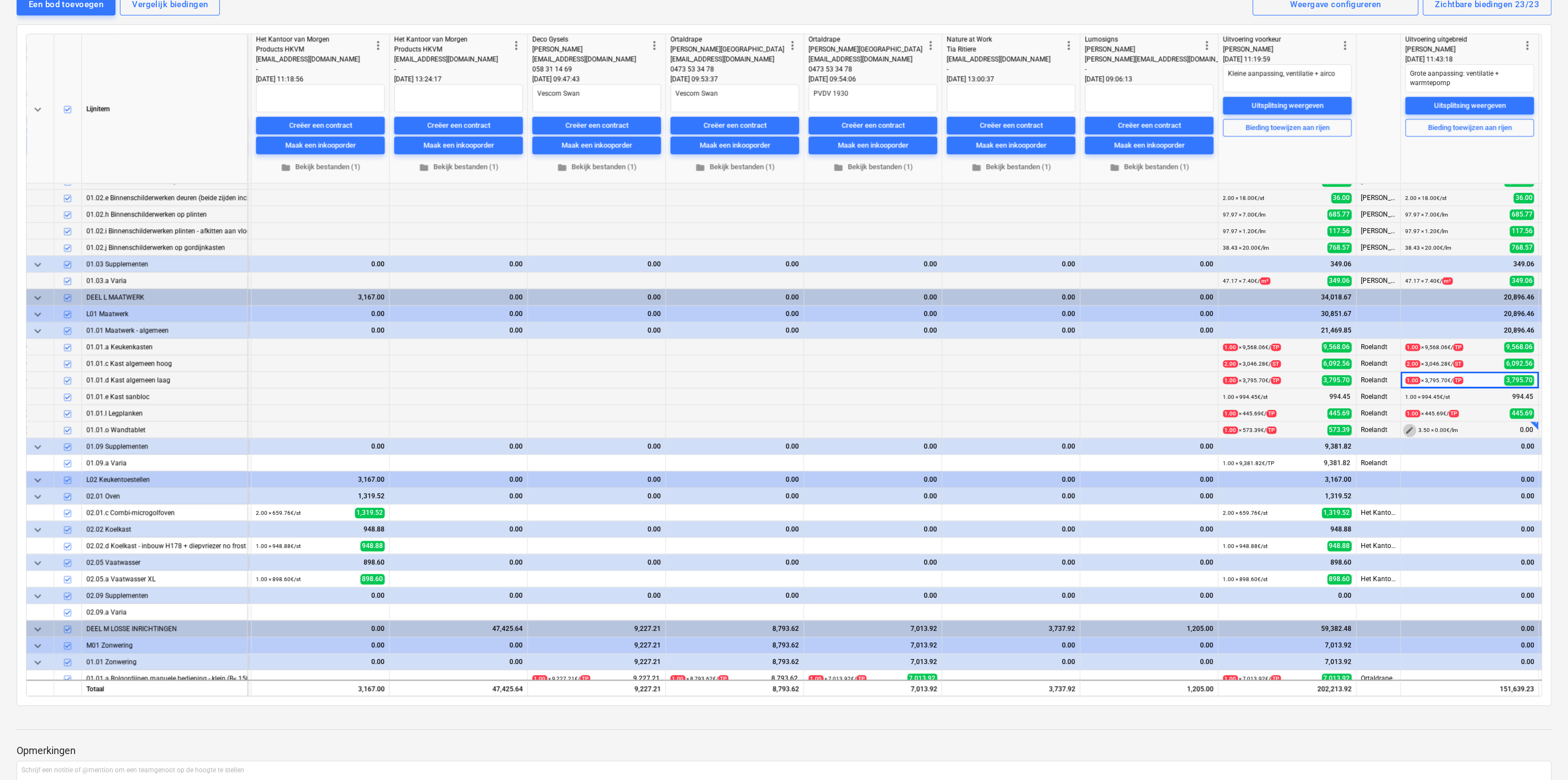
click at [1405, 429] on span "edit" at bounding box center [1409, 430] width 8 height 8
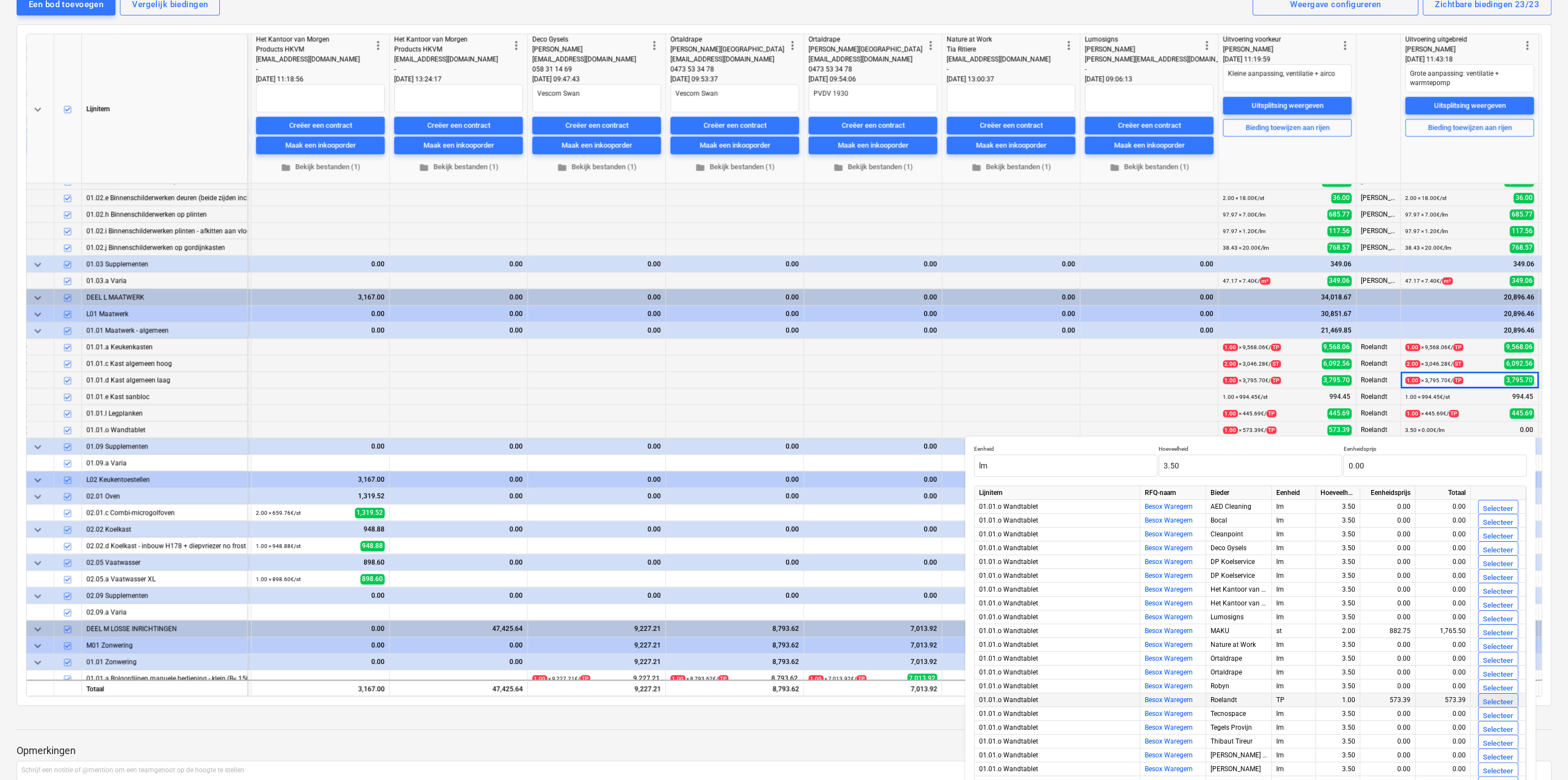
click at [1500, 696] on div "Selecteer" at bounding box center [1498, 703] width 31 height 13
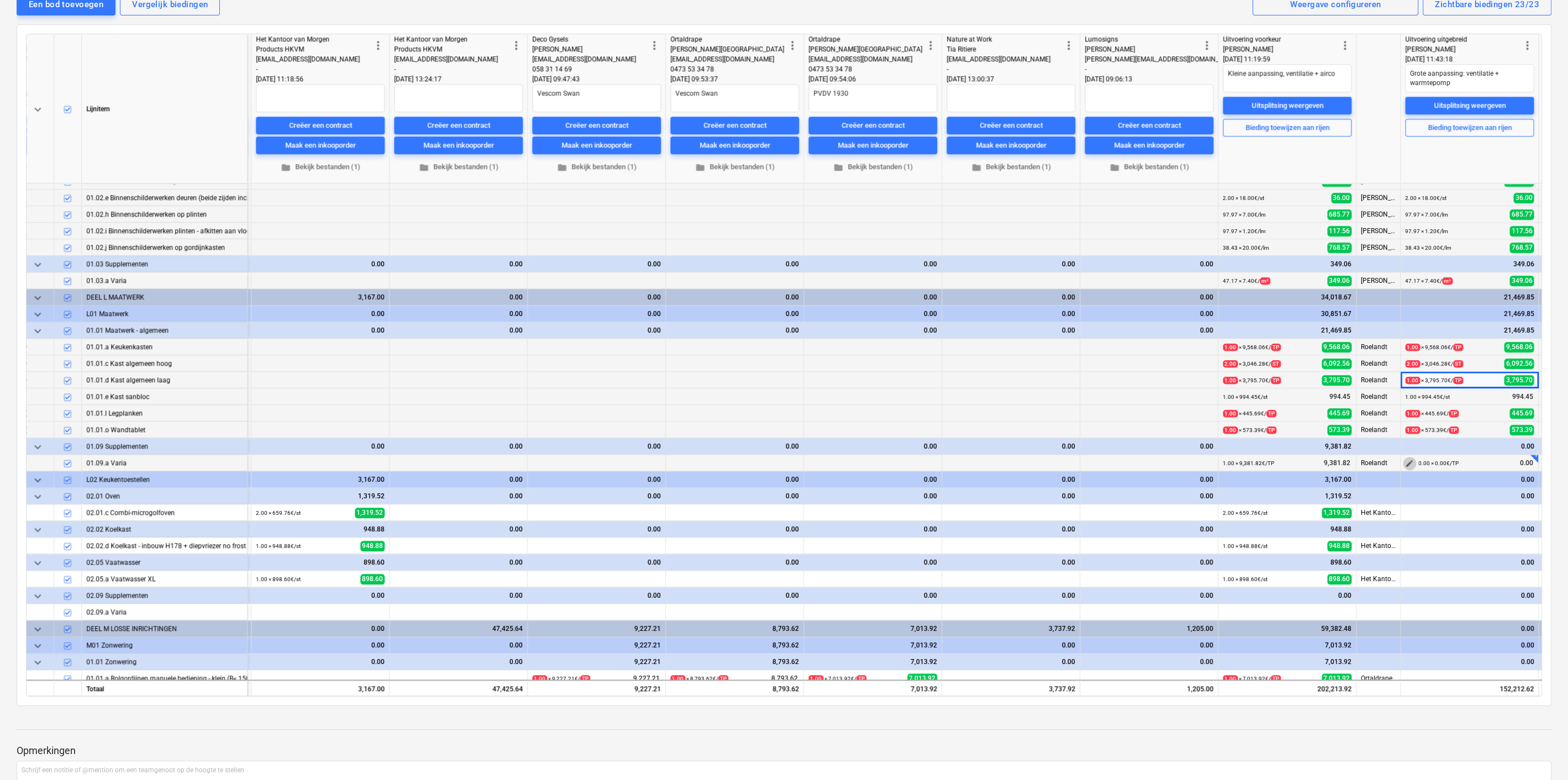
click at [1403, 458] on button "edit" at bounding box center [1410, 463] width 13 height 13
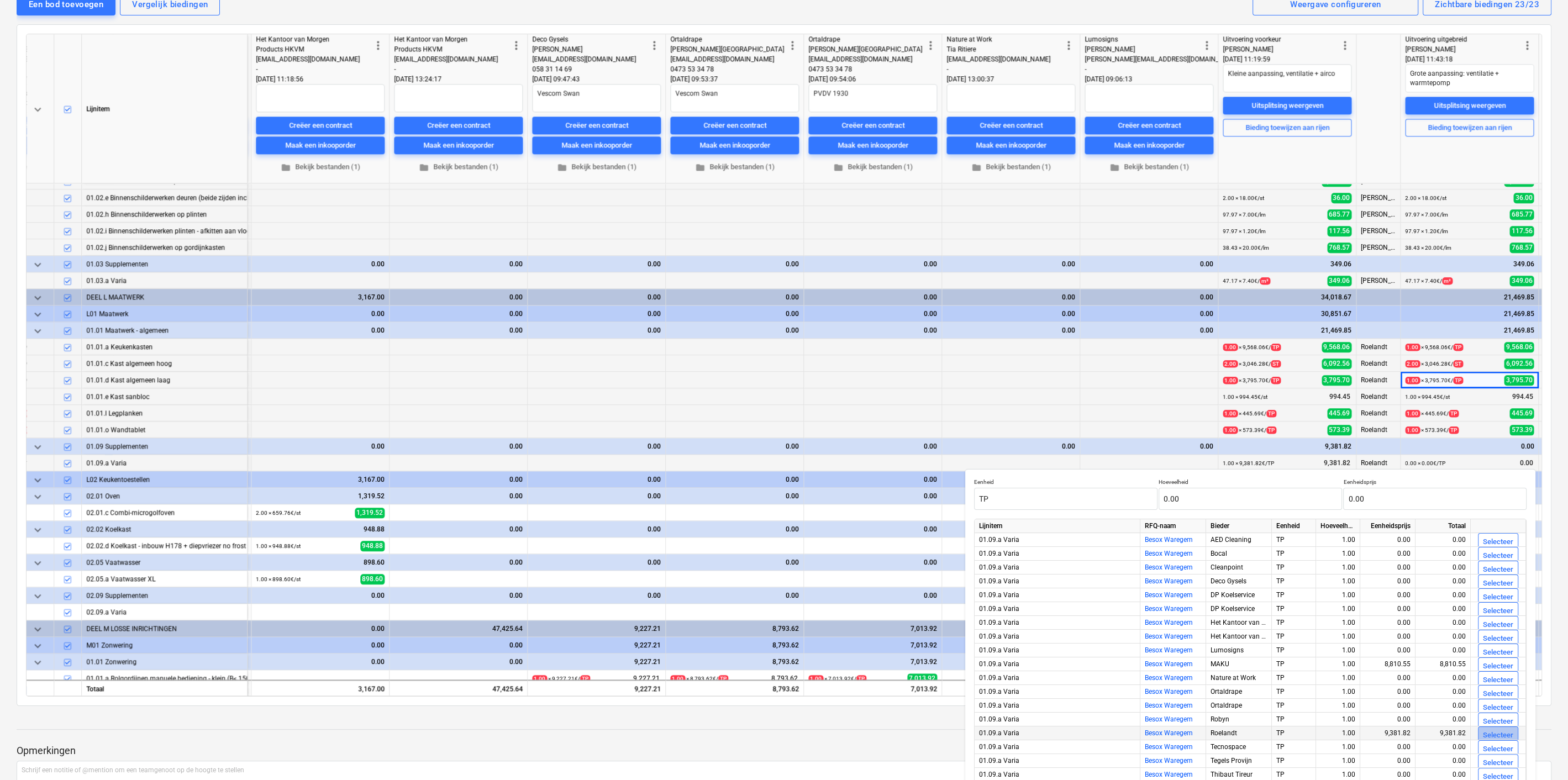
click at [1501, 732] on div "Selecteer" at bounding box center [1498, 735] width 31 height 13
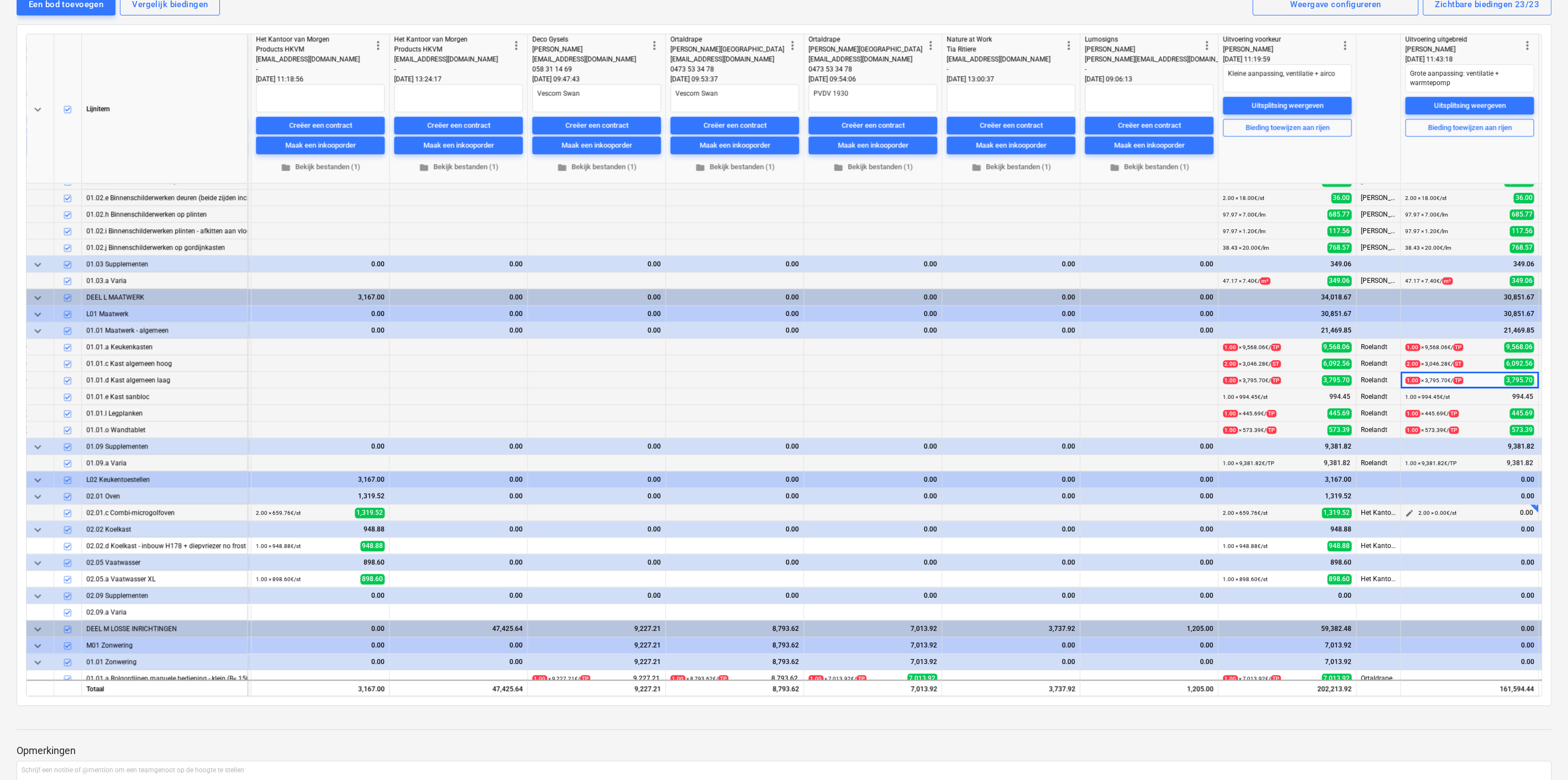
click at [1408, 509] on span "edit" at bounding box center [1409, 513] width 8 height 8
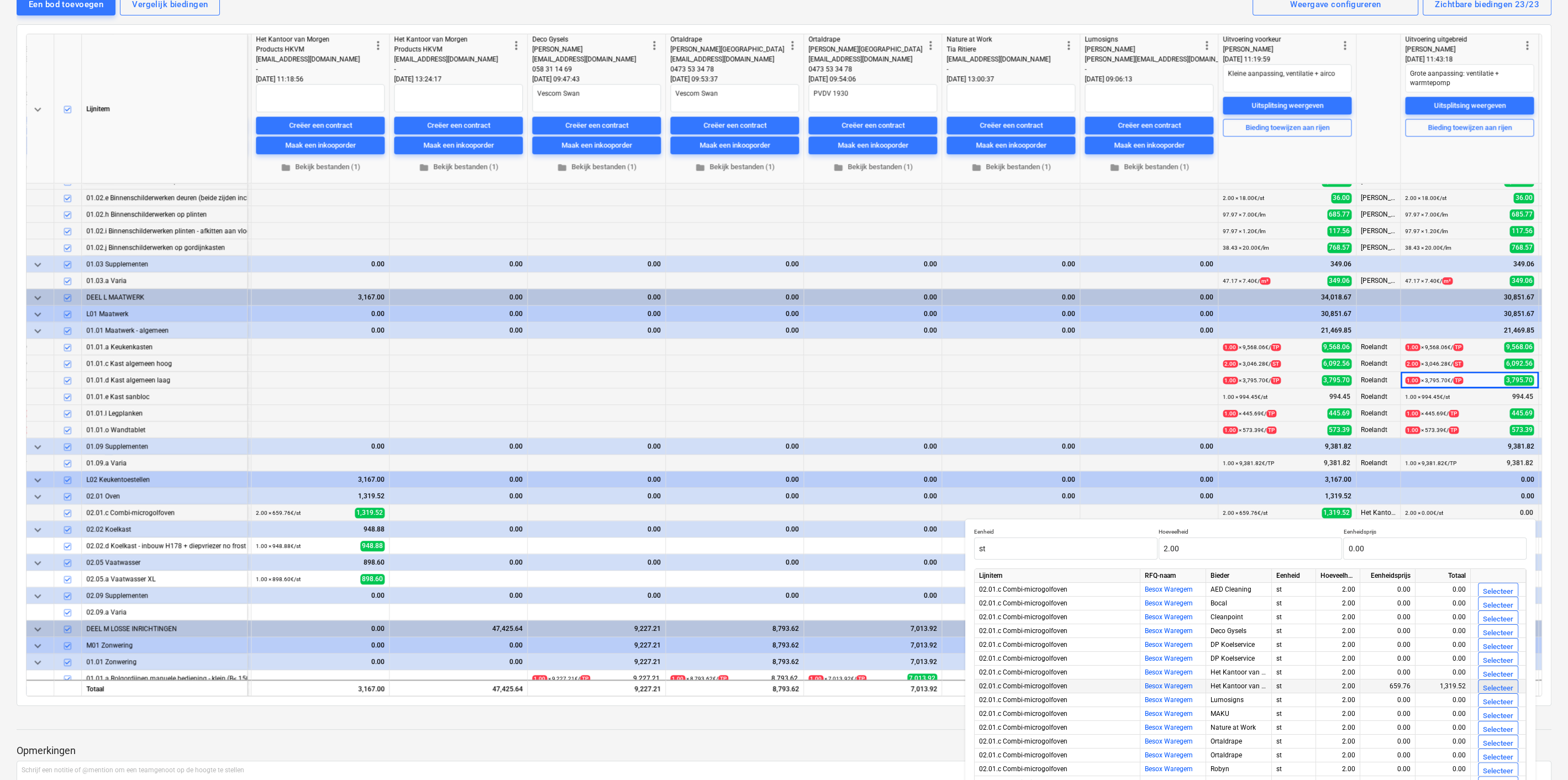
click at [1490, 684] on div "Selecteer" at bounding box center [1498, 689] width 31 height 13
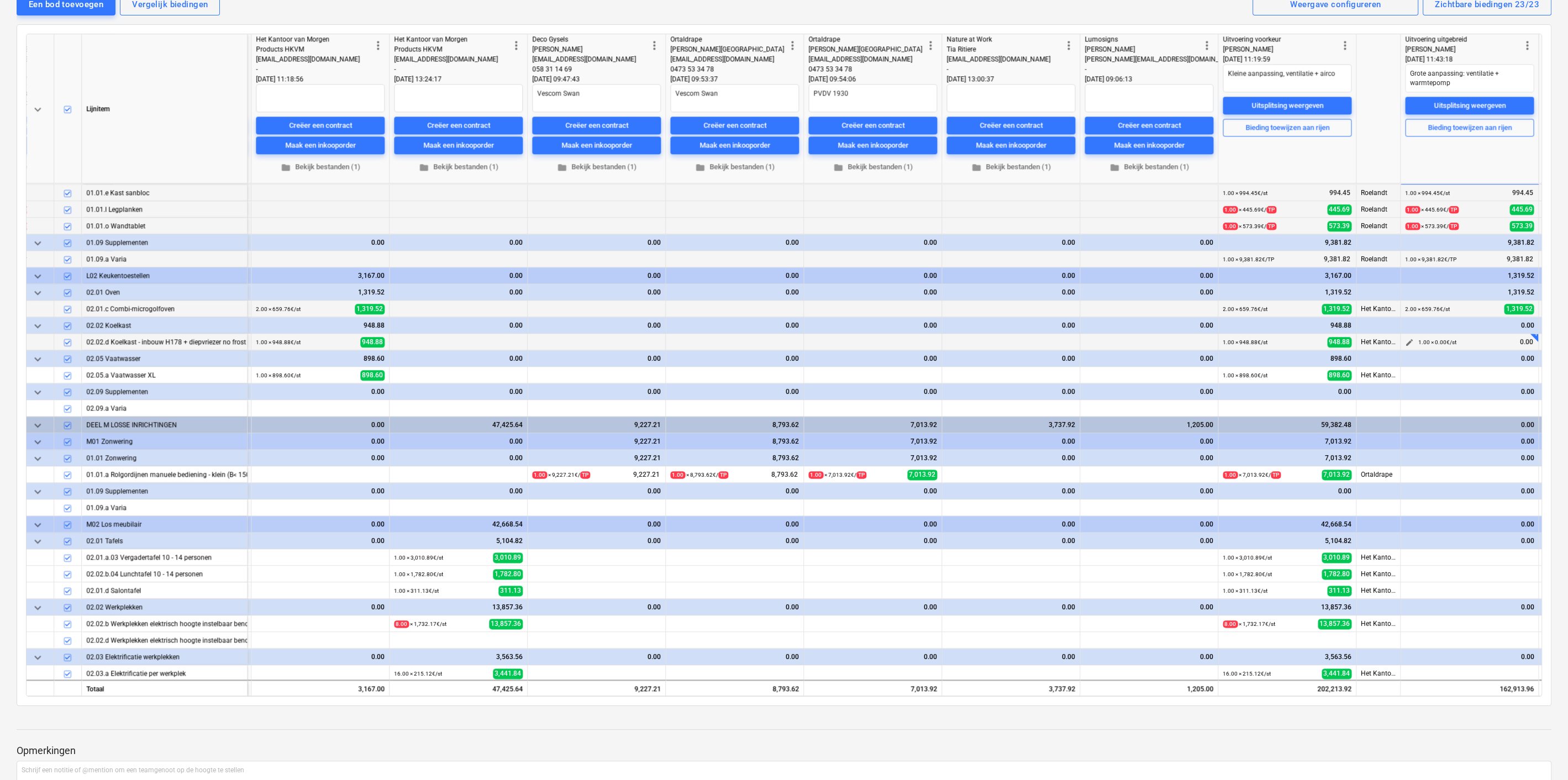
scroll to position [2237, 2079]
click at [1408, 337] on span "edit" at bounding box center [1409, 341] width 8 height 8
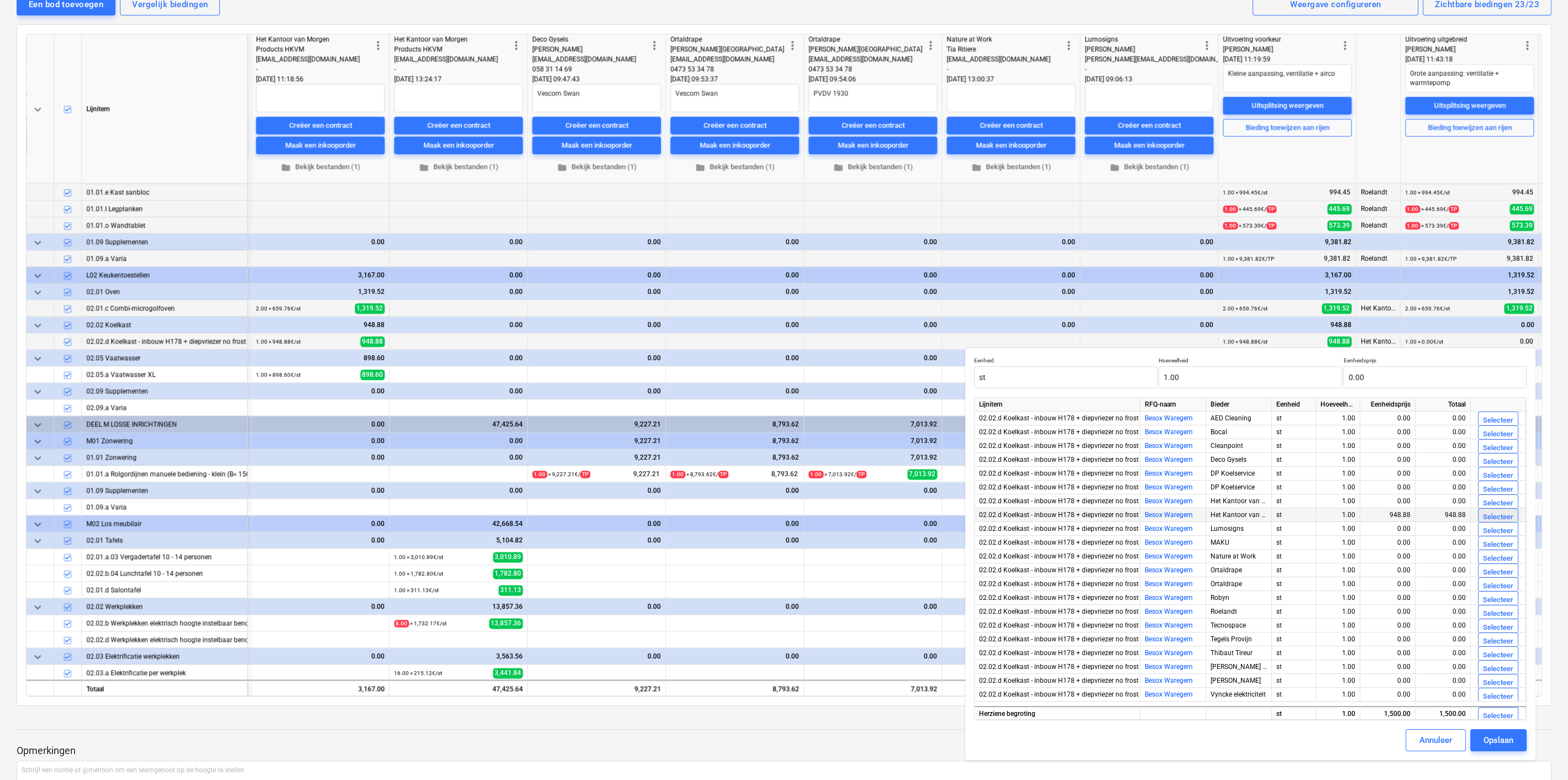
click at [1487, 516] on div "Selecteer" at bounding box center [1498, 517] width 31 height 13
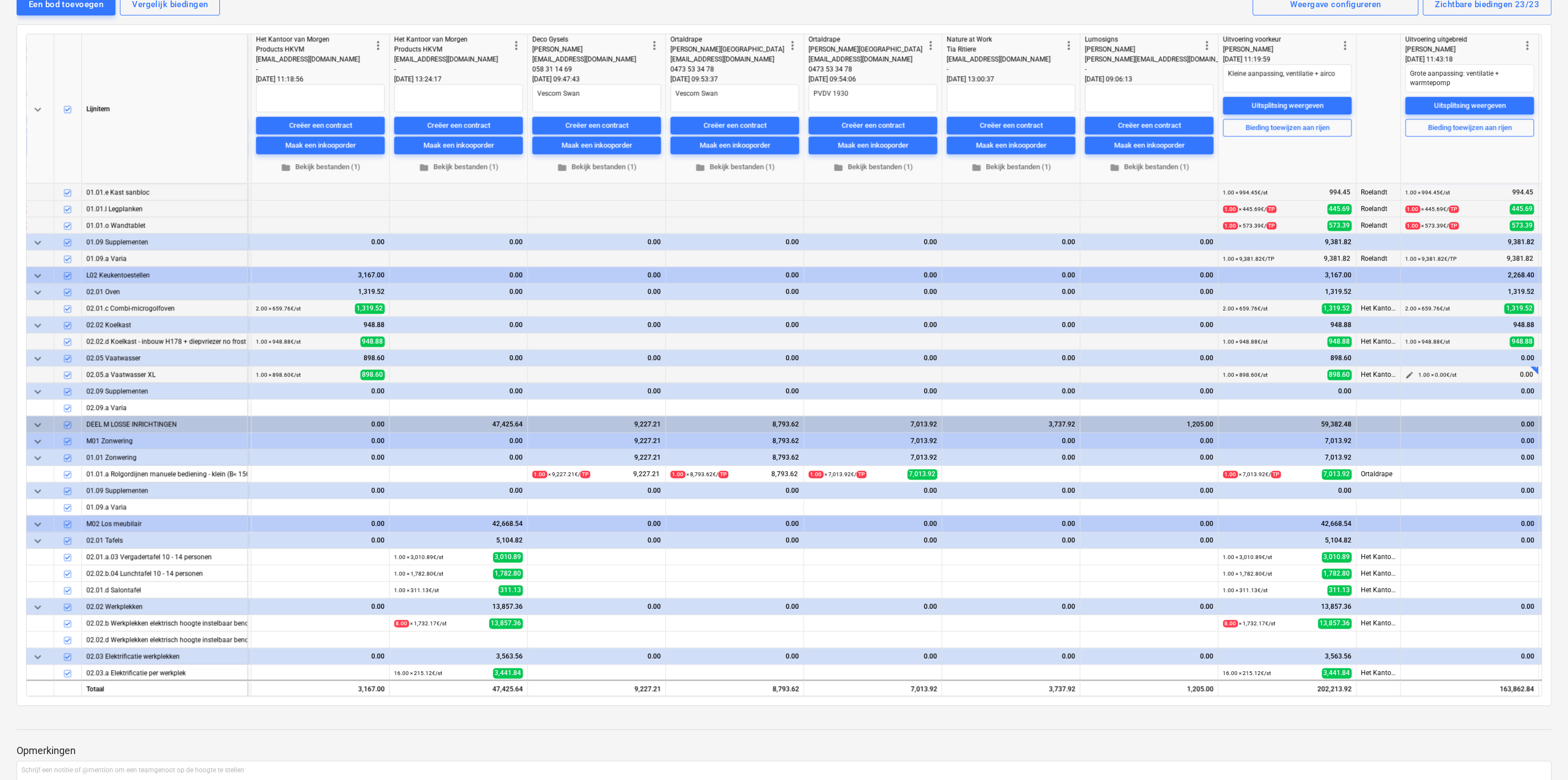
click at [1410, 371] on span "edit" at bounding box center [1409, 375] width 8 height 8
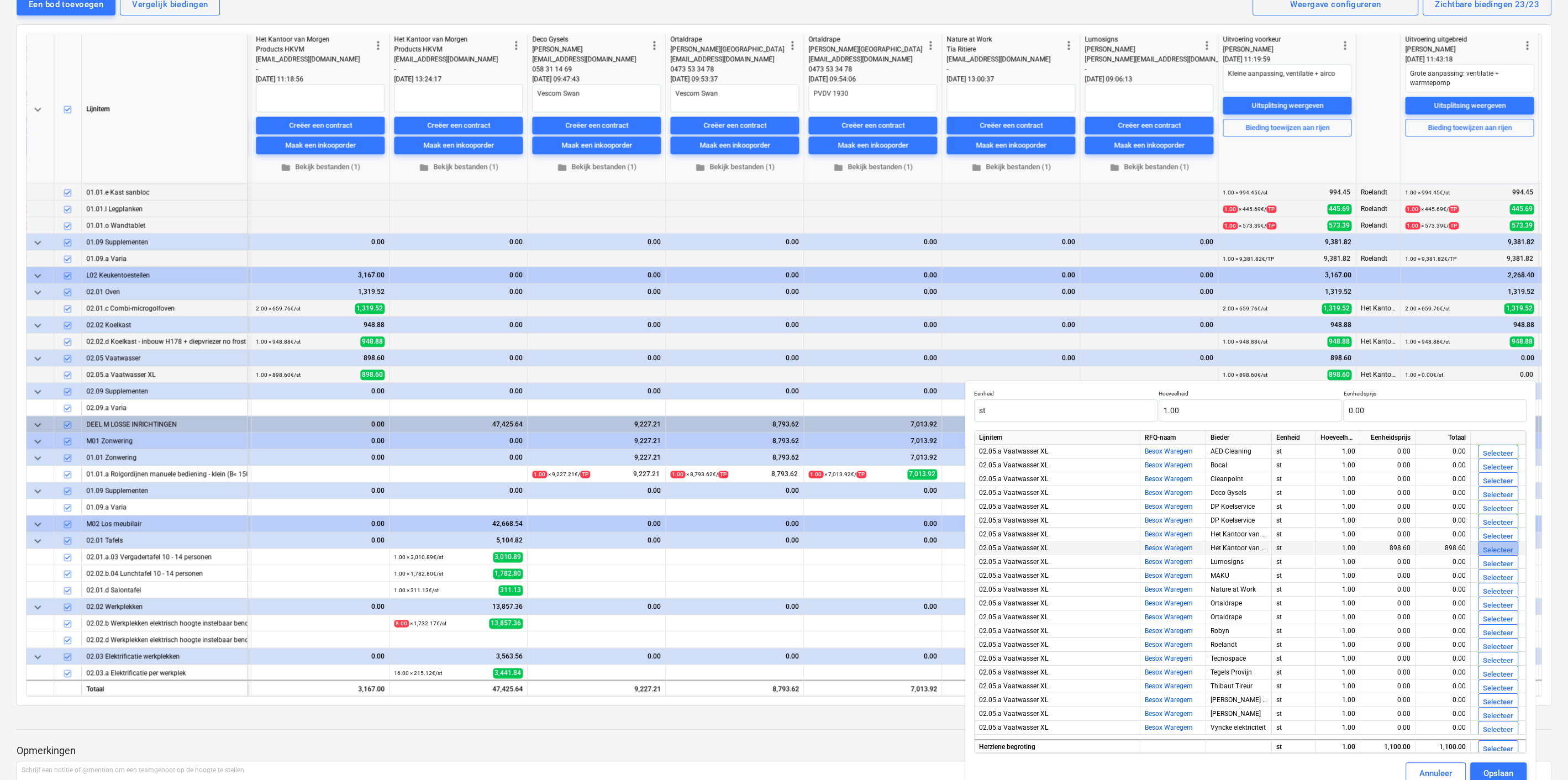
click at [1489, 548] on div "Selecteer" at bounding box center [1498, 551] width 31 height 13
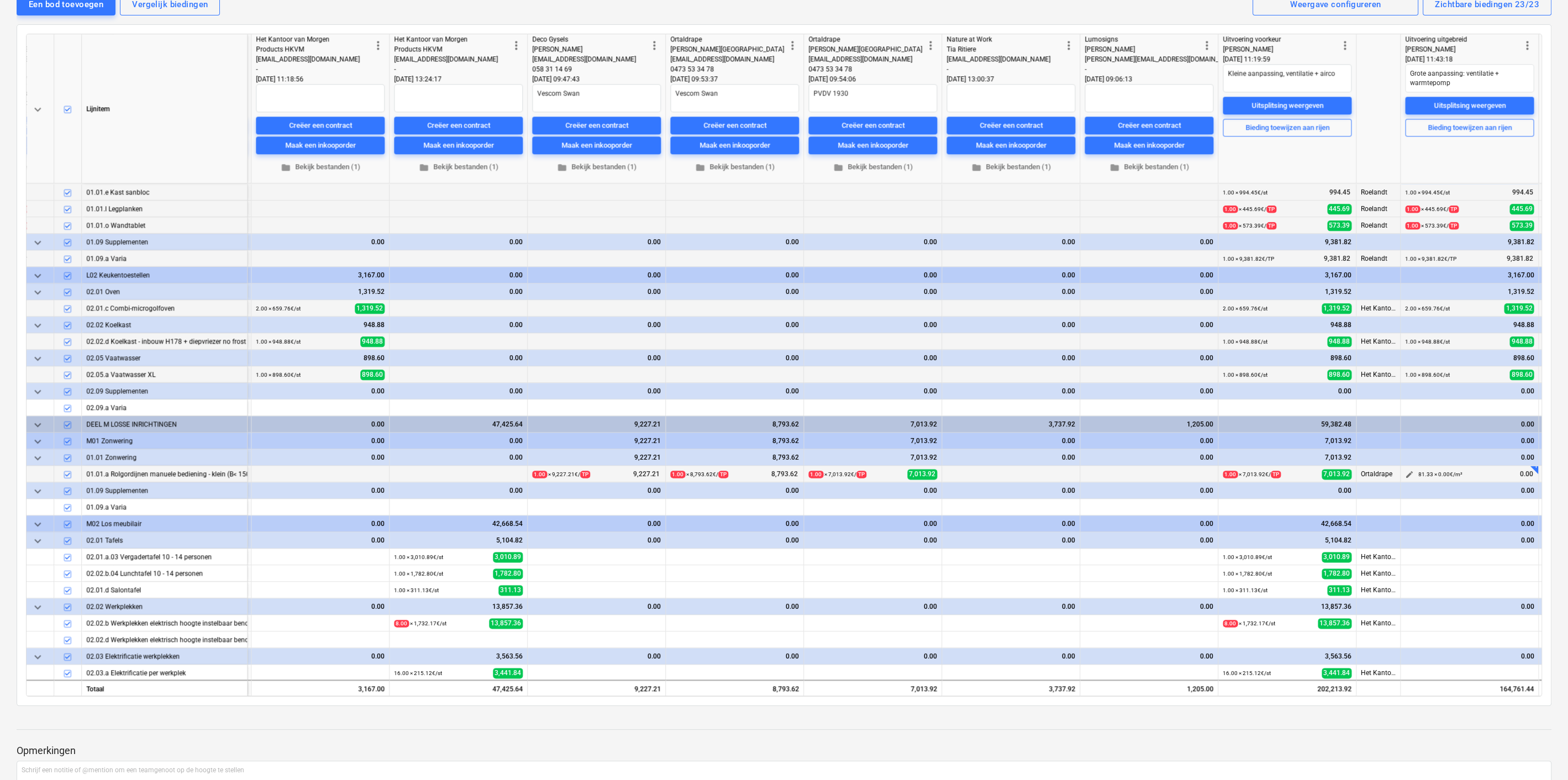
click at [1409, 472] on span "edit" at bounding box center [1409, 473] width 8 height 8
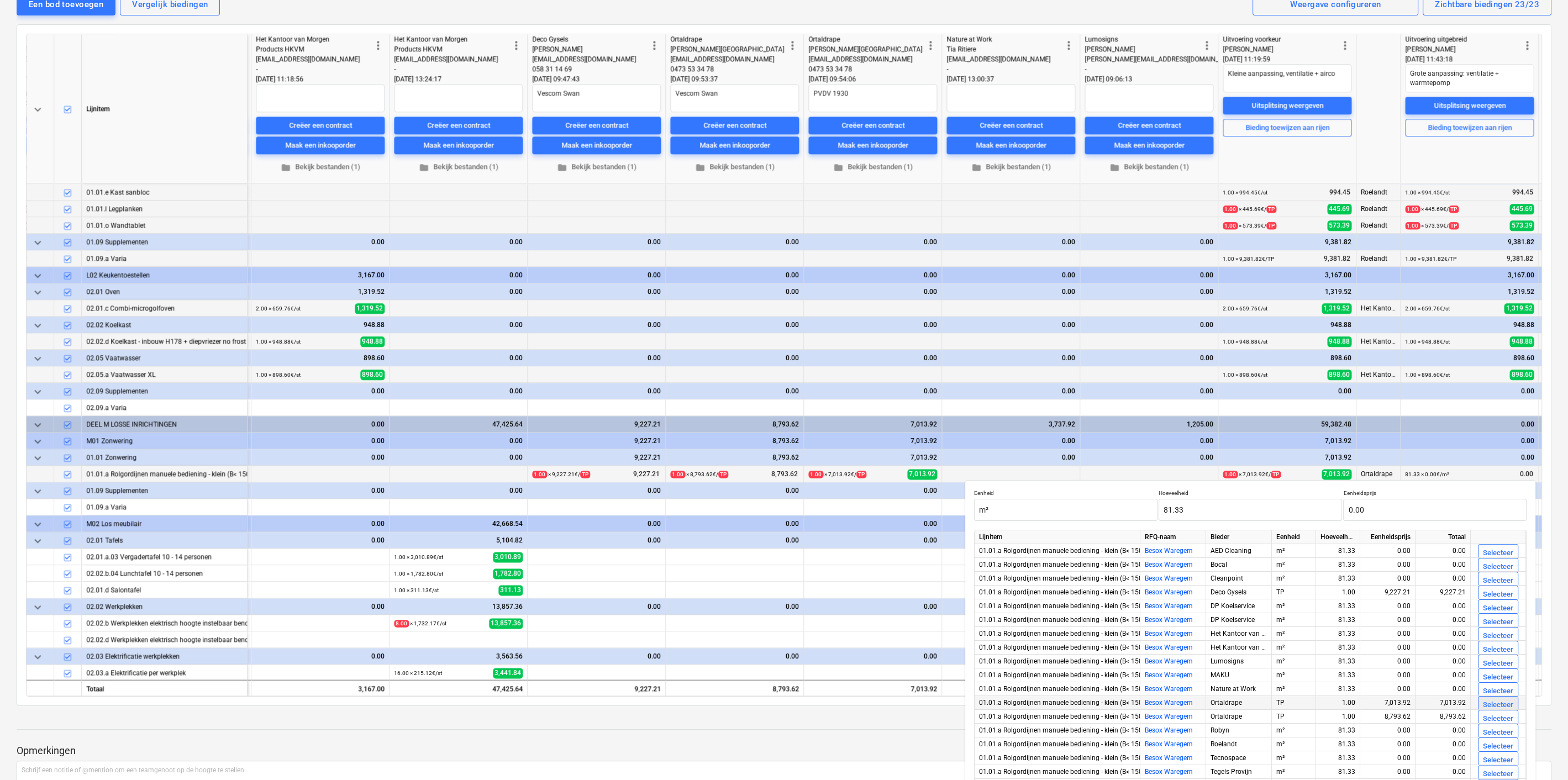
click at [1483, 703] on div "Selecteer" at bounding box center [1498, 705] width 31 height 13
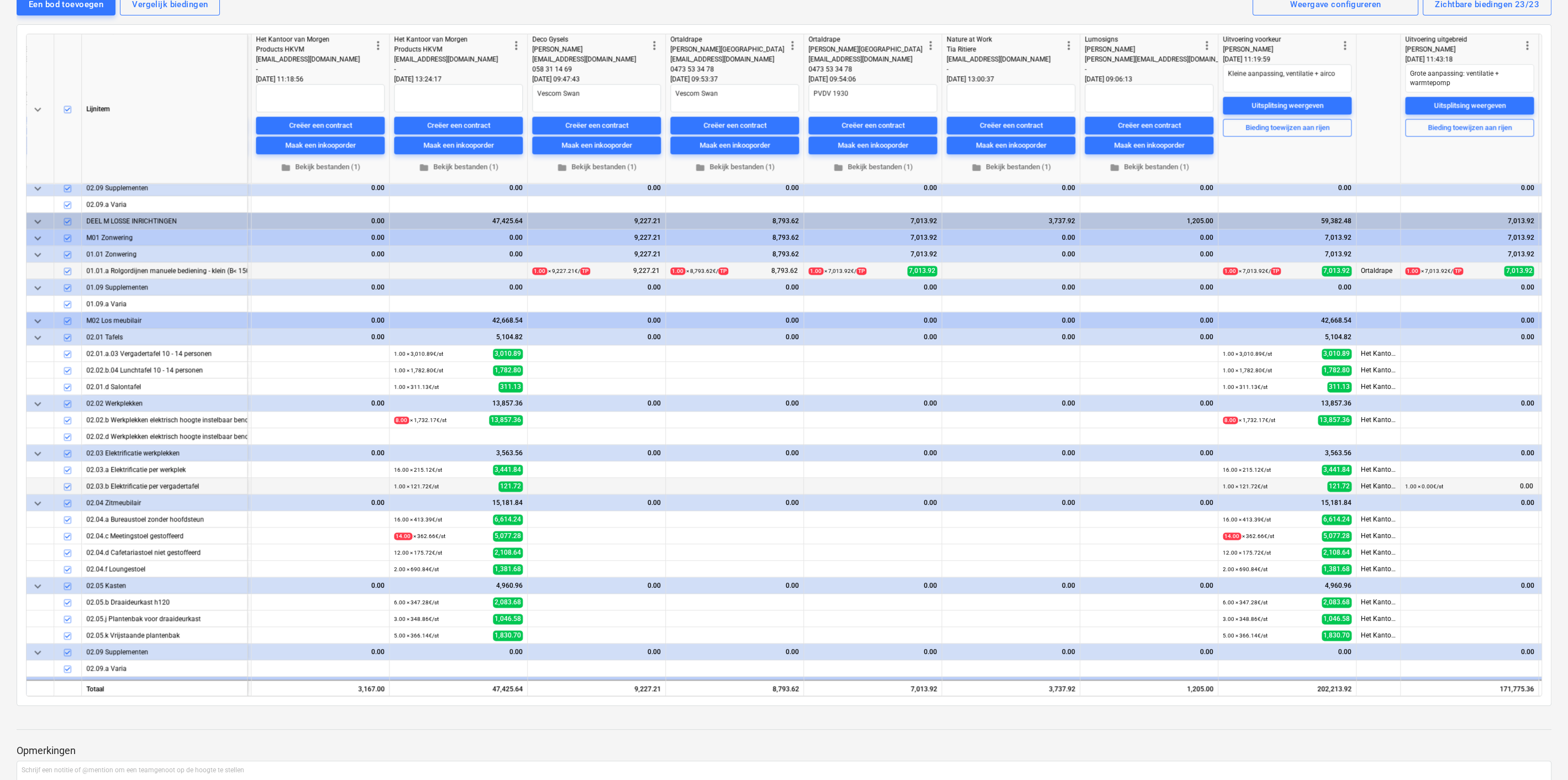
scroll to position [2440, 2079]
click at [1412, 349] on span "edit" at bounding box center [1409, 353] width 8 height 8
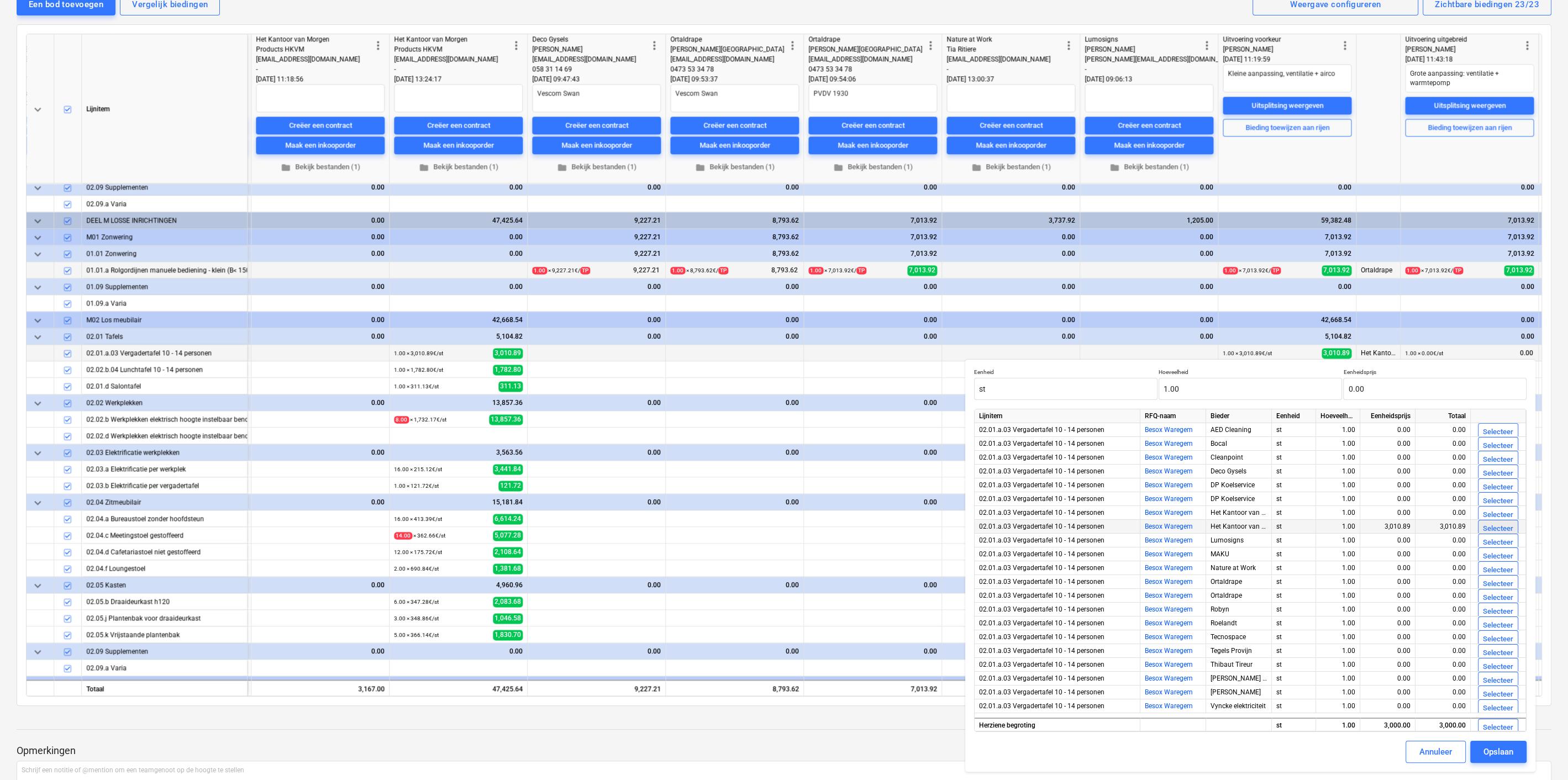
click at [1492, 527] on div "Selecteer" at bounding box center [1498, 529] width 31 height 13
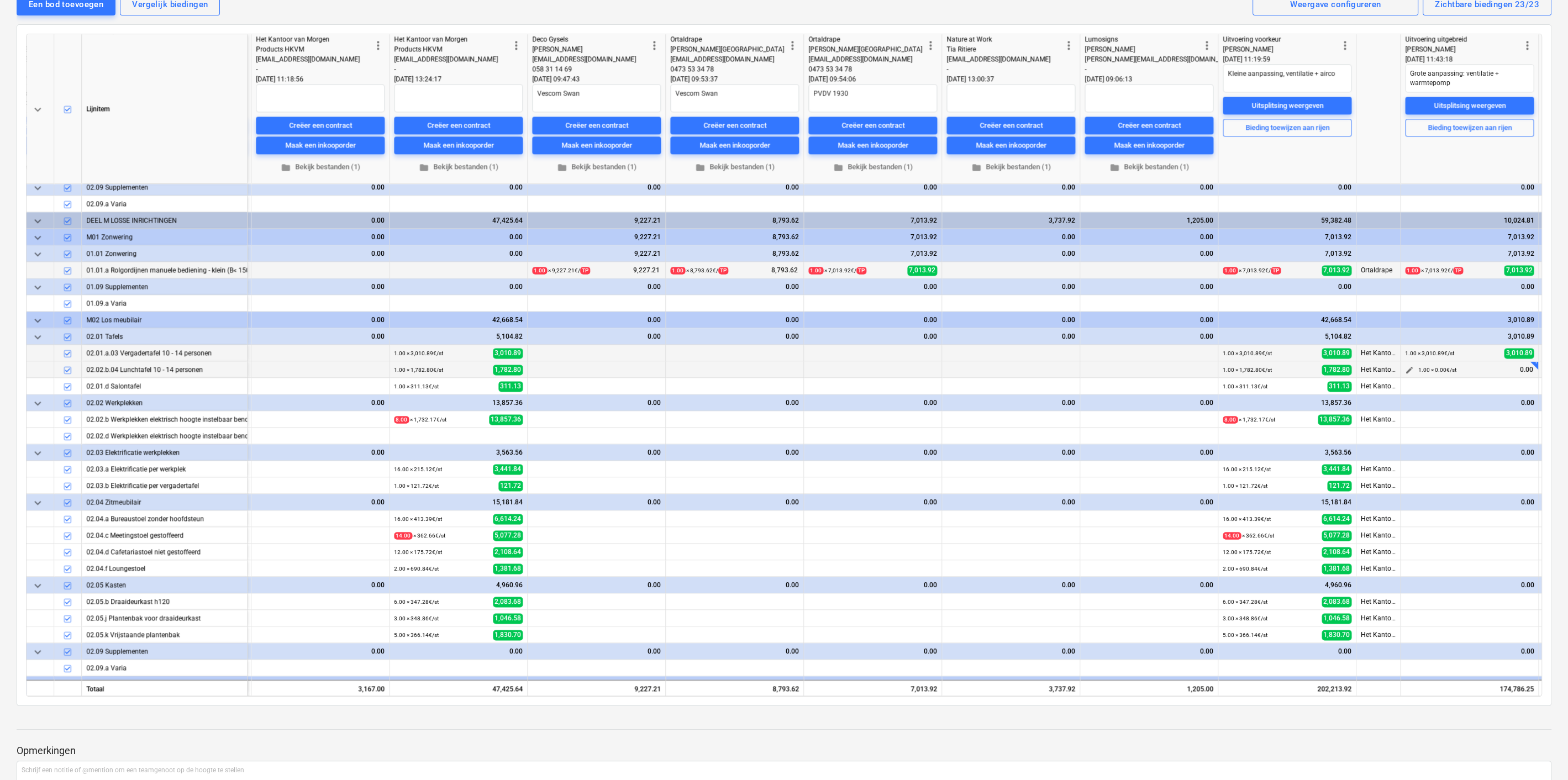
click at [1407, 367] on span "edit" at bounding box center [1409, 369] width 8 height 8
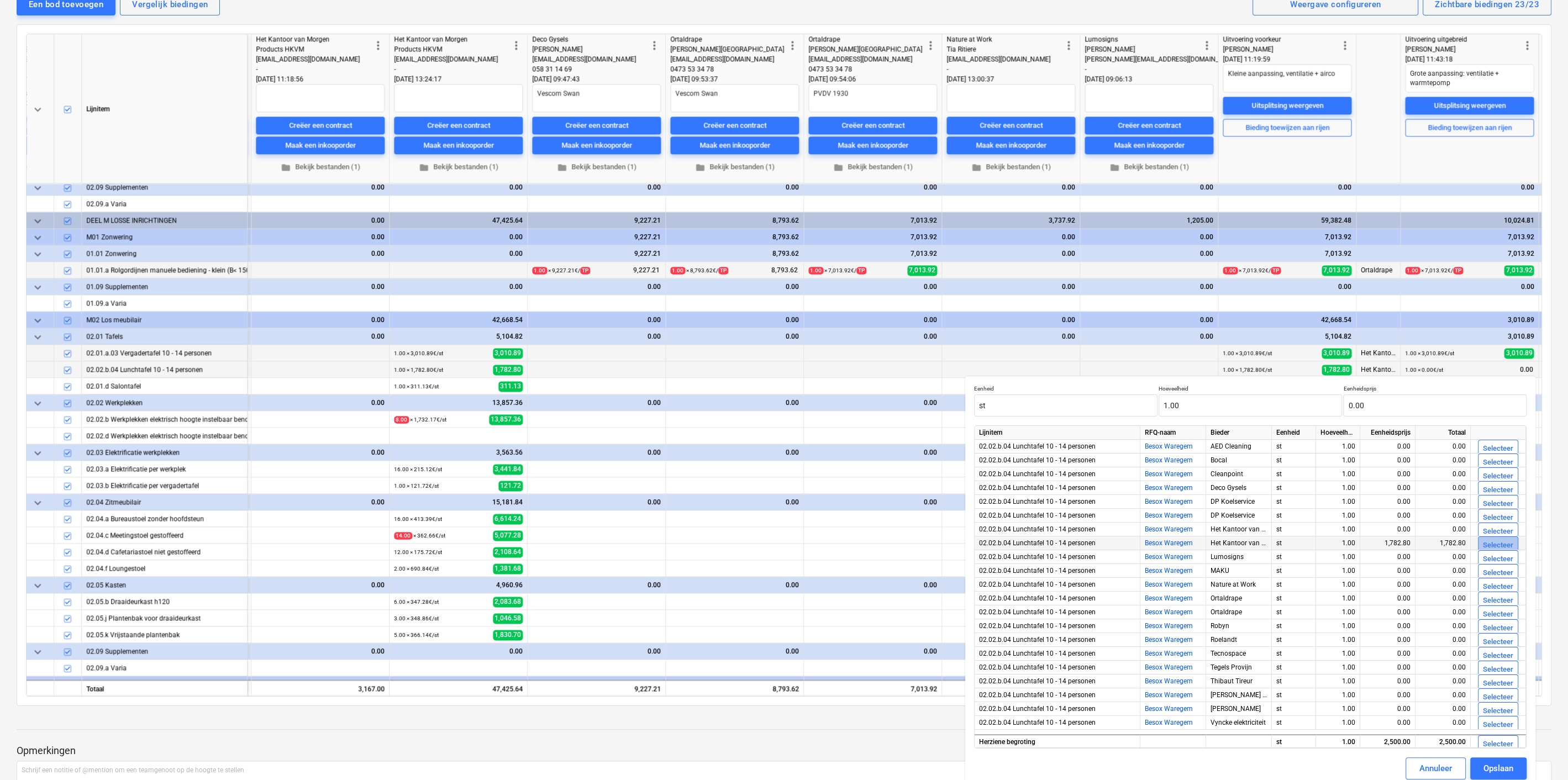
click at [1494, 541] on div "Selecteer" at bounding box center [1498, 545] width 31 height 13
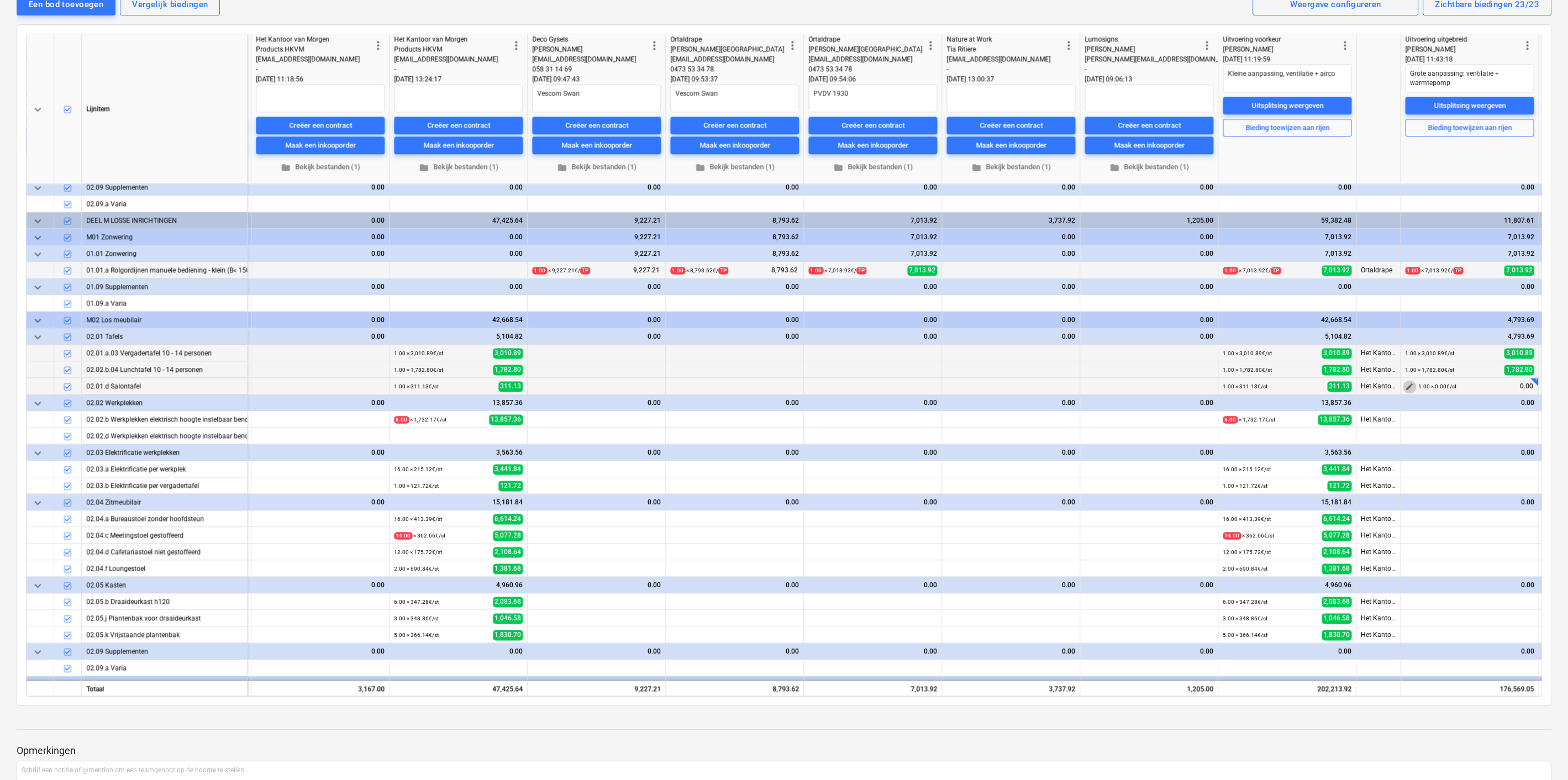
click at [1405, 383] on span "edit" at bounding box center [1409, 386] width 8 height 8
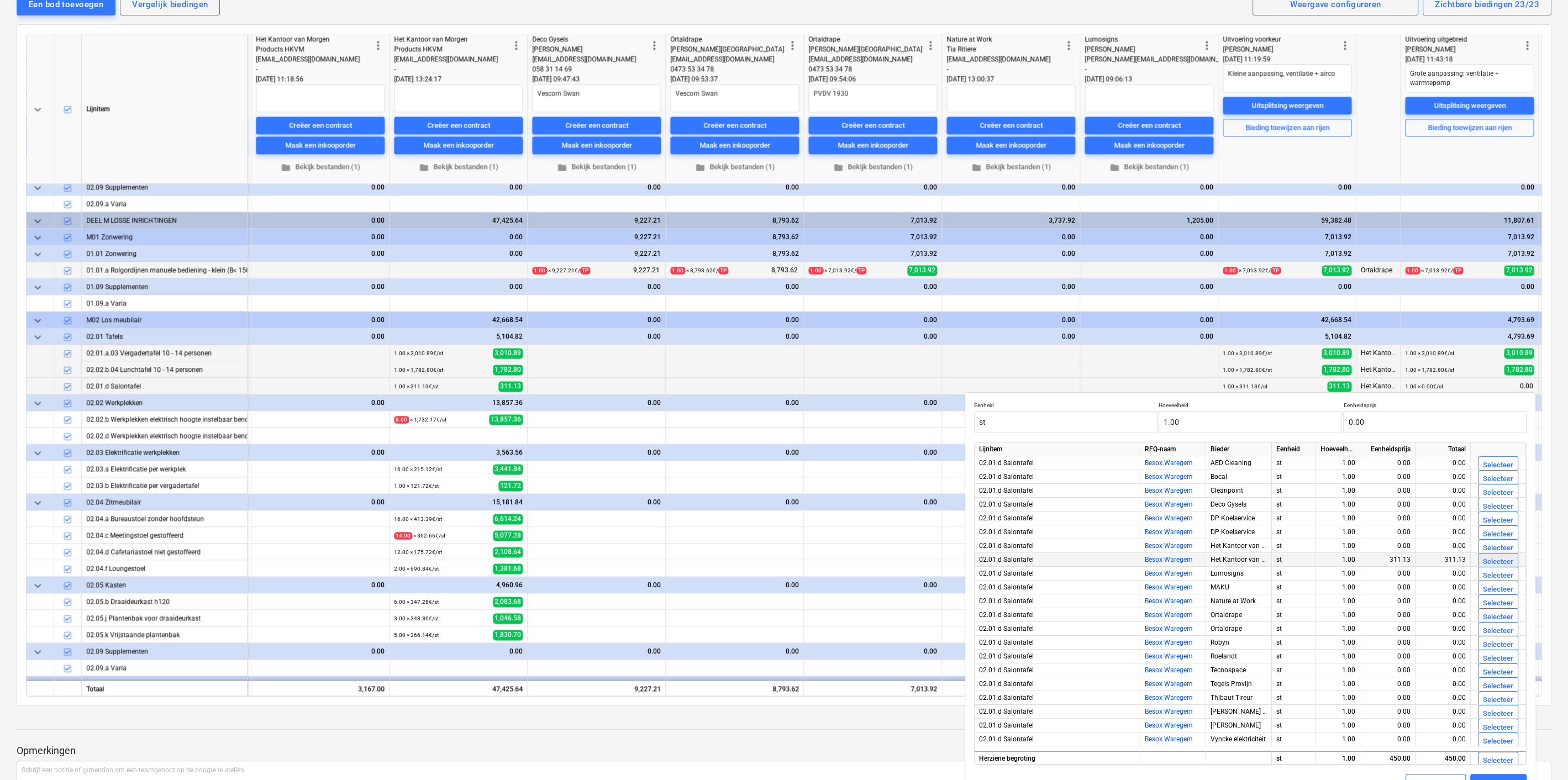
click at [1496, 557] on div "Selecteer" at bounding box center [1498, 562] width 31 height 13
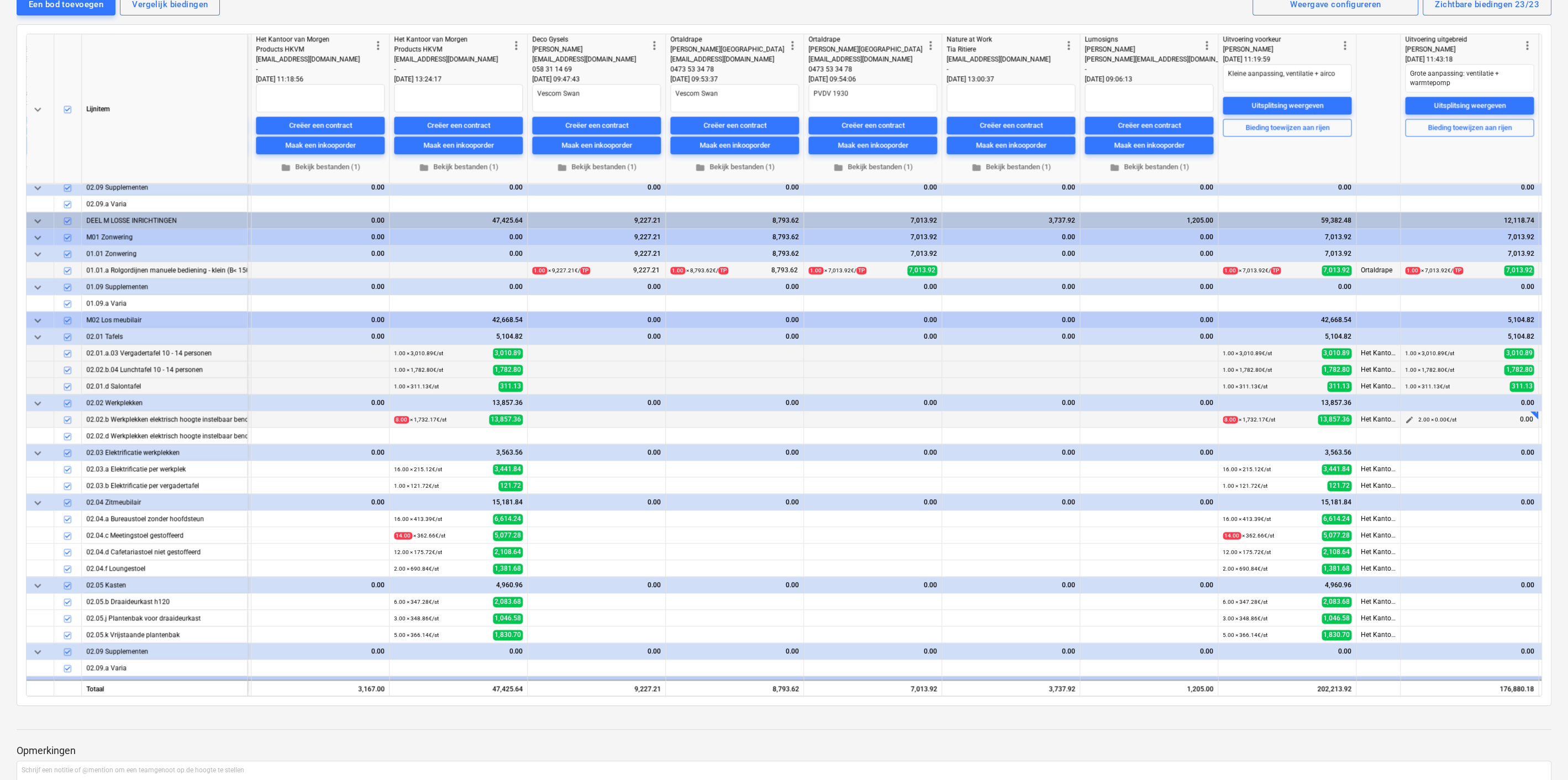
click at [1409, 416] on span "edit" at bounding box center [1409, 419] width 8 height 8
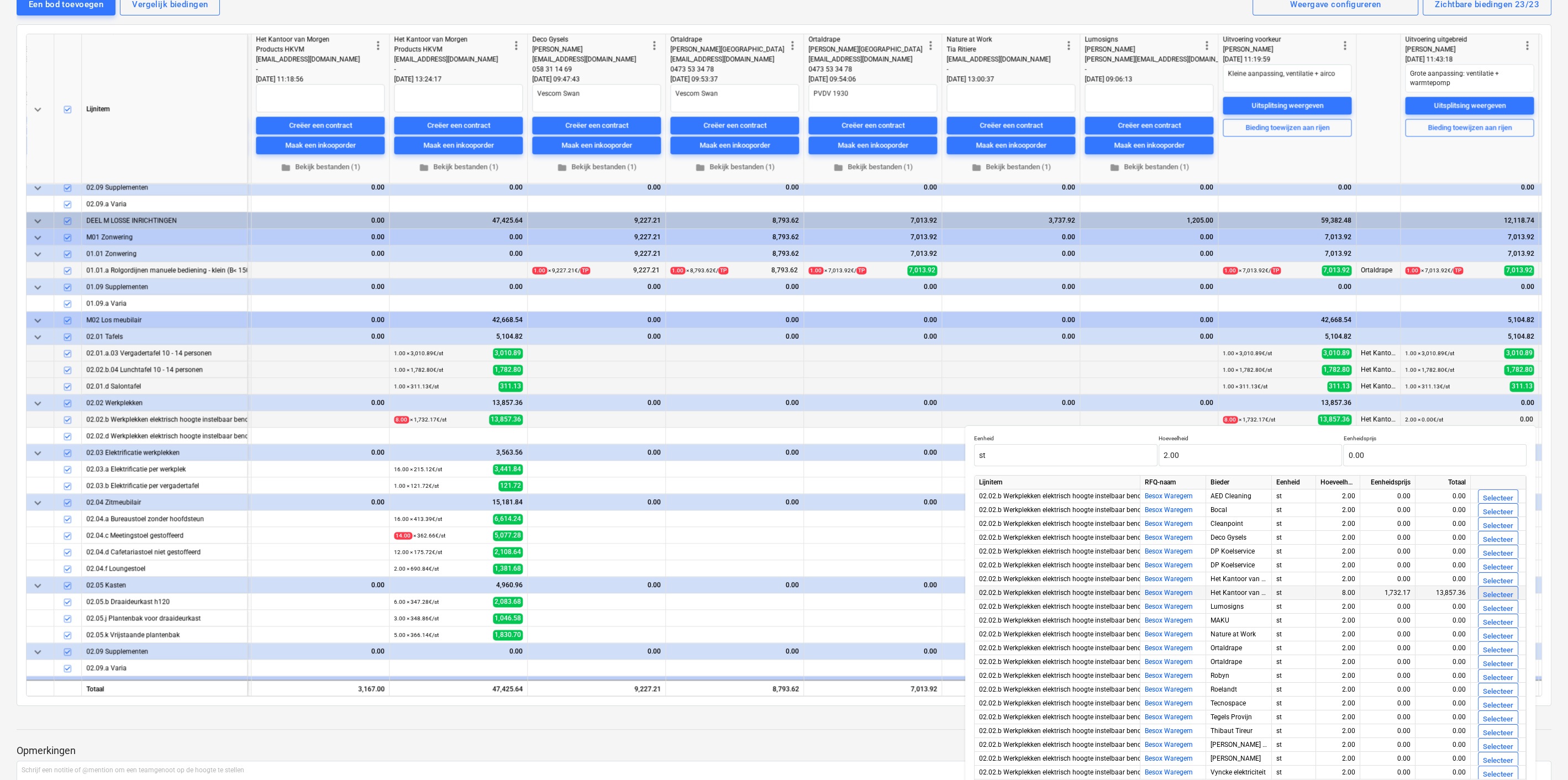
click at [1489, 589] on div "Selecteer" at bounding box center [1498, 595] width 31 height 13
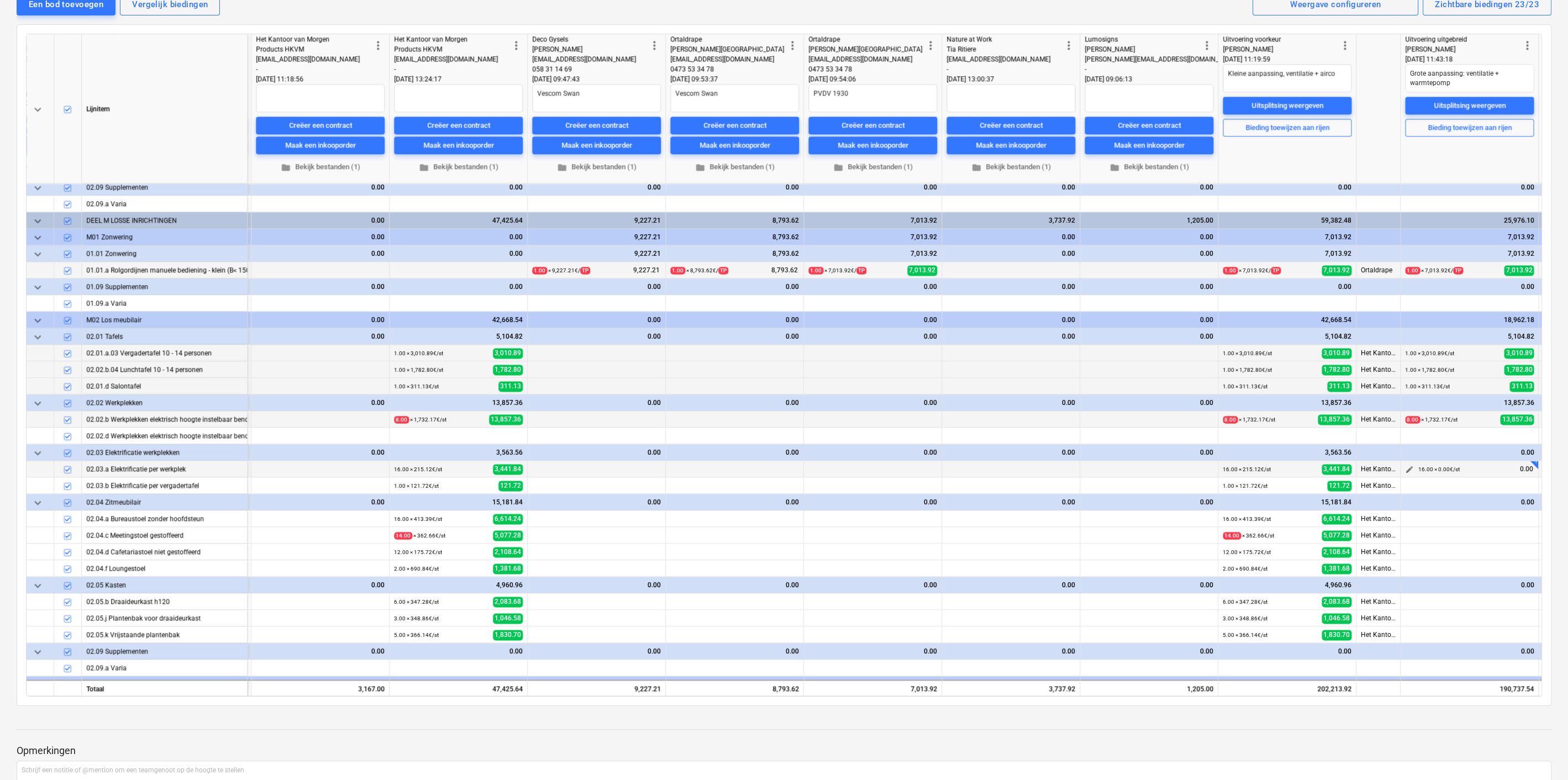
click at [1409, 465] on span "edit" at bounding box center [1409, 469] width 8 height 8
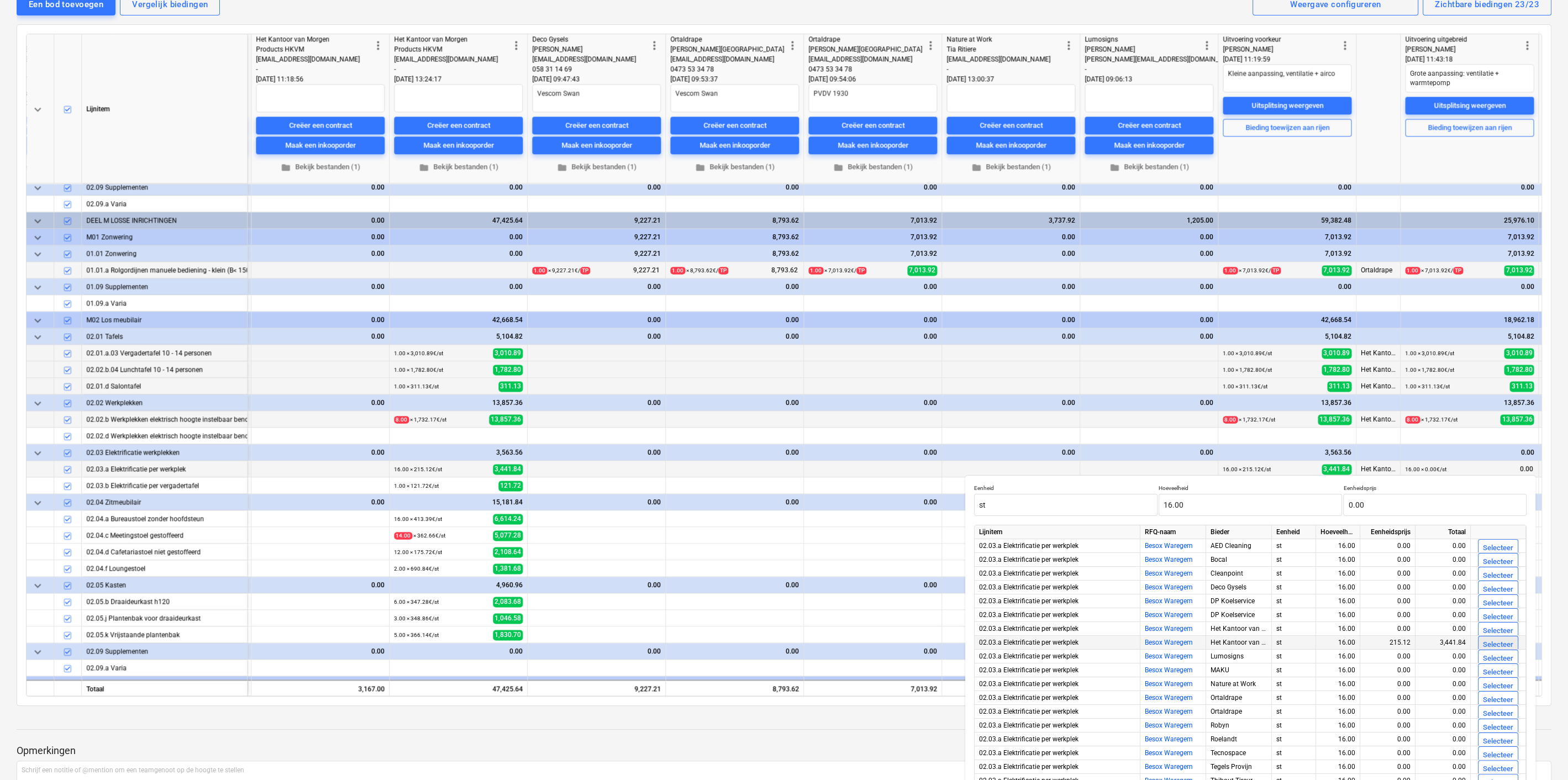
click at [1492, 641] on div "Selecteer" at bounding box center [1498, 645] width 31 height 13
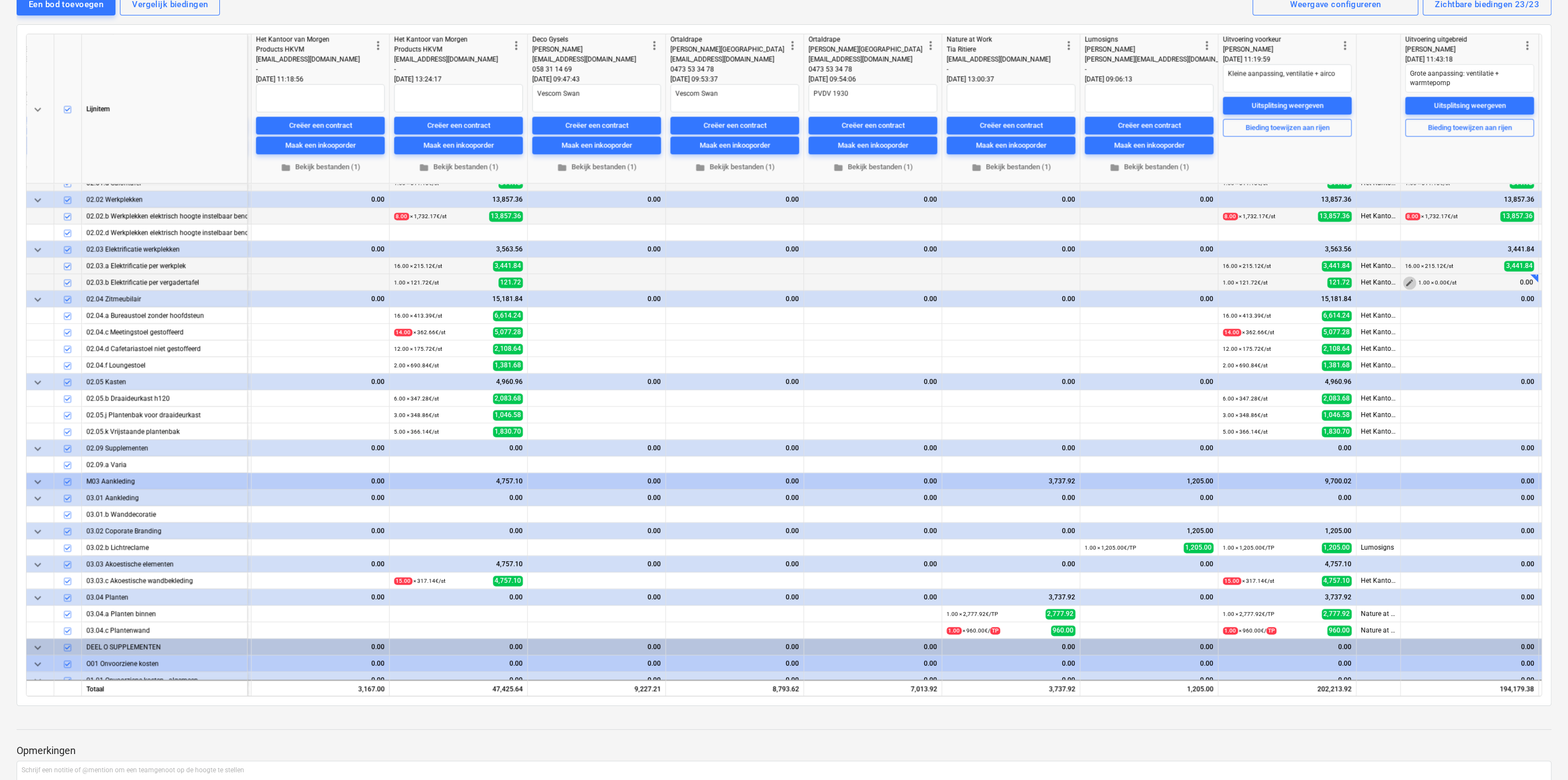
scroll to position [2644, 2079]
click at [1407, 278] on span "edit" at bounding box center [1409, 281] width 8 height 8
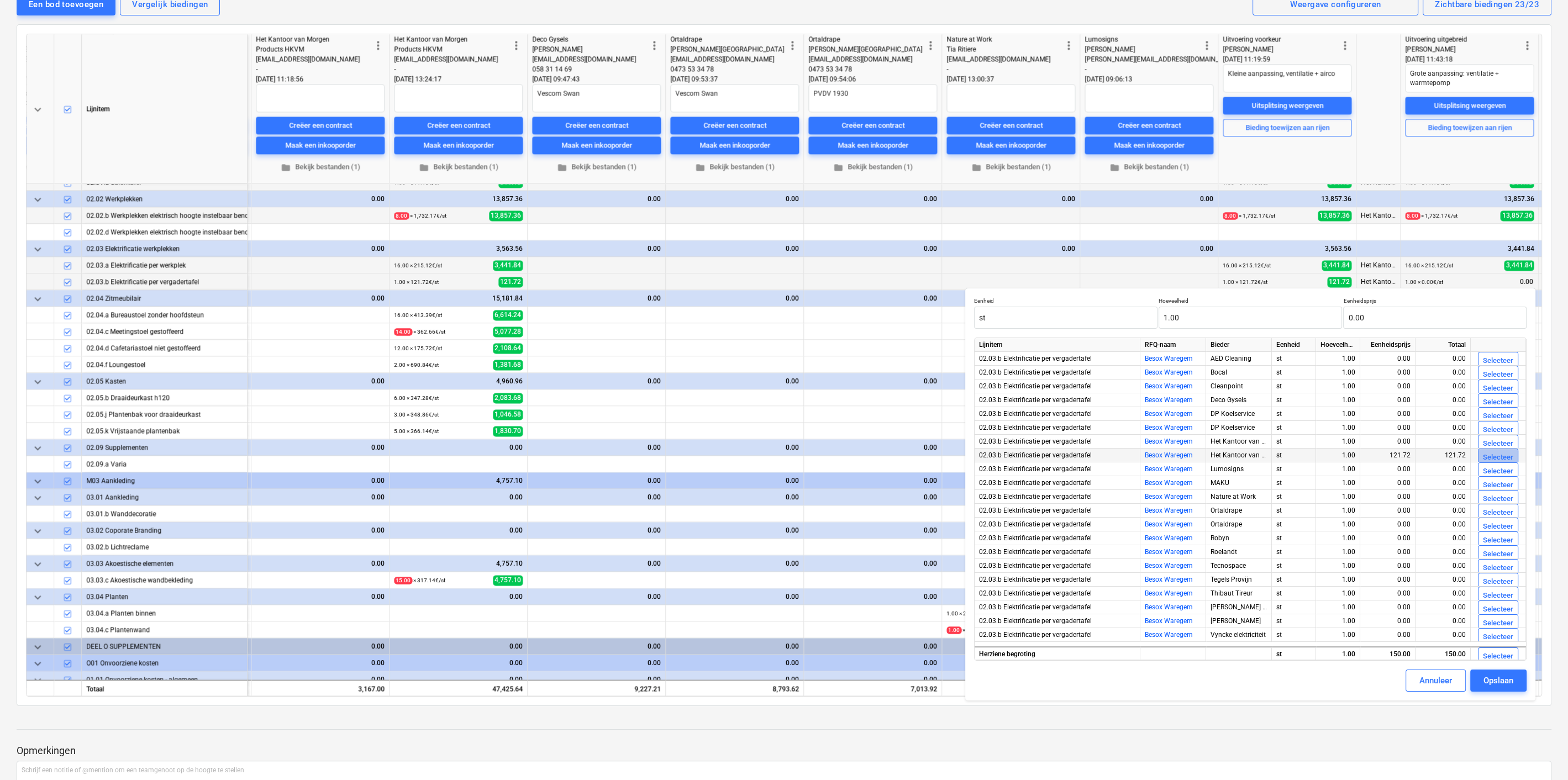
click at [1493, 452] on div "Selecteer" at bounding box center [1498, 458] width 31 height 13
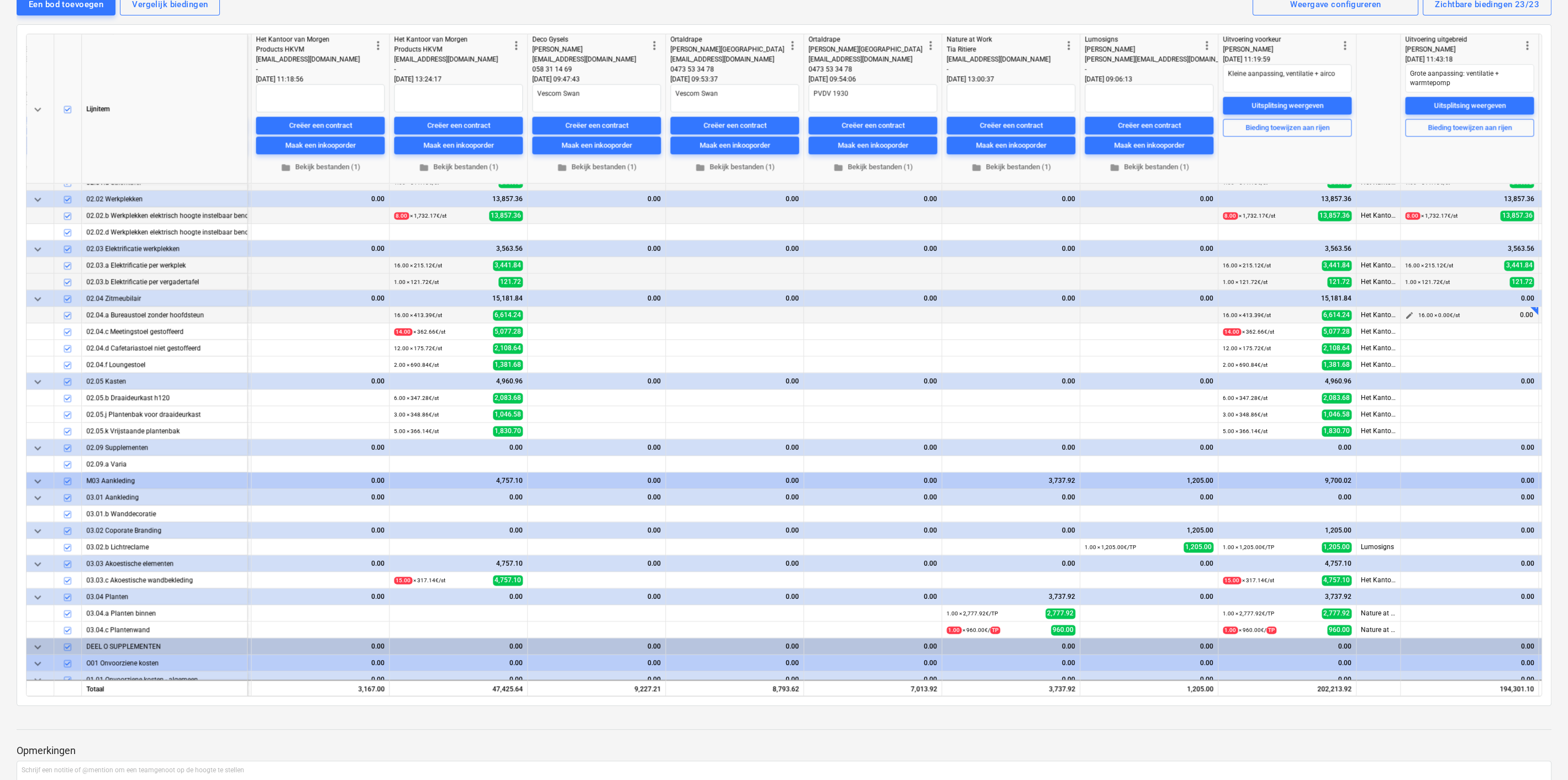
click at [1409, 311] on span "edit" at bounding box center [1409, 315] width 8 height 8
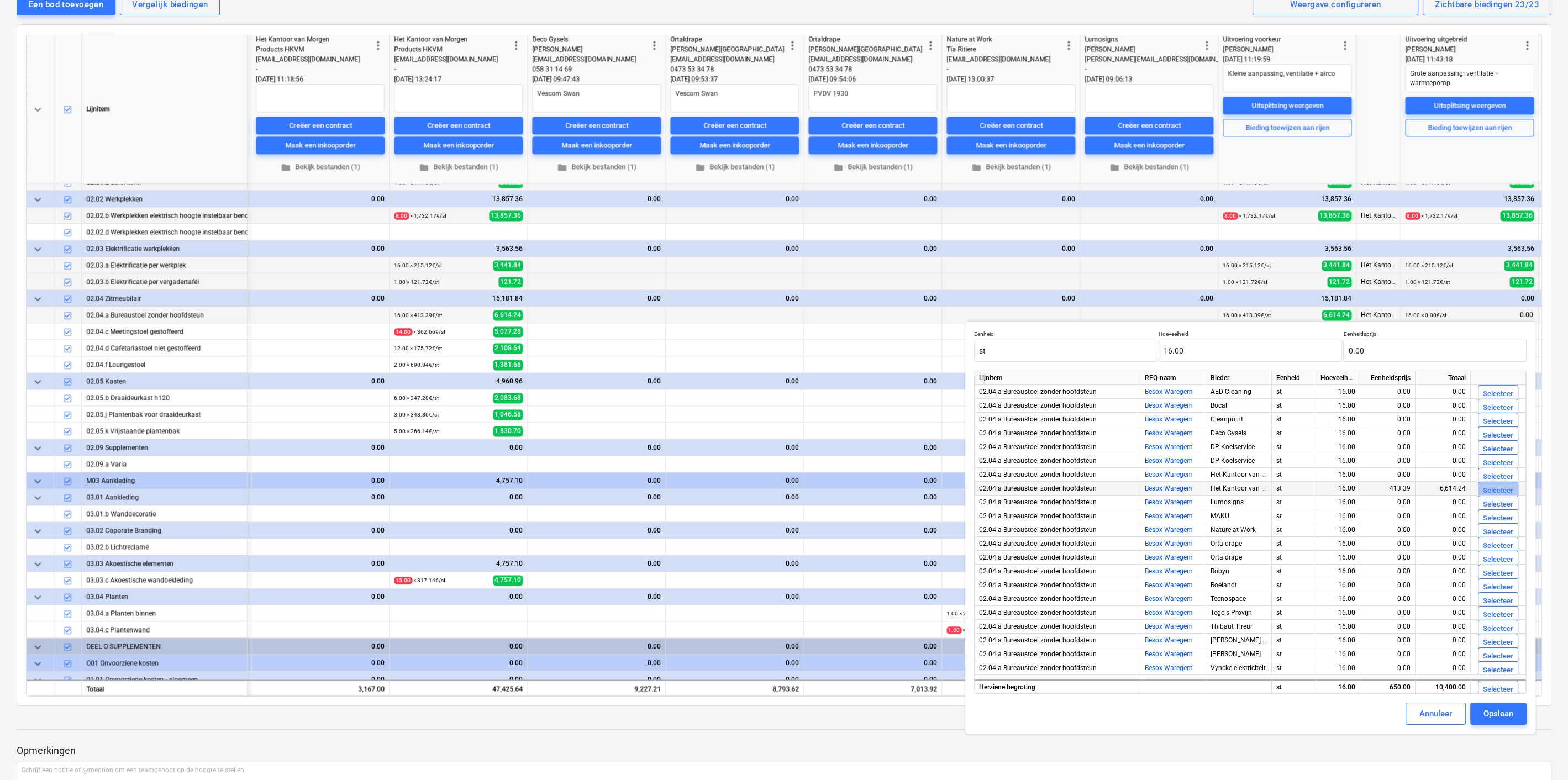
click at [1489, 485] on div "Selecteer" at bounding box center [1498, 491] width 31 height 13
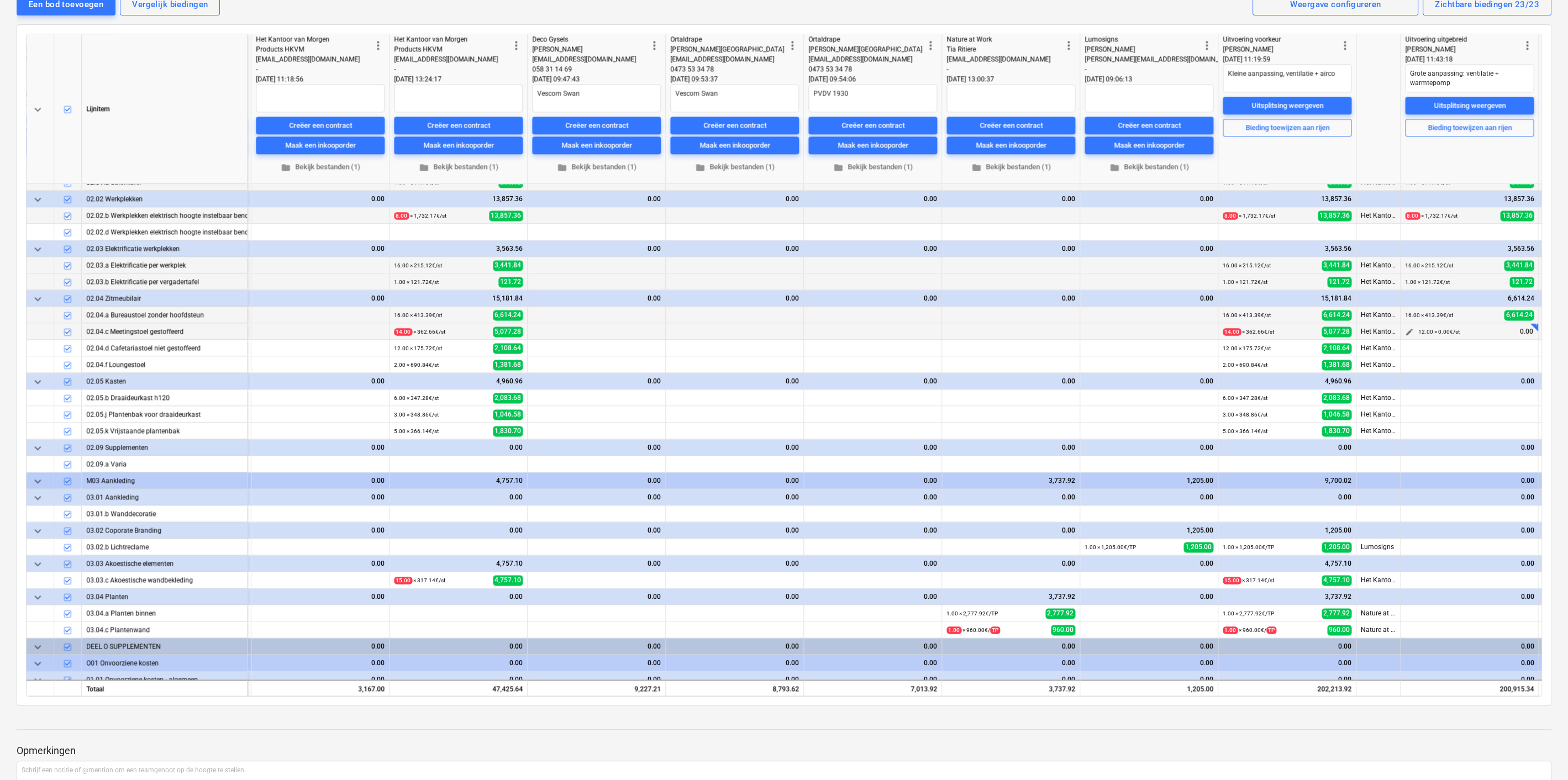
click at [1410, 330] on span "edit" at bounding box center [1409, 331] width 8 height 8
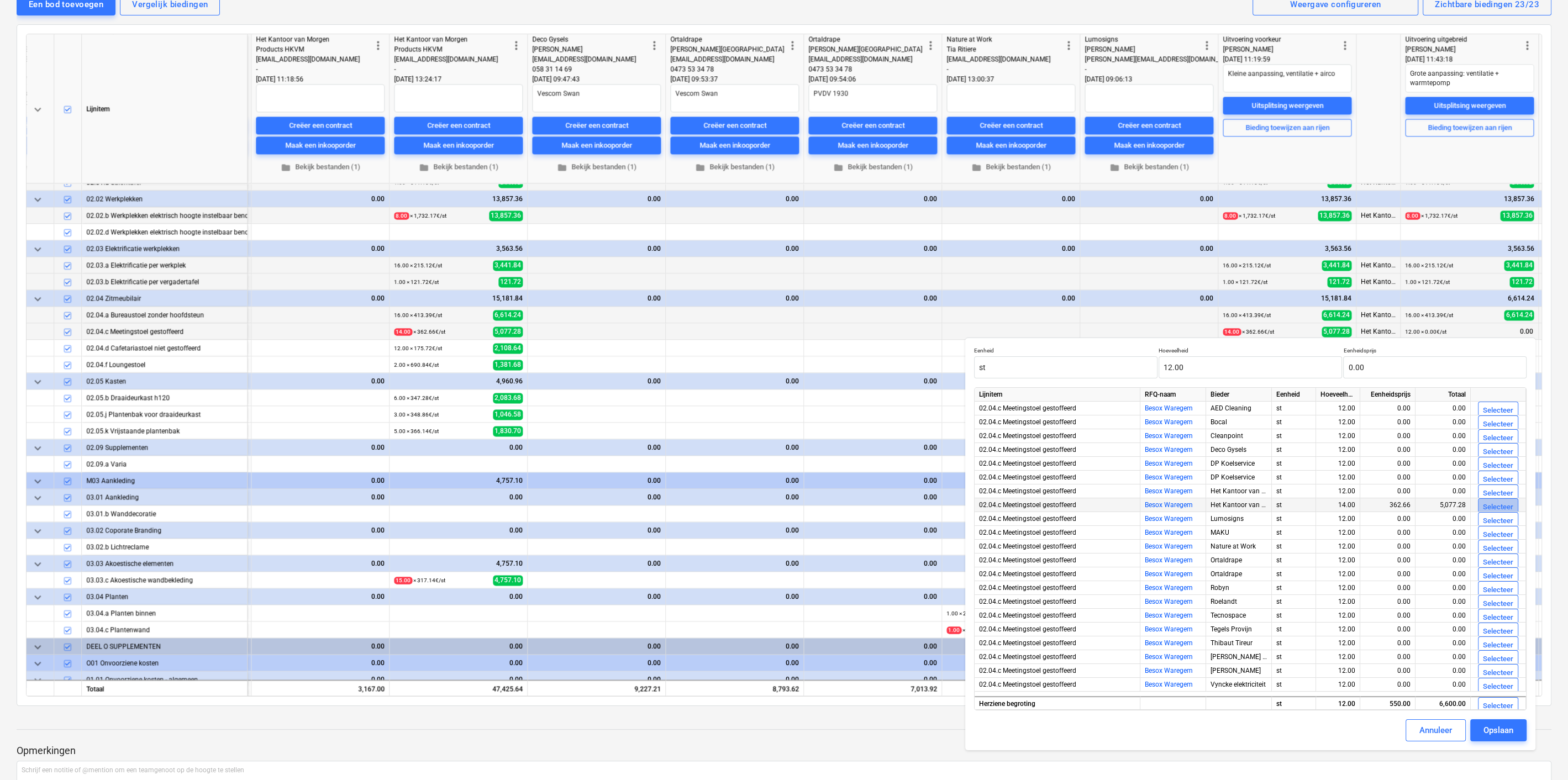
click at [1487, 507] on div "Selecteer" at bounding box center [1498, 508] width 31 height 13
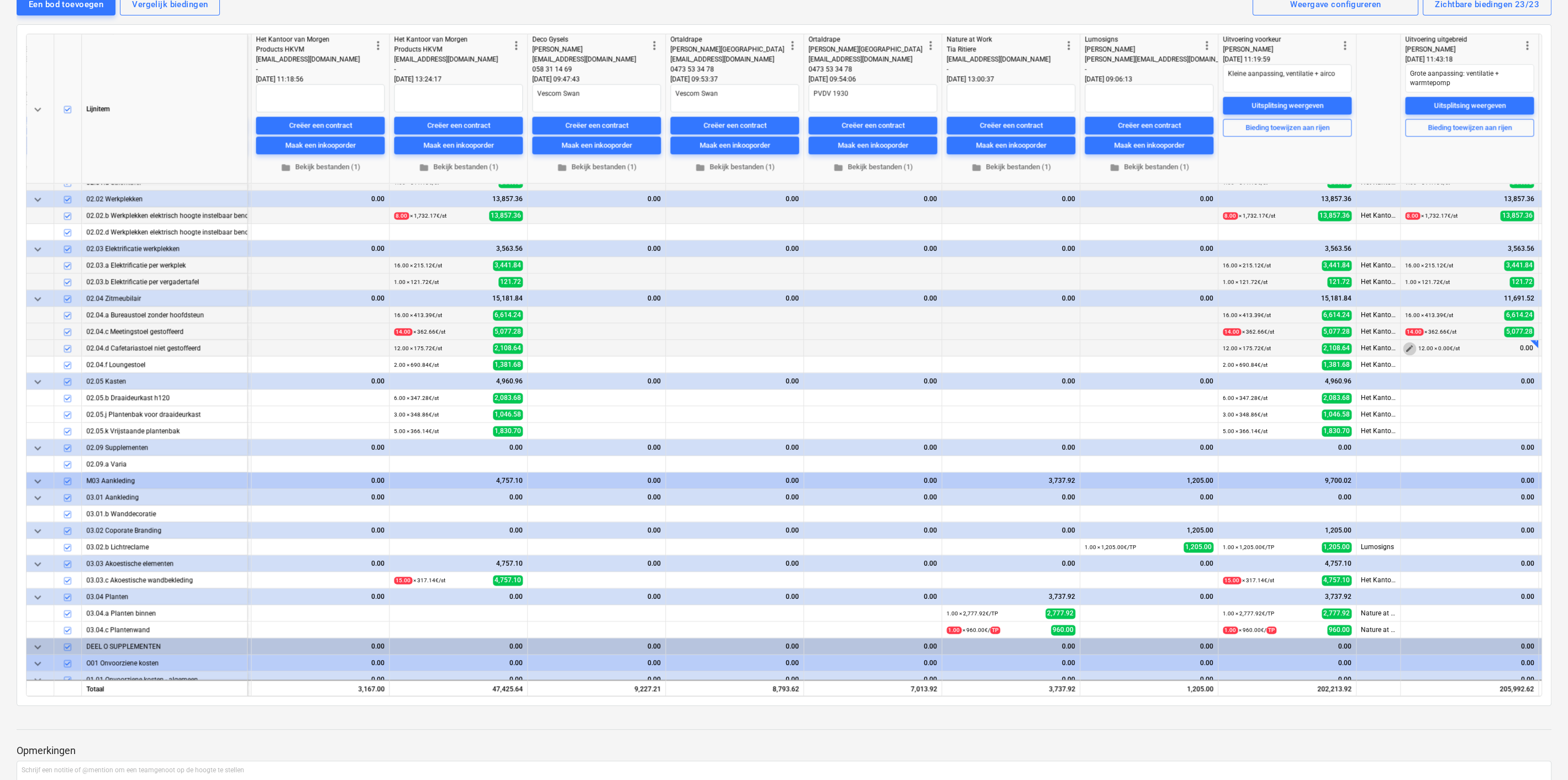
click at [1408, 344] on span "edit" at bounding box center [1409, 348] width 8 height 8
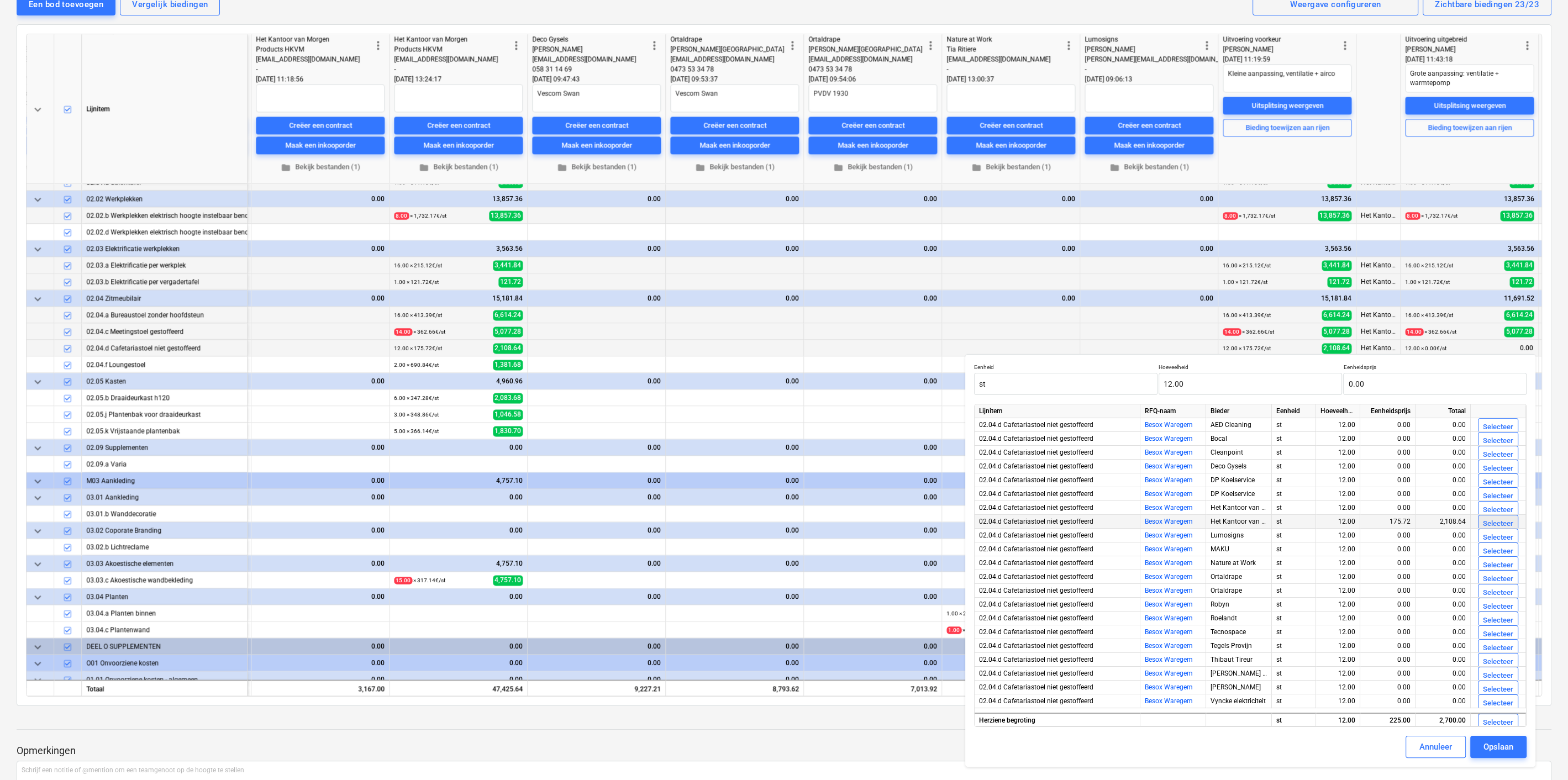
click at [1506, 526] on div "Selecteer" at bounding box center [1498, 524] width 31 height 13
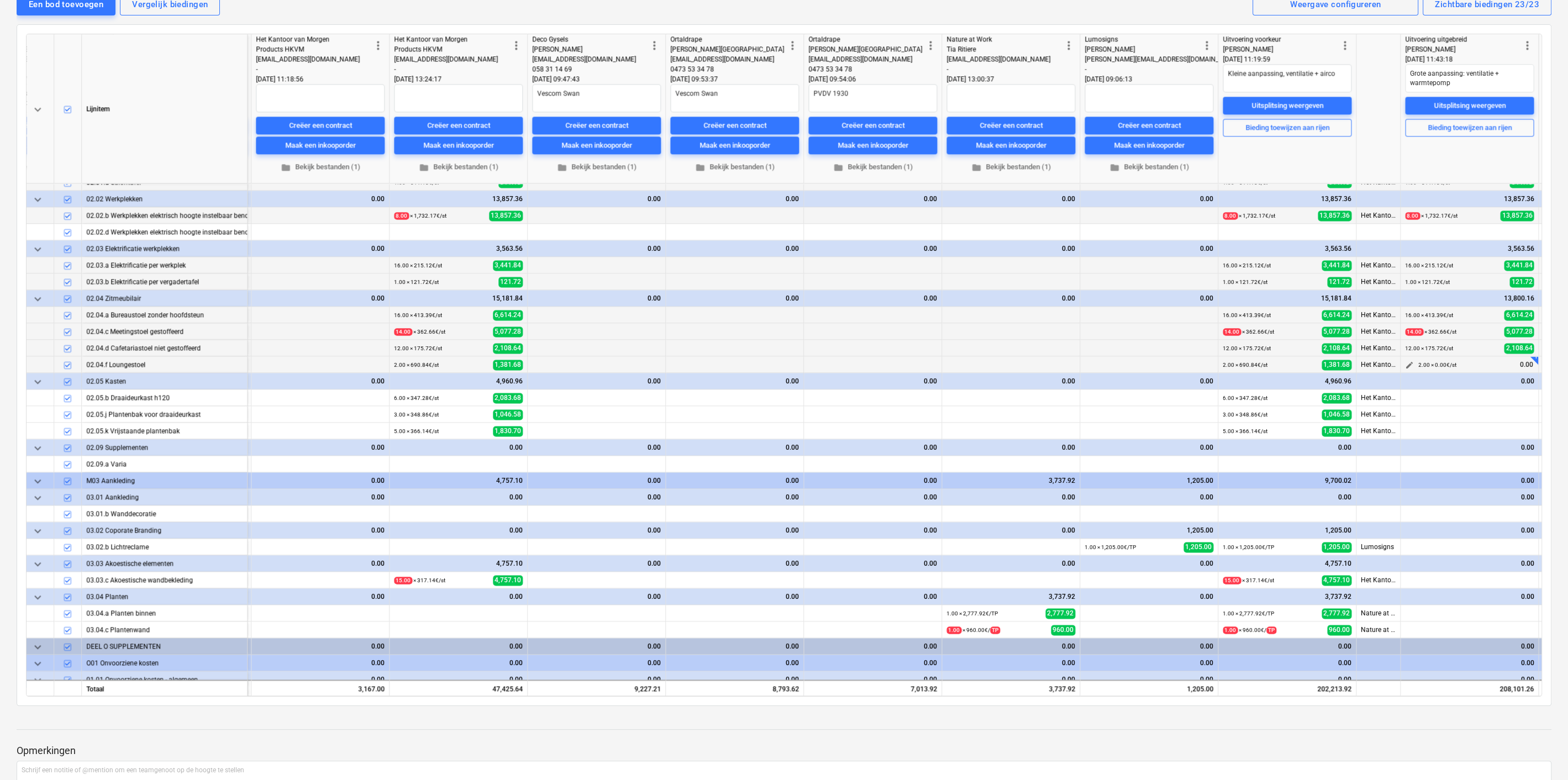
click at [1407, 362] on span "edit" at bounding box center [1409, 364] width 8 height 8
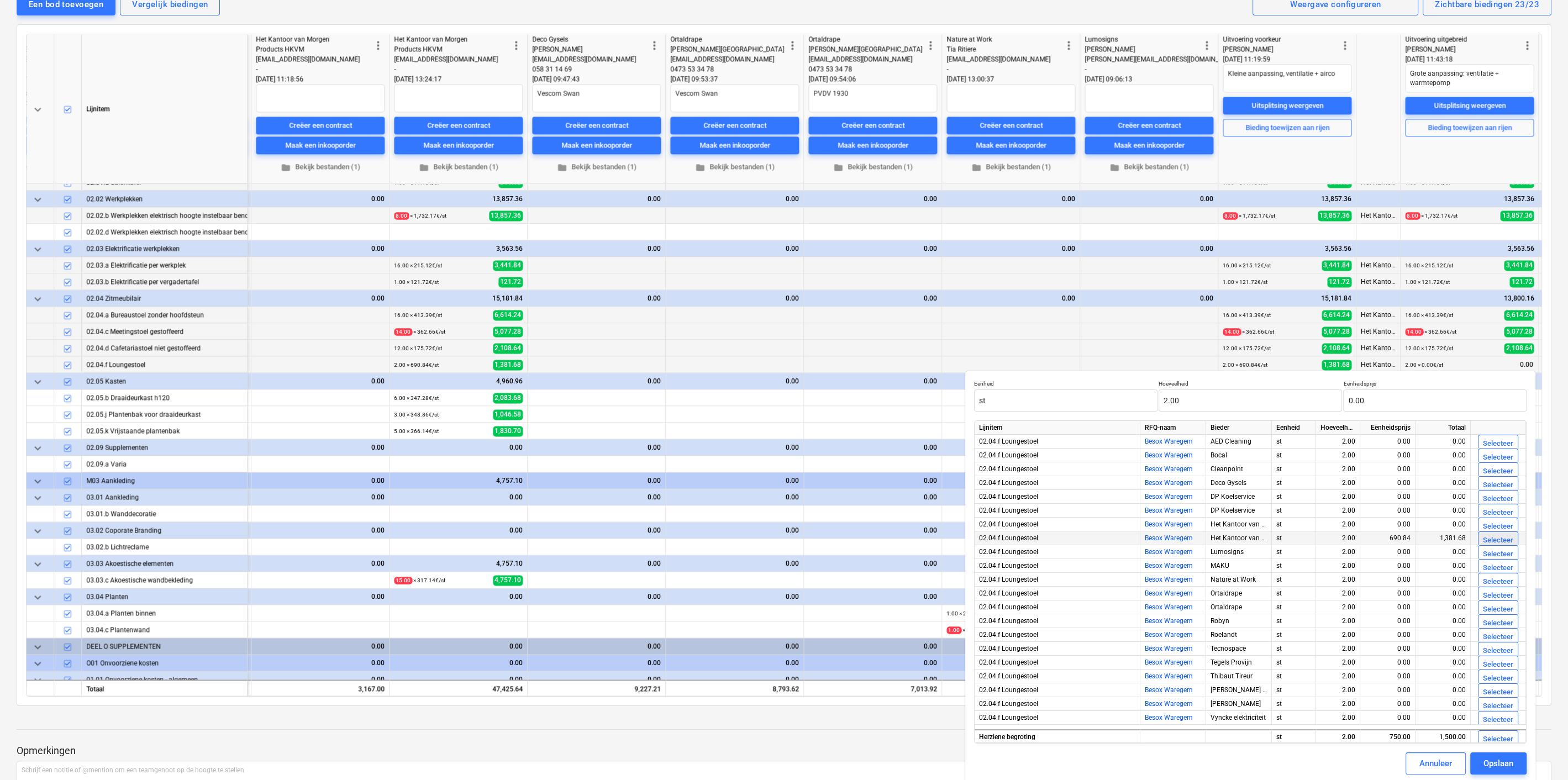
click at [1485, 534] on div "Selecteer" at bounding box center [1498, 541] width 31 height 13
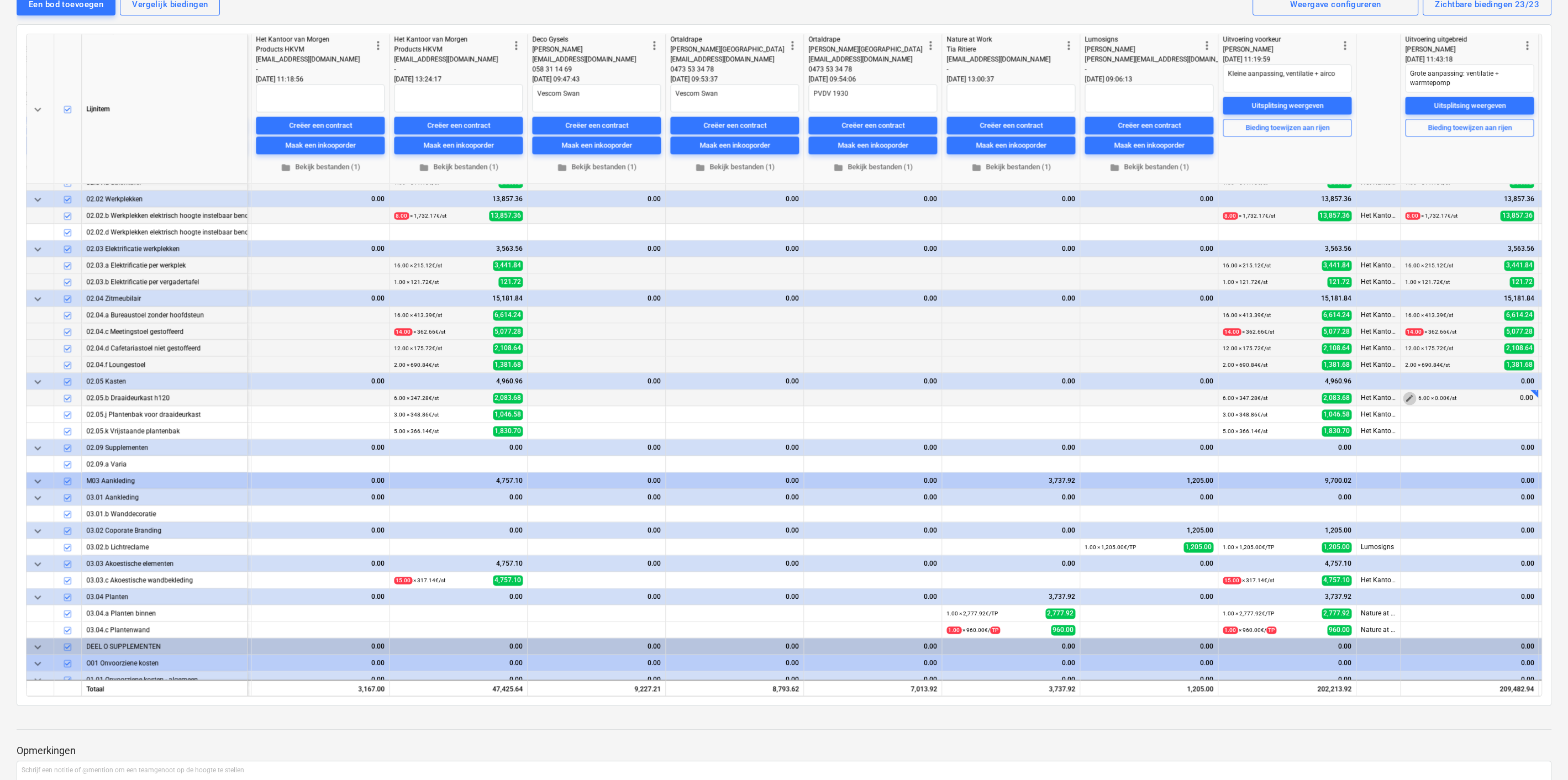
click at [1406, 394] on span "edit" at bounding box center [1409, 398] width 8 height 8
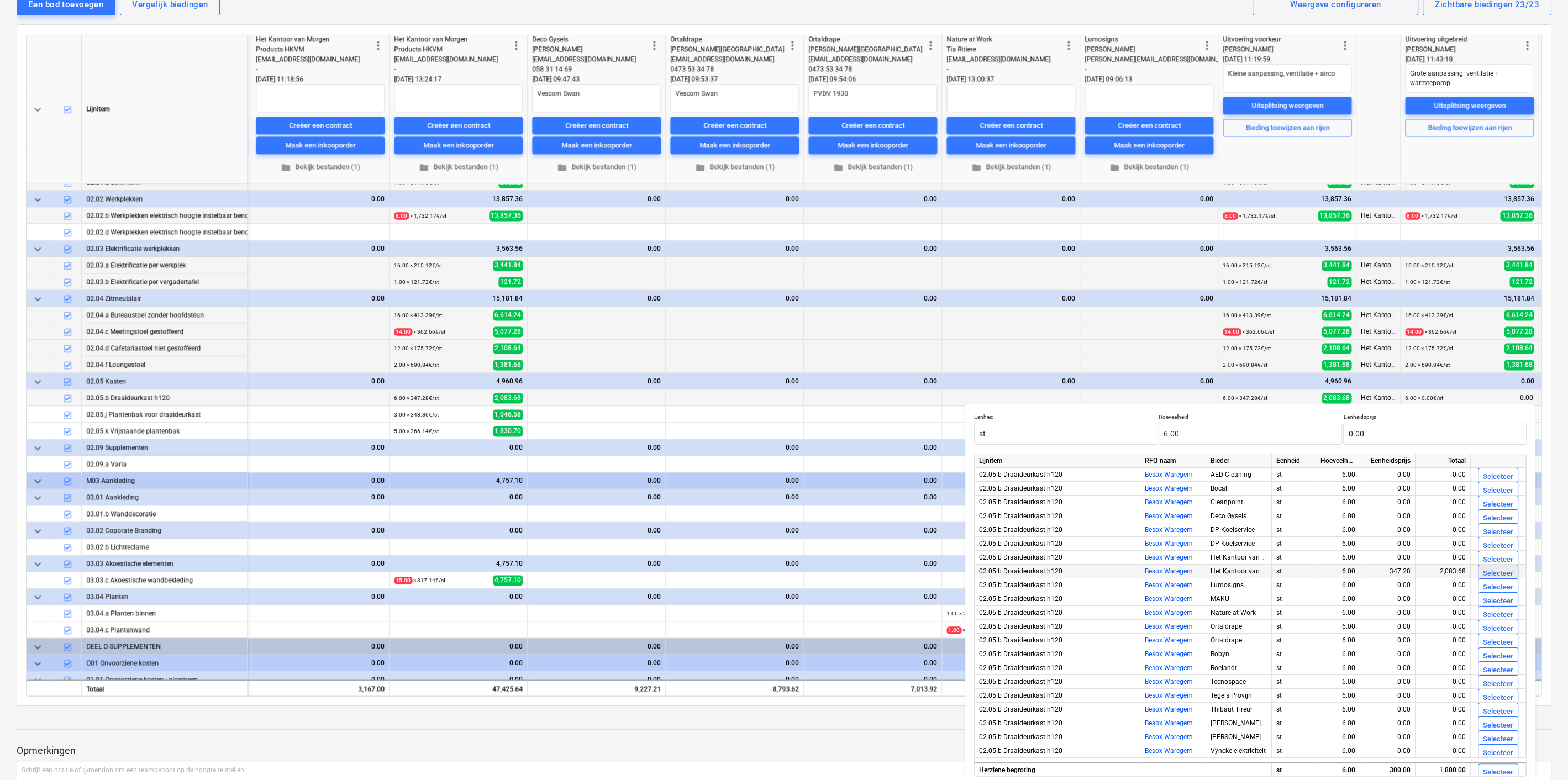
click at [1490, 568] on div "Selecteer" at bounding box center [1498, 574] width 31 height 13
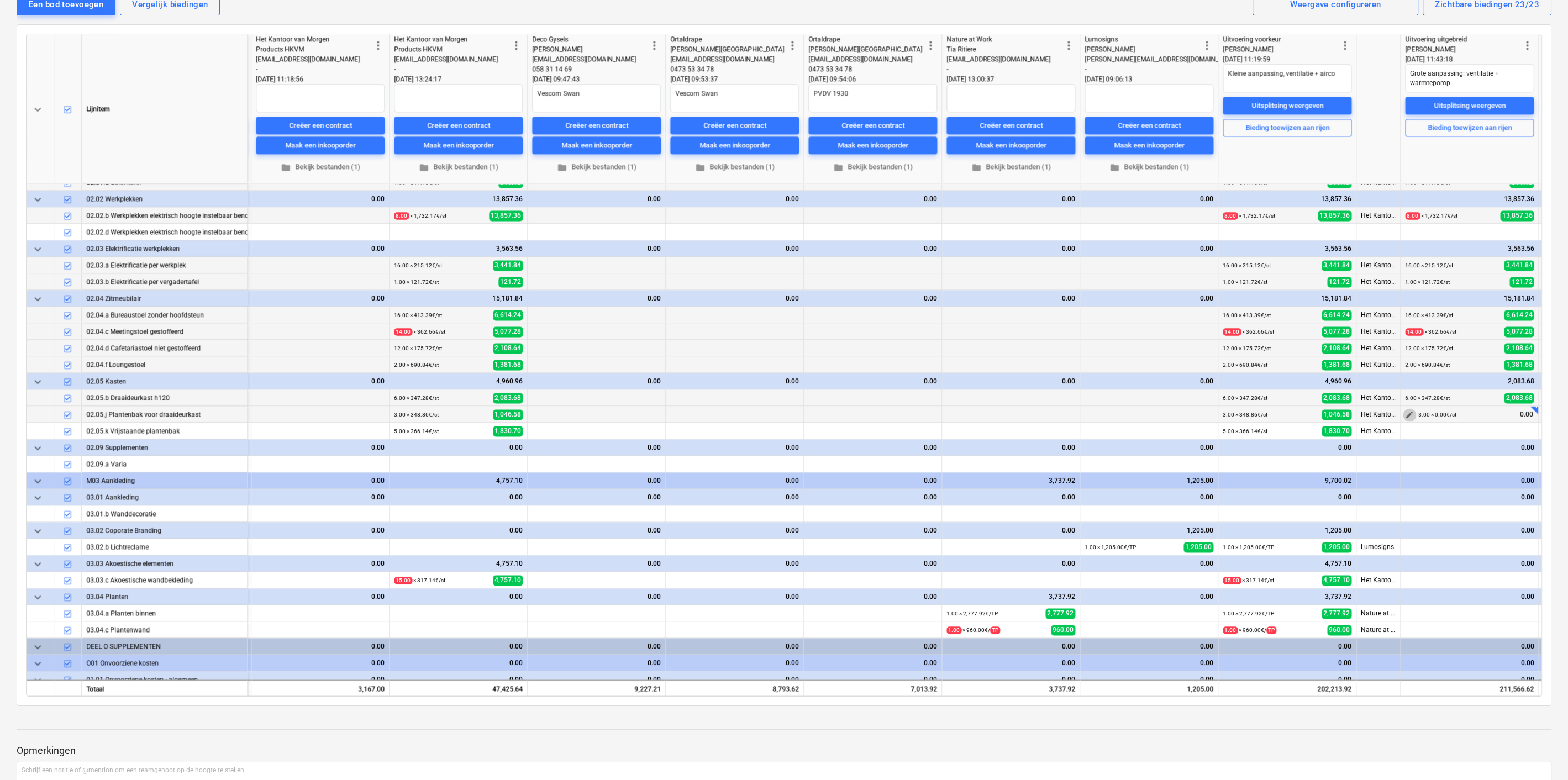
click at [1408, 410] on span "edit" at bounding box center [1409, 414] width 8 height 8
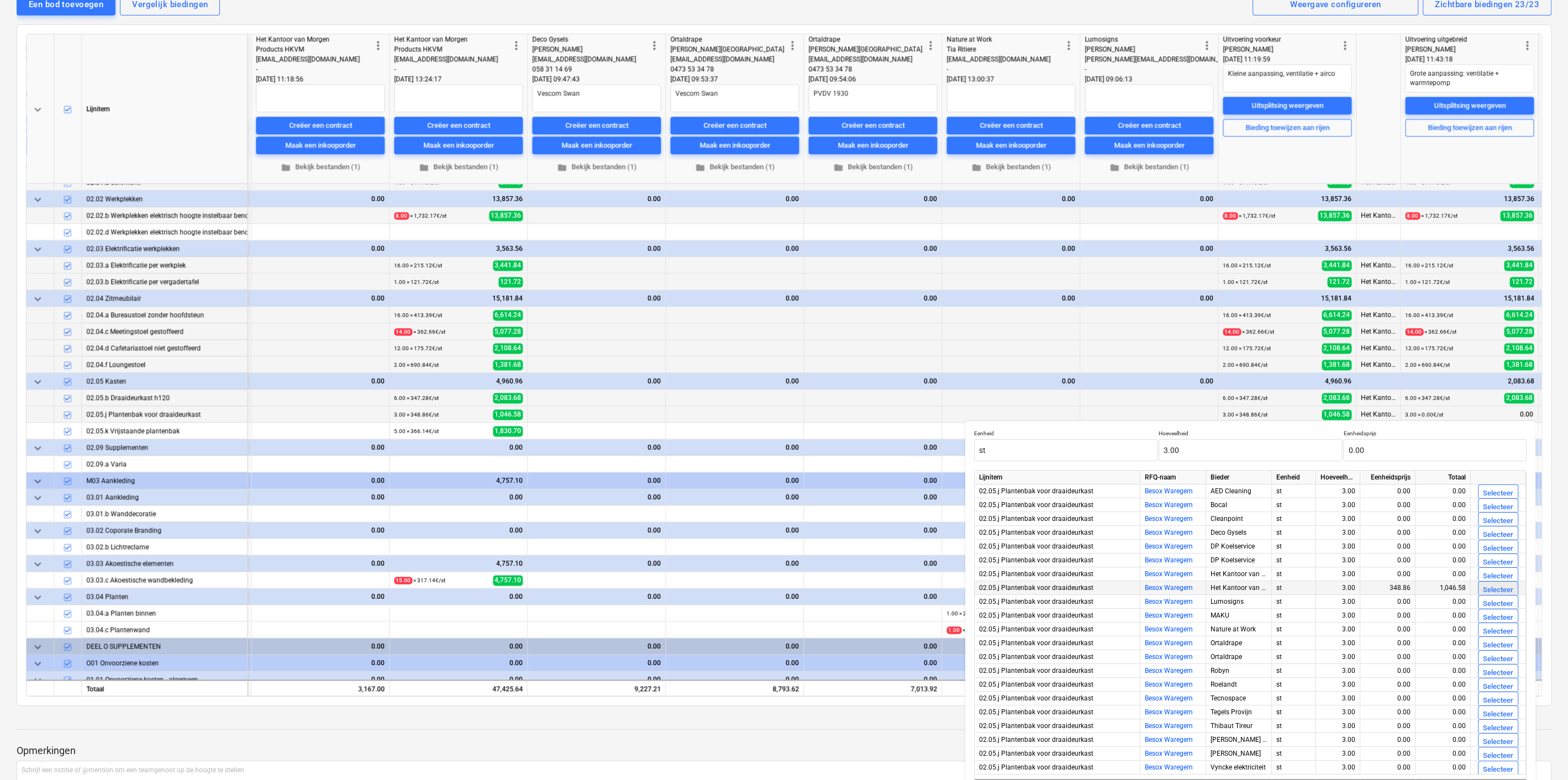
click at [1483, 589] on div "Selecteer" at bounding box center [1498, 590] width 31 height 13
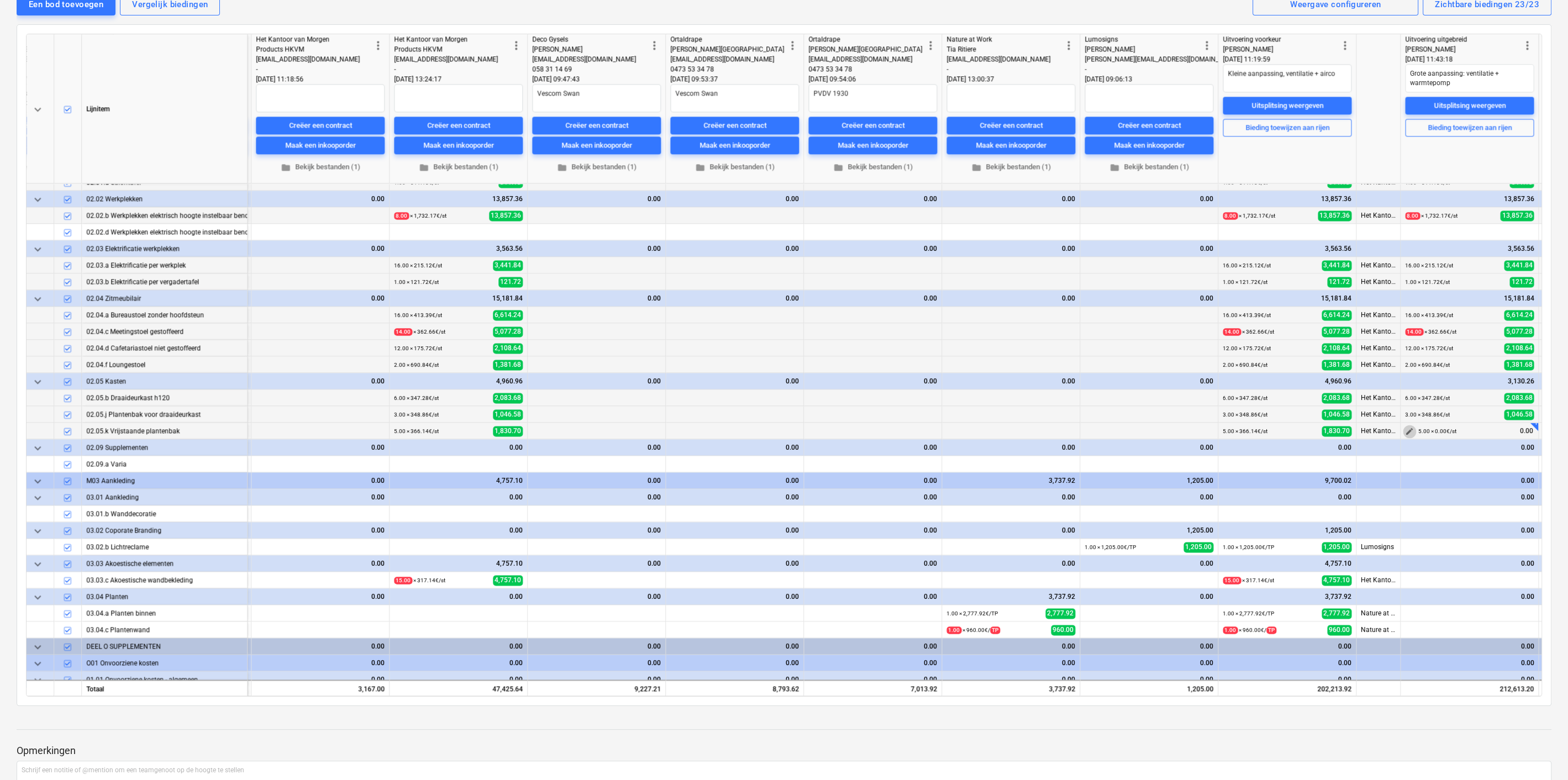
click at [1409, 427] on span "edit" at bounding box center [1409, 431] width 8 height 8
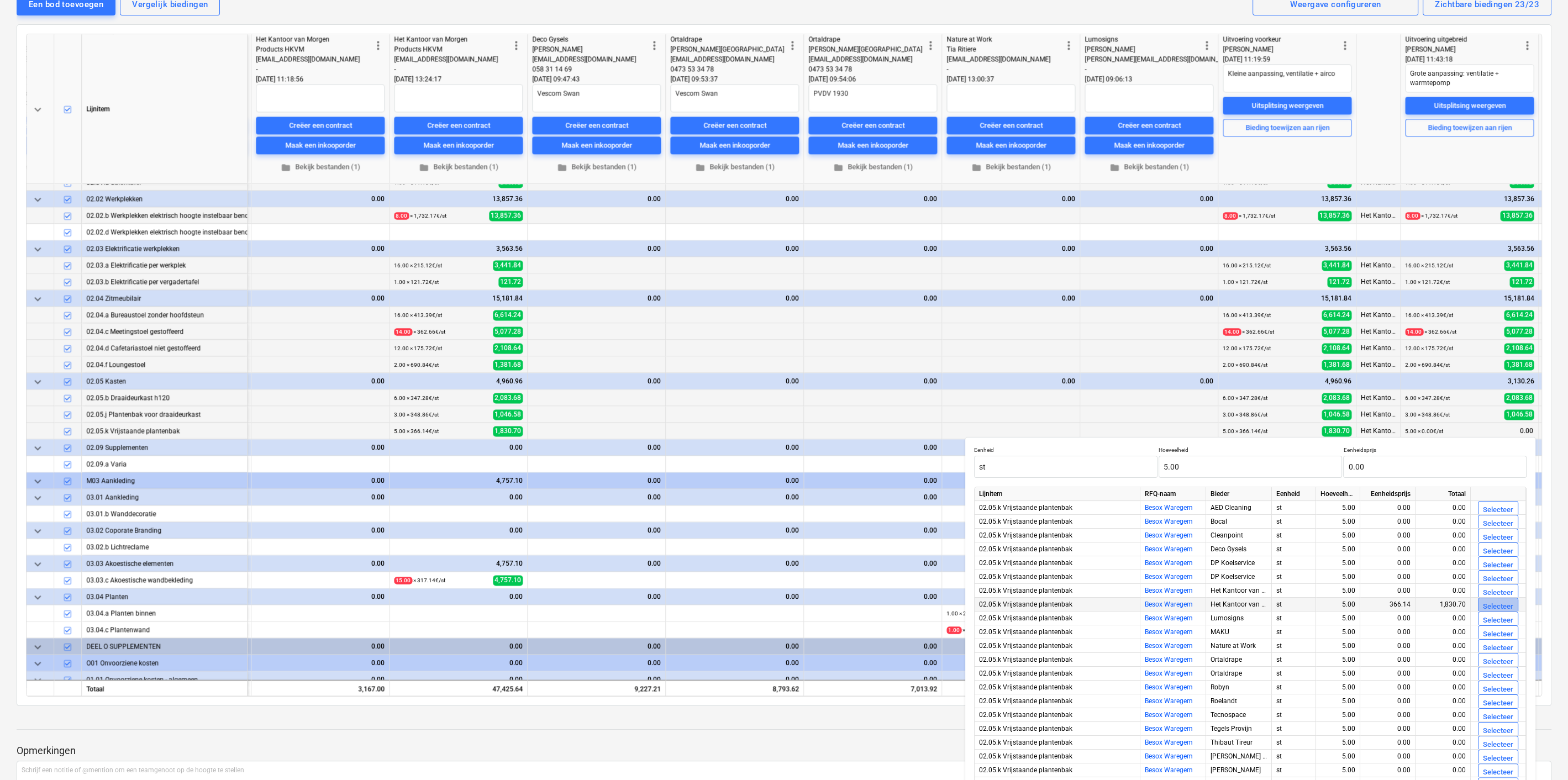
click at [1497, 603] on div "Selecteer" at bounding box center [1498, 607] width 31 height 13
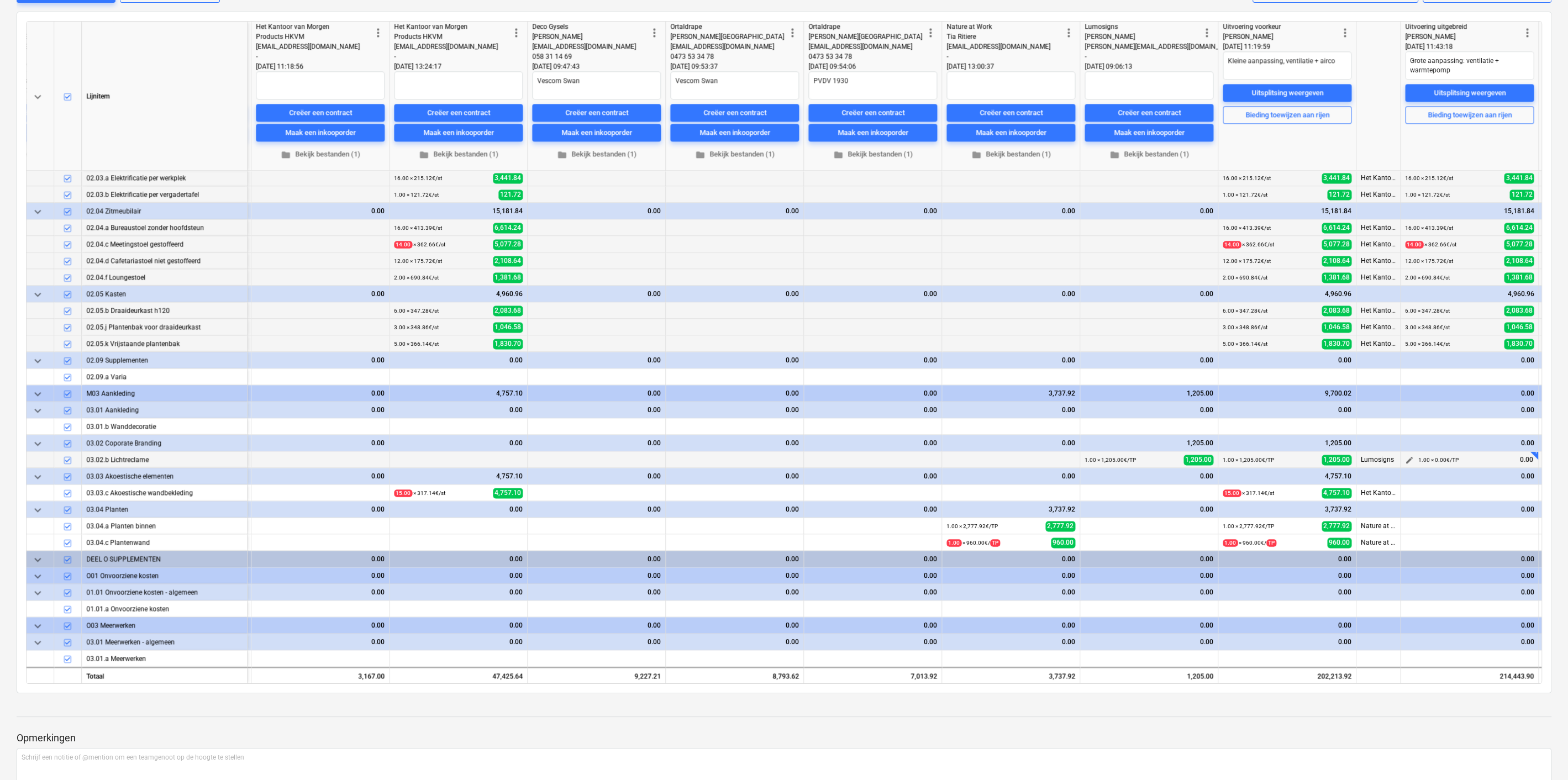
scroll to position [144, 0]
click at [1410, 455] on span "edit" at bounding box center [1409, 458] width 8 height 8
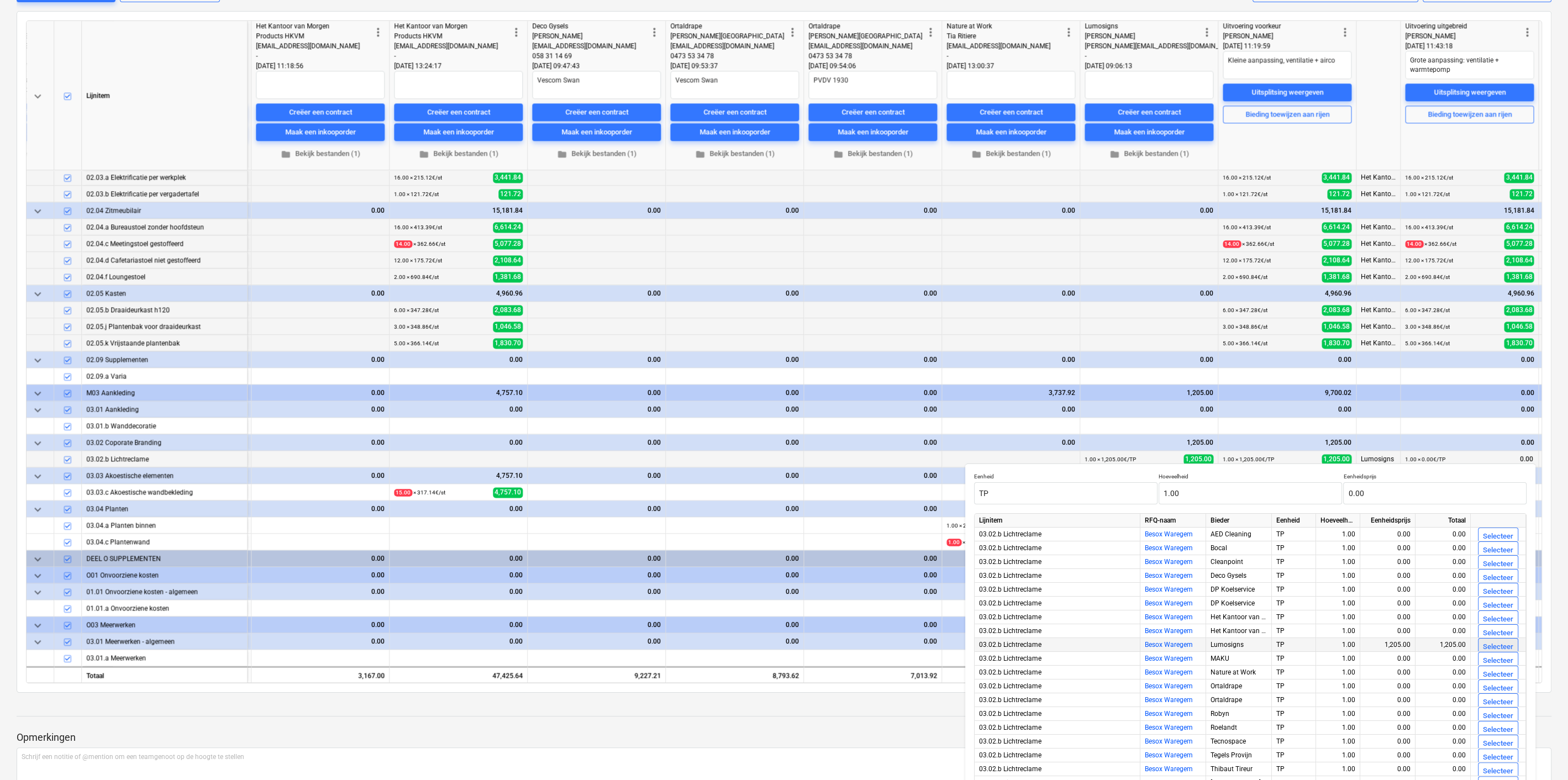
click at [1483, 643] on div "Selecteer" at bounding box center [1498, 648] width 31 height 13
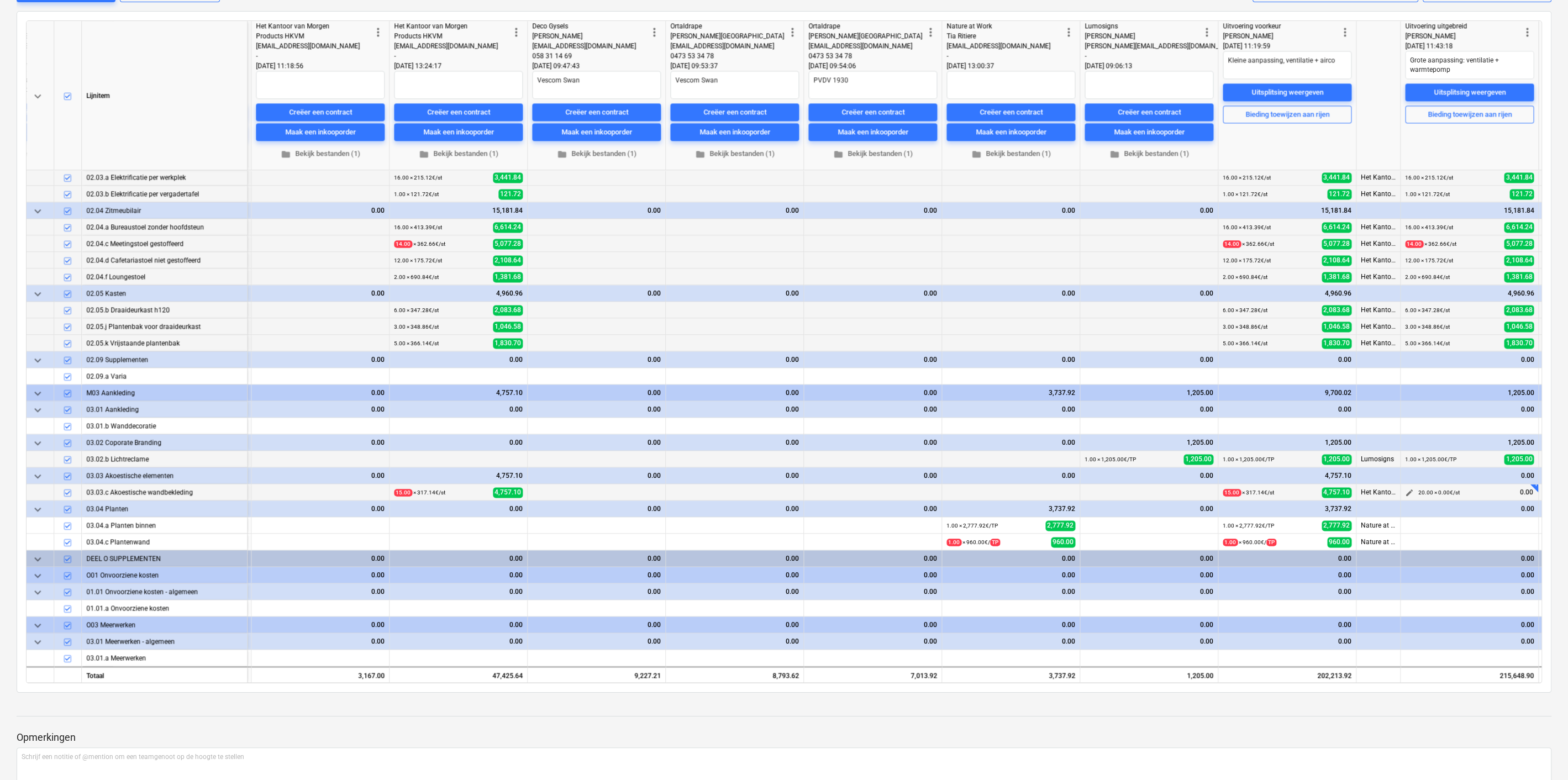
click at [1409, 488] on span "edit" at bounding box center [1409, 492] width 8 height 8
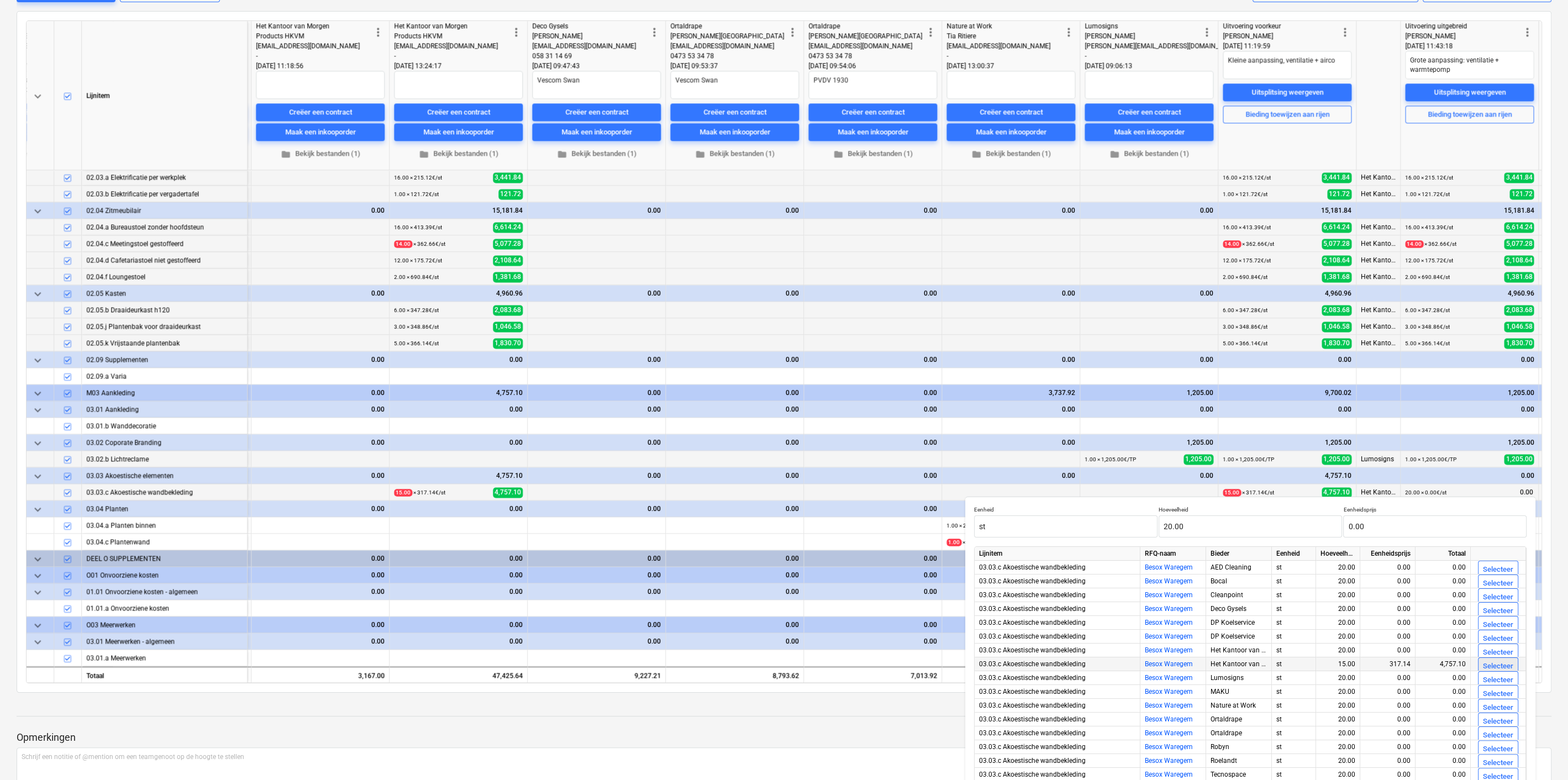
click at [1498, 663] on div "Selecteer" at bounding box center [1498, 666] width 31 height 13
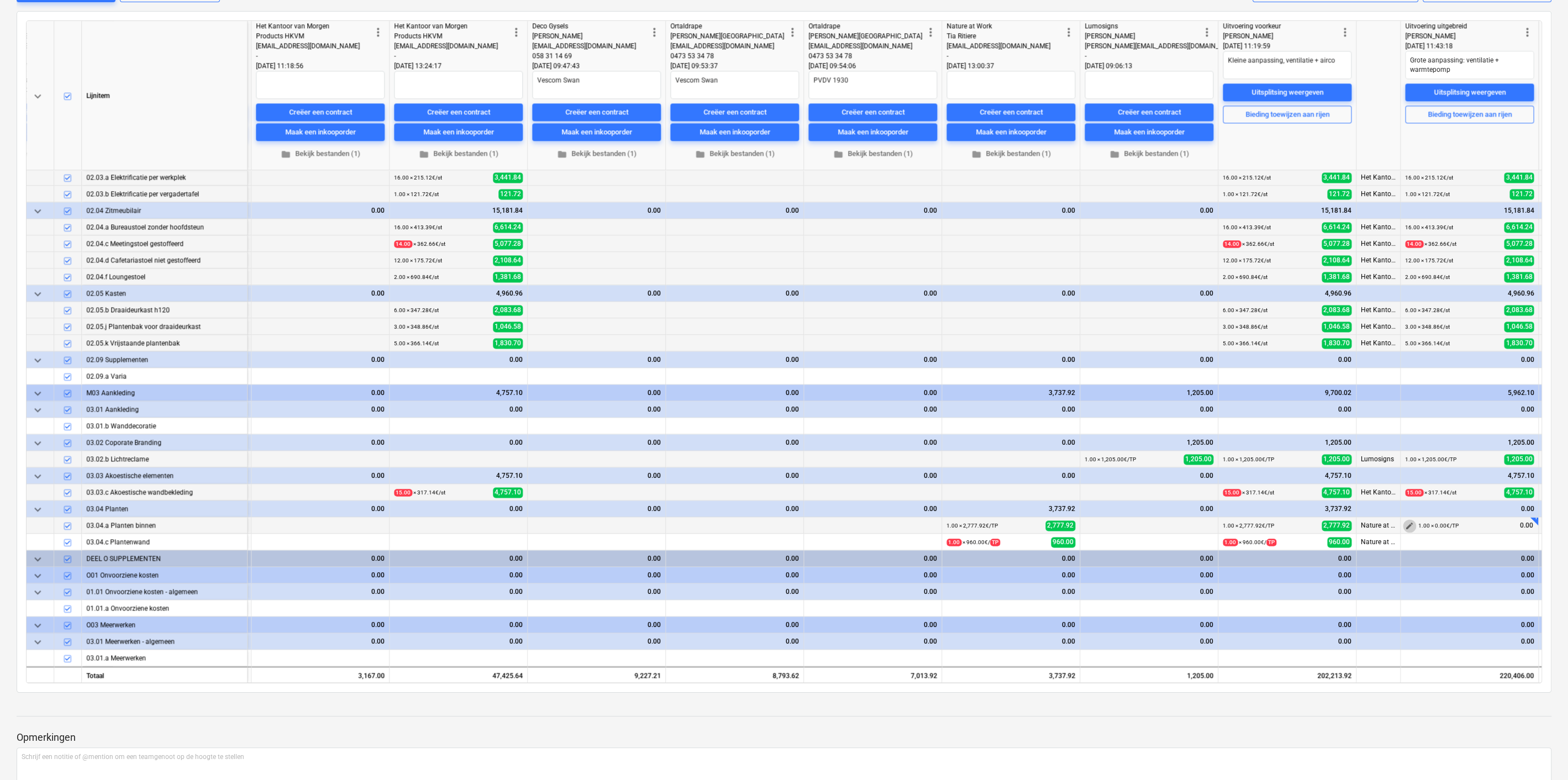
click at [1406, 523] on span "edit" at bounding box center [1409, 525] width 8 height 8
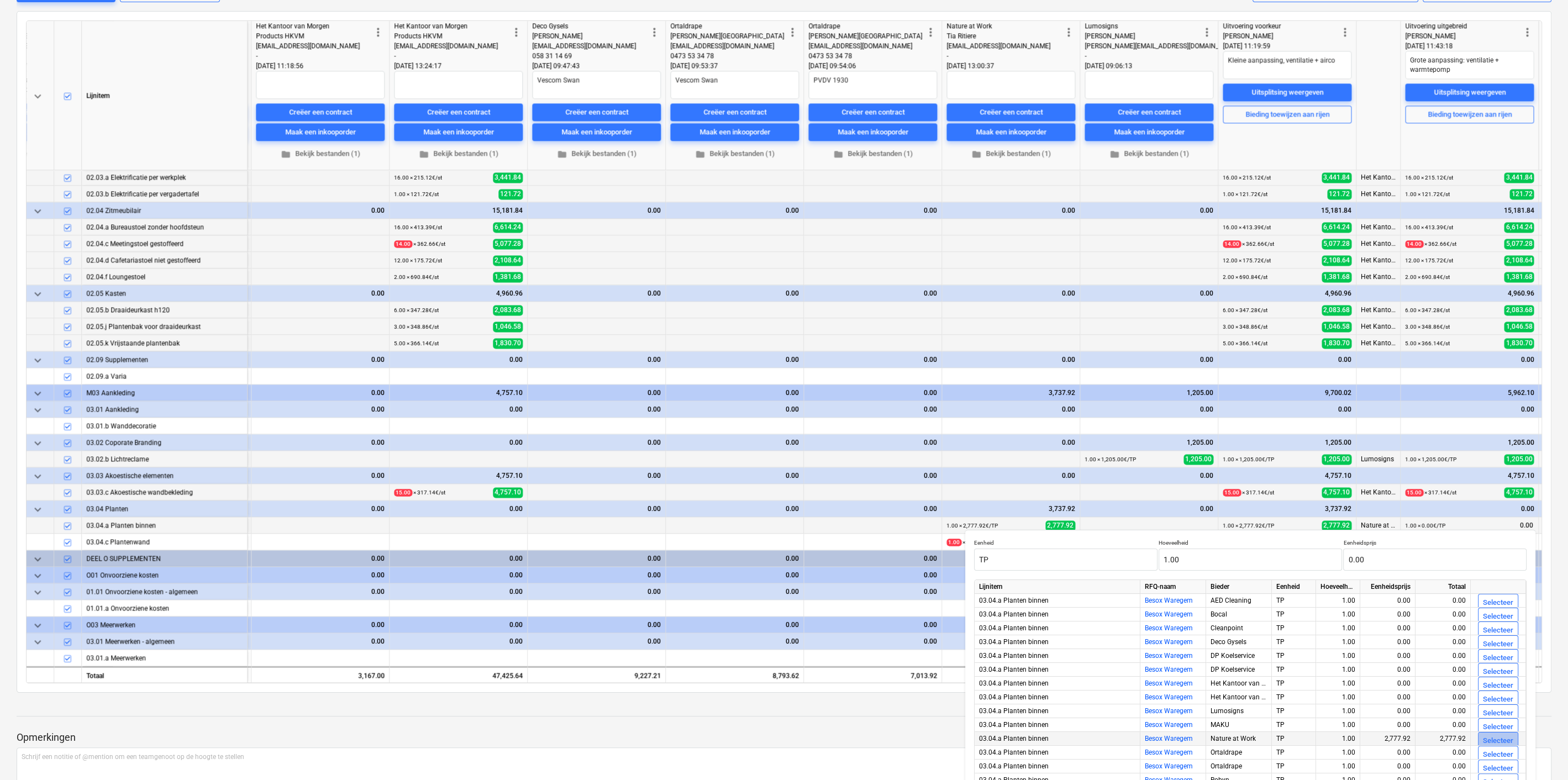
click at [1487, 736] on div "Selecteer" at bounding box center [1498, 741] width 31 height 13
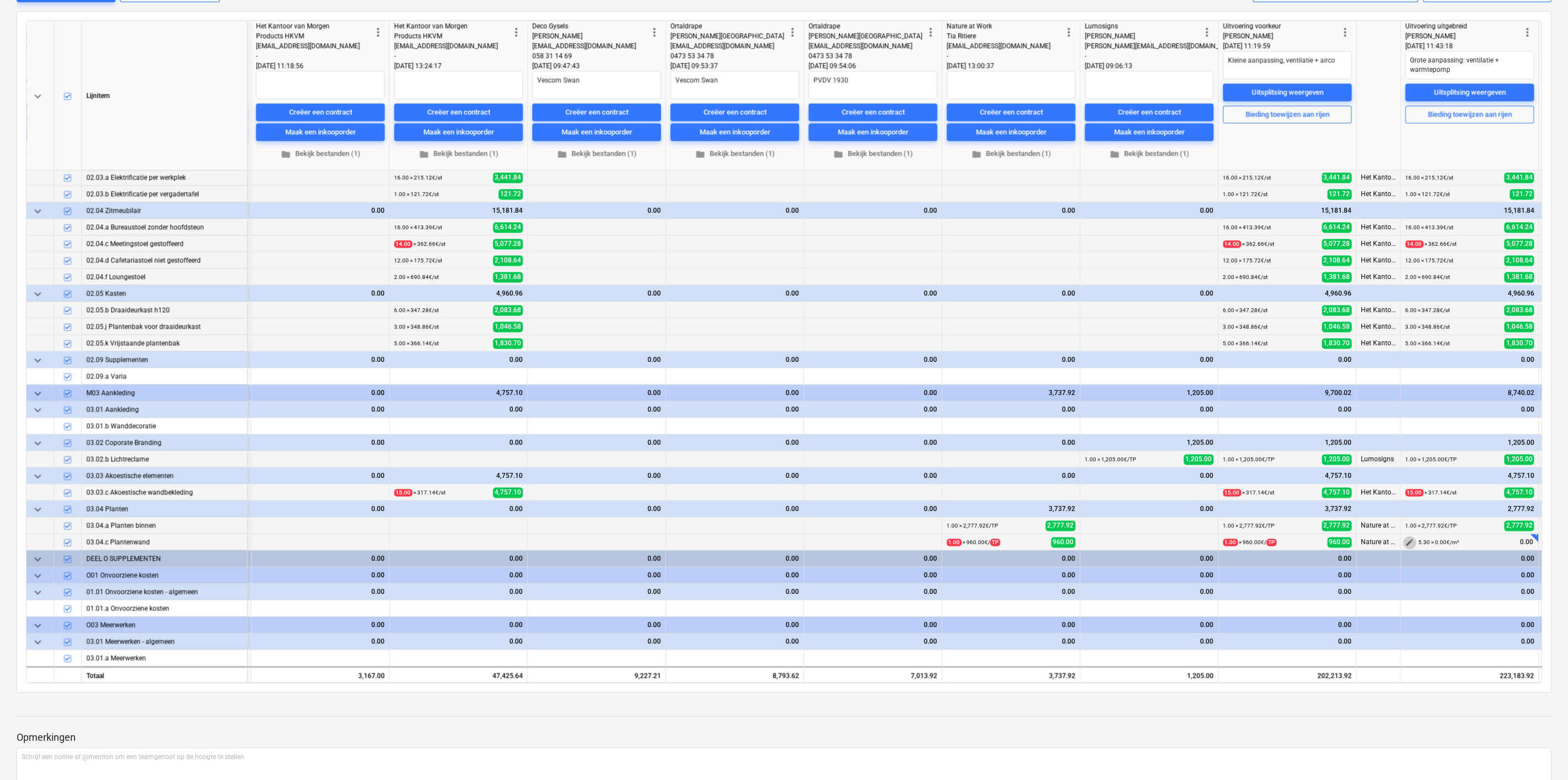
click at [1408, 538] on span "edit" at bounding box center [1409, 541] width 8 height 8
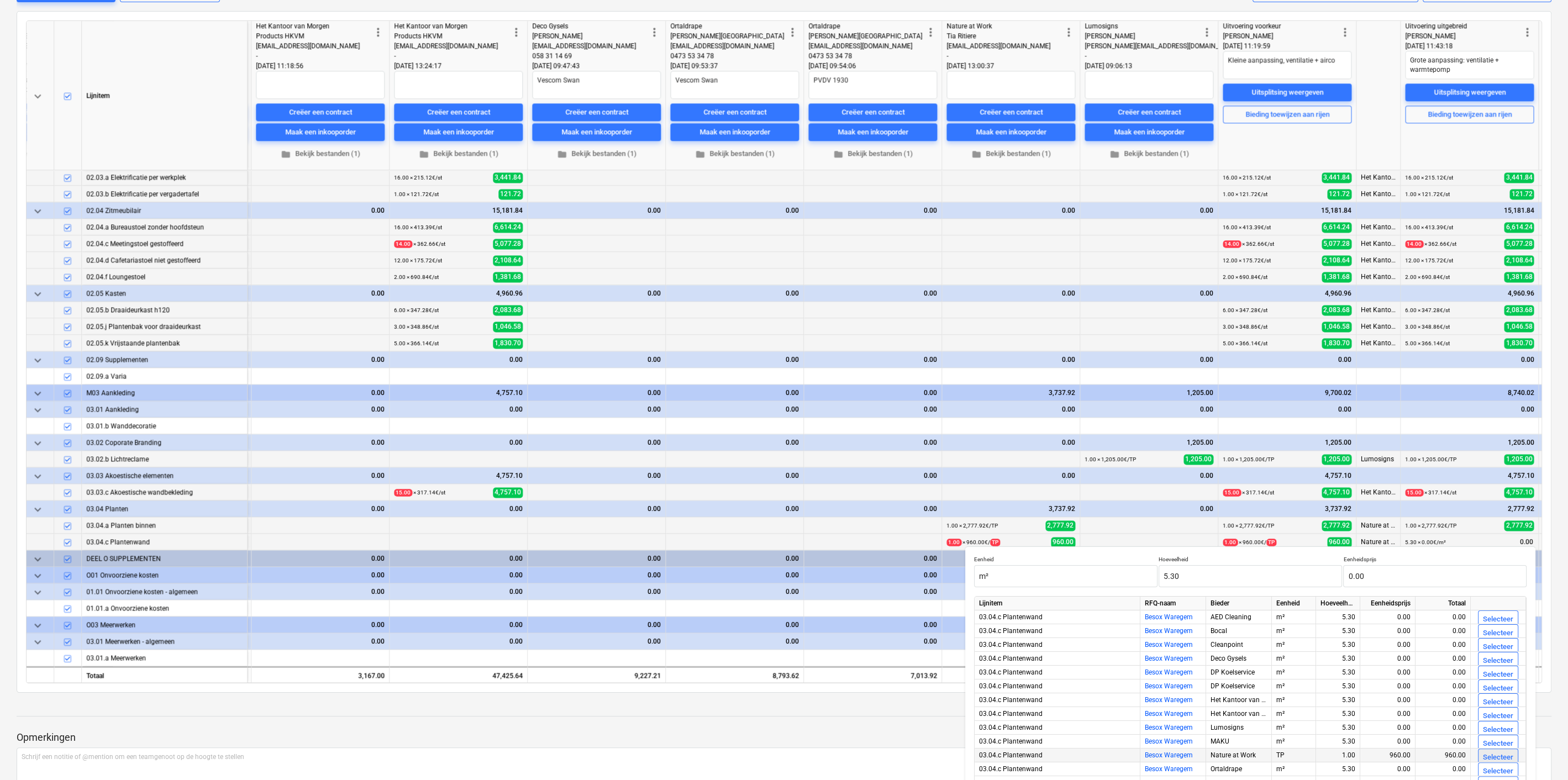
click at [1483, 754] on div "Selecteer" at bounding box center [1498, 758] width 31 height 13
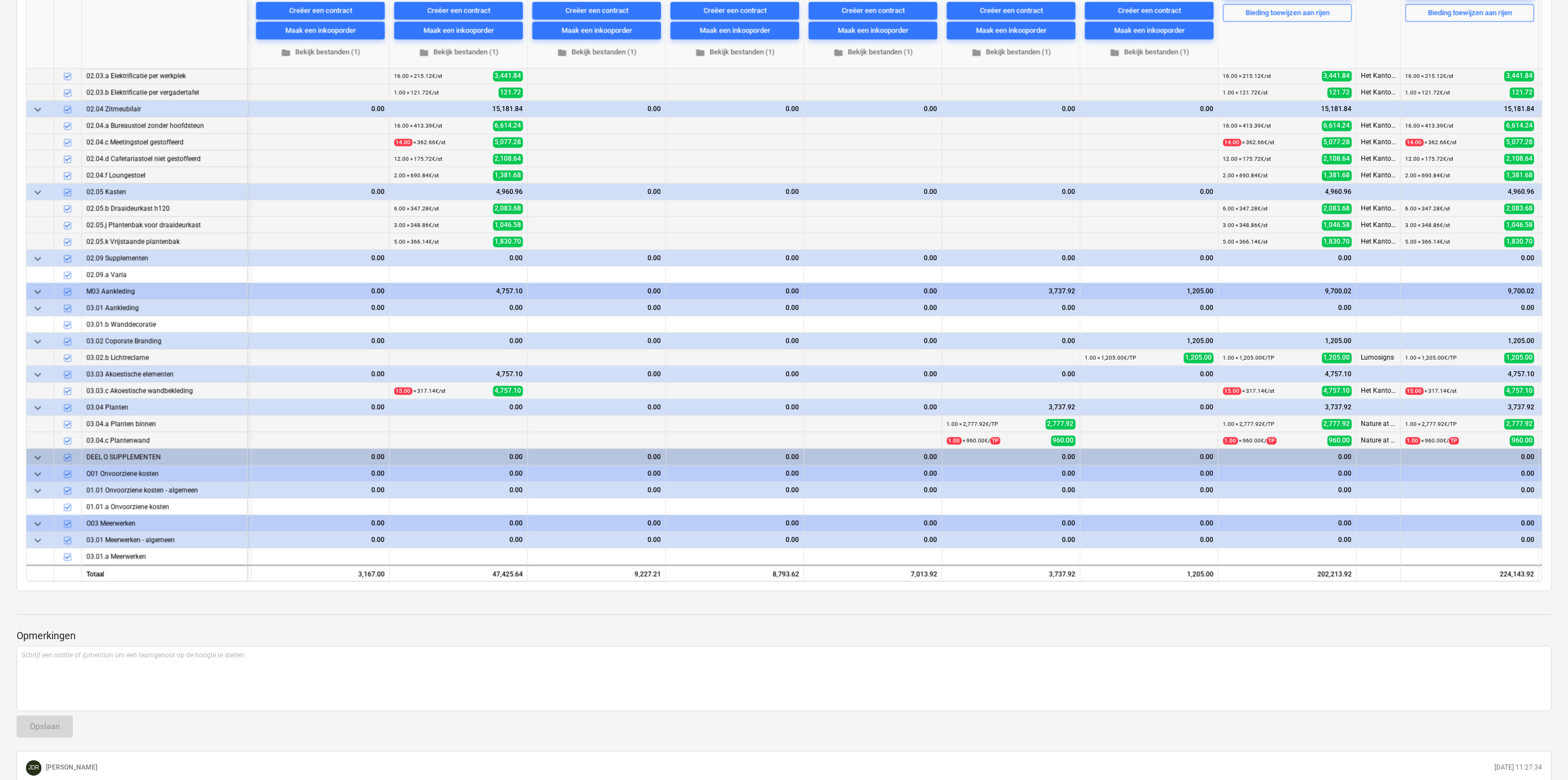
scroll to position [245, 0]
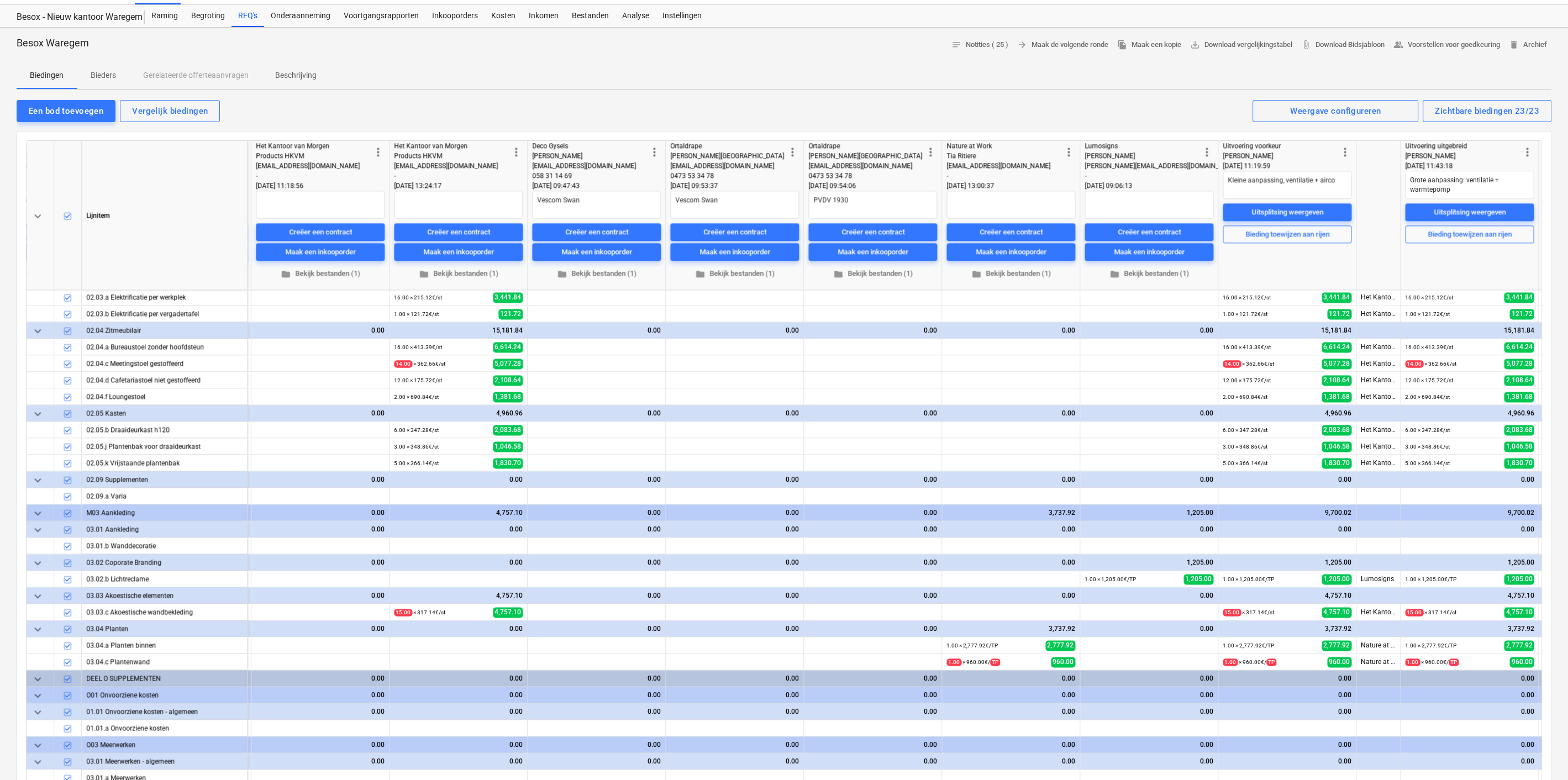
scroll to position [22, 0]
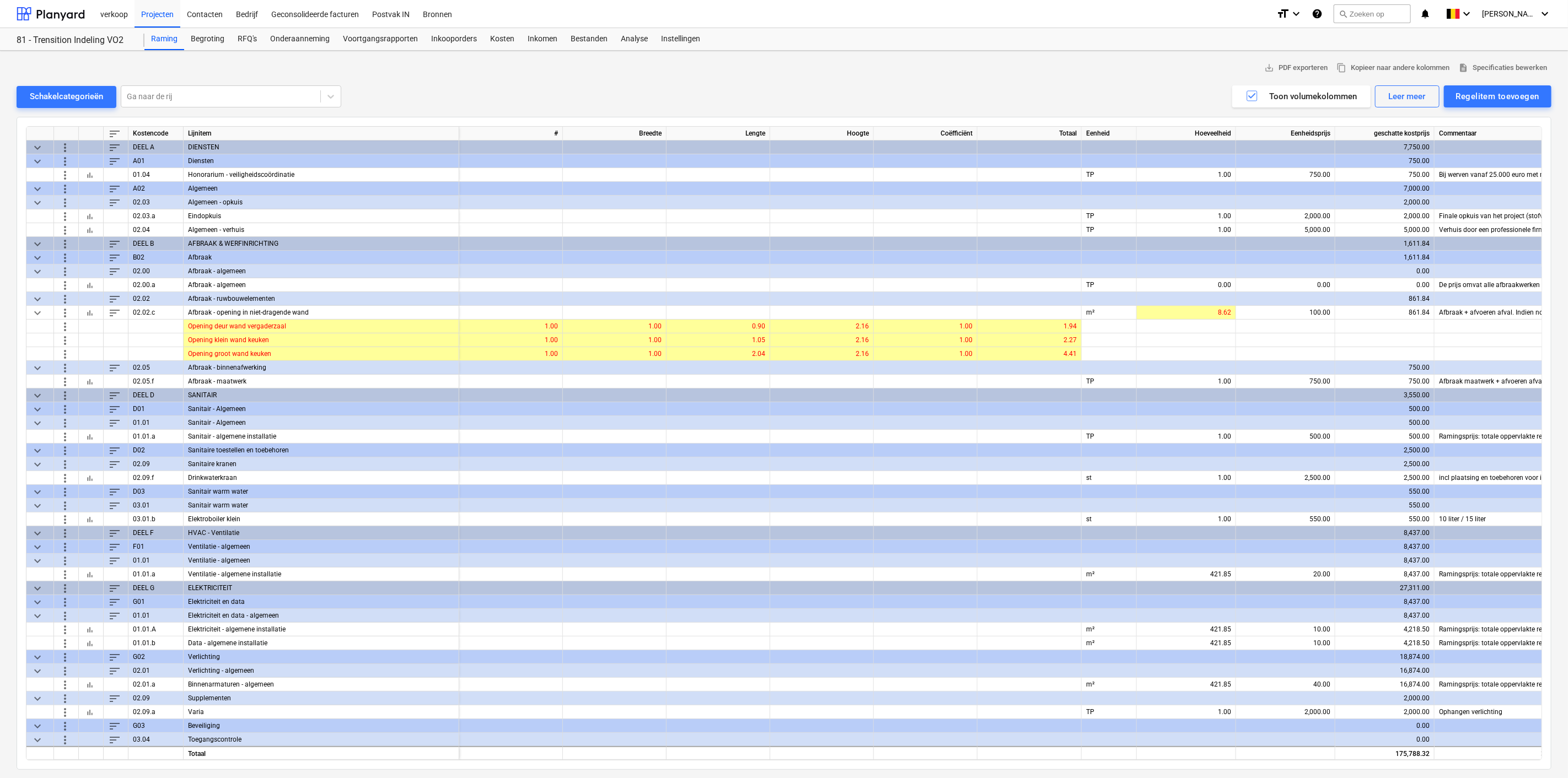
scroll to position [0, 61]
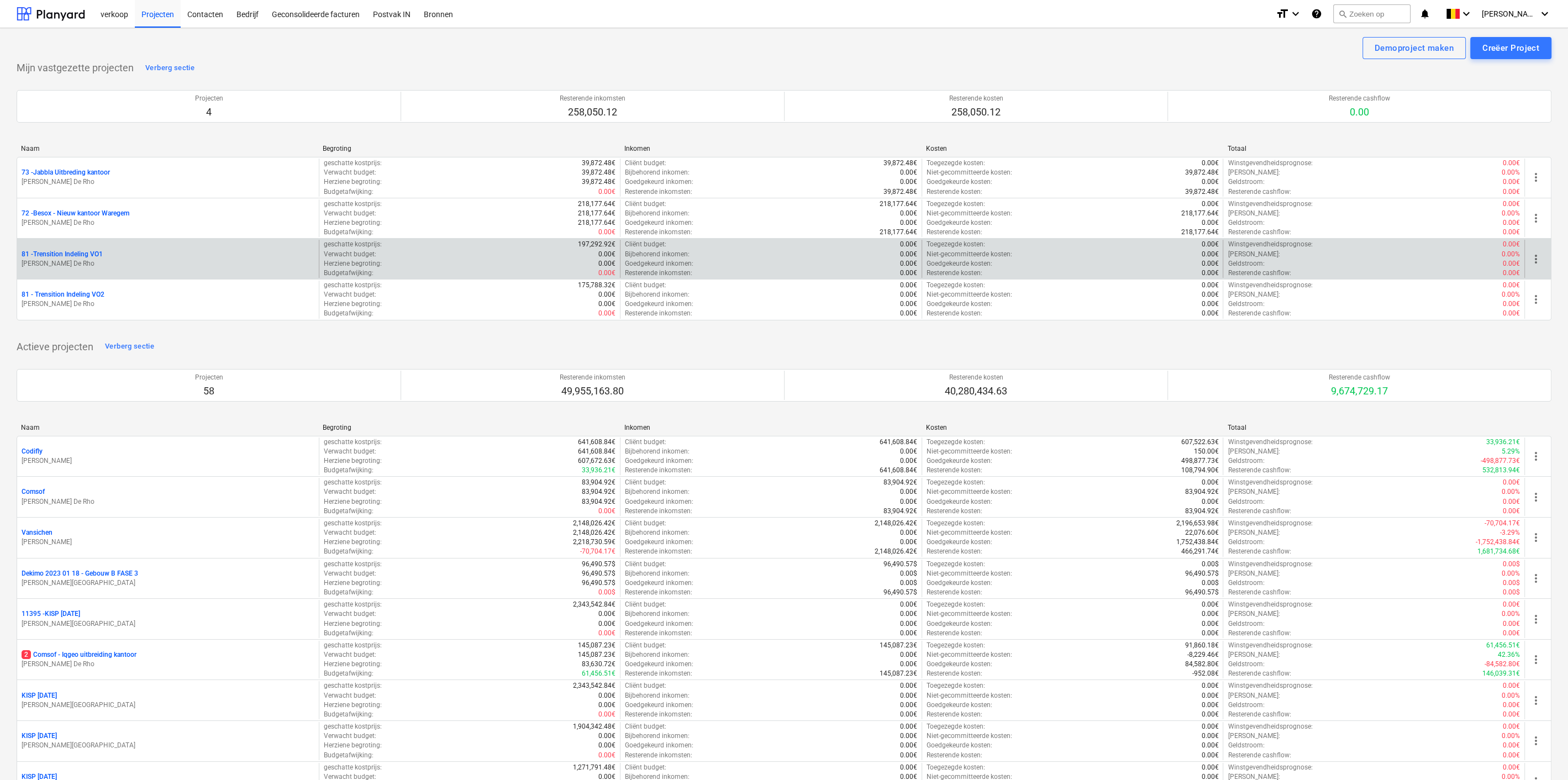
click at [170, 267] on p "[PERSON_NAME] De Rho" at bounding box center [168, 264] width 293 height 9
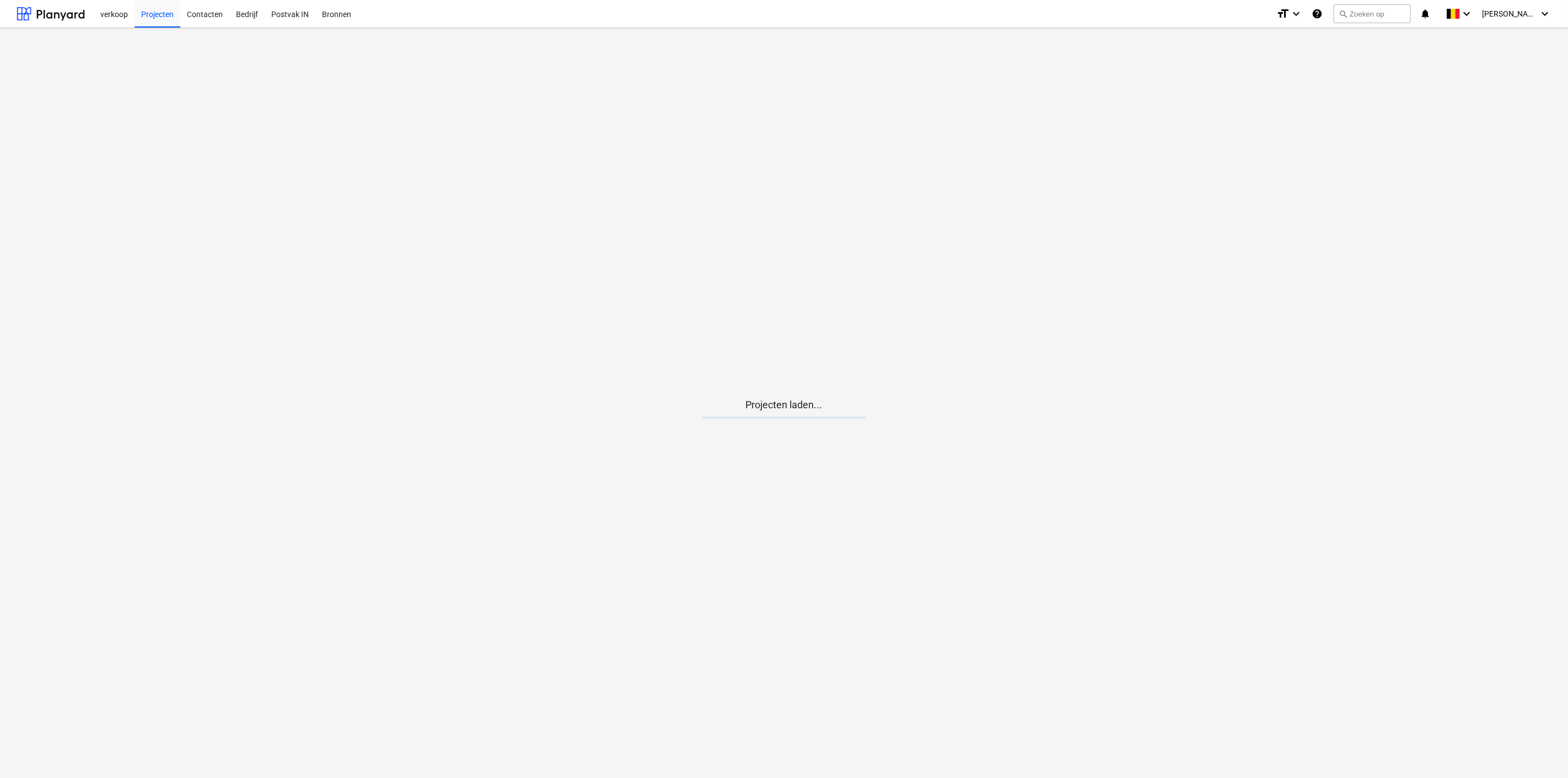
click at [52, 251] on main "Projecten laden..." at bounding box center [784, 402] width 1568 height 750
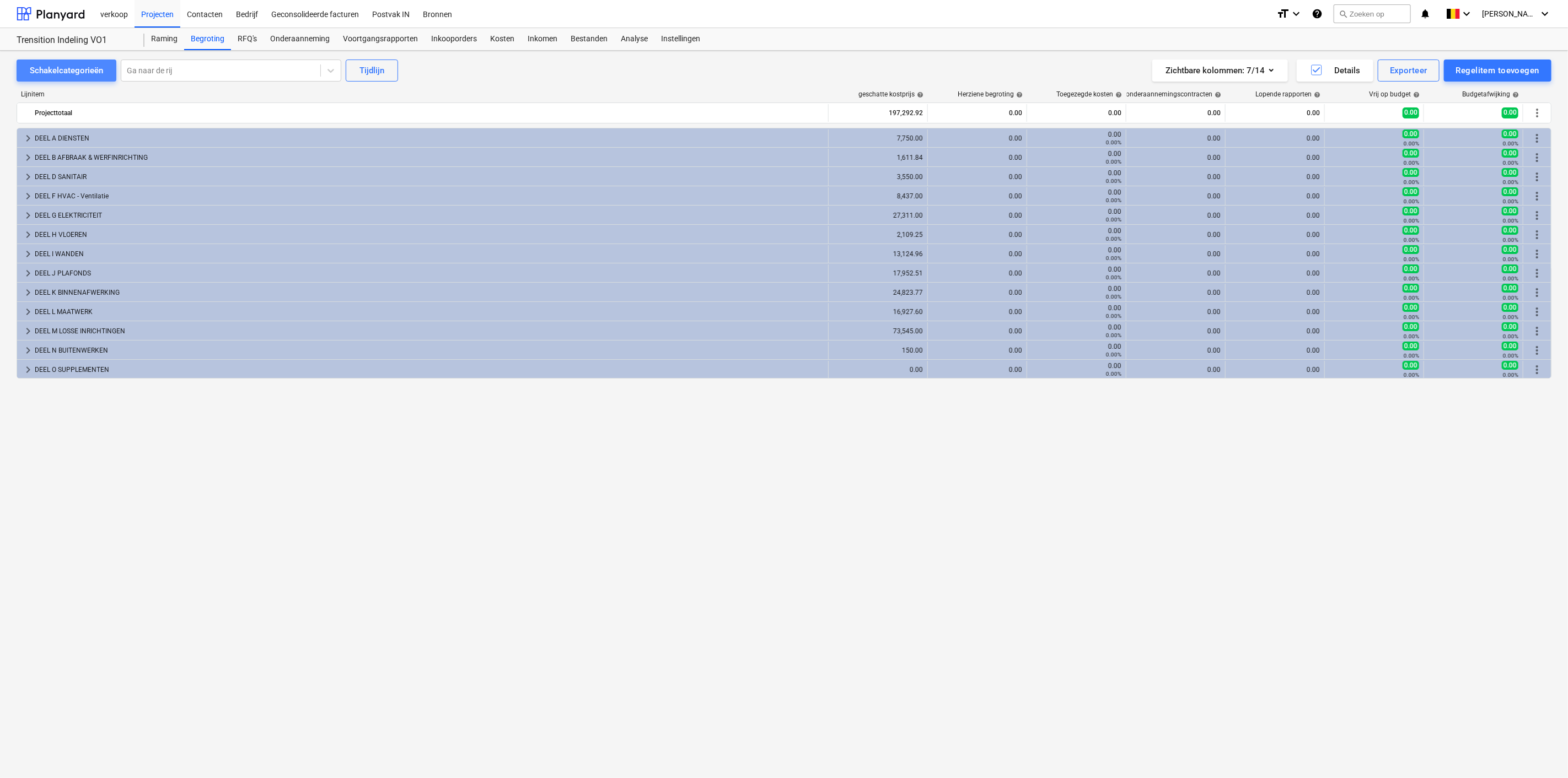
click at [49, 79] on button "Schakelcategorieën" at bounding box center [66, 71] width 100 height 22
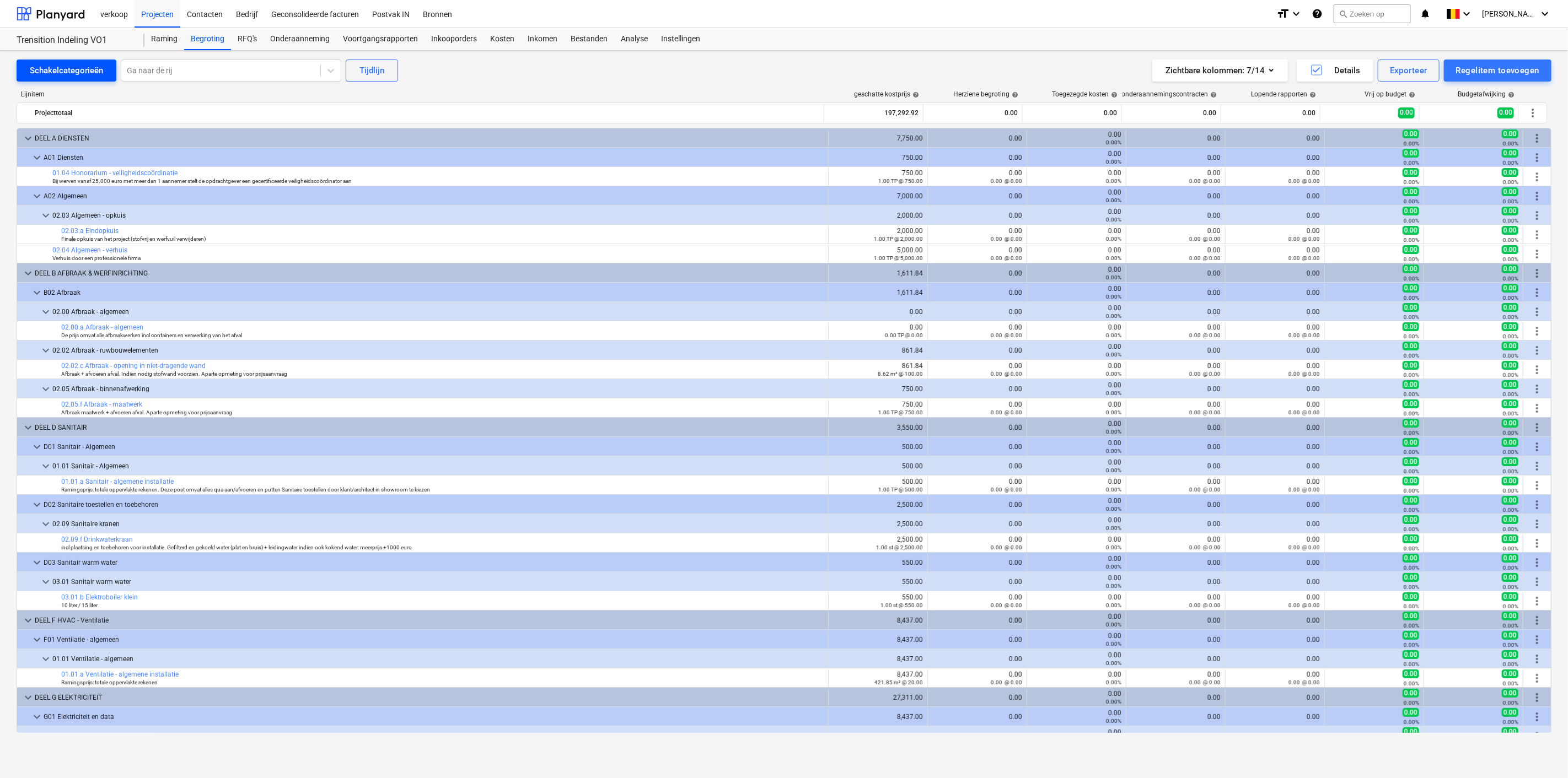
click at [68, 63] on div "Schakelcategorieën" at bounding box center [66, 70] width 73 height 14
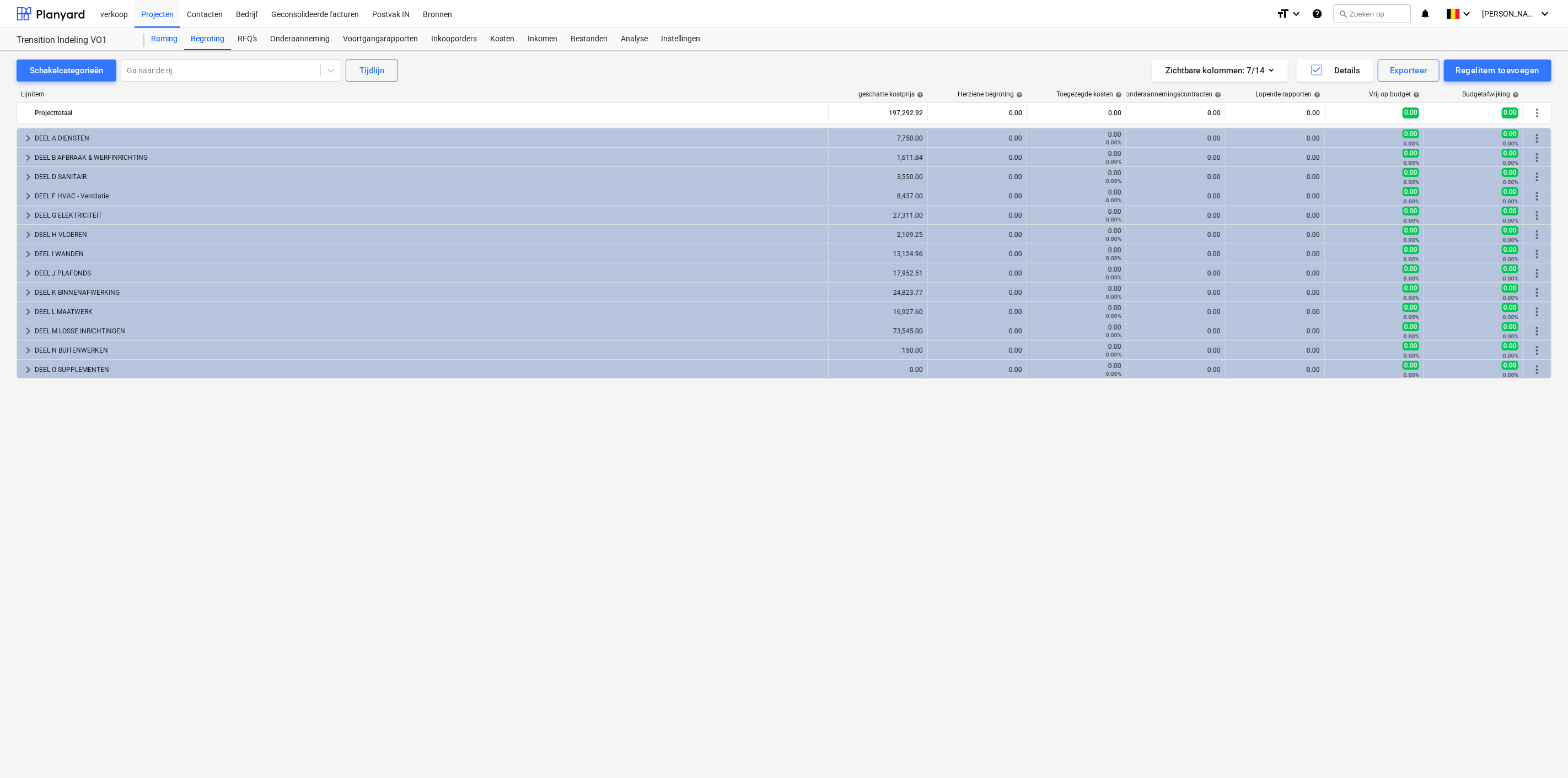
click at [166, 39] on div "Raming" at bounding box center [164, 39] width 40 height 22
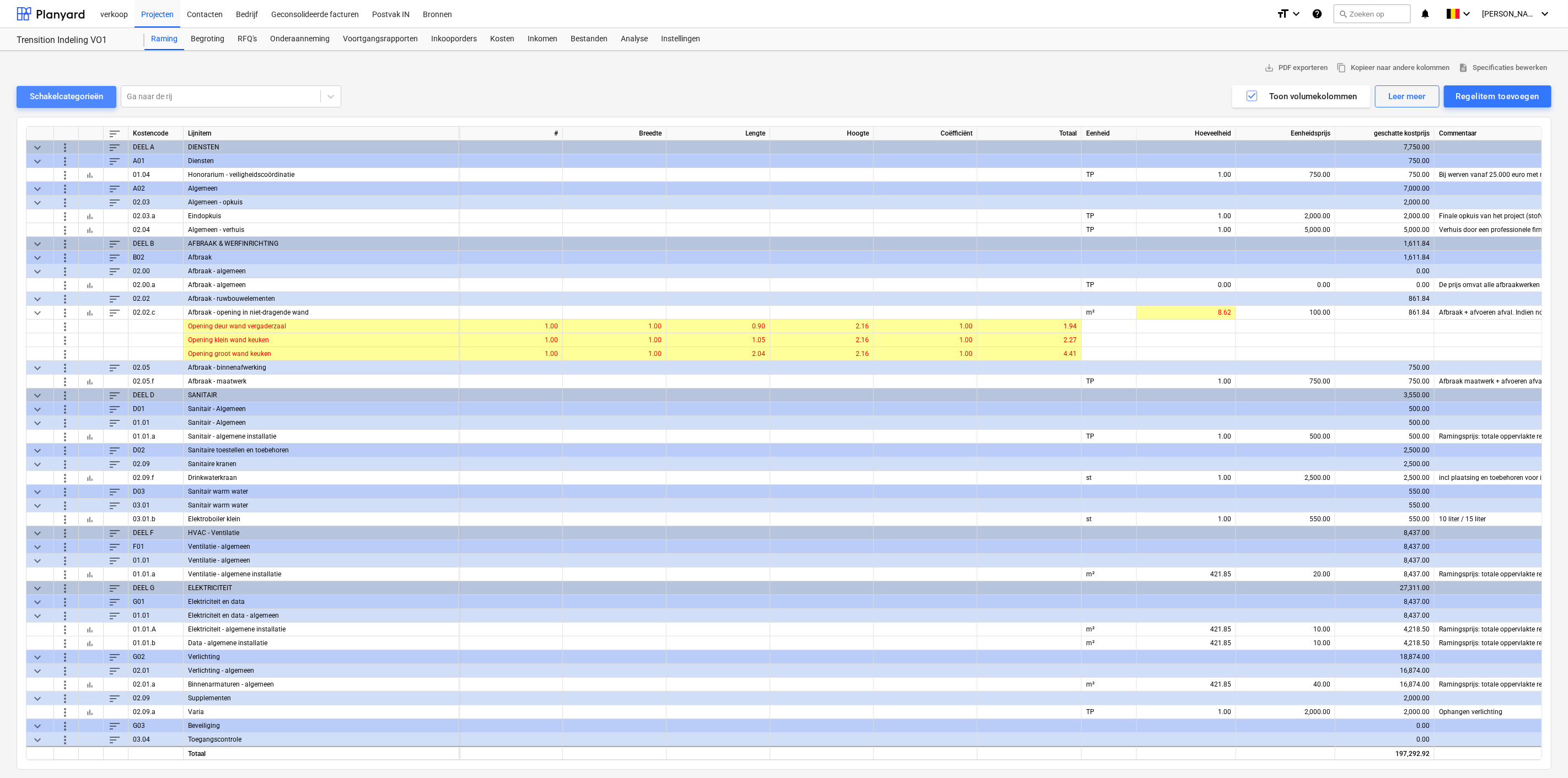
click at [53, 91] on div "Schakelcategorieën" at bounding box center [66, 96] width 73 height 14
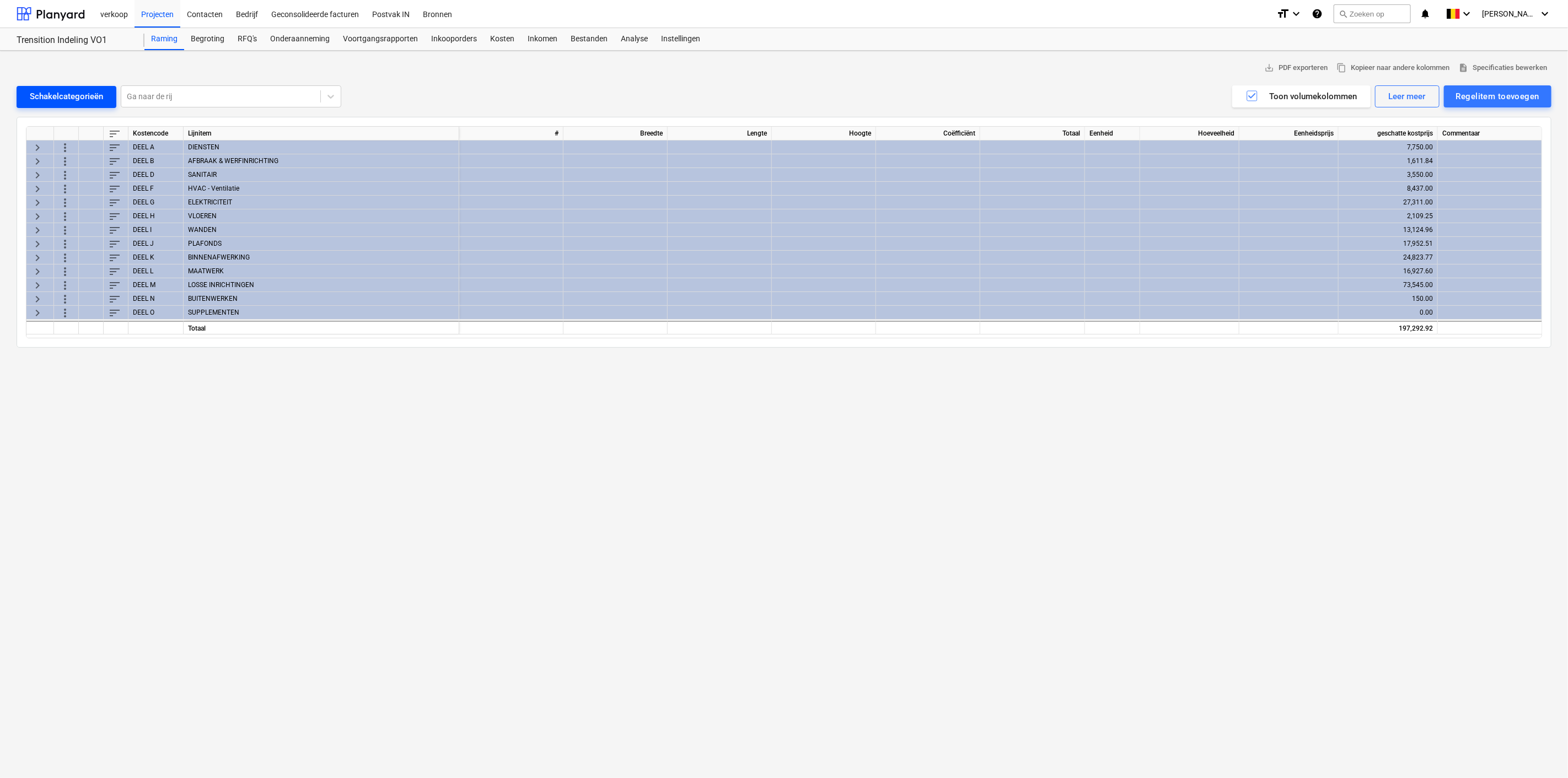
click at [53, 91] on div "Schakelcategorieën" at bounding box center [66, 96] width 73 height 14
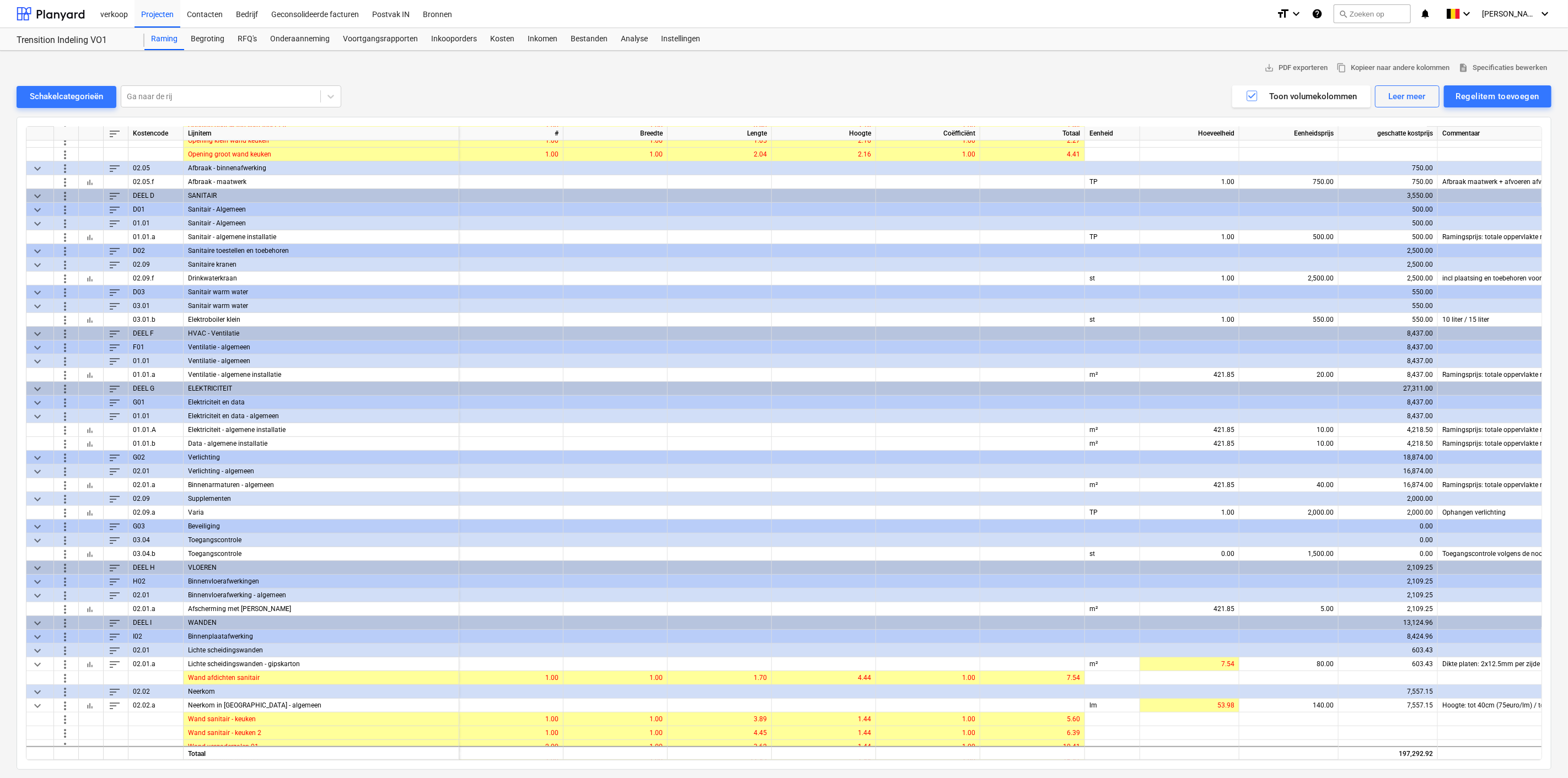
scroll to position [201, 0]
click at [1280, 477] on div "40.00" at bounding box center [1288, 483] width 90 height 14
type input "60"
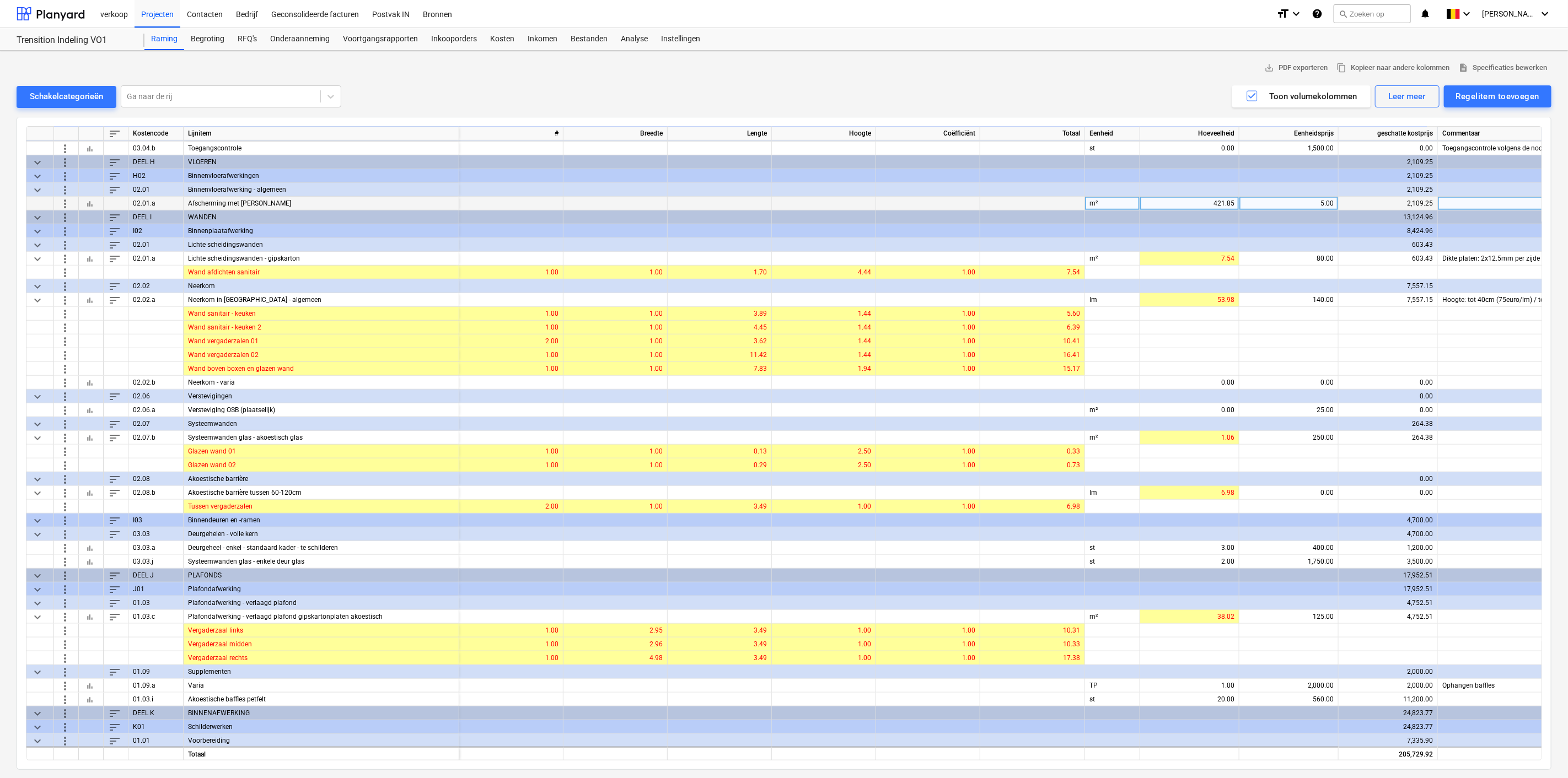
scroll to position [606, 0]
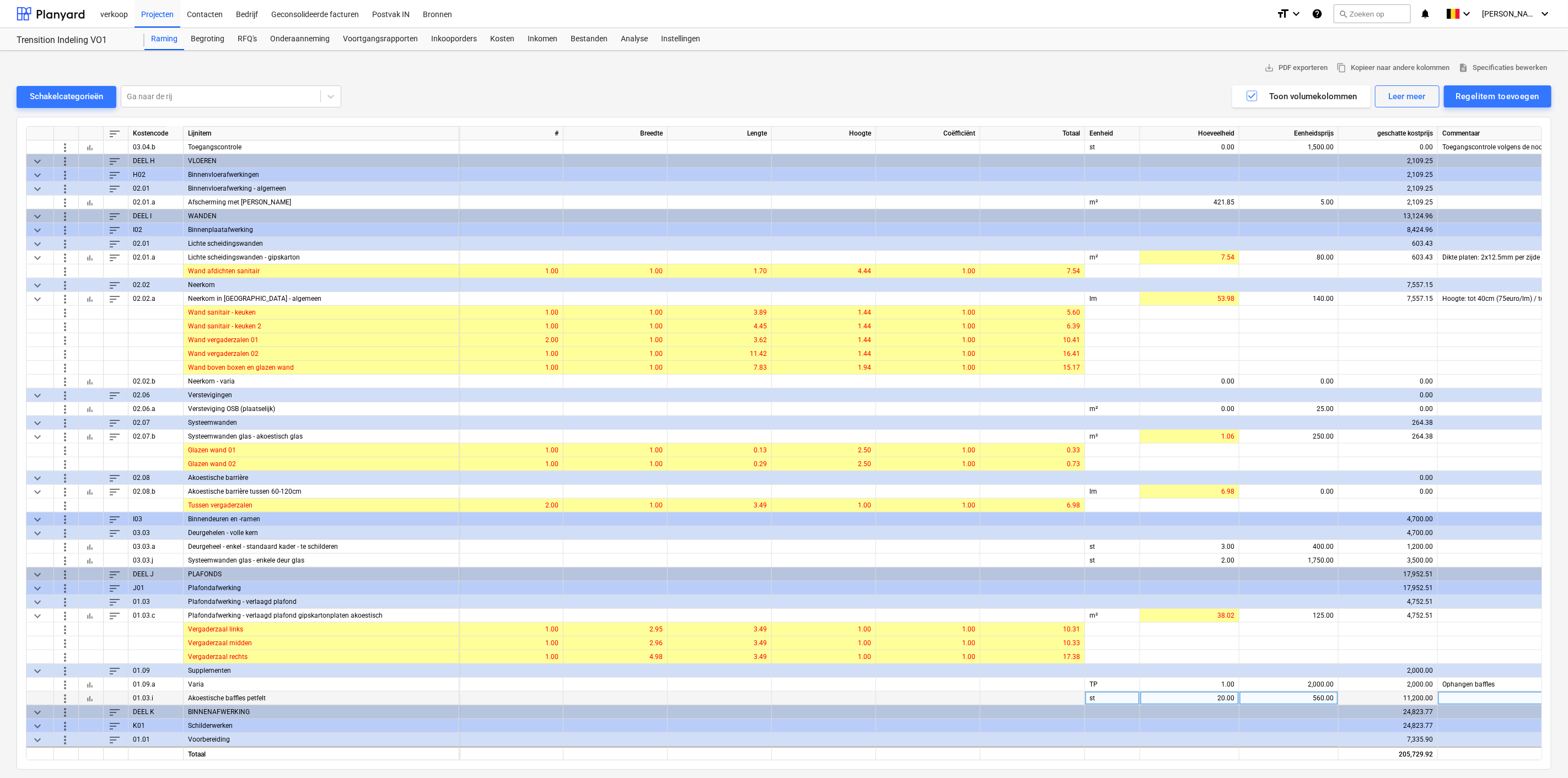
click at [272, 692] on div "Akoestische baffles petfelt" at bounding box center [321, 698] width 275 height 14
drag, startPoint x: 272, startPoint y: 694, endPoint x: 174, endPoint y: 693, distance: 98.0
click at [0, 0] on div "more_vert bar_chart 01.03.i Akoestische baffles petfelt st 20.00 560.00 11,200.…" at bounding box center [0, 0] width 0 height 0
copy div "Akoestische baffles petfelt"
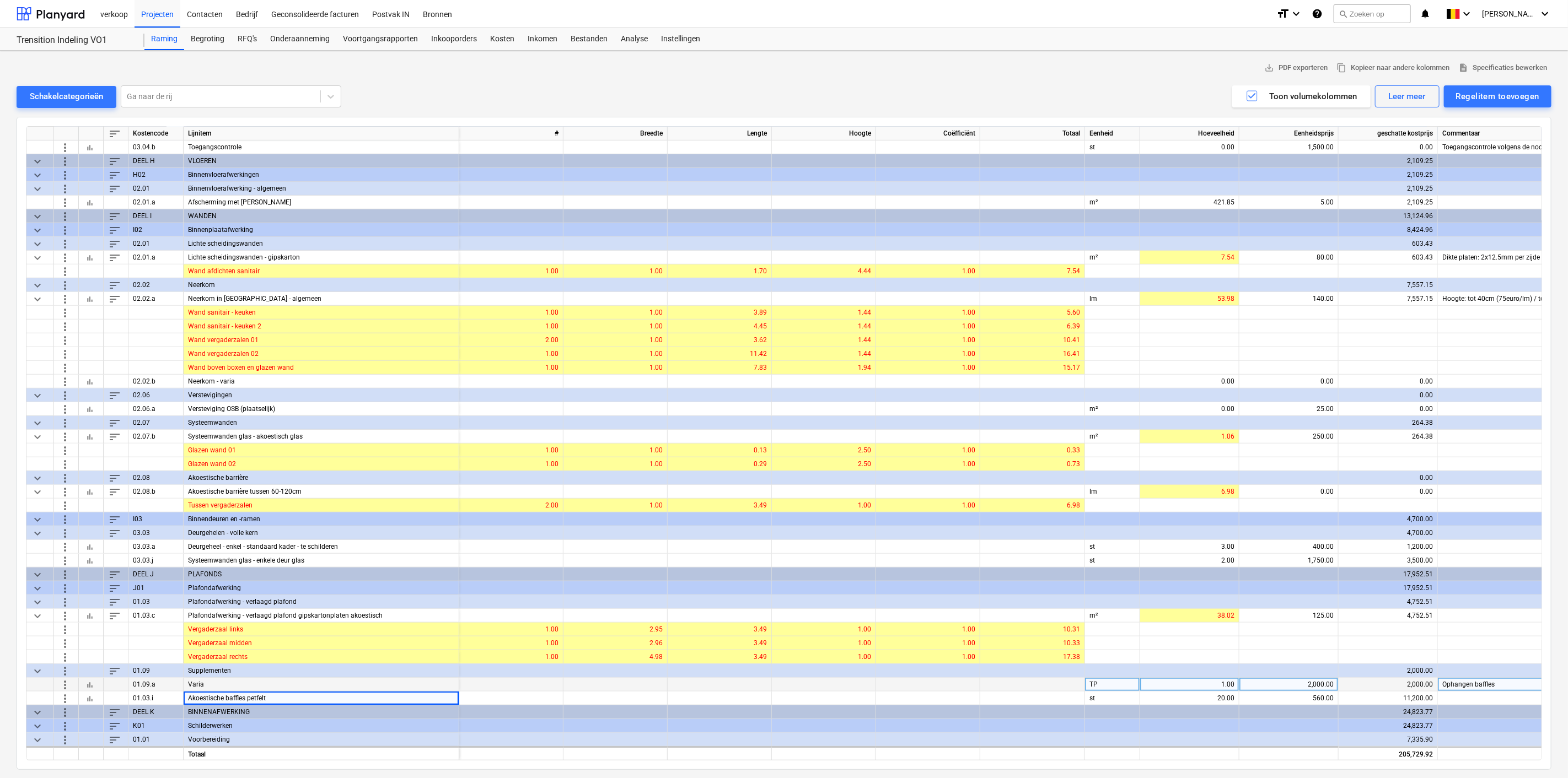
click at [648, 689] on div at bounding box center [616, 684] width 104 height 14
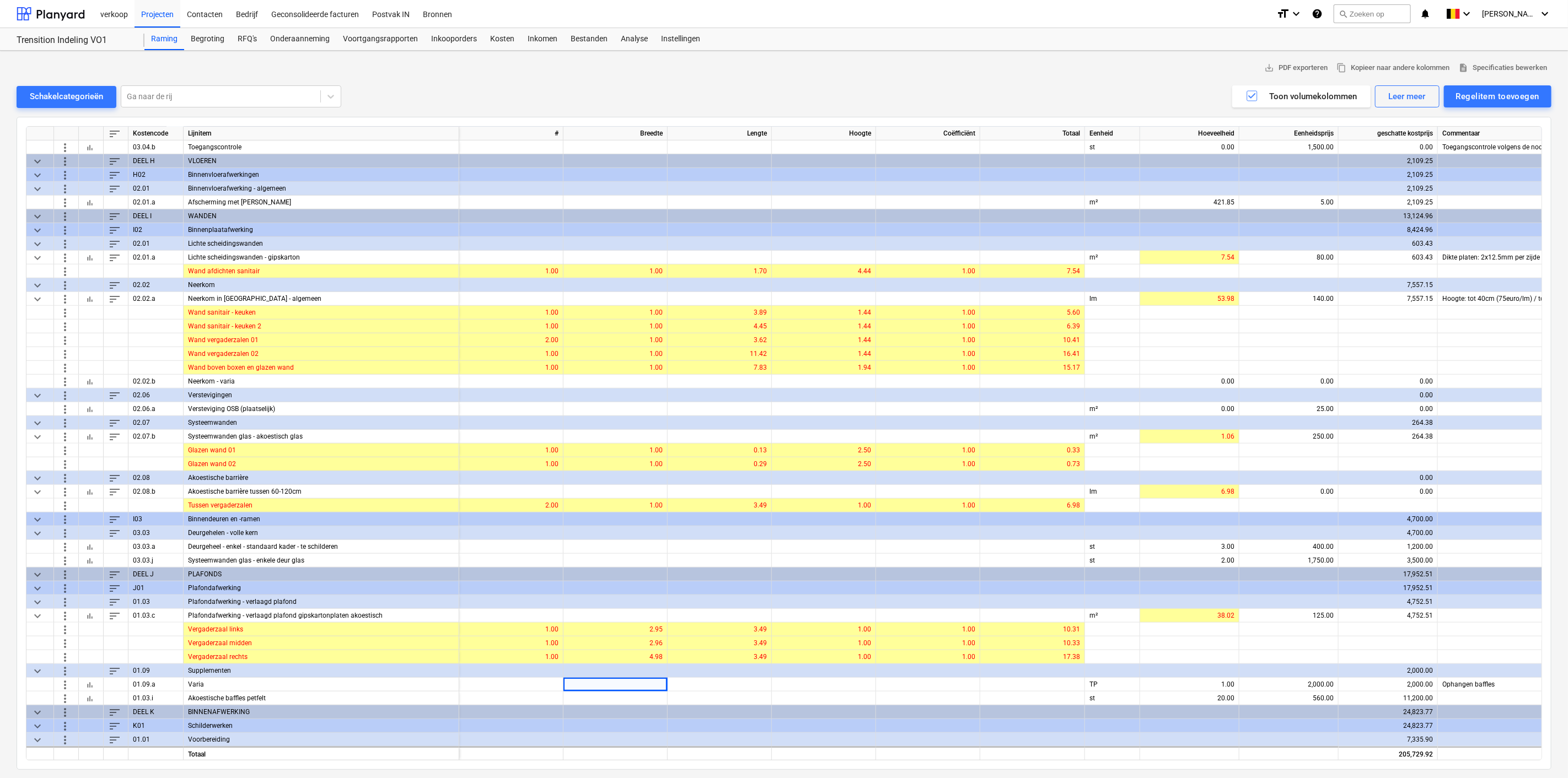
click at [60, 602] on span "more_vert" at bounding box center [65, 601] width 13 height 13
click at [127, 628] on li "Regelitem toevoegen" at bounding box center [114, 626] width 113 height 25
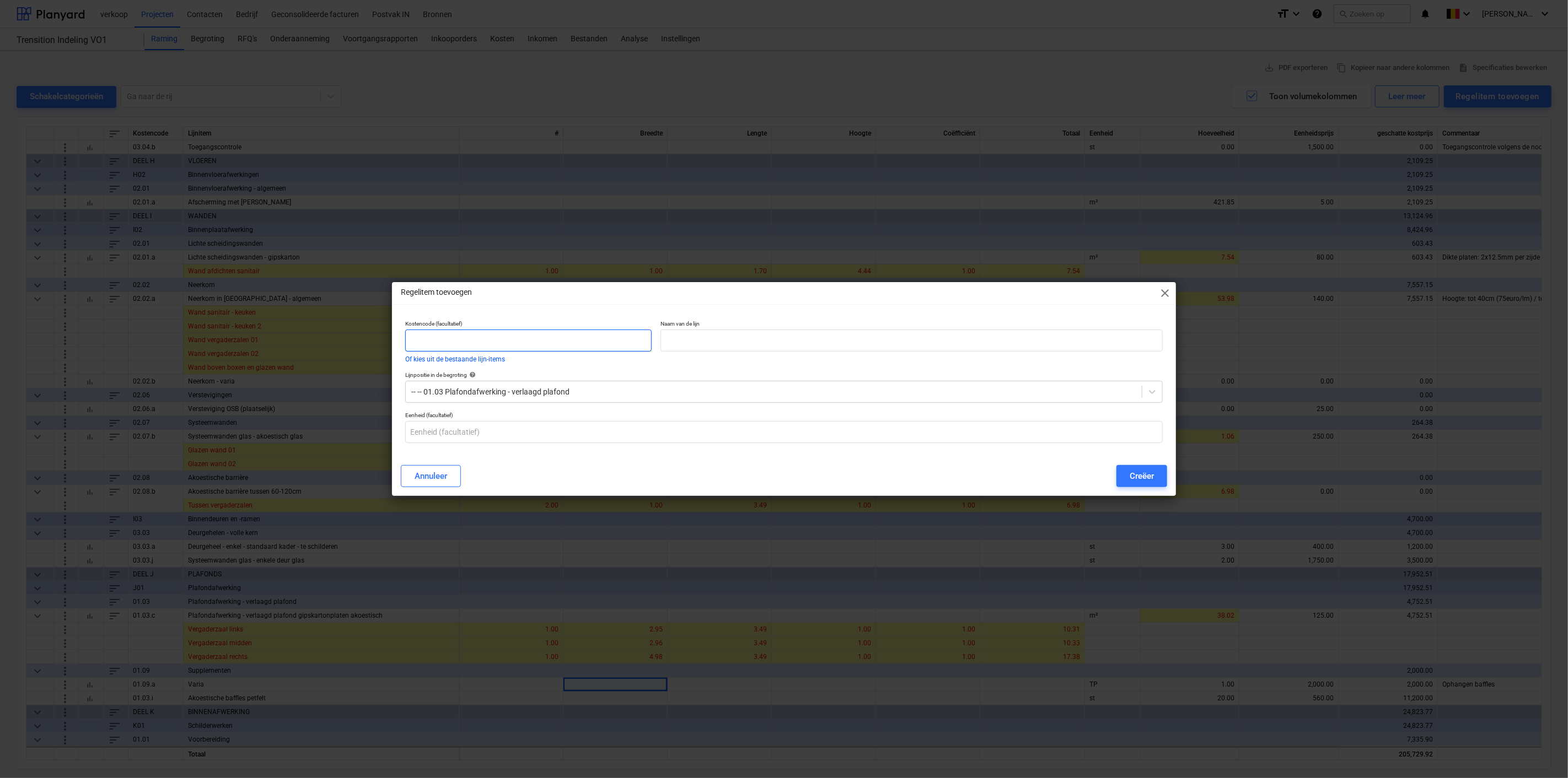
click at [460, 338] on input "text" at bounding box center [528, 340] width 246 height 22
type input "01.03.i"
click at [798, 341] on input "text" at bounding box center [911, 340] width 502 height 22
paste input "Akoestische baffles petfelt"
type input "Akoestische baffles petfelt"
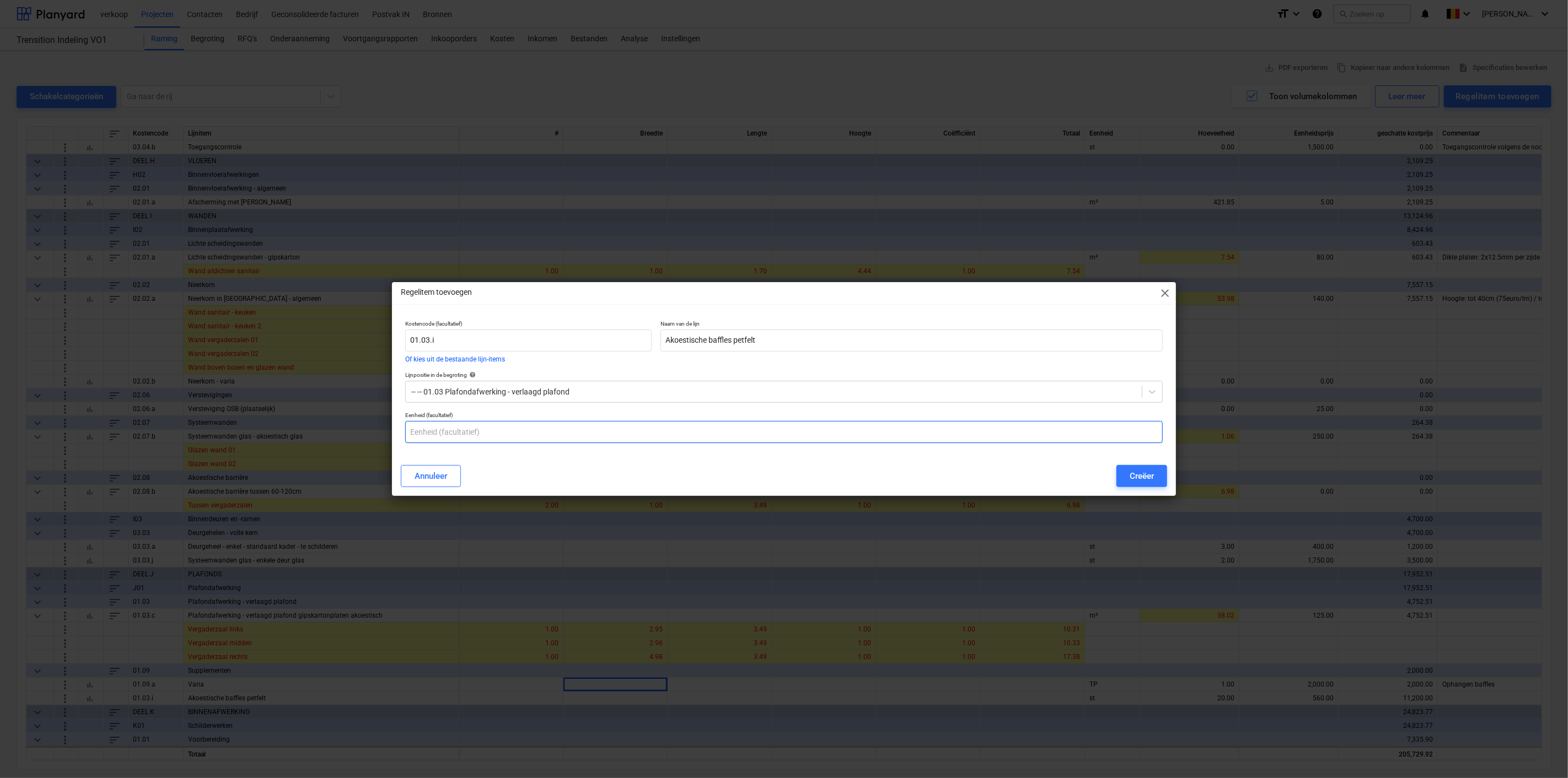
click at [439, 435] on input "text" at bounding box center [784, 432] width 757 height 22
type input "st"
click at [1134, 463] on div "Annuleer Creëer" at bounding box center [784, 475] width 779 height 31
click at [1139, 471] on div "Creëer" at bounding box center [1141, 475] width 24 height 14
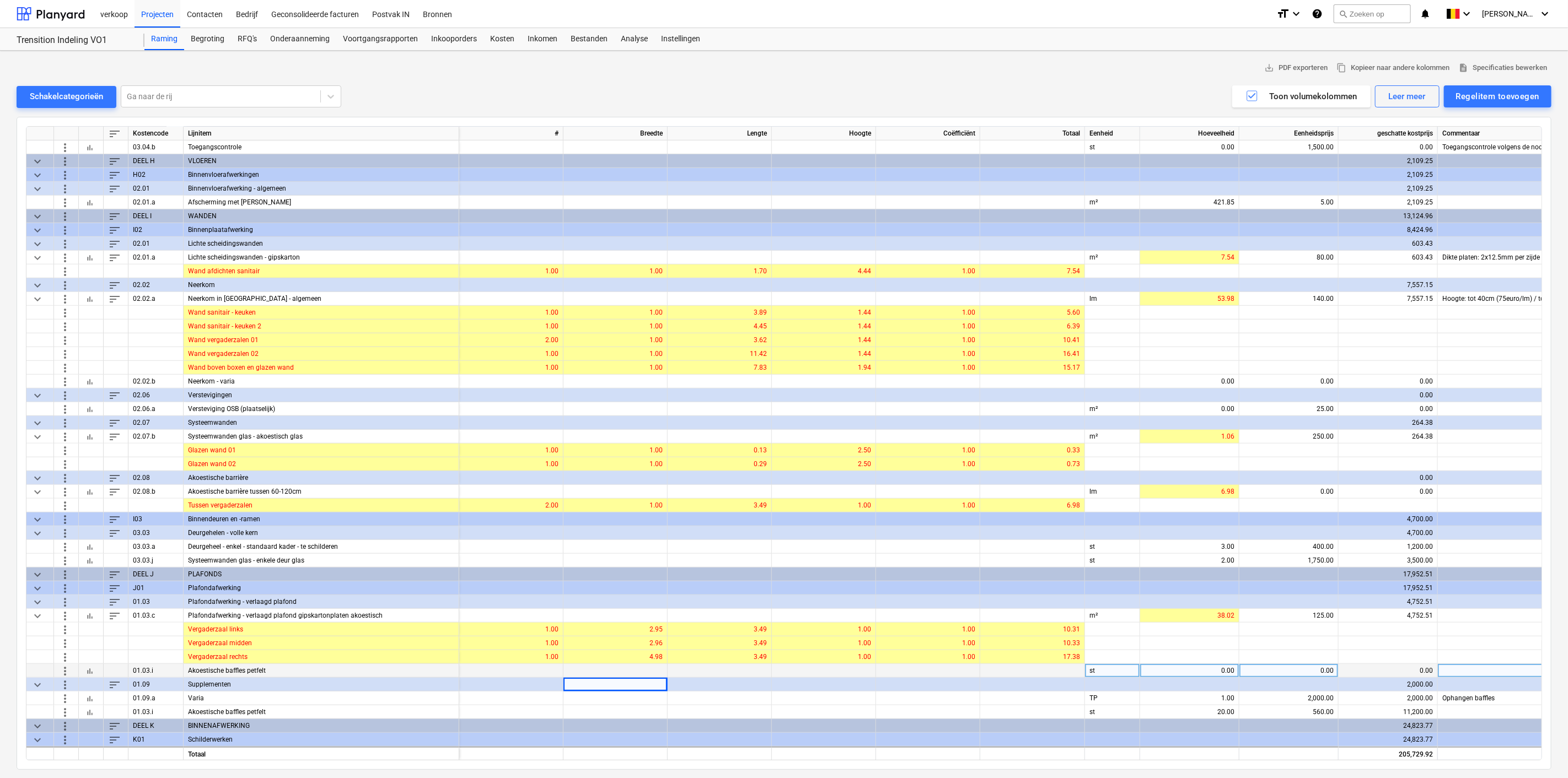
click at [1176, 671] on div "0.00" at bounding box center [1189, 670] width 90 height 14
type input "20"
click at [1311, 668] on div "0.00" at bounding box center [1288, 670] width 90 height 14
type input "560"
click at [61, 712] on span "more_vert" at bounding box center [65, 712] width 13 height 13
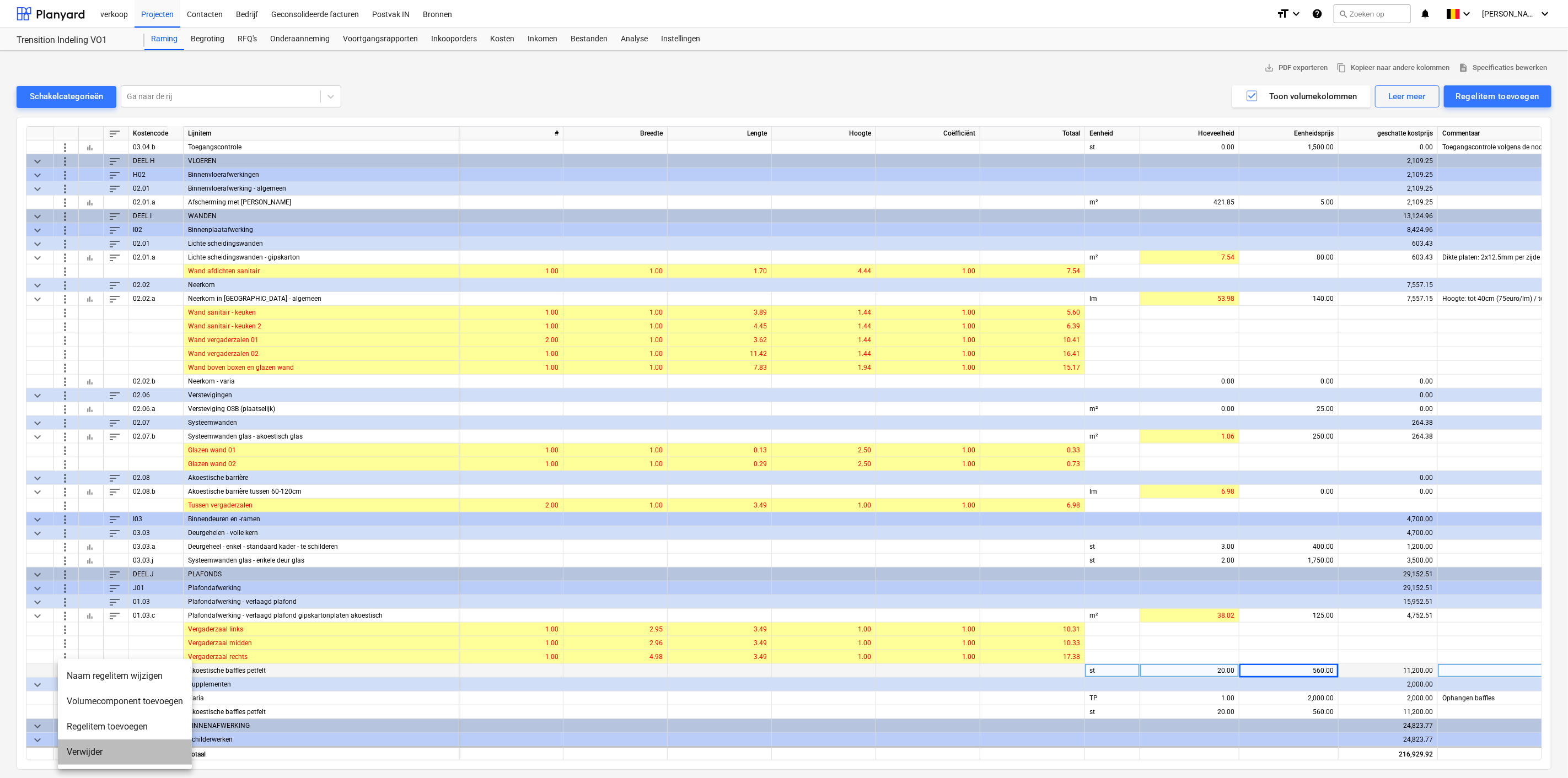
click at [93, 751] on li "Verwijder" at bounding box center [125, 751] width 134 height 25
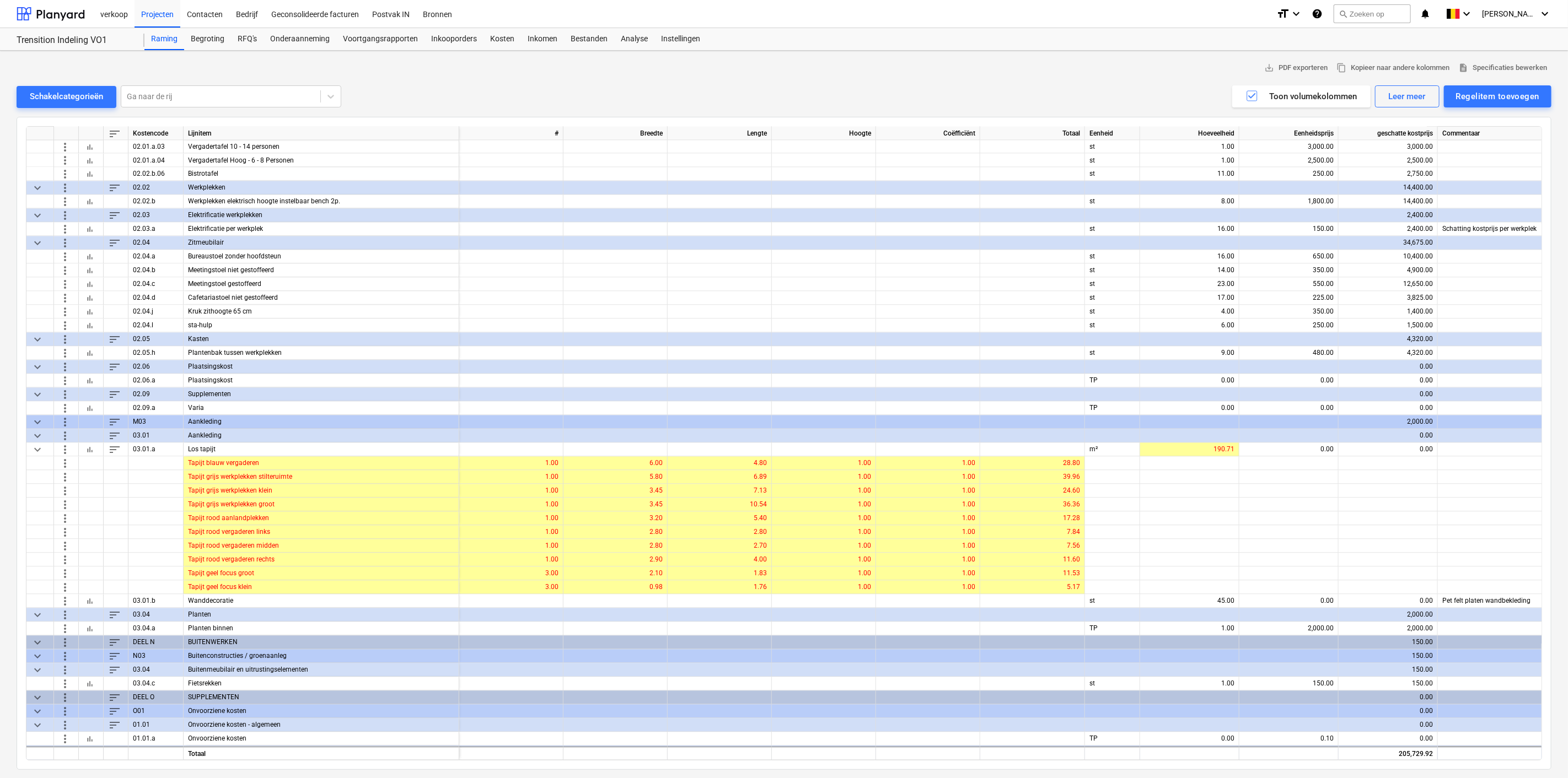
scroll to position [1723, 0]
click at [1282, 596] on div "0.00" at bounding box center [1288, 600] width 90 height 14
type input "134"
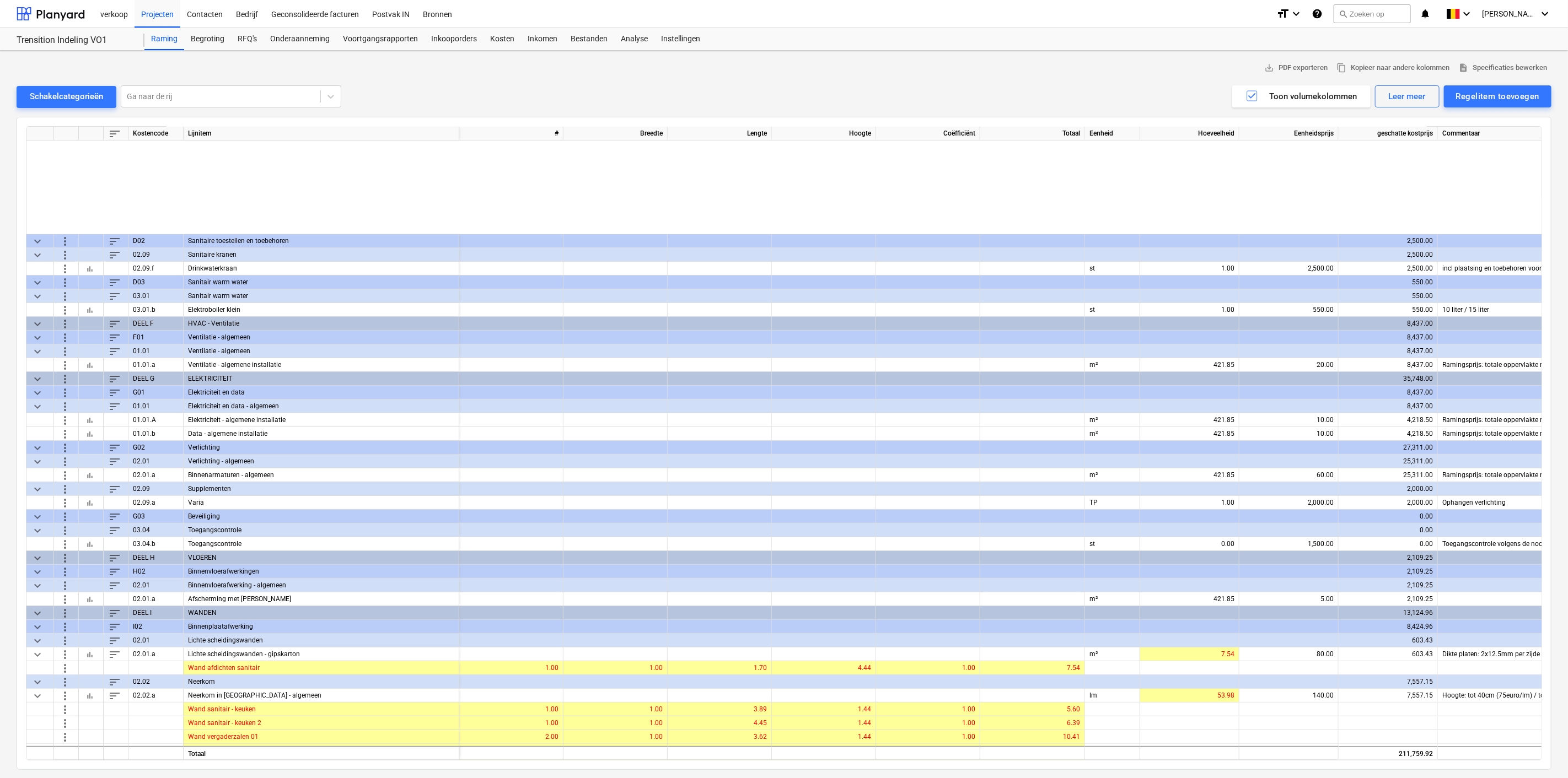
scroll to position [0, 0]
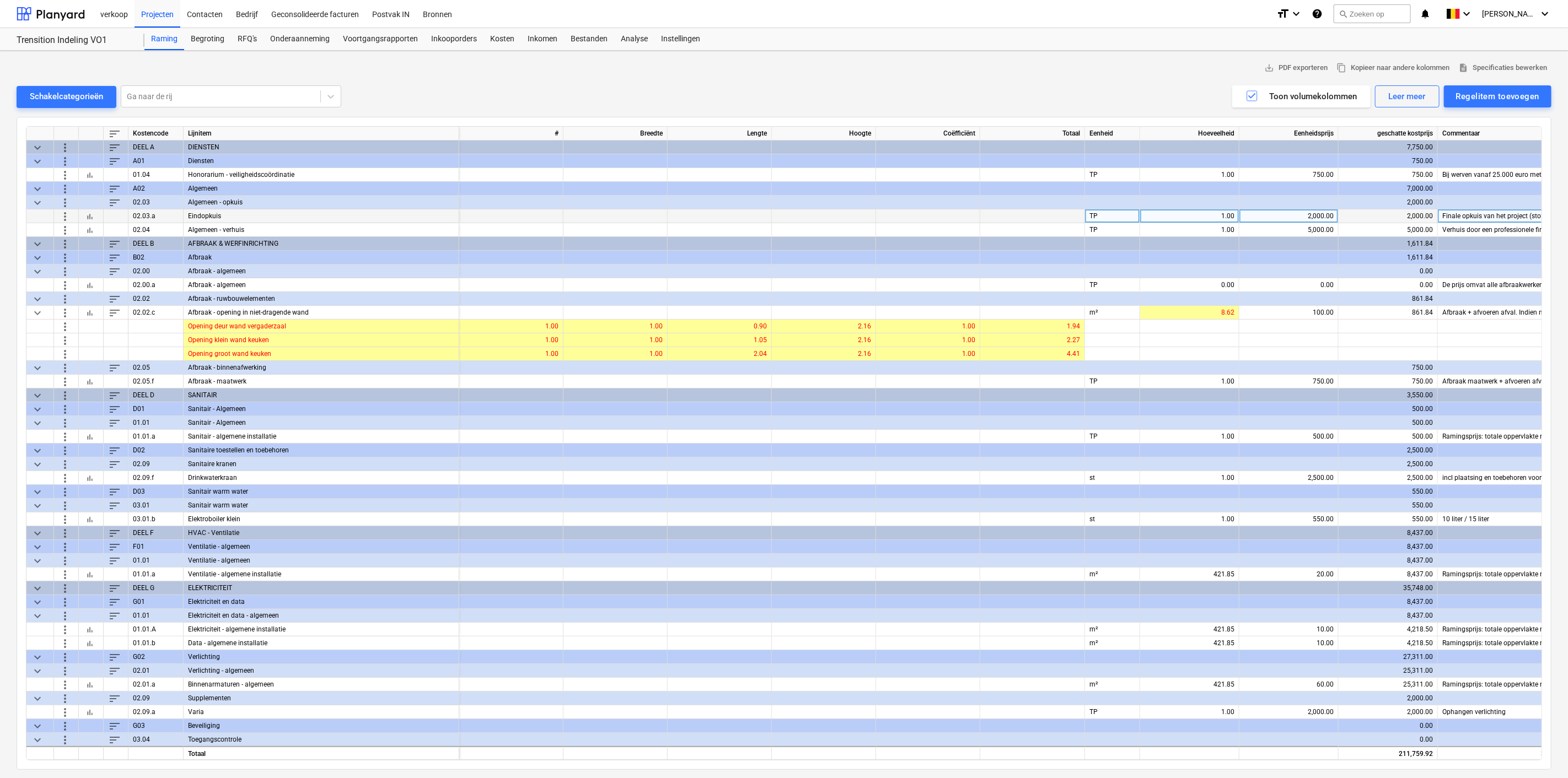
click at [1282, 216] on div "2,000.00" at bounding box center [1288, 216] width 90 height 14
type input "1000"
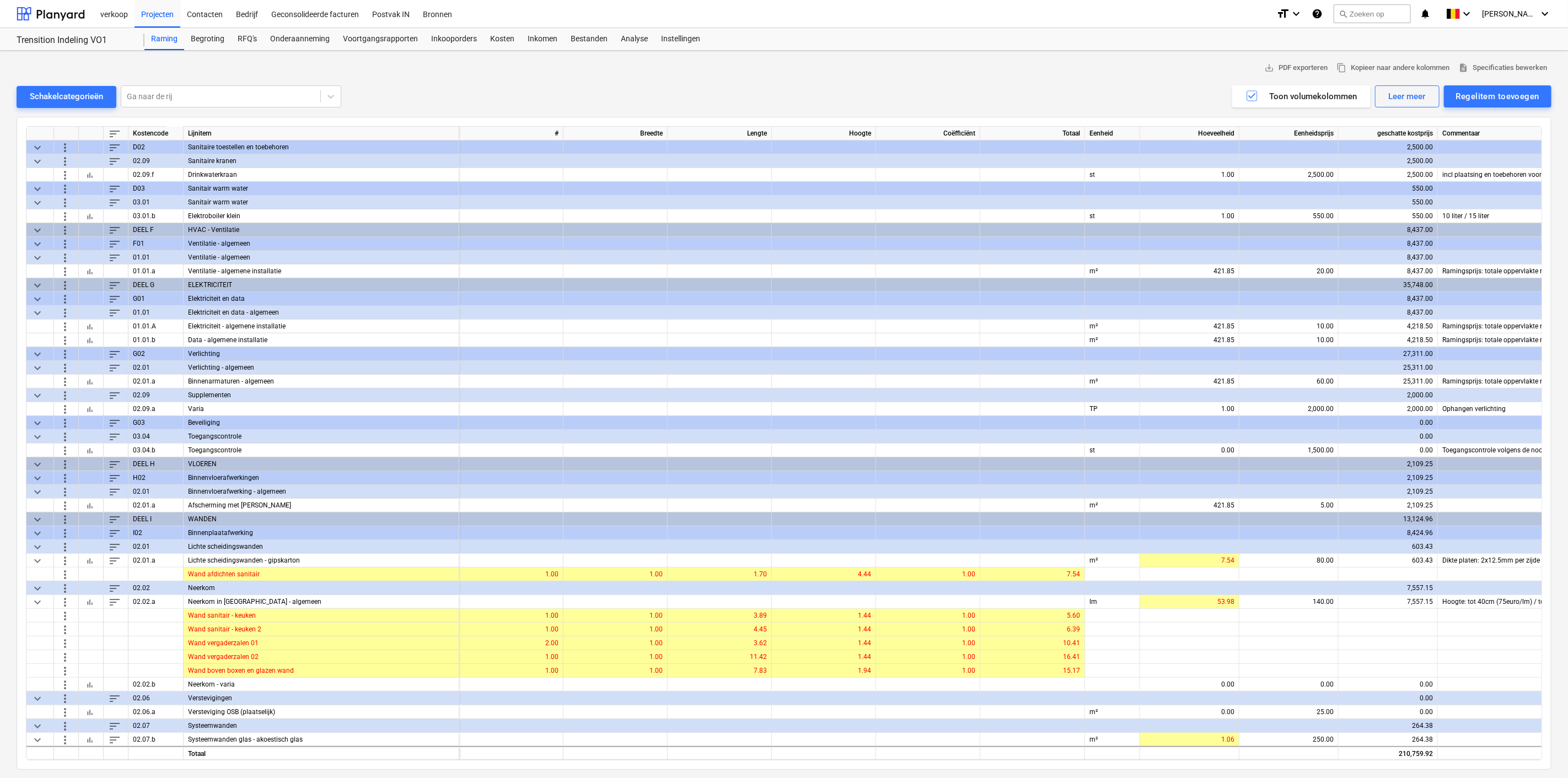
scroll to position [304, 0]
click at [1308, 322] on div "10.00" at bounding box center [1288, 325] width 90 height 14
type input "5"
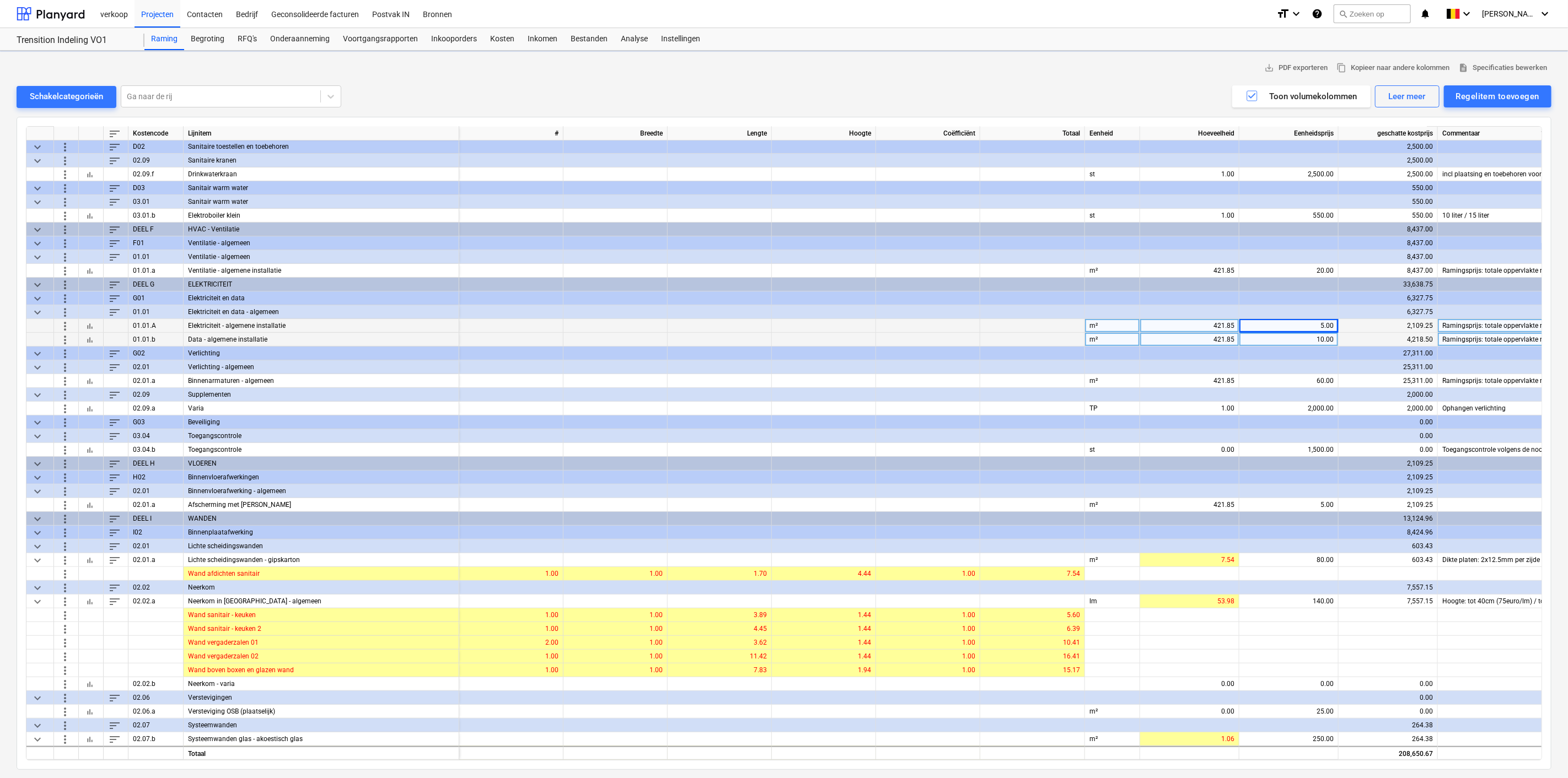
click at [1304, 337] on div "10.00" at bounding box center [1288, 339] width 90 height 14
type input "5"
click at [1299, 378] on div "60.00" at bounding box center [1288, 380] width 90 height 14
type input "40"
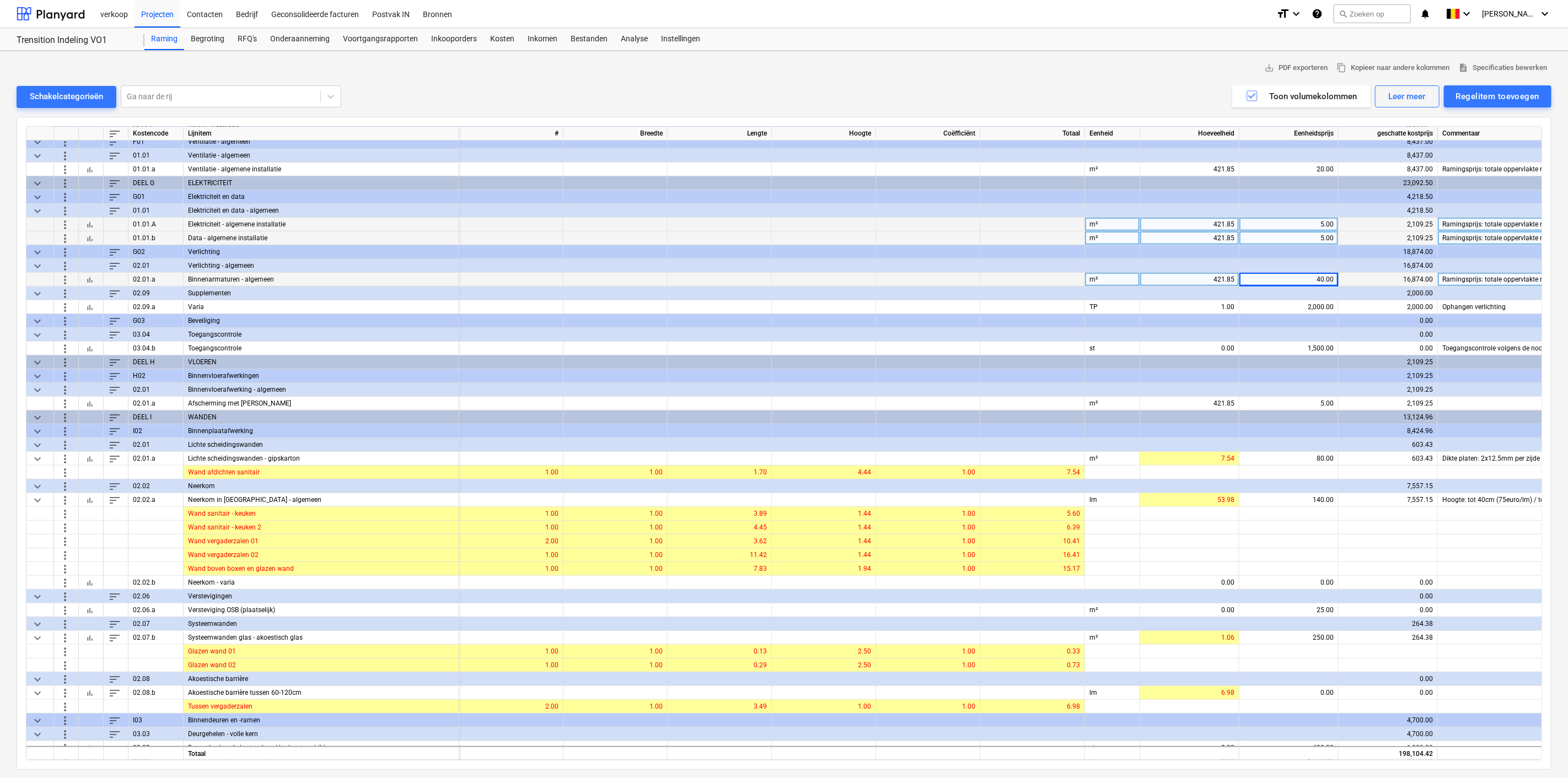
scroll to position [405, 0]
click at [1288, 278] on div "40.00" at bounding box center [1288, 279] width 90 height 14
type input "45"
click at [1288, 278] on div "45.00" at bounding box center [1288, 279] width 90 height 14
type input "50"
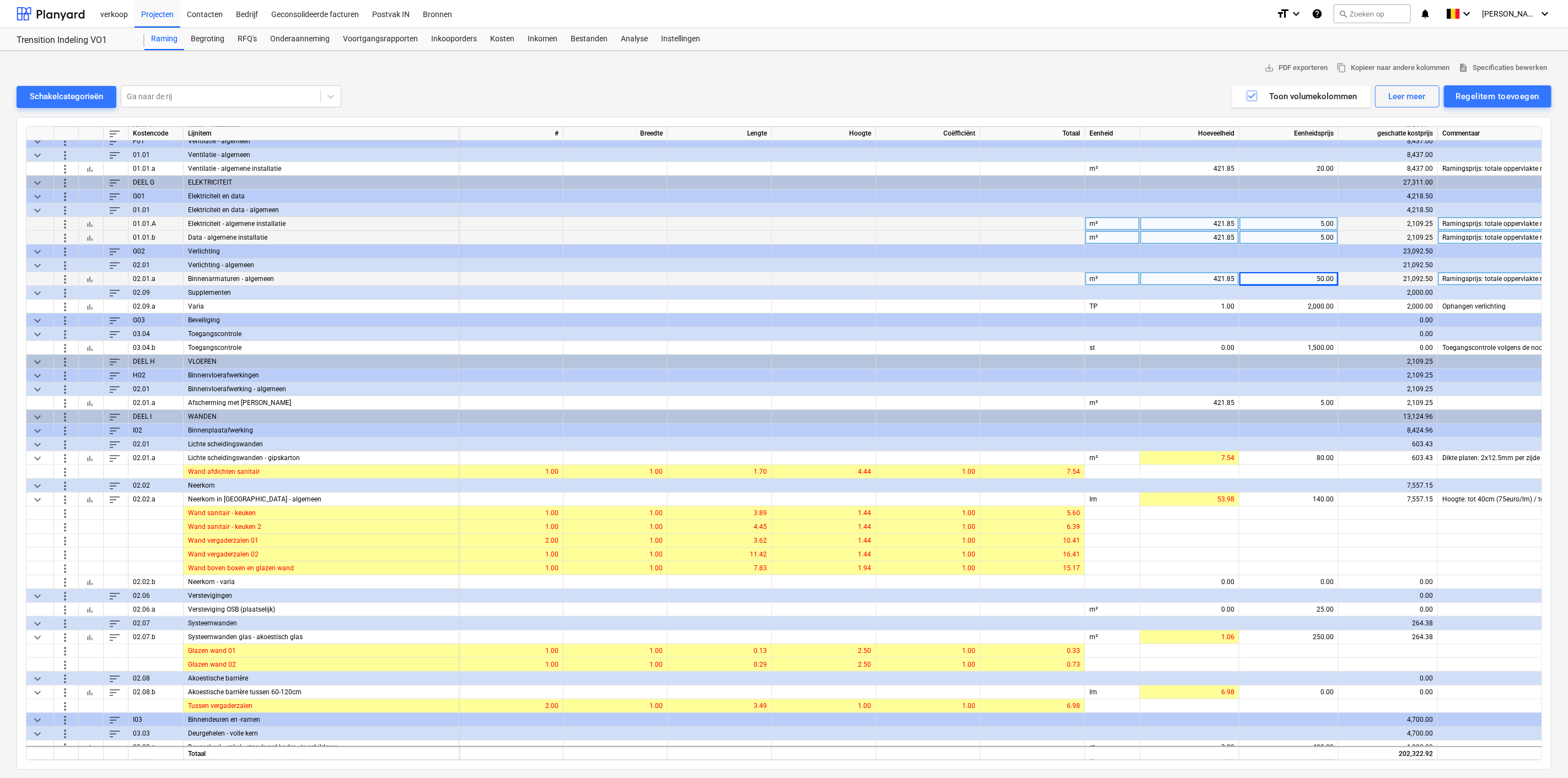
click at [1288, 278] on div "50.00" at bounding box center [1288, 279] width 90 height 14
type input "45"
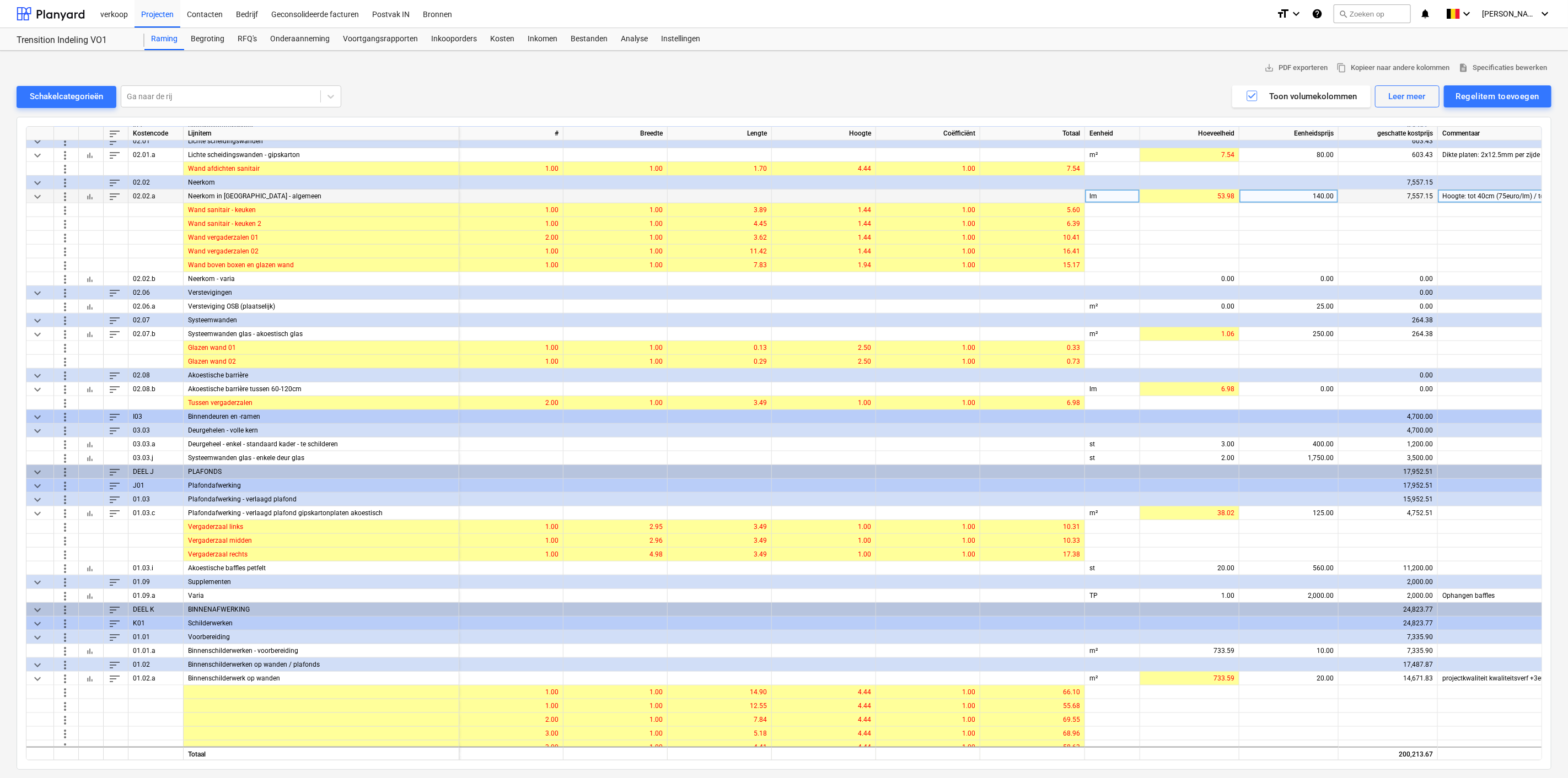
scroll to position [709, 0]
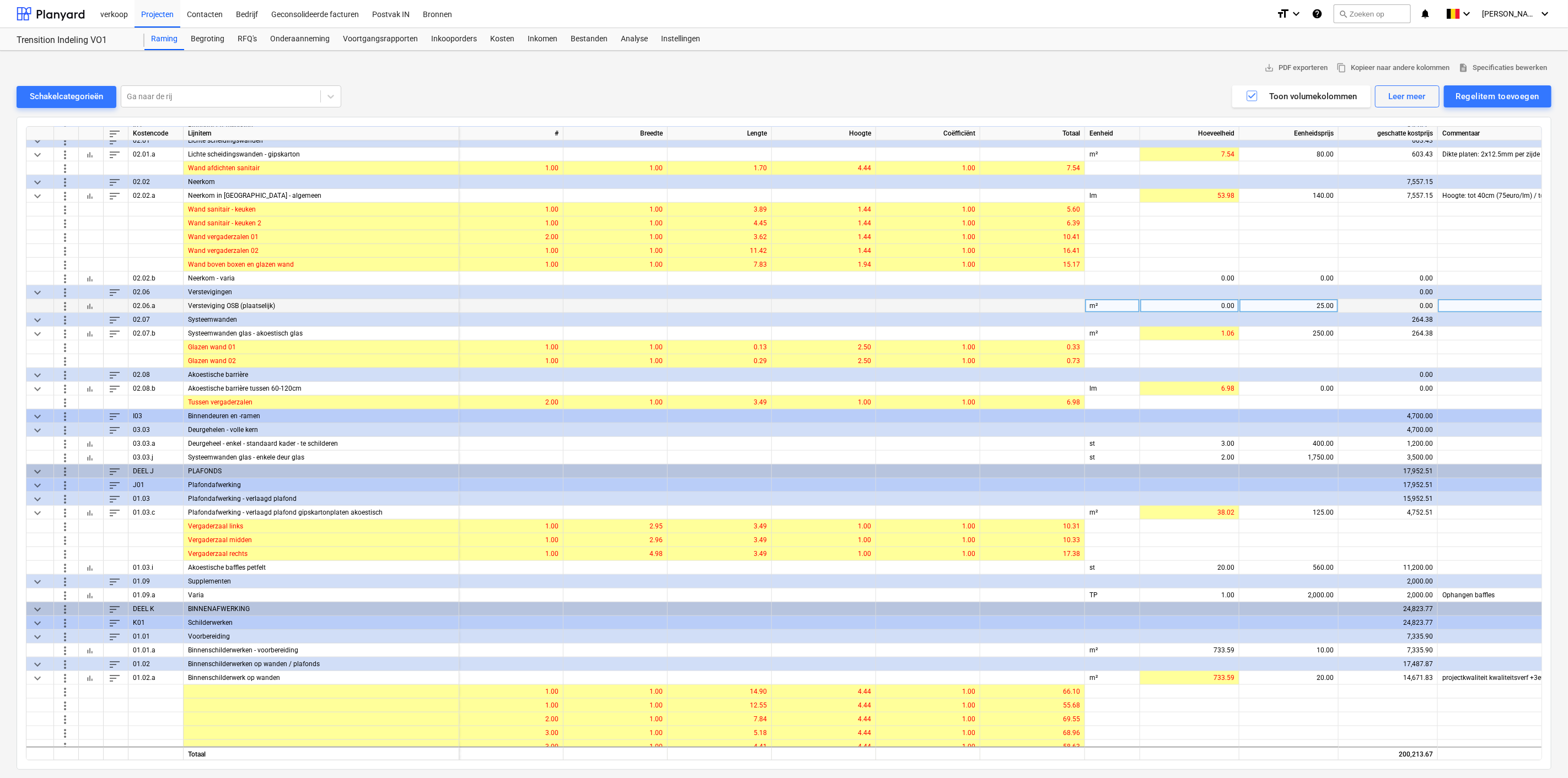
click at [1211, 307] on div "0.00" at bounding box center [1189, 306] width 90 height 14
type input "4"
type input "5"
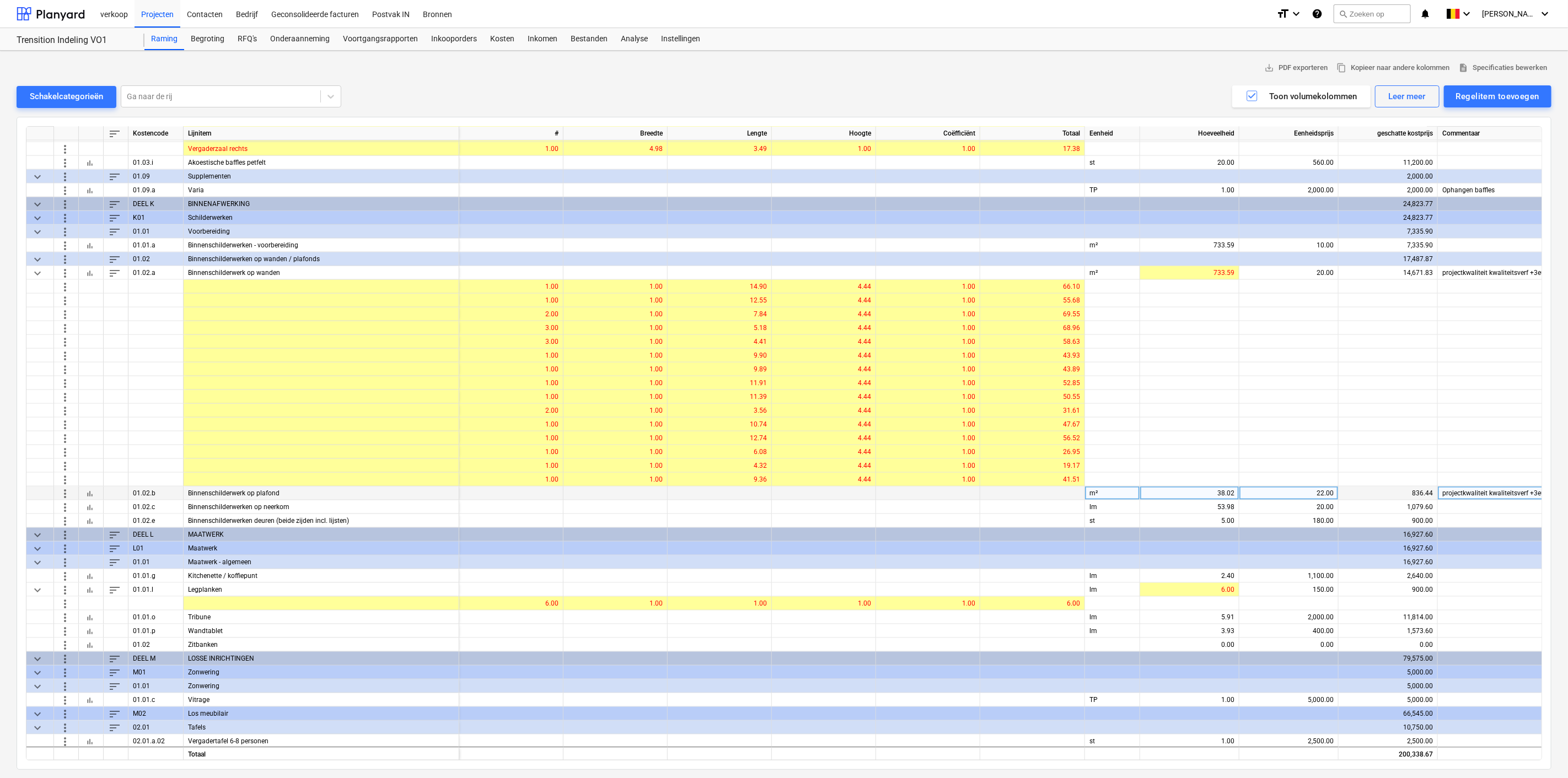
scroll to position [1115, 0]
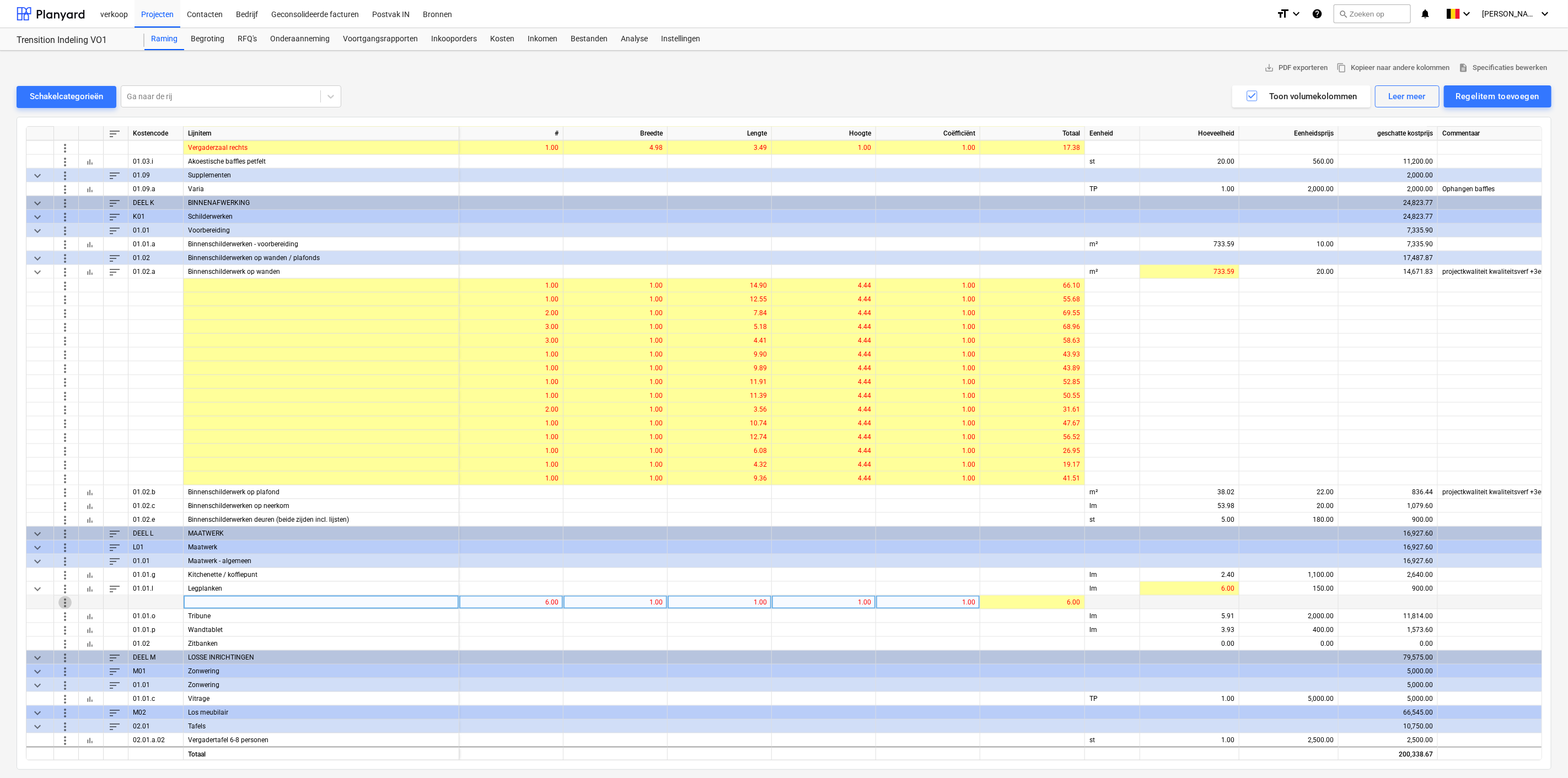
click at [63, 599] on span "more_vert" at bounding box center [65, 602] width 13 height 13
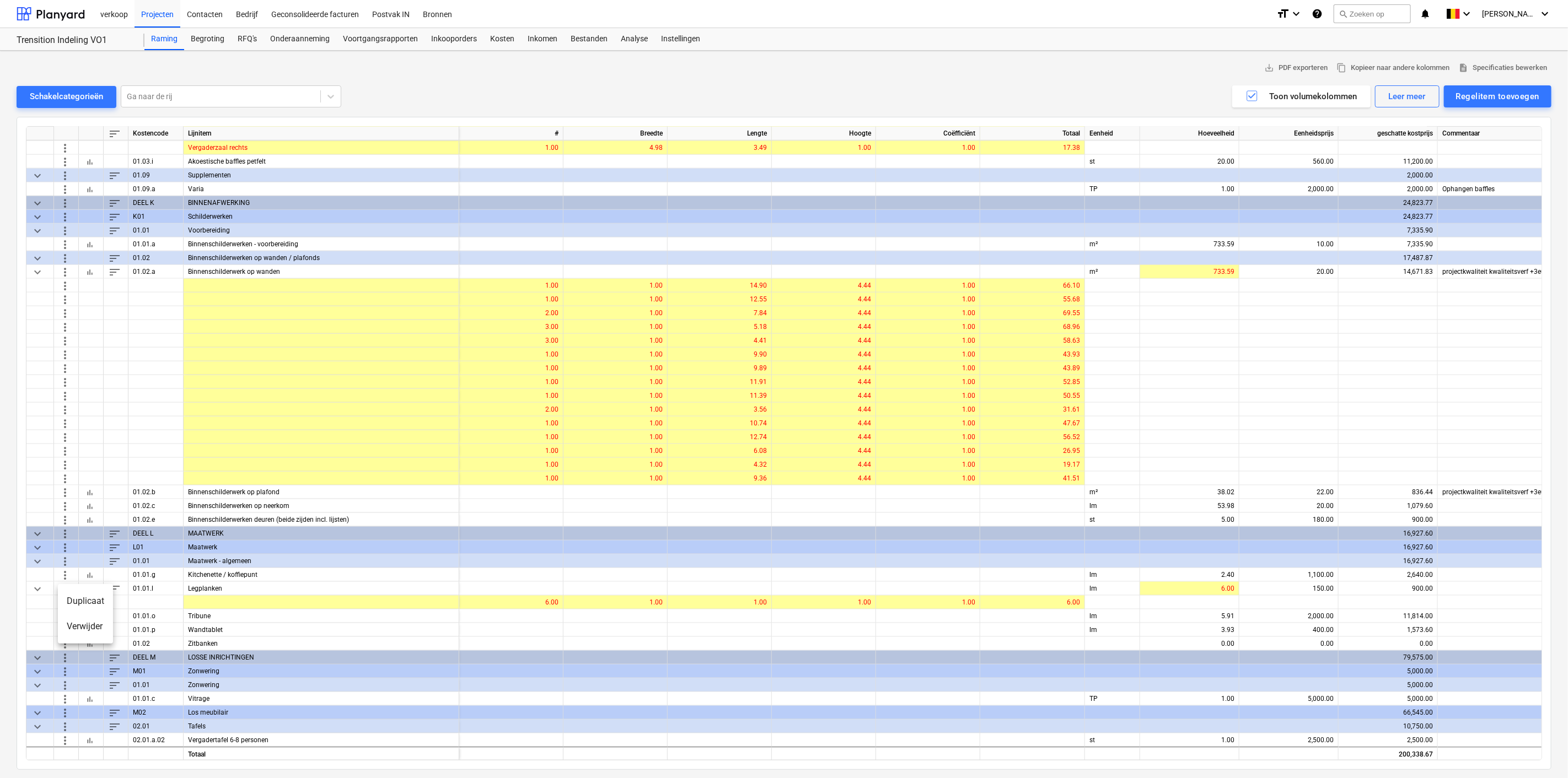
click at [86, 626] on li "Verwijder" at bounding box center [85, 626] width 55 height 25
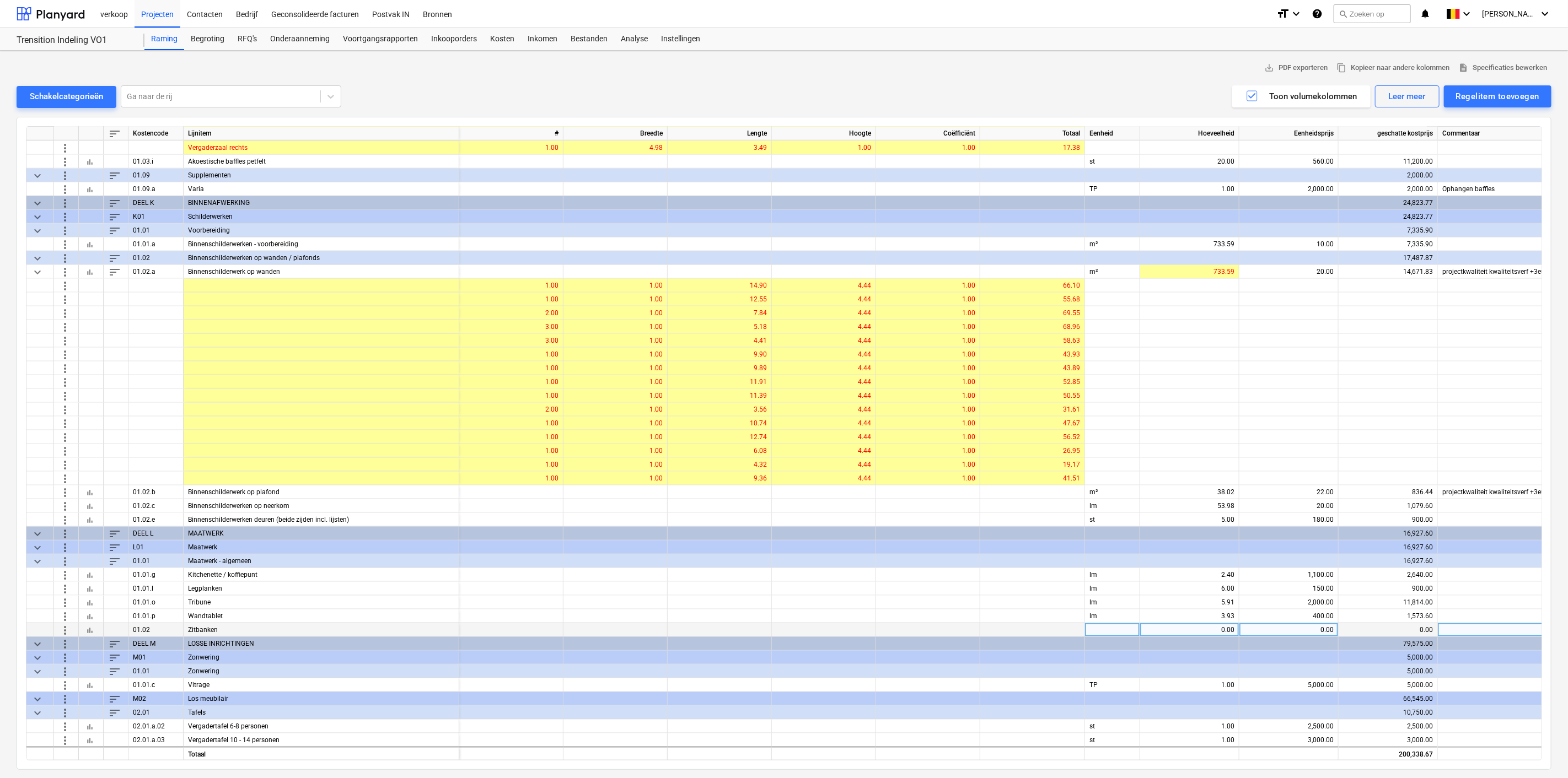
click at [63, 626] on span "more_vert" at bounding box center [65, 629] width 13 height 13
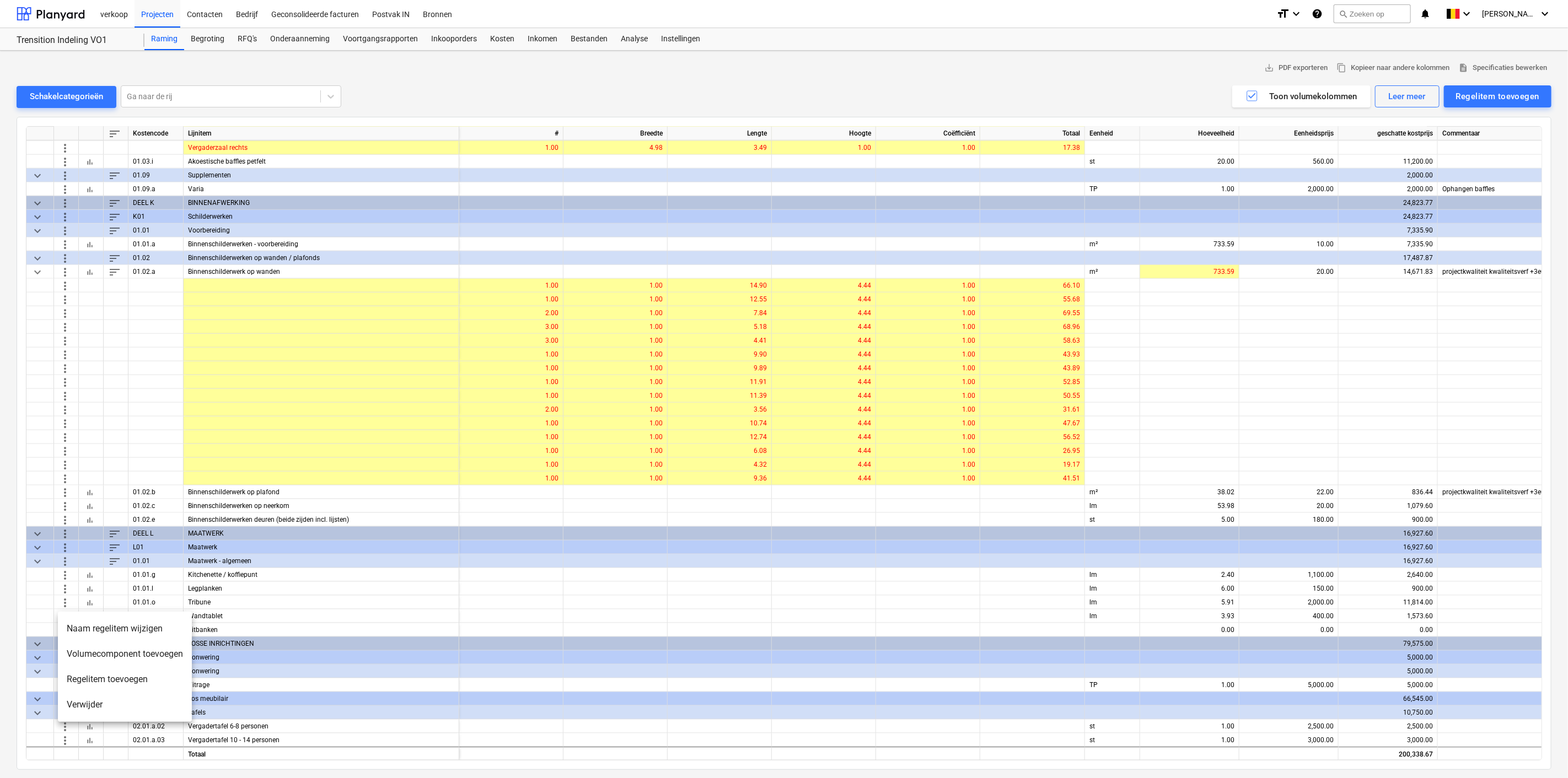
click at [85, 708] on li "Verwijder" at bounding box center [125, 704] width 134 height 25
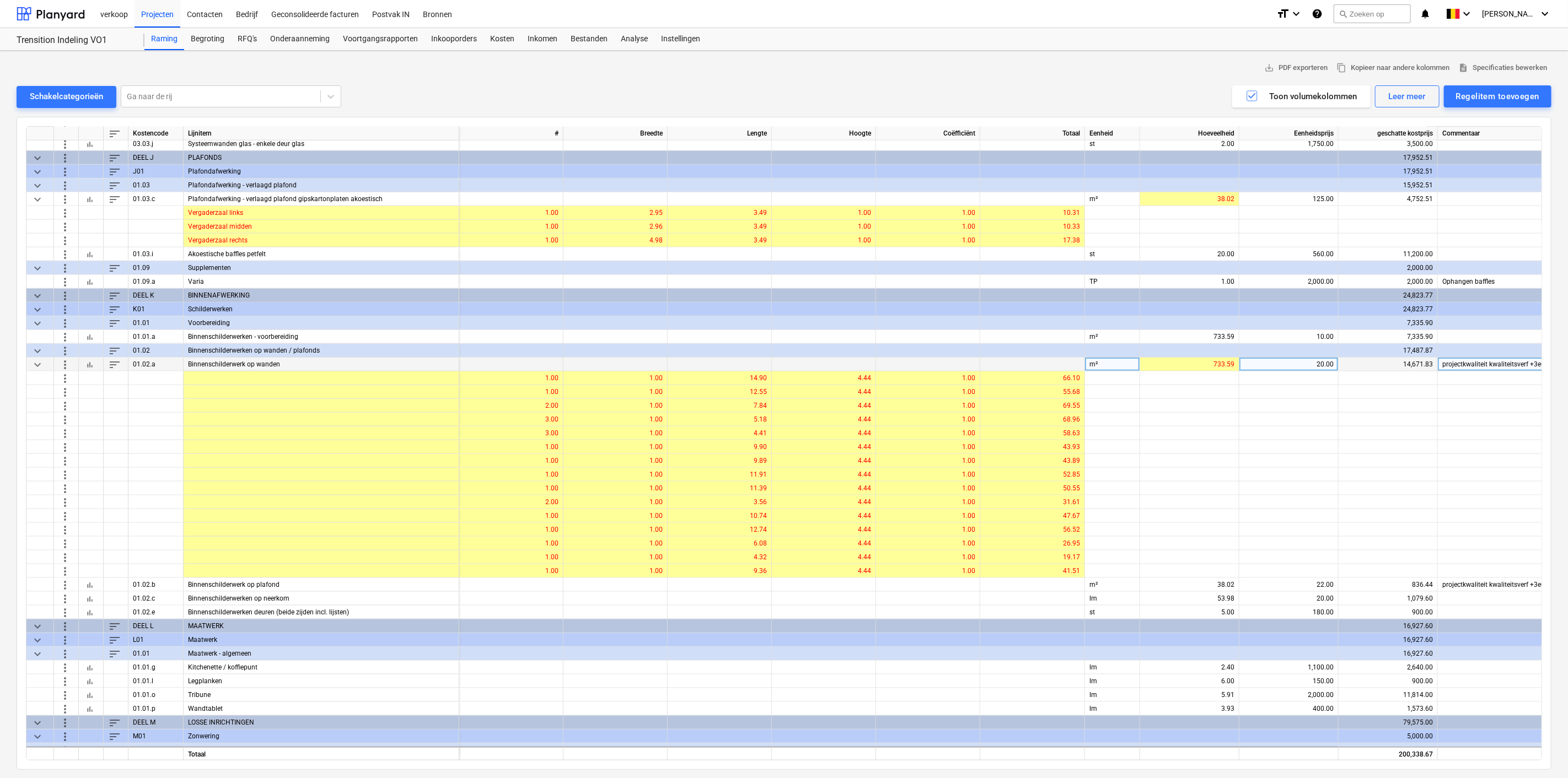
scroll to position [1022, 0]
click at [38, 366] on span "keyboard_arrow_down" at bounding box center [37, 365] width 13 height 13
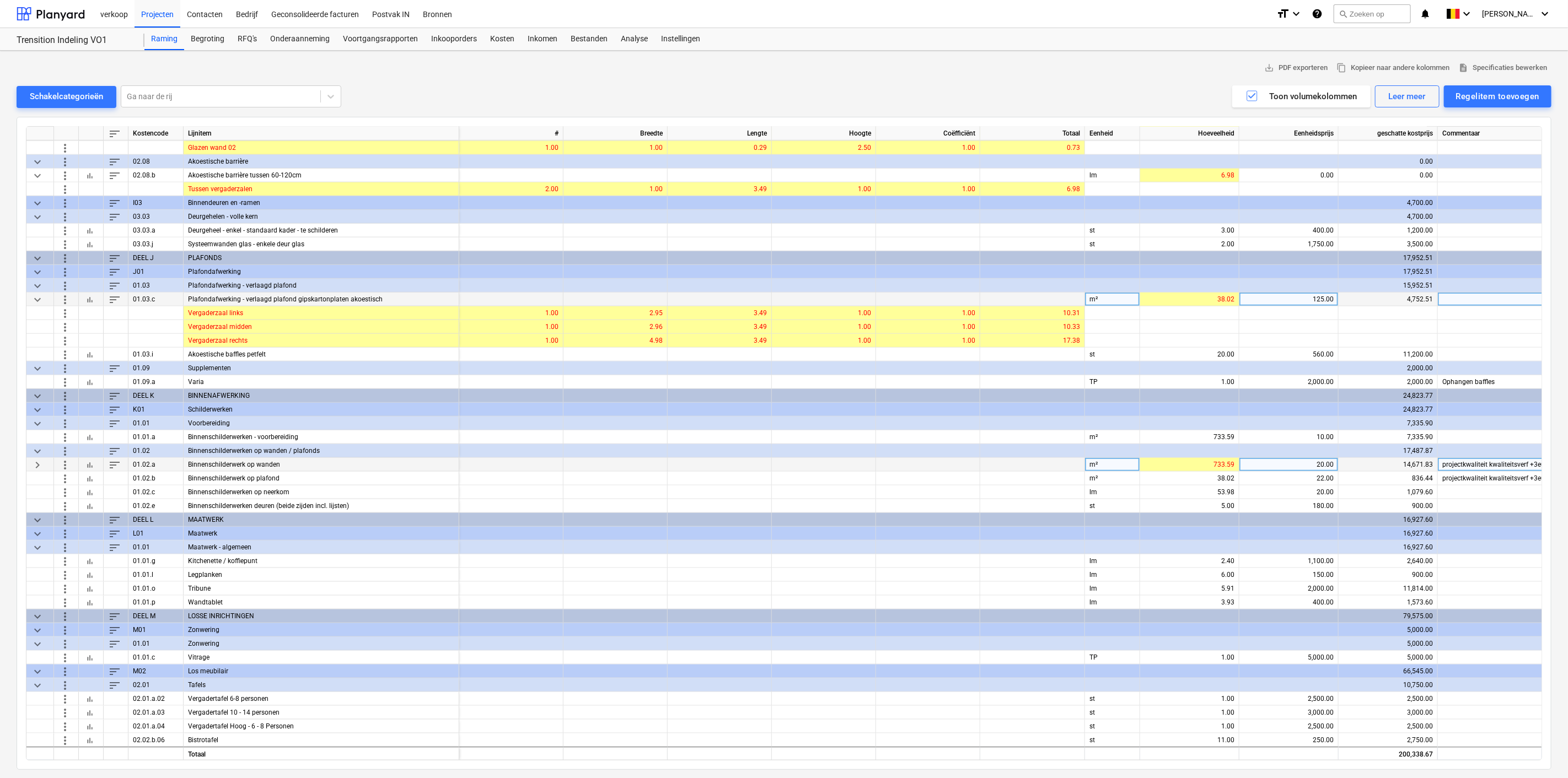
scroll to position [921, 0]
click at [33, 294] on div "keyboard_arrow_down" at bounding box center [40, 300] width 28 height 14
click at [34, 303] on span "keyboard_arrow_down" at bounding box center [37, 300] width 13 height 13
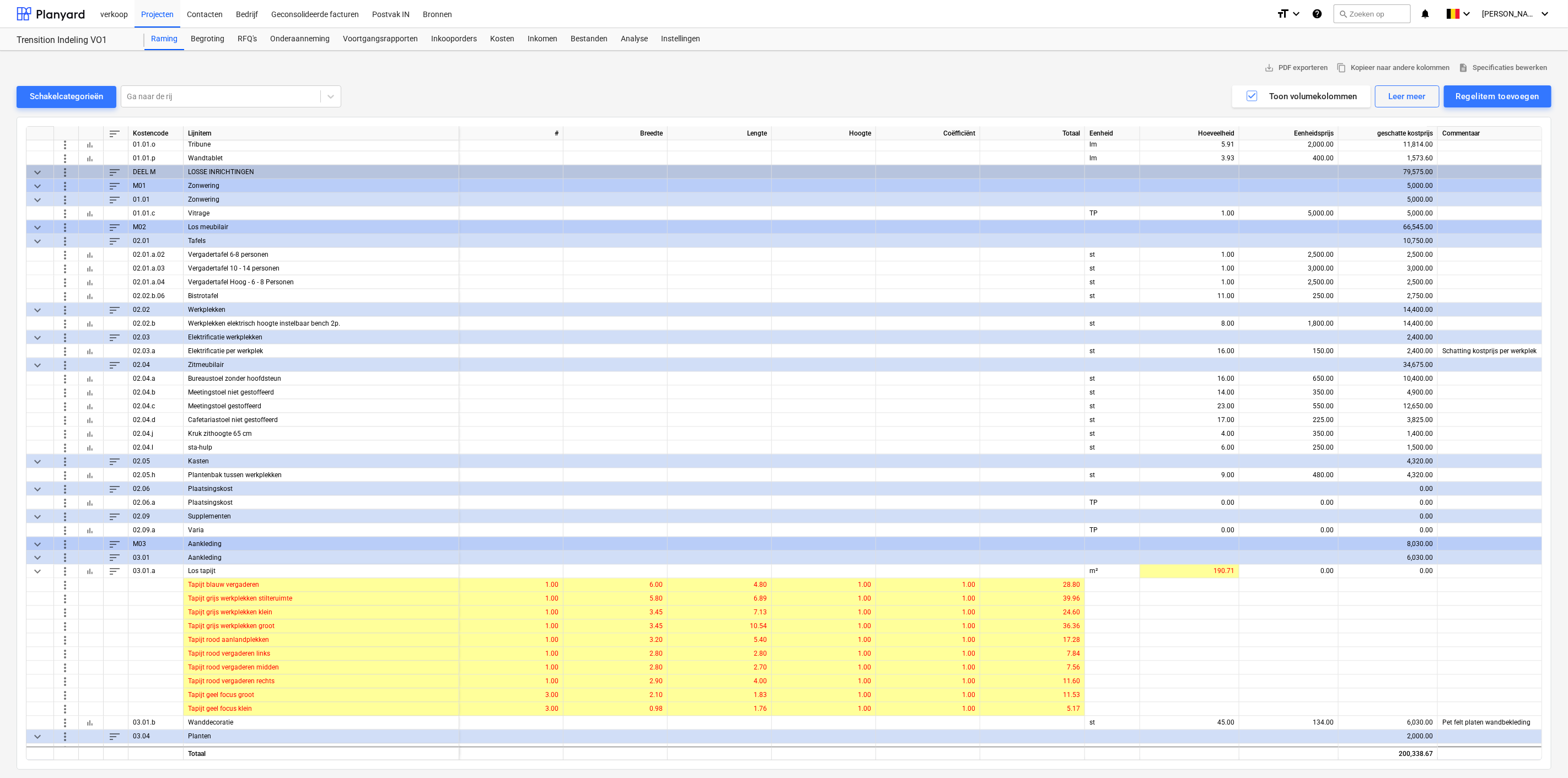
scroll to position [1326, 0]
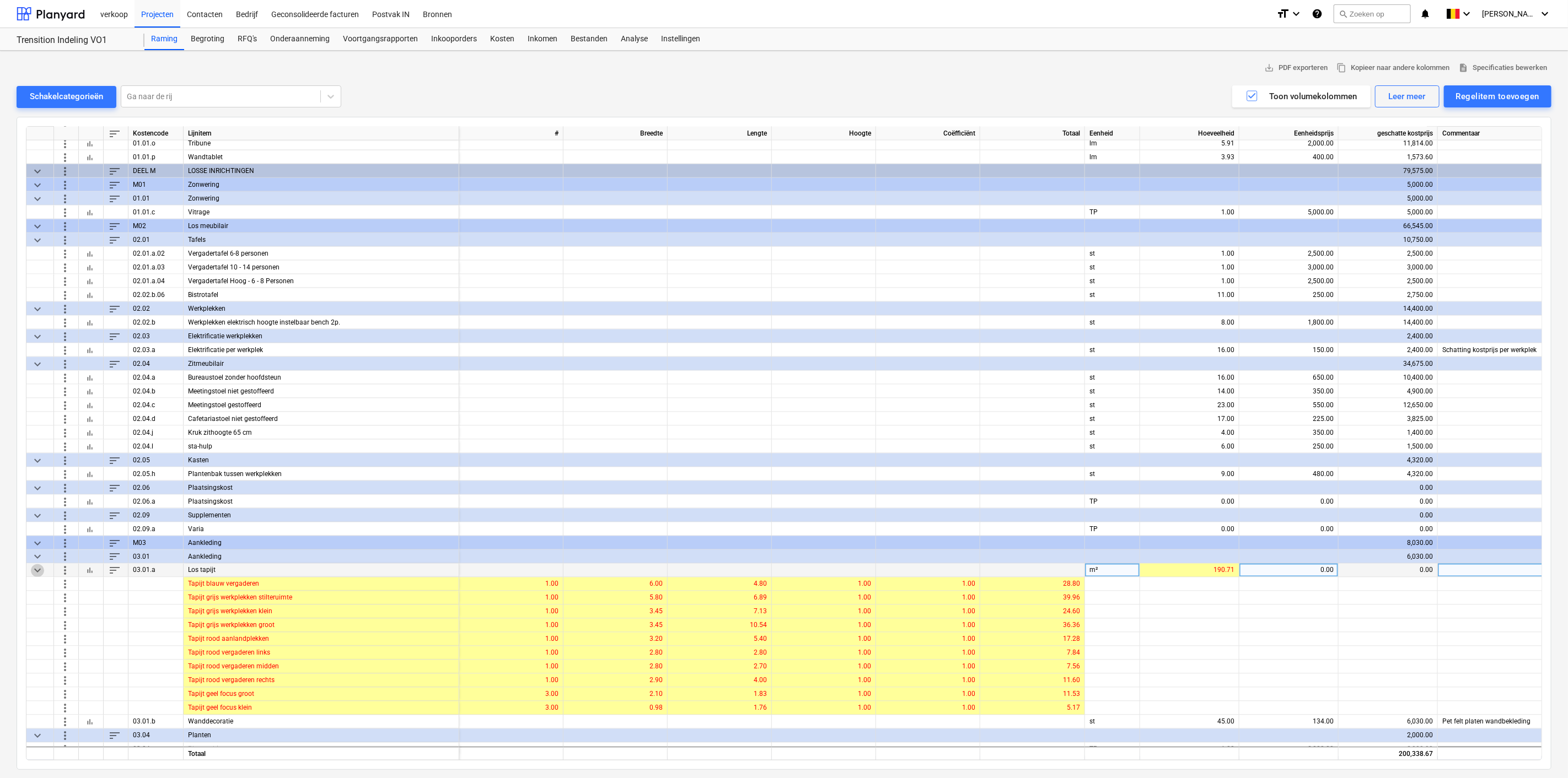
click at [34, 565] on span "keyboard_arrow_down" at bounding box center [37, 570] width 13 height 13
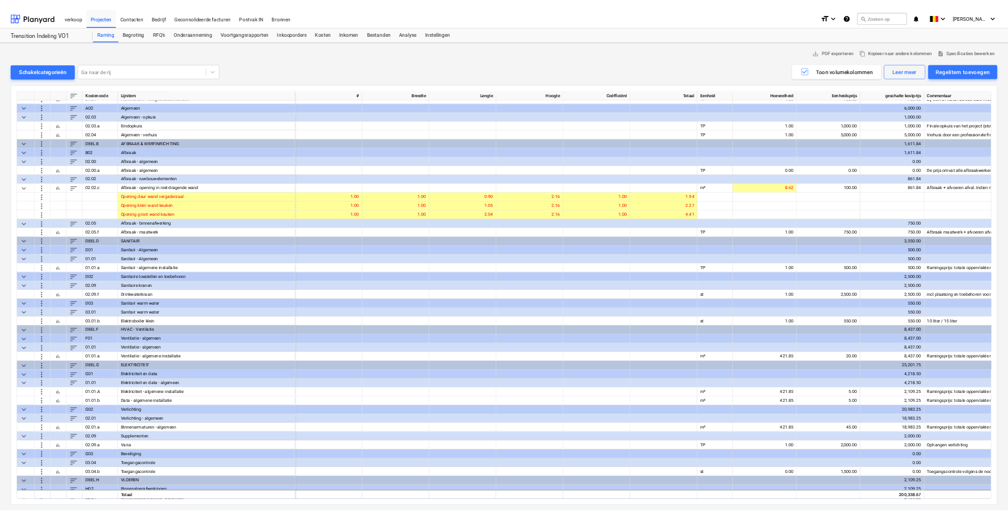
scroll to position [0, 0]
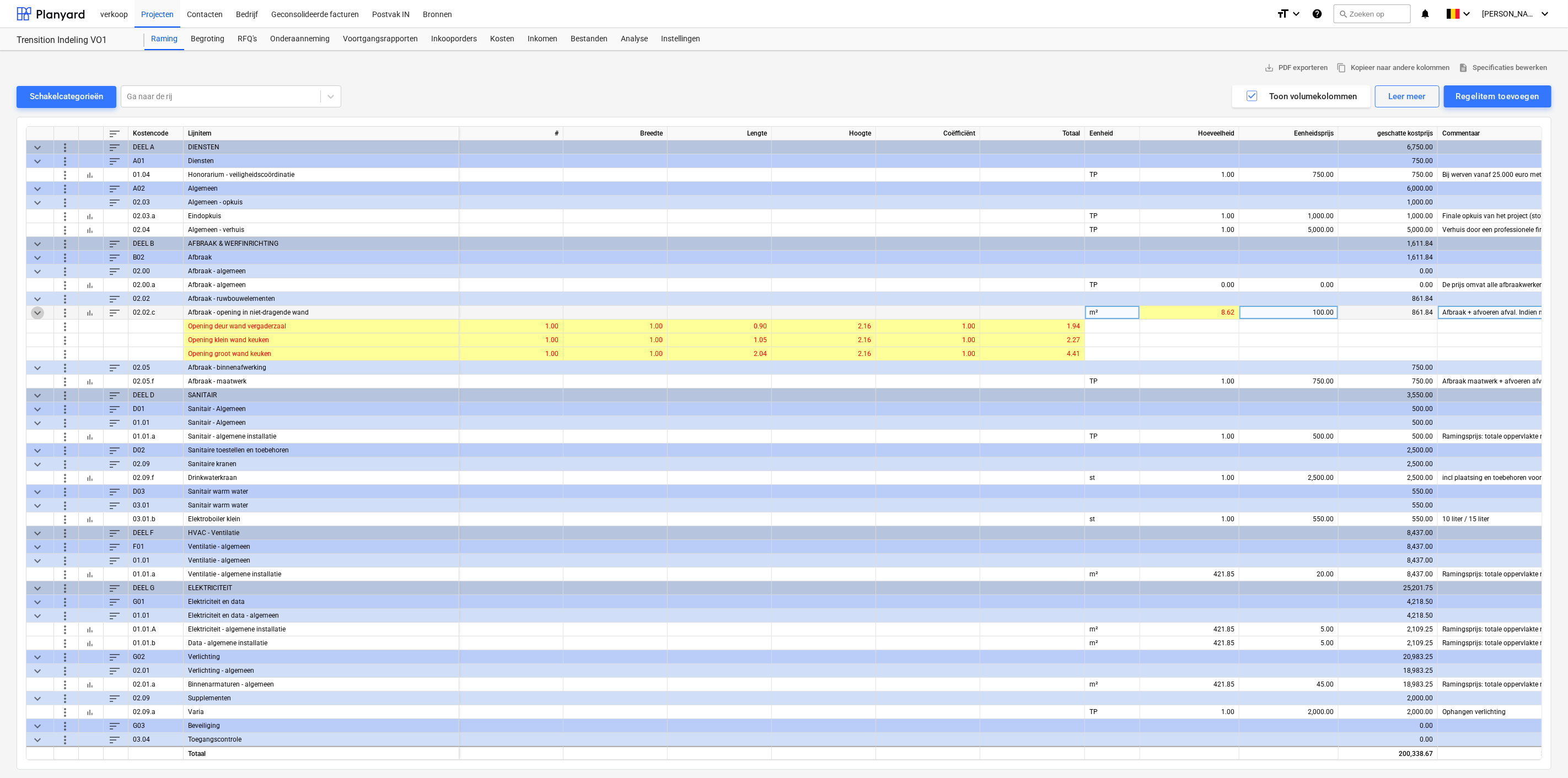
click at [33, 316] on span "keyboard_arrow_down" at bounding box center [37, 312] width 13 height 13
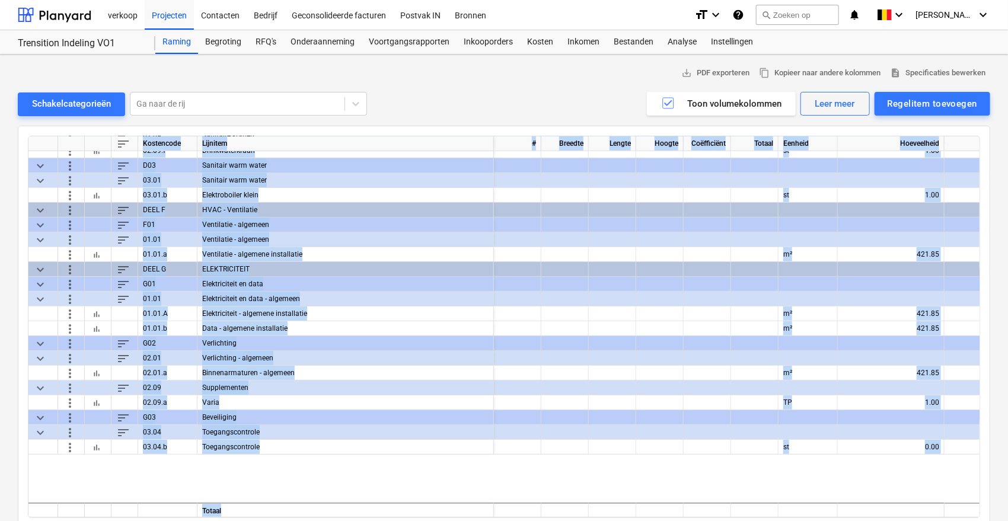
drag, startPoint x: 373, startPoint y: 511, endPoint x: 385, endPoint y: 515, distance: 12.4
click at [385, 515] on div "sort Kostencode Lijnitem # Breedte Lengte Hoogte Coëfficiënt Totaal Eenheid Hoe…" at bounding box center [504, 327] width 952 height 382
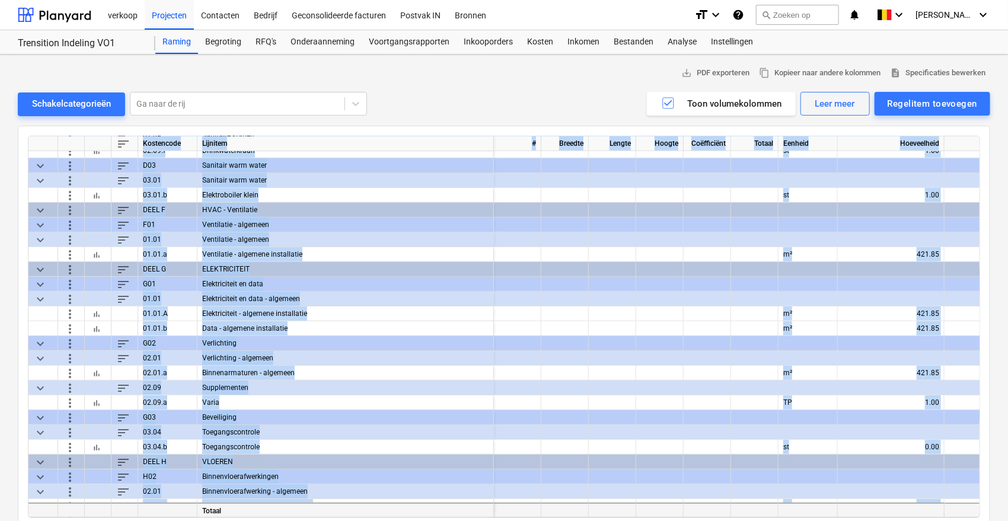
scroll to position [332, 0]
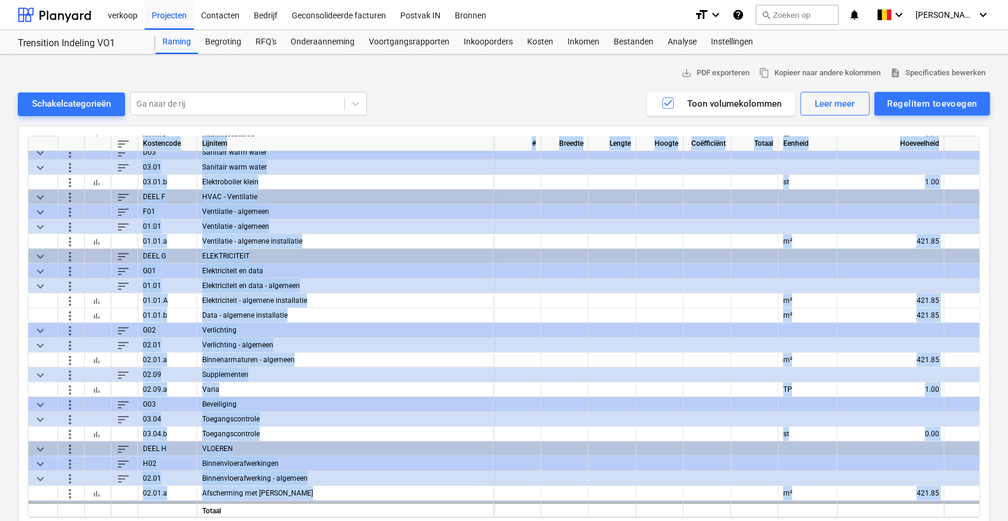
drag, startPoint x: 529, startPoint y: 405, endPoint x: 529, endPoint y: 414, distance: 8.9
click at [529, 404] on div at bounding box center [517, 404] width 47 height 15
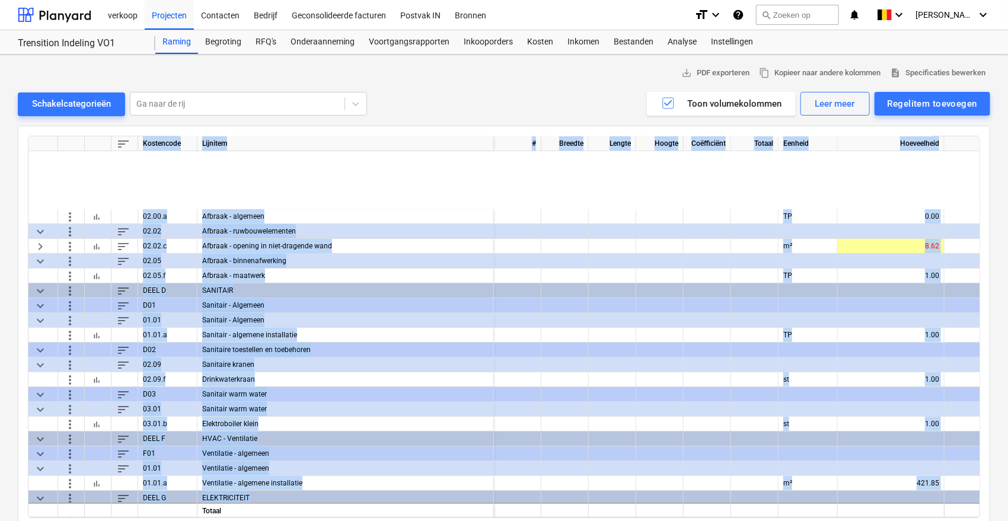
scroll to position [0, 0]
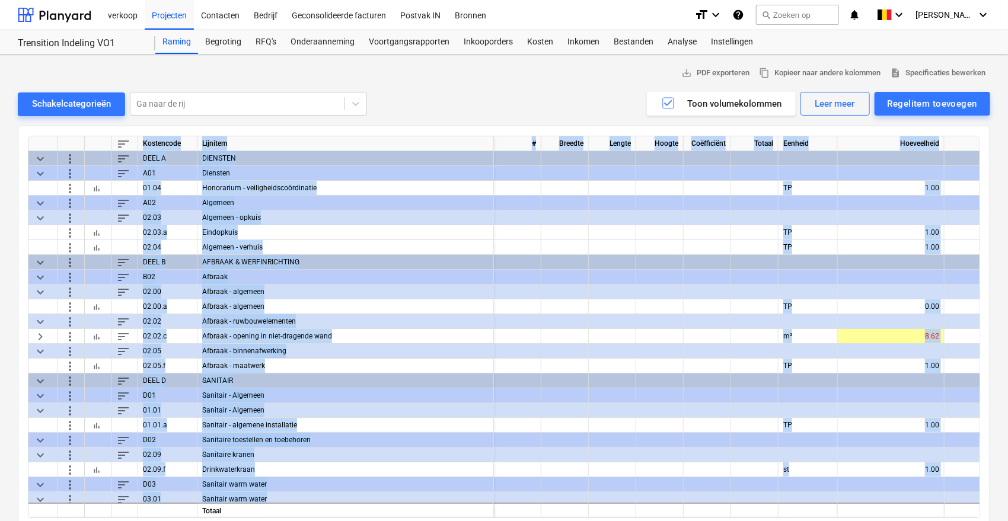
click at [608, 449] on div at bounding box center [612, 454] width 47 height 15
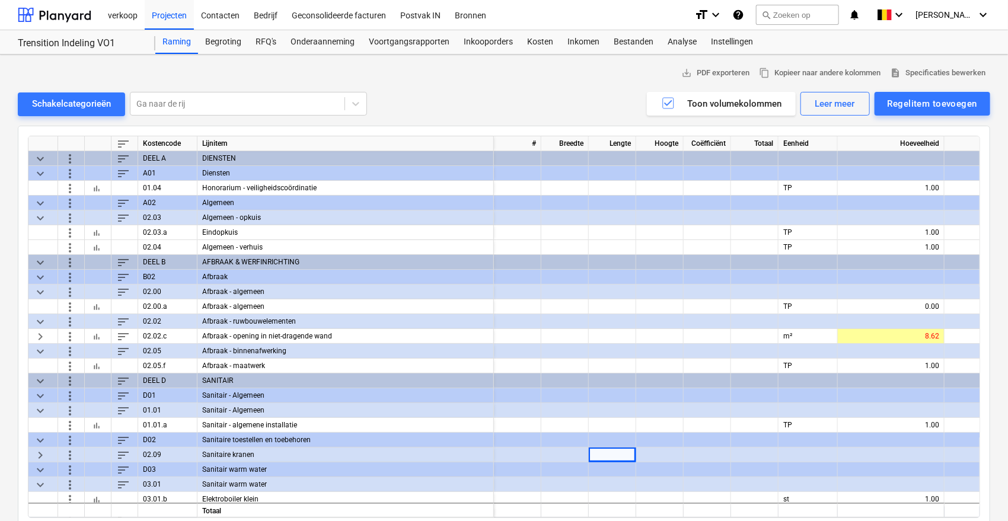
click at [508, 92] on div "Schakelcategorieën Ga naar de rij Regelitem toevoegen Leer meer Toon volumekolo…" at bounding box center [504, 104] width 972 height 24
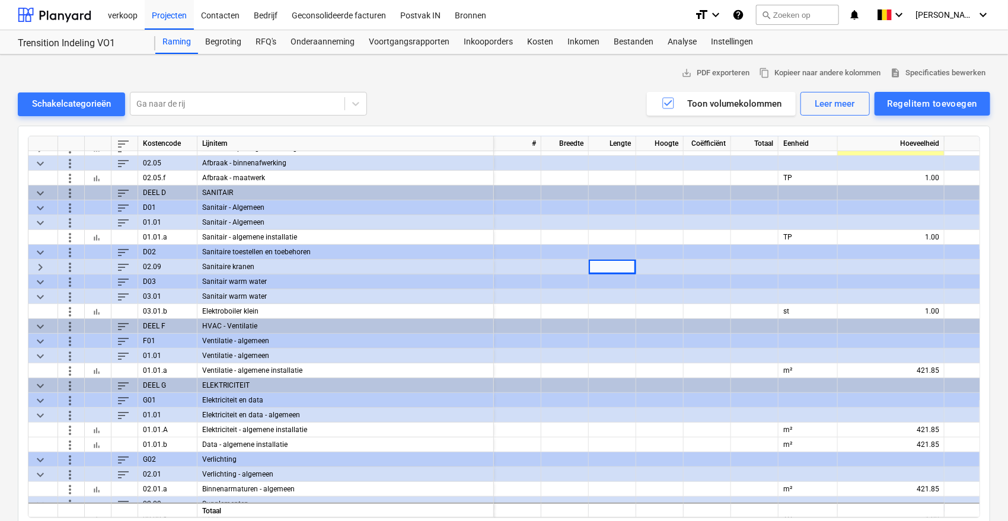
drag, startPoint x: 610, startPoint y: 511, endPoint x: 637, endPoint y: 490, distance: 34.6
click at [0, 0] on div "Totaal 200,338.67" at bounding box center [0, 0] width 0 height 0
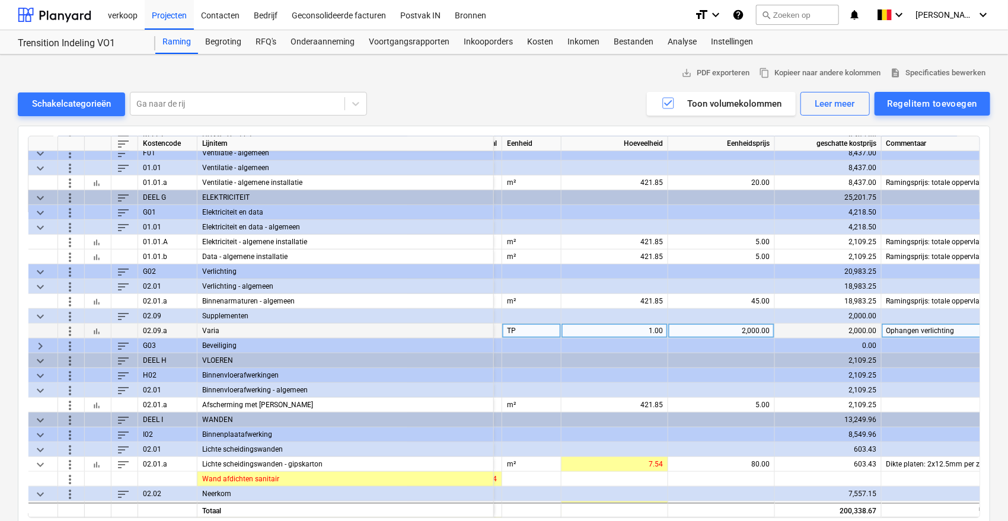
scroll to position [375, 276]
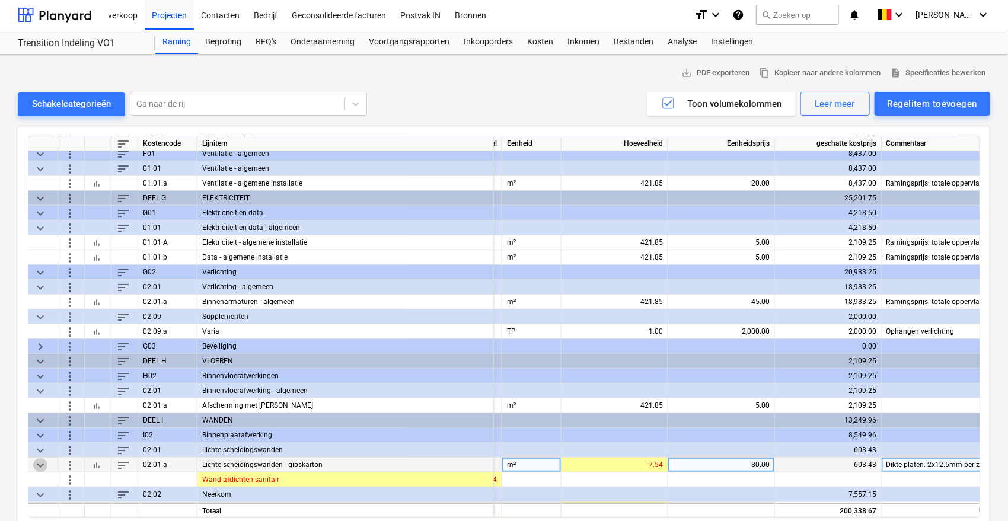
click at [38, 461] on span "keyboard_arrow_down" at bounding box center [40, 465] width 14 height 14
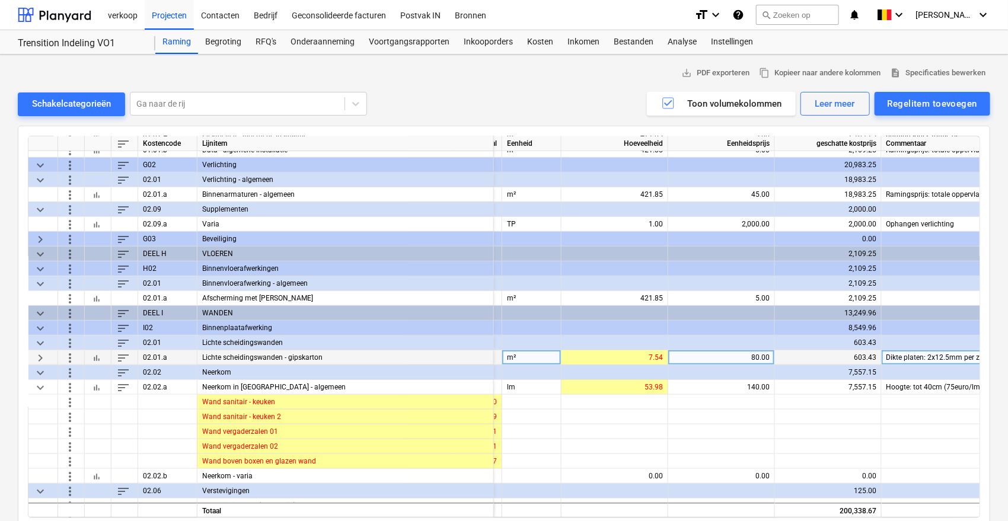
scroll to position [484, 276]
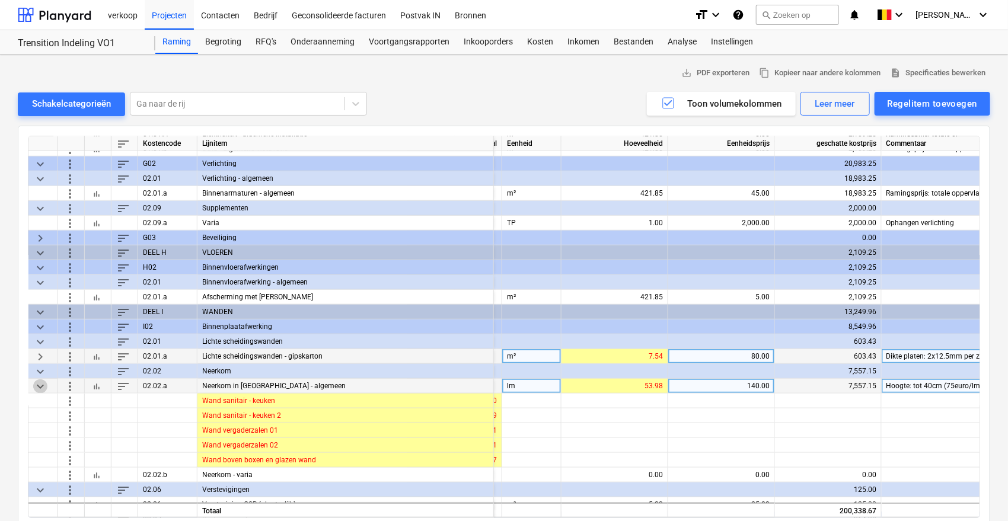
click at [40, 383] on span "keyboard_arrow_down" at bounding box center [40, 386] width 14 height 14
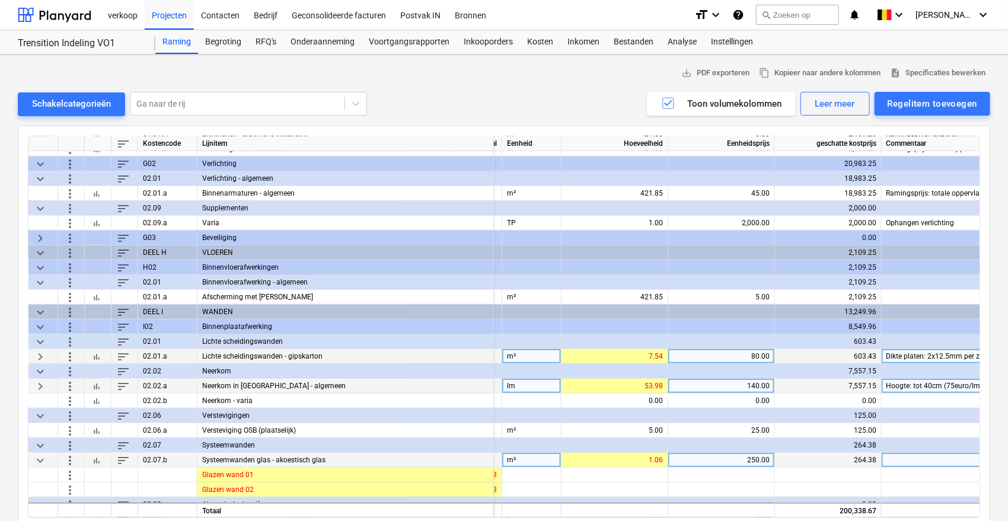
click at [43, 461] on span "keyboard_arrow_down" at bounding box center [40, 460] width 14 height 14
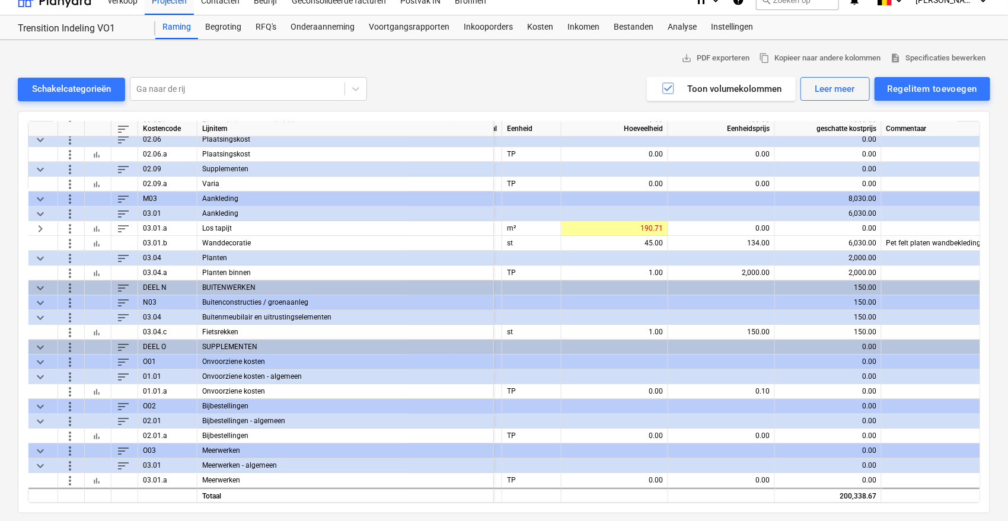
scroll to position [15, 0]
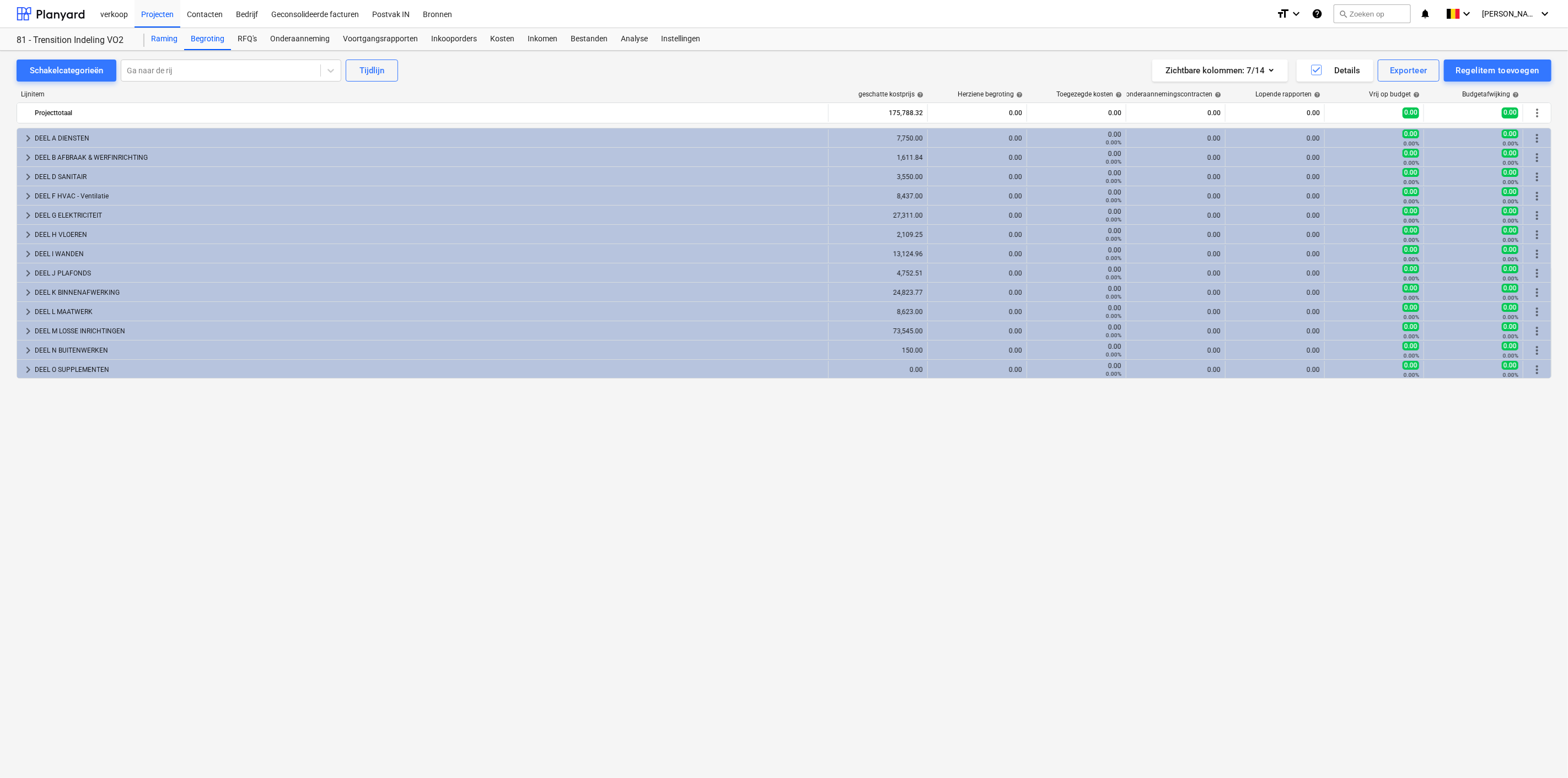
click at [167, 36] on div "Raming" at bounding box center [164, 39] width 40 height 22
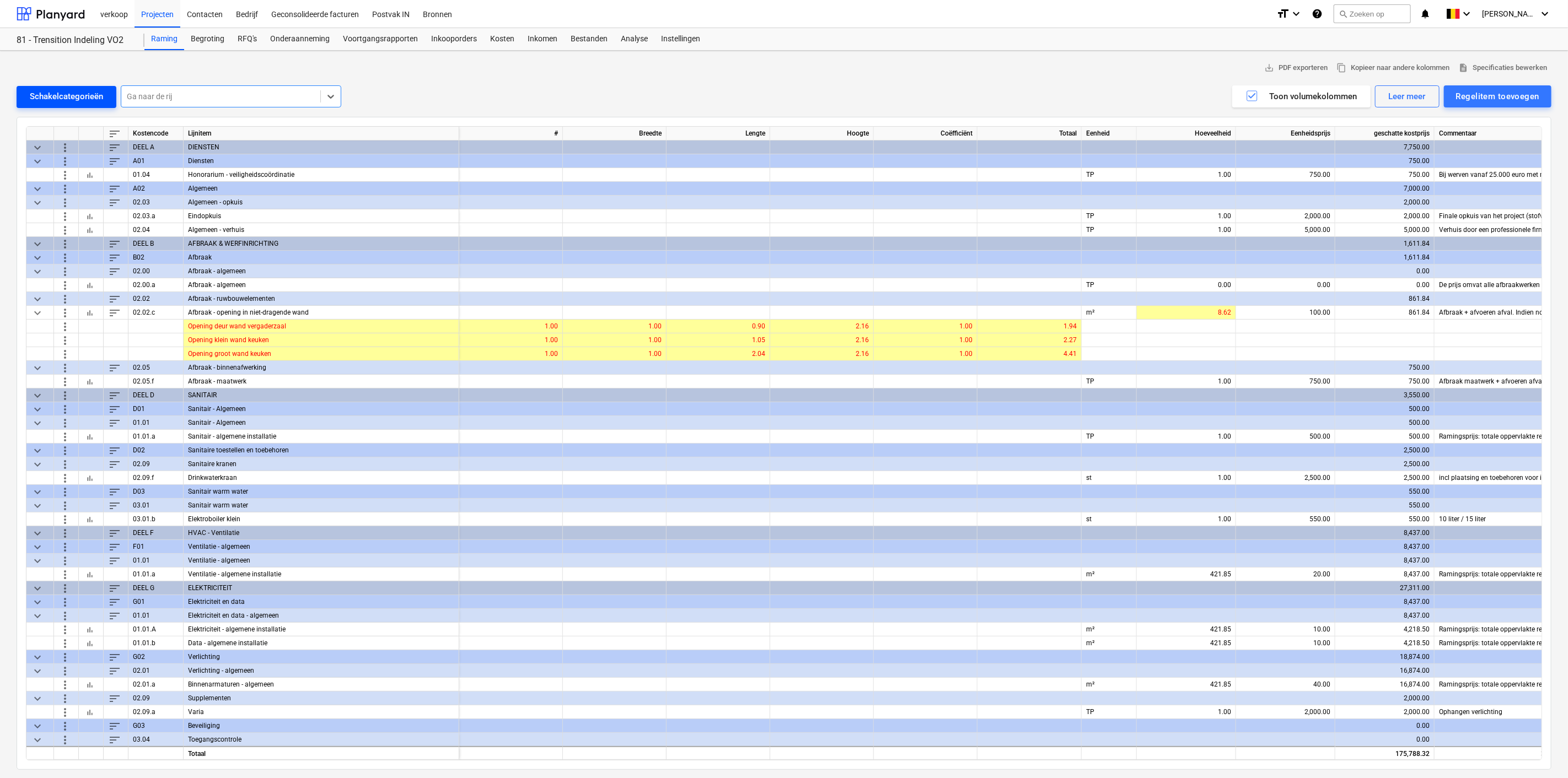
click at [60, 95] on div "Schakelcategorieën" at bounding box center [66, 96] width 73 height 14
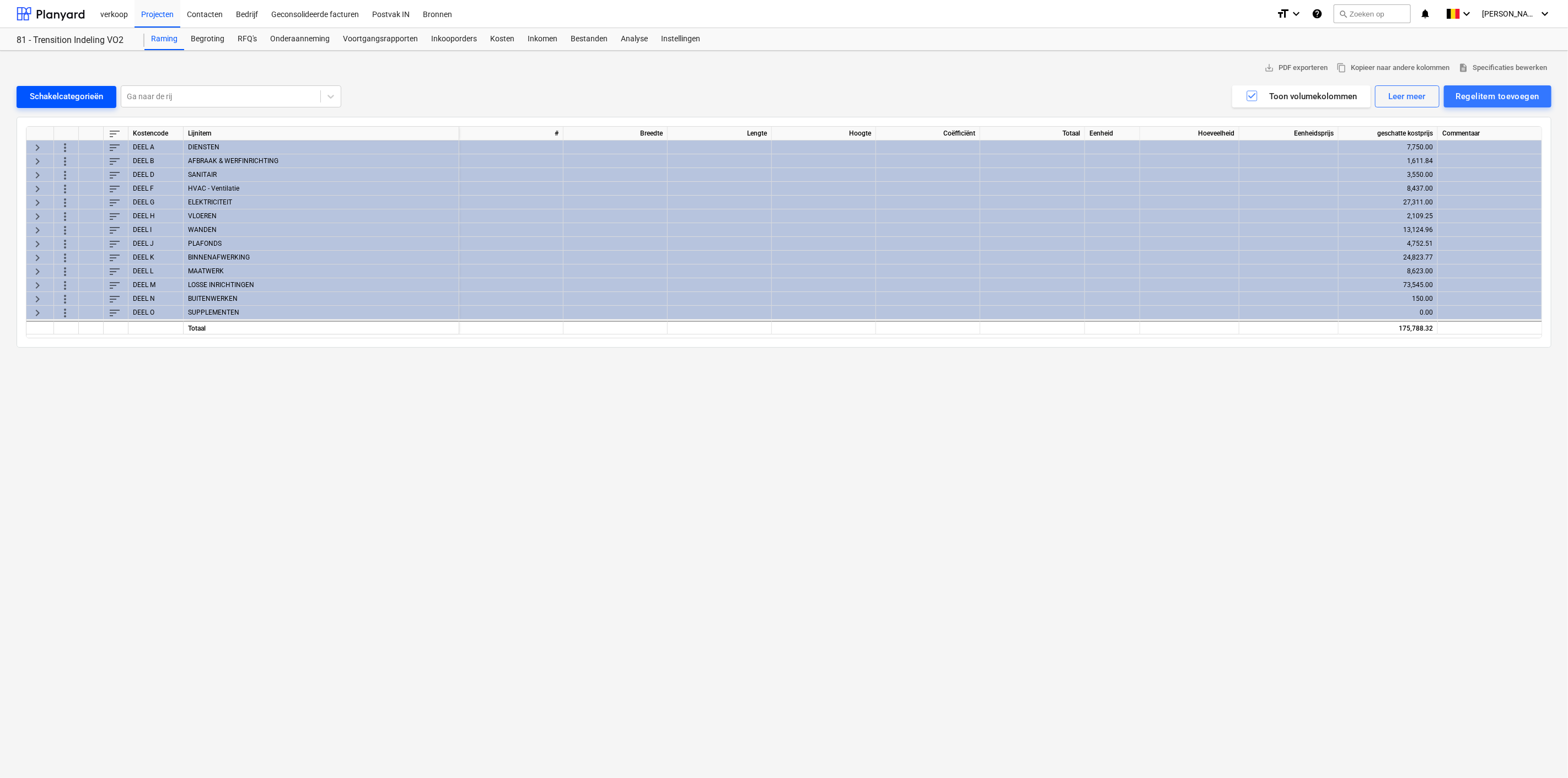
click at [60, 95] on div "Schakelcategorieën" at bounding box center [66, 96] width 73 height 14
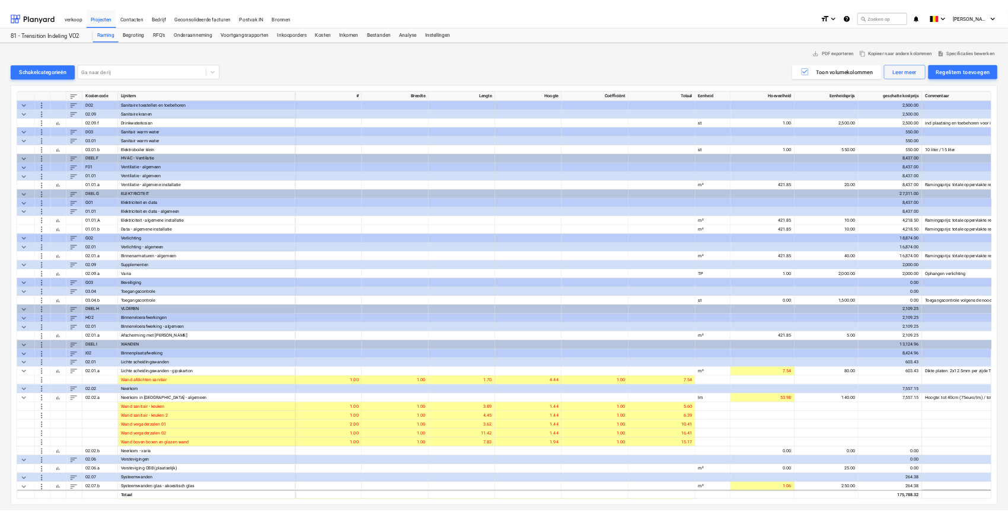
scroll to position [325, 0]
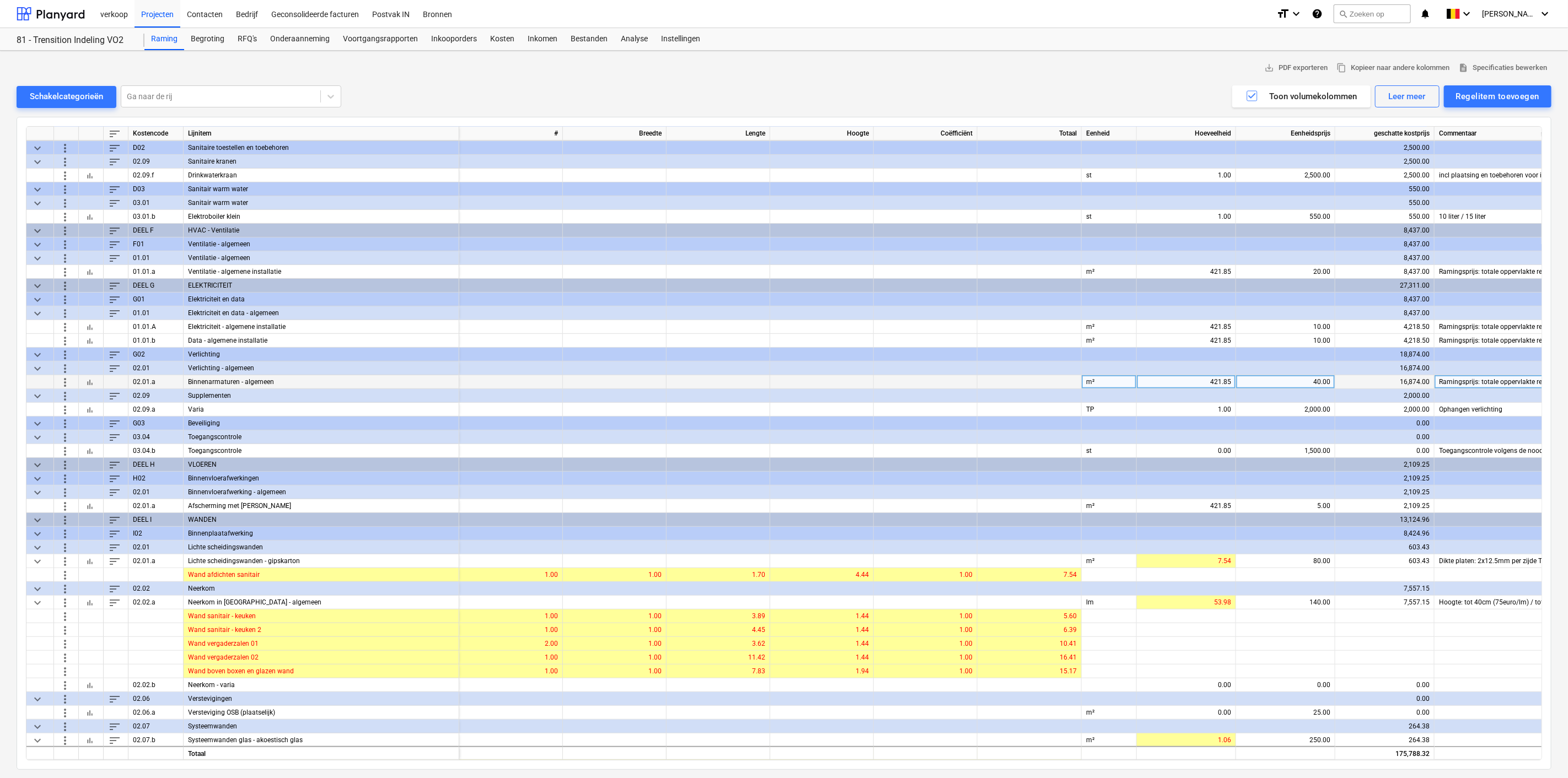
click at [1299, 379] on div "40.00" at bounding box center [1285, 382] width 90 height 14
type input "60"
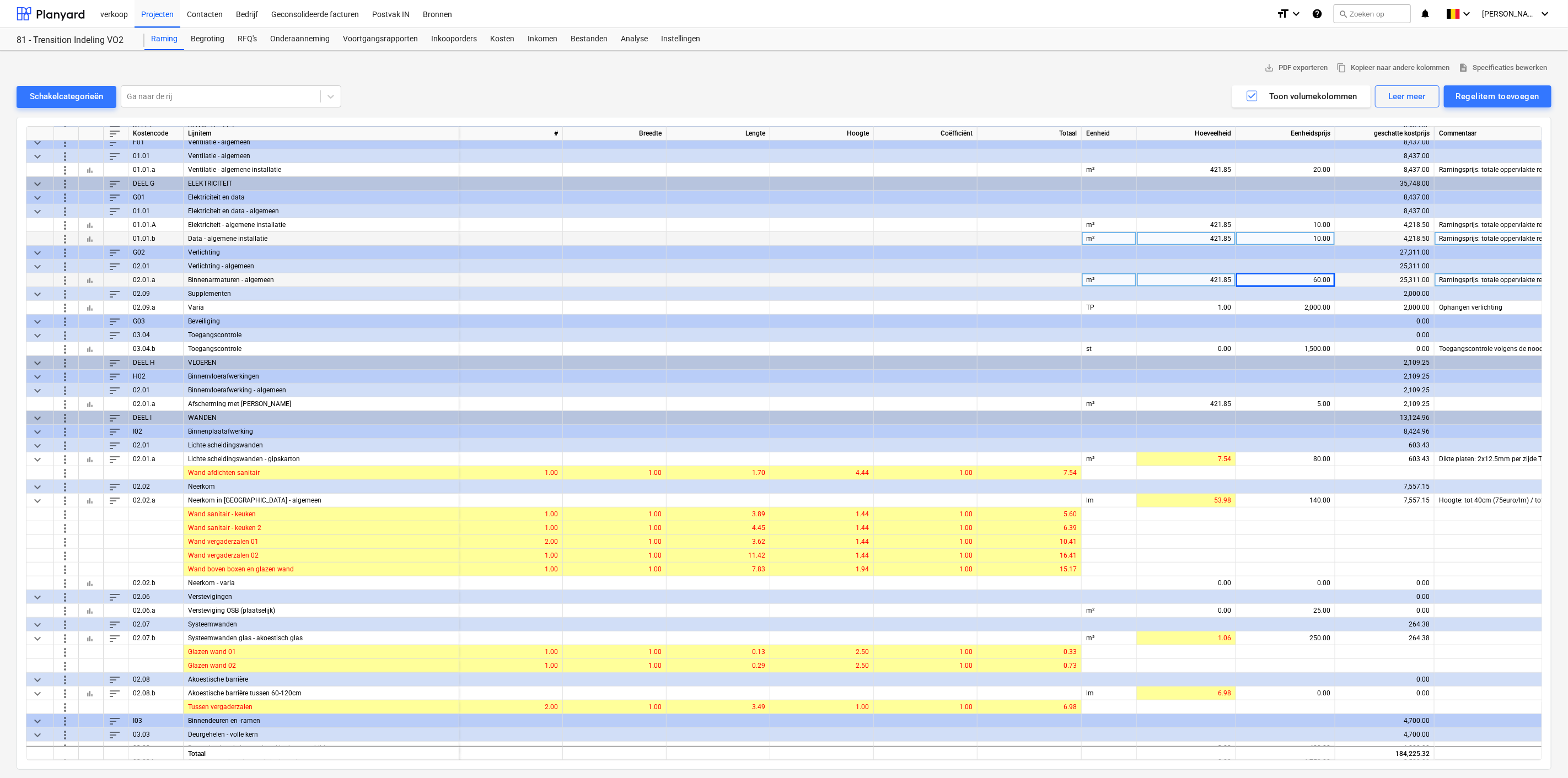
scroll to position [404, 0]
click at [1280, 278] on div "60.00" at bounding box center [1285, 280] width 90 height 14
click at [1277, 277] on input "60" at bounding box center [1285, 280] width 99 height 13
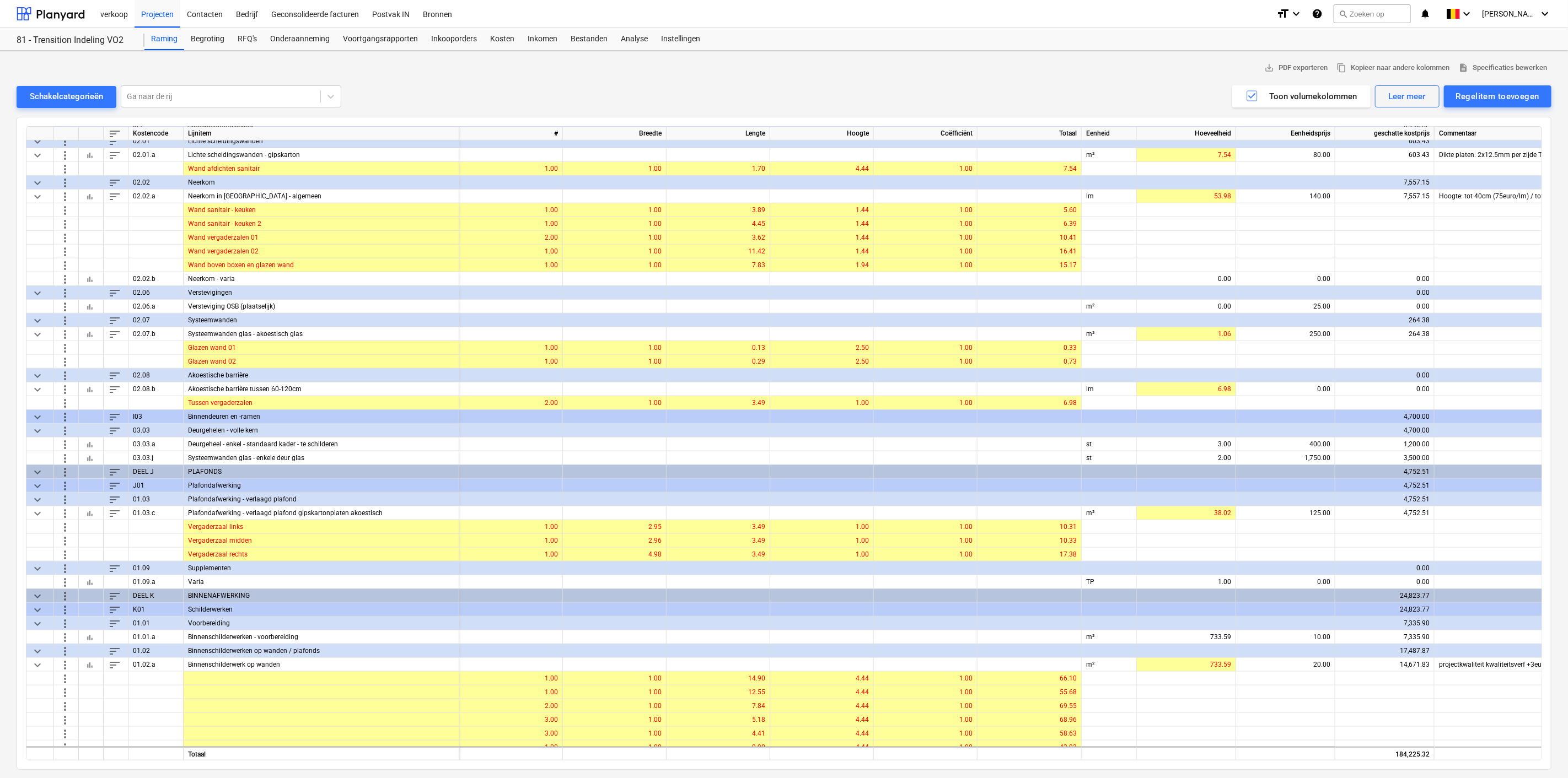
scroll to position [709, 0]
click at [64, 483] on span "more_vert" at bounding box center [65, 484] width 13 height 13
click at [110, 538] on div at bounding box center [784, 389] width 1568 height 778
click at [61, 494] on span "more_vert" at bounding box center [65, 498] width 13 height 13
click at [88, 525] on li "Regelitem toevoegen" at bounding box center [114, 522] width 113 height 25
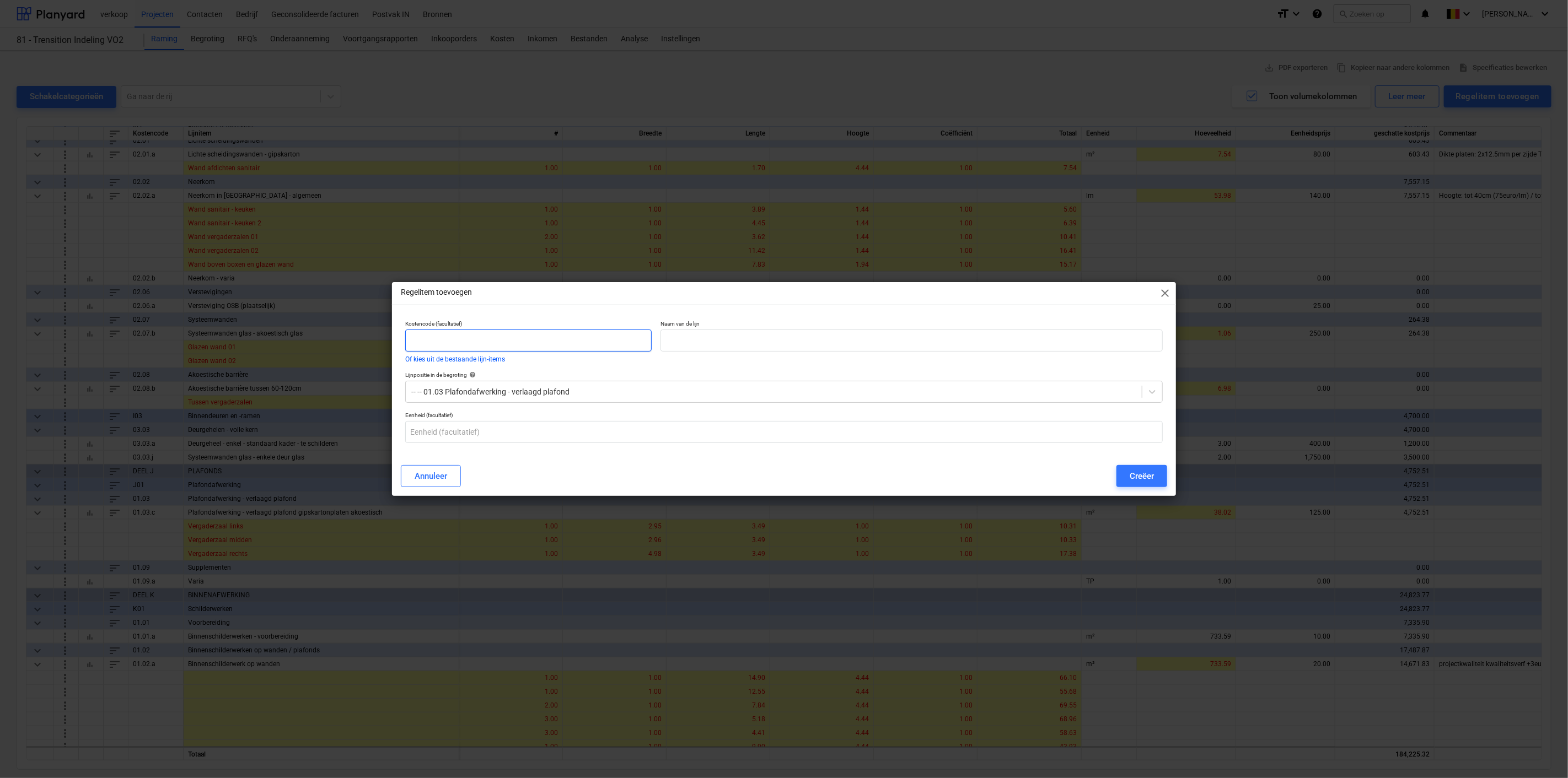
click at [423, 345] on input "text" at bounding box center [528, 340] width 246 height 22
type input "01.03.i"
click at [762, 345] on input "text" at bounding box center [911, 340] width 502 height 22
paste input "Akoestische baffles petfelt"
type input "Akoestische baffles petfelt"
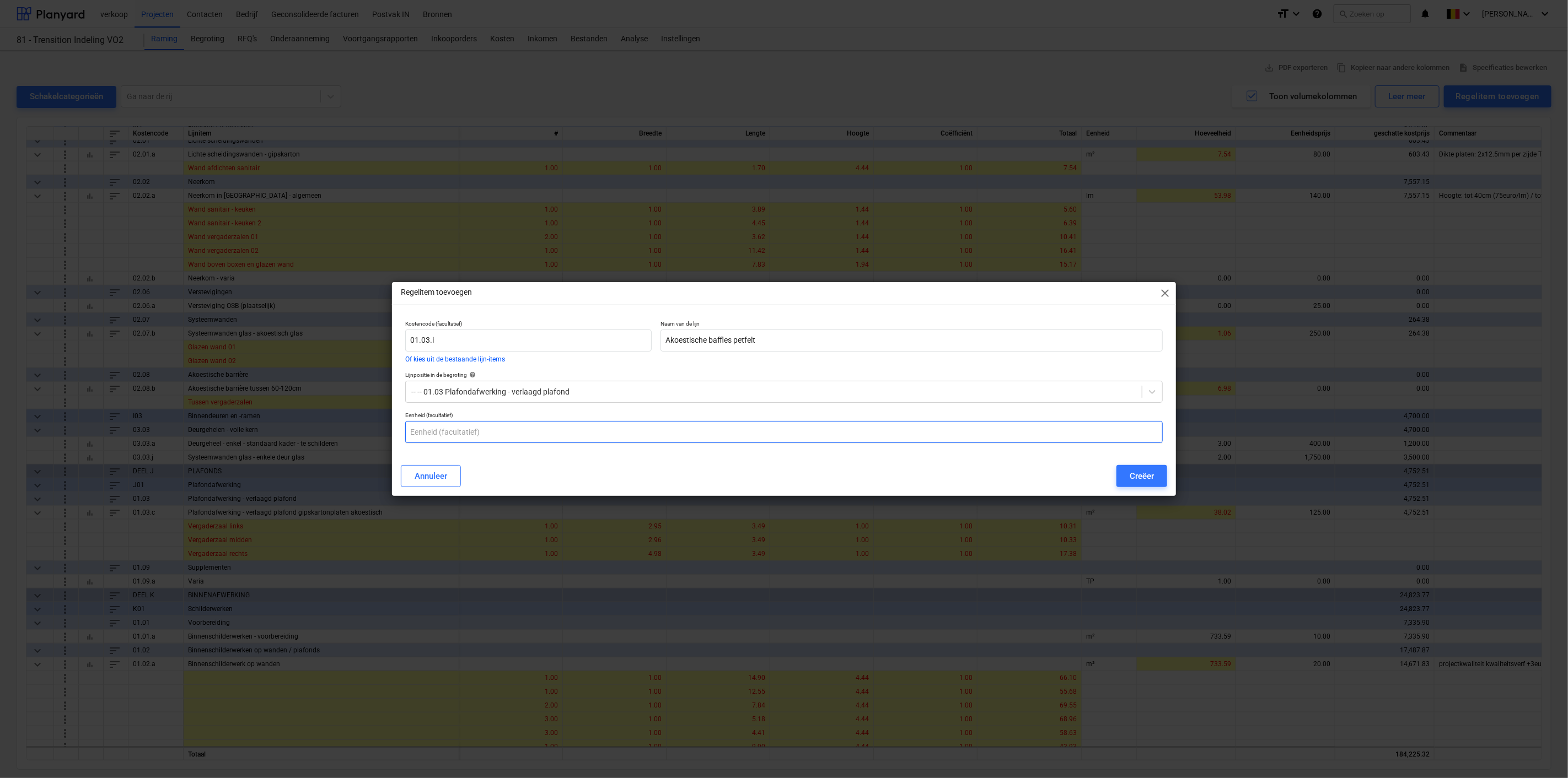
click at [449, 440] on input "text" at bounding box center [784, 432] width 757 height 22
type input "st"
click at [820, 340] on input "Akoestische baffles petfelt" at bounding box center [911, 340] width 502 height 22
click at [733, 344] on input "Akoestische baffles met verlichting" at bounding box center [911, 340] width 502 height 22
type input "Akoestische platen met verlichting"
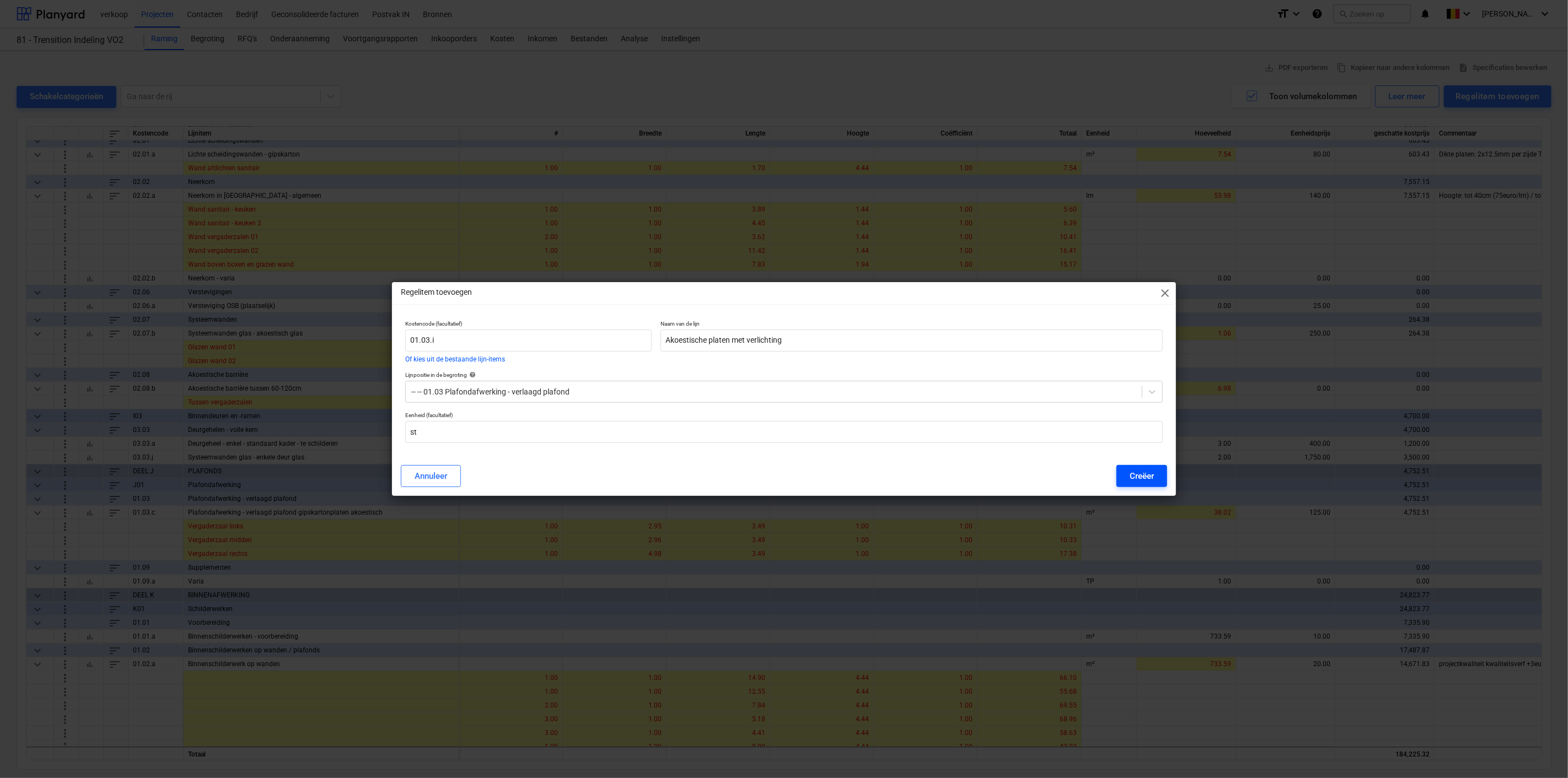
click at [1144, 469] on div "Creëer" at bounding box center [1141, 475] width 24 height 14
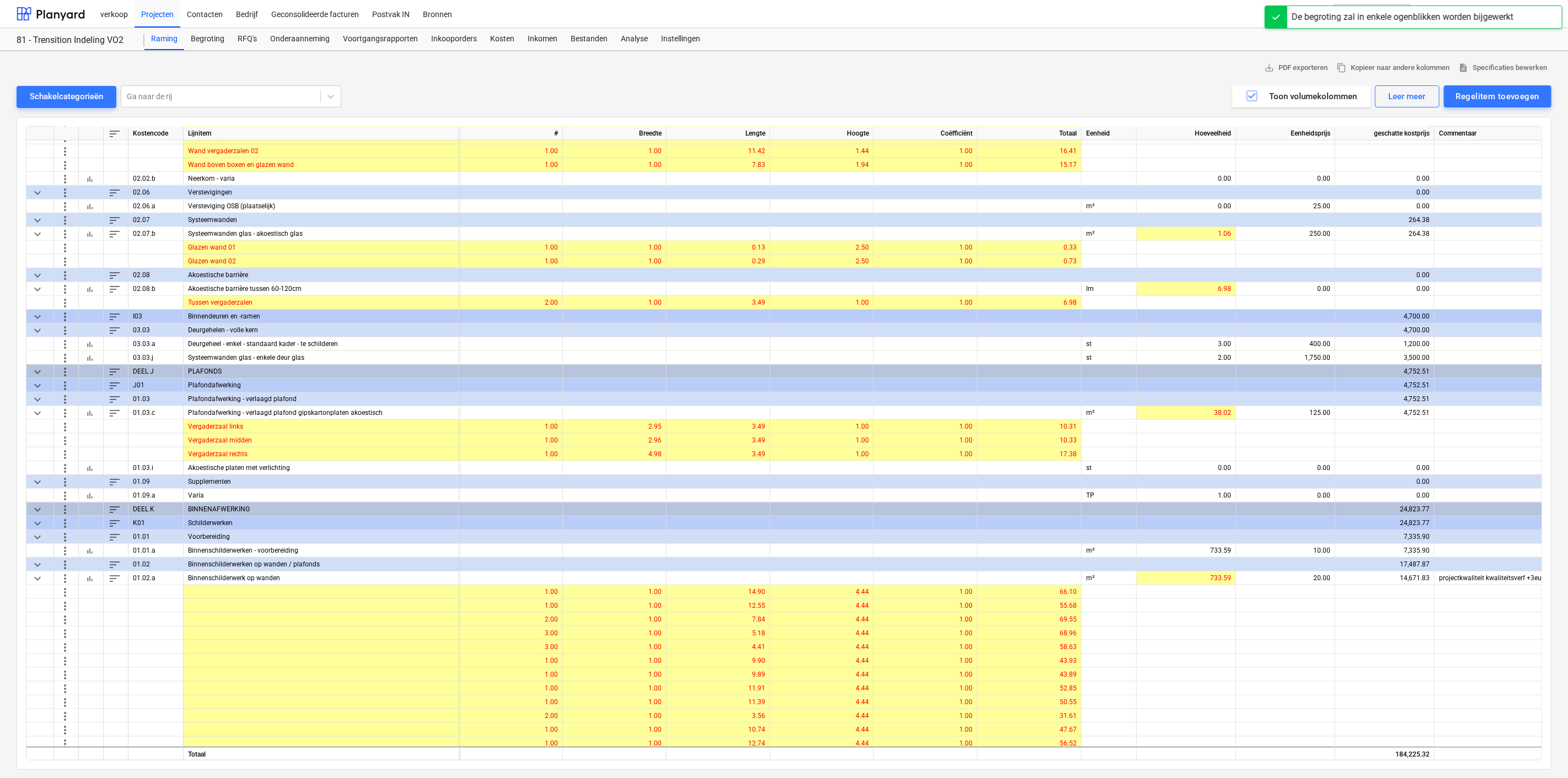
scroll to position [810, 0]
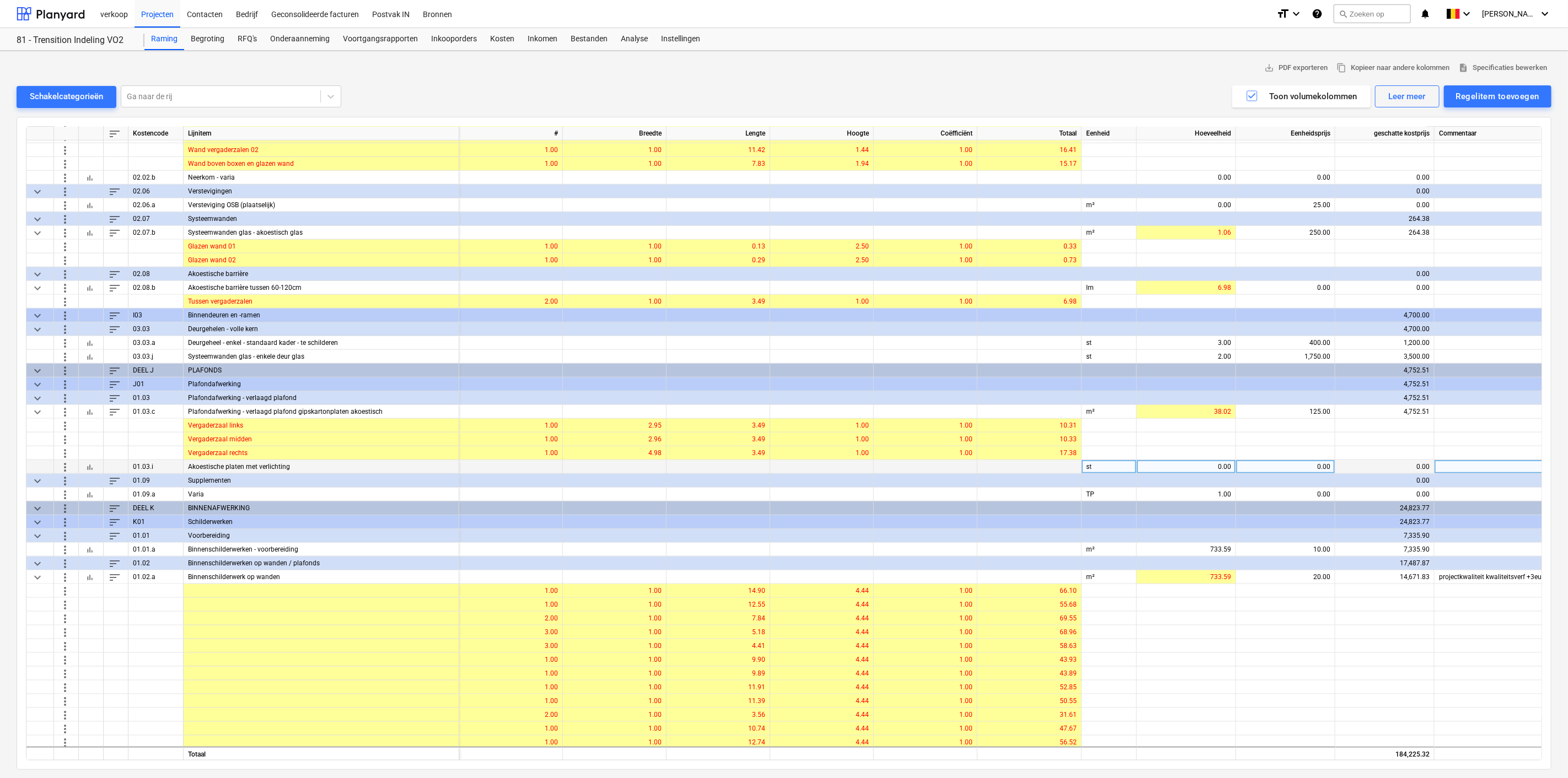
click at [1210, 466] on div "0.00" at bounding box center [1186, 467] width 90 height 14
type input "9"
click at [1280, 467] on div "0.00" at bounding box center [1285, 467] width 90 height 14
type input "868.01"
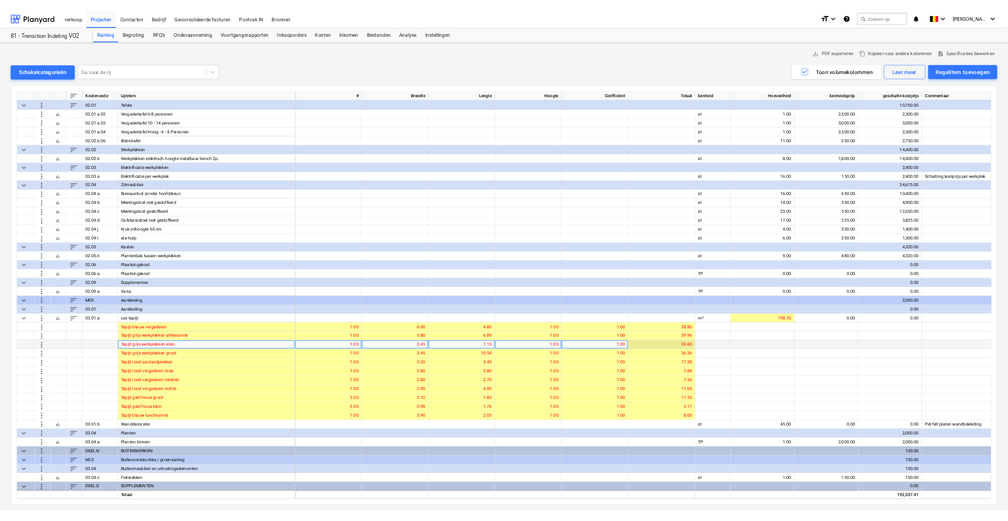
scroll to position [1929, 0]
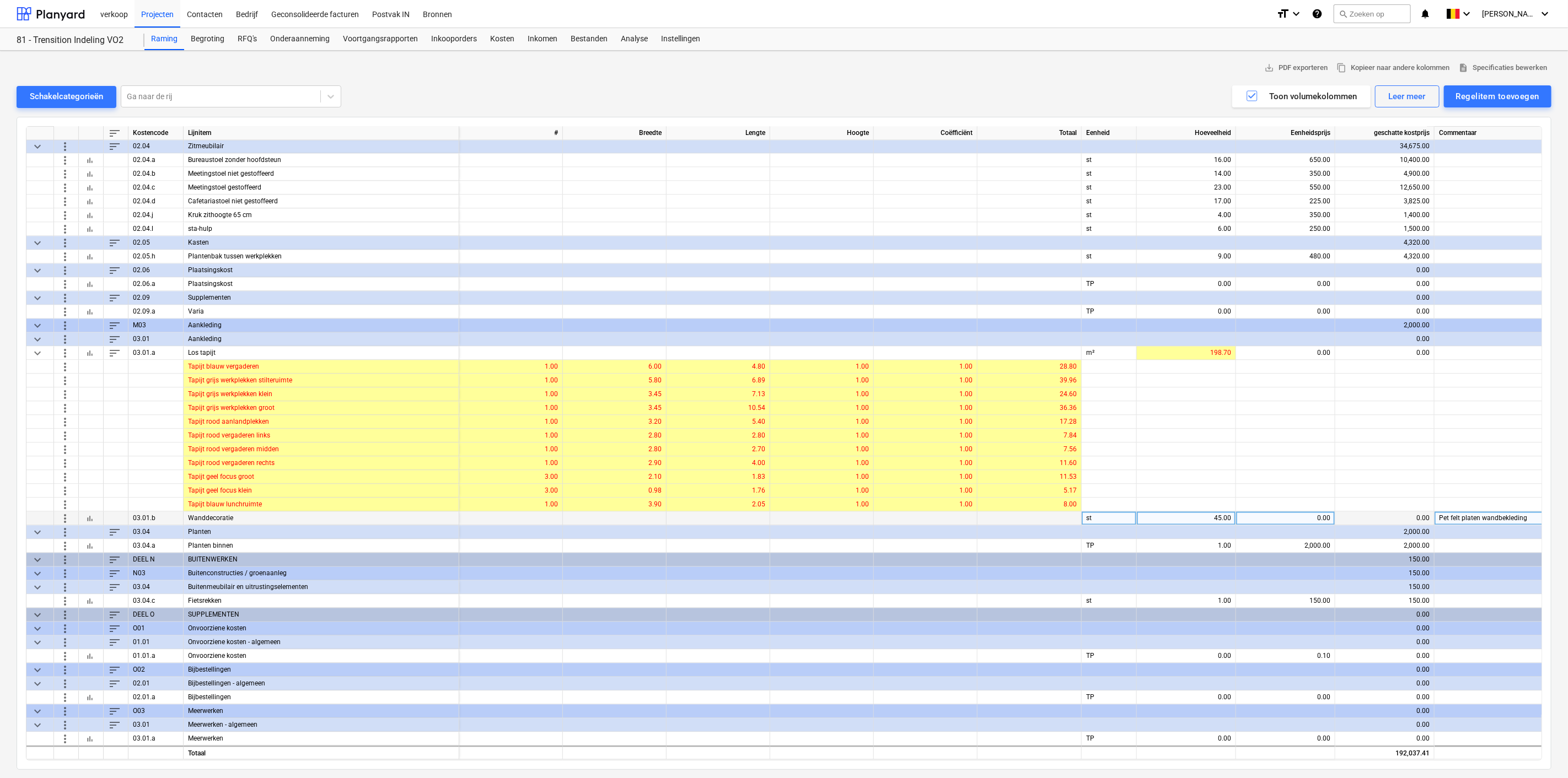
click at [1266, 512] on div "0.00" at bounding box center [1285, 519] width 90 height 14
type input "134"
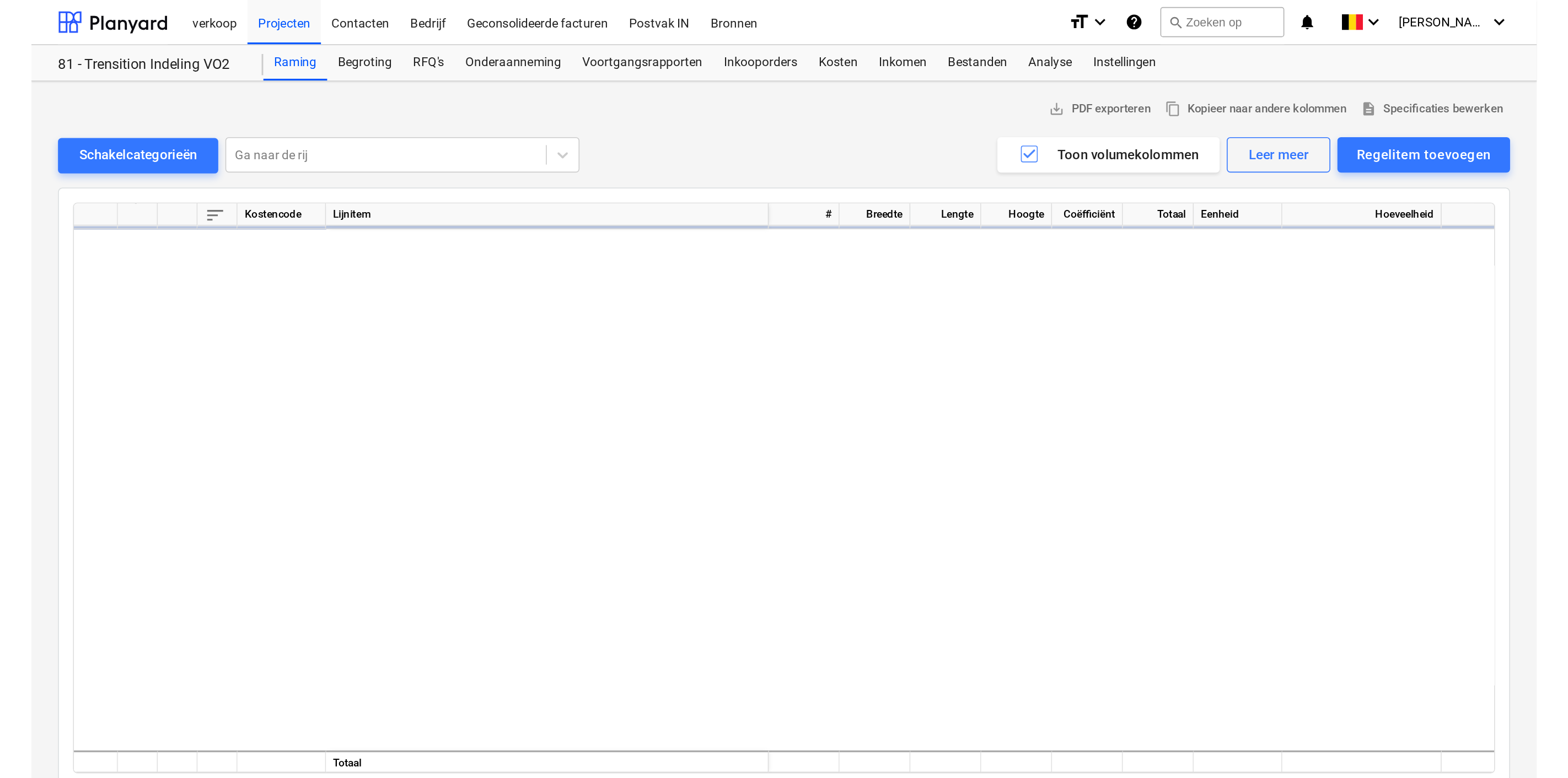
scroll to position [0, 0]
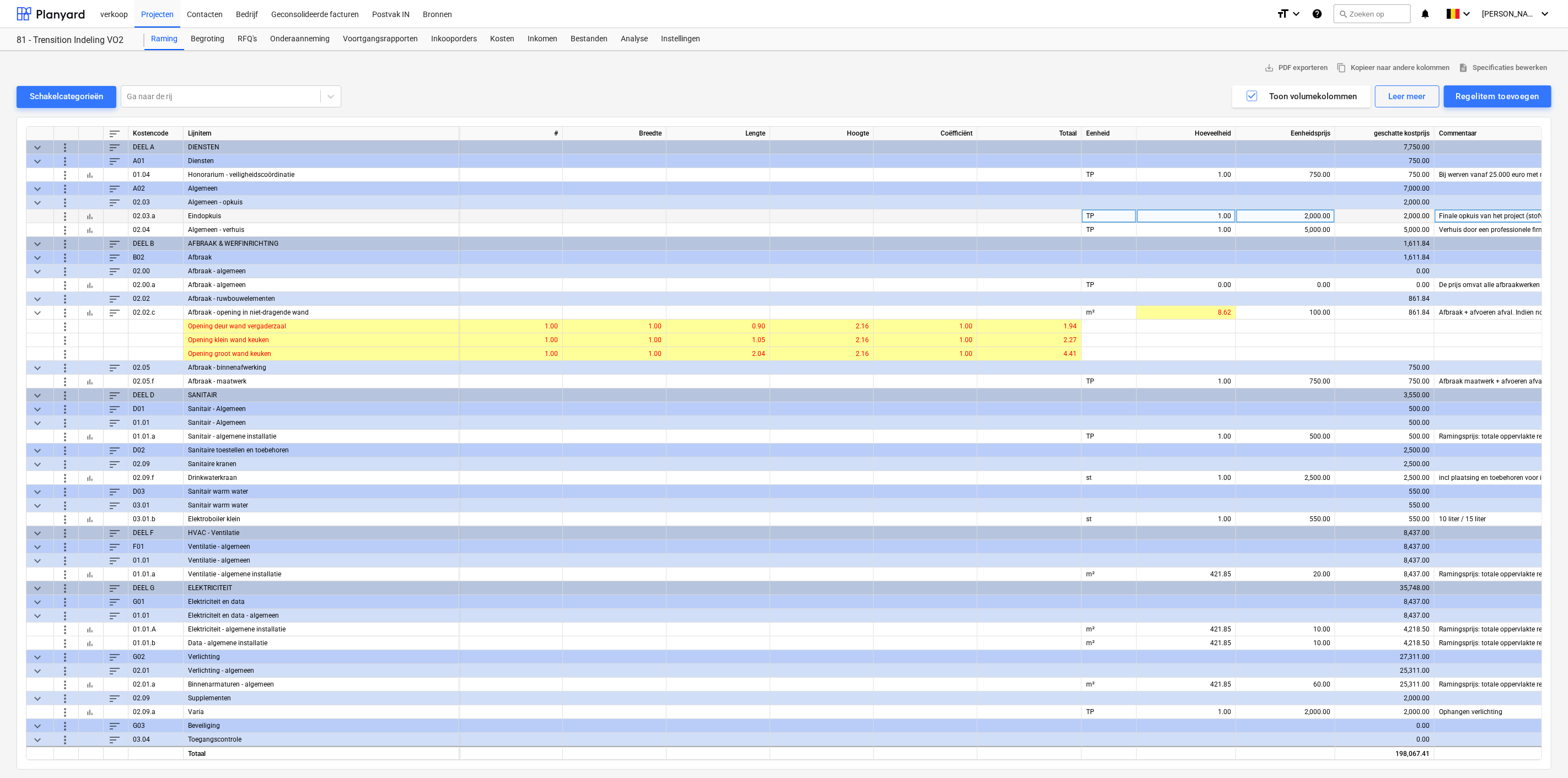
click at [1296, 215] on div "2,000.00" at bounding box center [1285, 216] width 90 height 14
type input "1000"
click at [37, 315] on span "keyboard_arrow_down" at bounding box center [37, 312] width 13 height 13
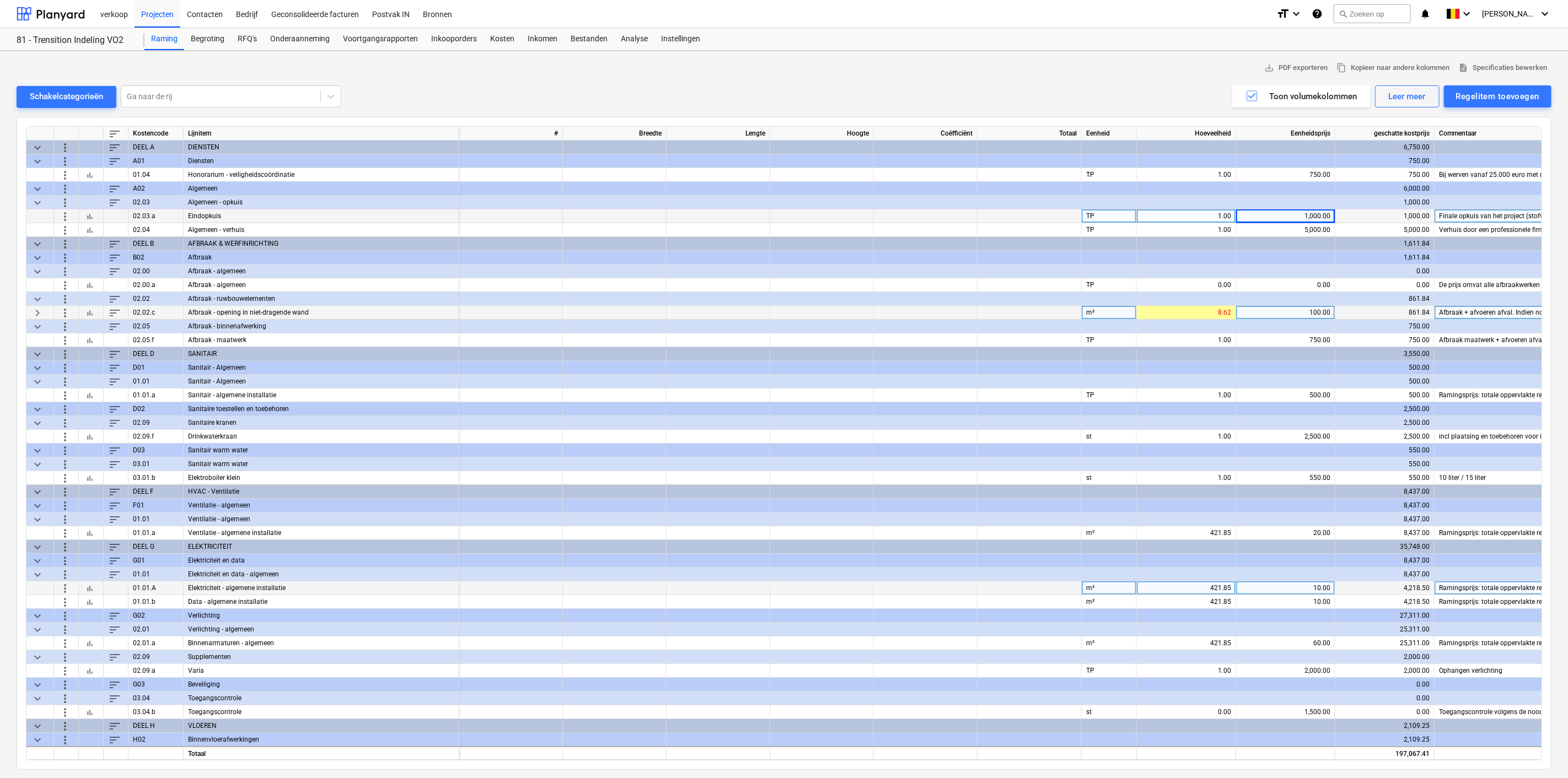
click at [1291, 587] on div "10.00" at bounding box center [1285, 587] width 90 height 14
type input "5"
click at [1299, 597] on div "10.00" at bounding box center [1285, 601] width 90 height 14
type input "5"
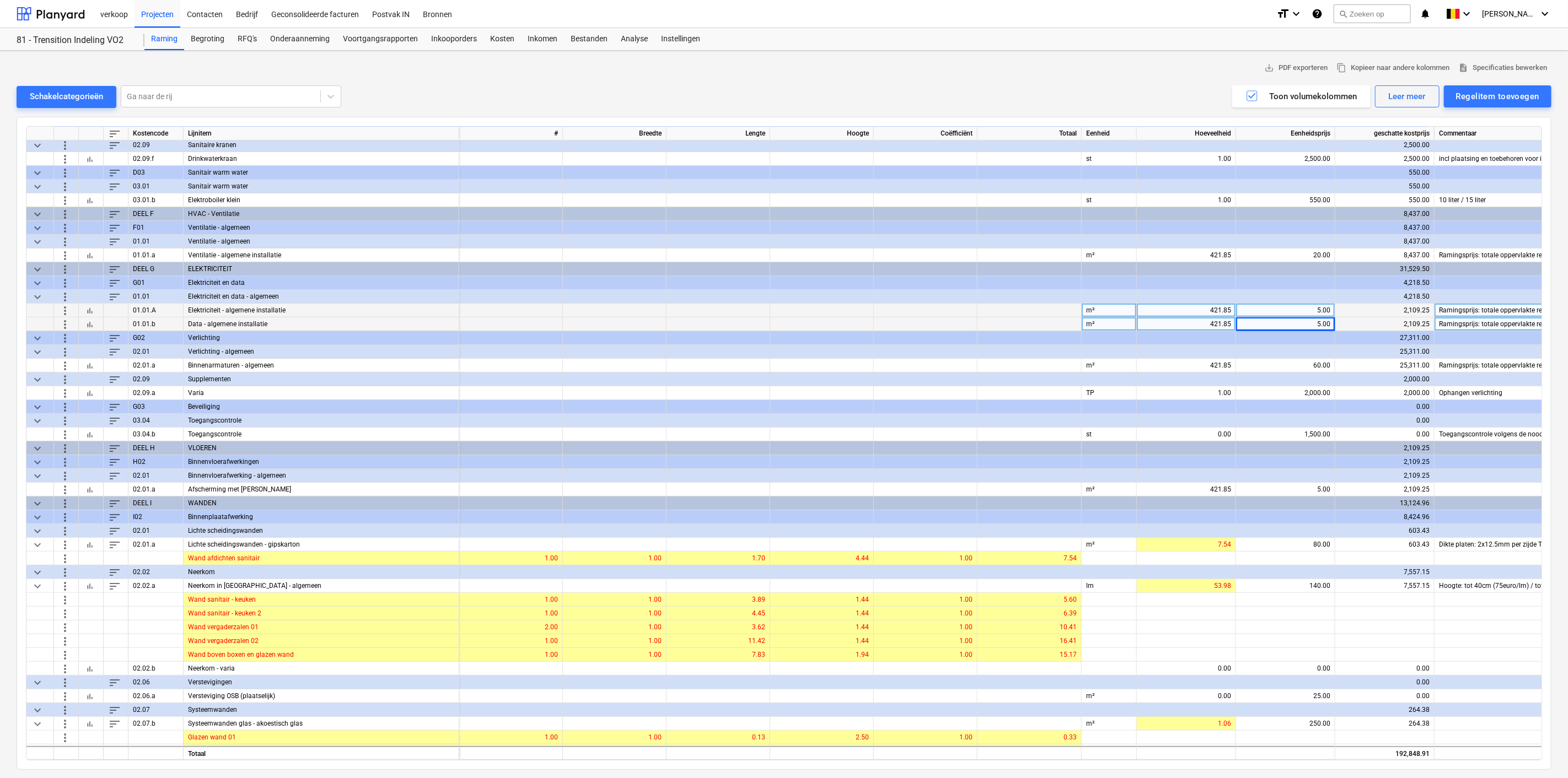
scroll to position [278, 0]
click at [1278, 359] on div "60.00" at bounding box center [1285, 364] width 90 height 14
type input "45"
click at [36, 539] on span "keyboard_arrow_down" at bounding box center [37, 544] width 13 height 13
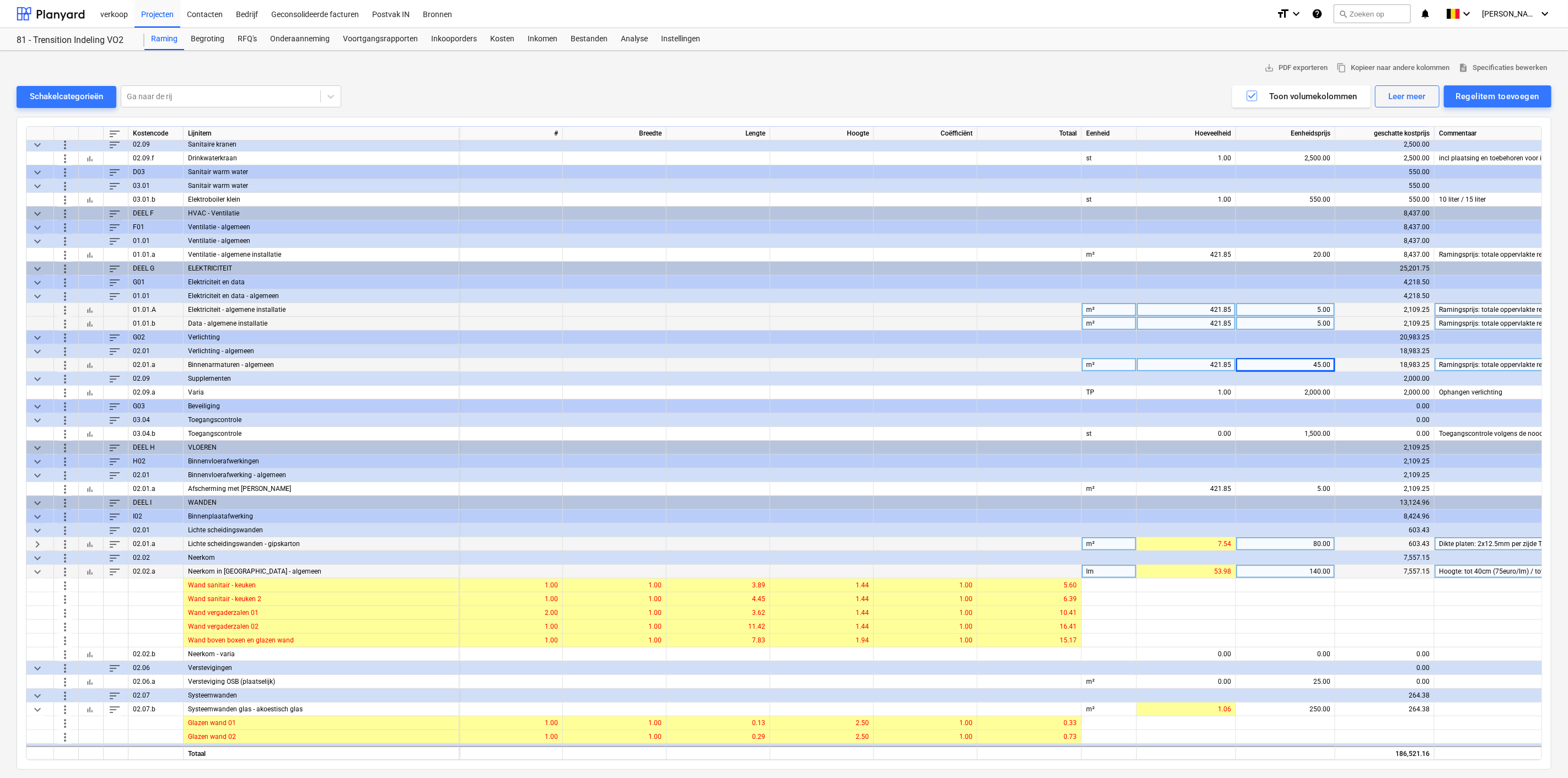
click at [37, 569] on span "keyboard_arrow_down" at bounding box center [37, 571] width 13 height 13
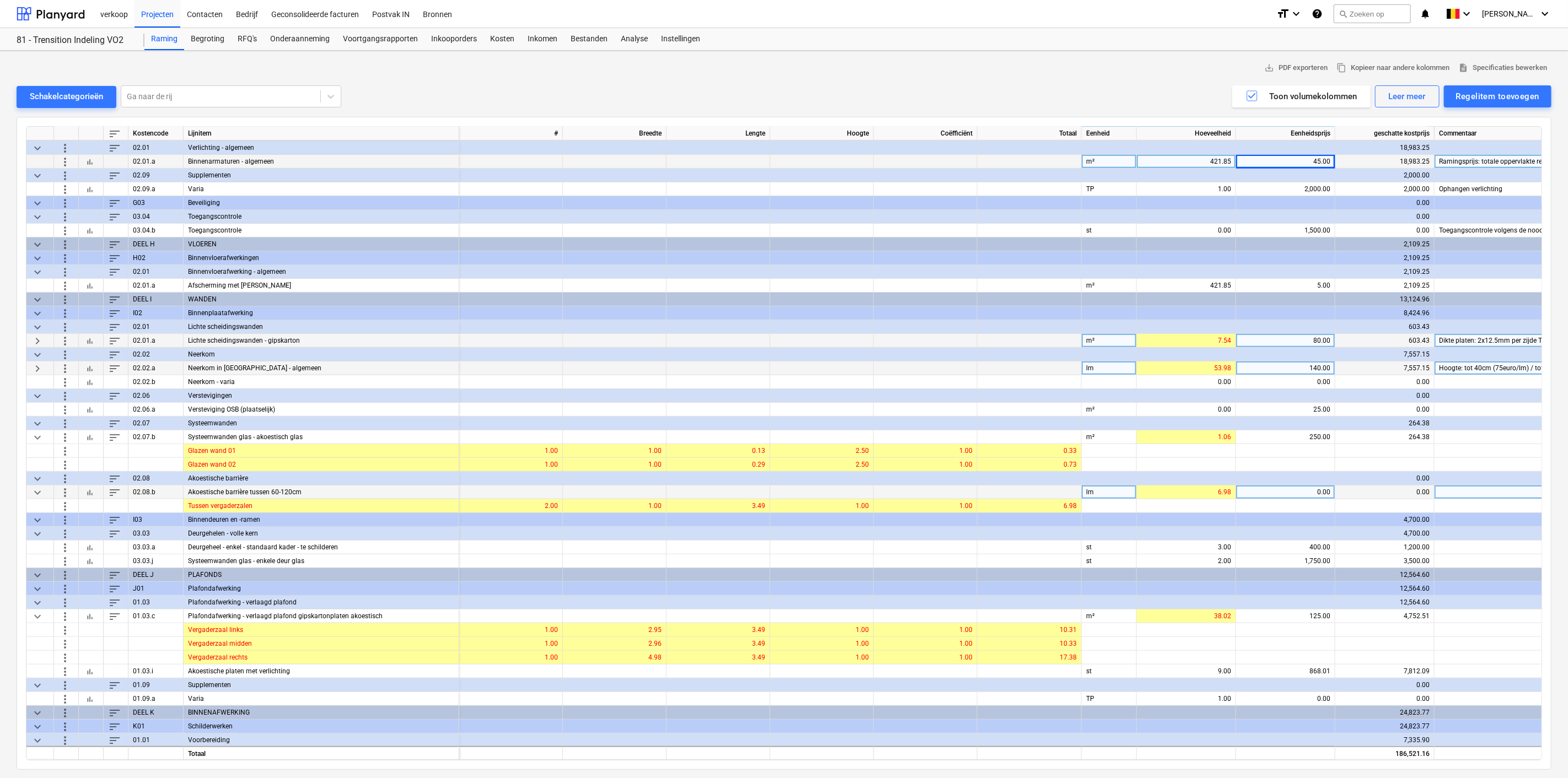
scroll to position [481, 0]
click at [32, 436] on span "keyboard_arrow_down" at bounding box center [37, 437] width 13 height 13
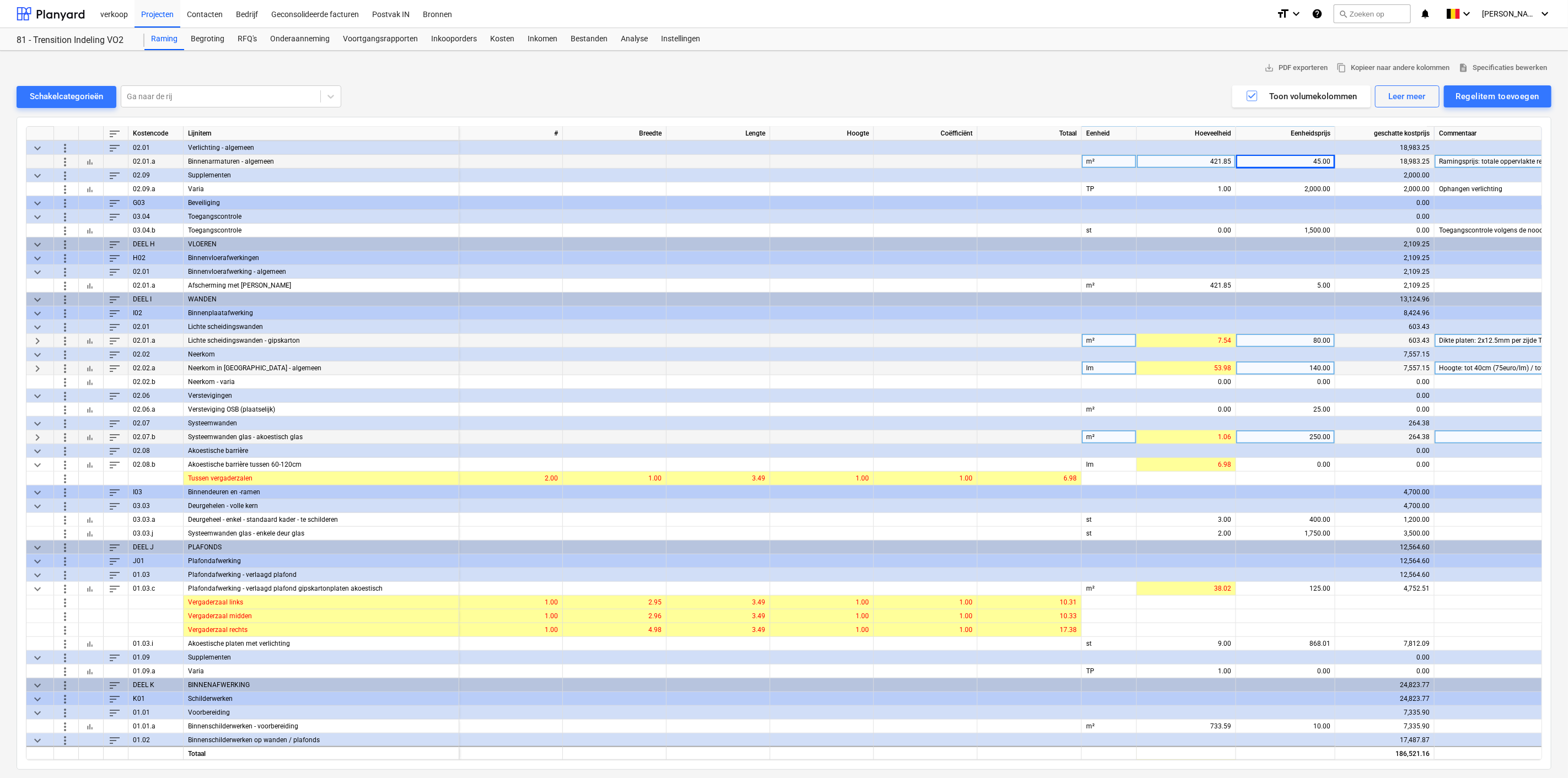
scroll to position [482, 0]
click at [37, 586] on span "keyboard_arrow_down" at bounding box center [37, 587] width 13 height 13
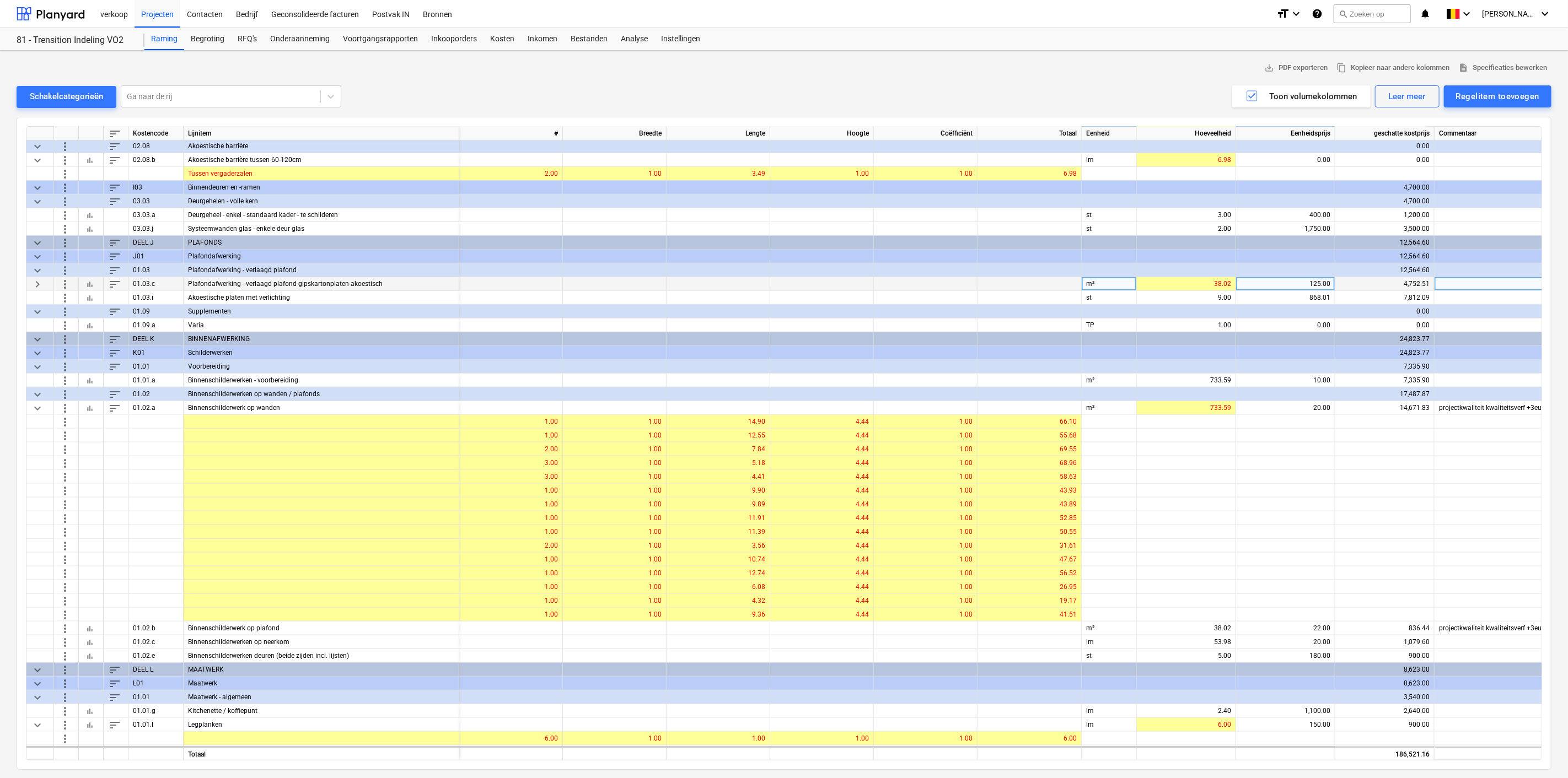
scroll to position [786, 0]
click at [33, 408] on span "keyboard_arrow_down" at bounding box center [37, 407] width 13 height 13
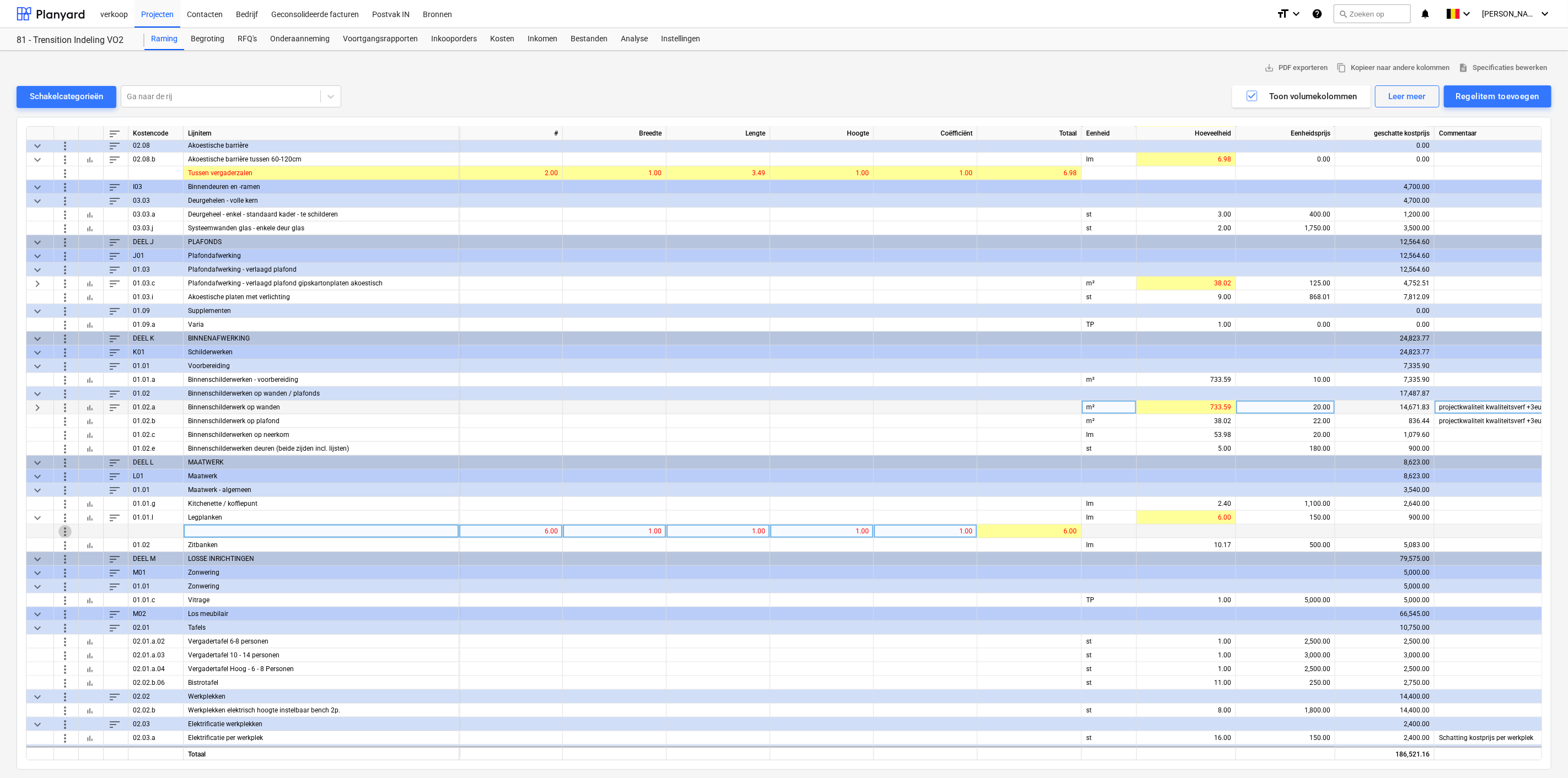
click at [60, 528] on span "more_vert" at bounding box center [65, 531] width 13 height 13
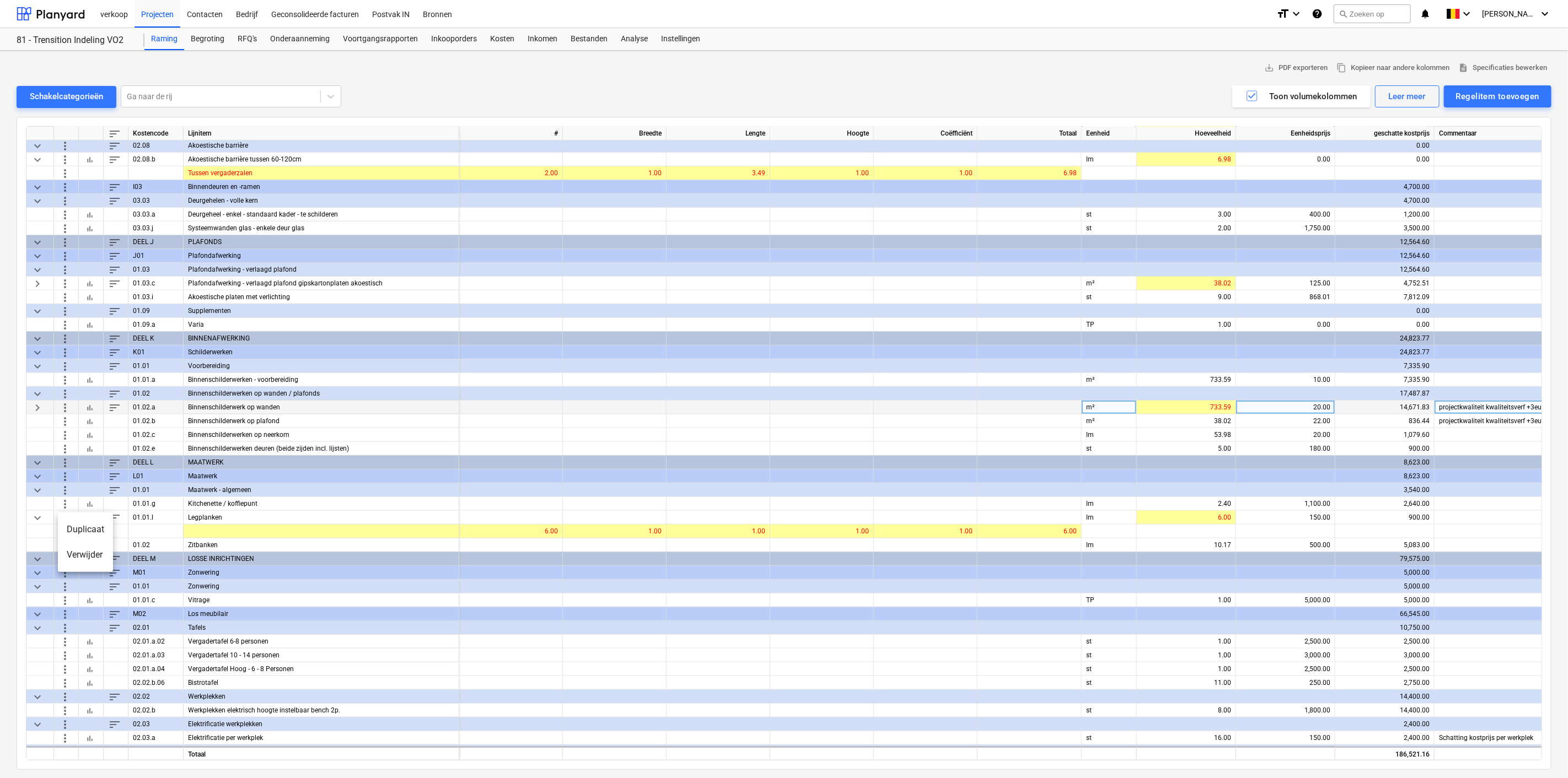
click at [78, 558] on li "Verwijder" at bounding box center [85, 554] width 55 height 25
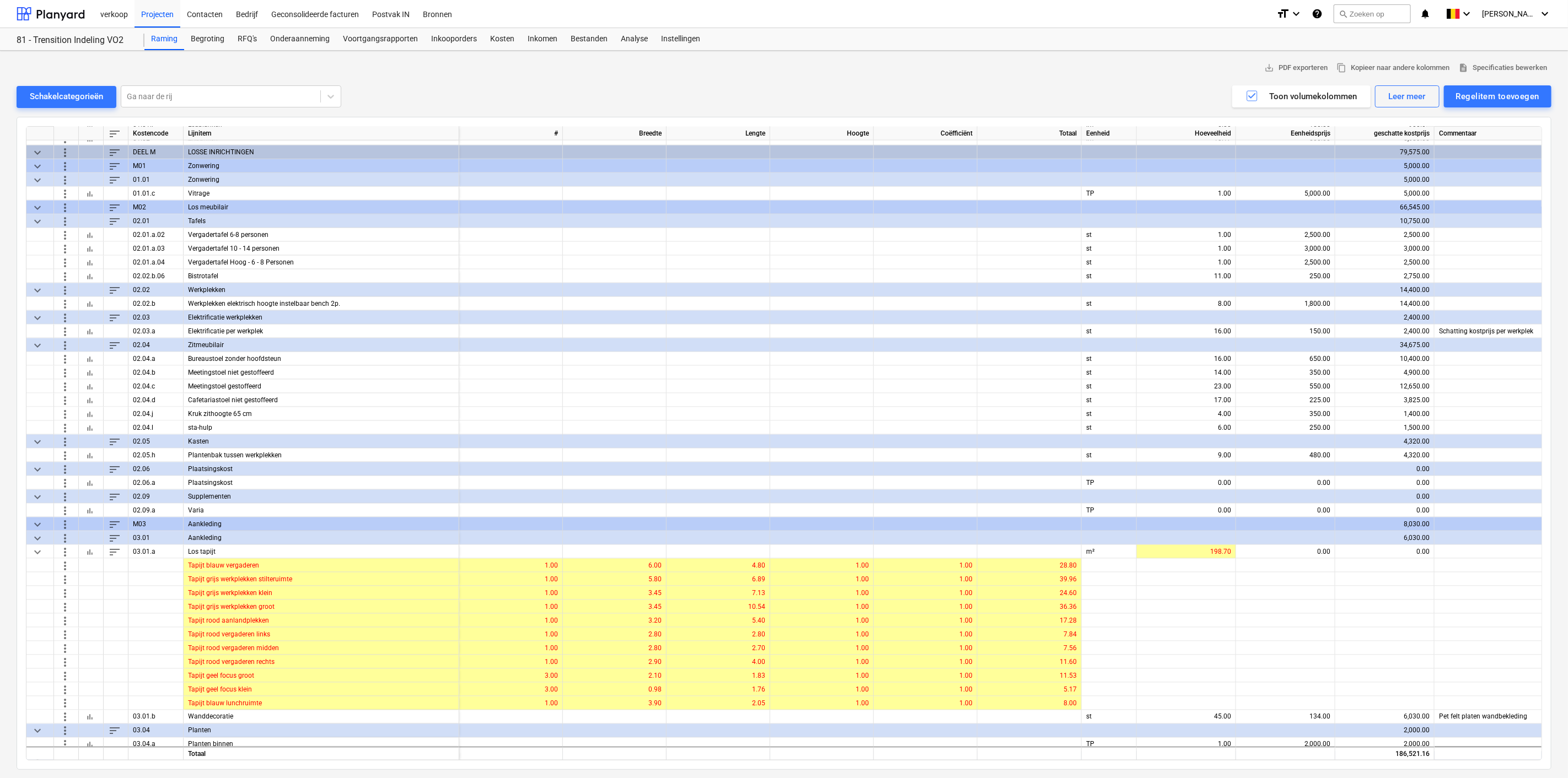
scroll to position [1180, 0]
click at [36, 548] on span "keyboard_arrow_down" at bounding box center [37, 551] width 13 height 13
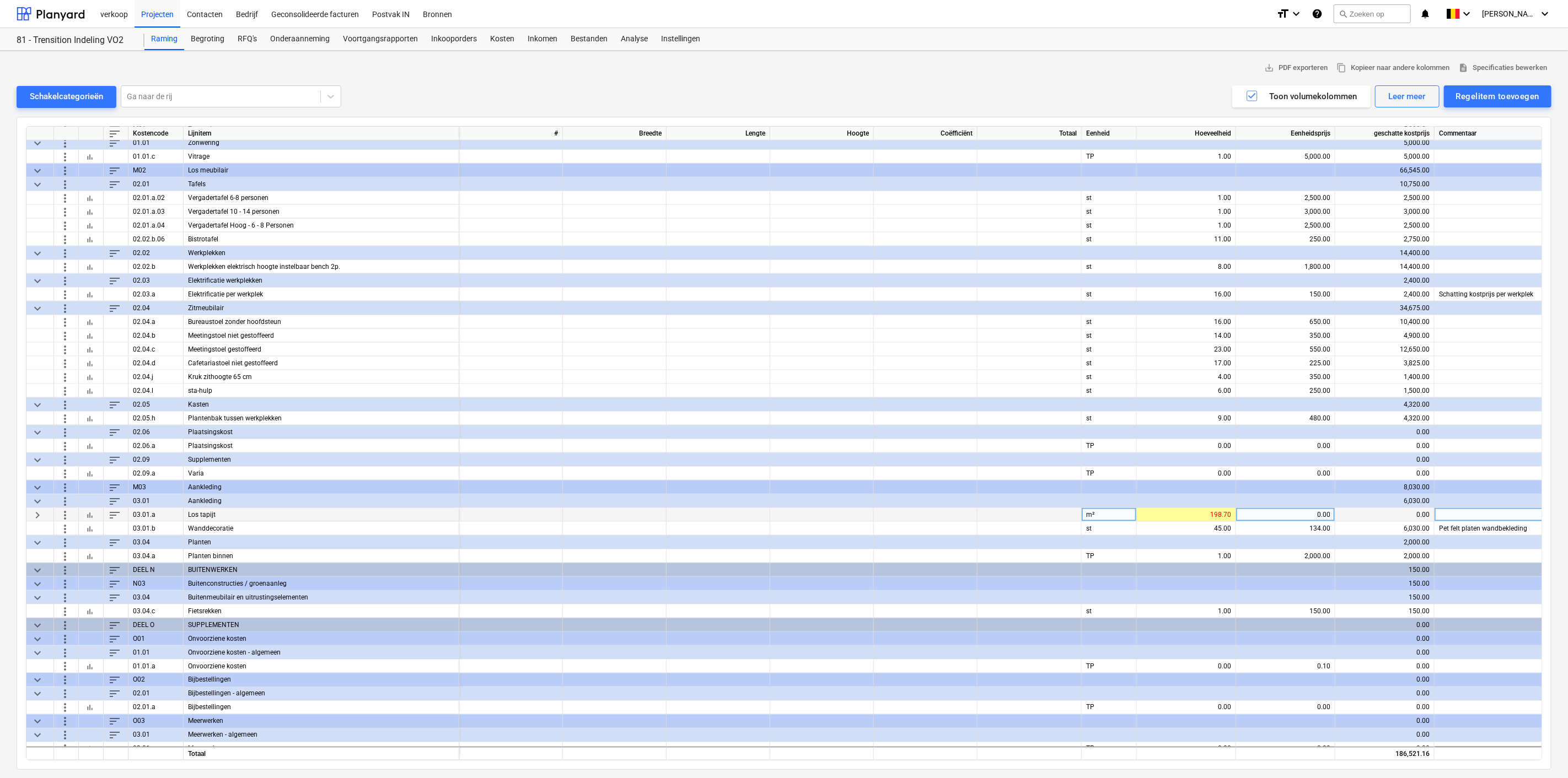
scroll to position [1228, 0]
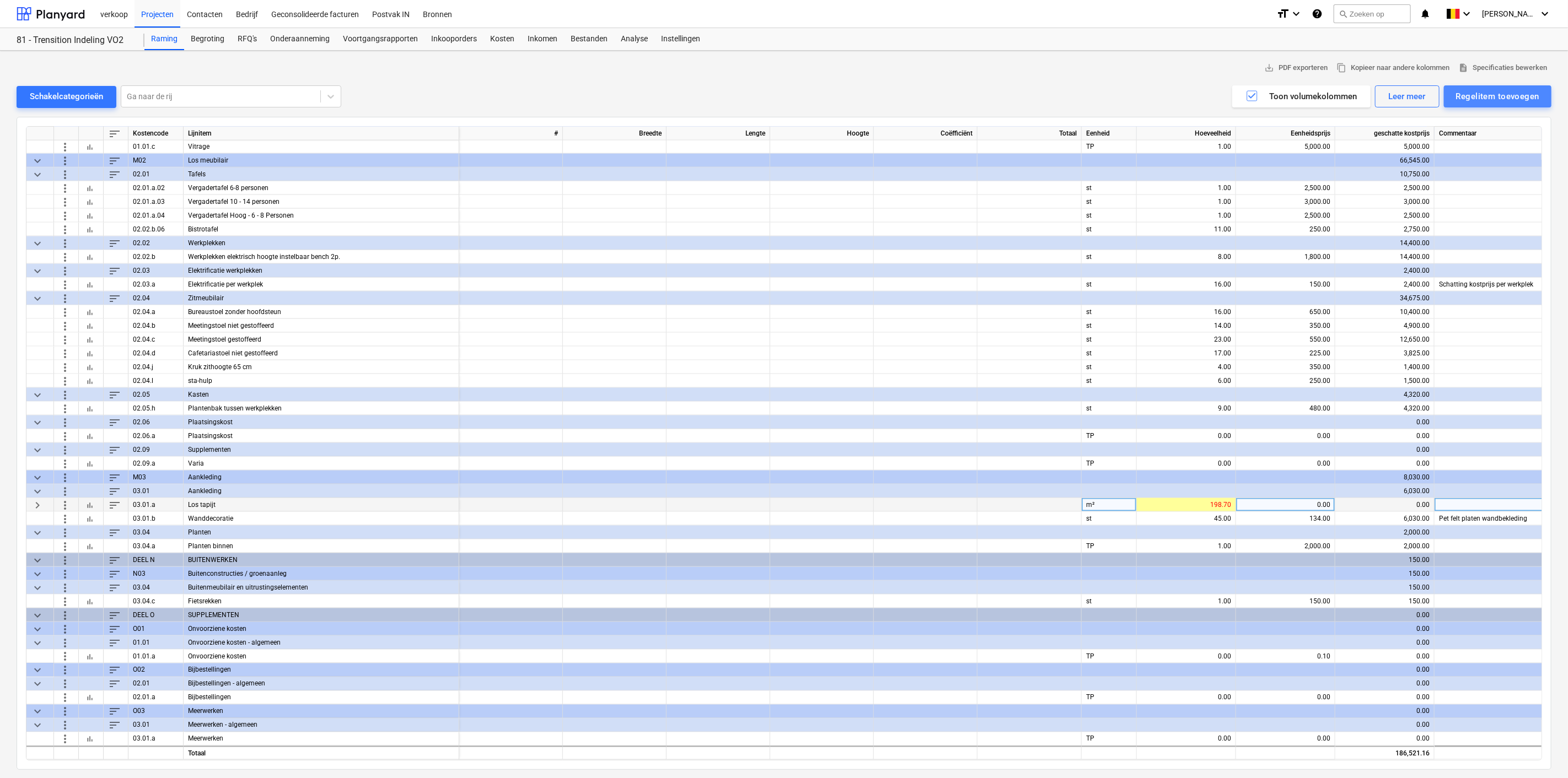
click at [1495, 95] on div "Regelitem toevoegen" at bounding box center [1496, 96] width 83 height 14
click at [1483, 125] on div "Toevoegen vanuit sjabloon" at bounding box center [1492, 124] width 118 height 20
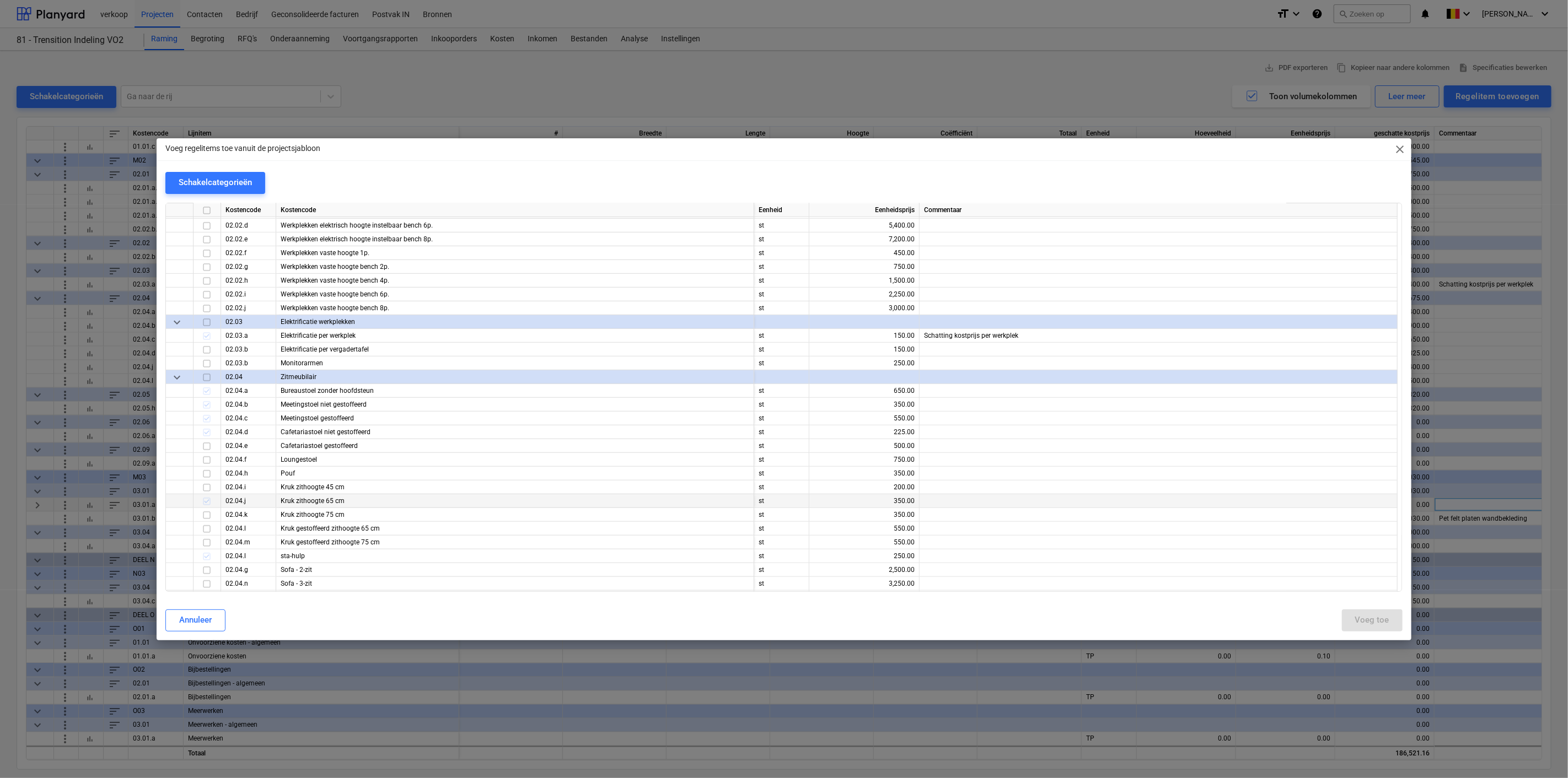
scroll to position [509, 0]
click at [206, 458] on input "checkbox" at bounding box center [206, 458] width 13 height 13
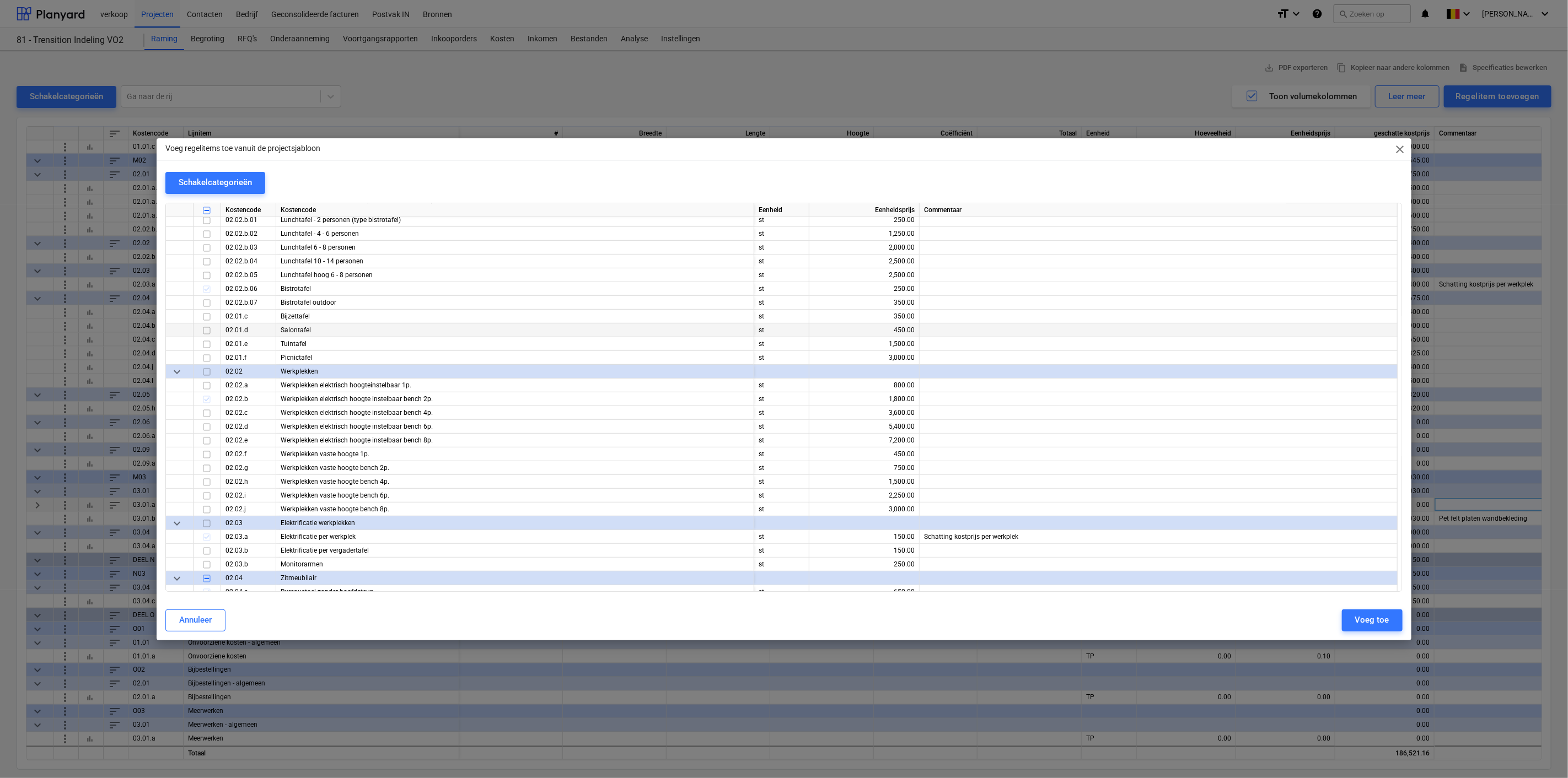
scroll to position [306, 0]
click at [205, 333] on input "checkbox" at bounding box center [206, 331] width 13 height 13
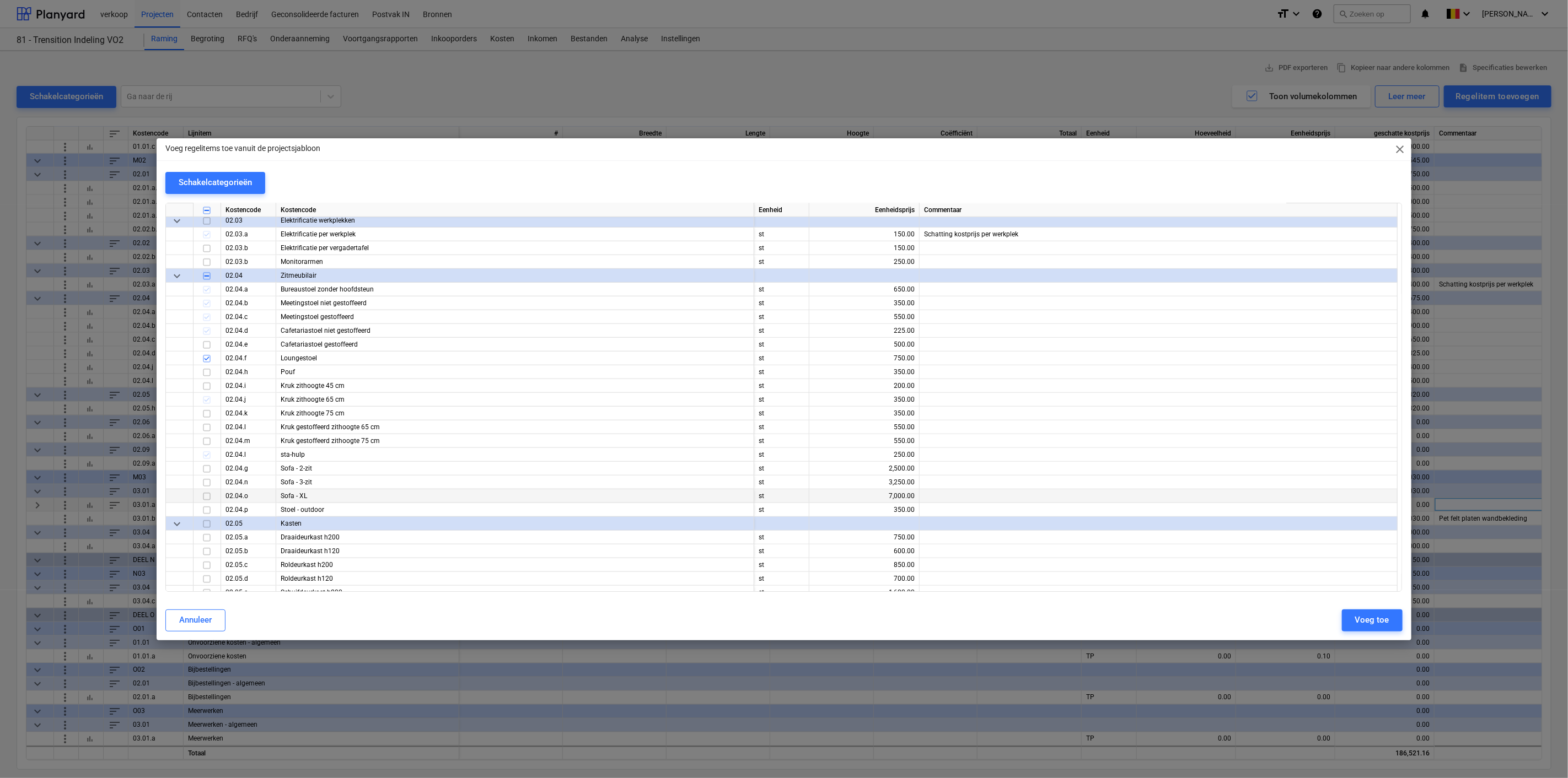
scroll to position [611, 0]
click at [206, 478] on input "checkbox" at bounding box center [206, 481] width 13 height 13
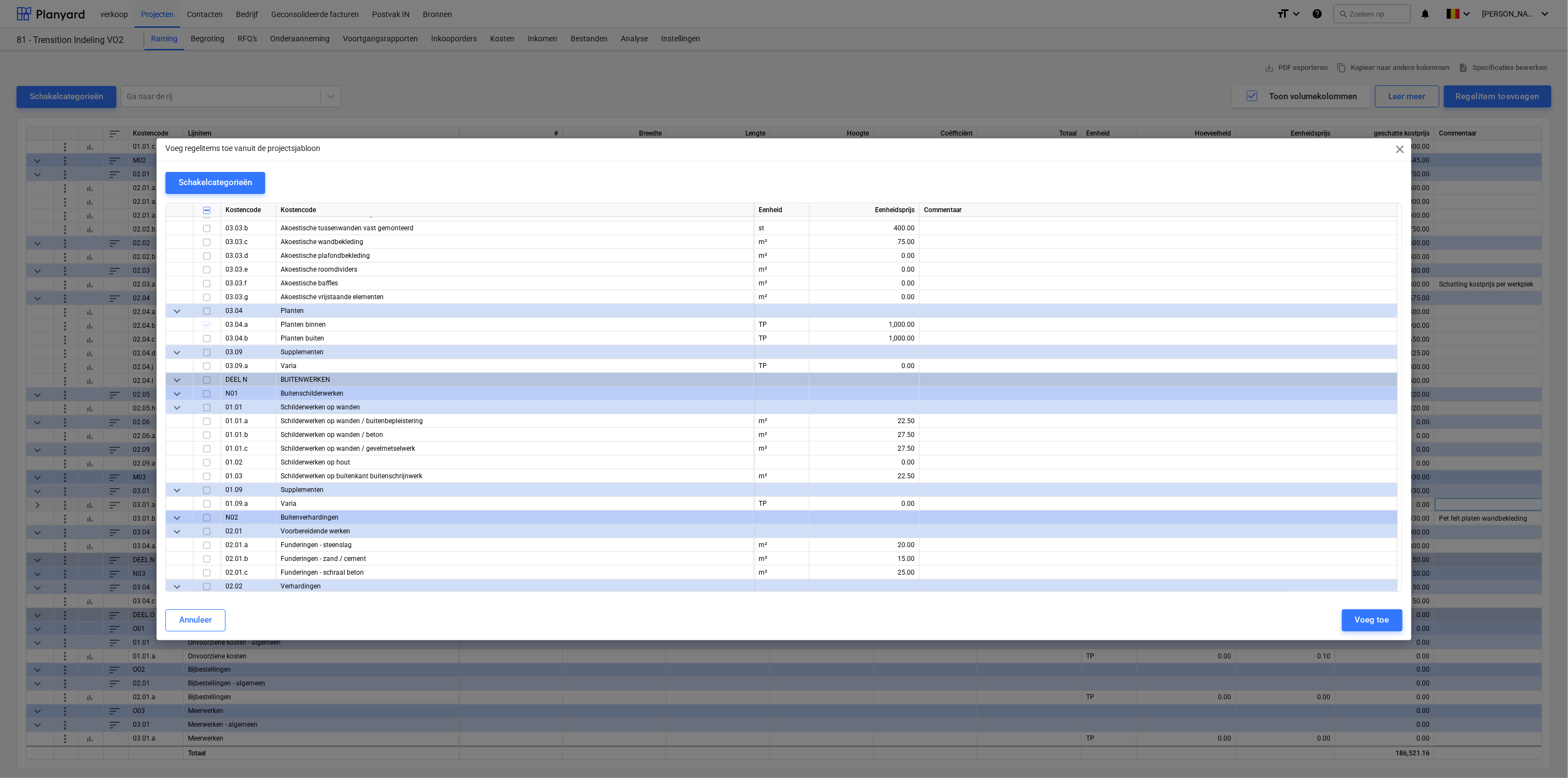
scroll to position [1222, 0]
click at [1355, 614] on button "Voeg toe" at bounding box center [1372, 621] width 60 height 22
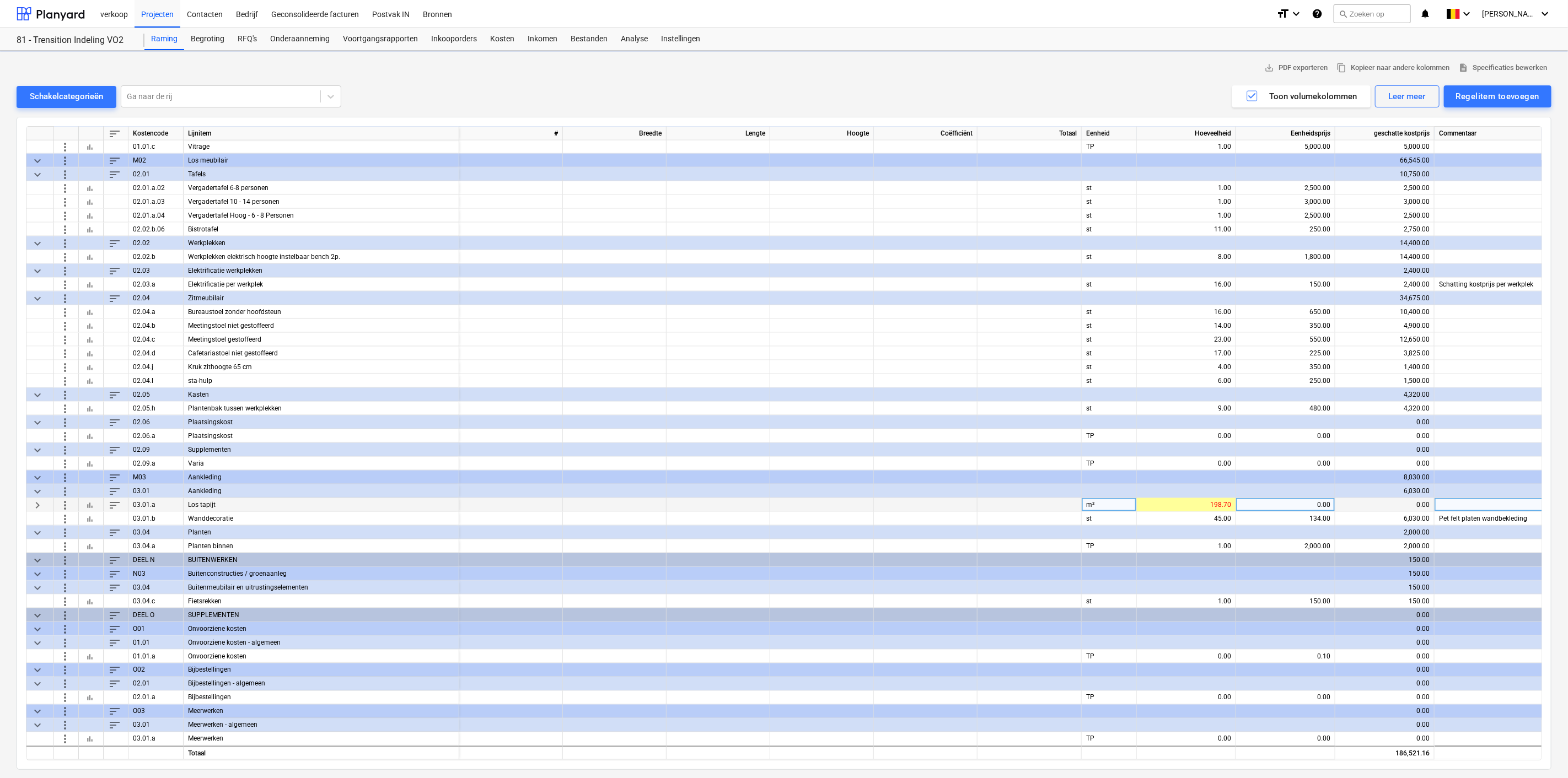
click at [1360, 622] on div "0.00" at bounding box center [1384, 628] width 90 height 14
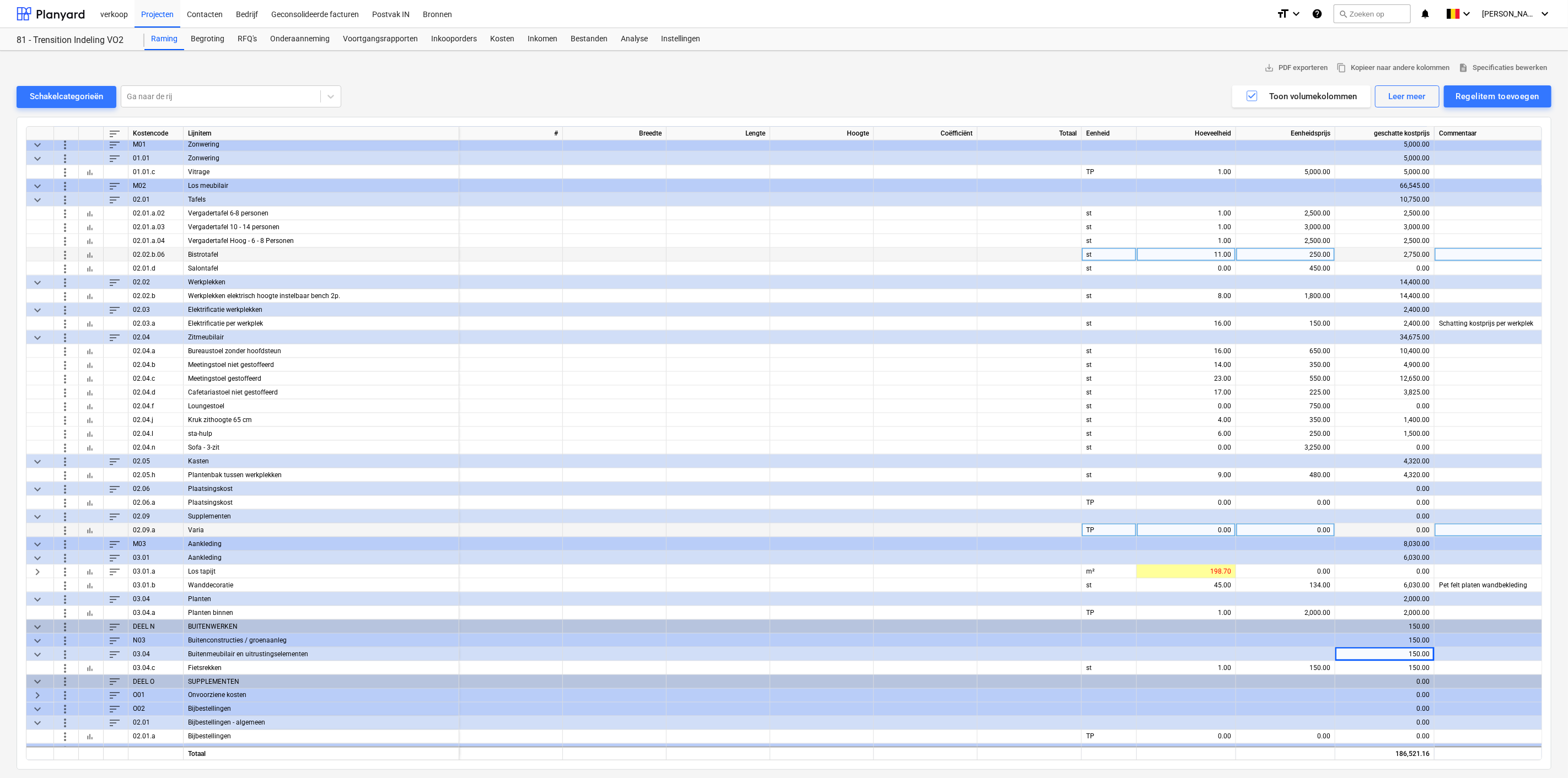
click at [1189, 252] on div "11.00" at bounding box center [1186, 255] width 90 height 14
type input "6"
click at [1203, 221] on div "1.00" at bounding box center [1186, 227] width 90 height 14
type input "2"
click at [1208, 265] on div "0.00" at bounding box center [1186, 269] width 90 height 14
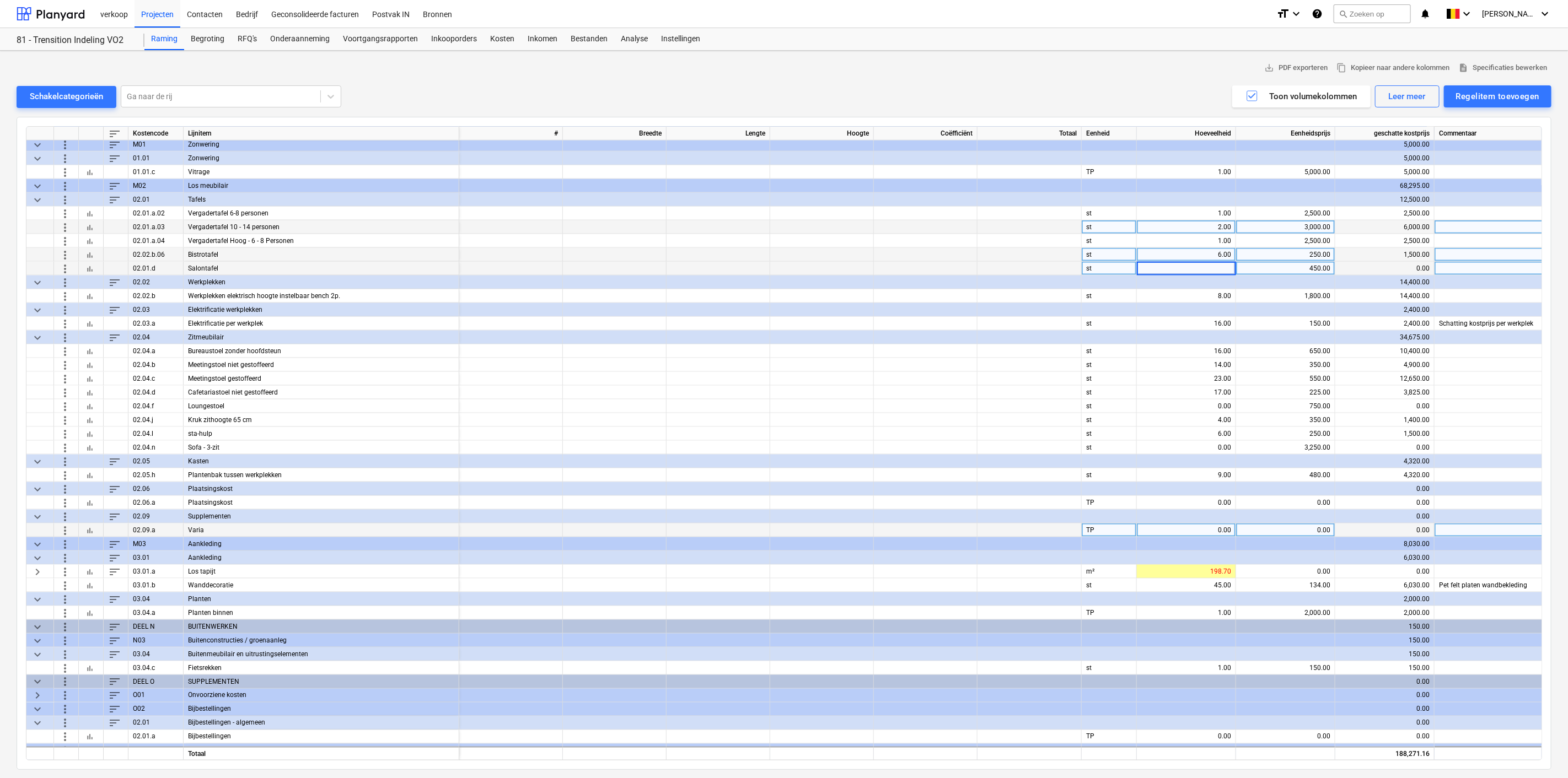
type input "2"
click at [1181, 389] on div "17.00" at bounding box center [1186, 392] width 90 height 14
type input "6"
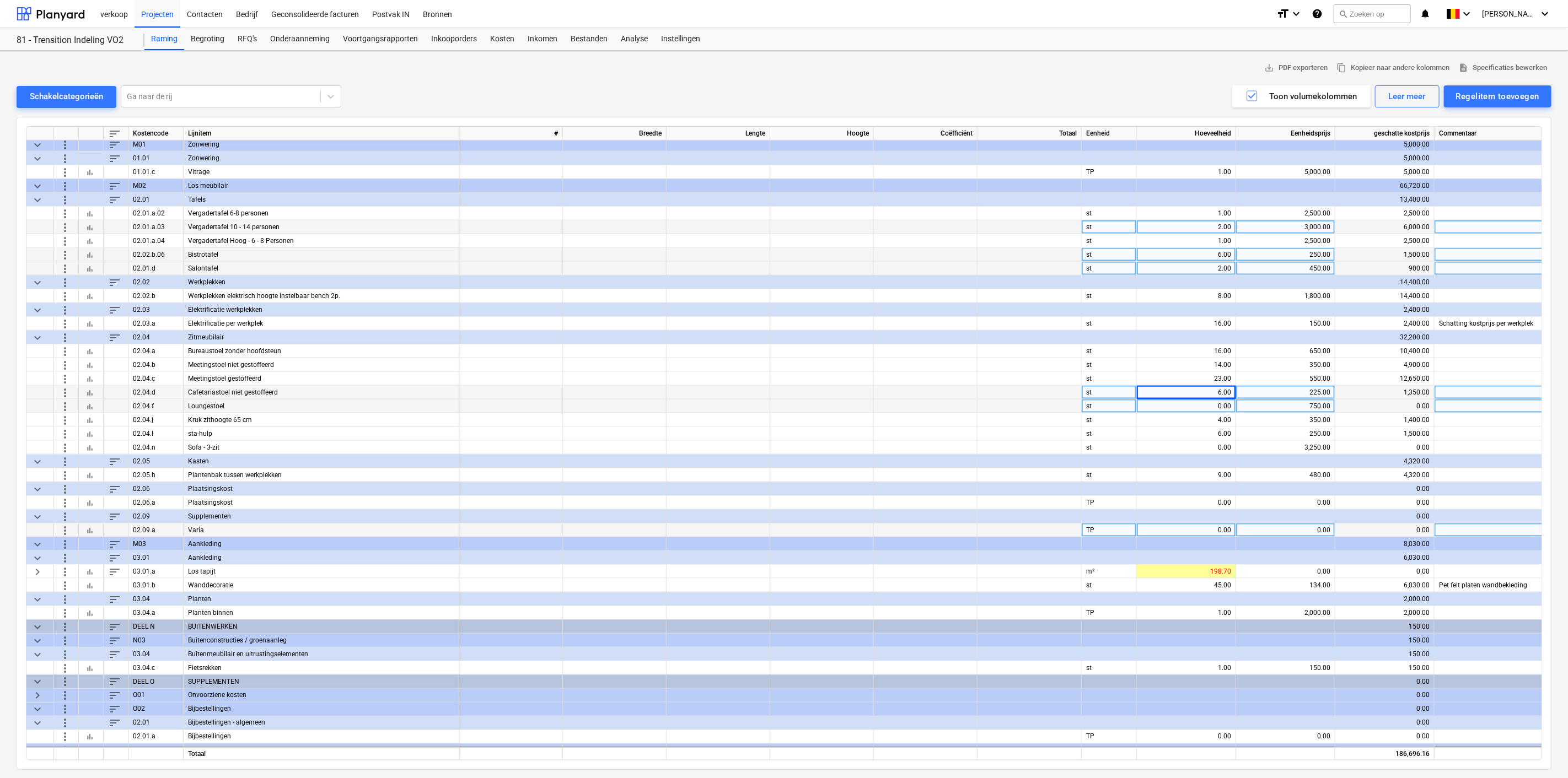
click at [1195, 406] on div "0.00" at bounding box center [1186, 406] width 90 height 14
type input "3"
click at [1203, 419] on div "4.00" at bounding box center [1186, 420] width 90 height 14
click at [1495, 99] on div "Regelitem toevoegen" at bounding box center [1496, 96] width 83 height 14
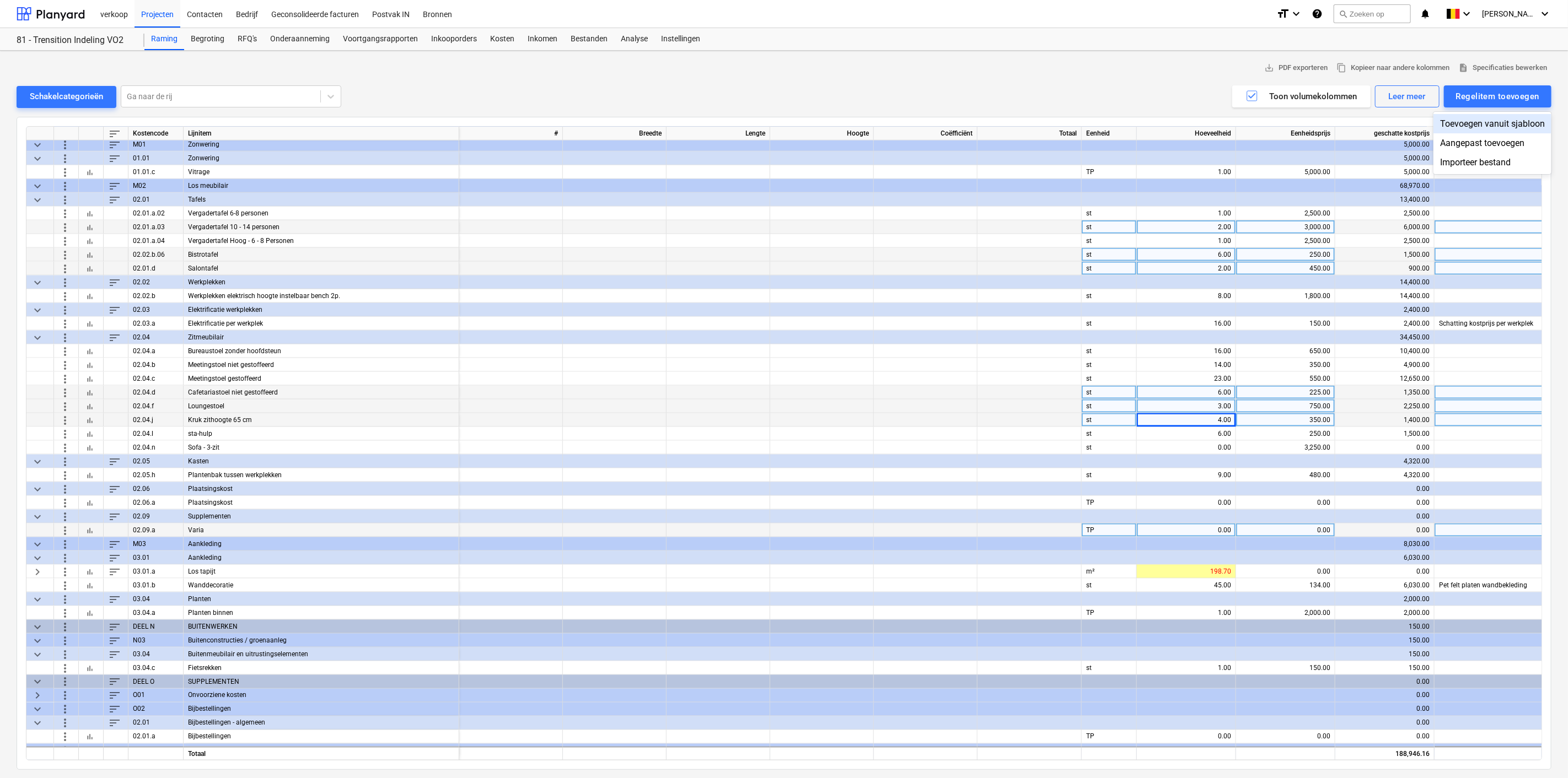
click at [1489, 124] on div "Toevoegen vanuit sjabloon" at bounding box center [1492, 124] width 118 height 20
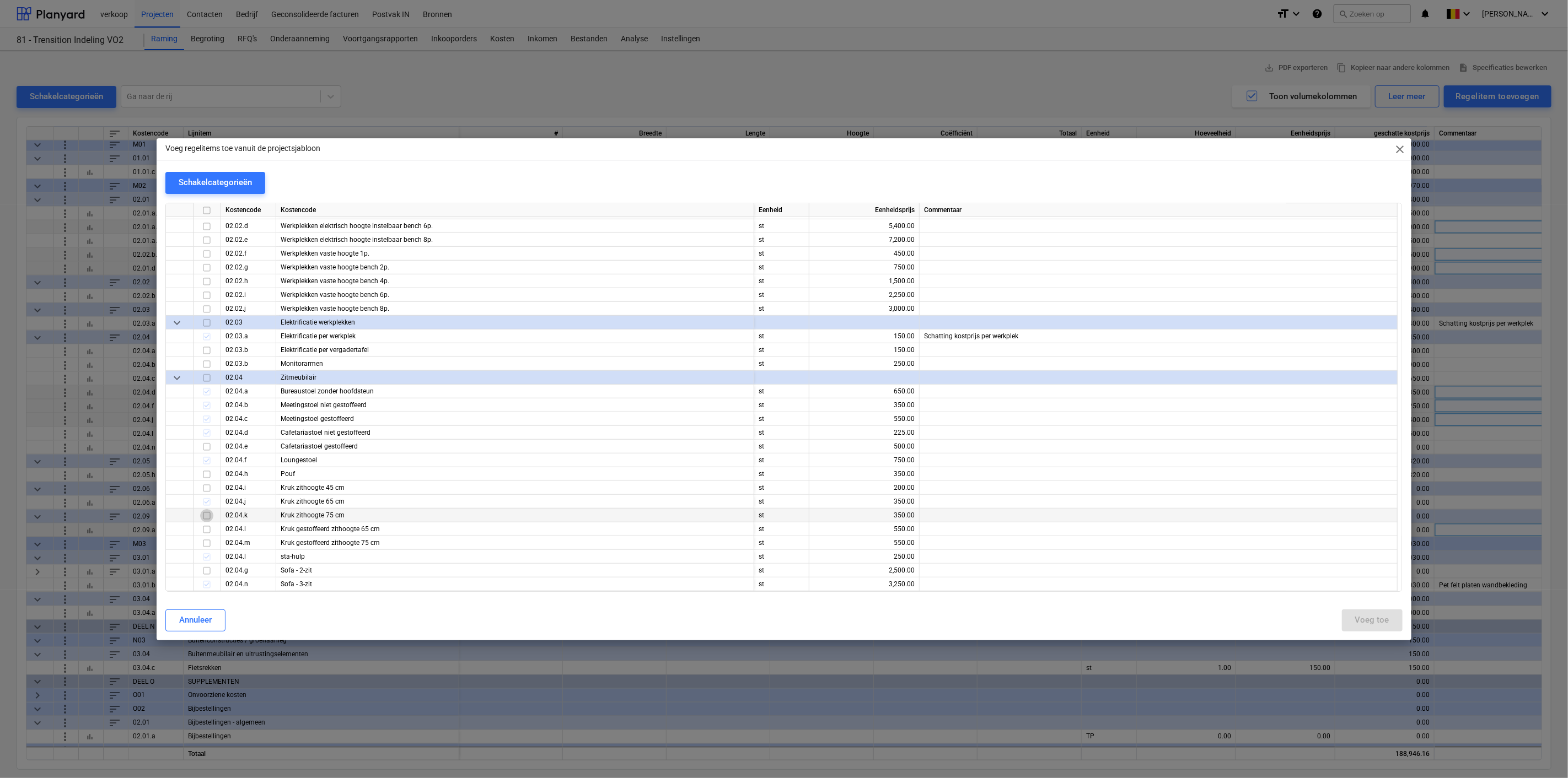
click at [206, 513] on input "checkbox" at bounding box center [206, 515] width 13 height 13
click at [1354, 616] on button "Voeg toe" at bounding box center [1372, 621] width 60 height 22
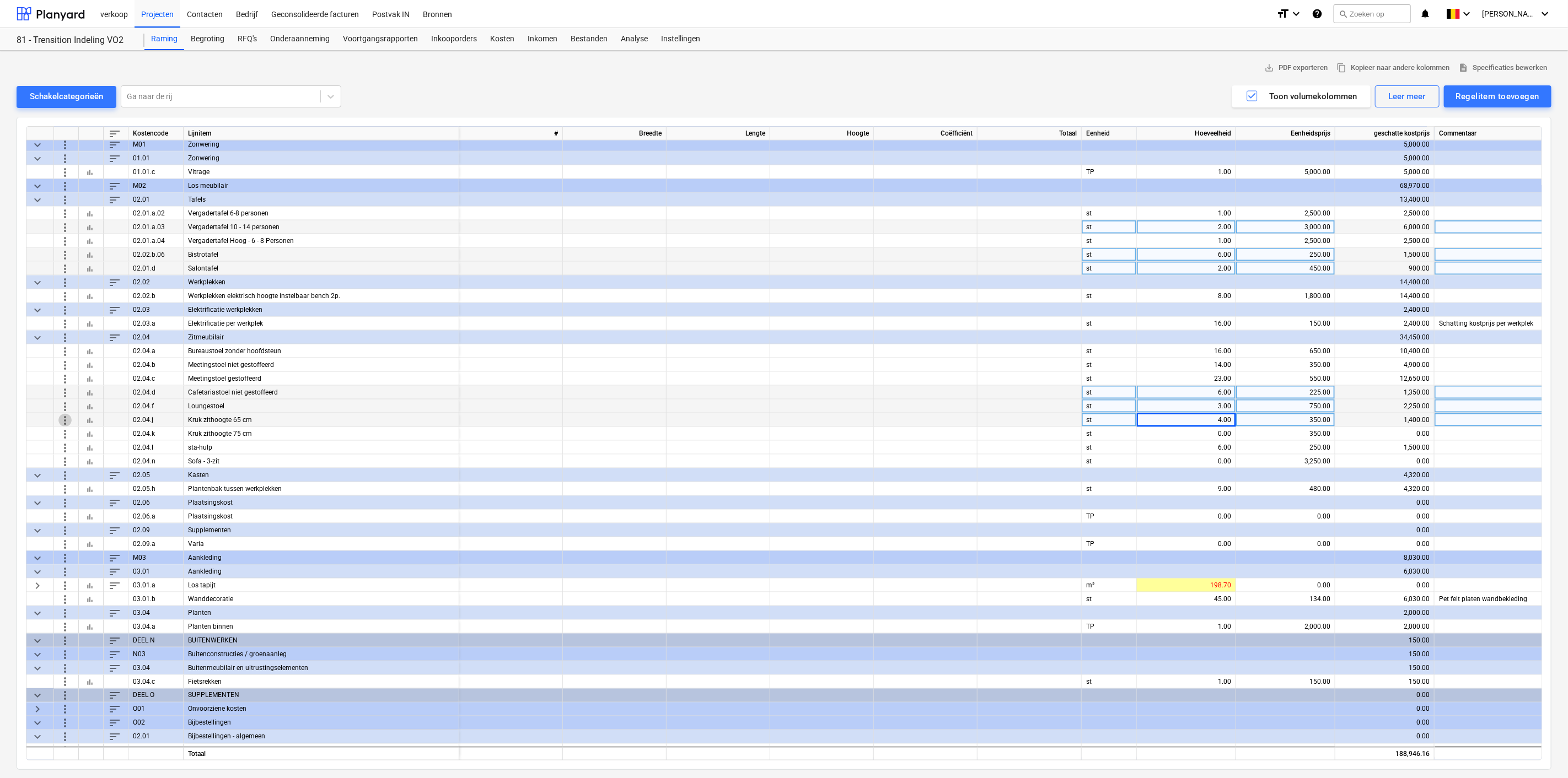
click at [66, 417] on span "more_vert" at bounding box center [65, 420] width 13 height 13
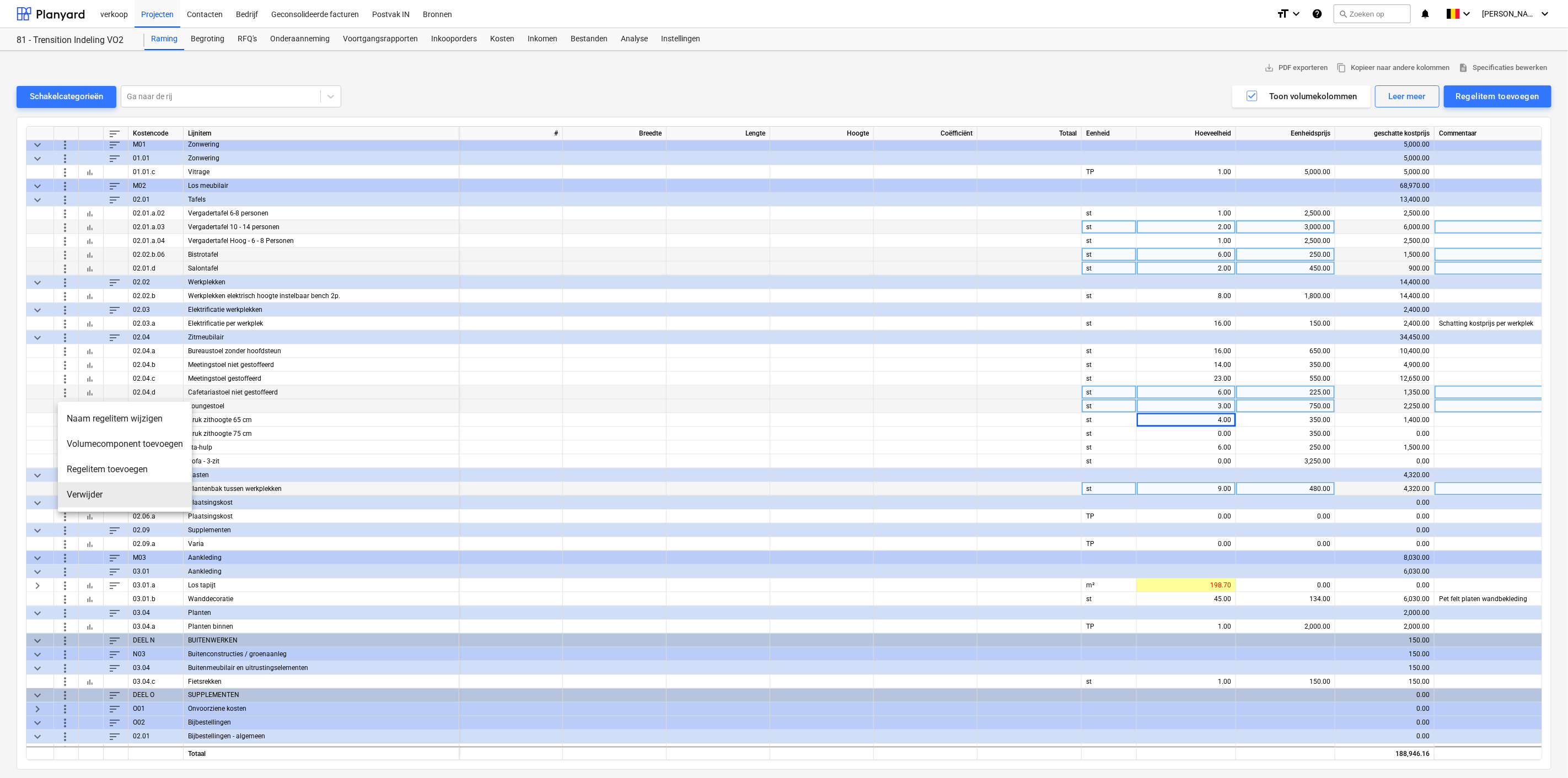
click at [92, 488] on li "Verwijder" at bounding box center [125, 494] width 134 height 25
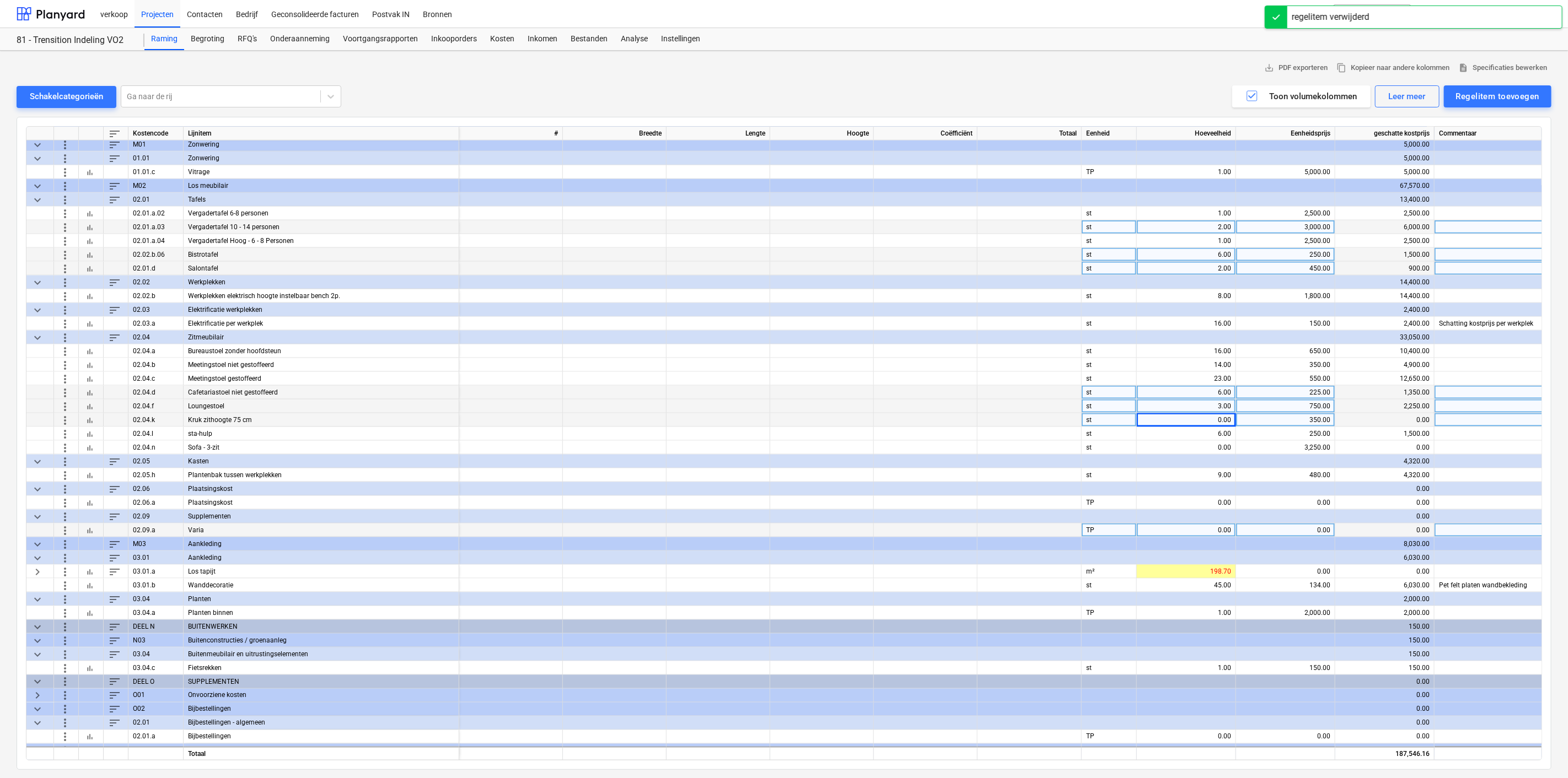
click at [1211, 415] on div "0.00" at bounding box center [1186, 420] width 90 height 14
type input "18"
click at [1192, 432] on div "6.00" at bounding box center [1186, 433] width 90 height 14
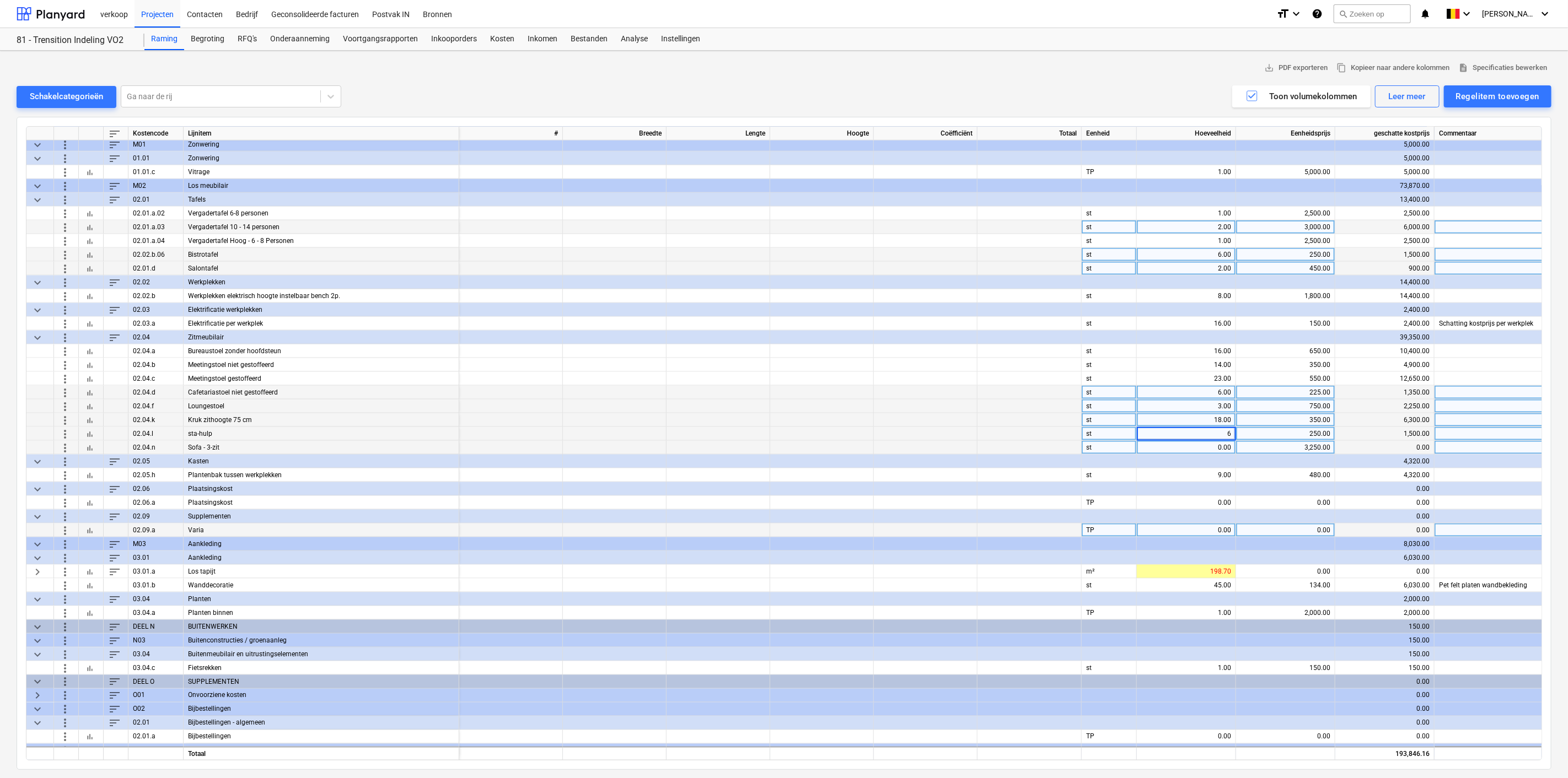
click at [1194, 448] on div "0.00" at bounding box center [1186, 447] width 90 height 14
type input "2"
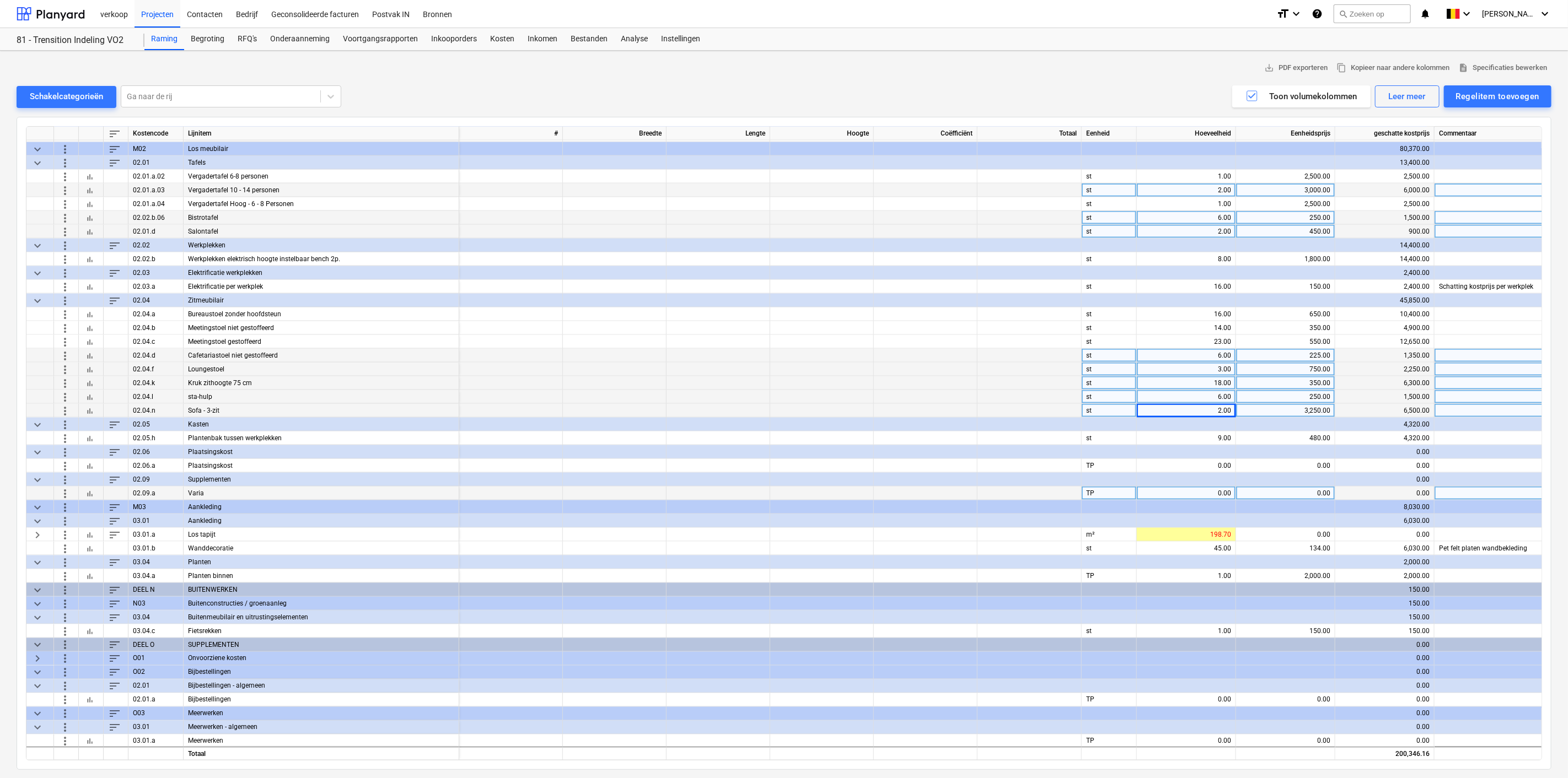
scroll to position [1242, 0]
